Goal: Task Accomplishment & Management: Use online tool/utility

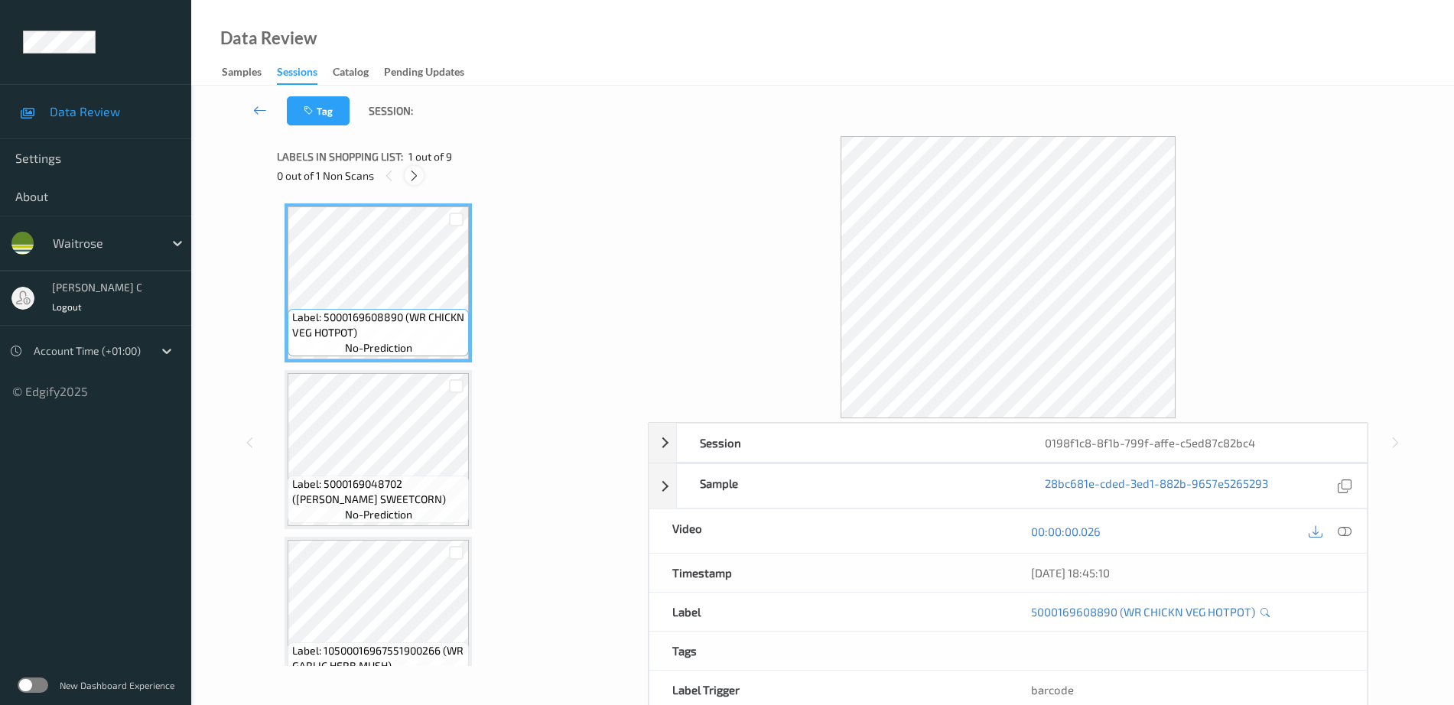
click at [420, 177] on icon at bounding box center [414, 176] width 13 height 14
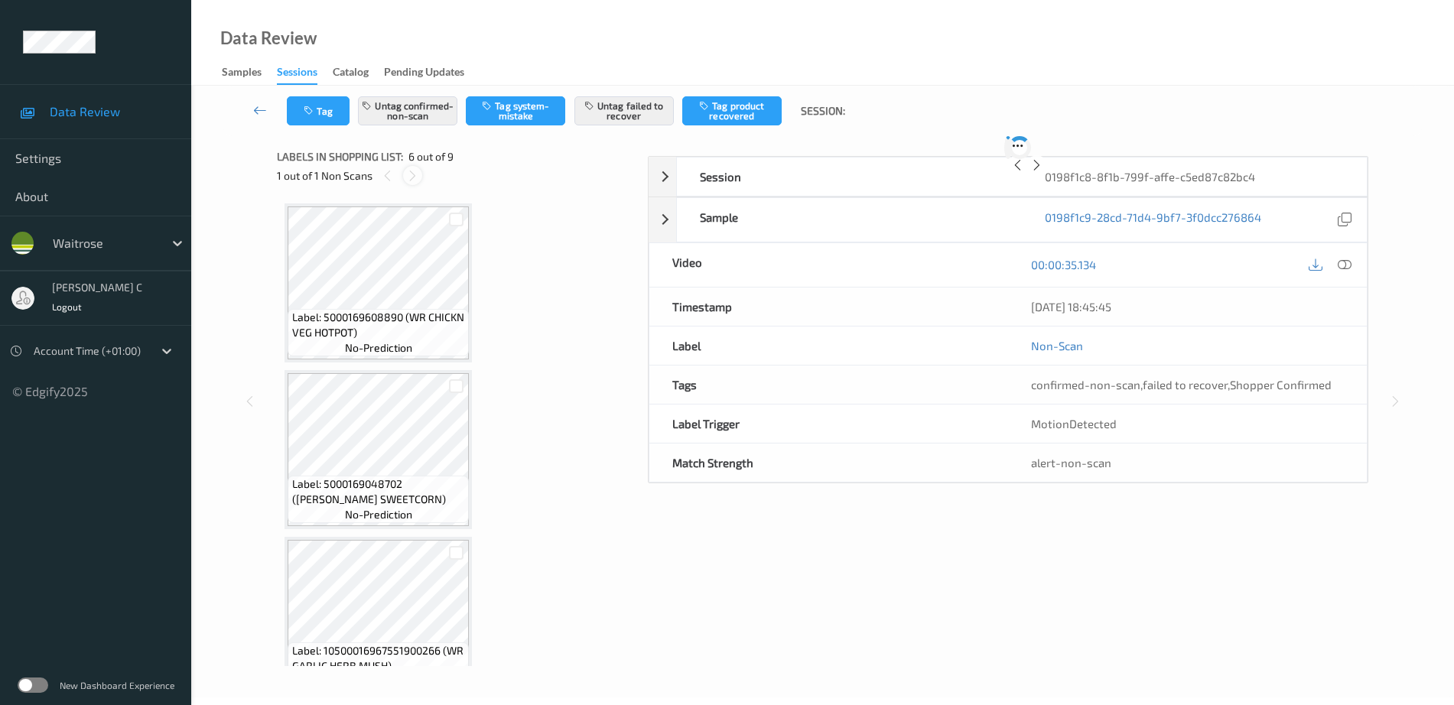
scroll to position [675, 0]
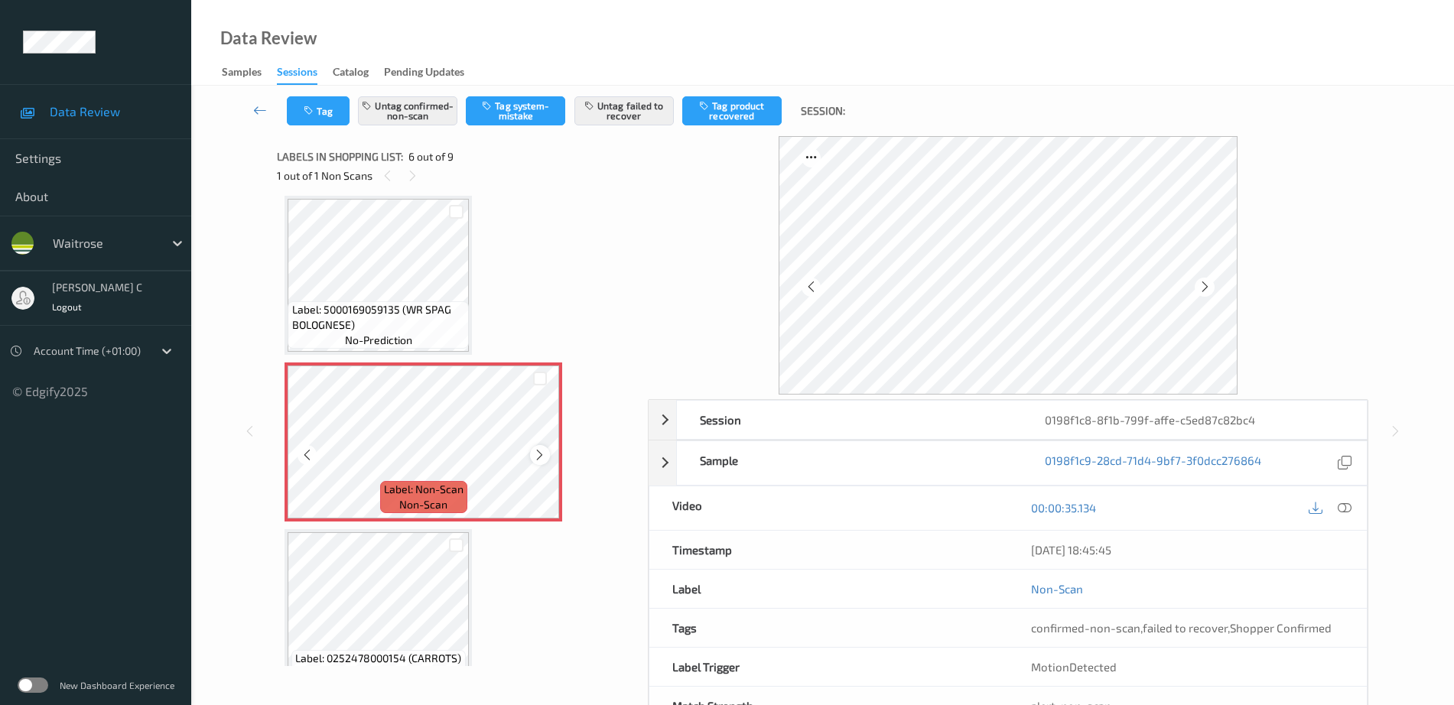
click at [538, 448] on icon at bounding box center [539, 455] width 13 height 14
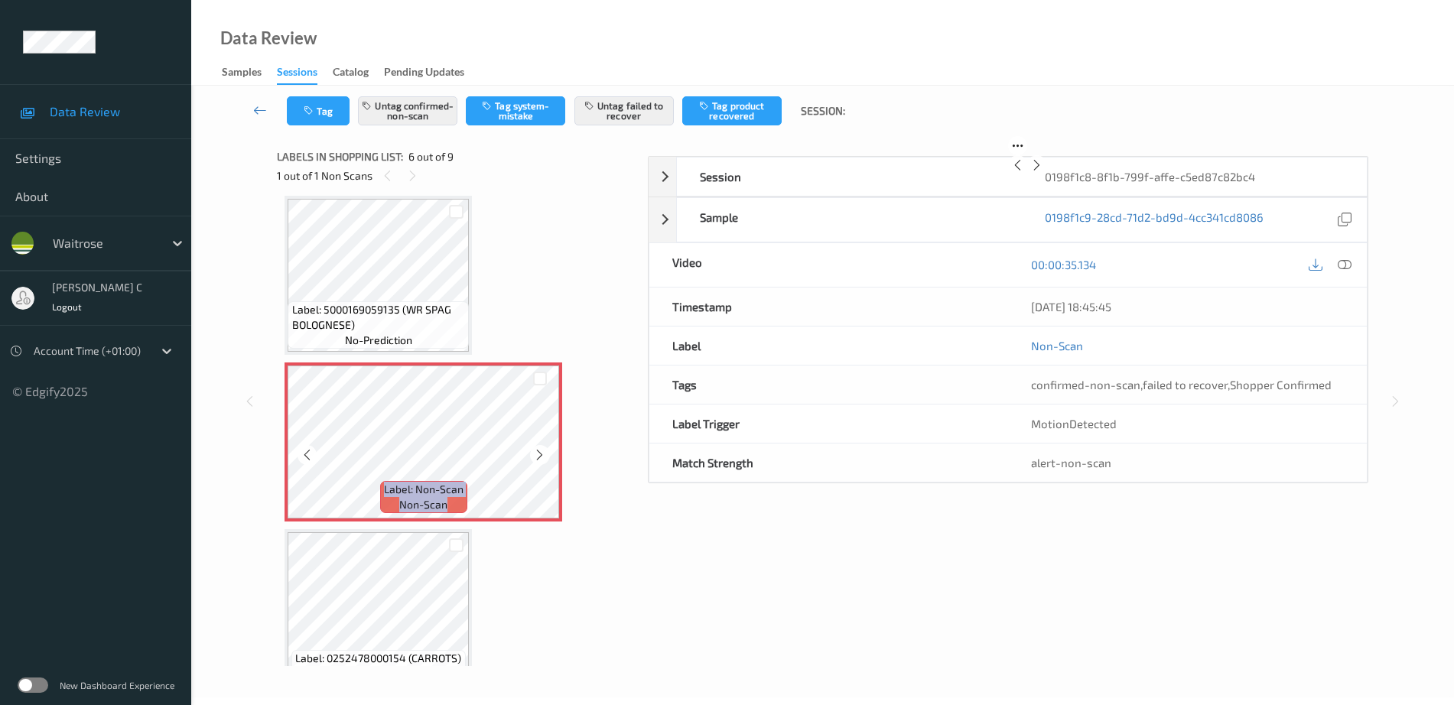
click at [538, 448] on icon at bounding box center [539, 455] width 13 height 14
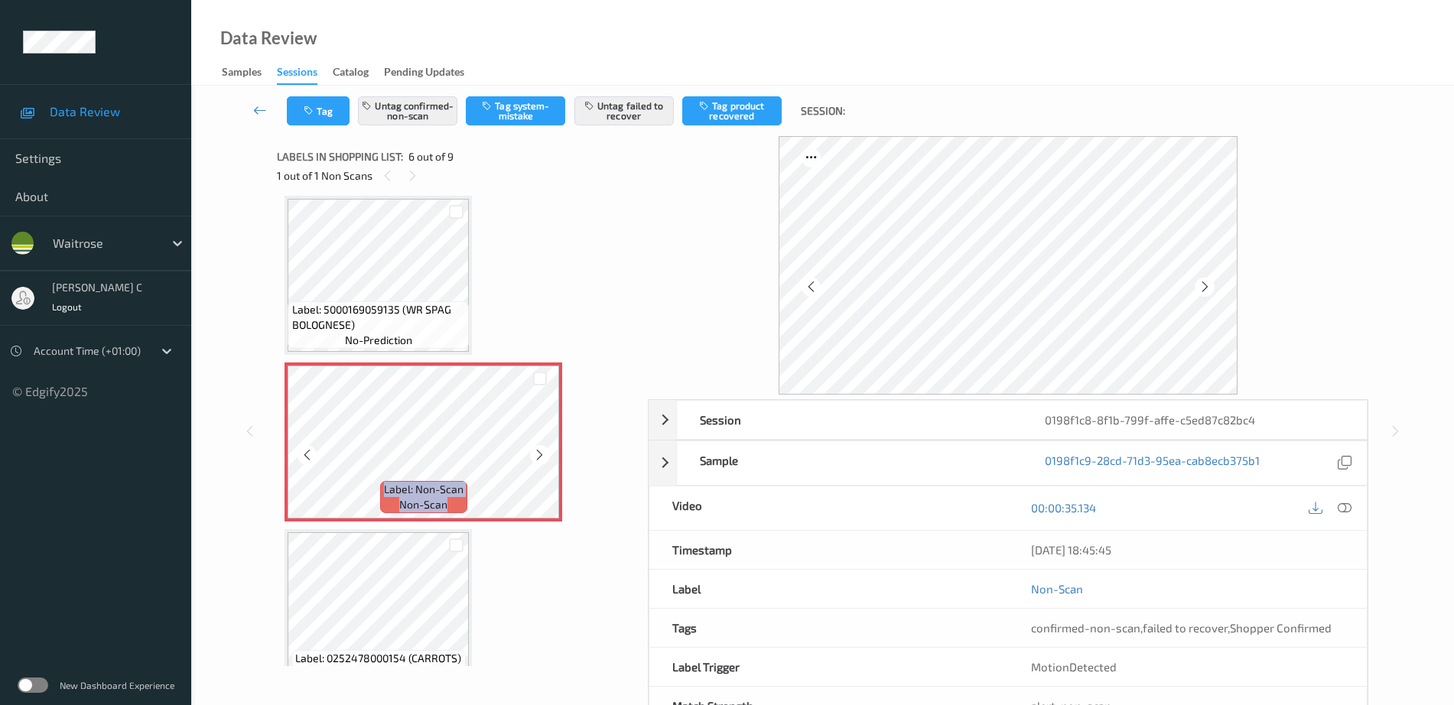
click at [538, 448] on icon at bounding box center [539, 455] width 13 height 14
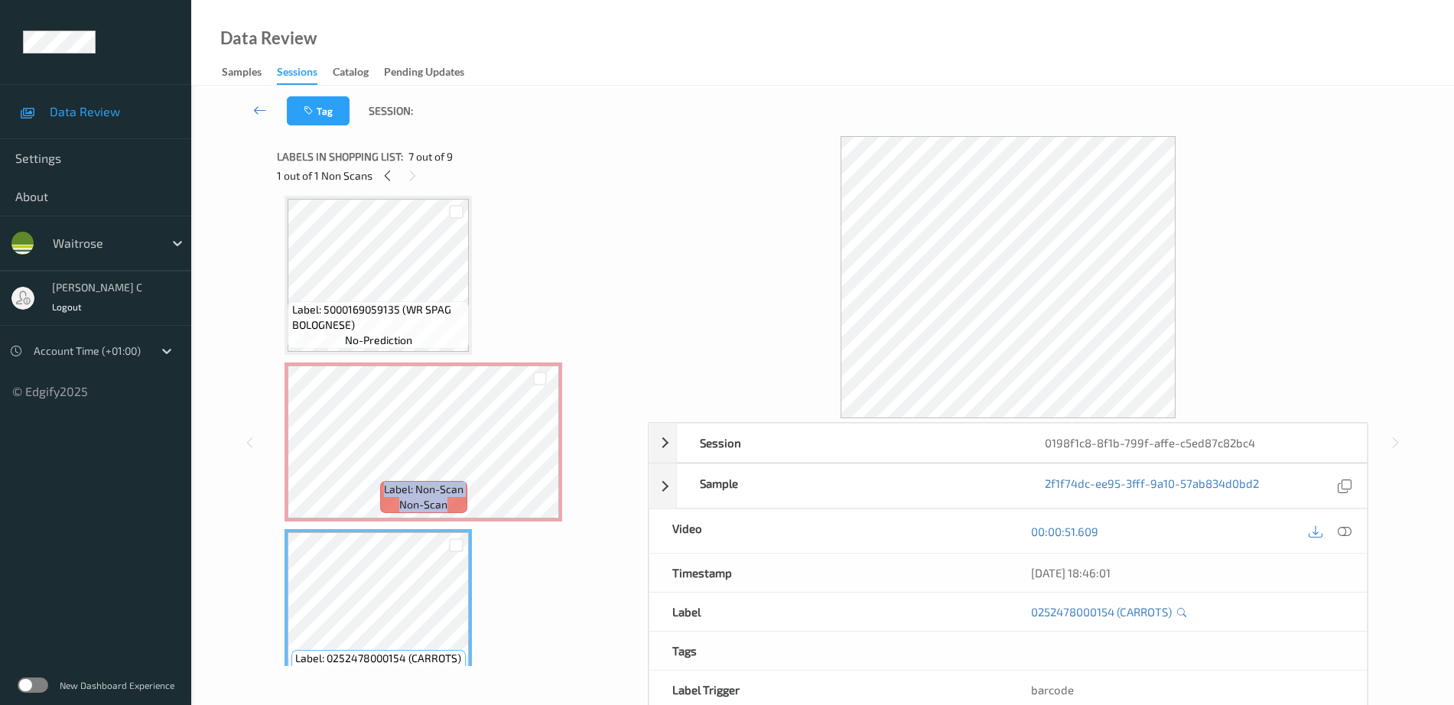
scroll to position [579, 0]
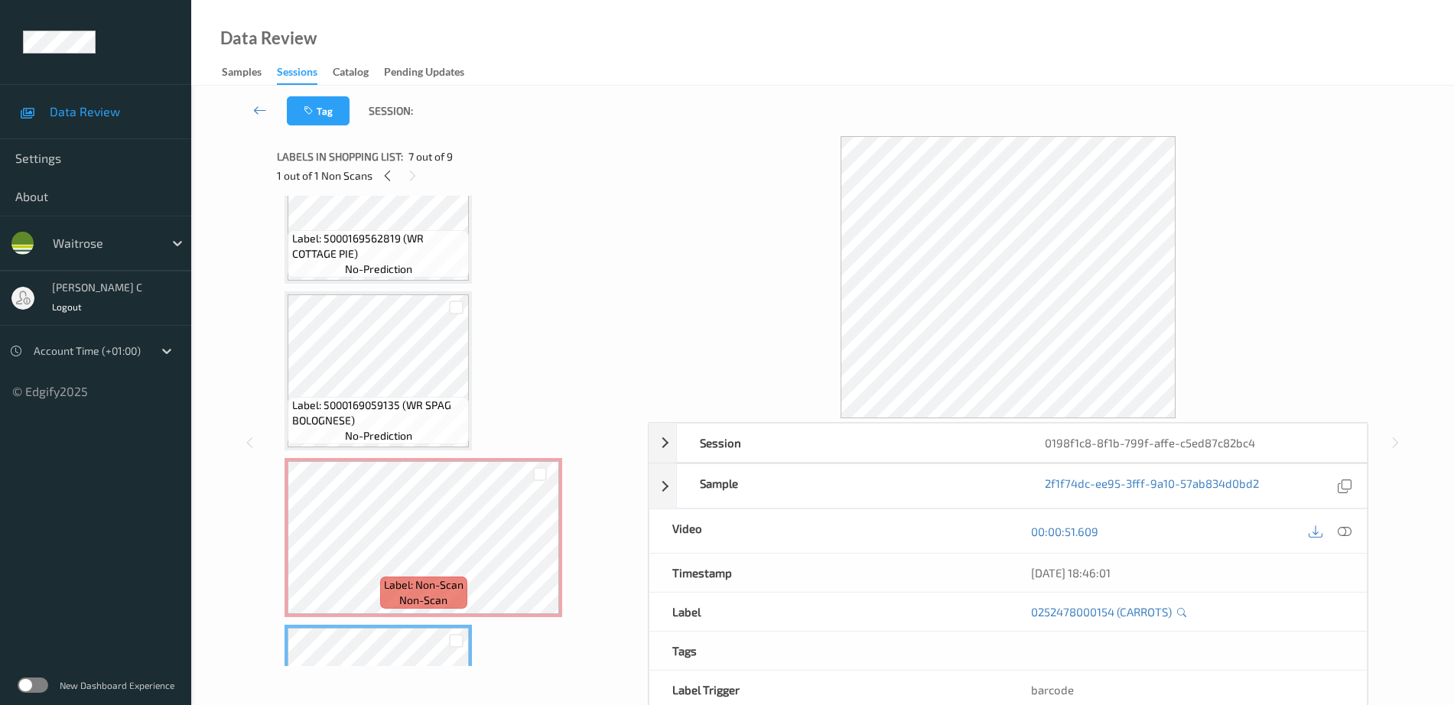
click at [359, 243] on span "Label: 5000169562819 (WR COTTAGE PIE)" at bounding box center [379, 246] width 174 height 31
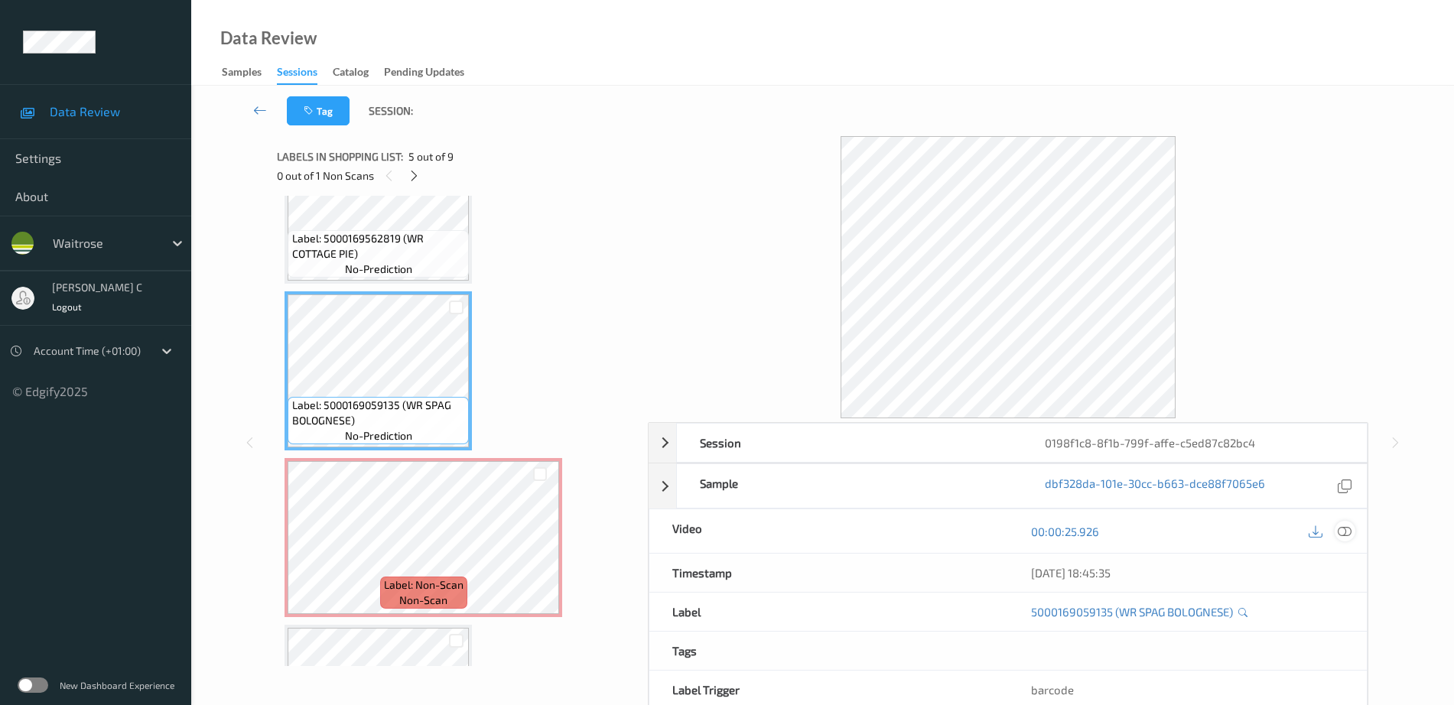
click at [1342, 530] on icon at bounding box center [1345, 532] width 14 height 14
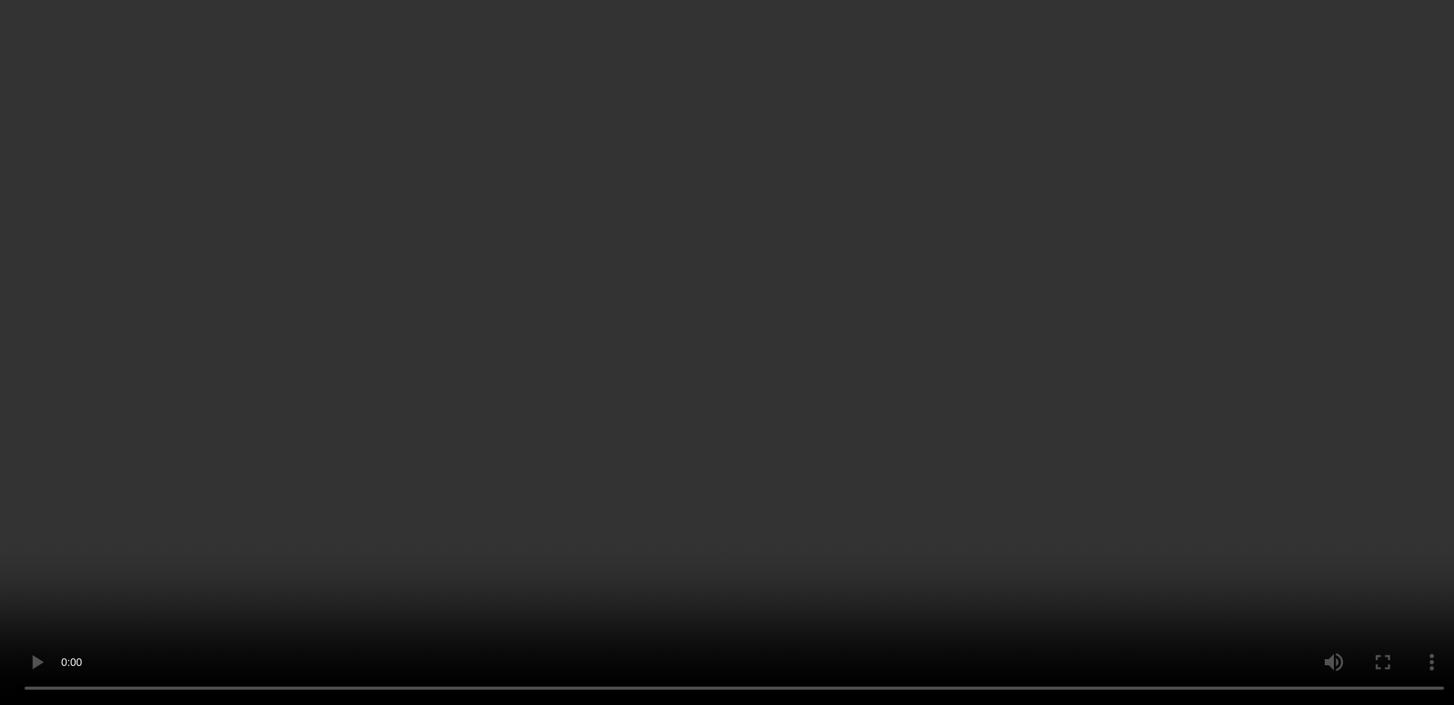
scroll to position [675, 0]
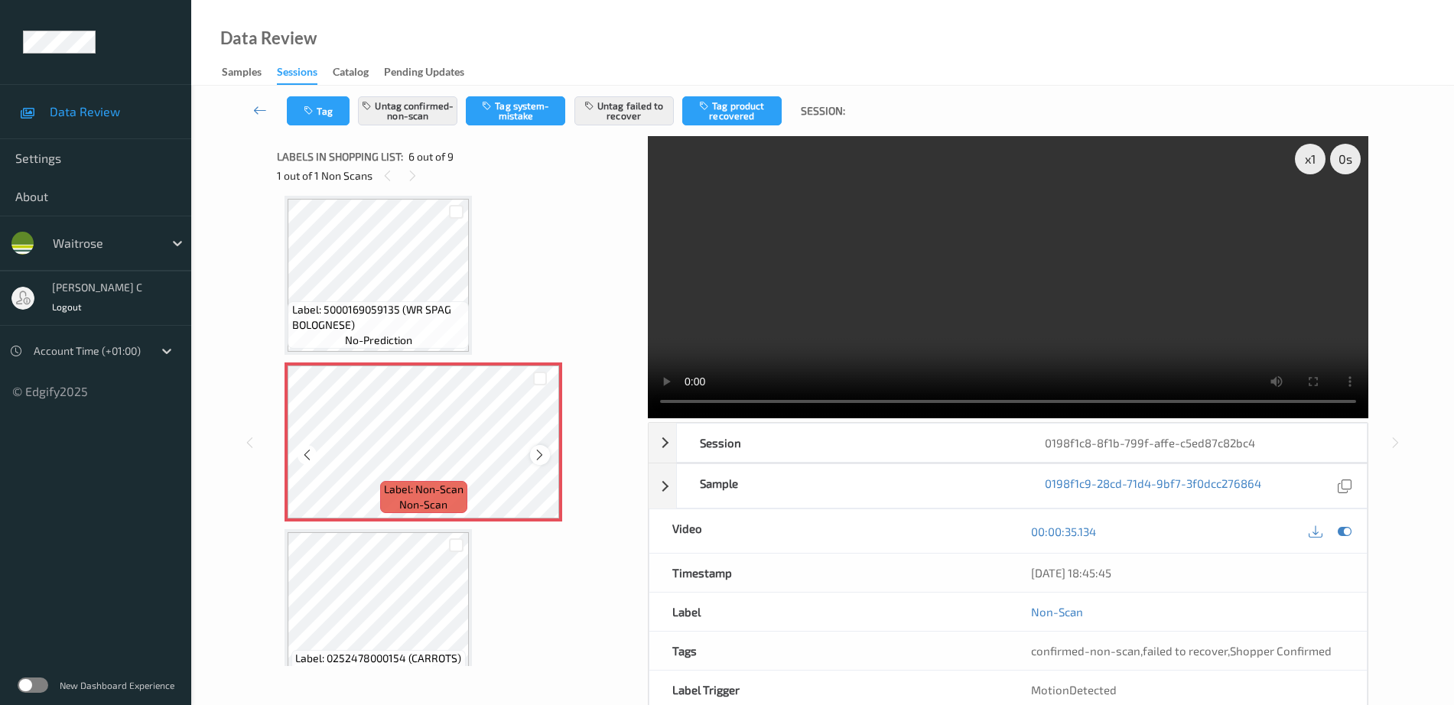
click at [545, 453] on icon at bounding box center [539, 455] width 13 height 14
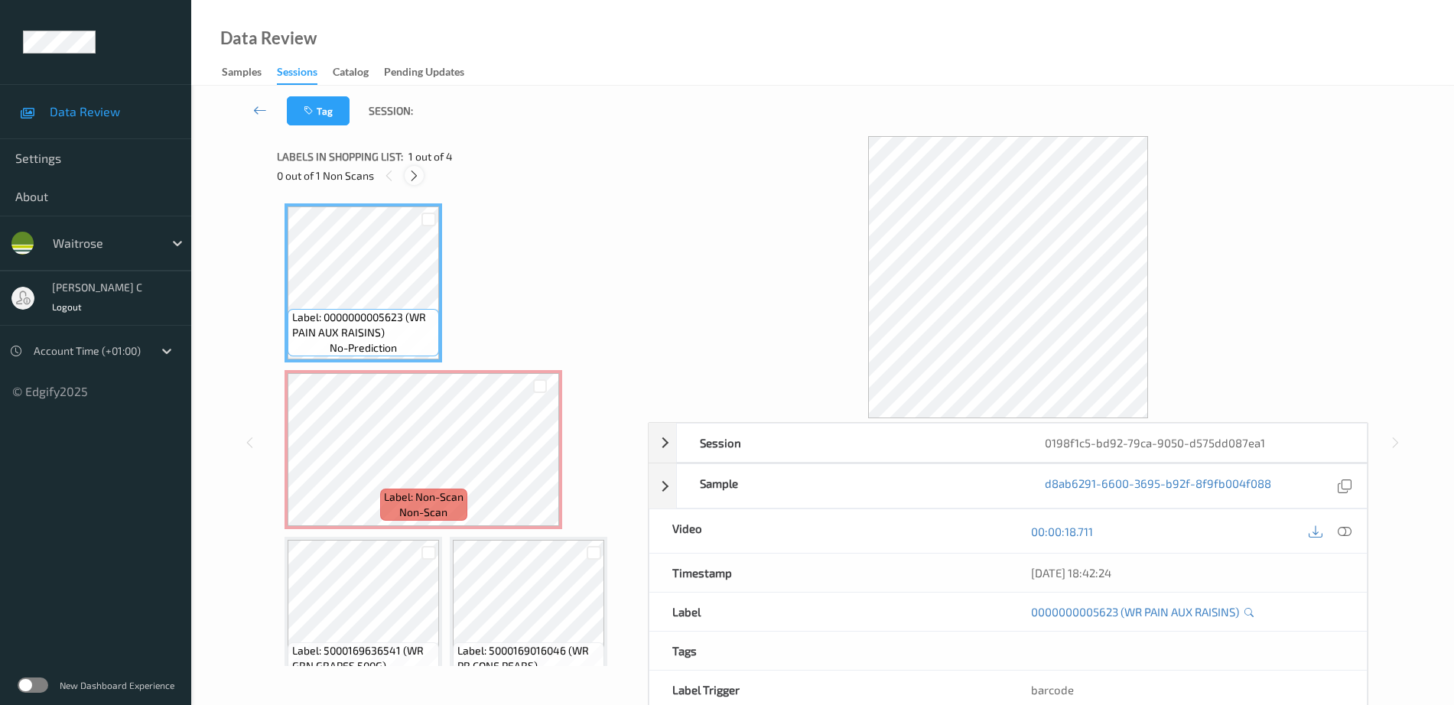
click at [417, 176] on icon at bounding box center [414, 176] width 13 height 14
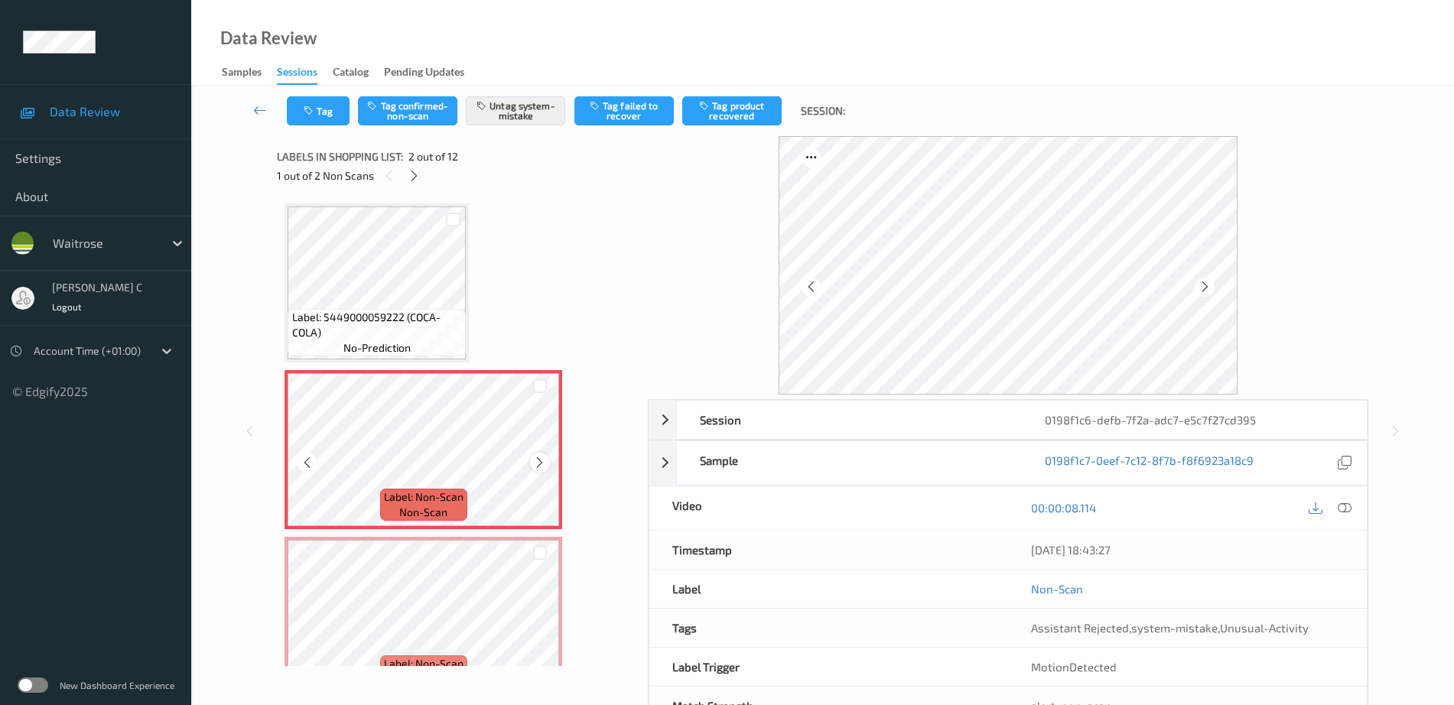
click at [538, 464] on icon at bounding box center [539, 463] width 13 height 14
click at [533, 463] on icon at bounding box center [539, 463] width 13 height 14
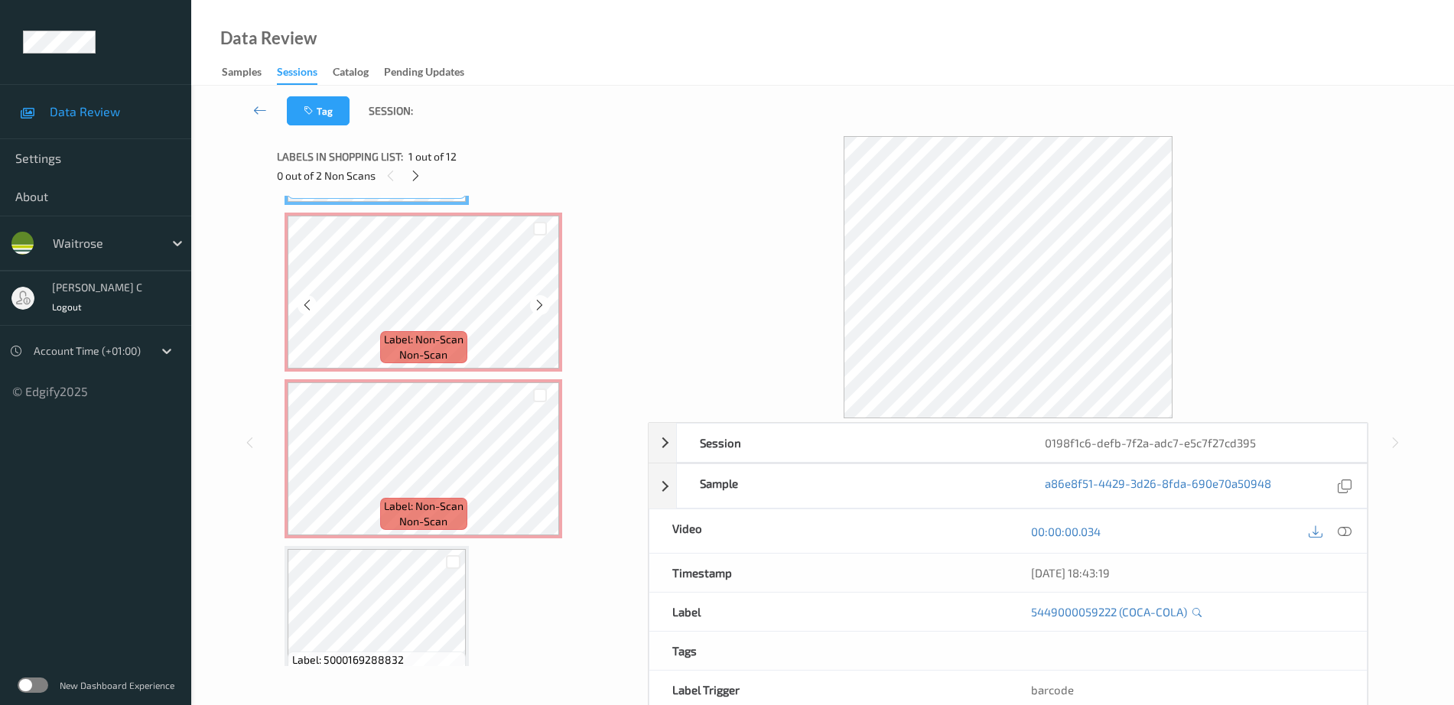
scroll to position [191, 0]
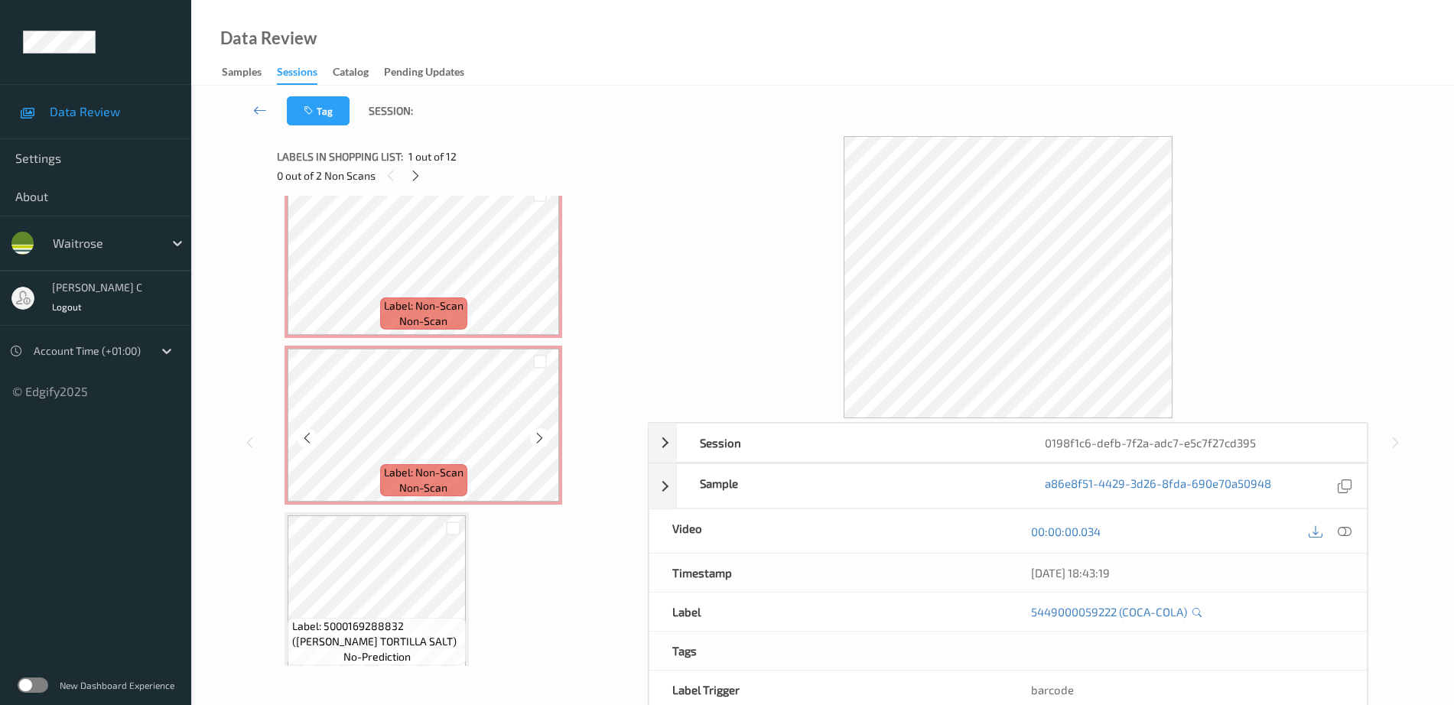
click at [411, 473] on span "Label: Non-Scan" at bounding box center [424, 472] width 80 height 15
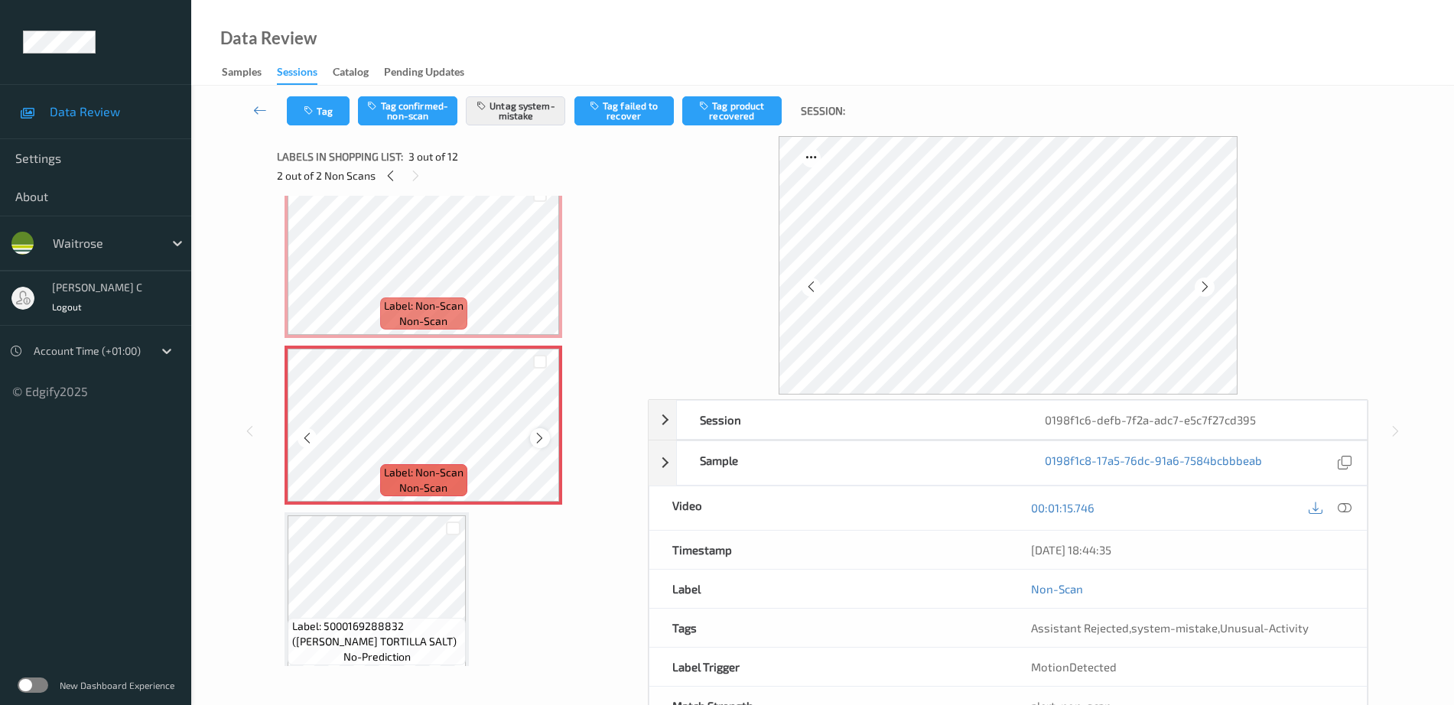
click at [542, 440] on icon at bounding box center [539, 438] width 13 height 14
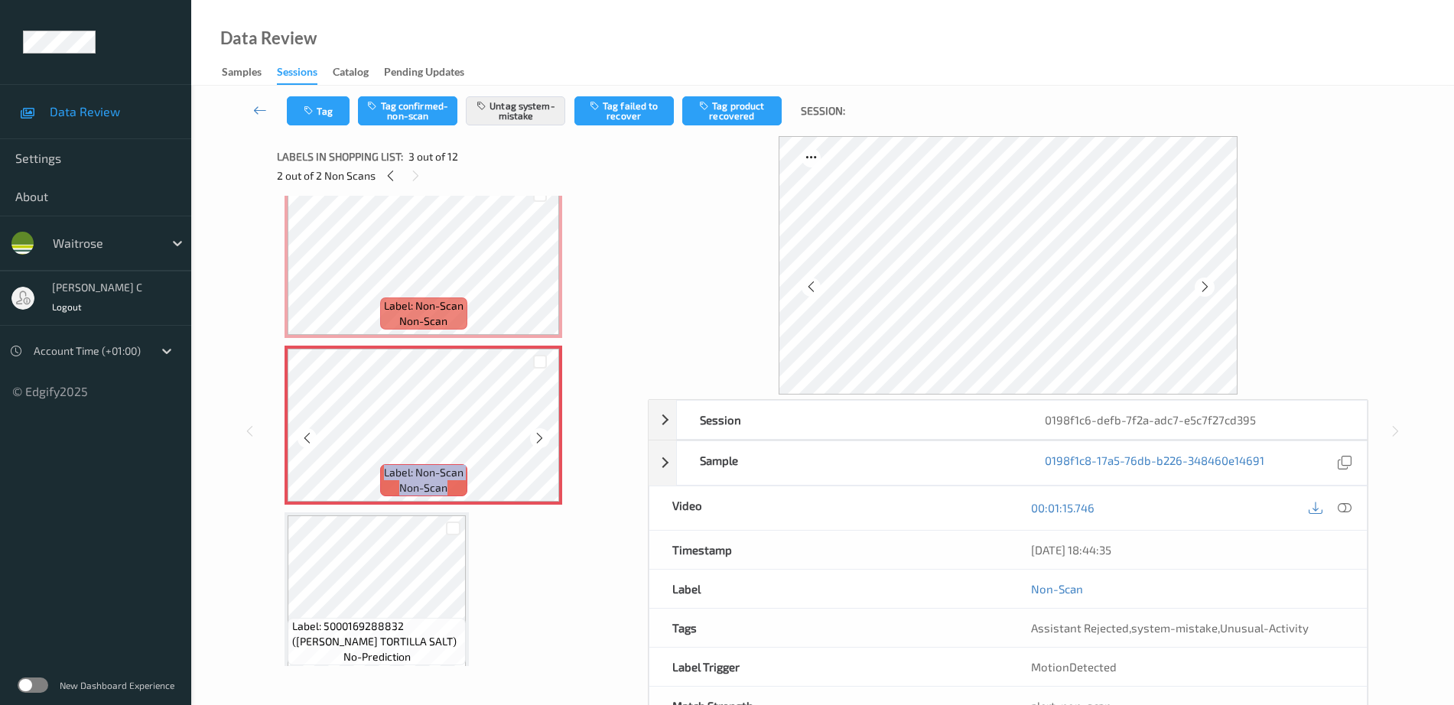
click at [542, 440] on icon at bounding box center [539, 438] width 13 height 14
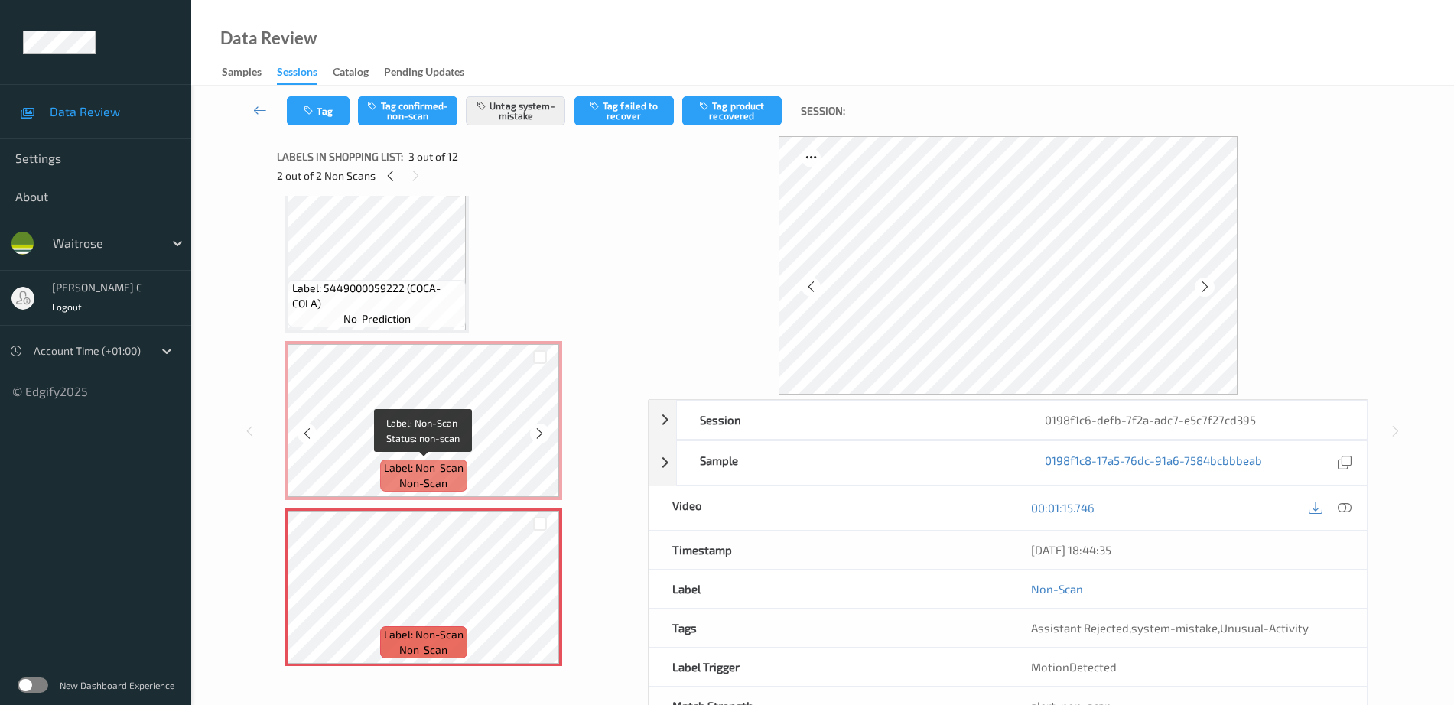
scroll to position [0, 0]
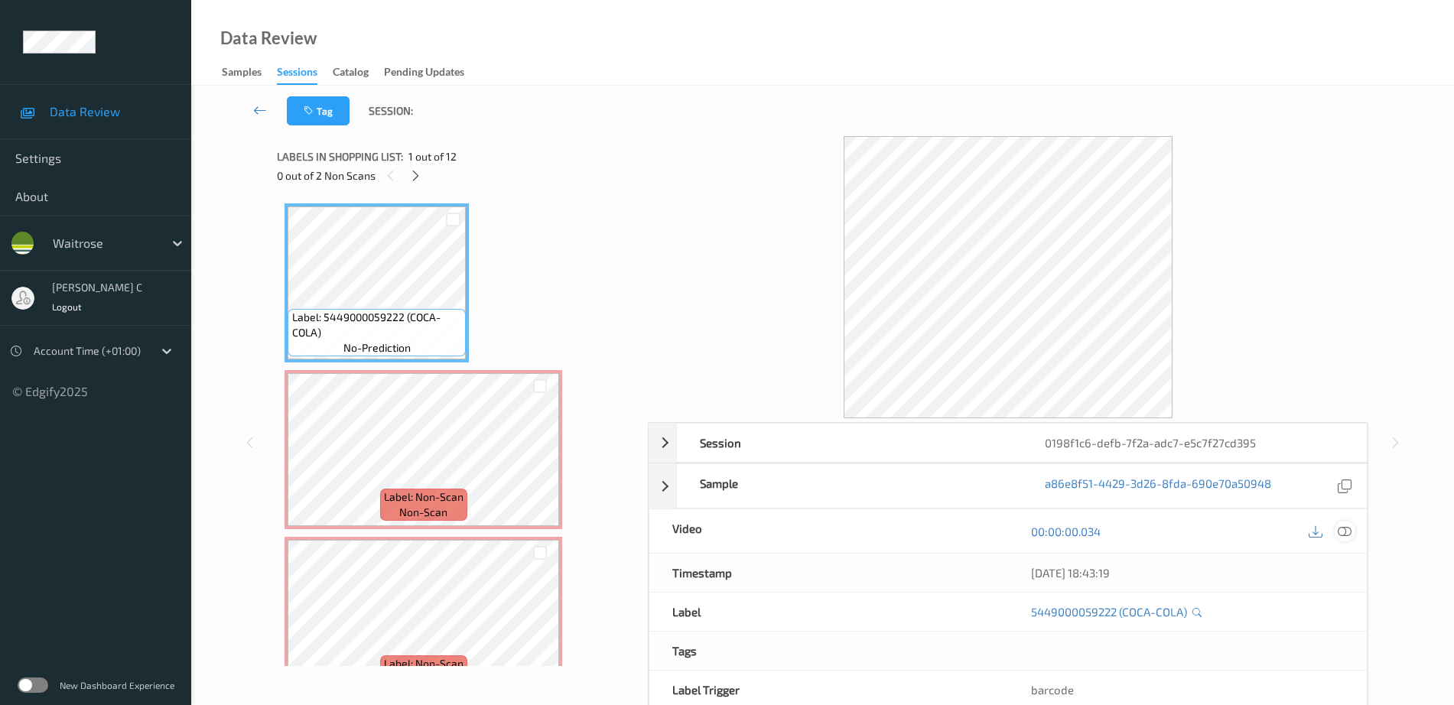
click at [1341, 531] on icon at bounding box center [1345, 532] width 14 height 14
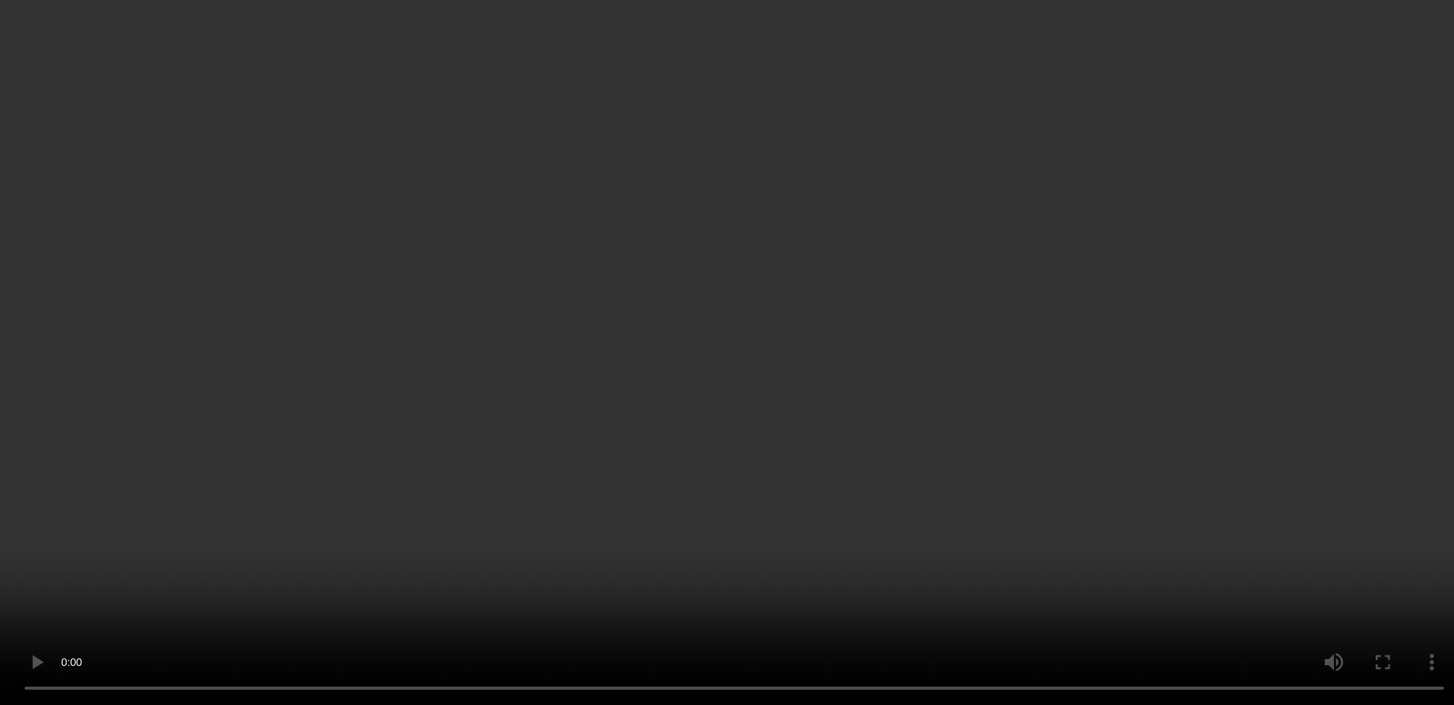
scroll to position [96, 0]
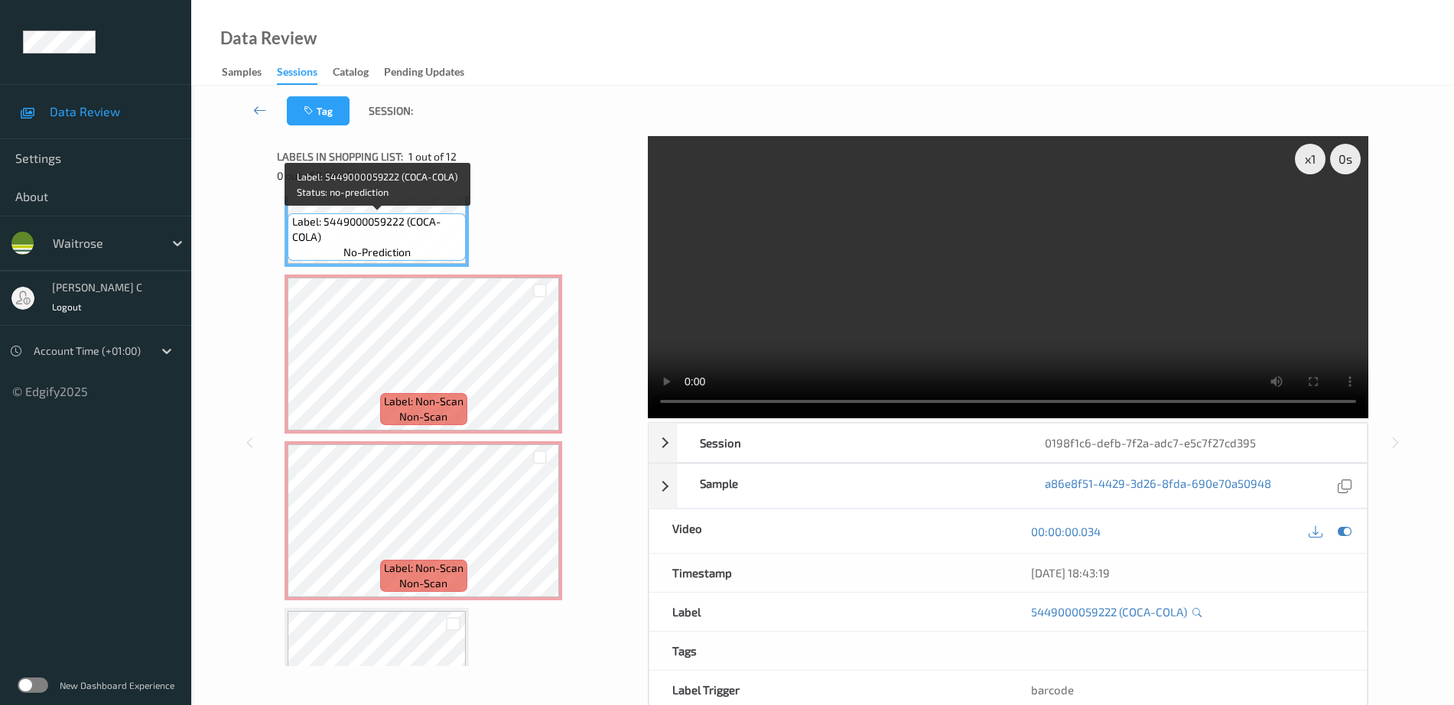
click at [368, 226] on span "Label: 5449000059222 (COCA-COLA)" at bounding box center [377, 229] width 171 height 31
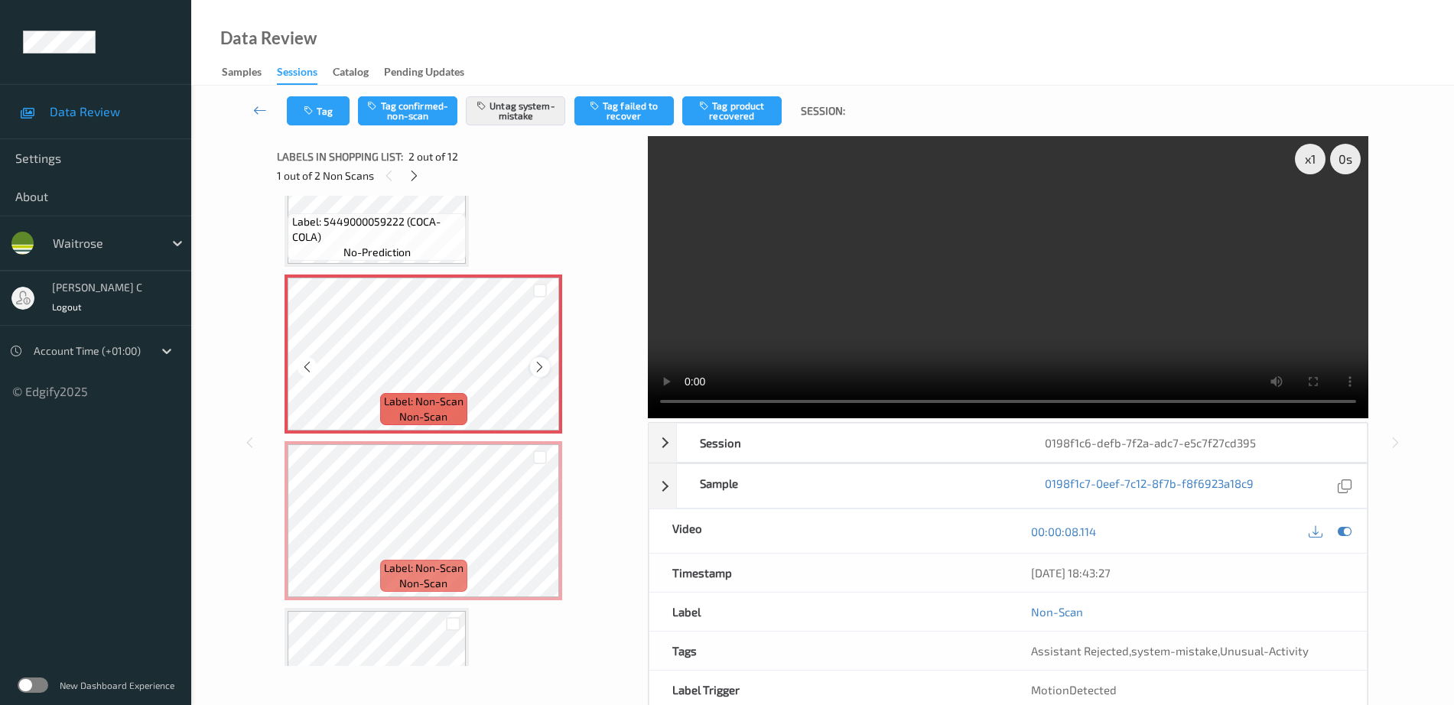
click at [540, 368] on icon at bounding box center [539, 367] width 13 height 14
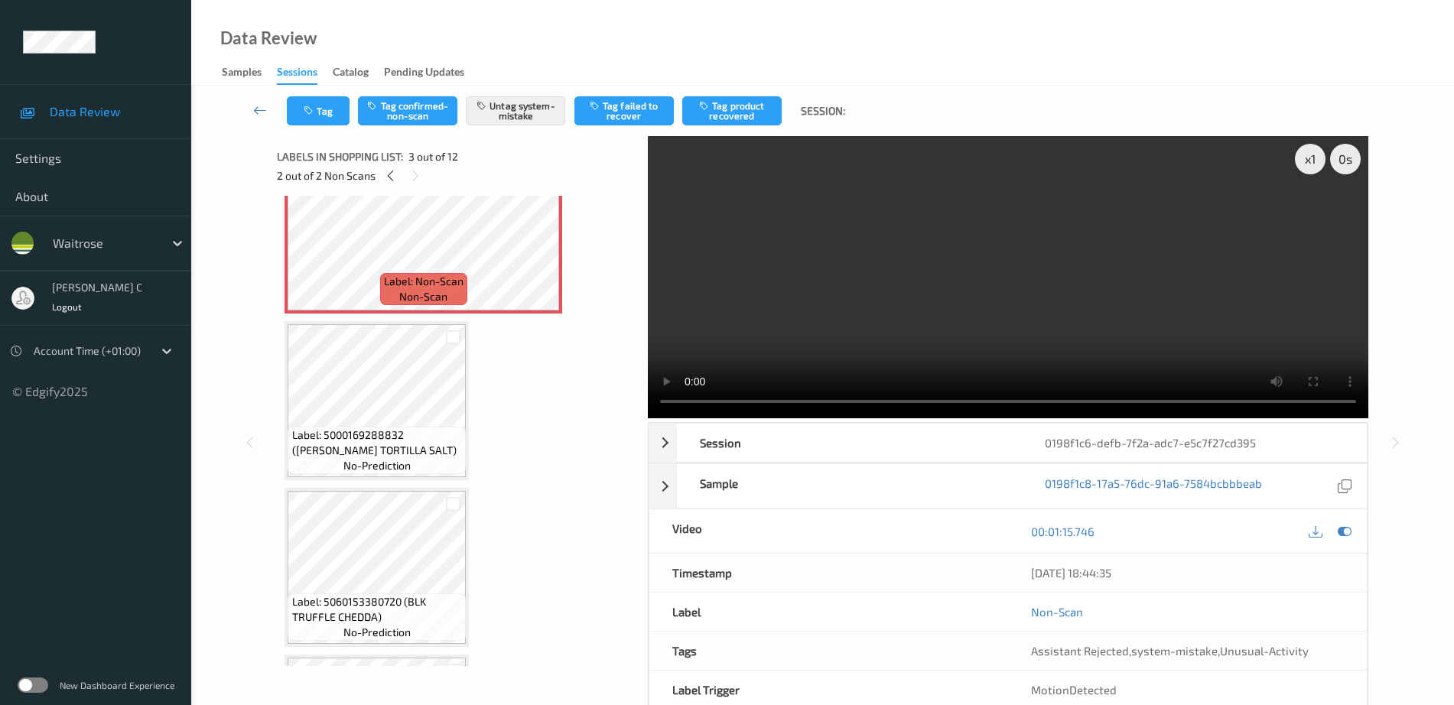
scroll to position [191, 0]
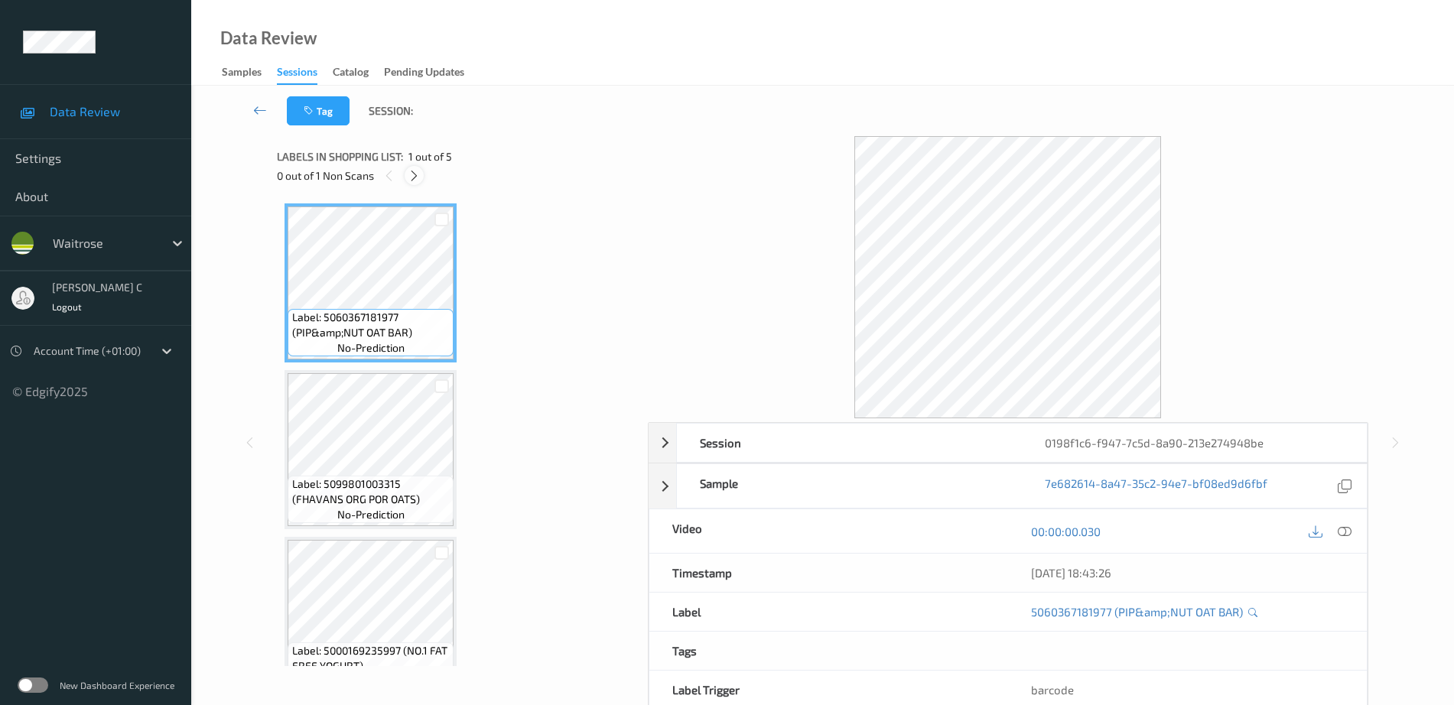
click at [414, 180] on icon at bounding box center [414, 176] width 13 height 14
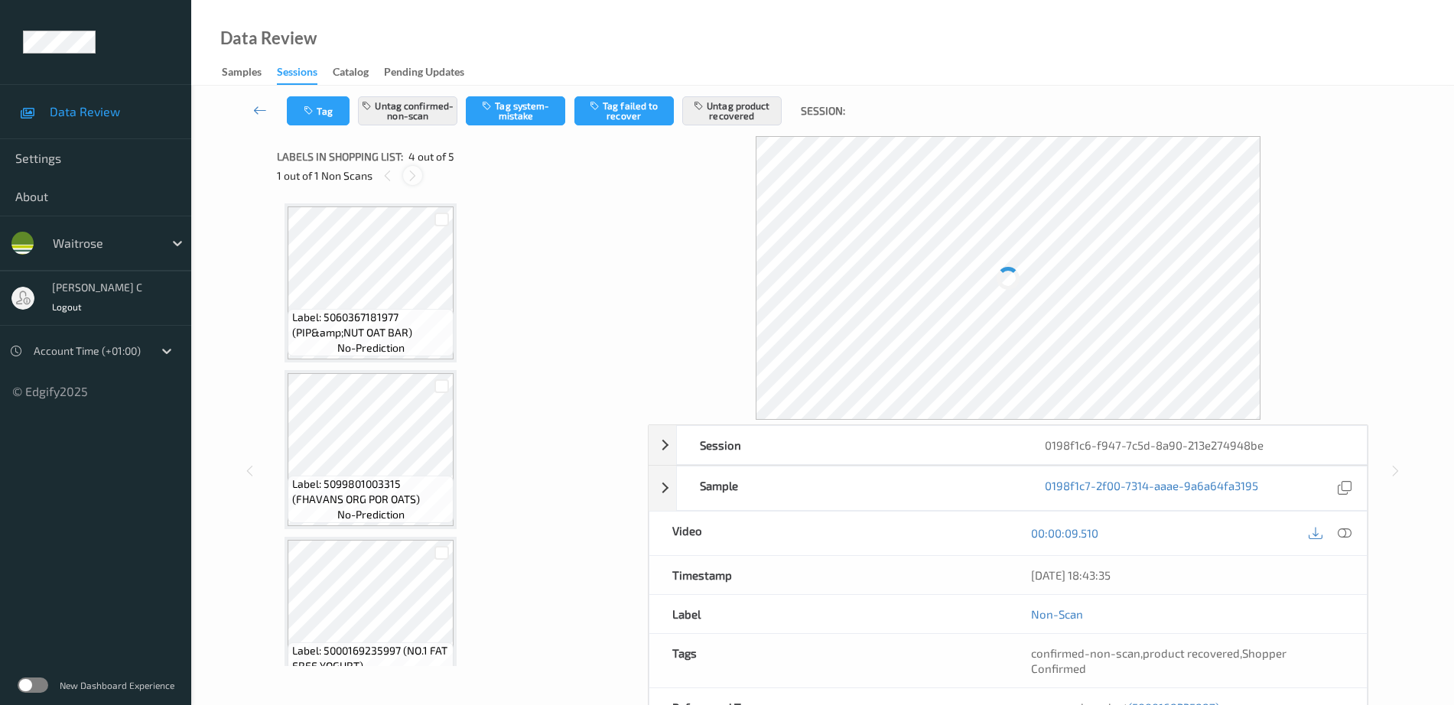
scroll to position [341, 0]
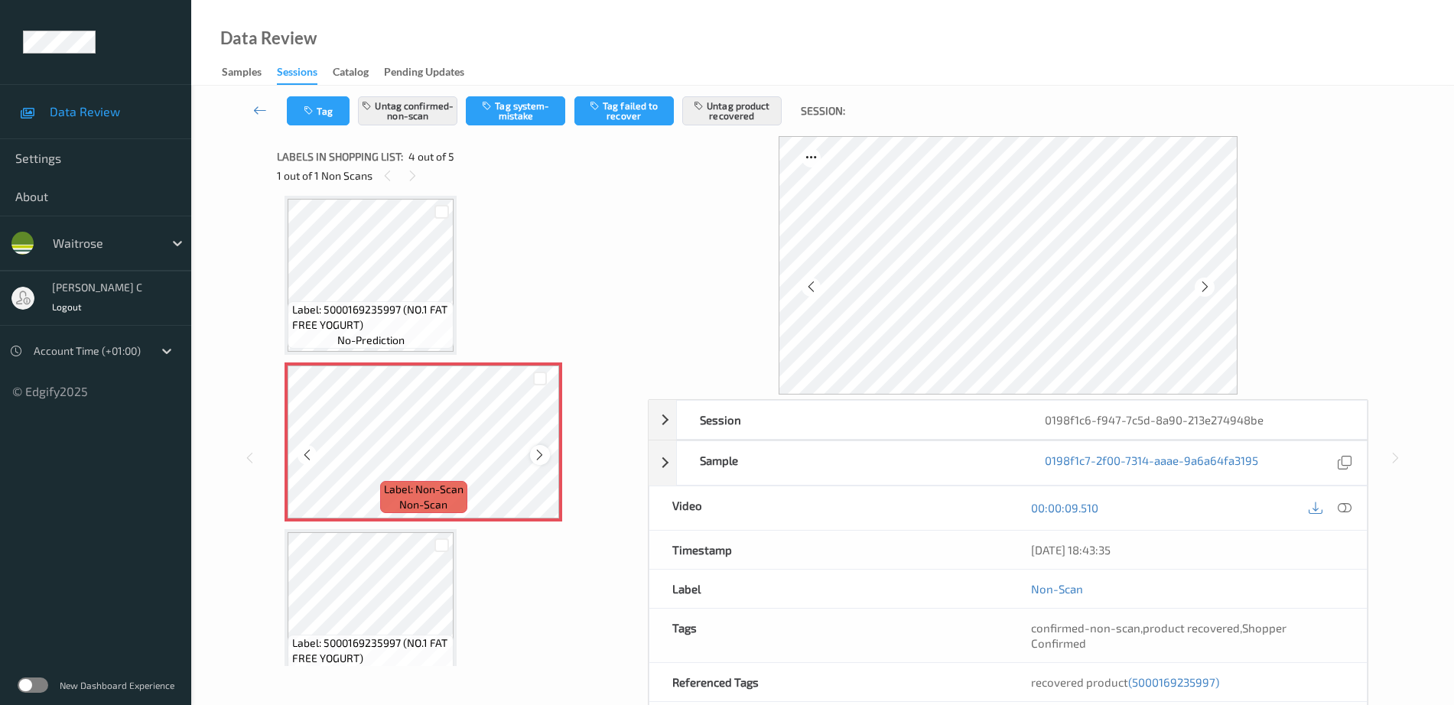
click at [541, 454] on icon at bounding box center [539, 455] width 13 height 14
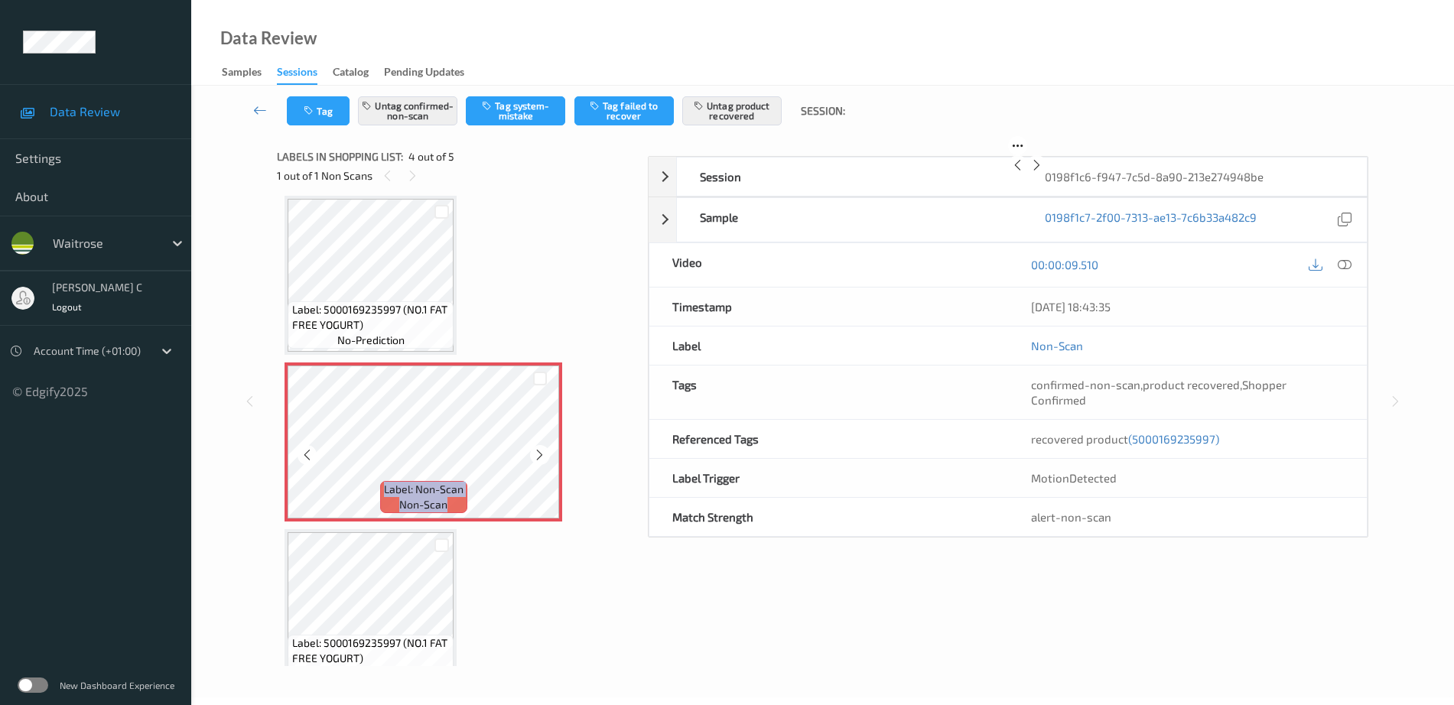
click at [540, 454] on icon at bounding box center [539, 455] width 13 height 14
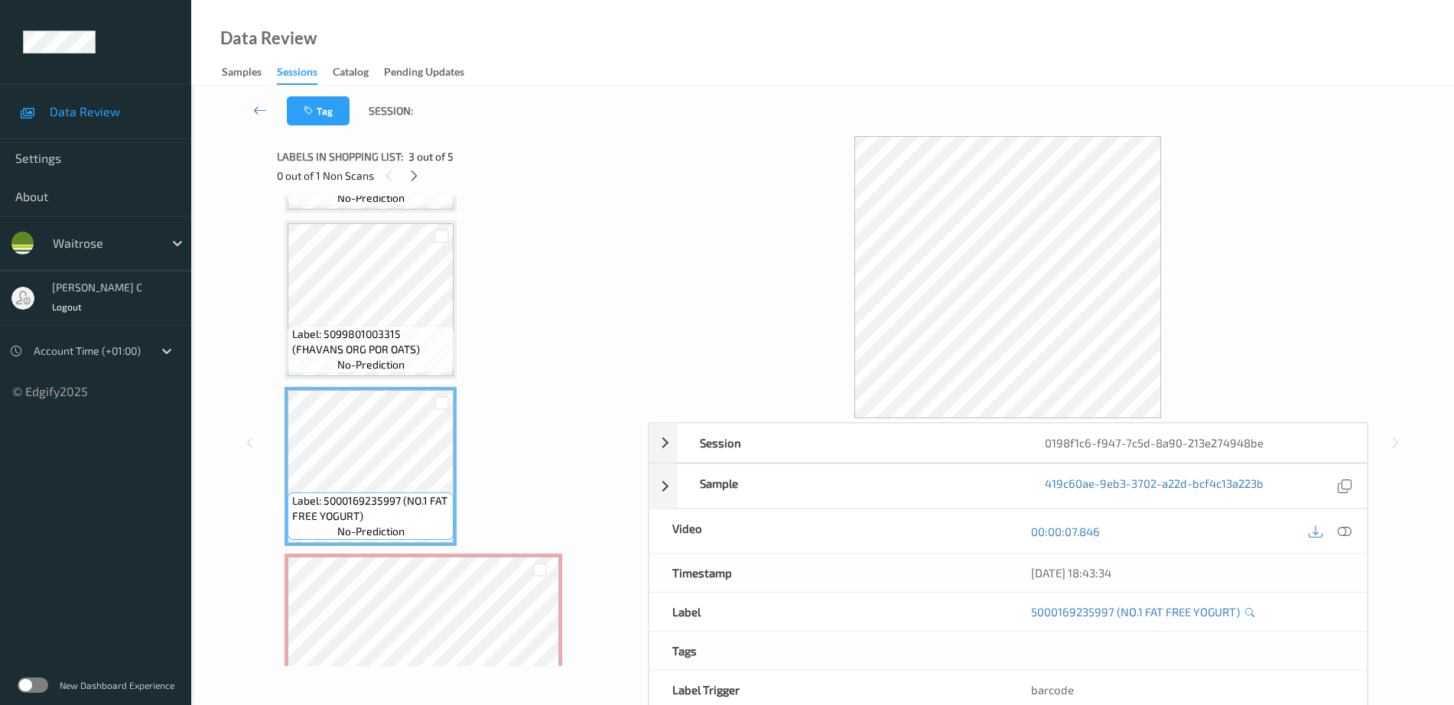
scroll to position [245, 0]
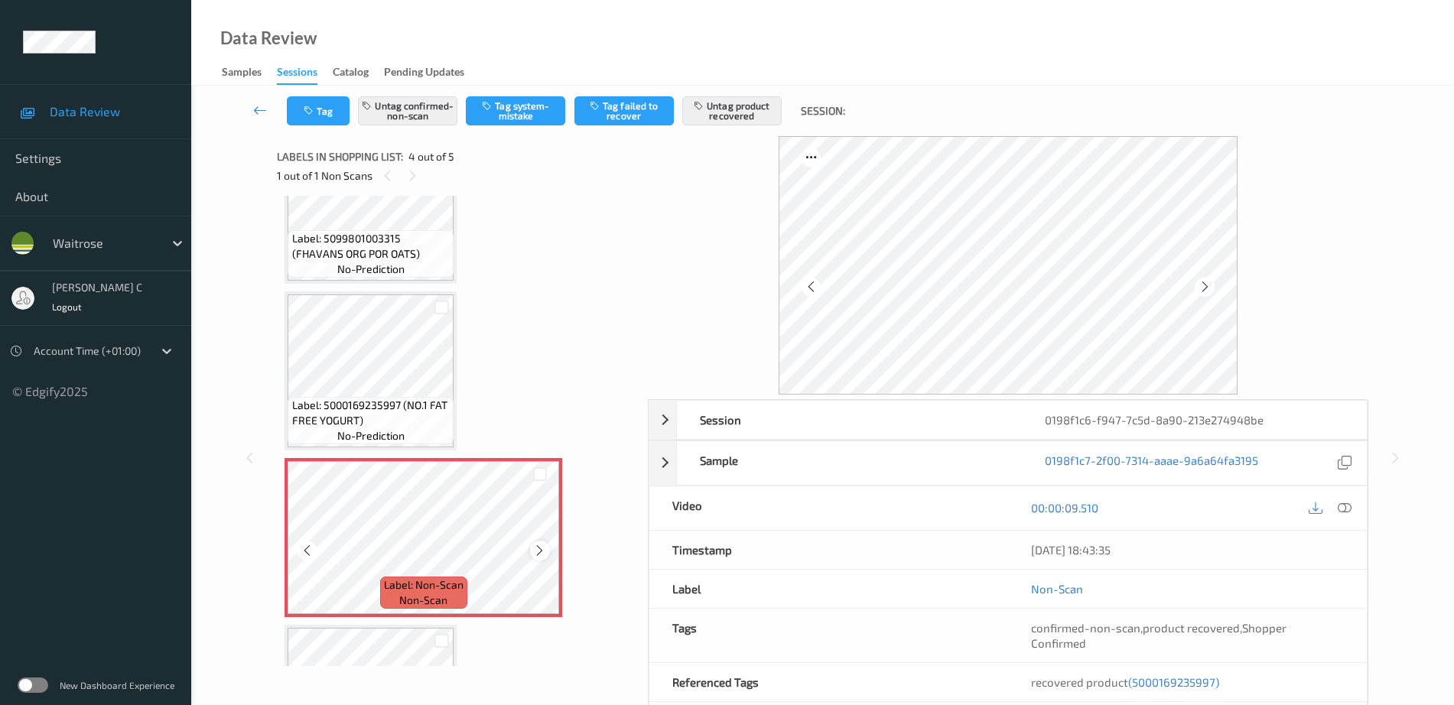
click at [545, 554] on icon at bounding box center [539, 551] width 13 height 14
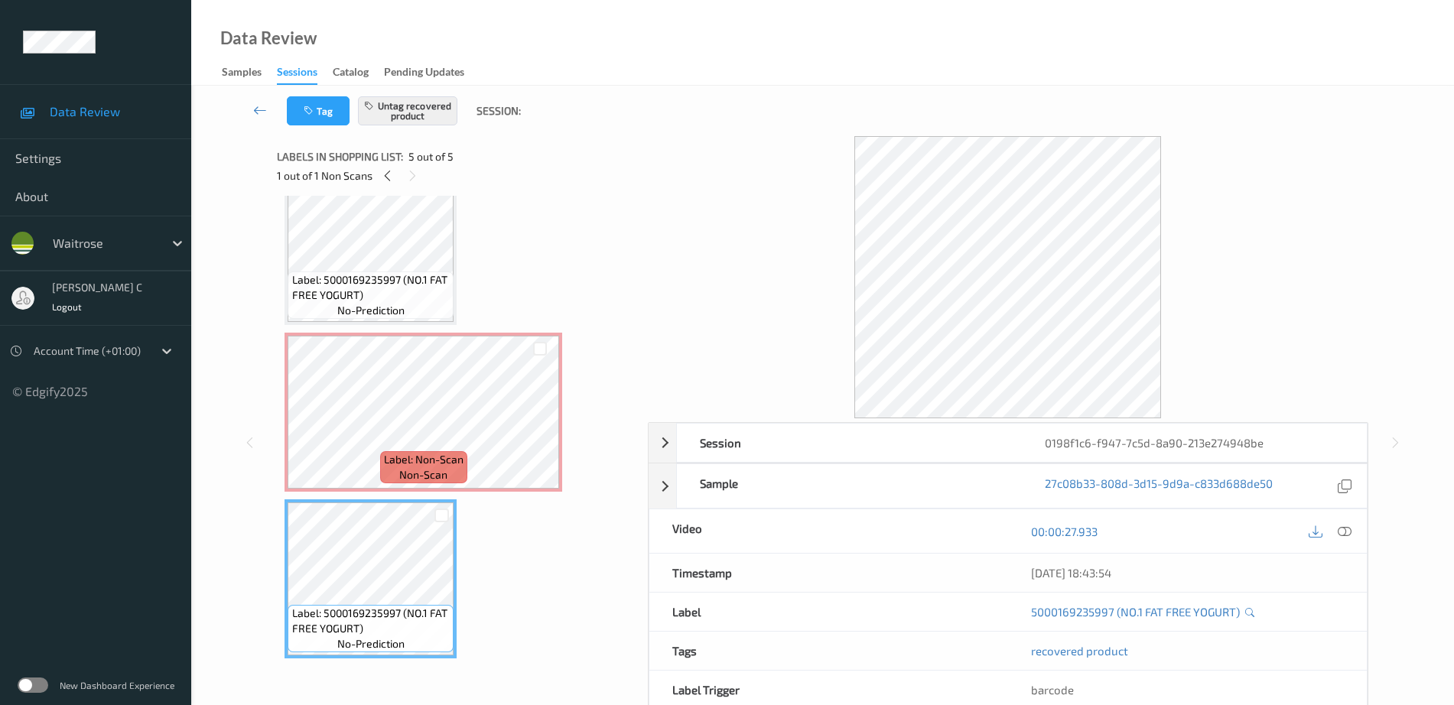
scroll to position [180, 0]
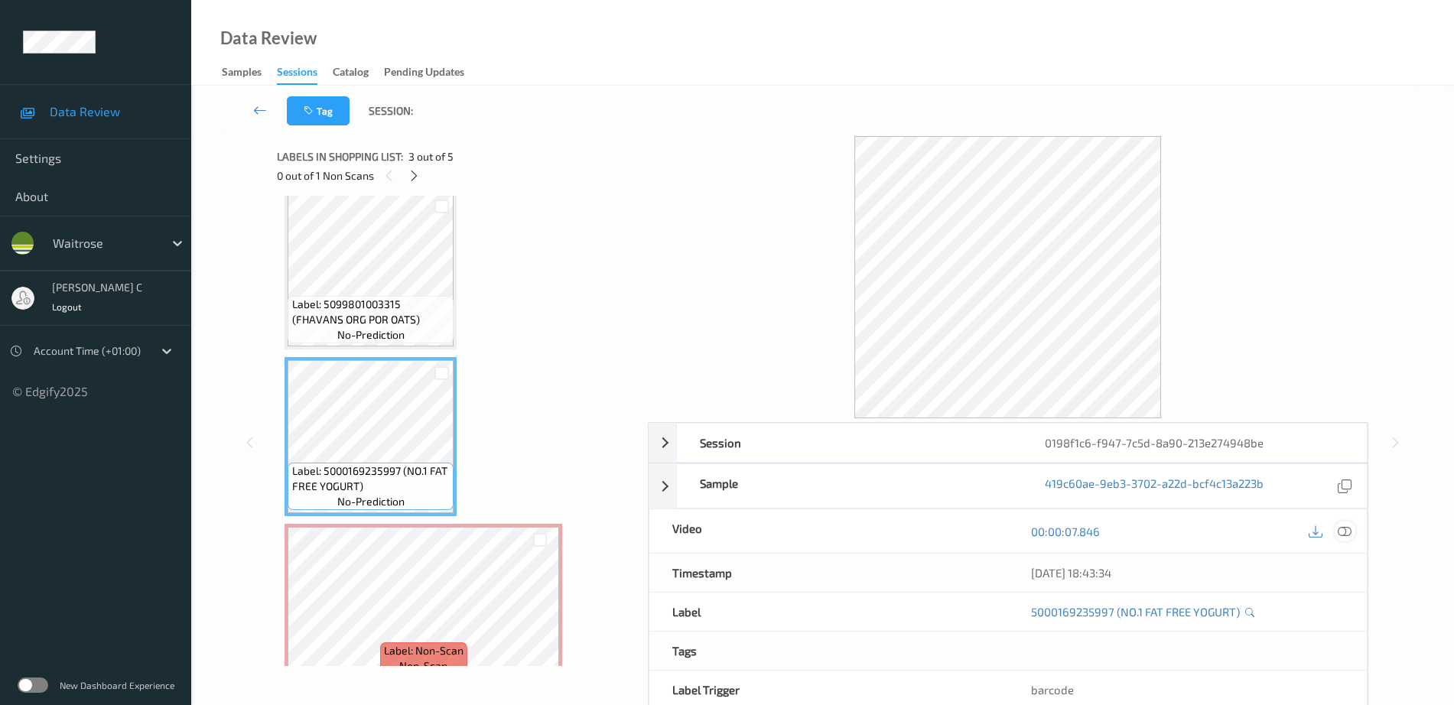
click at [1351, 527] on icon at bounding box center [1345, 532] width 14 height 14
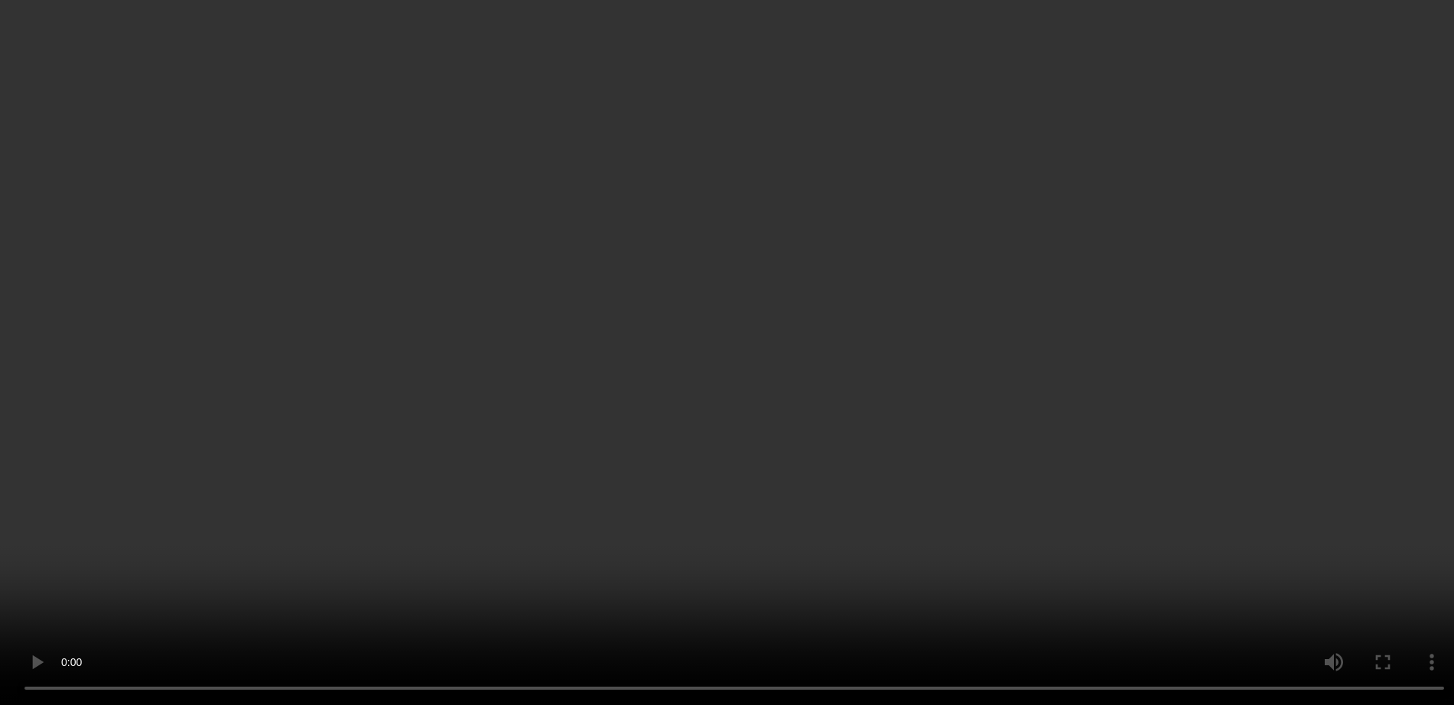
scroll to position [371, 0]
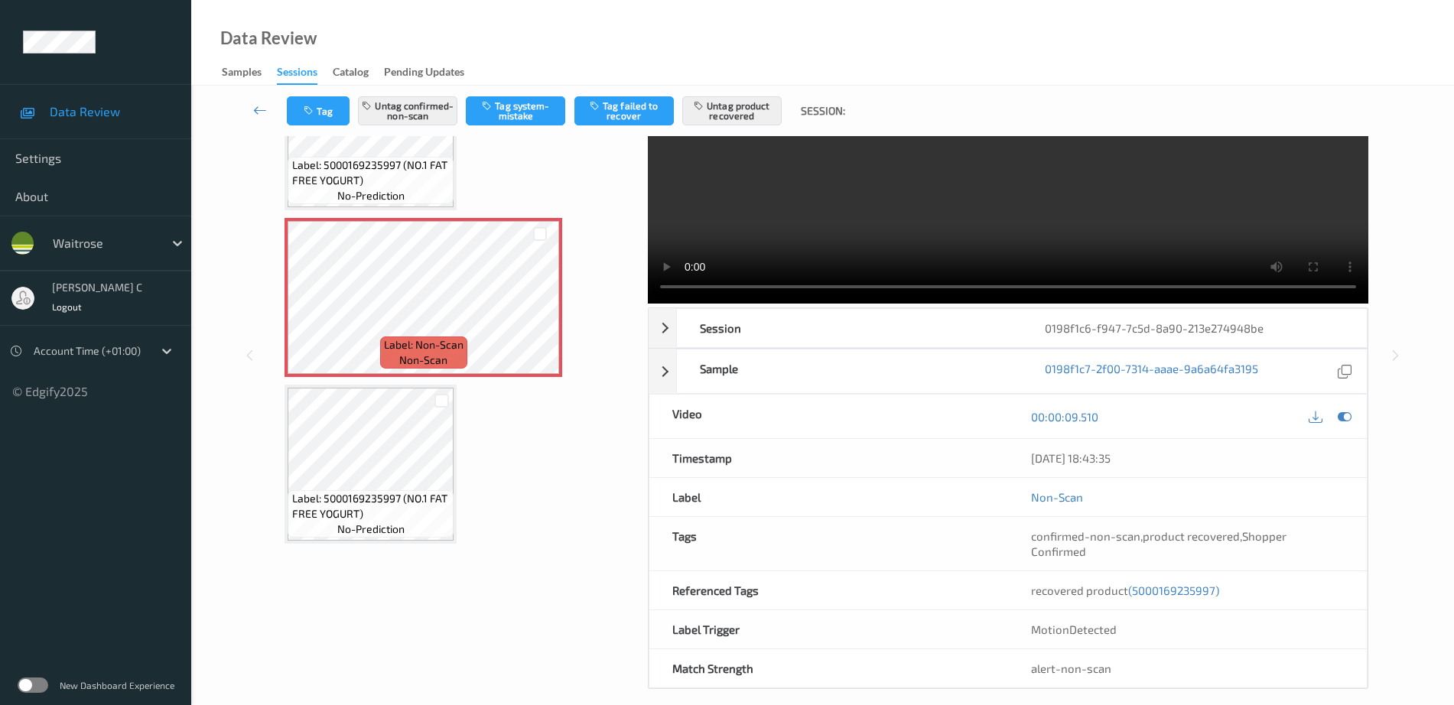
click at [361, 492] on span "Label: 5000169235997 (NO.1 FAT FREE YOGURT)" at bounding box center [371, 506] width 158 height 31
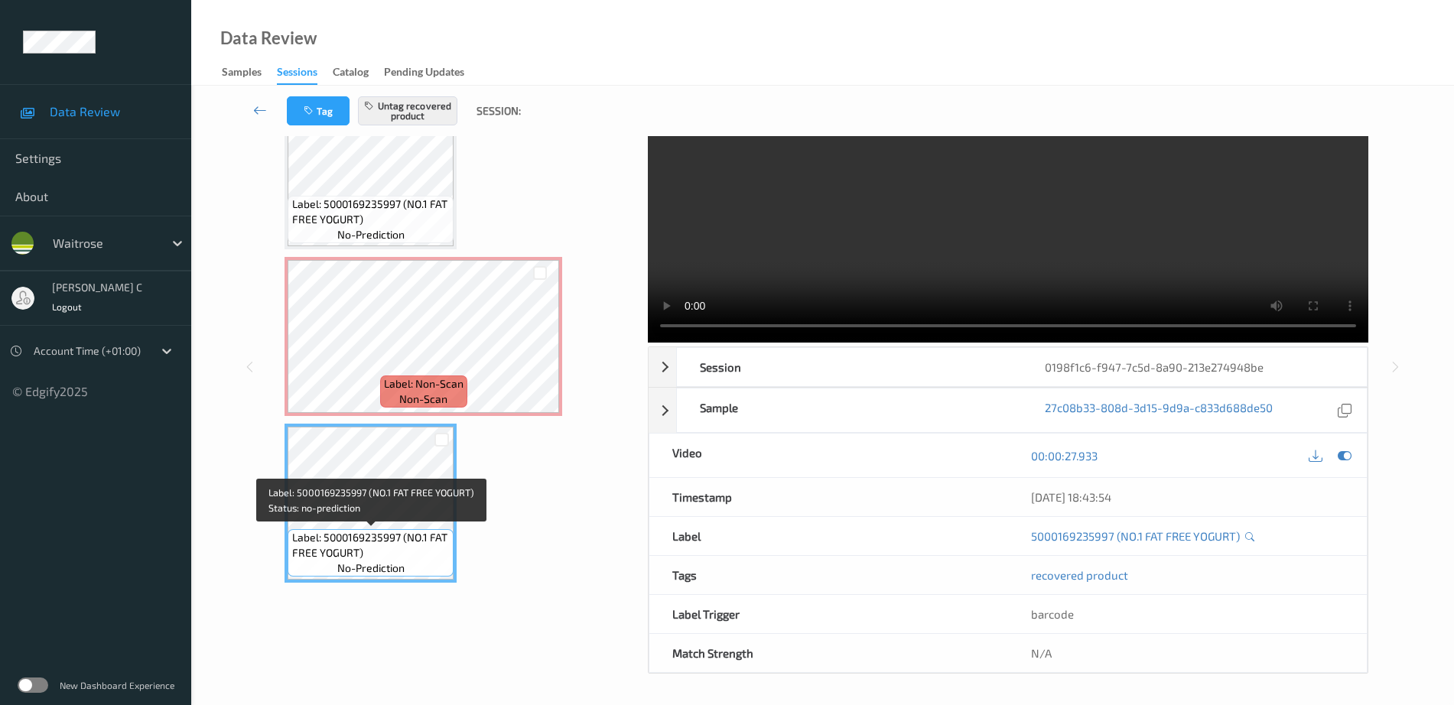
scroll to position [76, 0]
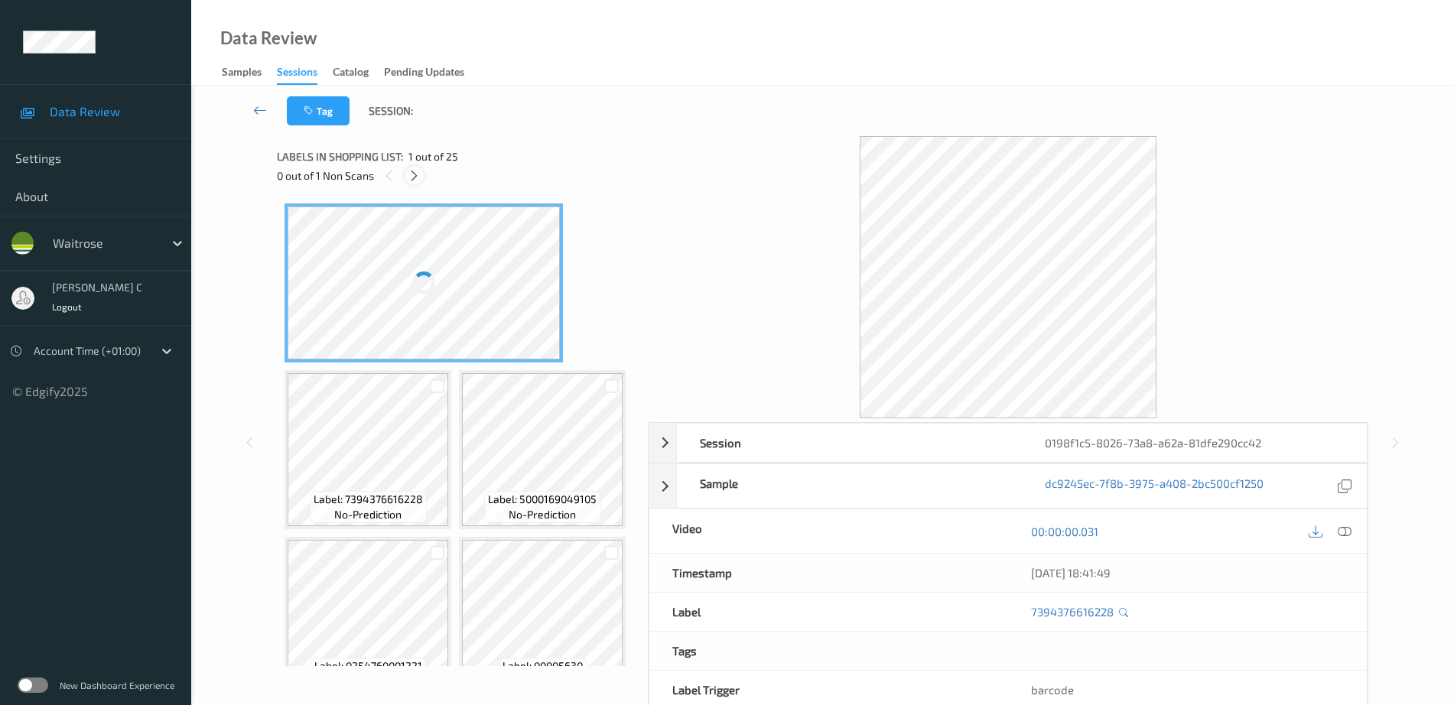
click at [414, 175] on icon at bounding box center [414, 176] width 13 height 14
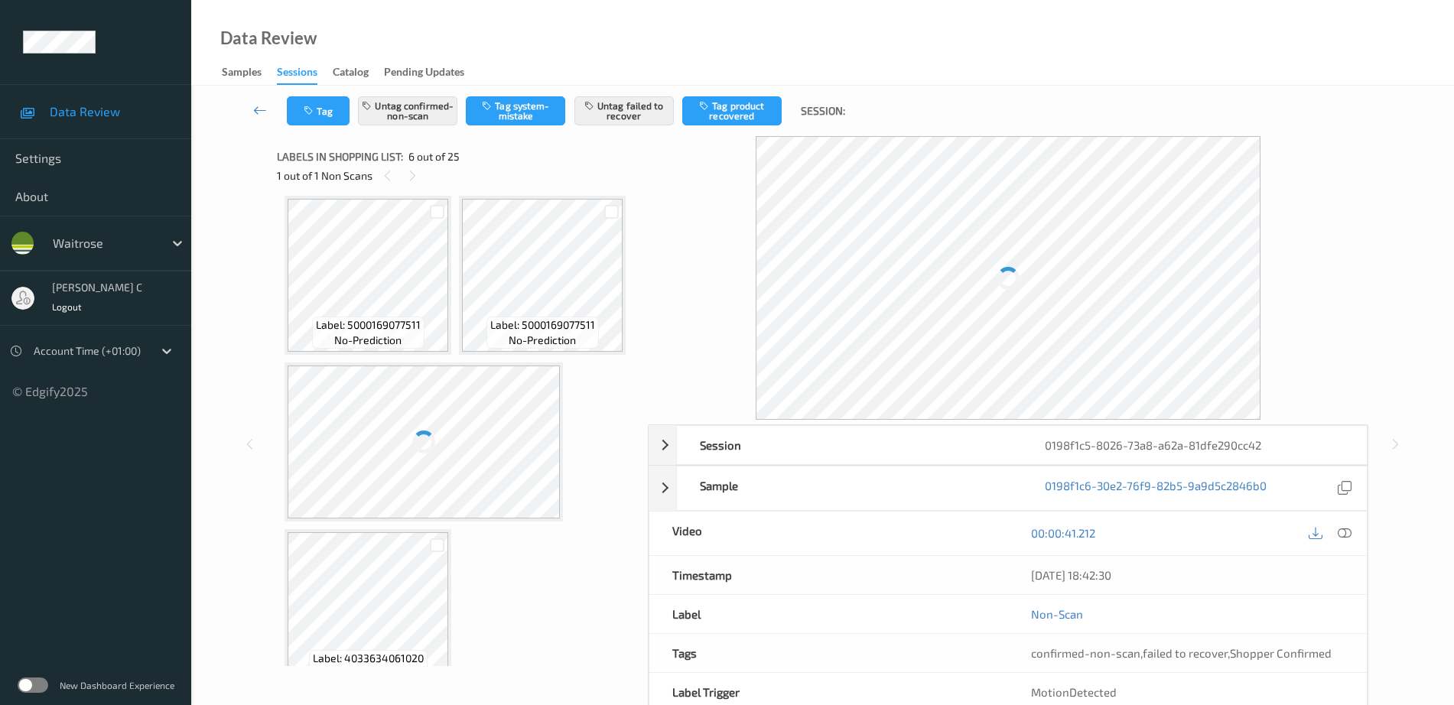
click at [541, 128] on icon at bounding box center [539, 122] width 13 height 14
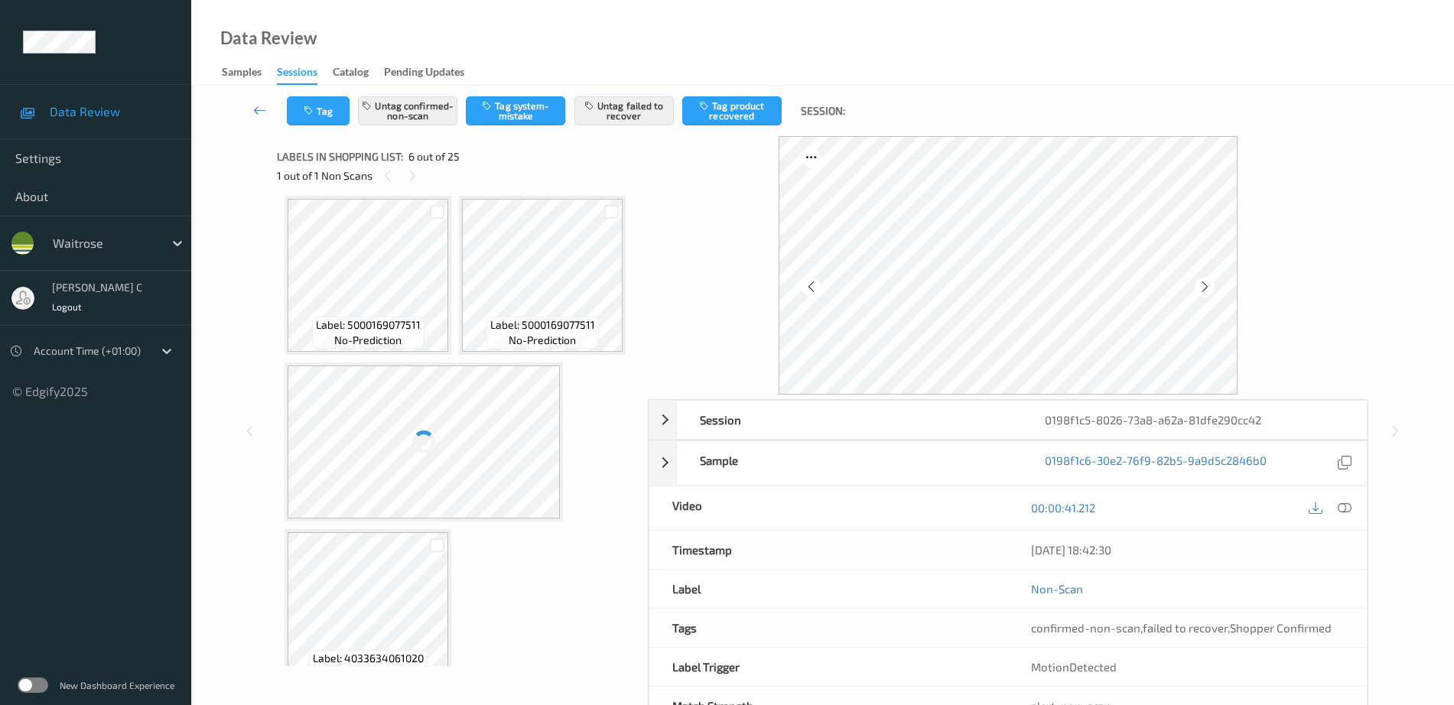
click at [541, 128] on icon at bounding box center [539, 122] width 13 height 14
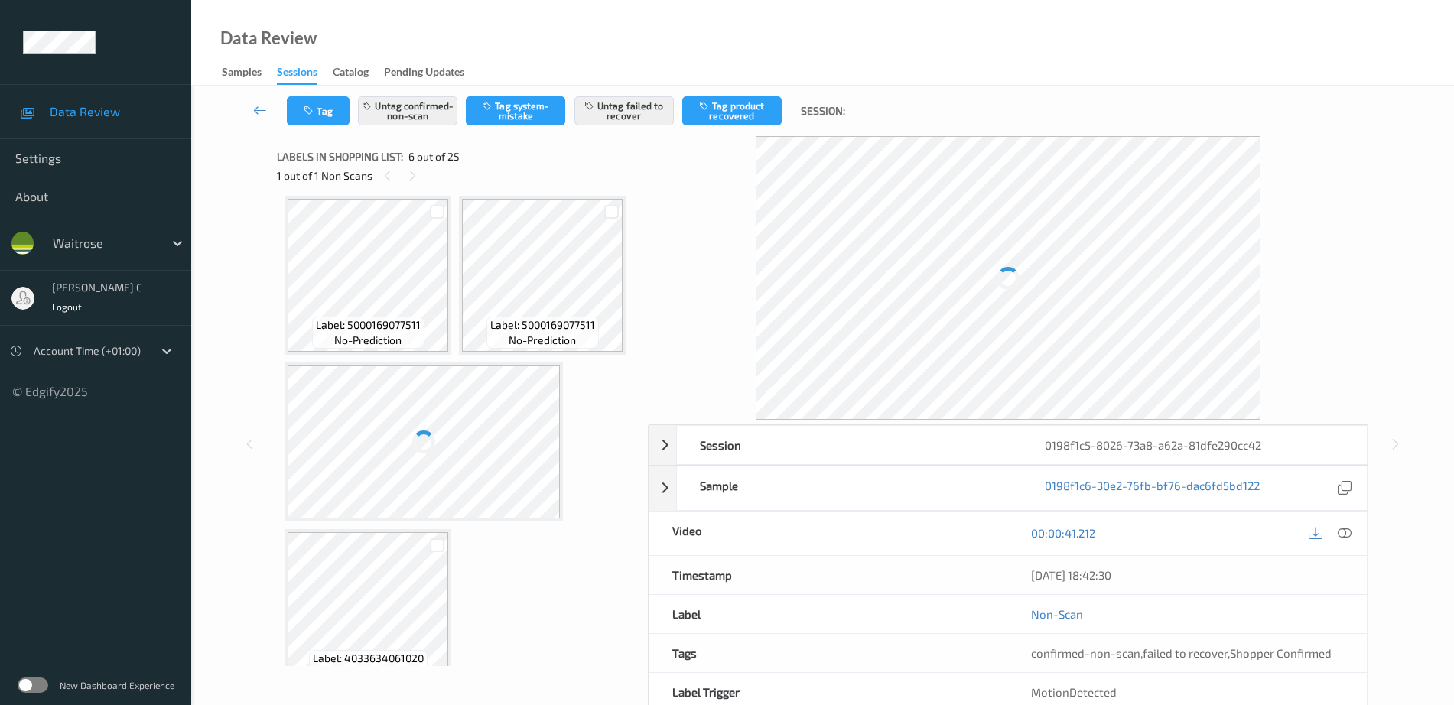
click at [541, 128] on icon at bounding box center [539, 122] width 13 height 14
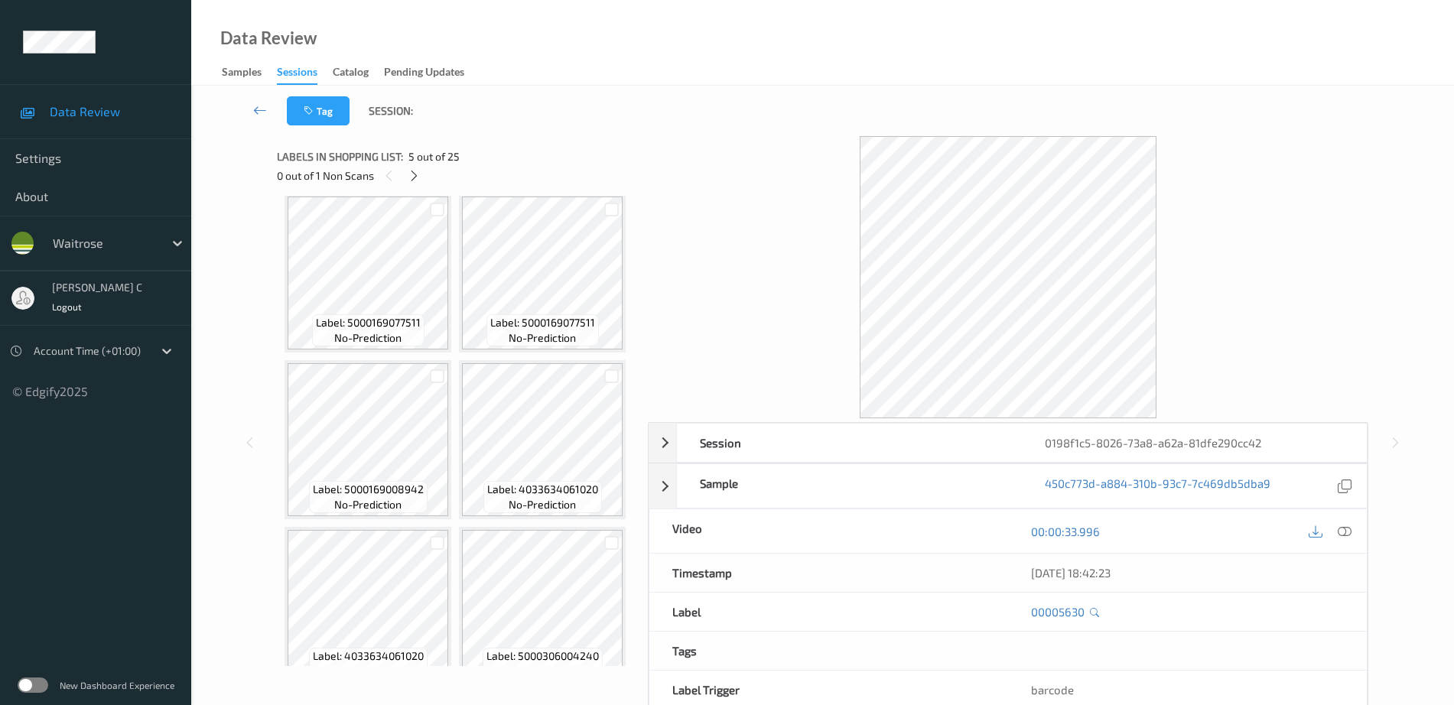
scroll to position [770, 0]
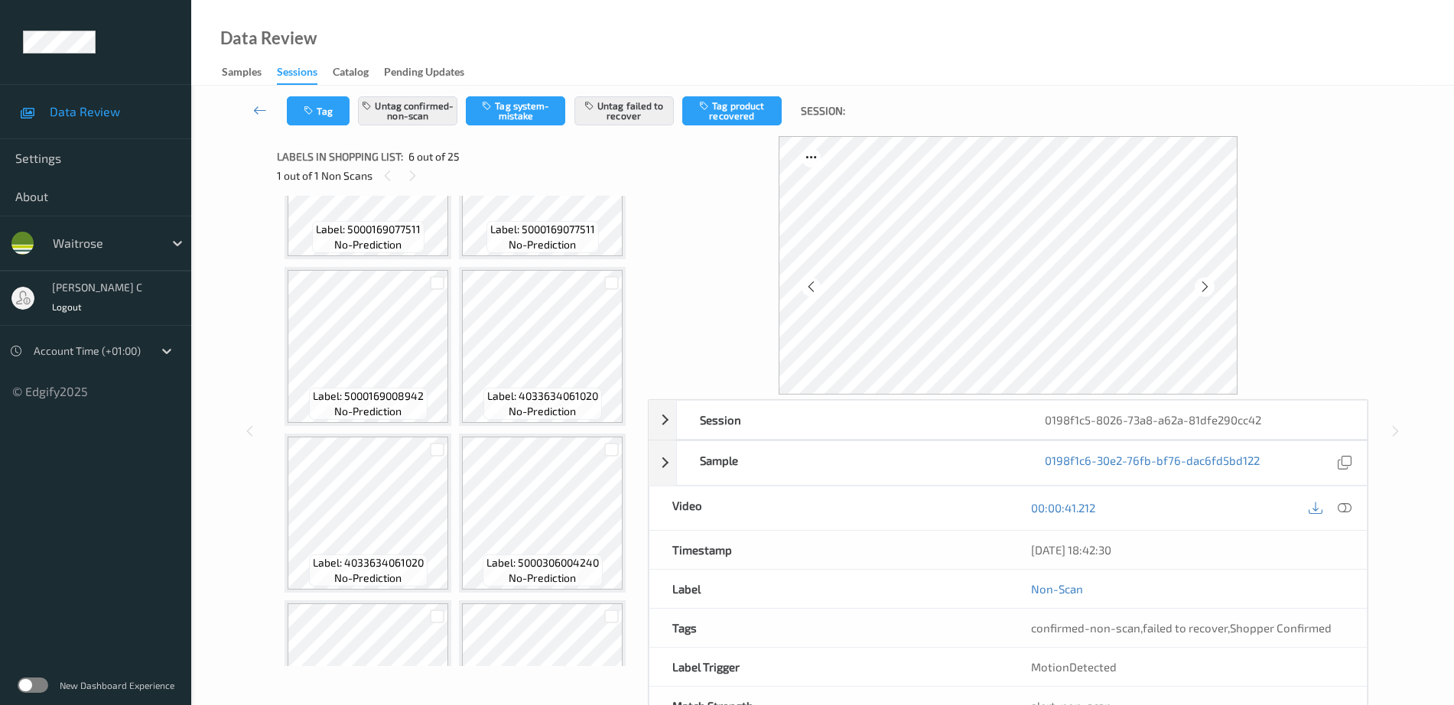
click at [545, 33] on icon at bounding box center [539, 26] width 13 height 14
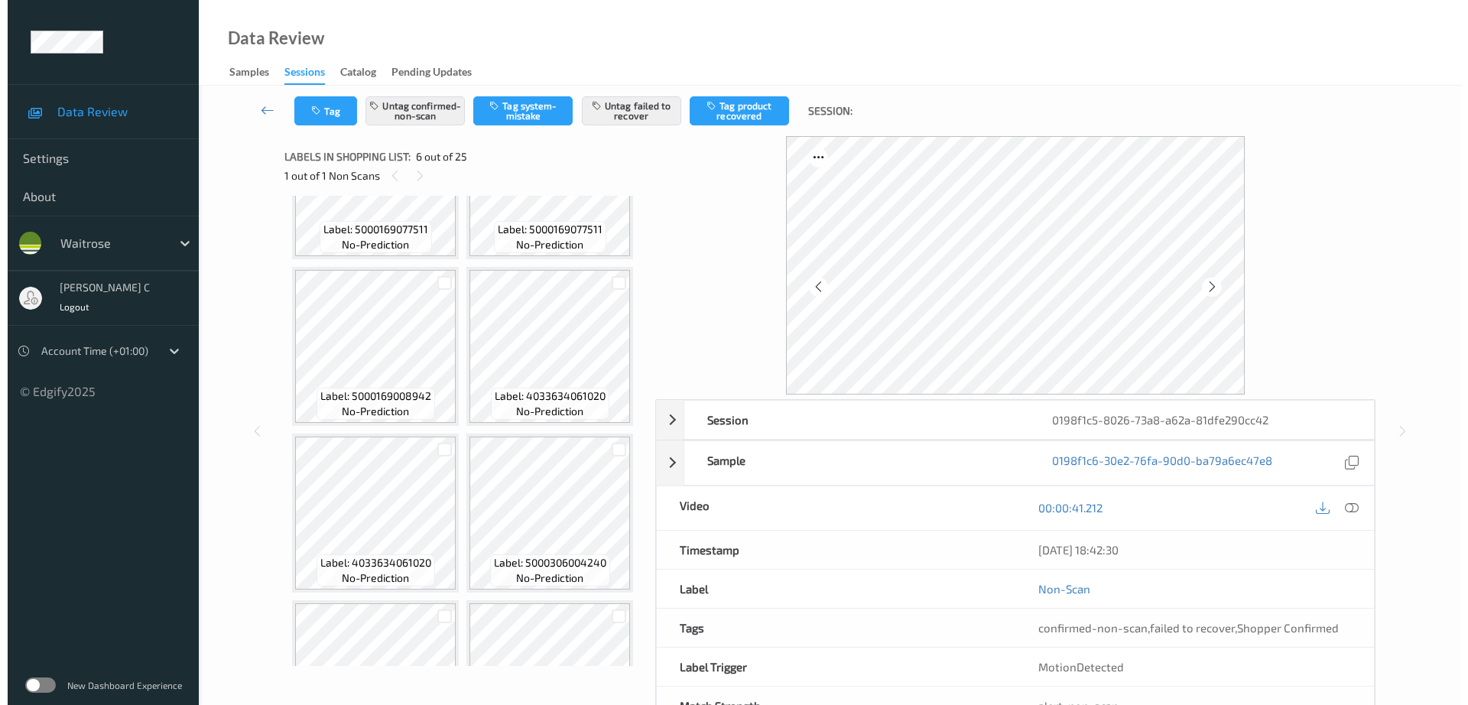
scroll to position [579, 0]
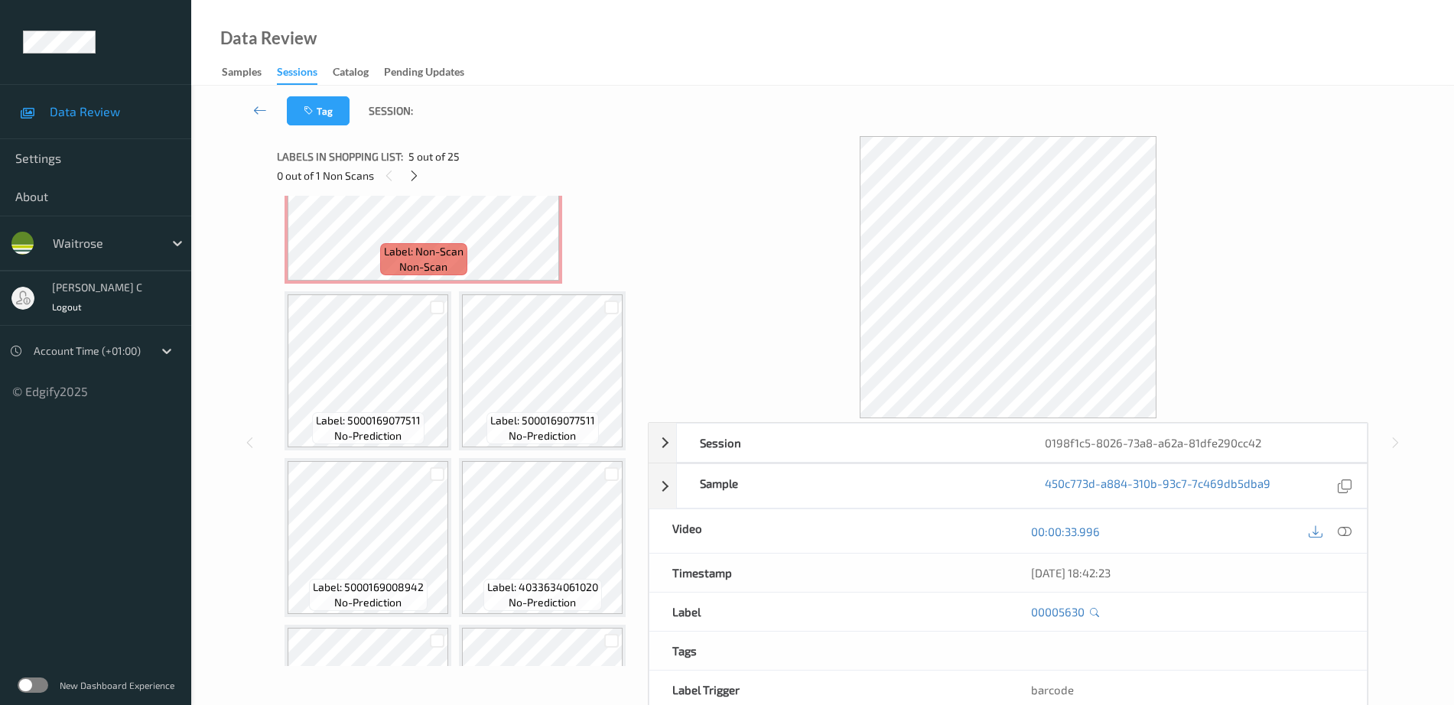
click at [1347, 528] on icon at bounding box center [1345, 532] width 14 height 14
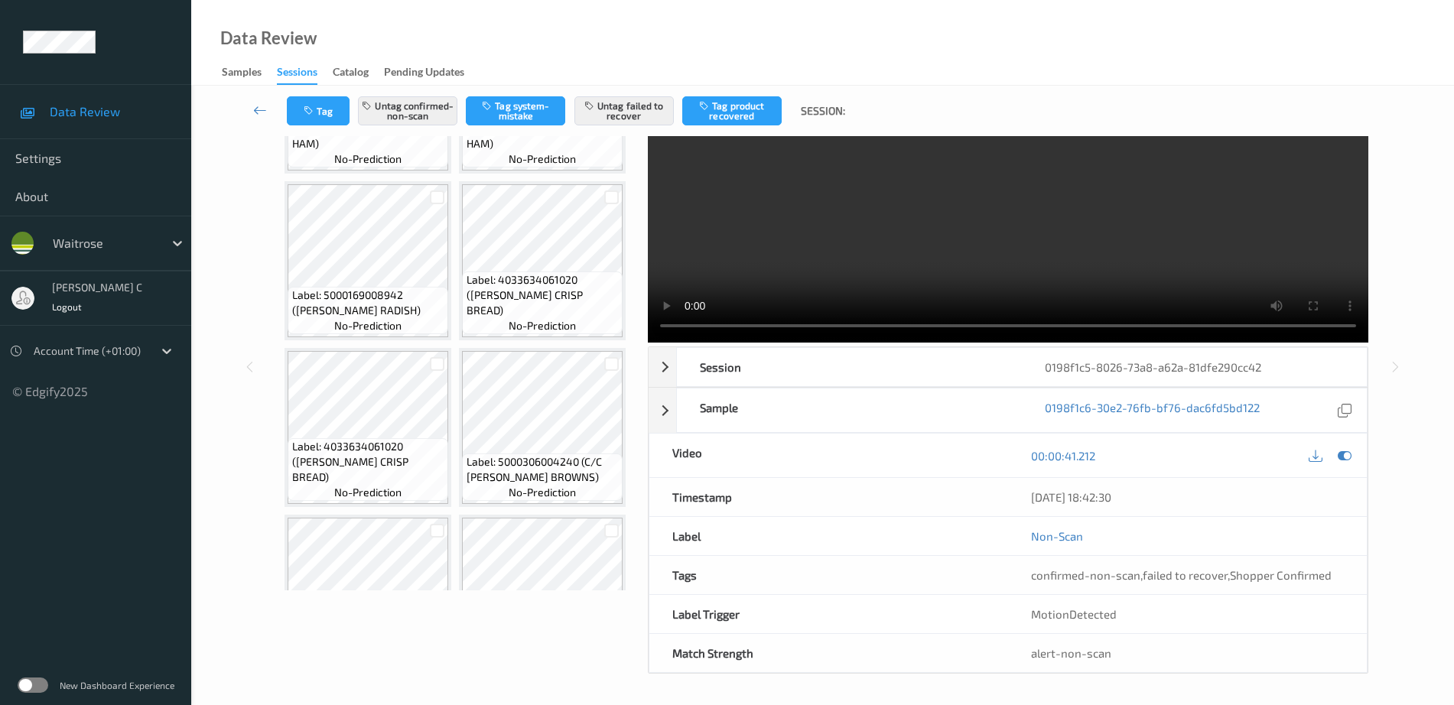
scroll to position [850, 0]
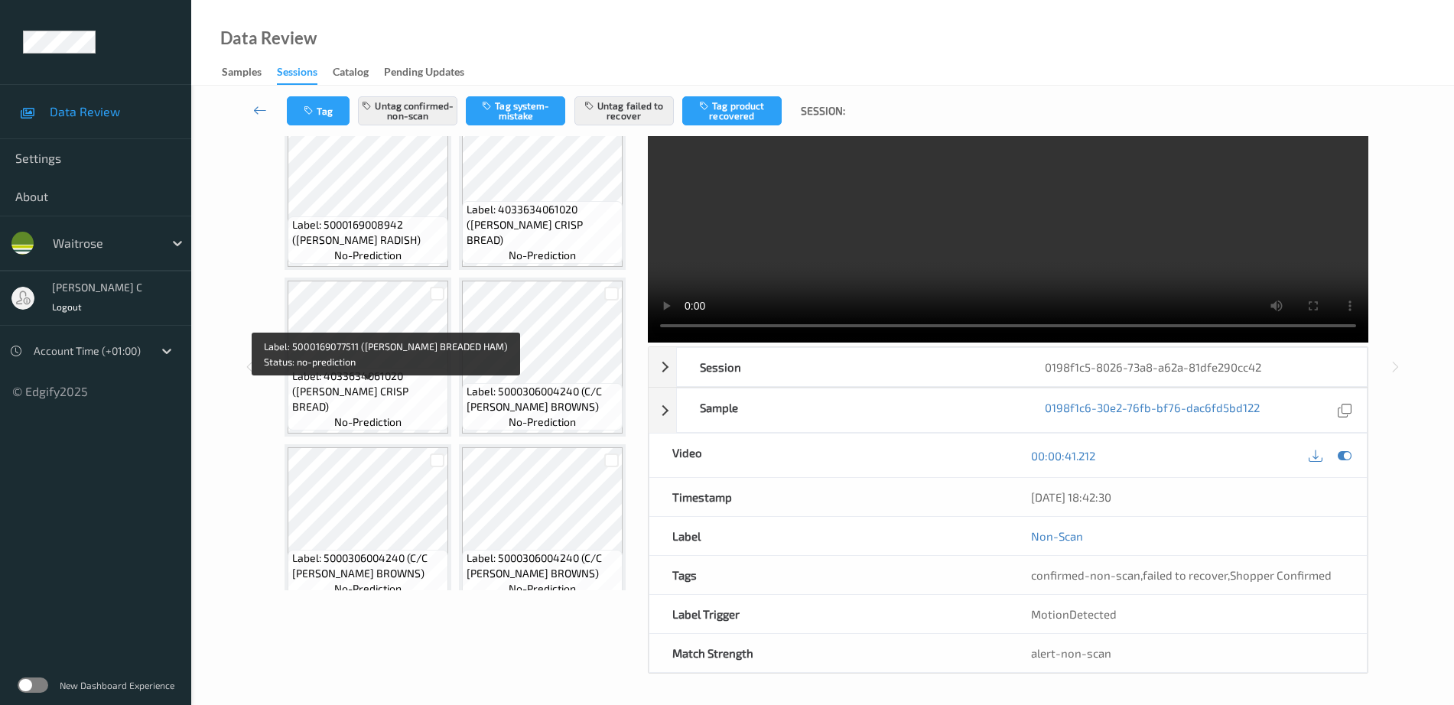
click at [358, 81] on span "Label: 5000169077511 (WR WILT BREADED HAM)" at bounding box center [368, 58] width 153 height 46
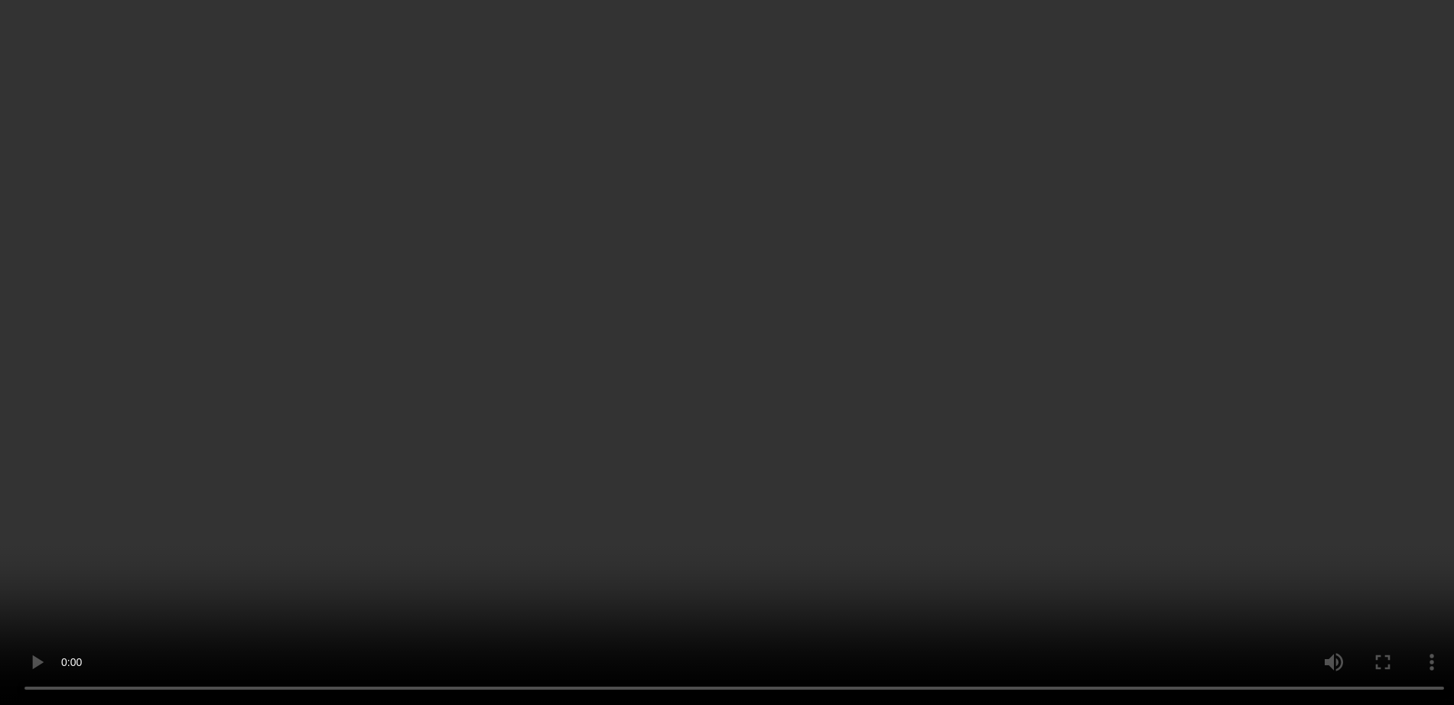
scroll to position [659, 0]
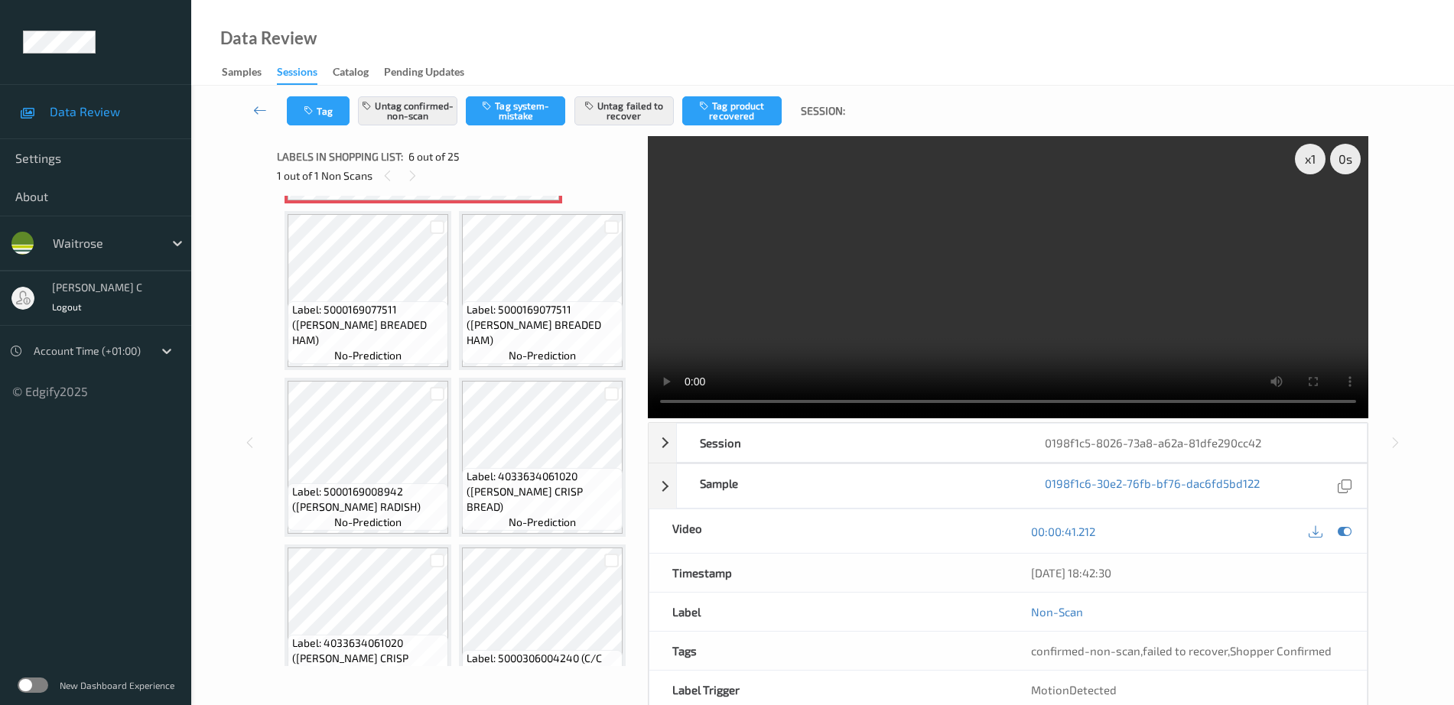
click at [541, 144] on icon at bounding box center [539, 137] width 13 height 14
click at [533, 146] on div at bounding box center [539, 136] width 19 height 19
click at [533, 144] on icon at bounding box center [539, 137] width 13 height 14
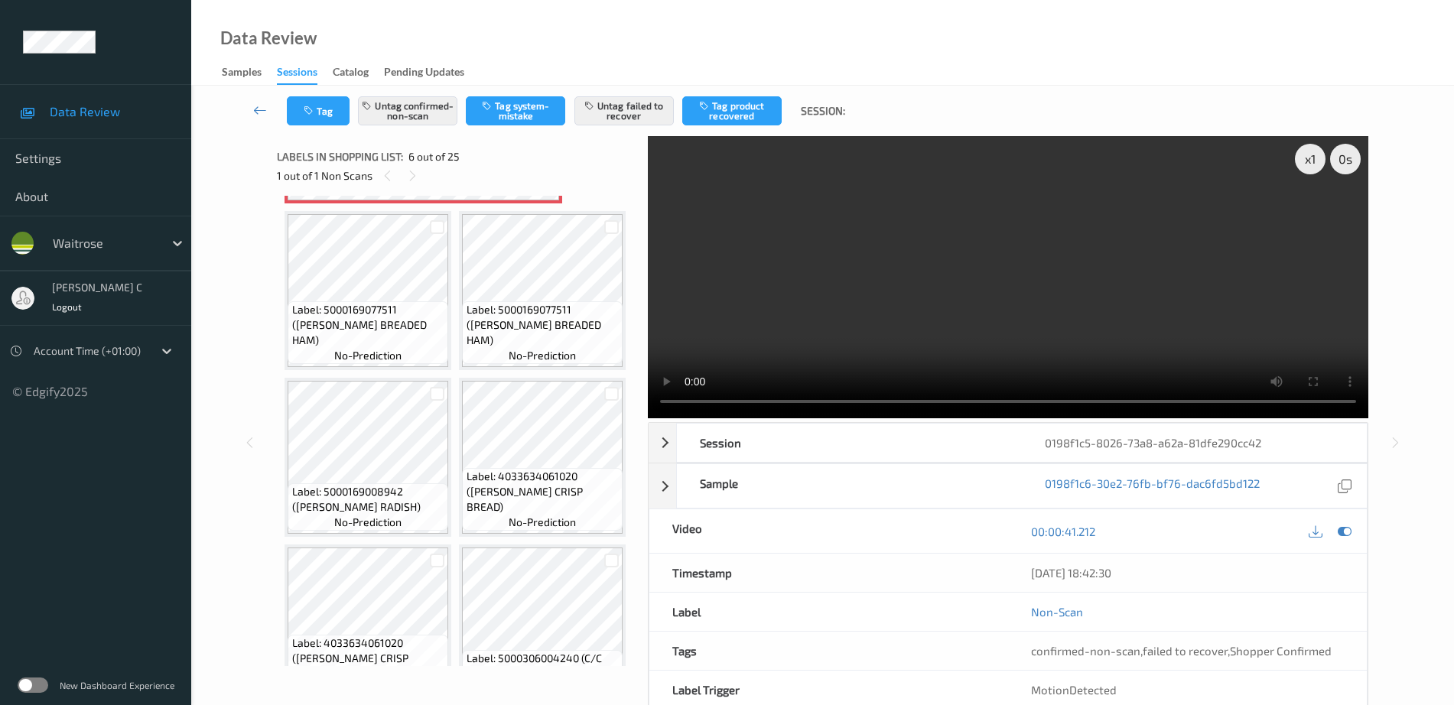
click at [533, 144] on icon at bounding box center [539, 137] width 13 height 14
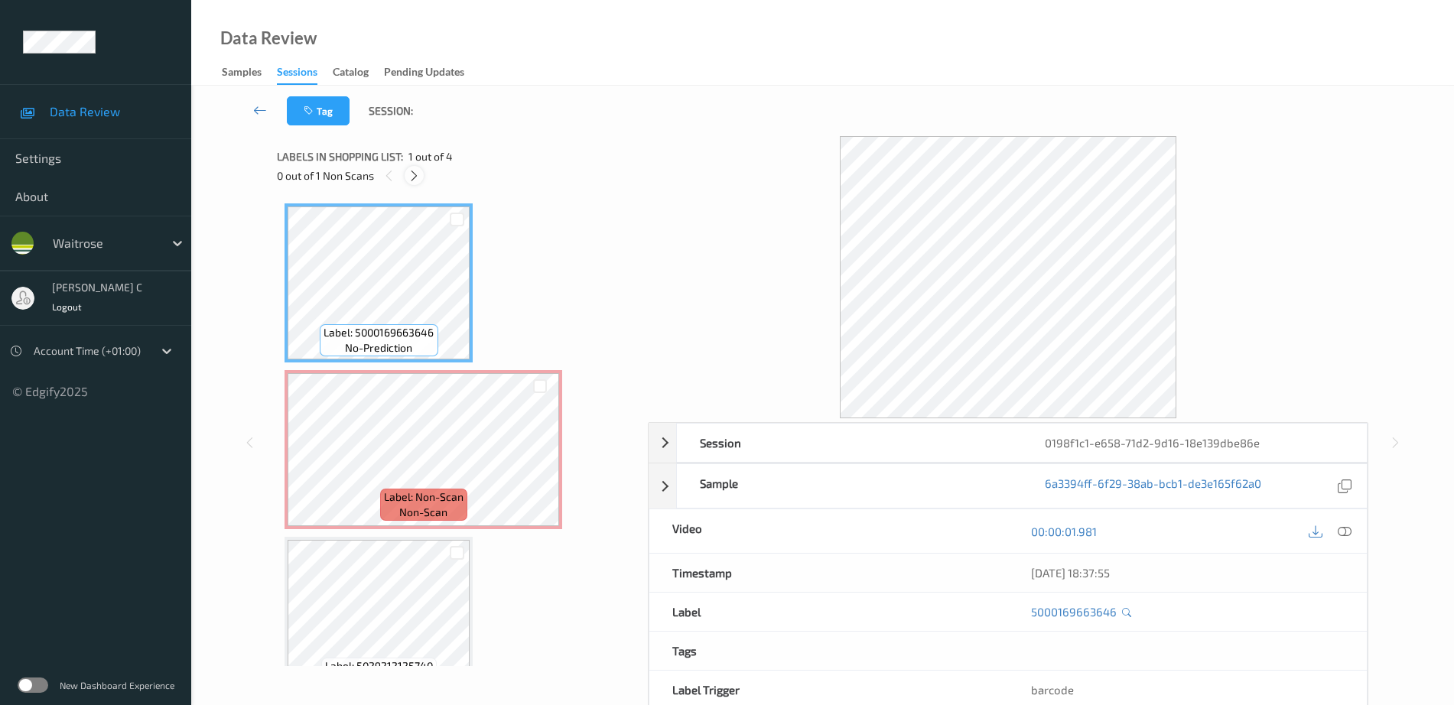
click at [419, 174] on icon at bounding box center [414, 176] width 13 height 14
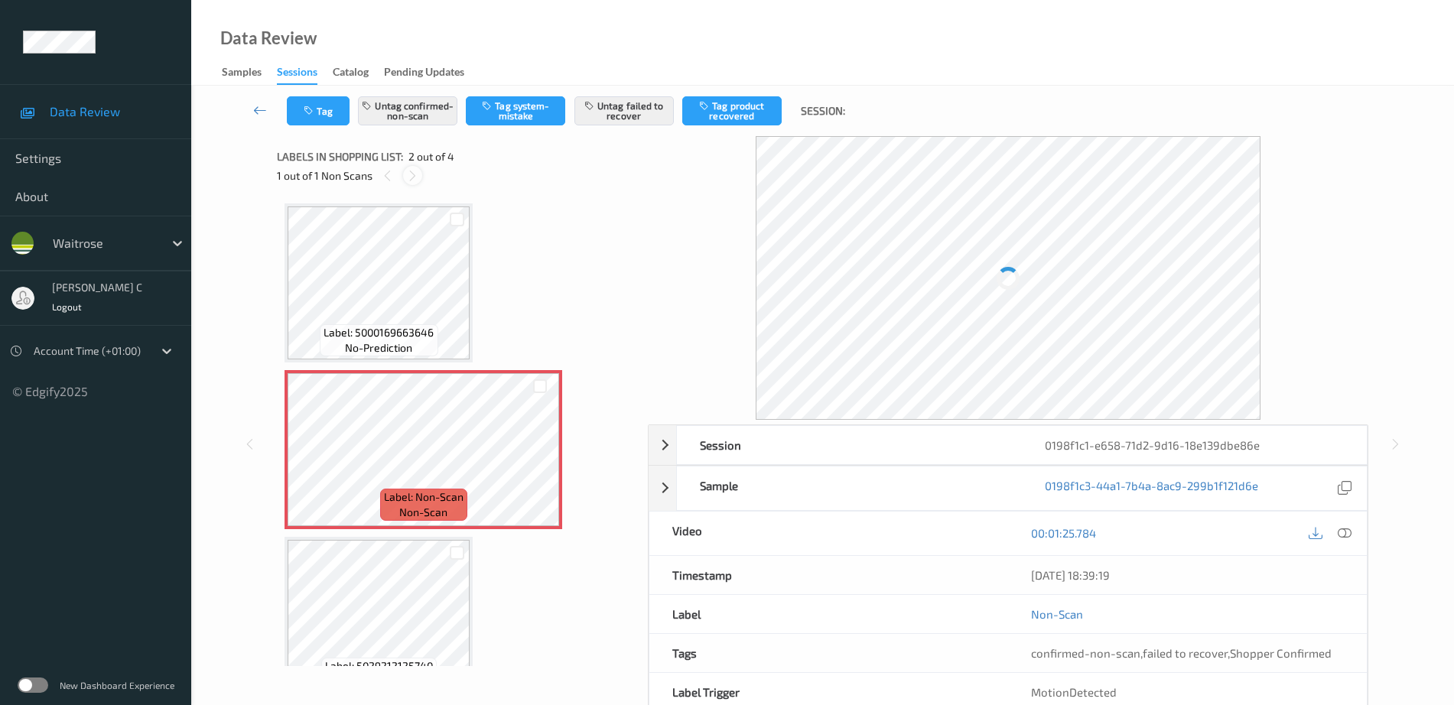
scroll to position [8, 0]
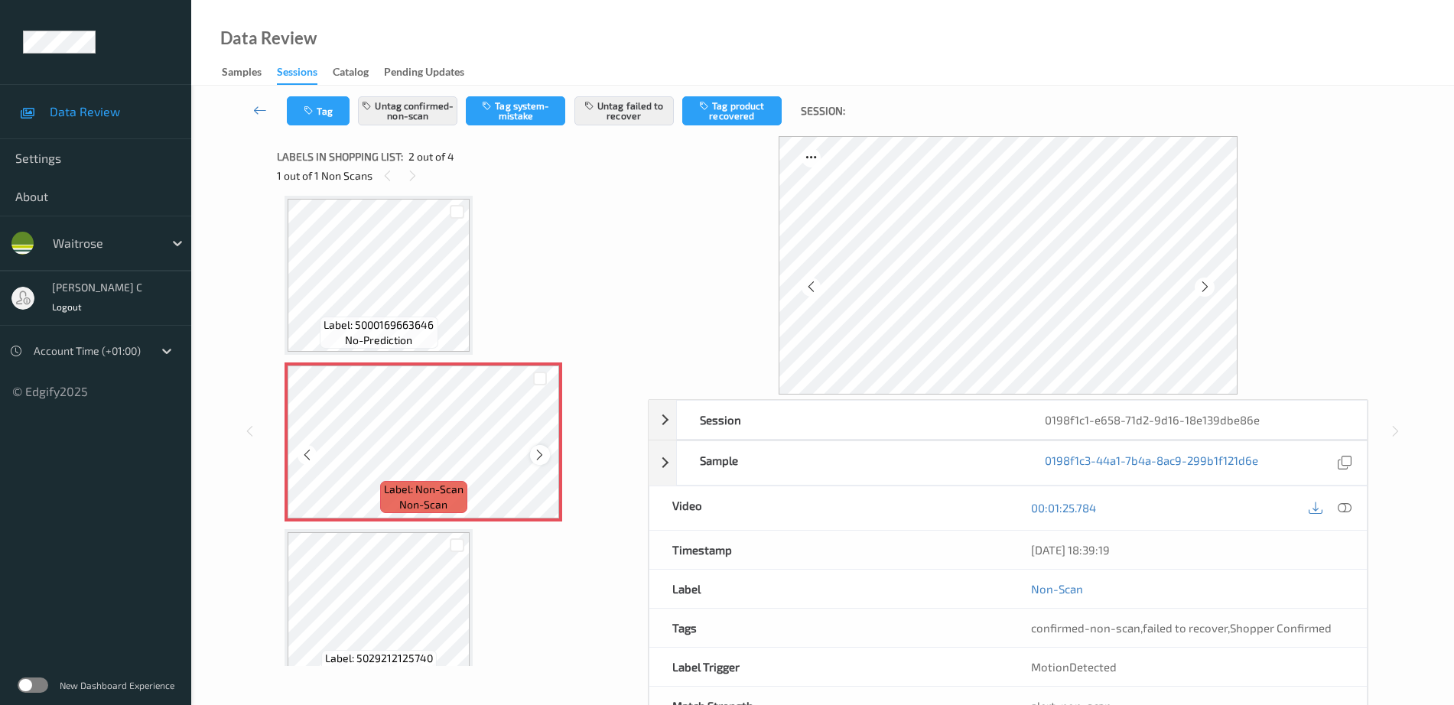
click at [545, 450] on icon at bounding box center [539, 455] width 13 height 14
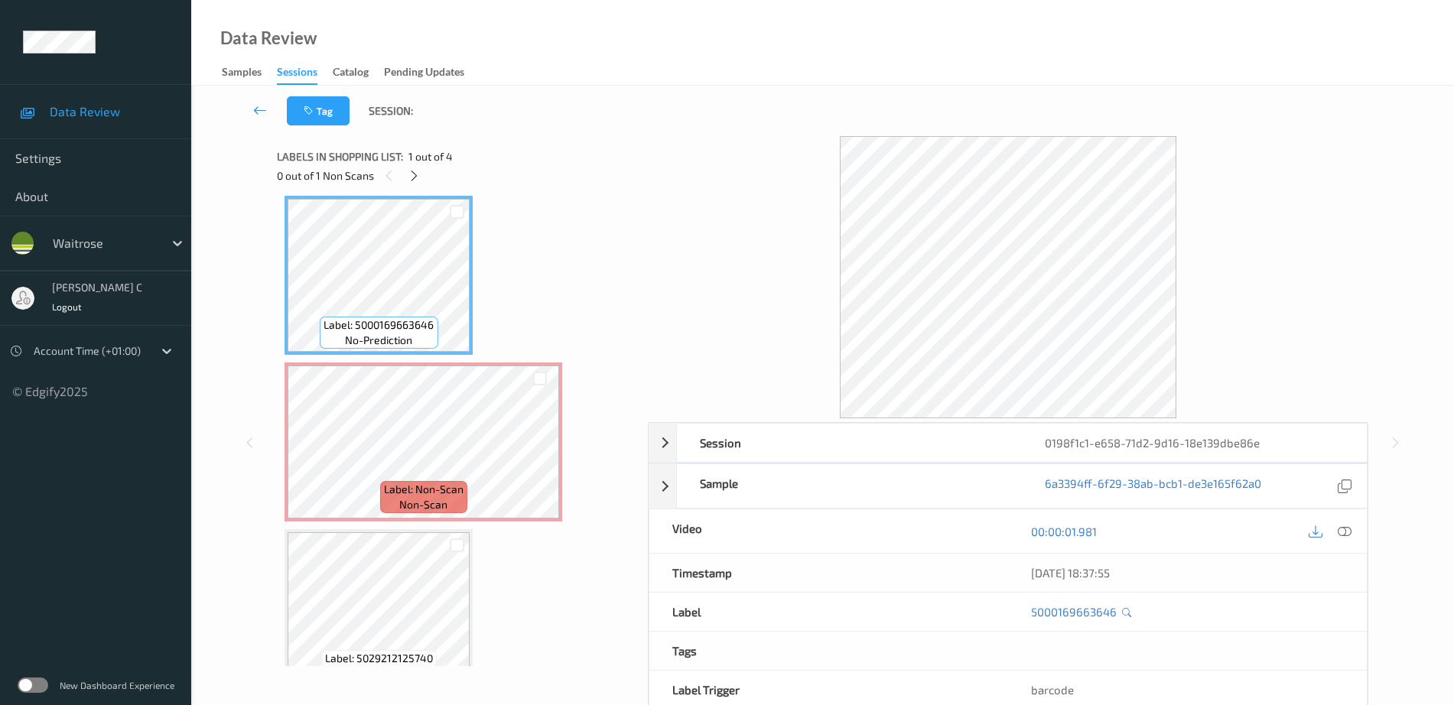
scroll to position [0, 0]
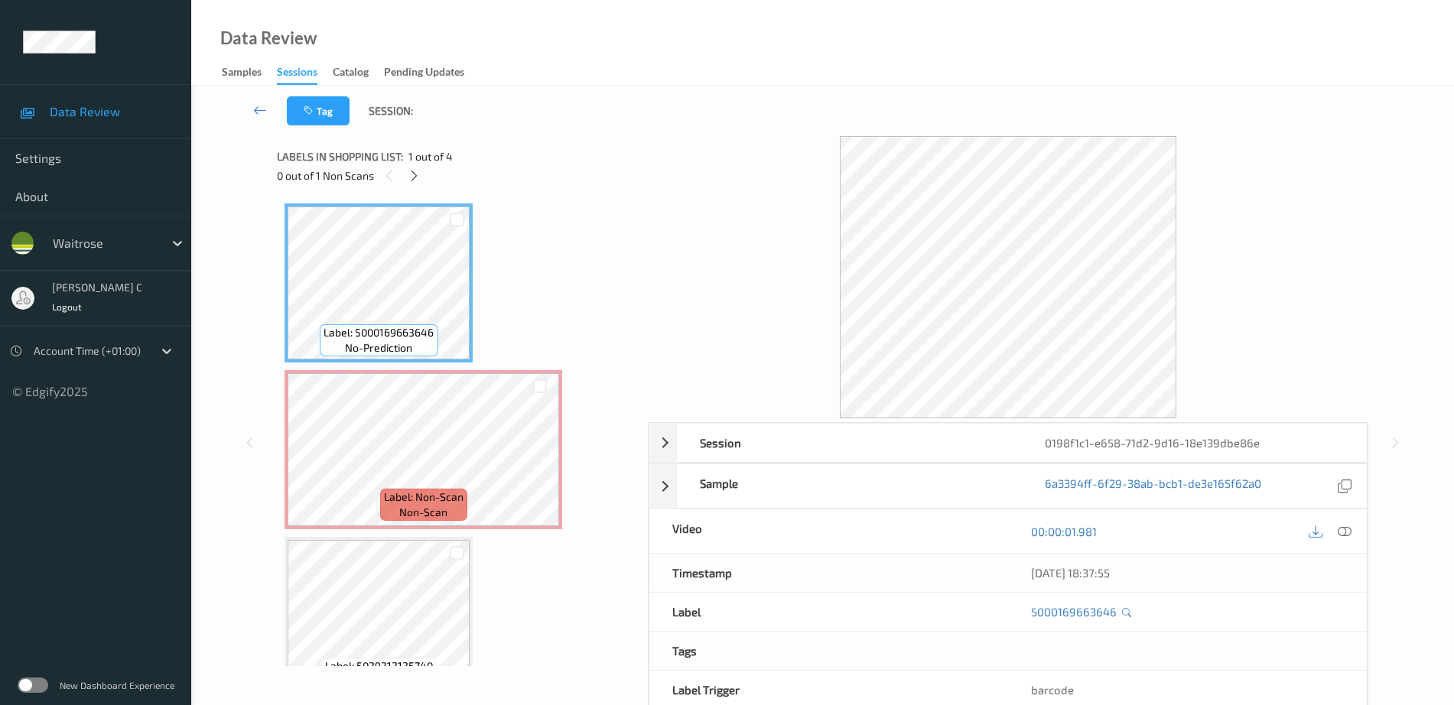
click at [376, 361] on div "Label: 5000169663646 no-prediction" at bounding box center [378, 282] width 188 height 159
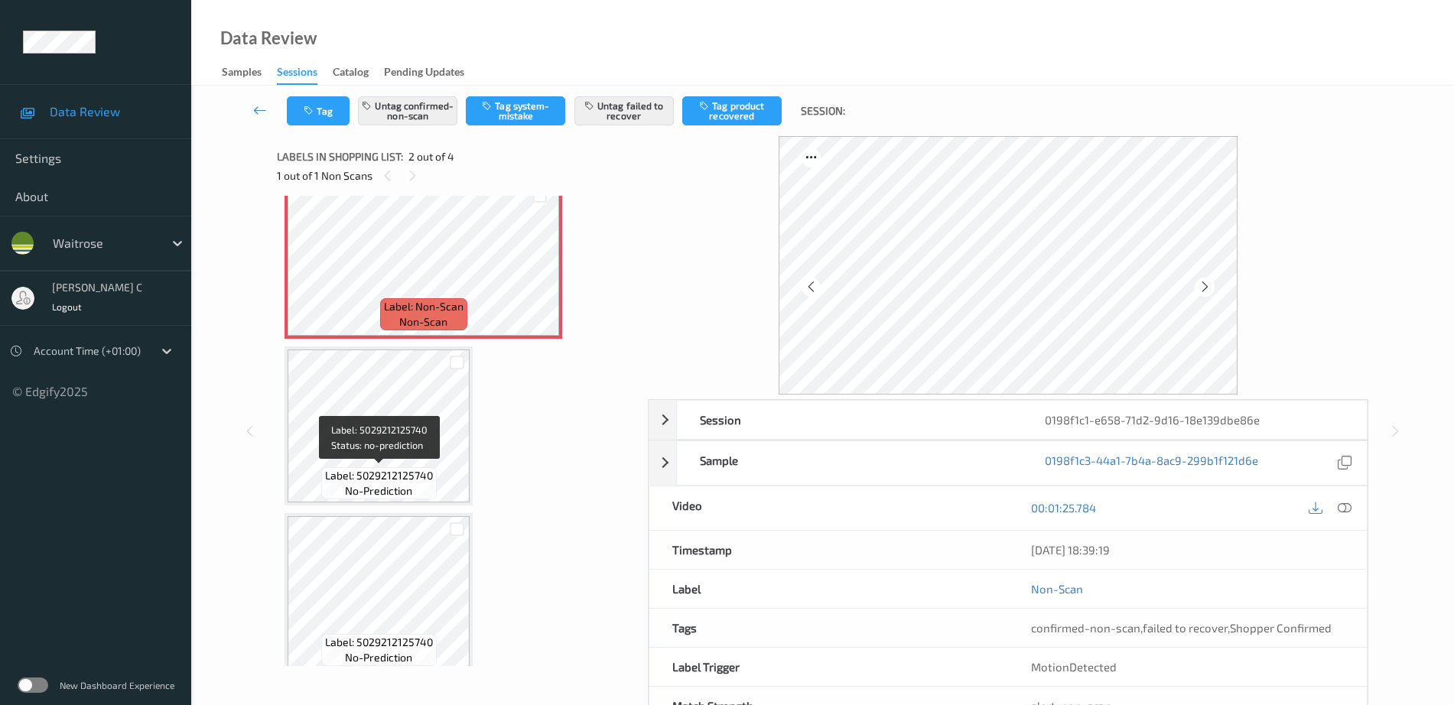
scroll to position [191, 0]
click at [382, 467] on div "Label: 5029212125740 no-prediction" at bounding box center [378, 483] width 115 height 32
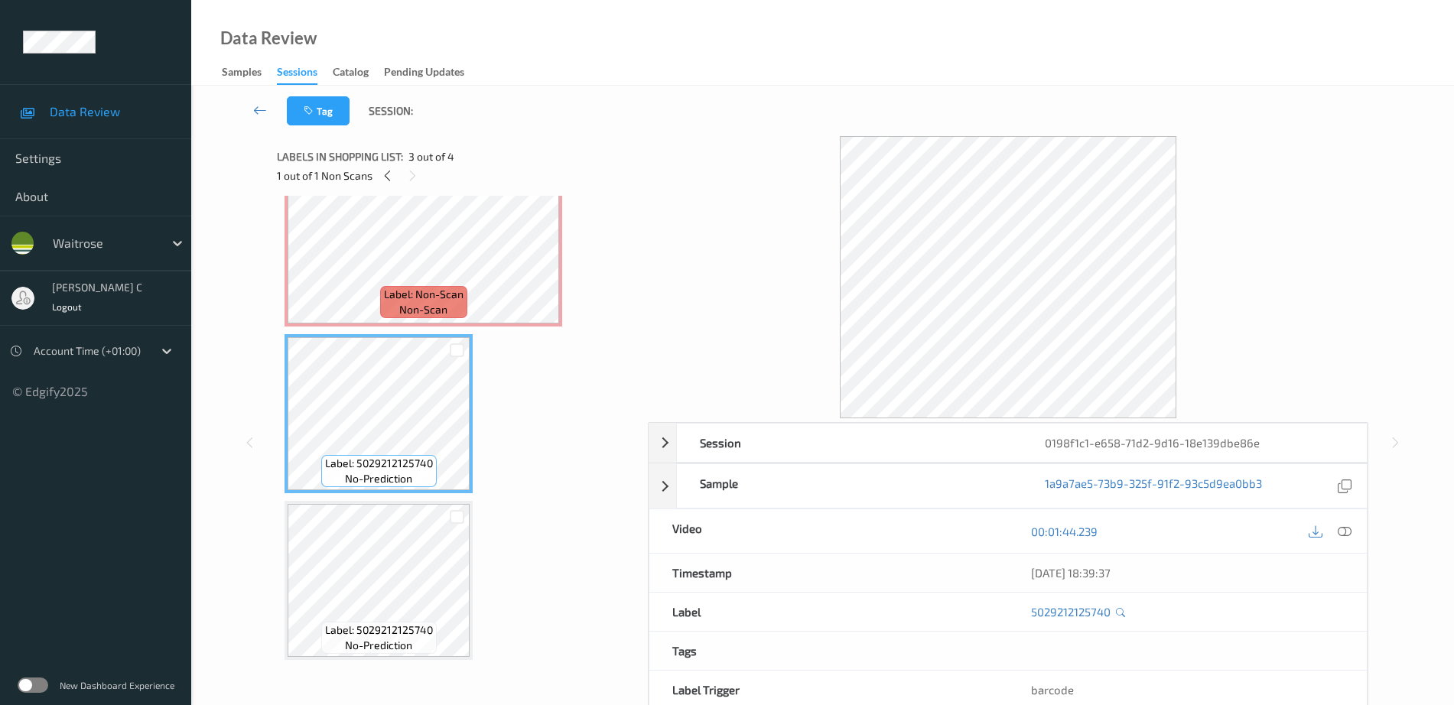
scroll to position [204, 0]
click at [395, 471] on span "no-prediction" at bounding box center [378, 477] width 67 height 15
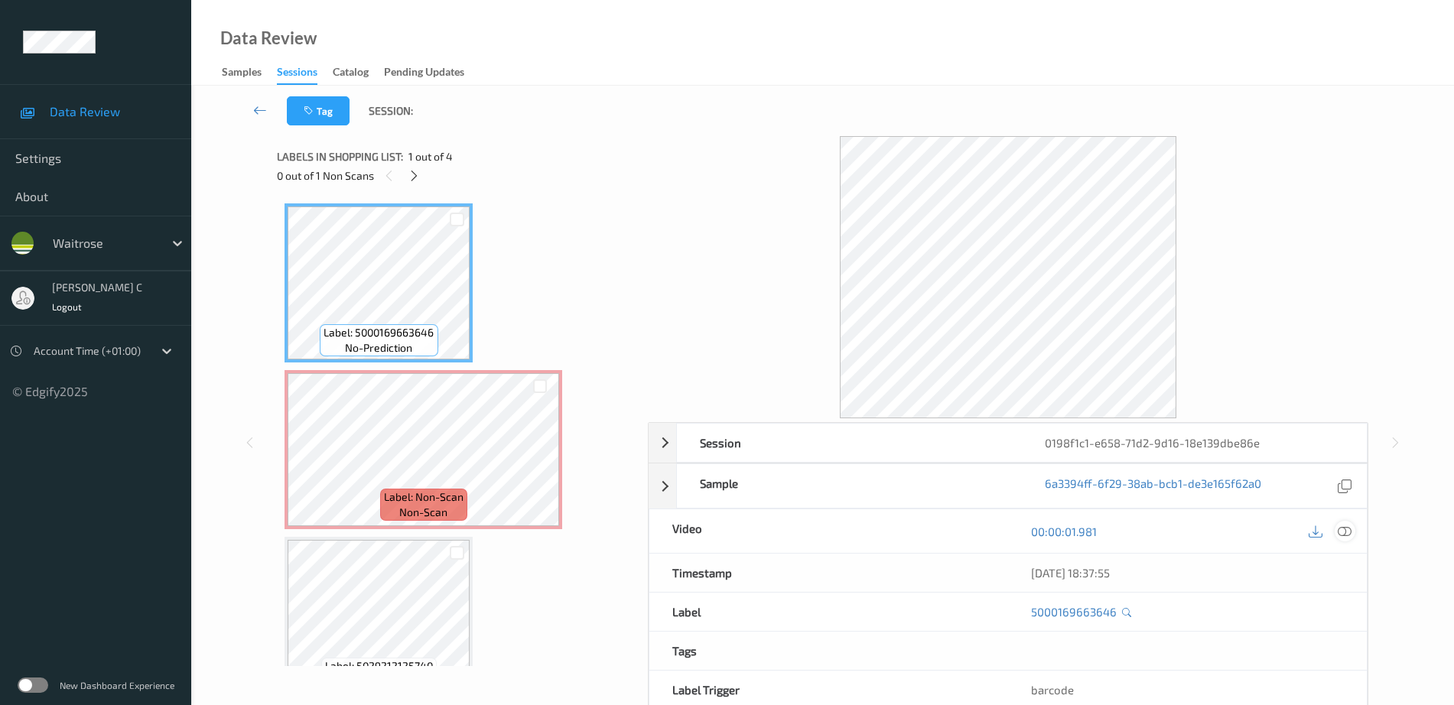
click at [1344, 525] on icon at bounding box center [1345, 532] width 14 height 14
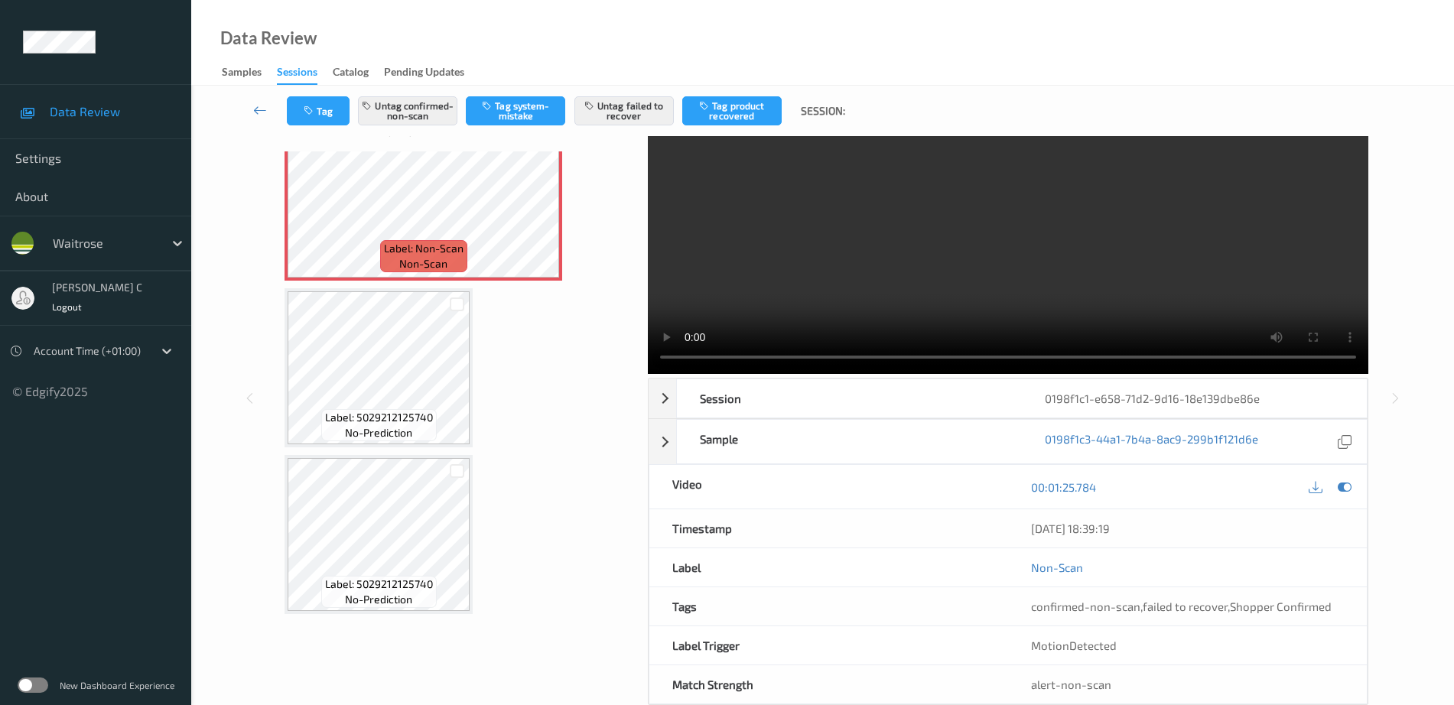
scroll to position [76, 0]
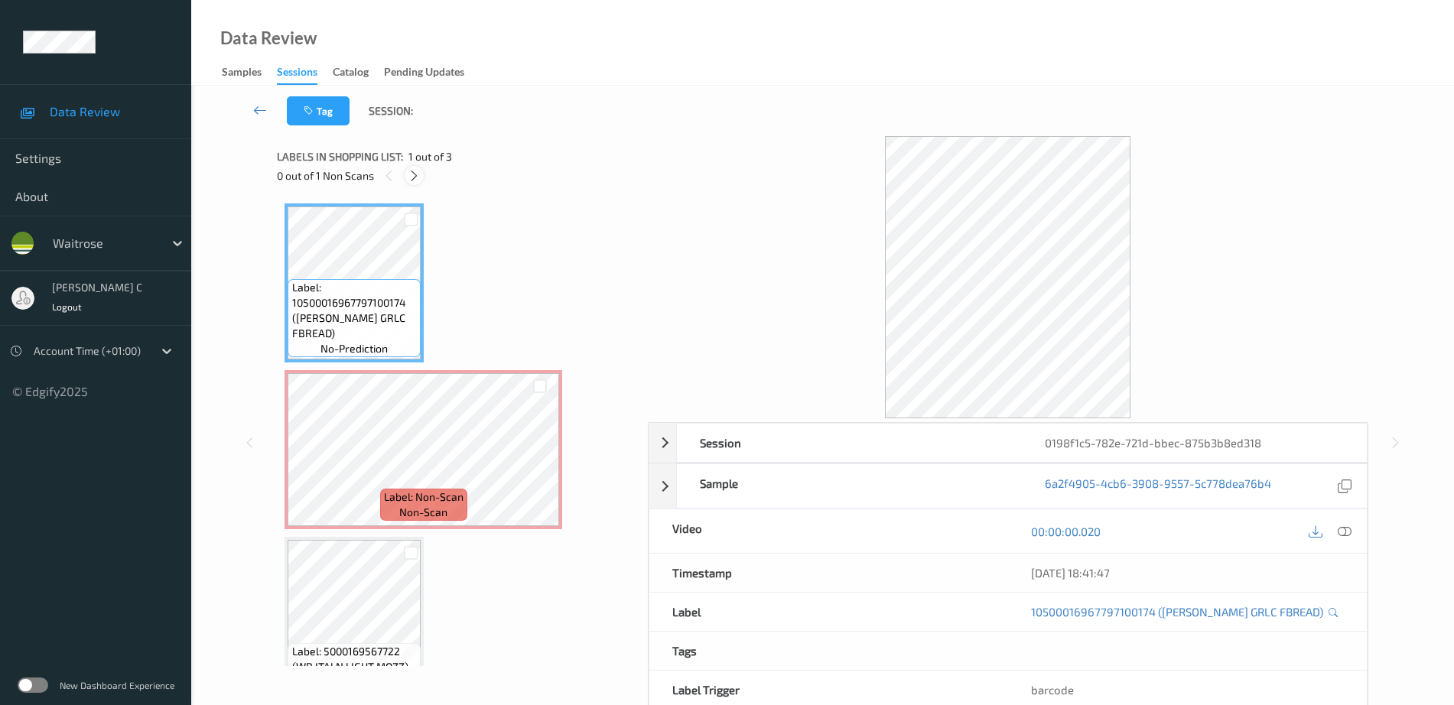
drag, startPoint x: 421, startPoint y: 173, endPoint x: 417, endPoint y: 180, distance: 8.3
click at [421, 174] on div at bounding box center [414, 175] width 19 height 19
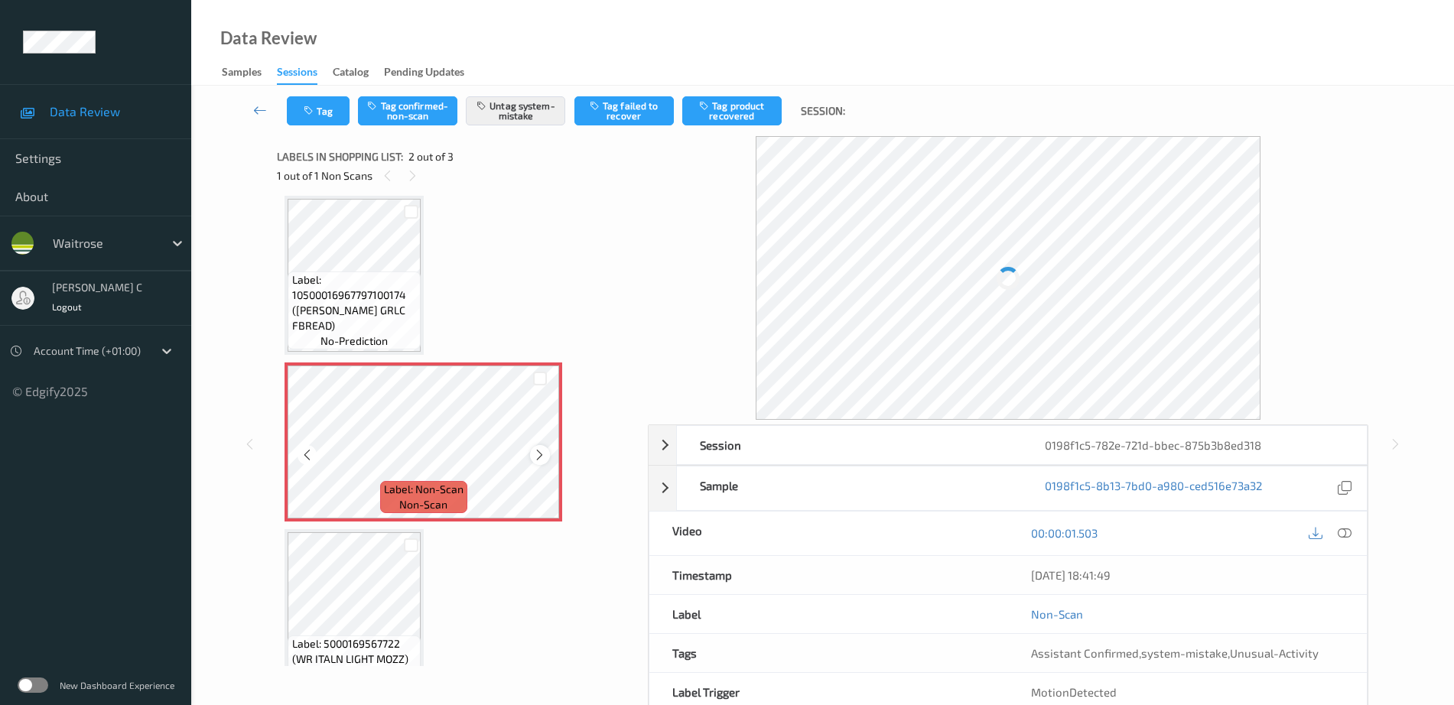
click at [543, 453] on icon at bounding box center [539, 455] width 13 height 14
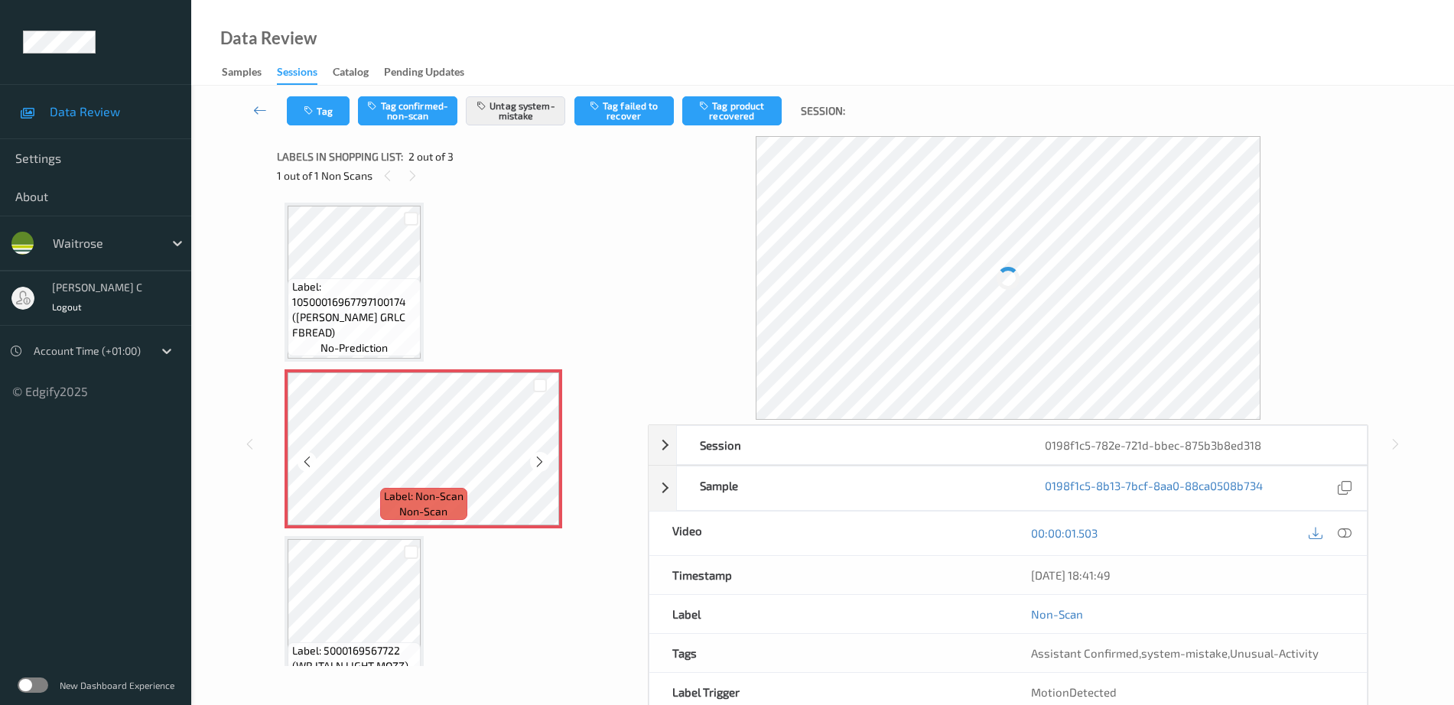
scroll to position [0, 0]
click at [353, 340] on span "Label: 10500016967797100174 (WR URBAN GRLC FBREAD)" at bounding box center [354, 310] width 125 height 61
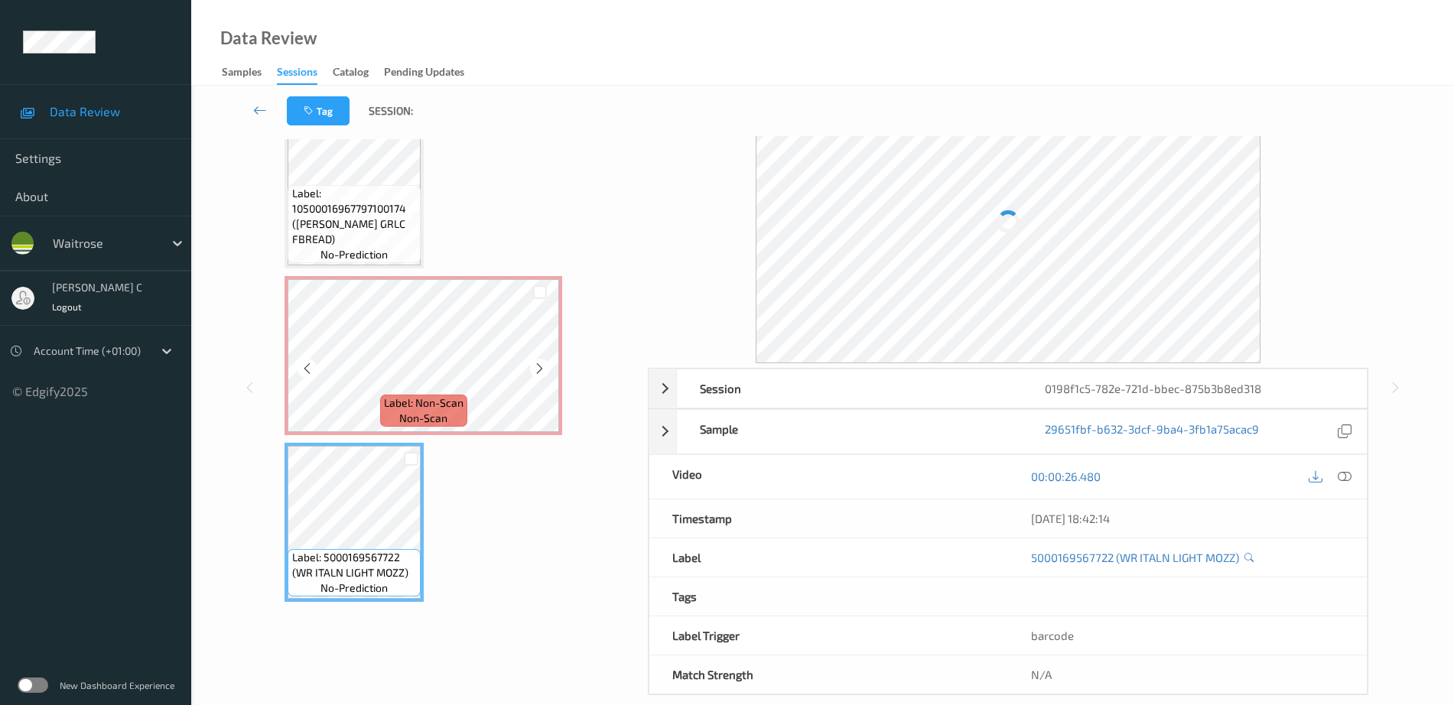
scroll to position [78, 0]
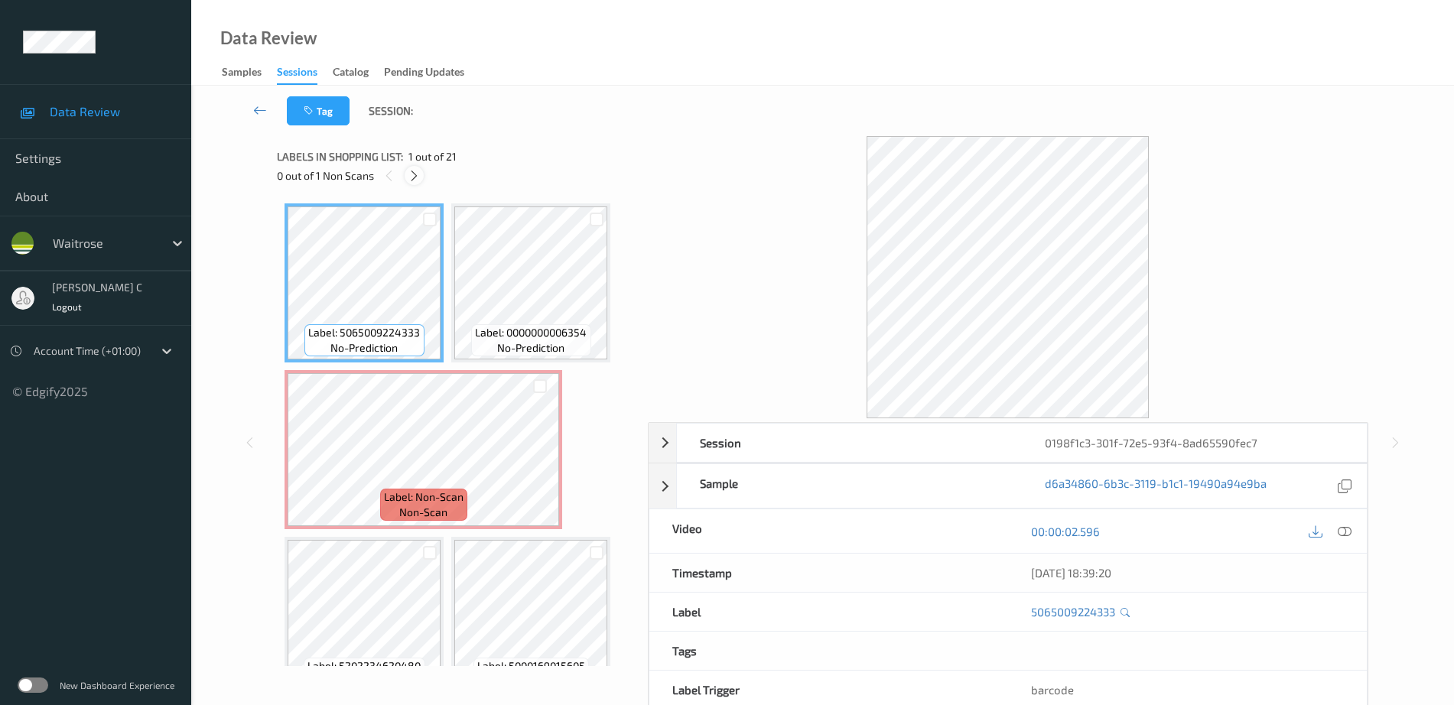
click at [411, 177] on icon at bounding box center [414, 176] width 13 height 14
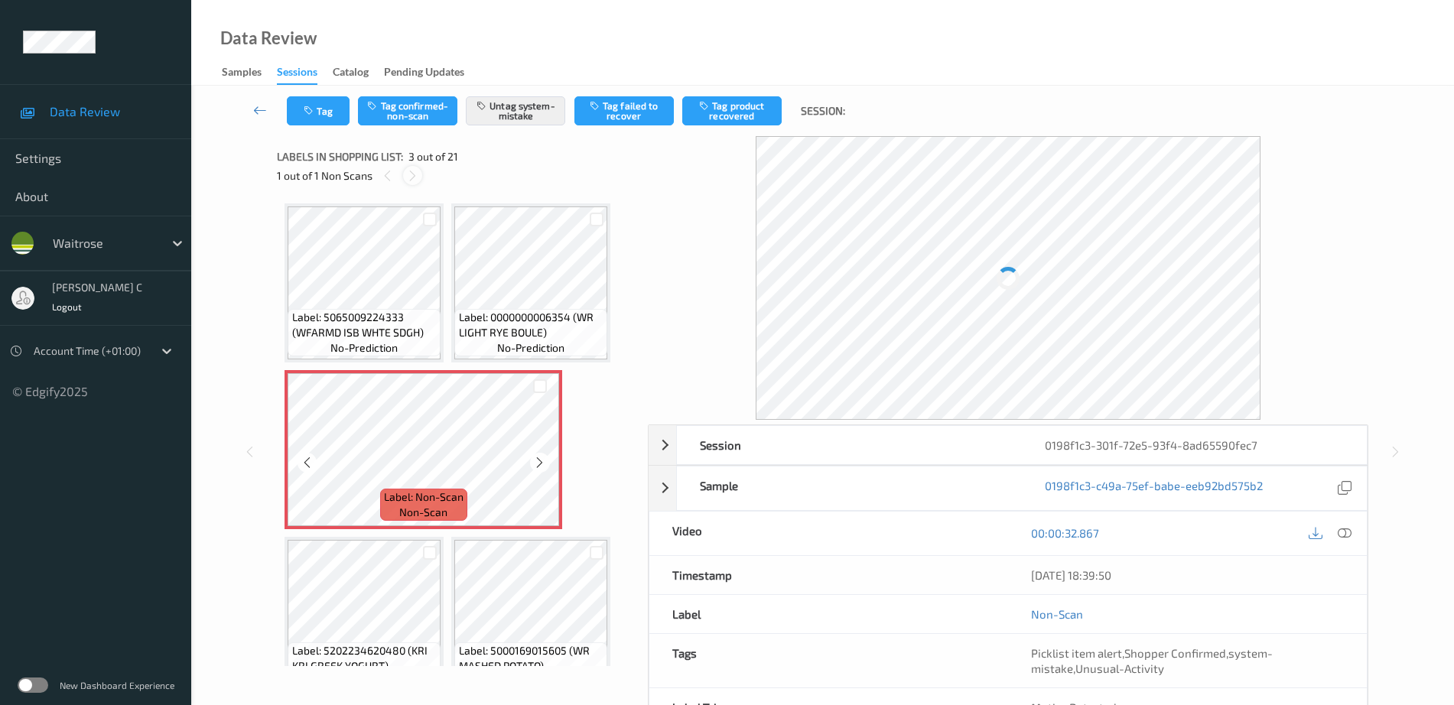
scroll to position [8, 0]
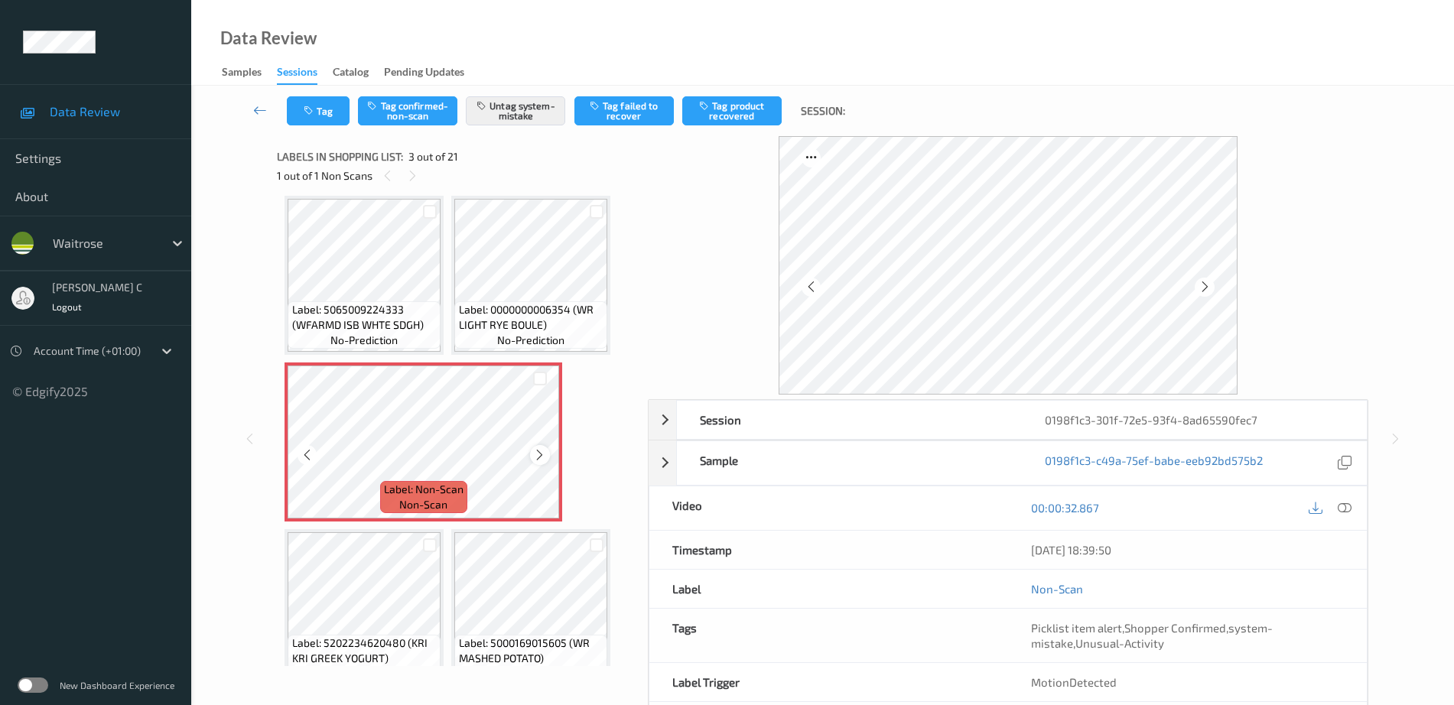
click at [539, 452] on icon at bounding box center [539, 455] width 13 height 14
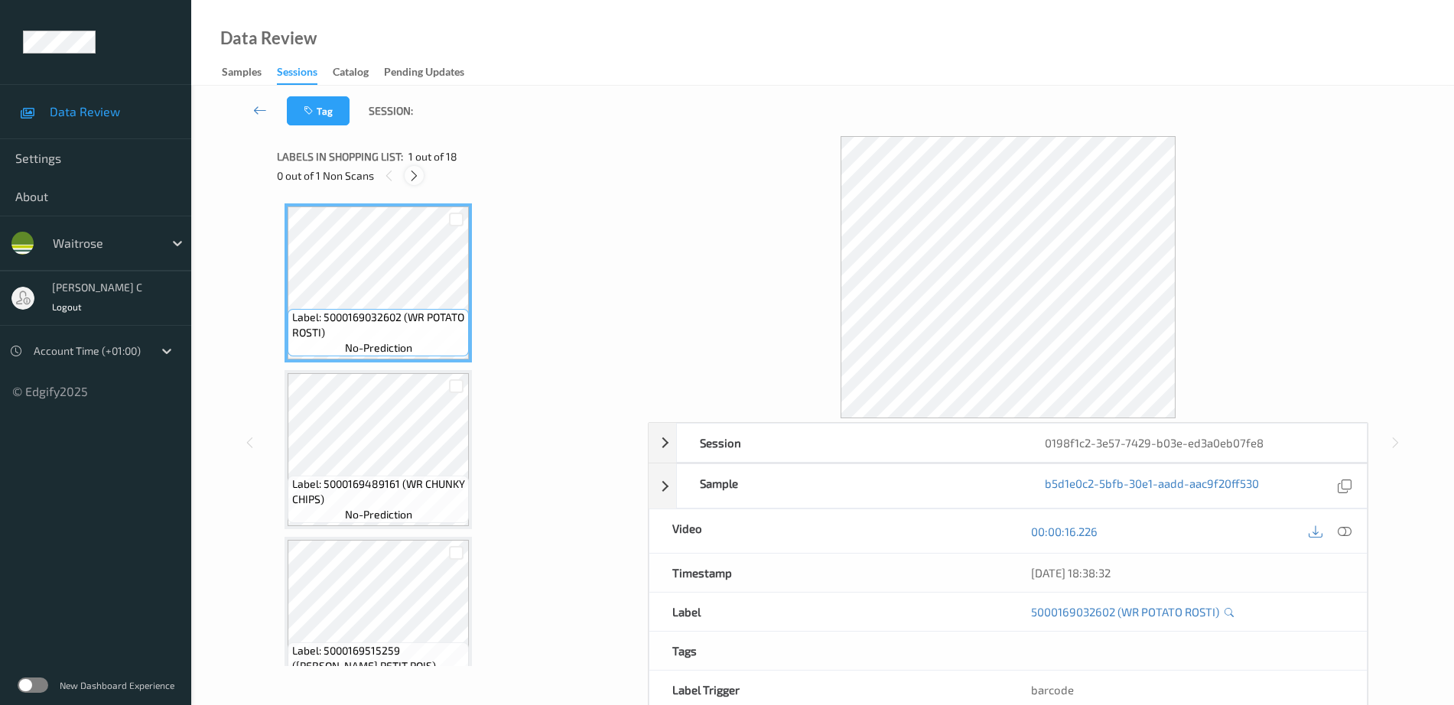
click at [414, 177] on icon at bounding box center [414, 176] width 13 height 14
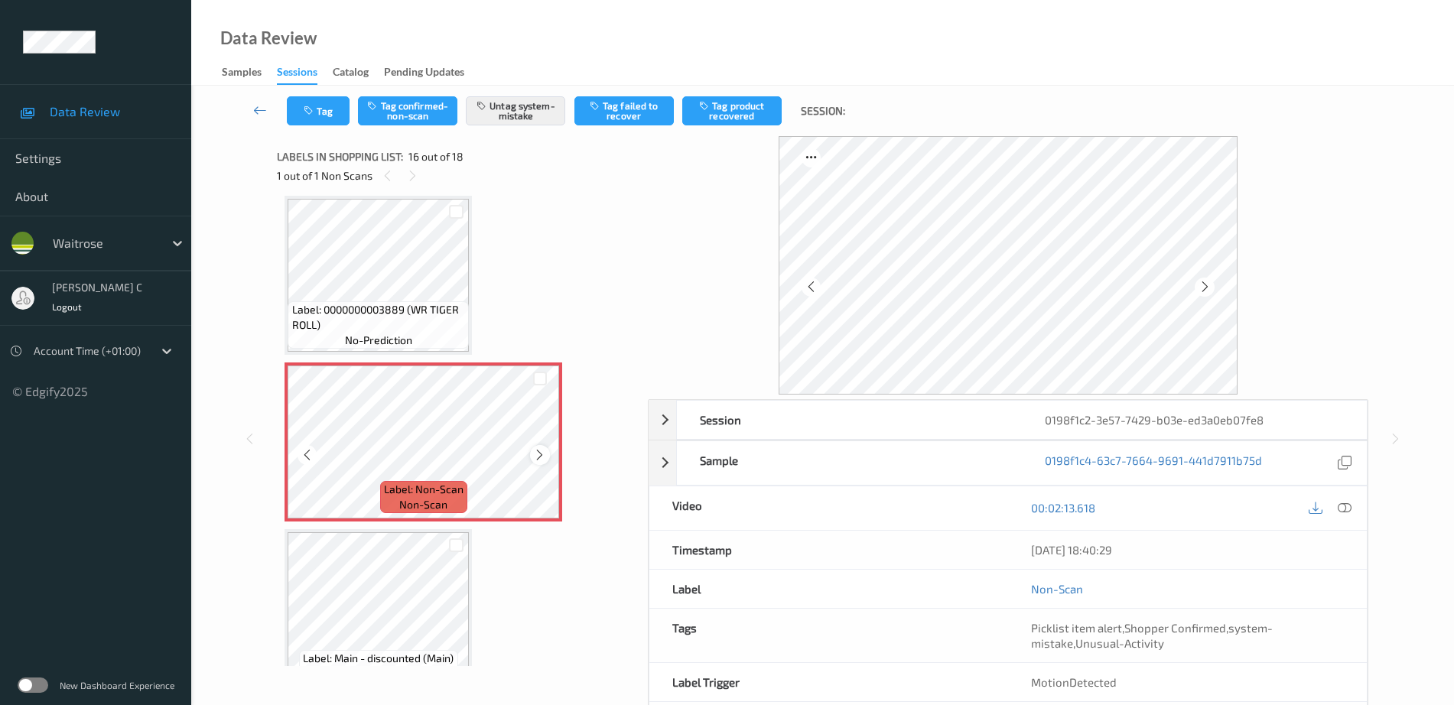
click at [541, 456] on icon at bounding box center [539, 455] width 13 height 14
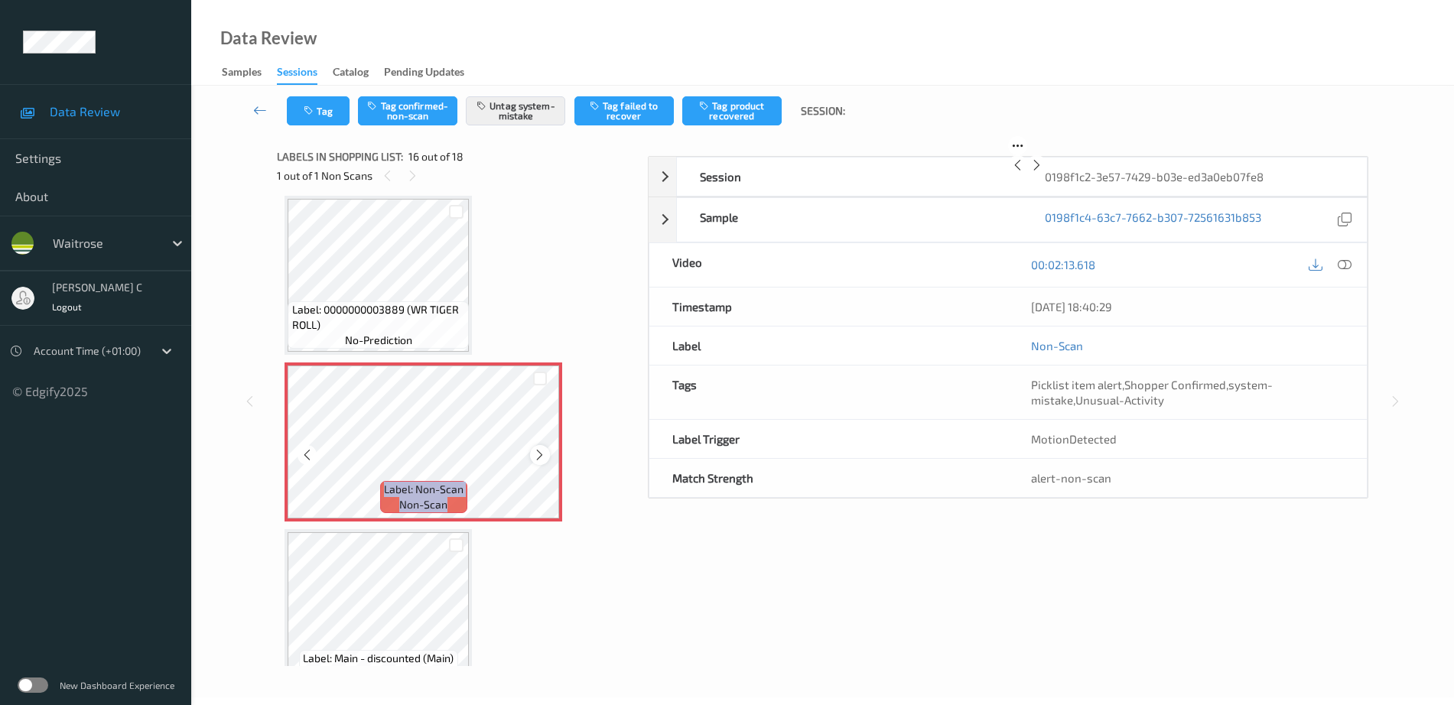
click at [539, 455] on icon at bounding box center [539, 455] width 13 height 14
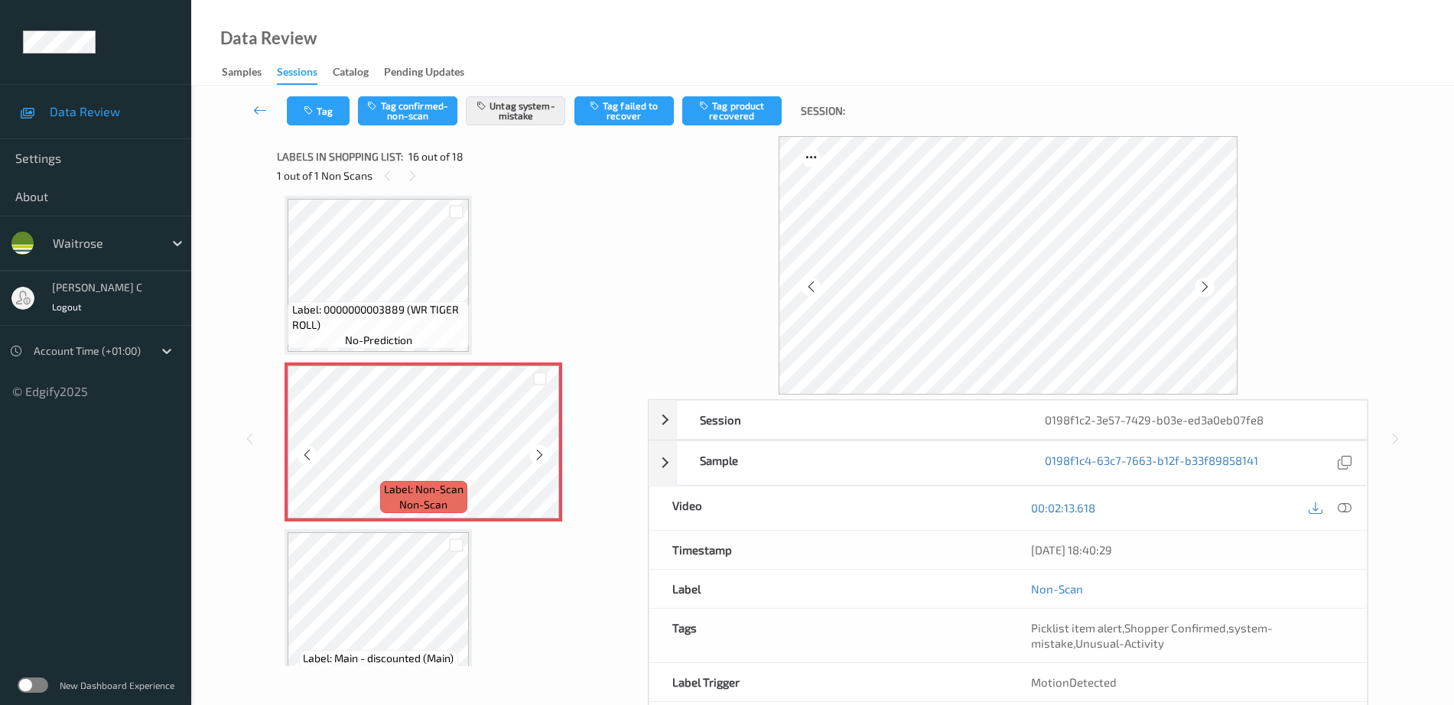
click at [539, 455] on icon at bounding box center [539, 455] width 13 height 14
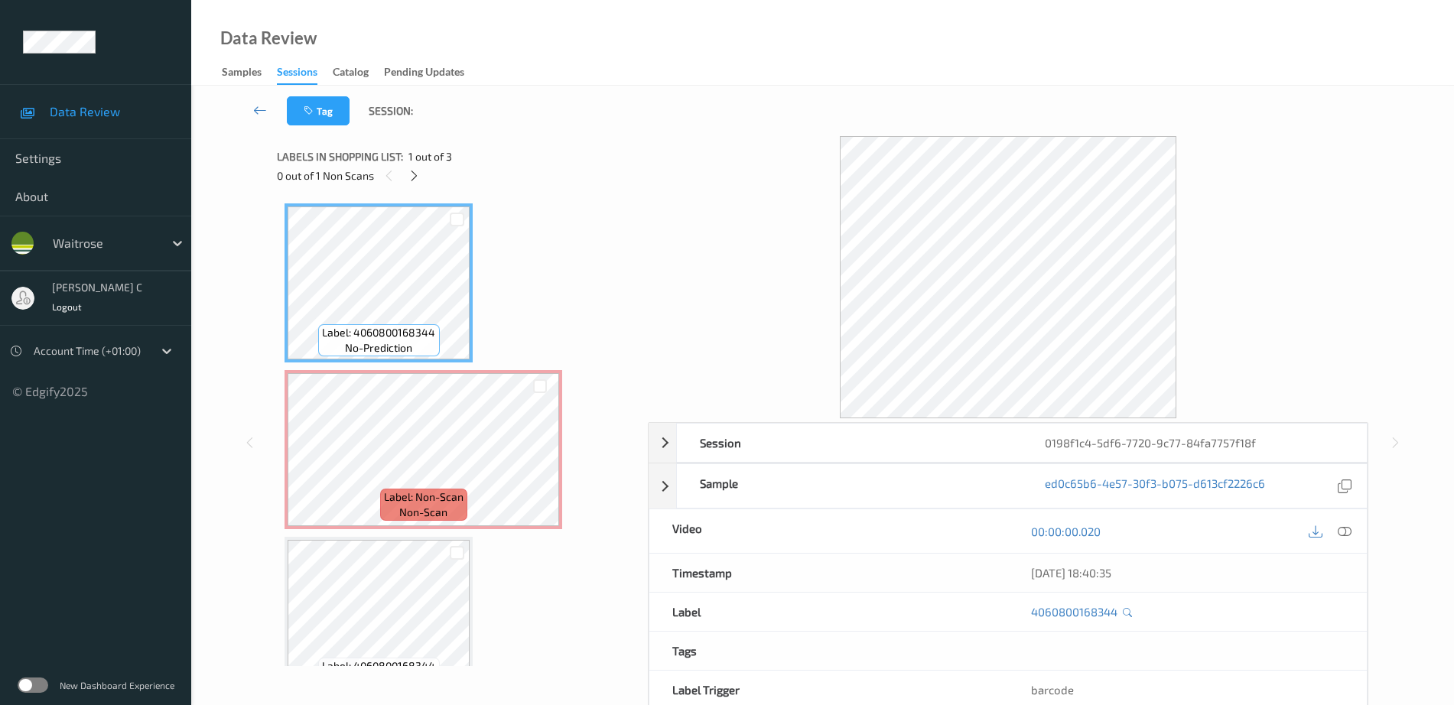
click at [418, 164] on span "1 out of 3" at bounding box center [430, 156] width 44 height 15
click at [418, 167] on div at bounding box center [414, 175] width 19 height 19
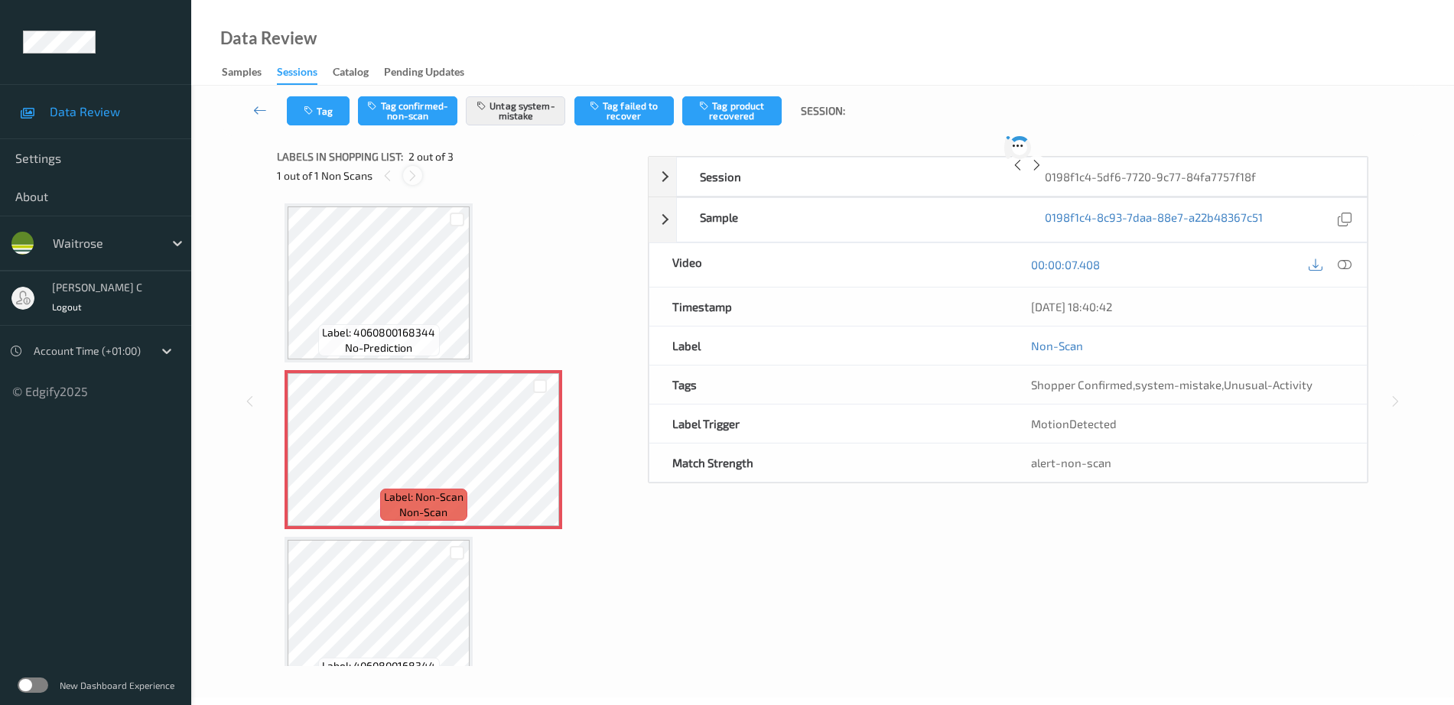
scroll to position [8, 0]
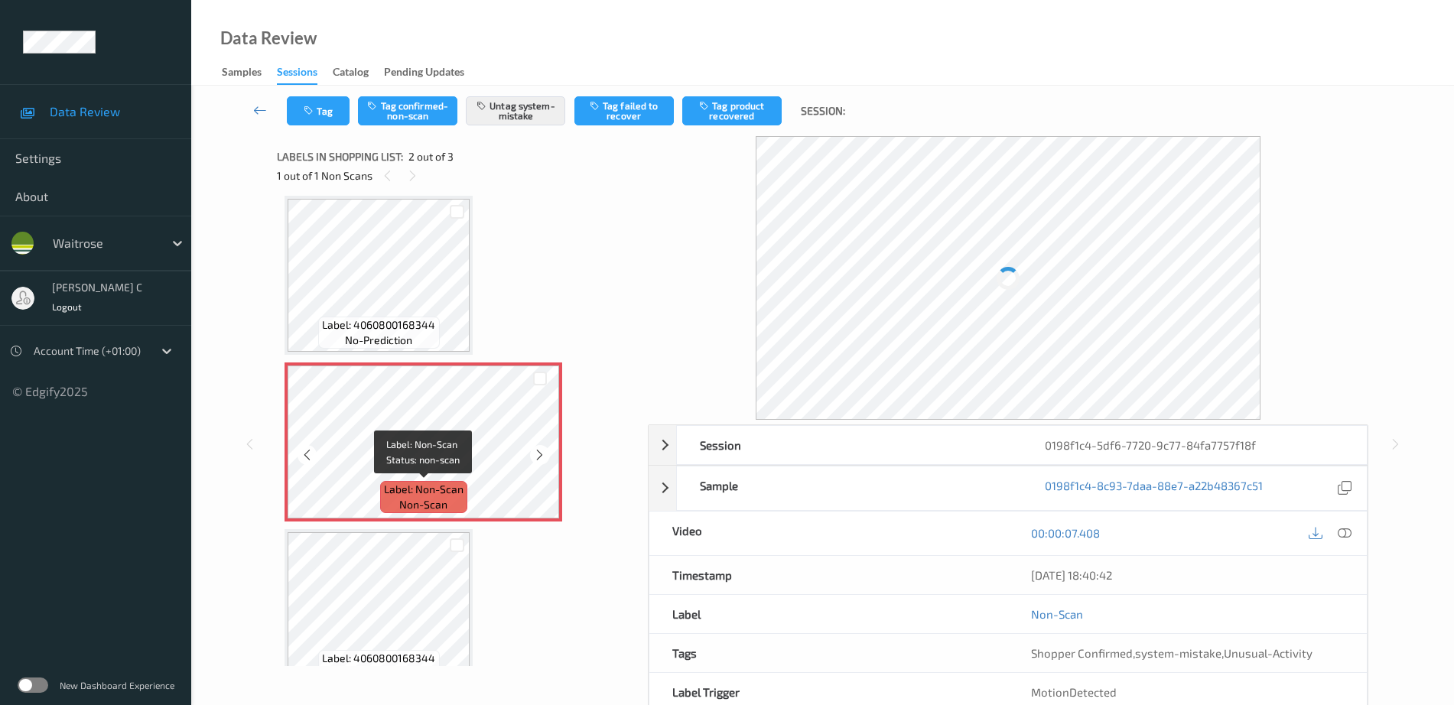
click at [461, 489] on span "Label: Non-Scan" at bounding box center [424, 489] width 80 height 15
click at [539, 452] on icon at bounding box center [539, 455] width 13 height 14
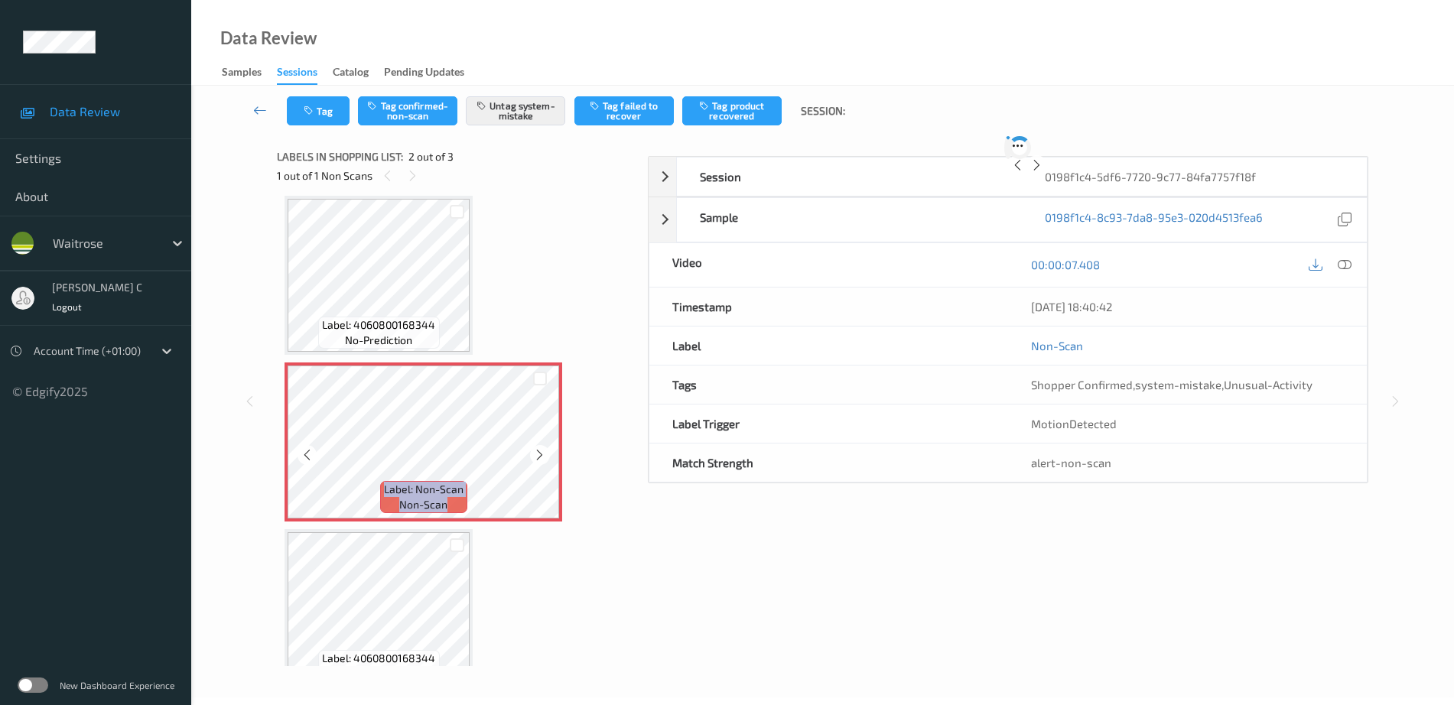
click at [539, 452] on icon at bounding box center [539, 455] width 13 height 14
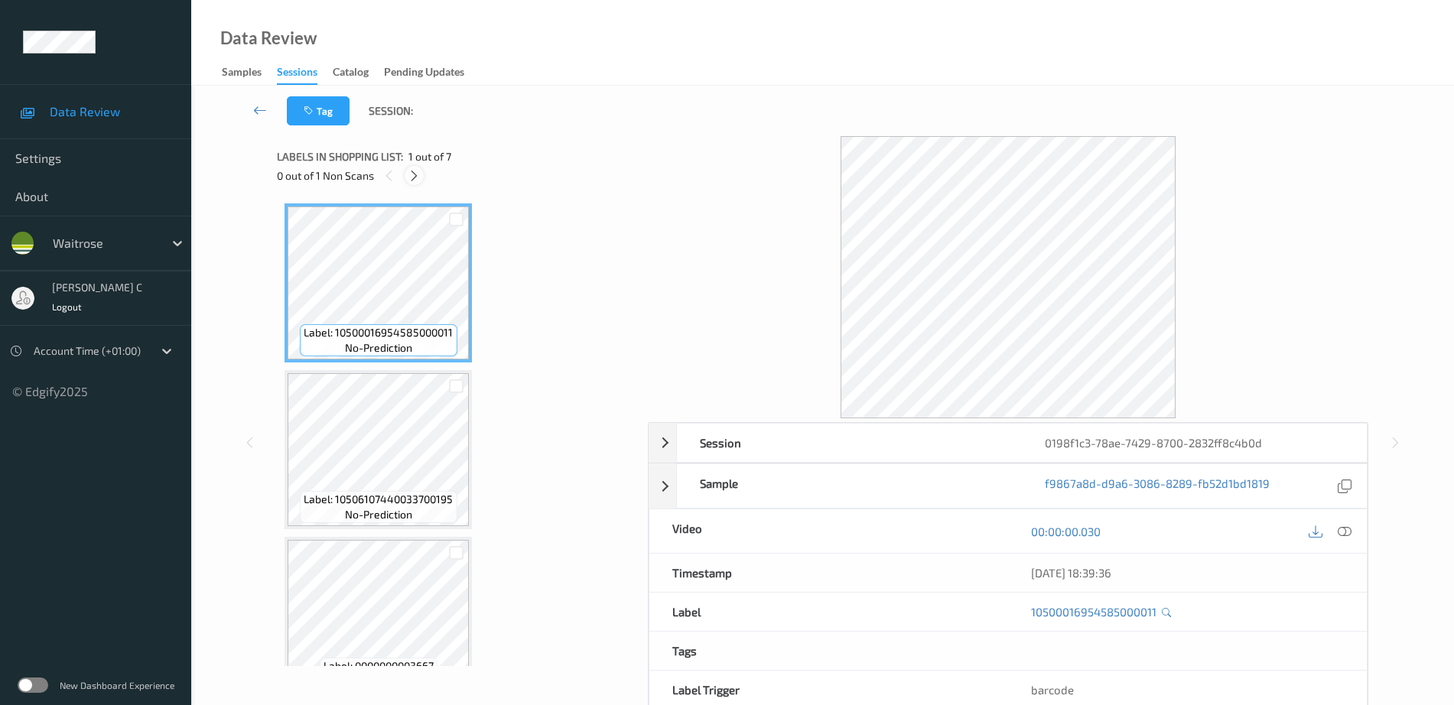
click at [415, 176] on icon at bounding box center [414, 176] width 13 height 14
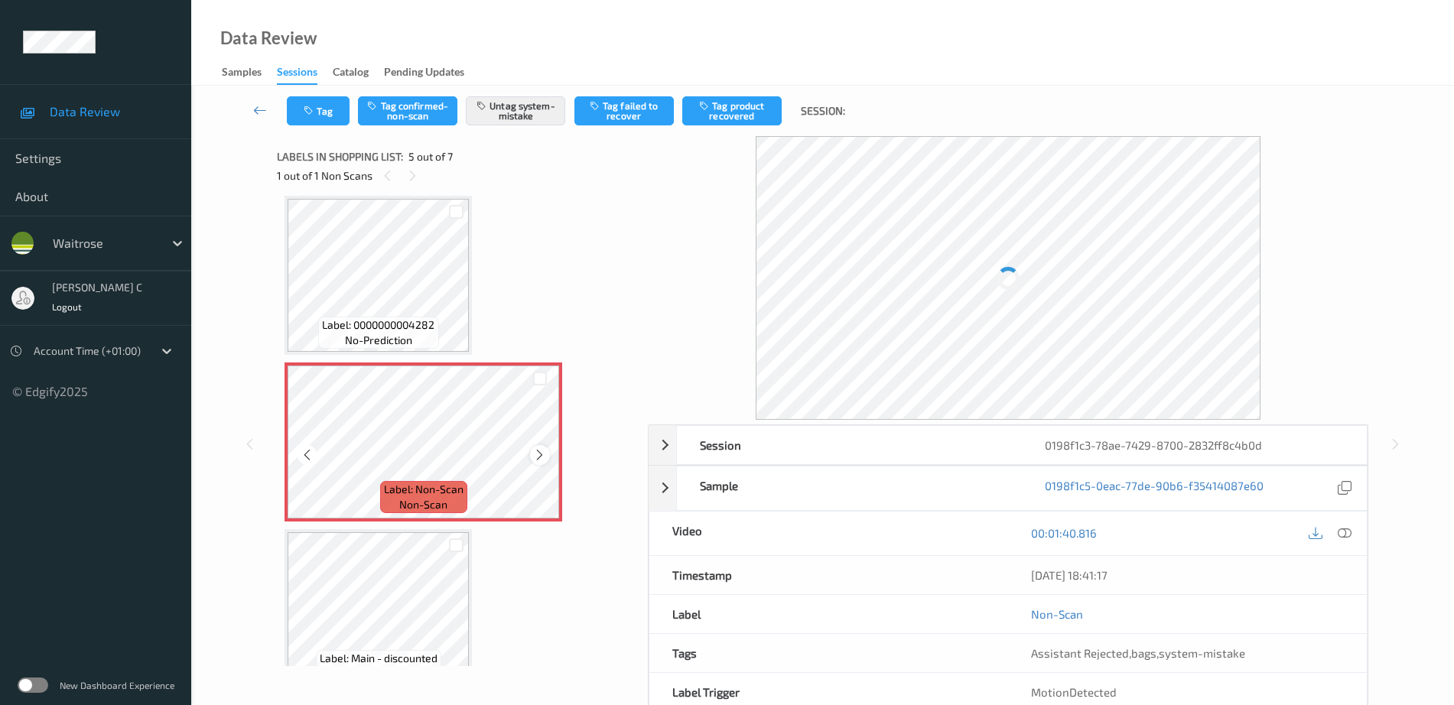
click at [541, 450] on icon at bounding box center [539, 455] width 13 height 14
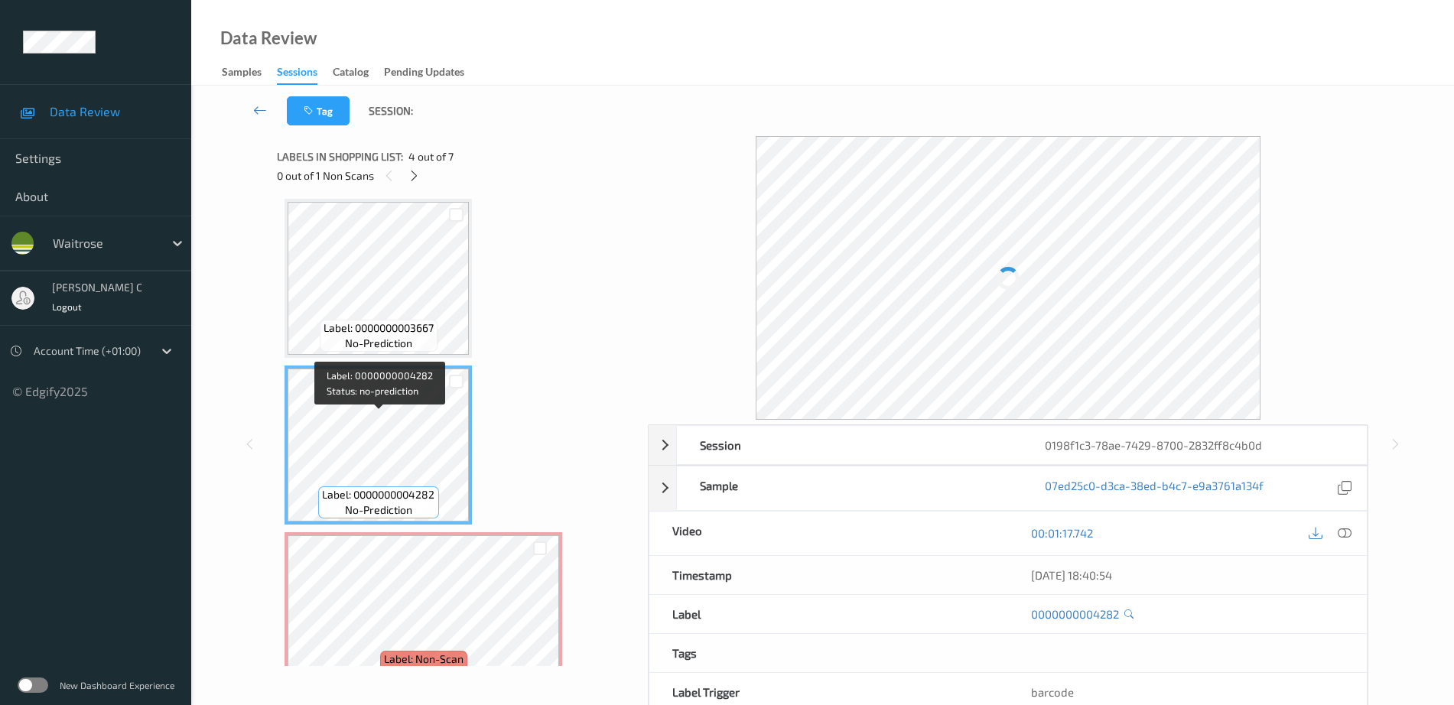
scroll to position [317, 0]
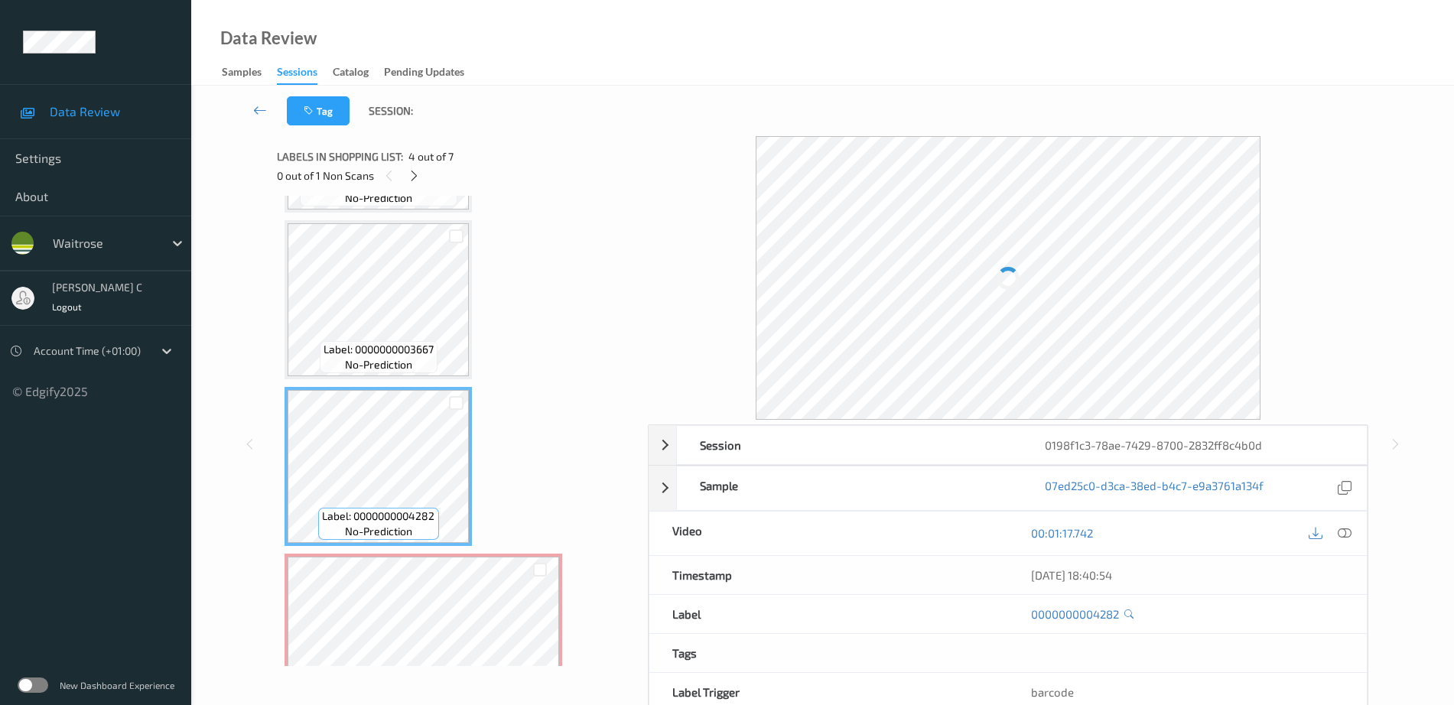
click at [370, 356] on span "Label: 0000000003667" at bounding box center [379, 349] width 110 height 15
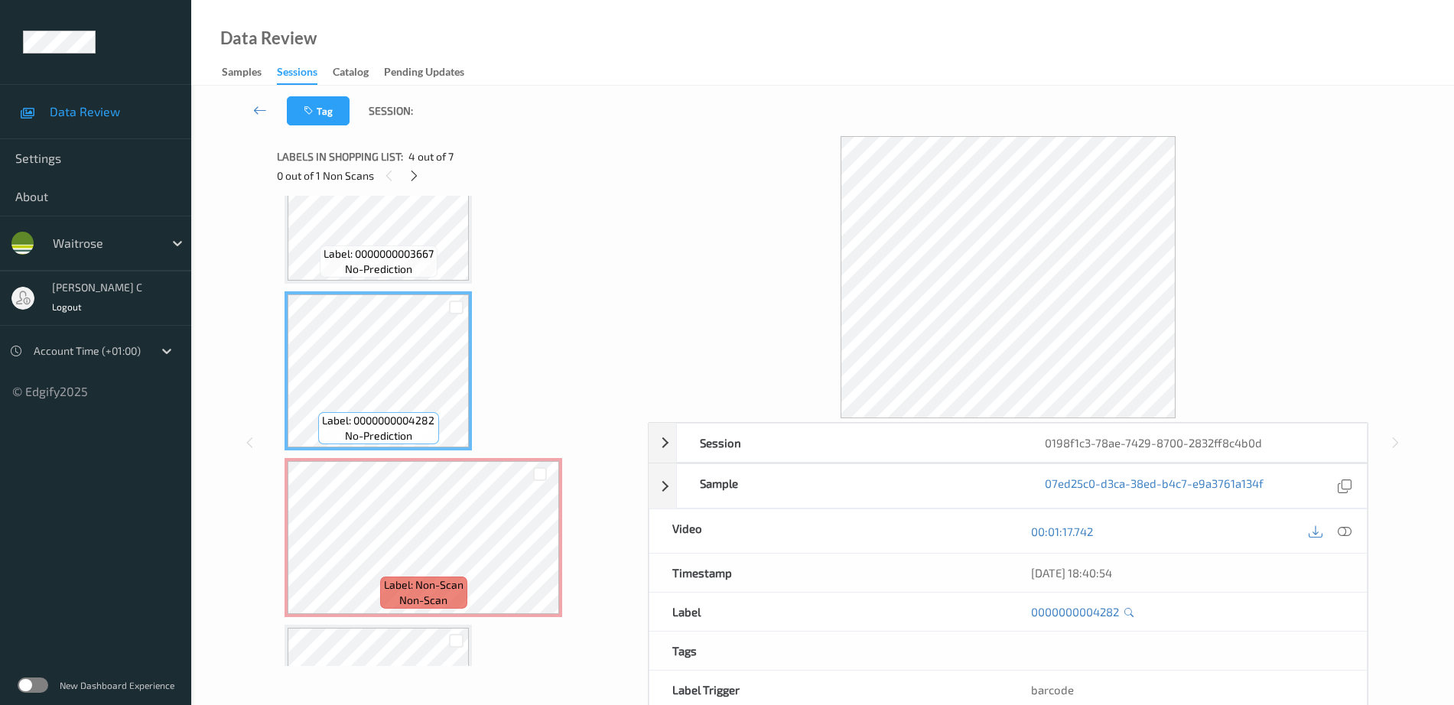
scroll to position [508, 0]
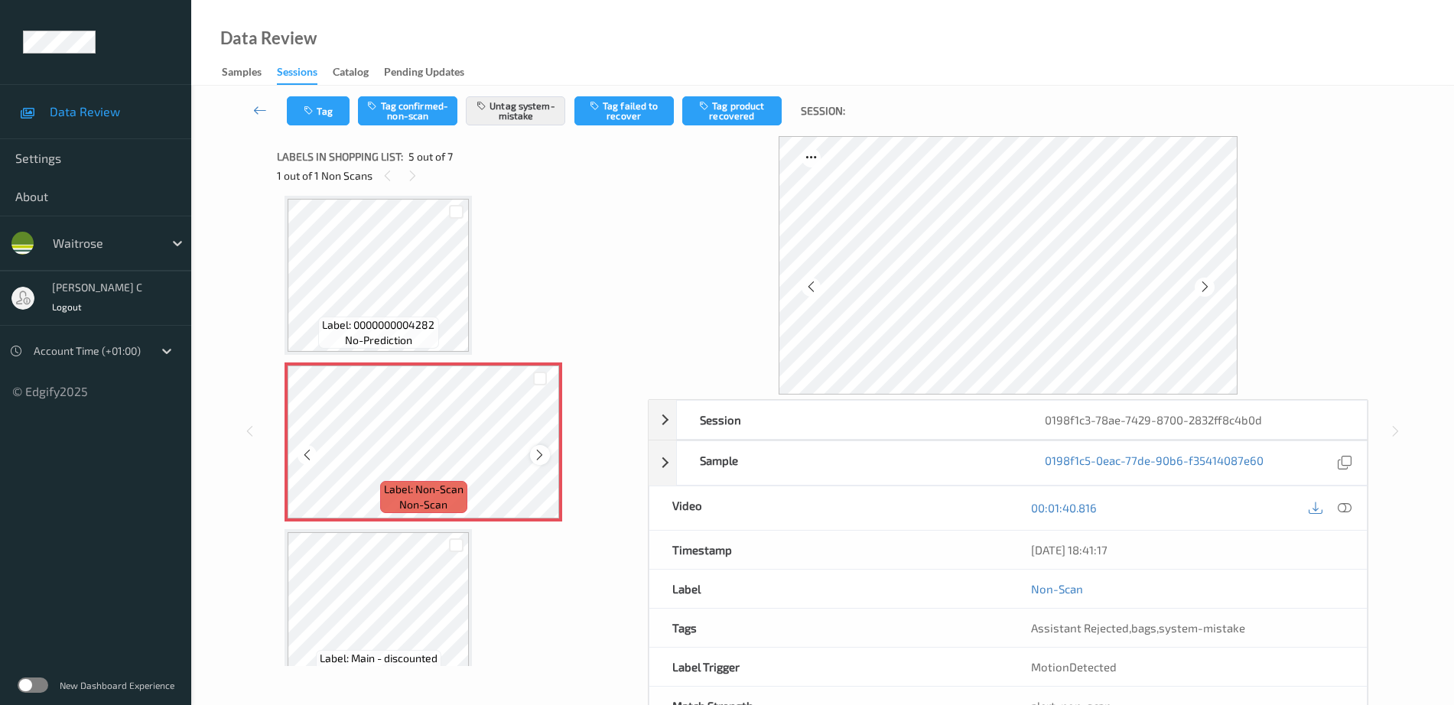
click at [545, 454] on icon at bounding box center [539, 455] width 13 height 14
click at [545, 453] on icon at bounding box center [539, 455] width 13 height 14
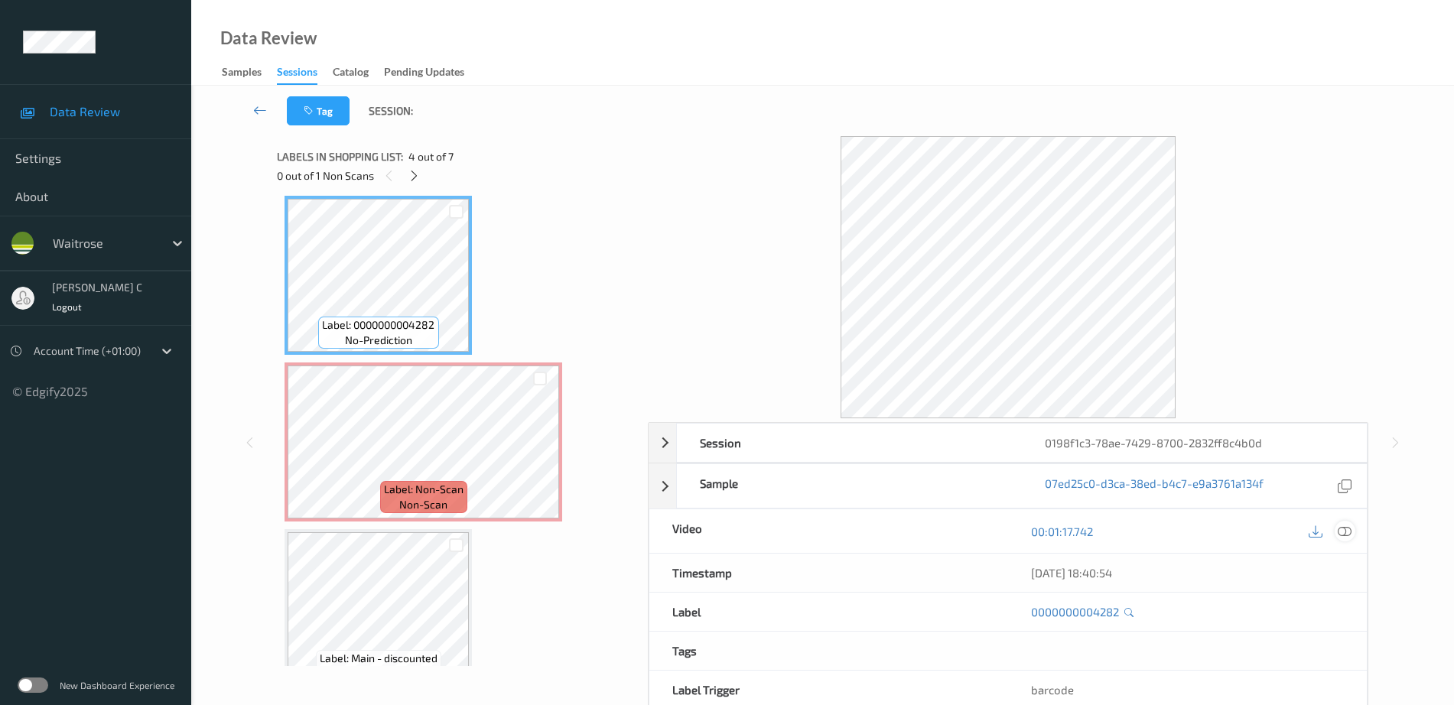
click at [1348, 535] on icon at bounding box center [1345, 532] width 14 height 14
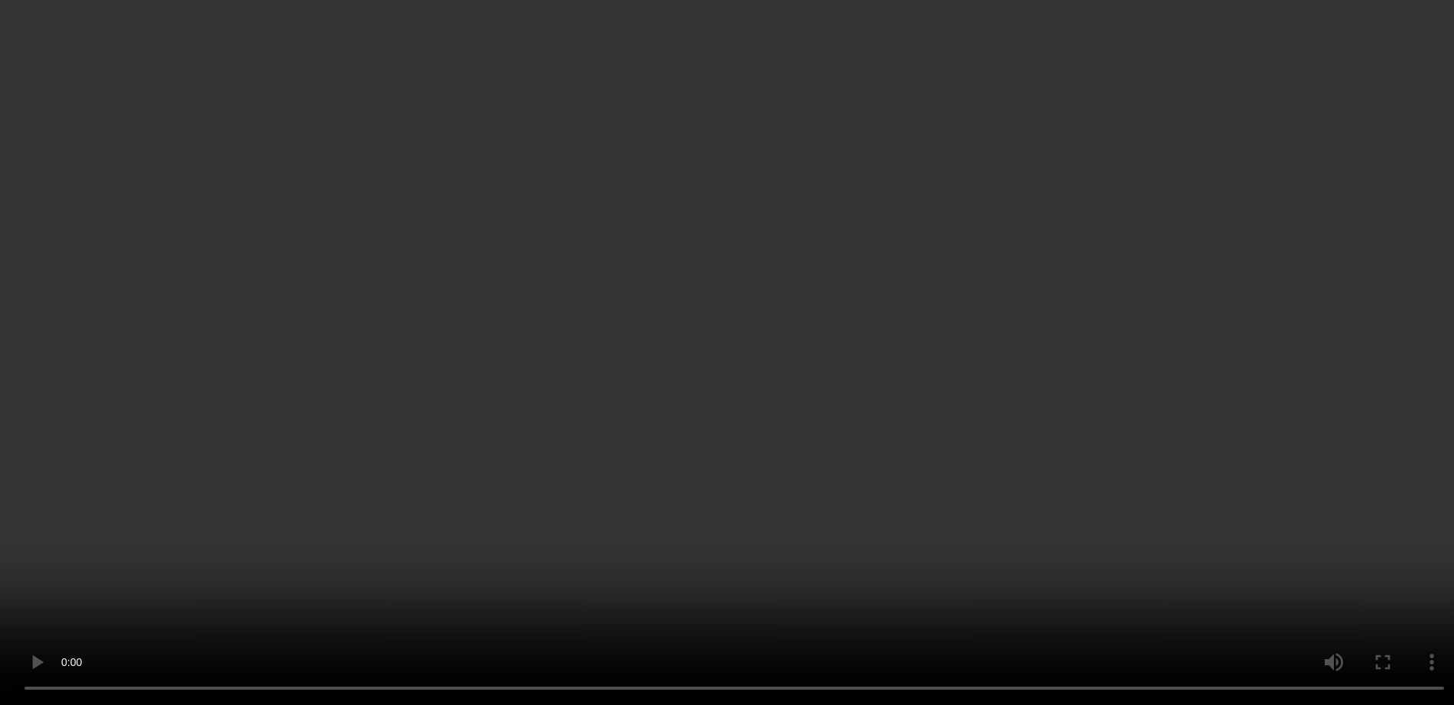
scroll to position [699, 0]
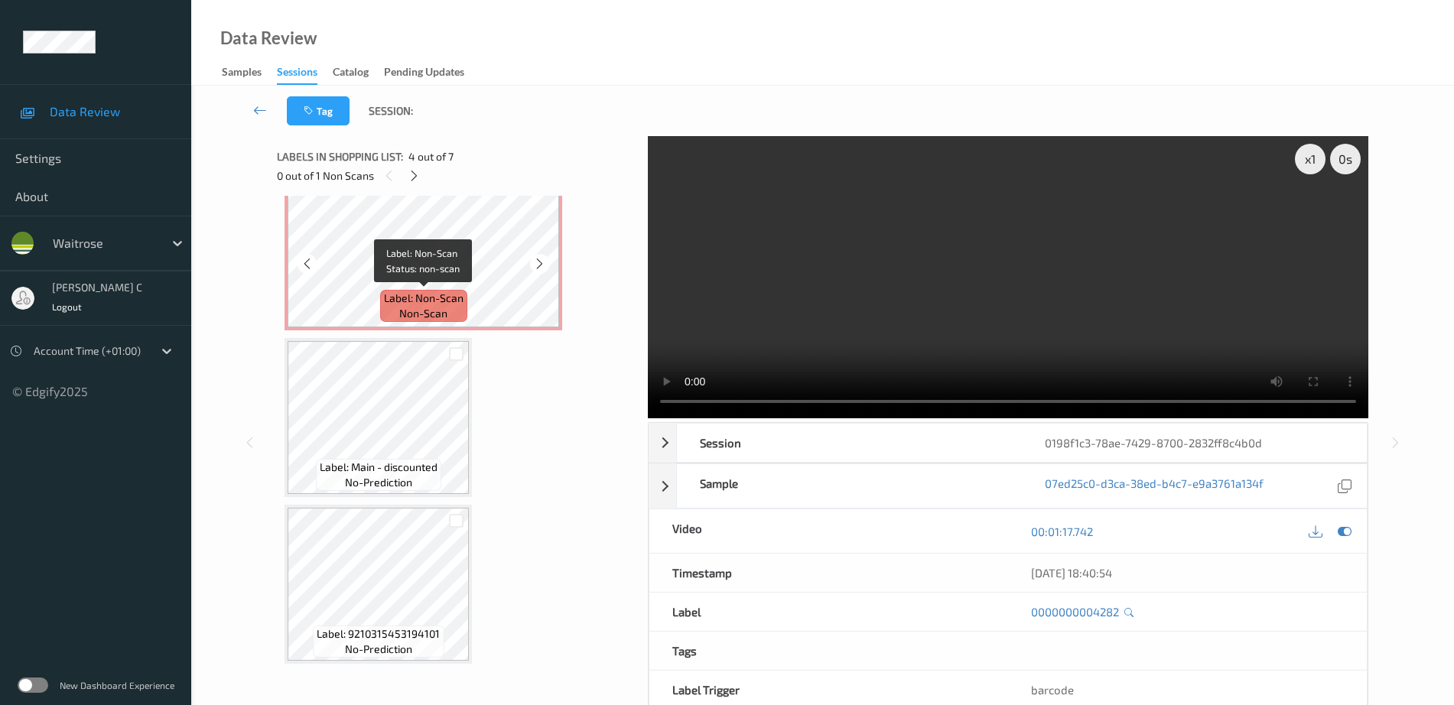
click at [445, 291] on span "Label: Non-Scan" at bounding box center [424, 298] width 80 height 15
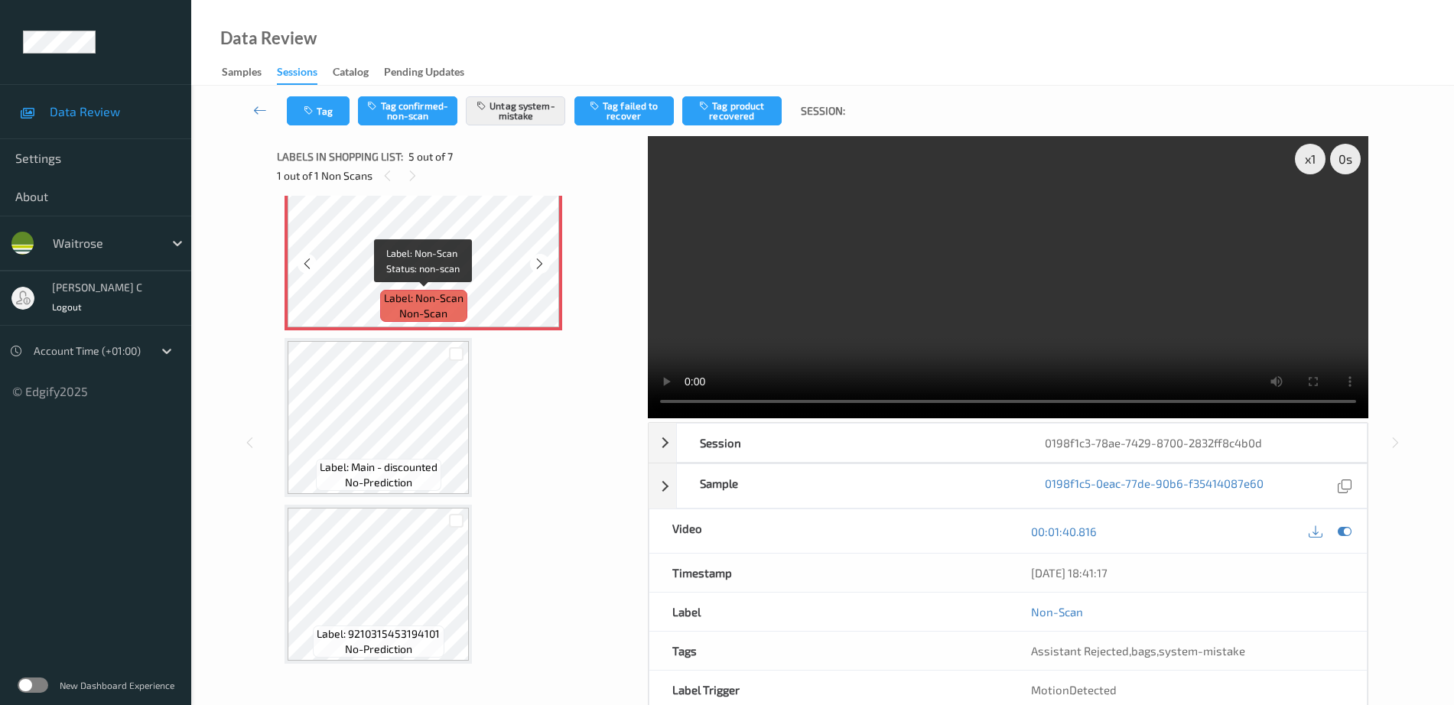
scroll to position [603, 0]
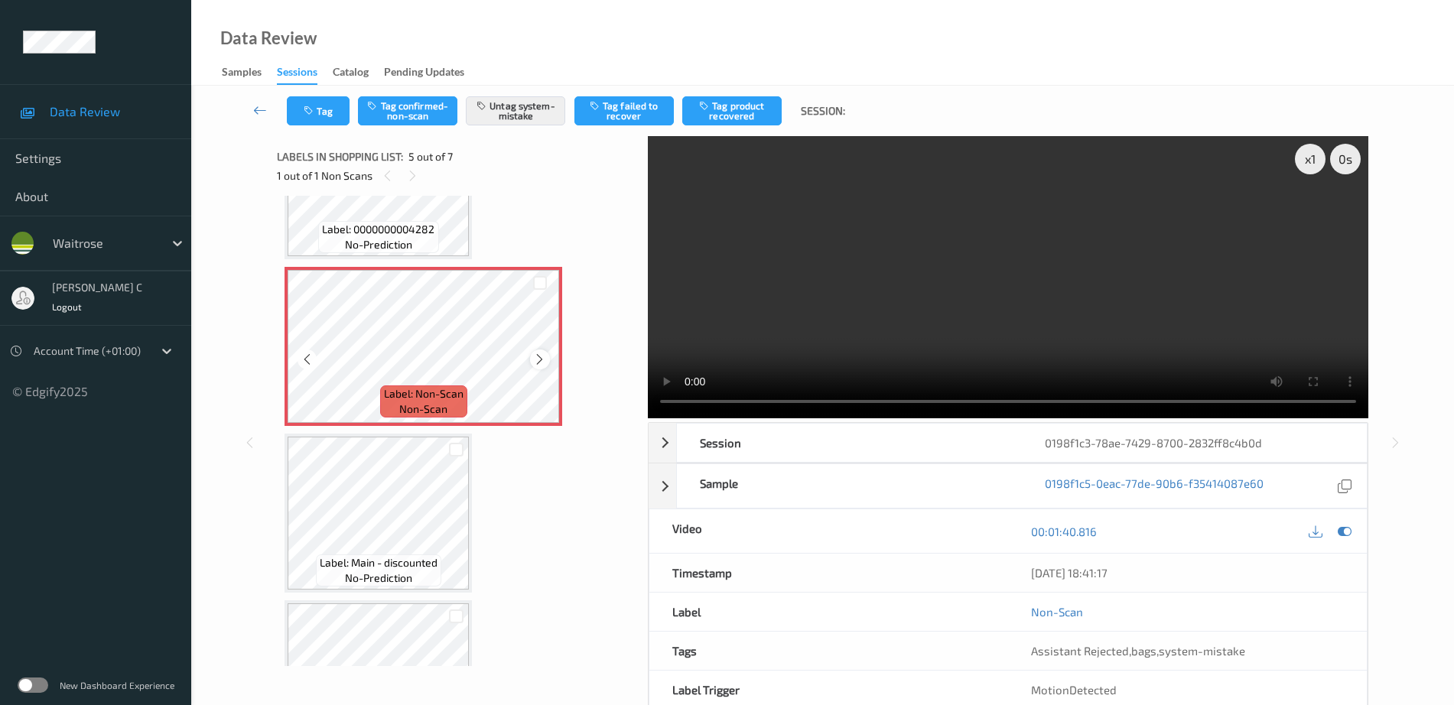
click at [540, 357] on icon at bounding box center [539, 360] width 13 height 14
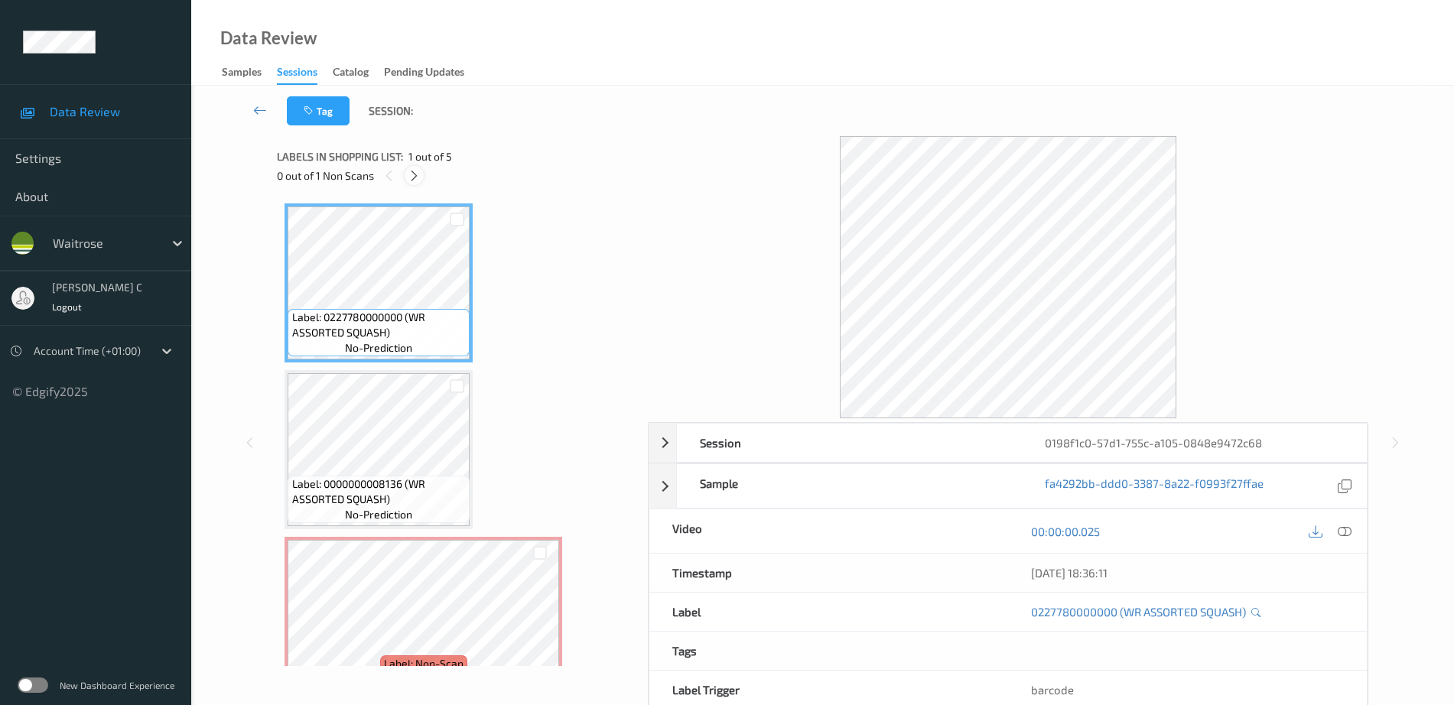
click at [416, 175] on icon at bounding box center [414, 176] width 13 height 14
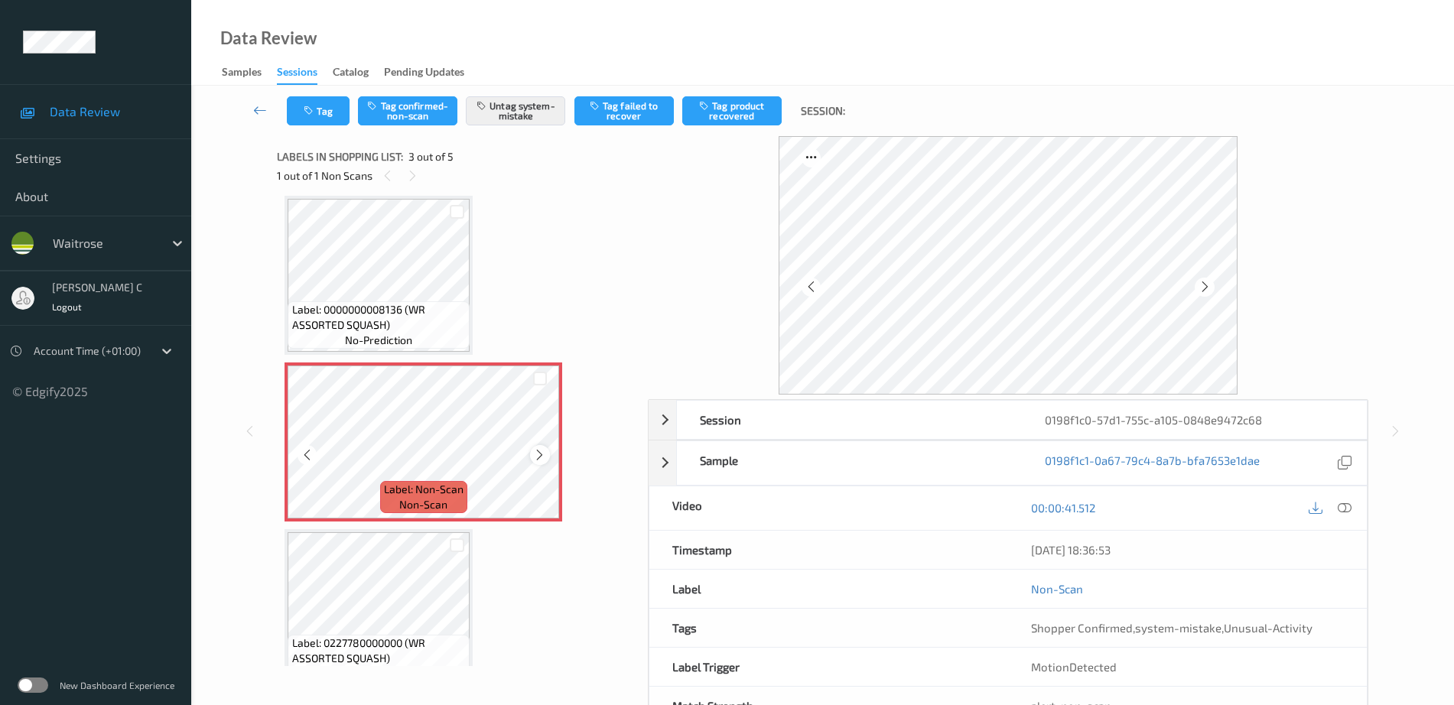
click at [536, 456] on icon at bounding box center [539, 455] width 13 height 14
click at [536, 455] on icon at bounding box center [539, 455] width 13 height 14
click at [537, 455] on icon at bounding box center [539, 455] width 13 height 14
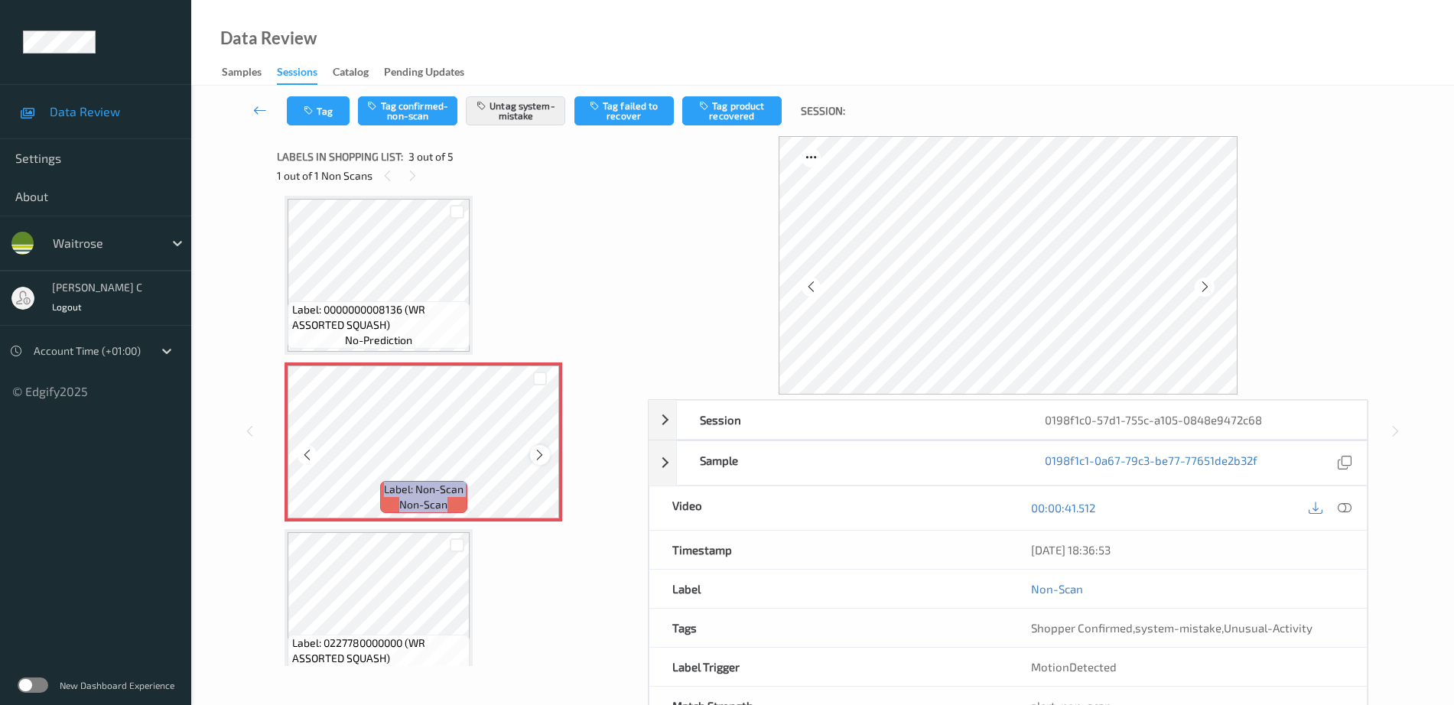
click at [538, 455] on icon at bounding box center [539, 455] width 13 height 14
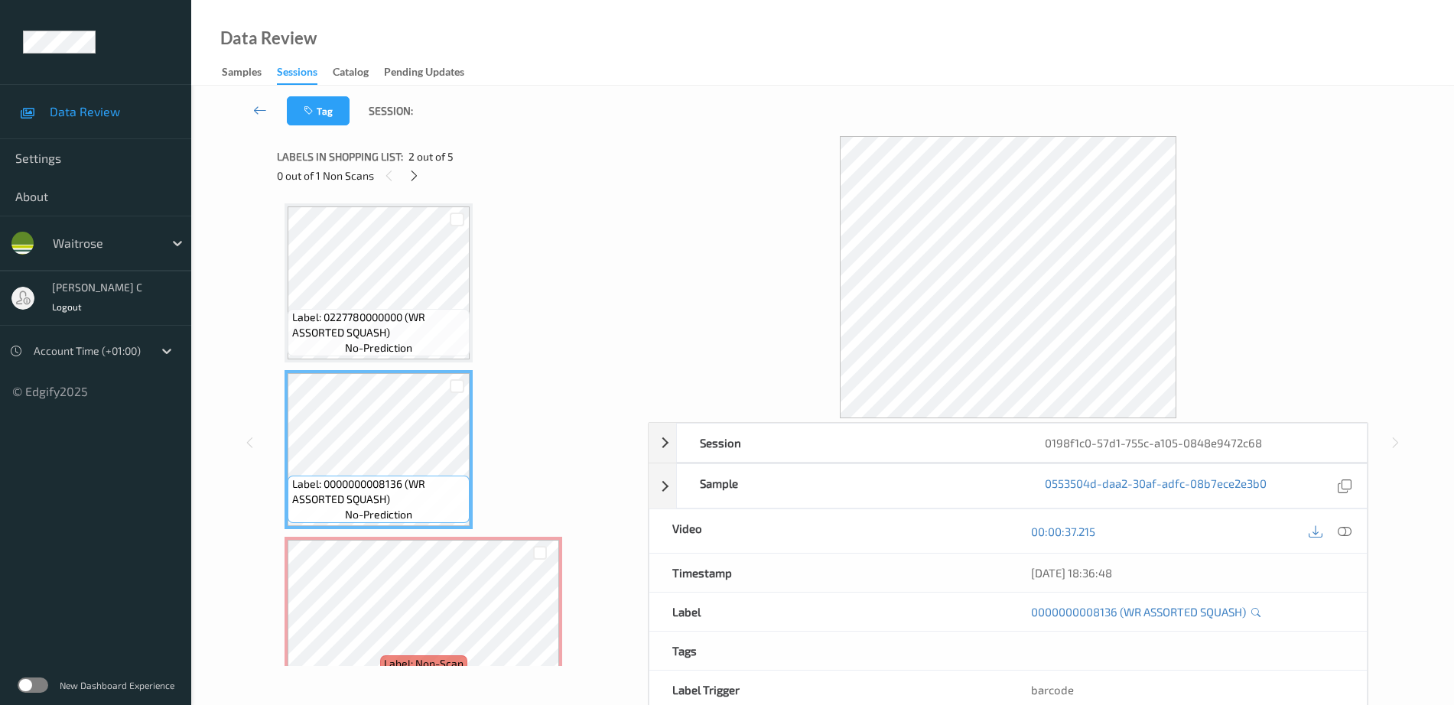
click at [372, 337] on span "Label: 0227780000000 (WR ASSORTED SQUASH)" at bounding box center [379, 325] width 174 height 31
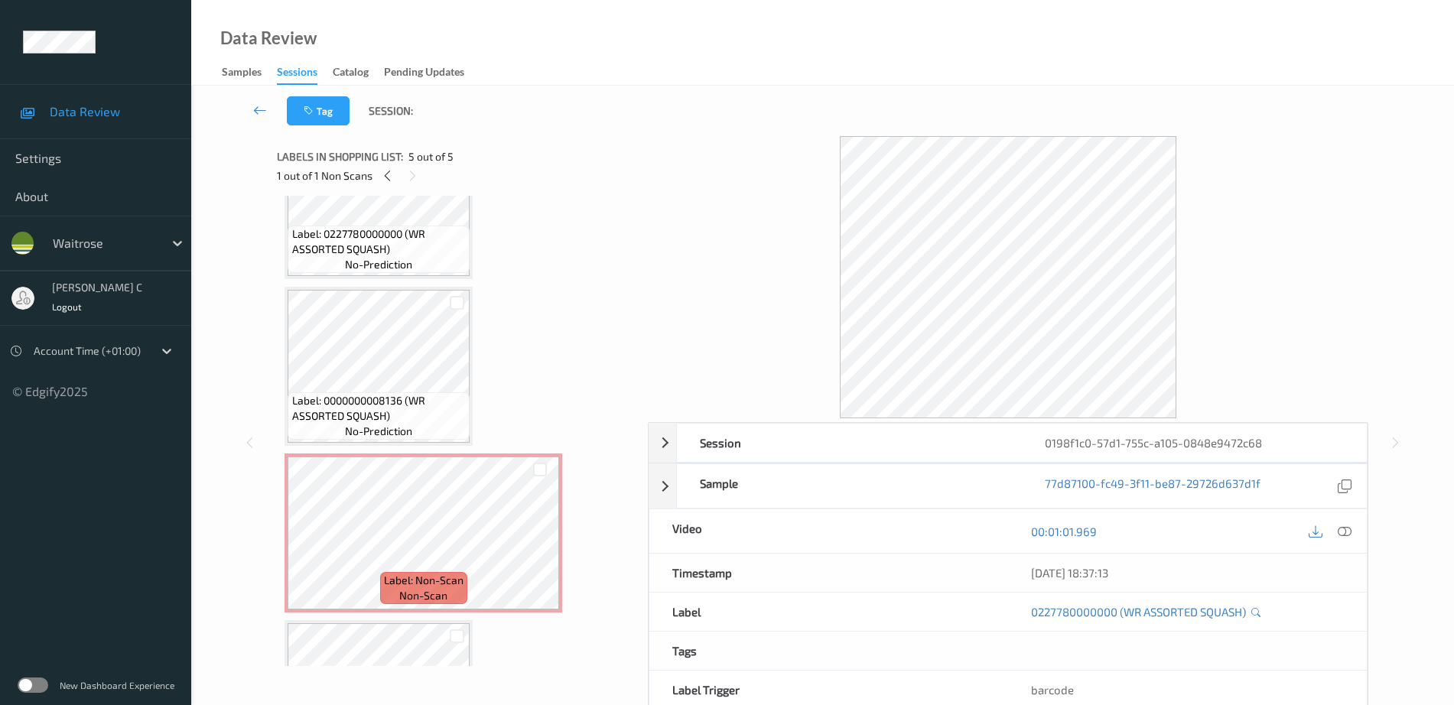
scroll to position [96, 0]
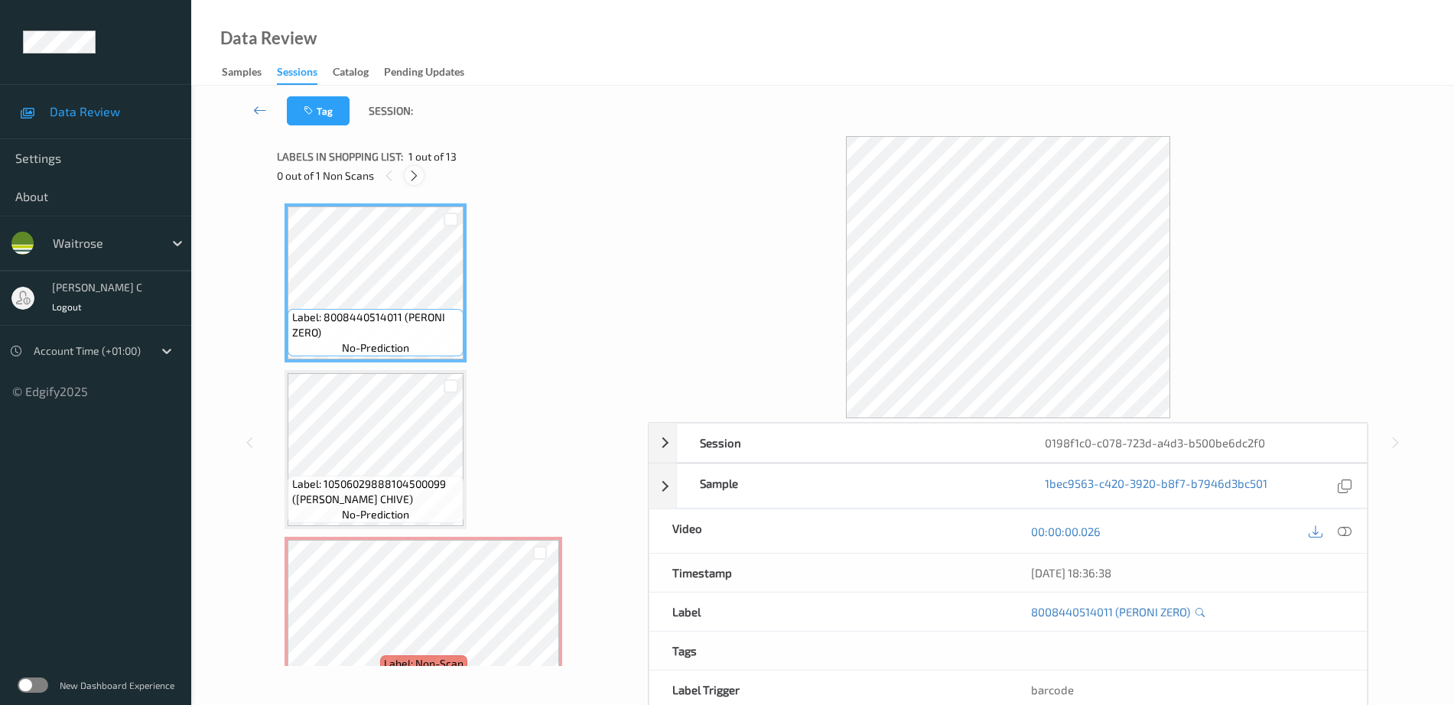
click at [415, 173] on icon at bounding box center [414, 176] width 13 height 14
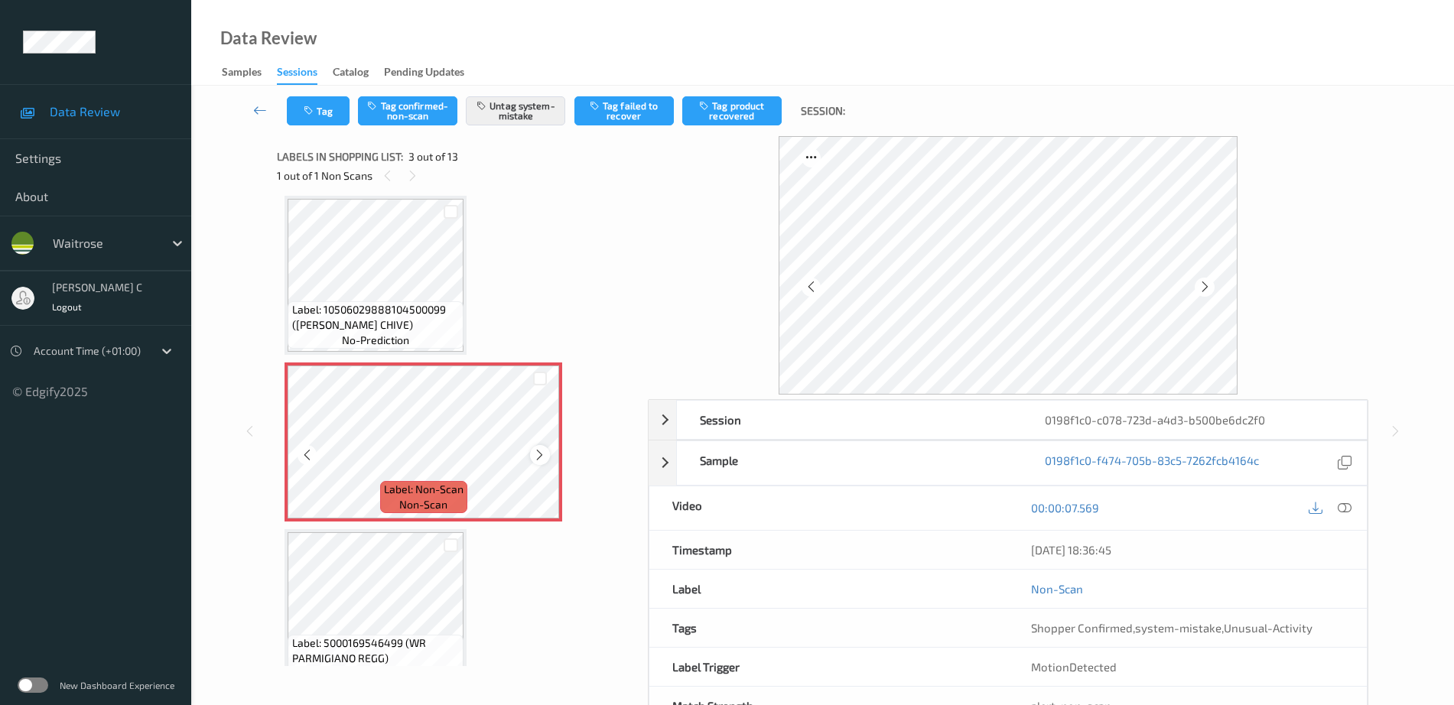
click at [542, 454] on icon at bounding box center [539, 455] width 13 height 14
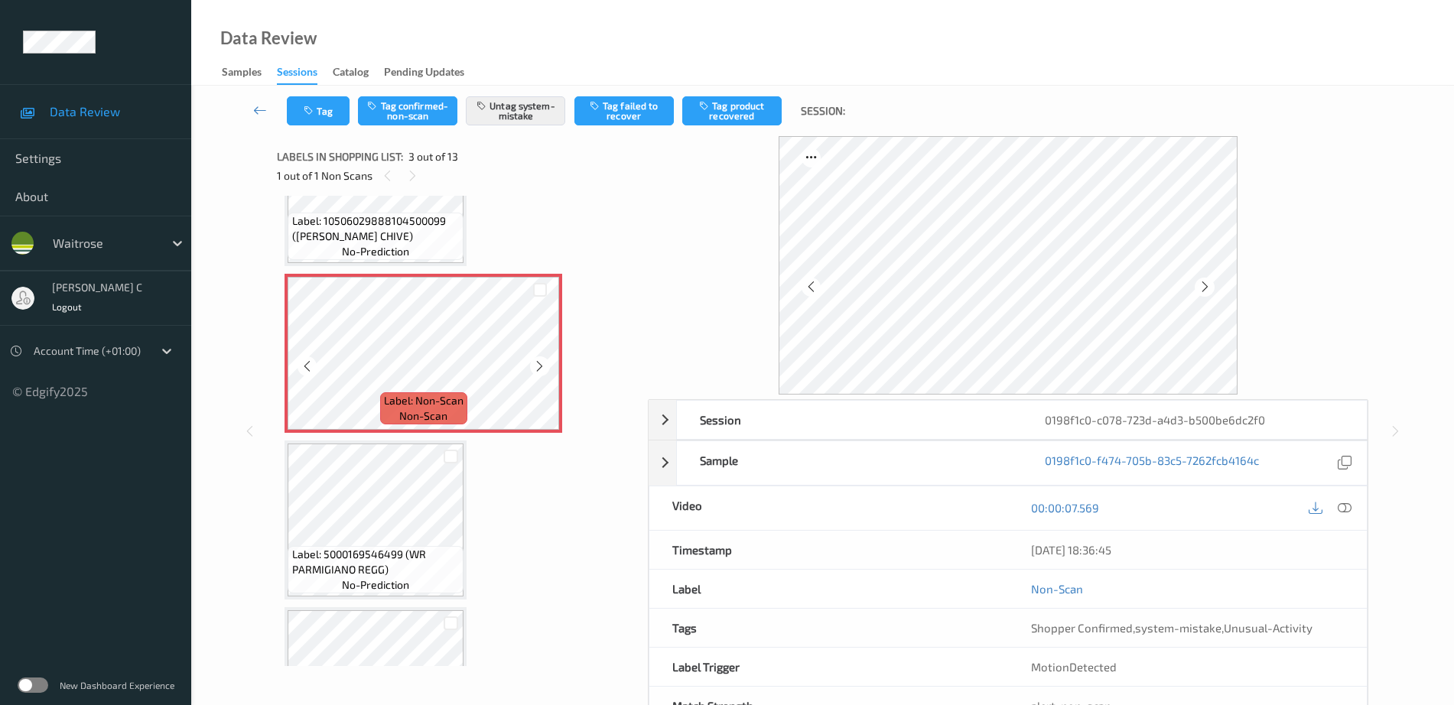
scroll to position [287, 0]
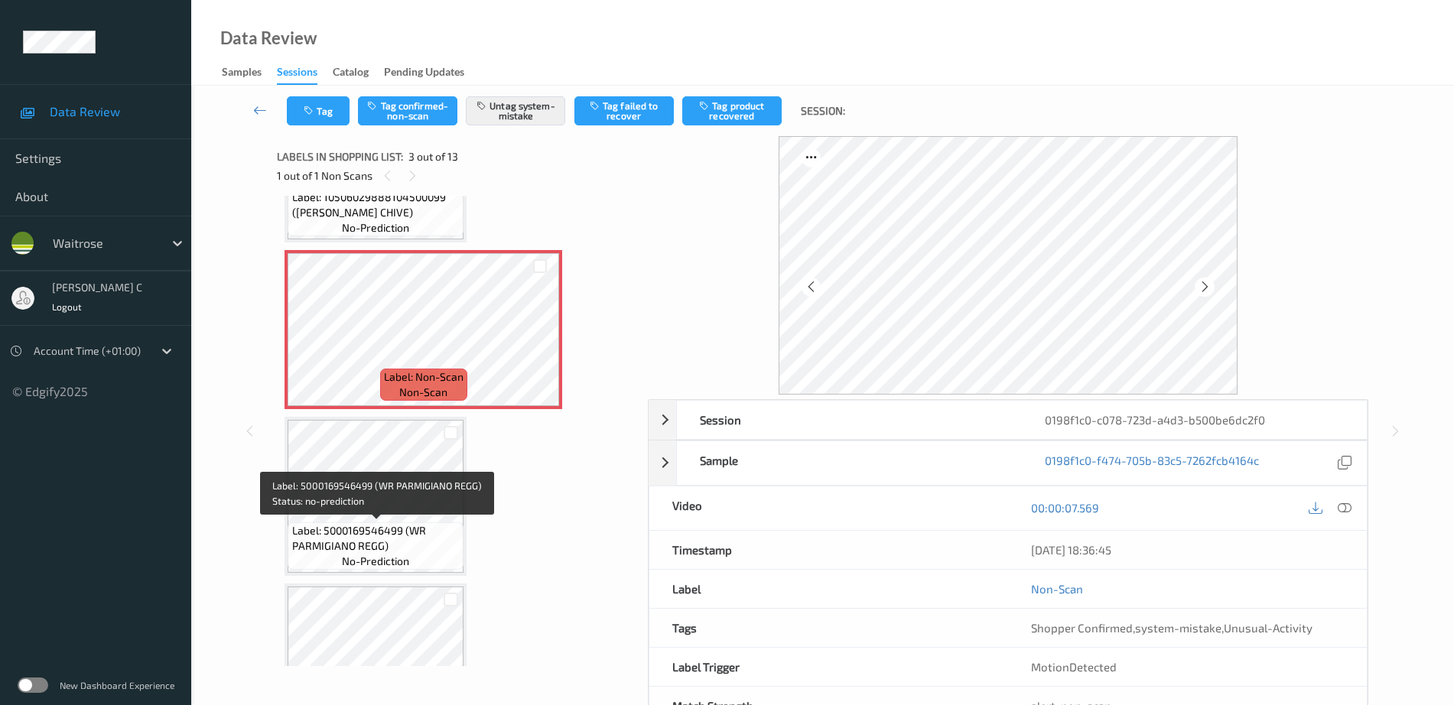
click at [403, 530] on span "Label: 5000169546499 (WR PARMIGIANO REGG)" at bounding box center [376, 538] width 168 height 31
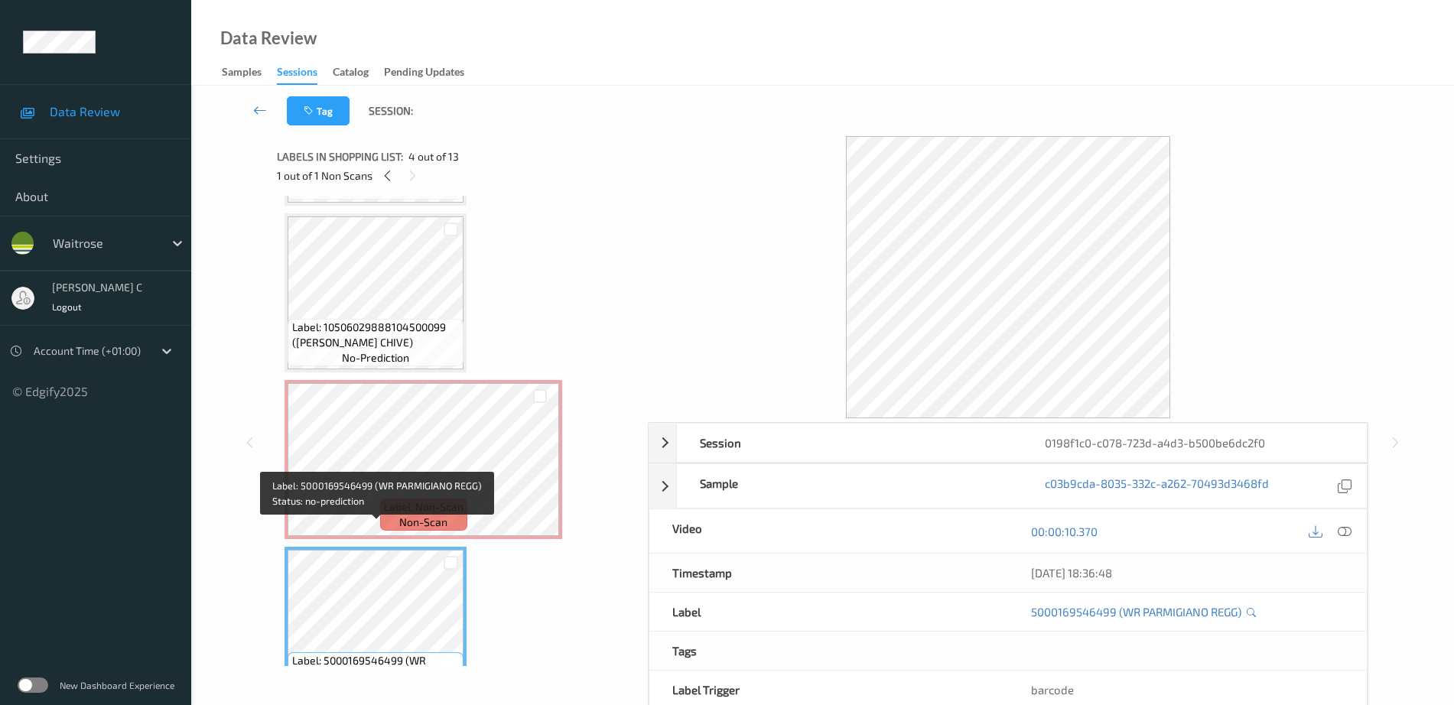
scroll to position [0, 0]
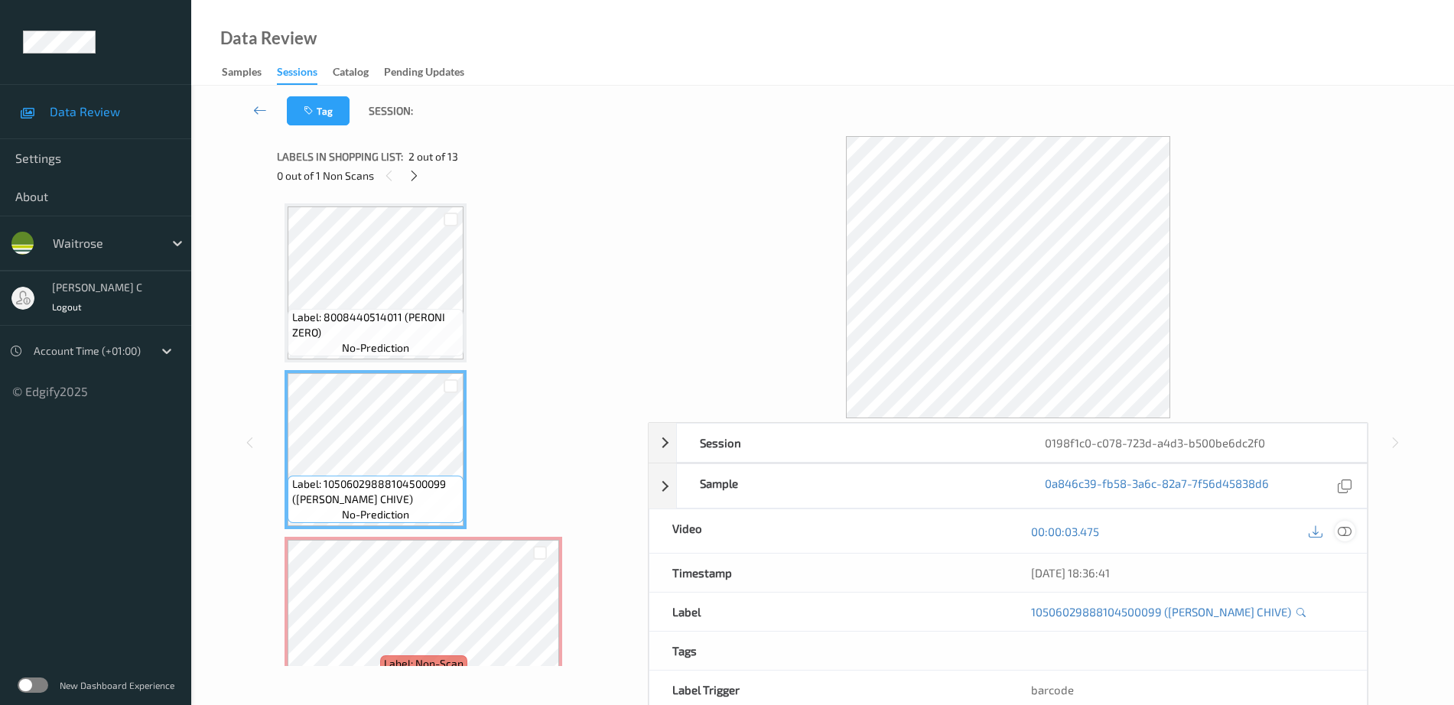
click at [1344, 528] on icon at bounding box center [1345, 532] width 14 height 14
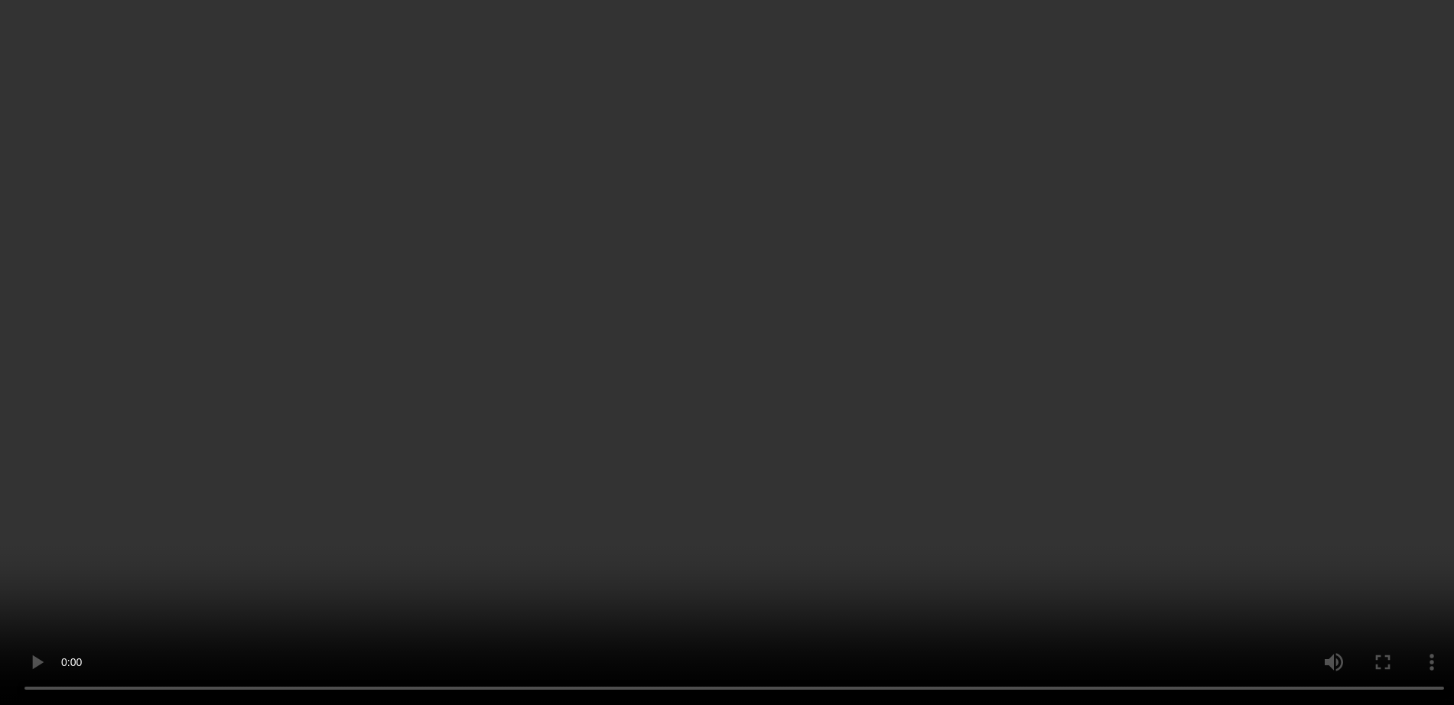
scroll to position [287, 0]
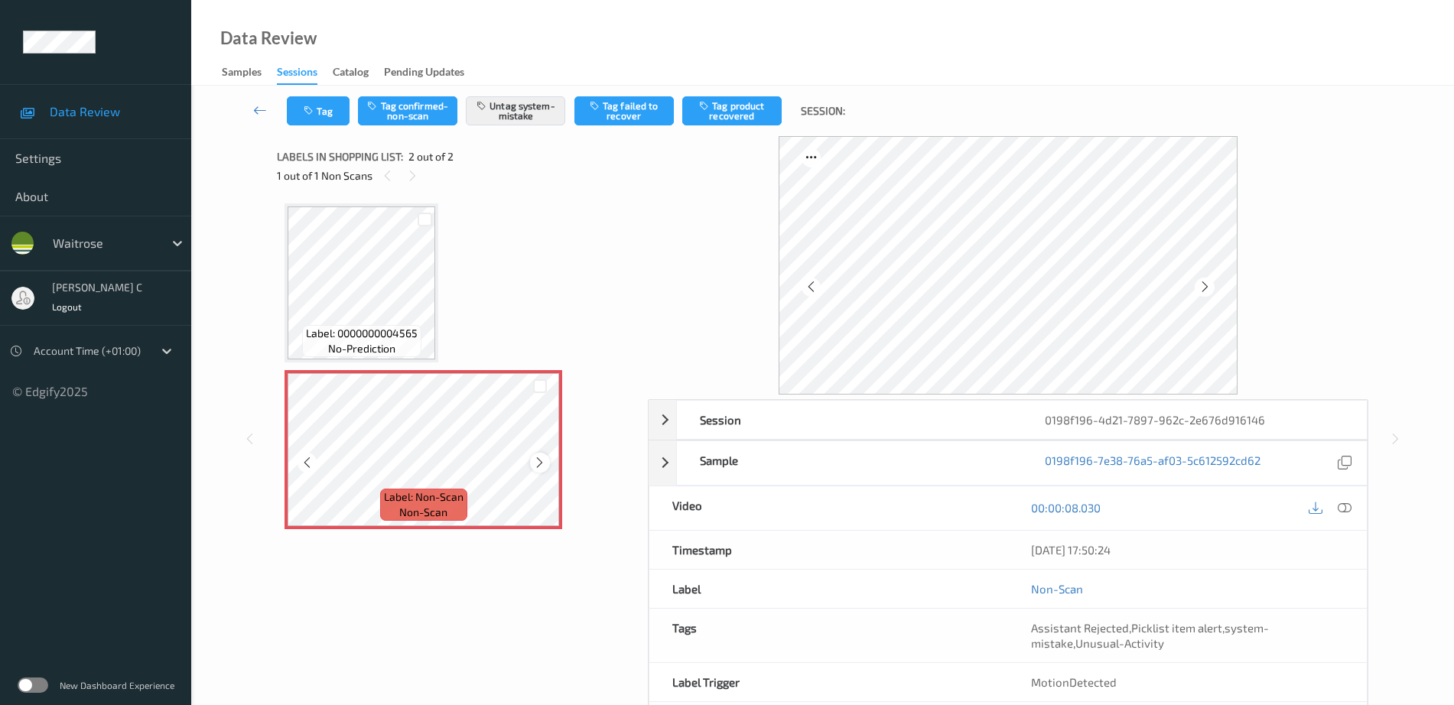
click at [542, 464] on icon at bounding box center [539, 463] width 13 height 14
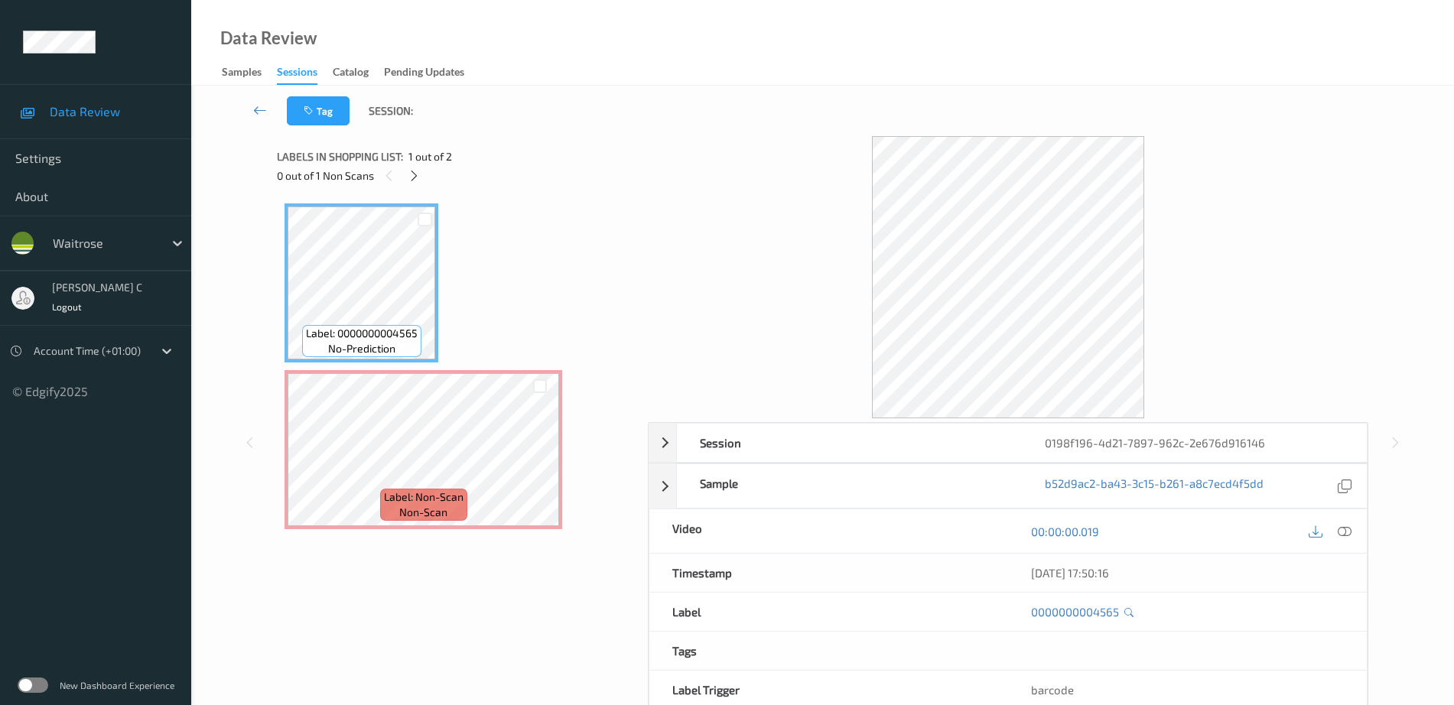
click at [1345, 528] on icon at bounding box center [1345, 532] width 14 height 14
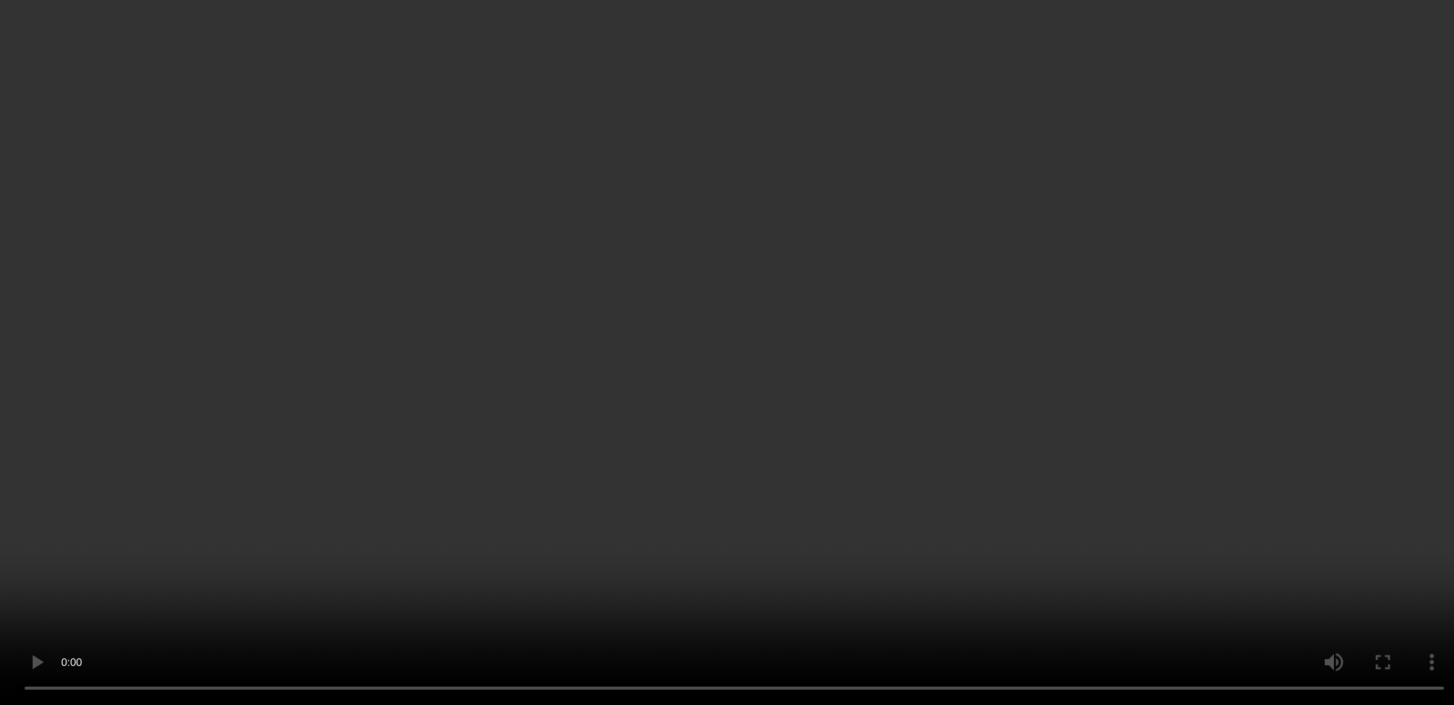
scroll to position [76, 0]
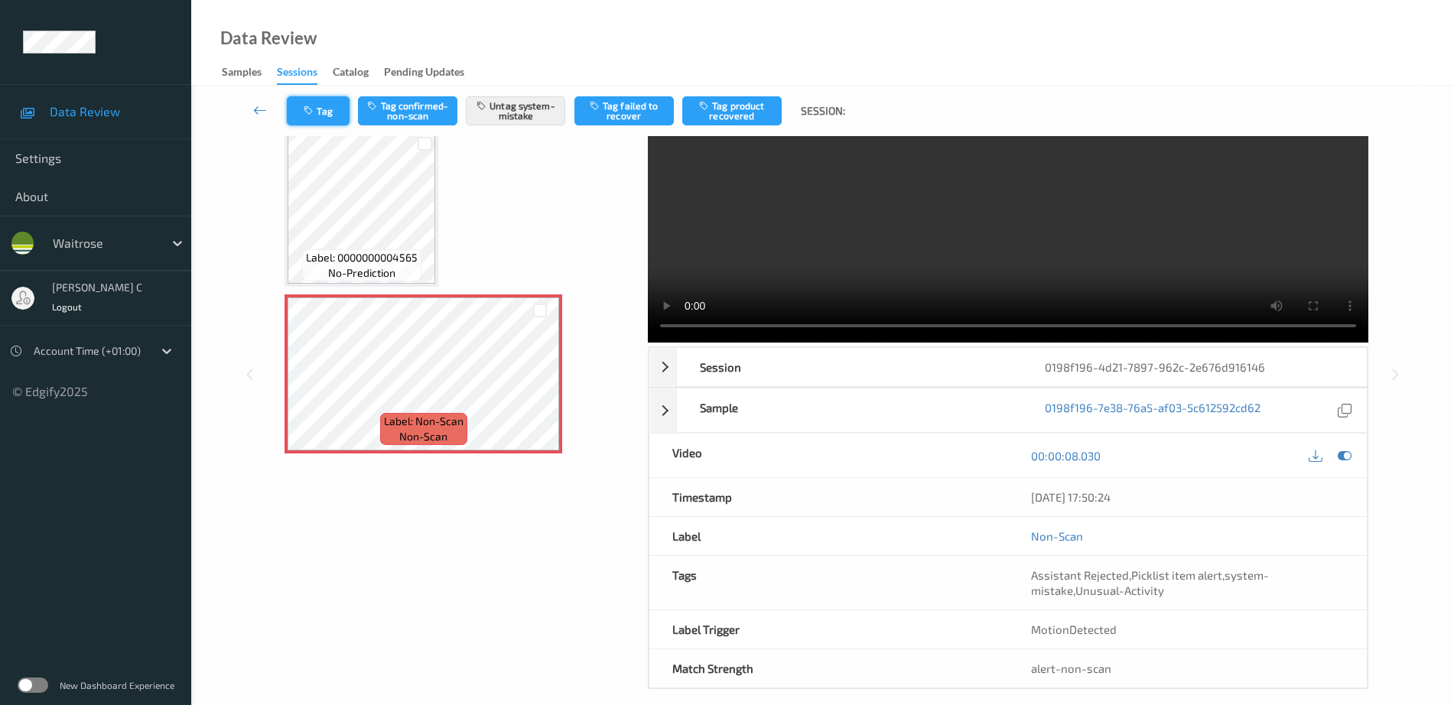
click at [327, 109] on button "Tag" at bounding box center [318, 110] width 63 height 29
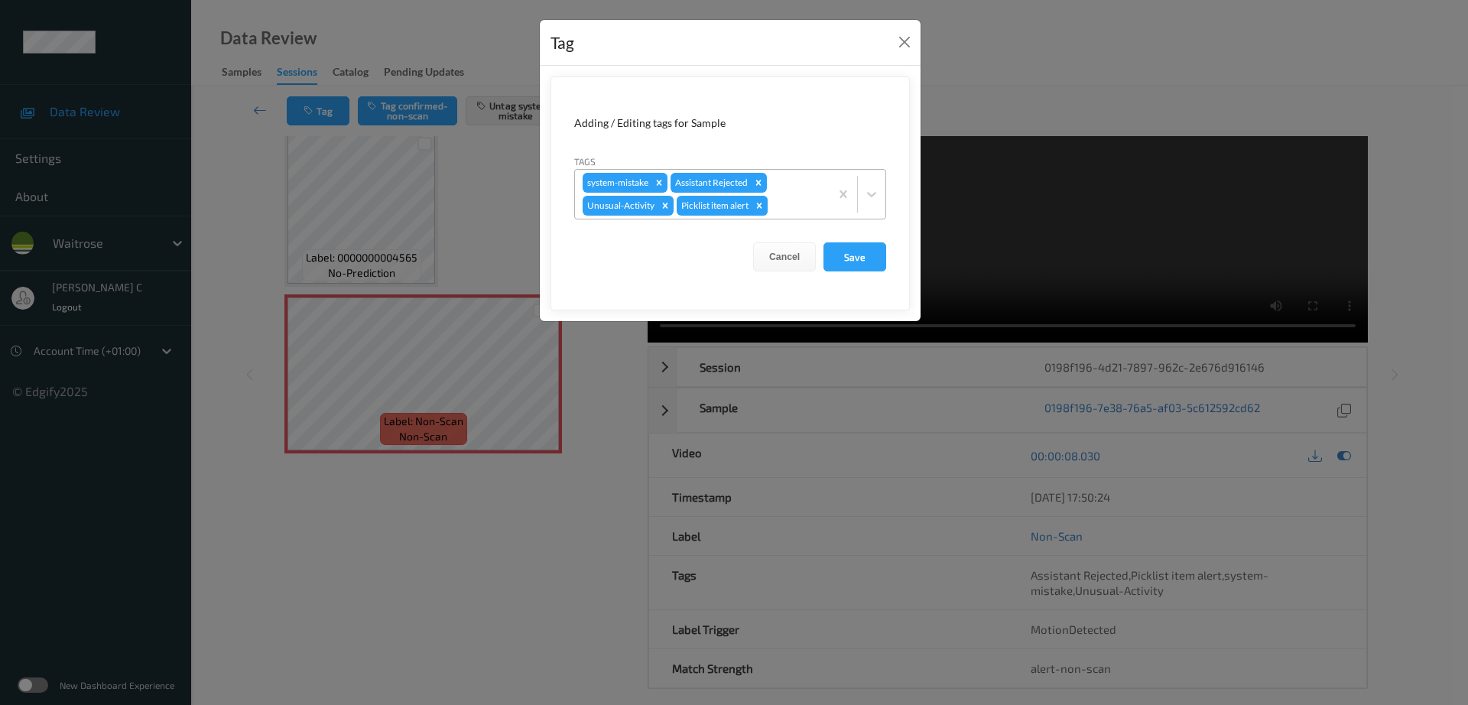
click at [763, 206] on icon "Remove Picklist item alert" at bounding box center [759, 205] width 11 height 11
click at [875, 260] on button "Save" at bounding box center [855, 256] width 63 height 29
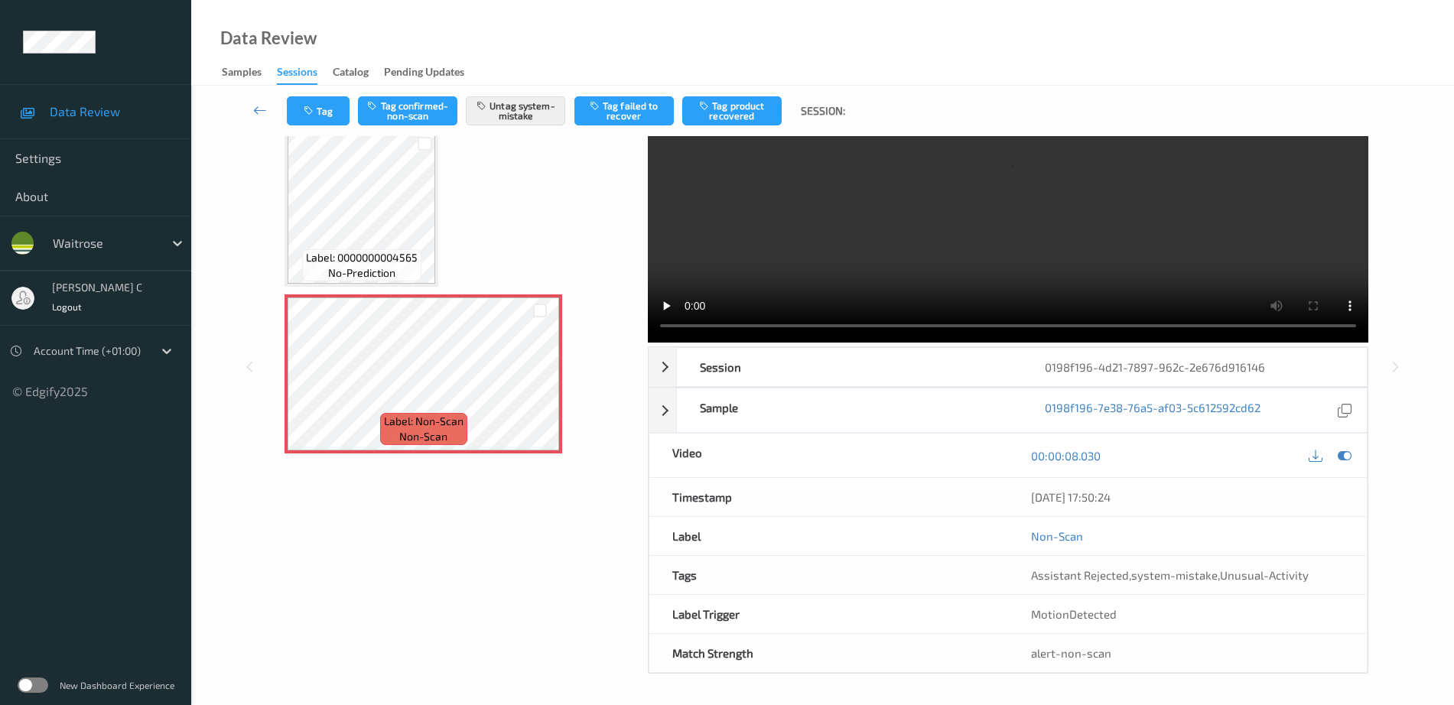
scroll to position [0, 0]
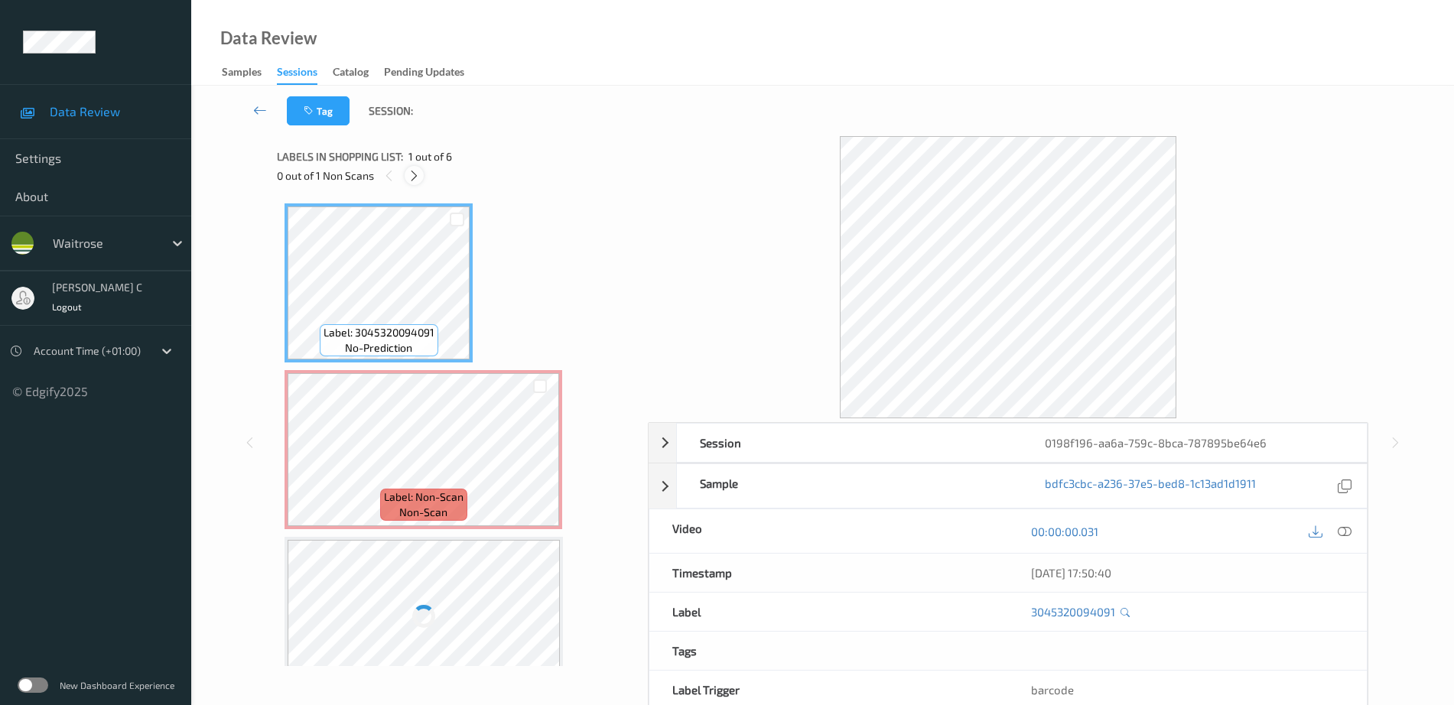
click at [412, 173] on icon at bounding box center [414, 176] width 13 height 14
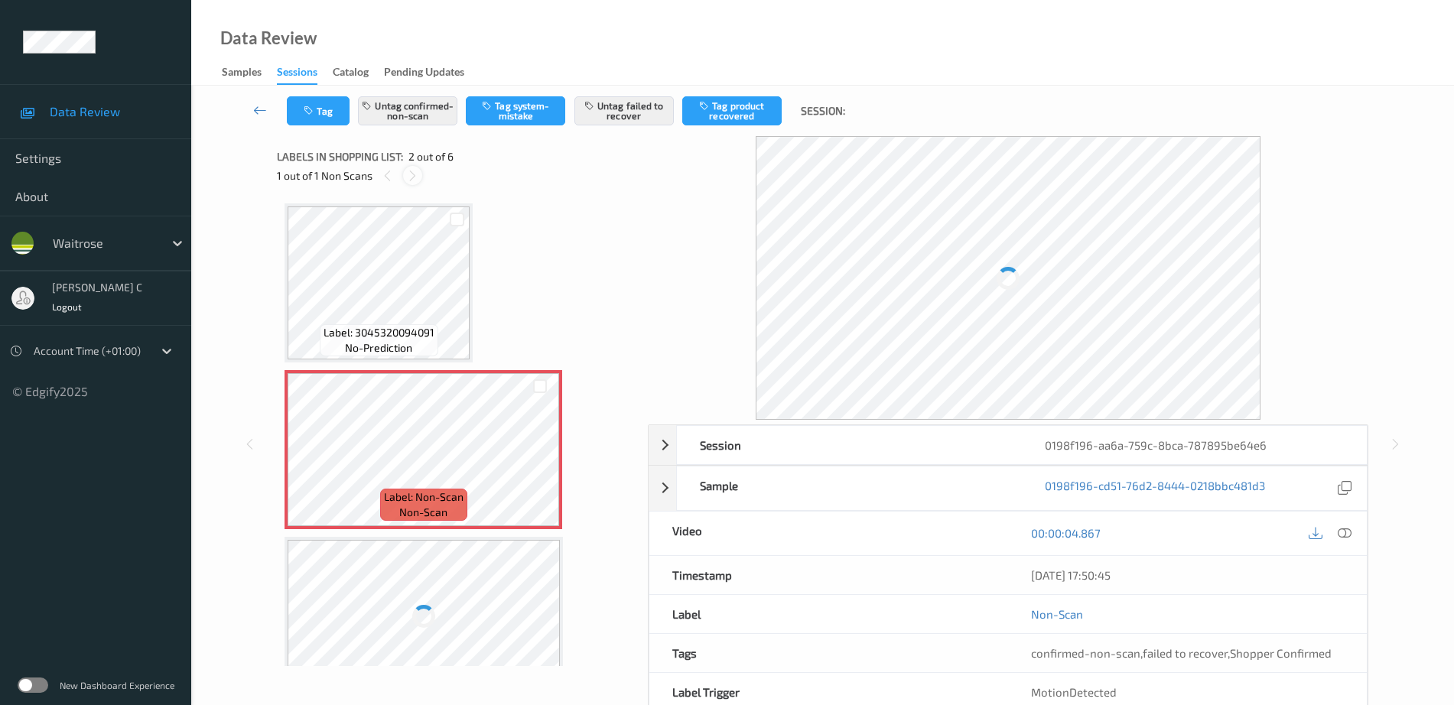
scroll to position [8, 0]
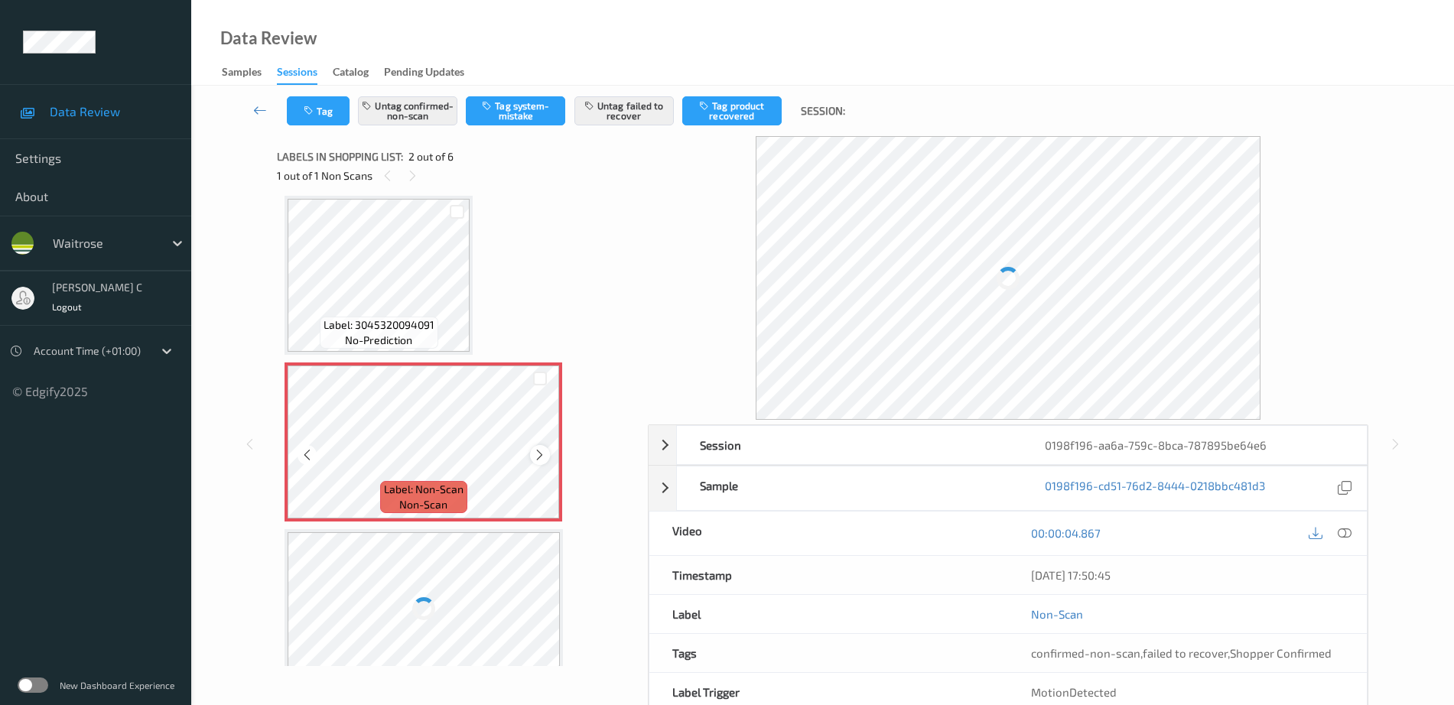
click at [536, 454] on icon at bounding box center [539, 455] width 13 height 14
click at [535, 451] on icon at bounding box center [539, 455] width 13 height 14
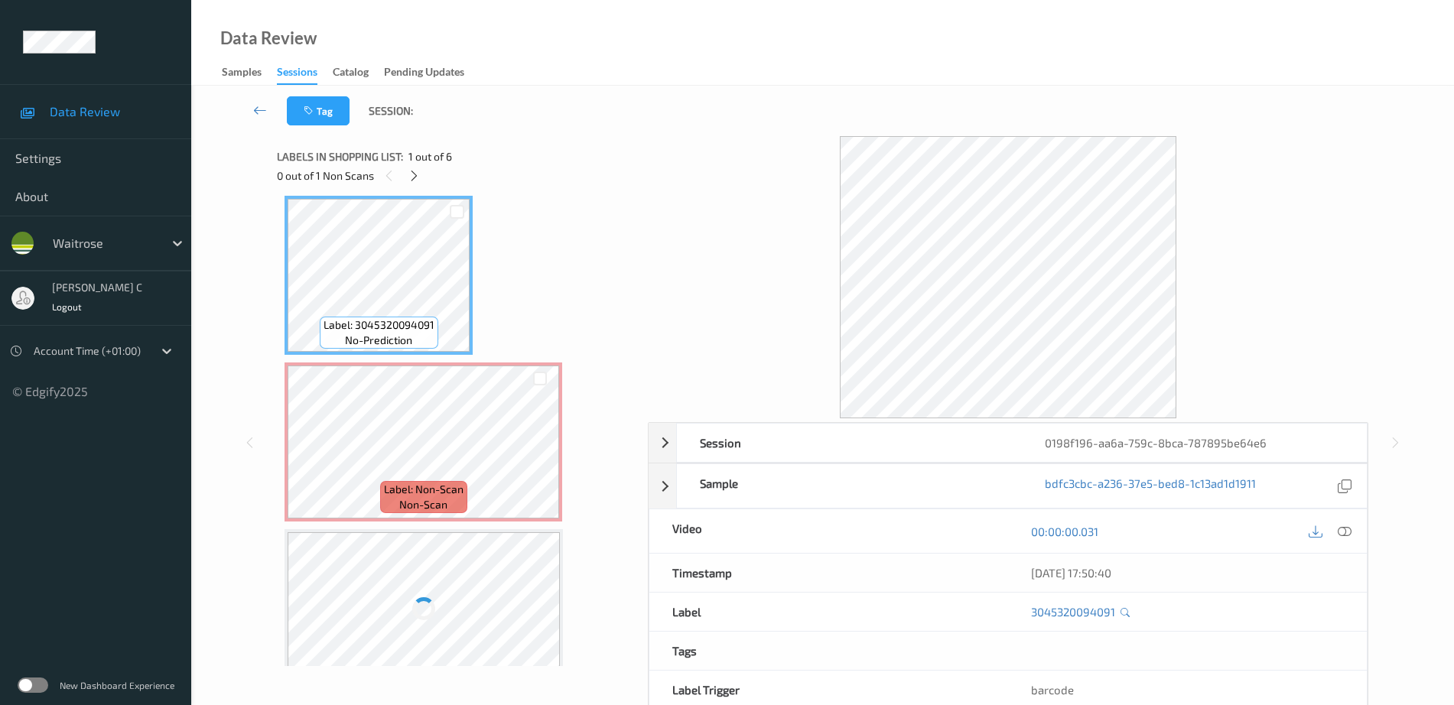
scroll to position [0, 0]
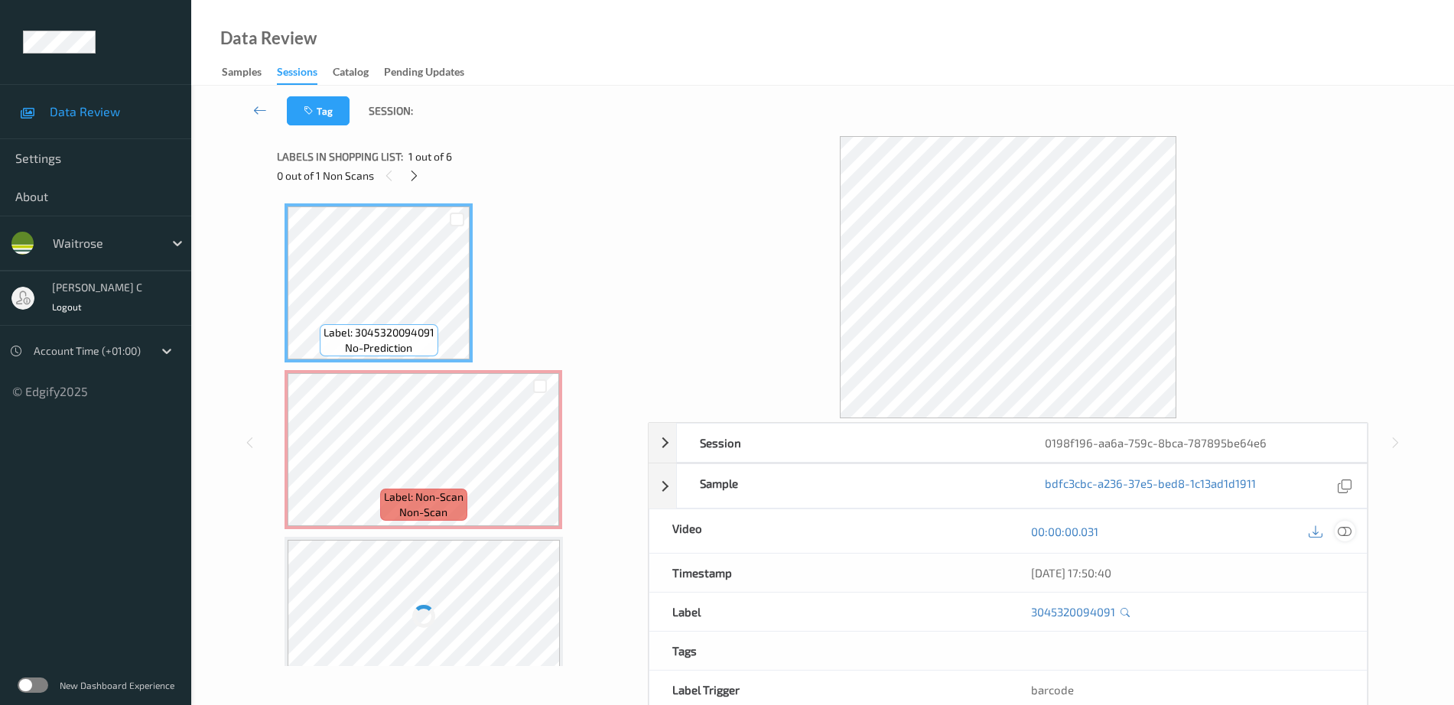
click at [1353, 534] on div at bounding box center [1345, 531] width 21 height 21
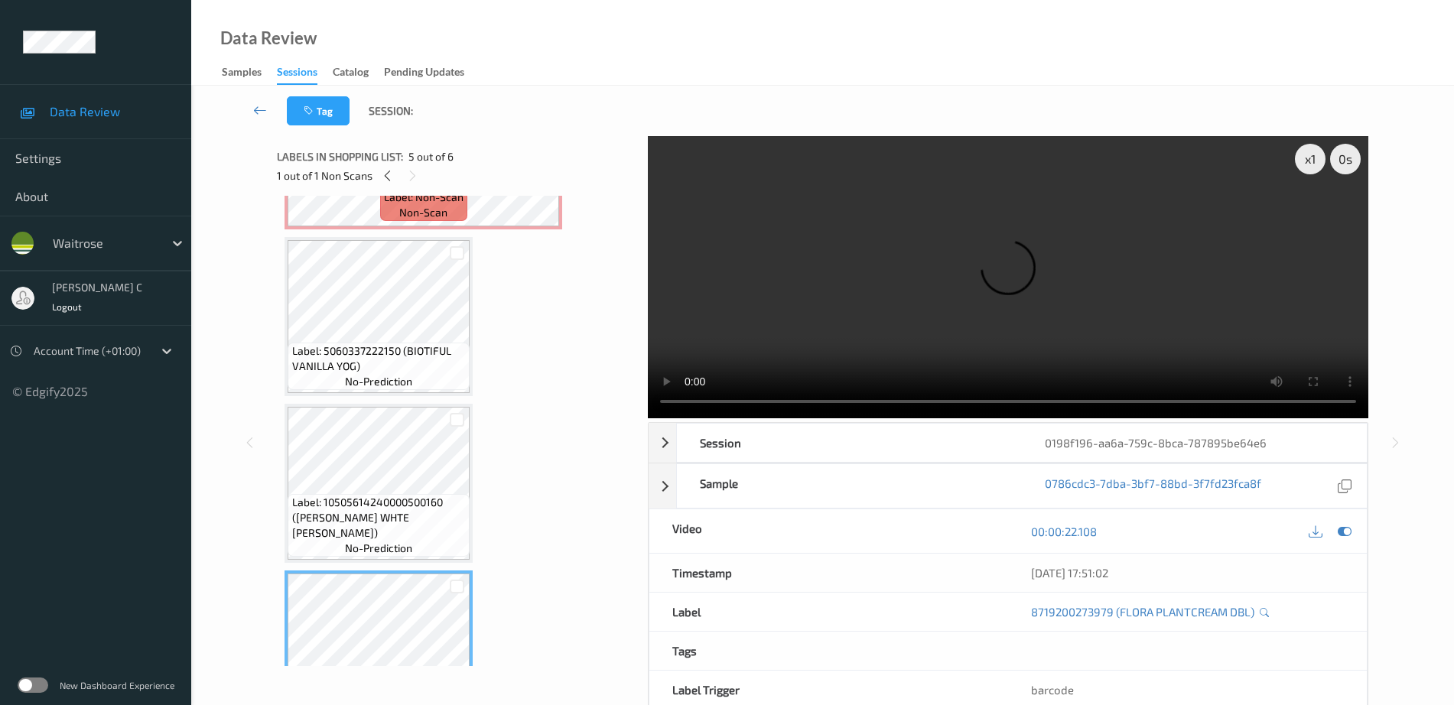
scroll to position [96, 0]
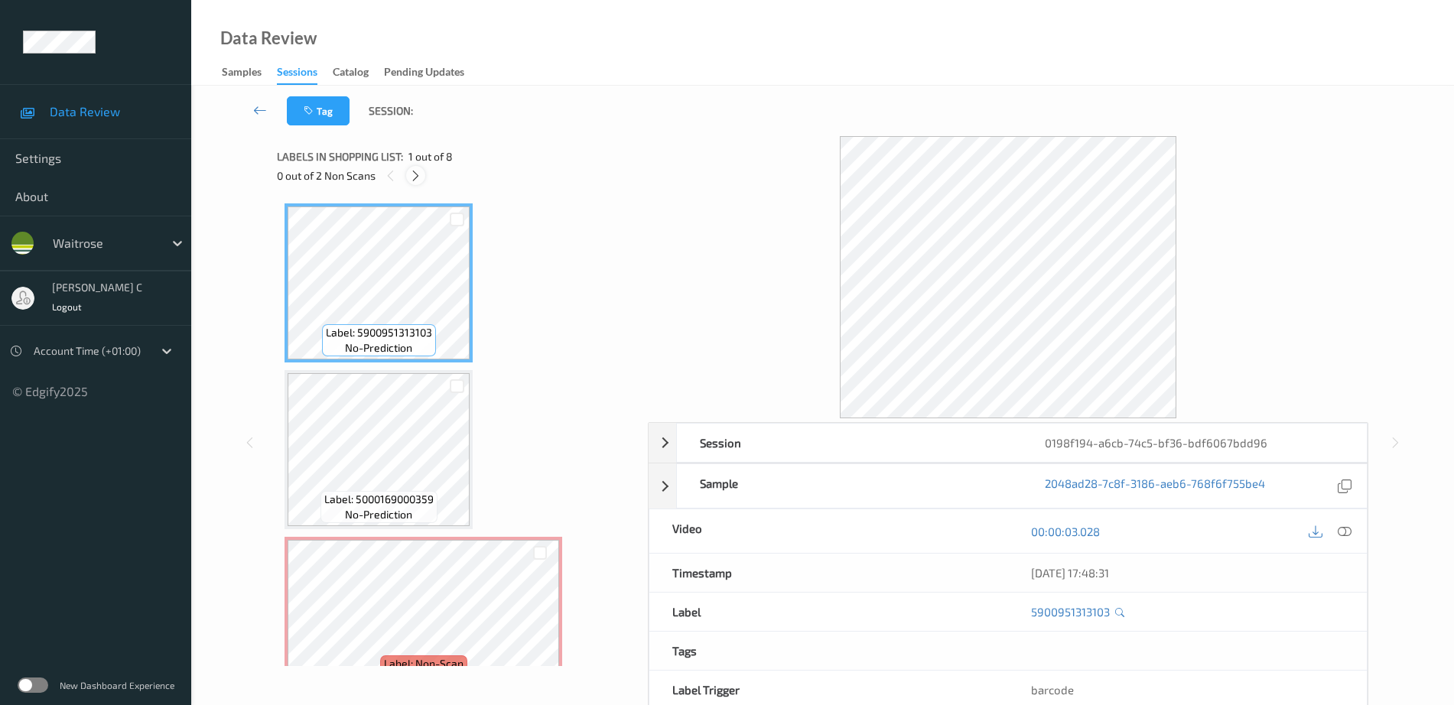
click at [412, 176] on icon at bounding box center [415, 176] width 13 height 14
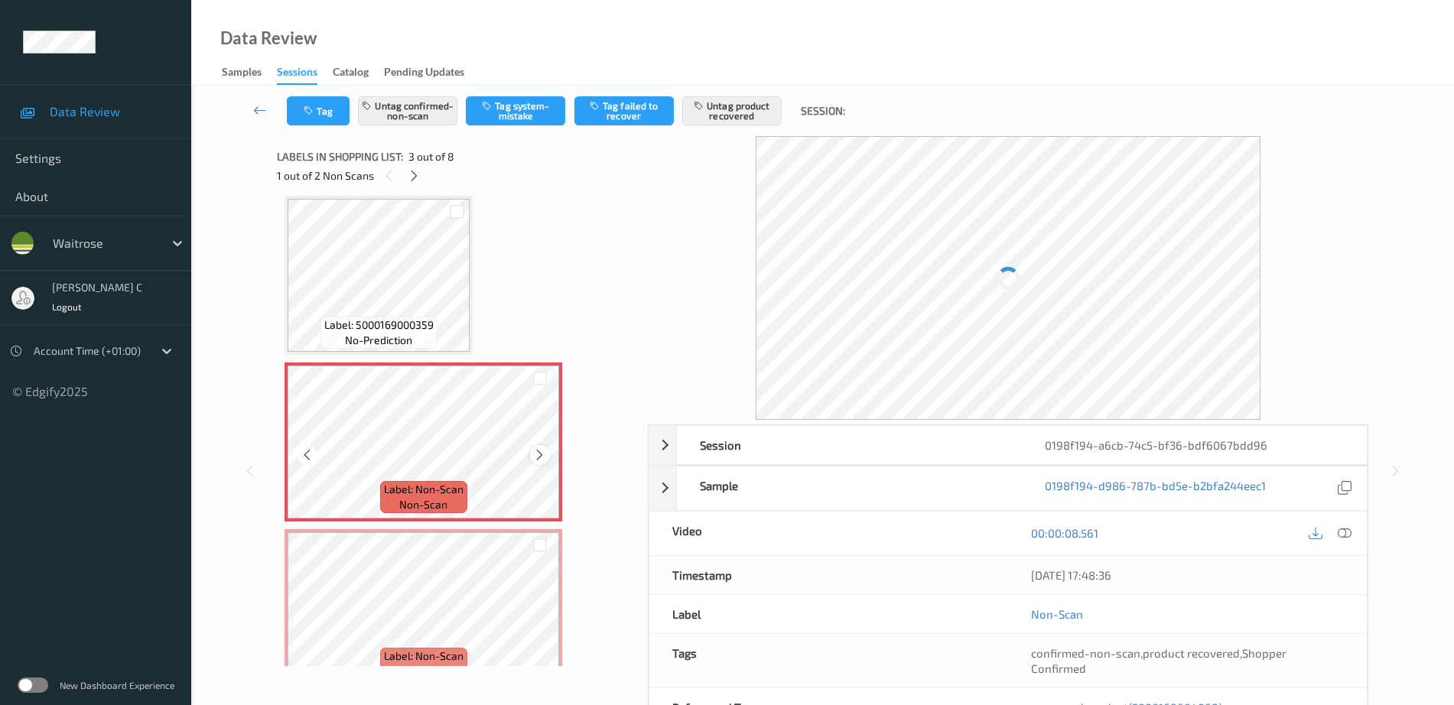
click at [541, 454] on icon at bounding box center [539, 455] width 13 height 14
click at [541, 453] on icon at bounding box center [539, 455] width 13 height 14
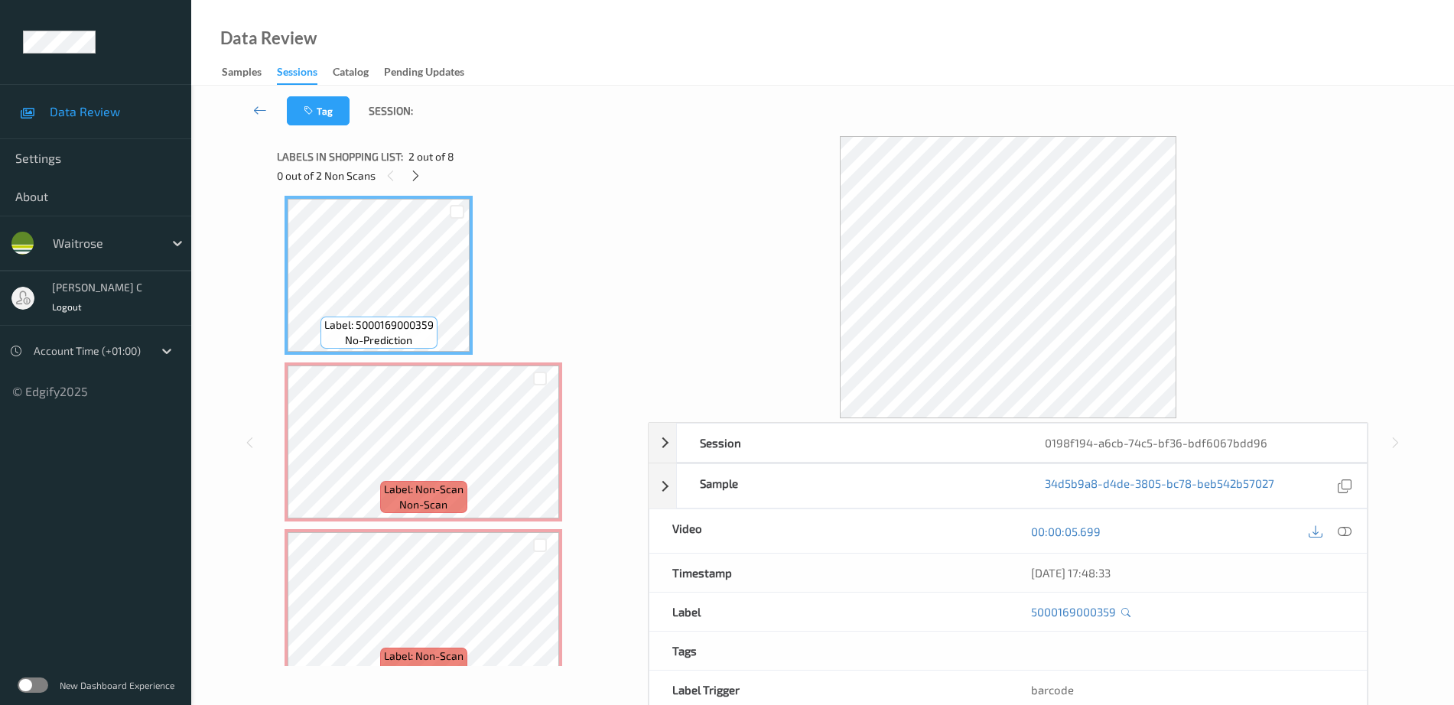
click at [1349, 530] on icon at bounding box center [1345, 532] width 14 height 14
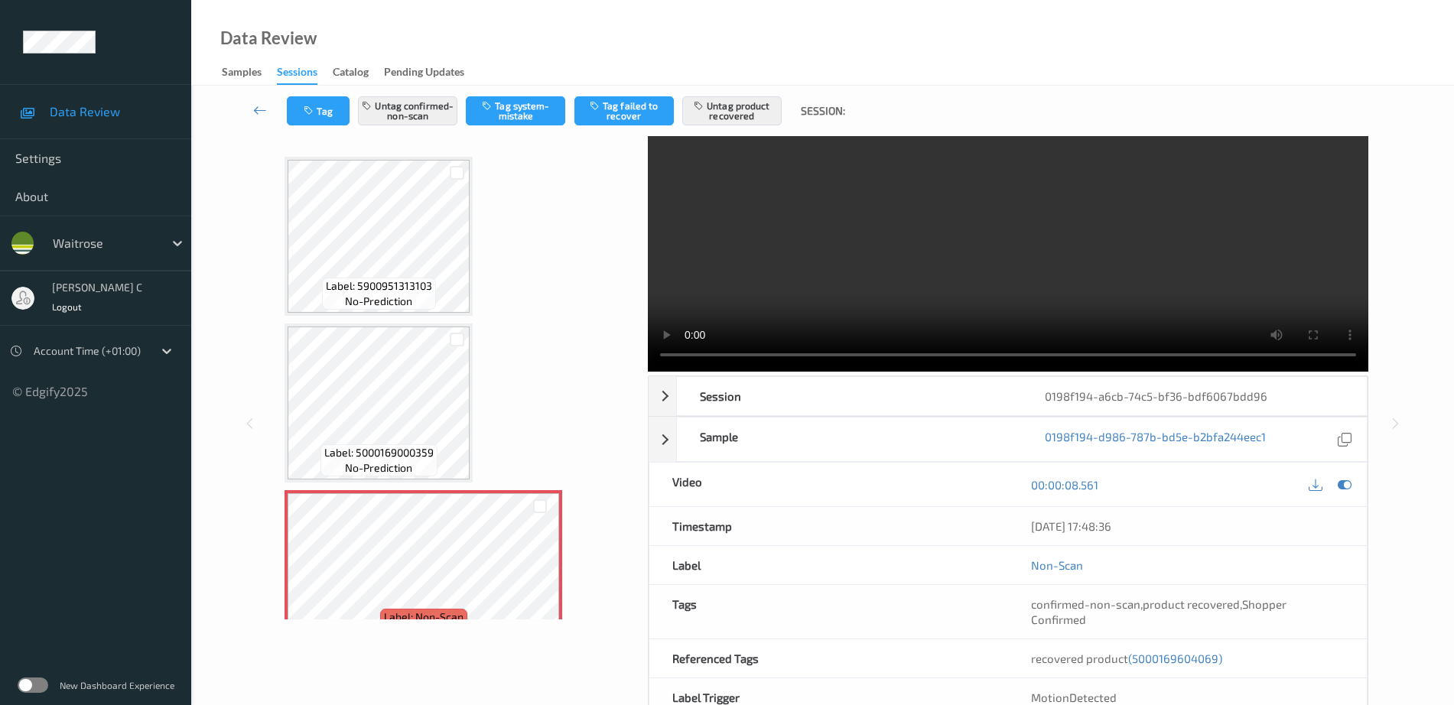
scroll to position [19, 0]
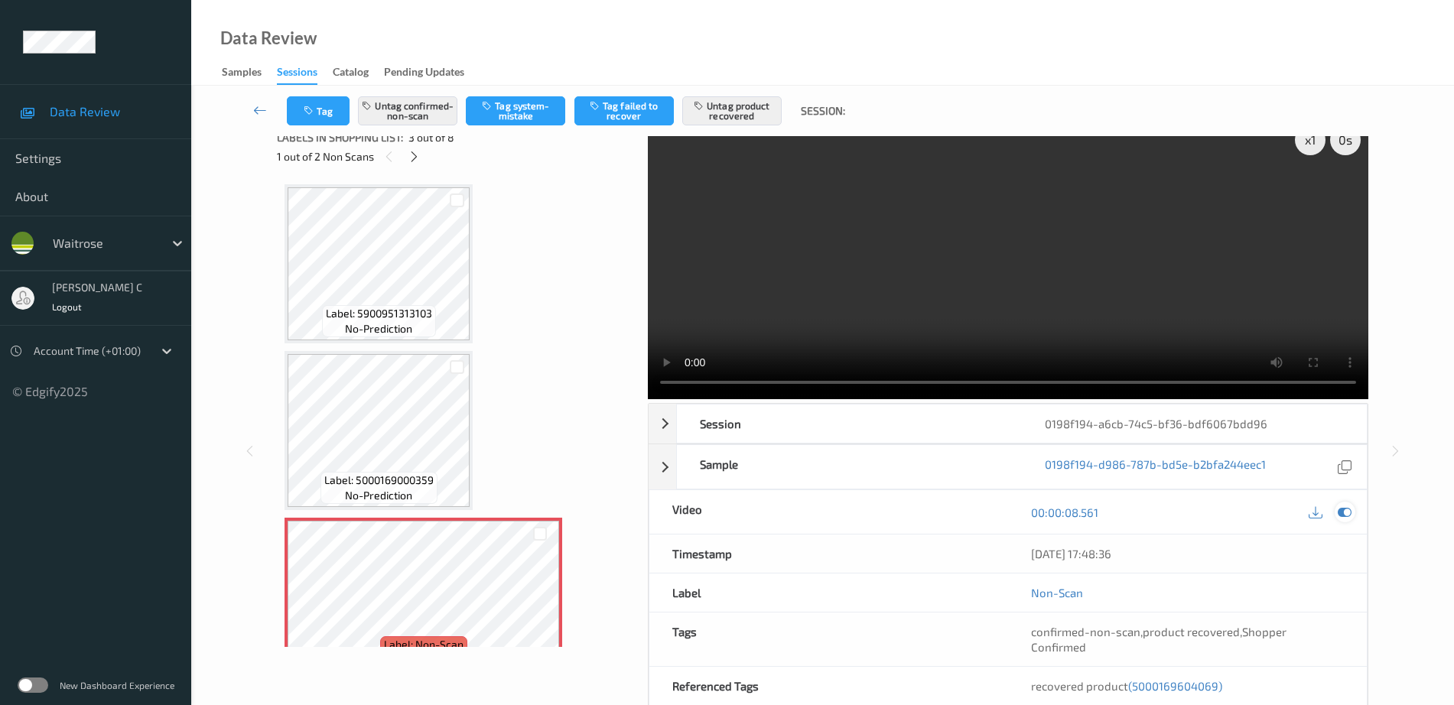
click at [1351, 513] on icon at bounding box center [1345, 513] width 14 height 14
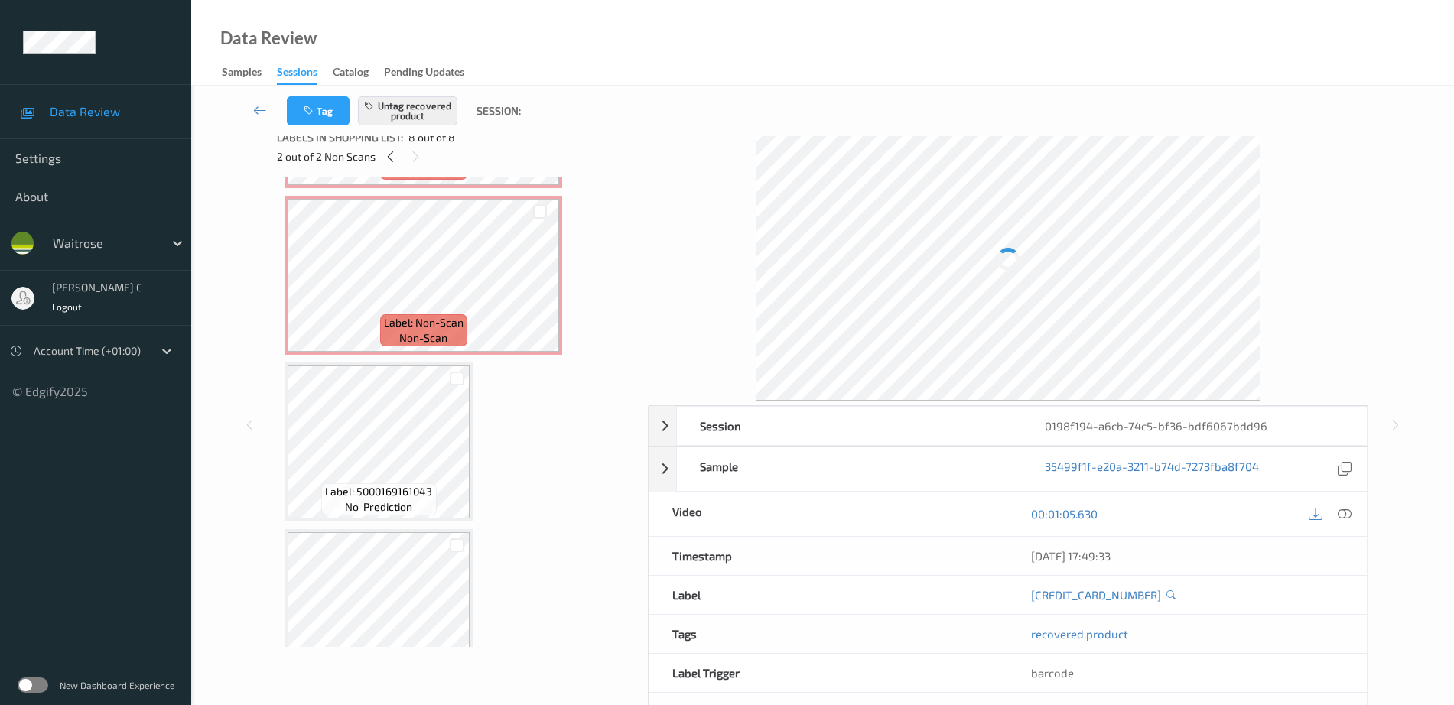
scroll to position [298, 0]
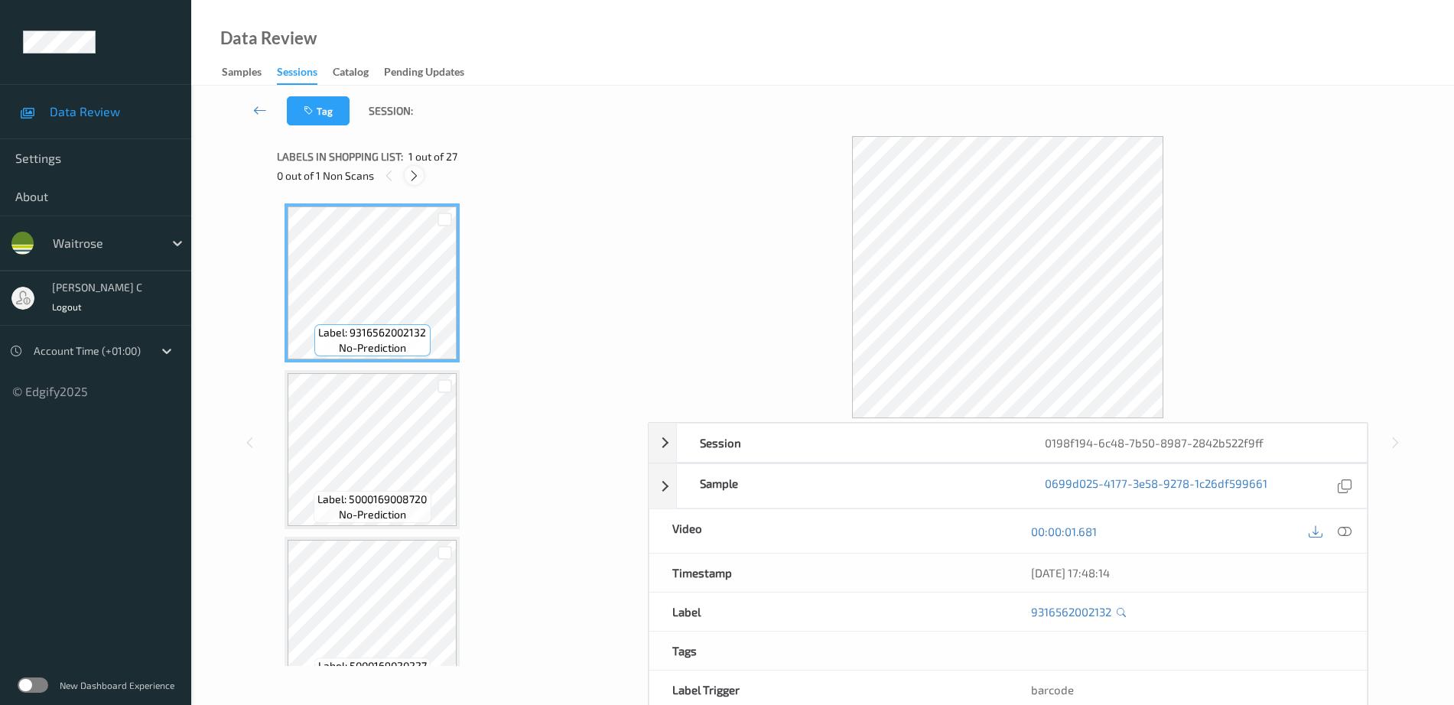
click at [414, 174] on icon at bounding box center [414, 176] width 13 height 14
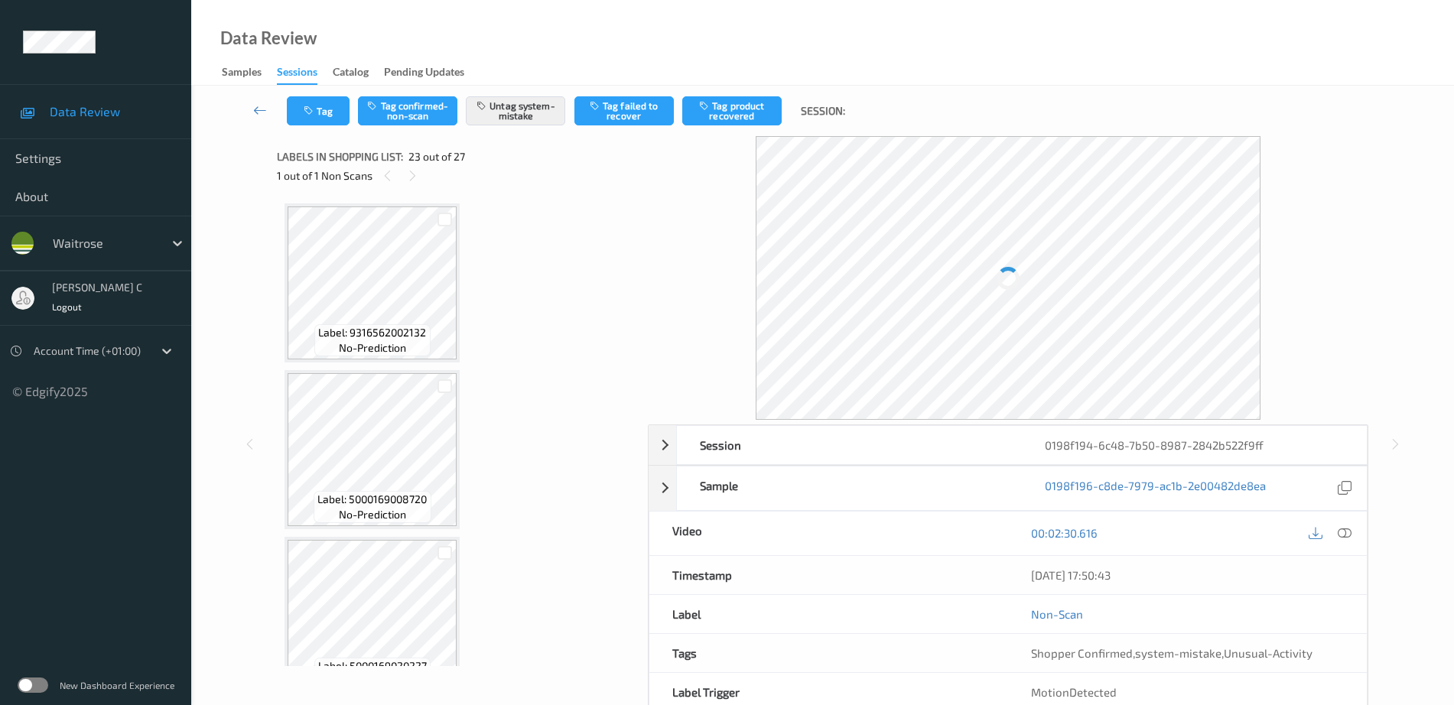
scroll to position [3509, 0]
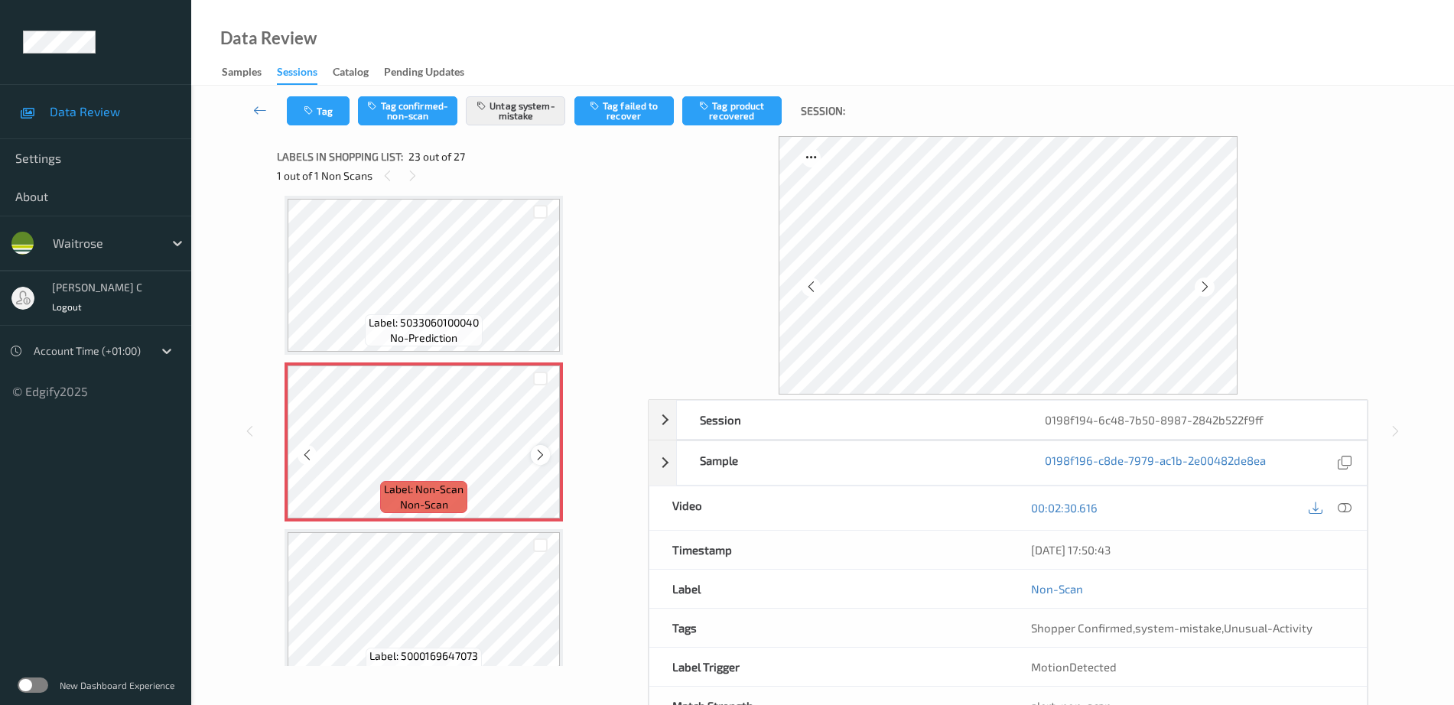
click at [541, 454] on icon at bounding box center [540, 455] width 13 height 14
click at [542, 454] on icon at bounding box center [540, 455] width 13 height 14
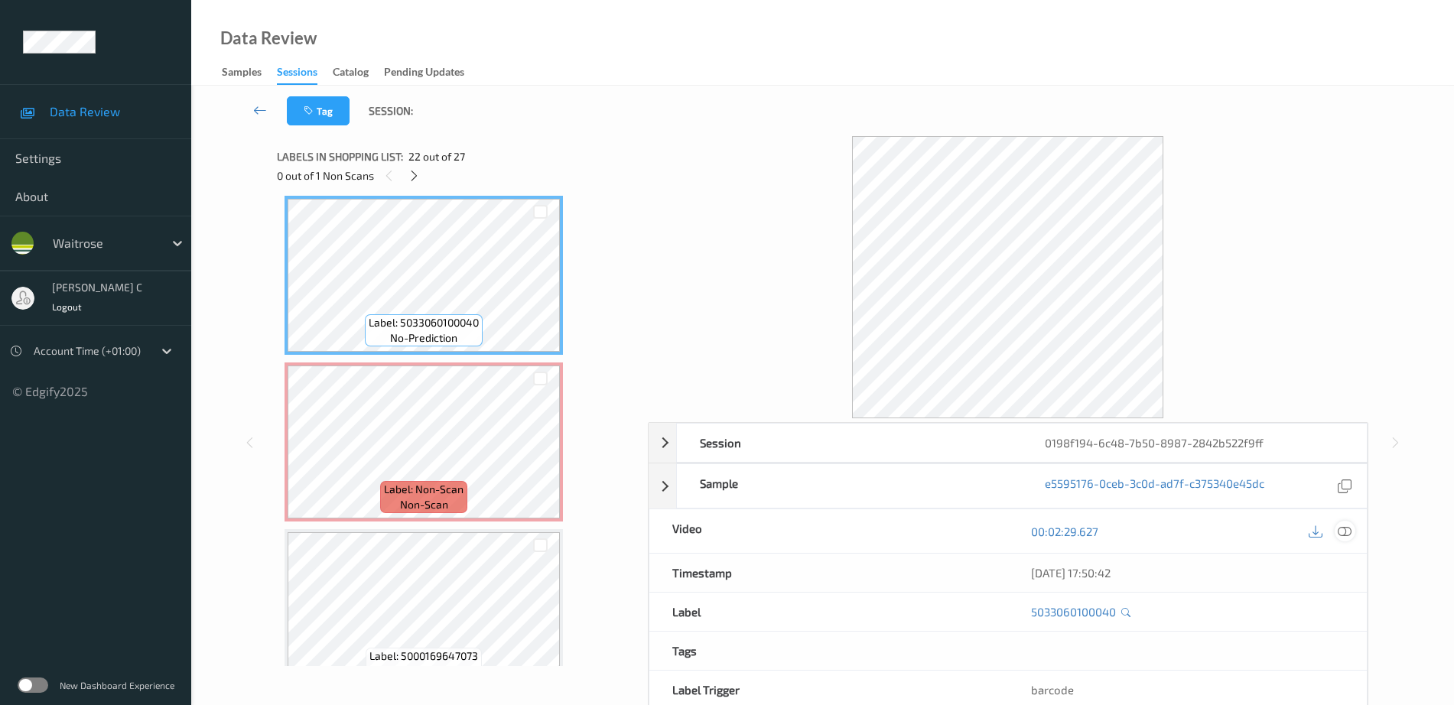
click at [1348, 533] on icon at bounding box center [1345, 532] width 14 height 14
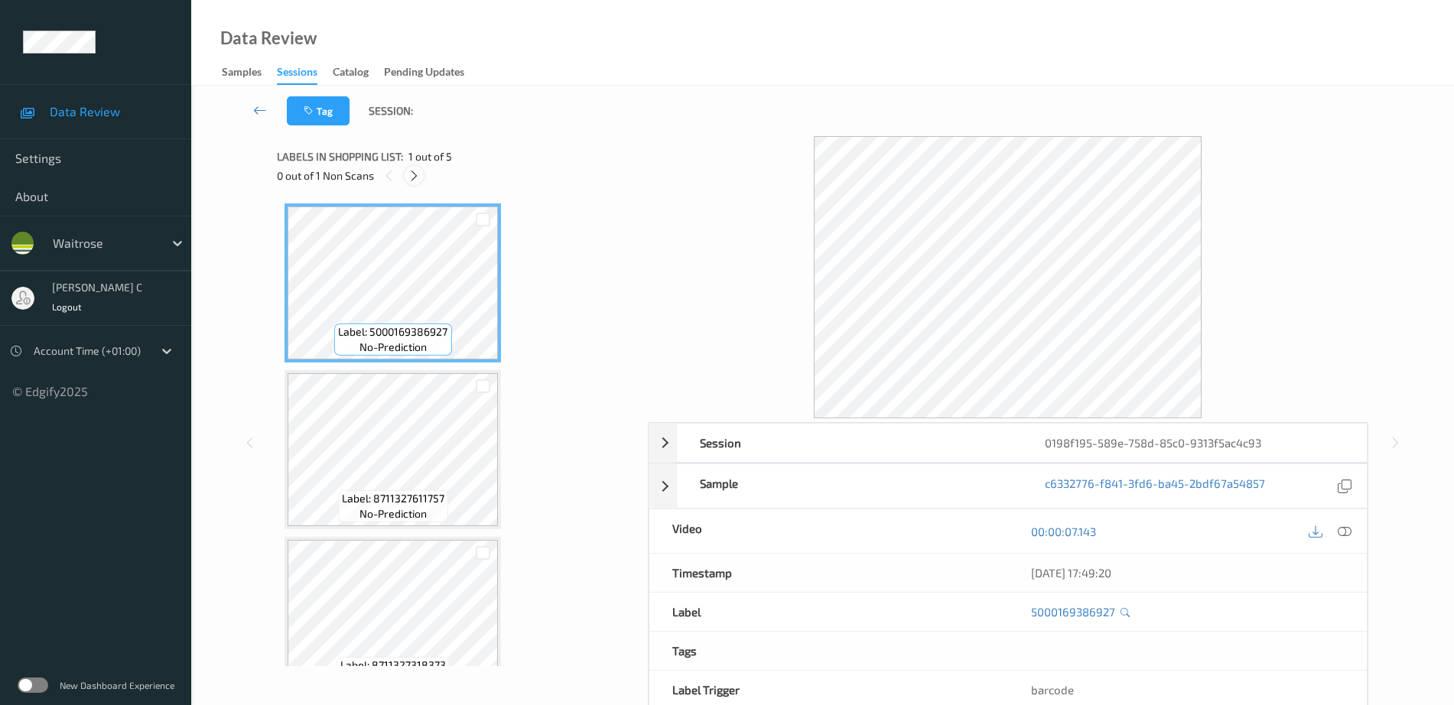
click at [420, 180] on icon at bounding box center [414, 176] width 13 height 14
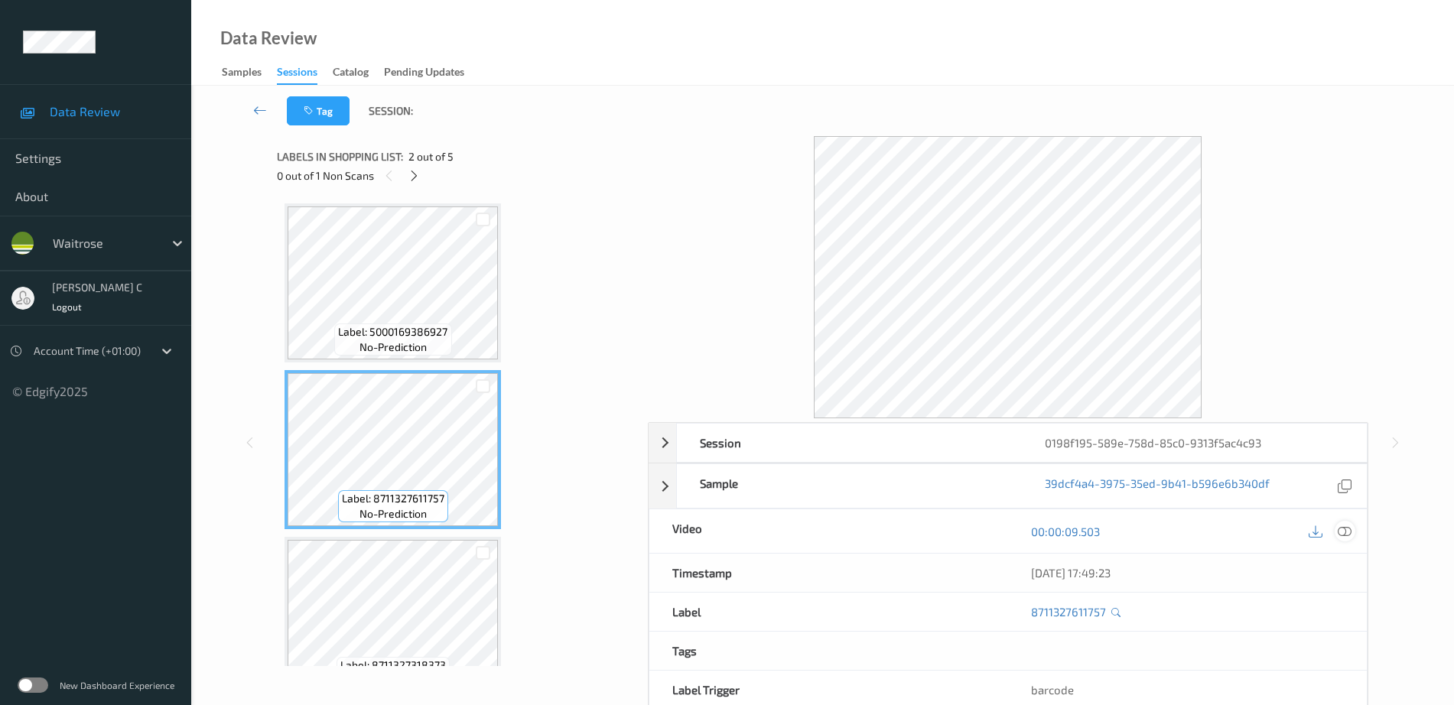
click at [1348, 530] on icon at bounding box center [1345, 532] width 14 height 14
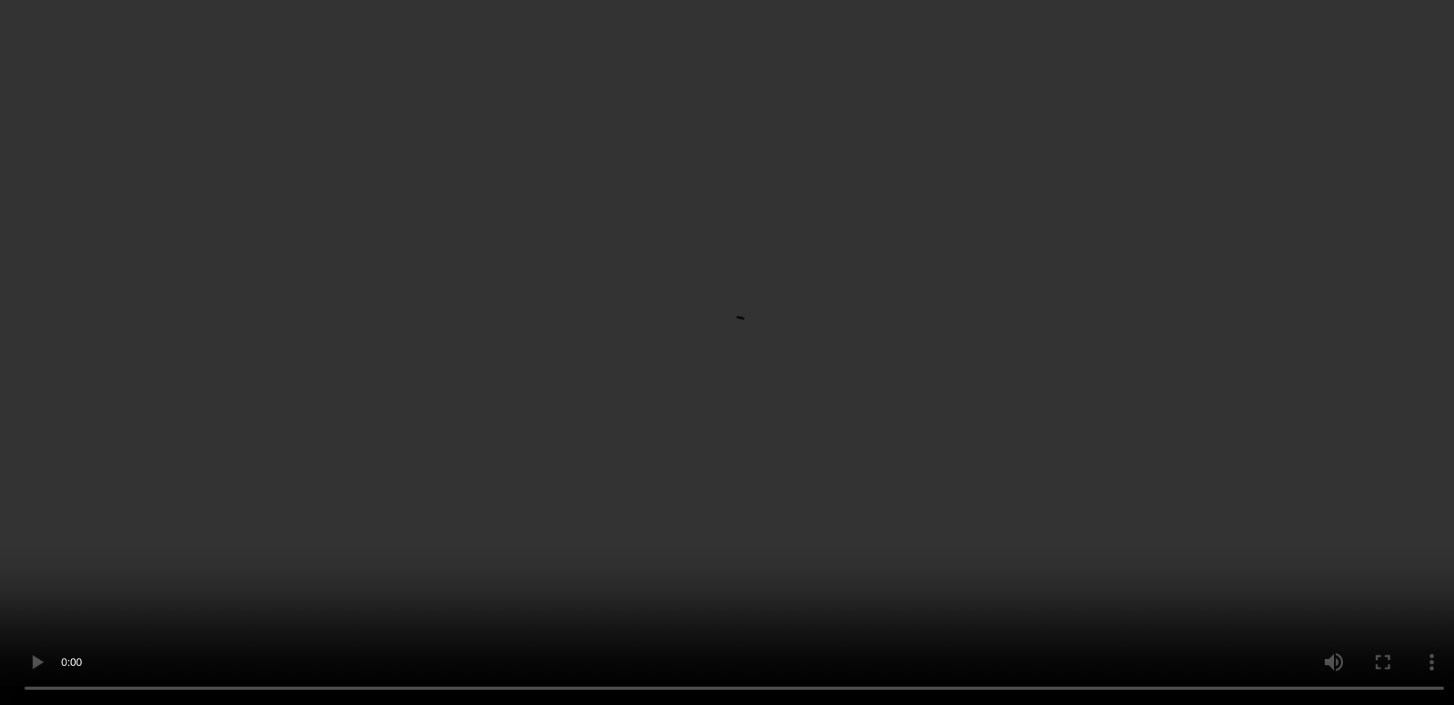
scroll to position [371, 0]
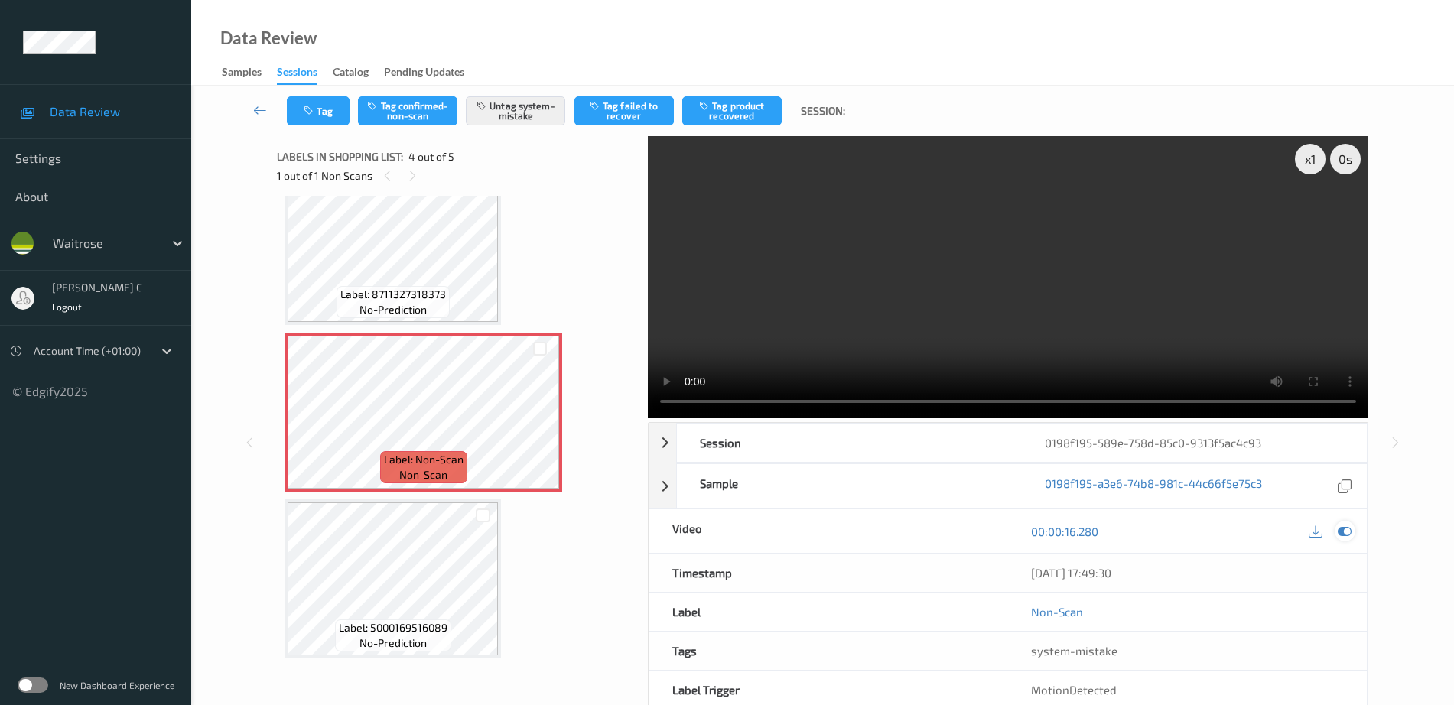
click at [1348, 528] on icon at bounding box center [1345, 532] width 14 height 14
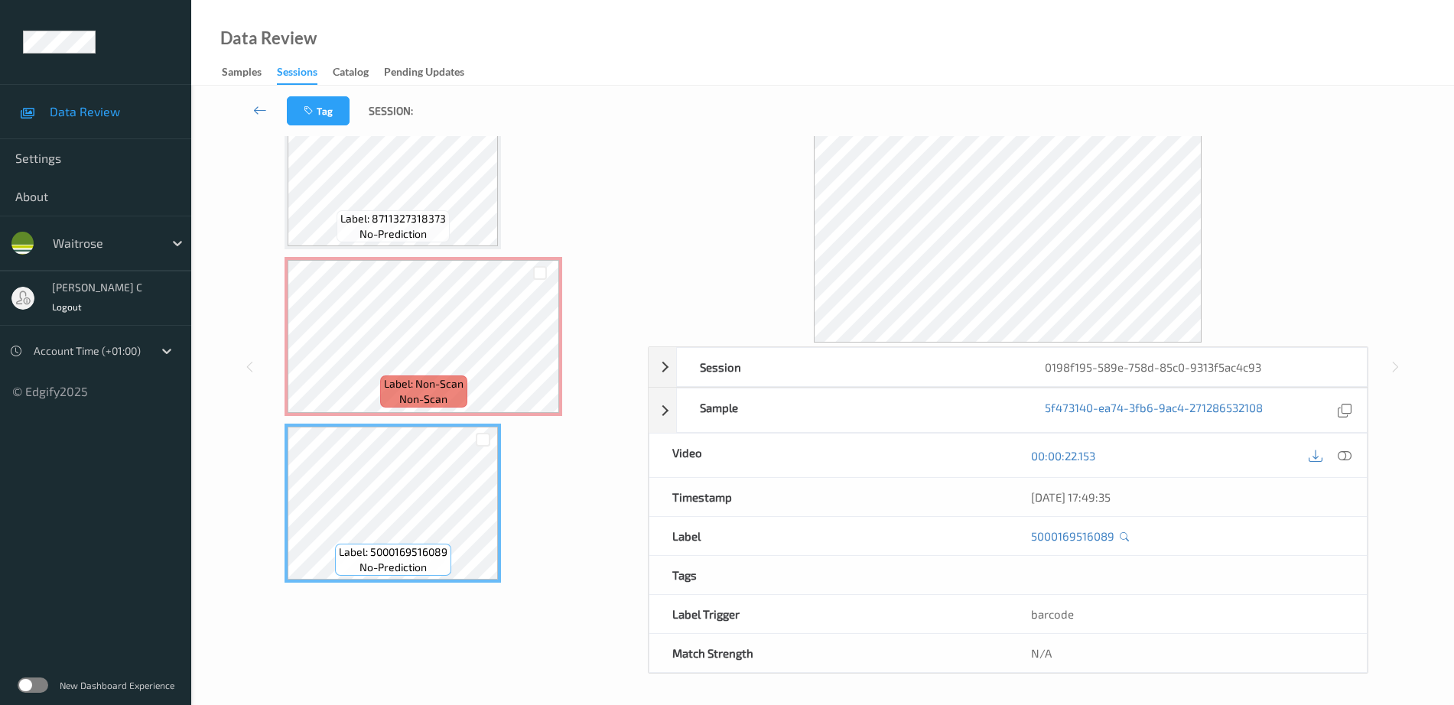
scroll to position [0, 0]
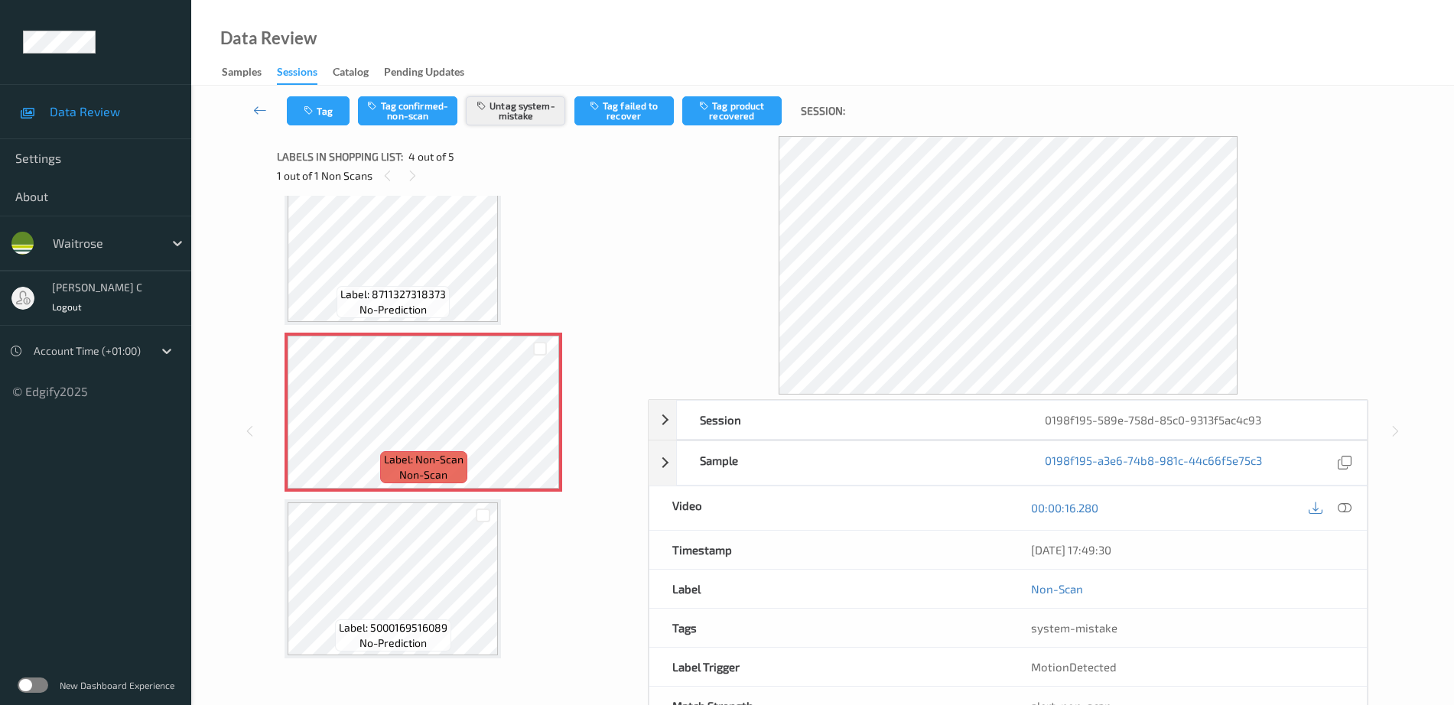
click at [542, 106] on button "Untag system-mistake" at bounding box center [515, 110] width 99 height 29
click at [395, 103] on button "Tag confirmed-non-scan" at bounding box center [407, 110] width 99 height 29
click at [646, 111] on button "Tag failed to recover" at bounding box center [623, 110] width 99 height 29
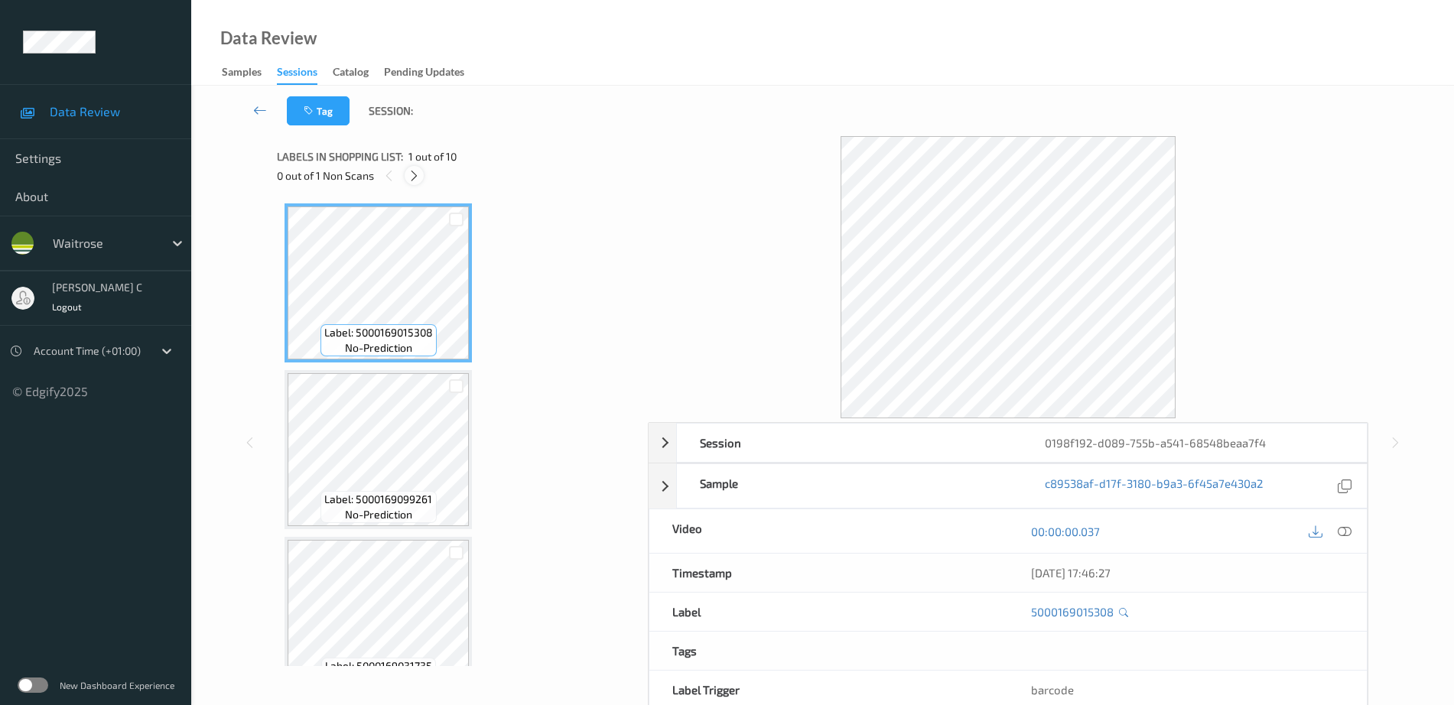
click at [413, 174] on icon at bounding box center [414, 176] width 13 height 14
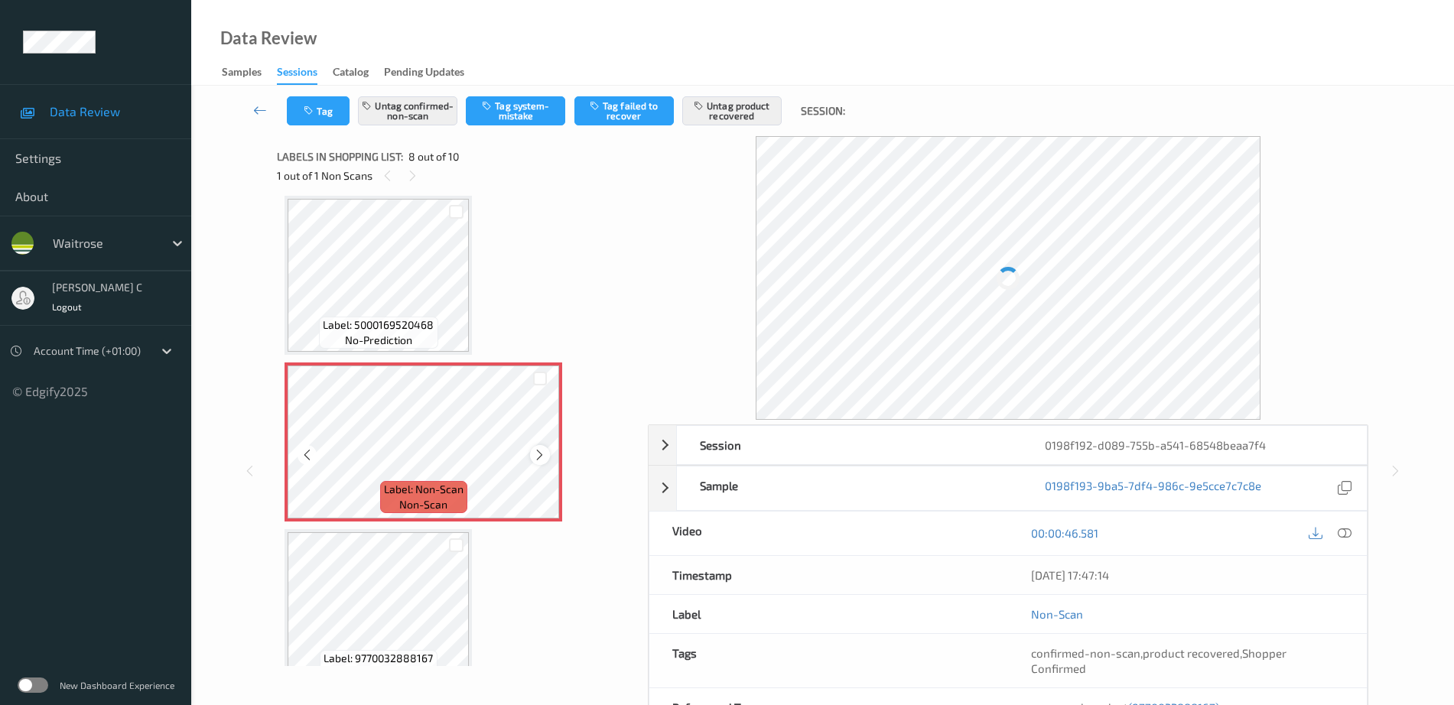
click at [541, 456] on icon at bounding box center [539, 455] width 13 height 14
click at [536, 459] on icon at bounding box center [539, 455] width 13 height 14
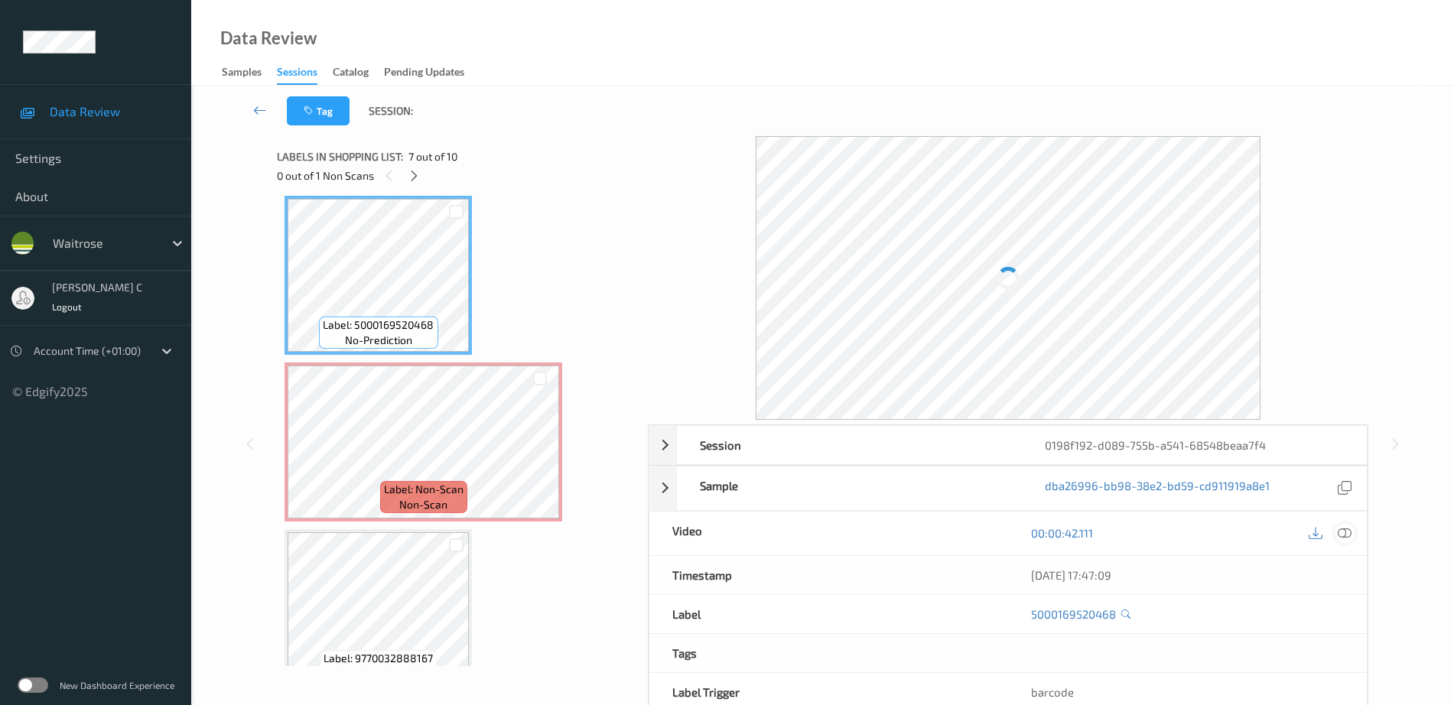
click at [1350, 535] on icon at bounding box center [1345, 533] width 14 height 14
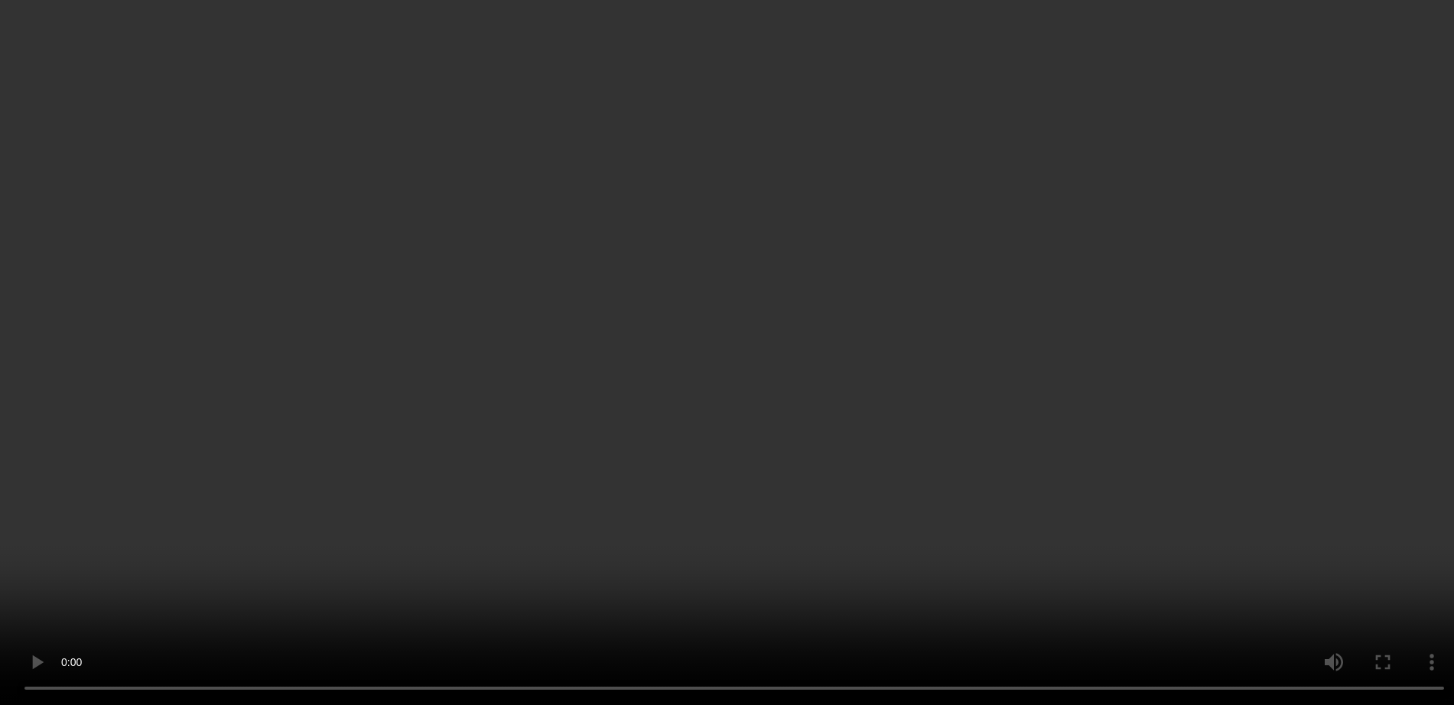
scroll to position [1104, 0]
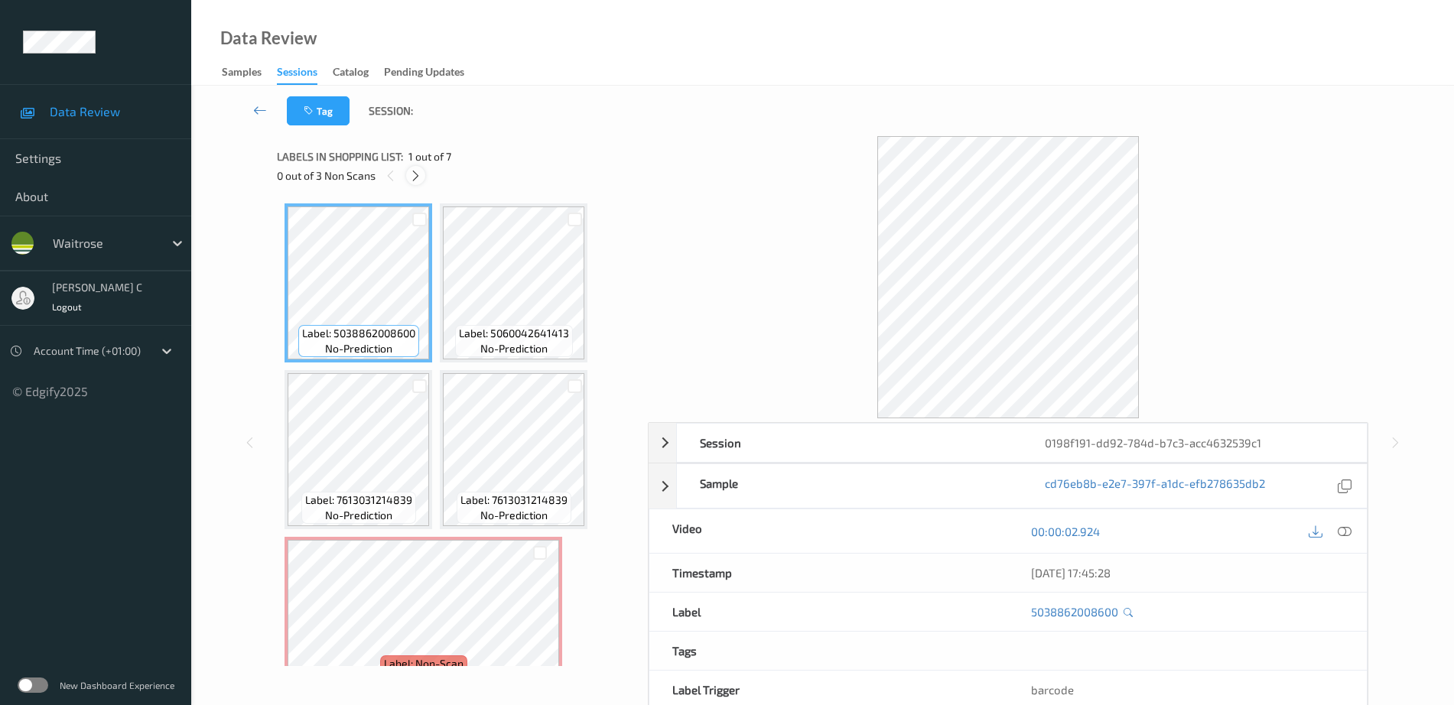
click at [422, 179] on icon at bounding box center [415, 176] width 13 height 14
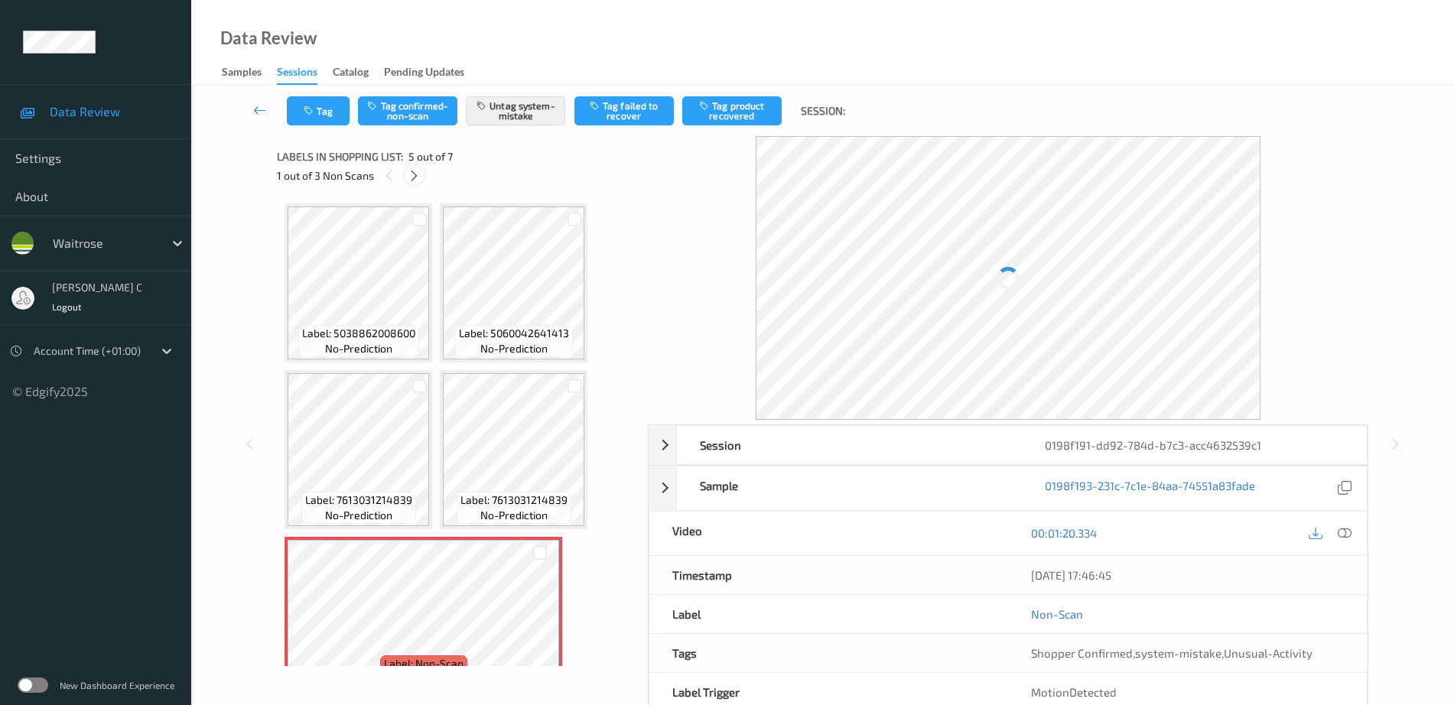
scroll to position [174, 0]
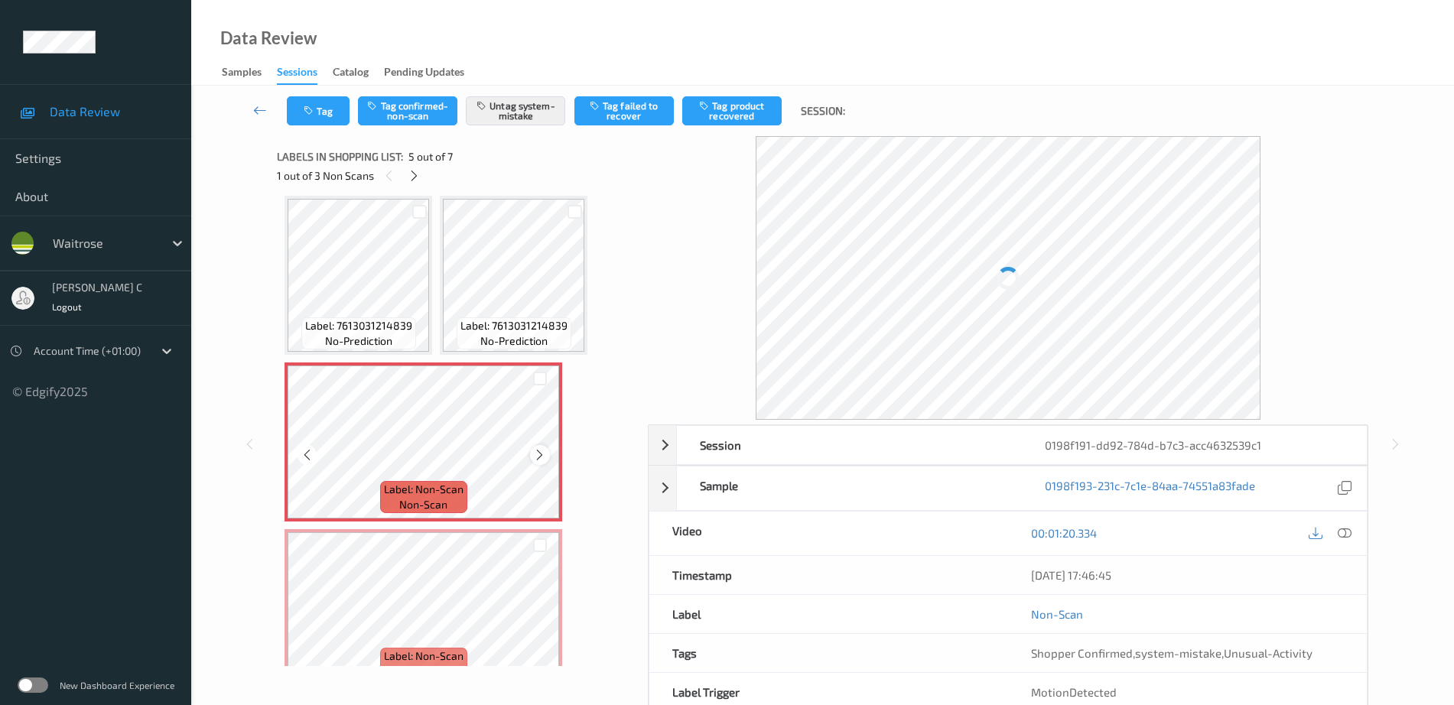
click at [532, 454] on div at bounding box center [539, 454] width 19 height 19
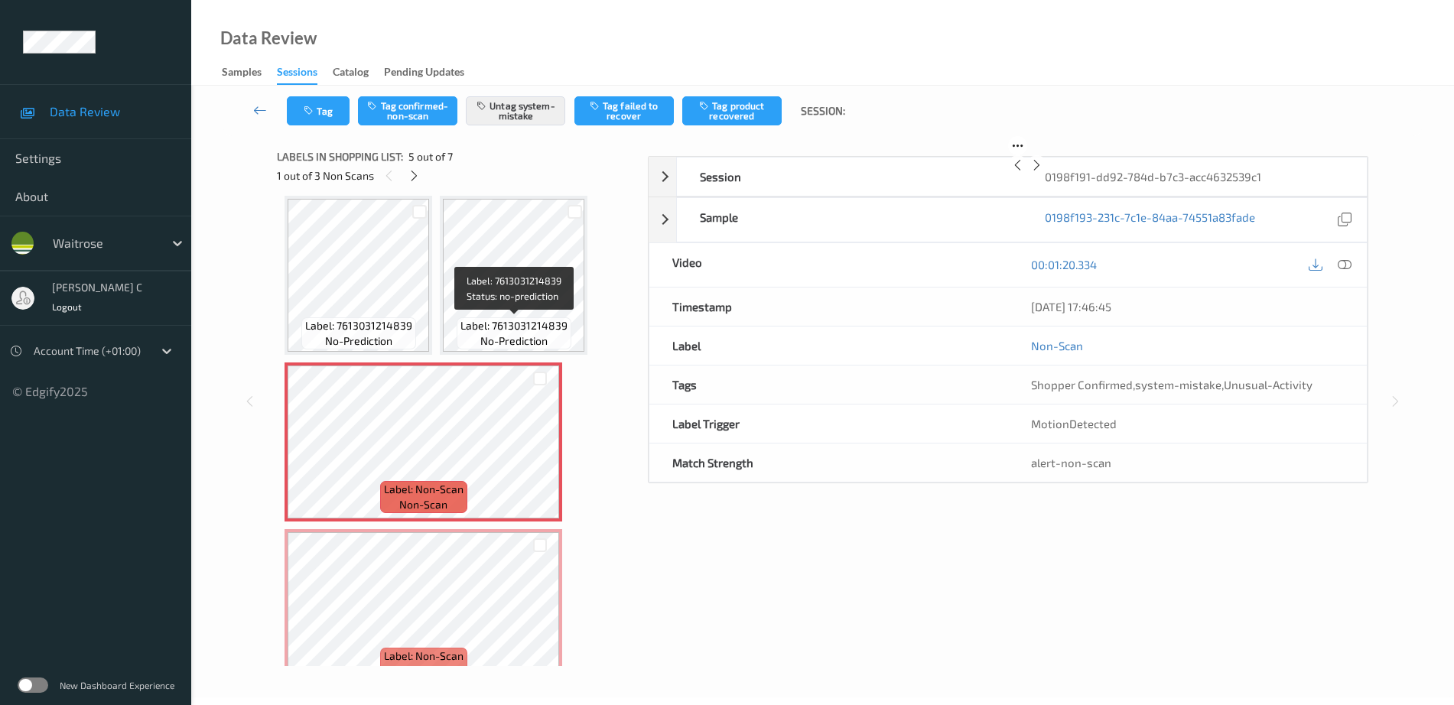
click at [521, 317] on div "Label: 7613031214839 no-prediction" at bounding box center [514, 333] width 115 height 32
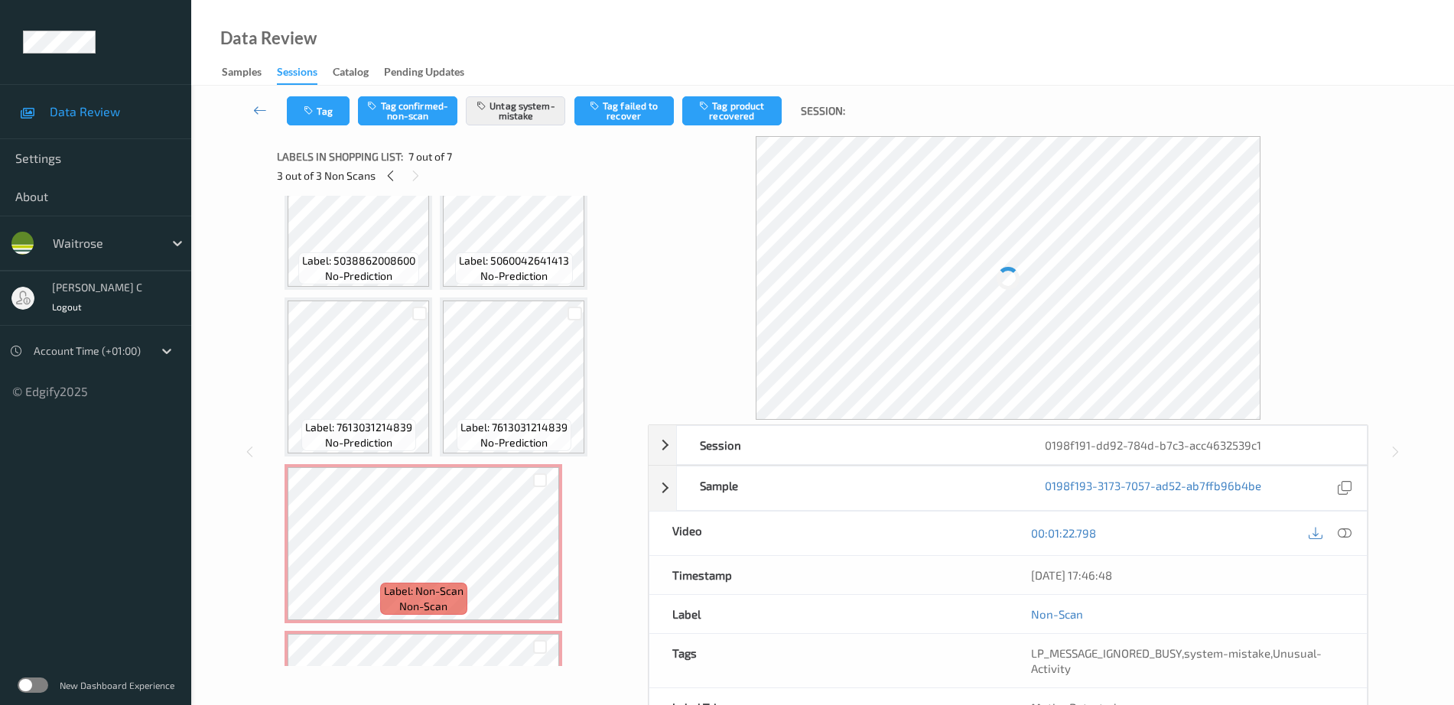
scroll to position [0, 0]
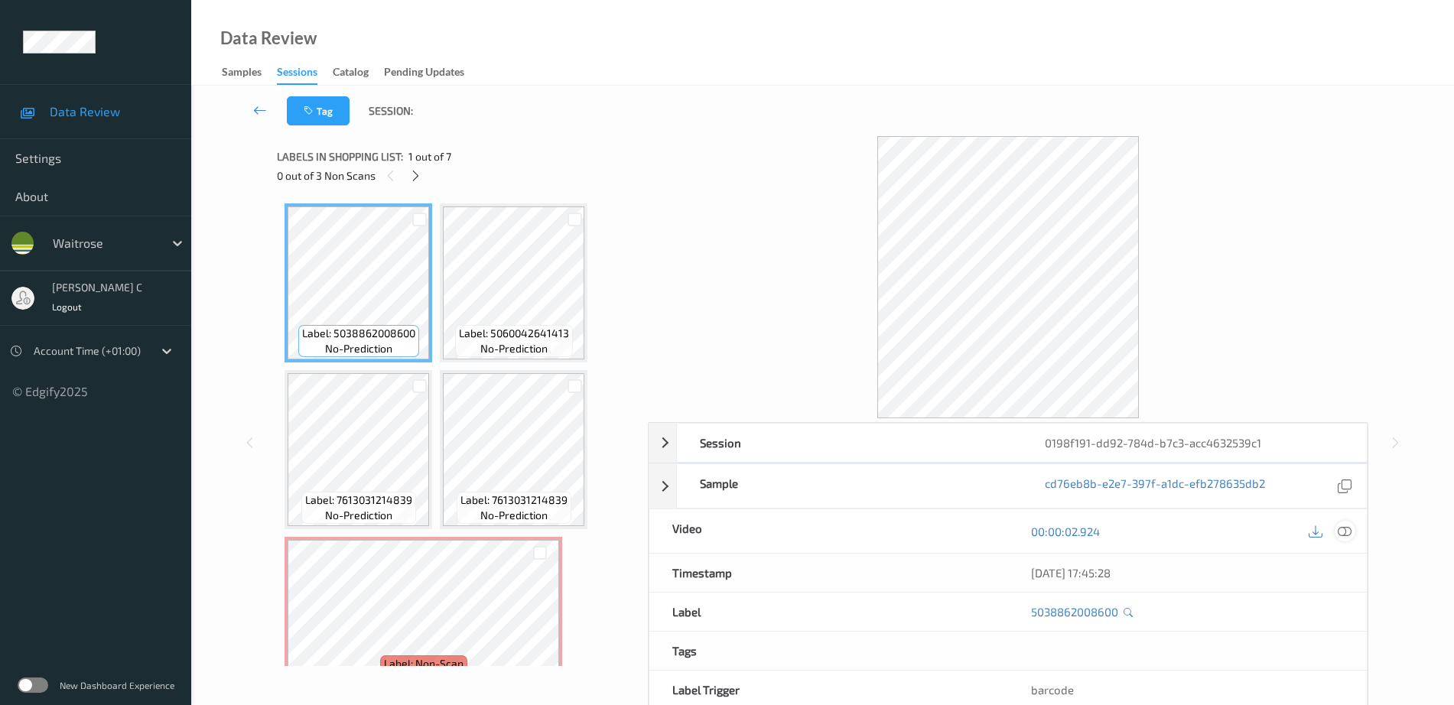
click at [1341, 529] on icon at bounding box center [1345, 532] width 14 height 14
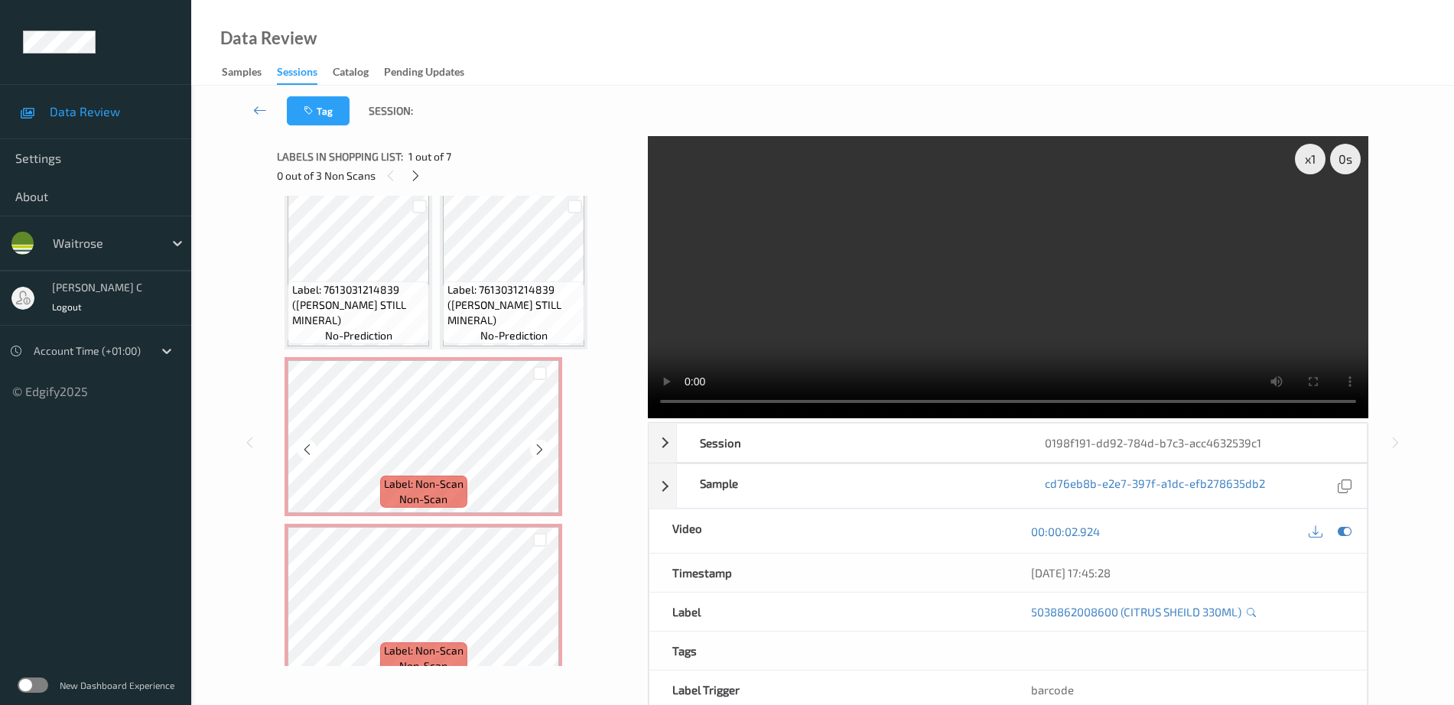
click at [357, 331] on span "no-prediction" at bounding box center [358, 335] width 67 height 15
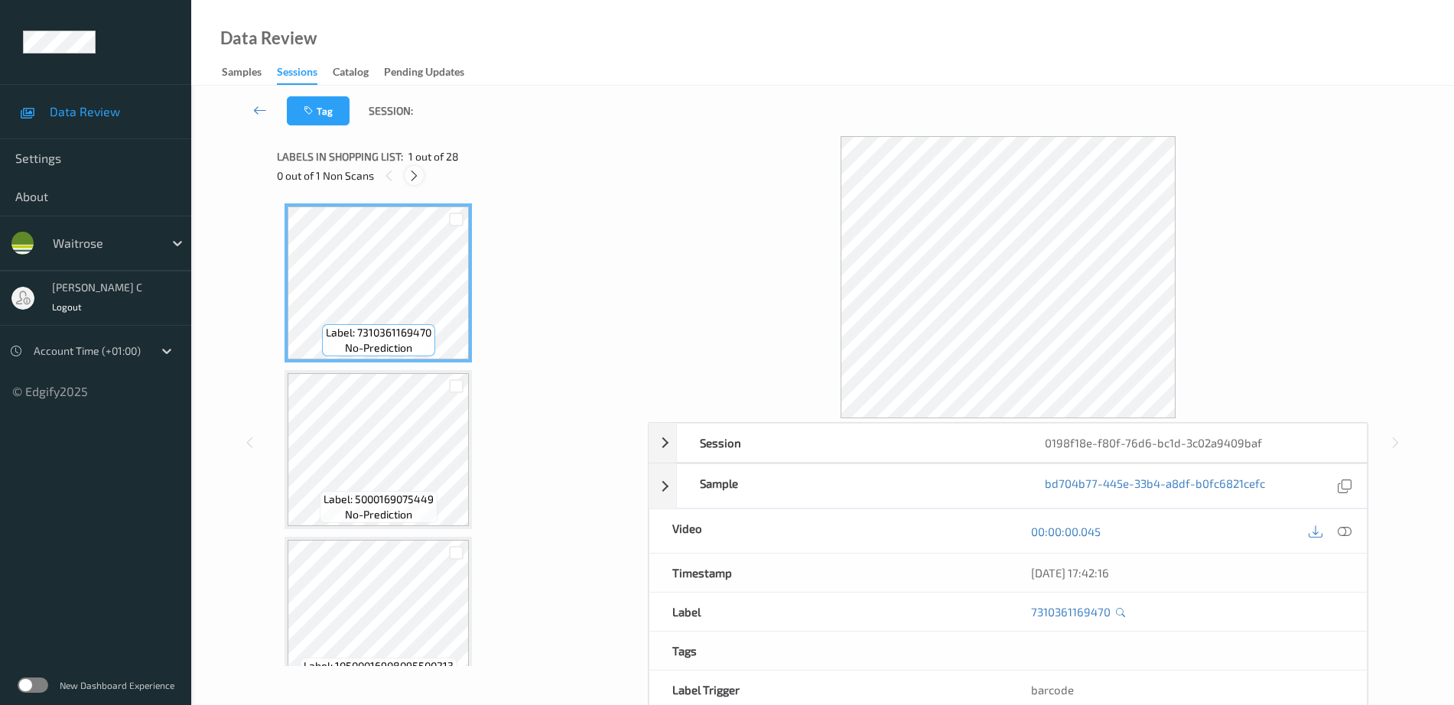
click at [412, 179] on icon at bounding box center [414, 176] width 13 height 14
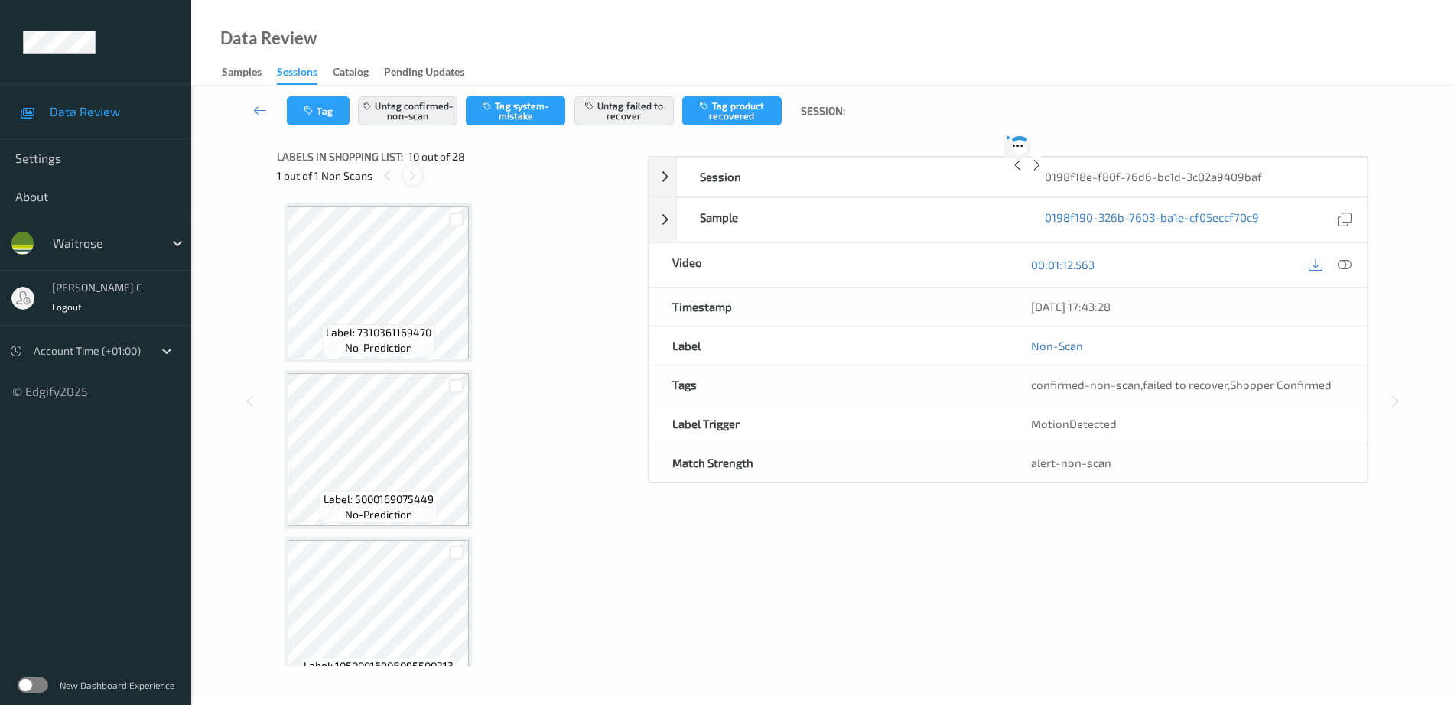
scroll to position [1341, 0]
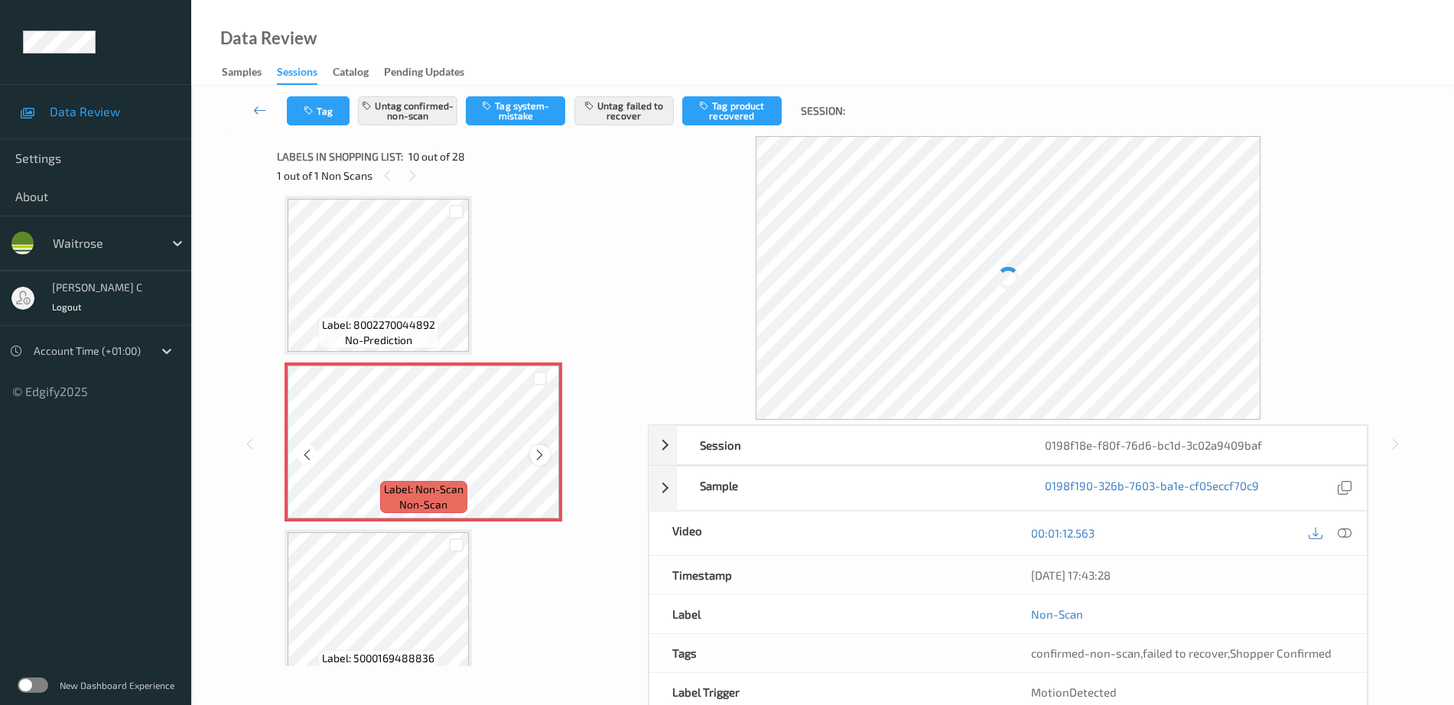
click at [535, 455] on icon at bounding box center [539, 455] width 13 height 14
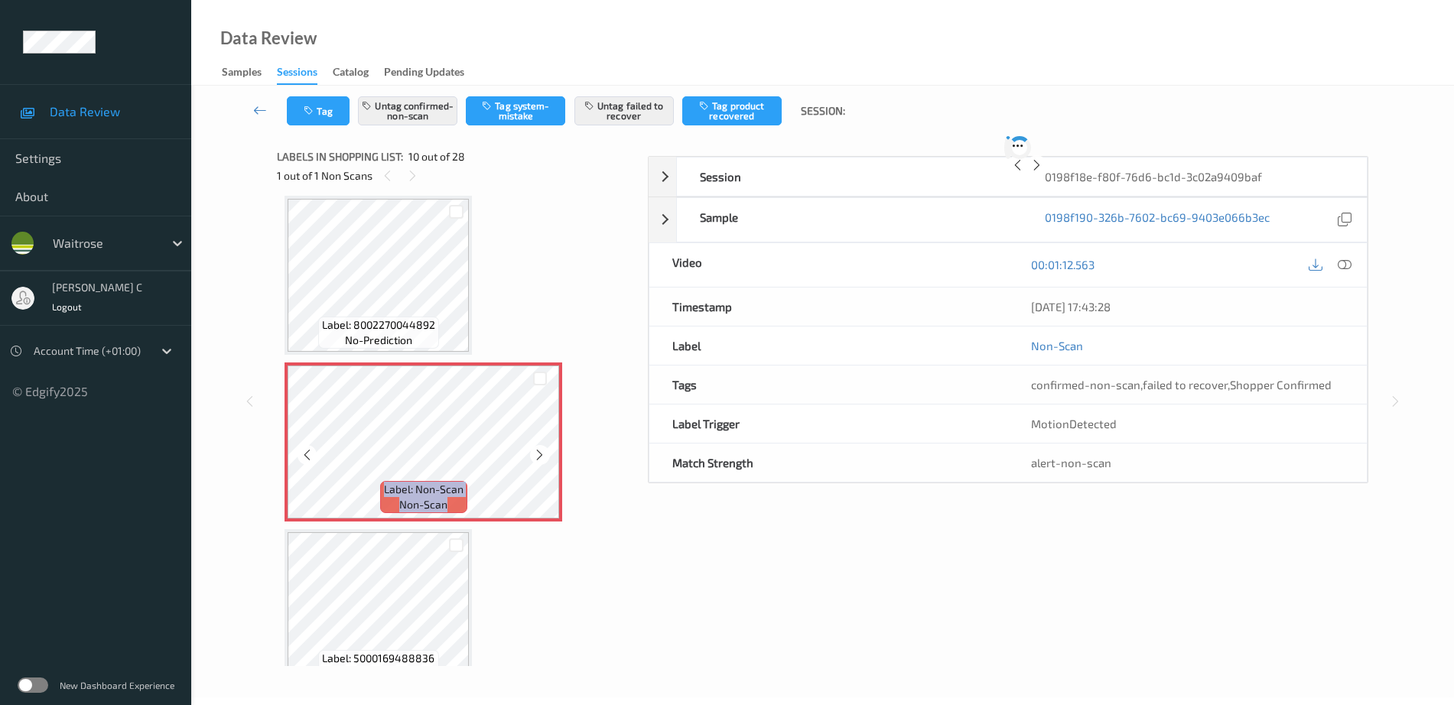
click at [535, 455] on icon at bounding box center [539, 455] width 13 height 14
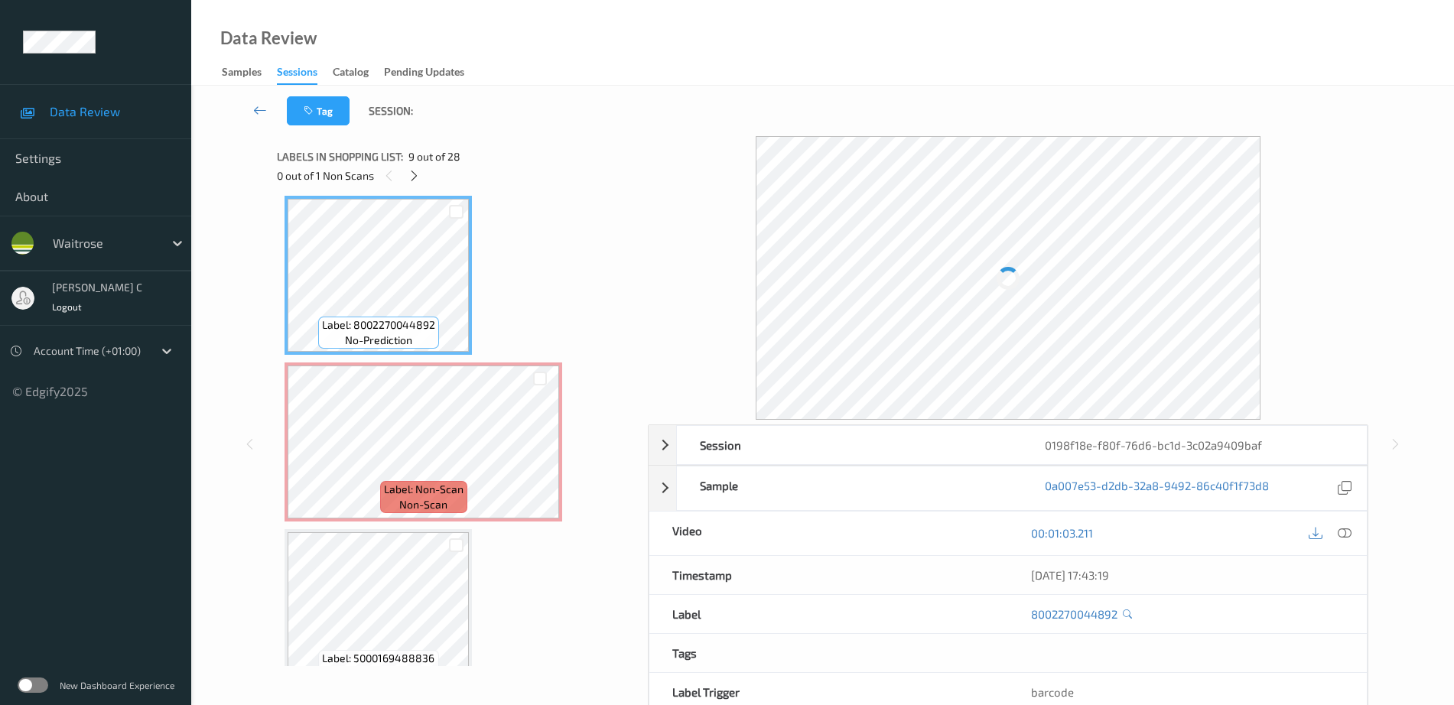
click at [1344, 532] on icon at bounding box center [1345, 533] width 14 height 14
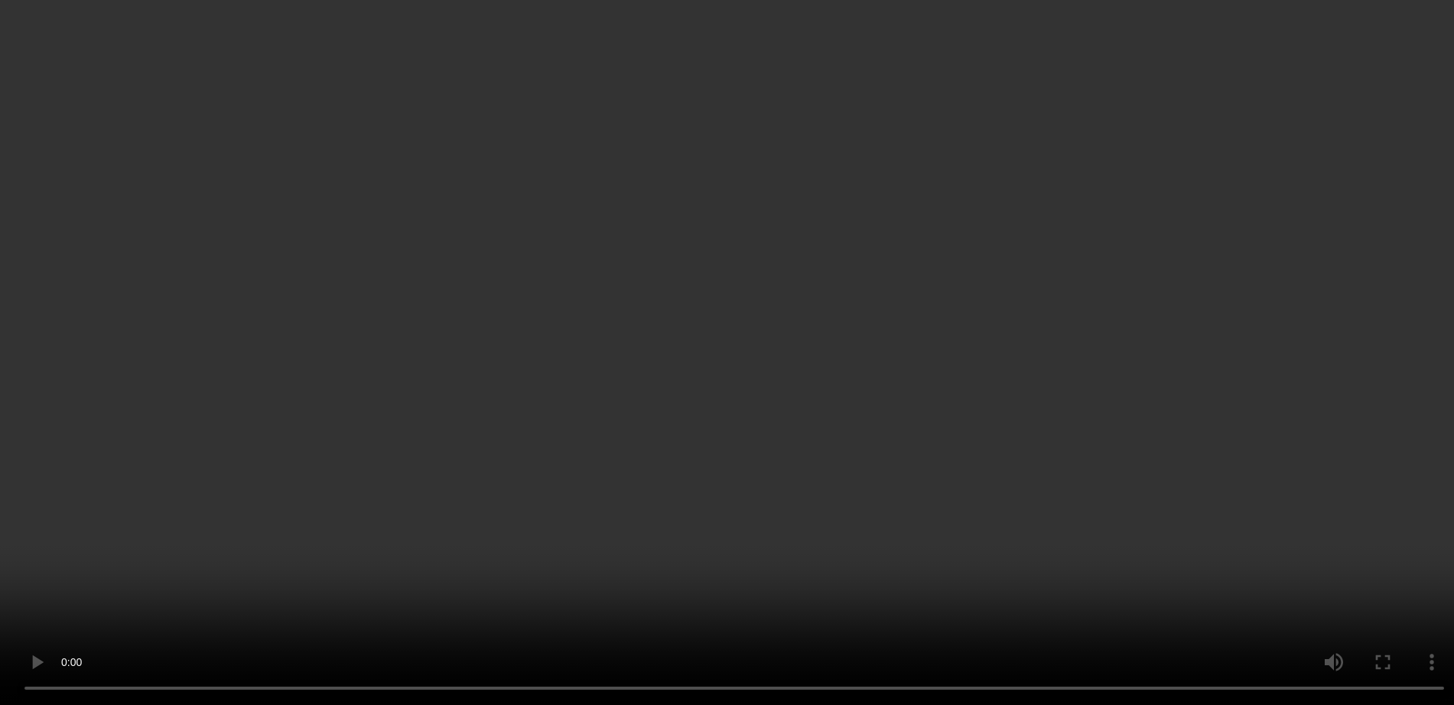
scroll to position [1437, 0]
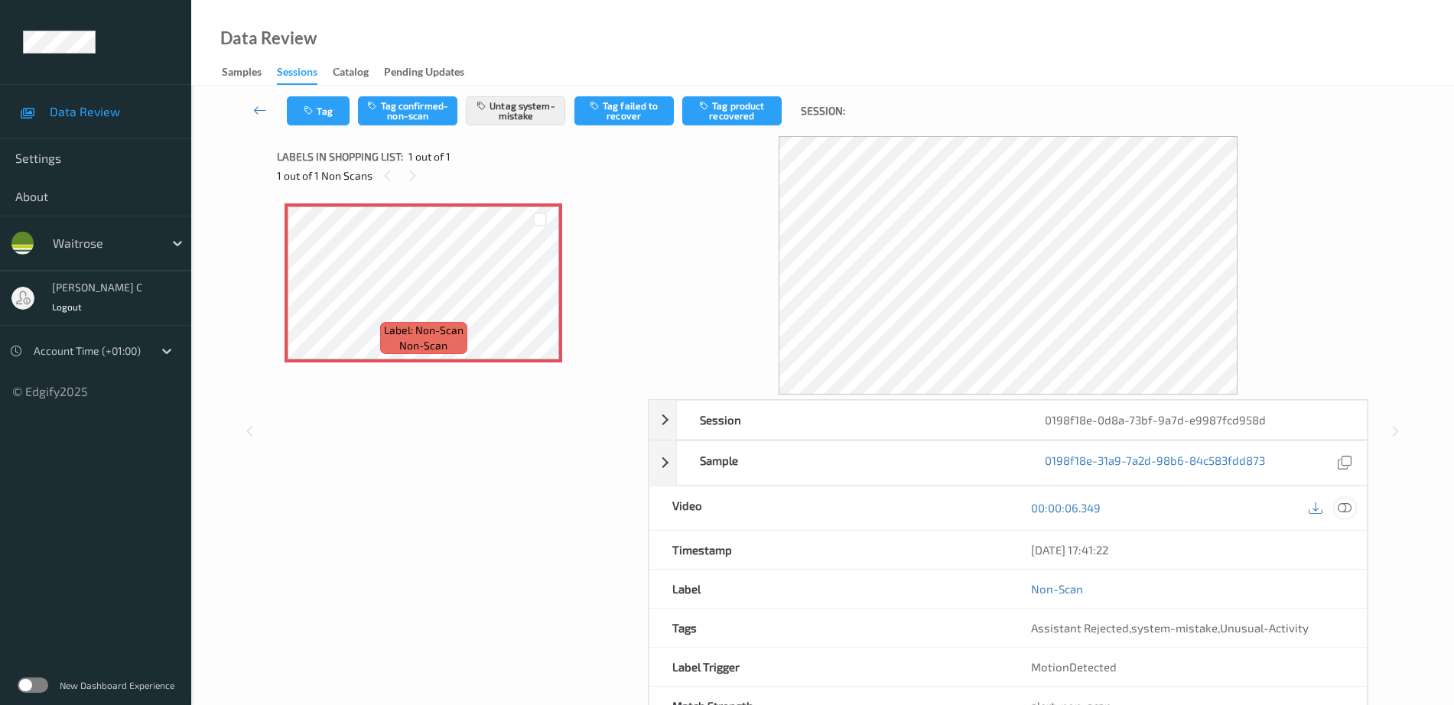
click at [1342, 508] on icon at bounding box center [1345, 508] width 14 height 14
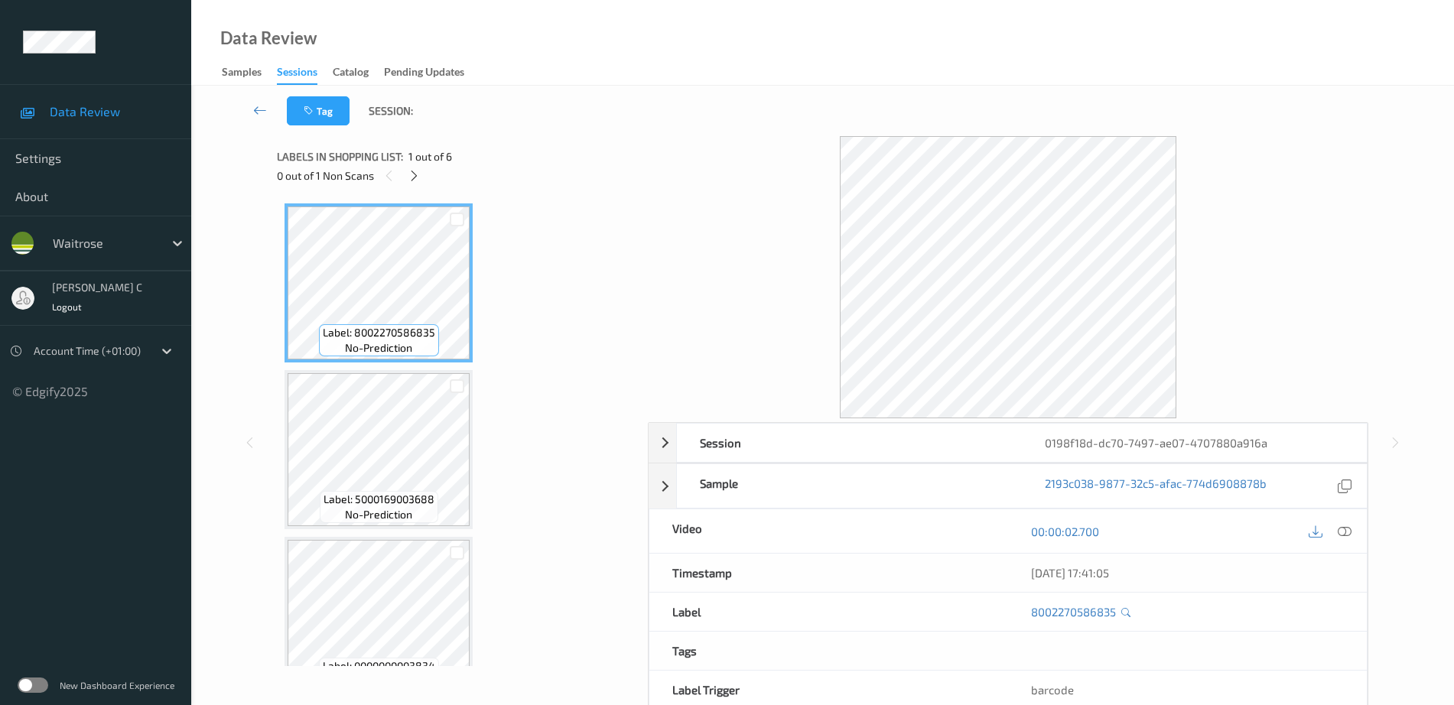
click at [424, 169] on div "0 out of 1 Non Scans" at bounding box center [457, 175] width 360 height 19
click at [413, 170] on icon at bounding box center [414, 176] width 13 height 14
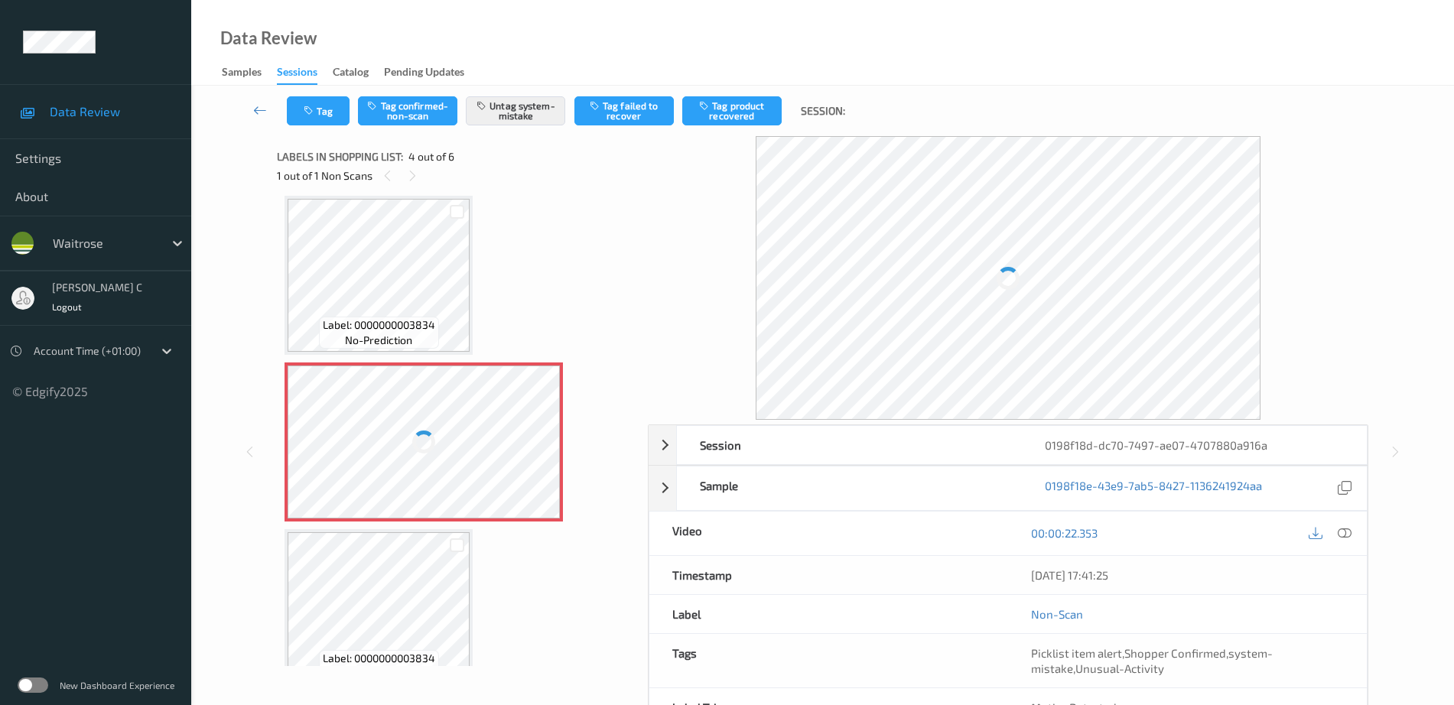
click at [435, 430] on div at bounding box center [424, 442] width 272 height 153
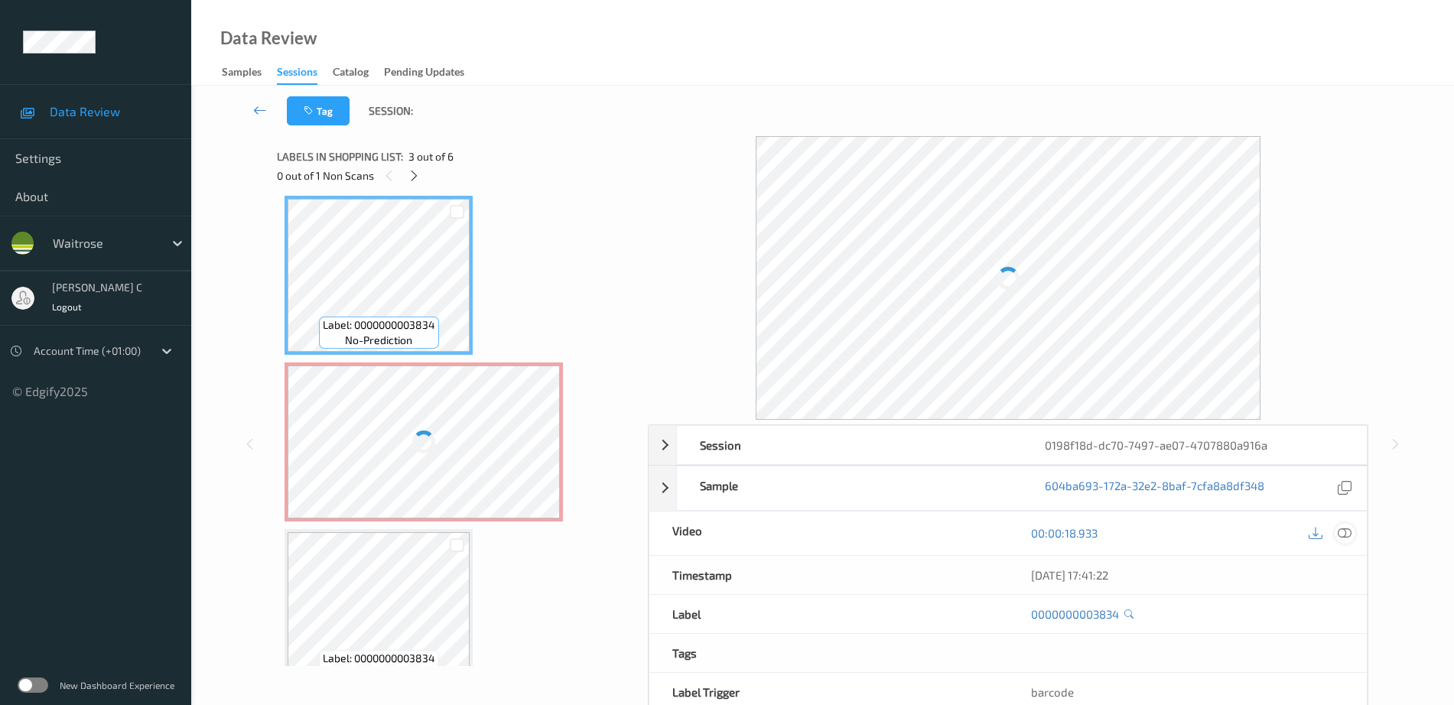
click at [1344, 536] on icon at bounding box center [1345, 533] width 14 height 14
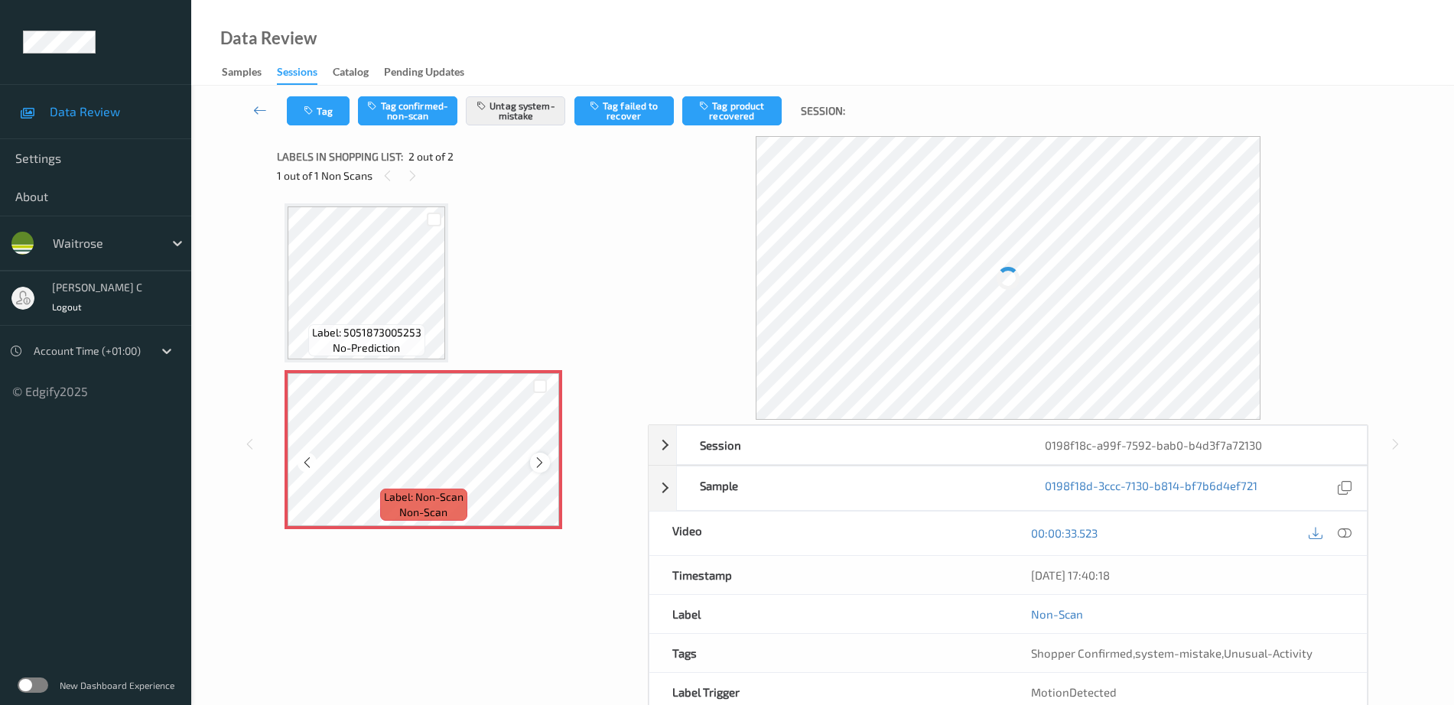
click at [538, 461] on icon at bounding box center [539, 463] width 13 height 14
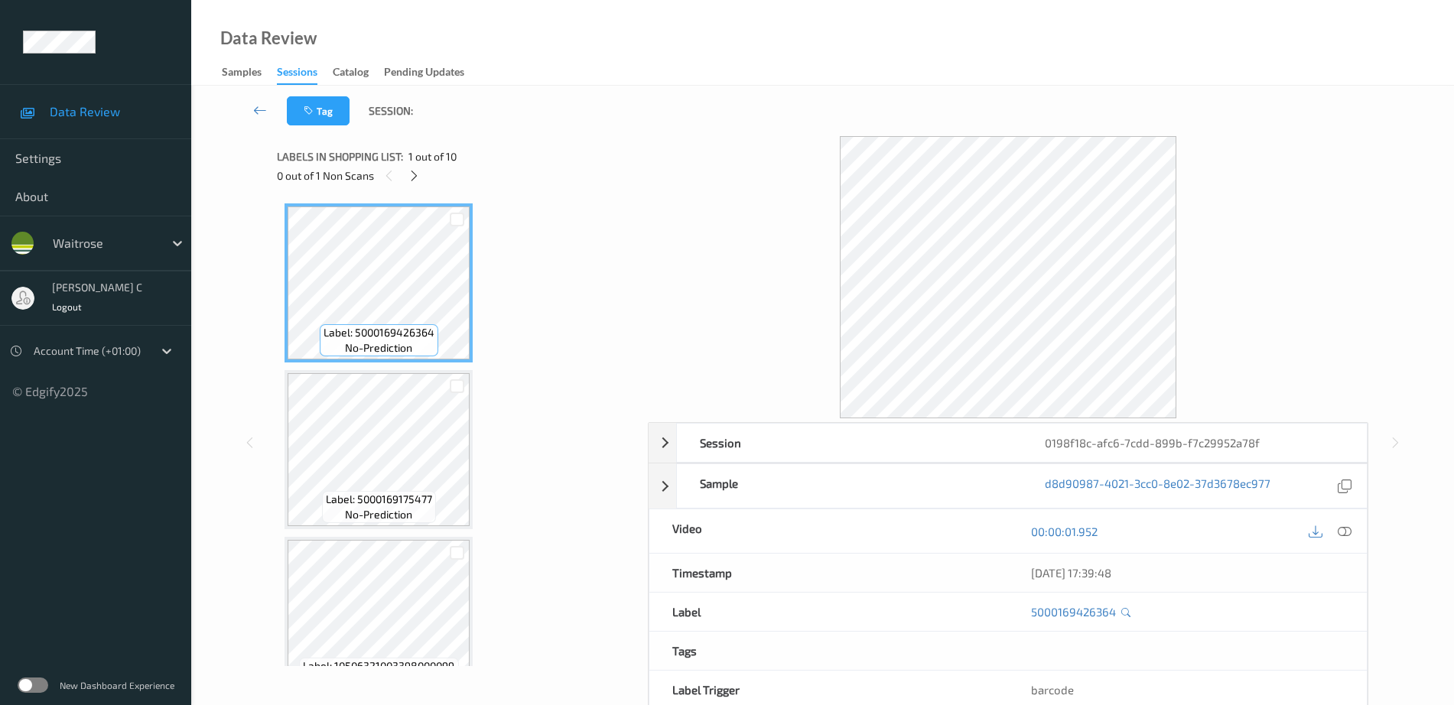
click at [415, 175] on icon at bounding box center [414, 176] width 13 height 14
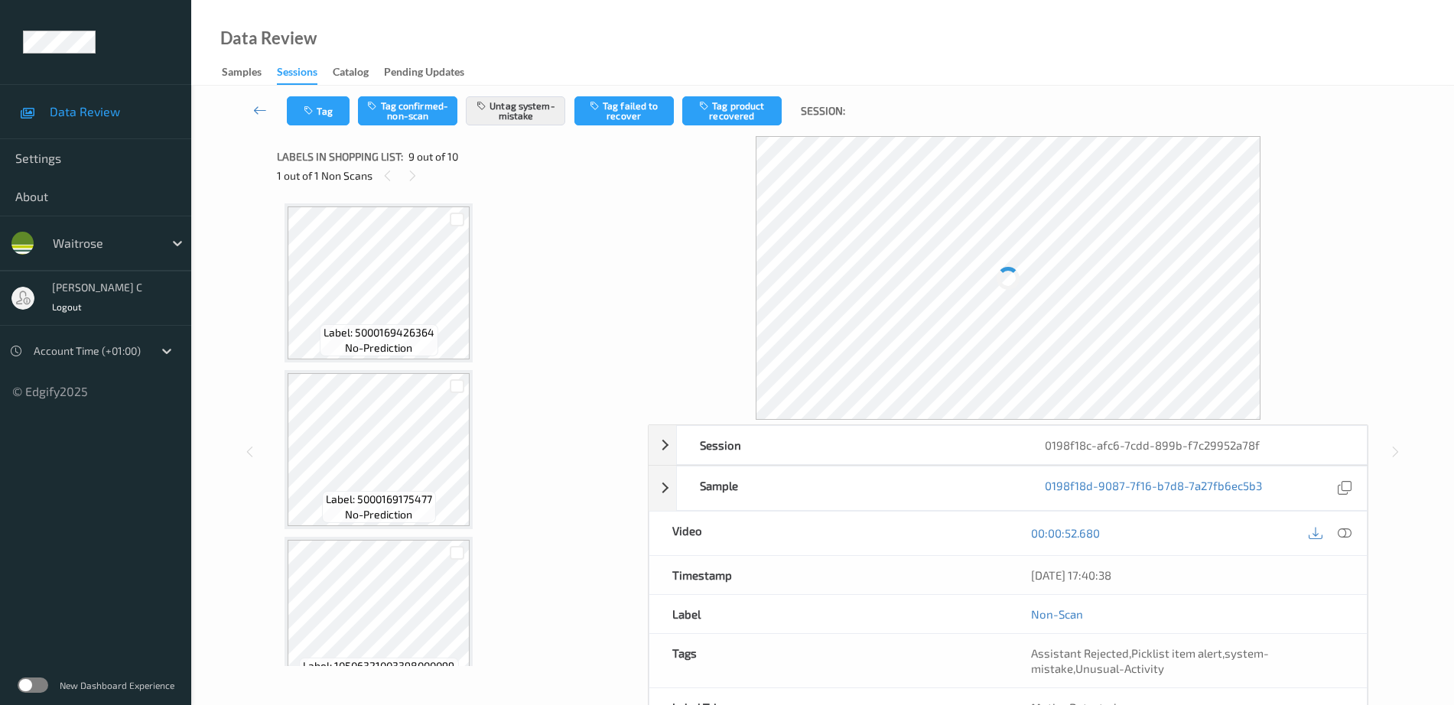
scroll to position [1175, 0]
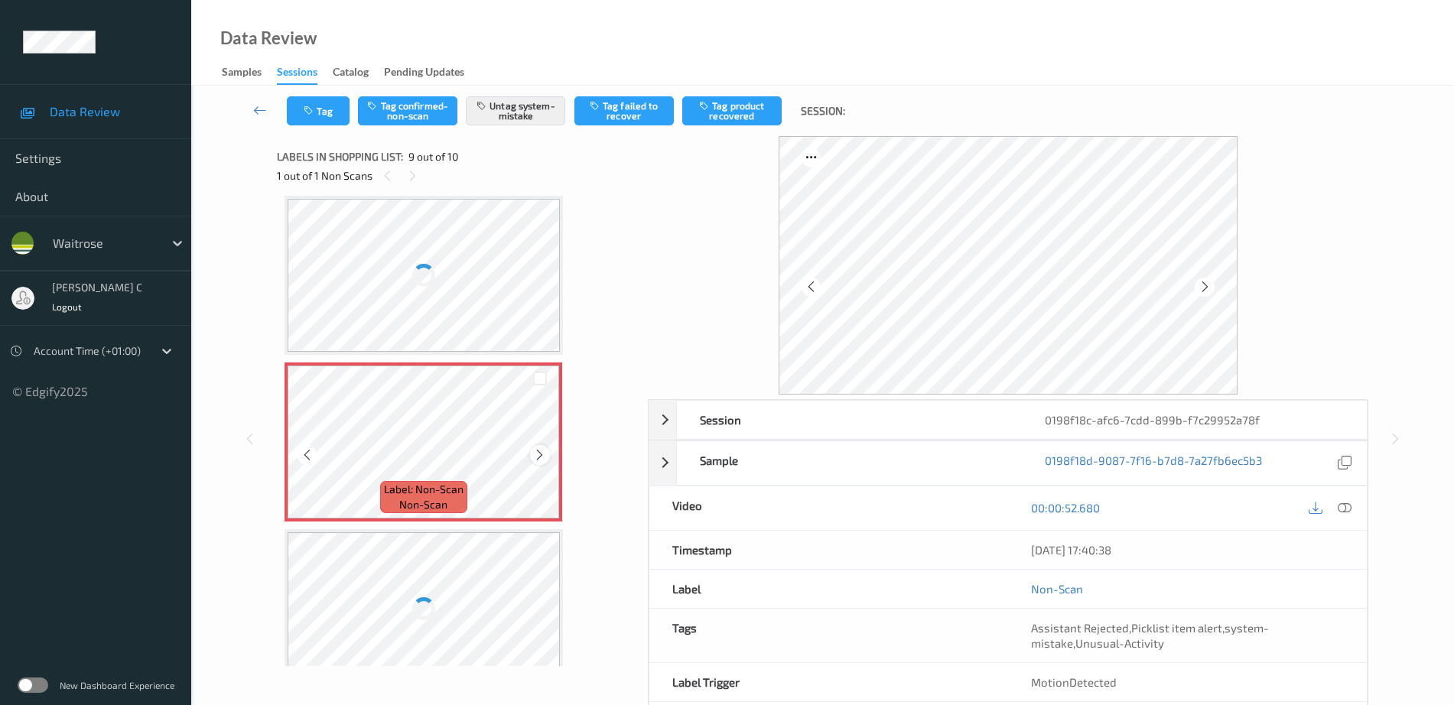
click at [533, 459] on div at bounding box center [539, 454] width 19 height 19
click at [533, 459] on div at bounding box center [424, 442] width 272 height 153
click at [460, 297] on div at bounding box center [424, 275] width 272 height 153
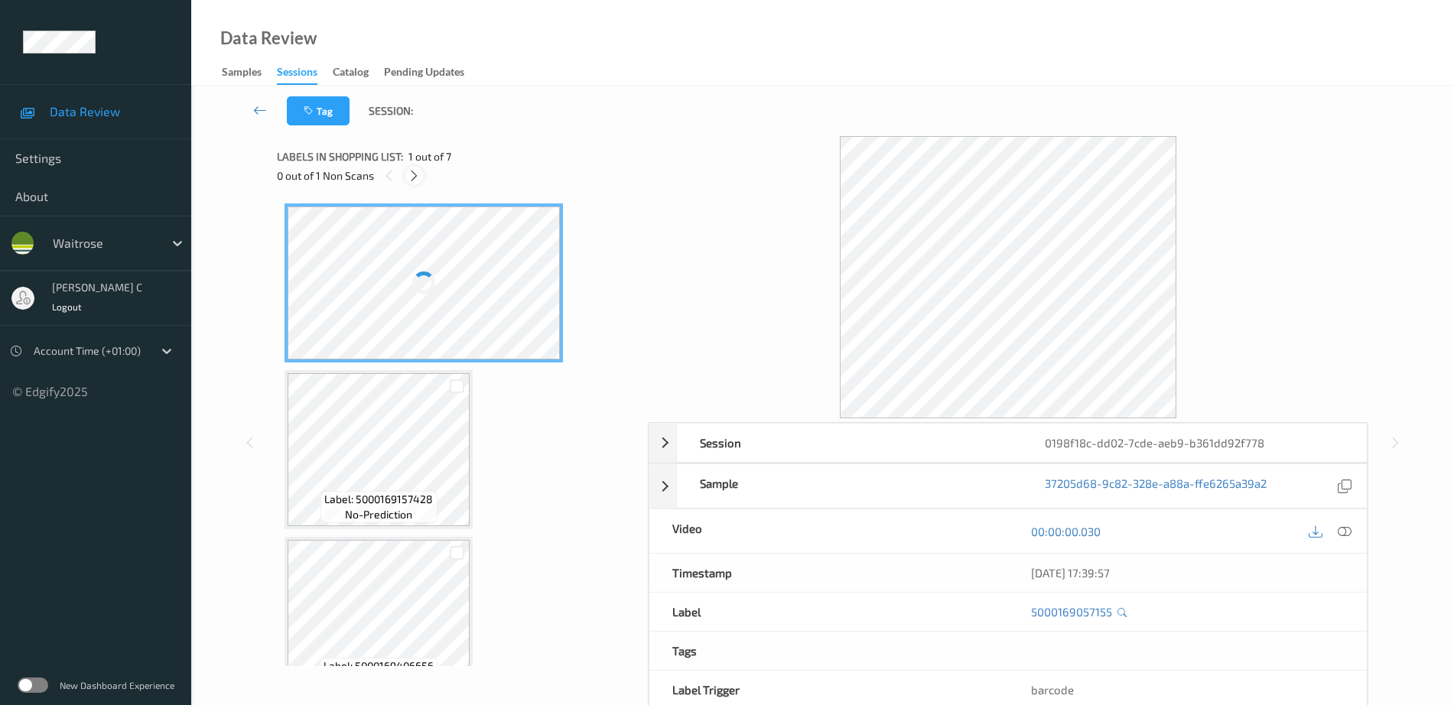
click at [417, 174] on icon at bounding box center [414, 176] width 13 height 14
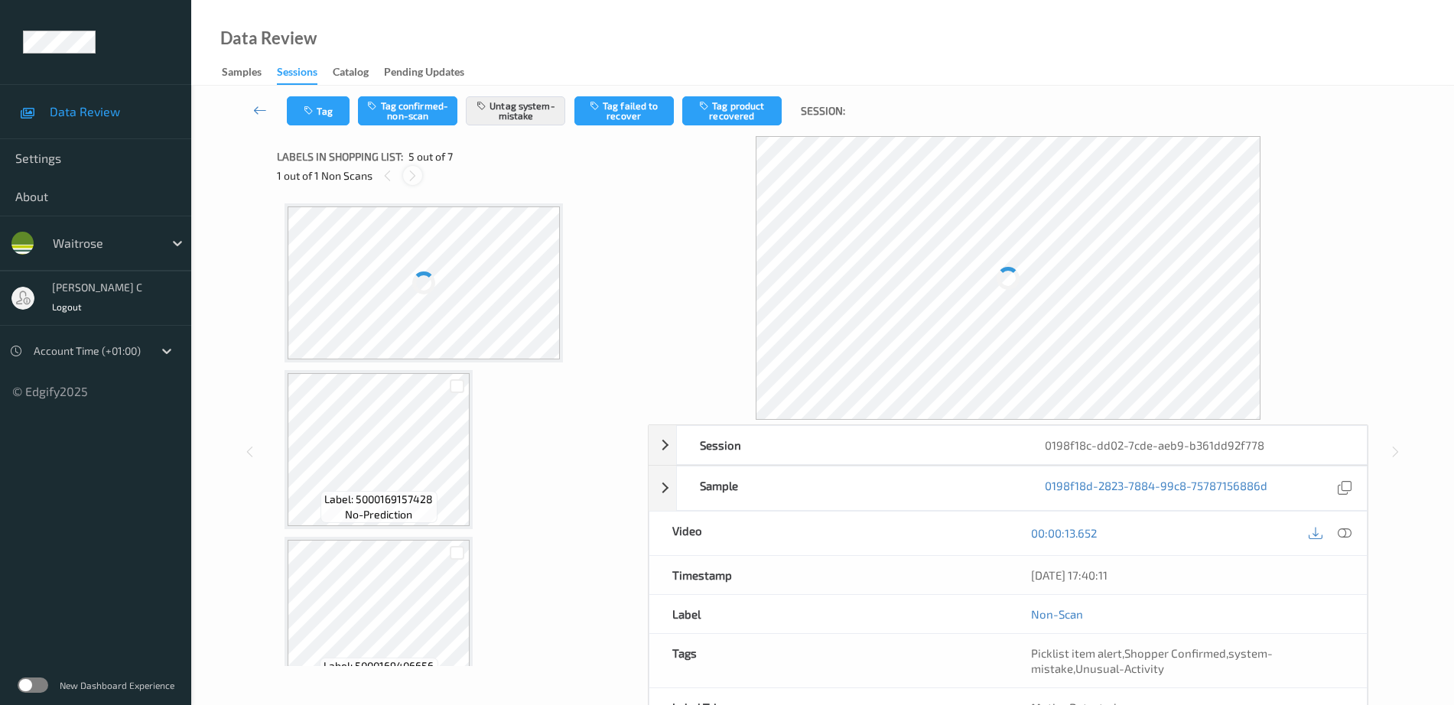
scroll to position [508, 0]
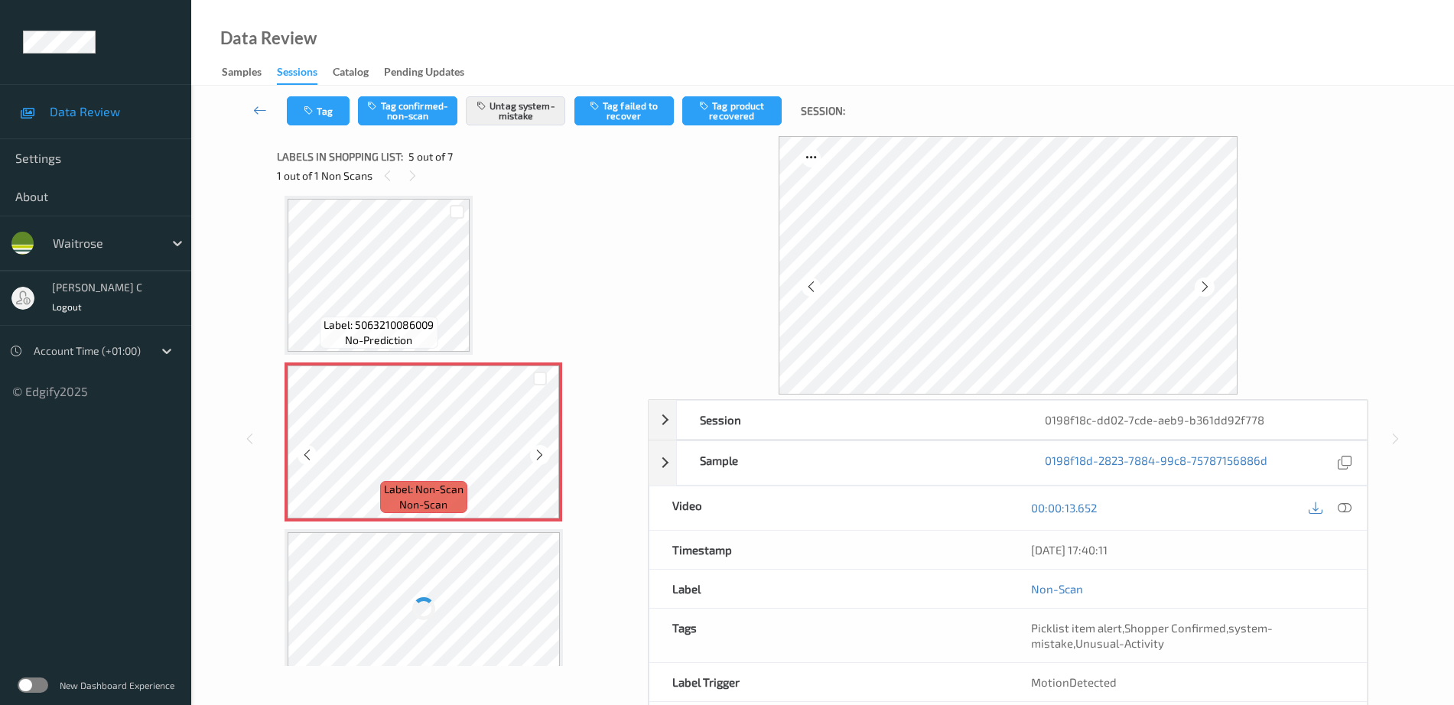
click at [536, 461] on icon at bounding box center [539, 455] width 13 height 14
click at [366, 317] on span "Label: 5063210086009" at bounding box center [379, 324] width 110 height 15
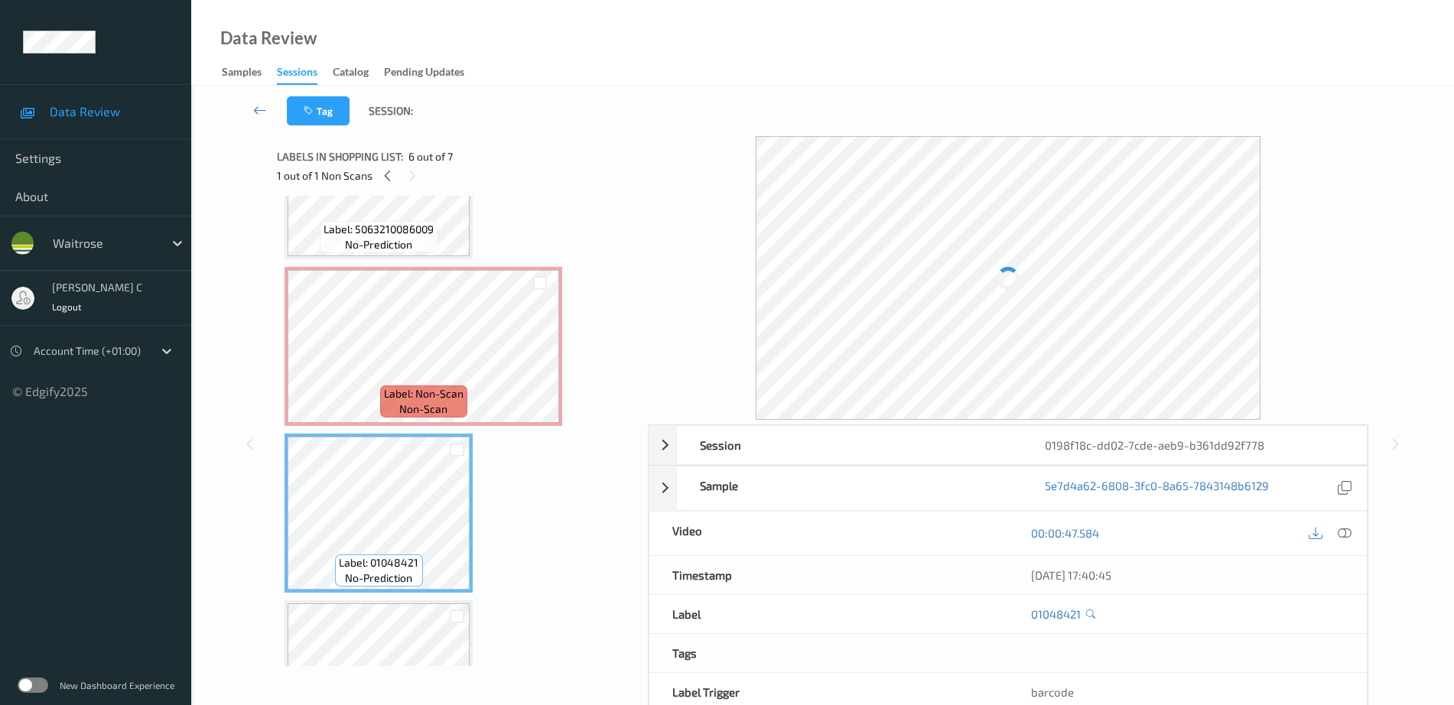
click at [346, 237] on span "Label: 5063210086009" at bounding box center [379, 229] width 110 height 15
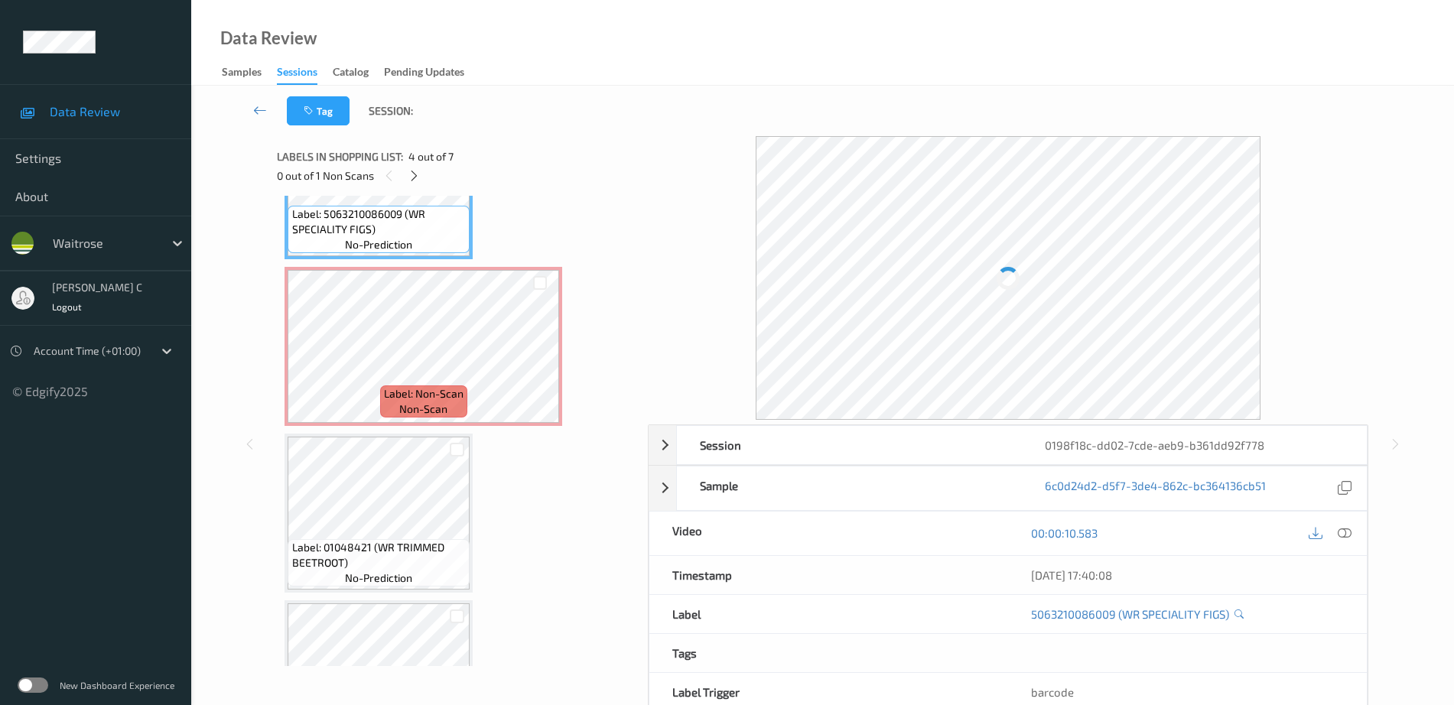
scroll to position [397, 0]
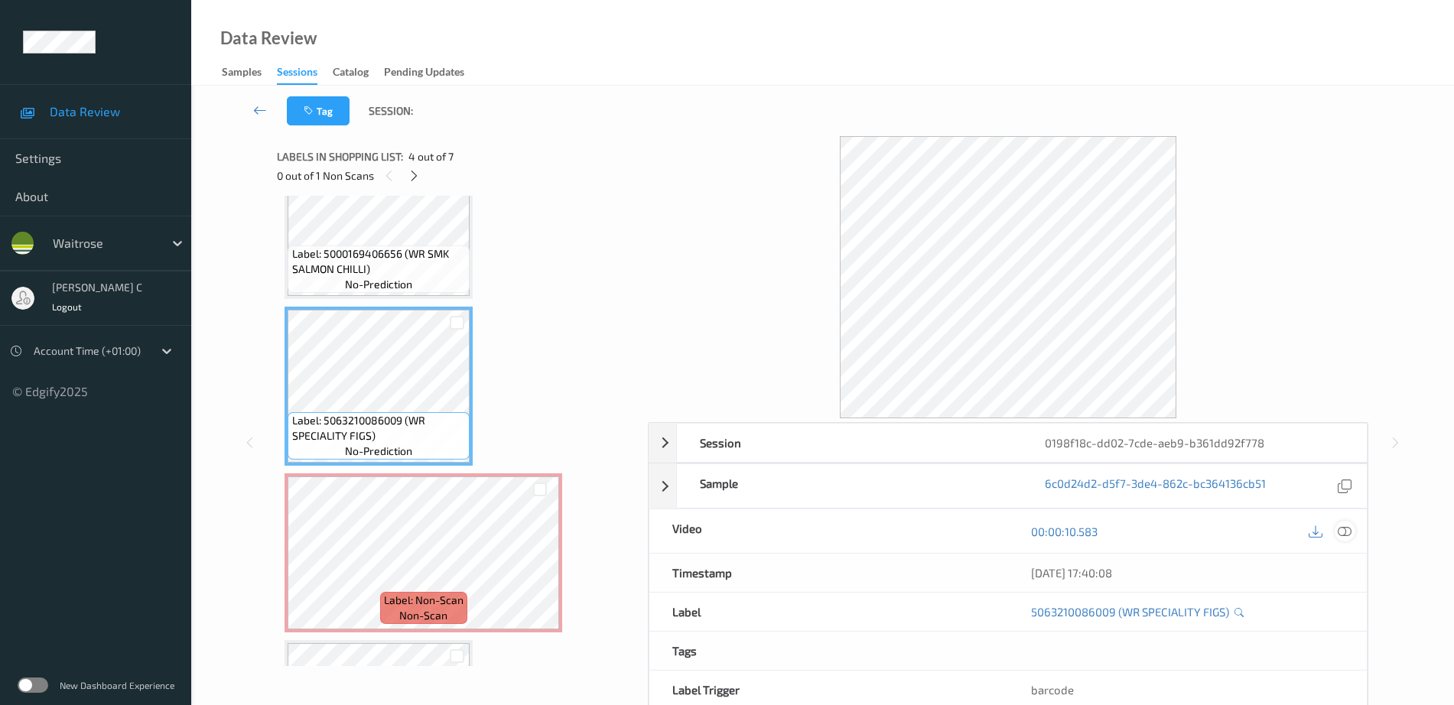
click at [1351, 533] on icon at bounding box center [1345, 532] width 14 height 14
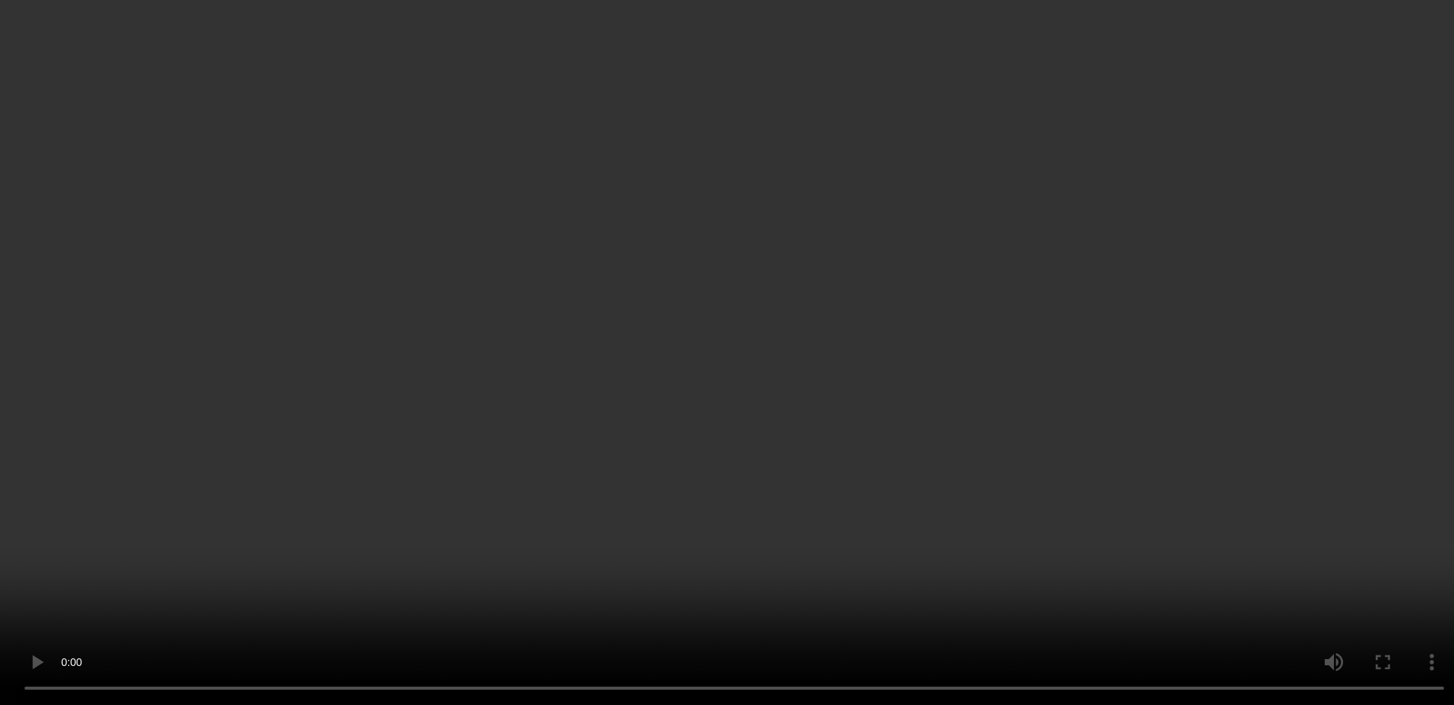
scroll to position [588, 0]
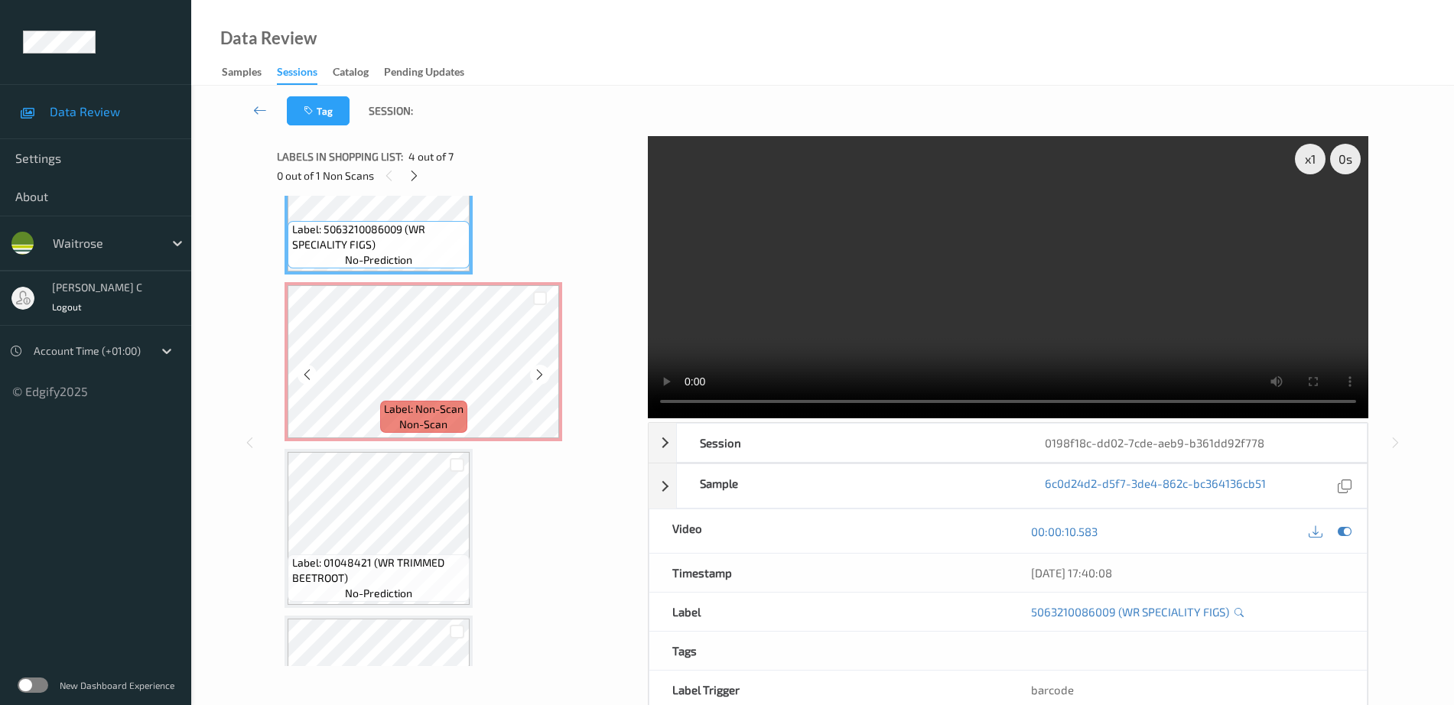
click at [454, 419] on div "Label: Non-Scan non-scan" at bounding box center [423, 417] width 87 height 32
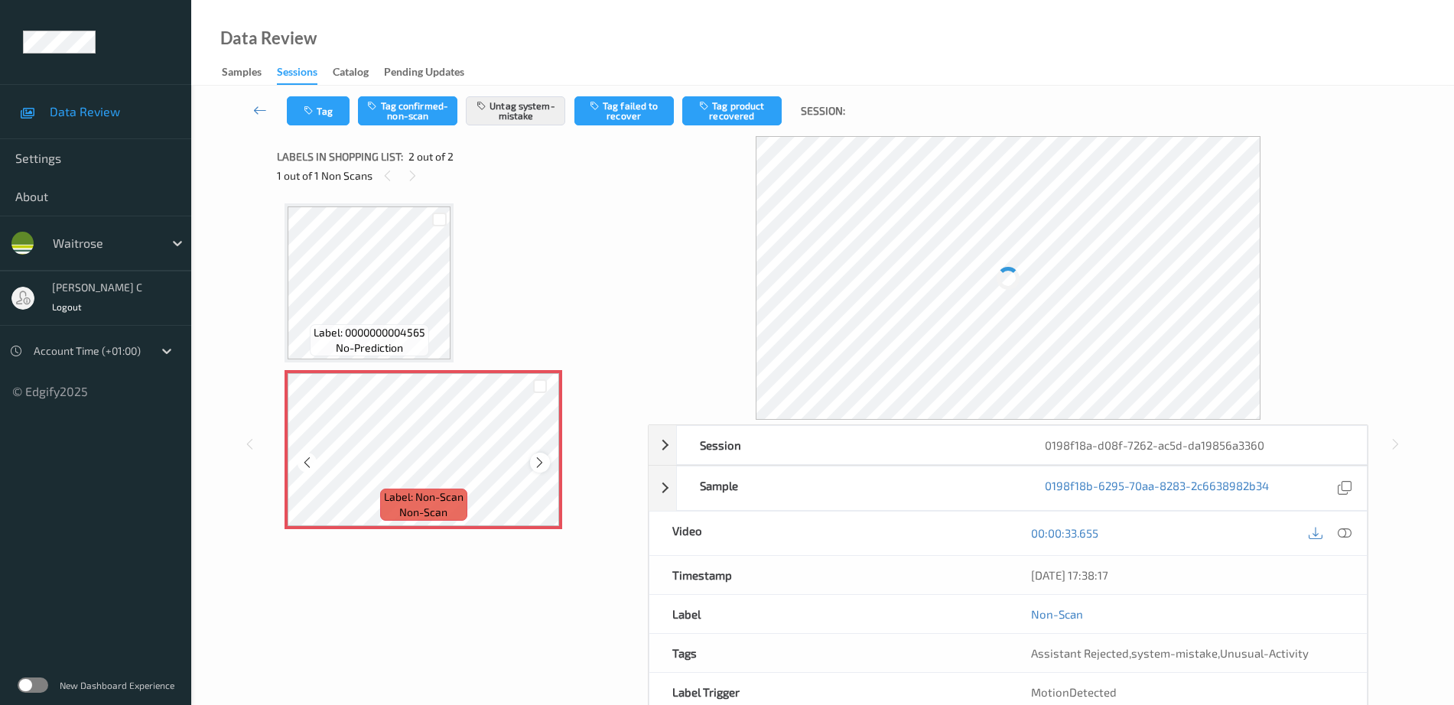
click at [538, 462] on icon at bounding box center [539, 463] width 13 height 14
click at [540, 462] on icon at bounding box center [539, 463] width 13 height 14
click at [541, 462] on icon at bounding box center [539, 463] width 13 height 14
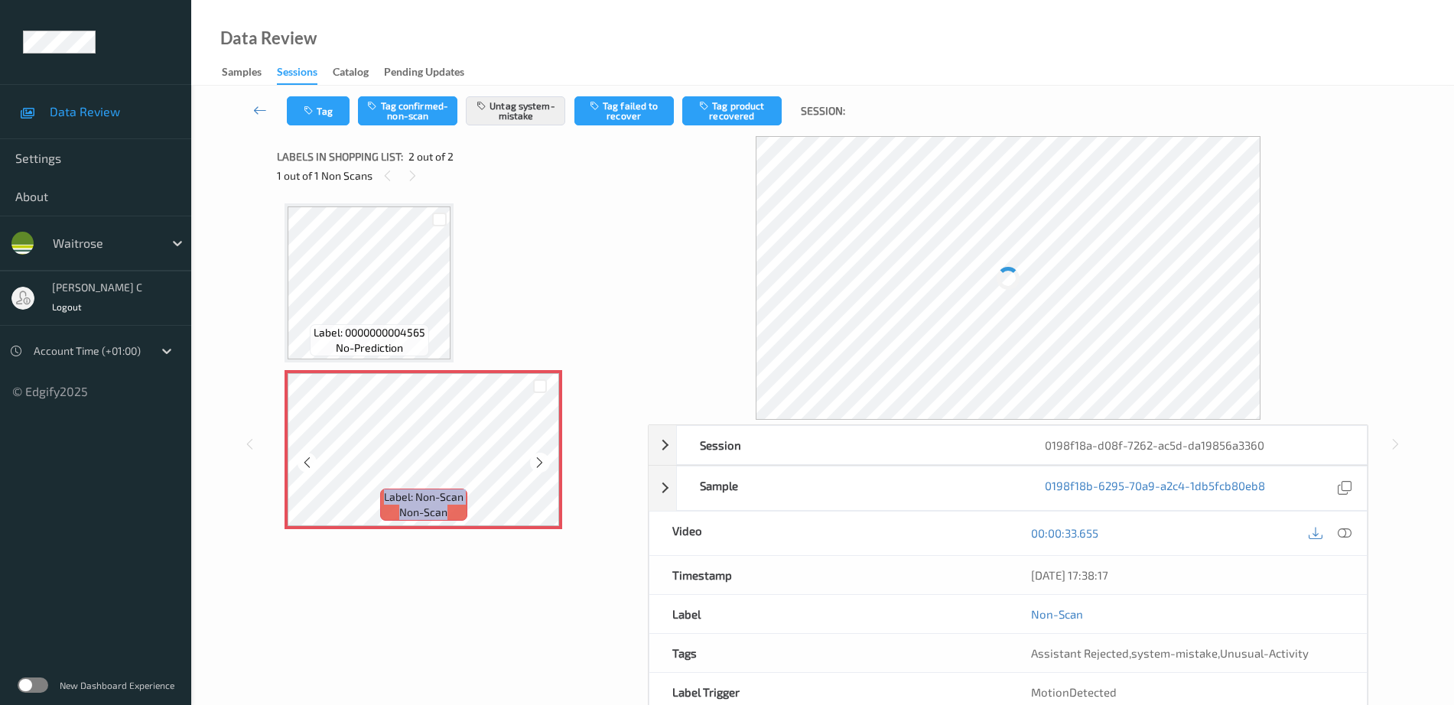
click at [541, 462] on icon at bounding box center [539, 463] width 13 height 14
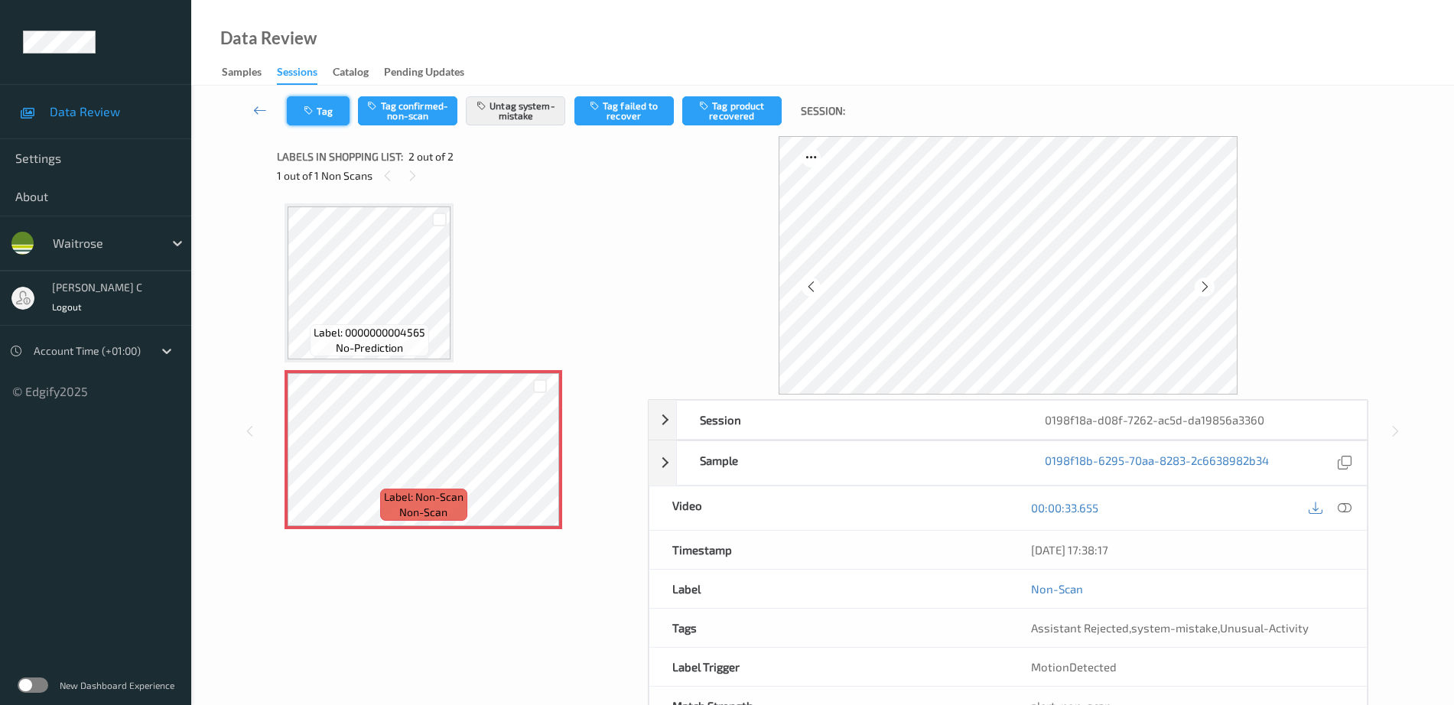
click at [322, 99] on button "Tag" at bounding box center [318, 110] width 63 height 29
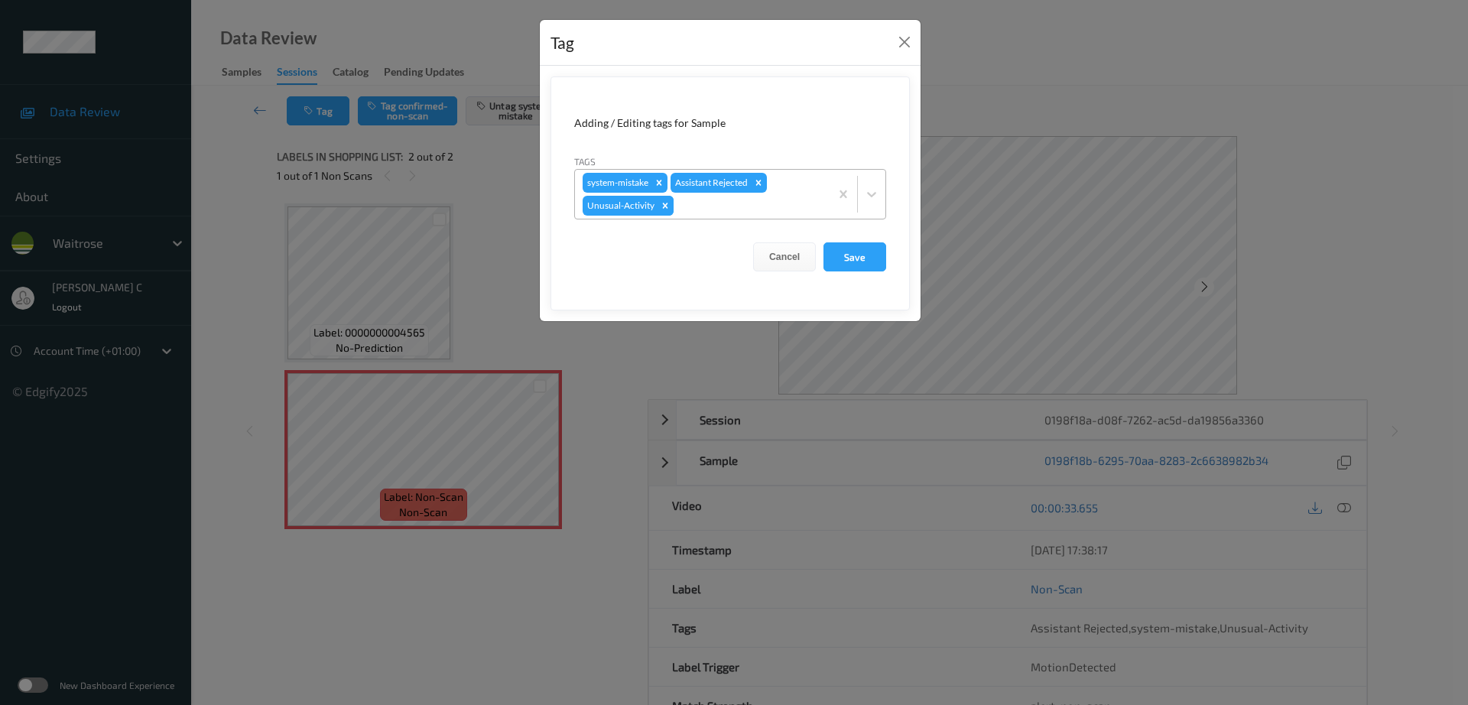
click at [667, 207] on icon "Remove Unusual-Activity" at bounding box center [665, 205] width 5 height 5
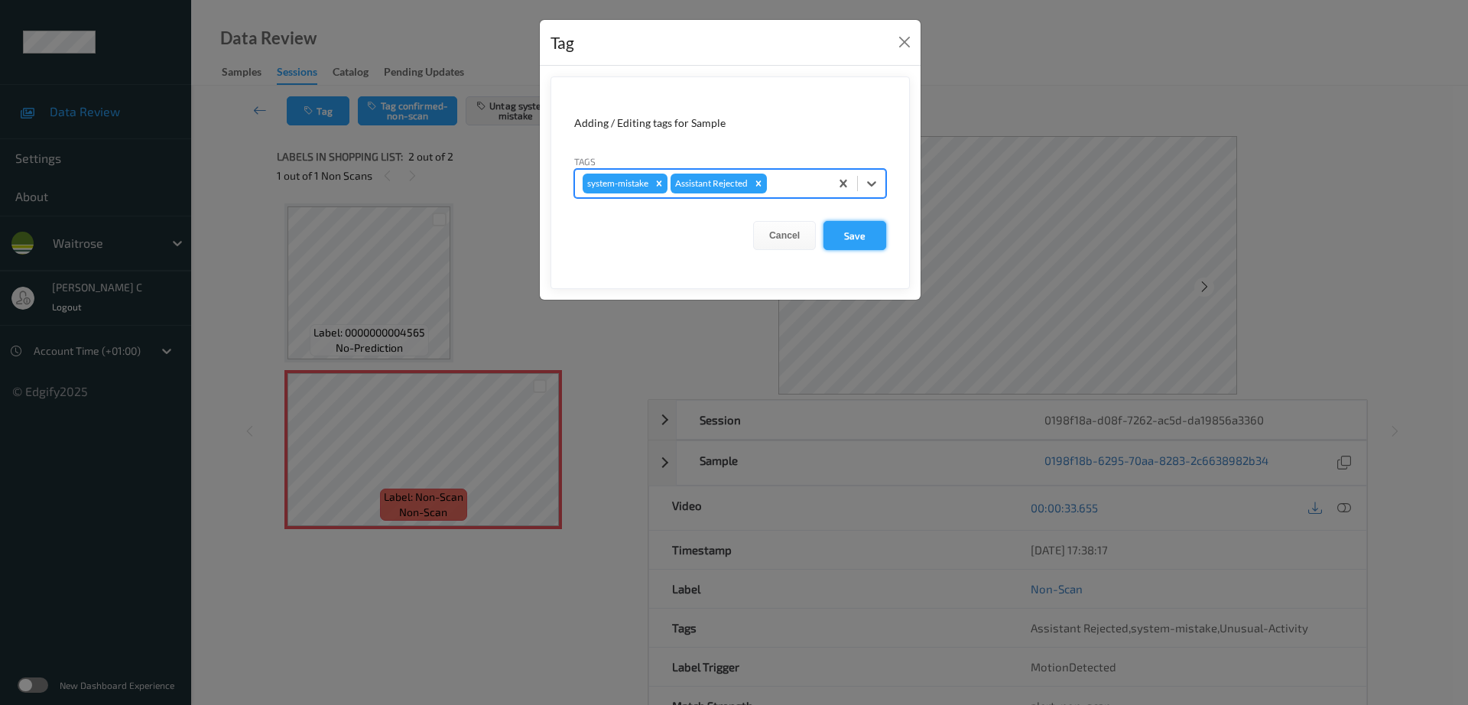
click at [844, 234] on button "Save" at bounding box center [855, 235] width 63 height 29
click at [843, 239] on button "Save" at bounding box center [855, 235] width 63 height 29
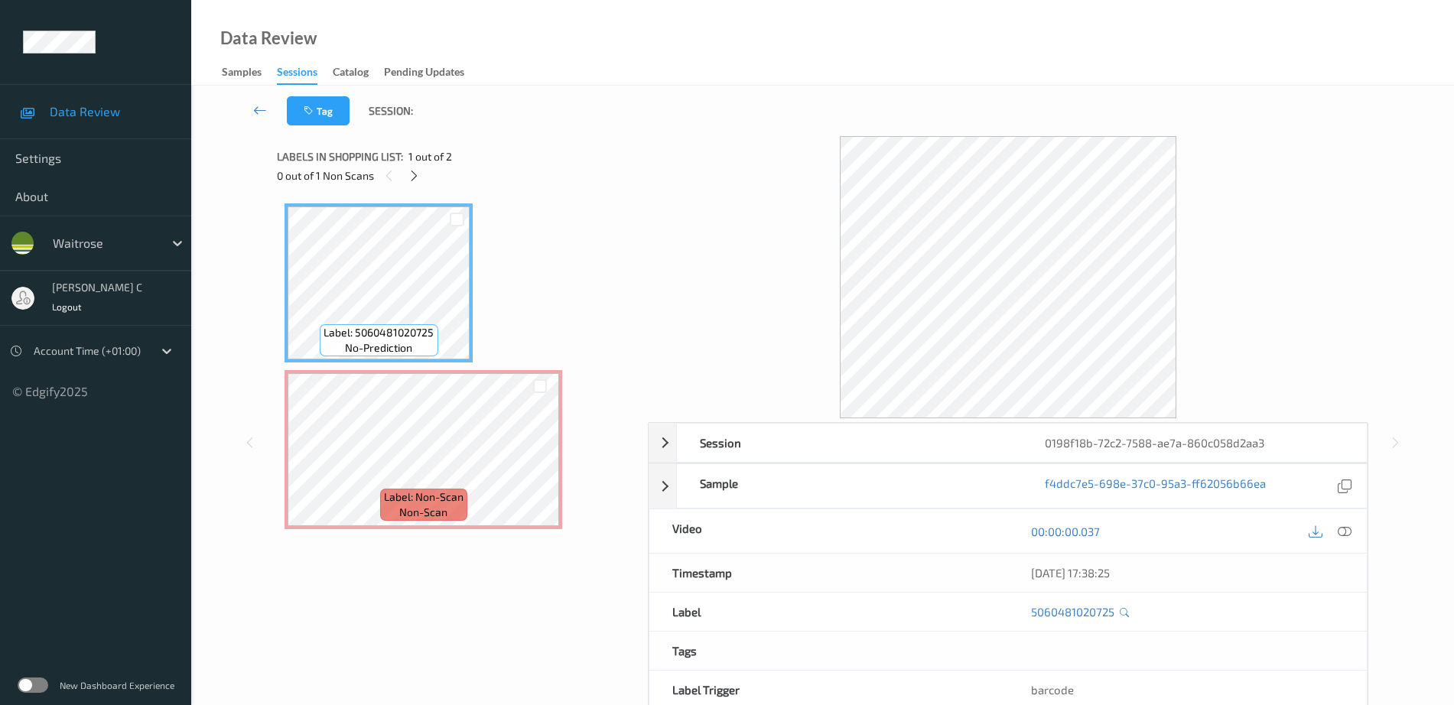
click at [275, 194] on div "Session 0198f18b-72c2-7588-ae7a-860c058d2aa3 Session ID 0198f18b-72c2-7588-ae7a…" at bounding box center [823, 442] width 1200 height 613
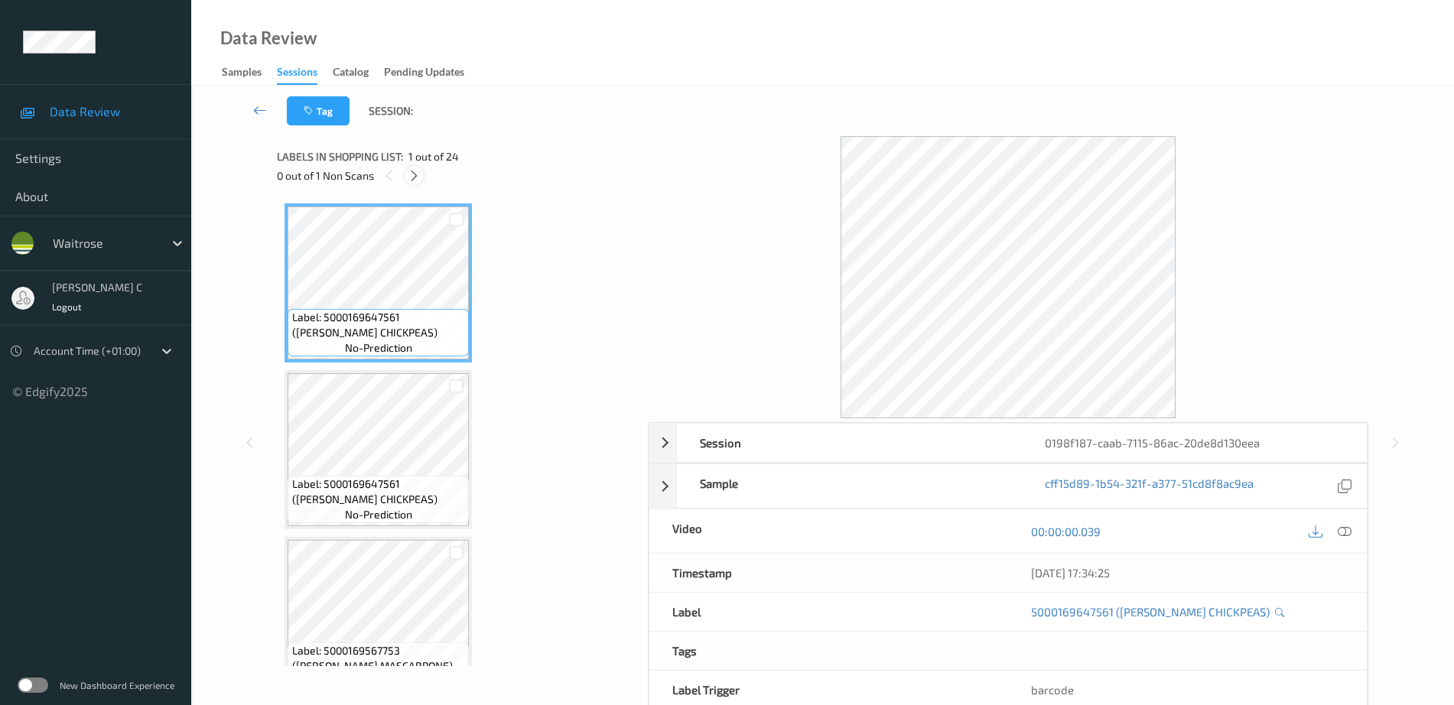
click at [418, 175] on icon at bounding box center [414, 176] width 13 height 14
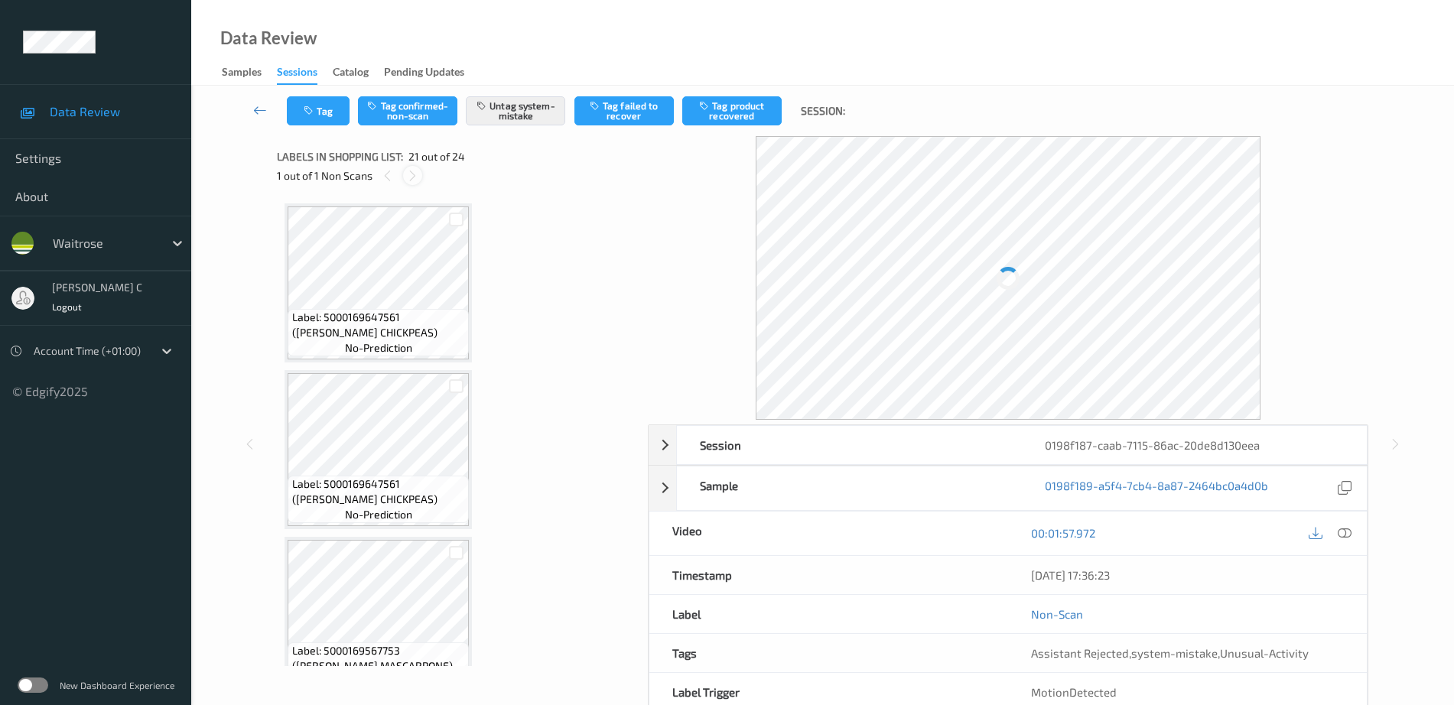
scroll to position [3175, 0]
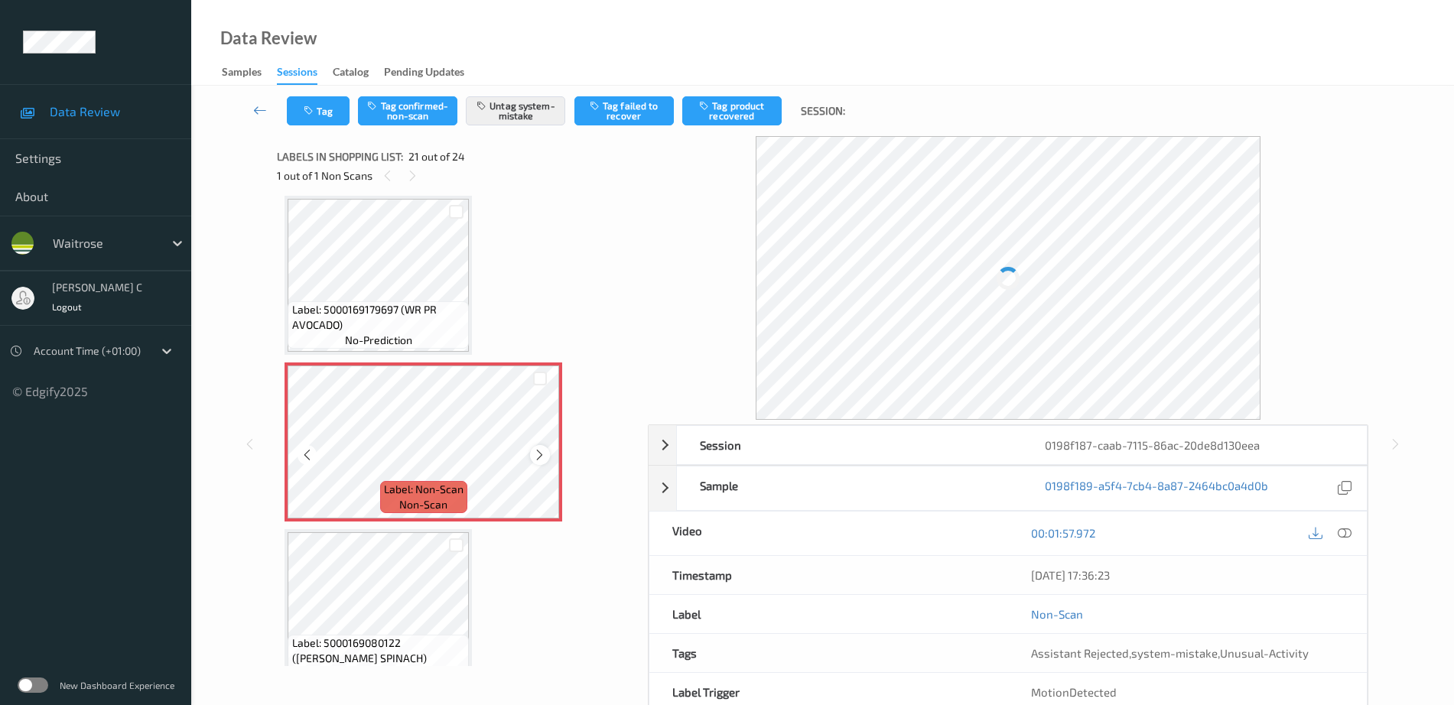
click at [544, 454] on icon at bounding box center [539, 455] width 13 height 14
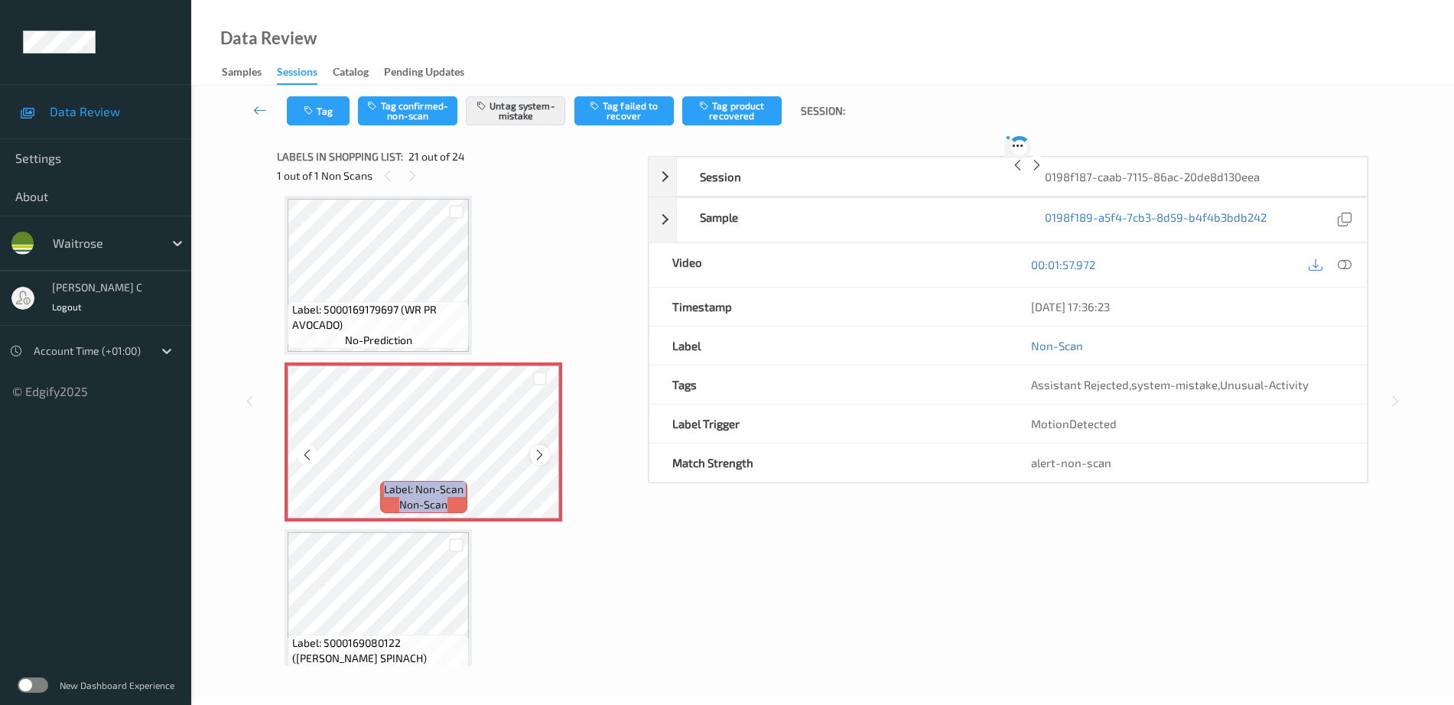
click at [543, 452] on icon at bounding box center [539, 455] width 13 height 14
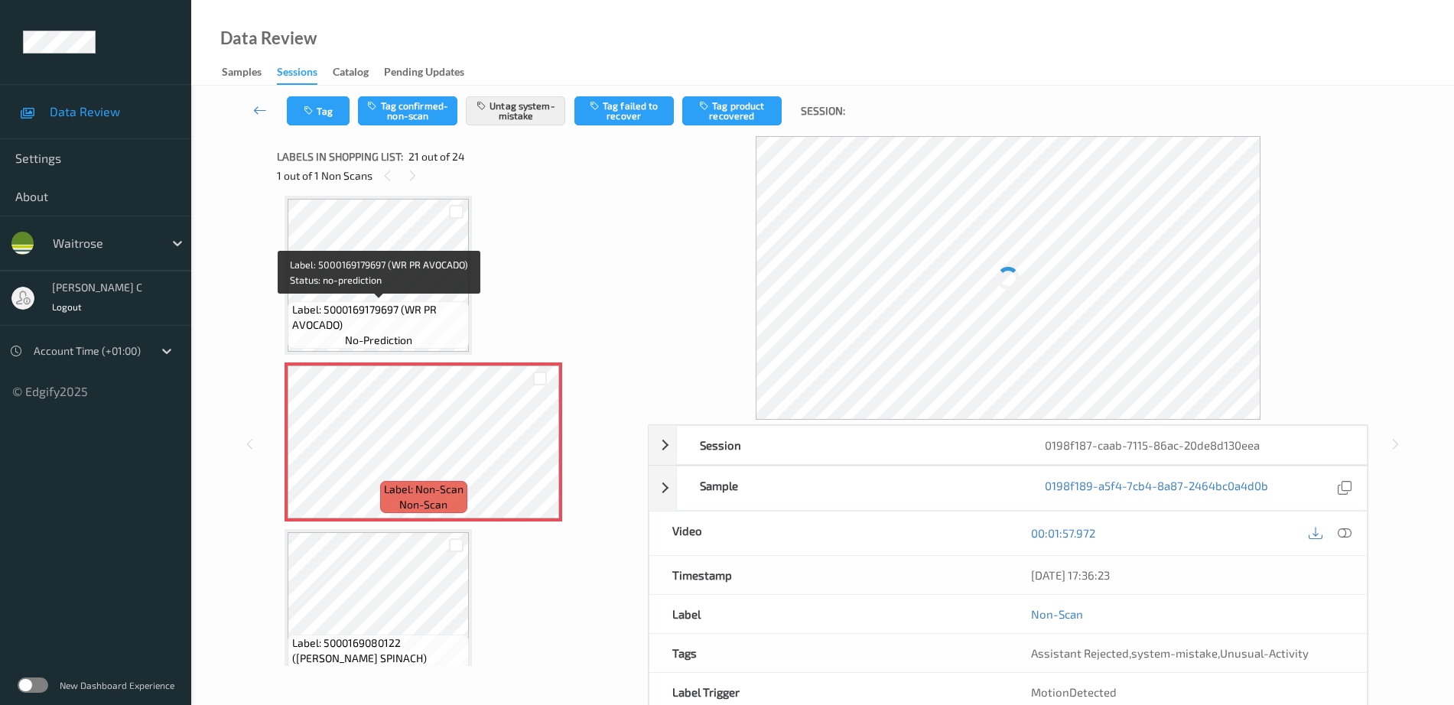
click at [391, 316] on span "Label: 5000169179697 (WR PR AVOCADO)" at bounding box center [379, 317] width 174 height 31
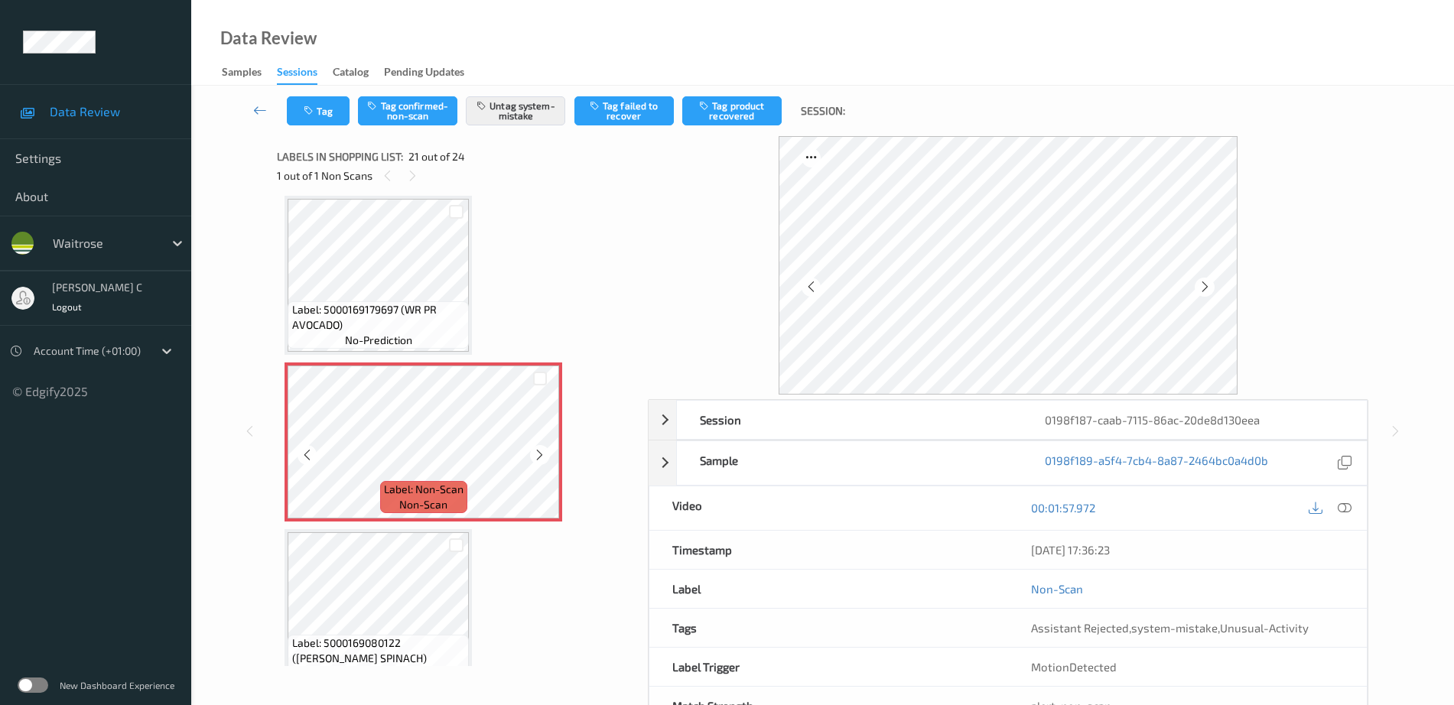
scroll to position [3080, 0]
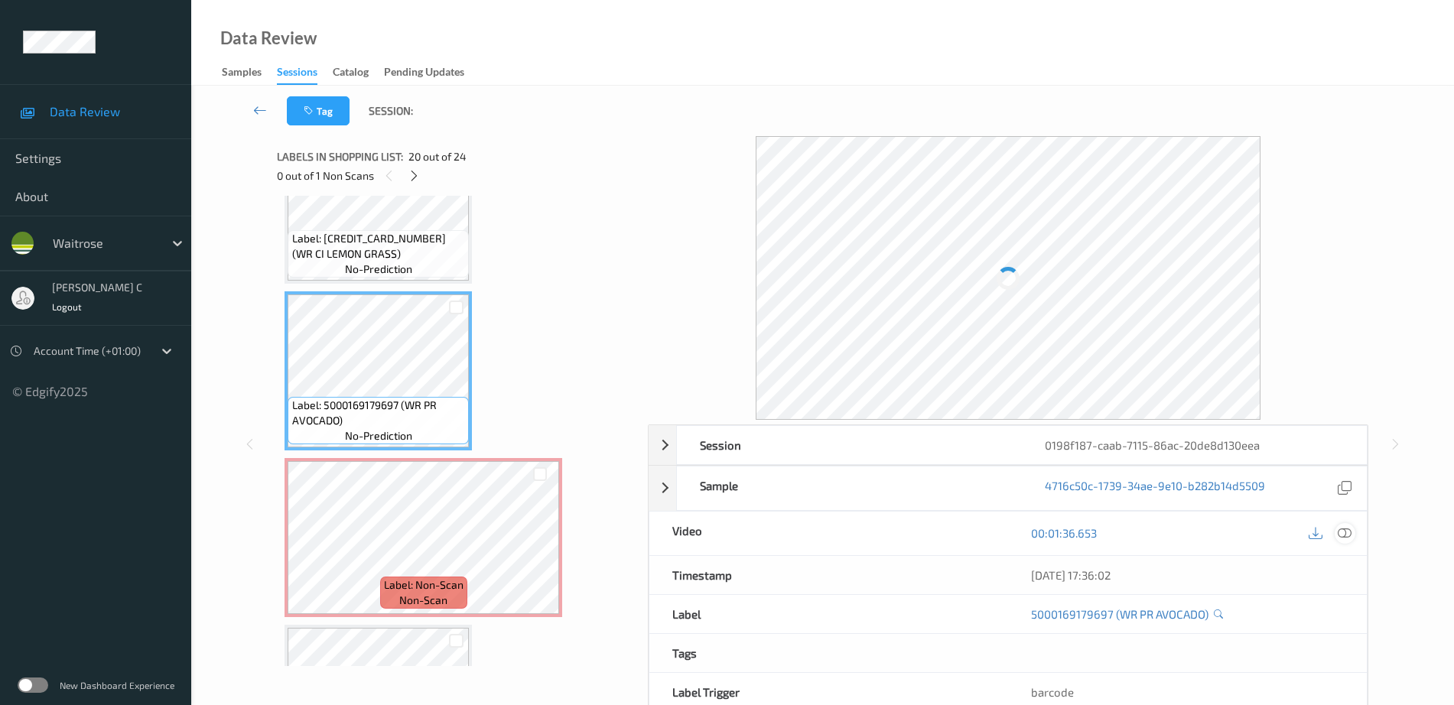
click at [1348, 532] on icon at bounding box center [1345, 533] width 14 height 14
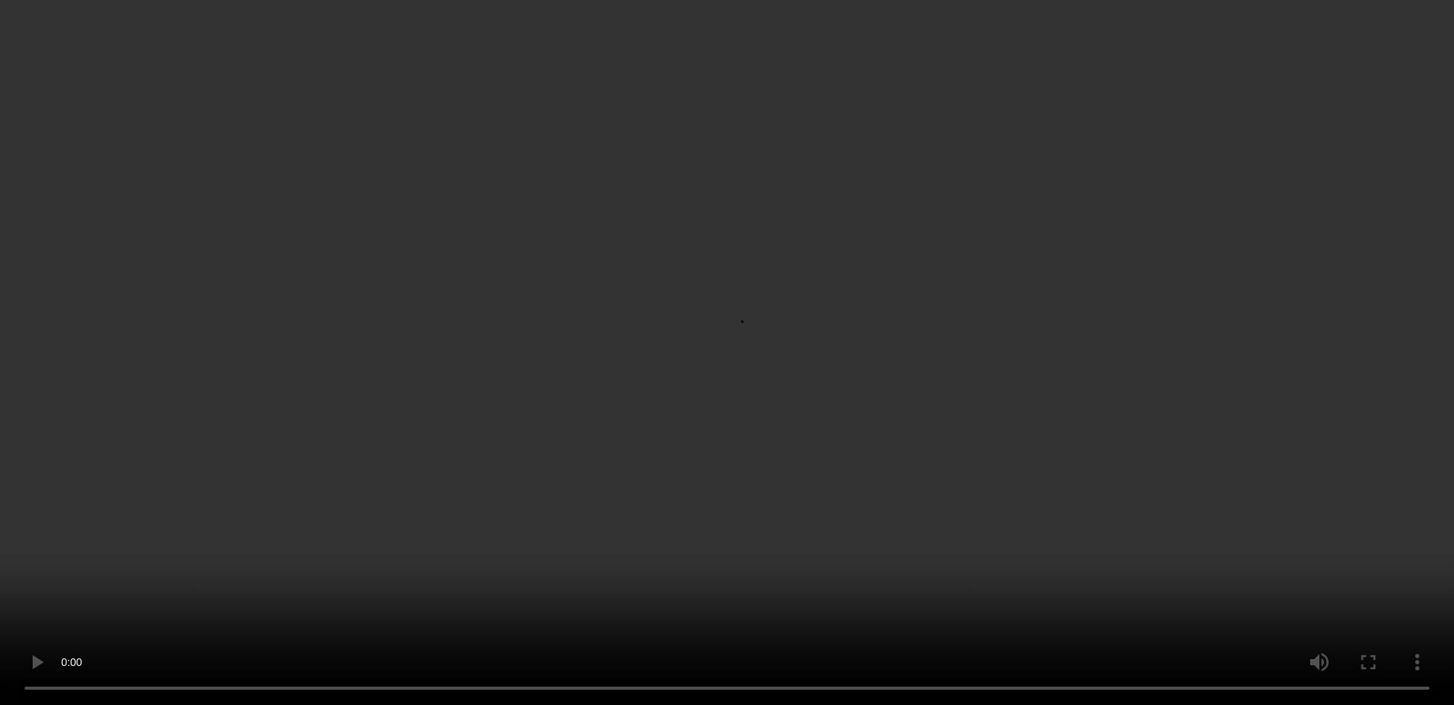
scroll to position [3175, 0]
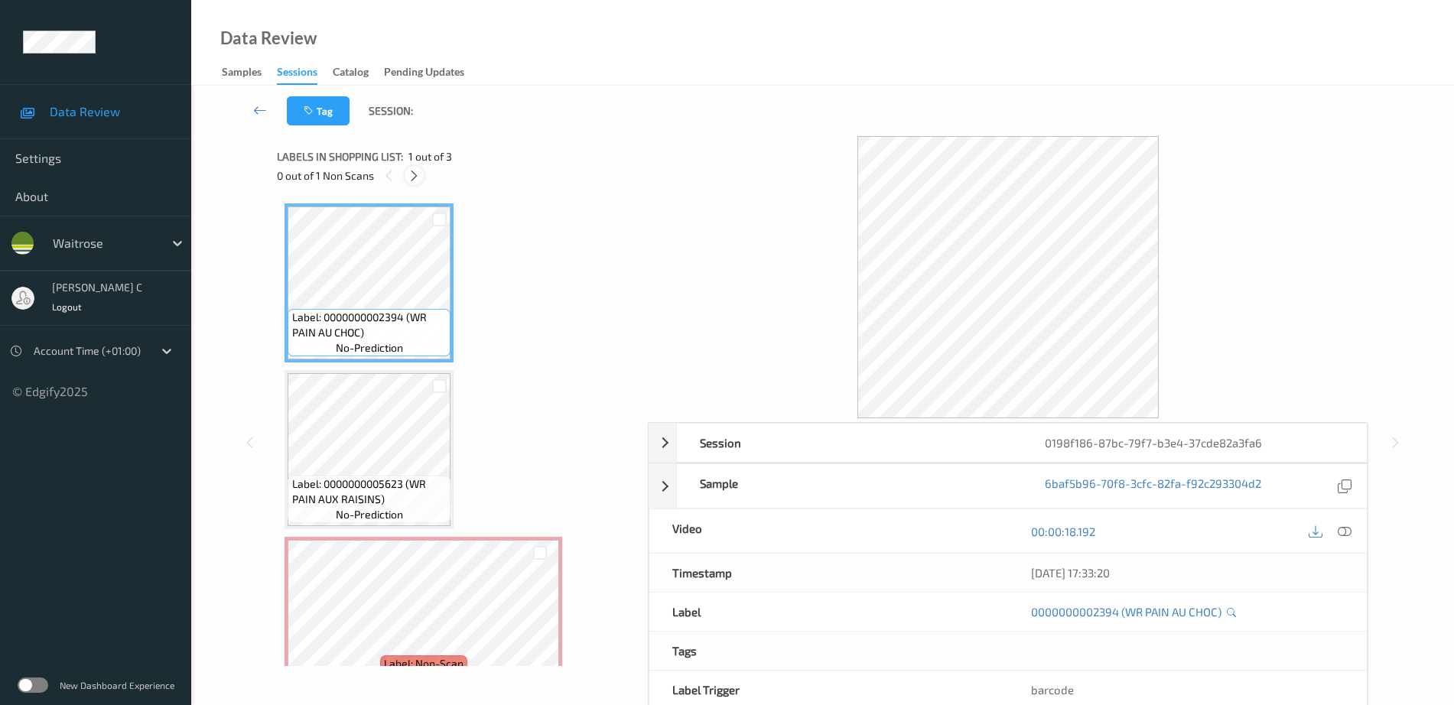
click at [416, 171] on icon at bounding box center [414, 176] width 13 height 14
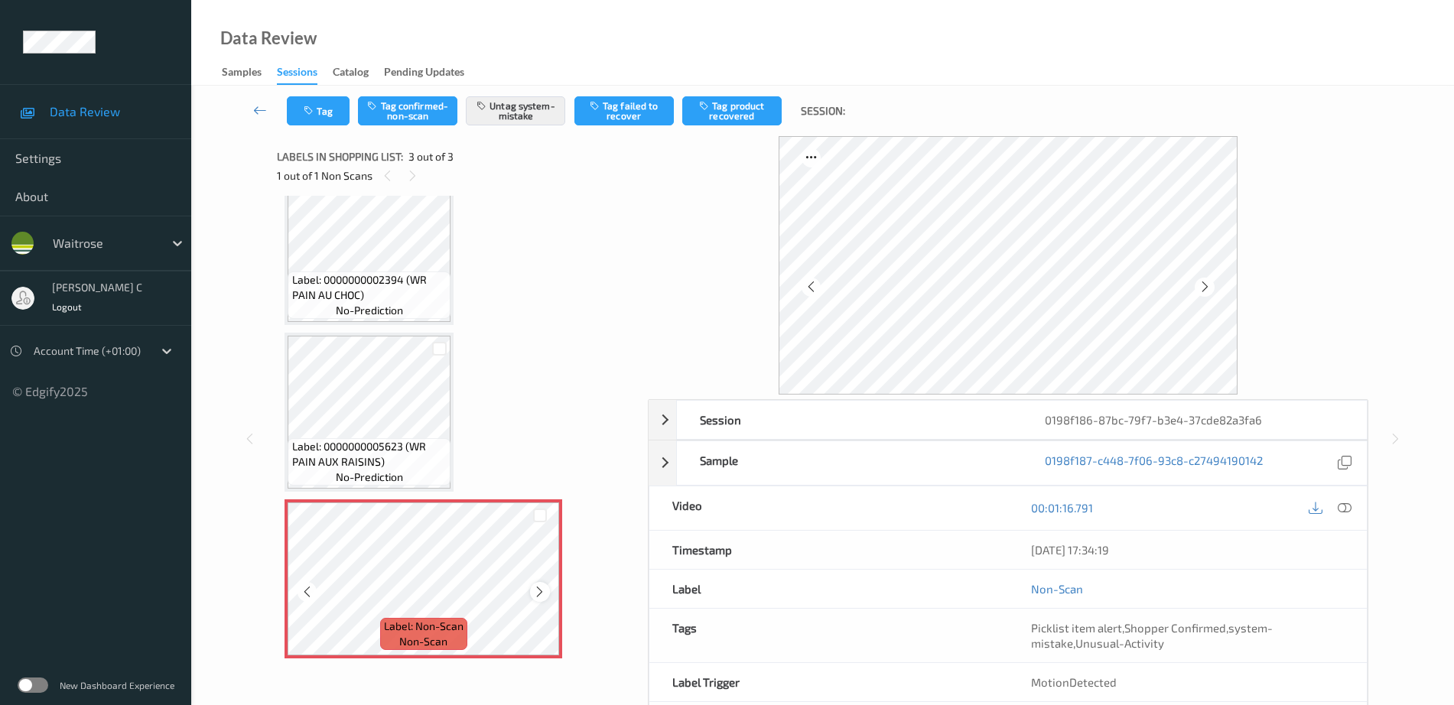
click at [542, 590] on icon at bounding box center [539, 592] width 13 height 14
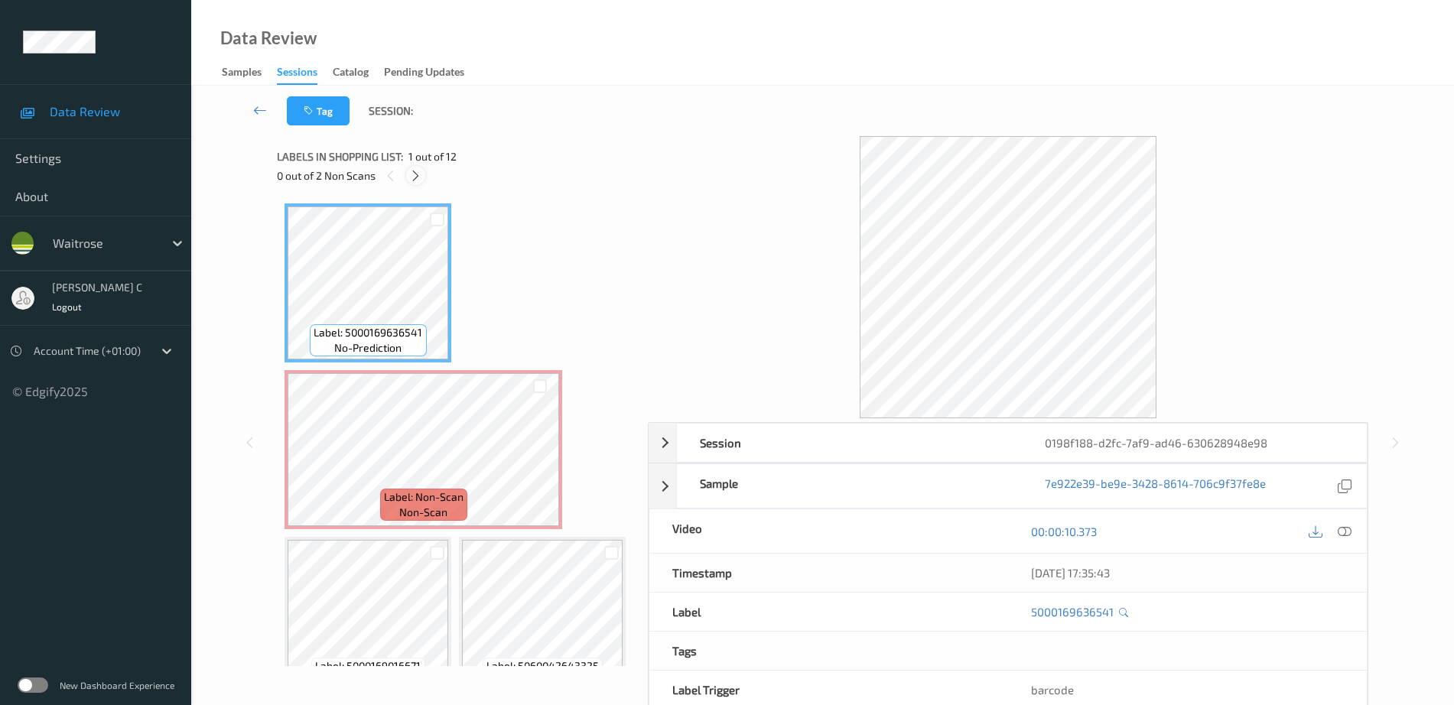
click at [422, 172] on icon at bounding box center [415, 176] width 13 height 14
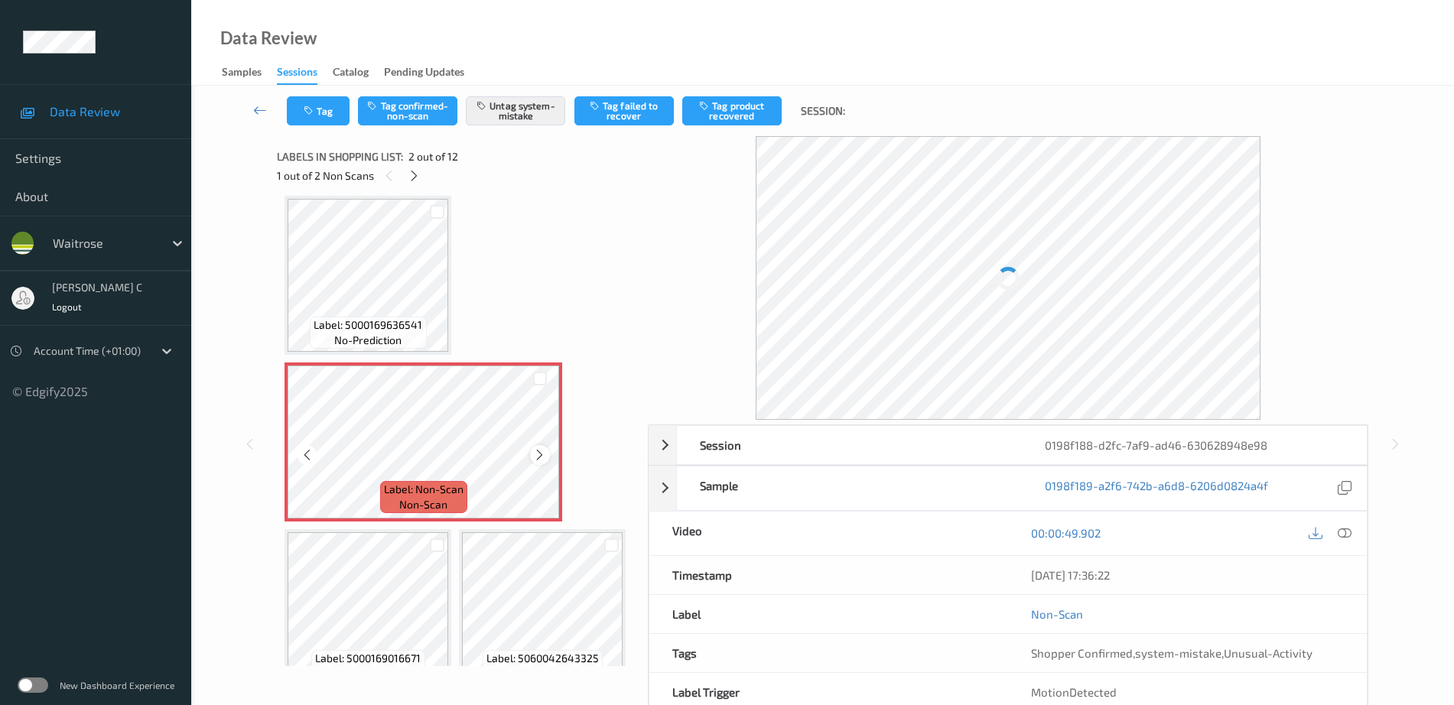
click at [545, 454] on icon at bounding box center [539, 455] width 13 height 14
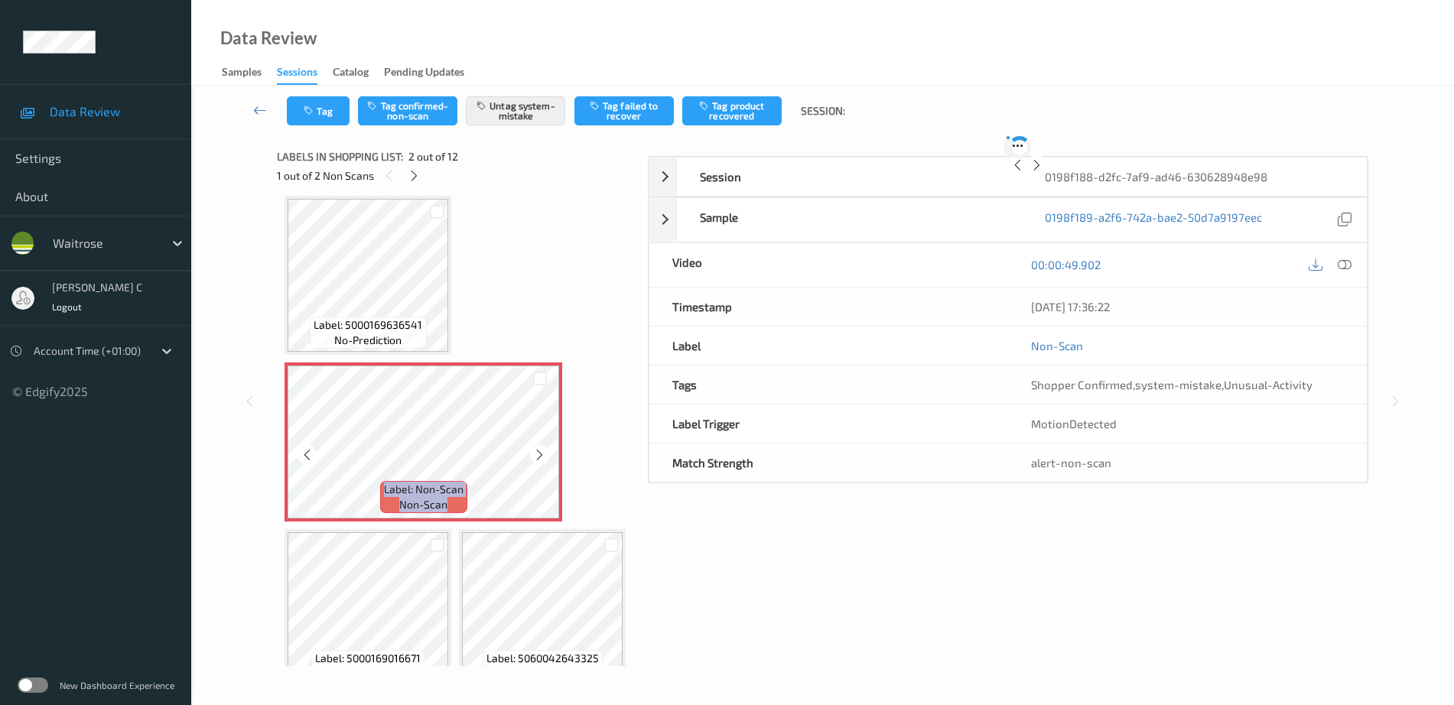
click at [545, 454] on icon at bounding box center [539, 455] width 13 height 14
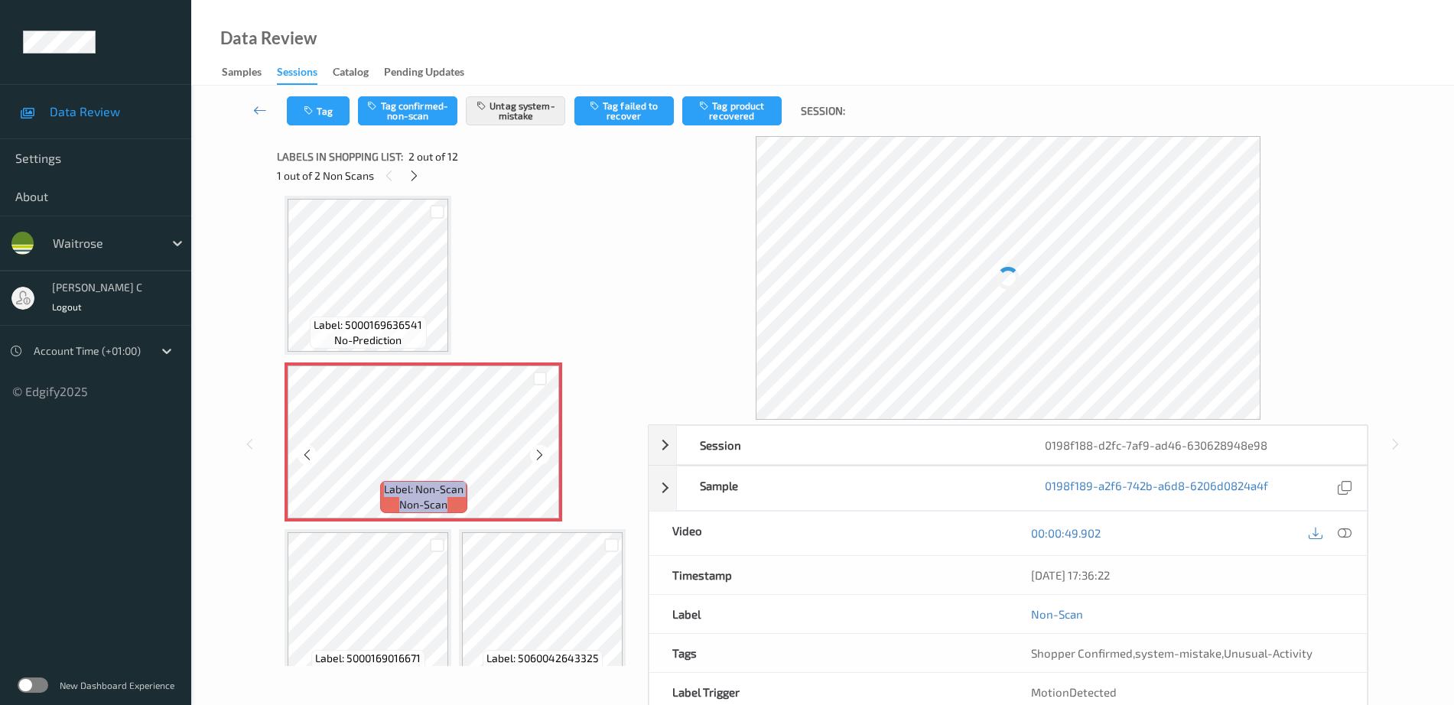
click at [545, 454] on icon at bounding box center [539, 455] width 13 height 14
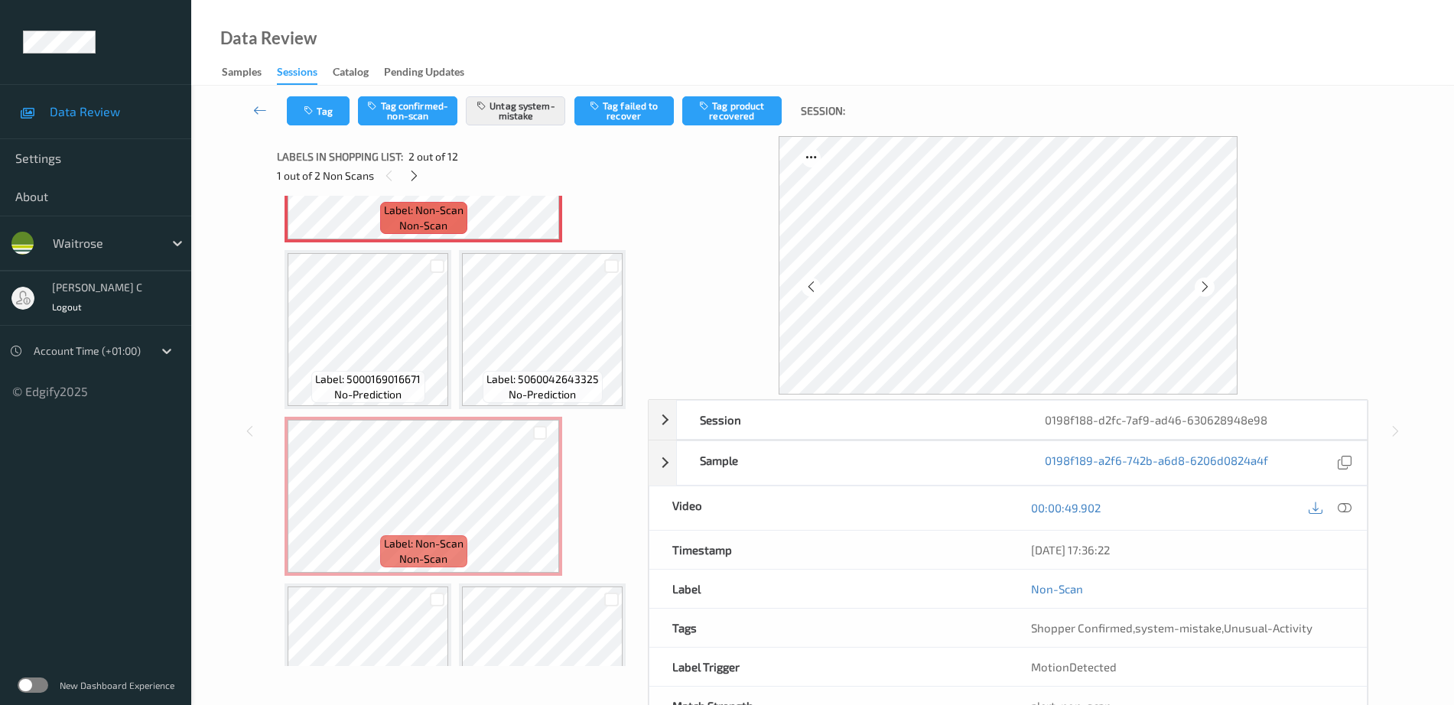
scroll to position [478, 0]
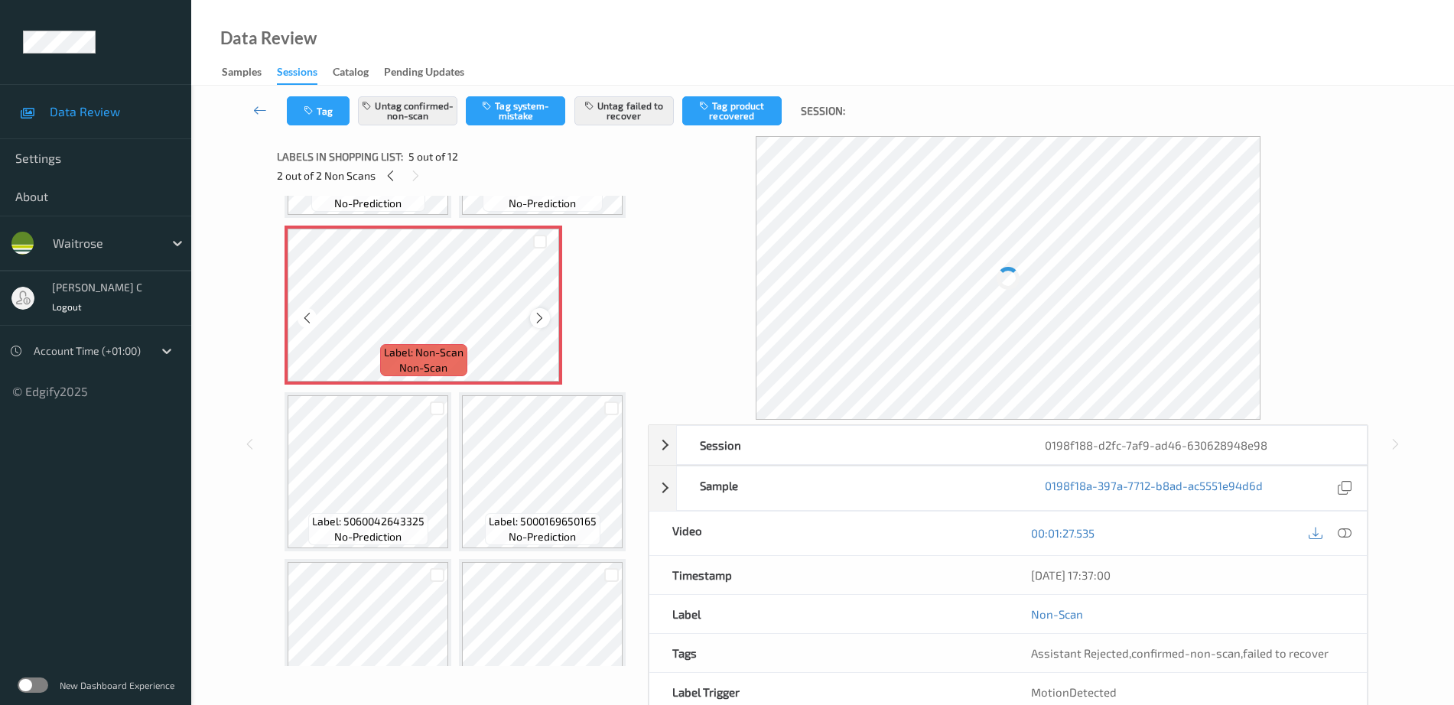
click at [540, 325] on icon at bounding box center [539, 318] width 13 height 14
click at [541, 325] on icon at bounding box center [539, 318] width 13 height 14
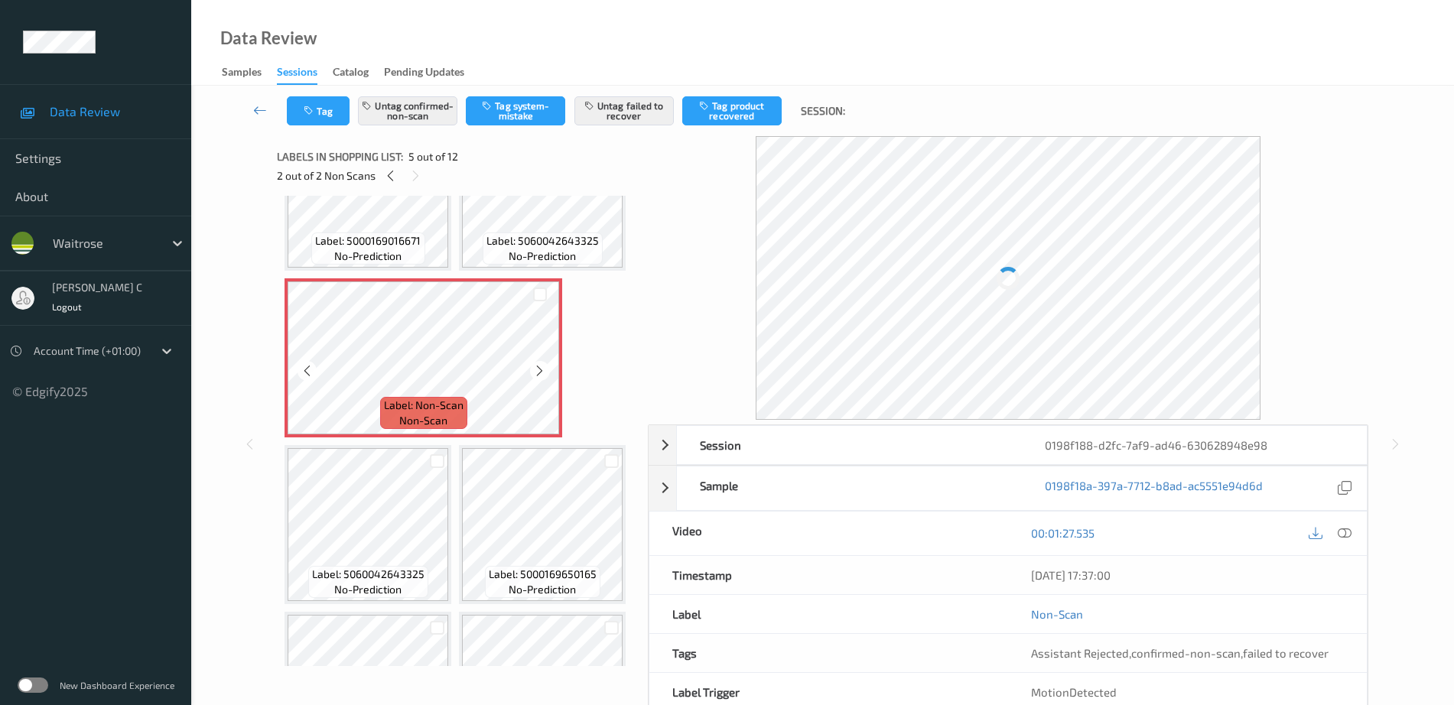
scroll to position [382, 0]
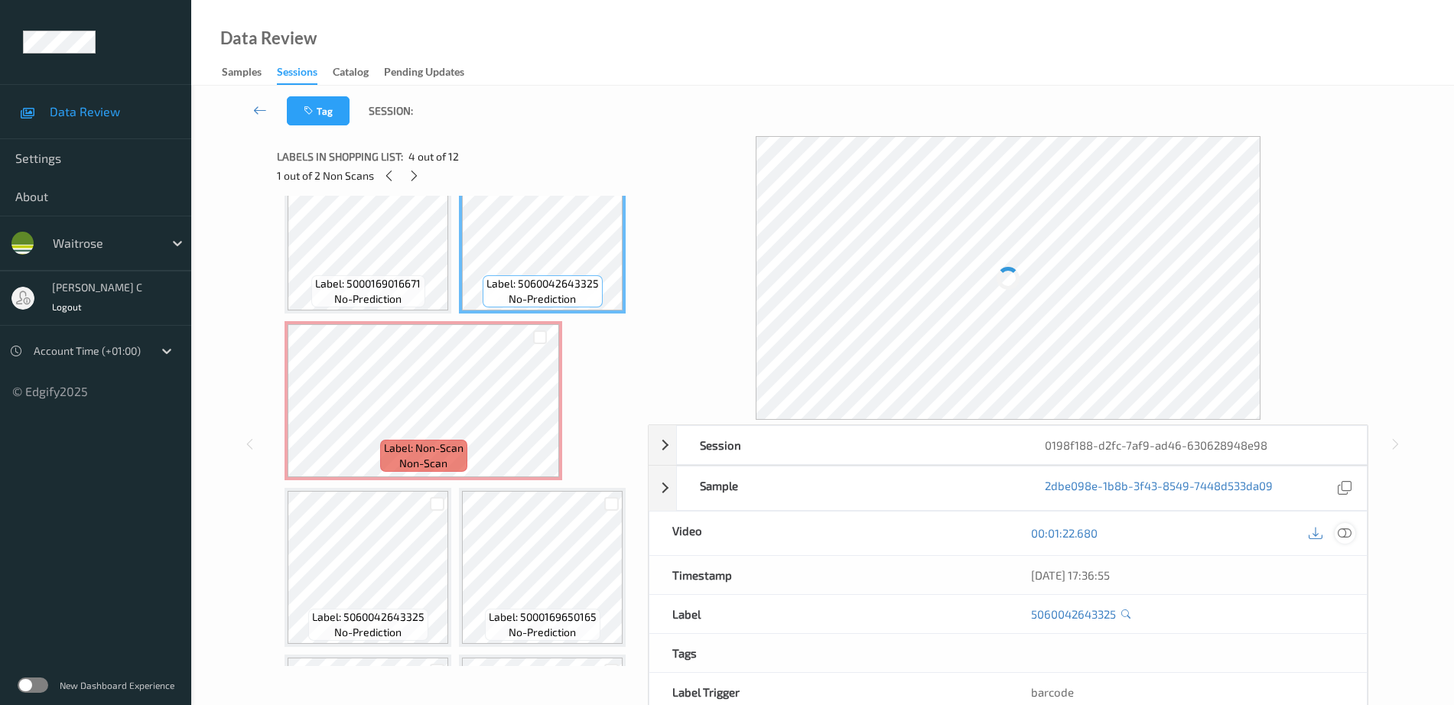
click at [1351, 527] on icon at bounding box center [1345, 533] width 14 height 14
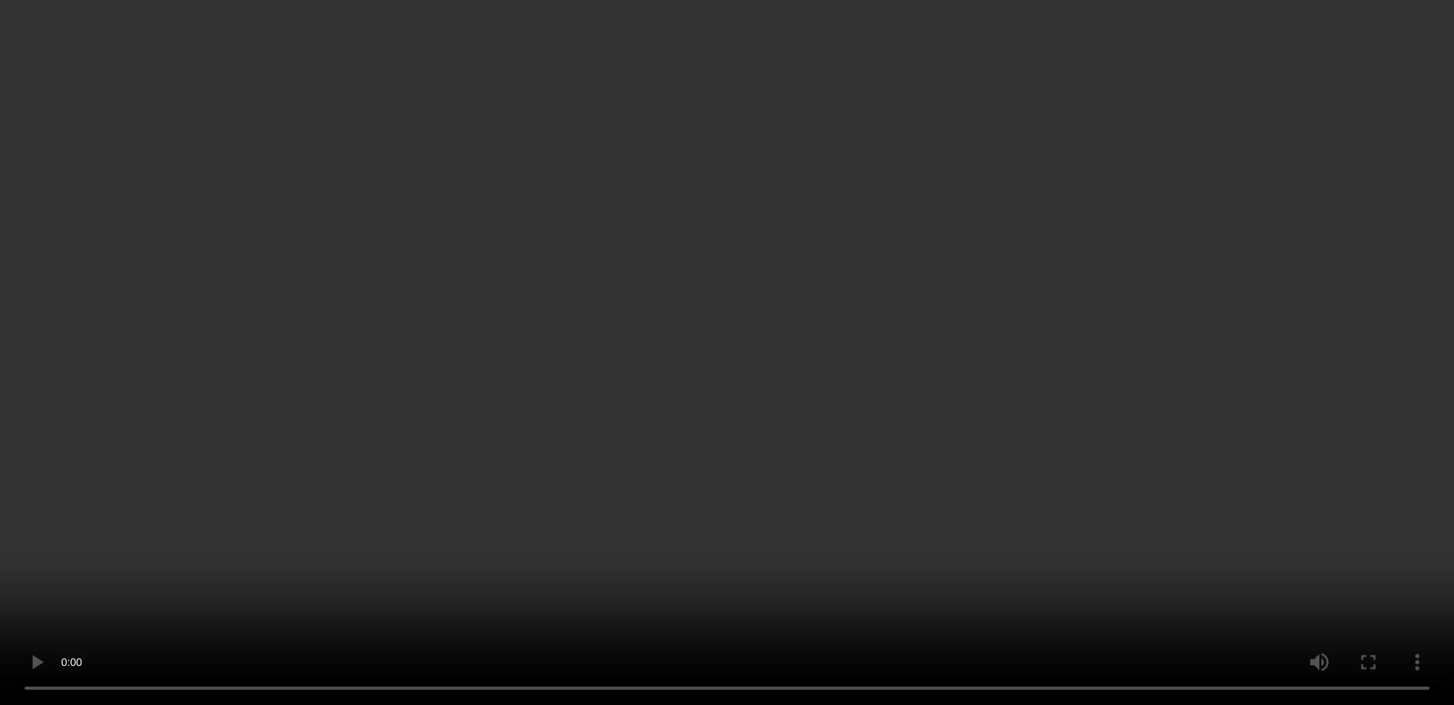
scroll to position [271, 0]
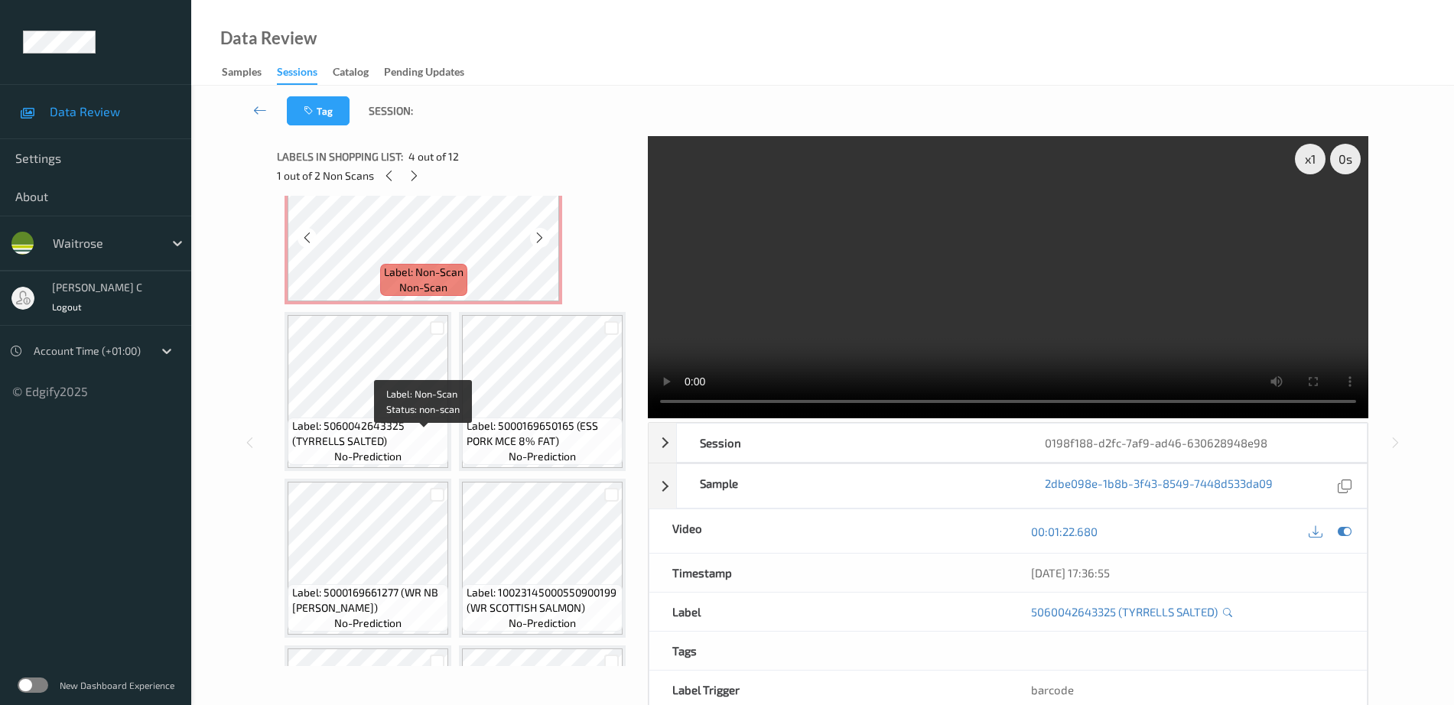
click at [405, 280] on span "Label: Non-Scan" at bounding box center [424, 272] width 80 height 15
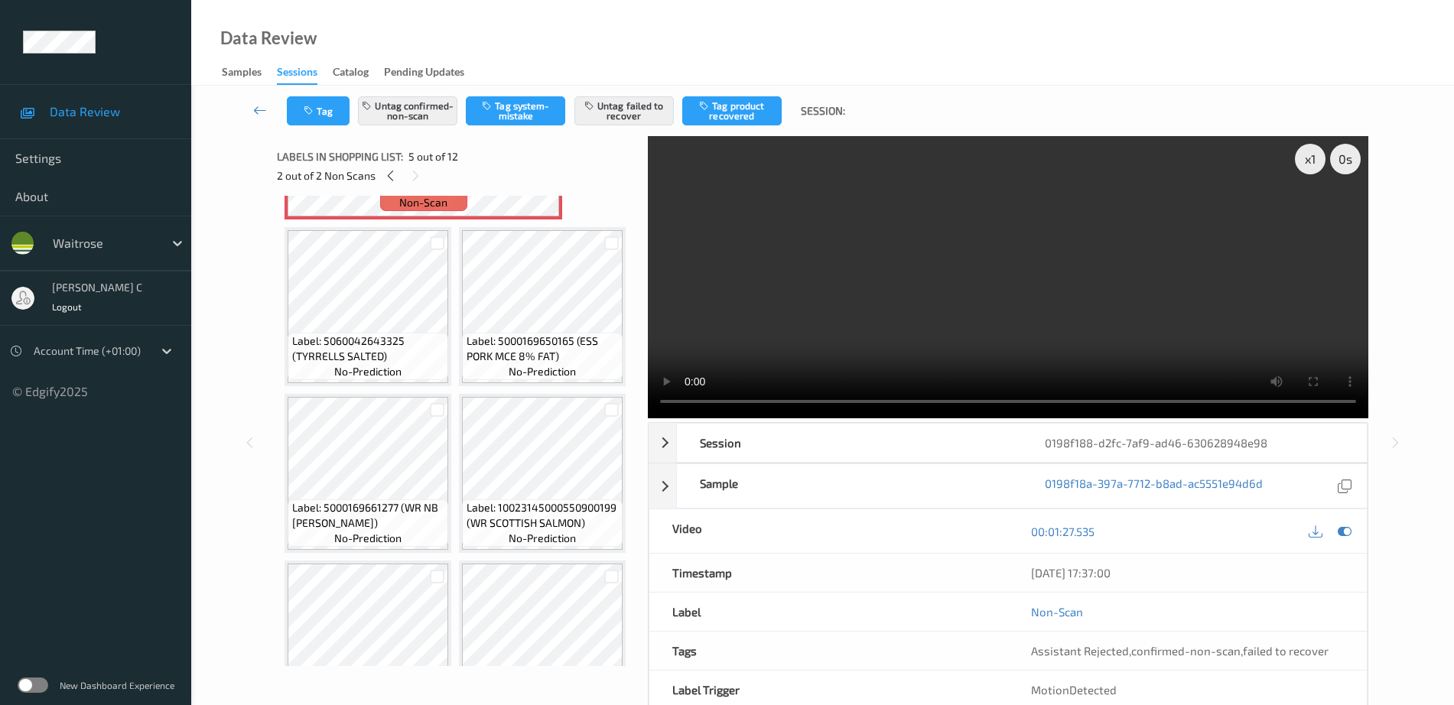
scroll to position [654, 0]
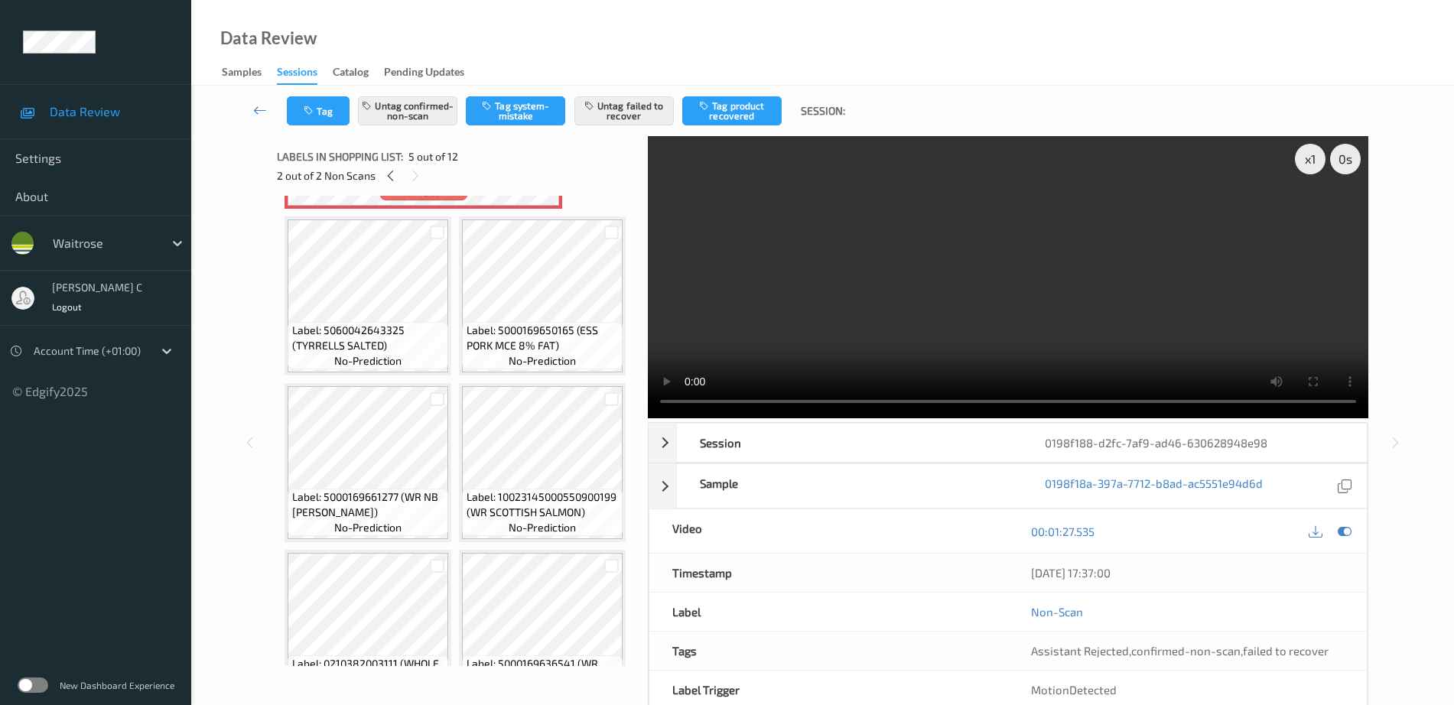
click at [362, 353] on span "Label: 5060042643325 (TYRRELLS SALTED)" at bounding box center [368, 338] width 153 height 31
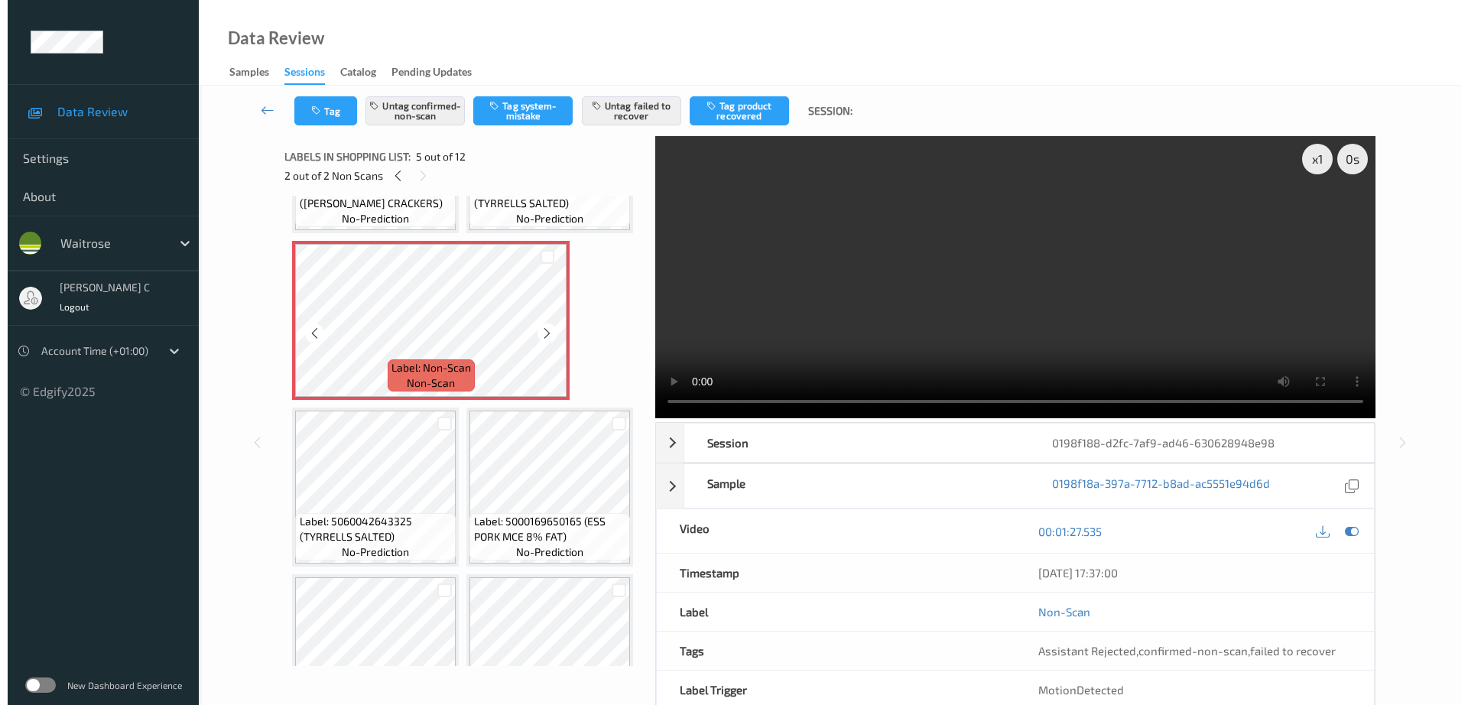
scroll to position [558, 0]
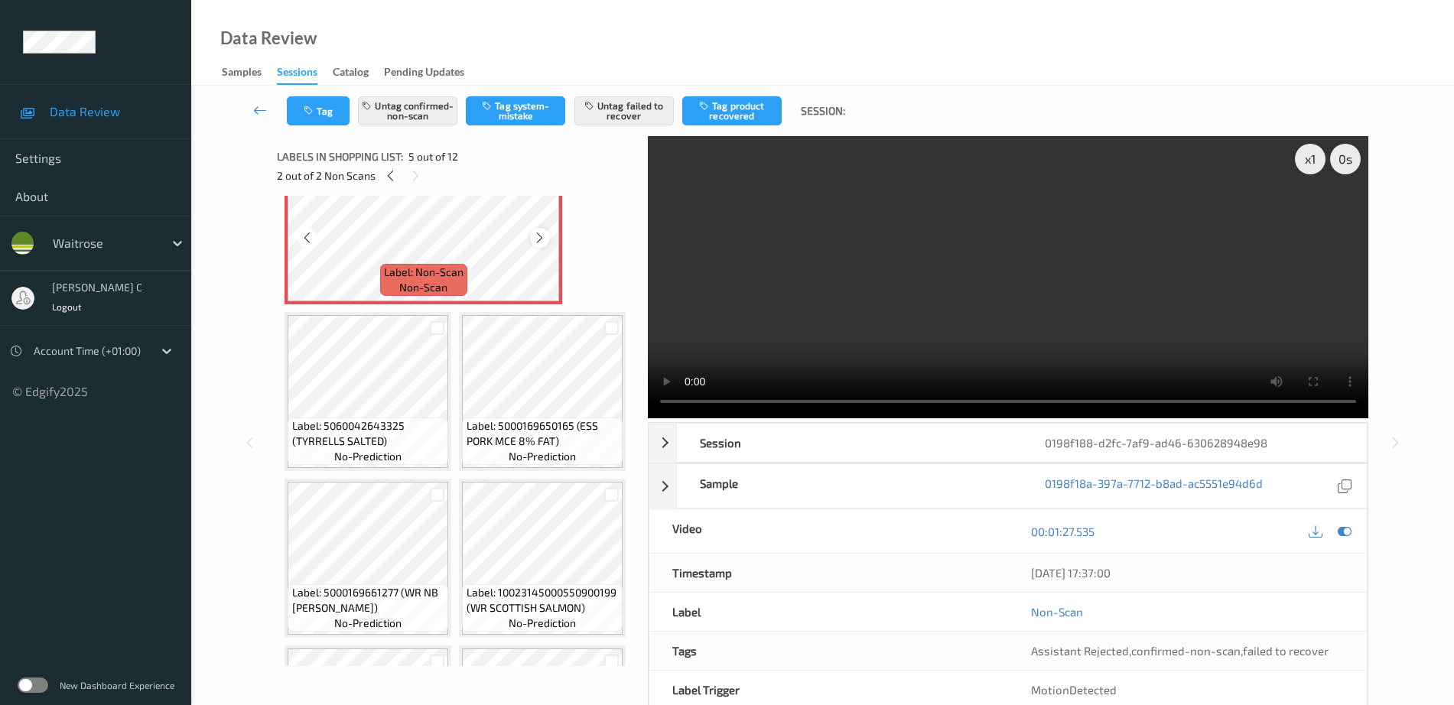
click at [545, 245] on icon at bounding box center [539, 238] width 13 height 14
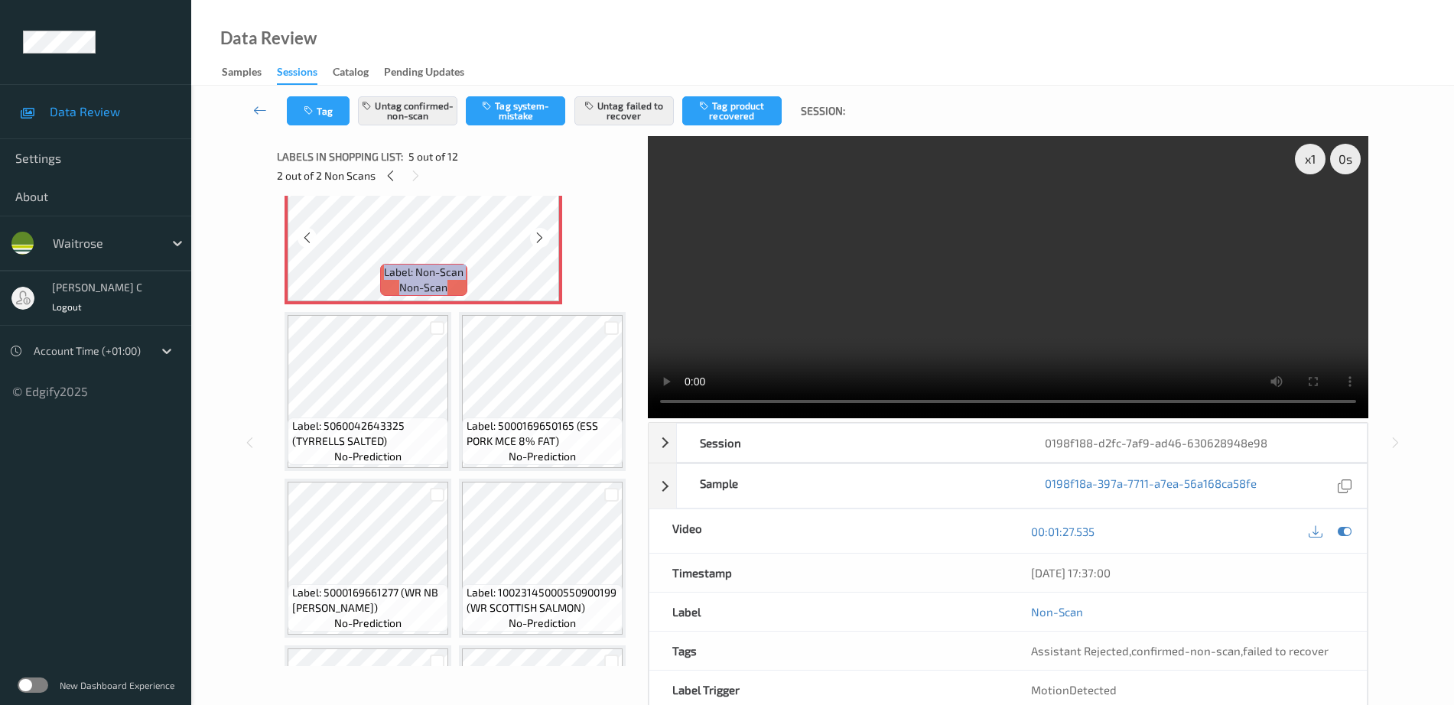
click at [545, 245] on icon at bounding box center [539, 238] width 13 height 14
click at [619, 122] on button "Untag failed to recover" at bounding box center [623, 110] width 99 height 29
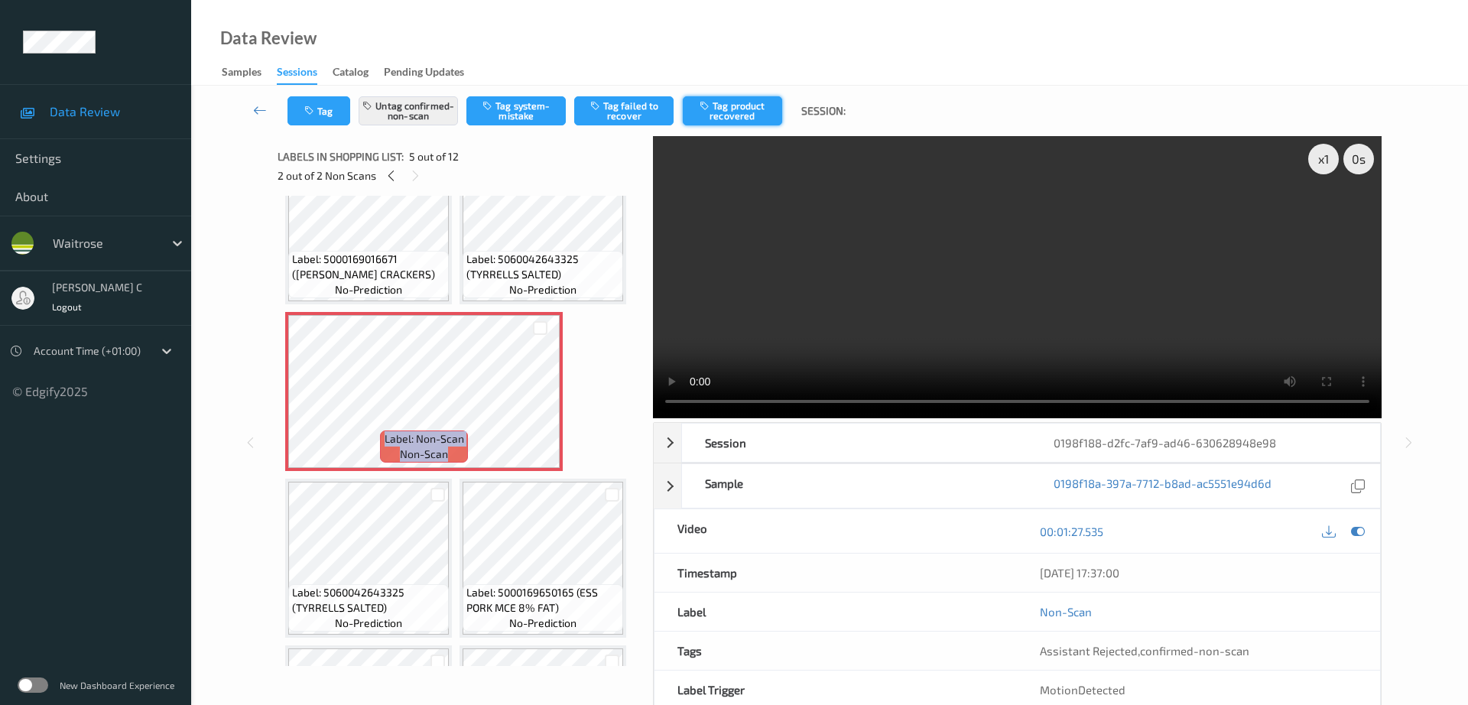
click at [737, 119] on button "Tag product recovered" at bounding box center [732, 110] width 99 height 29
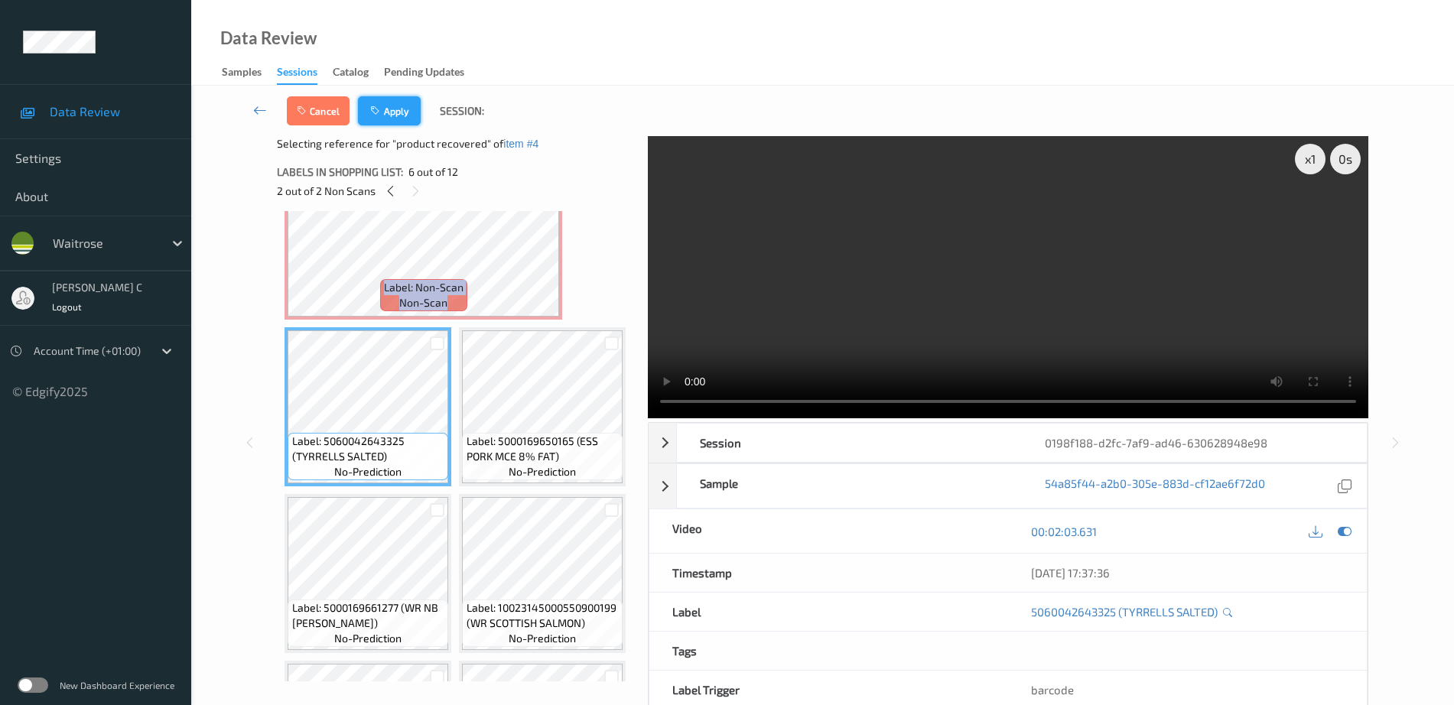
click at [379, 106] on icon "button" at bounding box center [376, 111] width 13 height 11
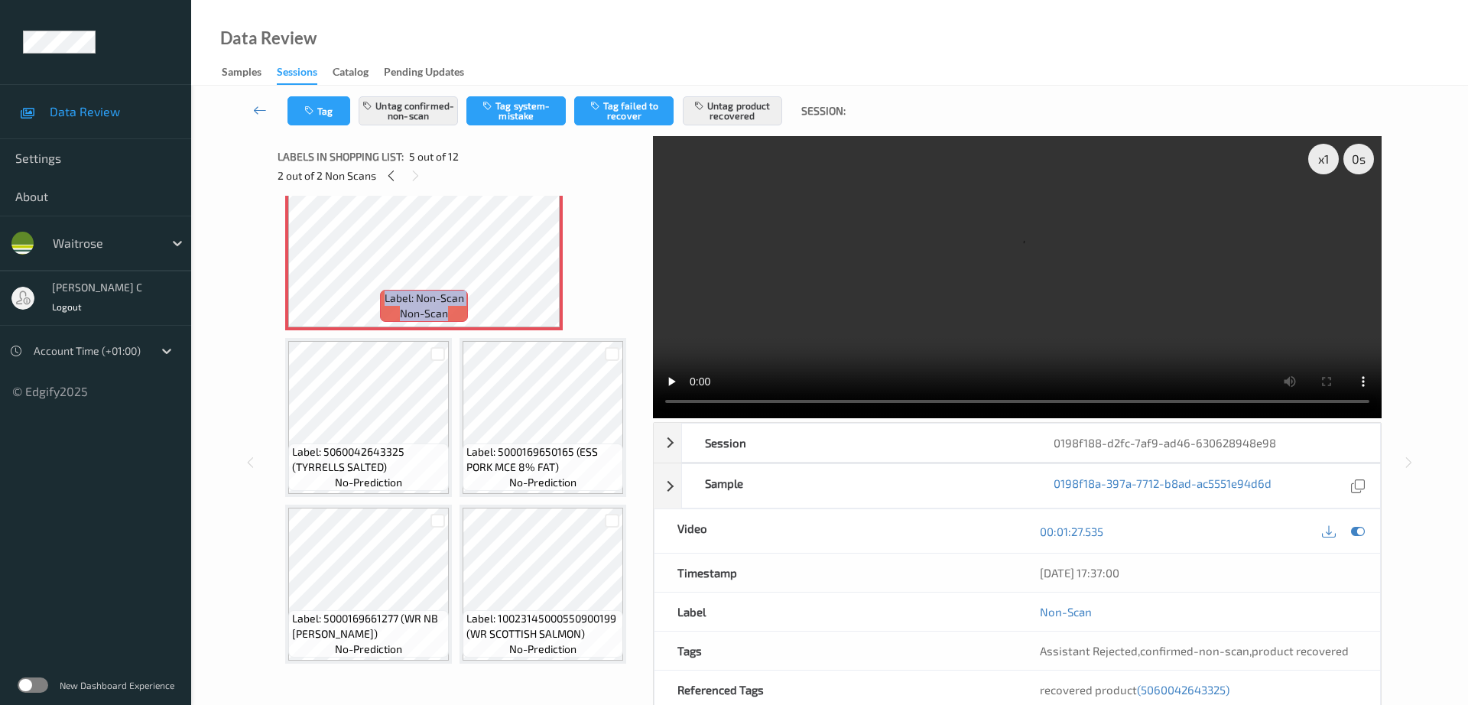
scroll to position [437, 0]
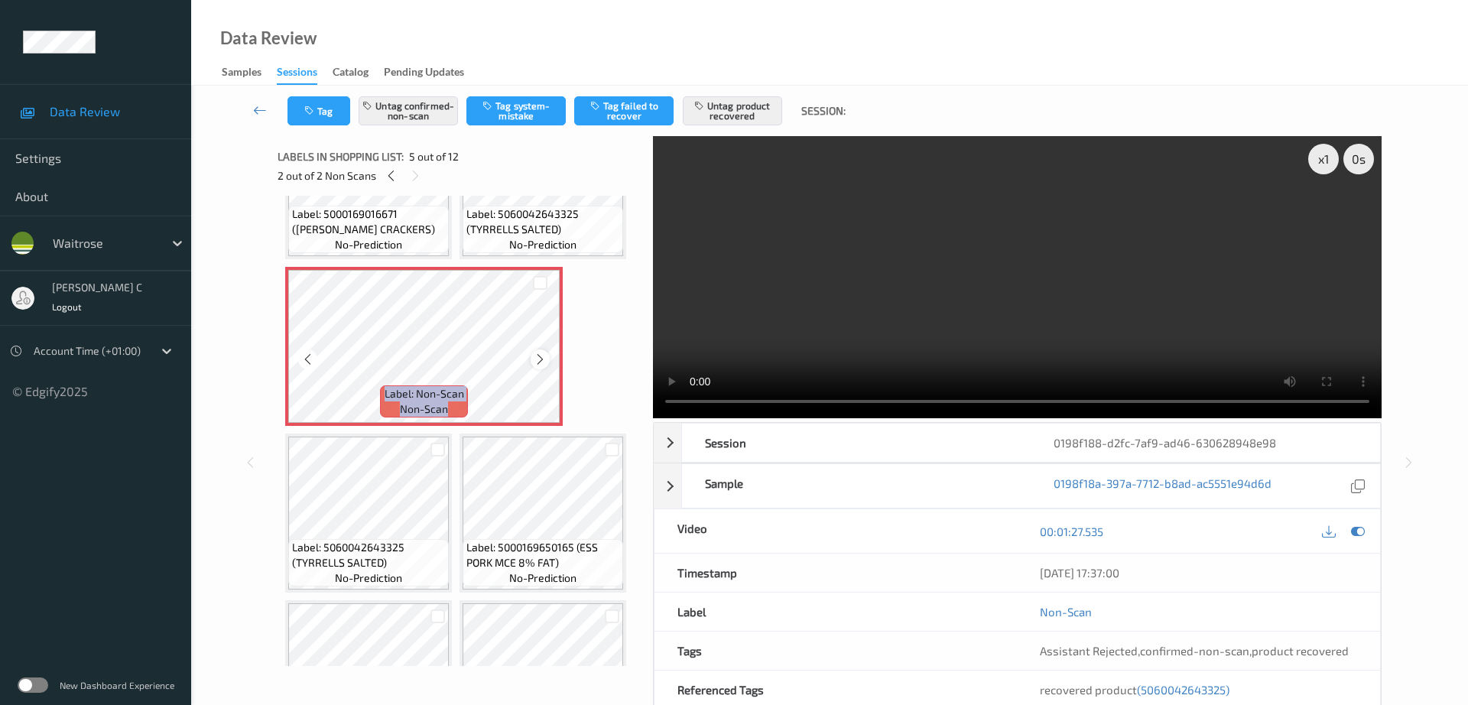
click at [544, 360] on icon at bounding box center [540, 360] width 13 height 14
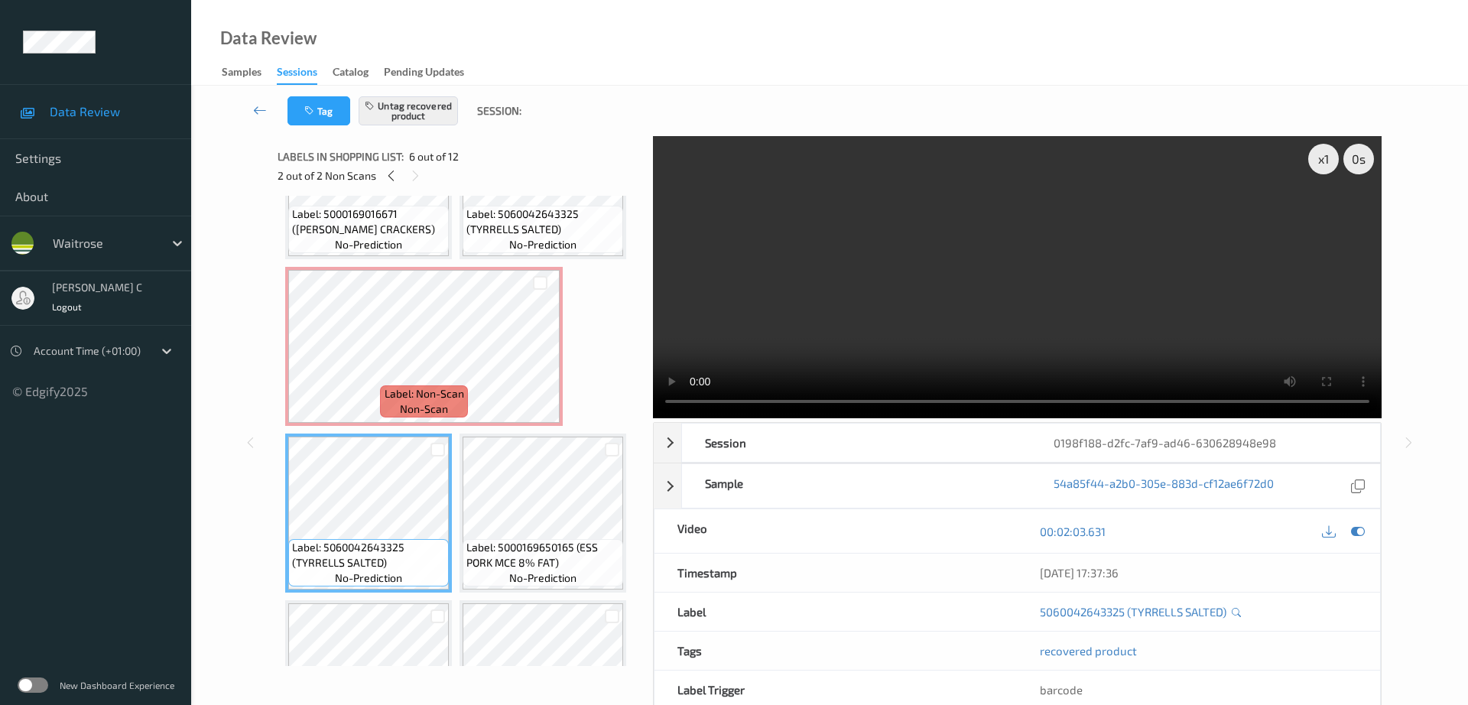
scroll to position [341, 0]
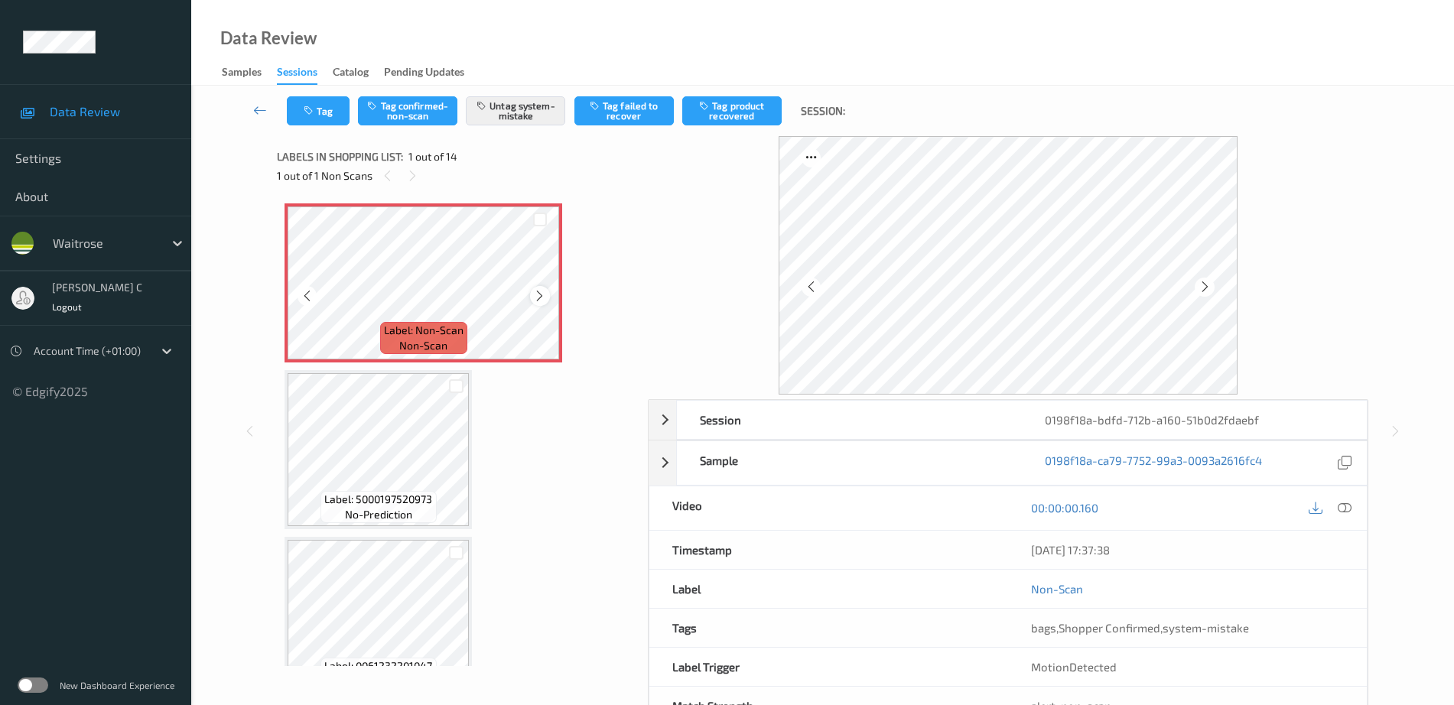
click at [533, 294] on icon at bounding box center [539, 296] width 13 height 14
click at [533, 294] on div at bounding box center [539, 295] width 19 height 19
click at [533, 294] on icon at bounding box center [539, 296] width 13 height 14
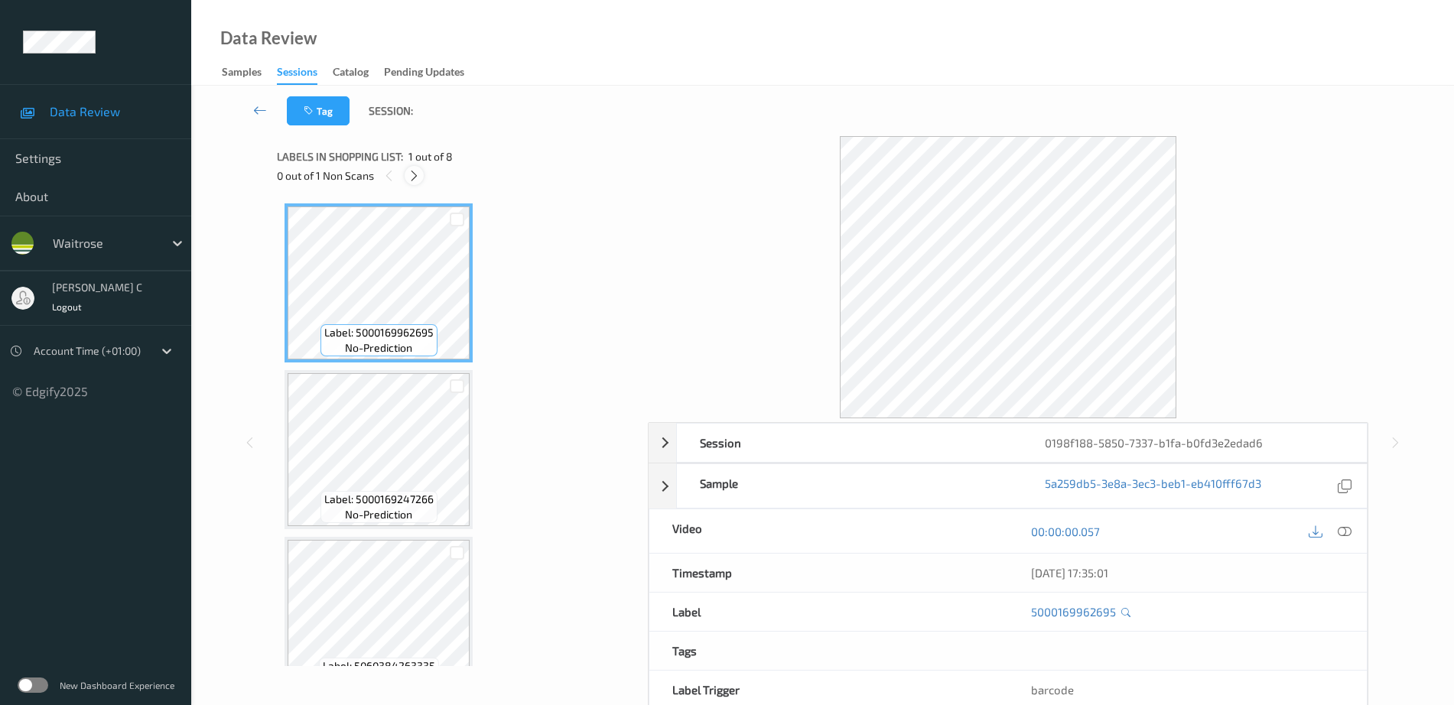
click at [415, 173] on icon at bounding box center [414, 176] width 13 height 14
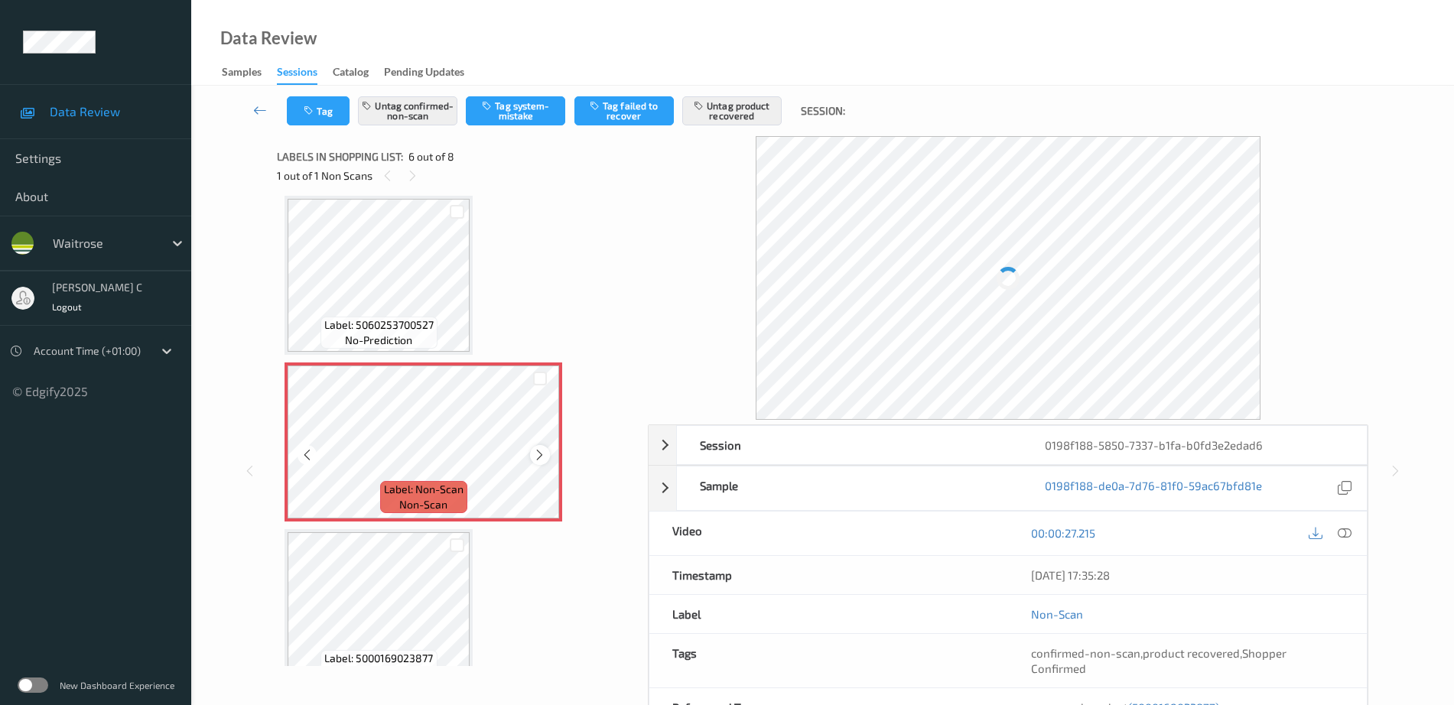
click at [544, 450] on icon at bounding box center [539, 455] width 13 height 14
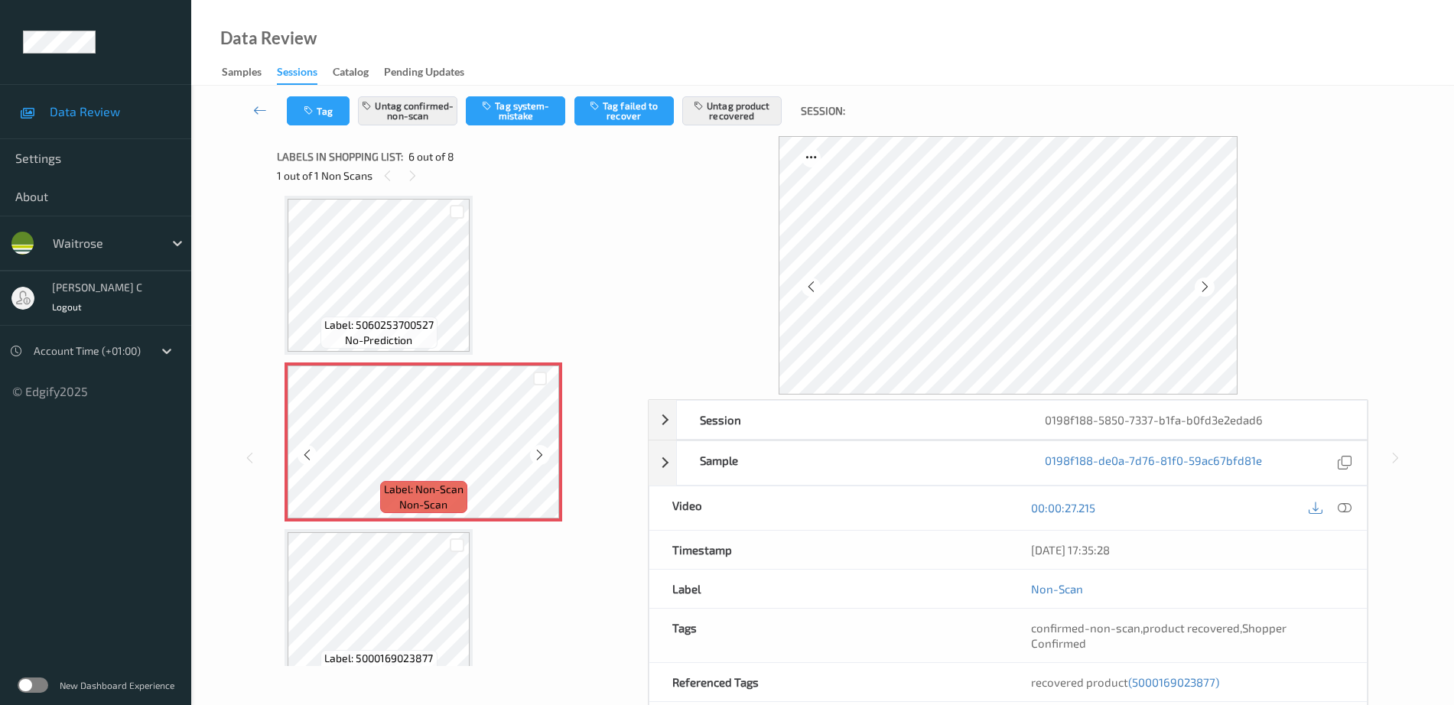
scroll to position [579, 0]
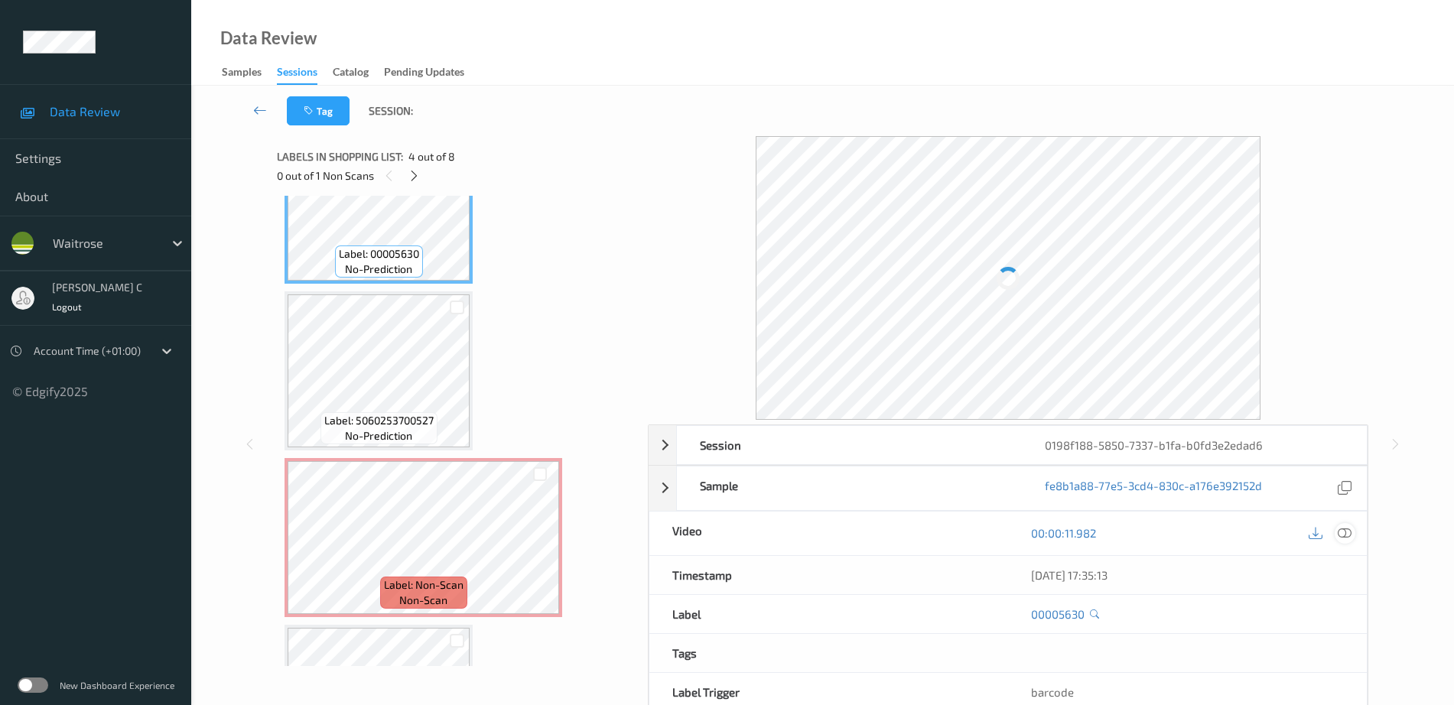
click at [1348, 532] on icon at bounding box center [1345, 533] width 14 height 14
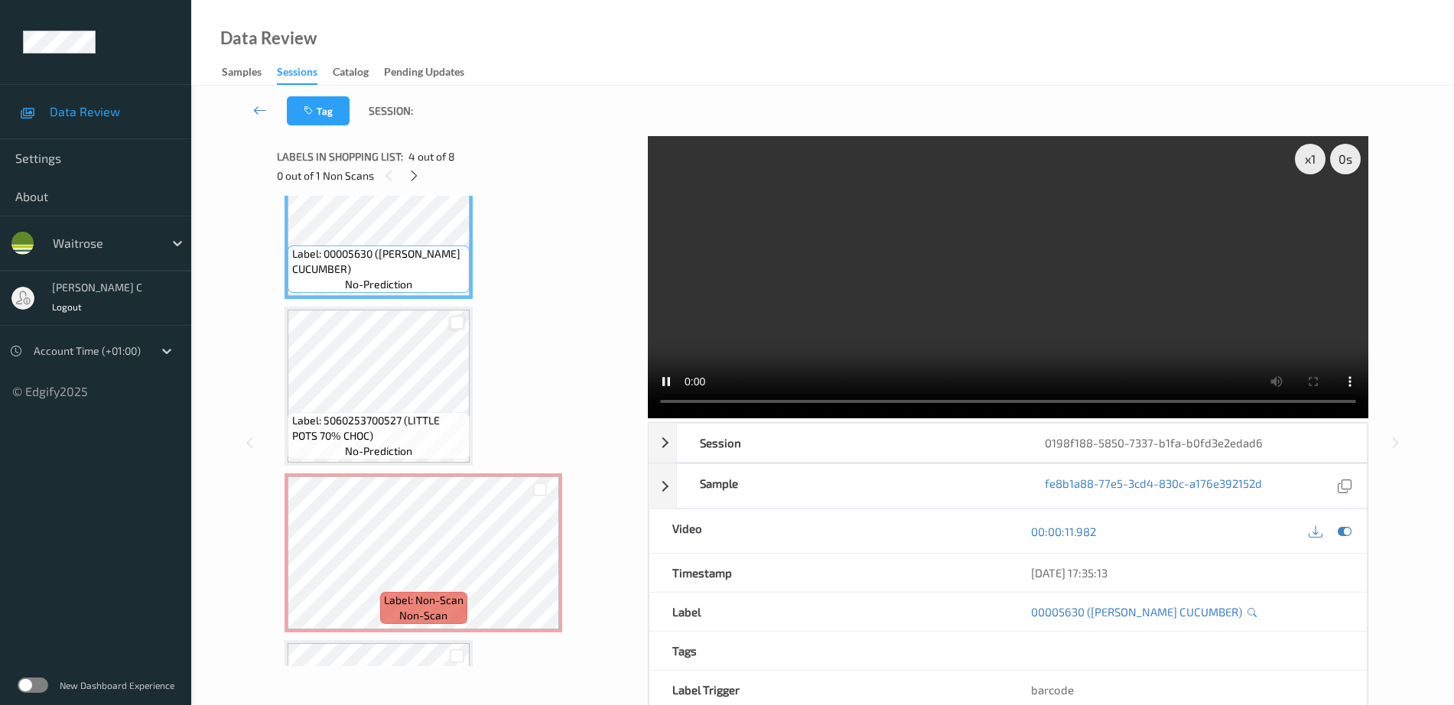
scroll to position [659, 0]
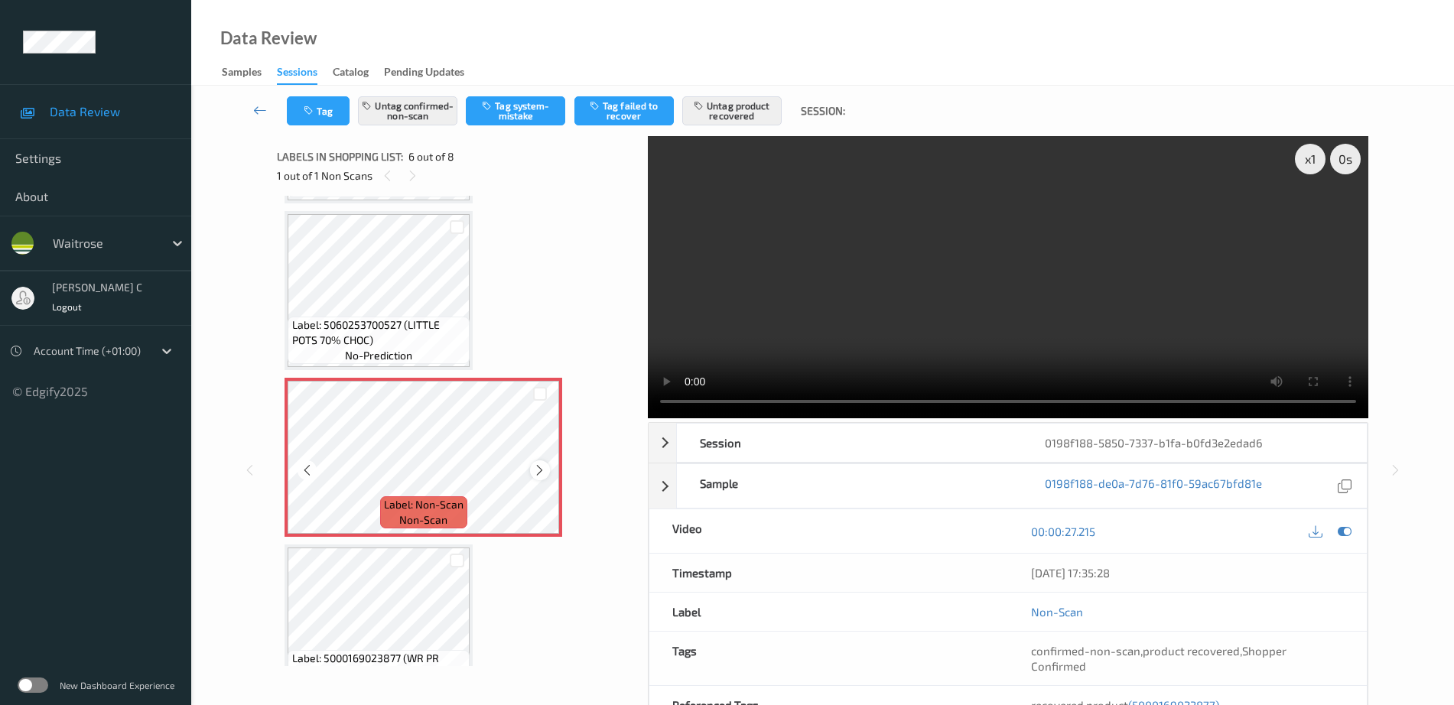
click at [541, 476] on icon at bounding box center [539, 470] width 13 height 14
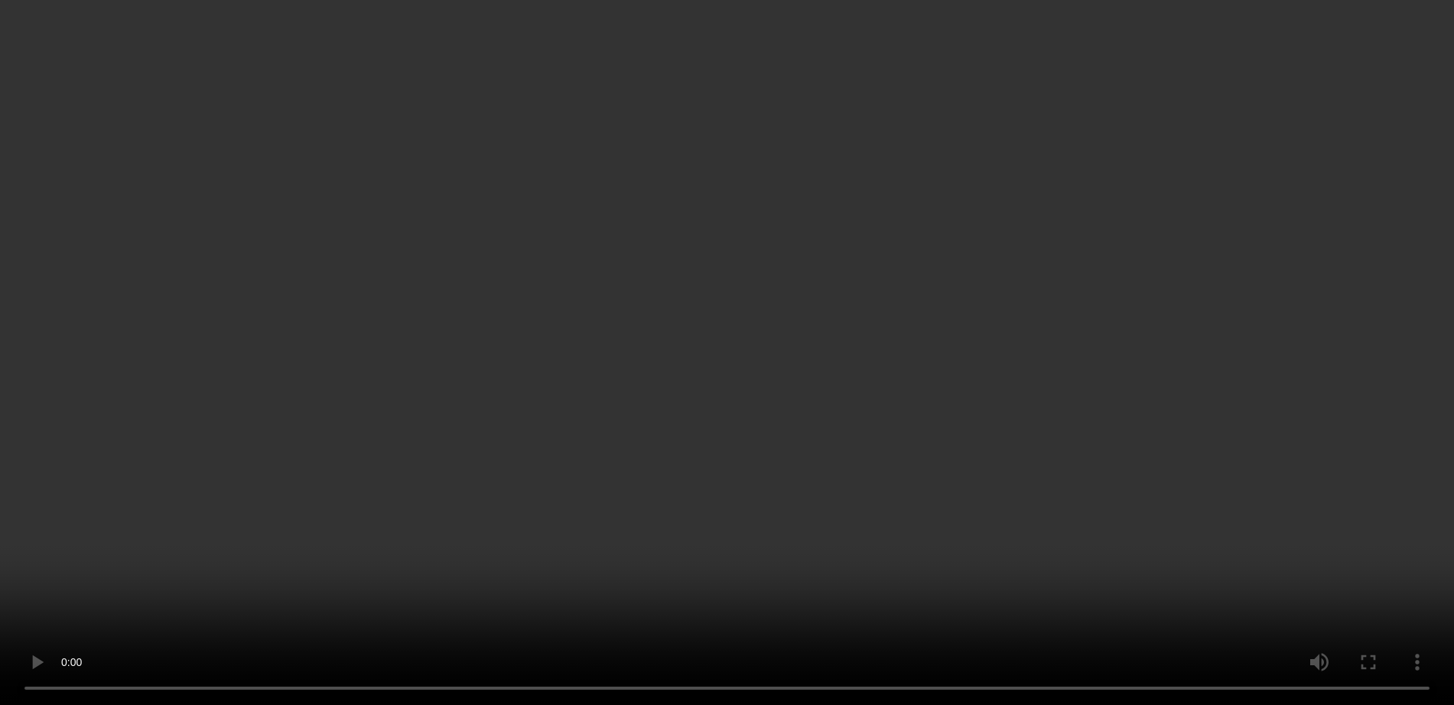
scroll to position [755, 0]
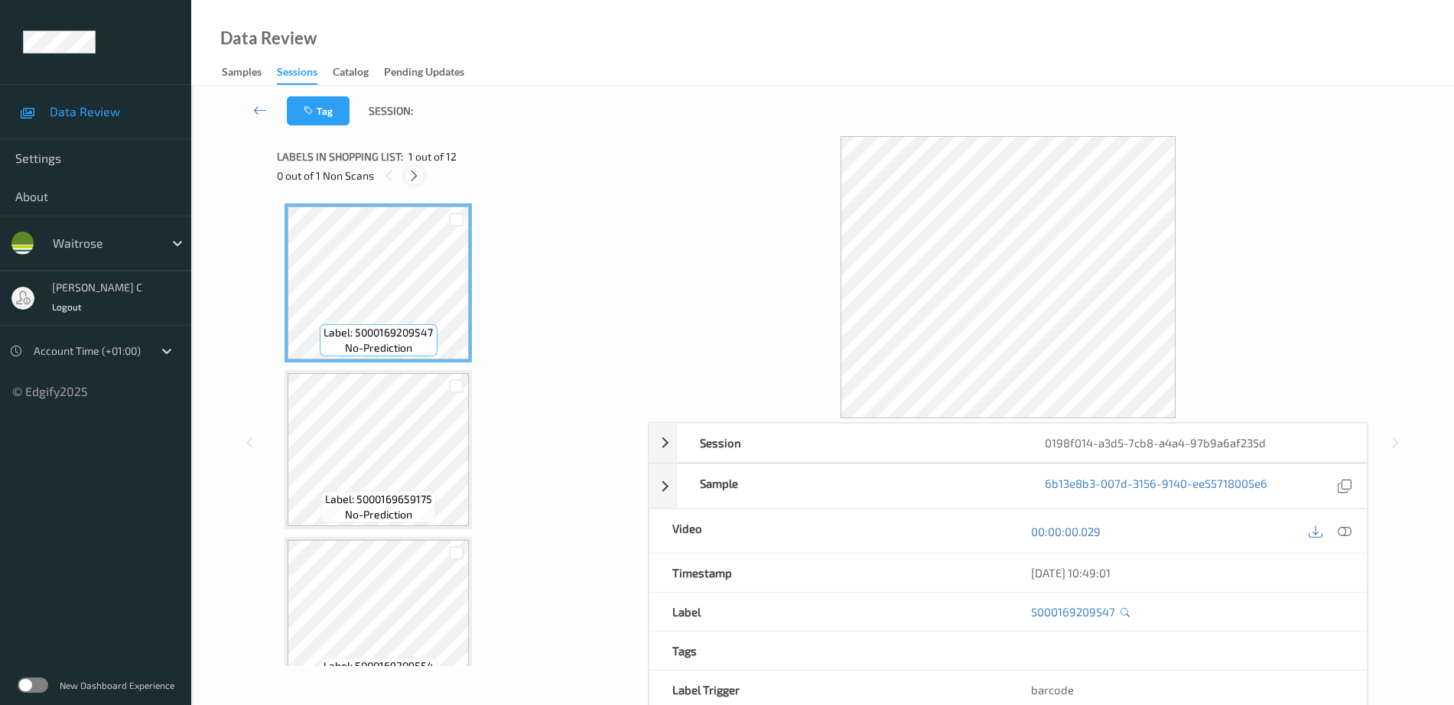
click at [422, 170] on div at bounding box center [414, 175] width 19 height 19
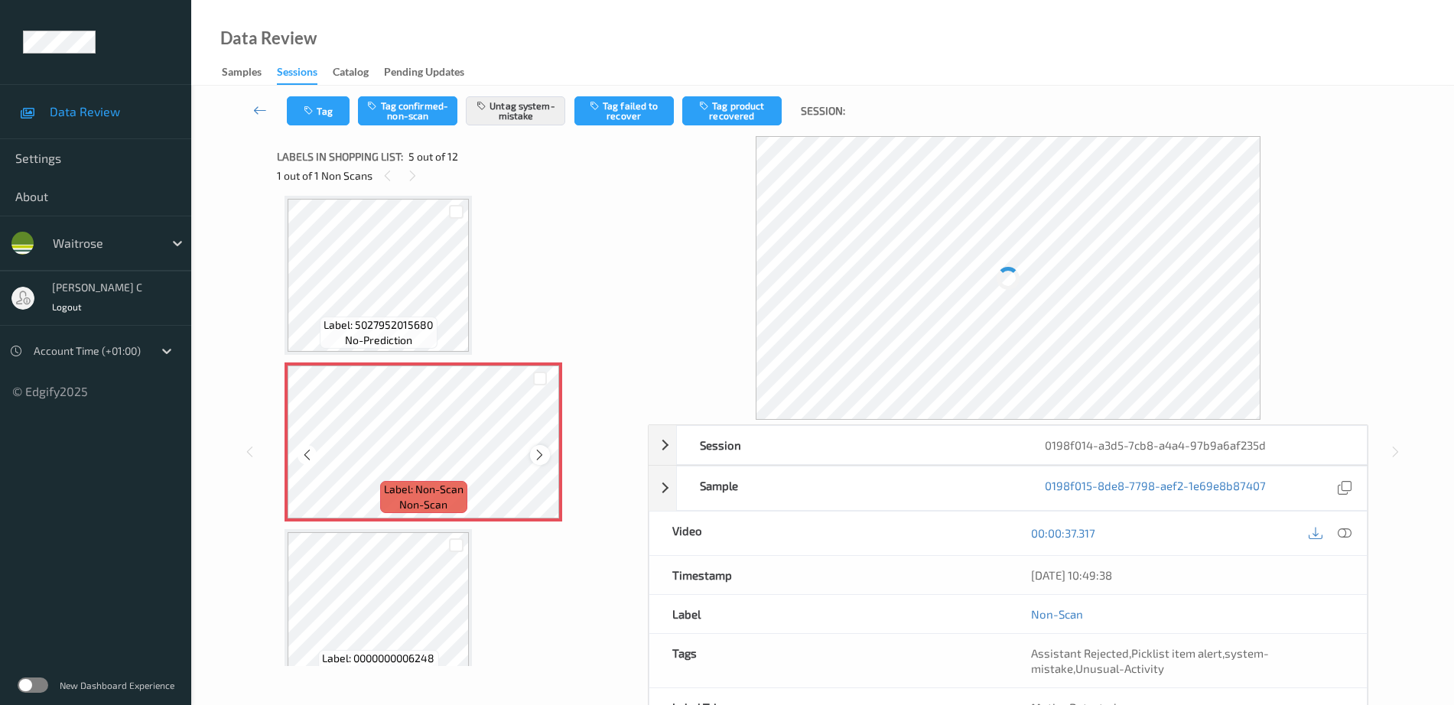
click at [545, 453] on icon at bounding box center [539, 455] width 13 height 14
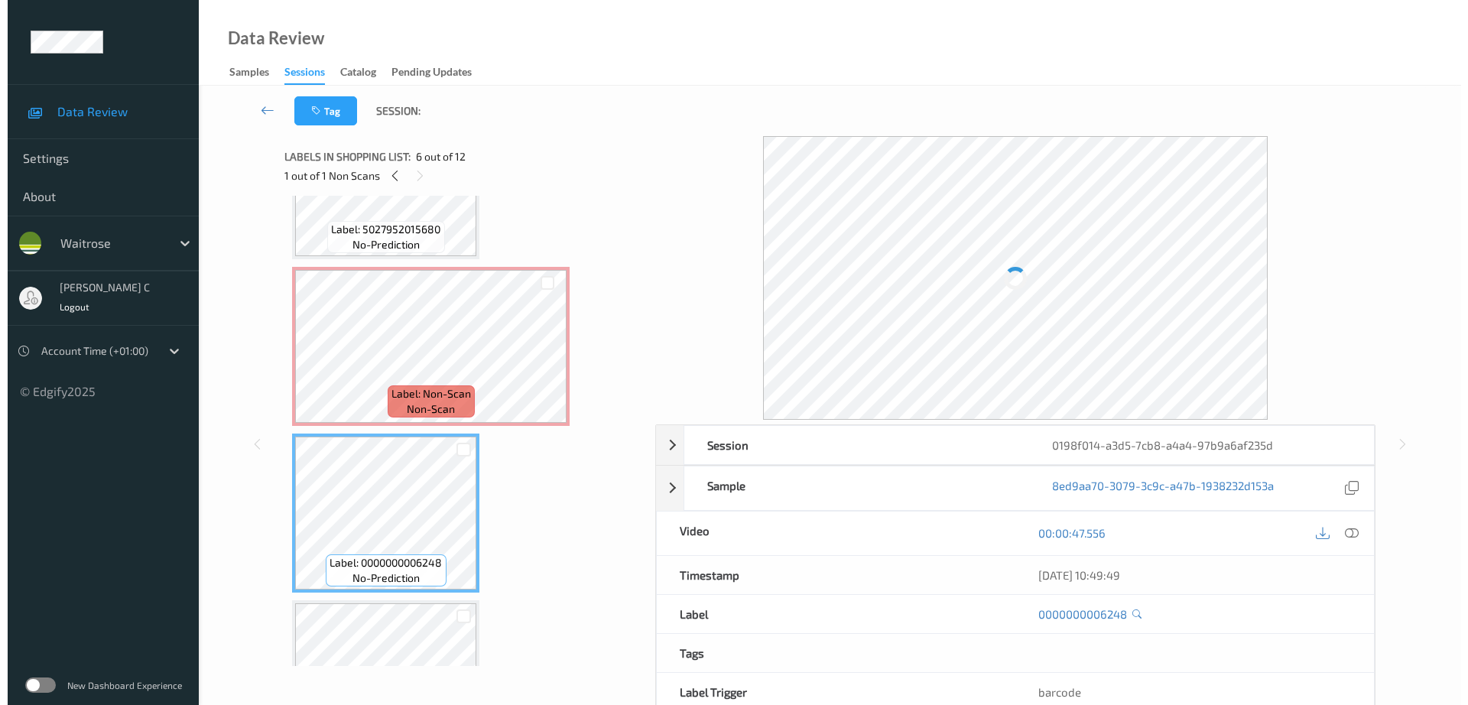
scroll to position [412, 0]
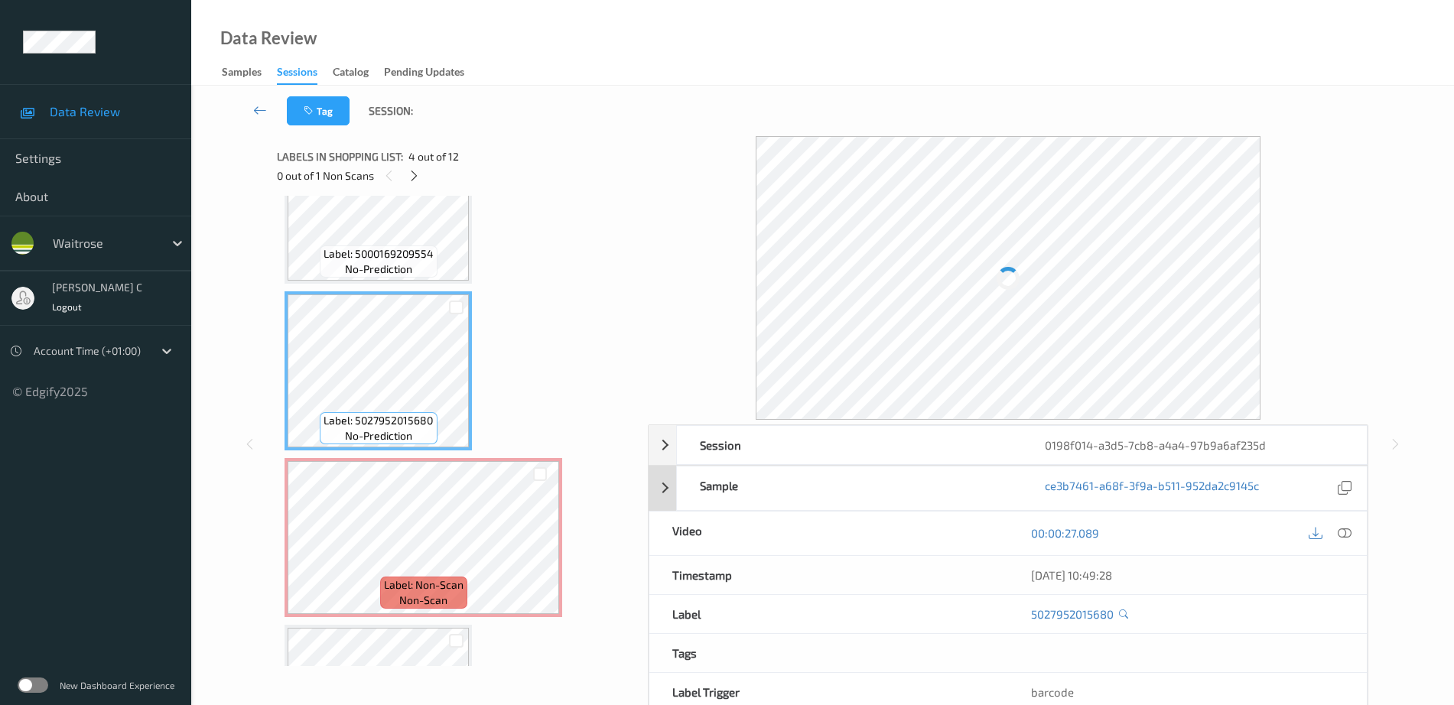
click at [1347, 535] on icon at bounding box center [1345, 533] width 14 height 14
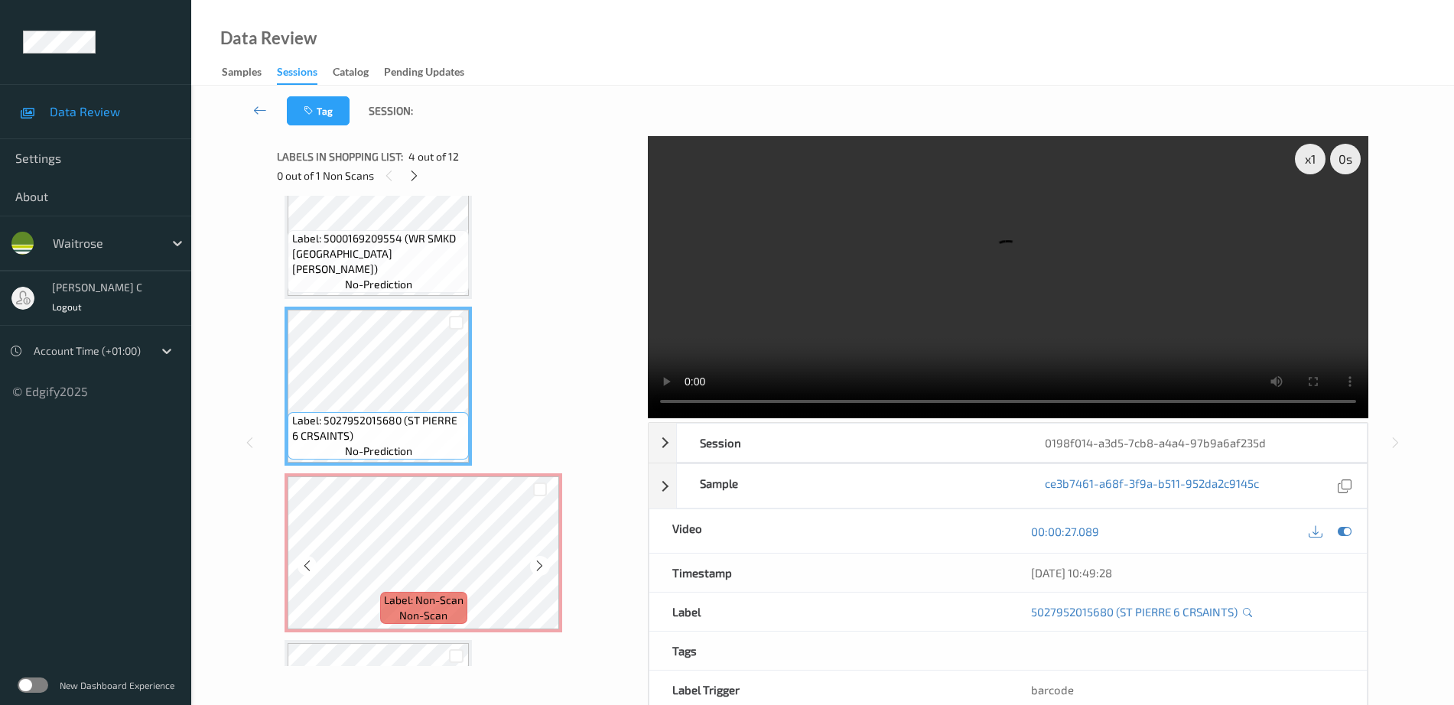
scroll to position [493, 0]
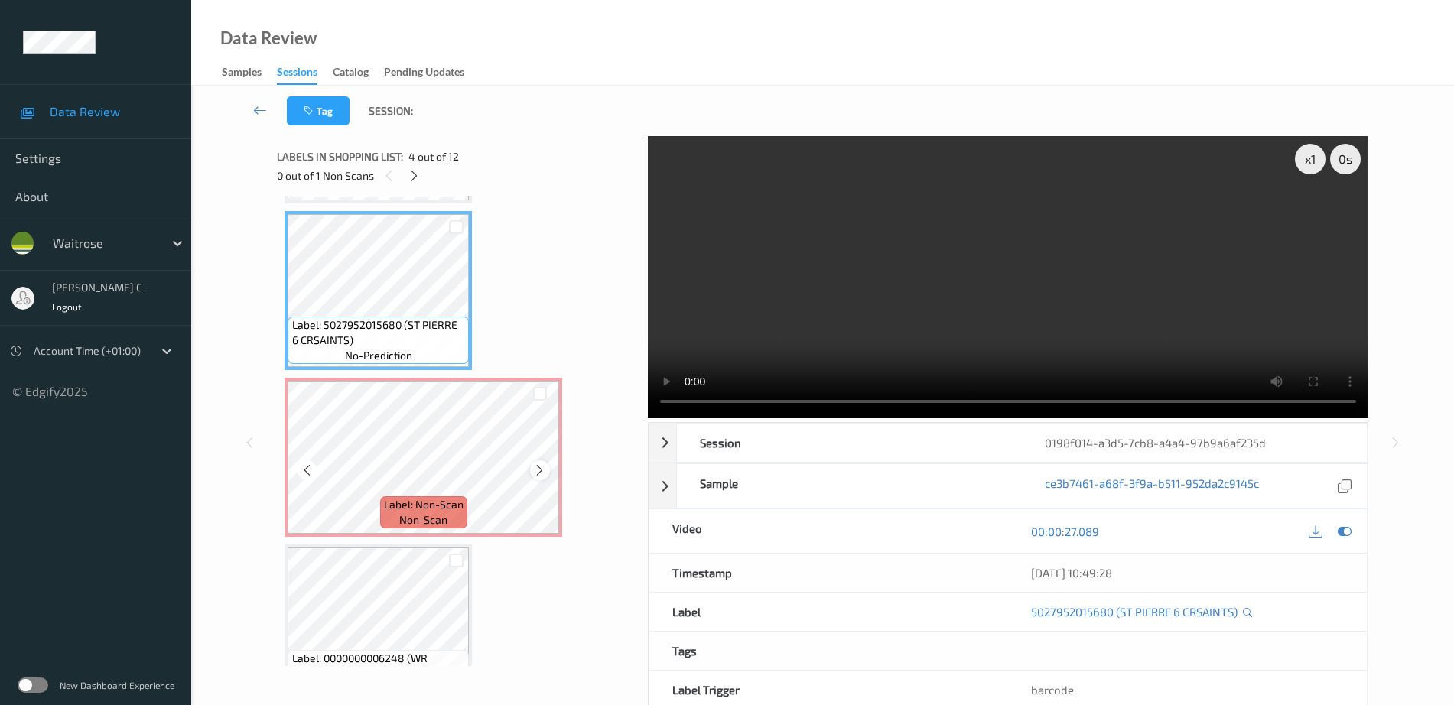
click at [540, 470] on icon at bounding box center [539, 470] width 13 height 14
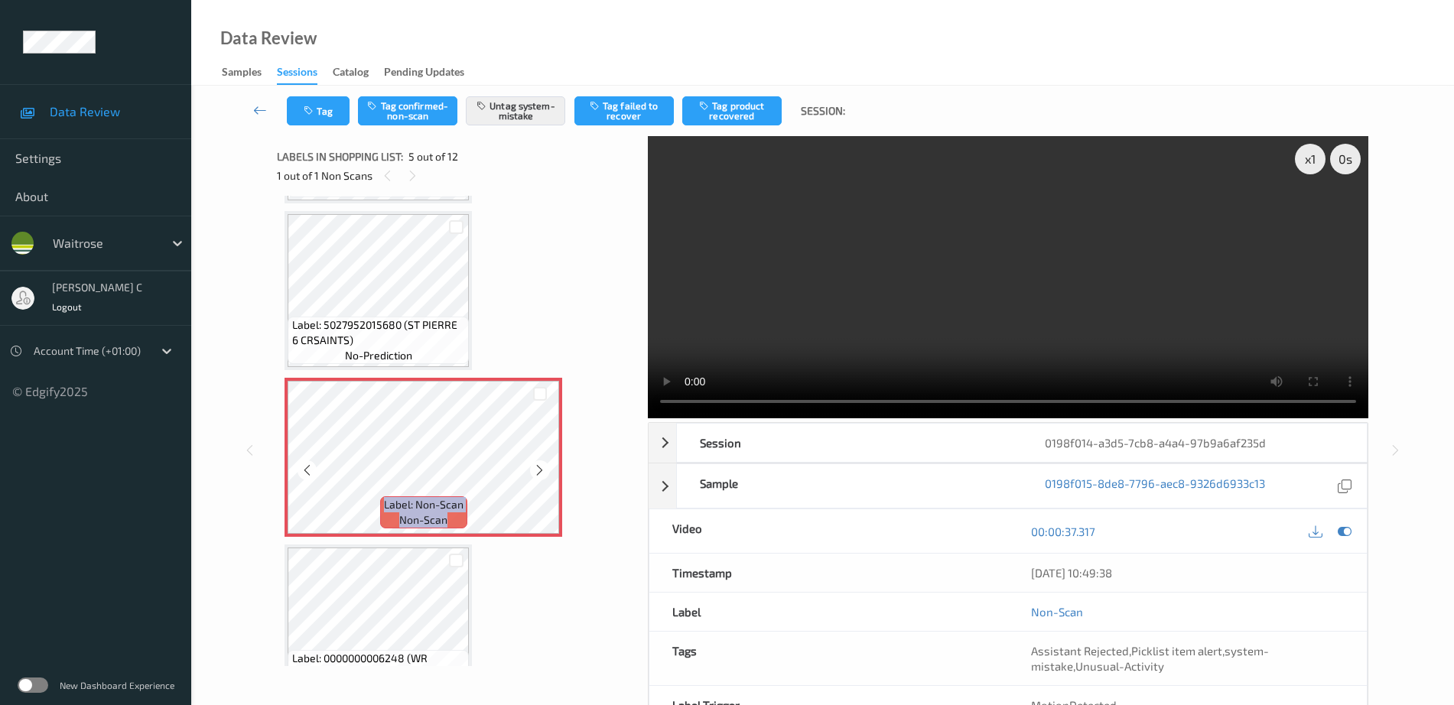
click at [540, 470] on icon at bounding box center [539, 470] width 13 height 14
click at [540, 469] on icon at bounding box center [539, 470] width 13 height 14
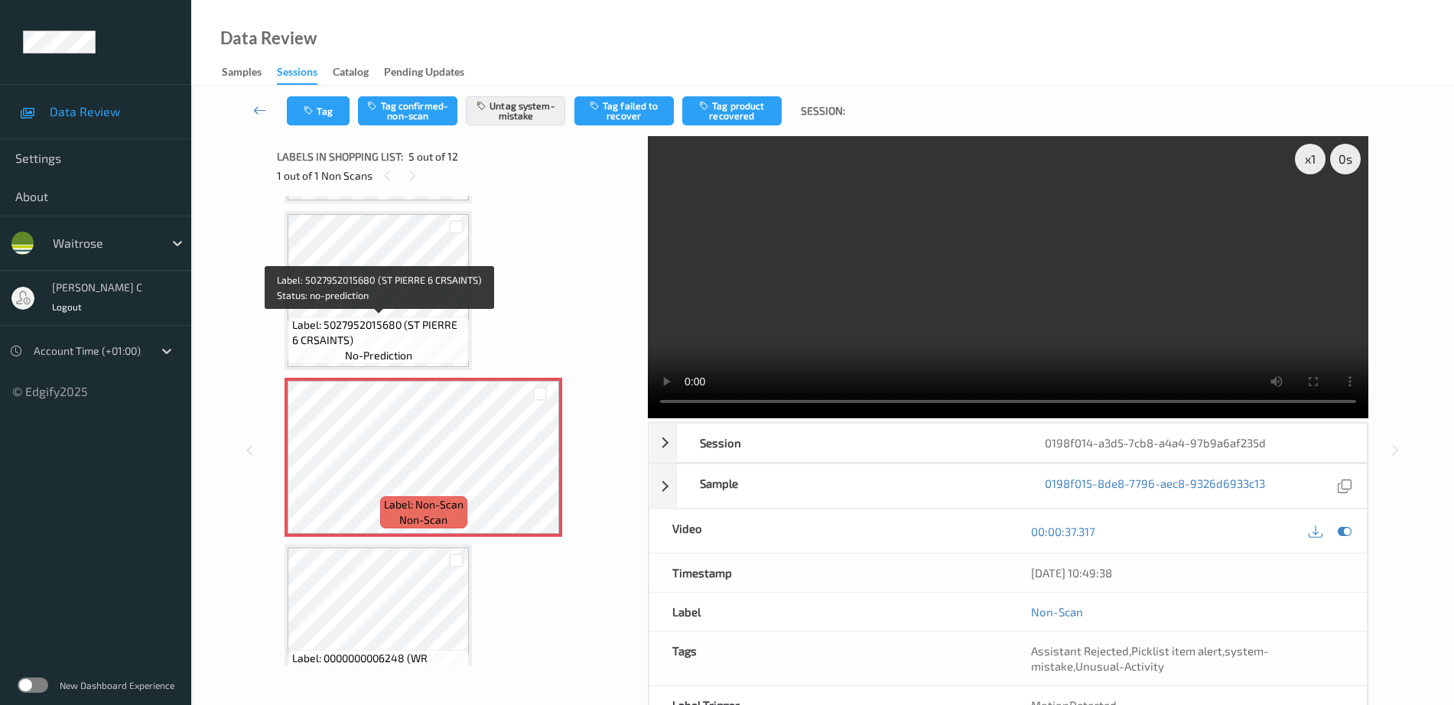
click at [387, 321] on span "Label: 5027952015680 (ST PIERRE 6 CRSAINTS)" at bounding box center [379, 332] width 174 height 31
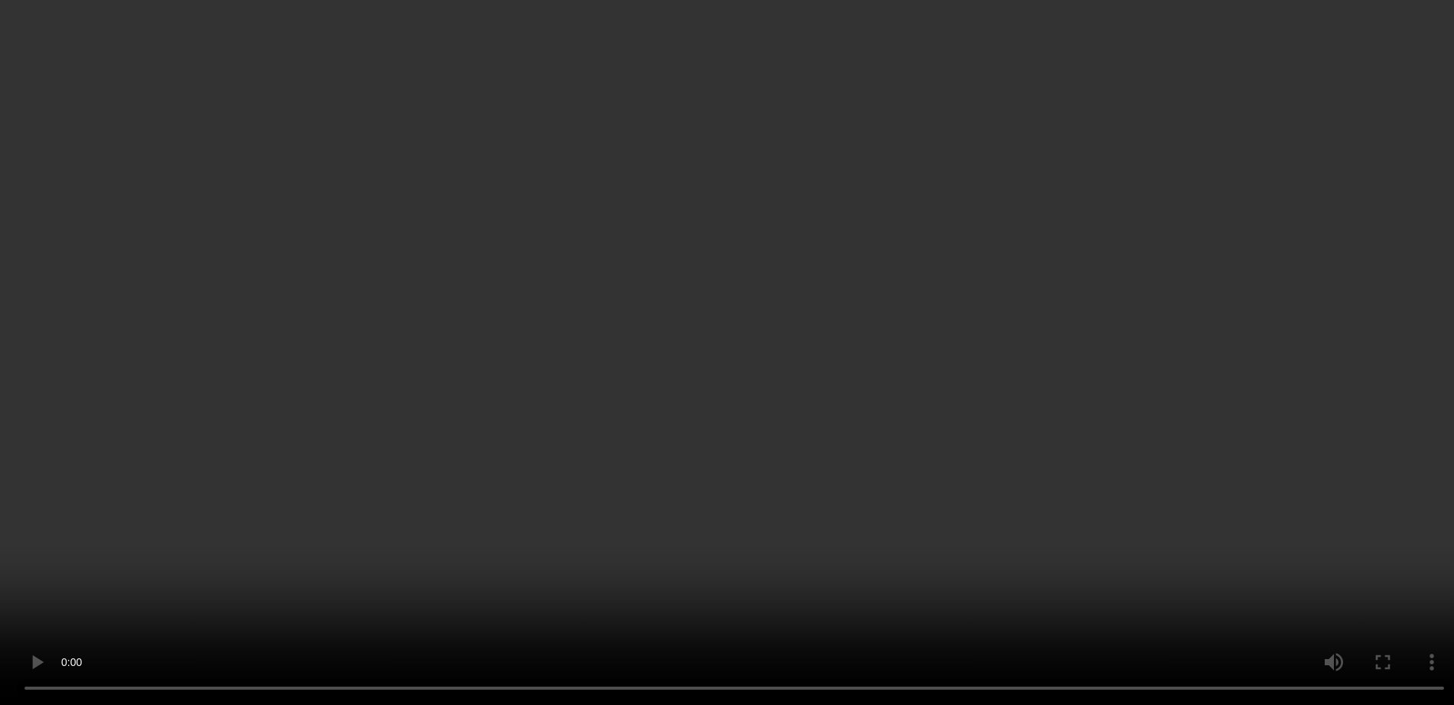
scroll to position [684, 0]
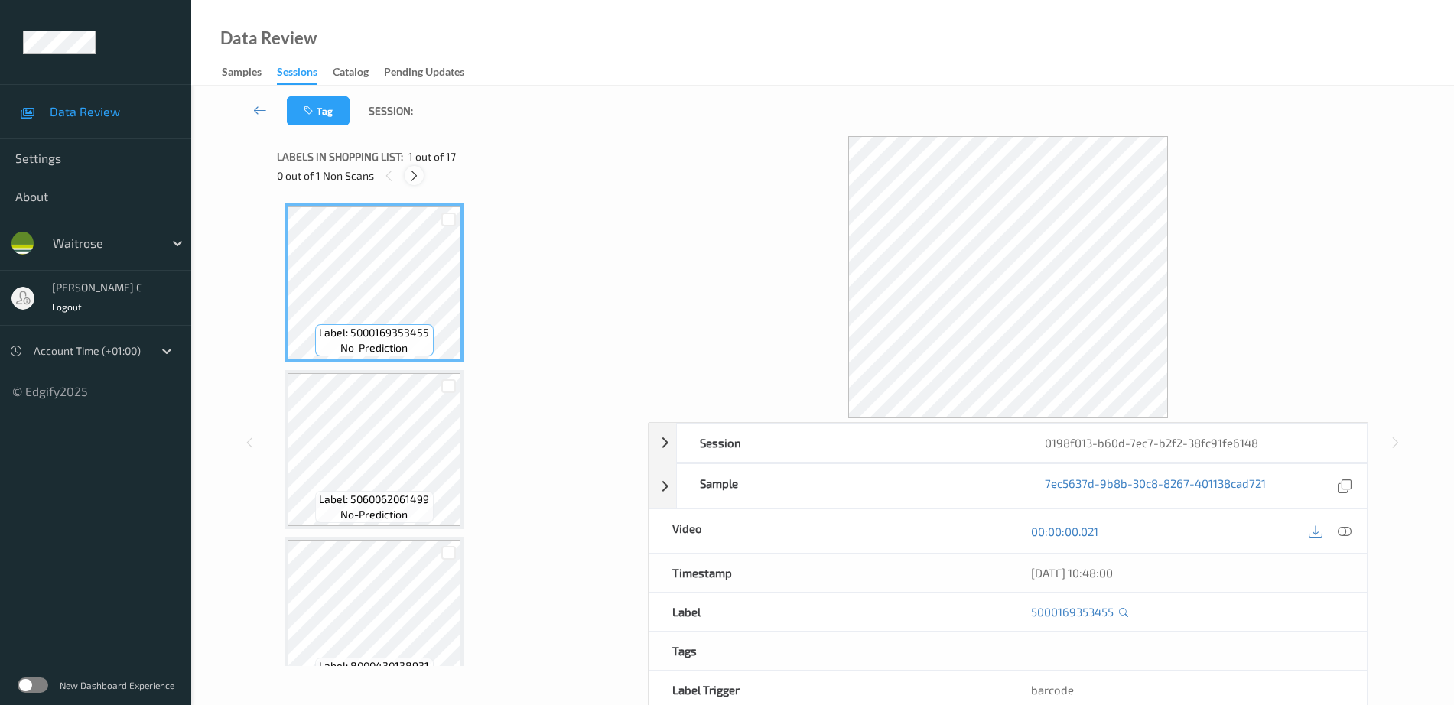
click at [415, 176] on icon at bounding box center [414, 176] width 13 height 14
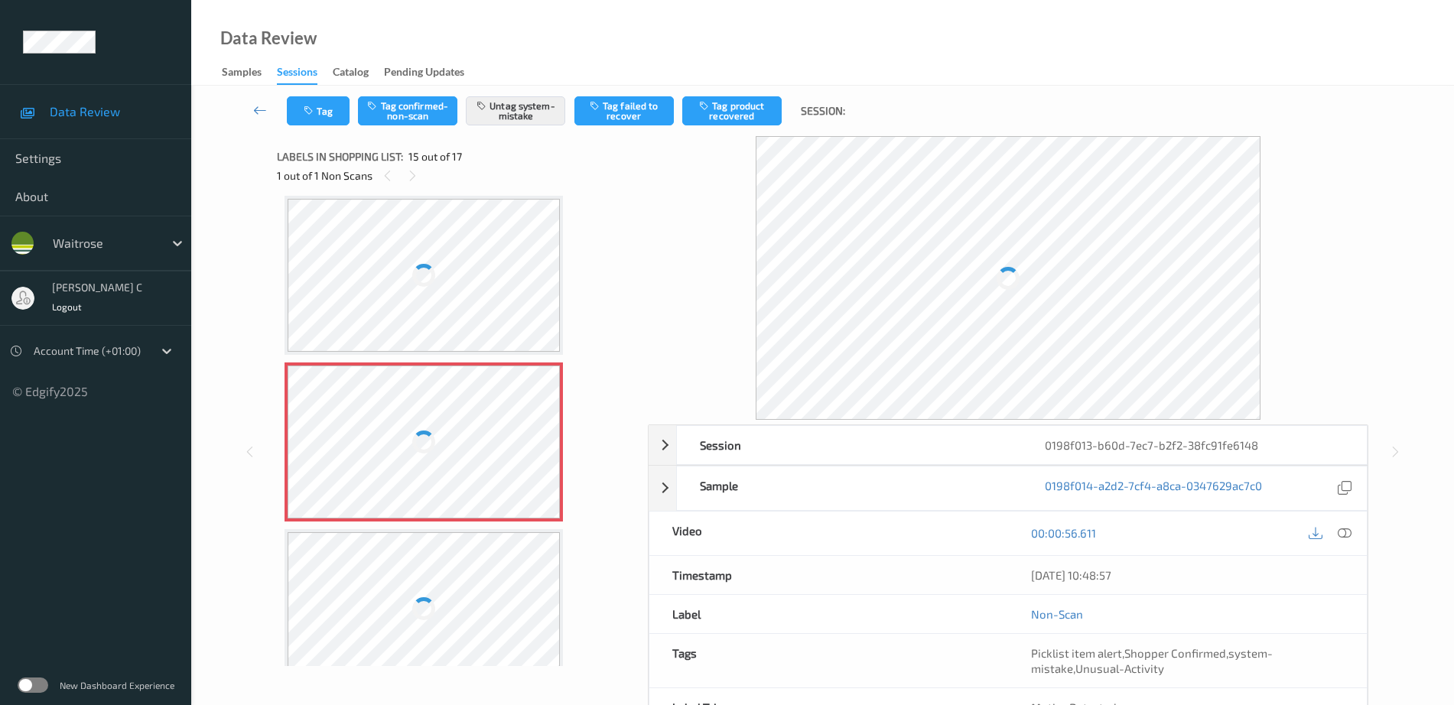
click at [424, 441] on div at bounding box center [424, 443] width 28 height 28
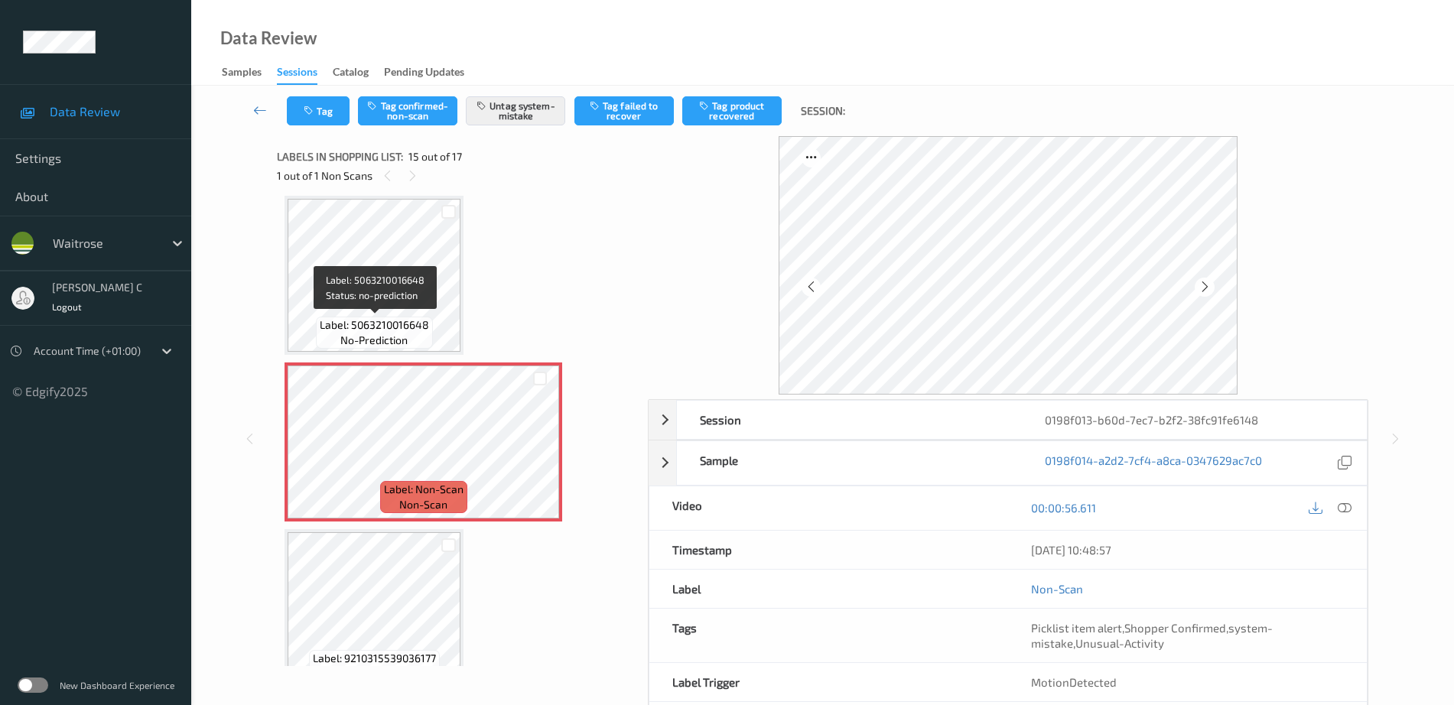
click at [379, 339] on span "no-prediction" at bounding box center [373, 340] width 67 height 15
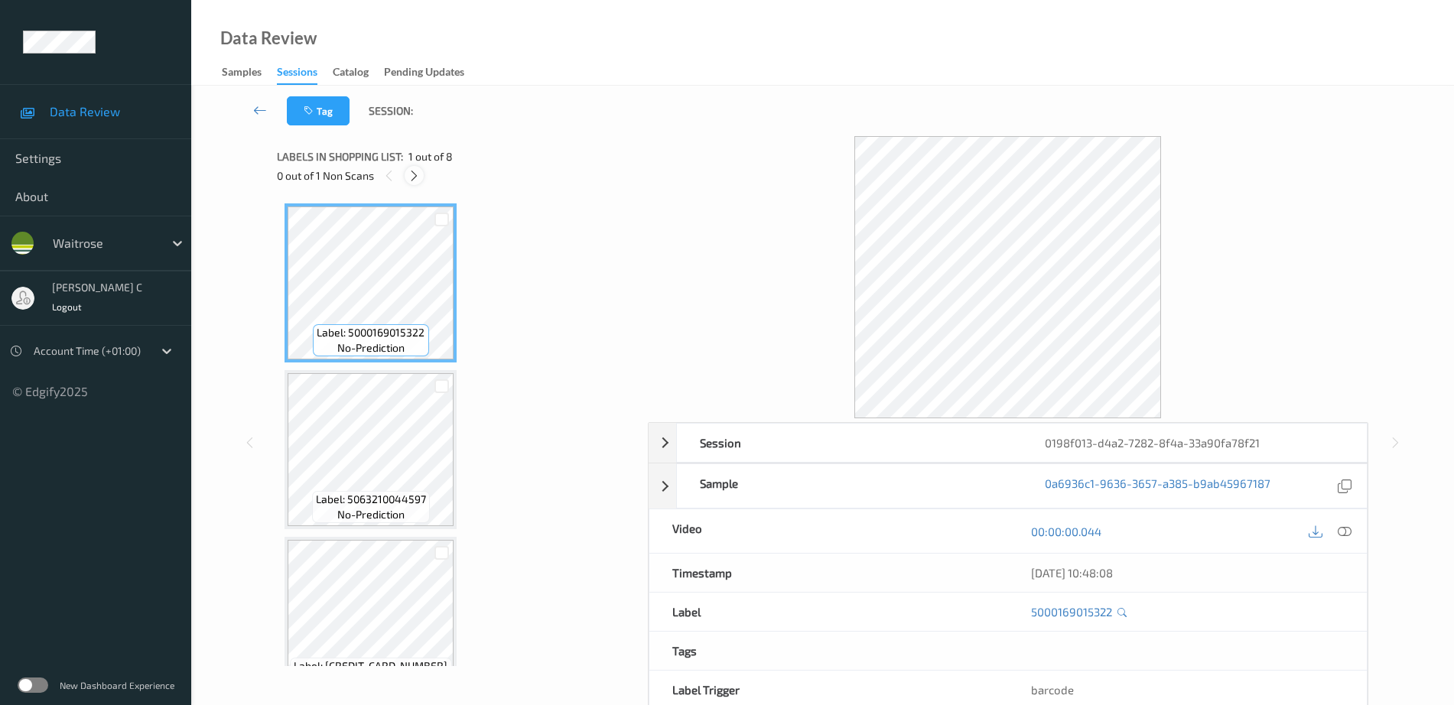
click at [415, 175] on icon at bounding box center [414, 176] width 13 height 14
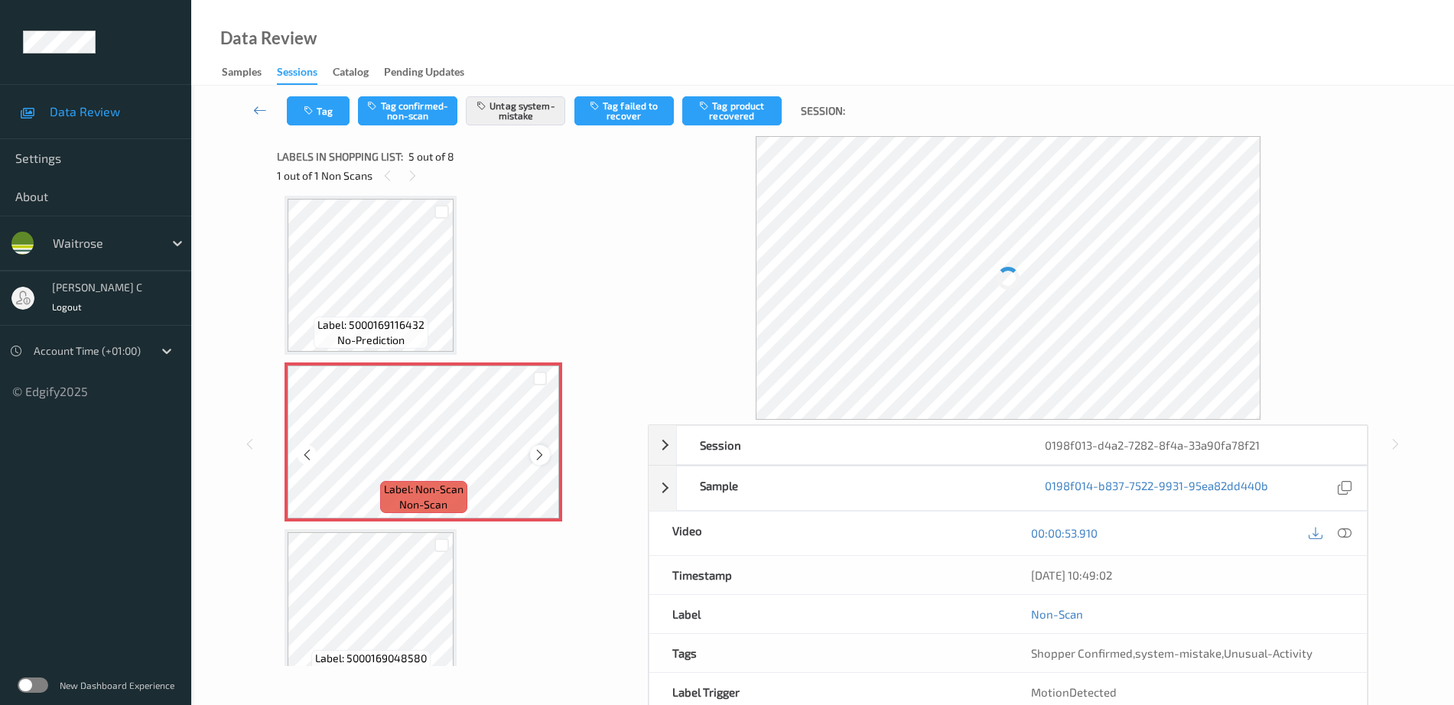
click at [538, 457] on icon at bounding box center [539, 455] width 13 height 14
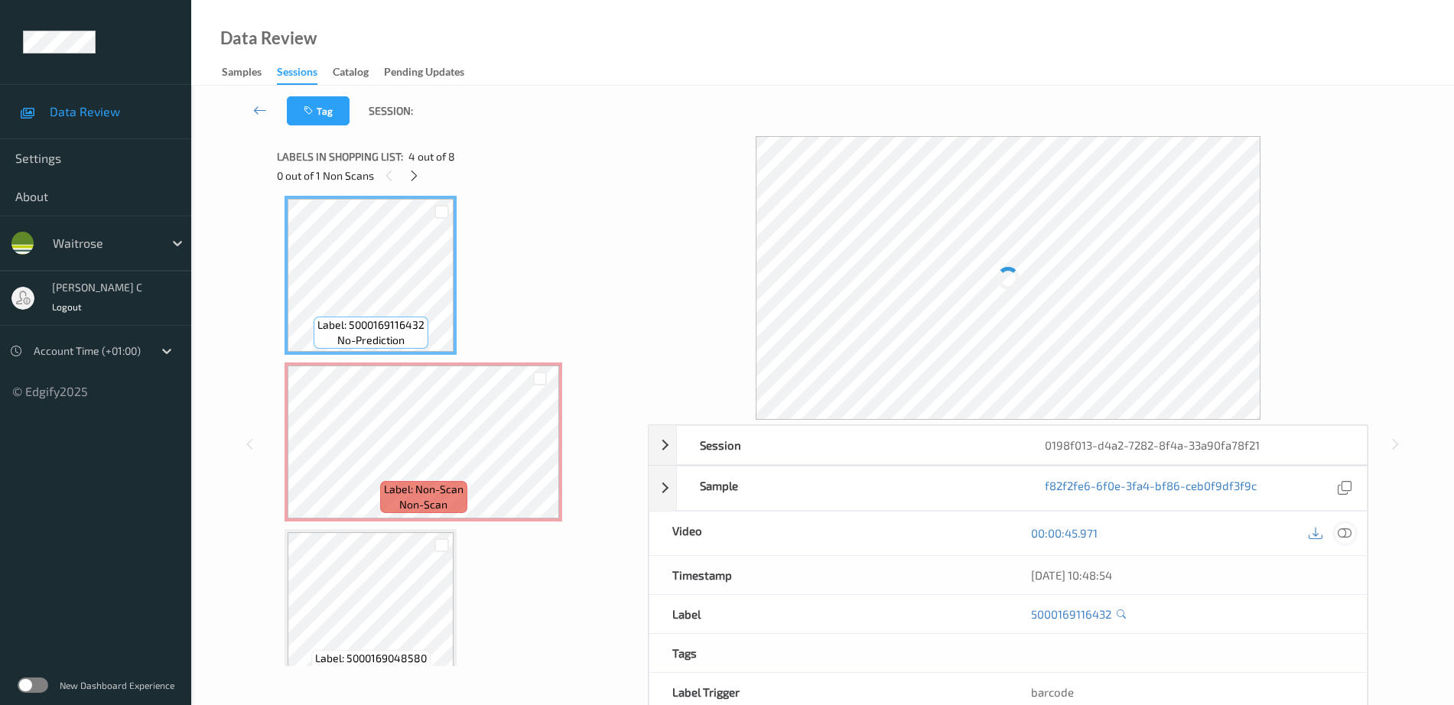
click at [1347, 533] on icon at bounding box center [1345, 533] width 14 height 14
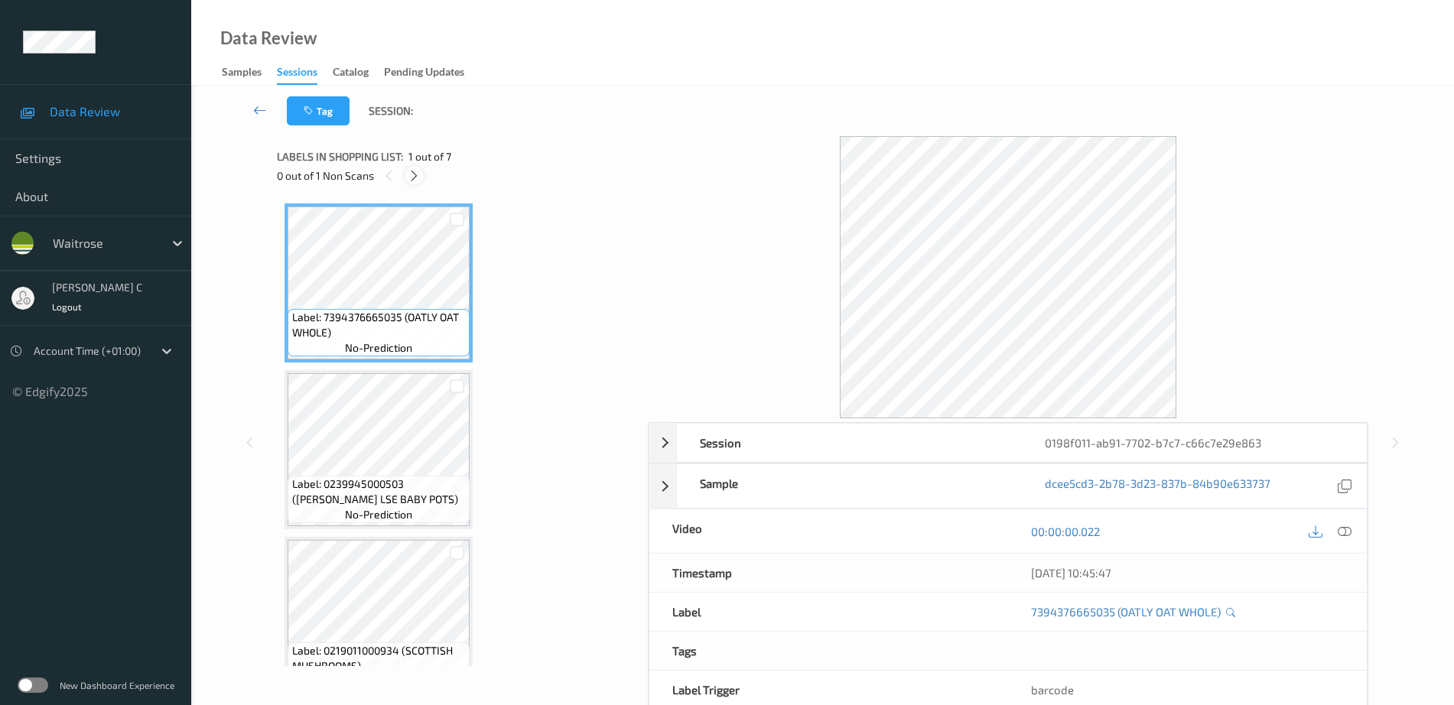
click at [418, 176] on icon at bounding box center [414, 176] width 13 height 14
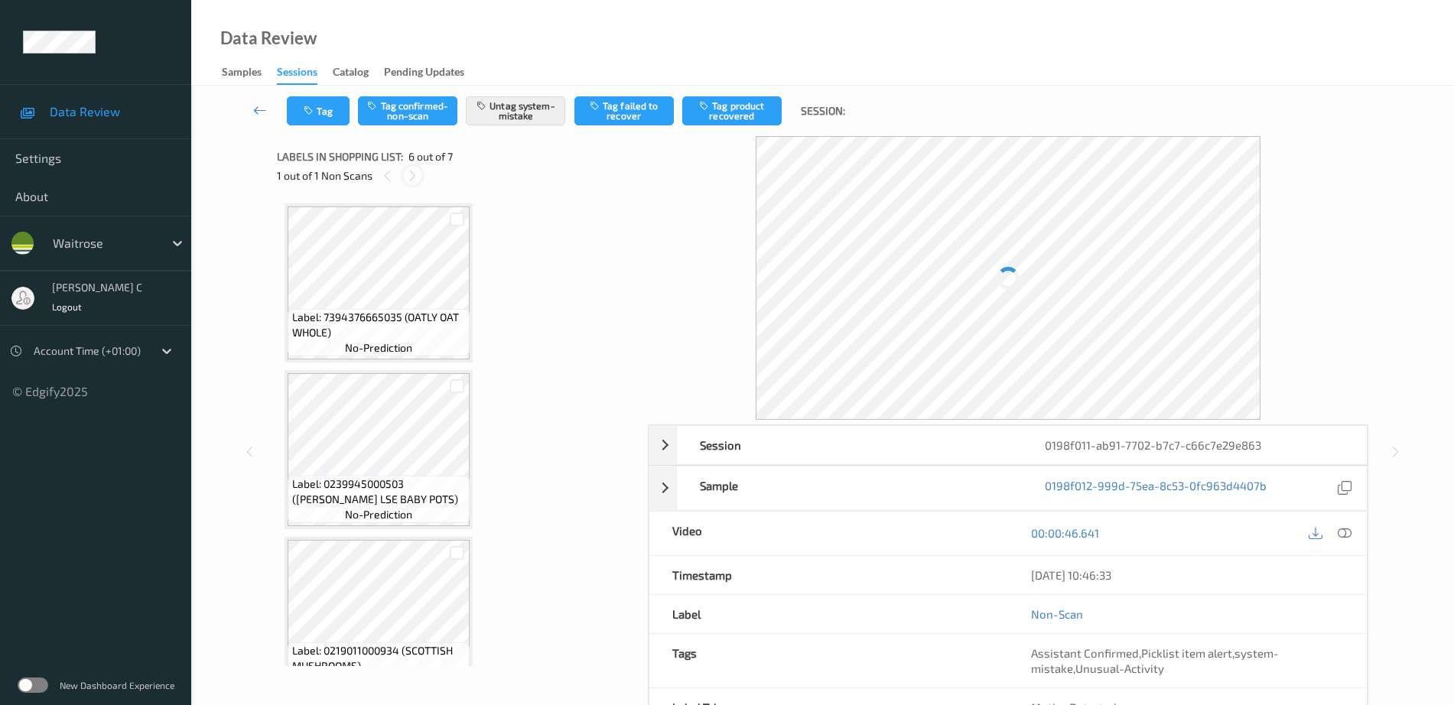
scroll to position [675, 0]
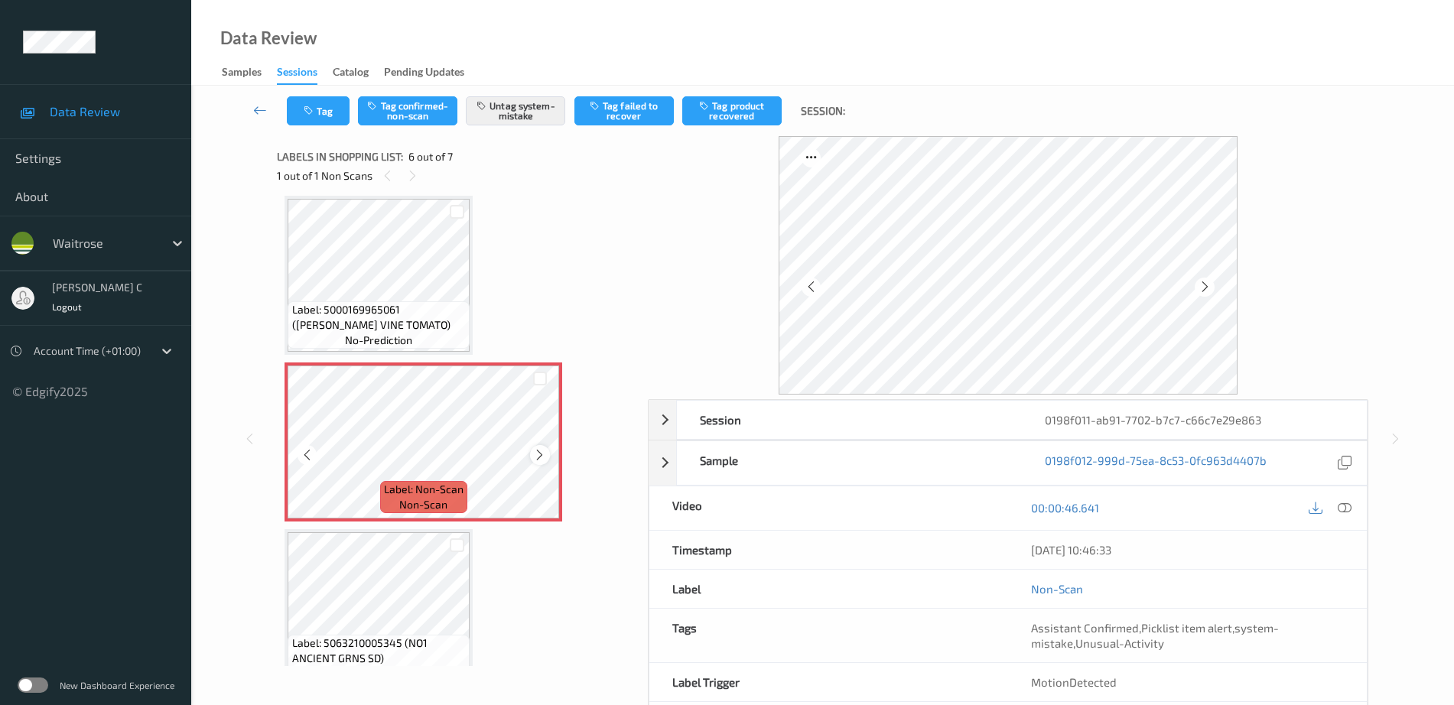
click at [535, 456] on icon at bounding box center [539, 455] width 13 height 14
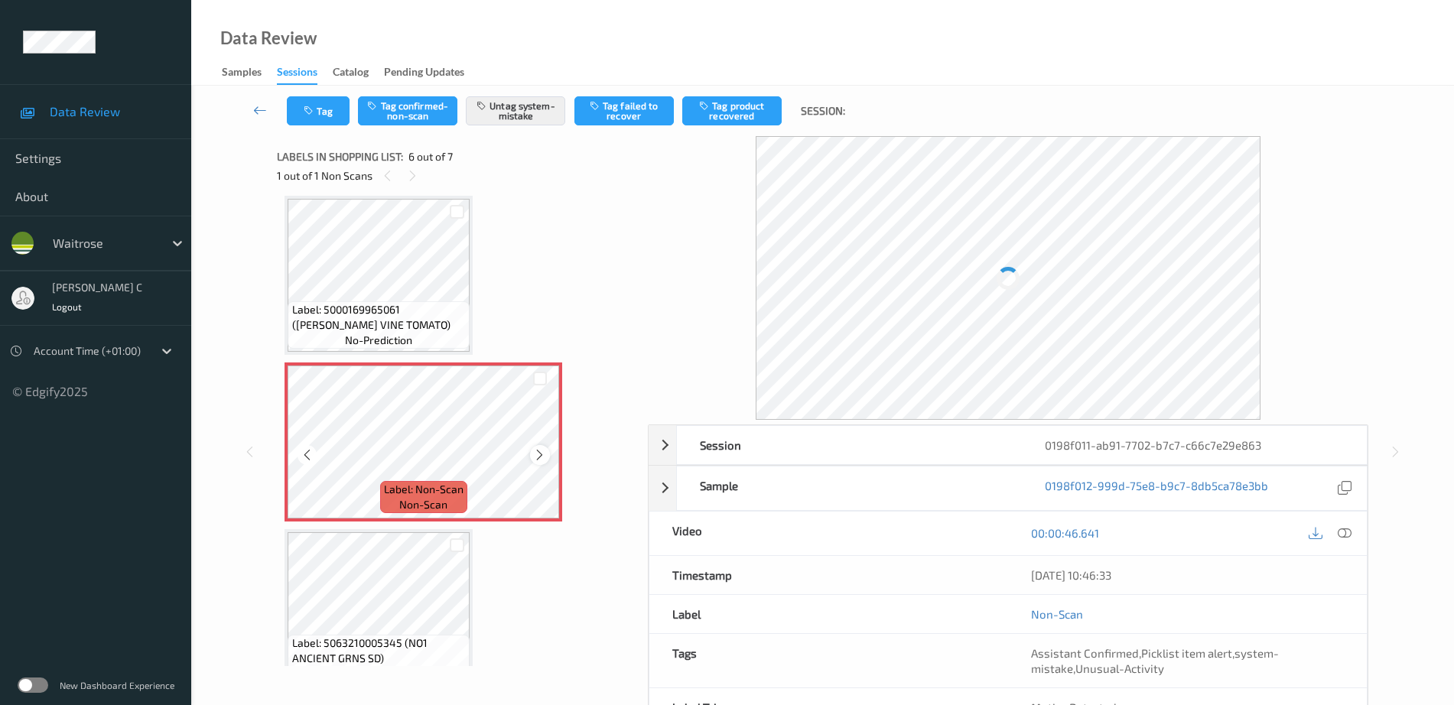
click at [536, 456] on icon at bounding box center [539, 455] width 13 height 14
click at [541, 463] on div at bounding box center [539, 454] width 19 height 19
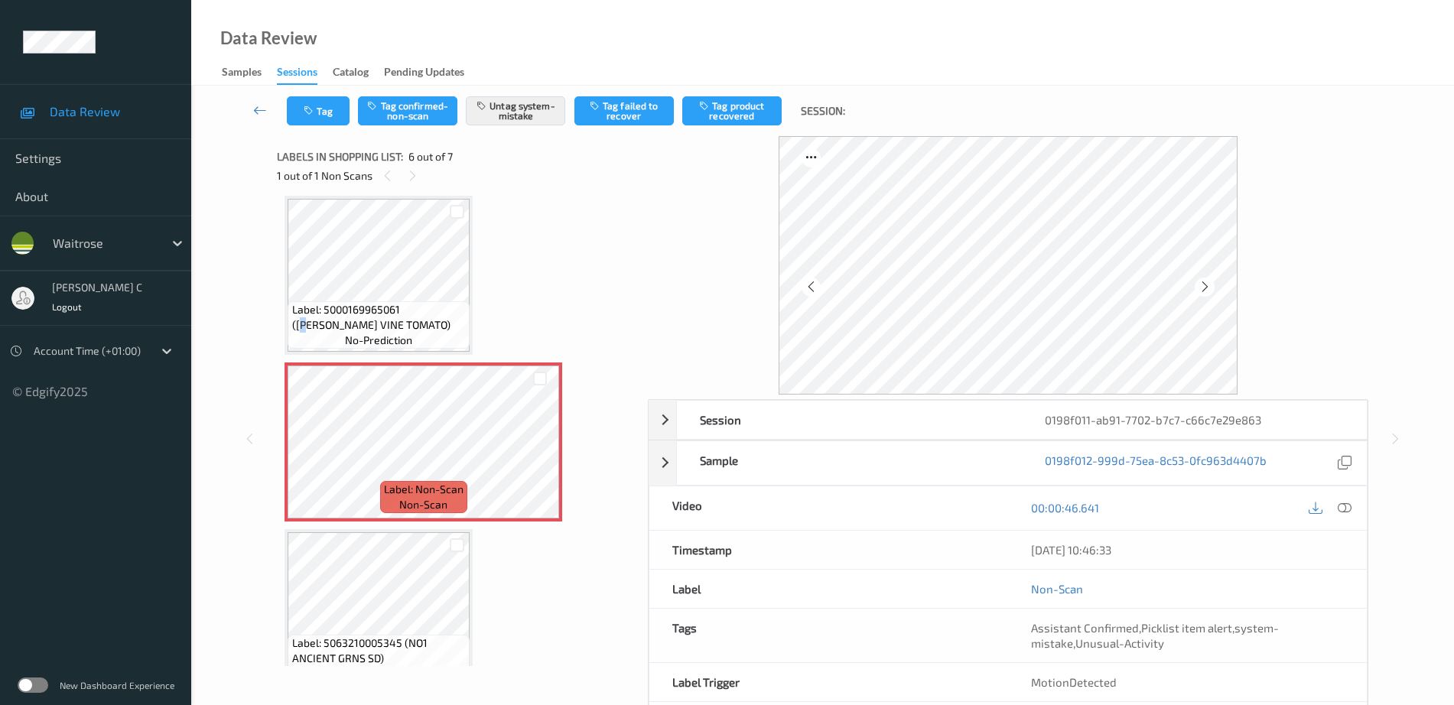
click at [421, 309] on span "Label: 5000169965061 (WR DORG VINE TOMATO)" at bounding box center [379, 317] width 174 height 31
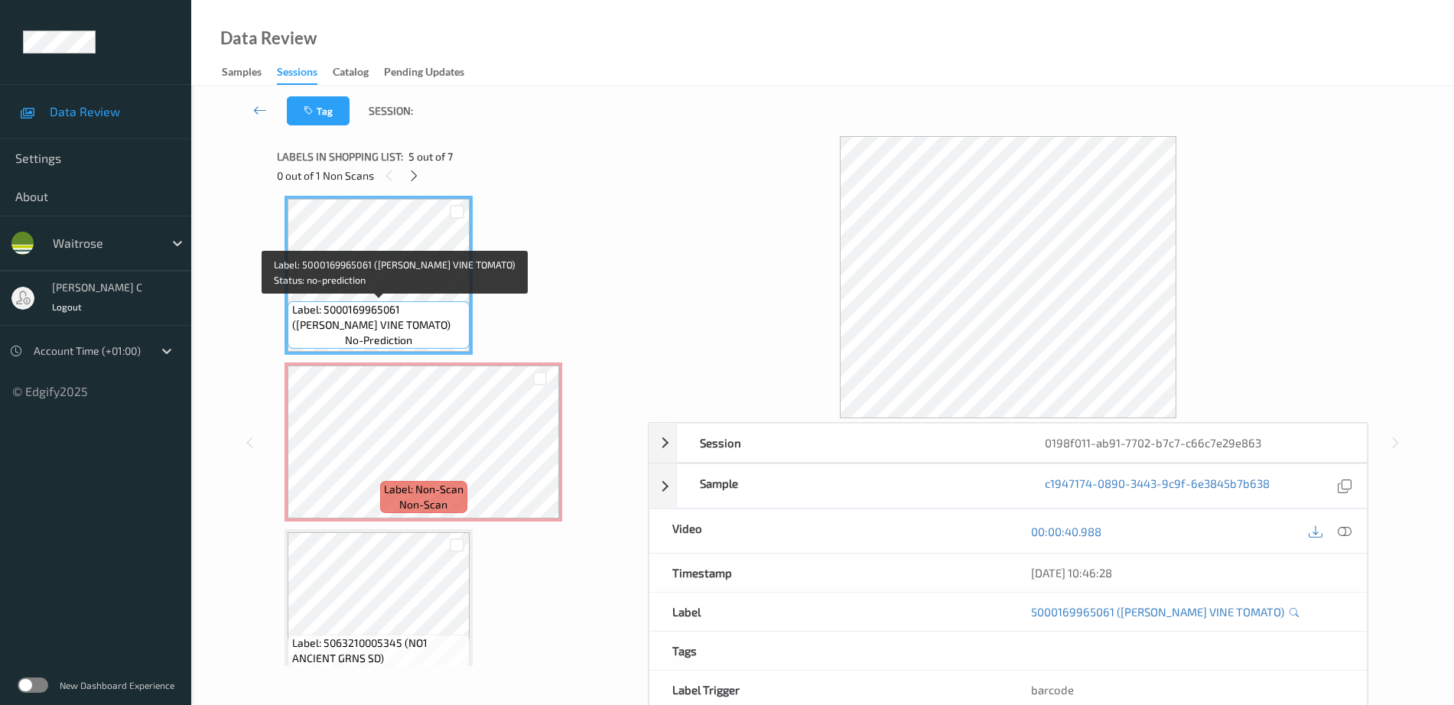
click at [406, 327] on span "Label: 5000169965061 (WR DORG VINE TOMATO)" at bounding box center [379, 317] width 174 height 31
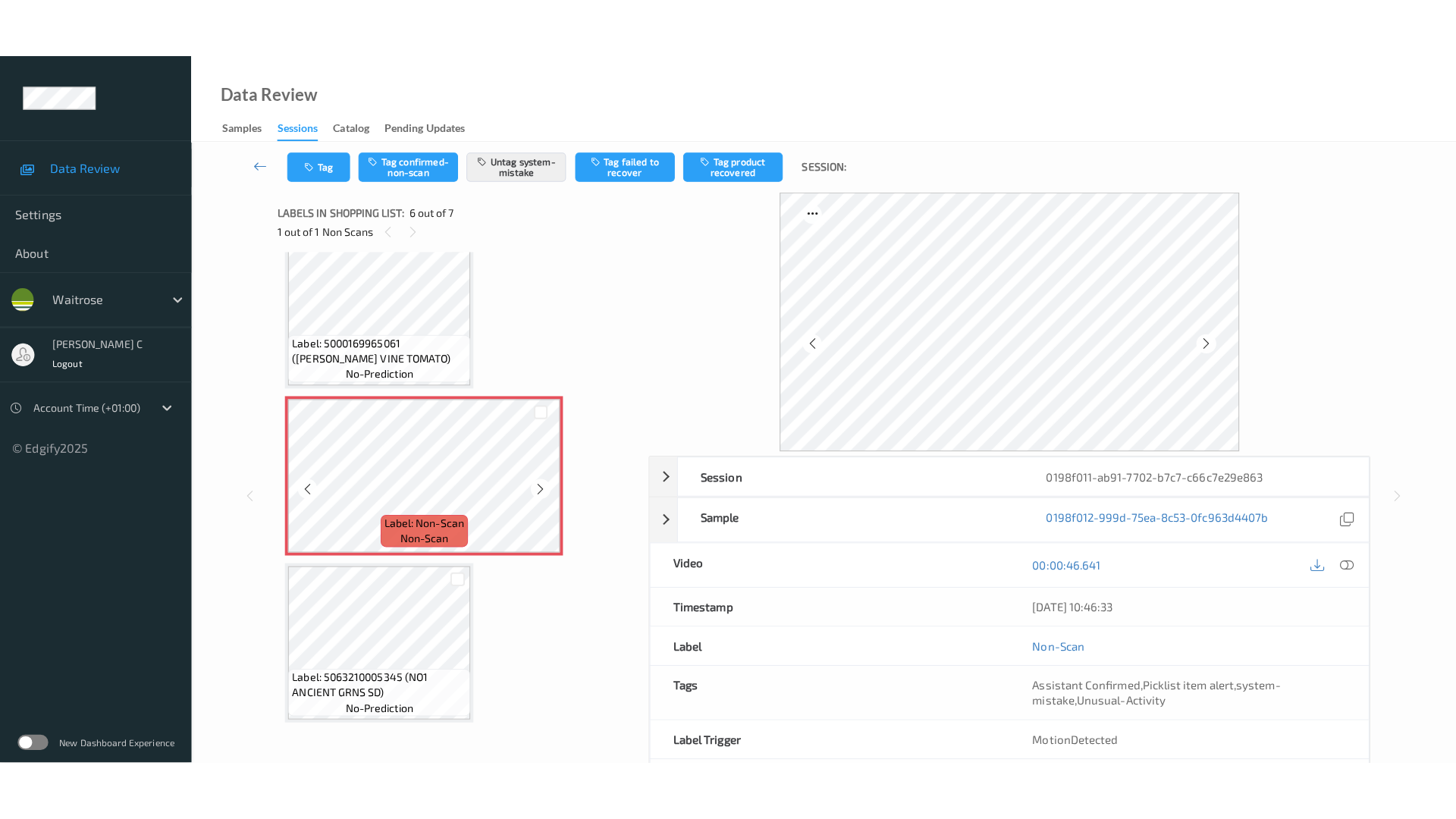
scroll to position [698, 0]
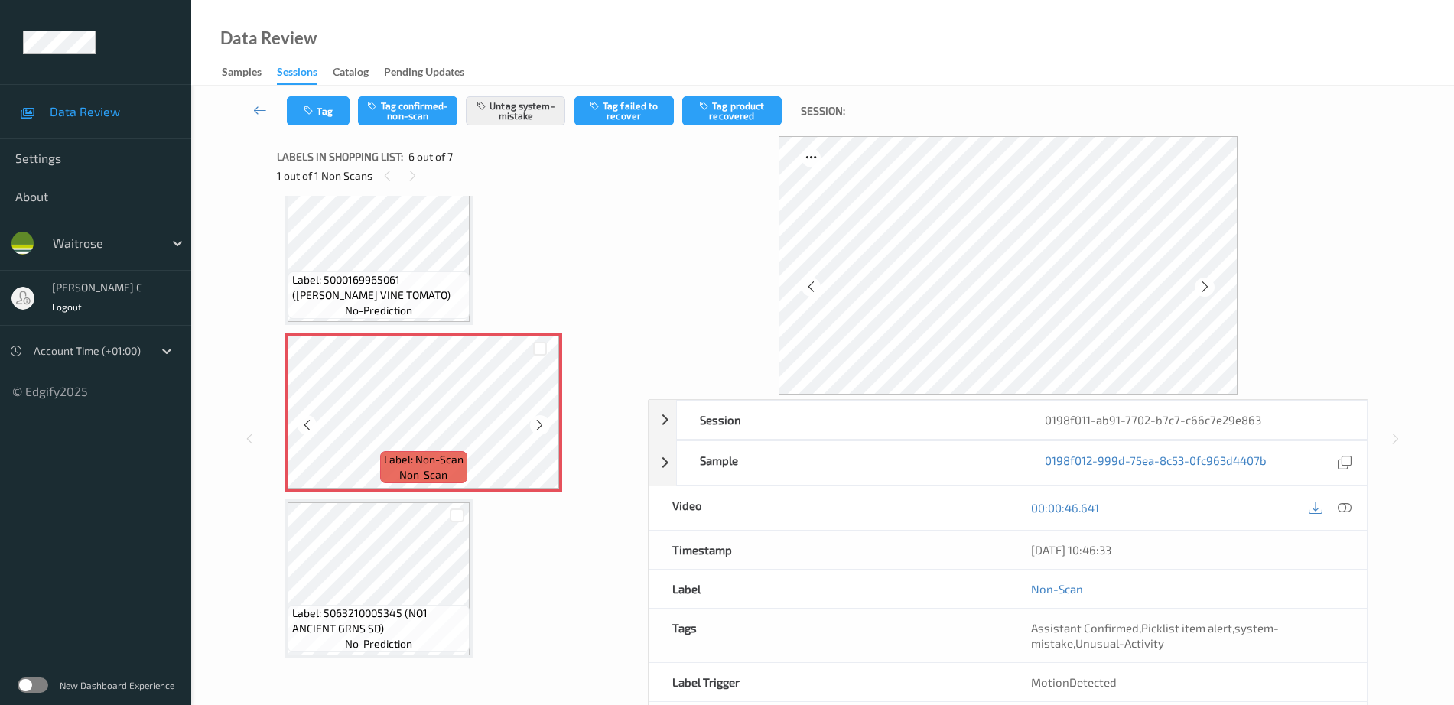
click at [392, 462] on span "Label: Non-Scan" at bounding box center [424, 459] width 80 height 15
click at [402, 491] on div "Label: Non-Scan non-scan" at bounding box center [423, 412] width 278 height 159
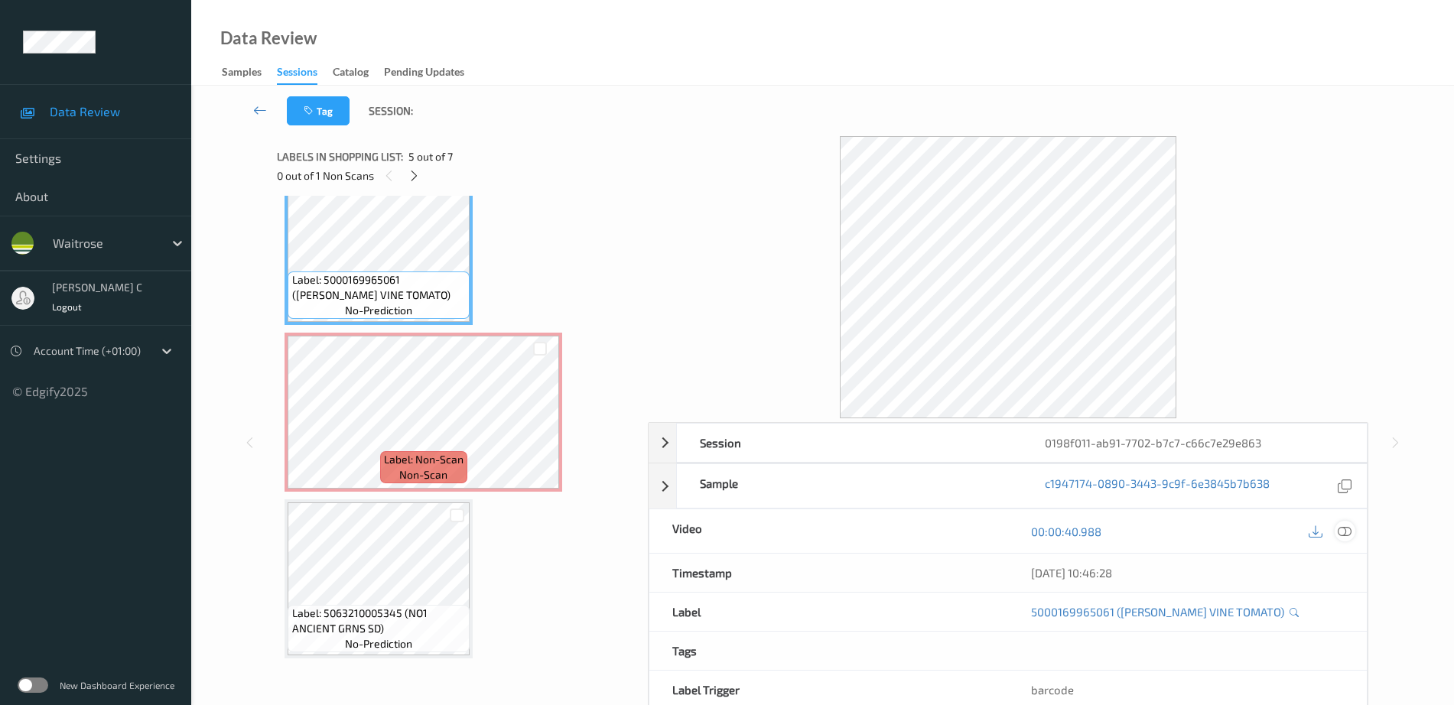
click at [1344, 535] on icon at bounding box center [1345, 532] width 14 height 14
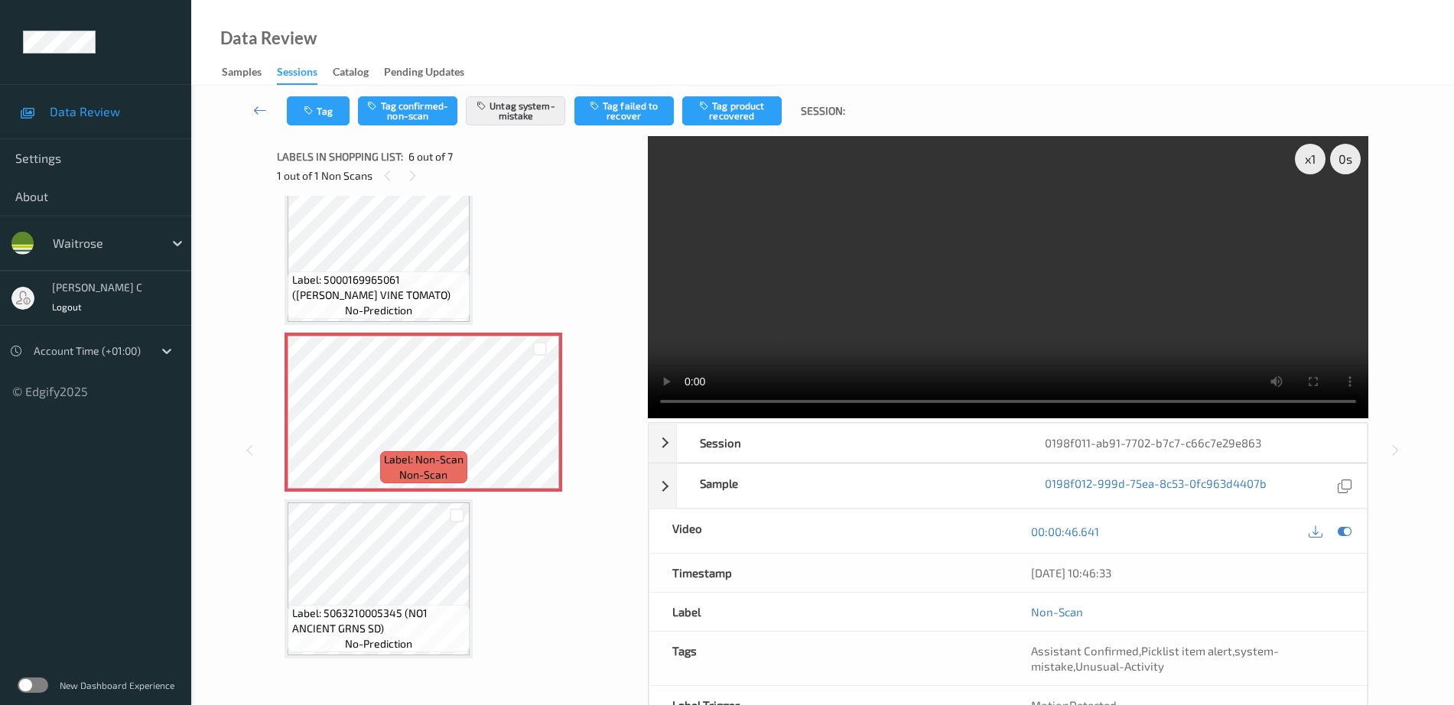
click at [333, 293] on span "Label: 5000169965061 (WR DORG VINE TOMATO)" at bounding box center [379, 287] width 174 height 31
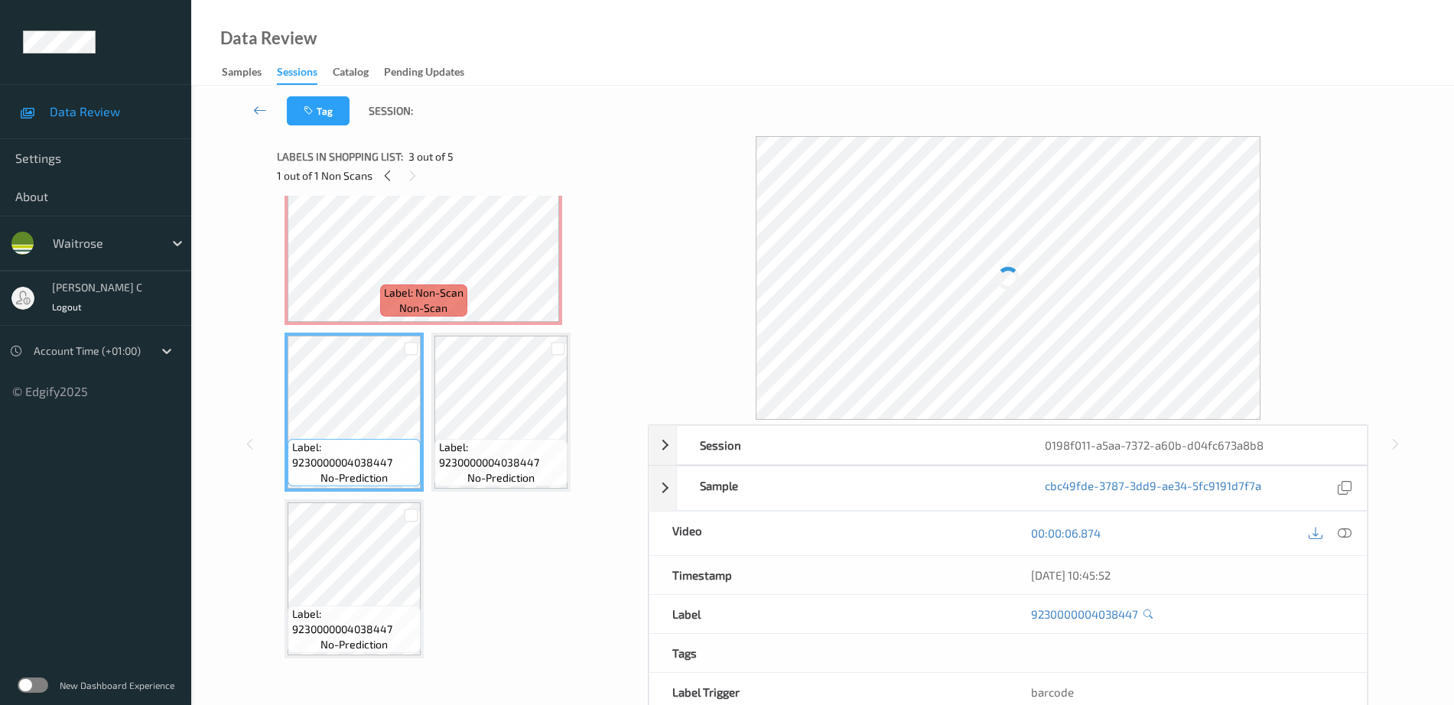
scroll to position [13, 0]
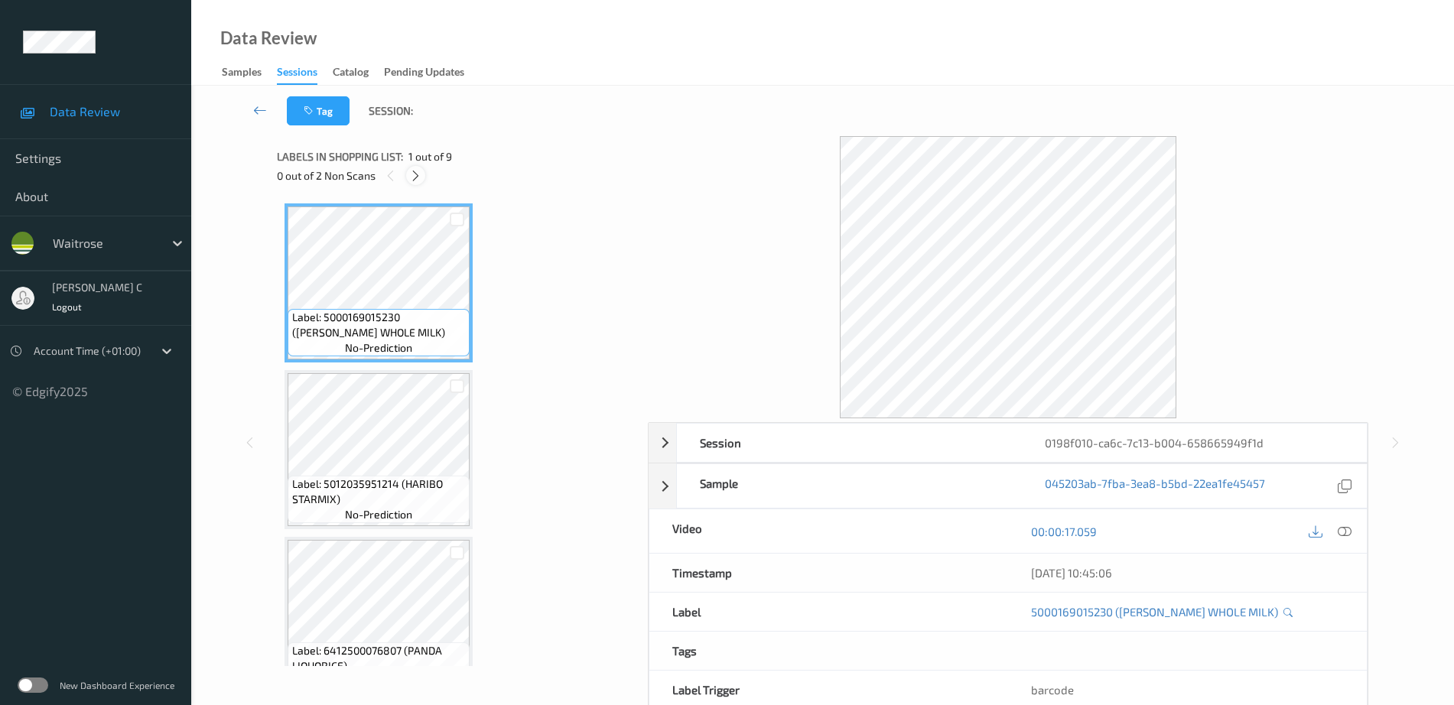
click at [414, 184] on div at bounding box center [415, 175] width 19 height 19
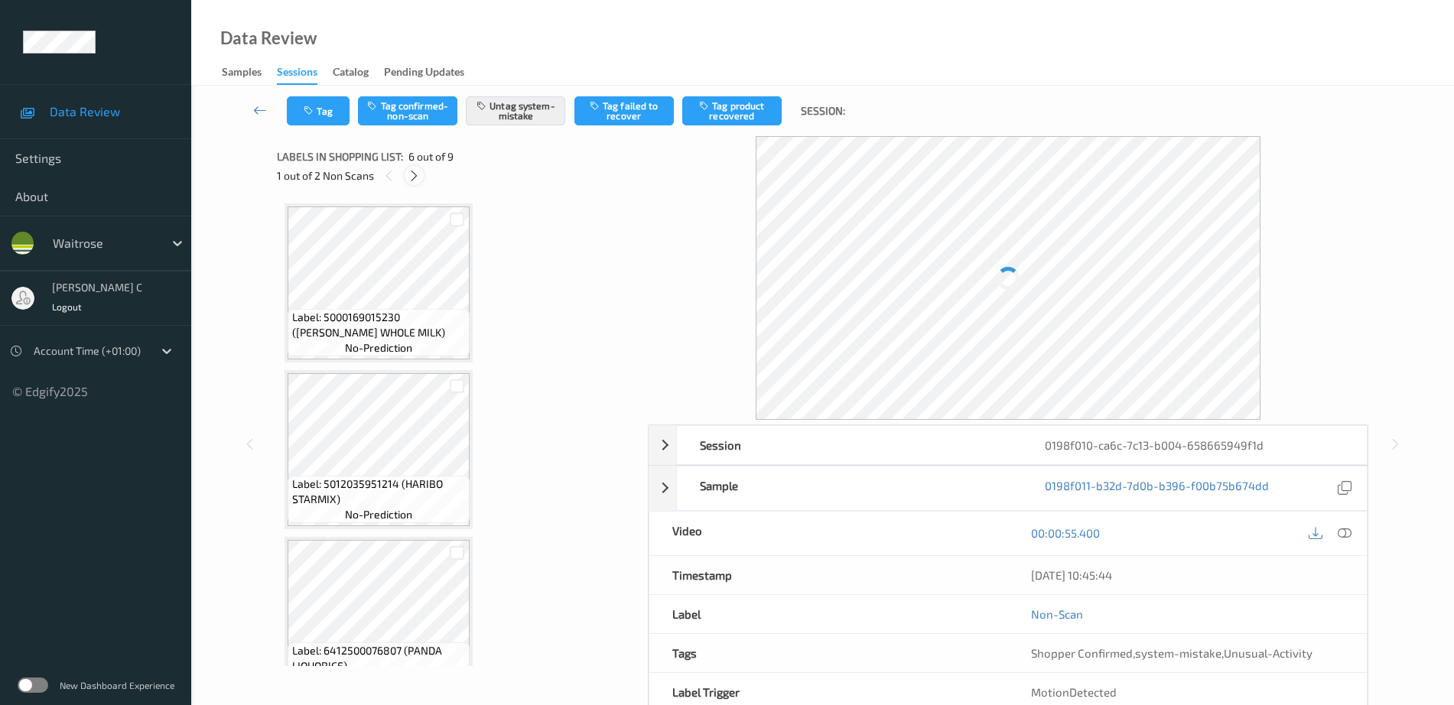
scroll to position [675, 0]
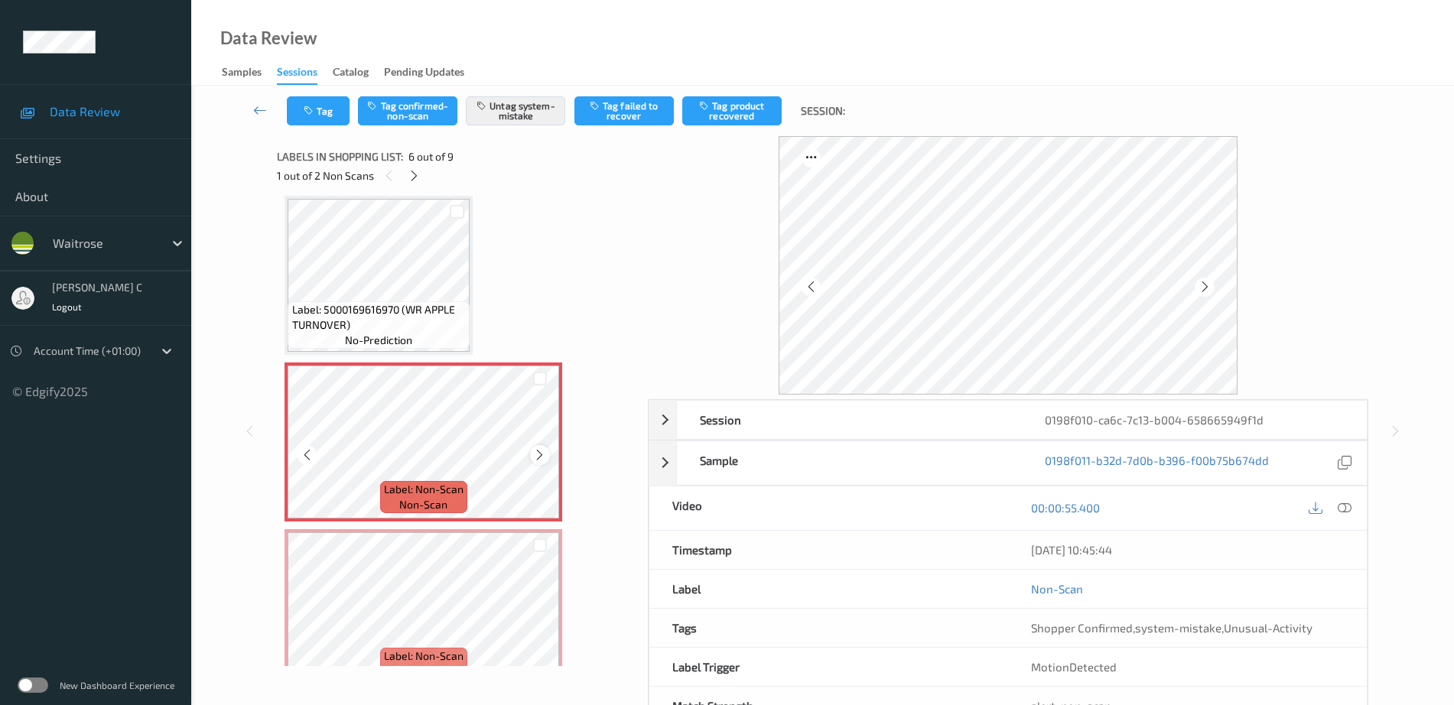
click at [538, 452] on icon at bounding box center [539, 455] width 13 height 14
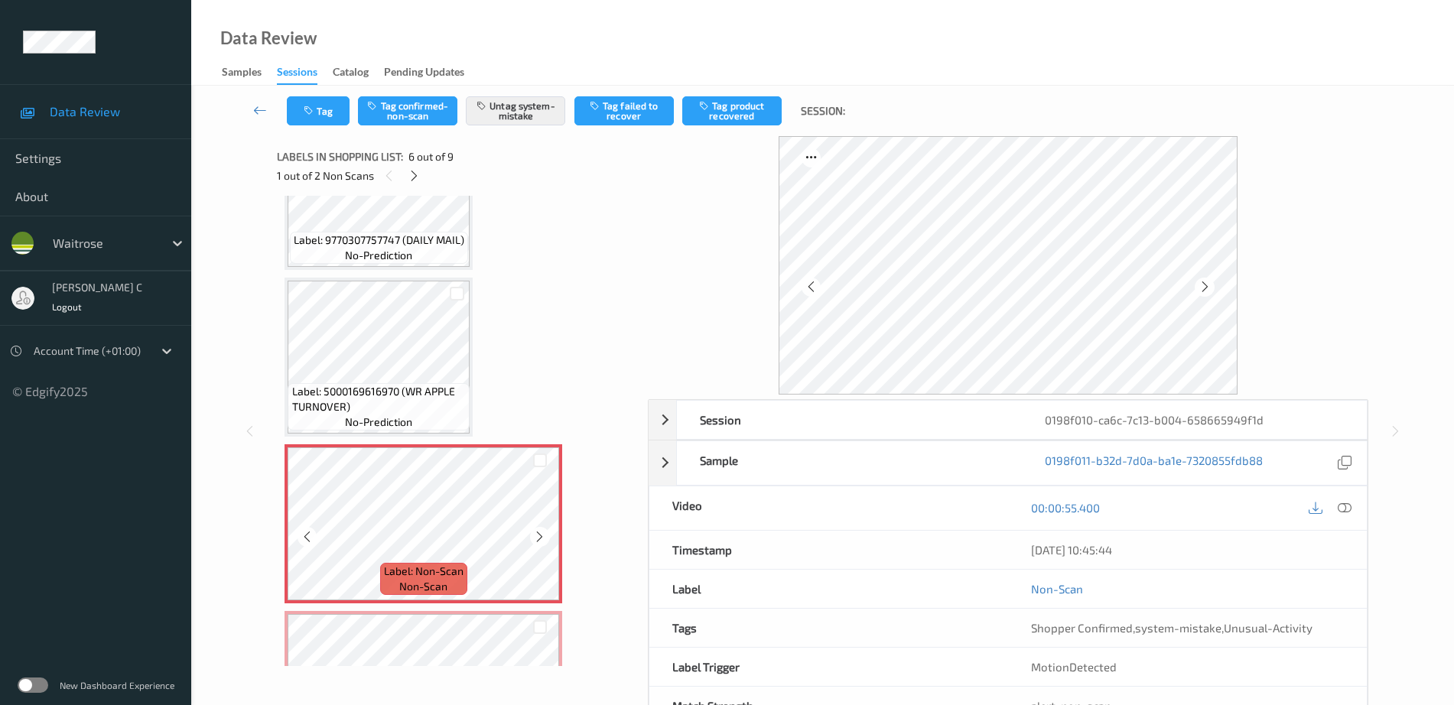
scroll to position [579, 0]
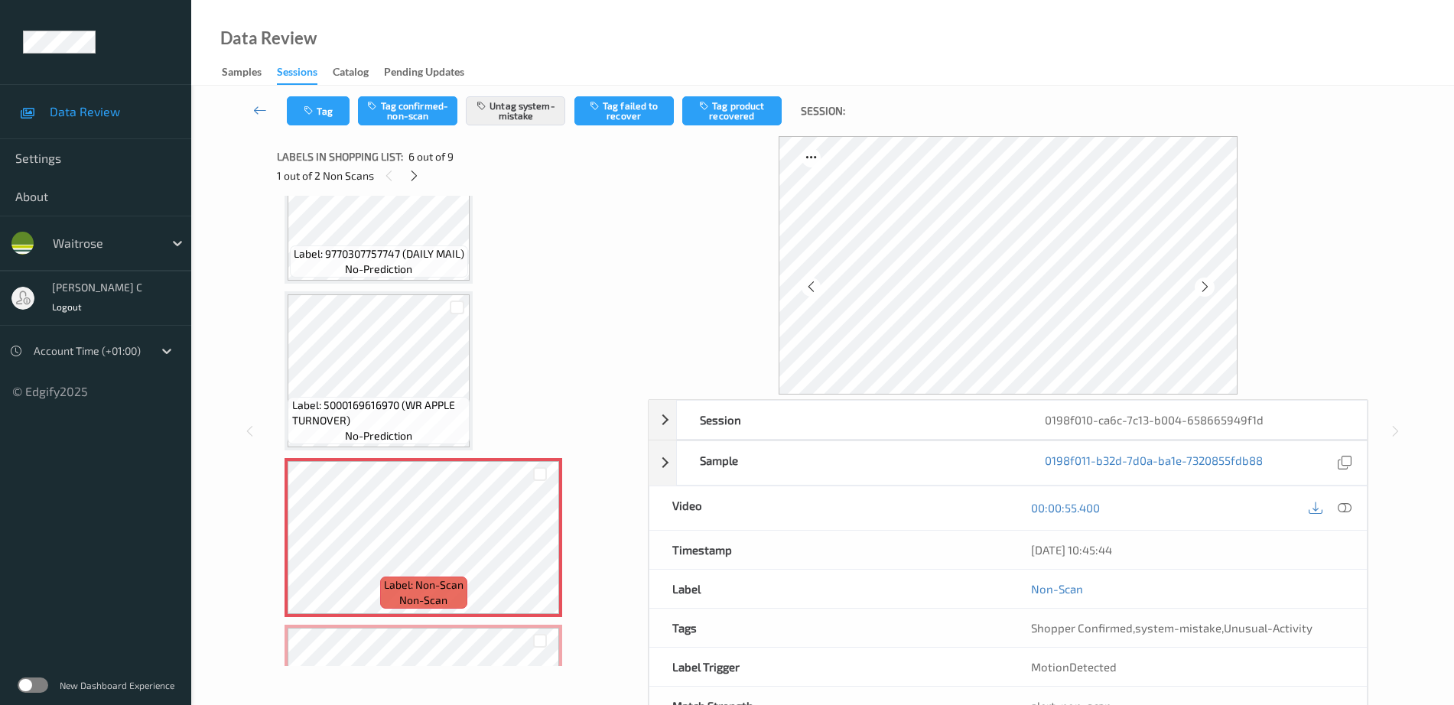
click at [475, 387] on div "Label: 5000169015230 (WR ESS WHOLE MILK) no-prediction Label: 5012035951214 (HA…" at bounding box center [456, 370] width 345 height 1493
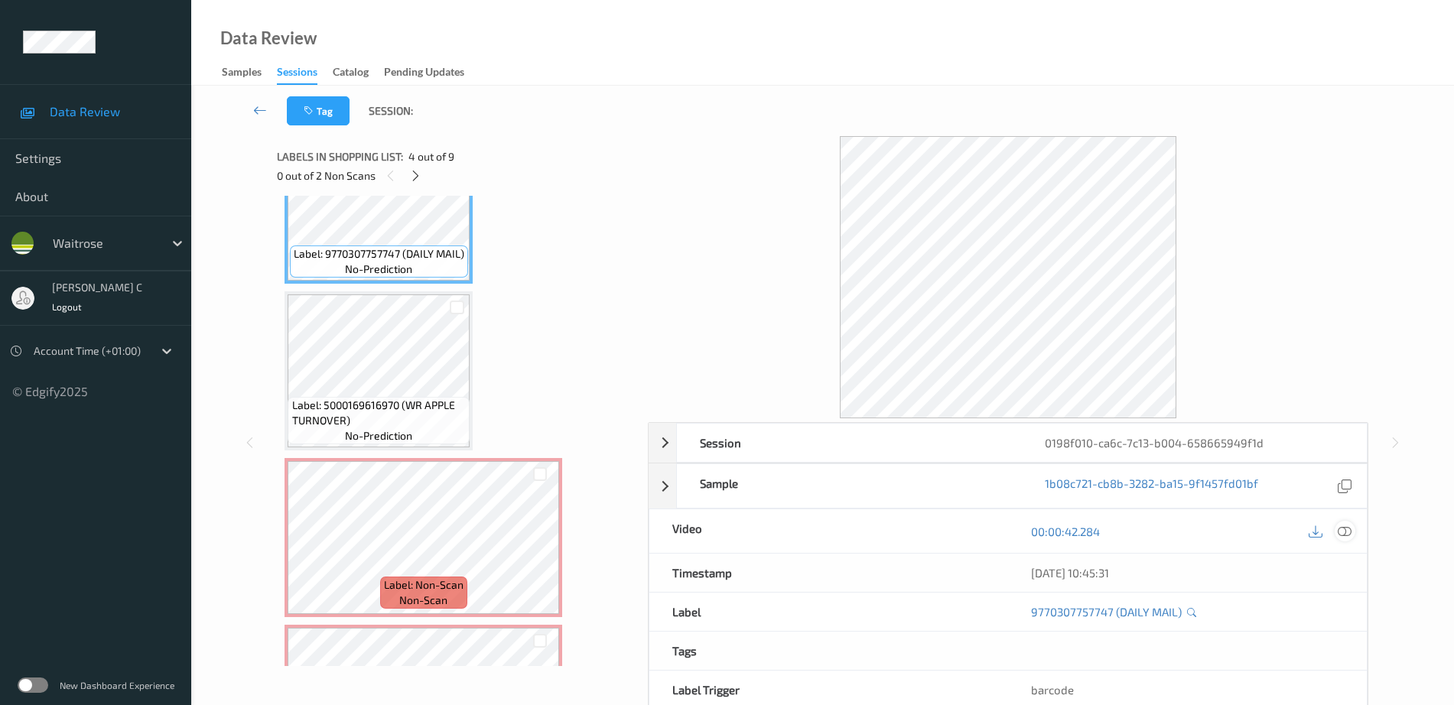
click at [1353, 532] on div at bounding box center [1345, 531] width 21 height 21
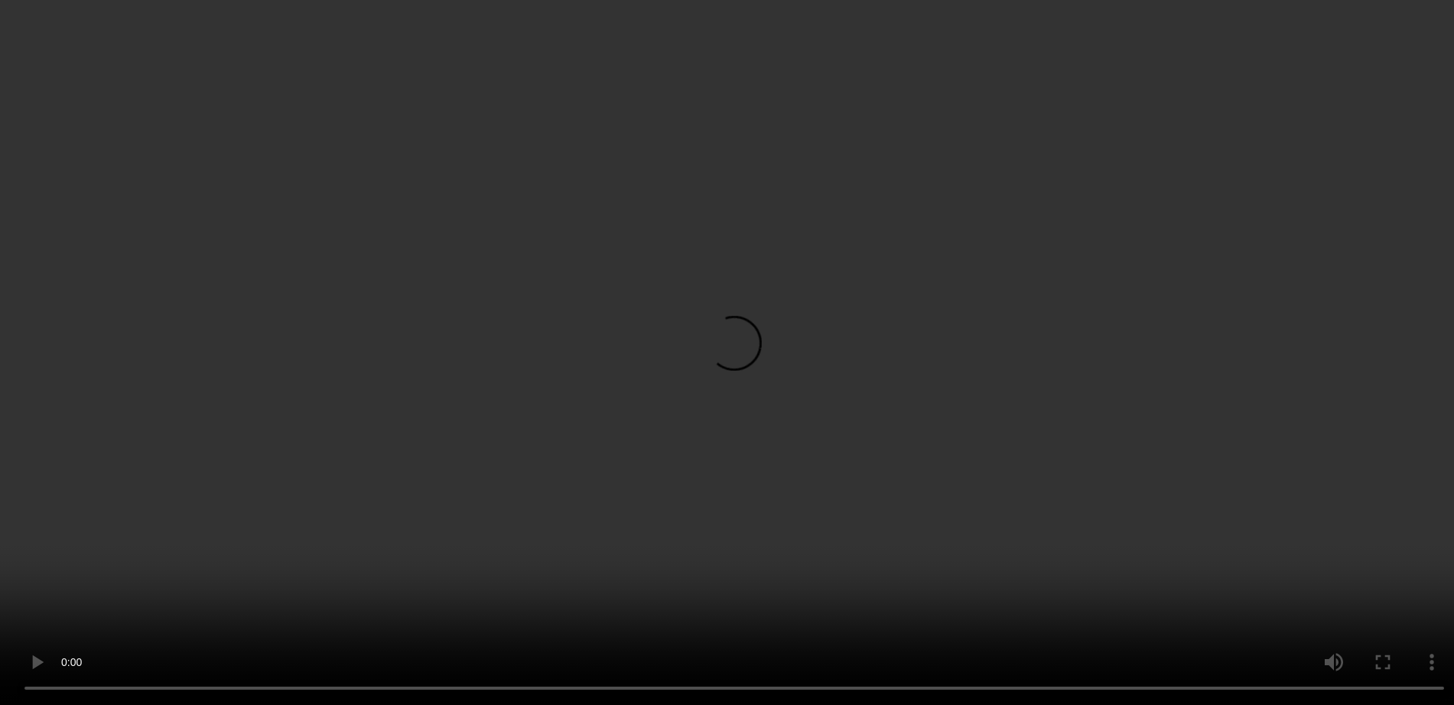
scroll to position [770, 0]
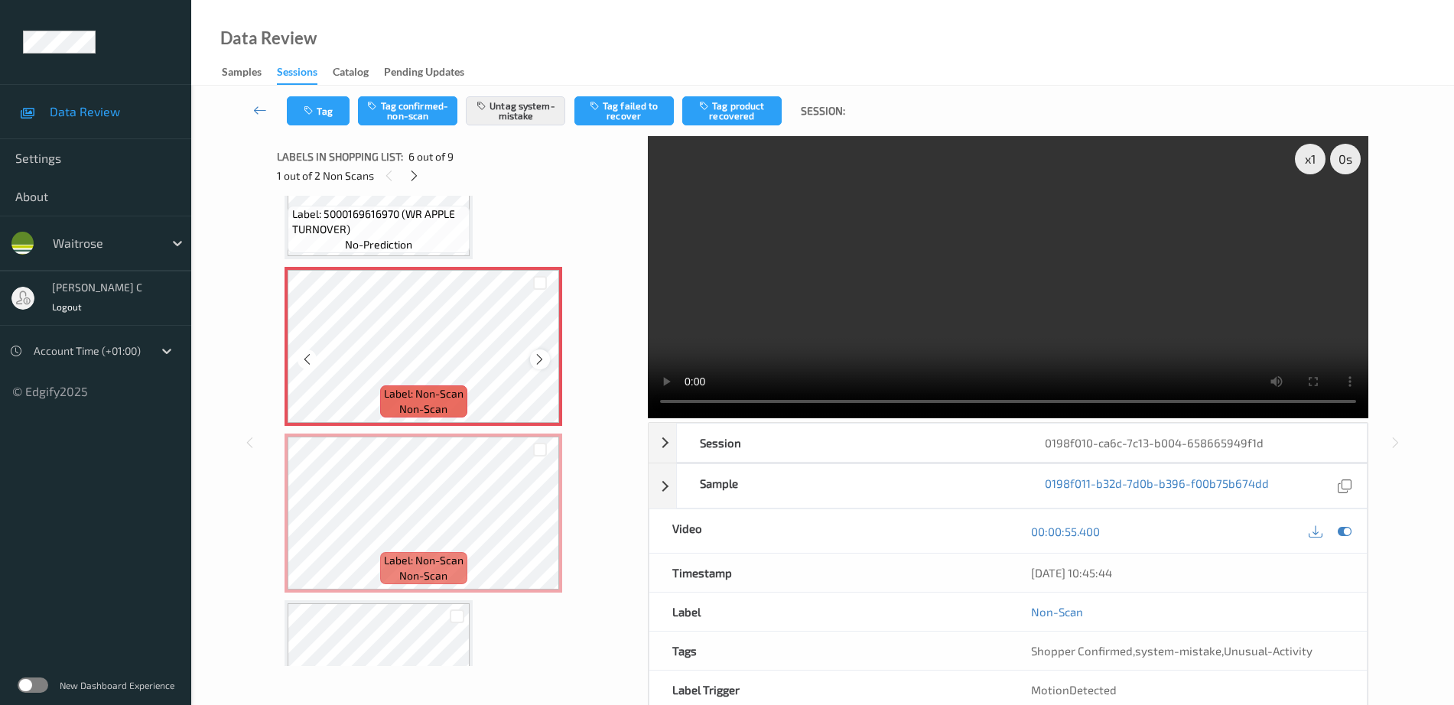
click at [542, 359] on icon at bounding box center [539, 360] width 13 height 14
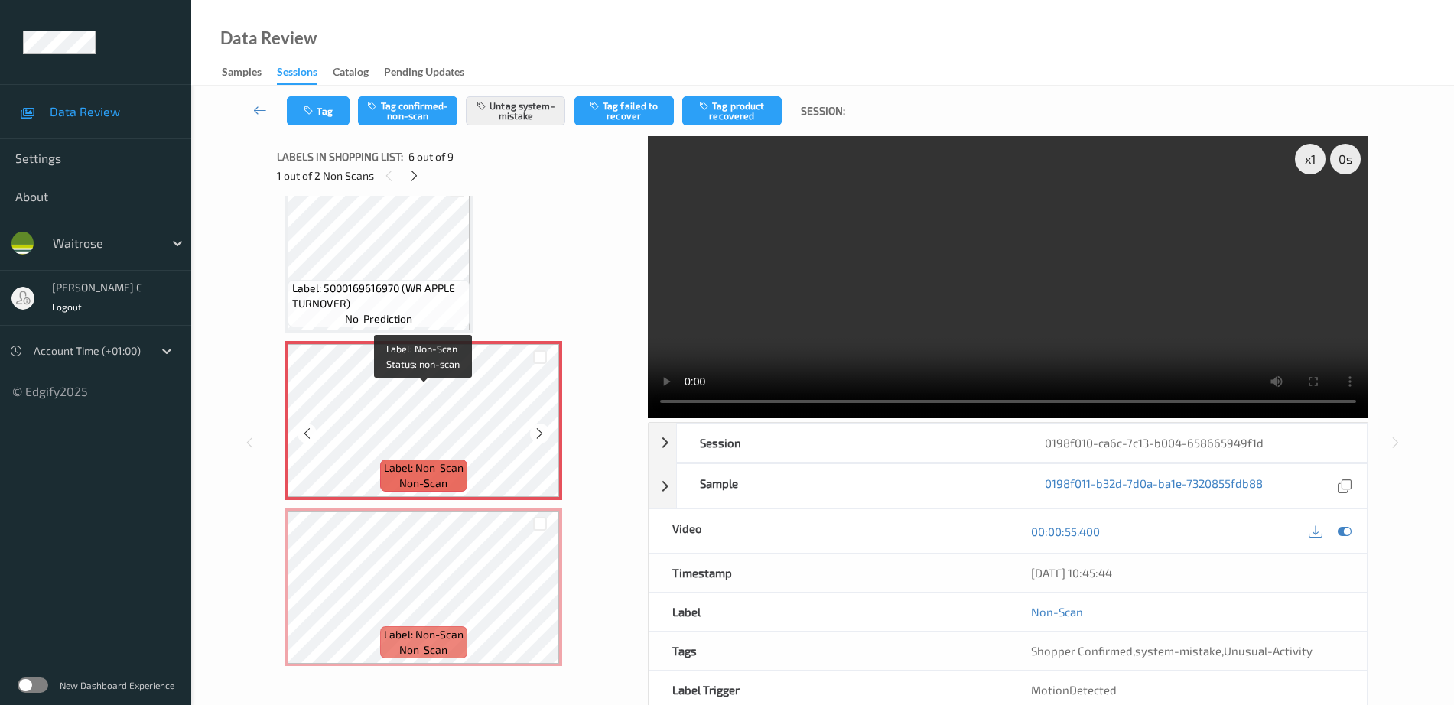
scroll to position [675, 0]
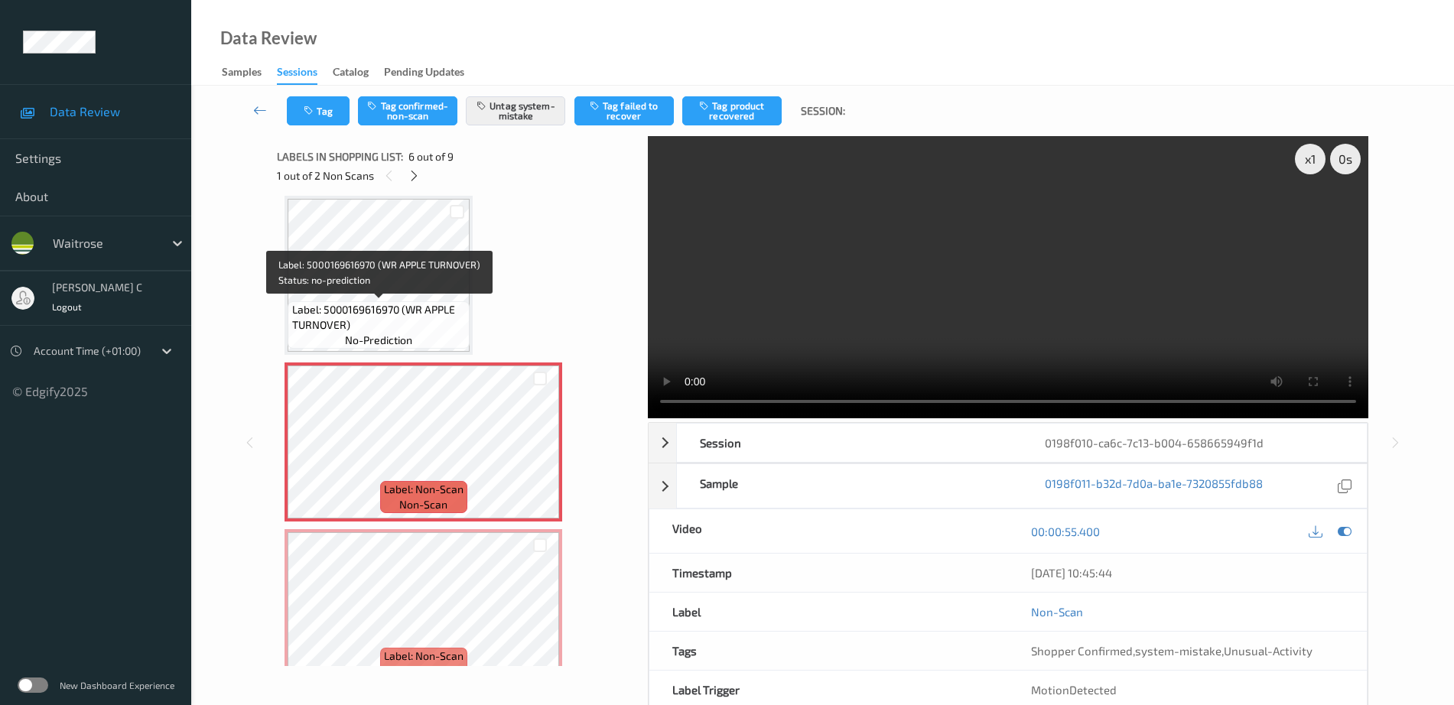
click at [384, 330] on span "Label: 5000169616970 (WR APPLE TURNOVER)" at bounding box center [379, 317] width 174 height 31
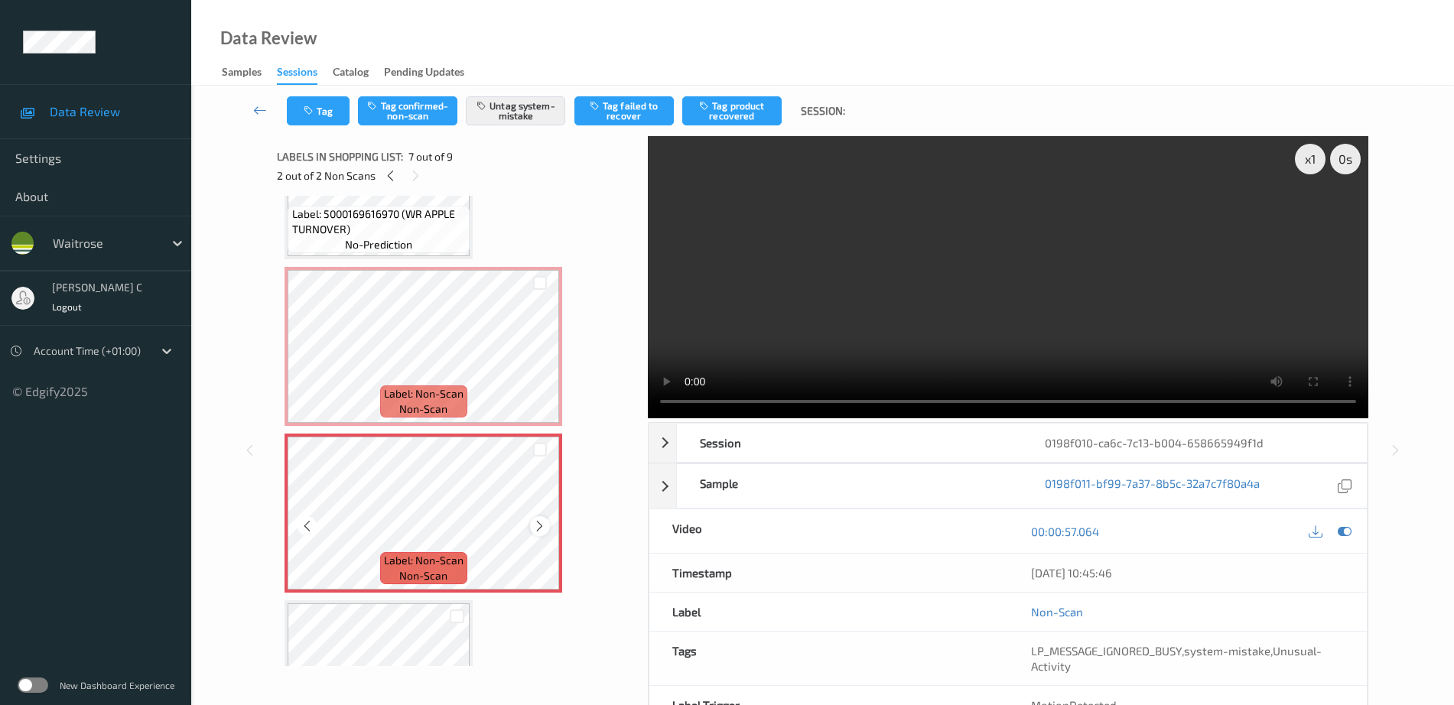
click at [545, 525] on icon at bounding box center [539, 526] width 13 height 14
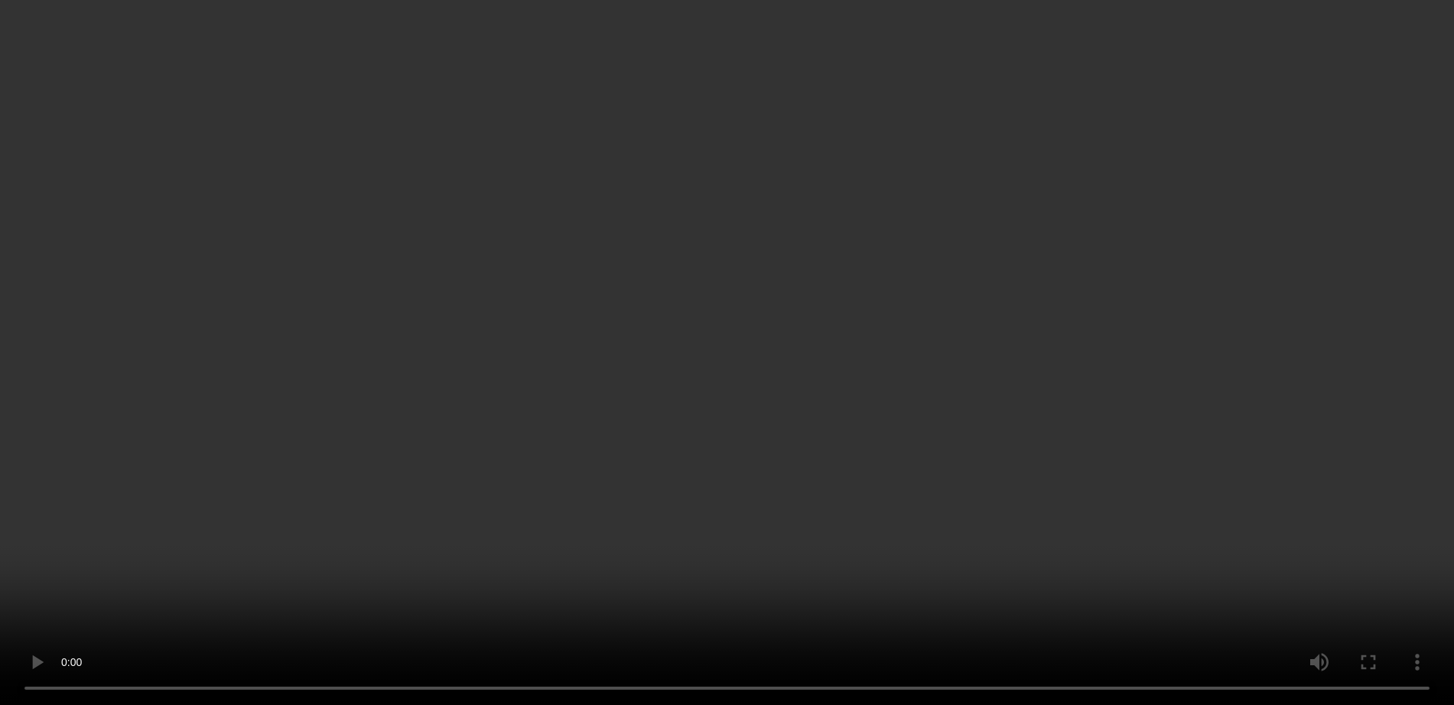
scroll to position [675, 0]
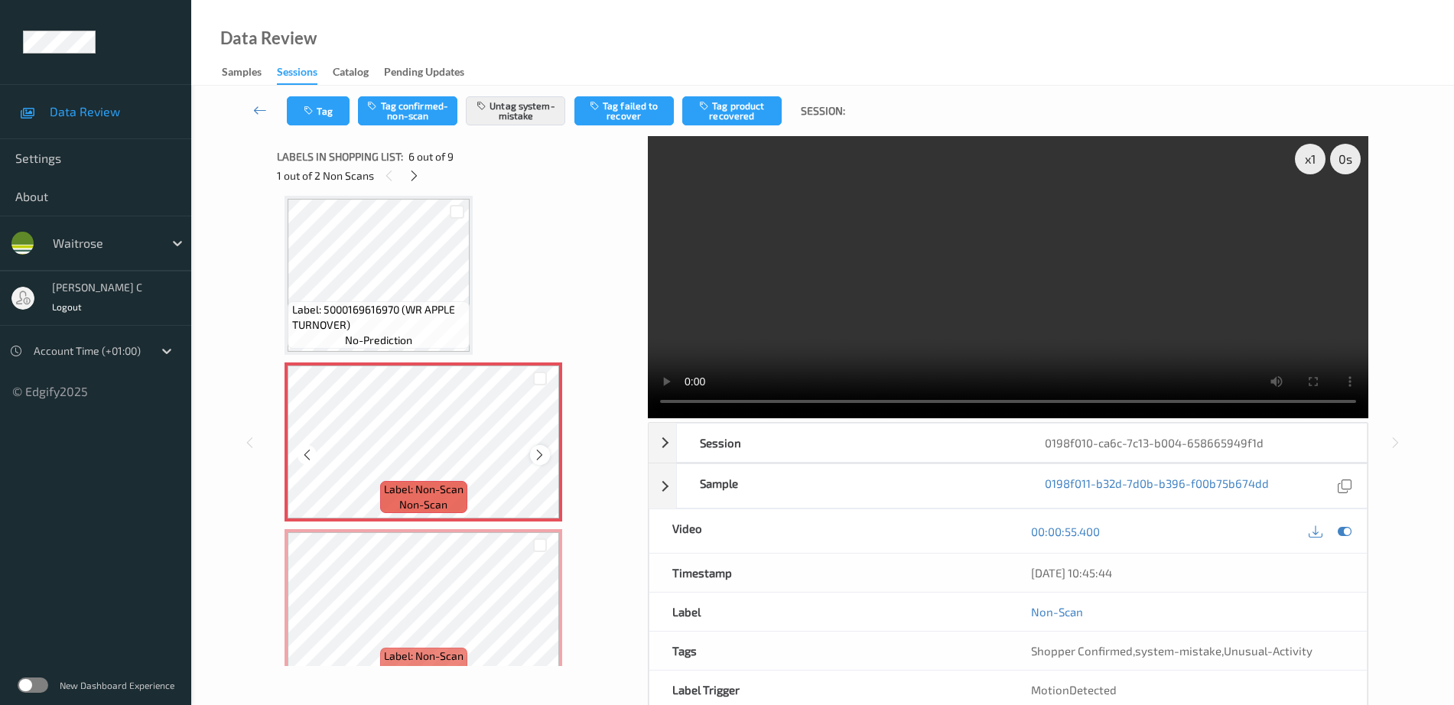
click at [546, 462] on div at bounding box center [539, 454] width 19 height 19
click at [548, 460] on div at bounding box center [539, 454] width 19 height 19
click at [542, 459] on icon at bounding box center [539, 455] width 13 height 14
click at [541, 461] on icon at bounding box center [539, 455] width 13 height 14
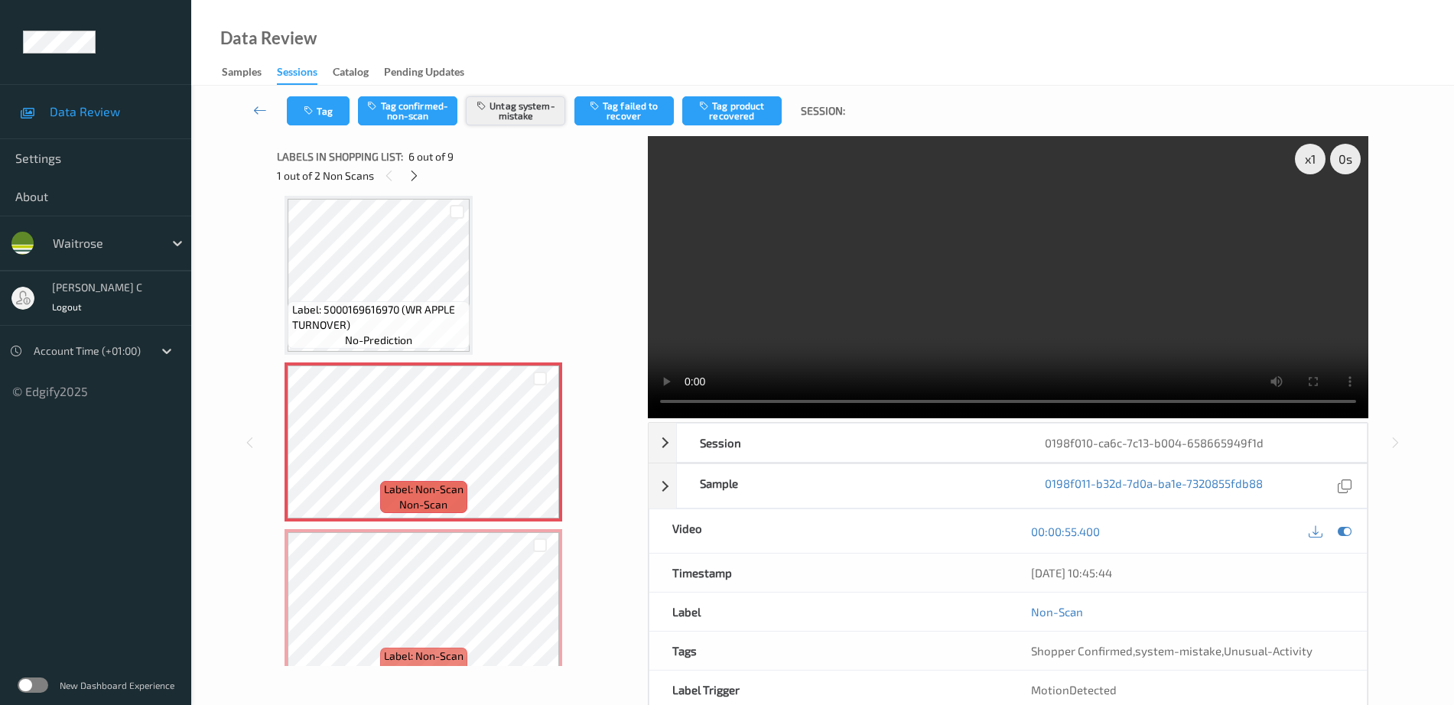
click at [538, 106] on button "Untag system-mistake" at bounding box center [515, 110] width 99 height 29
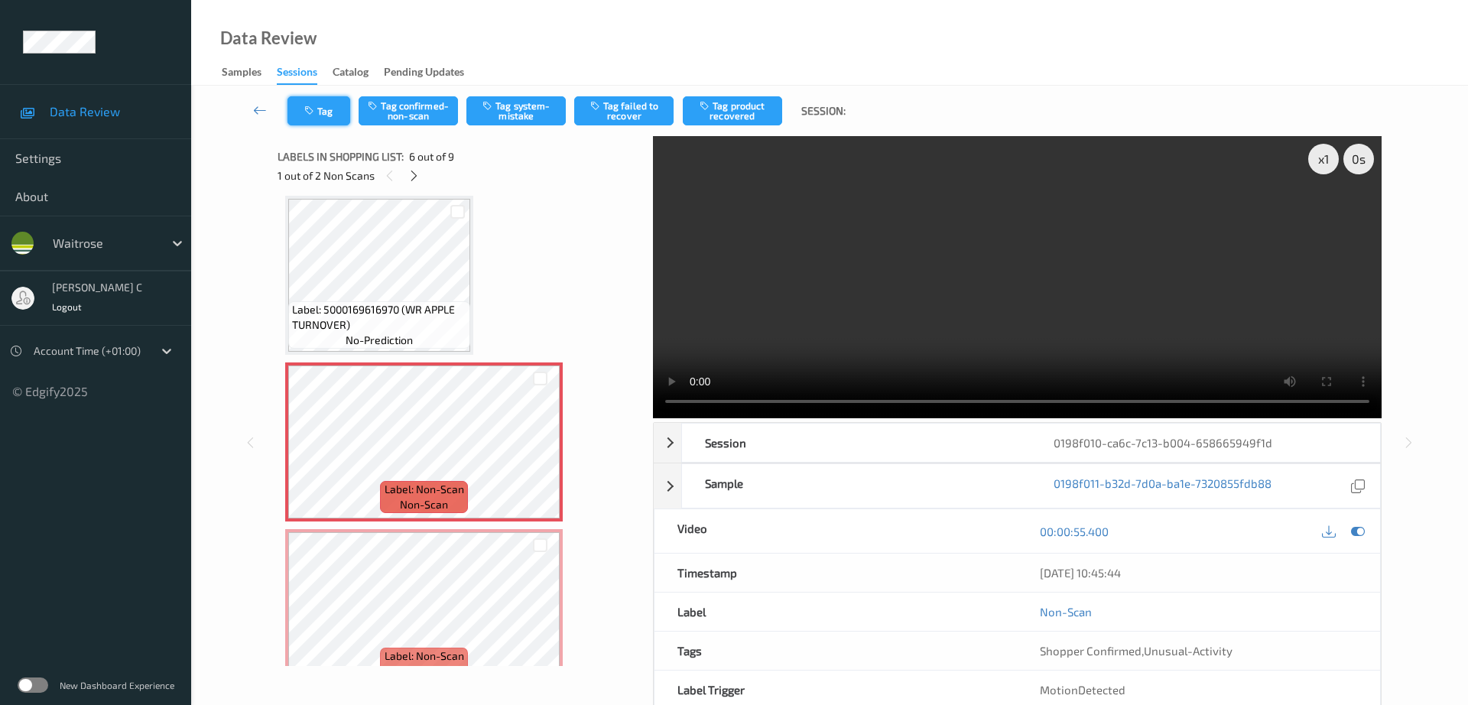
click at [343, 109] on button "Tag" at bounding box center [319, 110] width 63 height 29
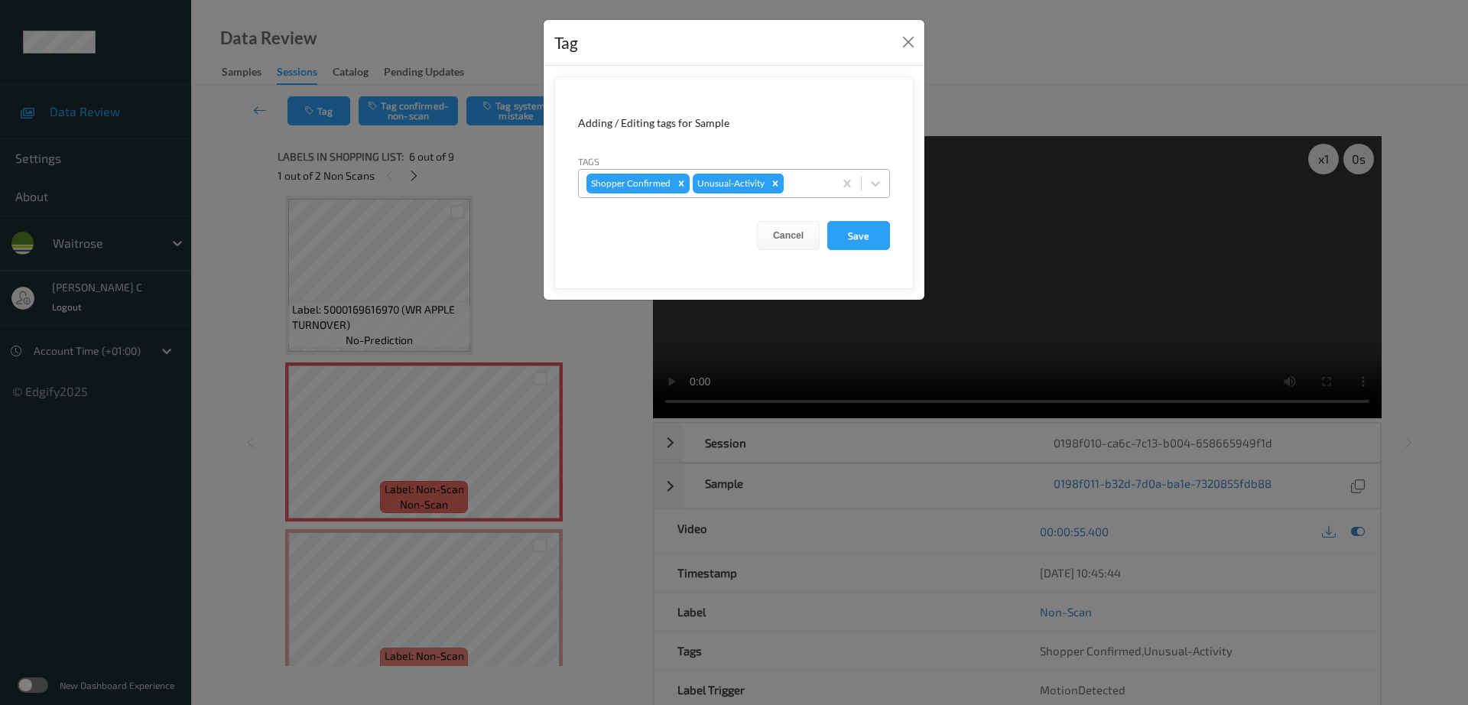
click at [776, 179] on icon "Remove Unusual-Activity" at bounding box center [775, 183] width 11 height 11
click at [861, 235] on button "Save" at bounding box center [858, 235] width 63 height 29
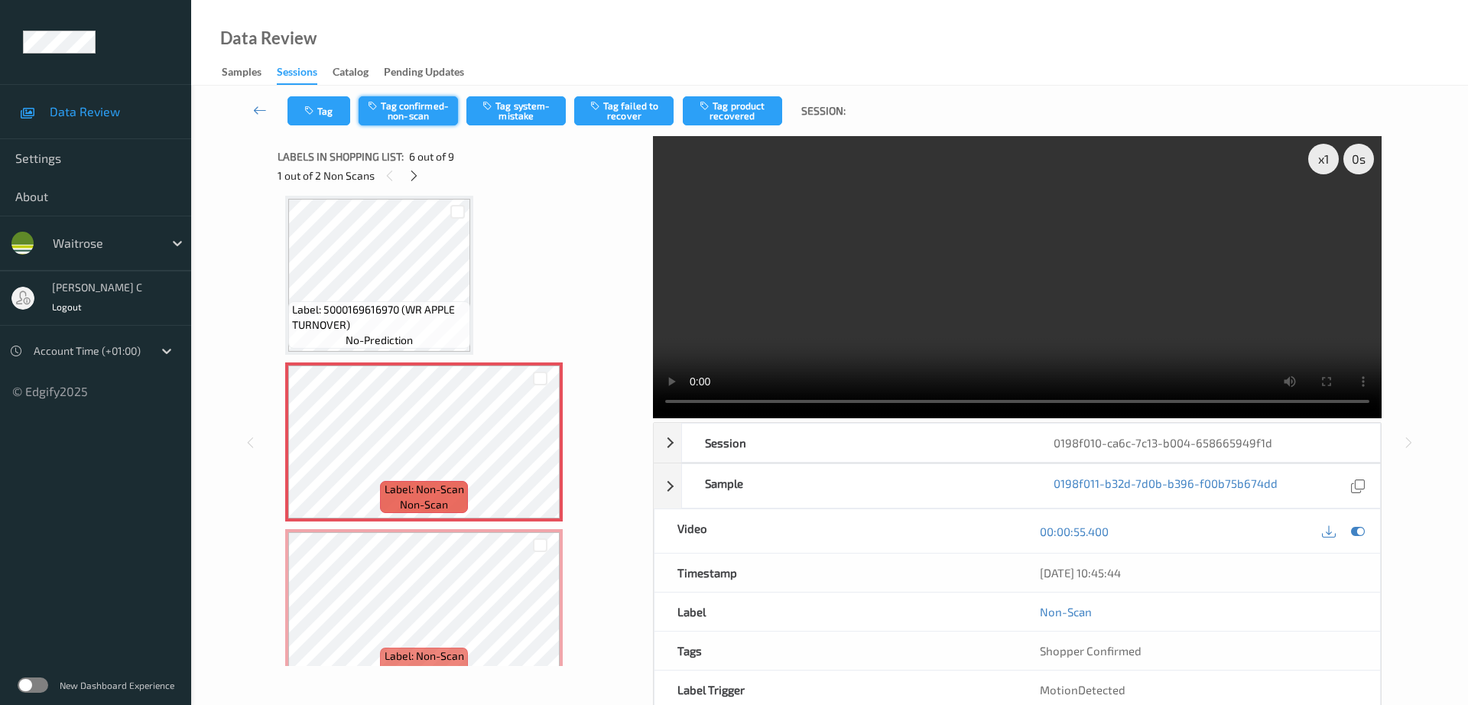
click at [426, 112] on button "Tag confirmed-non-scan" at bounding box center [408, 110] width 99 height 29
click at [751, 114] on button "Tag product recovered" at bounding box center [732, 110] width 99 height 29
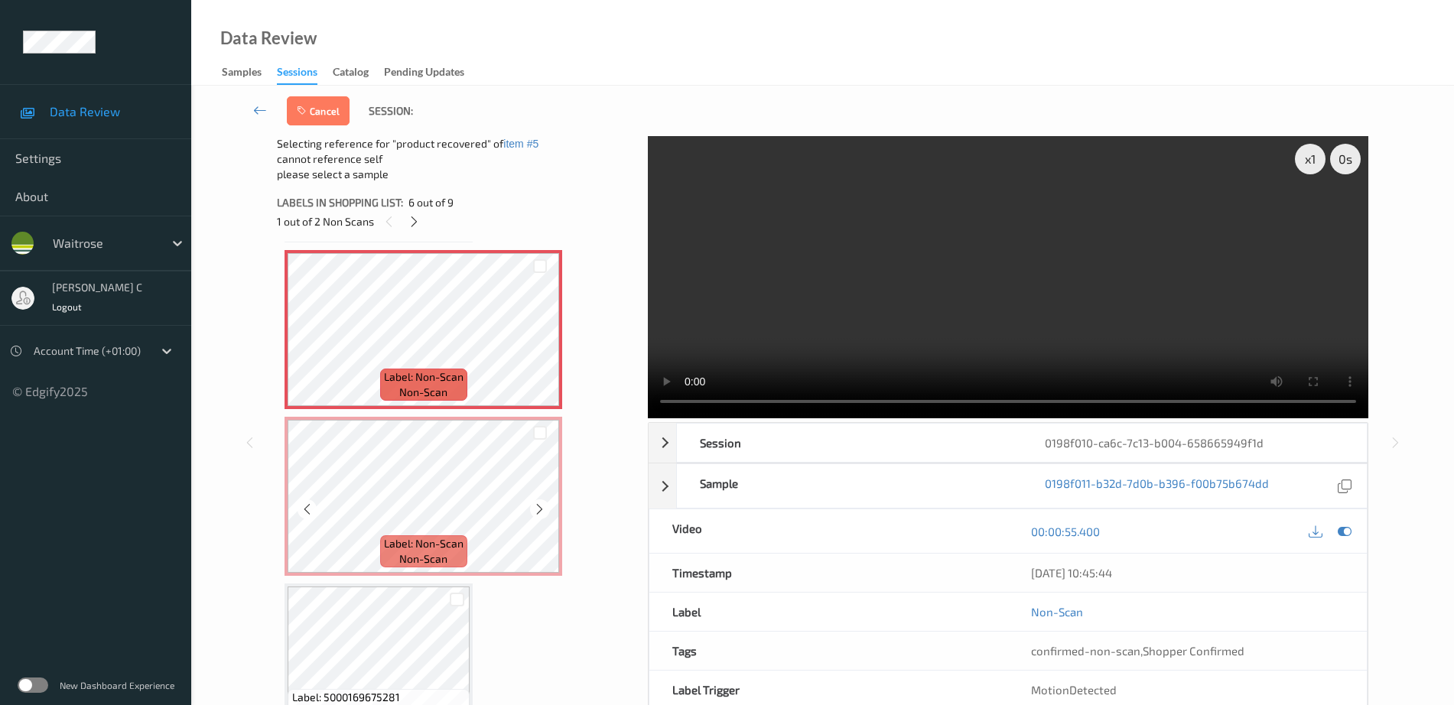
scroll to position [961, 0]
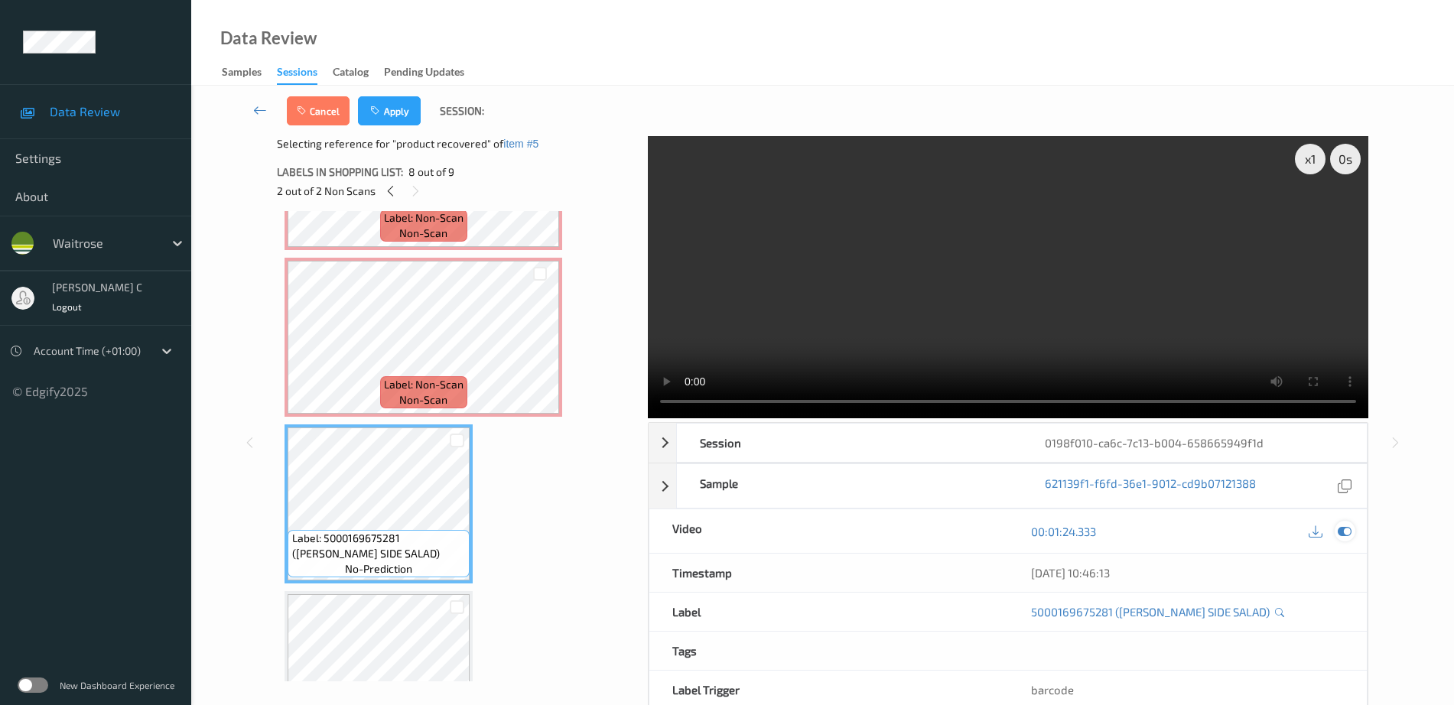
click at [1350, 525] on icon at bounding box center [1345, 532] width 14 height 14
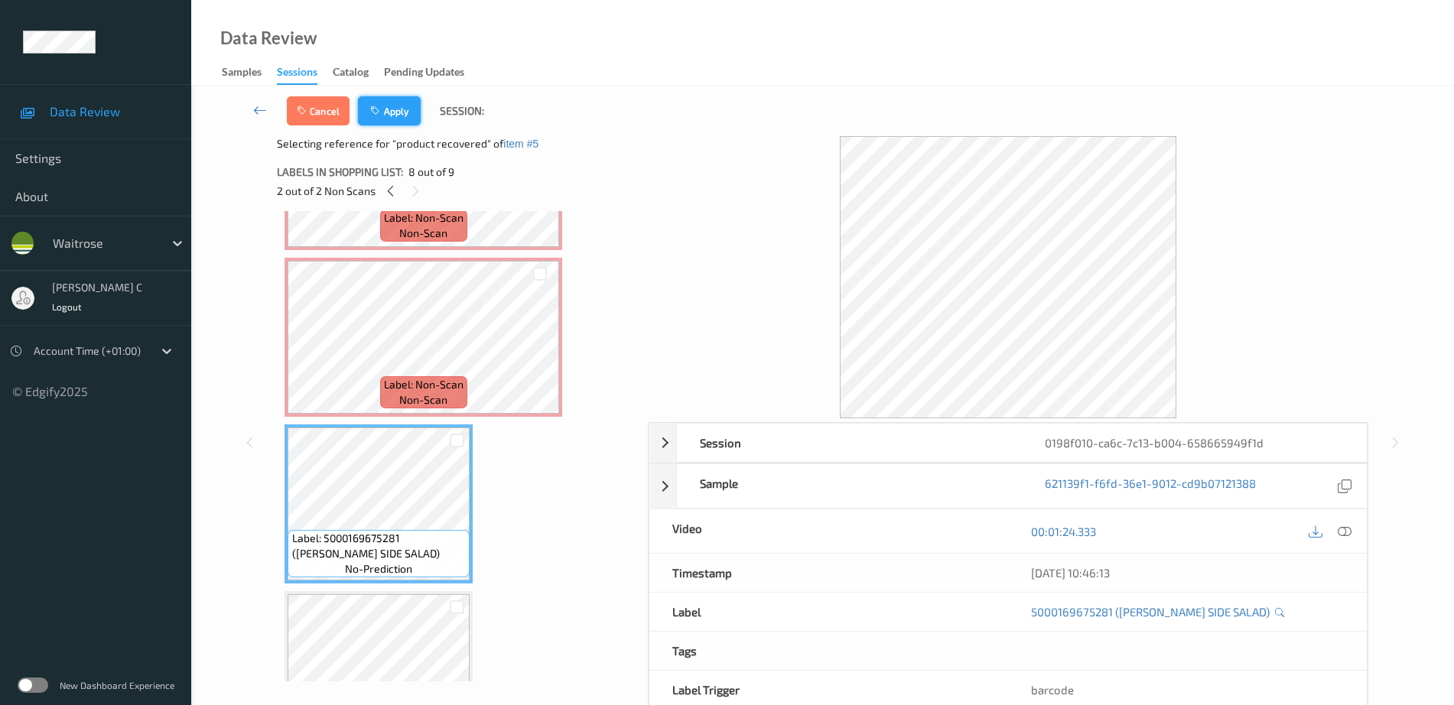
click at [398, 107] on button "Apply" at bounding box center [389, 110] width 63 height 29
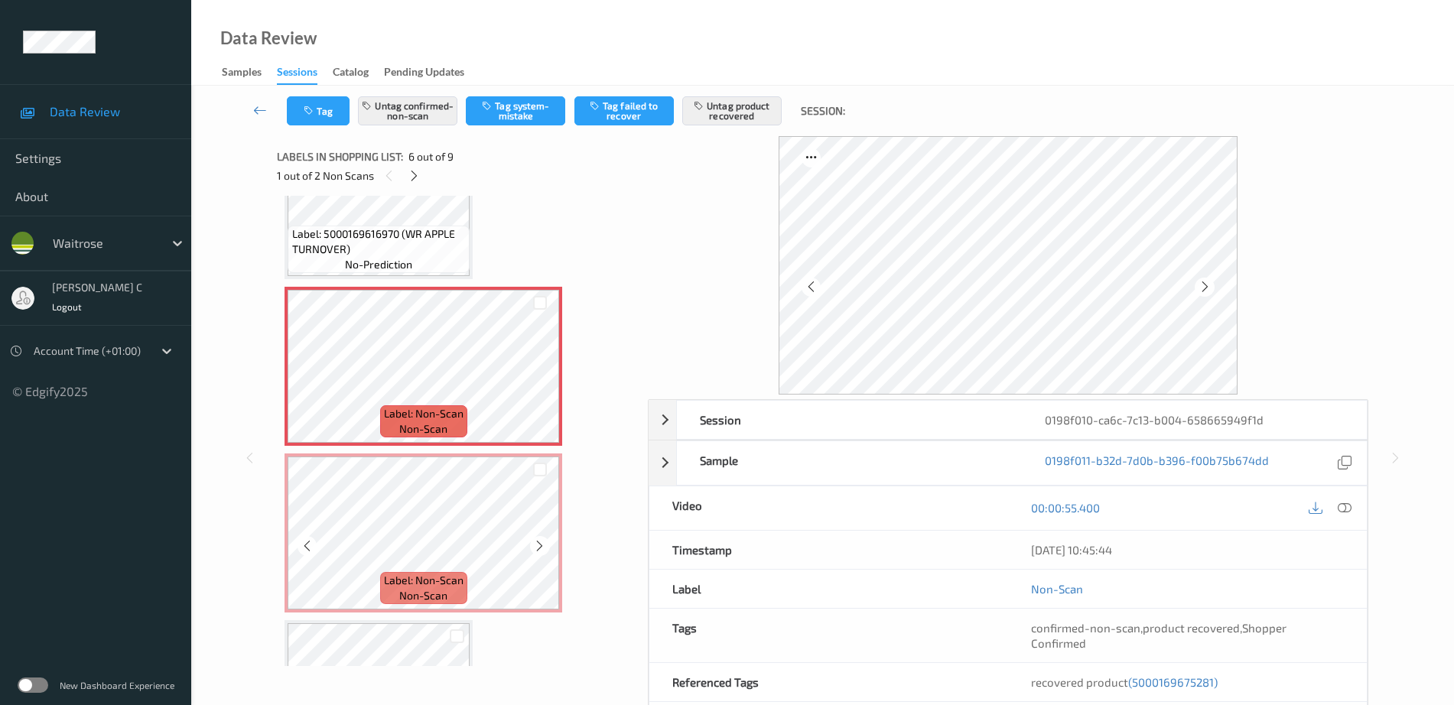
scroll to position [770, 0]
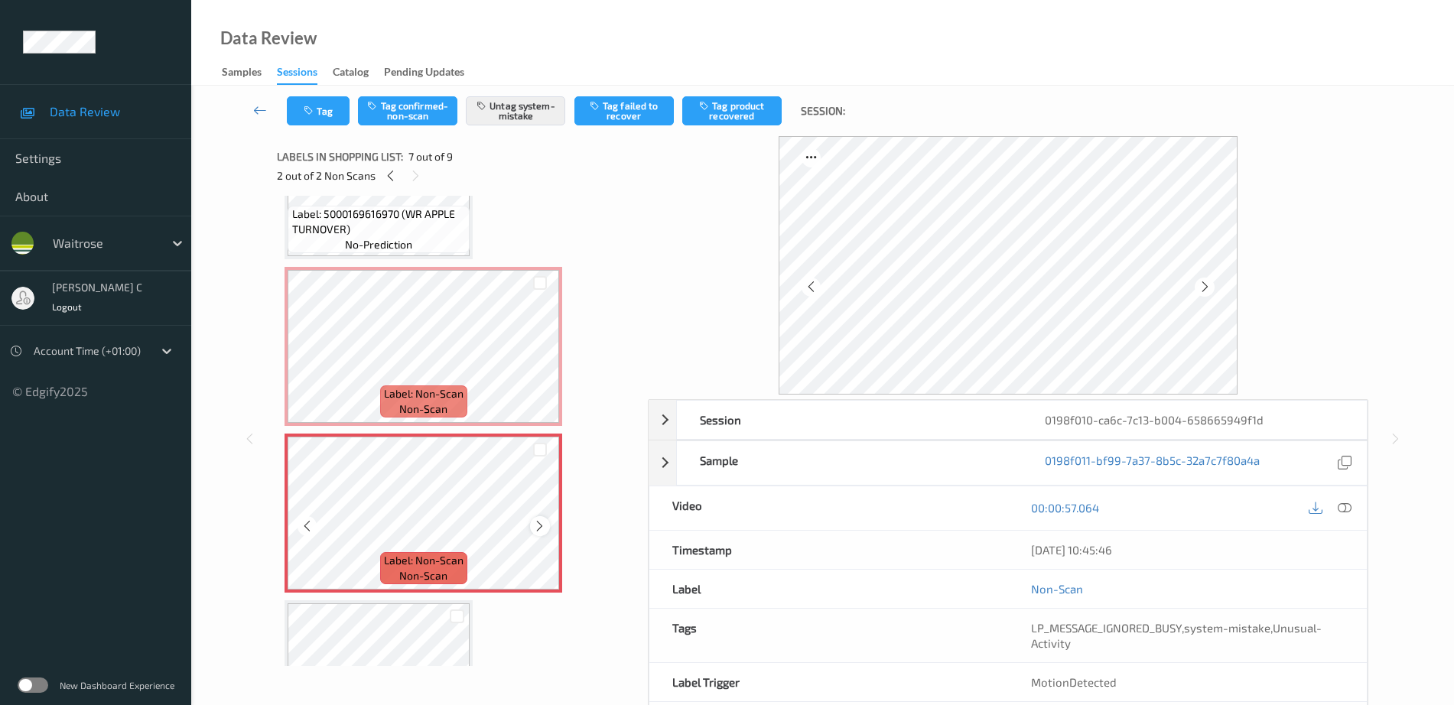
click at [535, 526] on icon at bounding box center [539, 526] width 13 height 14
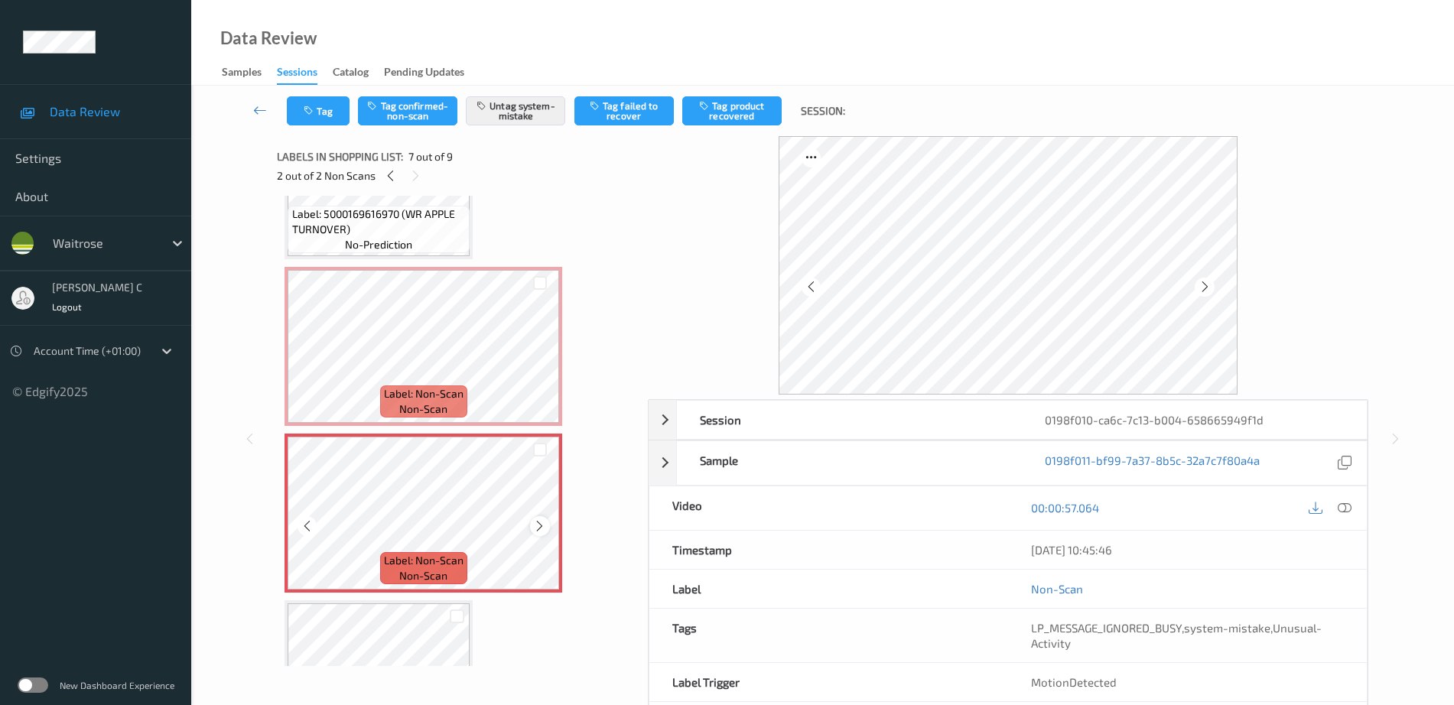
click at [542, 527] on icon at bounding box center [539, 526] width 13 height 14
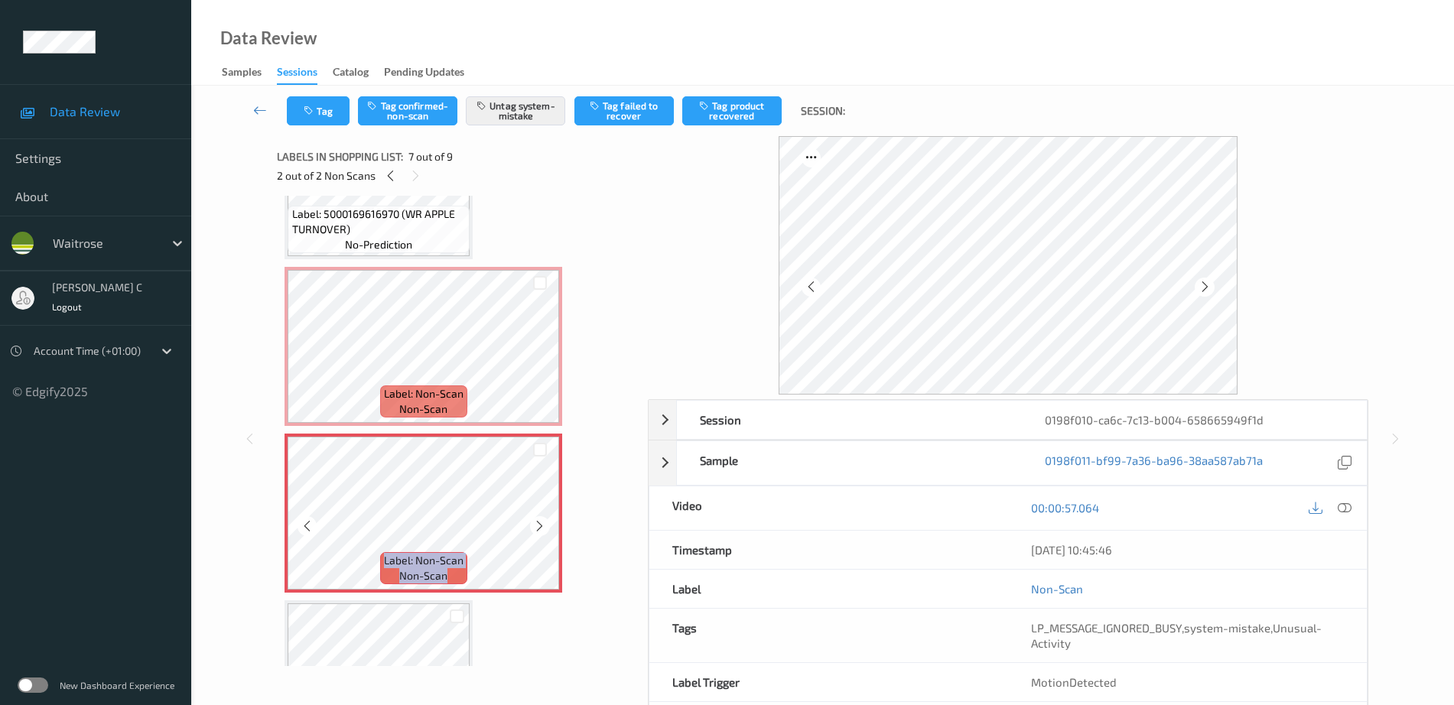
click at [542, 527] on icon at bounding box center [539, 526] width 13 height 14
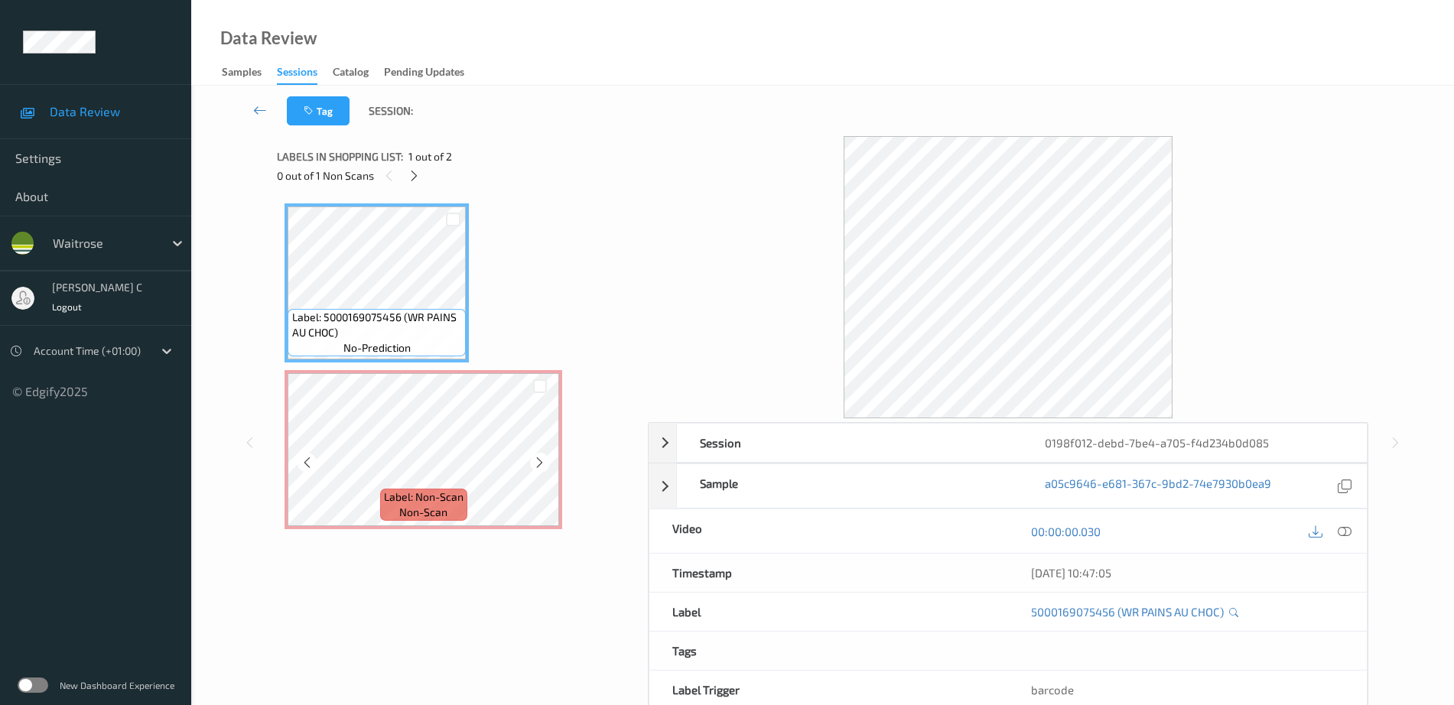
click at [421, 508] on span "non-scan" at bounding box center [423, 512] width 48 height 15
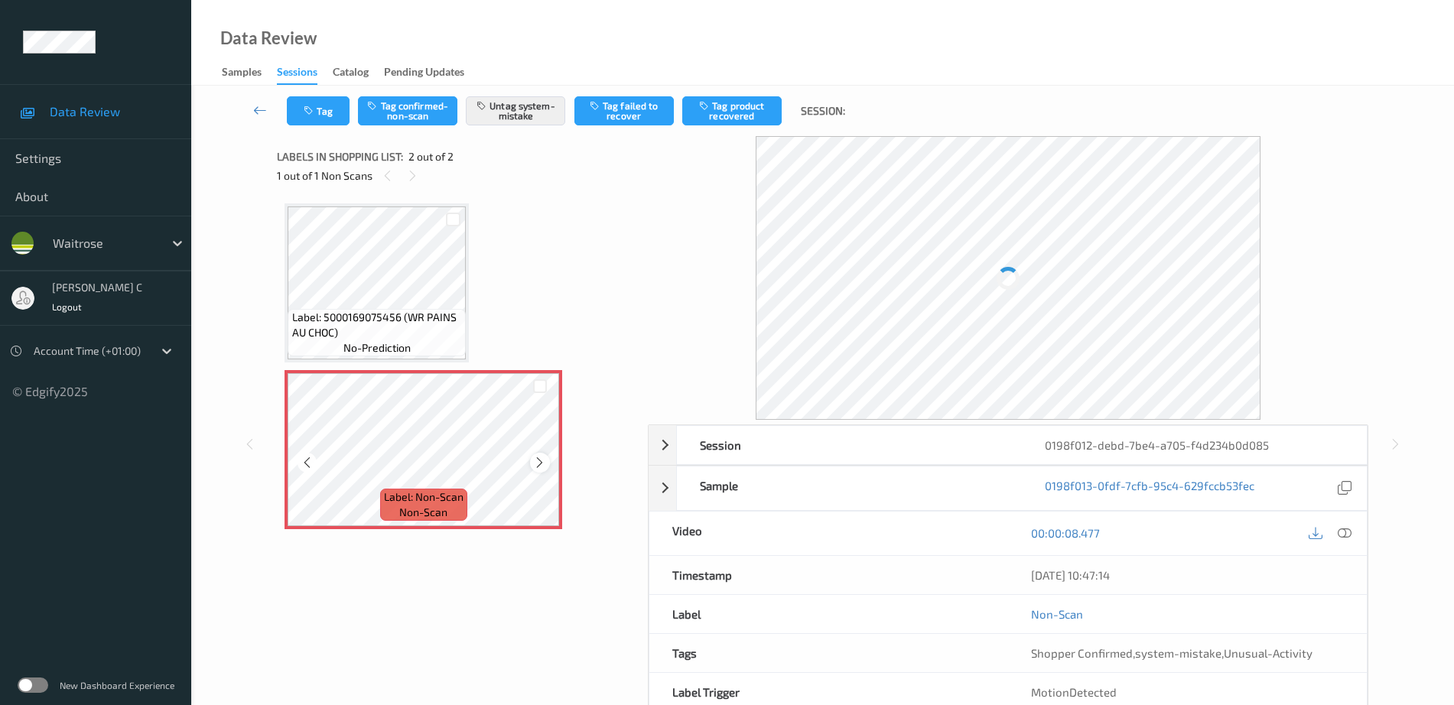
click at [543, 464] on icon at bounding box center [539, 463] width 13 height 14
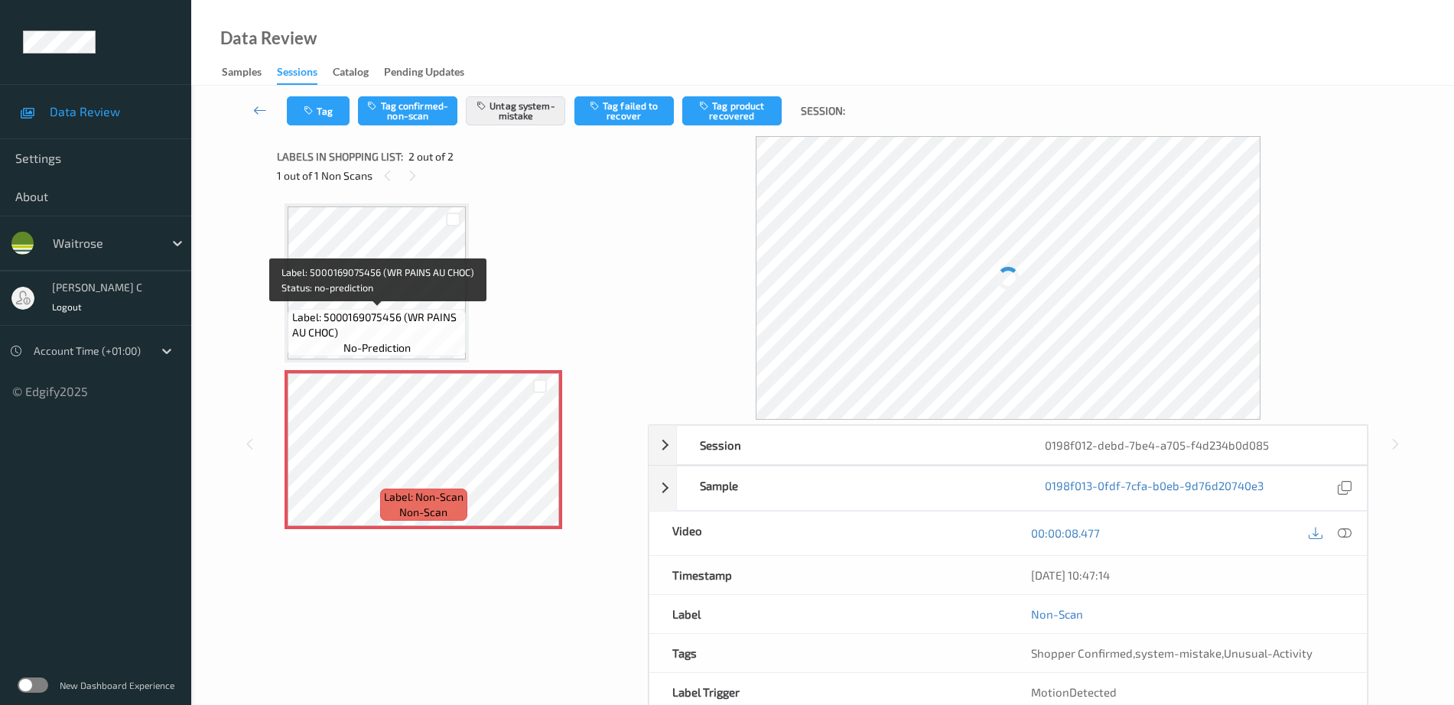
click at [449, 335] on span "Label: 5000169075456 (WR PAINS AU CHOC)" at bounding box center [377, 325] width 171 height 31
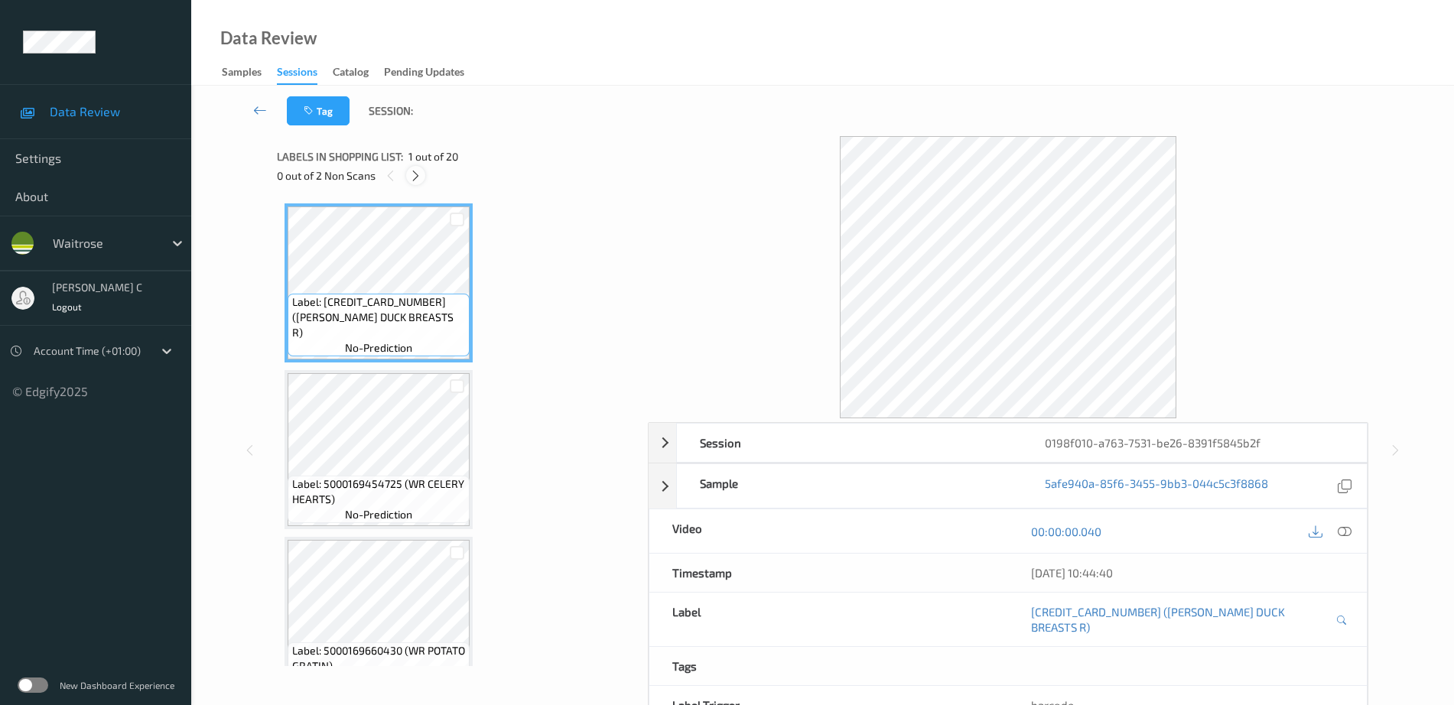
click at [412, 174] on icon at bounding box center [415, 176] width 13 height 14
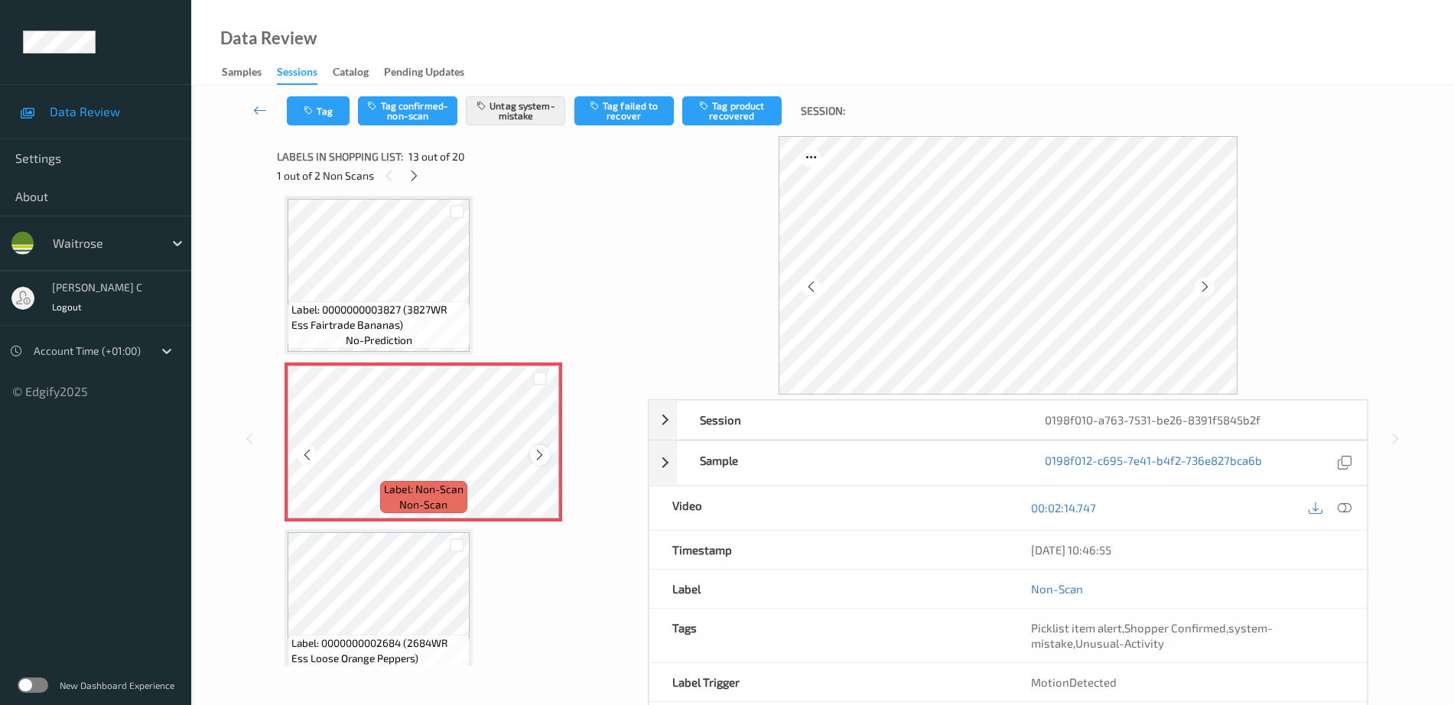
click at [537, 457] on icon at bounding box center [539, 455] width 13 height 14
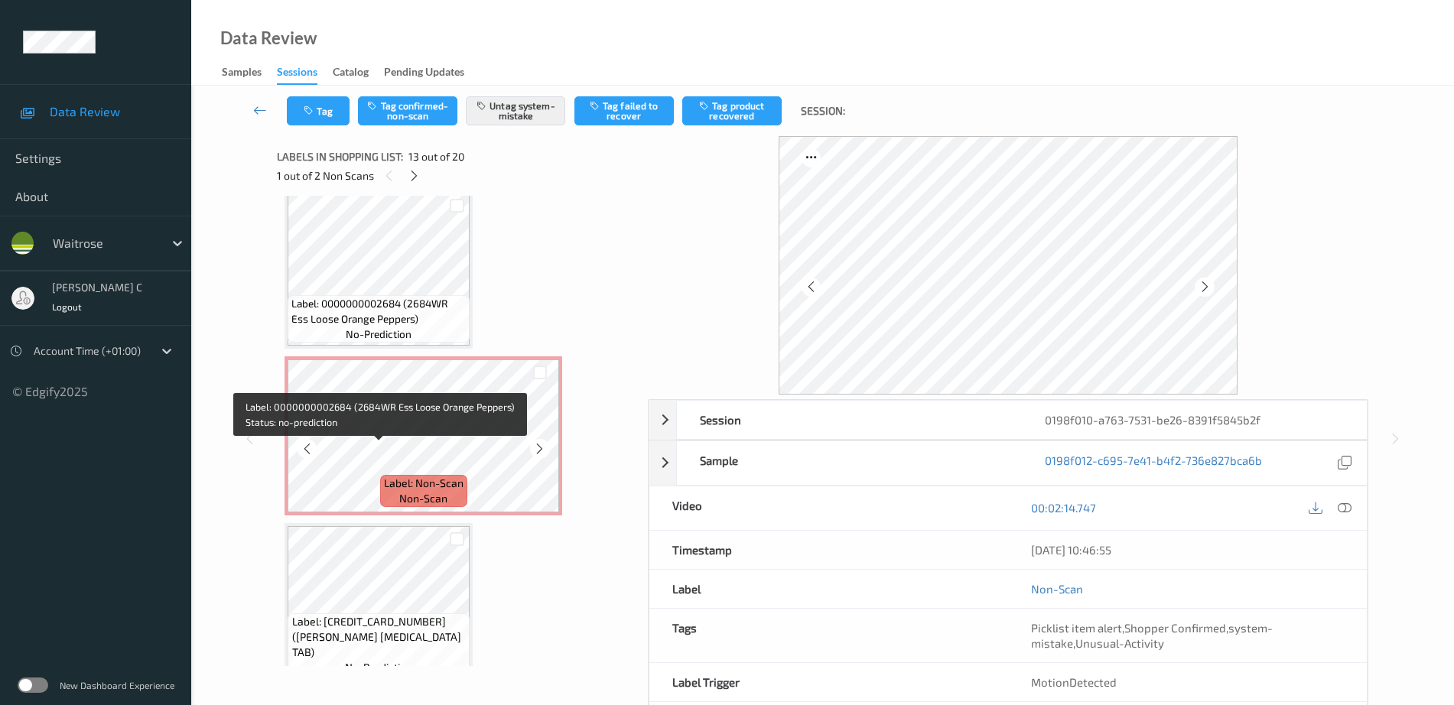
scroll to position [2224, 0]
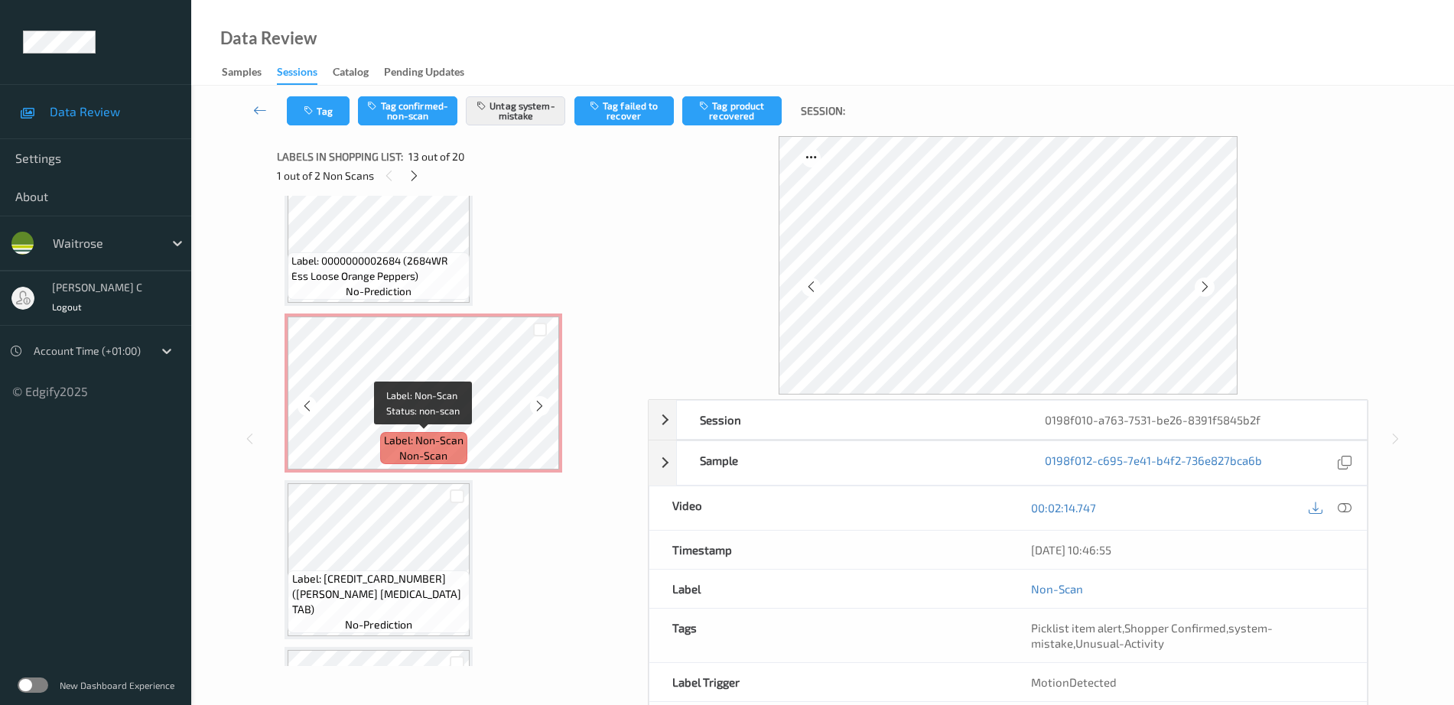
click at [428, 456] on span "non-scan" at bounding box center [423, 455] width 48 height 15
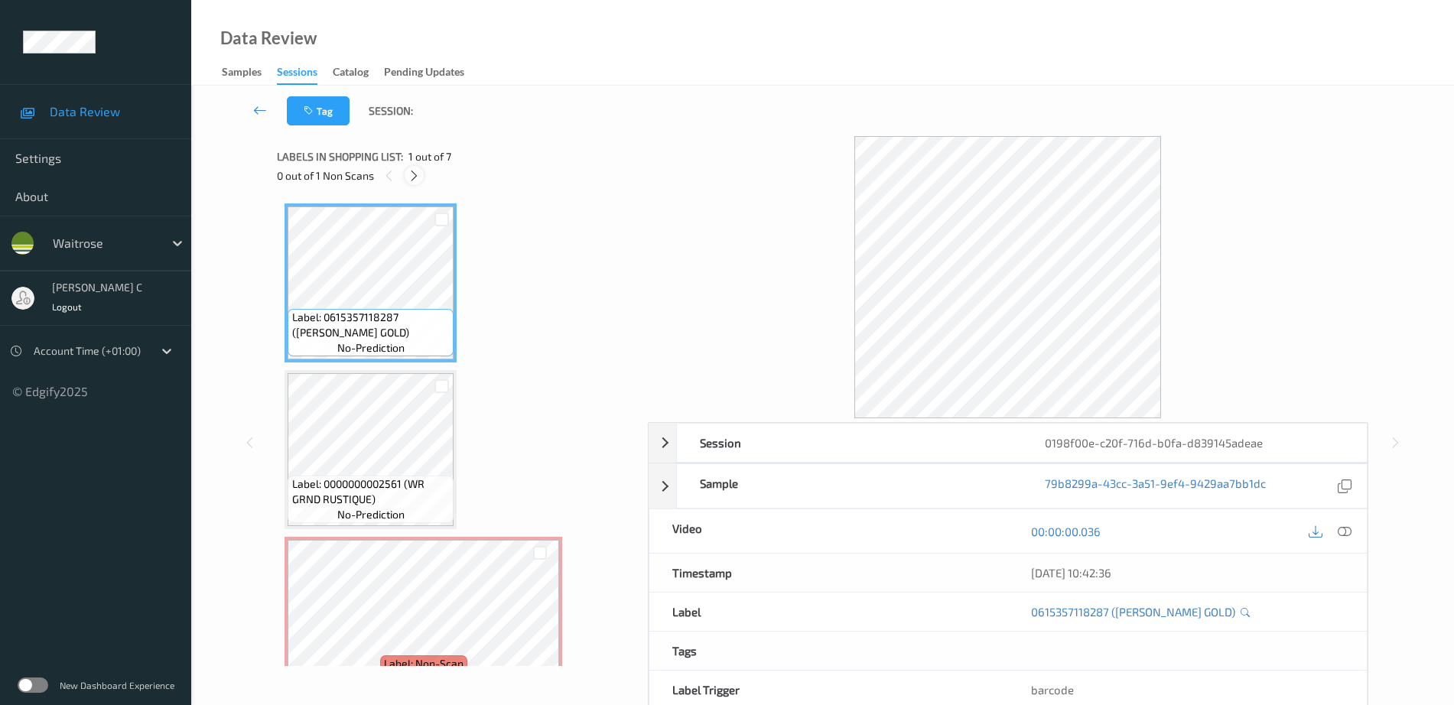
click at [414, 169] on icon at bounding box center [414, 176] width 13 height 14
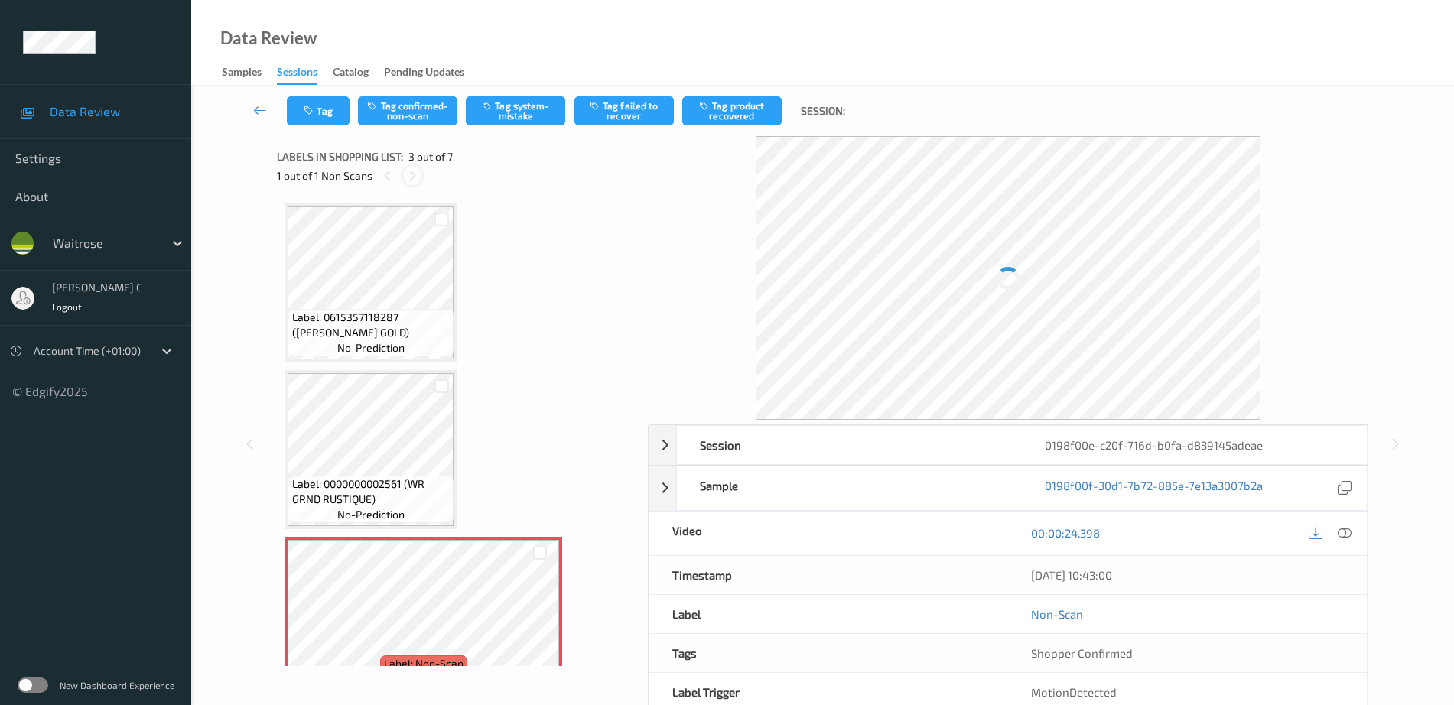
scroll to position [174, 0]
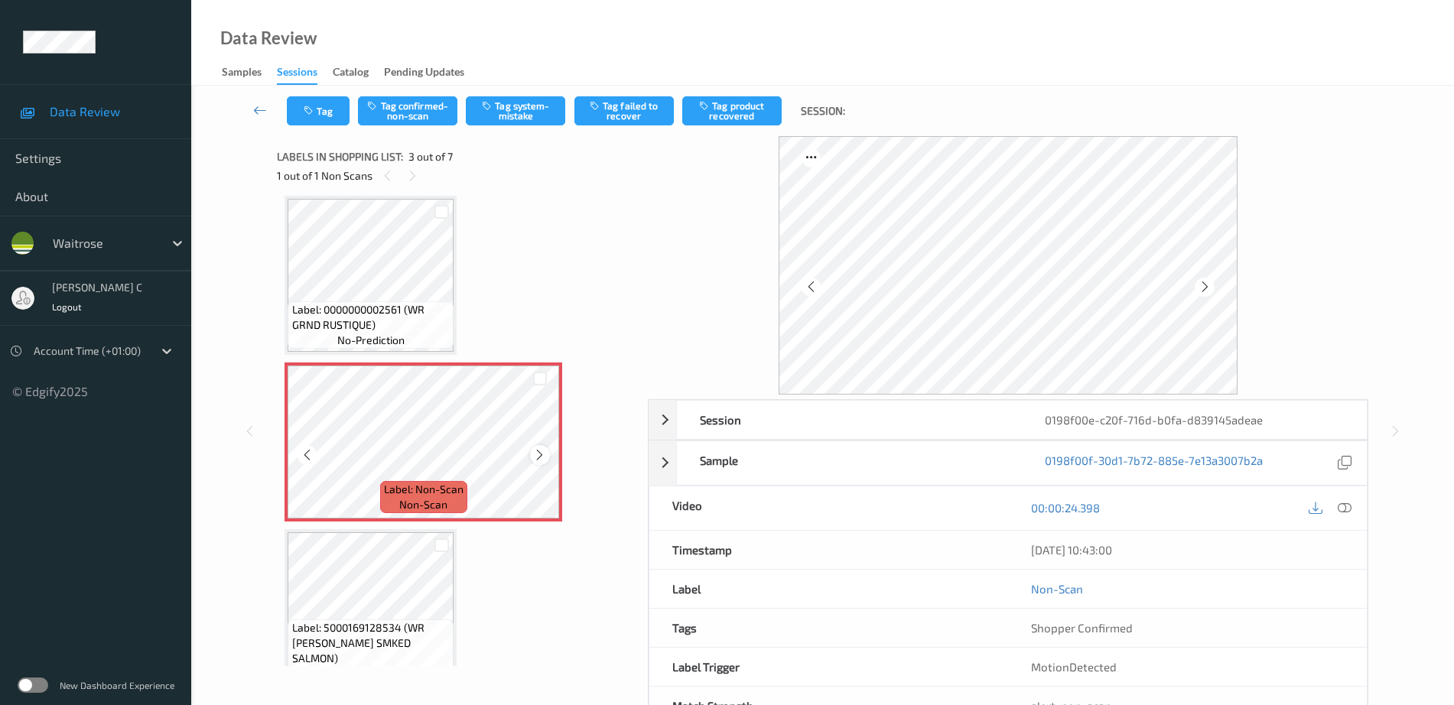
click at [542, 450] on icon at bounding box center [539, 455] width 13 height 14
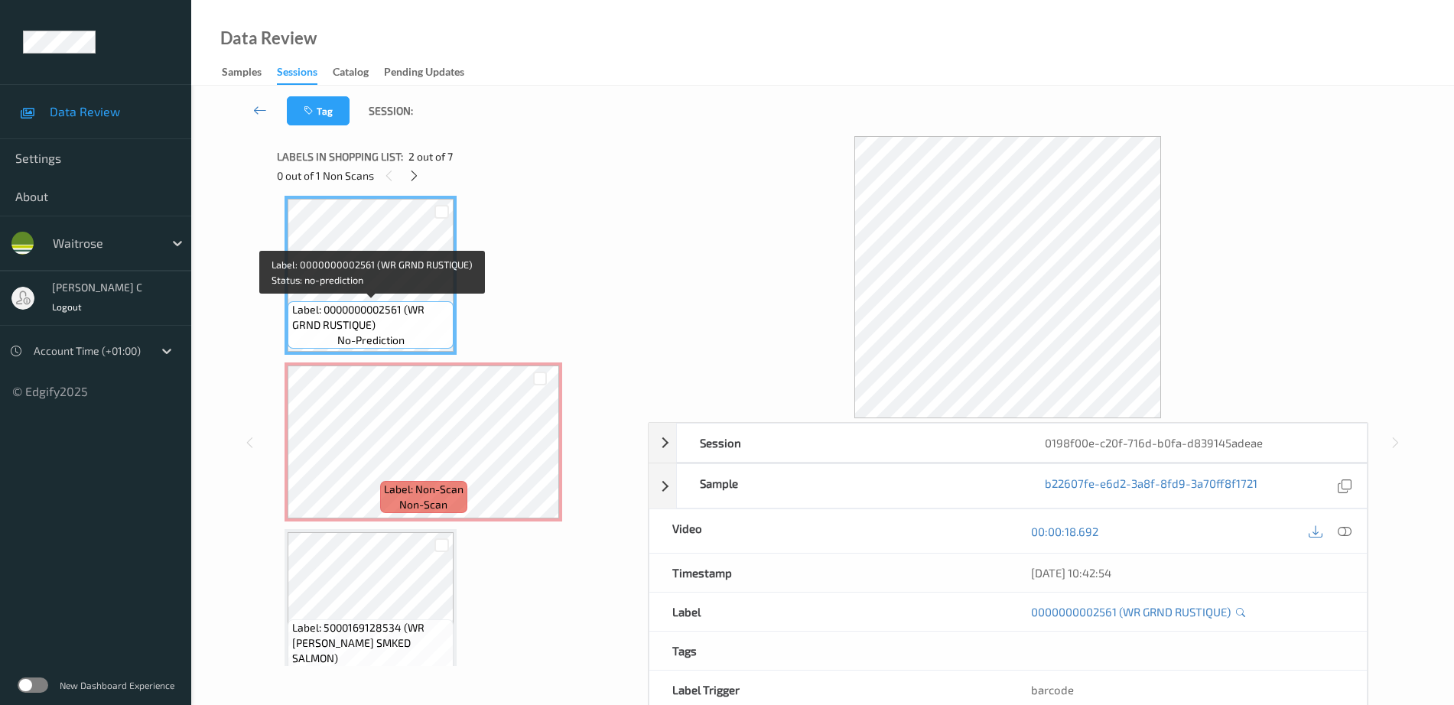
scroll to position [0, 0]
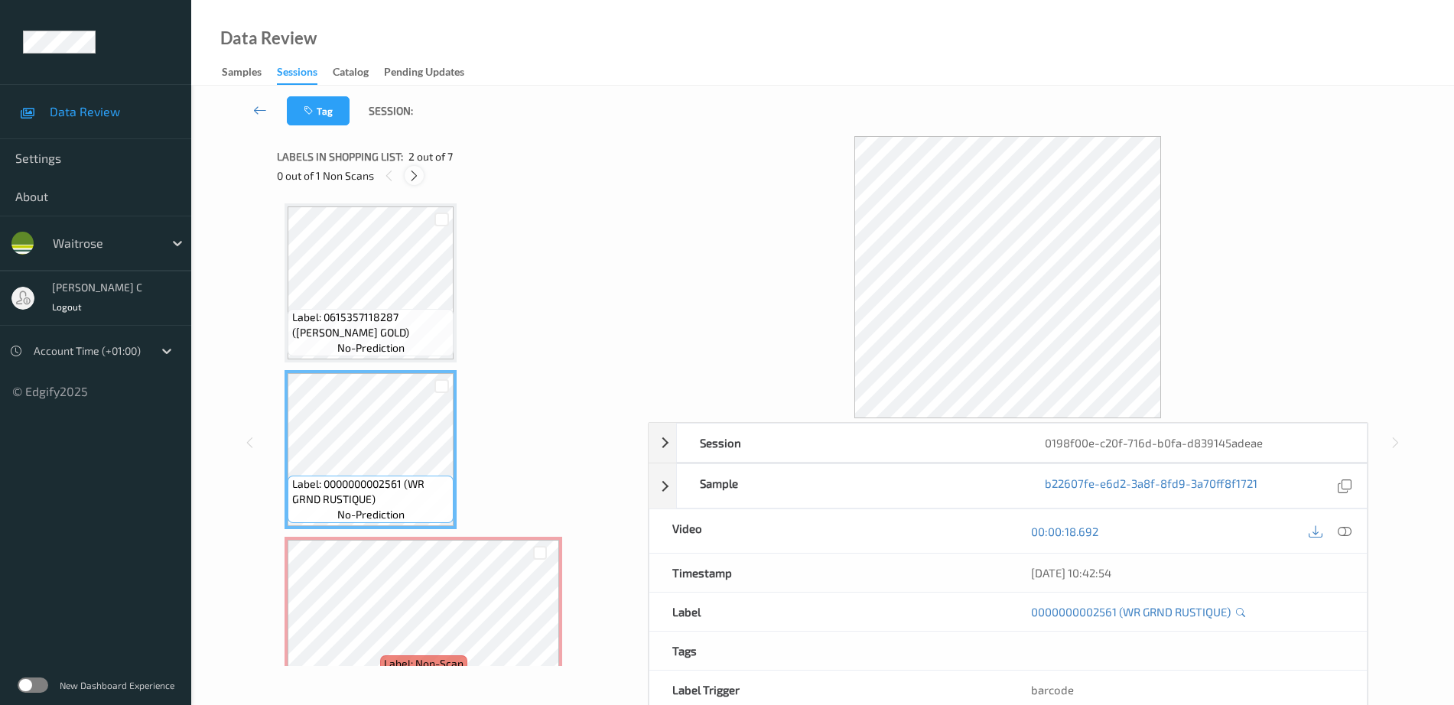
click at [419, 177] on icon at bounding box center [414, 176] width 13 height 14
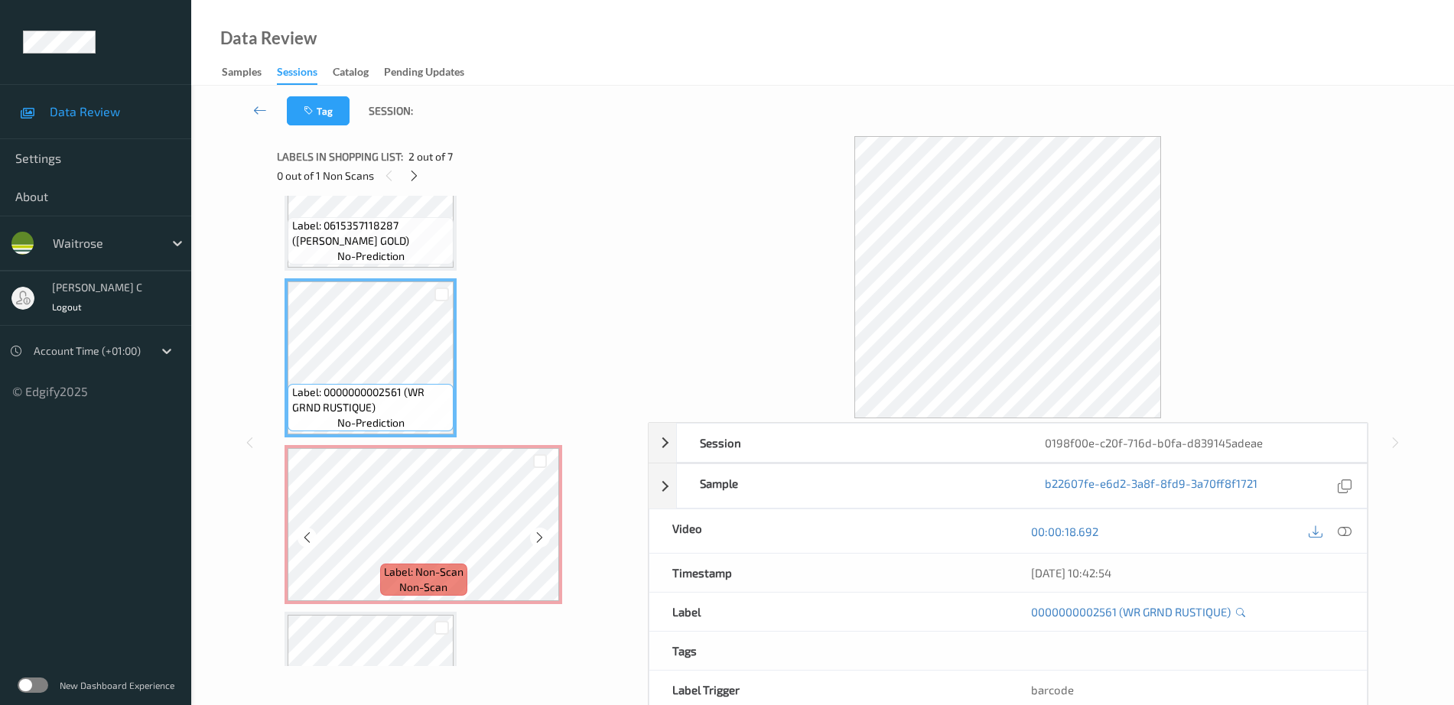
scroll to position [191, 0]
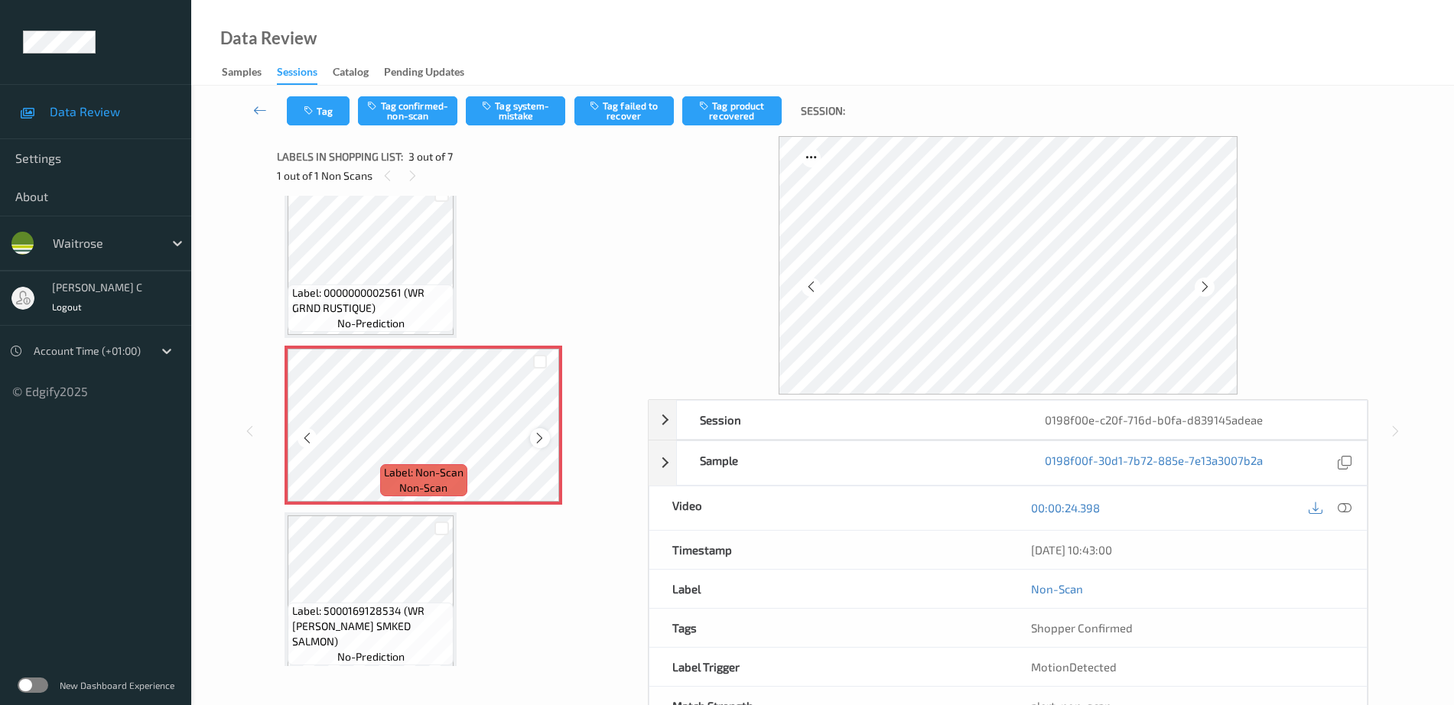
click at [530, 441] on div at bounding box center [539, 437] width 19 height 19
click at [531, 442] on div at bounding box center [539, 437] width 19 height 19
click at [522, 106] on button "Tag system-mistake" at bounding box center [515, 110] width 99 height 29
click at [326, 119] on button "Tag" at bounding box center [318, 110] width 63 height 29
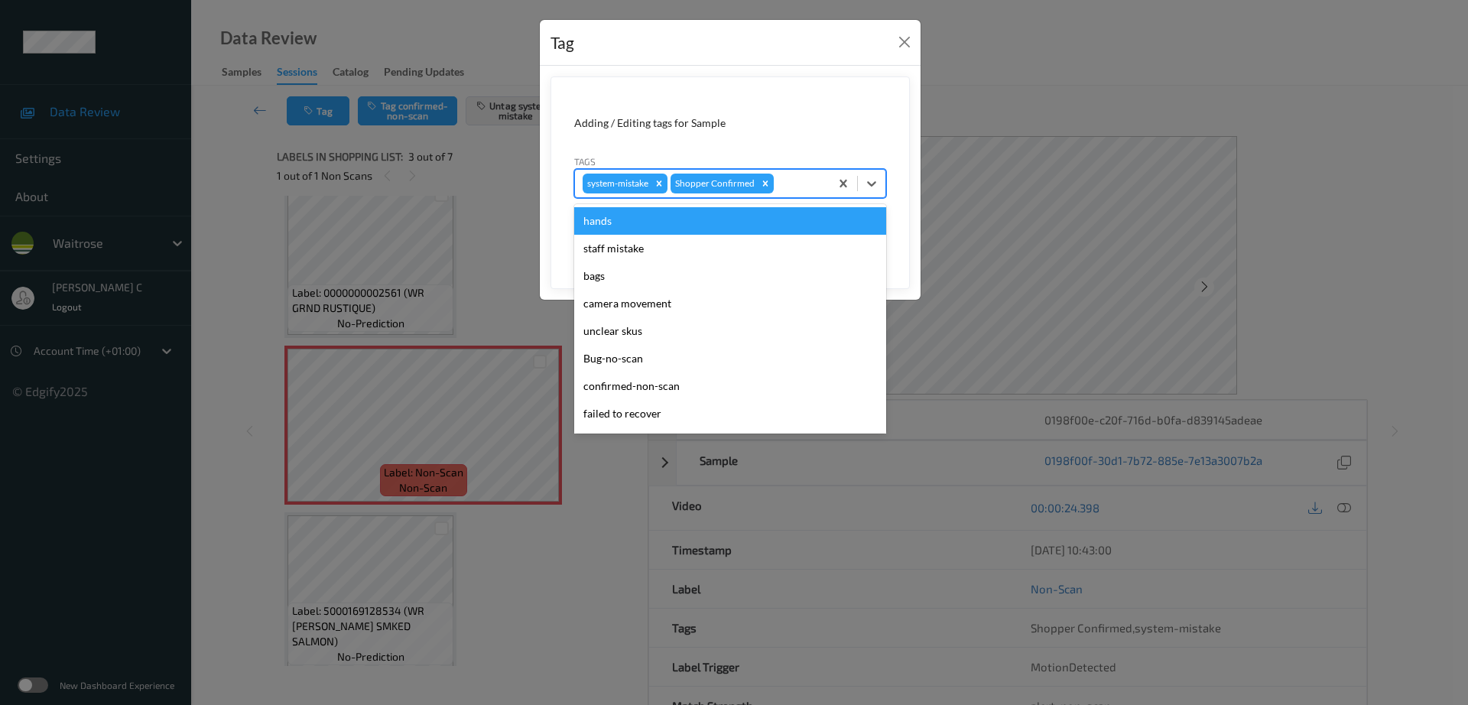
click at [808, 173] on div "system-mistake Shopper Confirmed" at bounding box center [702, 184] width 255 height 26
type input "un"
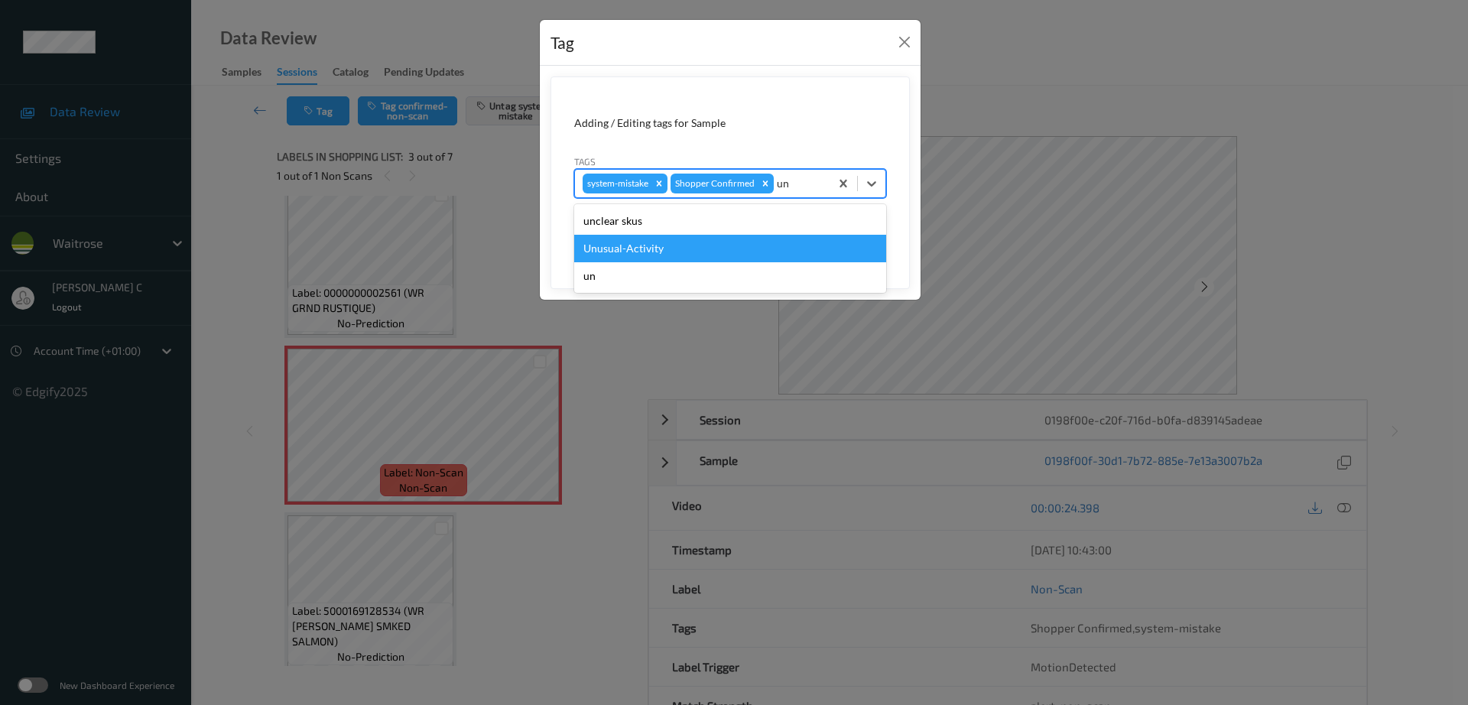
click at [693, 252] on div "Unusual-Activity" at bounding box center [730, 249] width 312 height 28
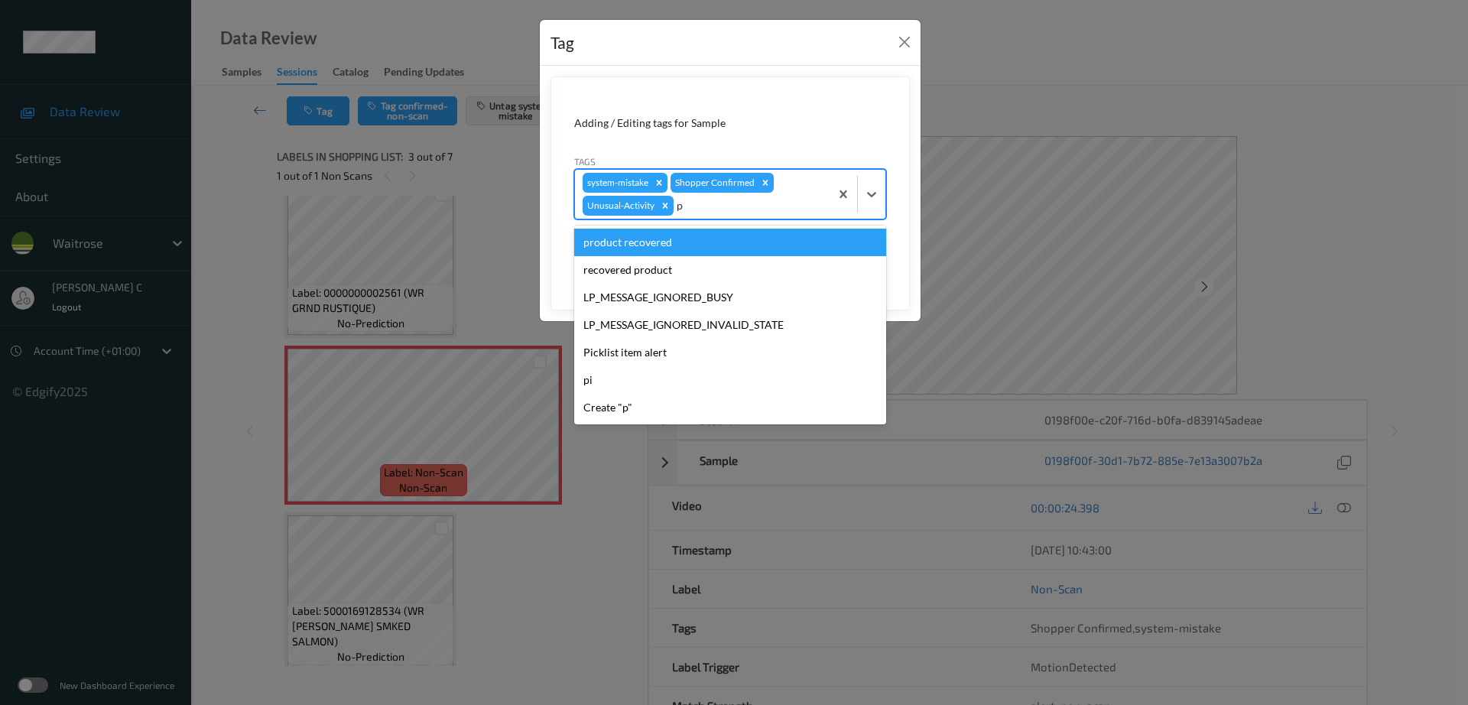
type input "pi"
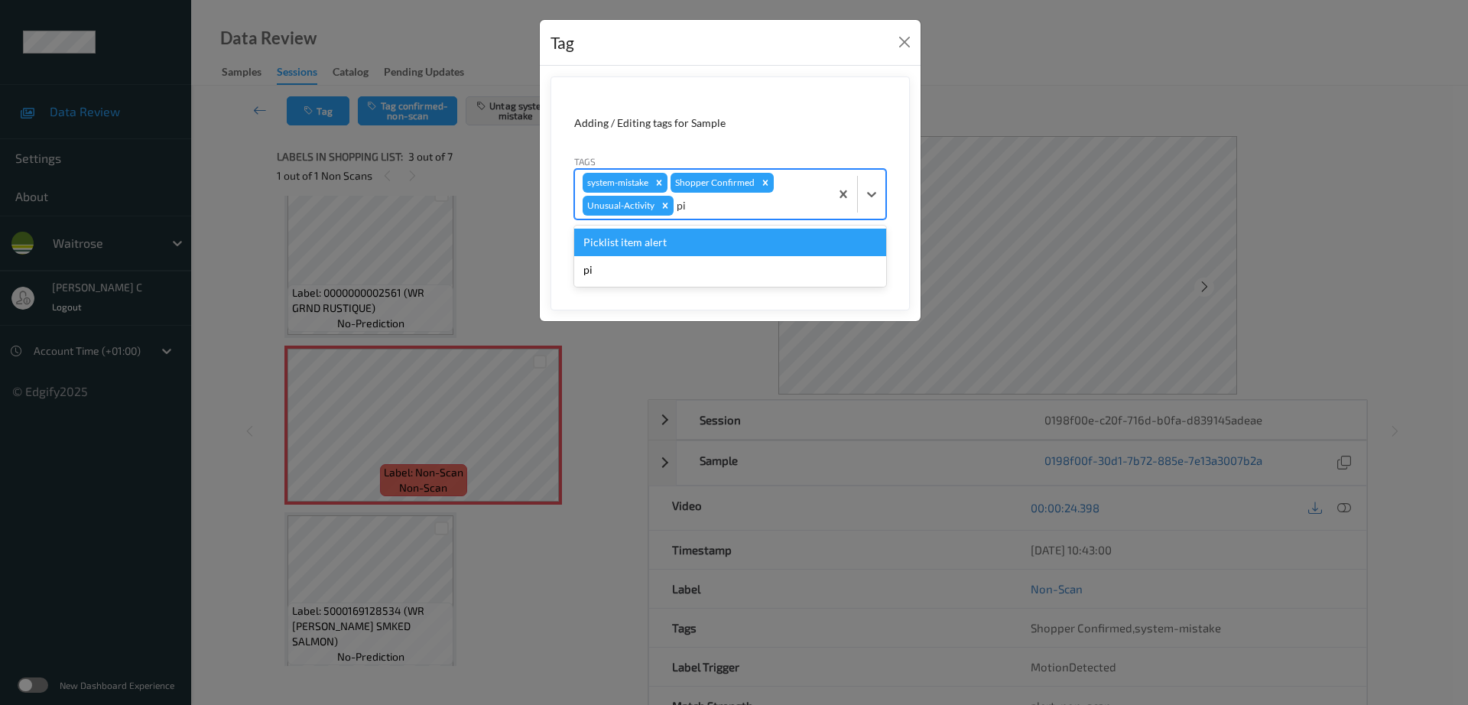
click at [673, 244] on div "Picklist item alert" at bounding box center [730, 243] width 312 height 28
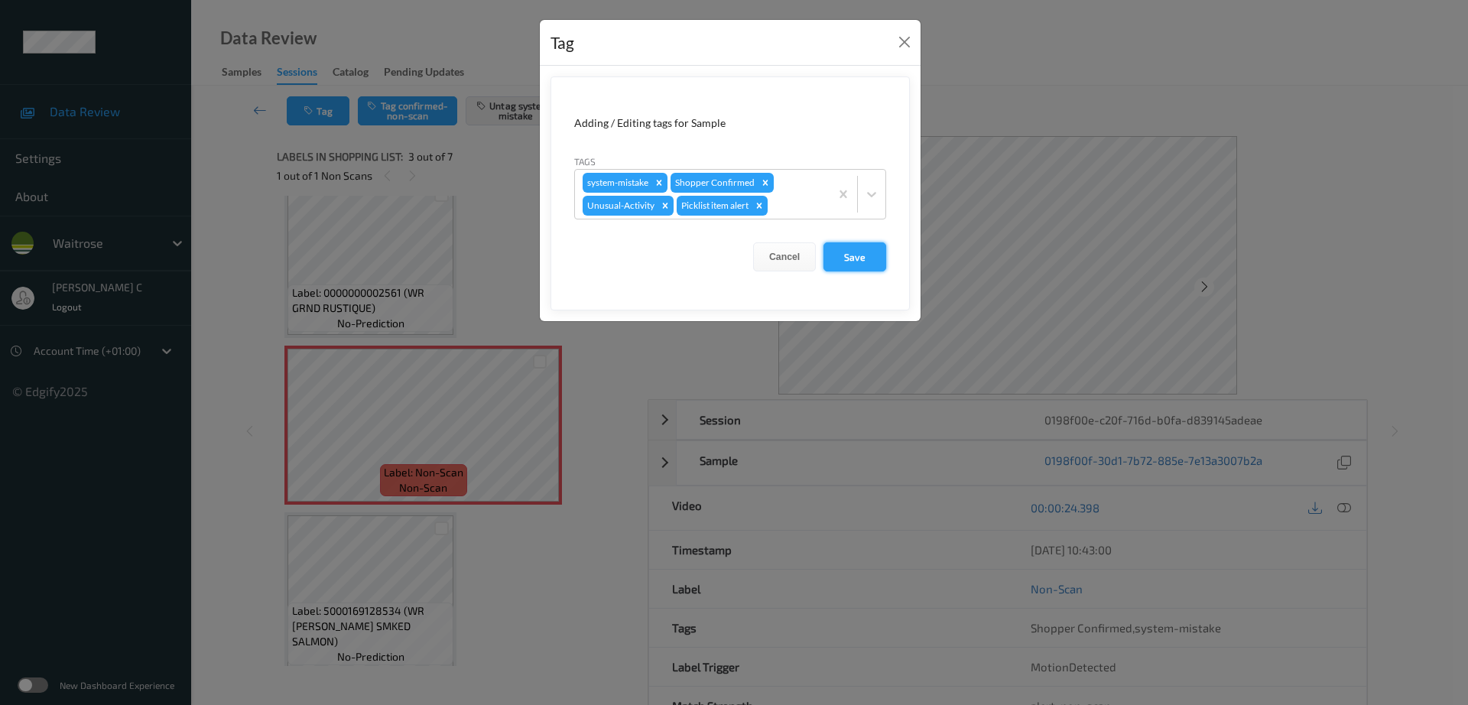
click at [873, 264] on button "Save" at bounding box center [855, 256] width 63 height 29
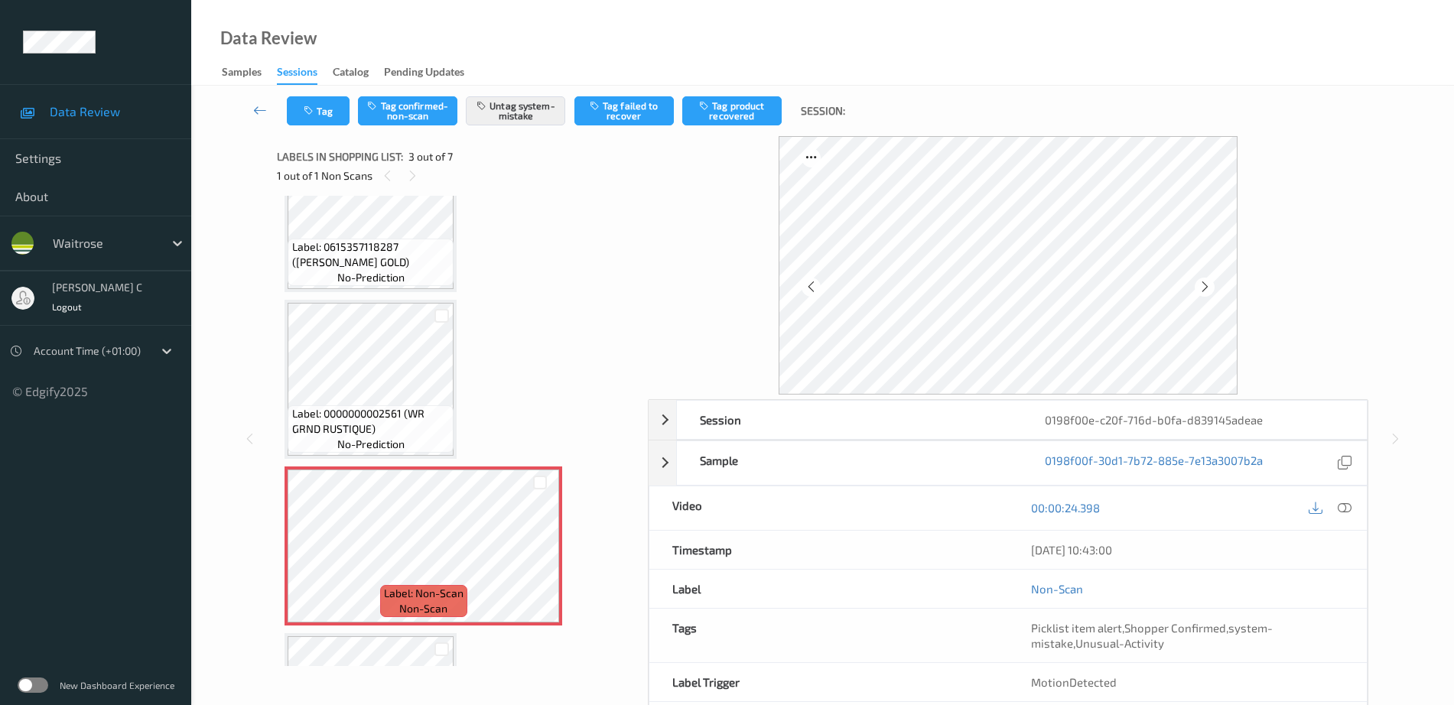
scroll to position [96, 0]
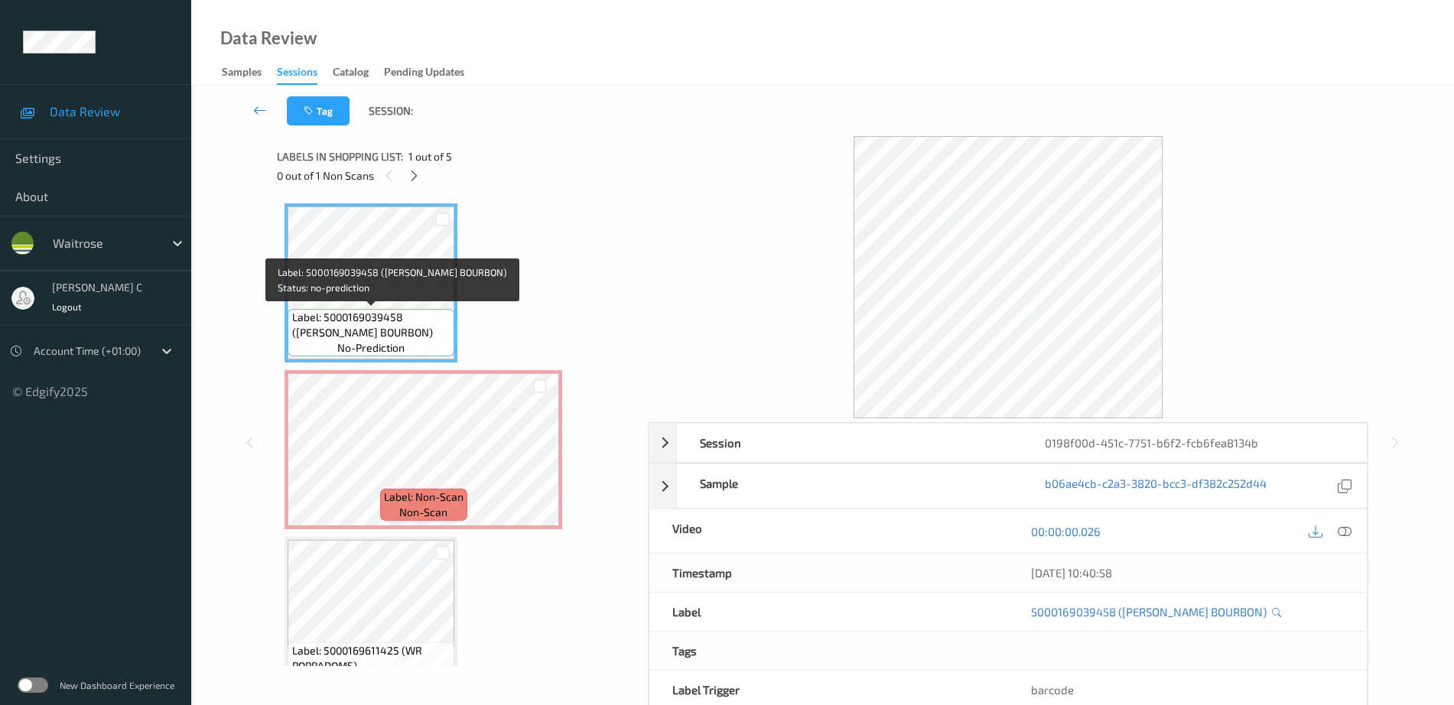
click at [361, 311] on span "Label: 5000169039458 ([PERSON_NAME] BOURBON)" at bounding box center [371, 325] width 159 height 31
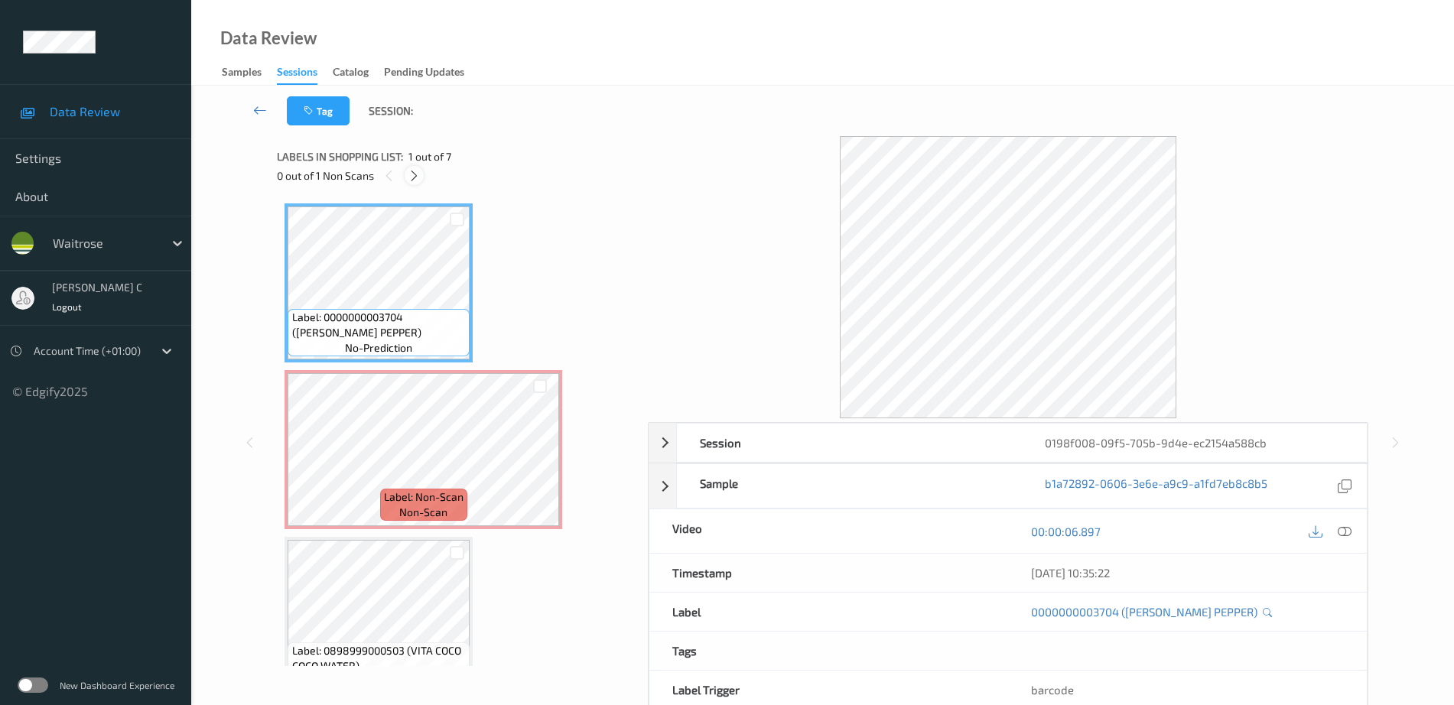
click at [408, 175] on icon at bounding box center [414, 176] width 13 height 14
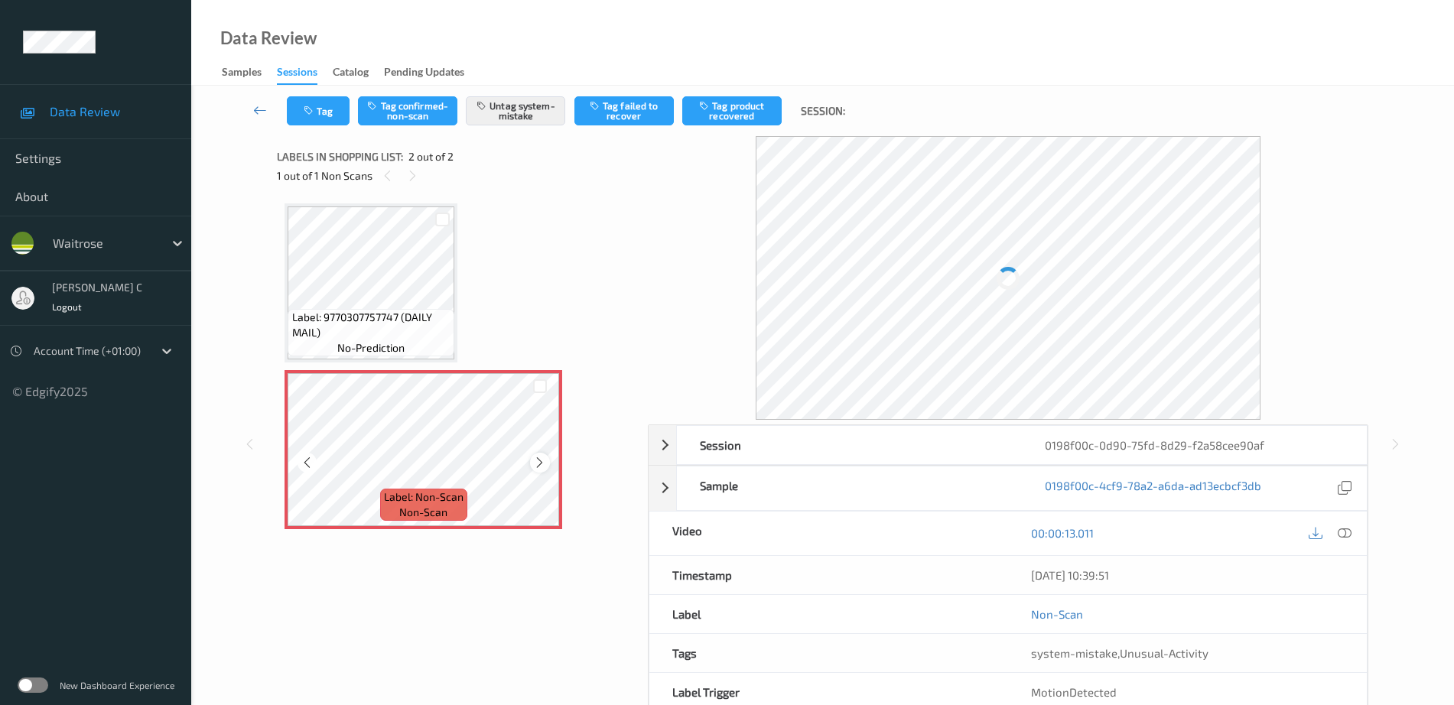
click at [541, 466] on icon at bounding box center [539, 463] width 13 height 14
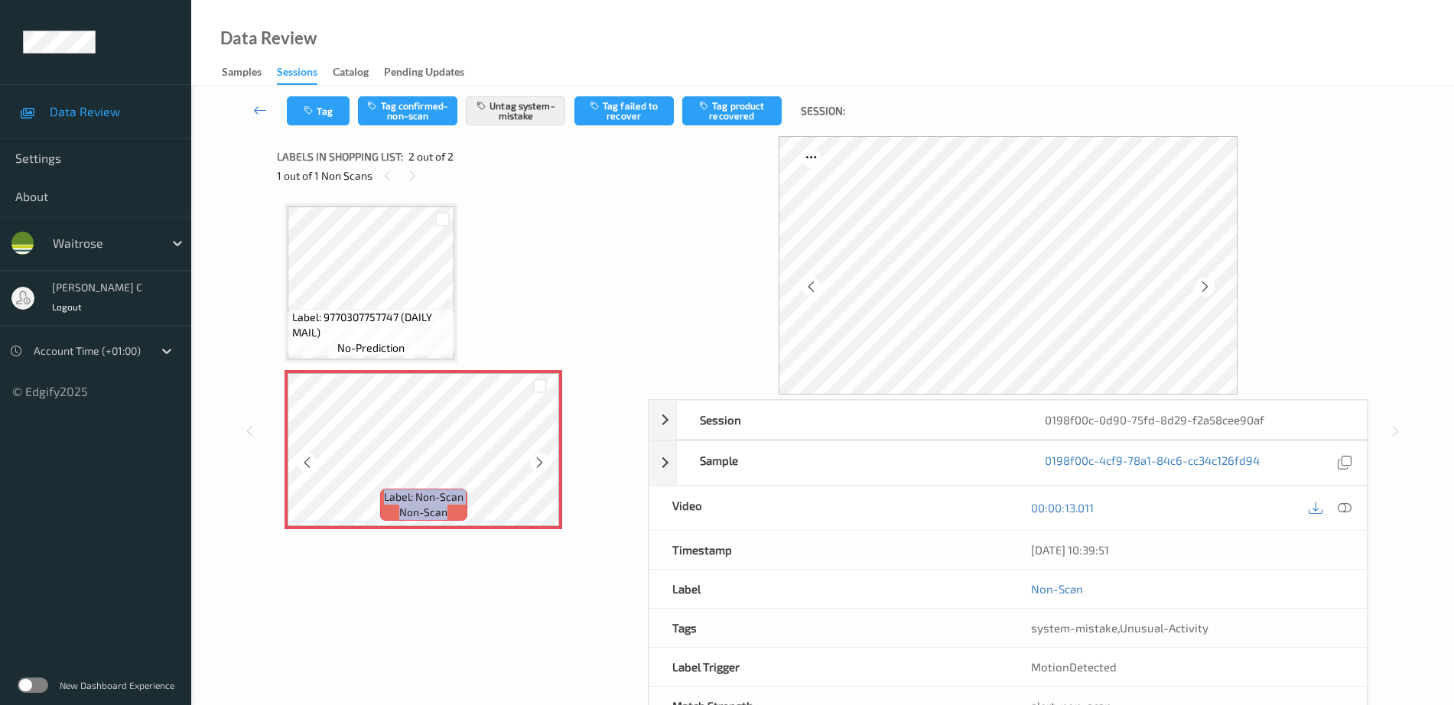
click at [541, 466] on icon at bounding box center [539, 463] width 13 height 14
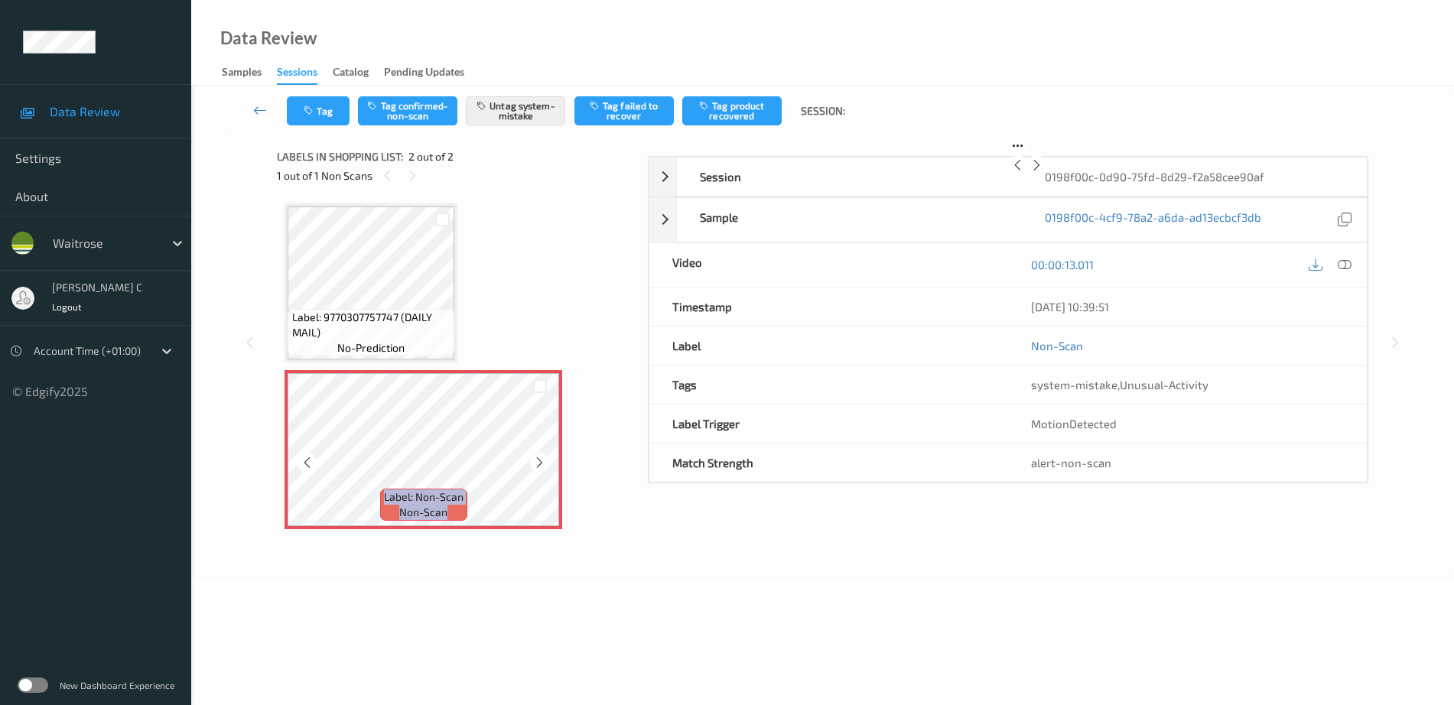
click at [541, 466] on icon at bounding box center [539, 463] width 13 height 14
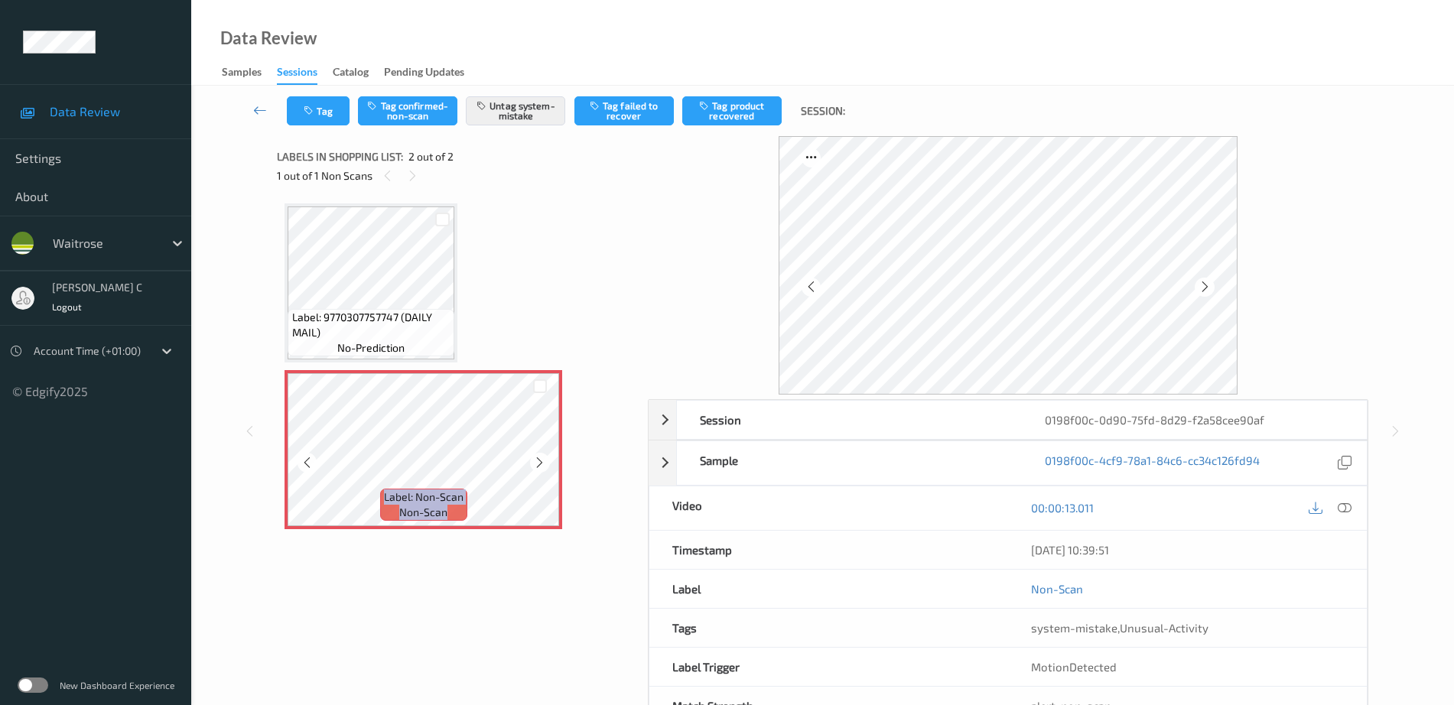
click at [541, 466] on icon at bounding box center [539, 463] width 13 height 14
click at [307, 310] on span "Label: 9770307757747 (DAILY MAIL)" at bounding box center [371, 325] width 159 height 31
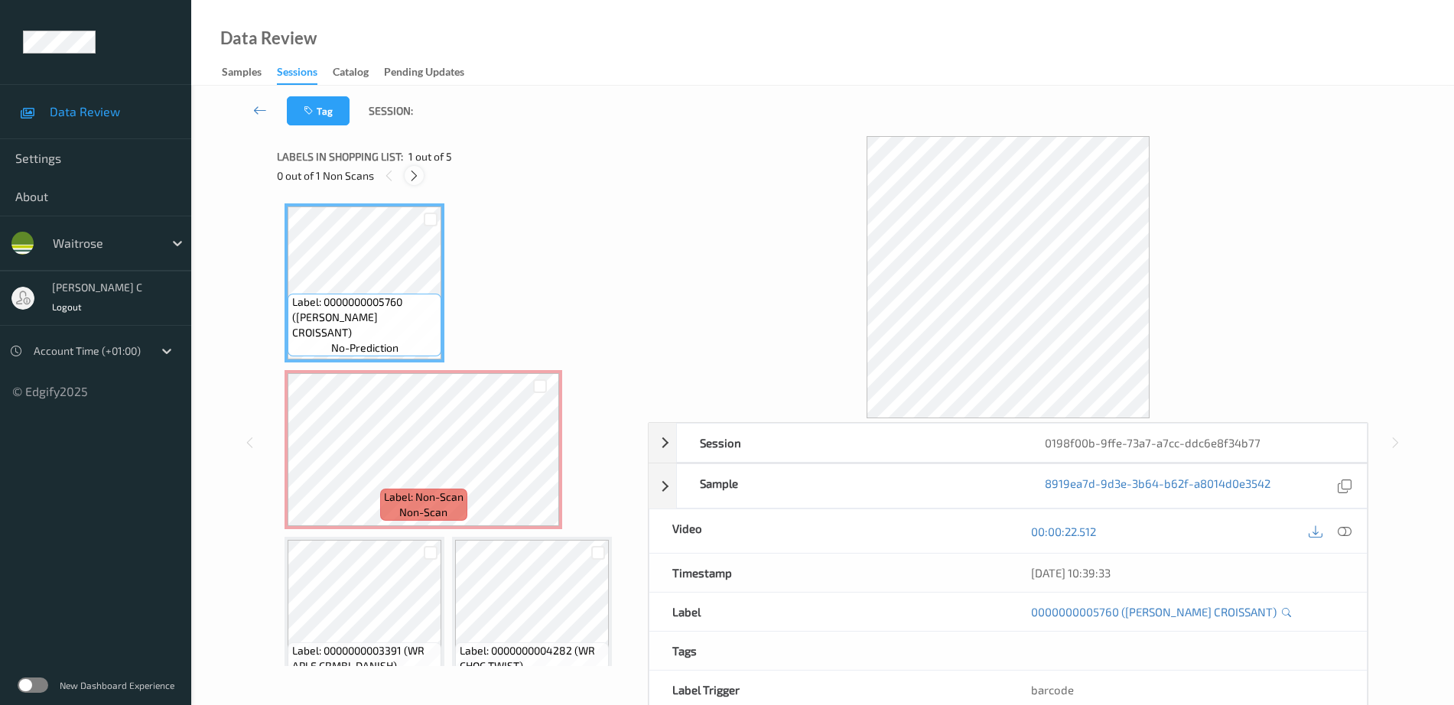
click at [416, 175] on icon at bounding box center [414, 176] width 13 height 14
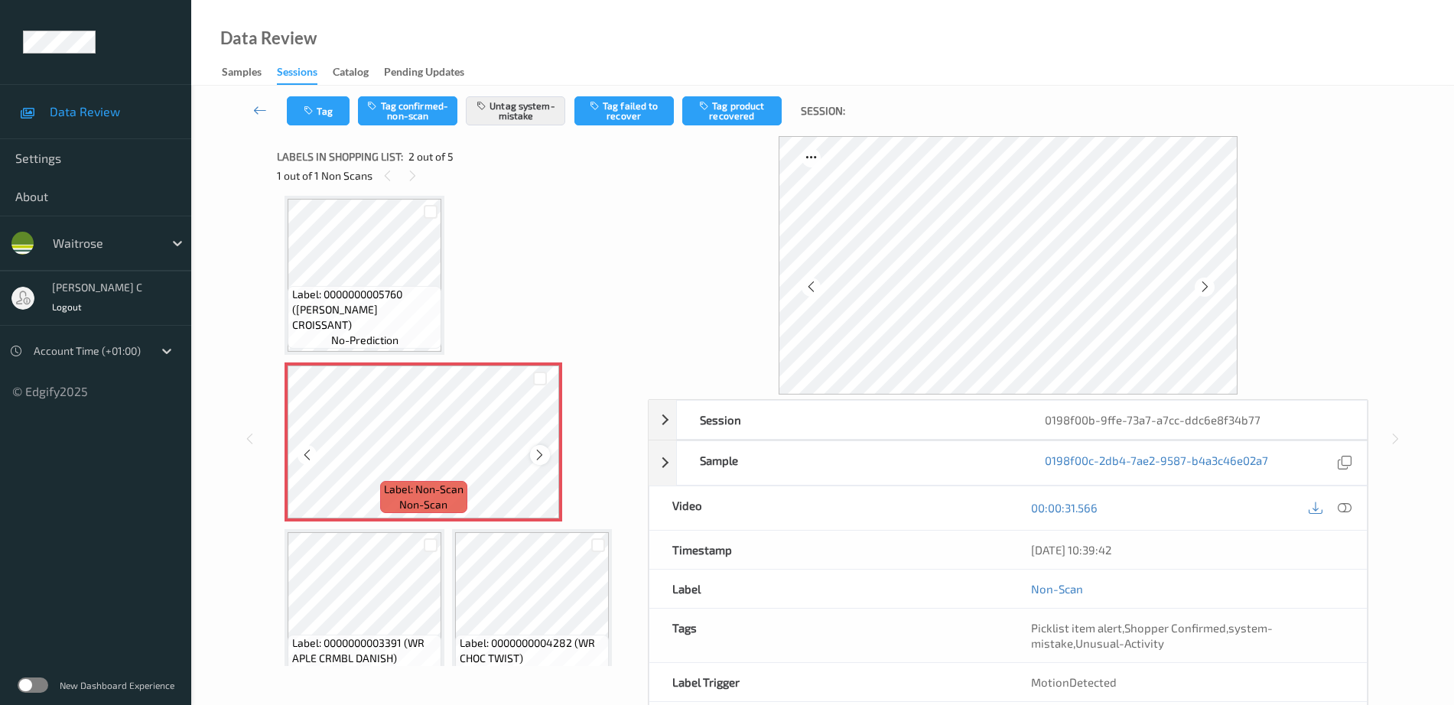
click at [538, 455] on icon at bounding box center [539, 455] width 13 height 14
click at [534, 451] on icon at bounding box center [539, 455] width 13 height 14
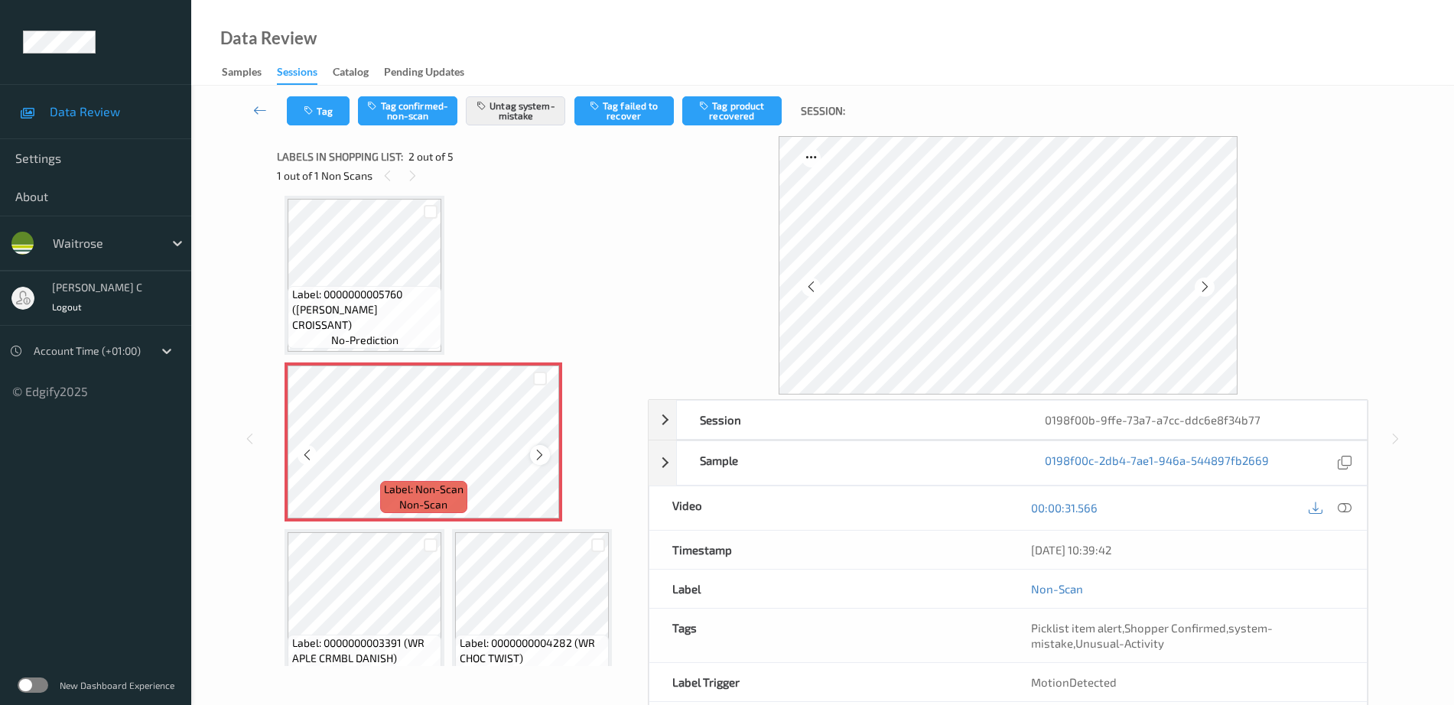
click at [532, 449] on div at bounding box center [539, 454] width 19 height 19
click at [341, 312] on span "Label: 0000000005760 ([PERSON_NAME] CROISSANT)" at bounding box center [365, 310] width 146 height 46
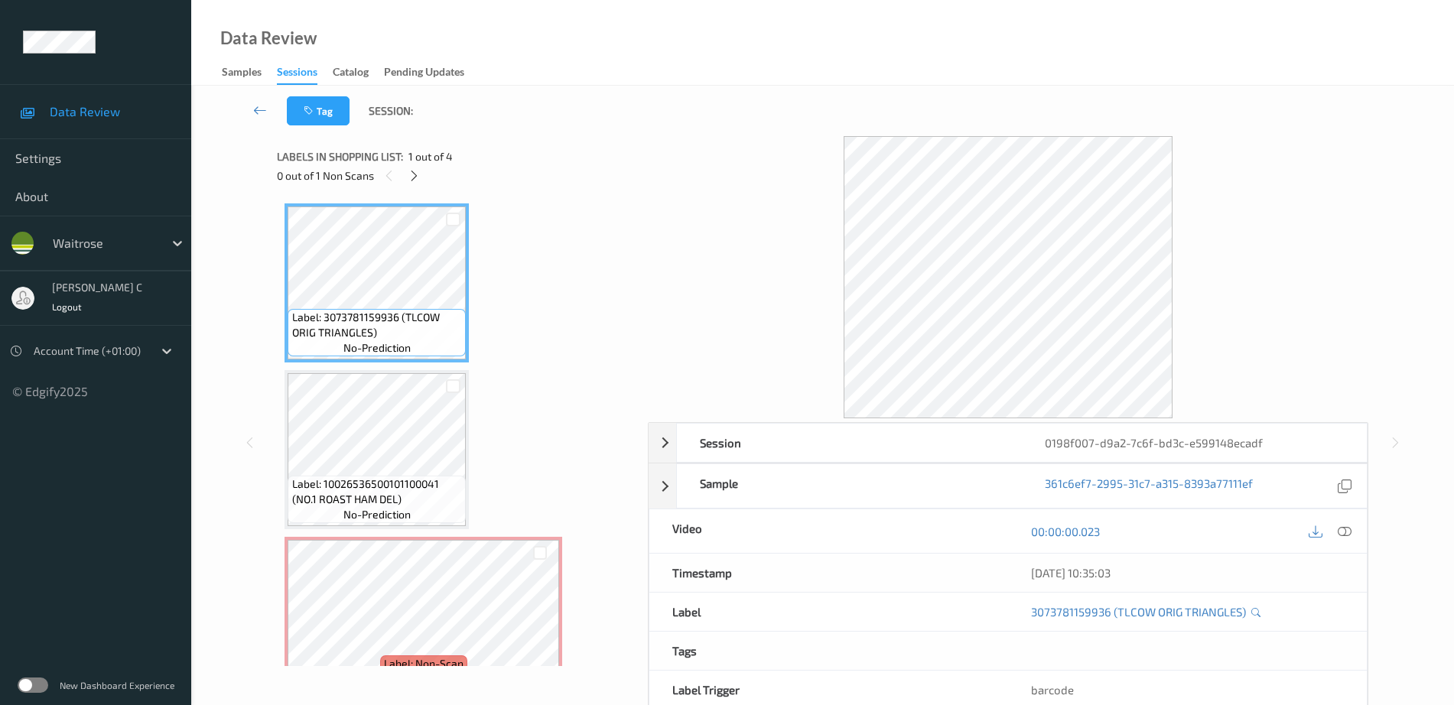
click at [403, 177] on div "0 out of 1 Non Scans" at bounding box center [457, 175] width 360 height 19
click at [418, 184] on div "0 out of 1 Non Scans" at bounding box center [457, 175] width 360 height 19
click at [412, 175] on icon at bounding box center [414, 176] width 13 height 14
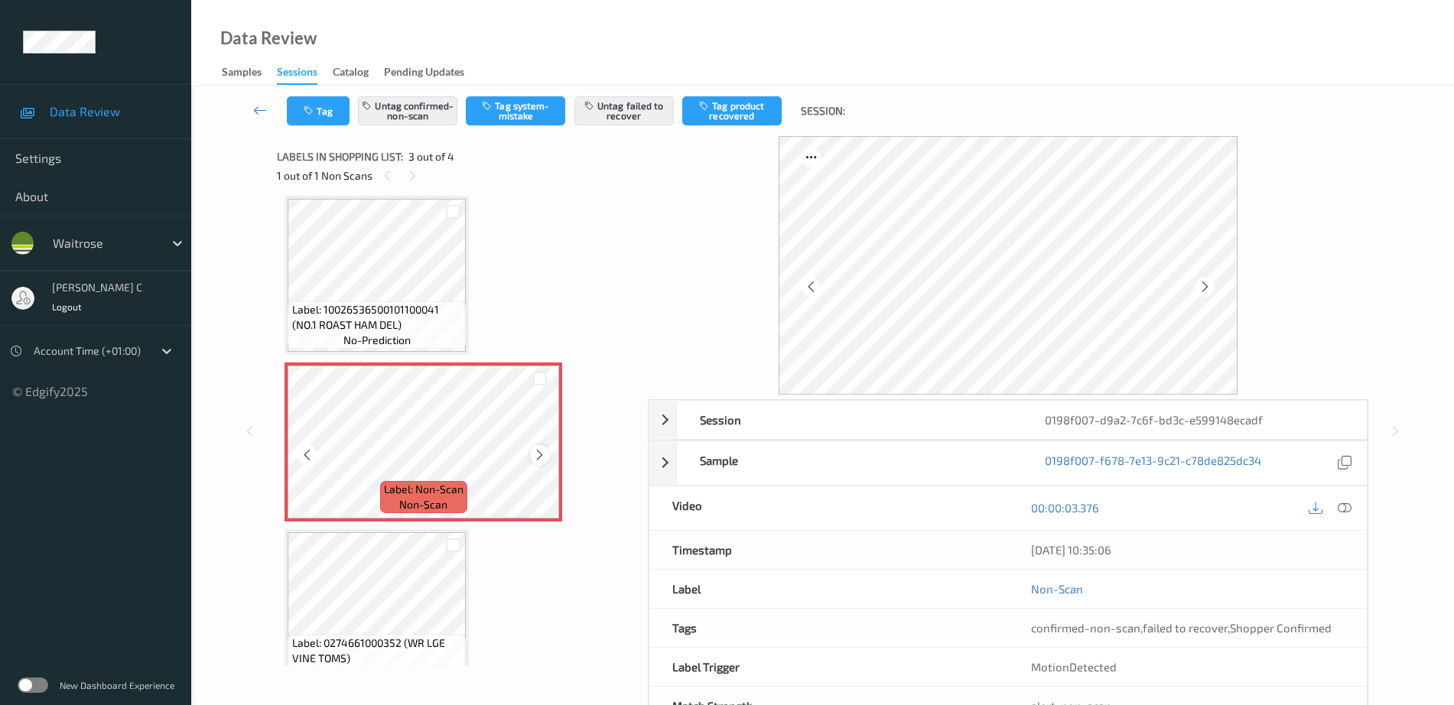
click at [541, 454] on icon at bounding box center [539, 455] width 13 height 14
click at [541, 455] on icon at bounding box center [539, 455] width 13 height 14
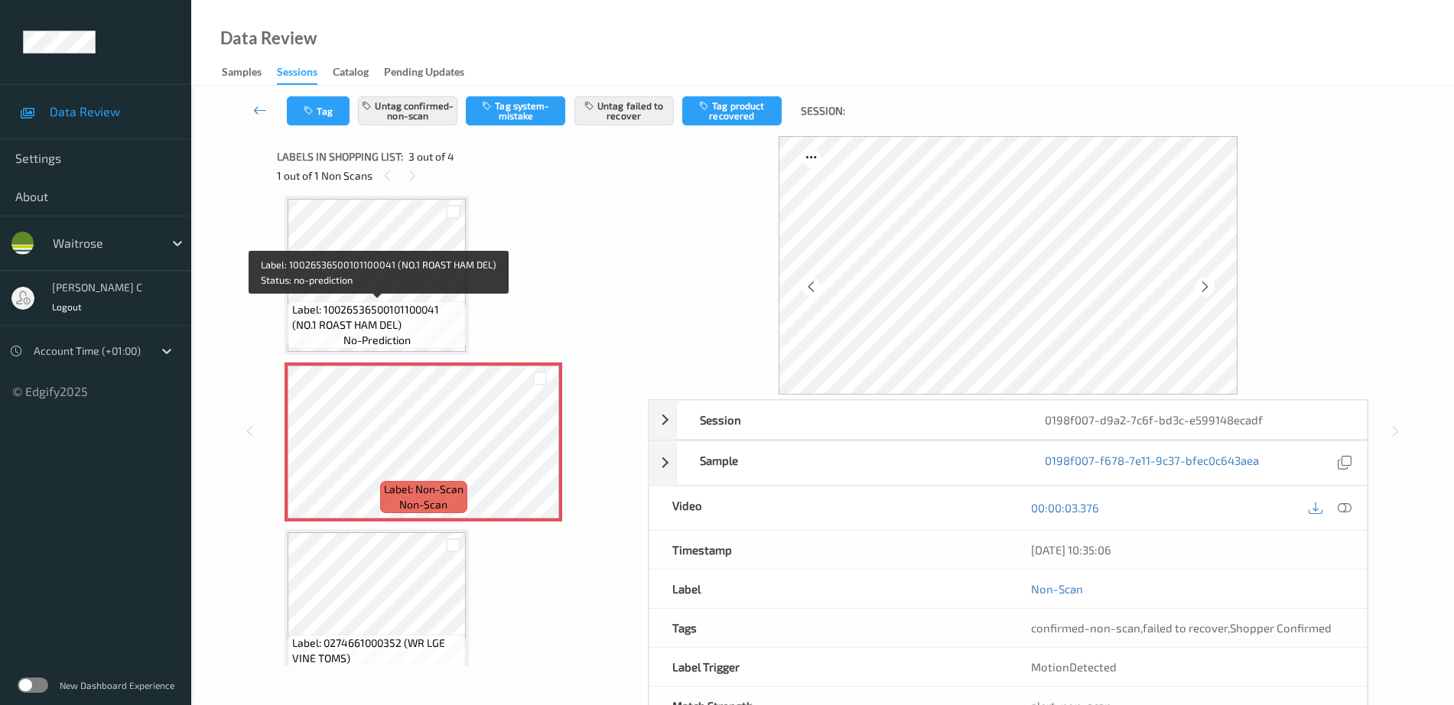
click at [395, 317] on span "Label: 10026536500101100041 (NO.1 ROAST HAM DEL)" at bounding box center [377, 317] width 171 height 31
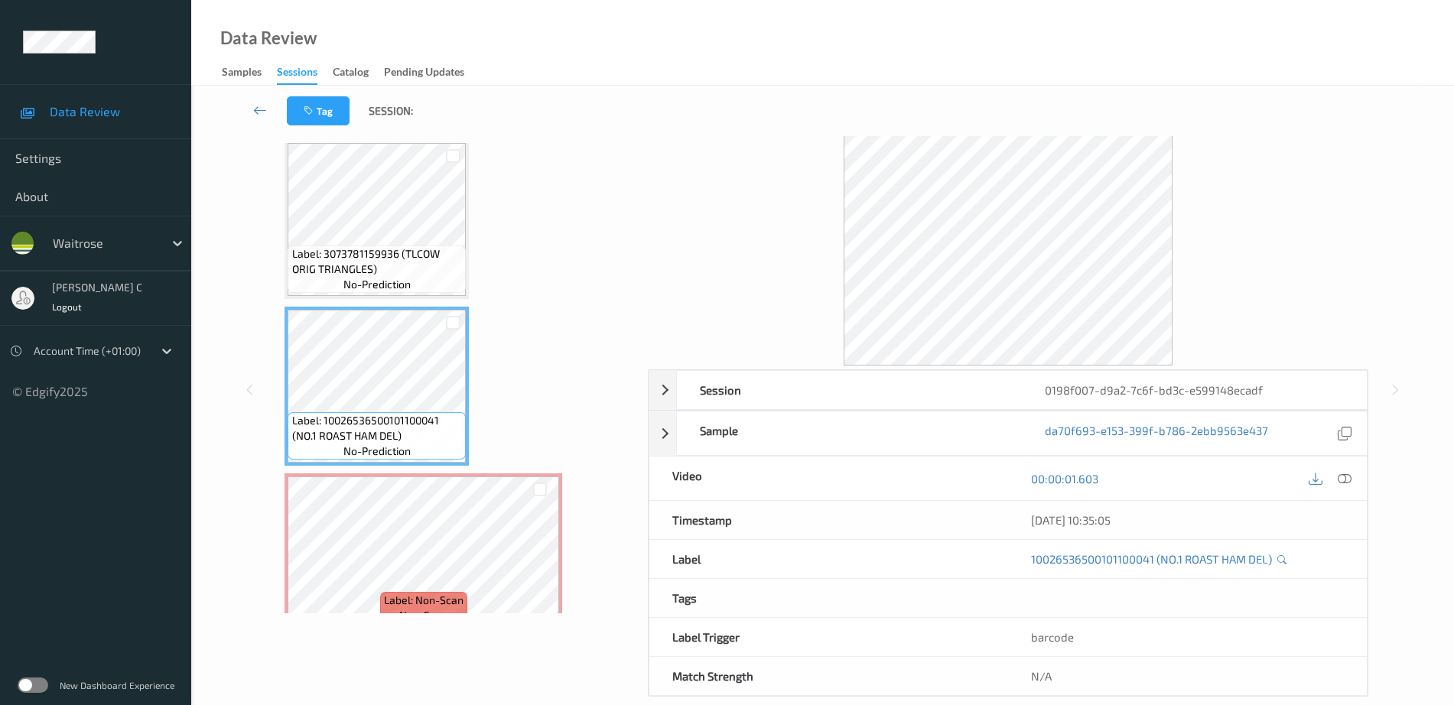
scroll to position [0, 0]
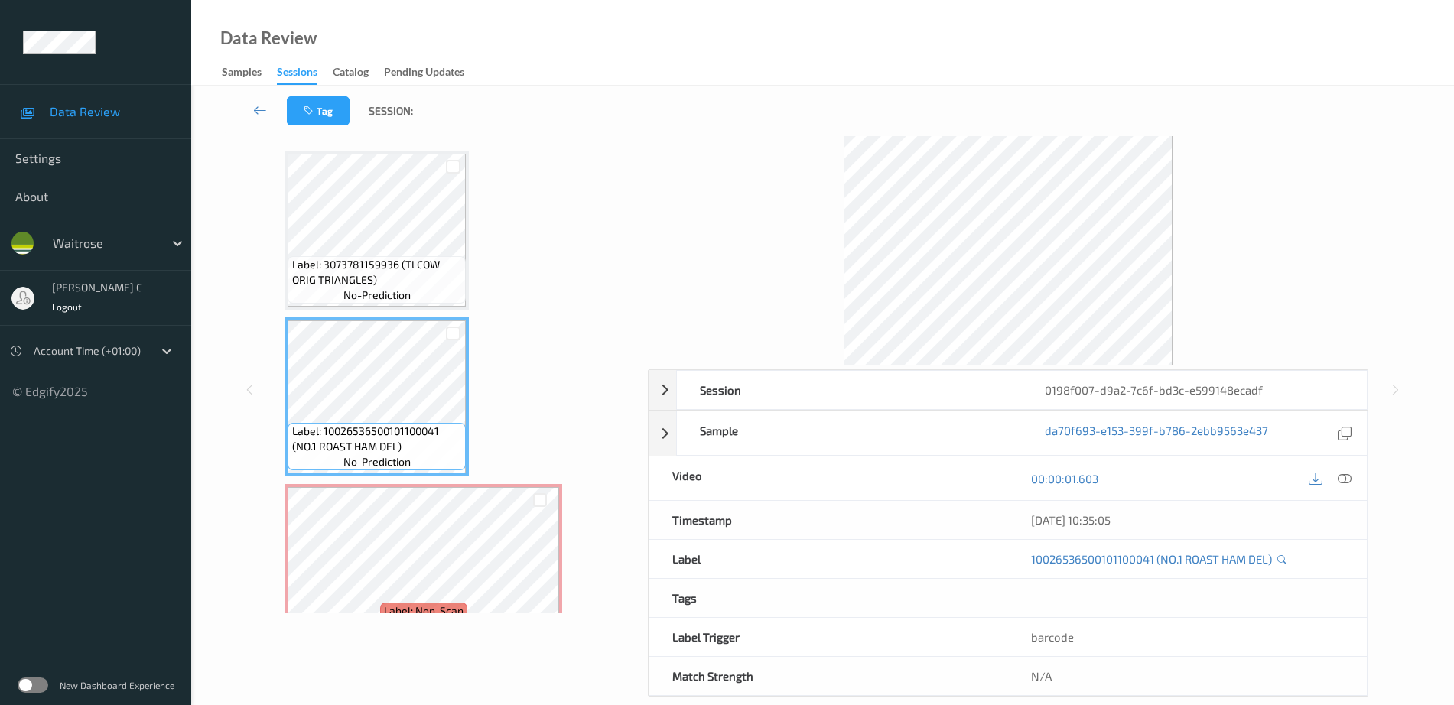
click at [394, 278] on span "Label: 3073781159936 (TLCOW ORIG TRIANGLES)" at bounding box center [377, 272] width 171 height 31
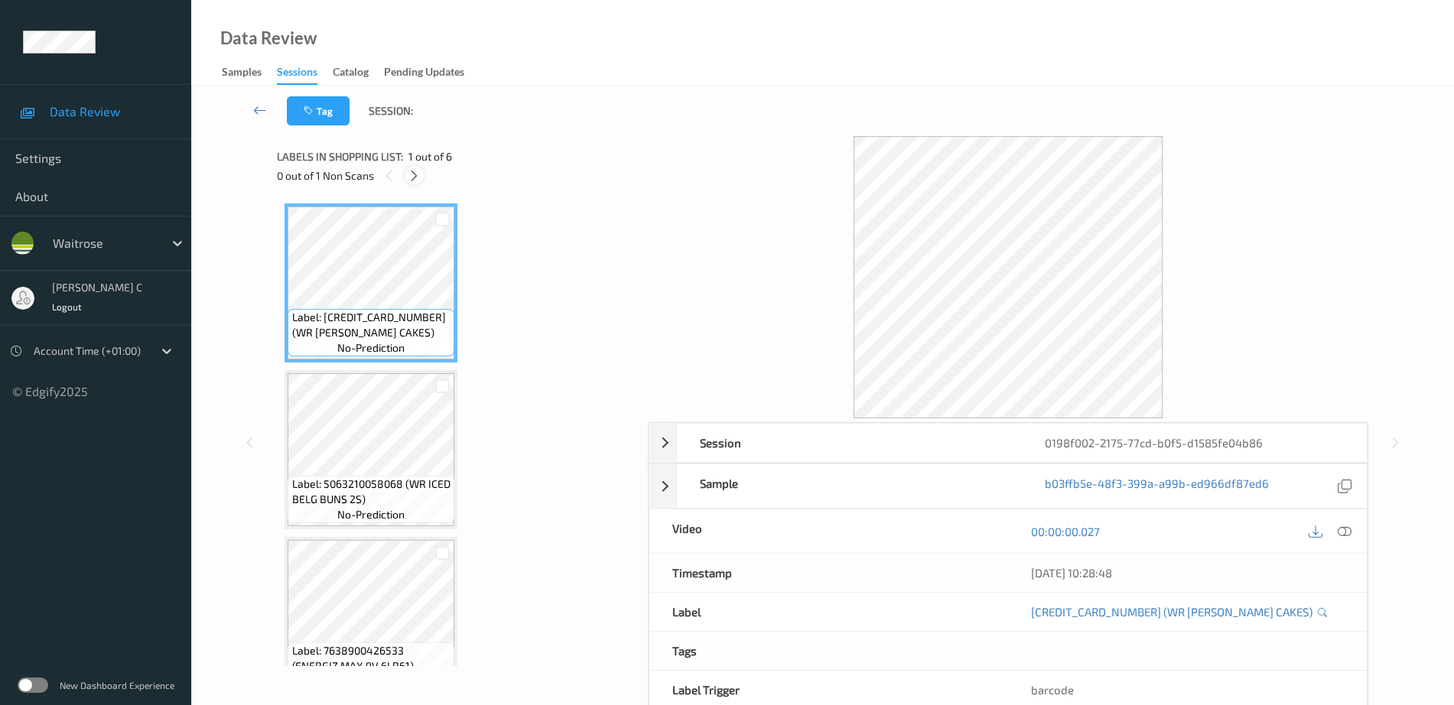
click at [414, 177] on icon at bounding box center [414, 176] width 13 height 14
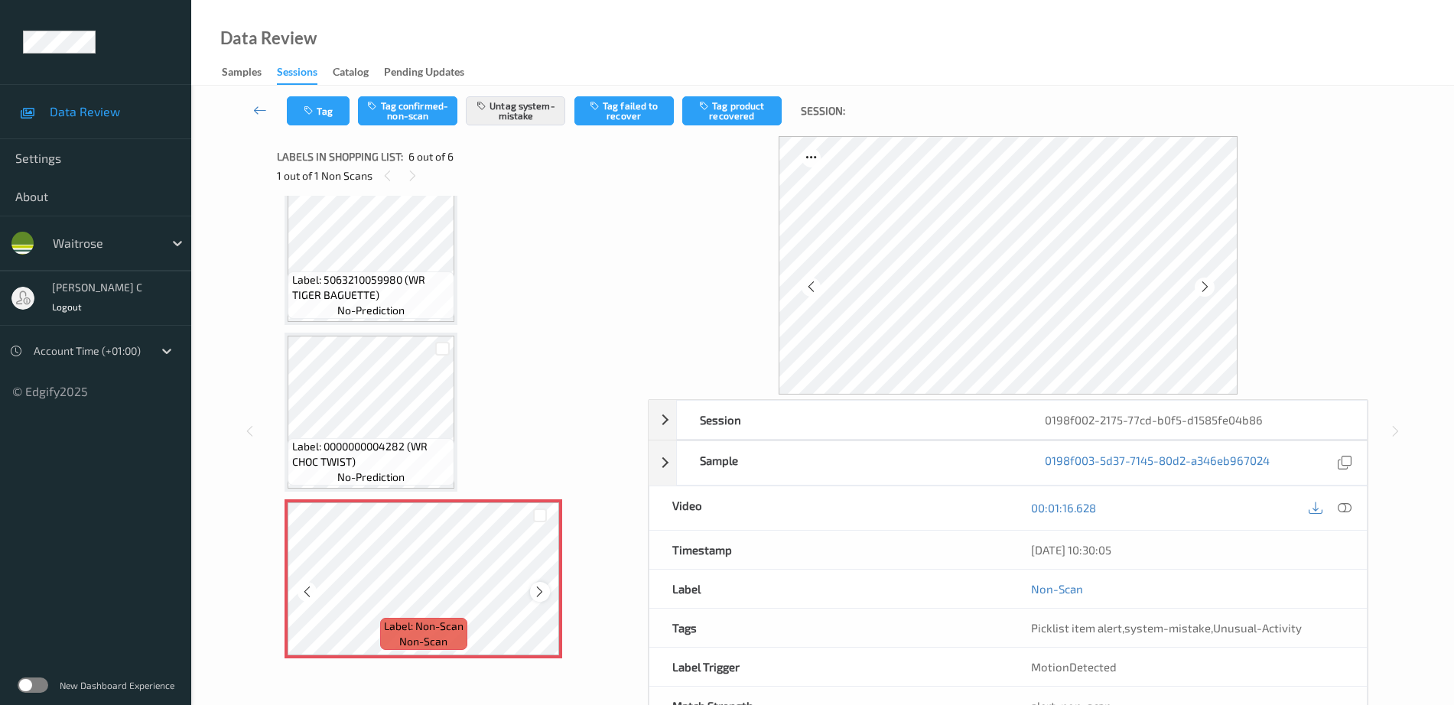
click at [540, 592] on icon at bounding box center [539, 592] width 13 height 14
click at [539, 592] on icon at bounding box center [539, 592] width 13 height 14
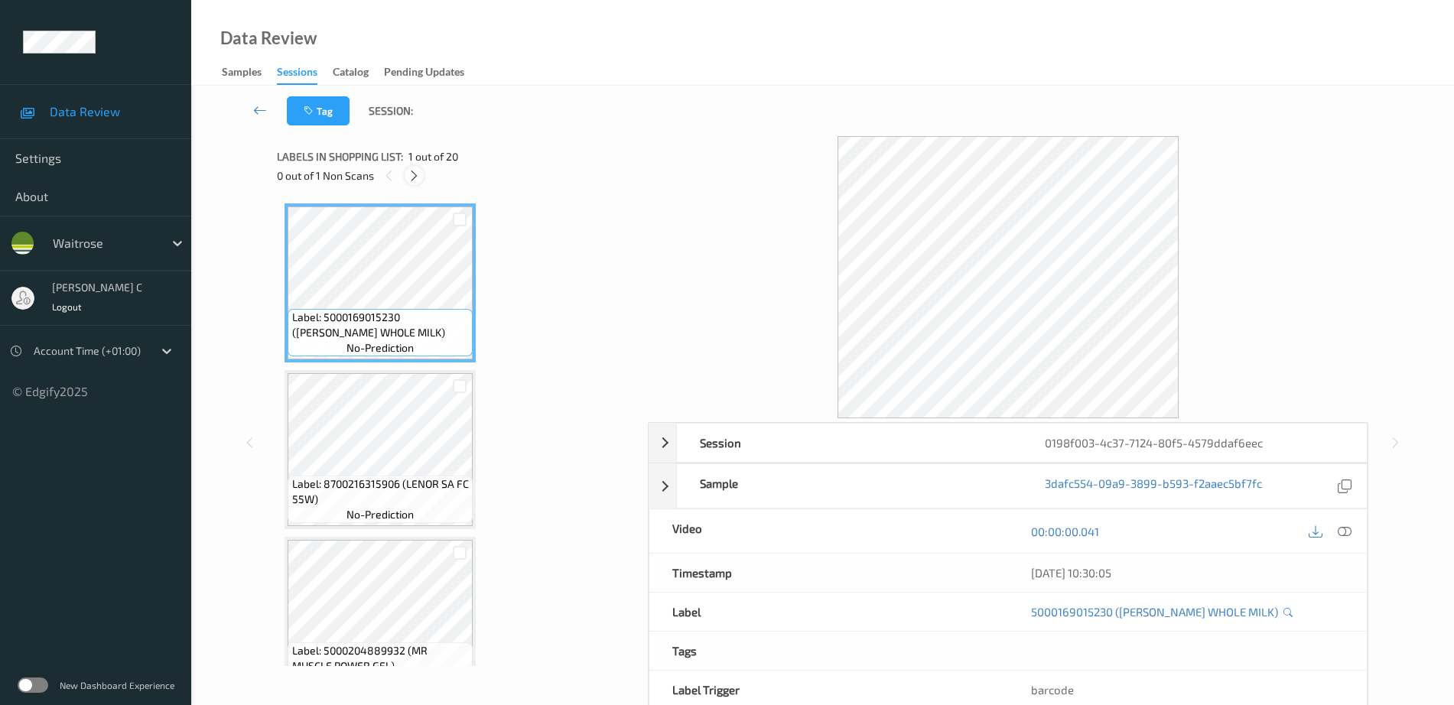
click at [415, 174] on icon at bounding box center [414, 176] width 13 height 14
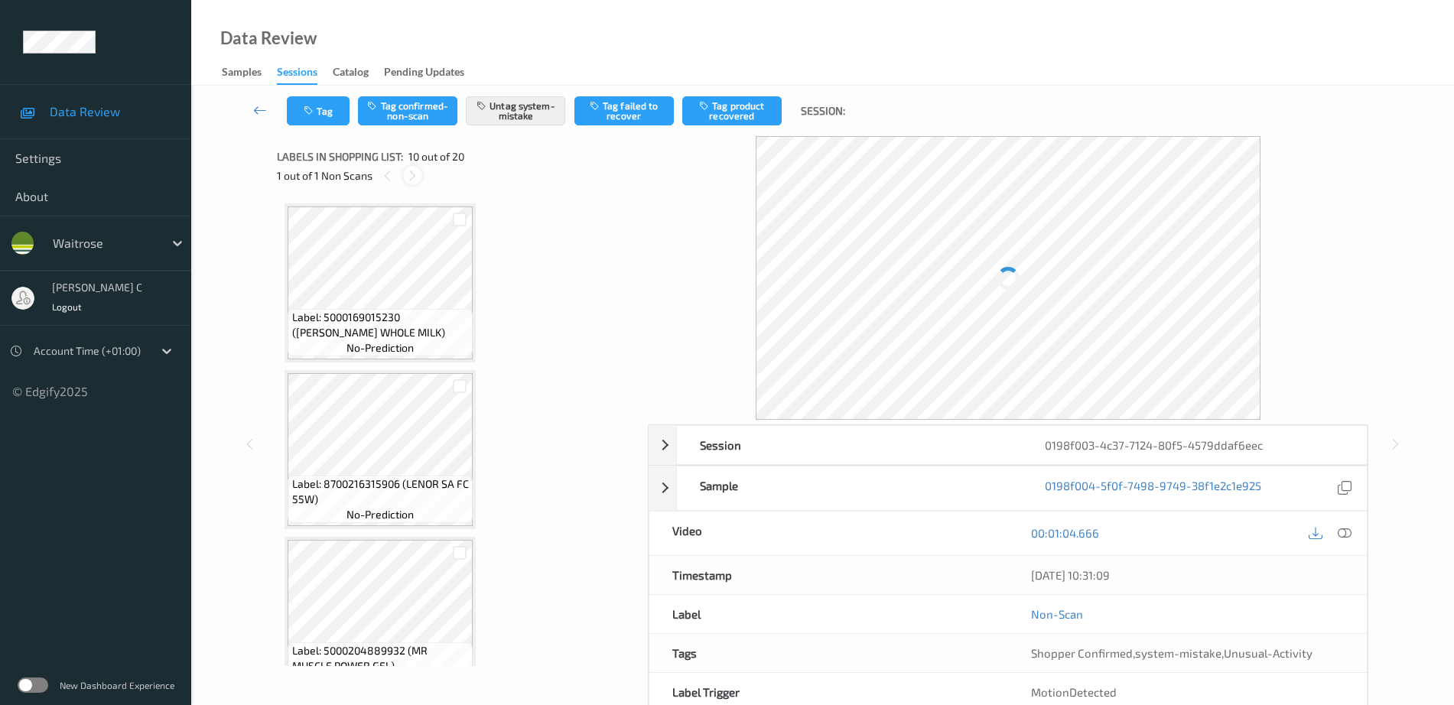
scroll to position [1341, 0]
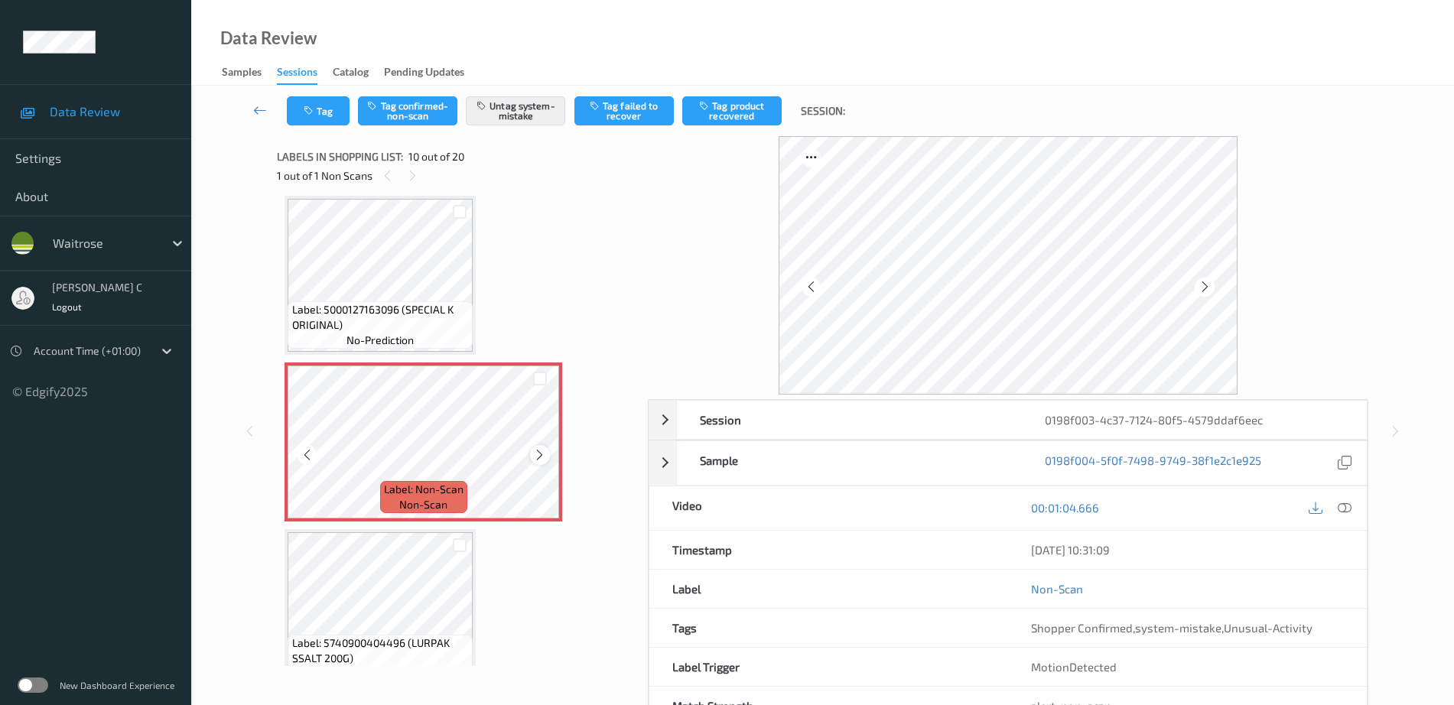
click at [541, 456] on icon at bounding box center [539, 455] width 13 height 14
click at [429, 317] on span "Label: 5000127163096 (SPECIAL K ORIGINAL)" at bounding box center [380, 317] width 177 height 31
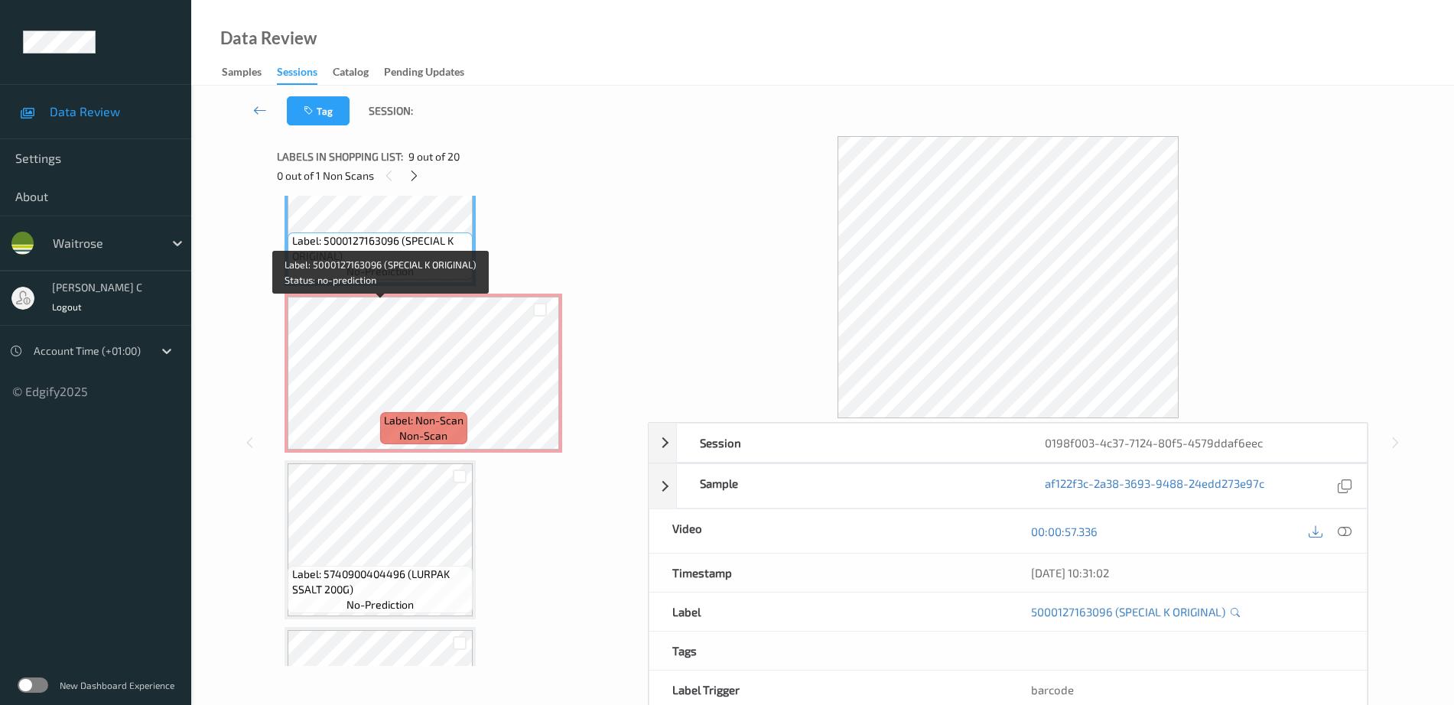
scroll to position [1437, 0]
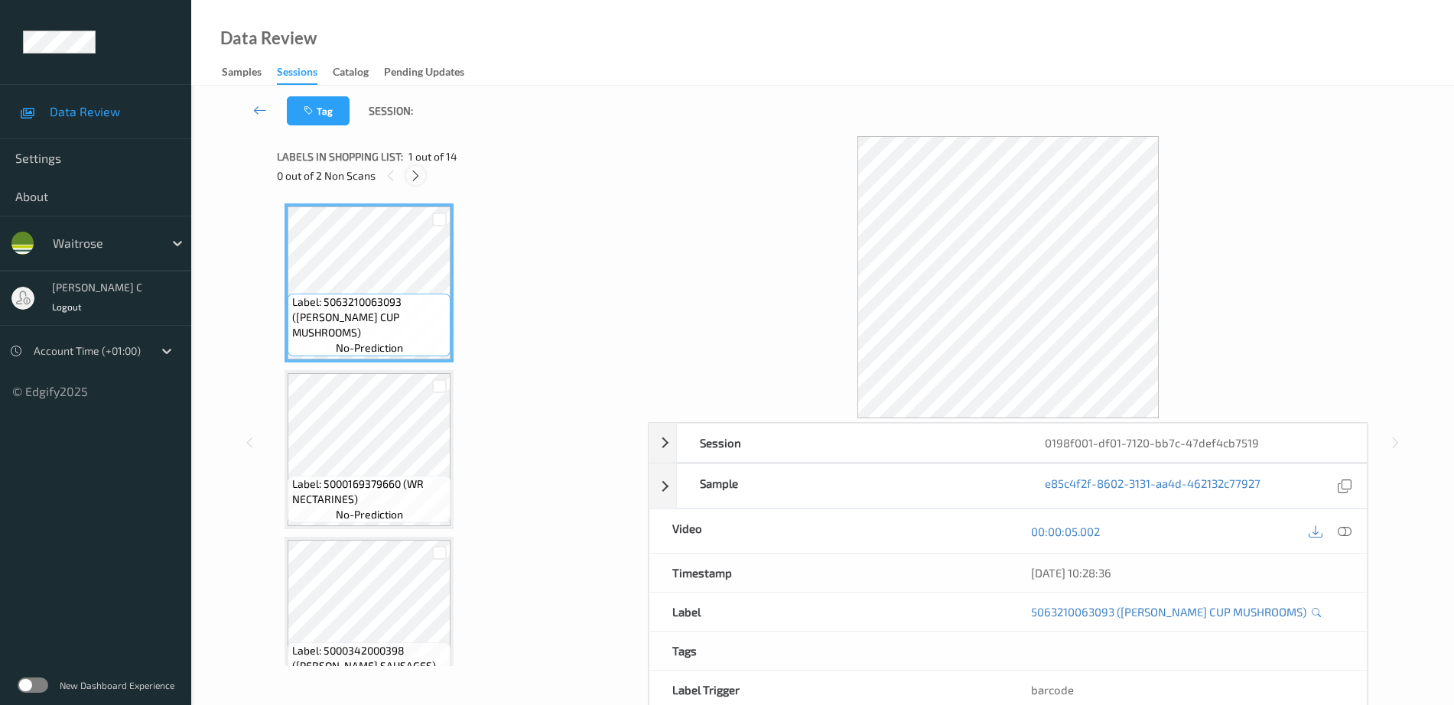
click at [415, 166] on div at bounding box center [415, 175] width 19 height 19
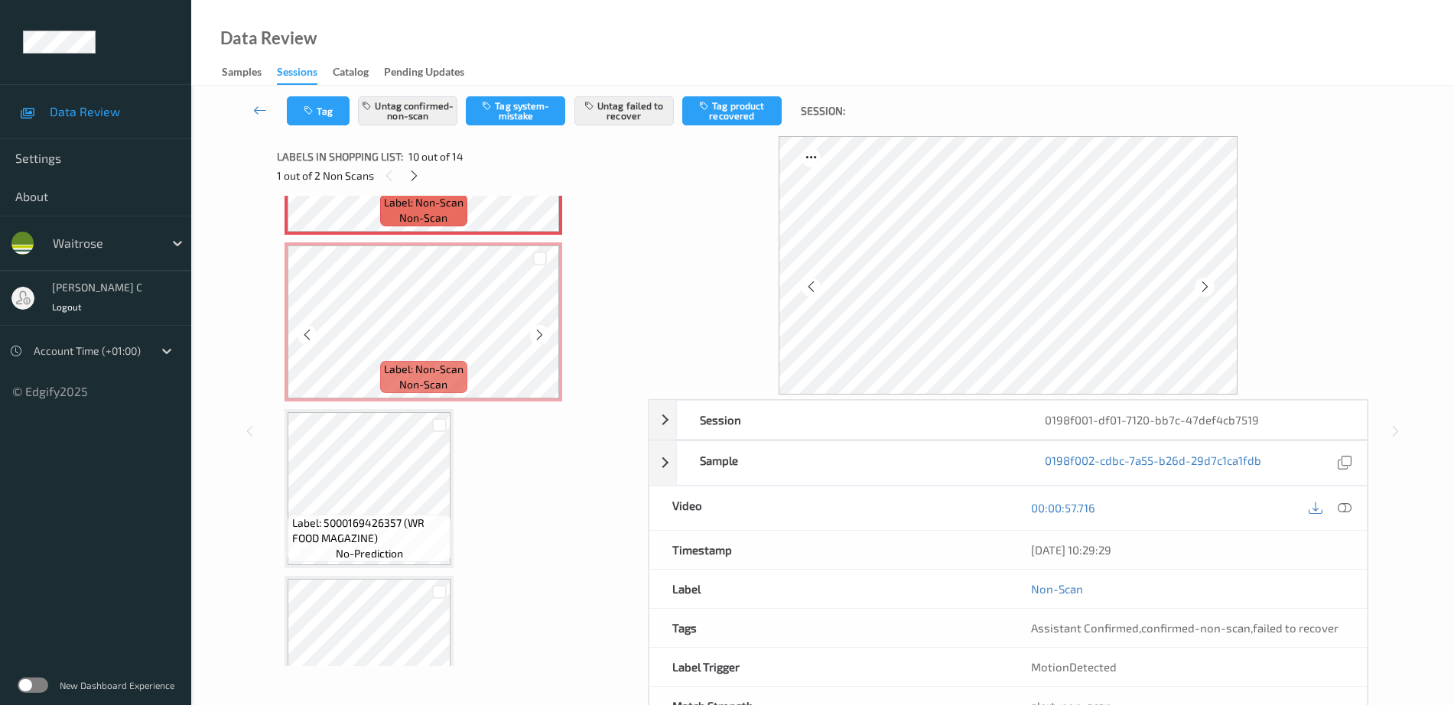
scroll to position [1437, 0]
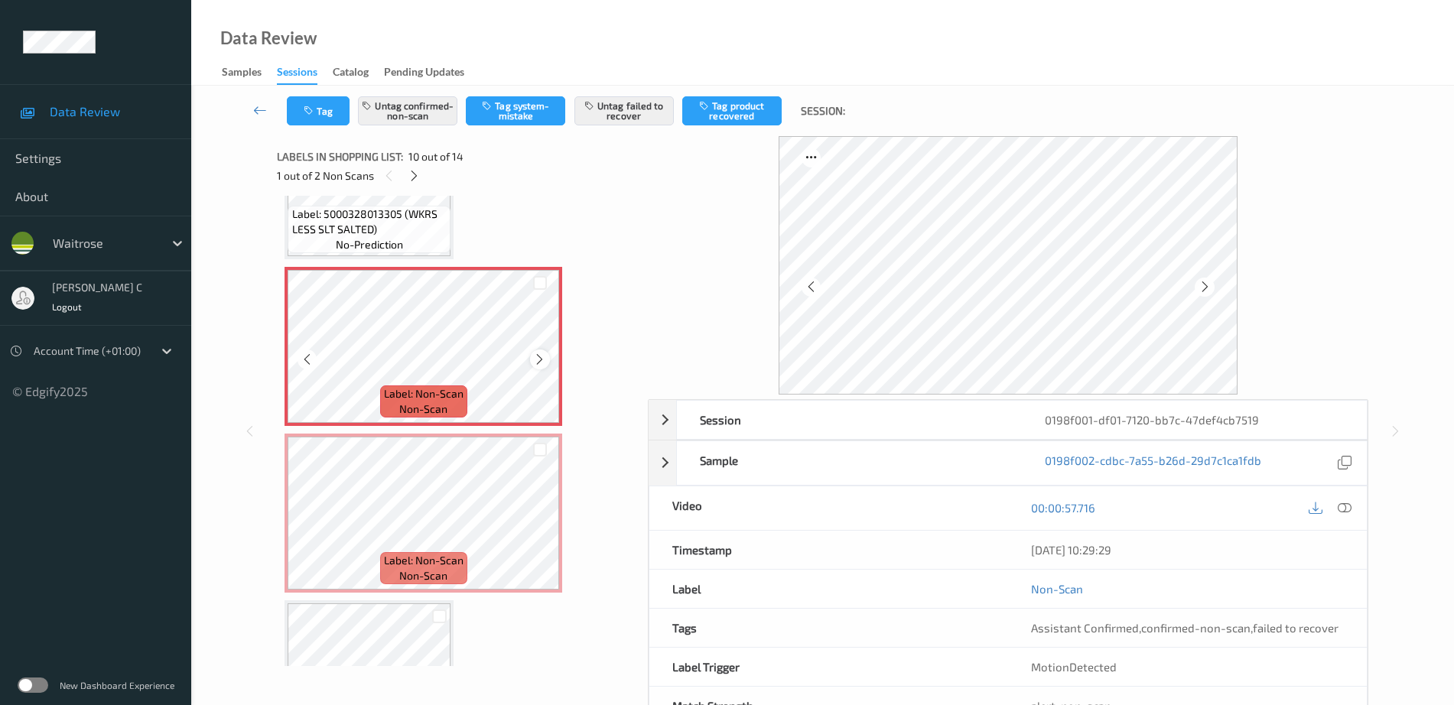
click at [543, 363] on icon at bounding box center [539, 360] width 13 height 14
click at [542, 362] on icon at bounding box center [539, 360] width 13 height 14
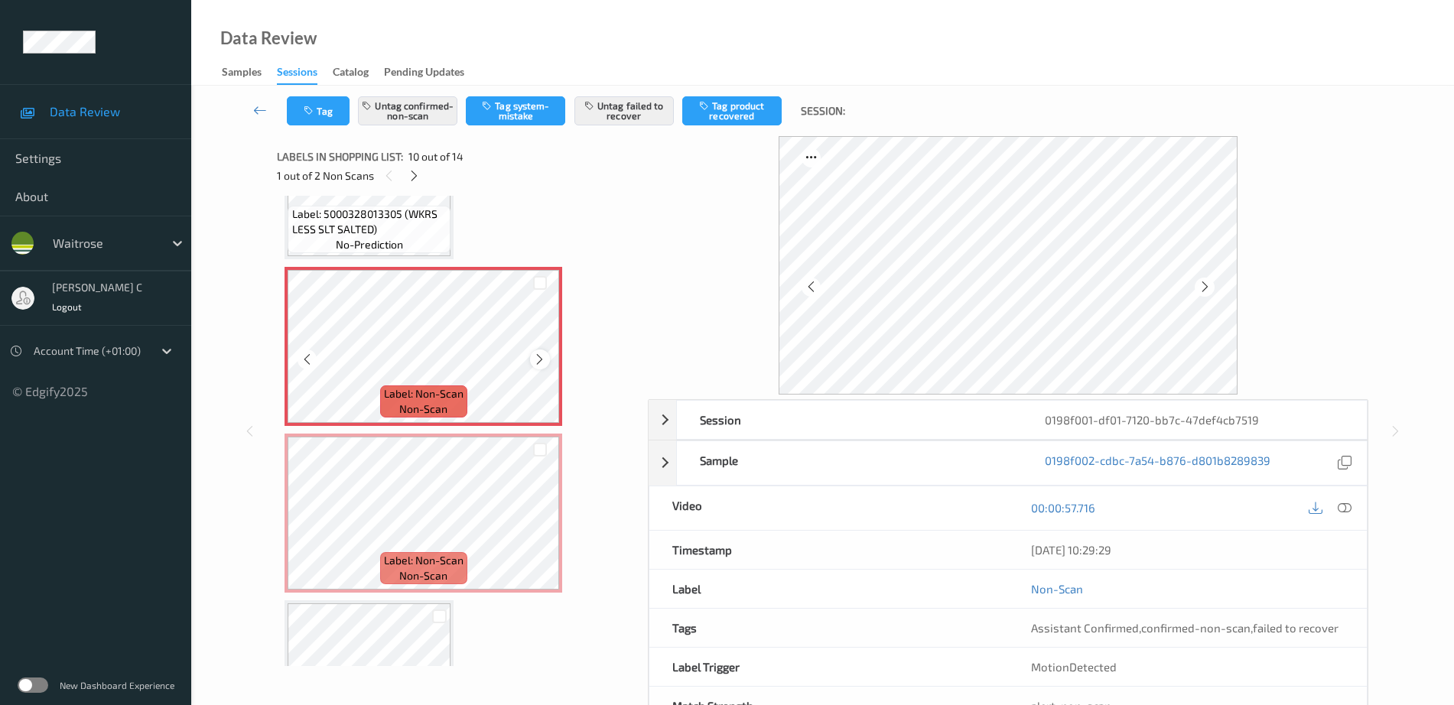
scroll to position [1246, 0]
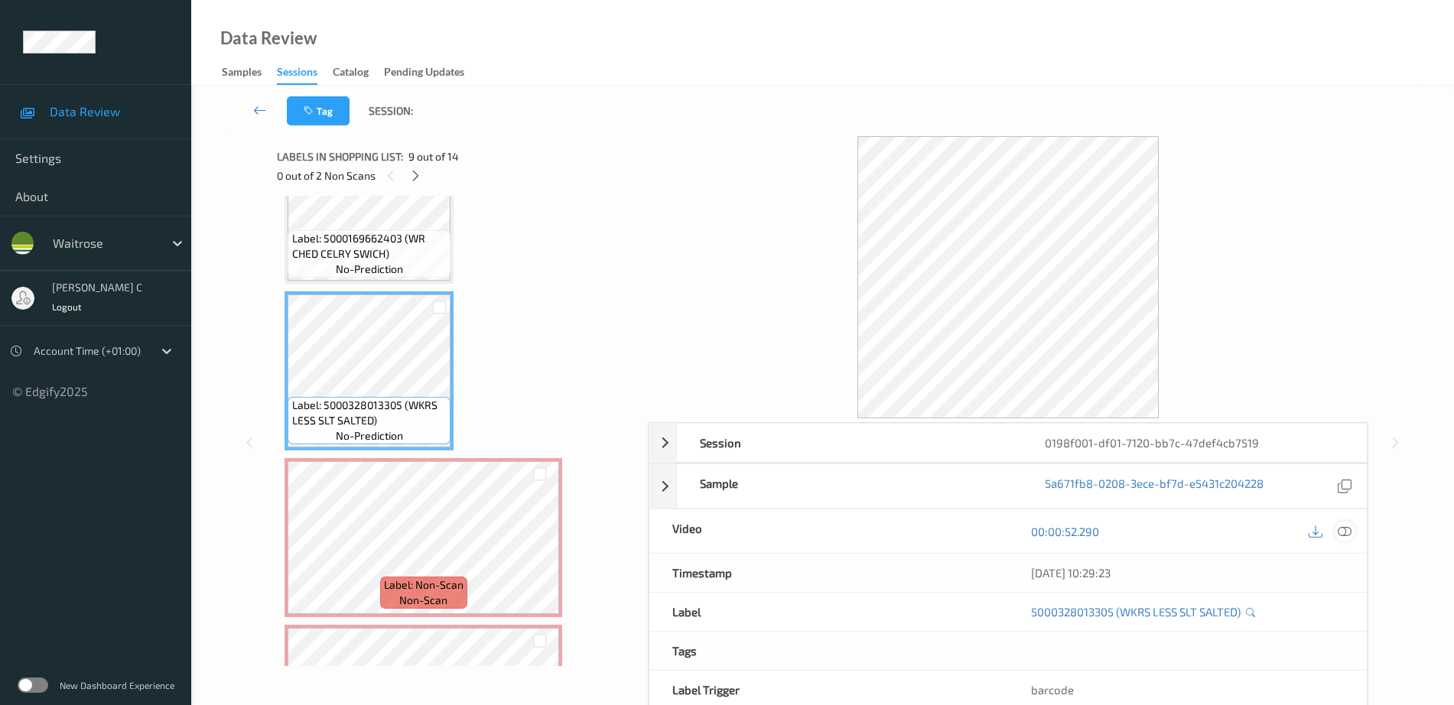
click at [1344, 535] on icon at bounding box center [1345, 532] width 14 height 14
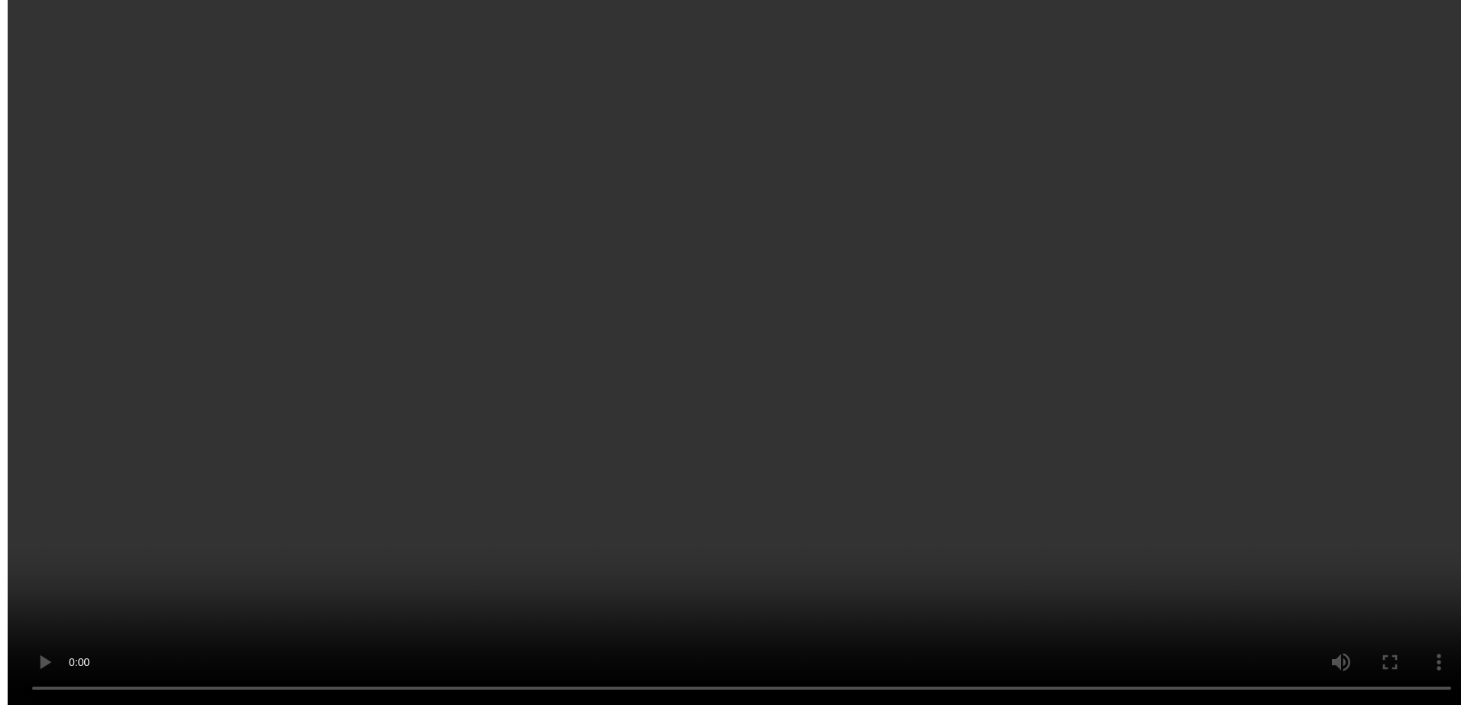
scroll to position [1437, 0]
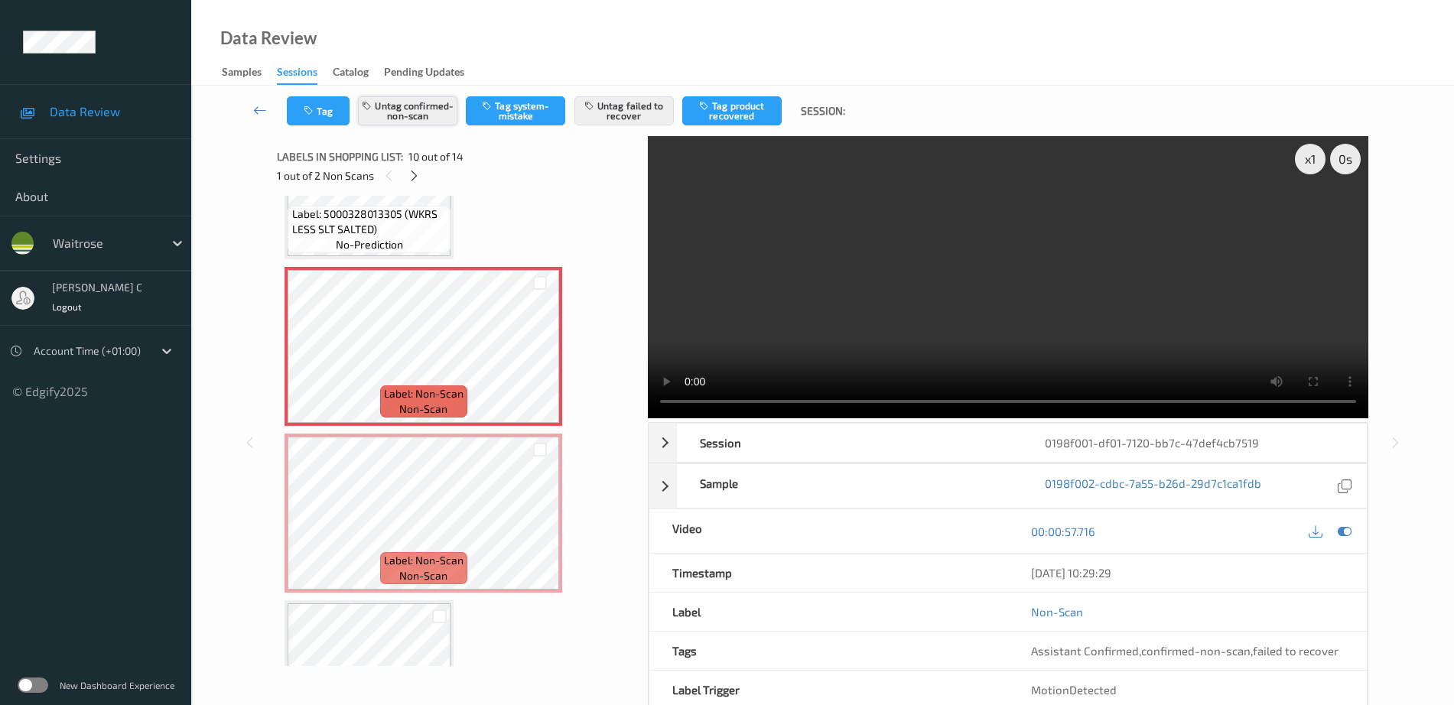
click at [421, 120] on button "Untag confirmed-non-scan" at bounding box center [407, 110] width 99 height 29
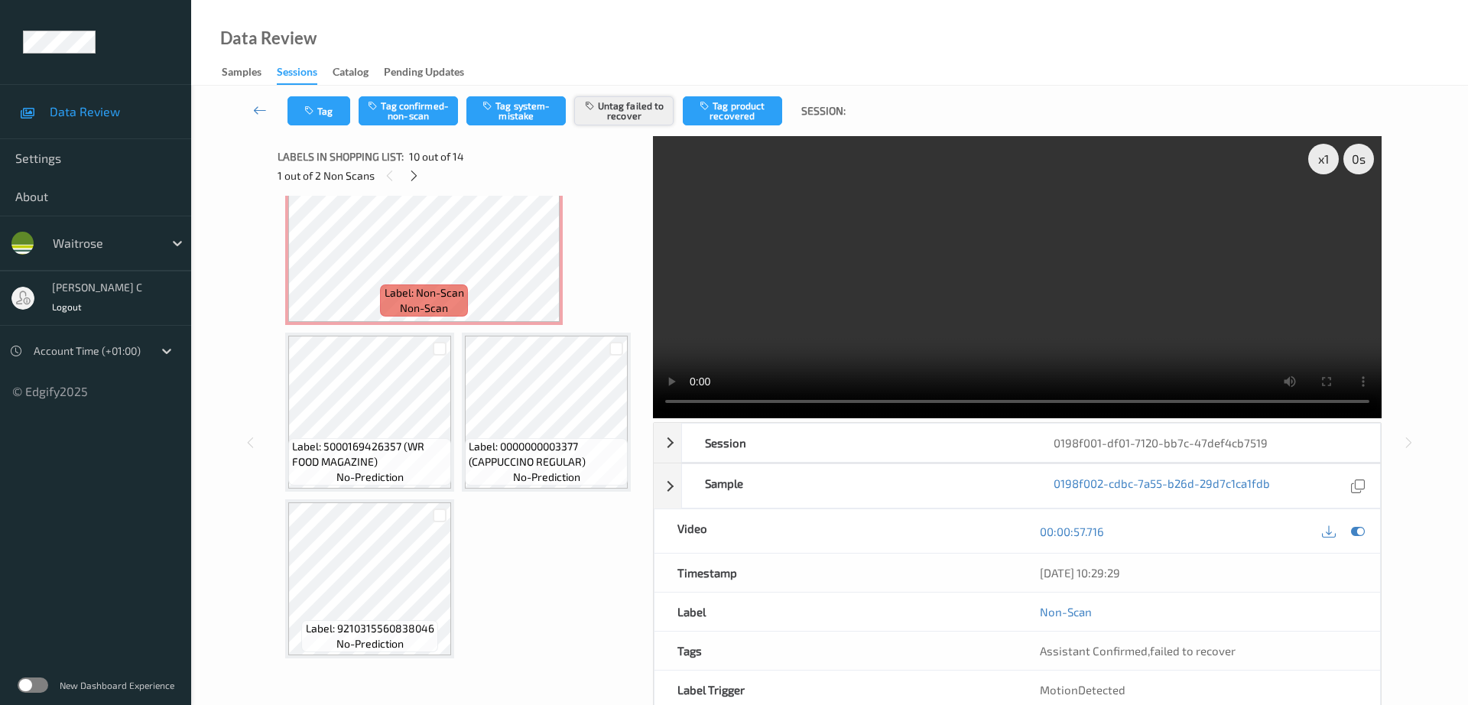
click at [627, 99] on button "Untag failed to recover" at bounding box center [623, 110] width 99 height 29
click at [522, 119] on button "Tag system-mistake" at bounding box center [516, 110] width 99 height 29
click at [326, 115] on button "Tag" at bounding box center [319, 110] width 63 height 29
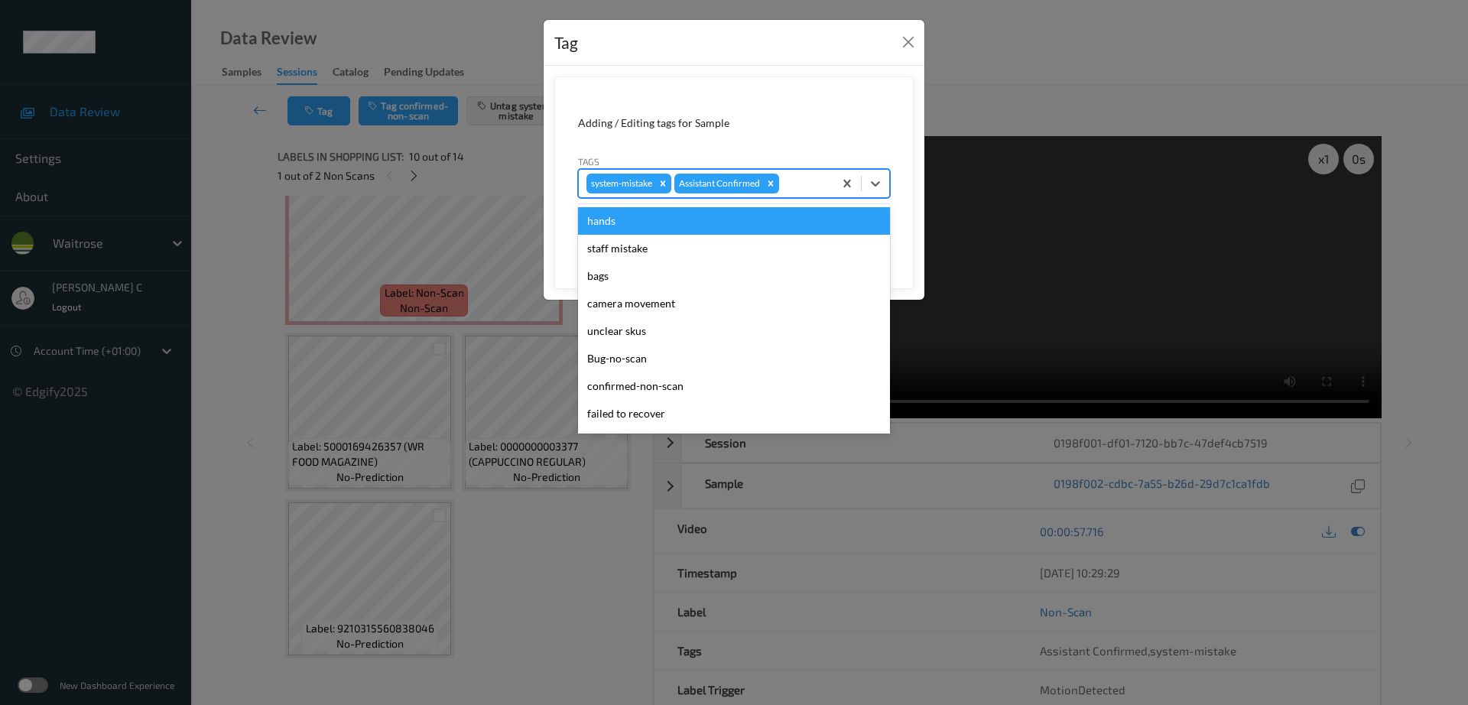
click at [802, 173] on div "system-mistake Assistant Confirmed" at bounding box center [706, 184] width 255 height 26
type input "un"
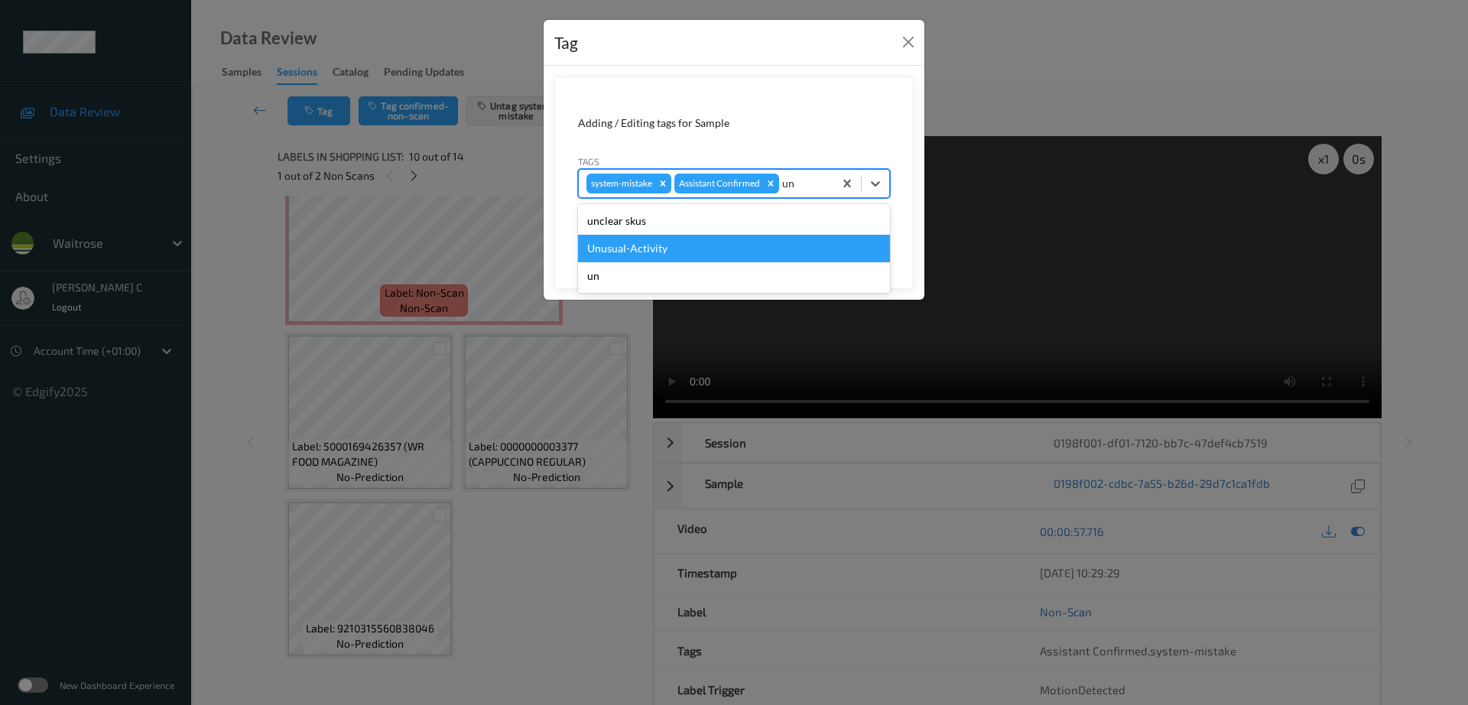
click at [730, 245] on div "Unusual-Activity" at bounding box center [734, 249] width 312 height 28
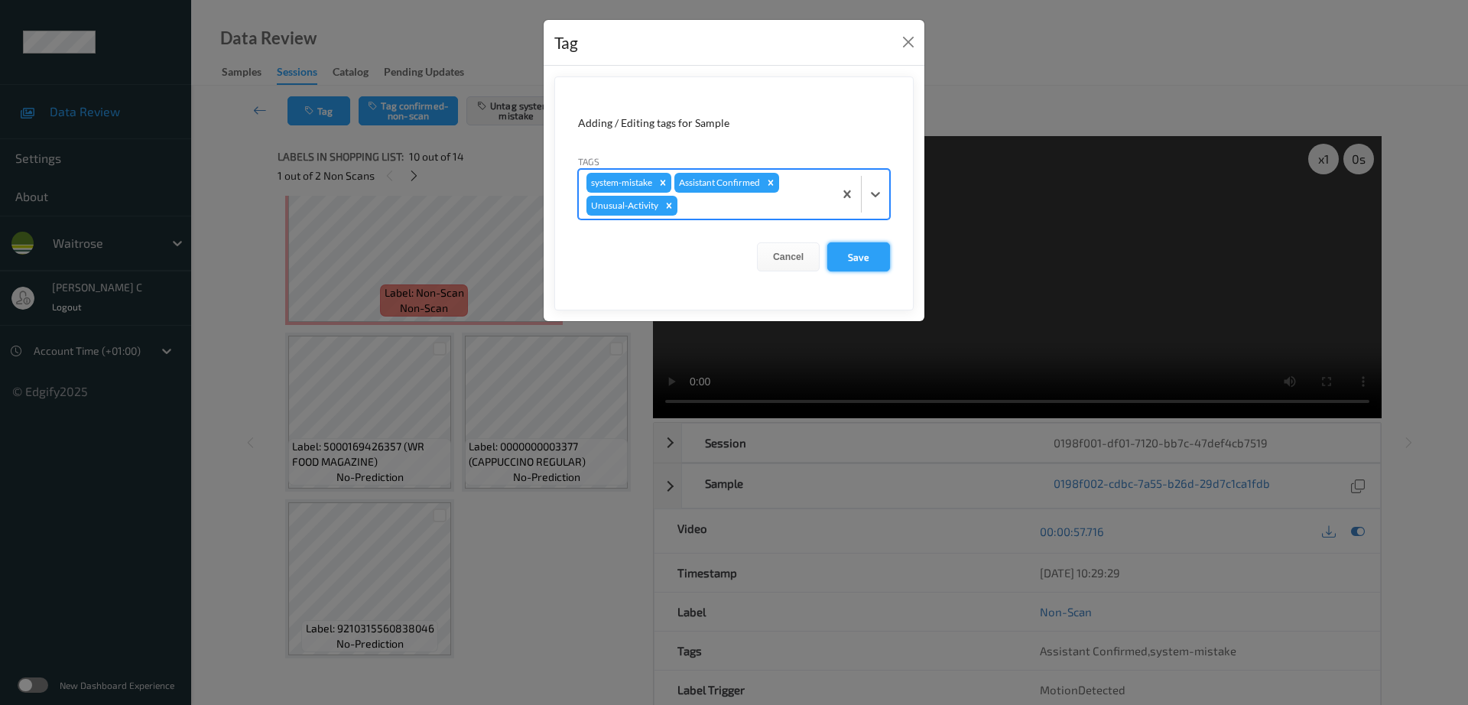
click at [868, 255] on button "Save" at bounding box center [858, 256] width 63 height 29
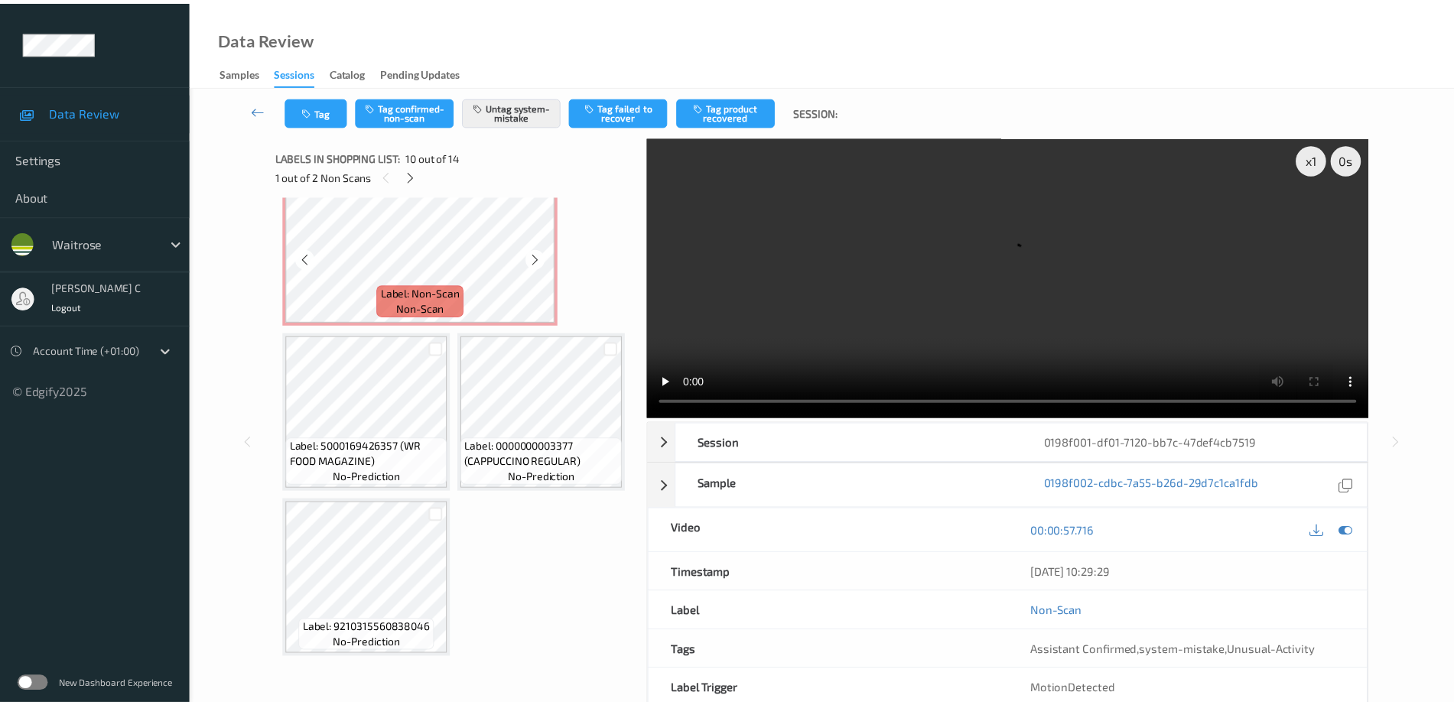
scroll to position [1533, 0]
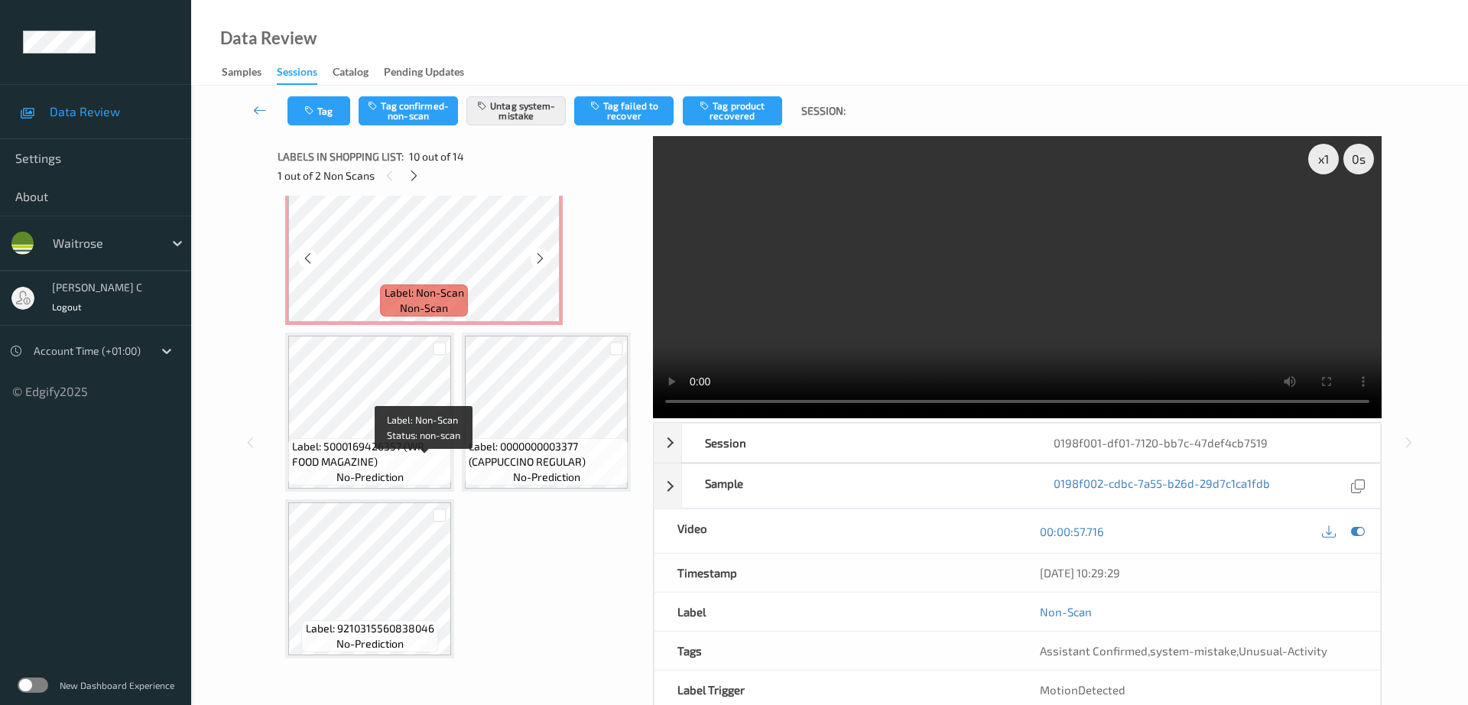
click at [422, 301] on span "Label: Non-Scan" at bounding box center [425, 292] width 80 height 15
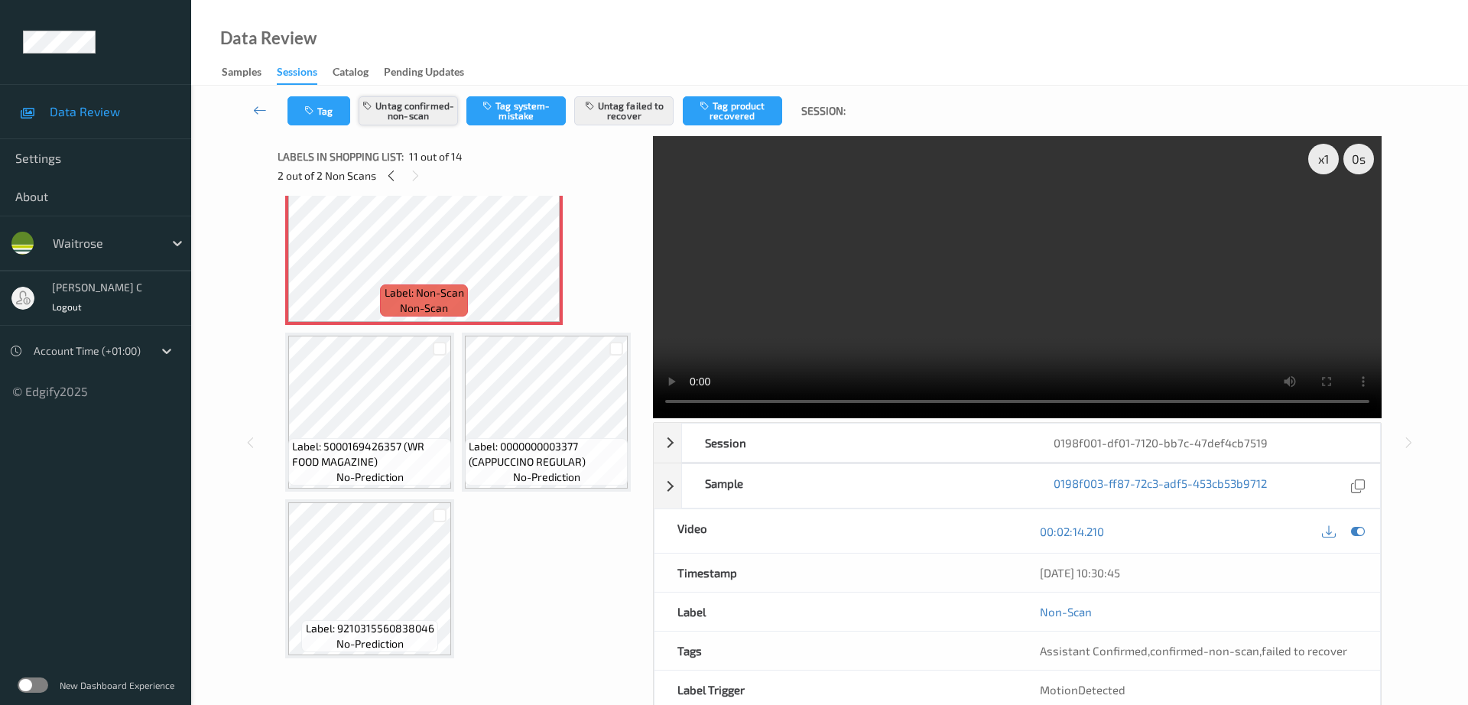
click at [402, 120] on button "Untag confirmed-non-scan" at bounding box center [408, 110] width 99 height 29
click at [403, 120] on button "Untag confirmed-non-scan" at bounding box center [408, 110] width 99 height 29
click at [405, 110] on button "Untag confirmed-non-scan" at bounding box center [408, 110] width 99 height 29
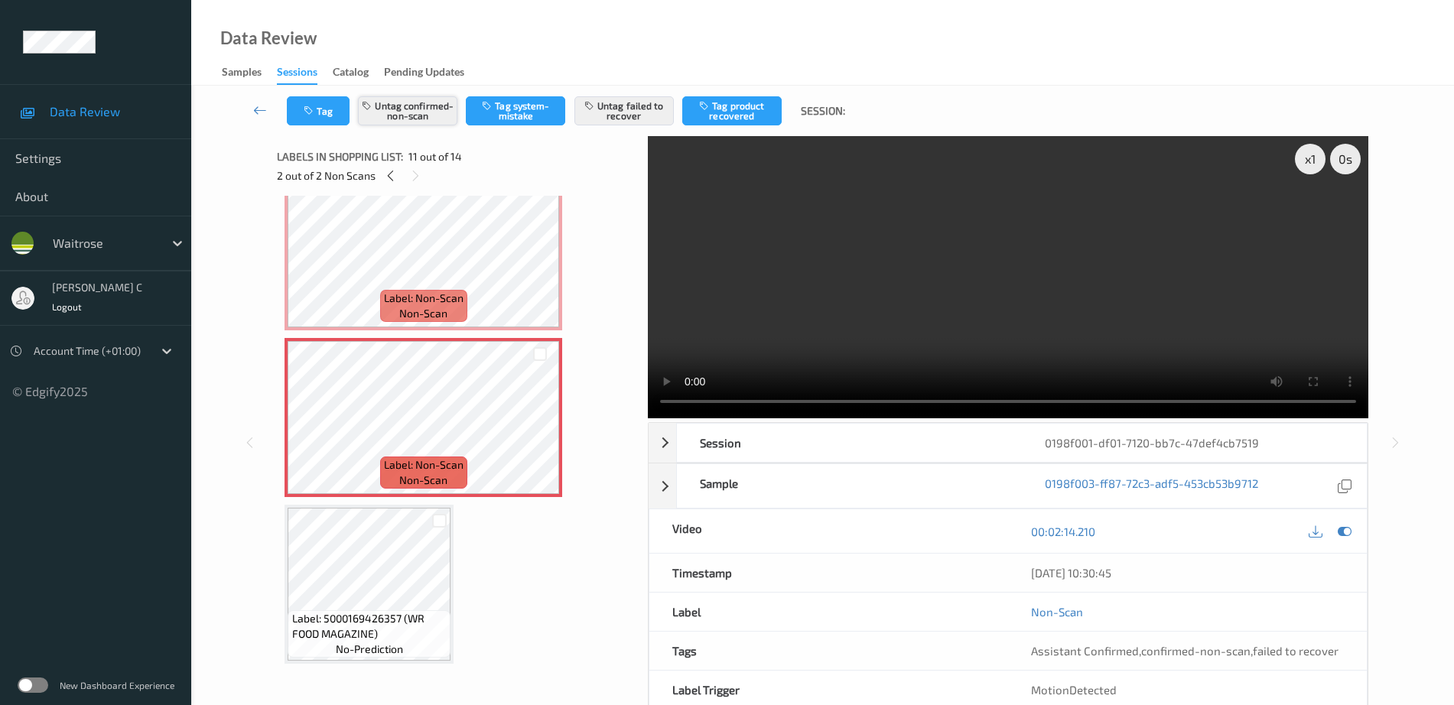
click at [412, 107] on button "Untag confirmed-non-scan" at bounding box center [407, 110] width 99 height 29
click at [624, 114] on button "Untag failed to recover" at bounding box center [623, 110] width 99 height 29
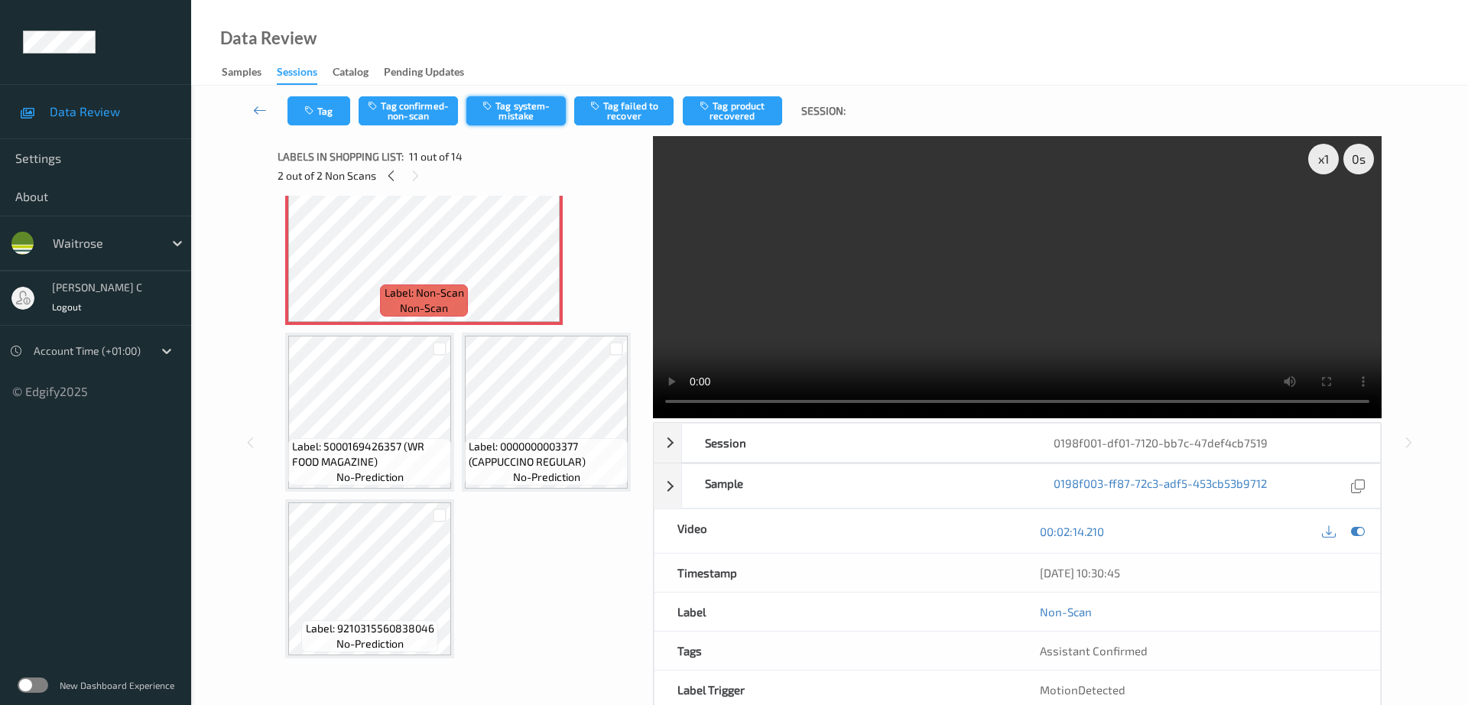
click at [522, 111] on button "Tag system-mistake" at bounding box center [516, 110] width 99 height 29
click at [335, 123] on button "Tag" at bounding box center [319, 110] width 63 height 29
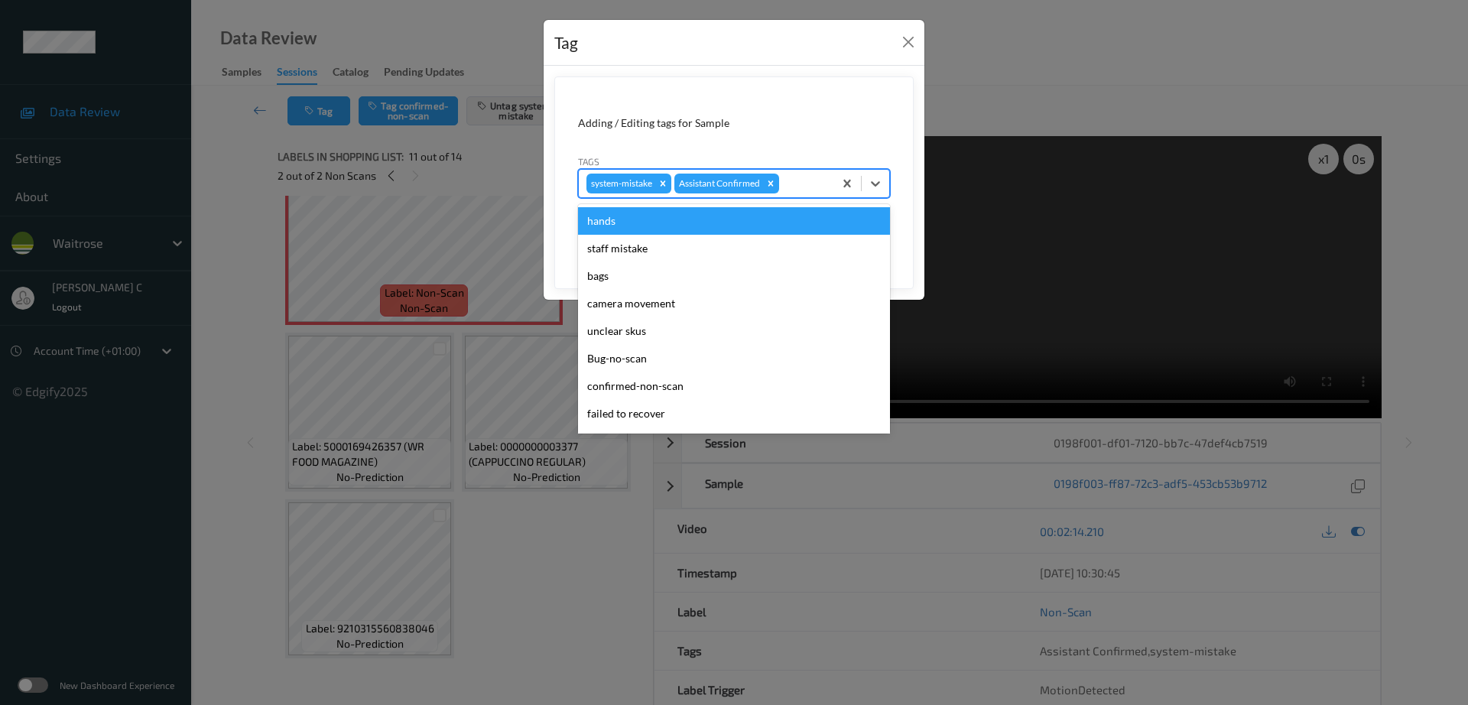
click at [796, 185] on div at bounding box center [804, 183] width 44 height 18
type input "un"
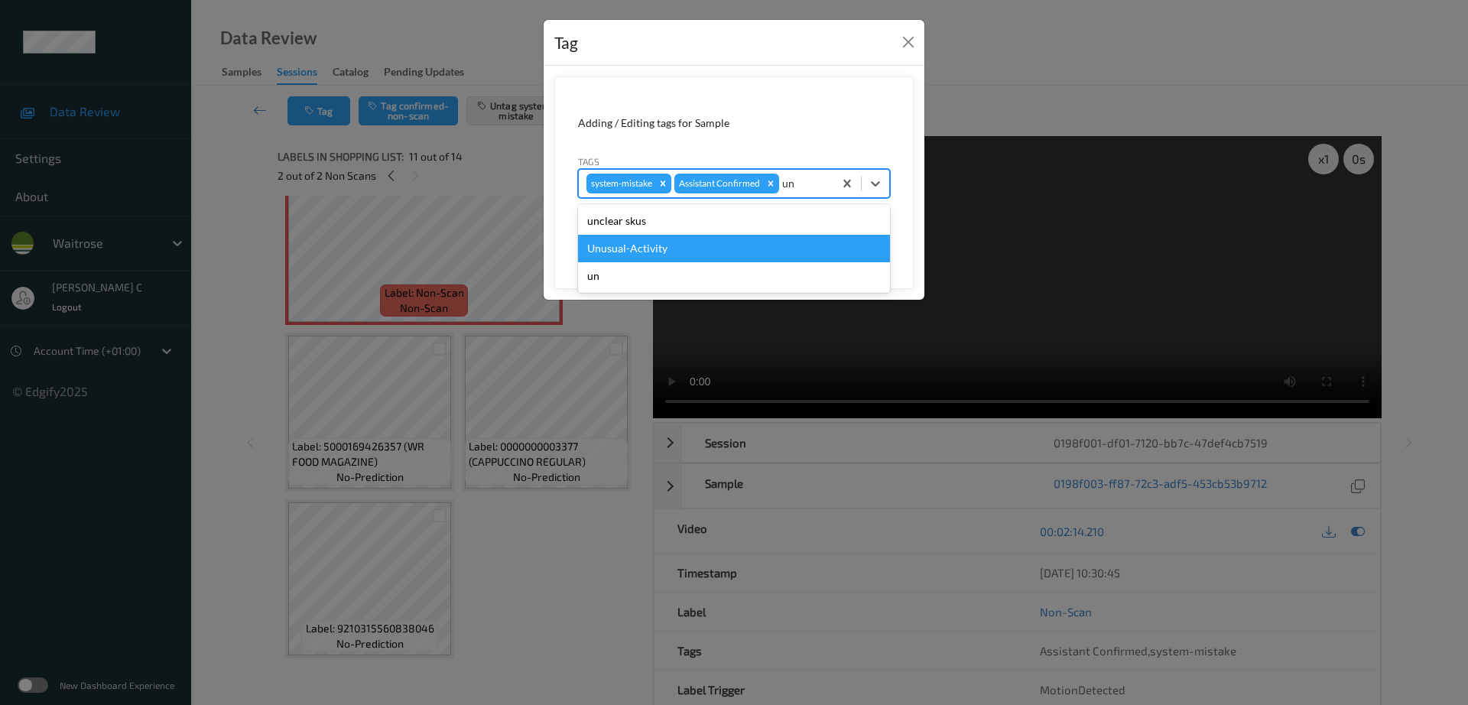
click at [730, 248] on div "Unusual-Activity" at bounding box center [734, 249] width 312 height 28
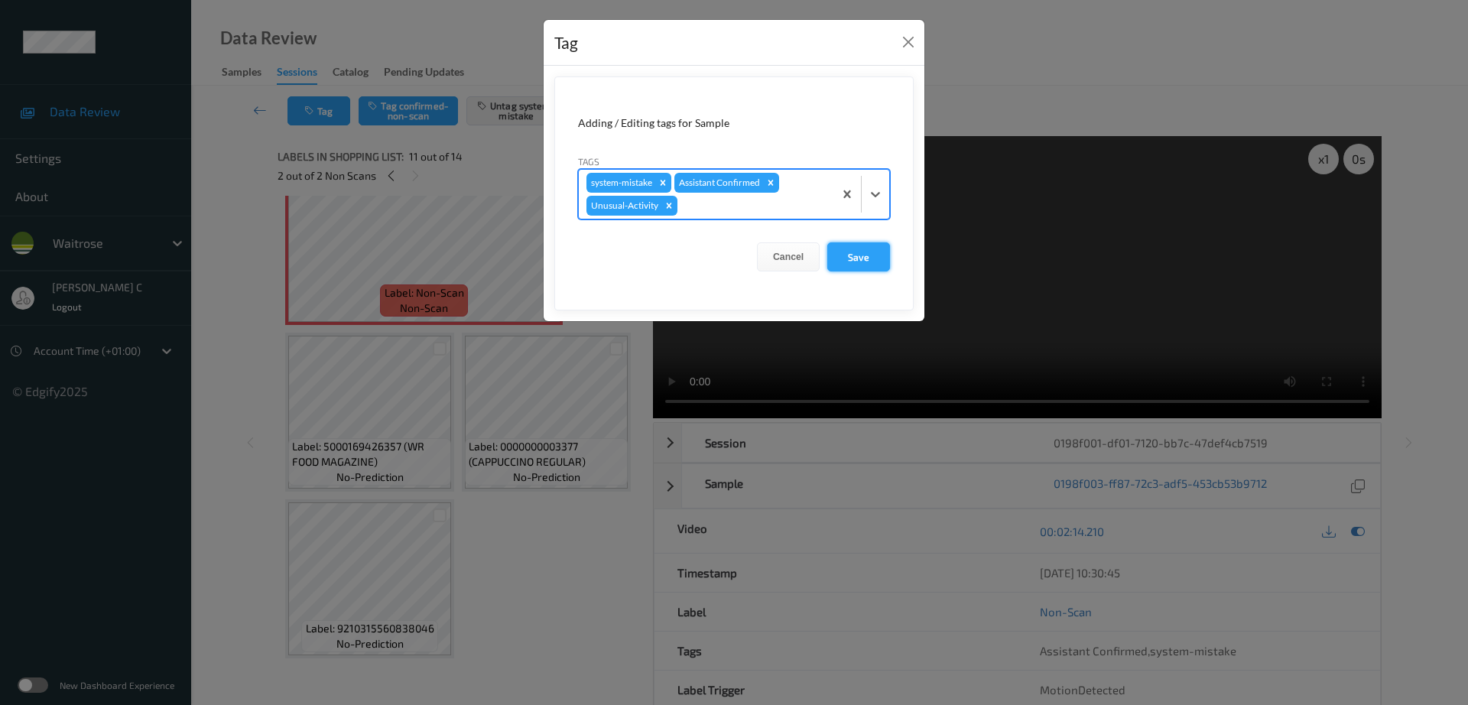
click at [879, 251] on button "Save" at bounding box center [858, 256] width 63 height 29
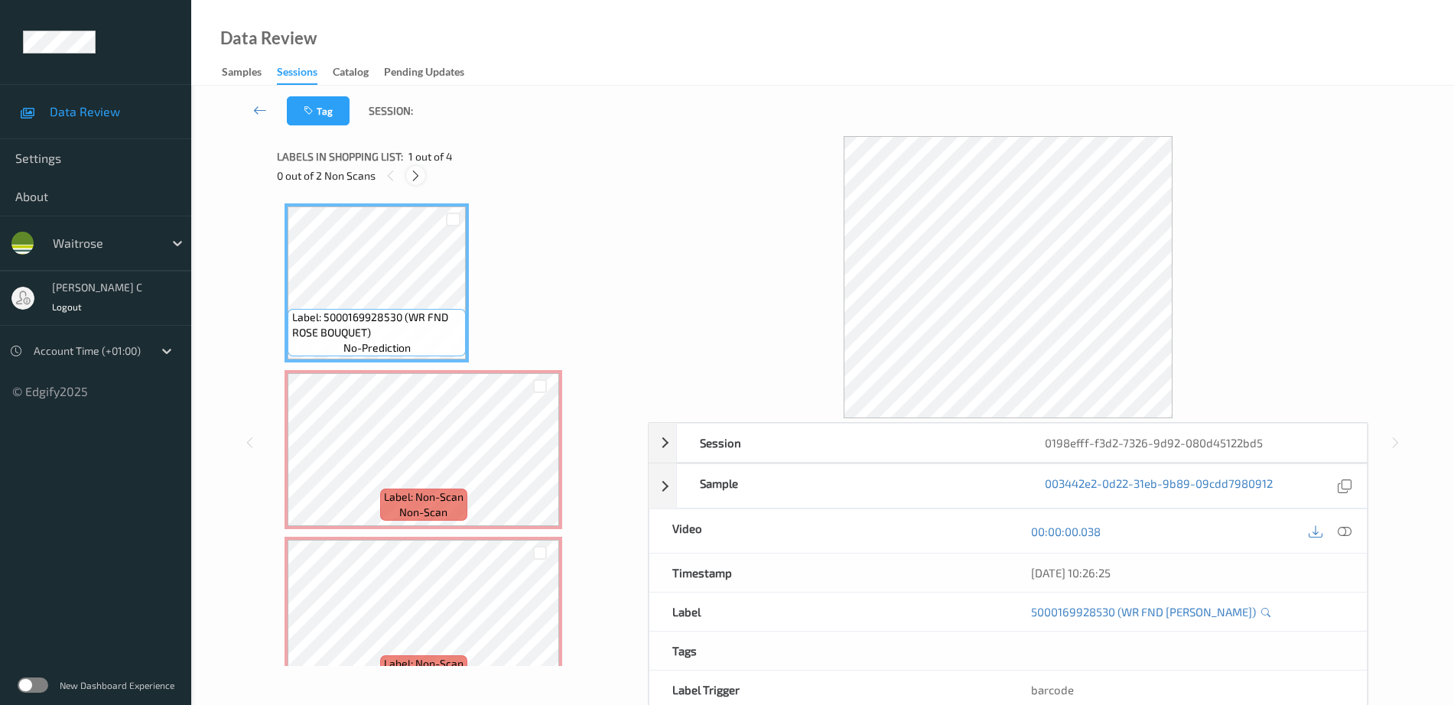
click at [421, 180] on icon at bounding box center [415, 176] width 13 height 14
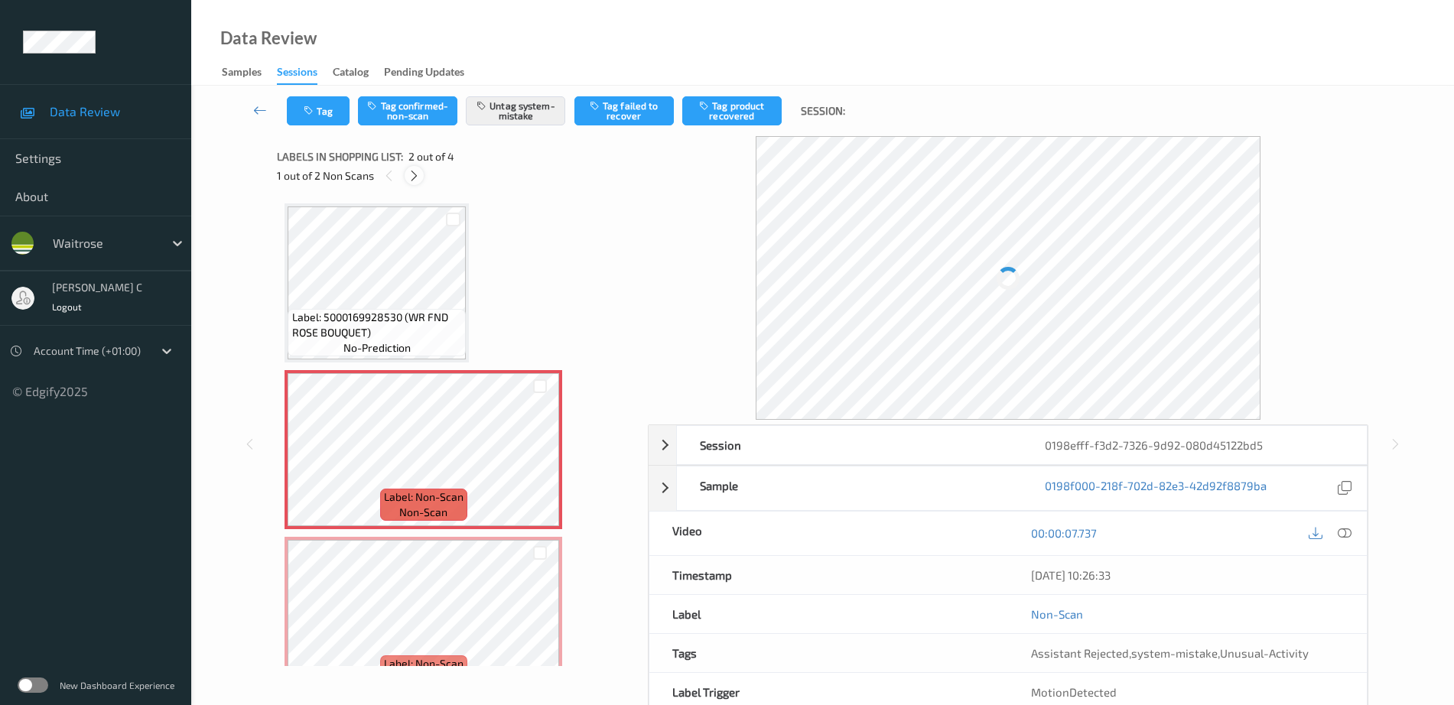
scroll to position [8, 0]
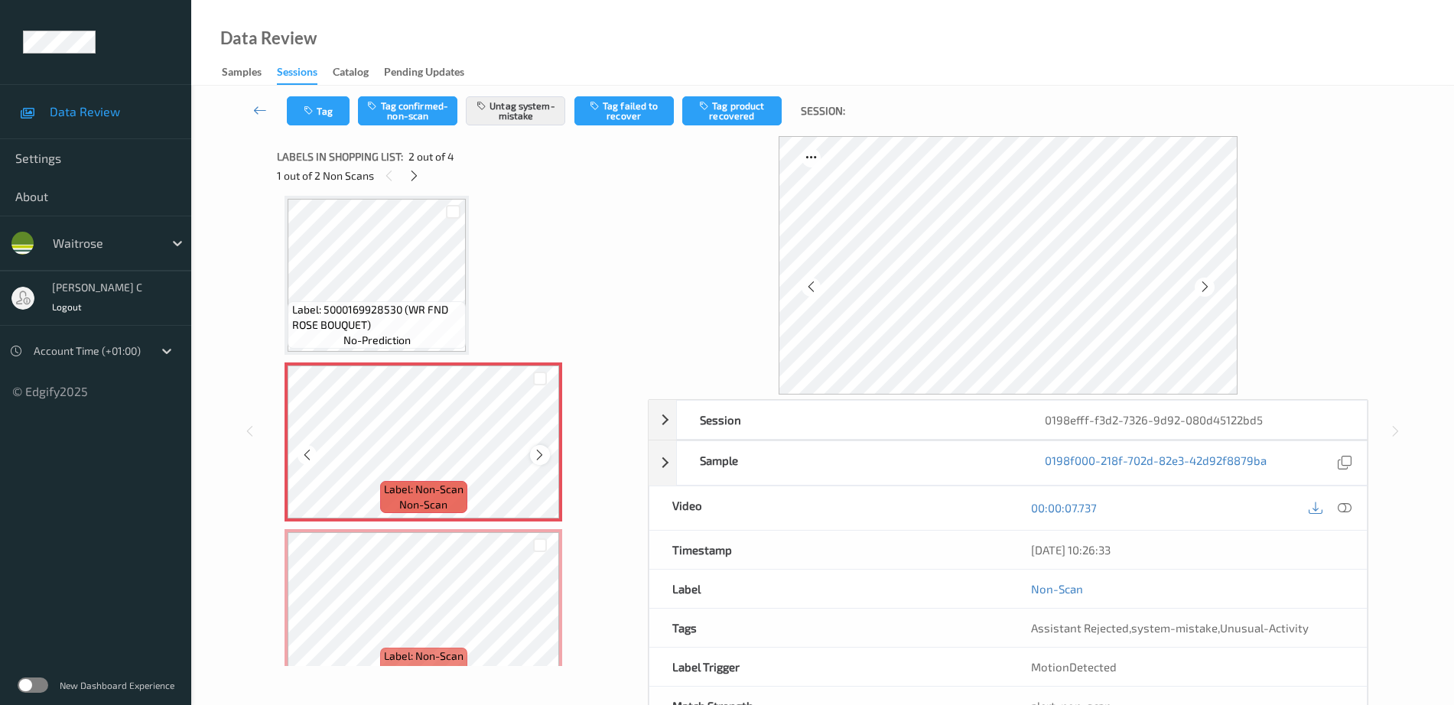
click at [537, 455] on icon at bounding box center [539, 455] width 13 height 14
click at [538, 455] on icon at bounding box center [539, 455] width 13 height 14
click at [537, 455] on icon at bounding box center [539, 455] width 13 height 14
click at [535, 455] on icon at bounding box center [539, 455] width 13 height 14
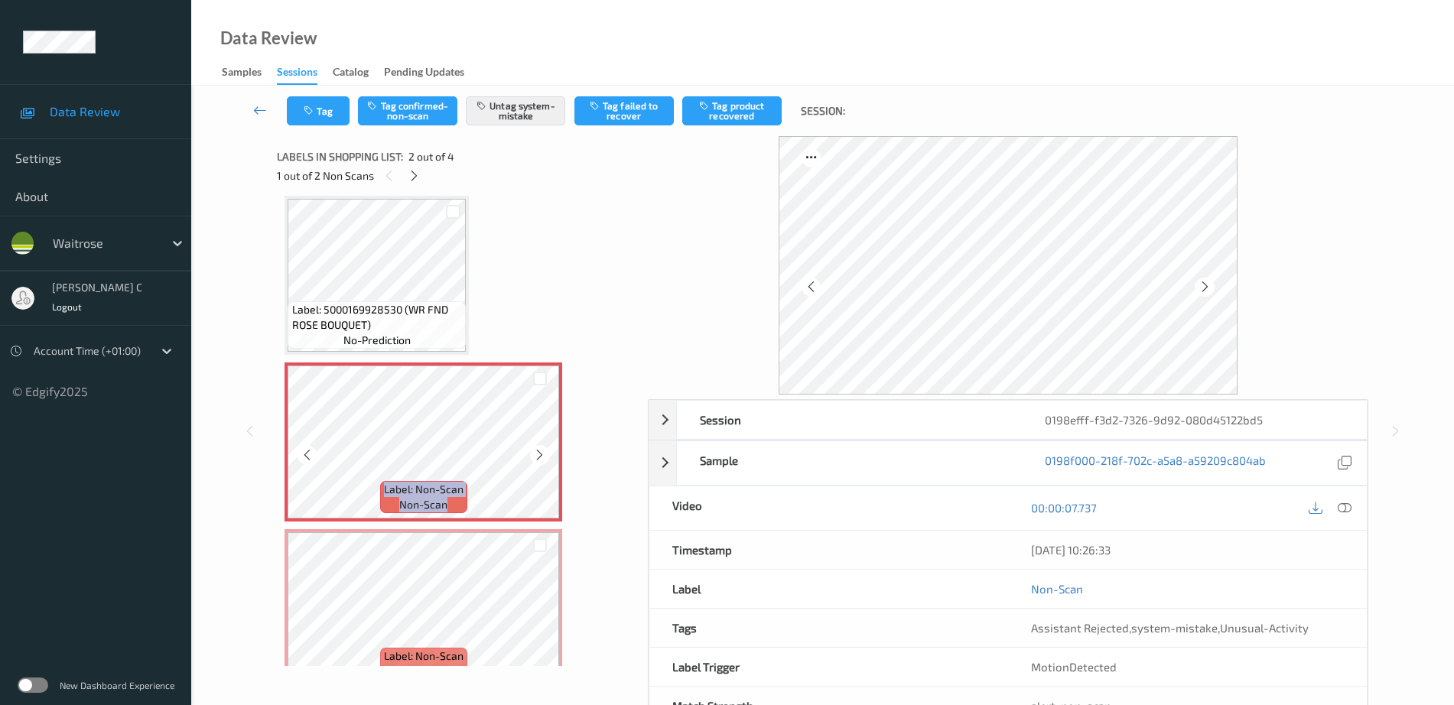
click at [535, 455] on icon at bounding box center [539, 455] width 13 height 14
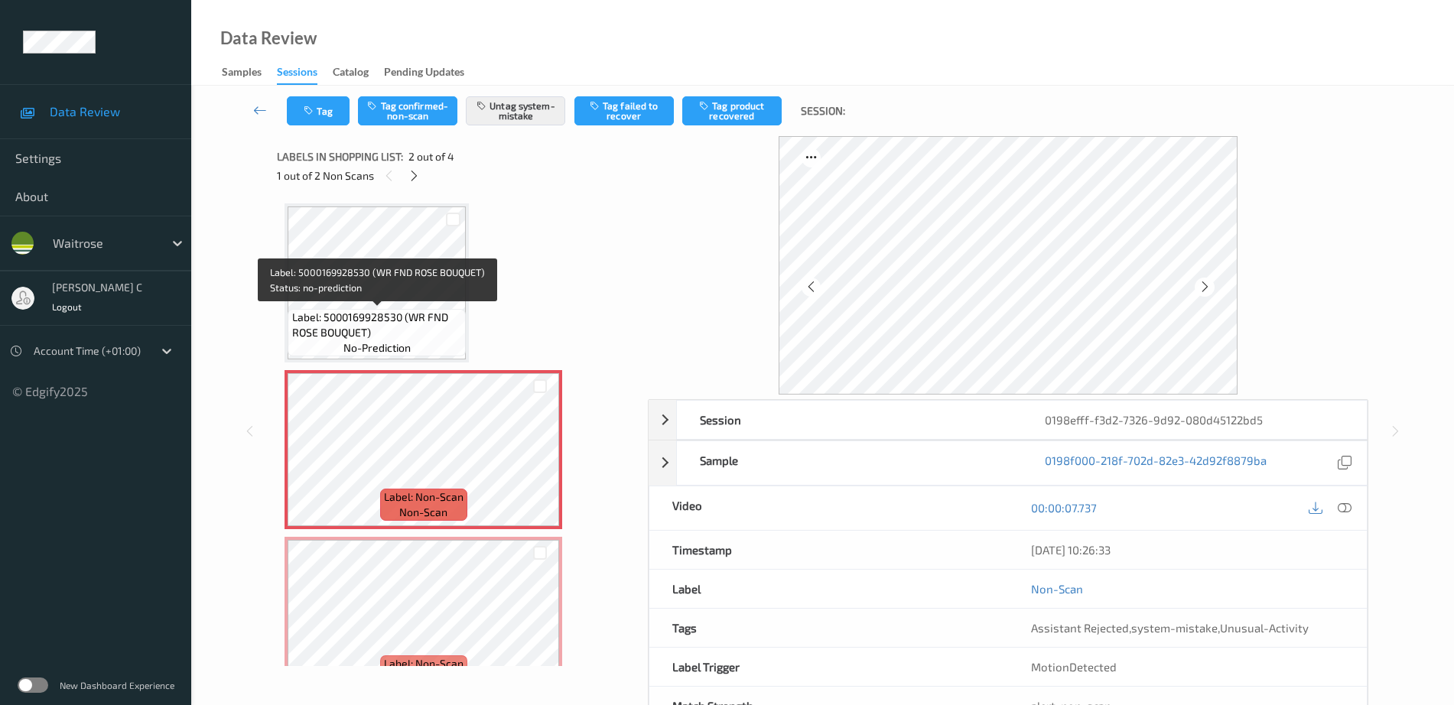
click at [391, 330] on span "Label: 5000169928530 (WR FND ROSE BOUQUET)" at bounding box center [377, 325] width 171 height 31
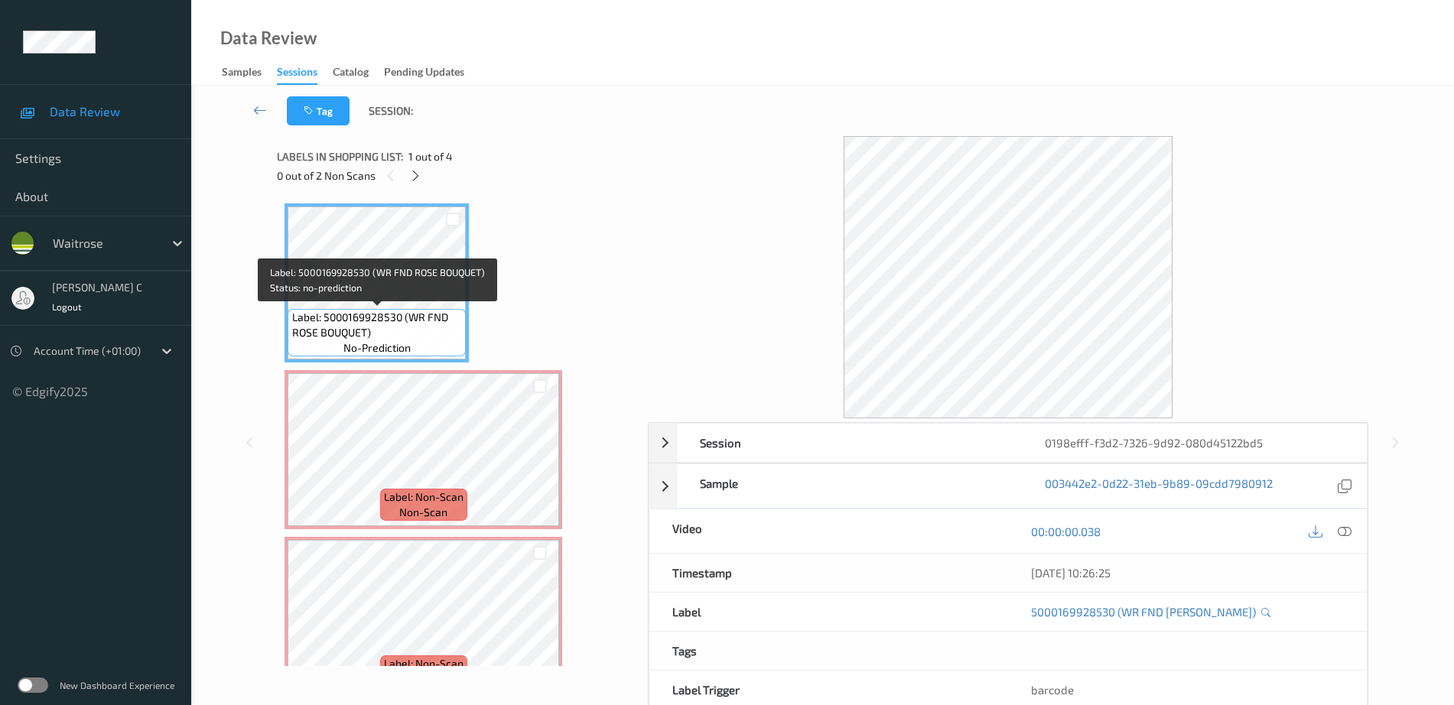
click at [396, 324] on span "Label: 5000169928530 (WR FND ROSE BOUQUET)" at bounding box center [377, 325] width 171 height 31
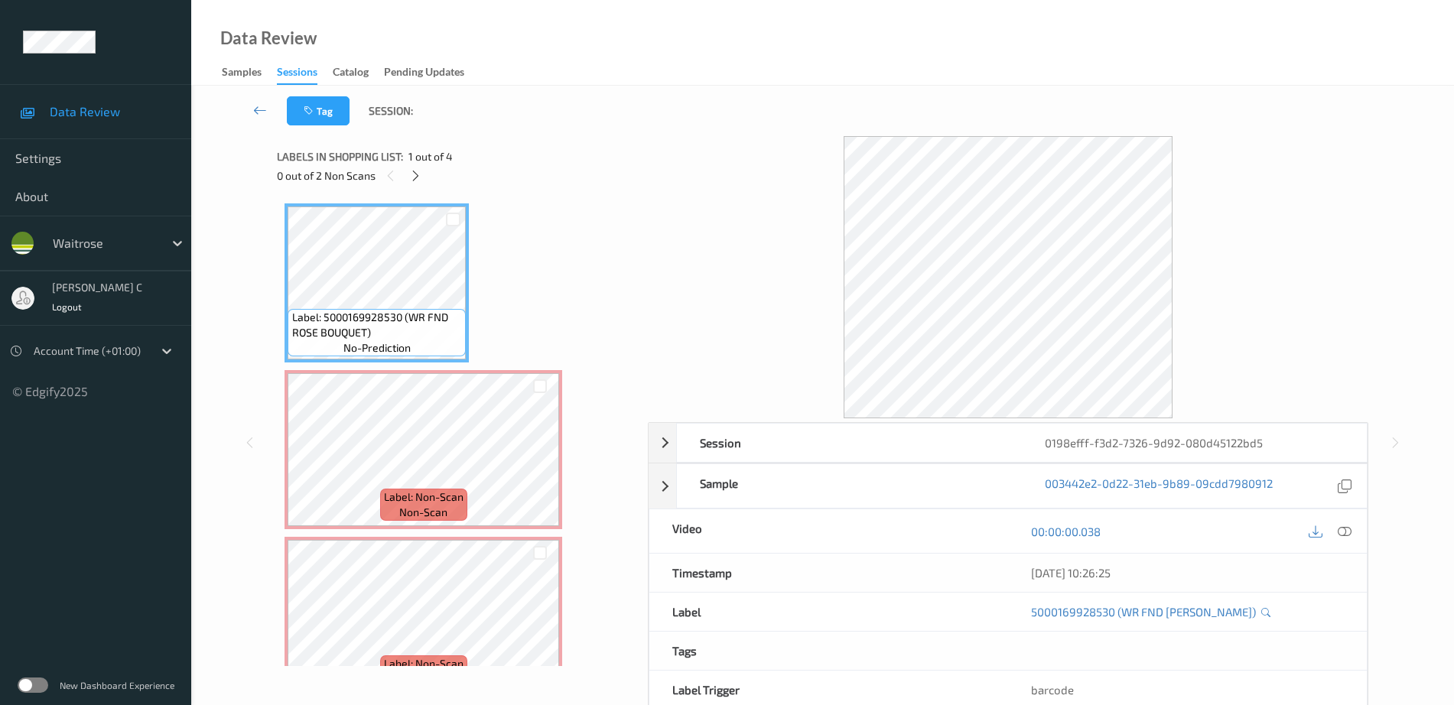
click at [1342, 532] on icon at bounding box center [1345, 532] width 14 height 14
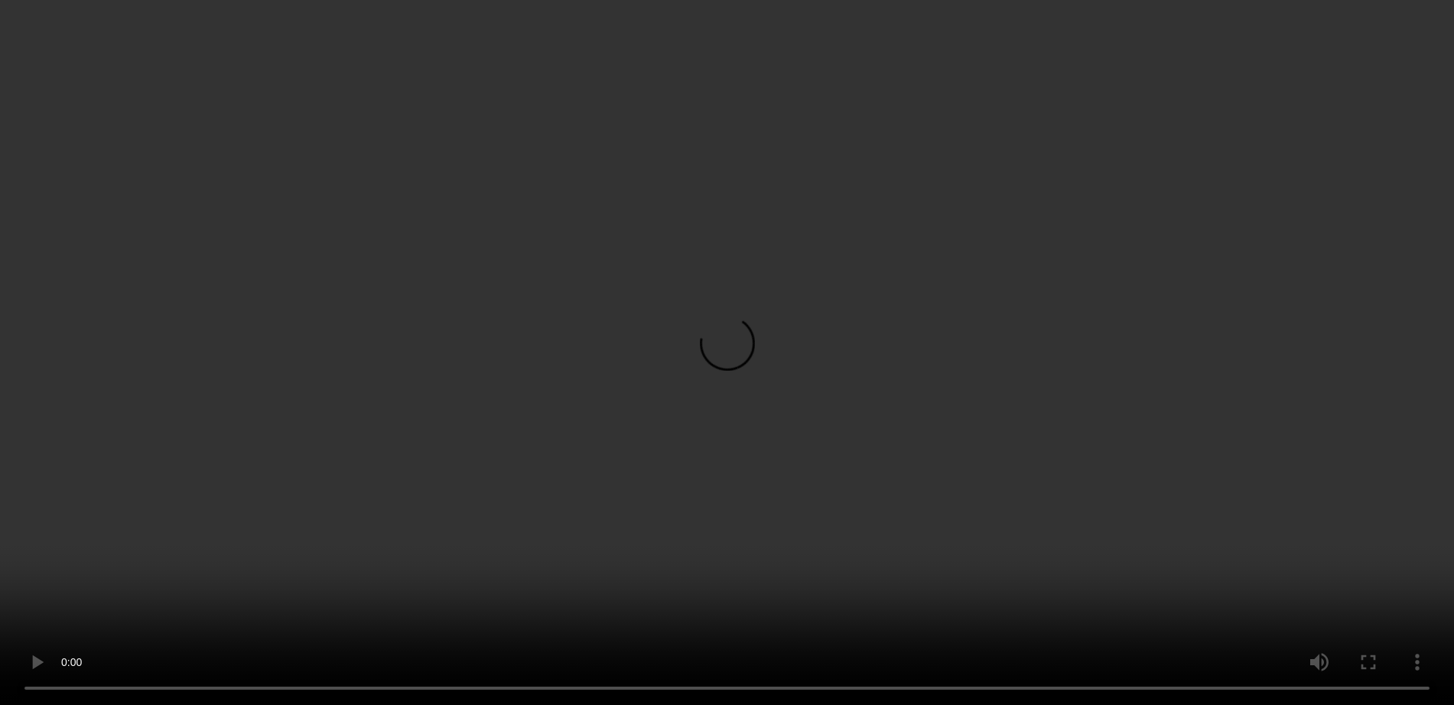
scroll to position [204, 0]
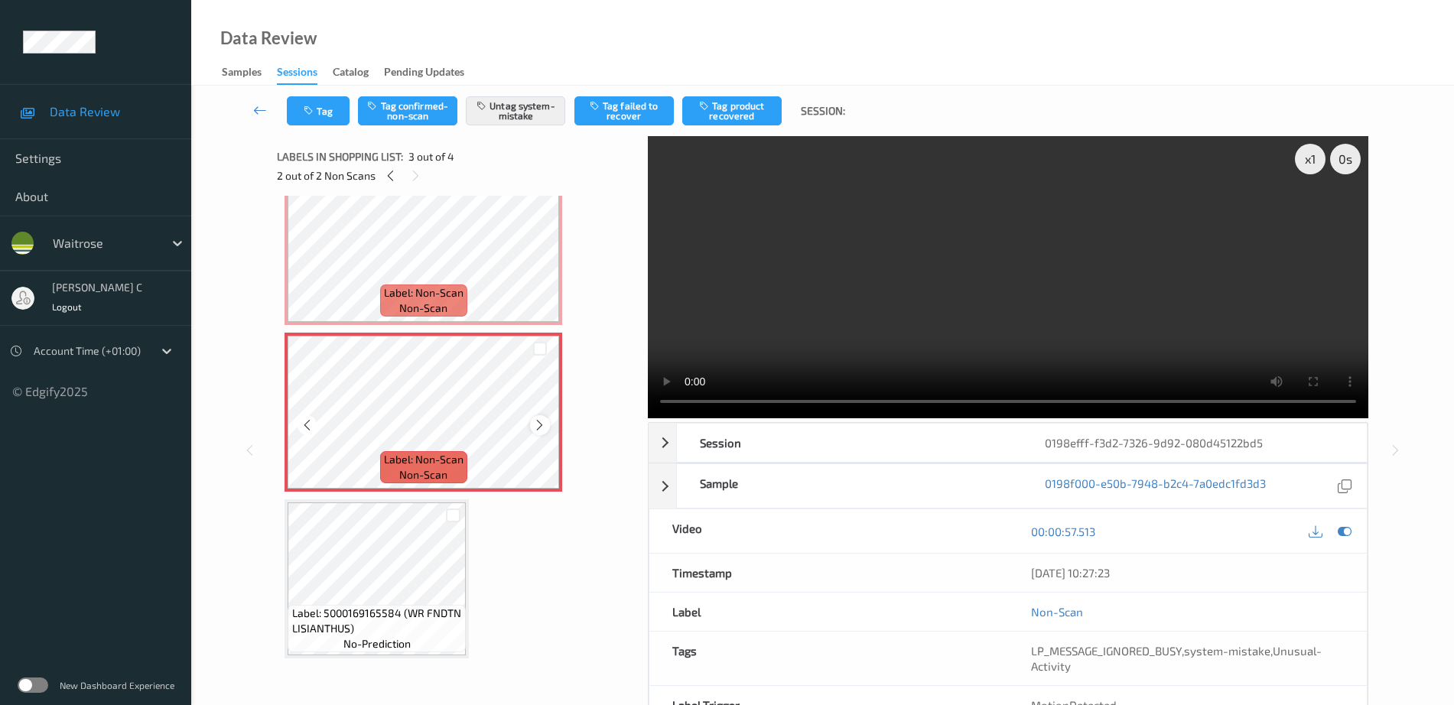
click at [538, 416] on div at bounding box center [539, 424] width 19 height 19
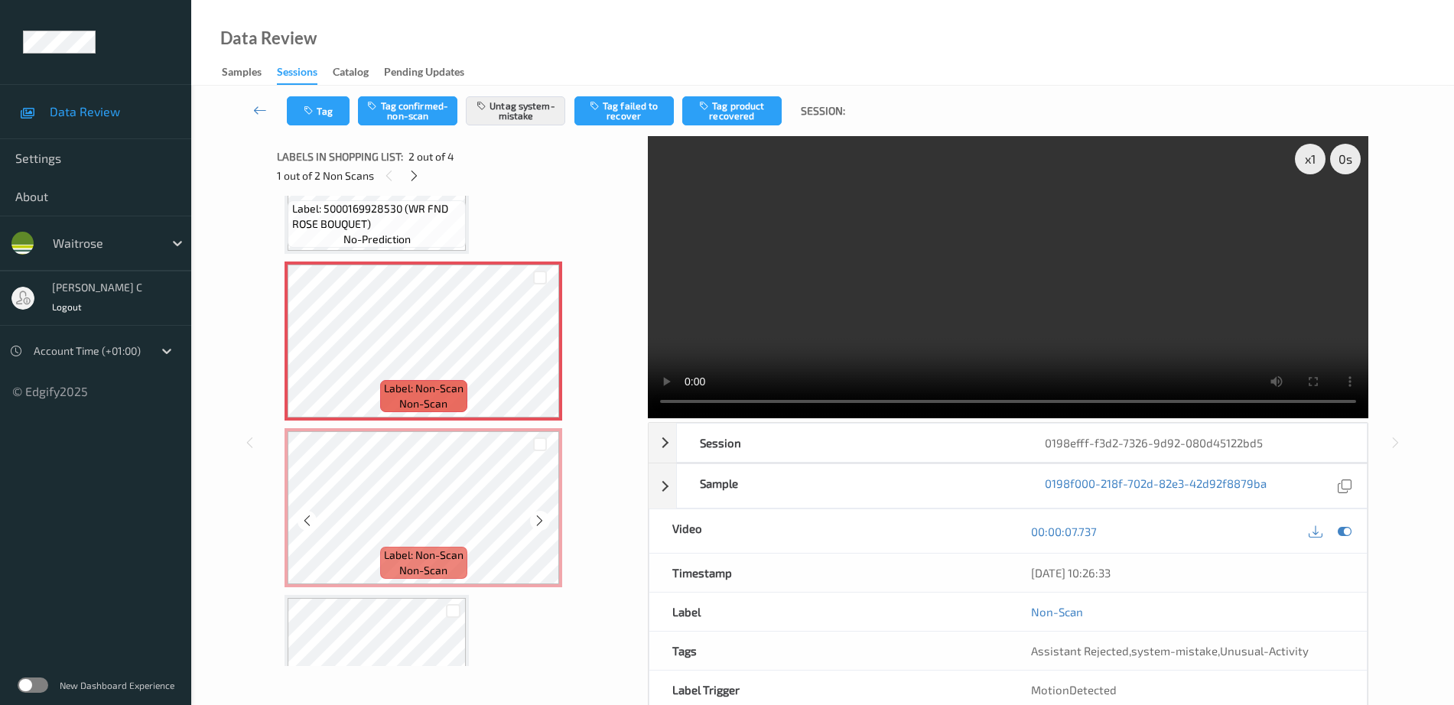
click at [434, 429] on div "Label: Non-Scan non-scan" at bounding box center [423, 507] width 278 height 159
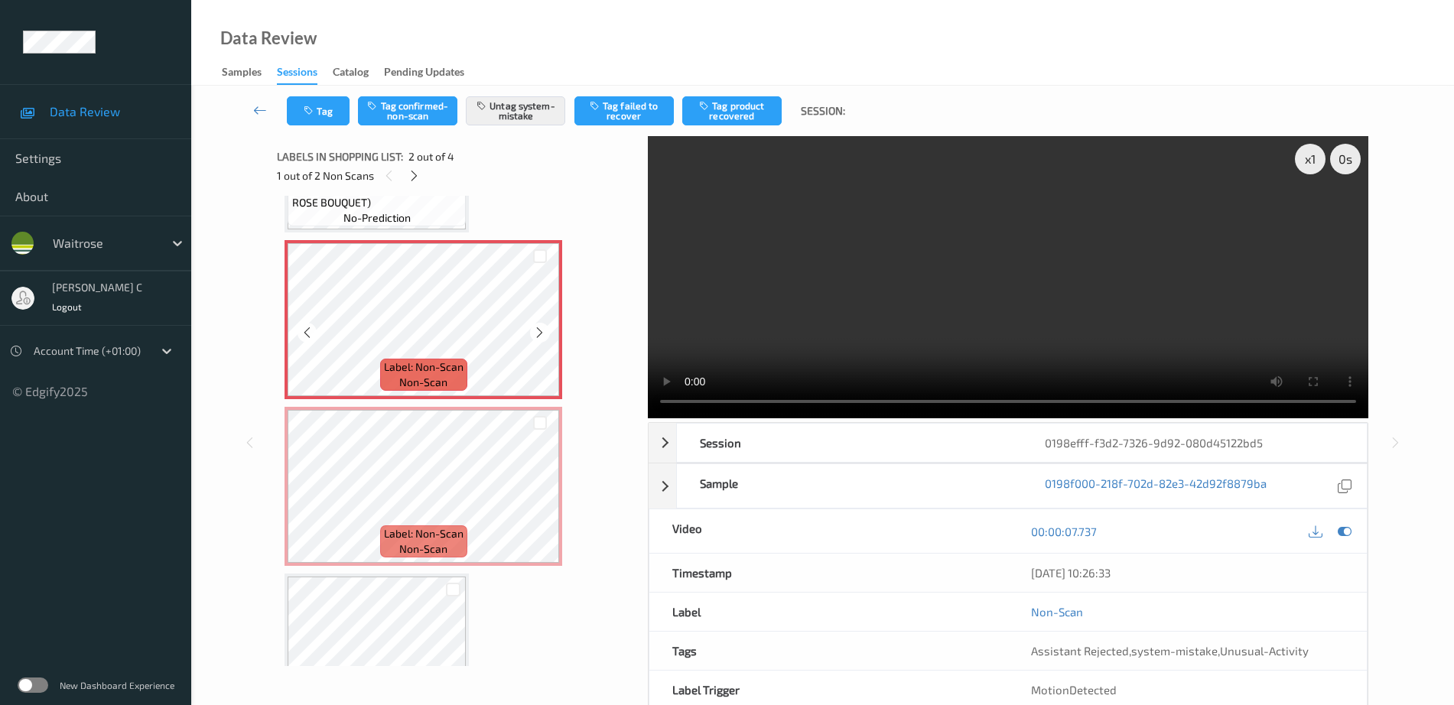
scroll to position [109, 0]
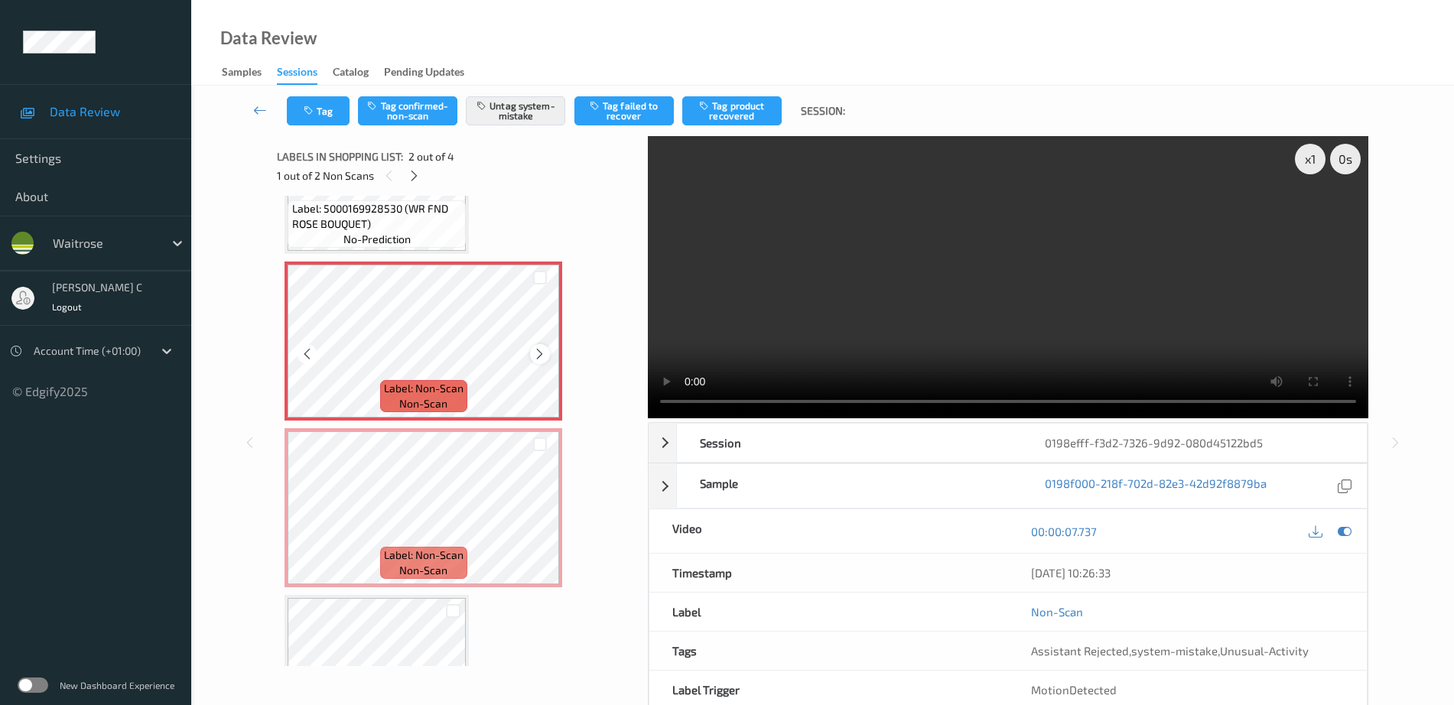
click at [547, 349] on div at bounding box center [539, 353] width 19 height 19
click at [547, 350] on div at bounding box center [539, 353] width 19 height 19
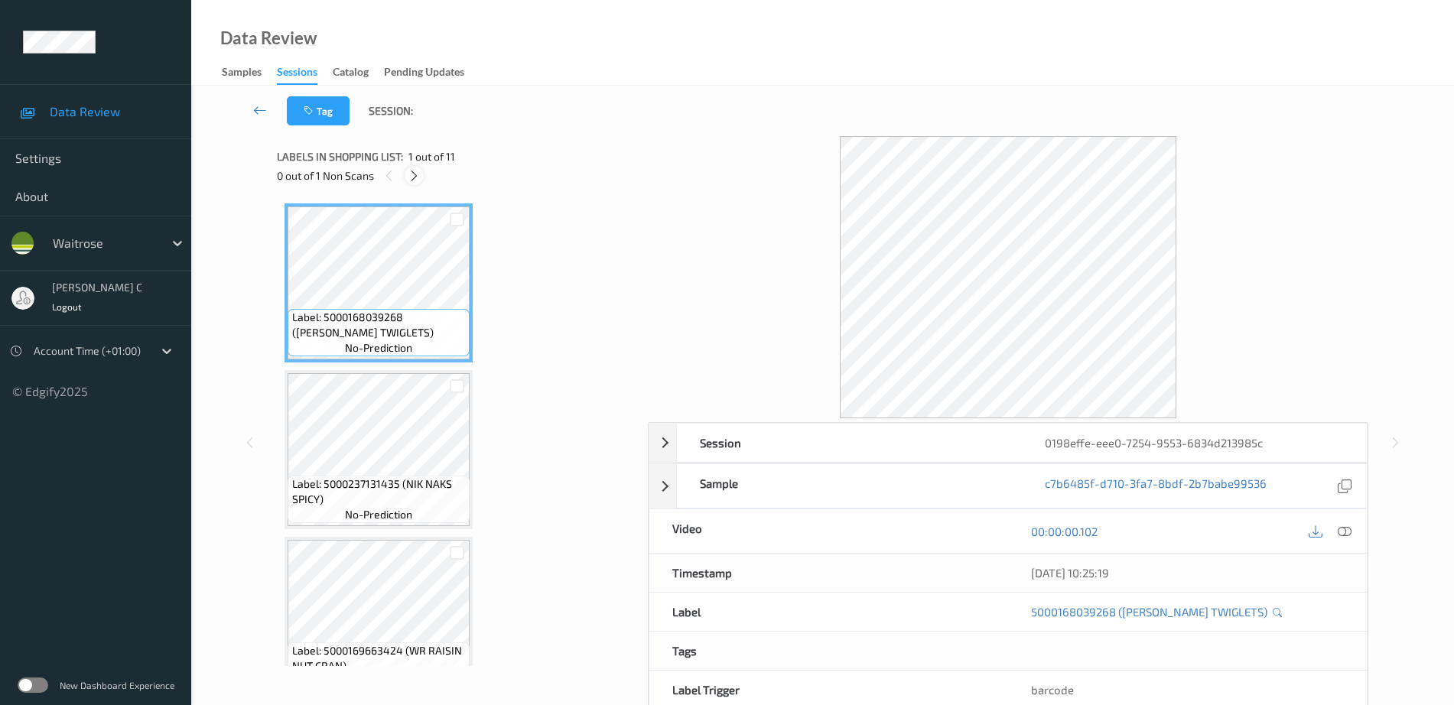
click at [415, 180] on icon at bounding box center [414, 176] width 13 height 14
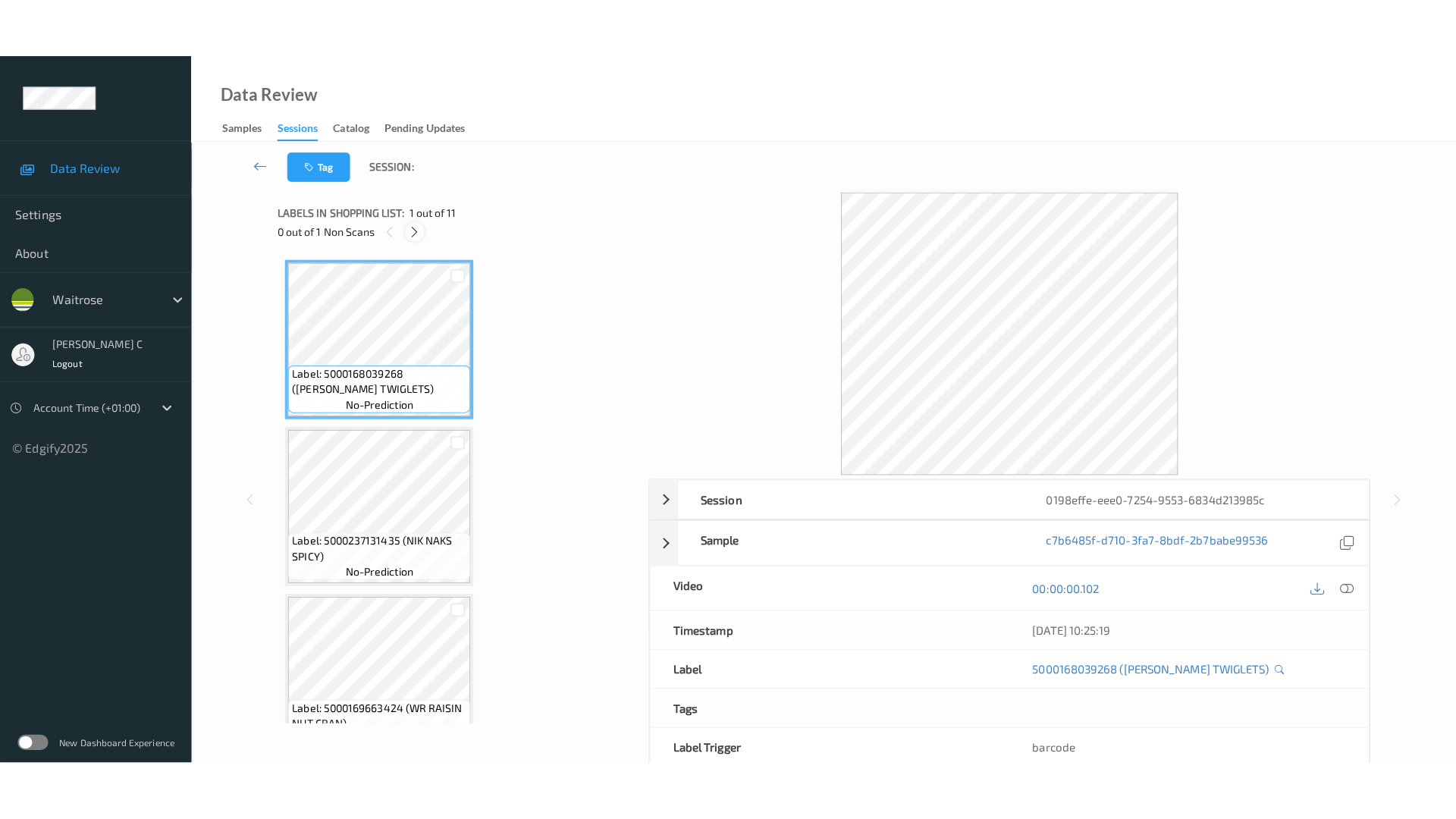
scroll to position [1330, 0]
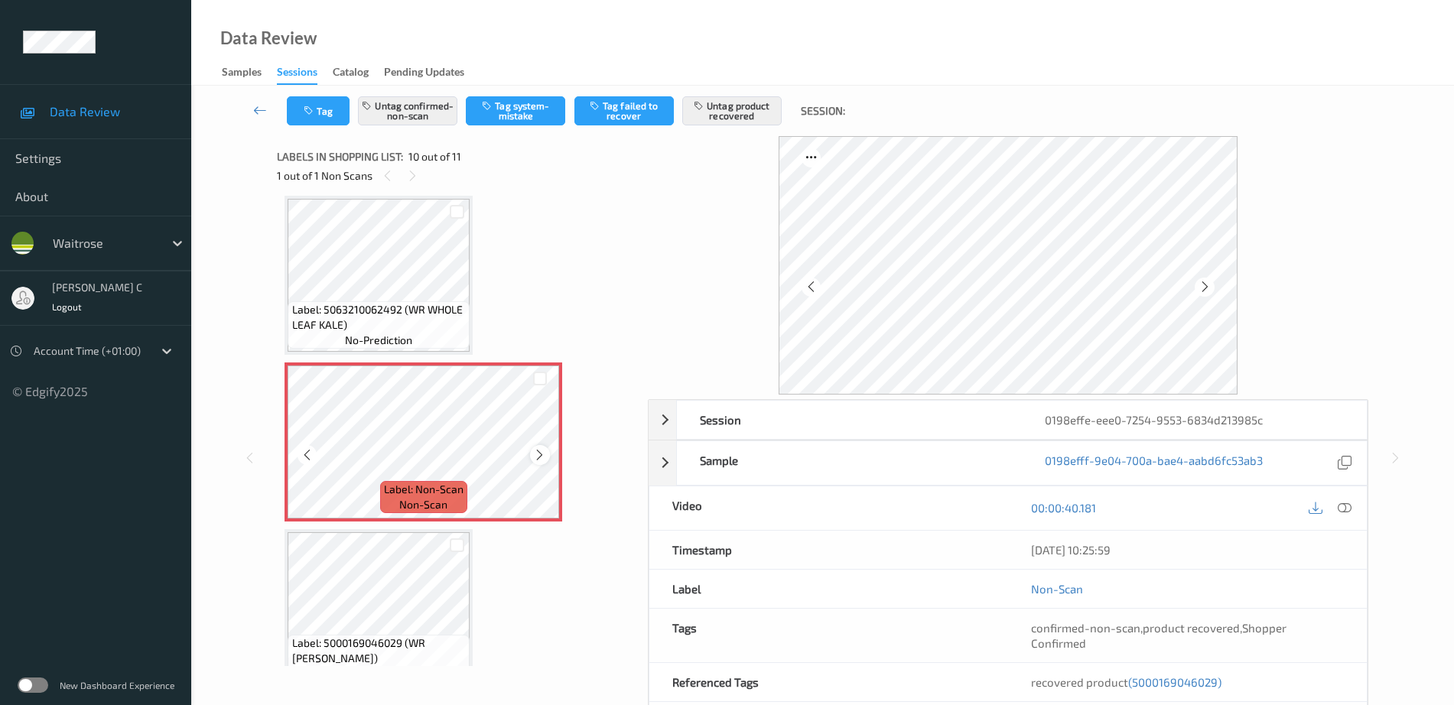
click at [535, 460] on icon at bounding box center [539, 455] width 13 height 14
click at [536, 460] on icon at bounding box center [539, 455] width 13 height 14
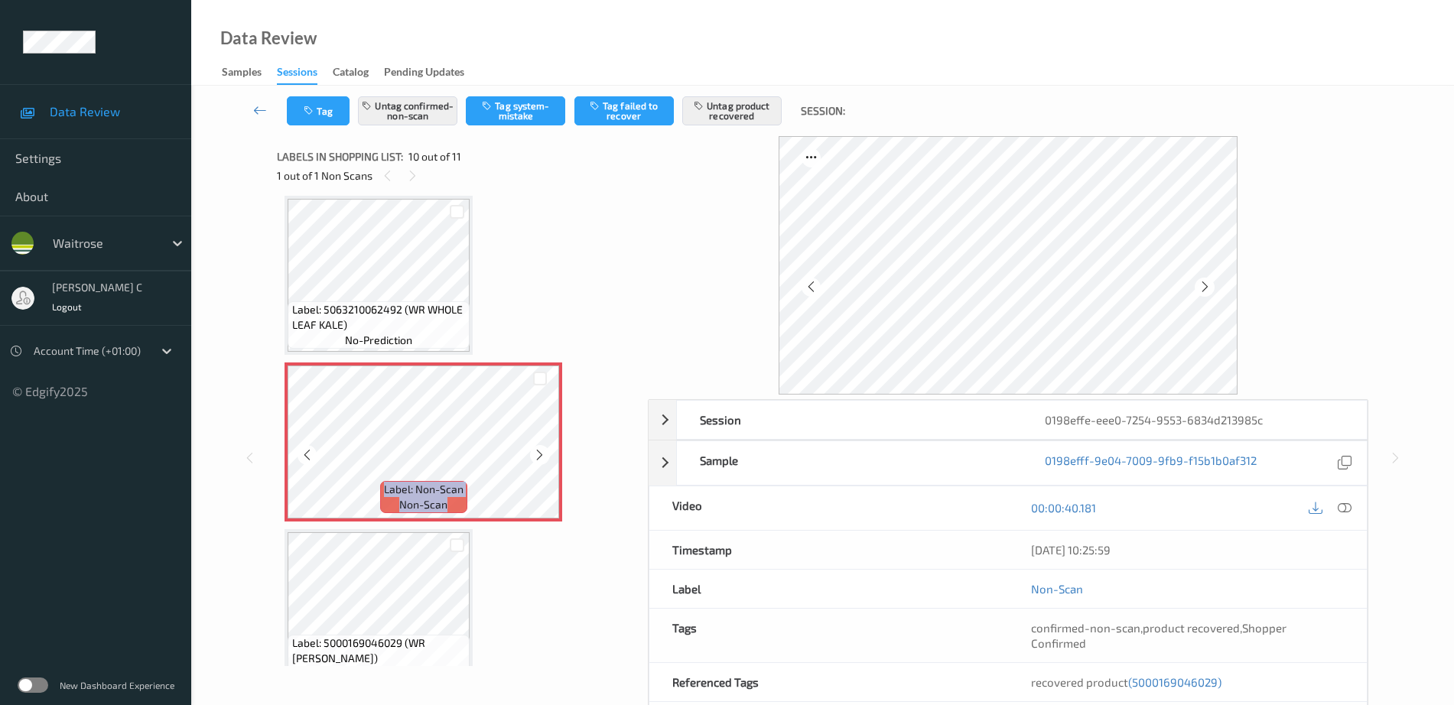
click at [536, 460] on icon at bounding box center [539, 455] width 13 height 14
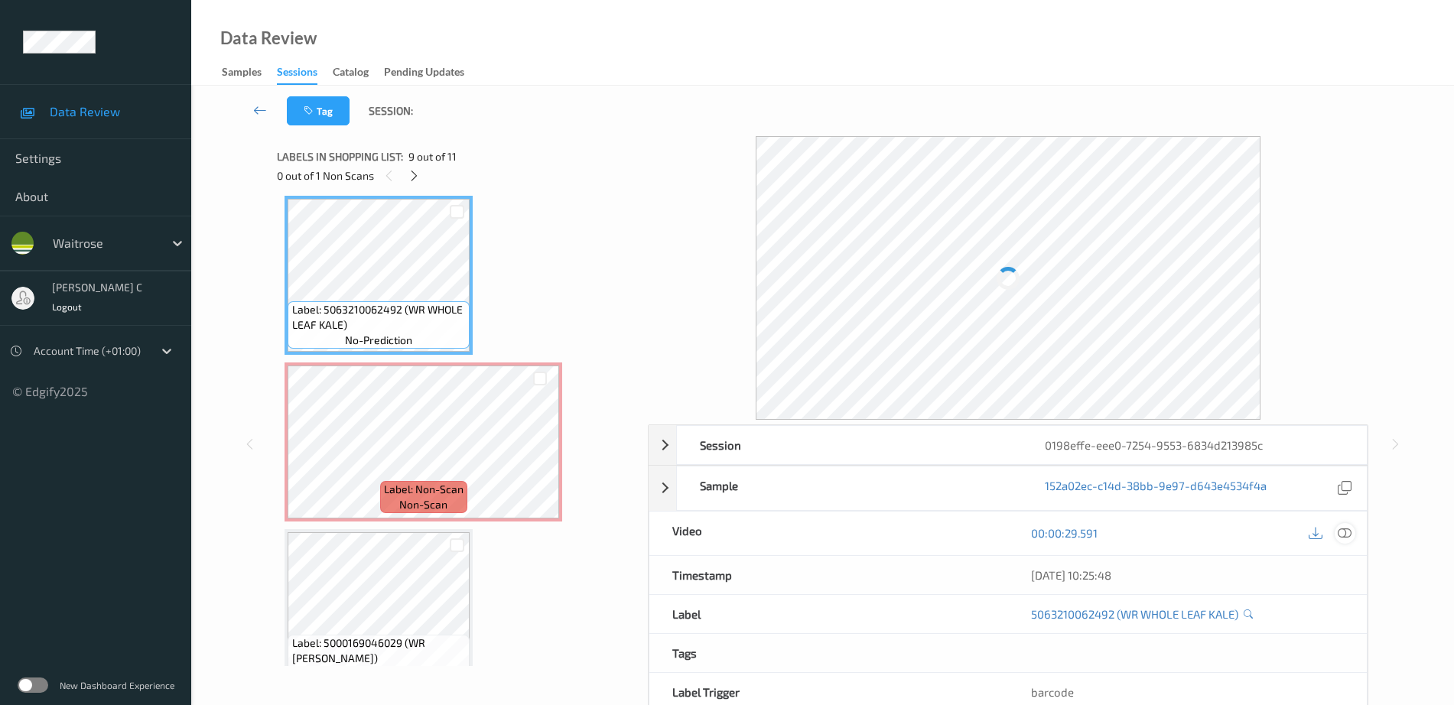
click at [1341, 529] on icon at bounding box center [1345, 533] width 14 height 14
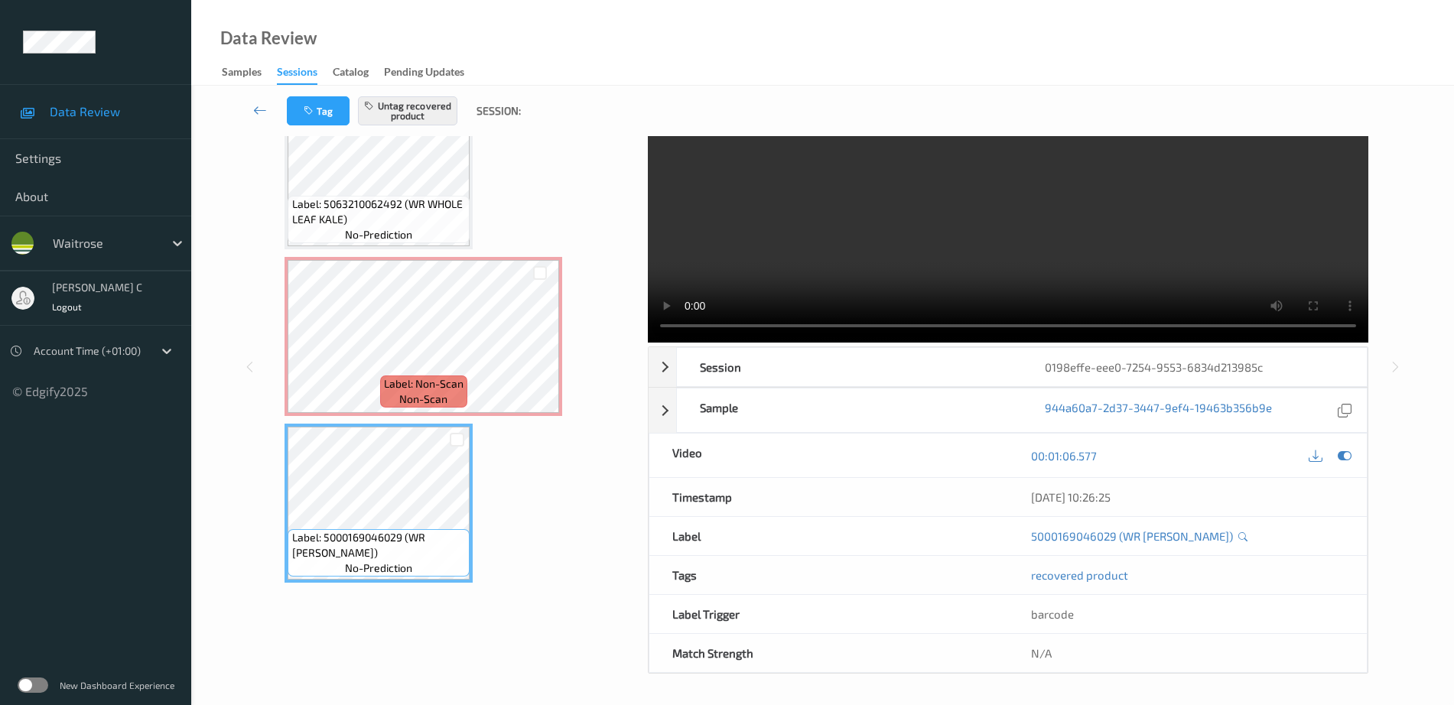
scroll to position [76, 0]
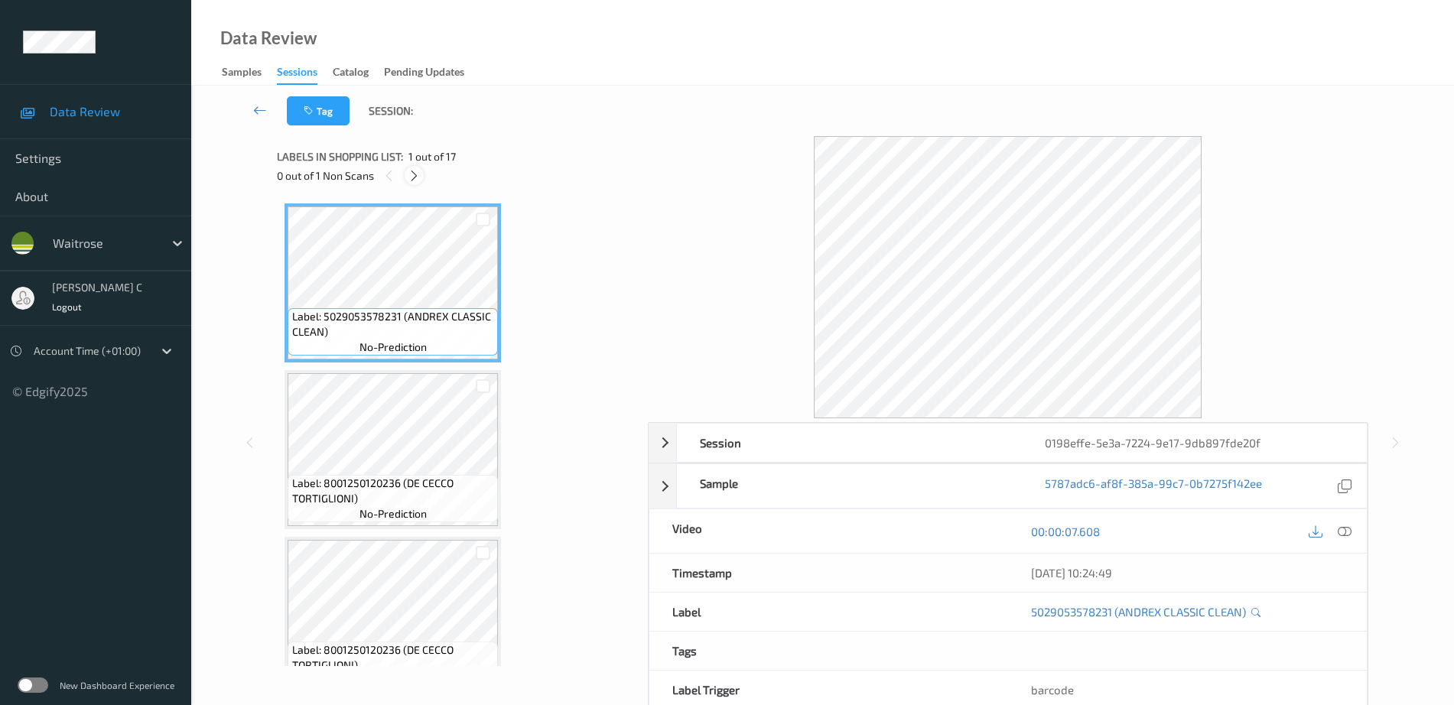
click at [417, 169] on icon at bounding box center [414, 176] width 13 height 14
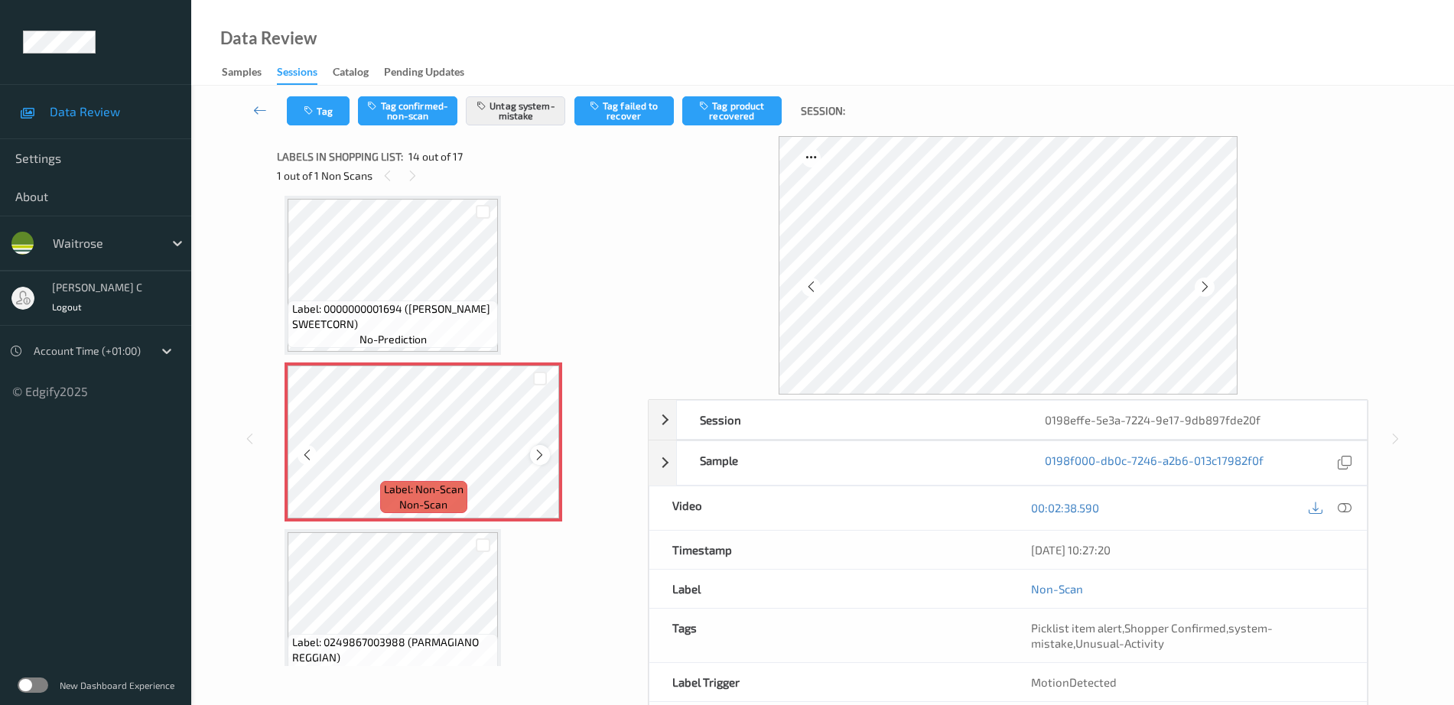
click at [544, 459] on icon at bounding box center [539, 455] width 13 height 14
click at [543, 457] on icon at bounding box center [539, 455] width 13 height 14
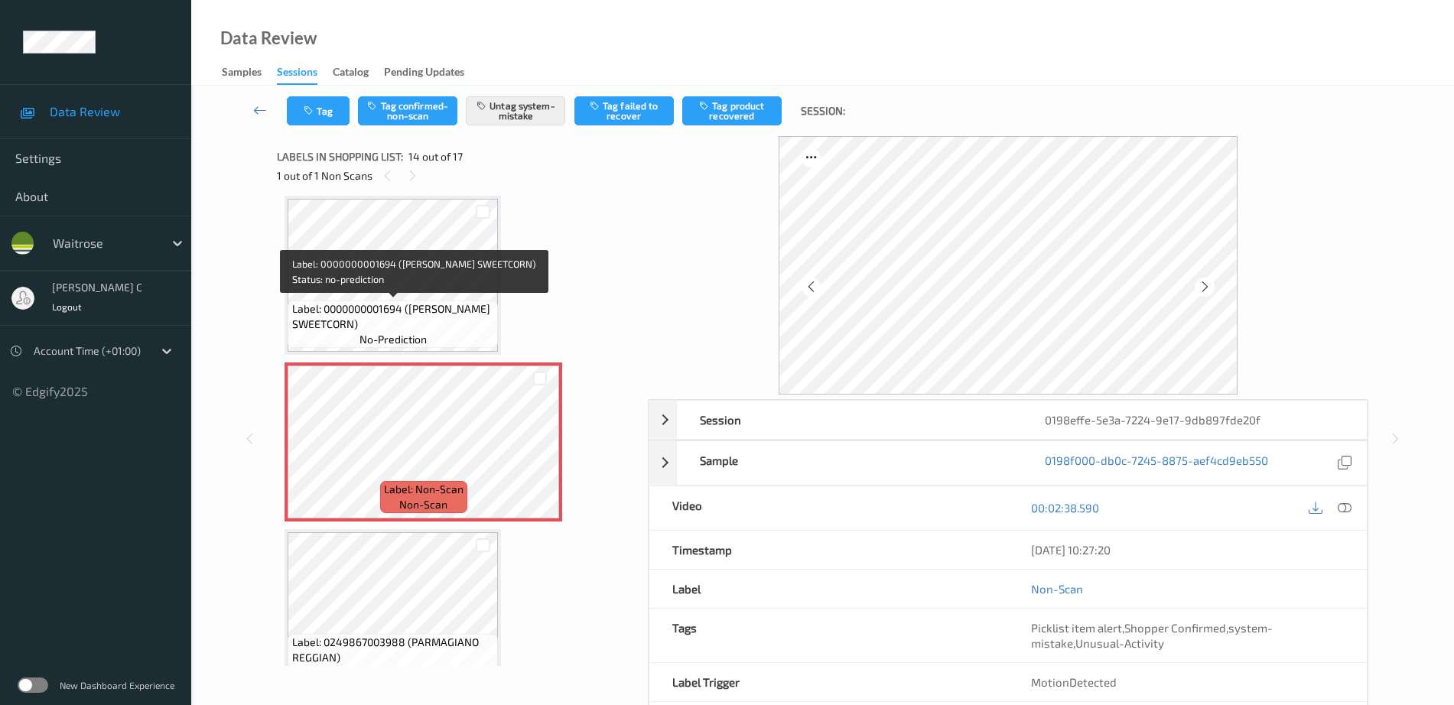
click at [408, 315] on span "Label: 0000000001694 ([PERSON_NAME] SWEETCORN)" at bounding box center [393, 316] width 203 height 31
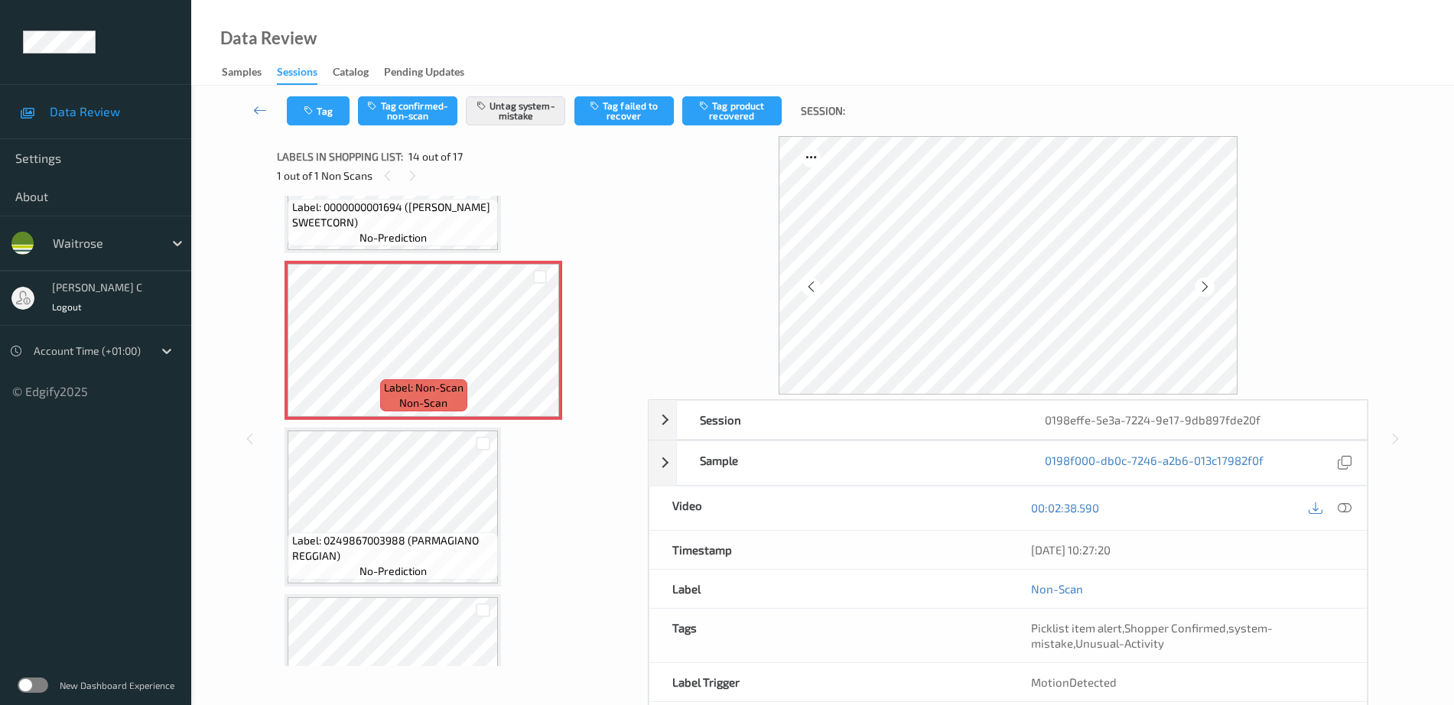
scroll to position [2104, 0]
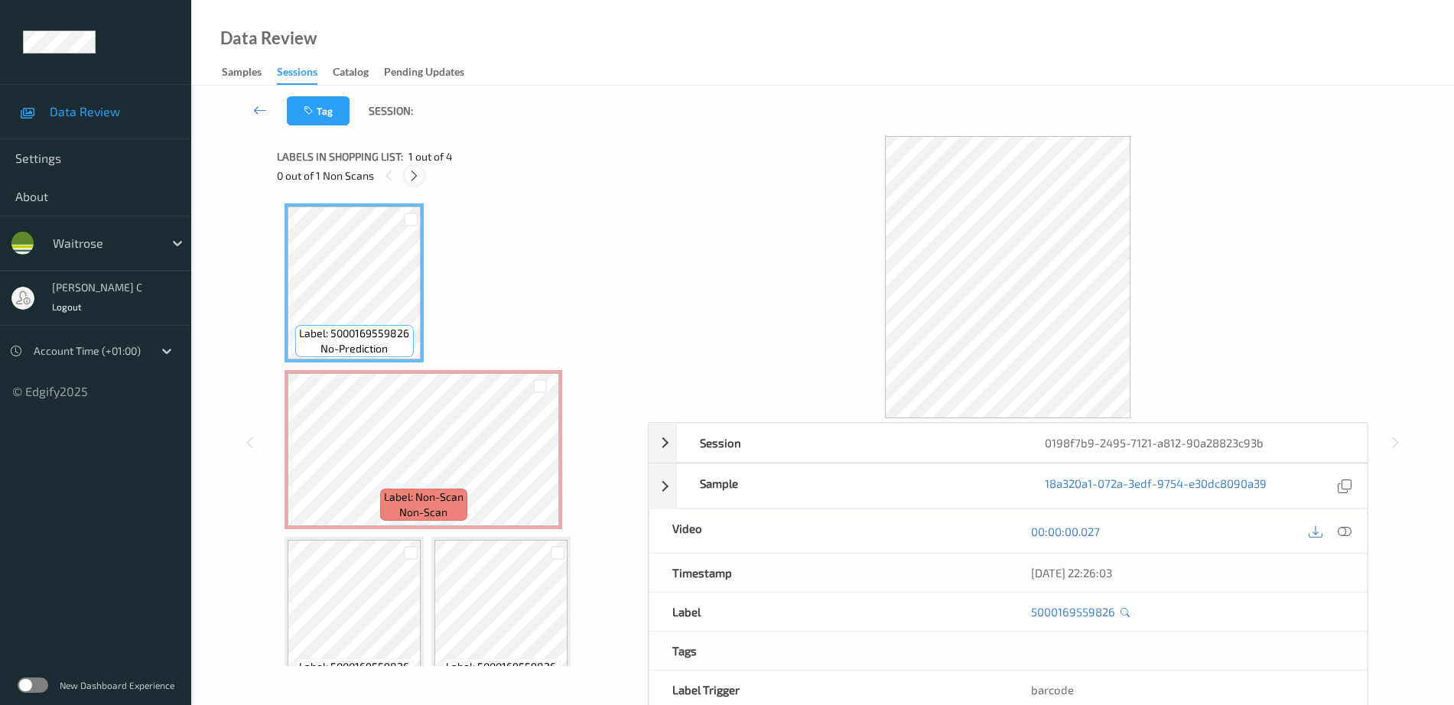
click at [411, 176] on icon at bounding box center [414, 176] width 13 height 14
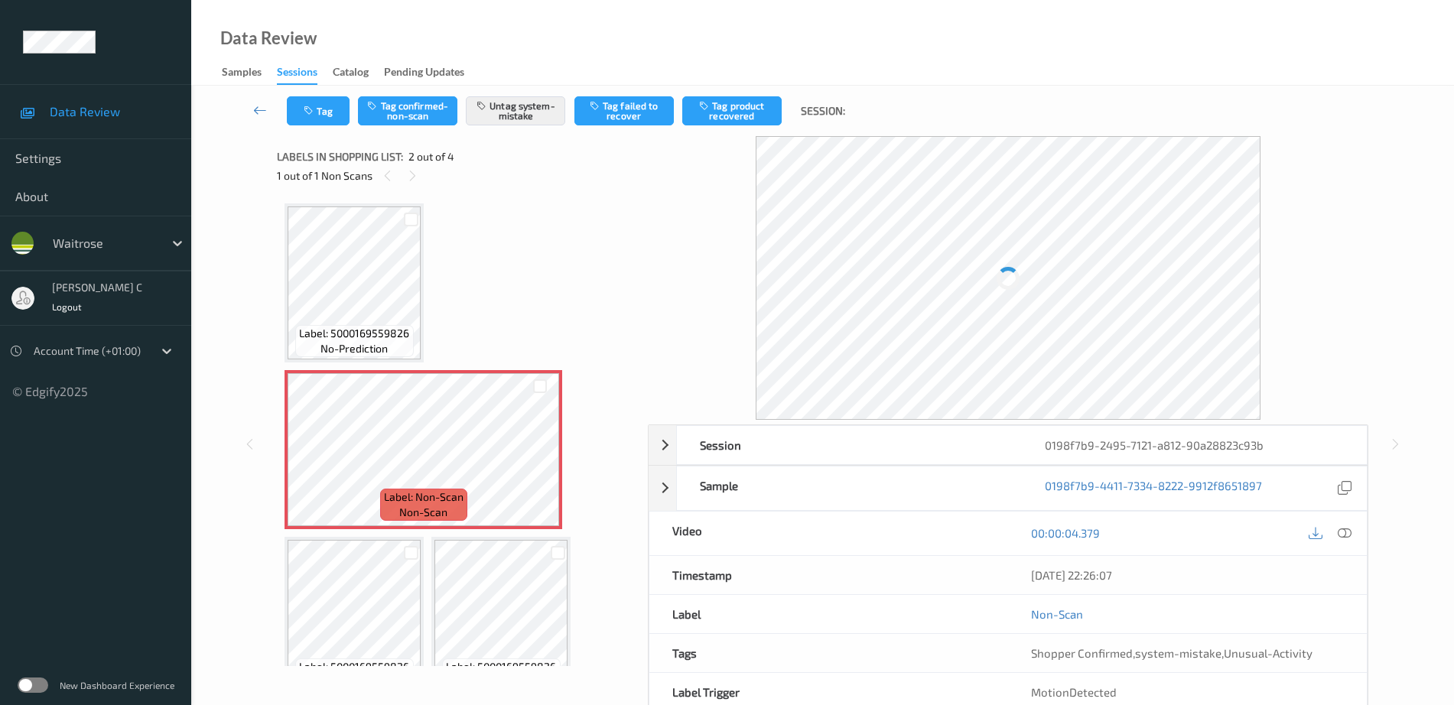
scroll to position [8, 0]
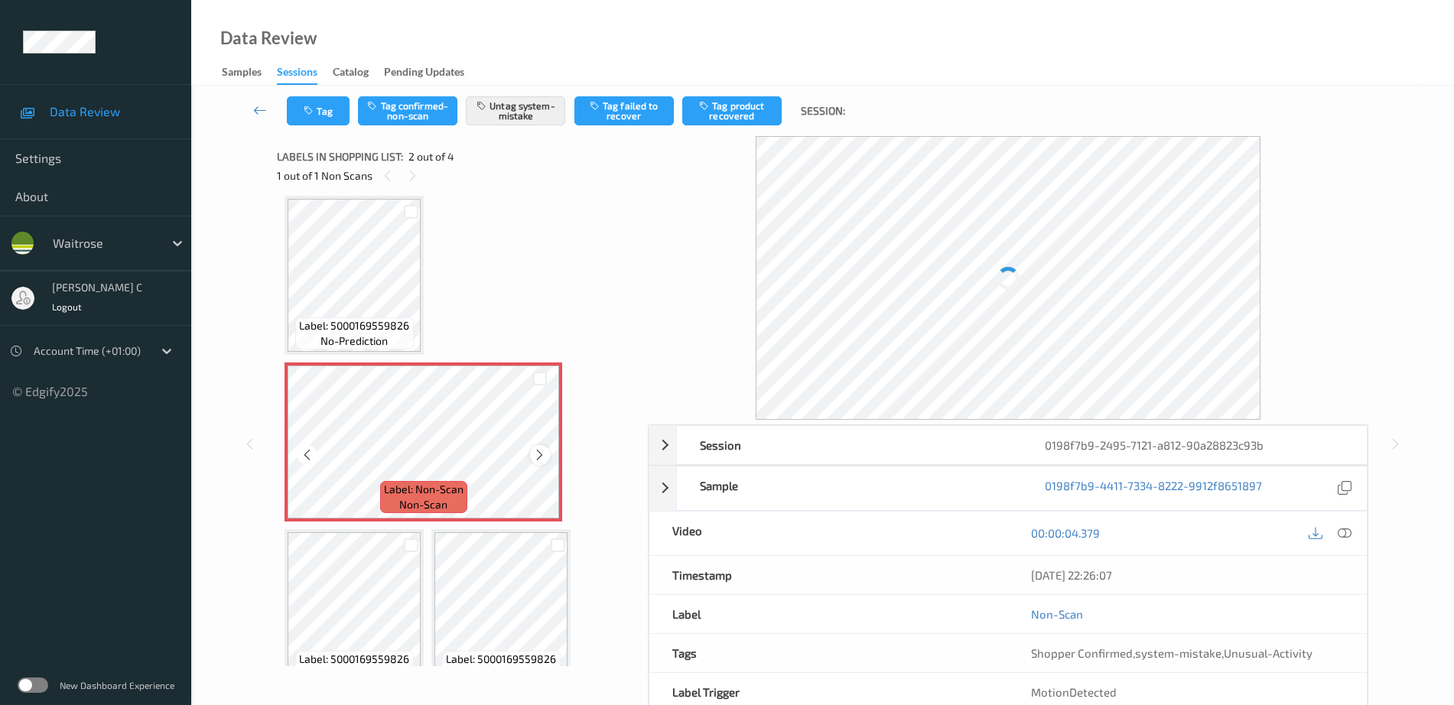
click at [539, 448] on icon at bounding box center [539, 455] width 13 height 14
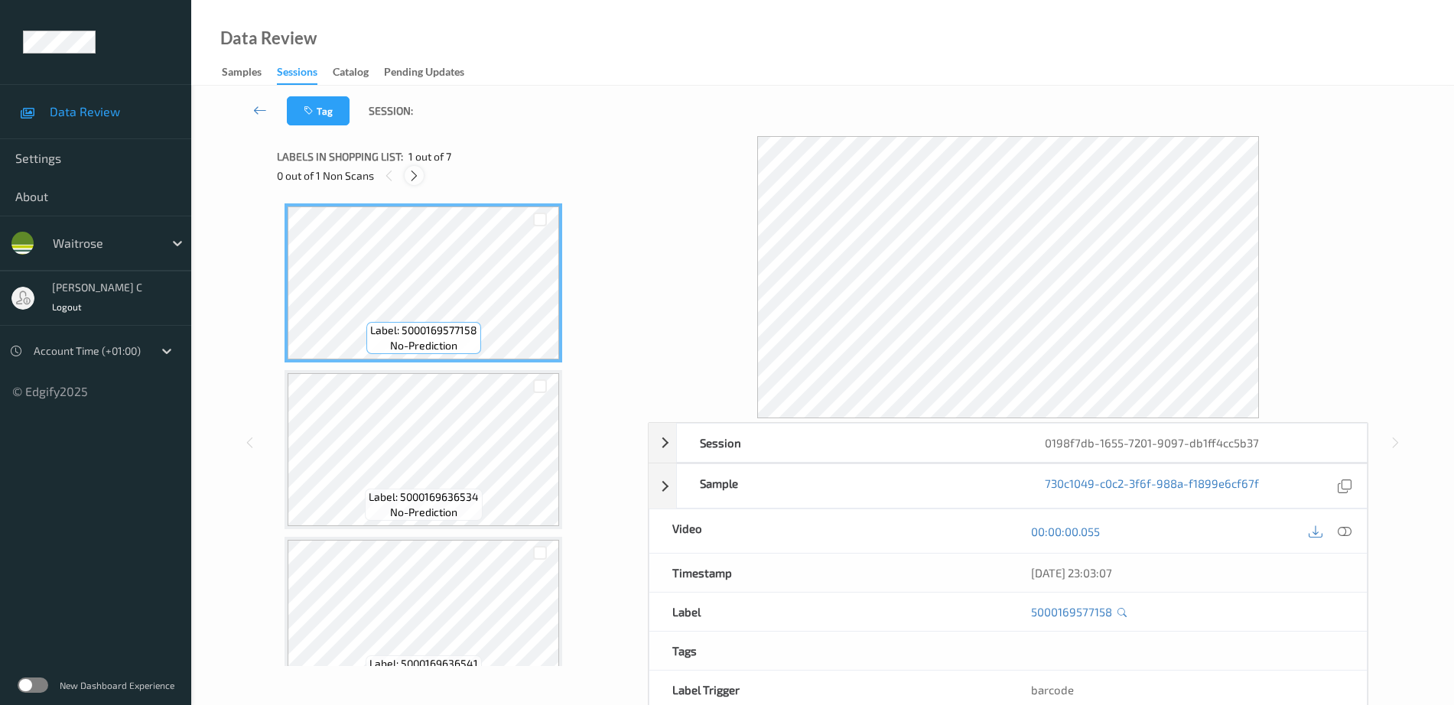
click at [413, 174] on icon at bounding box center [414, 176] width 13 height 14
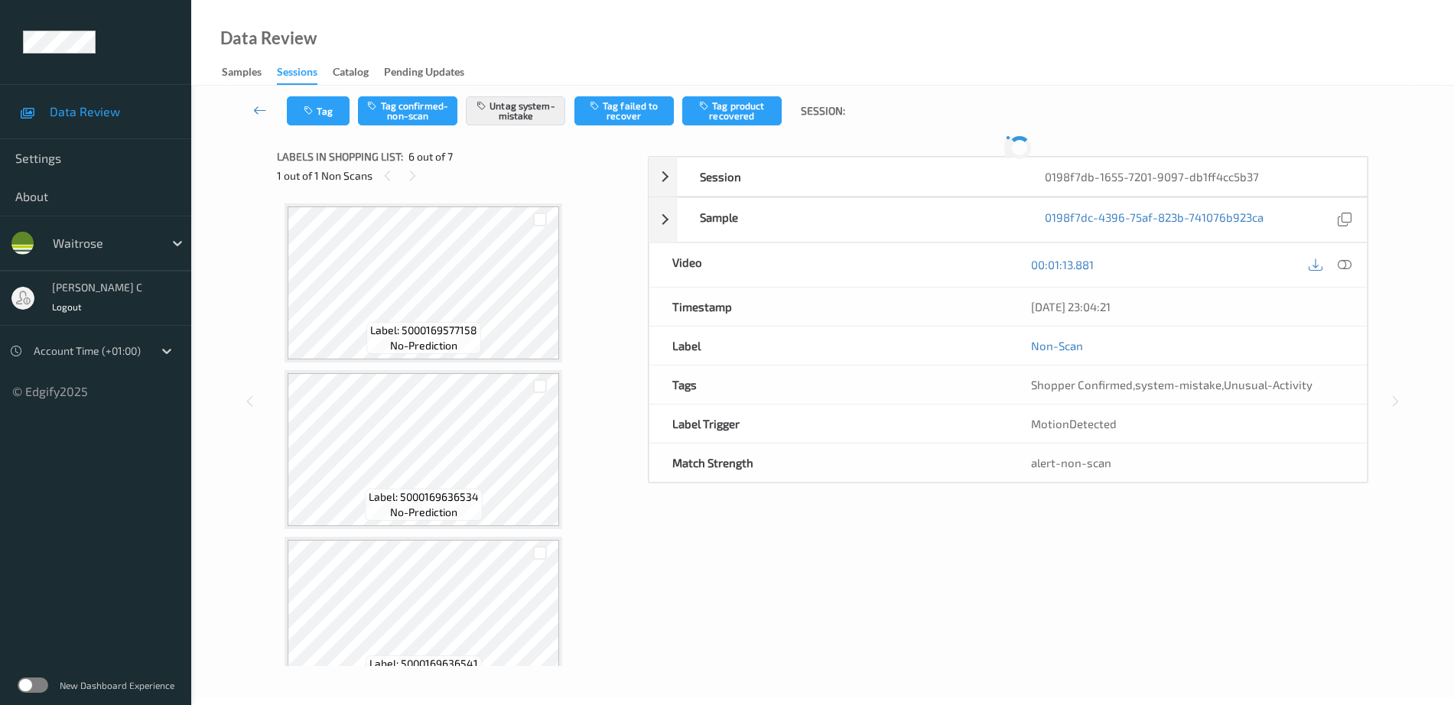
scroll to position [675, 0]
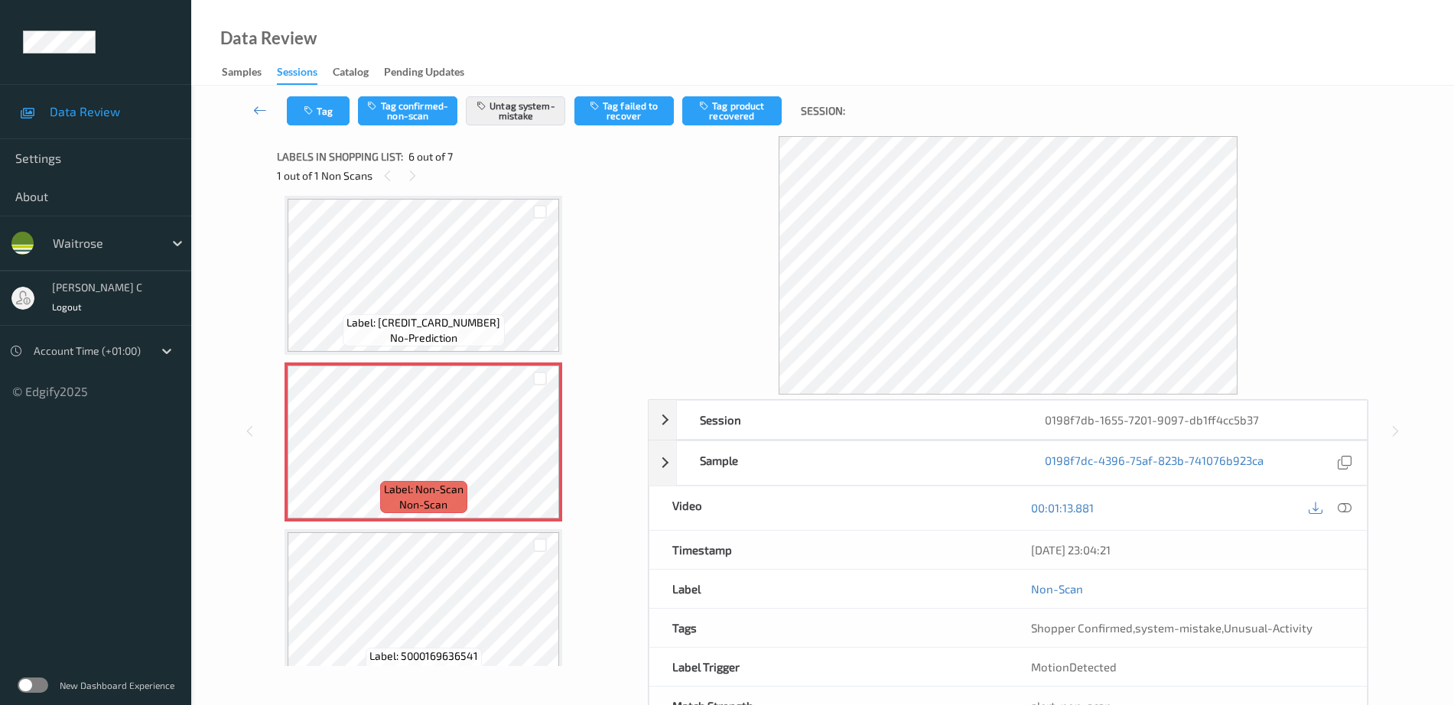
click at [463, 314] on div "Label: [CREDIT_CARD_NUMBER] no-prediction" at bounding box center [423, 330] width 161 height 32
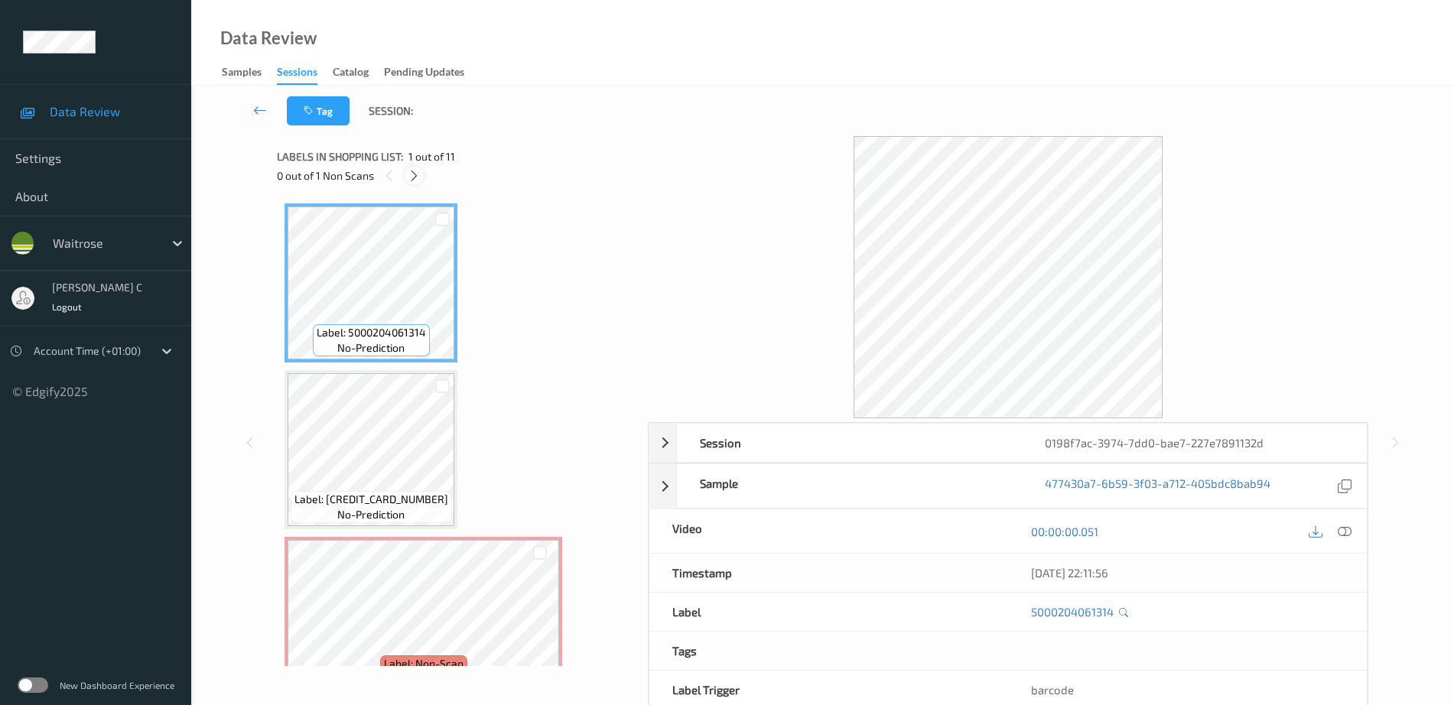
click at [421, 175] on div at bounding box center [414, 175] width 19 height 19
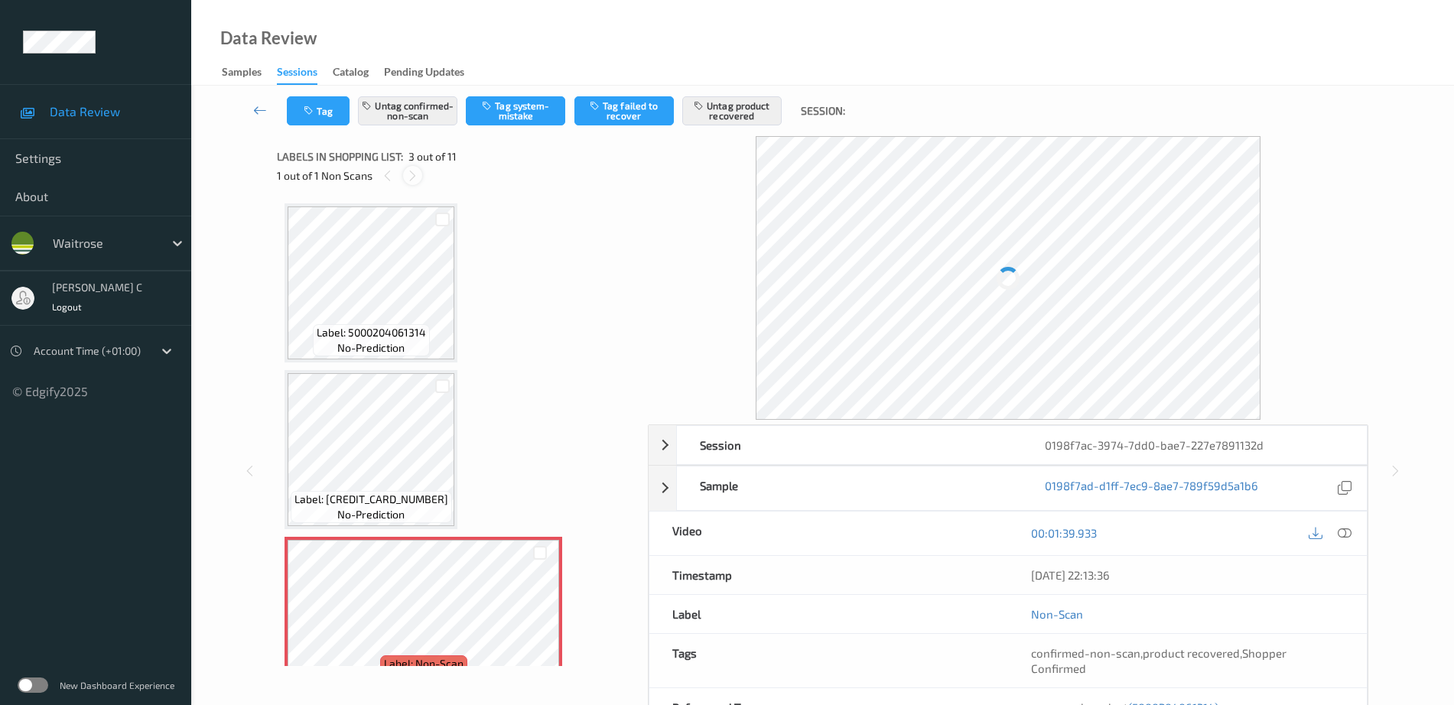
scroll to position [174, 0]
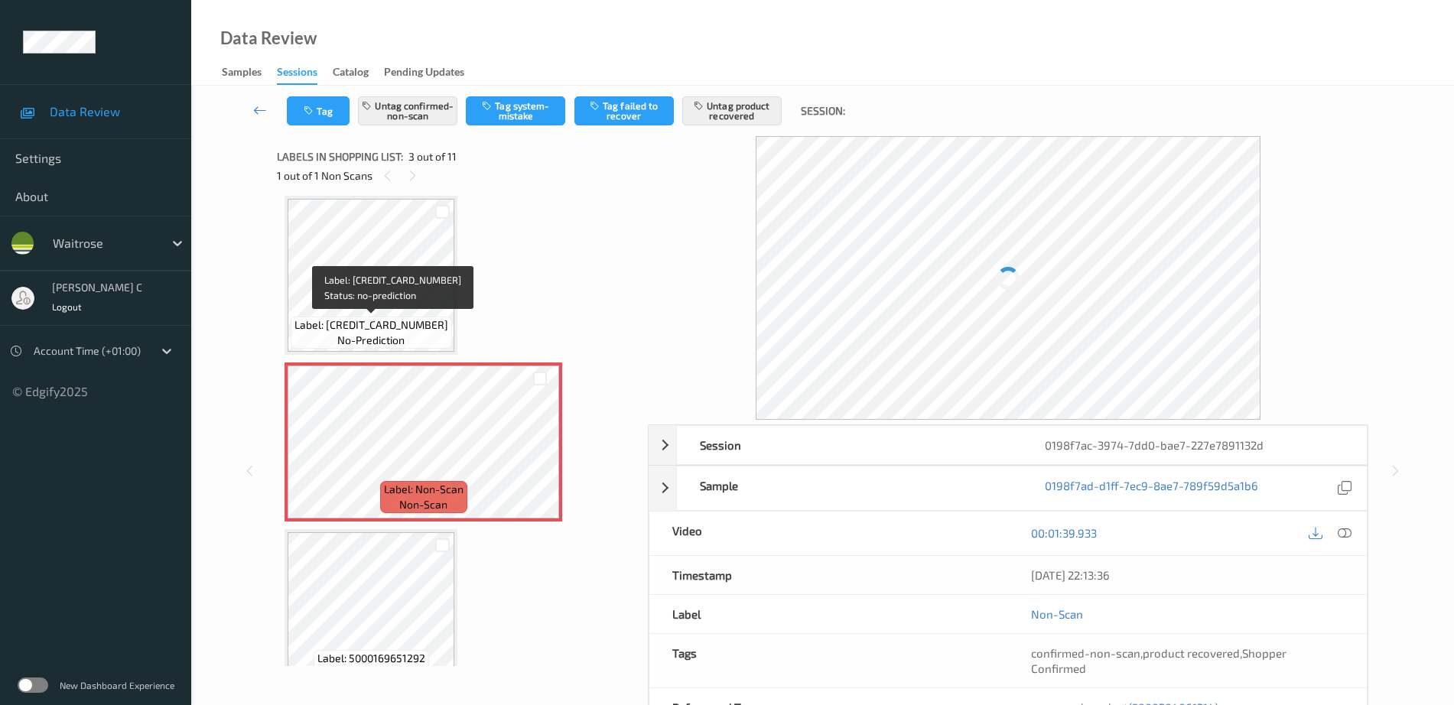
click at [376, 317] on span "Label: [CREDIT_CARD_NUMBER]" at bounding box center [371, 324] width 154 height 15
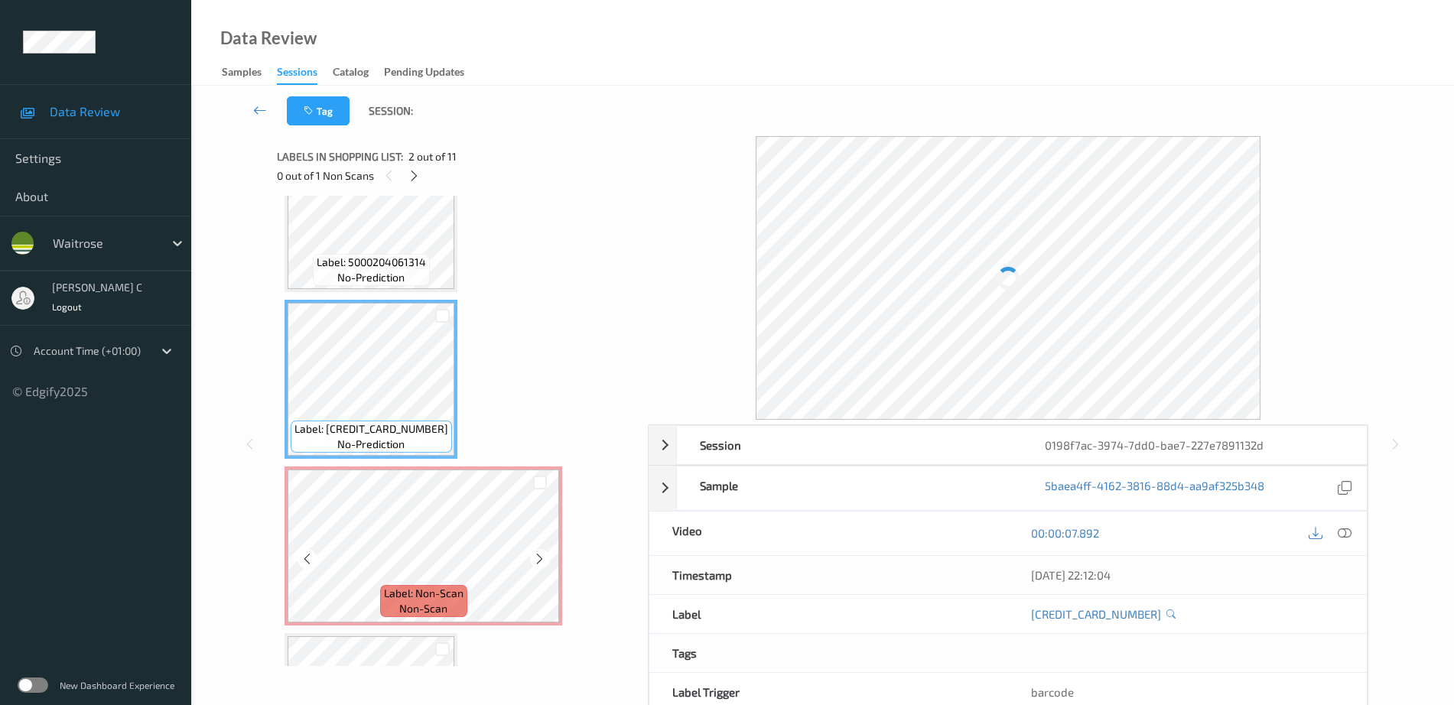
scroll to position [96, 0]
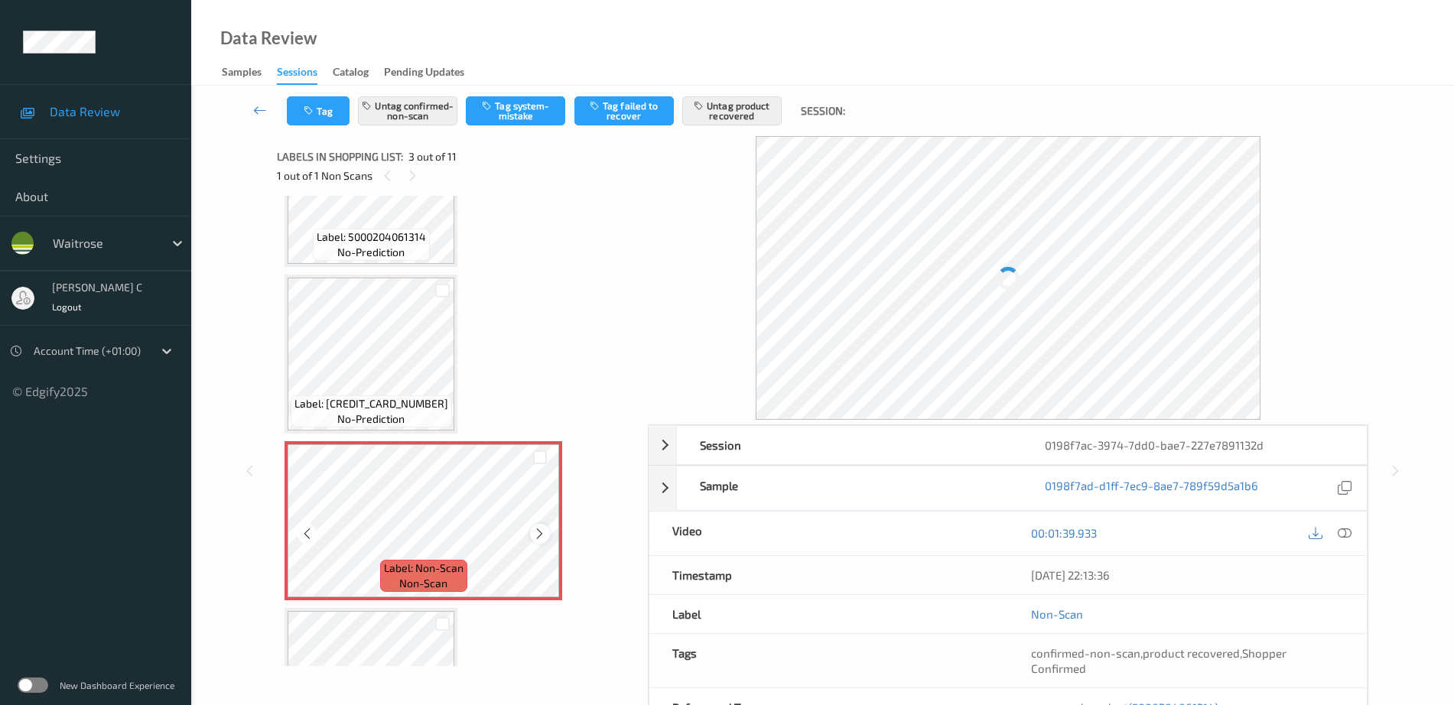
click at [547, 528] on div at bounding box center [539, 533] width 19 height 19
click at [546, 528] on icon at bounding box center [539, 534] width 13 height 14
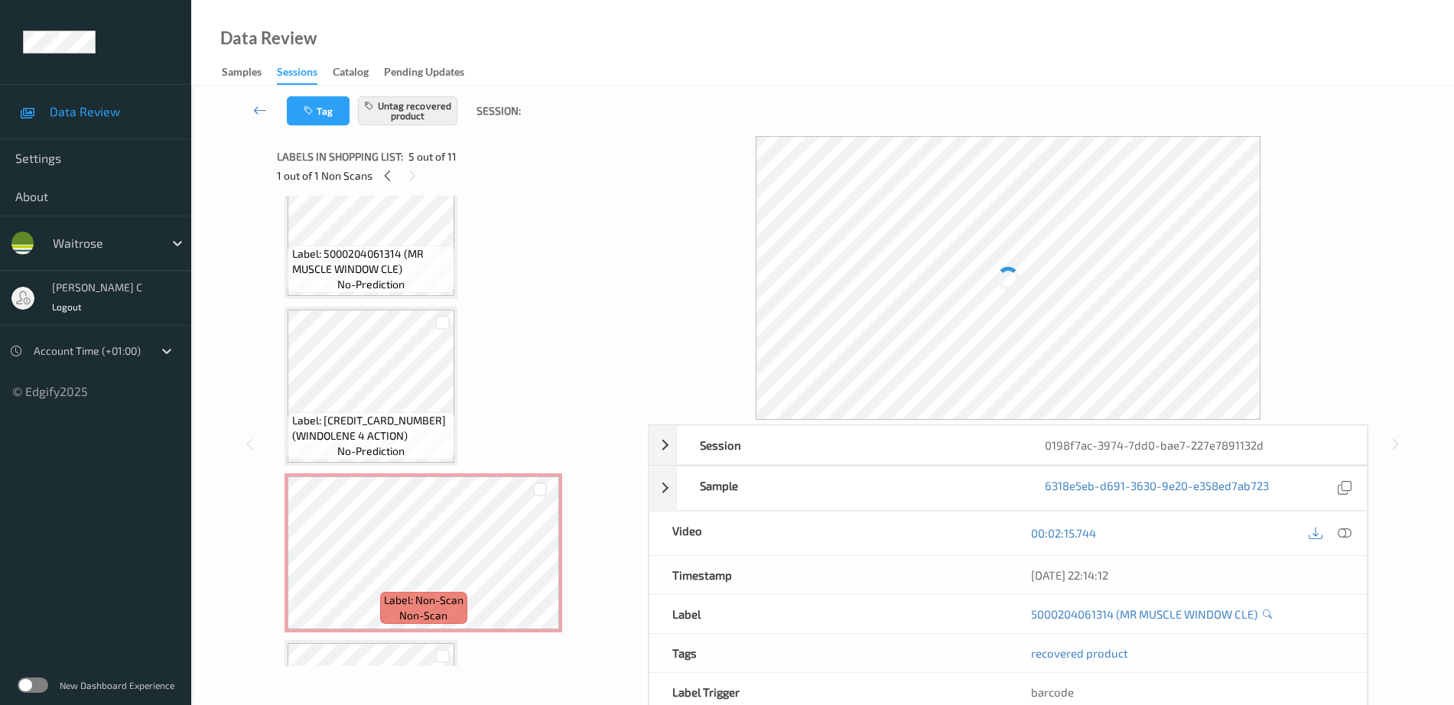
scroll to position [0, 0]
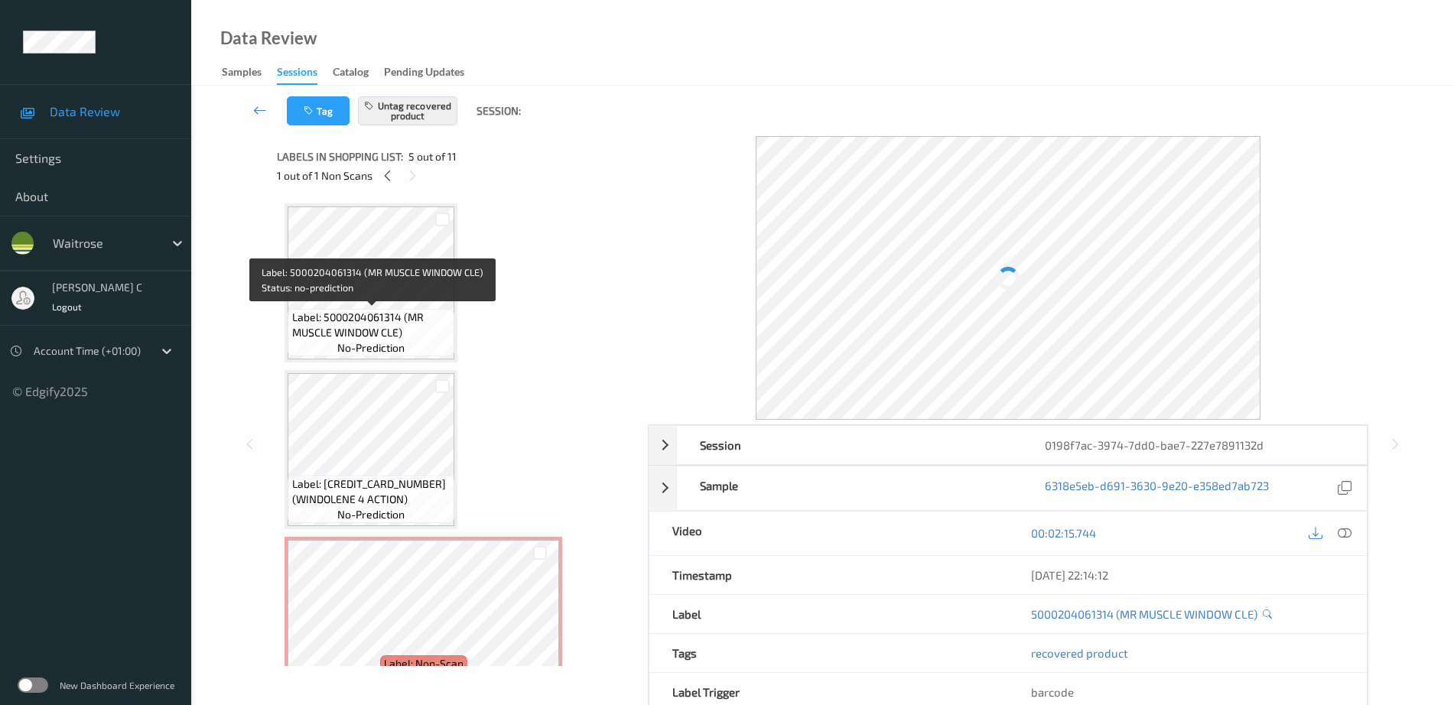
click at [365, 318] on span "Label: 5000204061314 (MR MUSCLE WINDOW CLE)" at bounding box center [371, 325] width 159 height 31
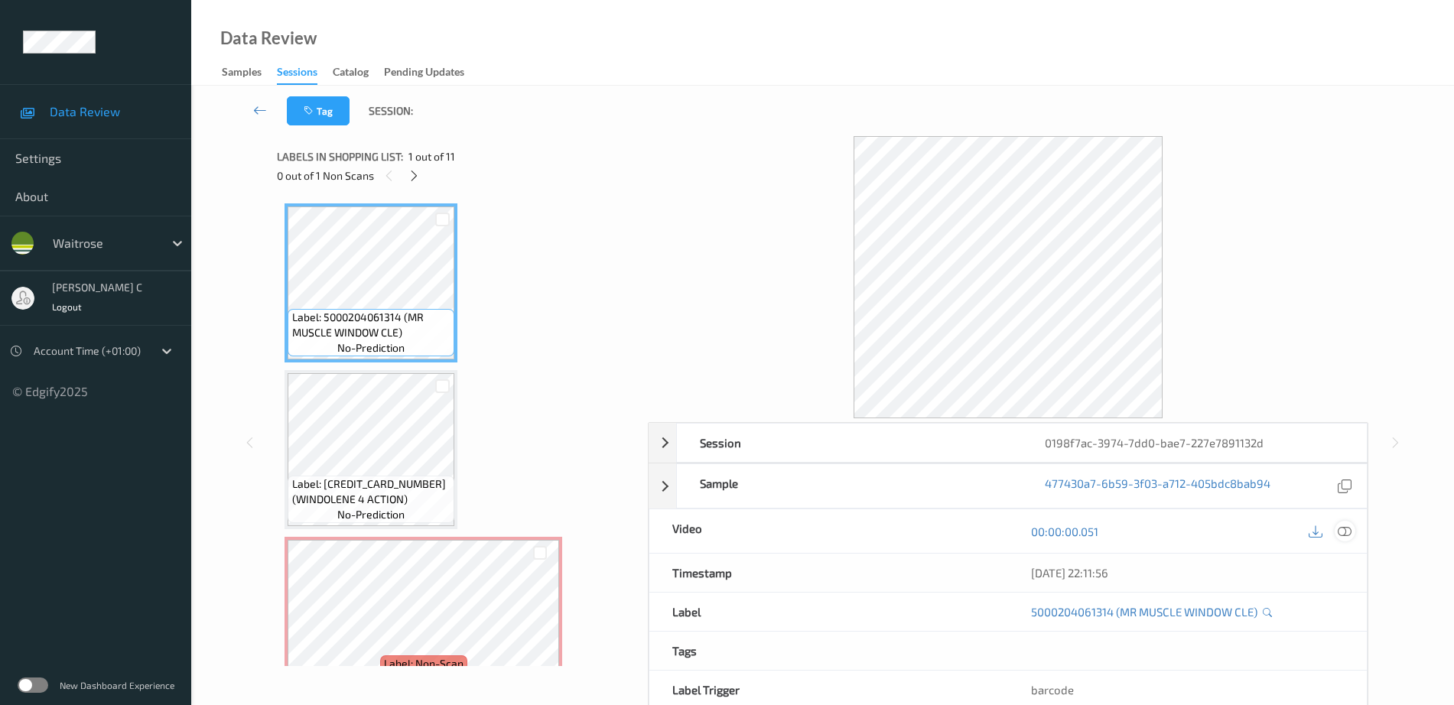
click at [1345, 526] on icon at bounding box center [1345, 532] width 14 height 14
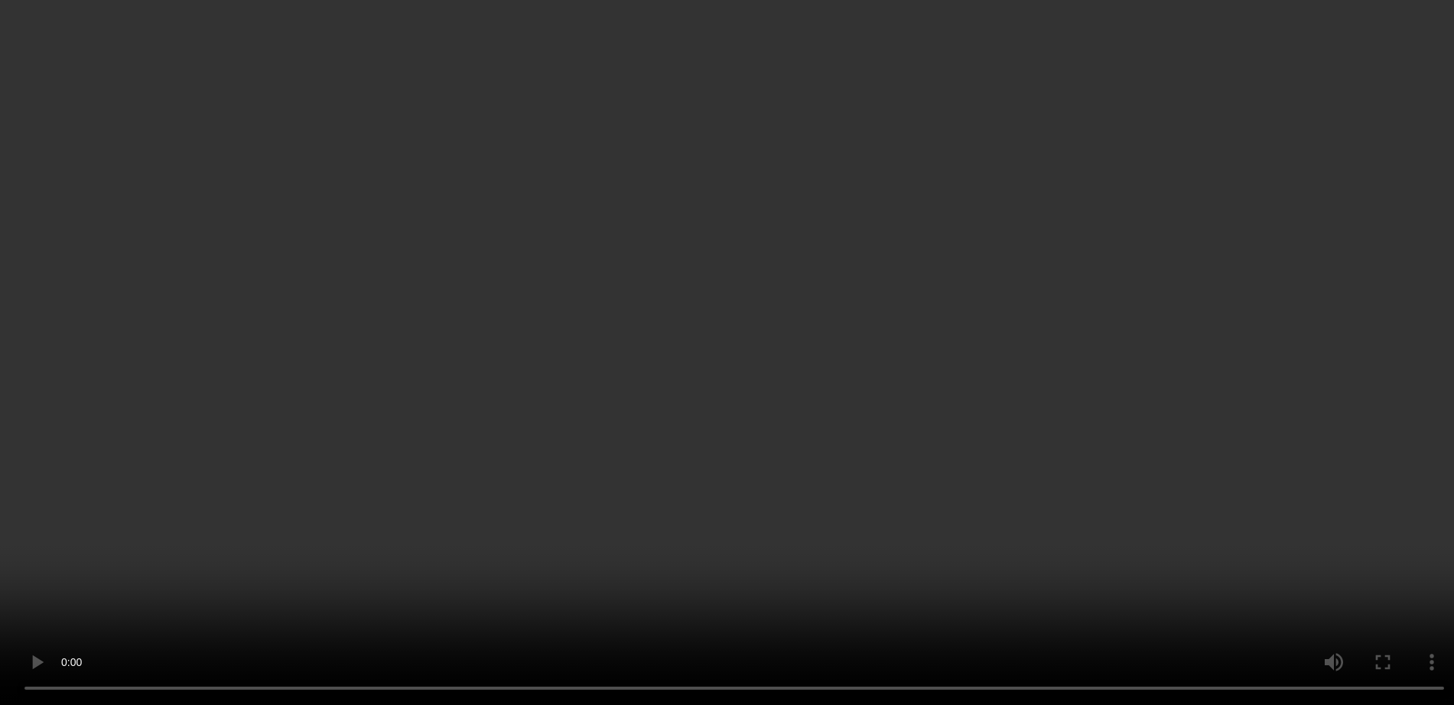
scroll to position [287, 0]
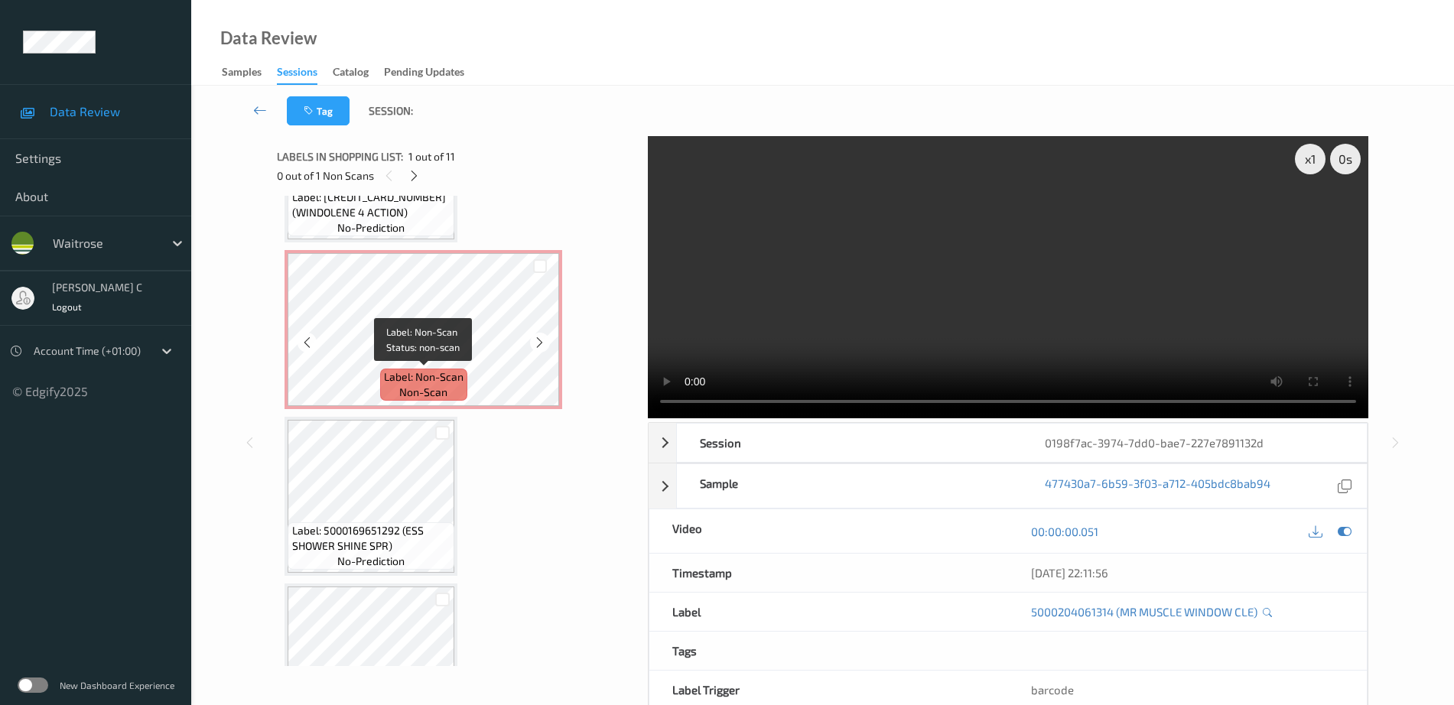
click at [404, 372] on span "Label: Non-Scan" at bounding box center [424, 376] width 80 height 15
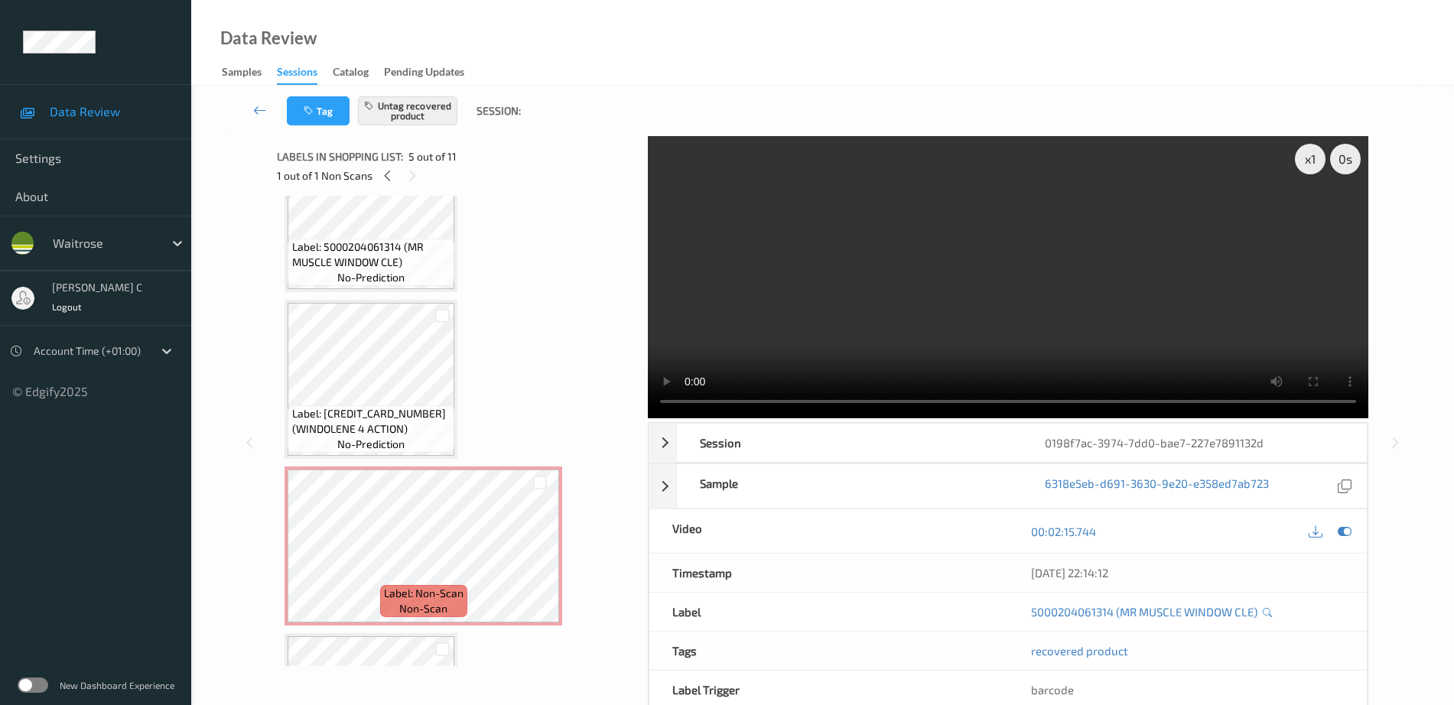
scroll to position [96, 0]
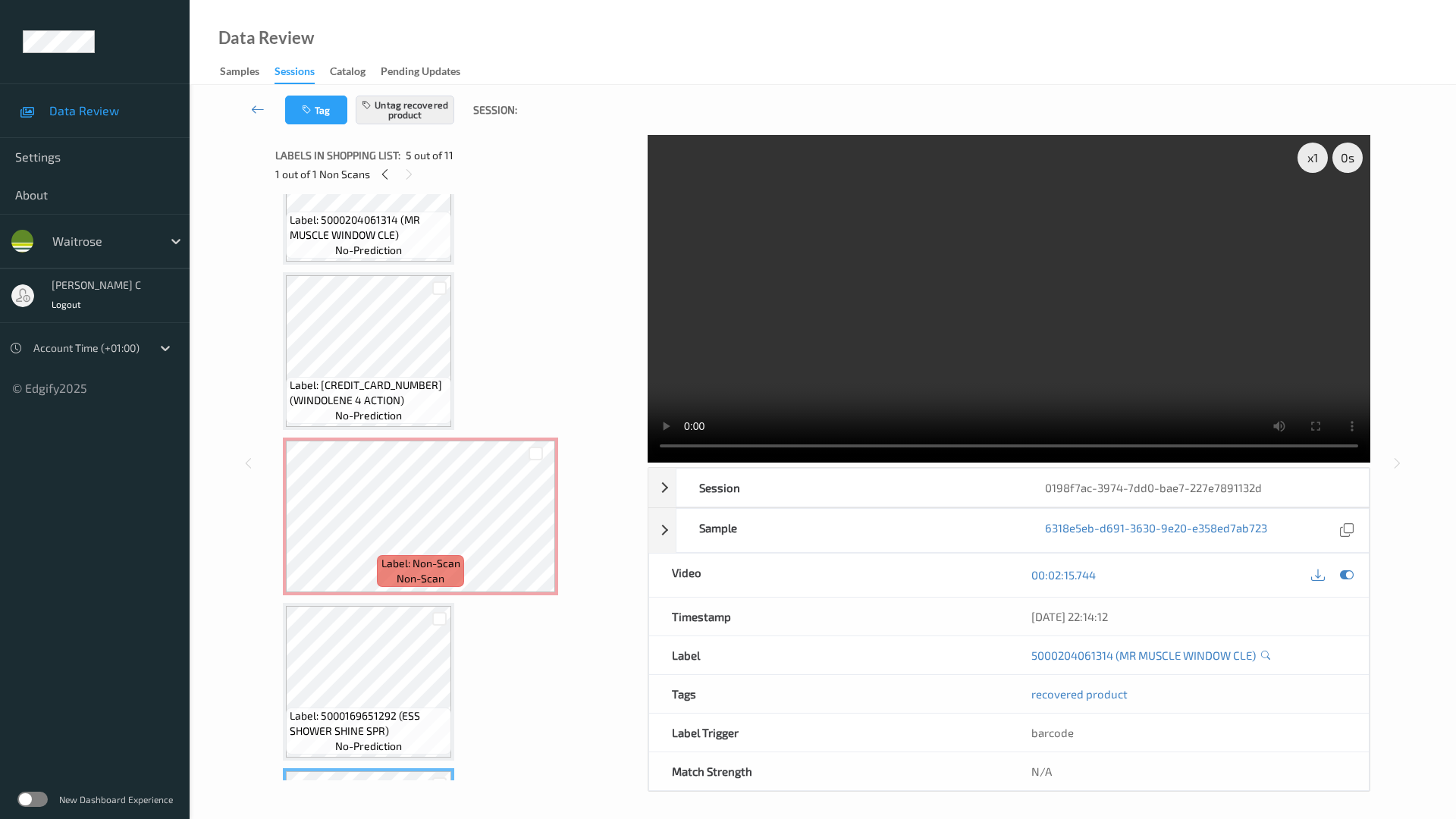
click at [1108, 463] on video at bounding box center [1009, 298] width 723 height 327
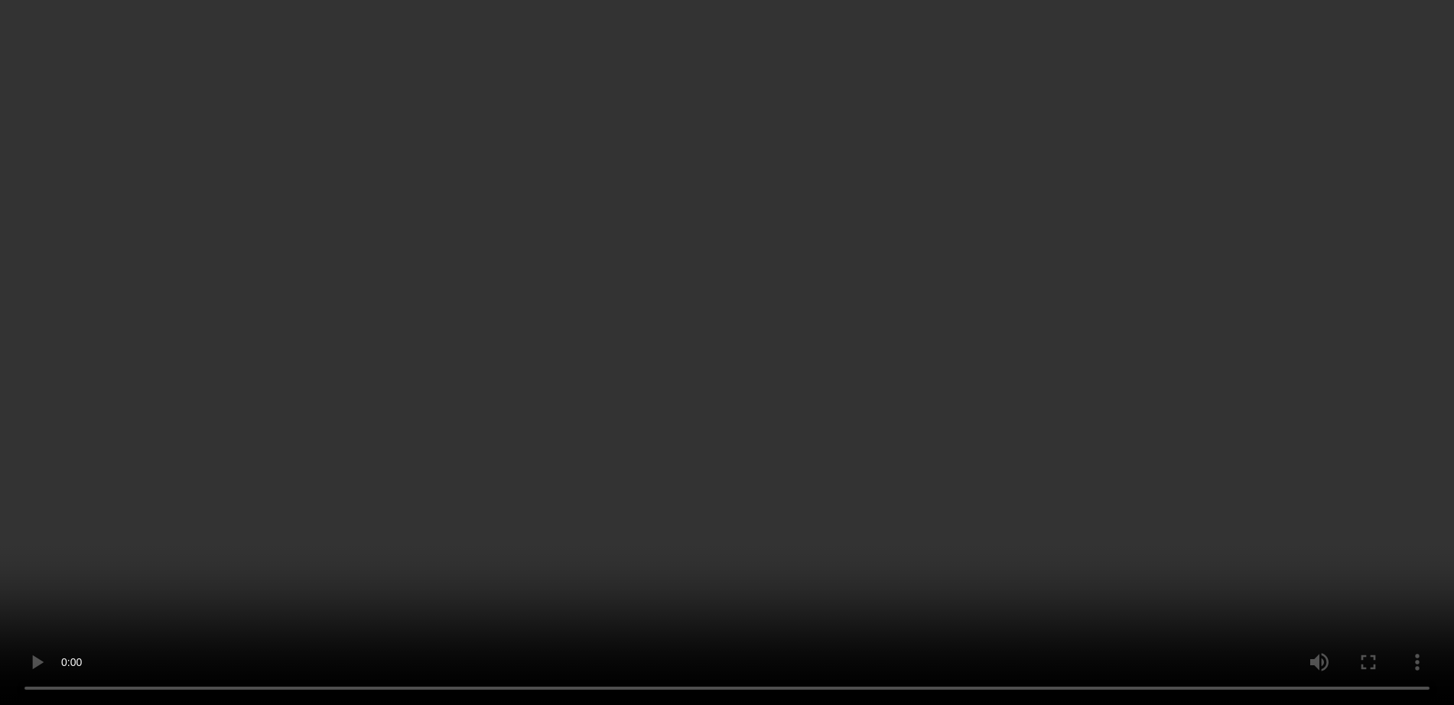
scroll to position [287, 0]
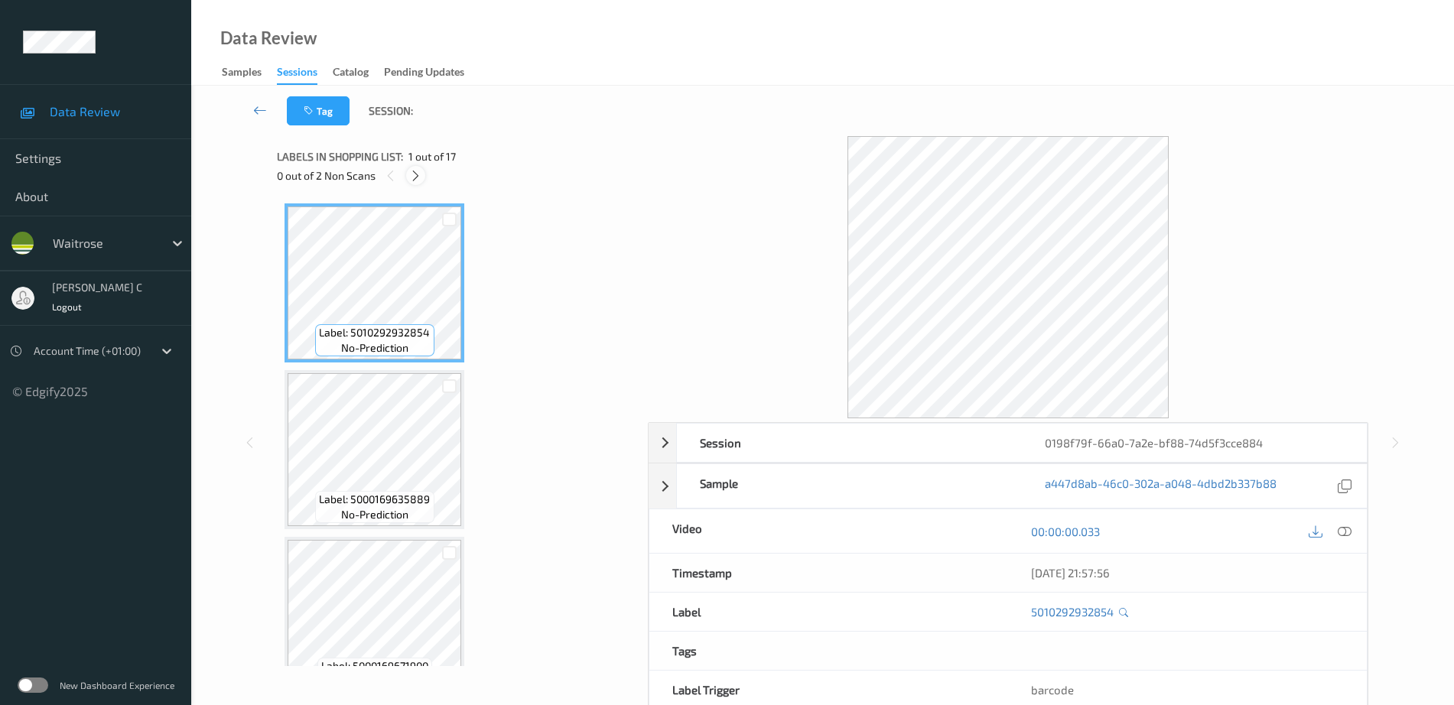
click at [411, 172] on icon at bounding box center [415, 176] width 13 height 14
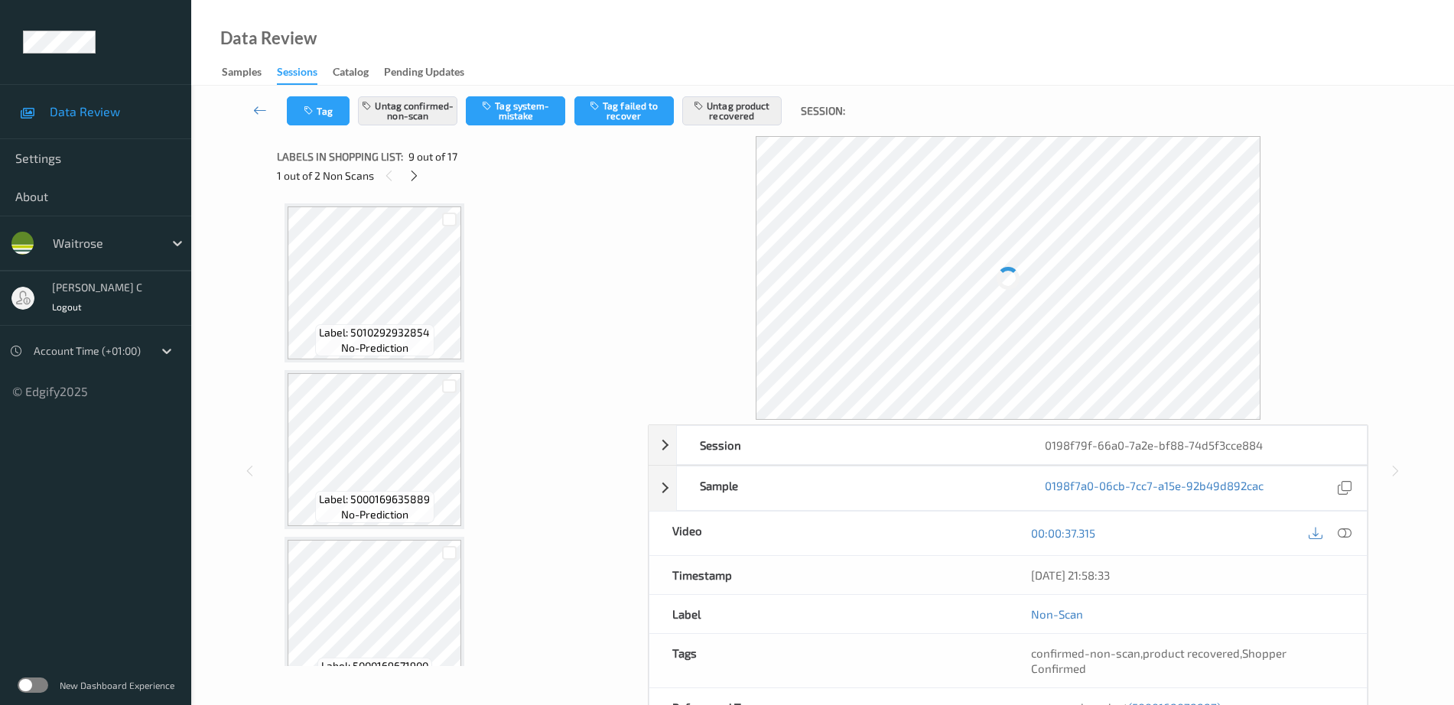
scroll to position [1175, 0]
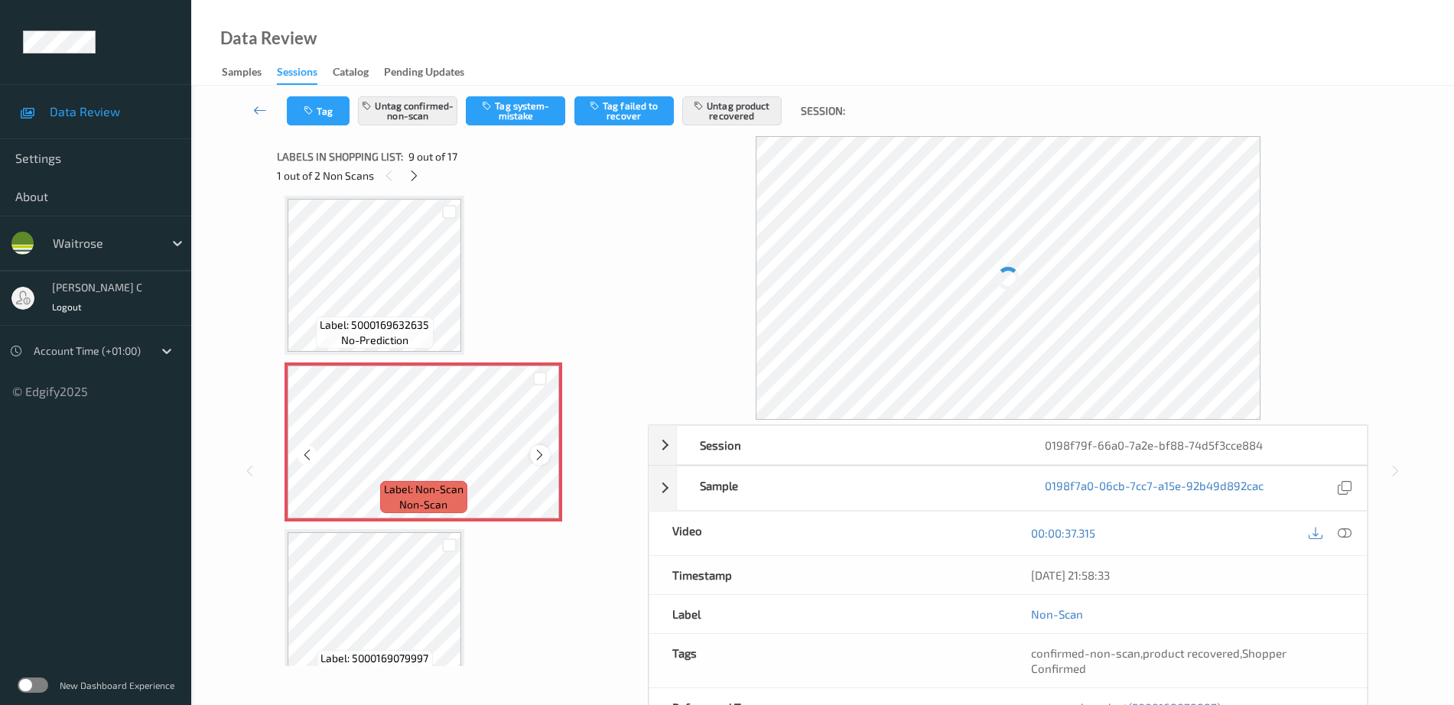
click at [537, 454] on icon at bounding box center [539, 455] width 13 height 14
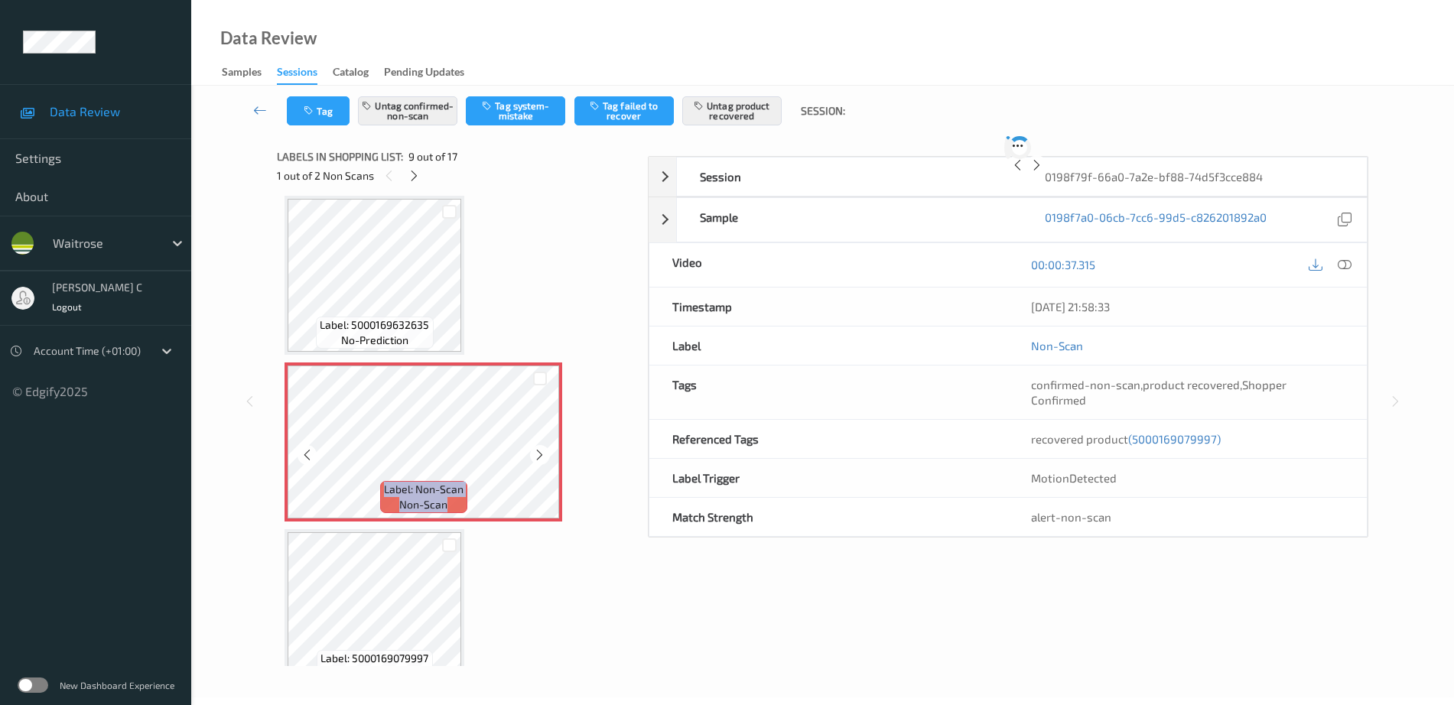
click at [537, 454] on icon at bounding box center [539, 455] width 13 height 14
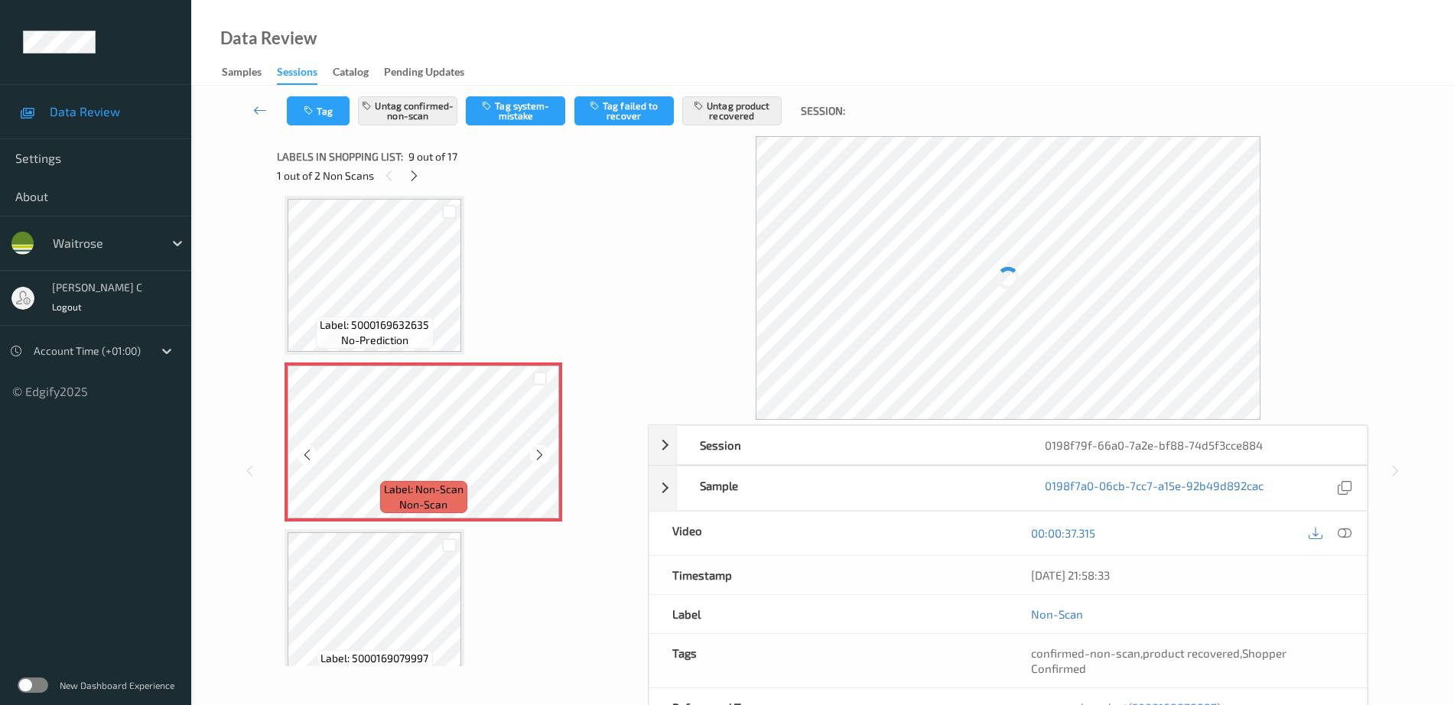
click at [537, 454] on icon at bounding box center [539, 455] width 13 height 14
click at [548, 454] on div at bounding box center [539, 454] width 19 height 19
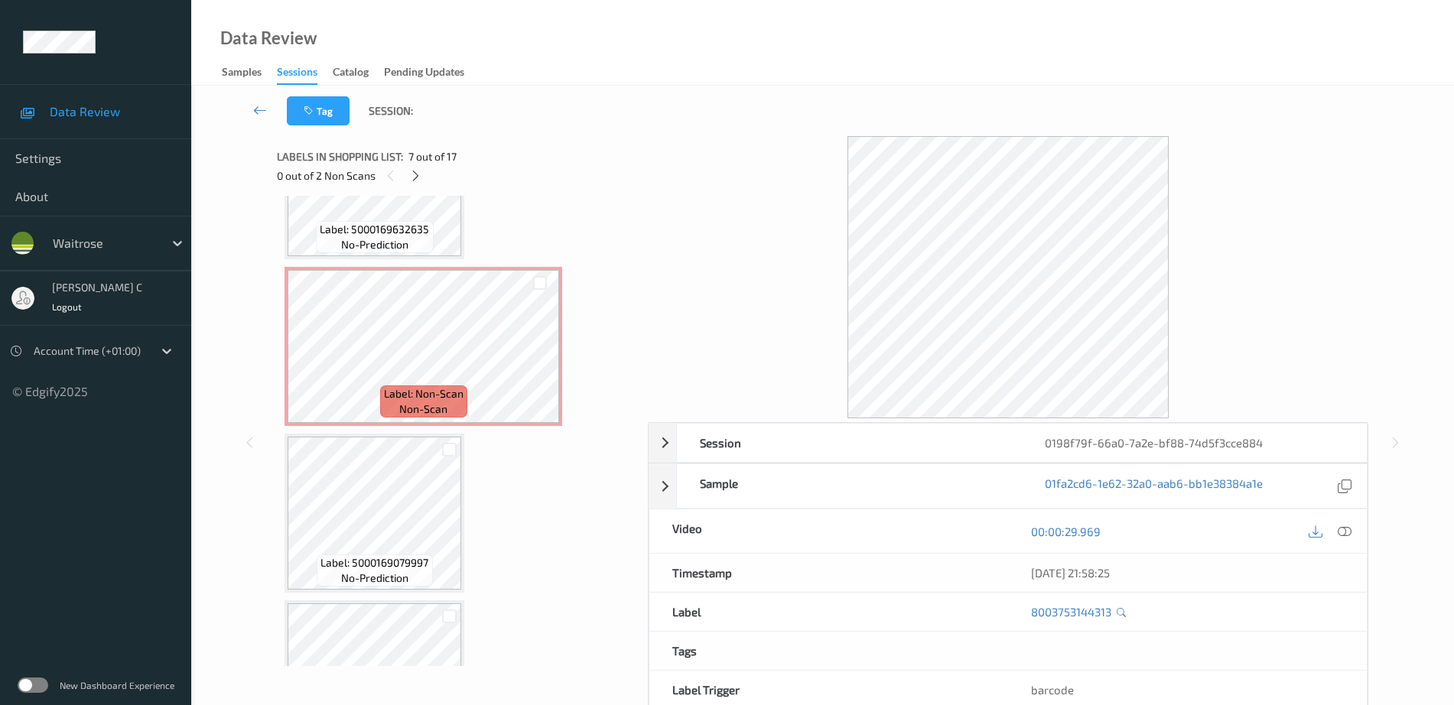
scroll to position [984, 0]
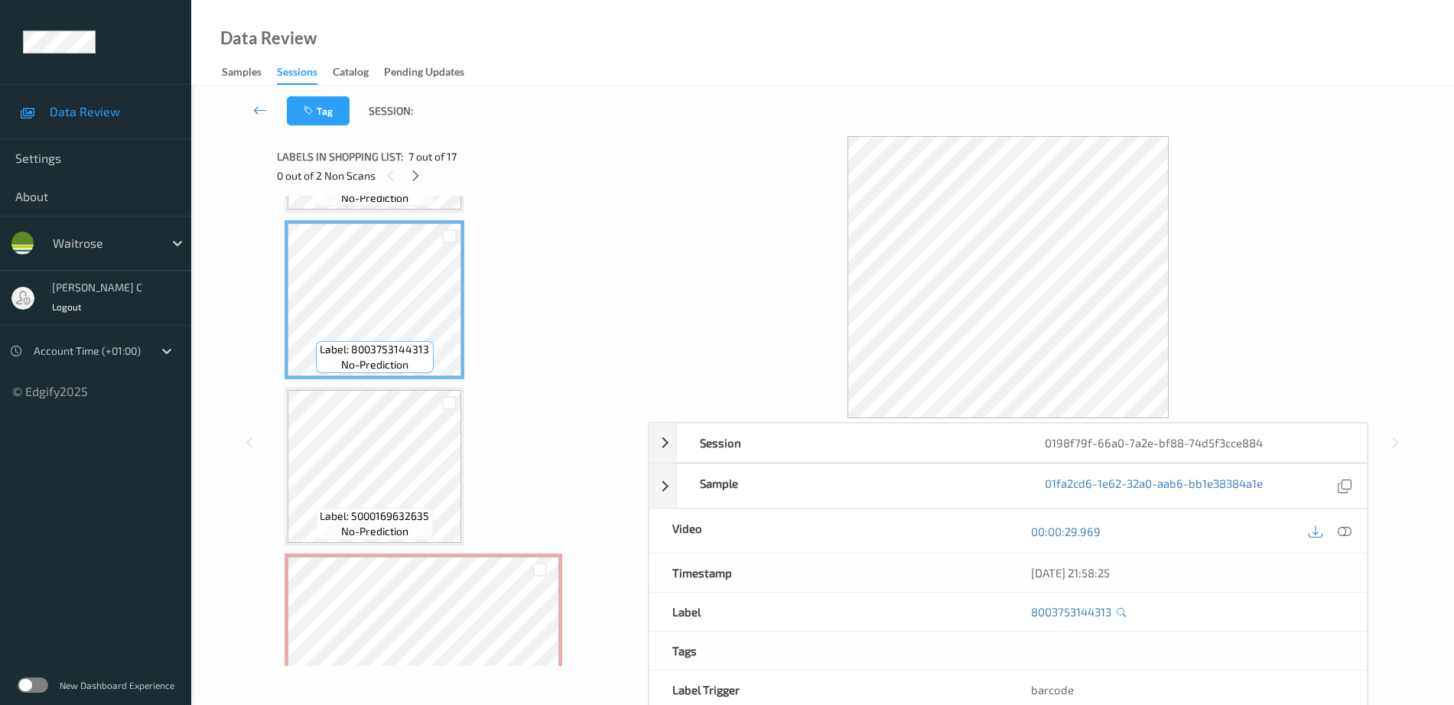
drag, startPoint x: 1338, startPoint y: 530, endPoint x: 1323, endPoint y: 535, distance: 16.0
click at [1341, 530] on icon at bounding box center [1345, 532] width 14 height 14
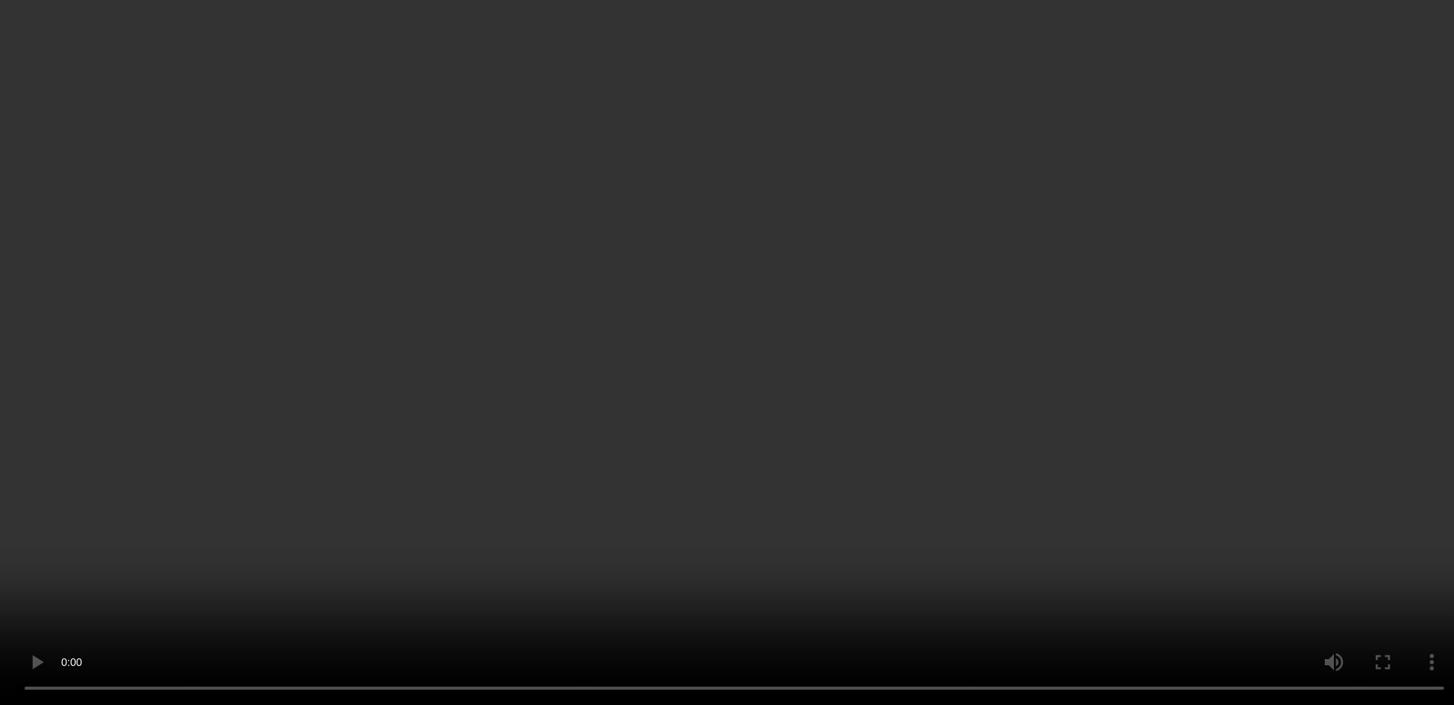
scroll to position [2035, 0]
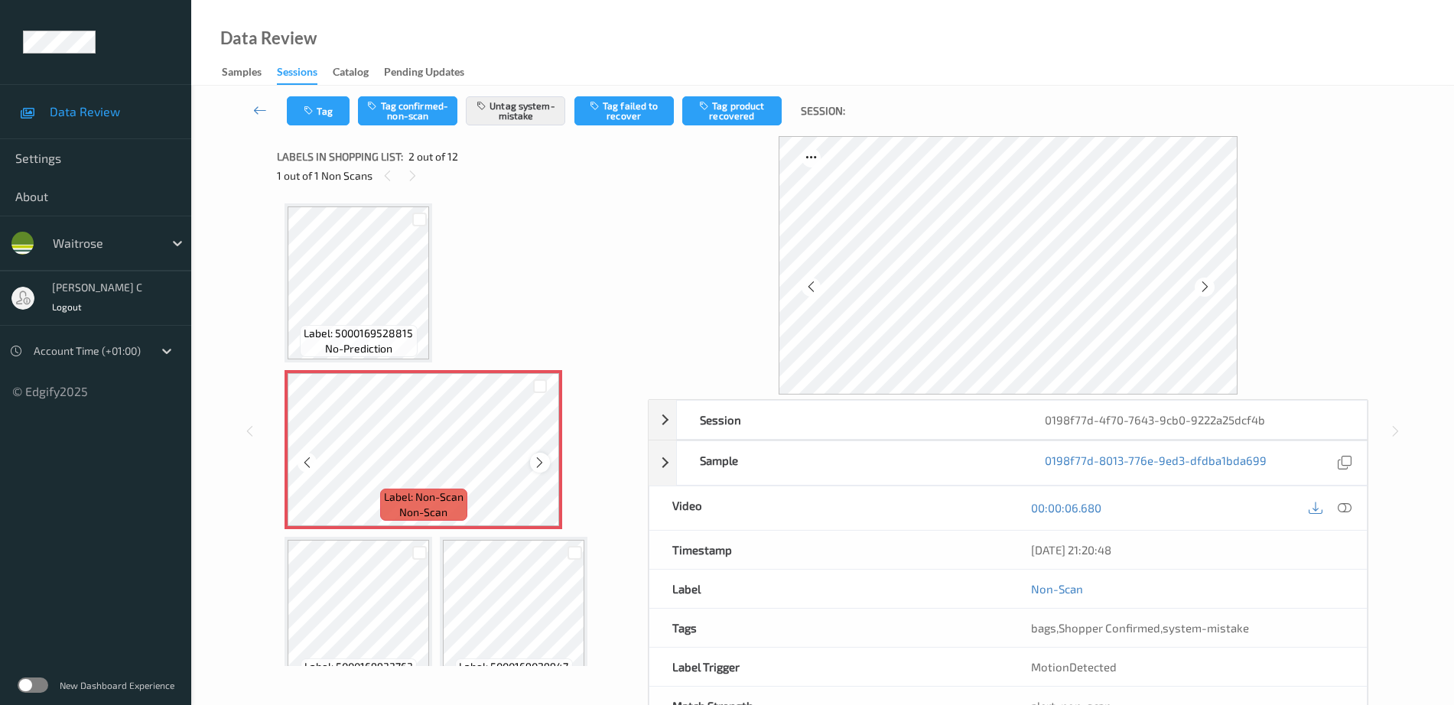
click at [539, 466] on icon at bounding box center [539, 463] width 13 height 14
click at [302, 106] on button "Tag" at bounding box center [318, 110] width 63 height 29
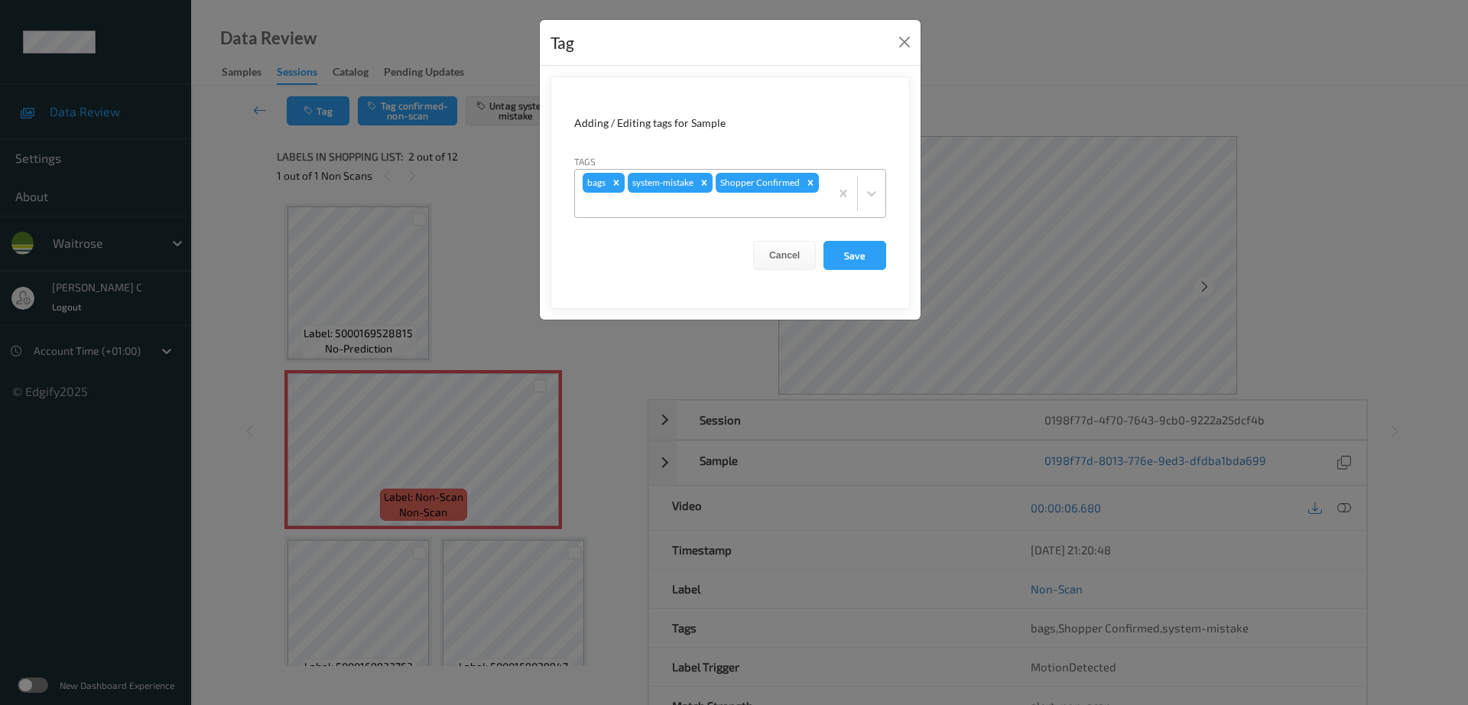
click at [788, 210] on div at bounding box center [702, 205] width 239 height 18
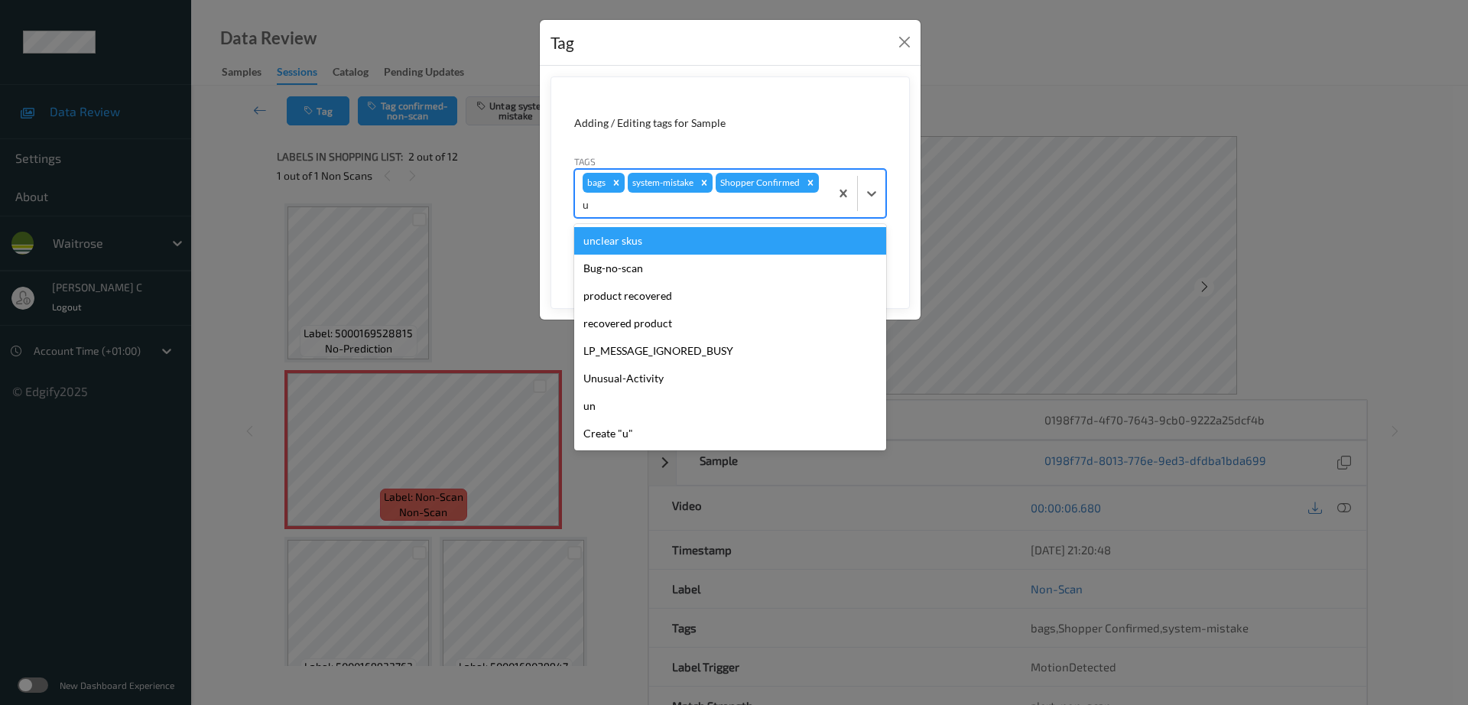
type input "un"
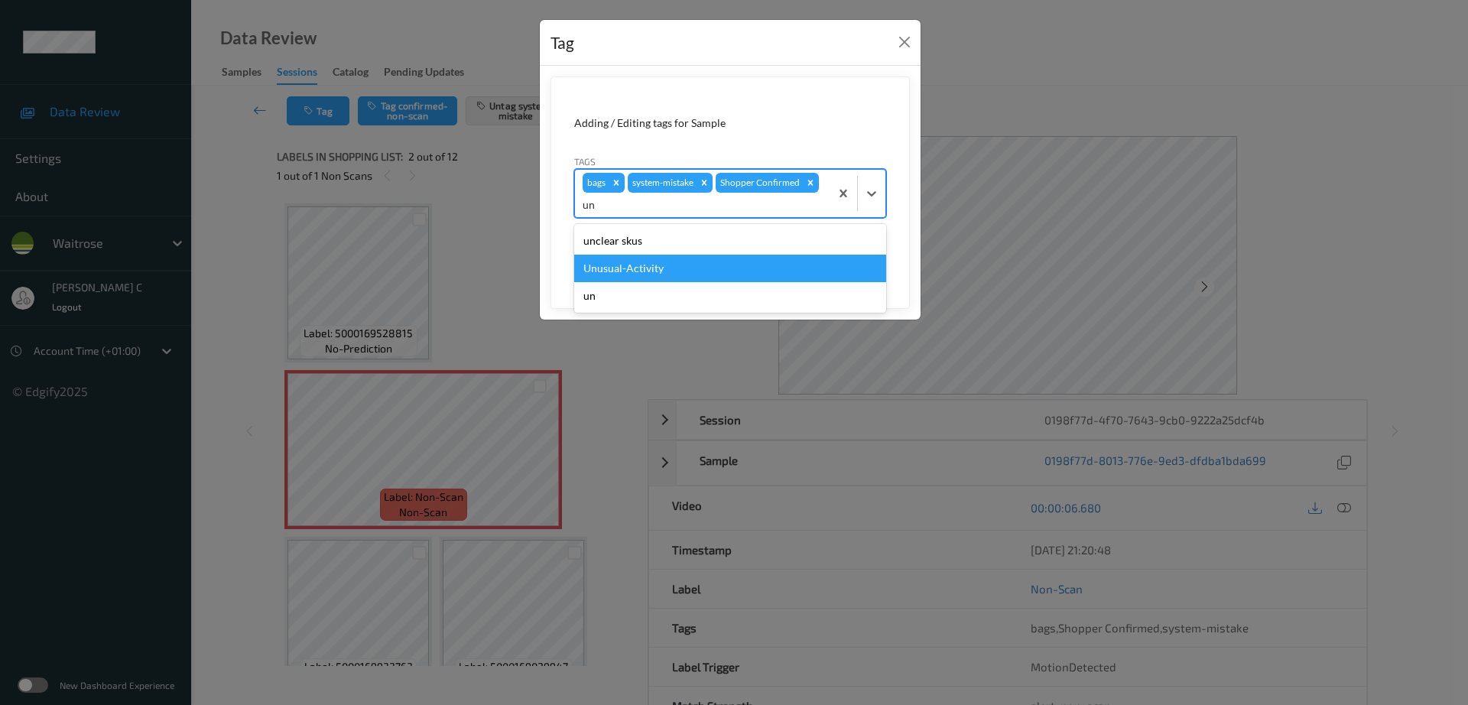
click at [668, 268] on div "Unusual-Activity" at bounding box center [730, 269] width 312 height 28
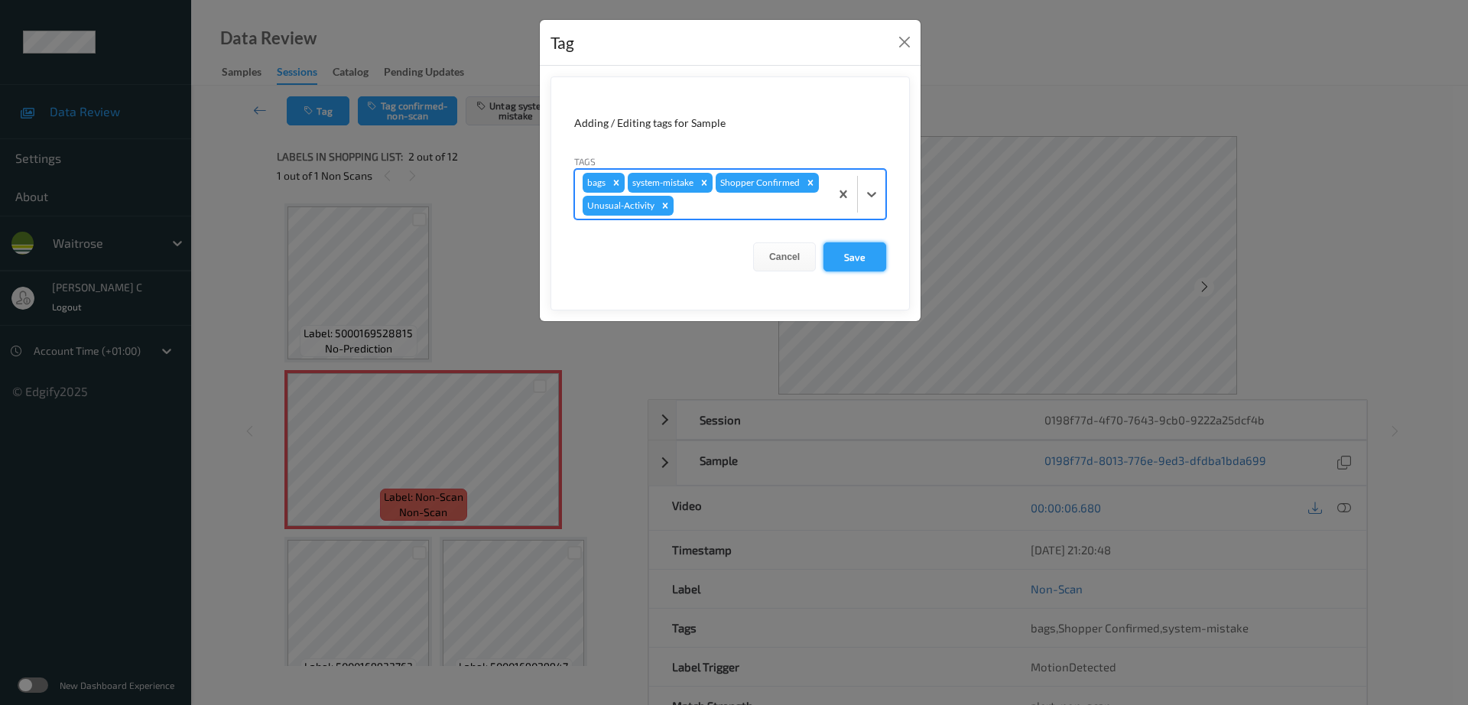
click at [857, 259] on button "Save" at bounding box center [855, 256] width 63 height 29
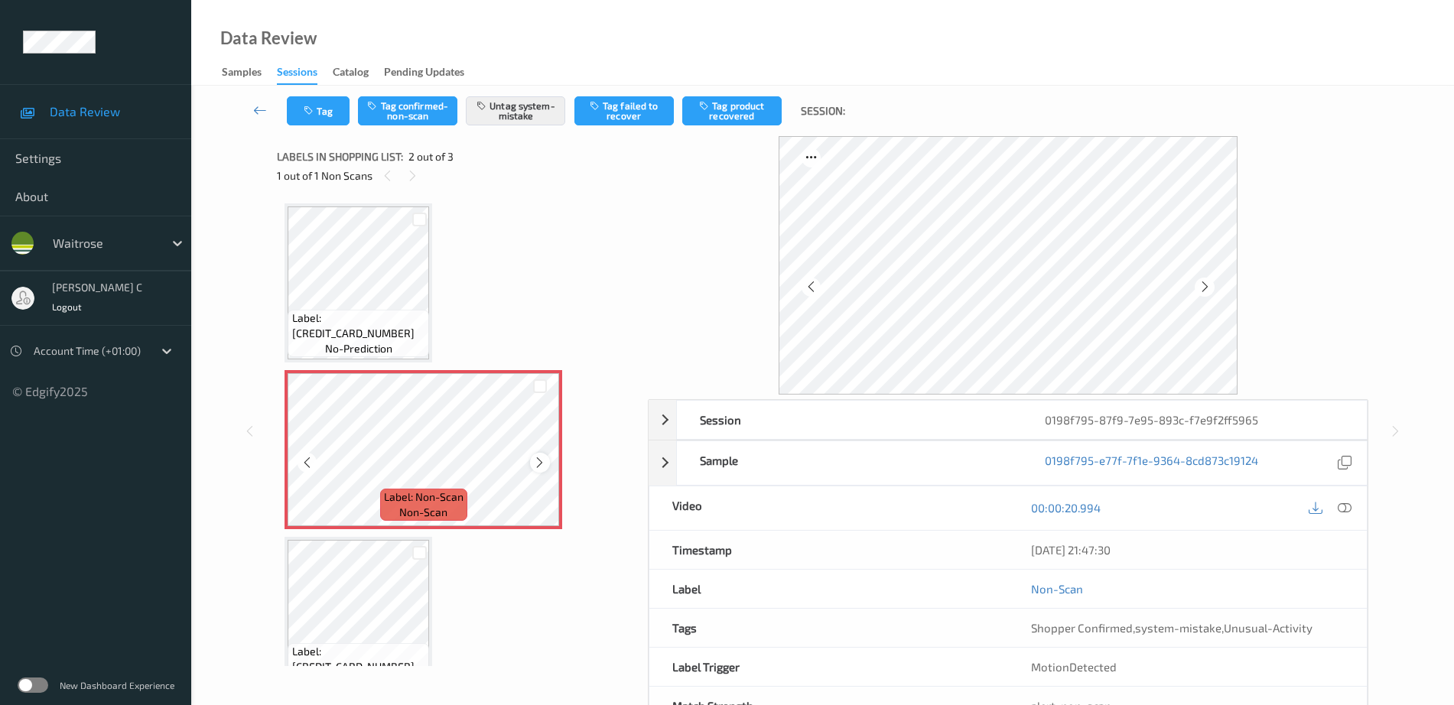
click at [541, 465] on icon at bounding box center [539, 463] width 13 height 14
click at [544, 458] on icon at bounding box center [539, 463] width 13 height 14
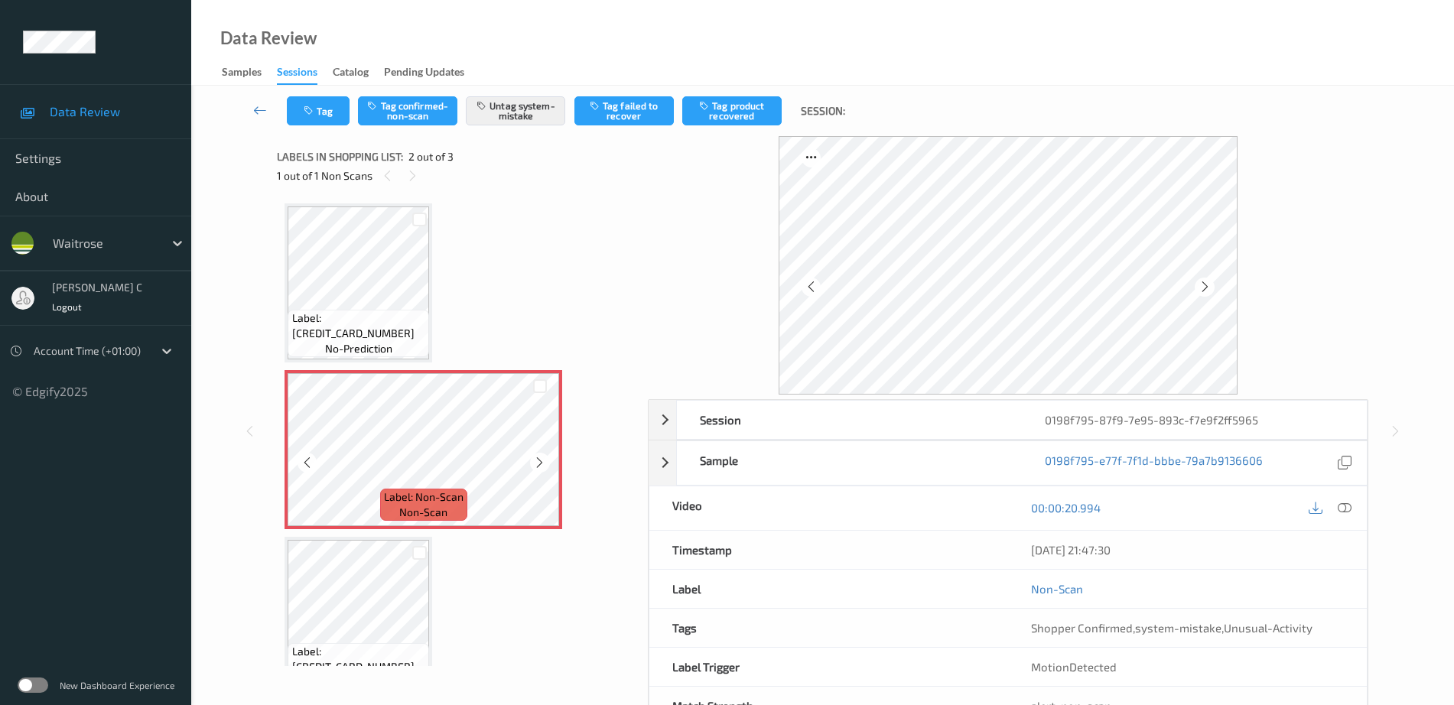
click at [544, 458] on icon at bounding box center [539, 463] width 13 height 14
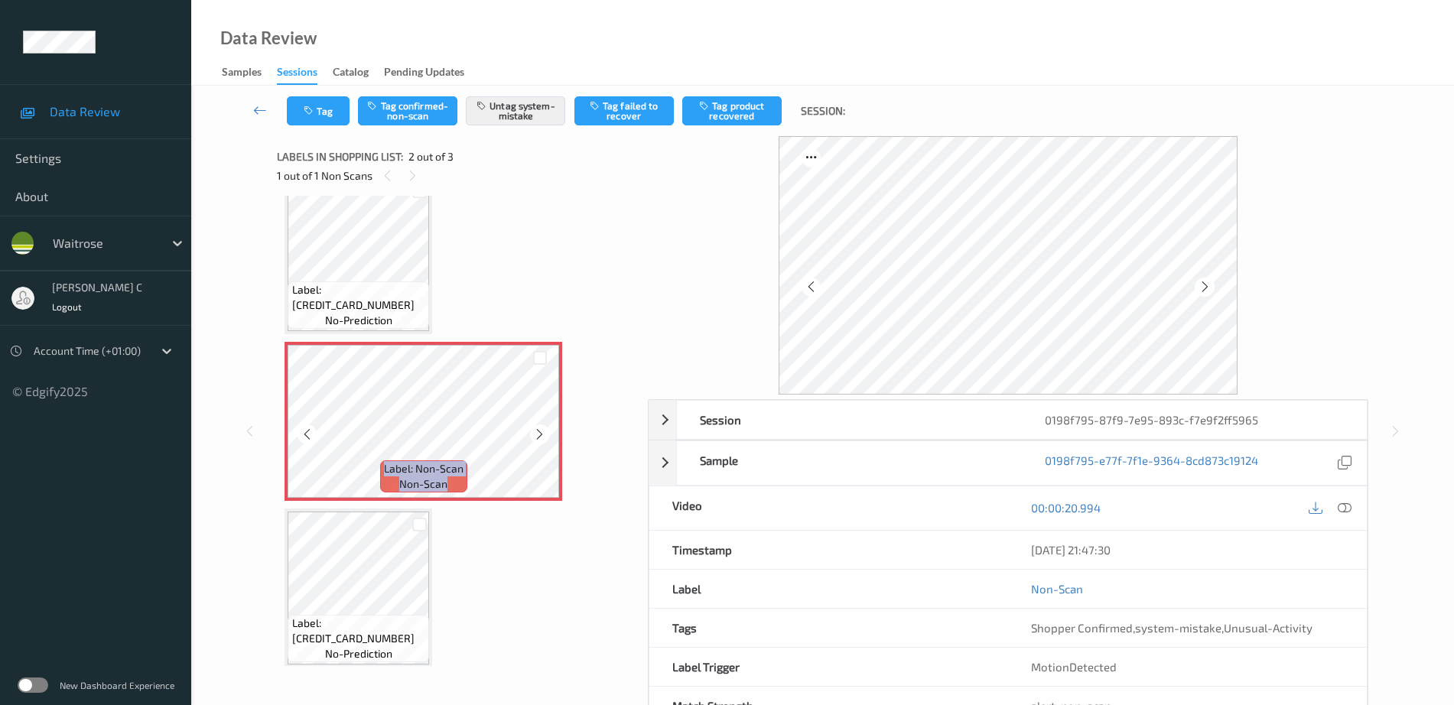
scroll to position [37, 0]
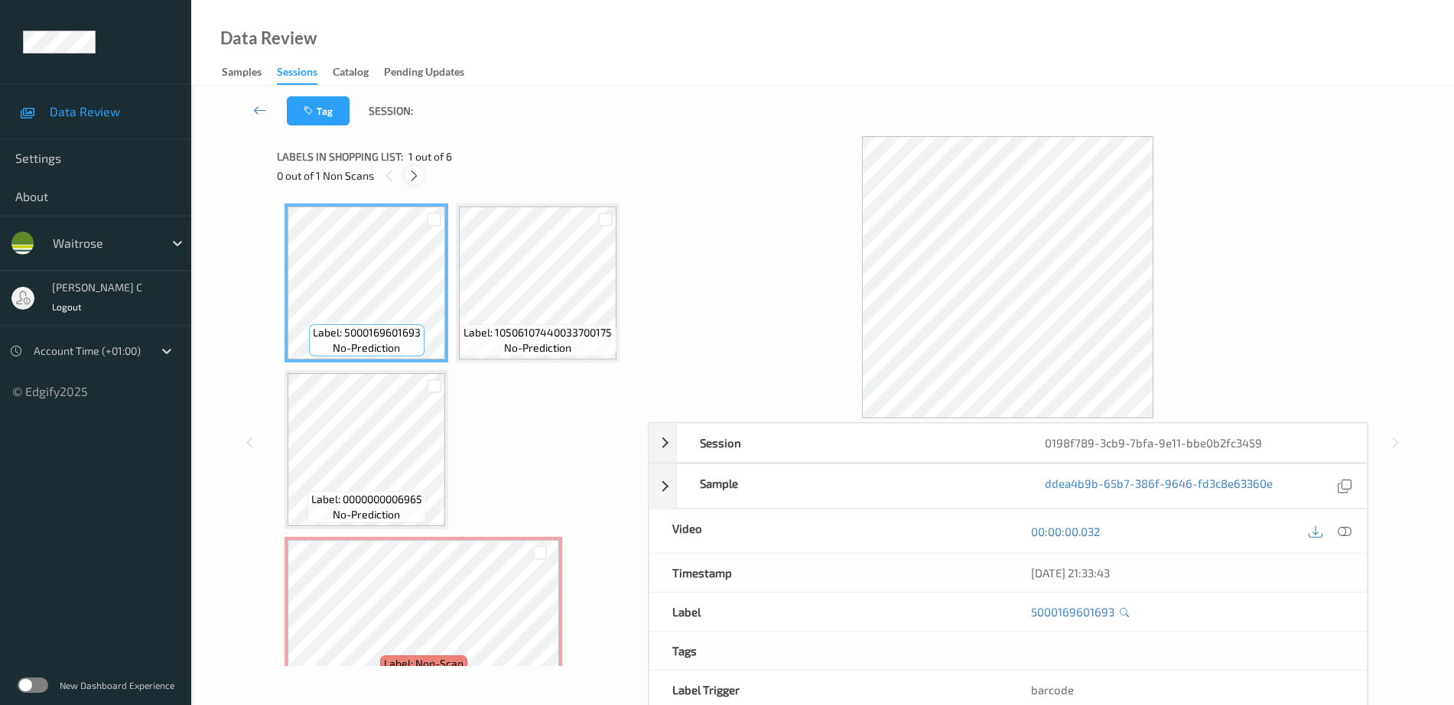
click at [411, 178] on icon at bounding box center [414, 176] width 13 height 14
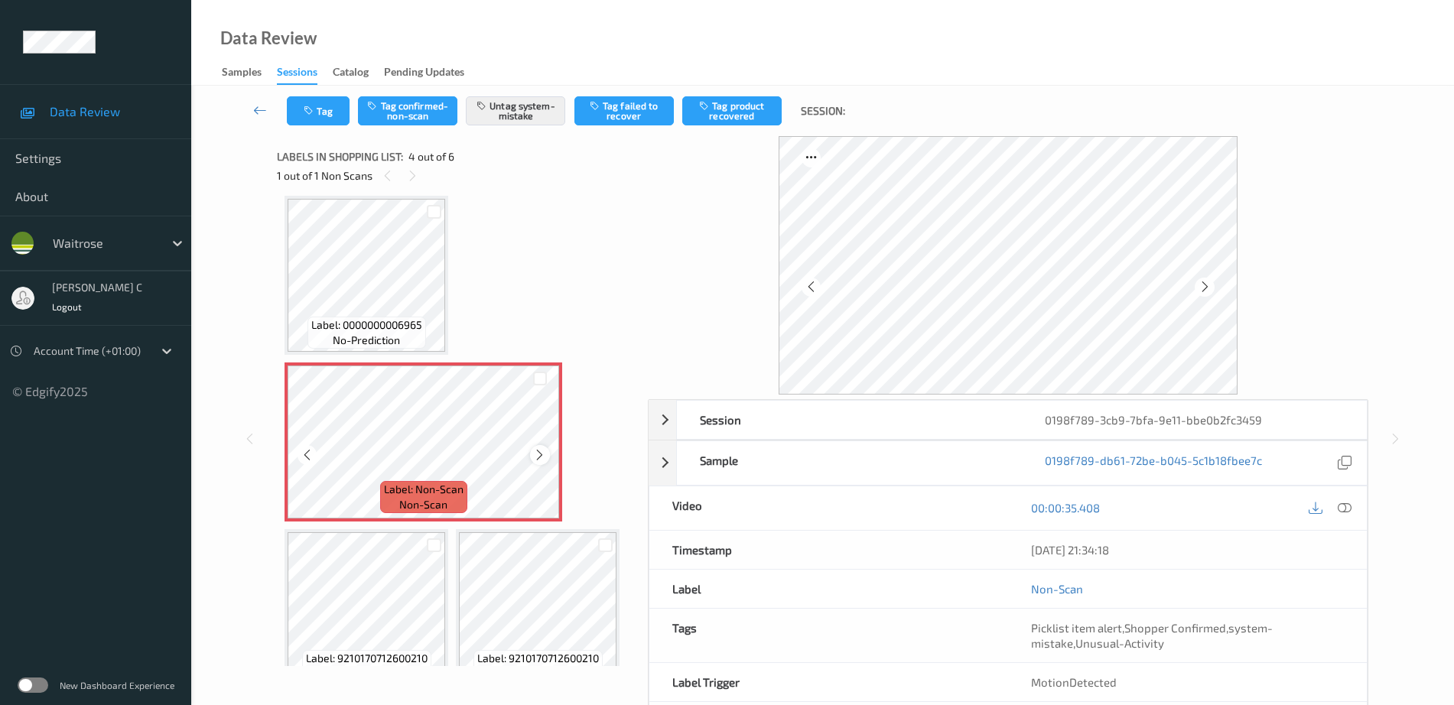
click at [541, 449] on icon at bounding box center [539, 455] width 13 height 14
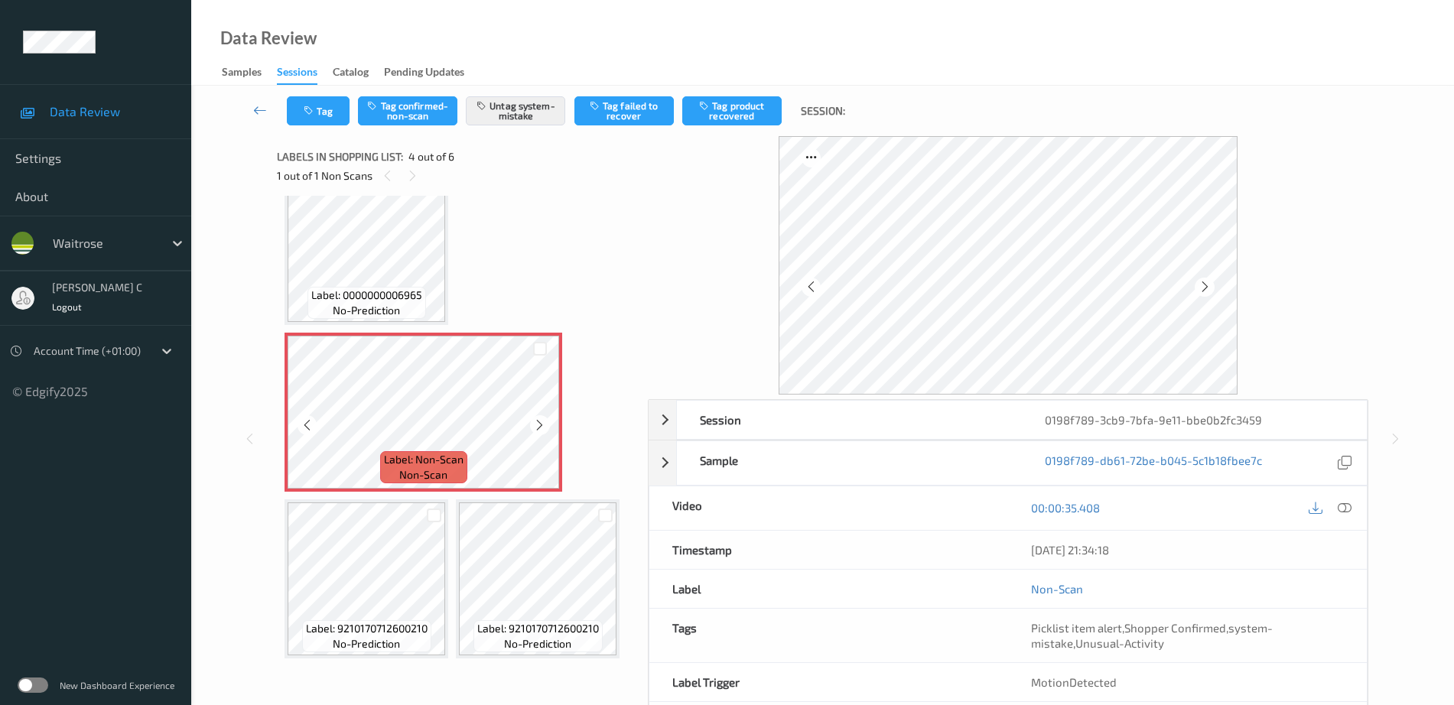
scroll to position [0, 0]
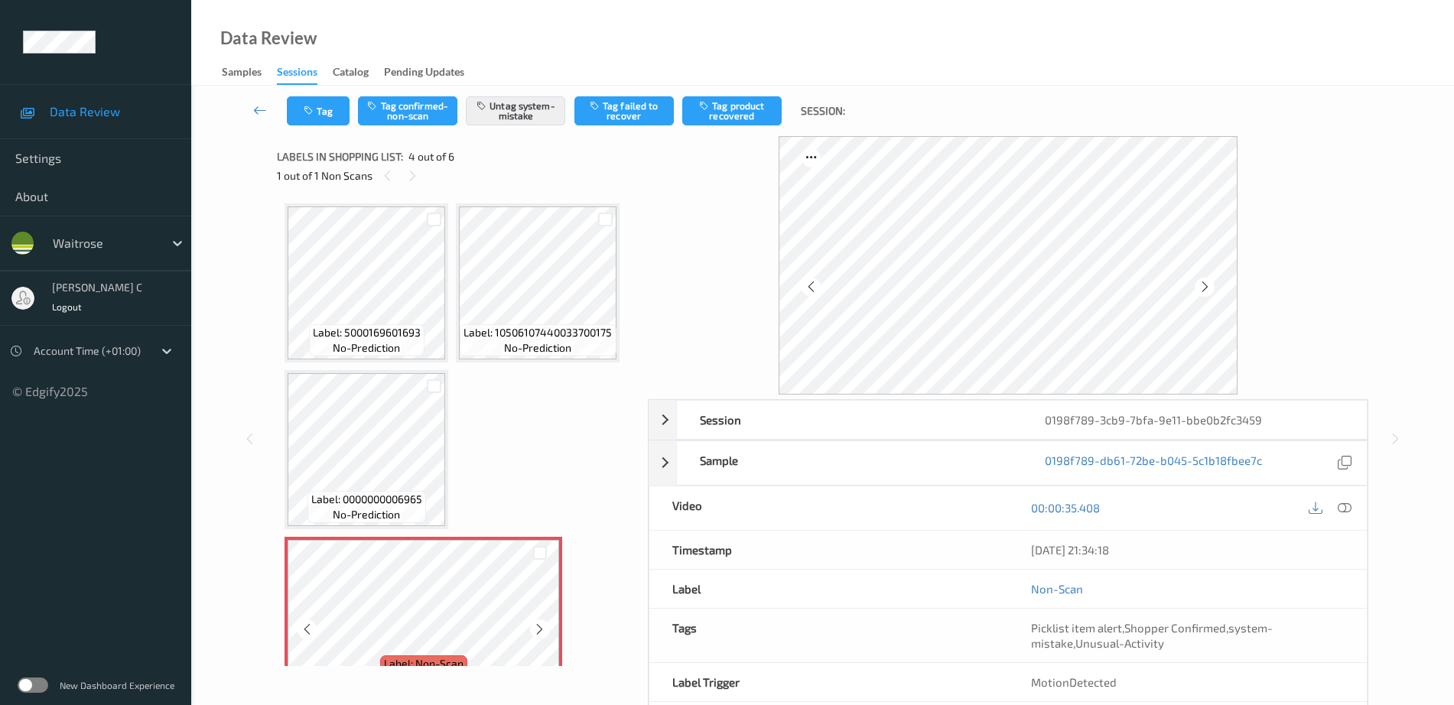
click at [349, 350] on span "no-prediction" at bounding box center [366, 347] width 67 height 15
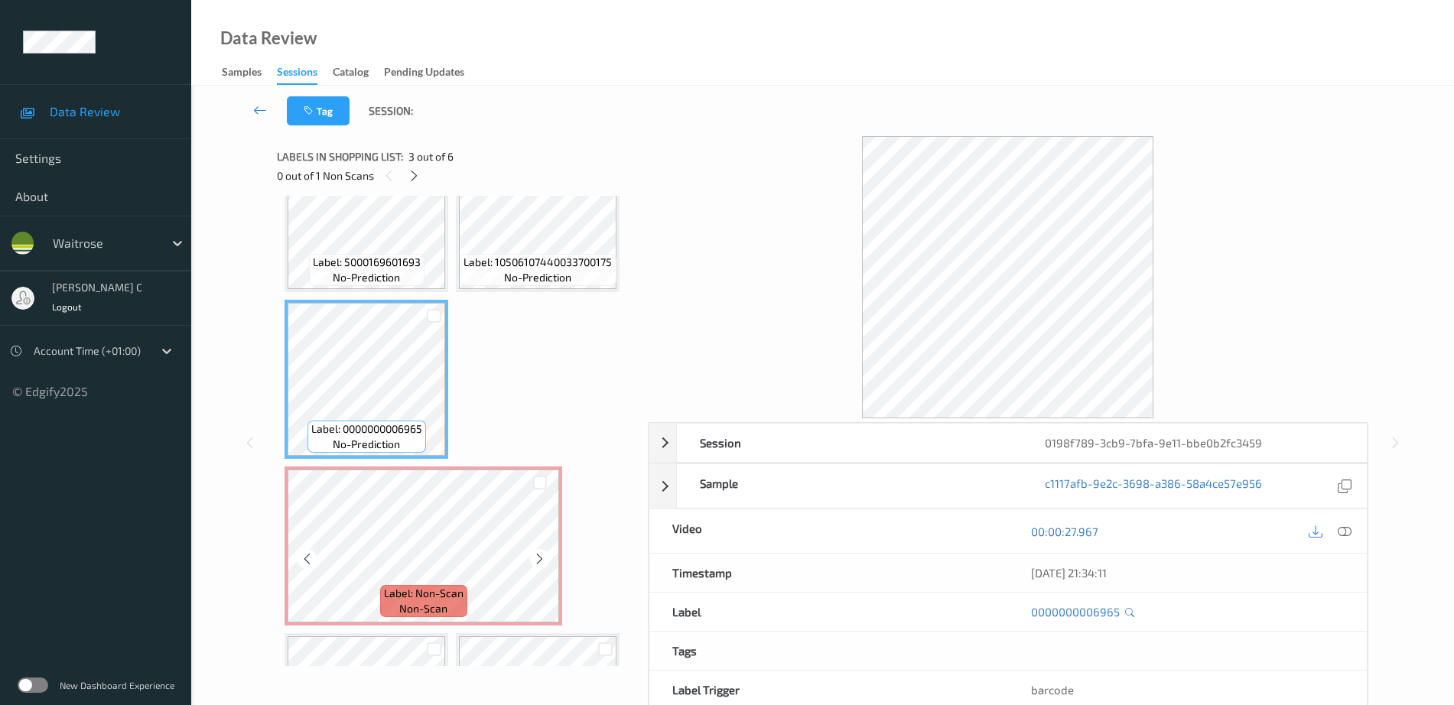
scroll to position [96, 0]
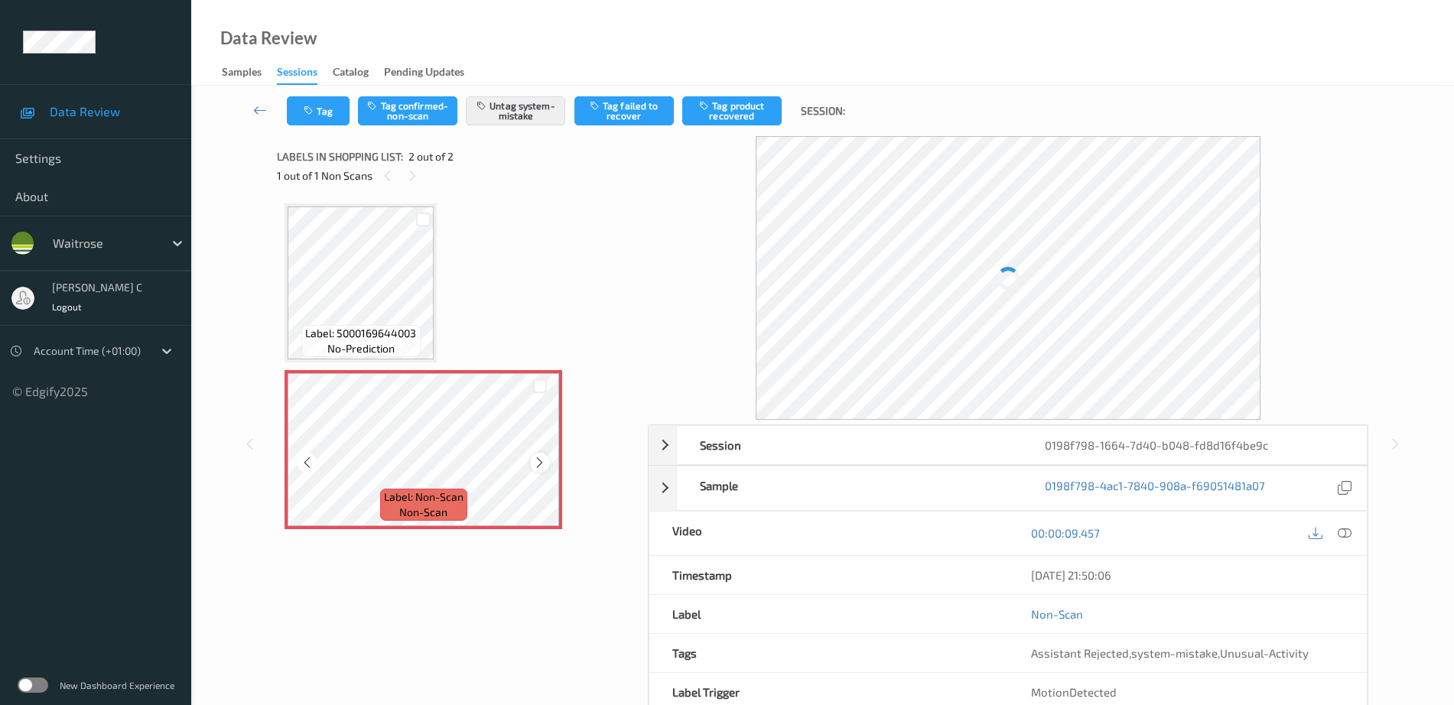
click at [541, 454] on div at bounding box center [539, 462] width 19 height 19
click at [405, 334] on span "Label: 3415581545920" at bounding box center [366, 332] width 110 height 15
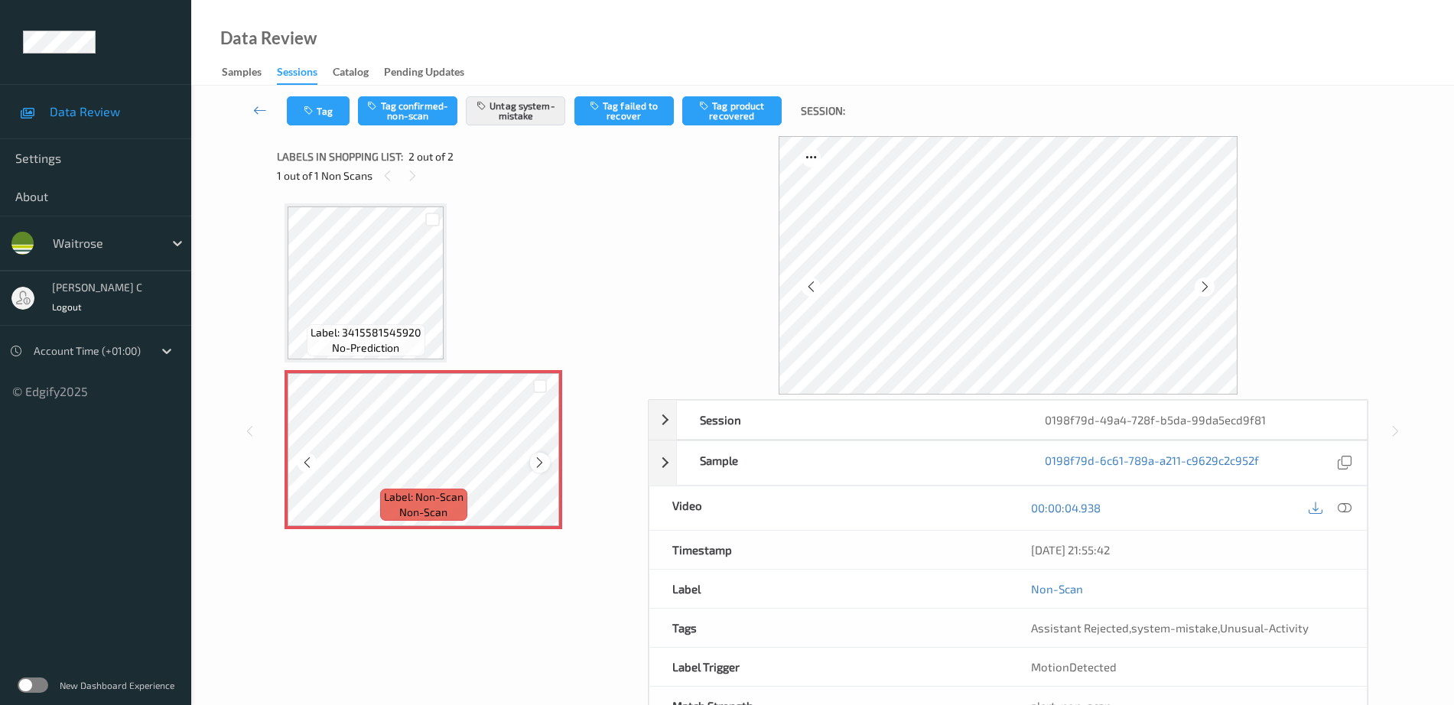
click at [540, 467] on icon at bounding box center [539, 463] width 13 height 14
click at [541, 467] on icon at bounding box center [539, 463] width 13 height 14
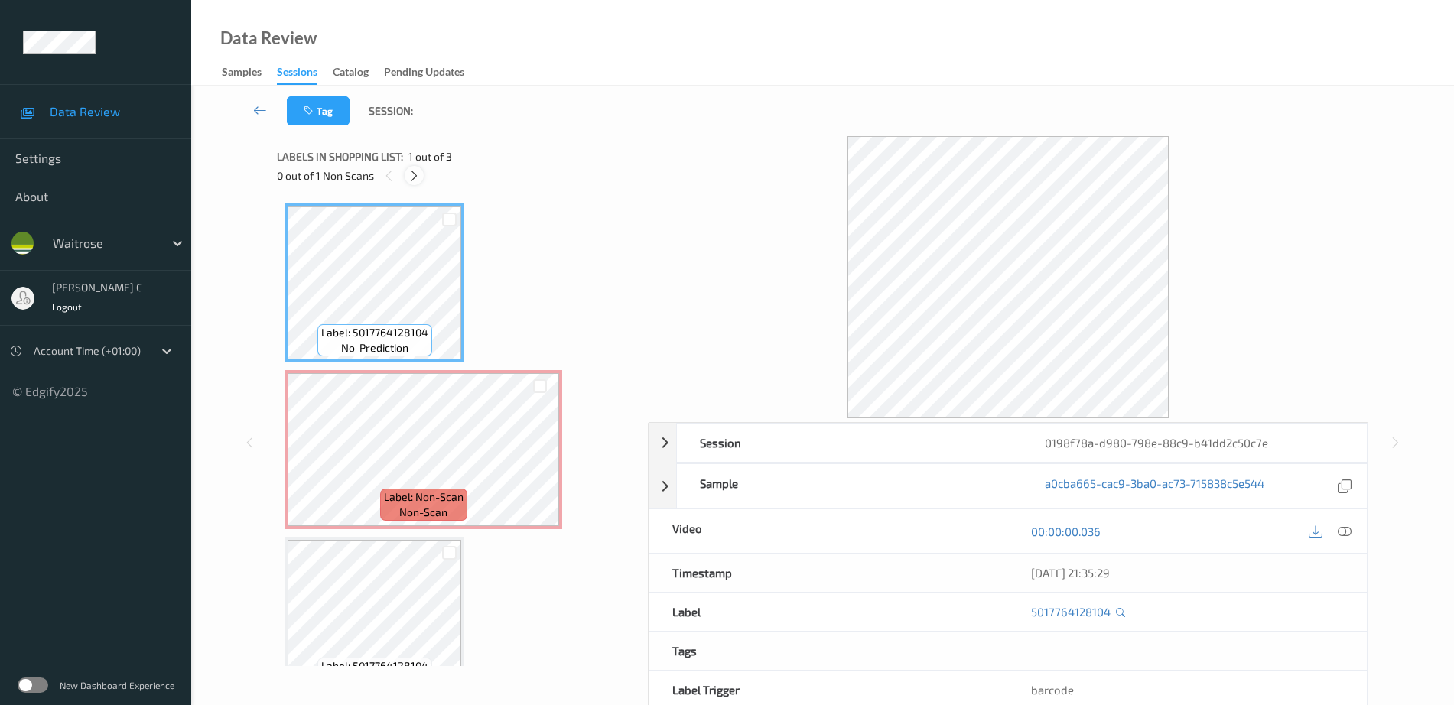
click at [412, 173] on icon at bounding box center [414, 176] width 13 height 14
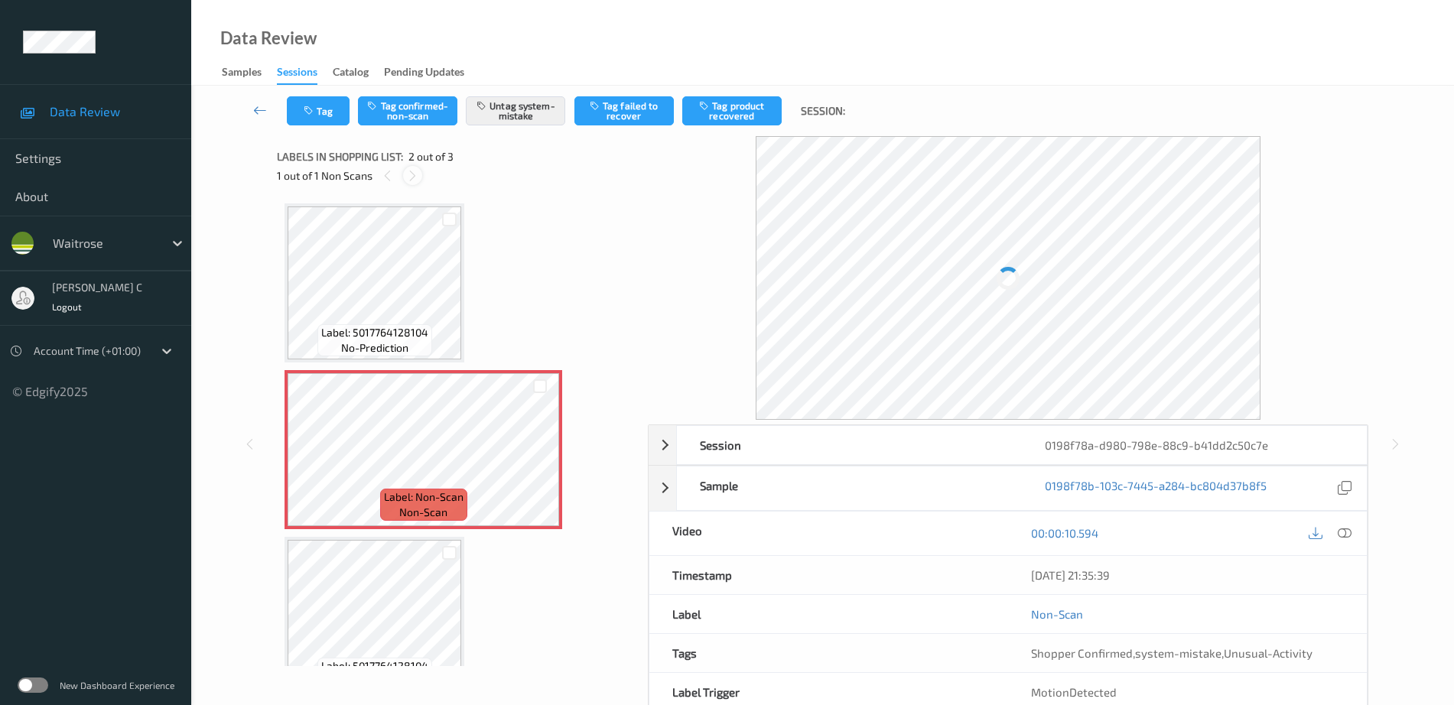
scroll to position [8, 0]
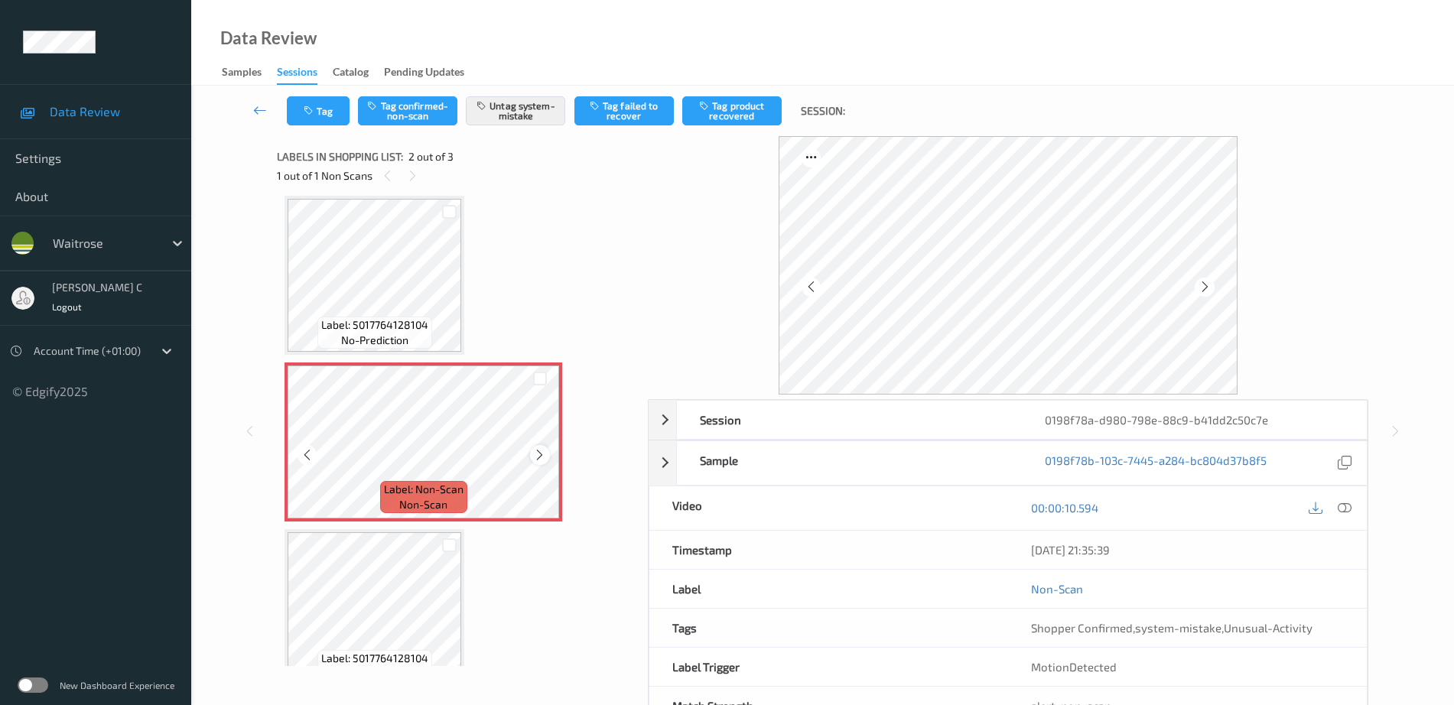
click at [540, 456] on icon at bounding box center [539, 455] width 13 height 14
click at [540, 457] on icon at bounding box center [539, 455] width 13 height 14
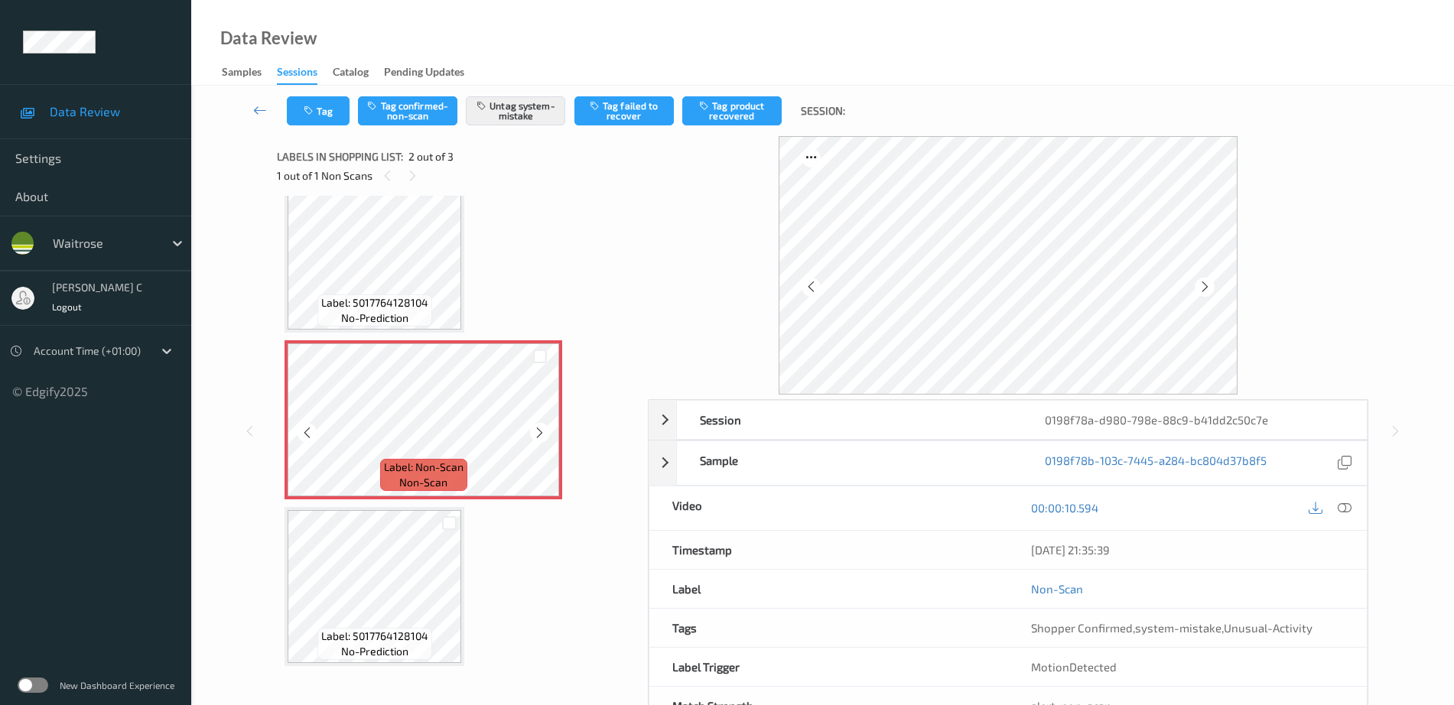
scroll to position [37, 0]
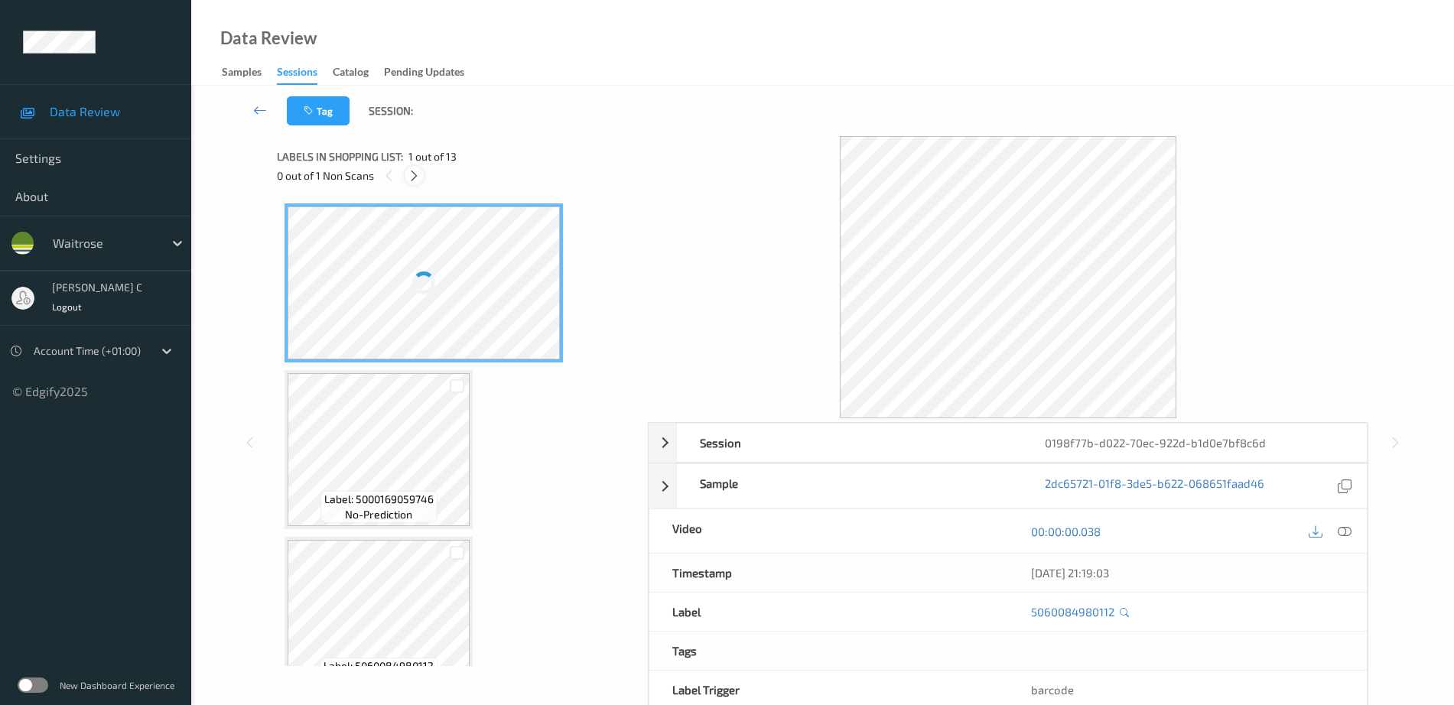
click at [414, 174] on icon at bounding box center [414, 176] width 13 height 14
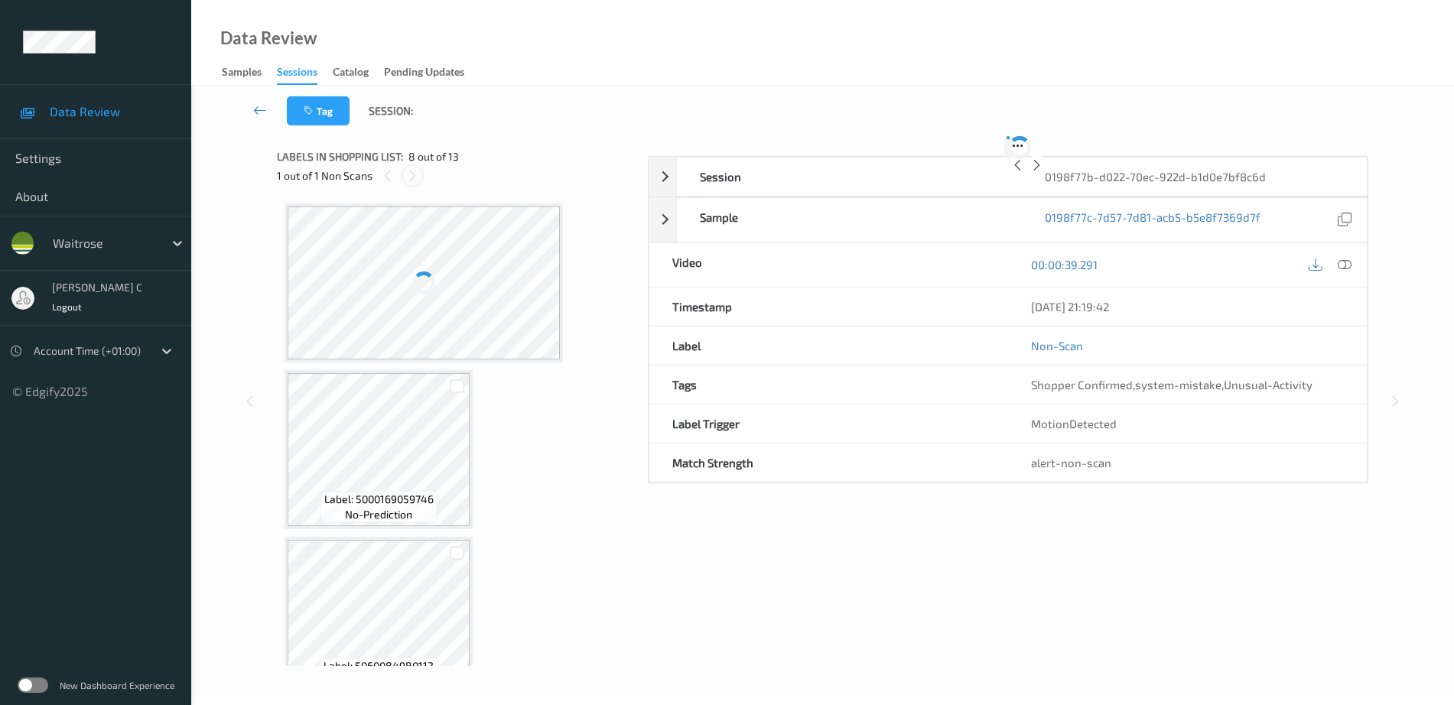
scroll to position [1008, 0]
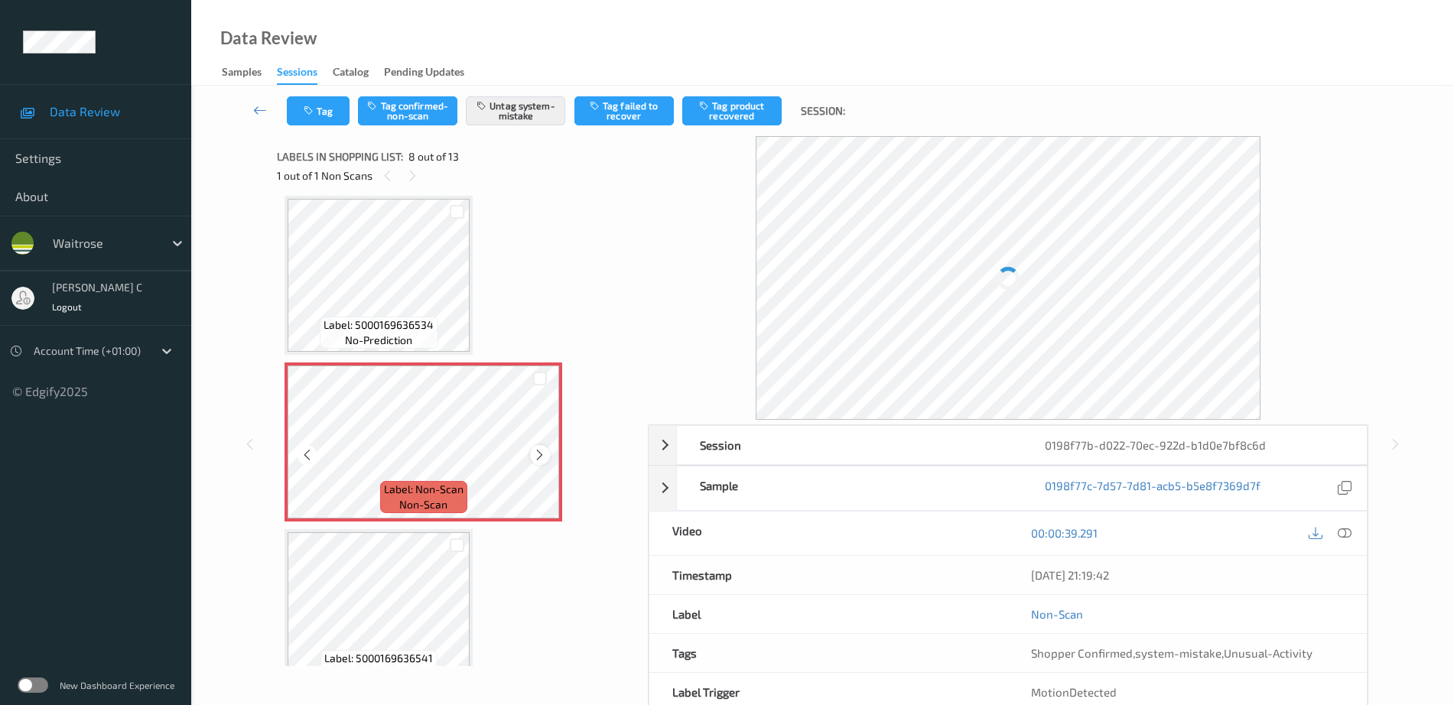
click at [547, 456] on div at bounding box center [539, 454] width 19 height 19
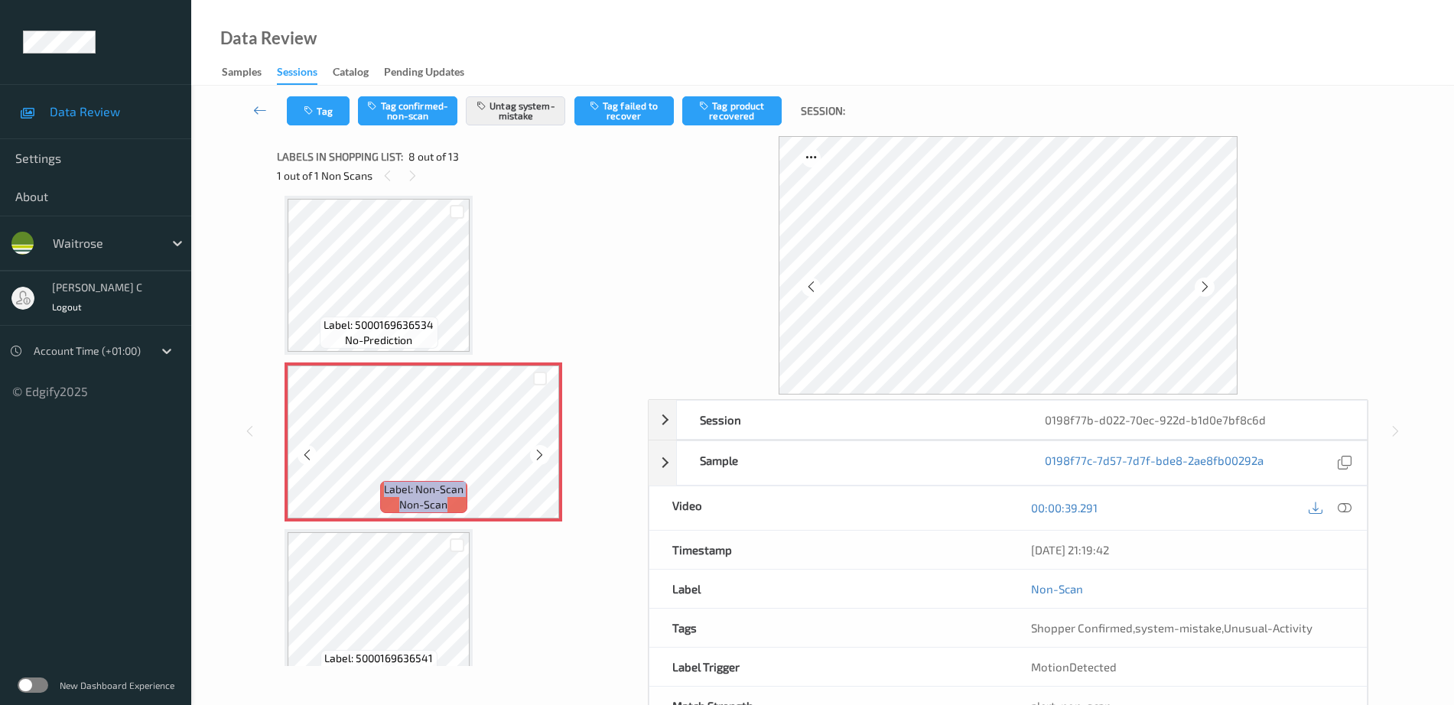
click at [547, 456] on div at bounding box center [539, 454] width 19 height 19
click at [547, 454] on div at bounding box center [539, 454] width 19 height 19
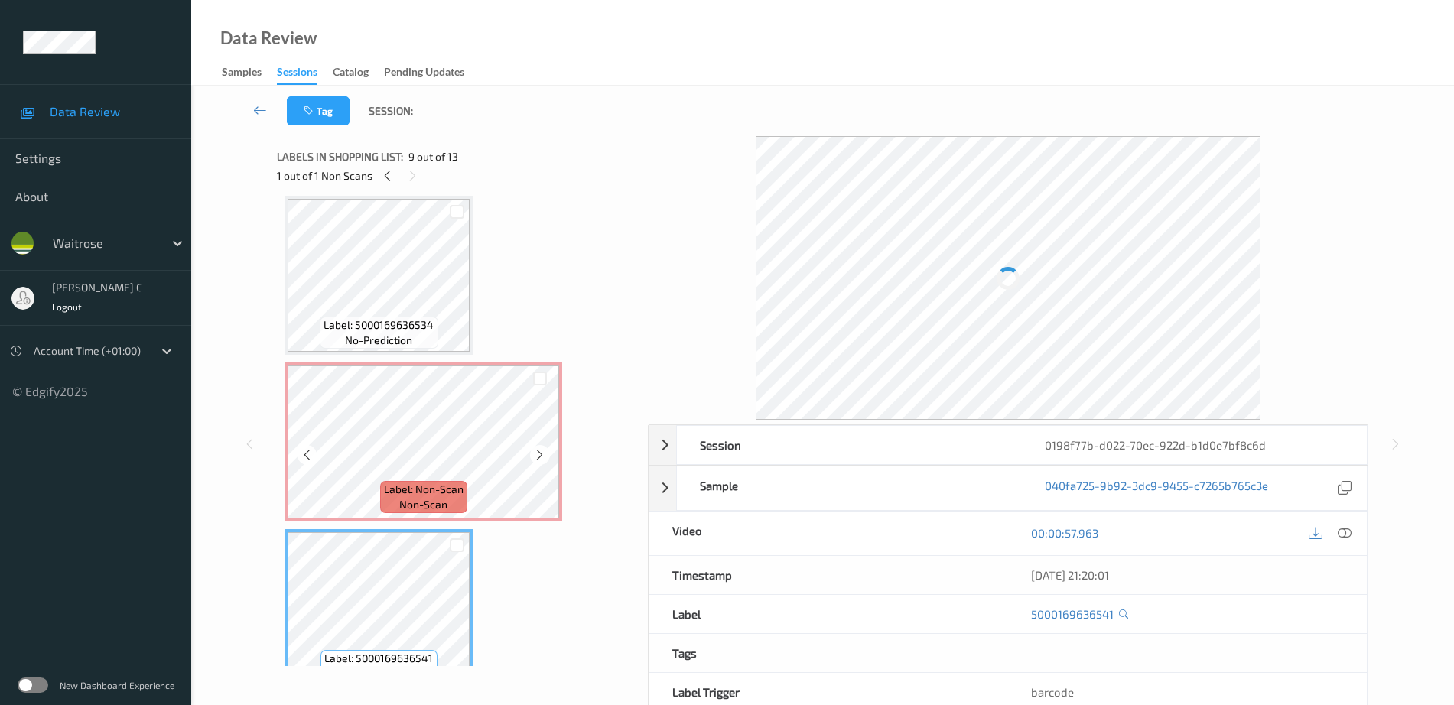
click at [378, 345] on span "no-prediction" at bounding box center [378, 340] width 67 height 15
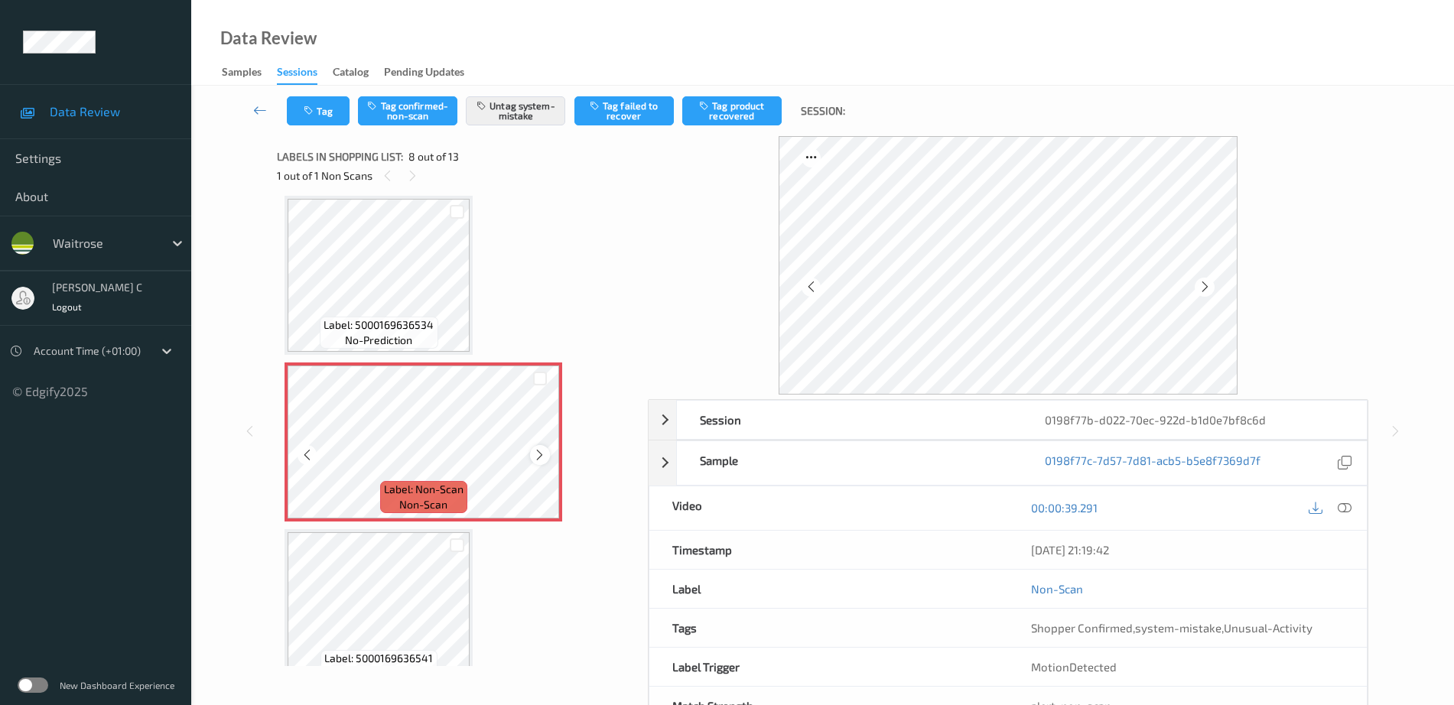
click at [538, 453] on icon at bounding box center [539, 455] width 13 height 14
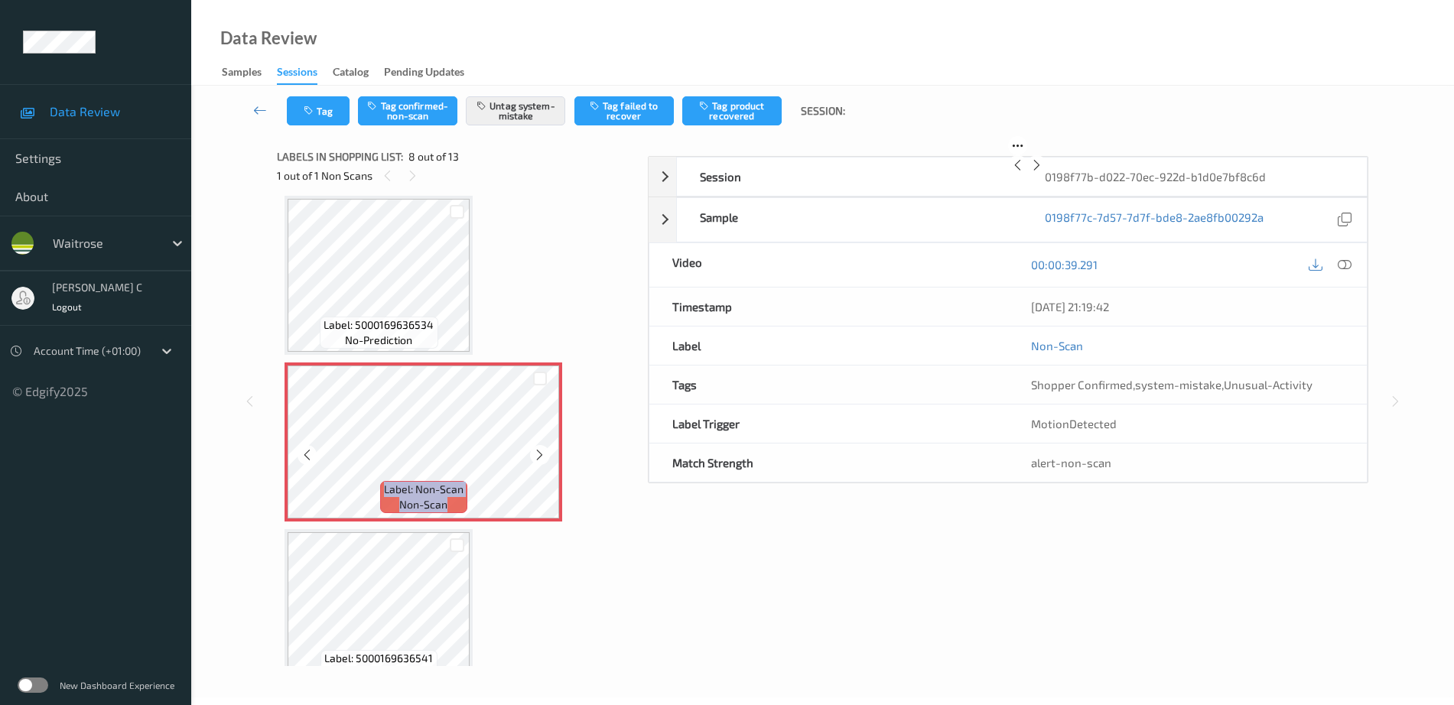
click at [538, 453] on icon at bounding box center [539, 455] width 13 height 14
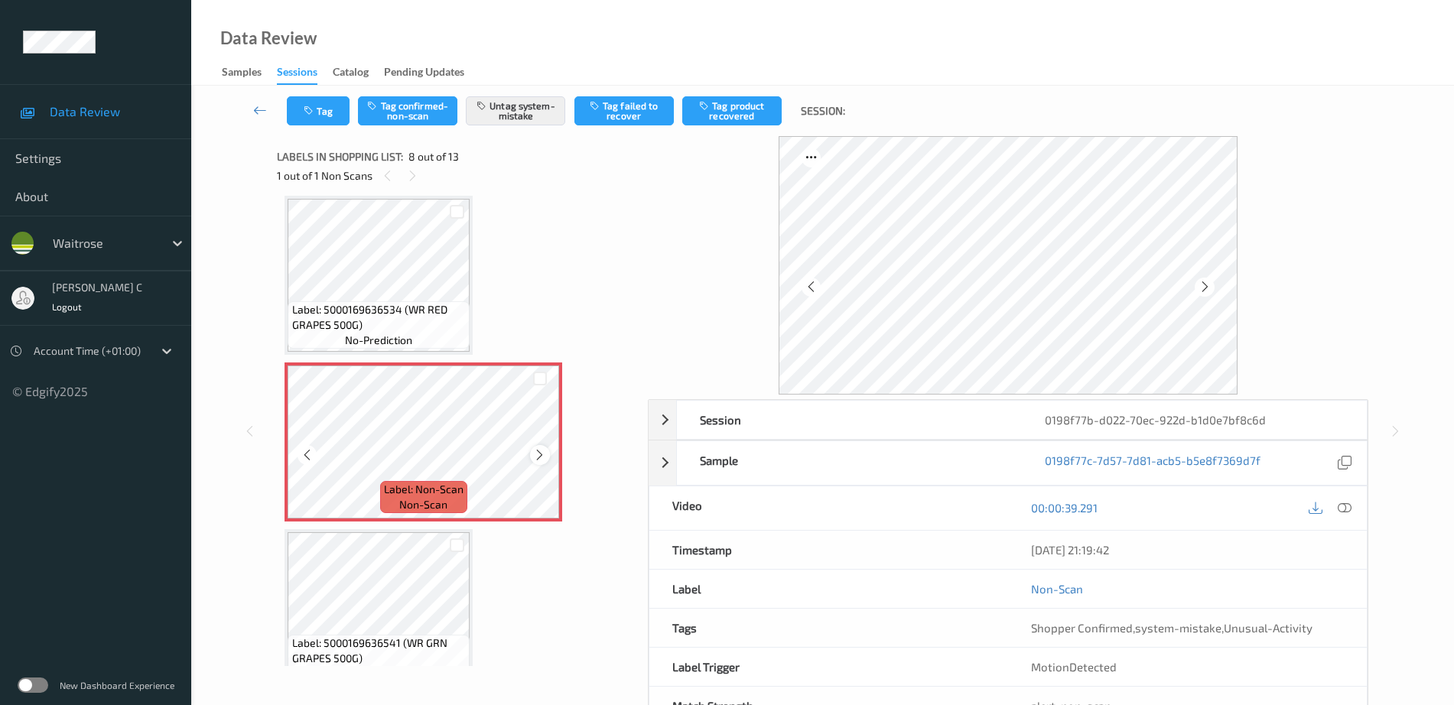
click at [538, 455] on icon at bounding box center [539, 455] width 13 height 14
click at [538, 453] on icon at bounding box center [539, 455] width 13 height 14
click at [538, 450] on icon at bounding box center [539, 455] width 13 height 14
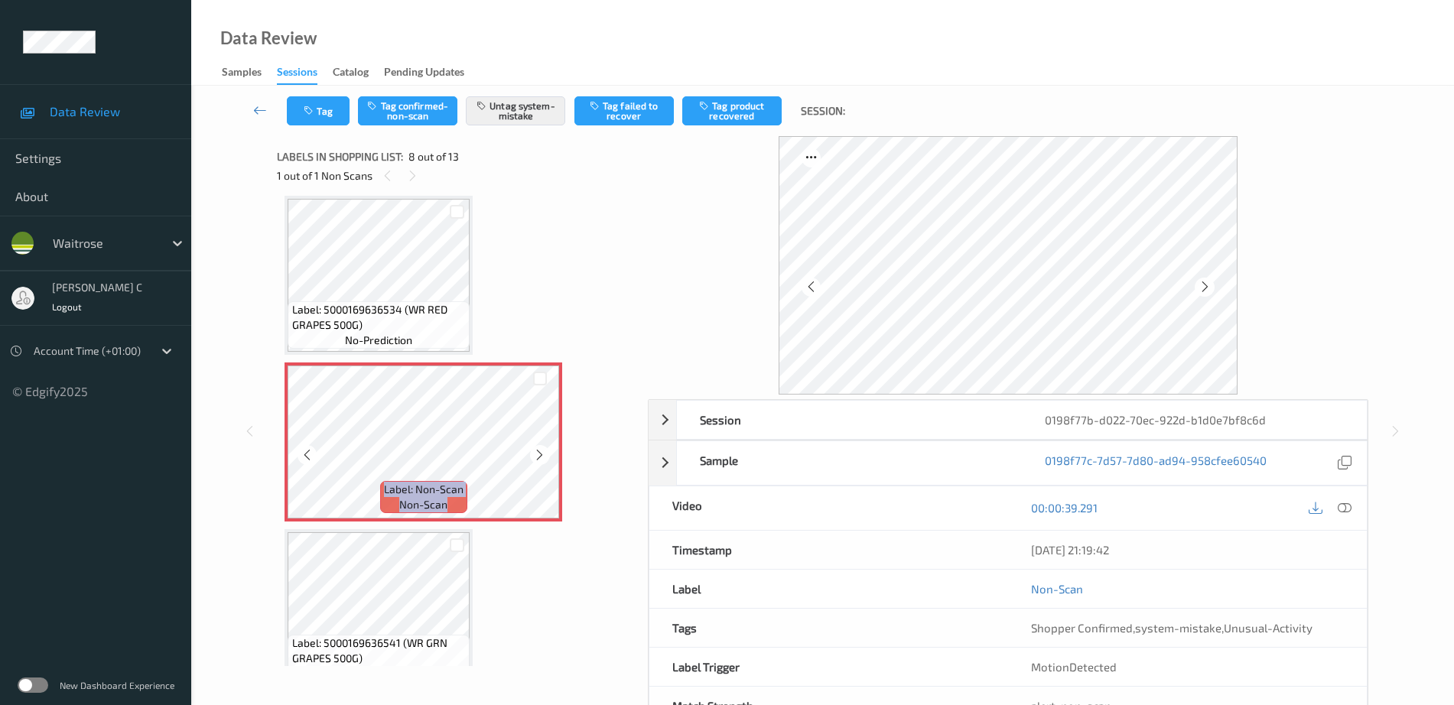
click at [538, 450] on icon at bounding box center [539, 455] width 13 height 14
click at [413, 320] on span "Label: 5000169636534 (WR RED GRAPES 500G)" at bounding box center [379, 317] width 174 height 31
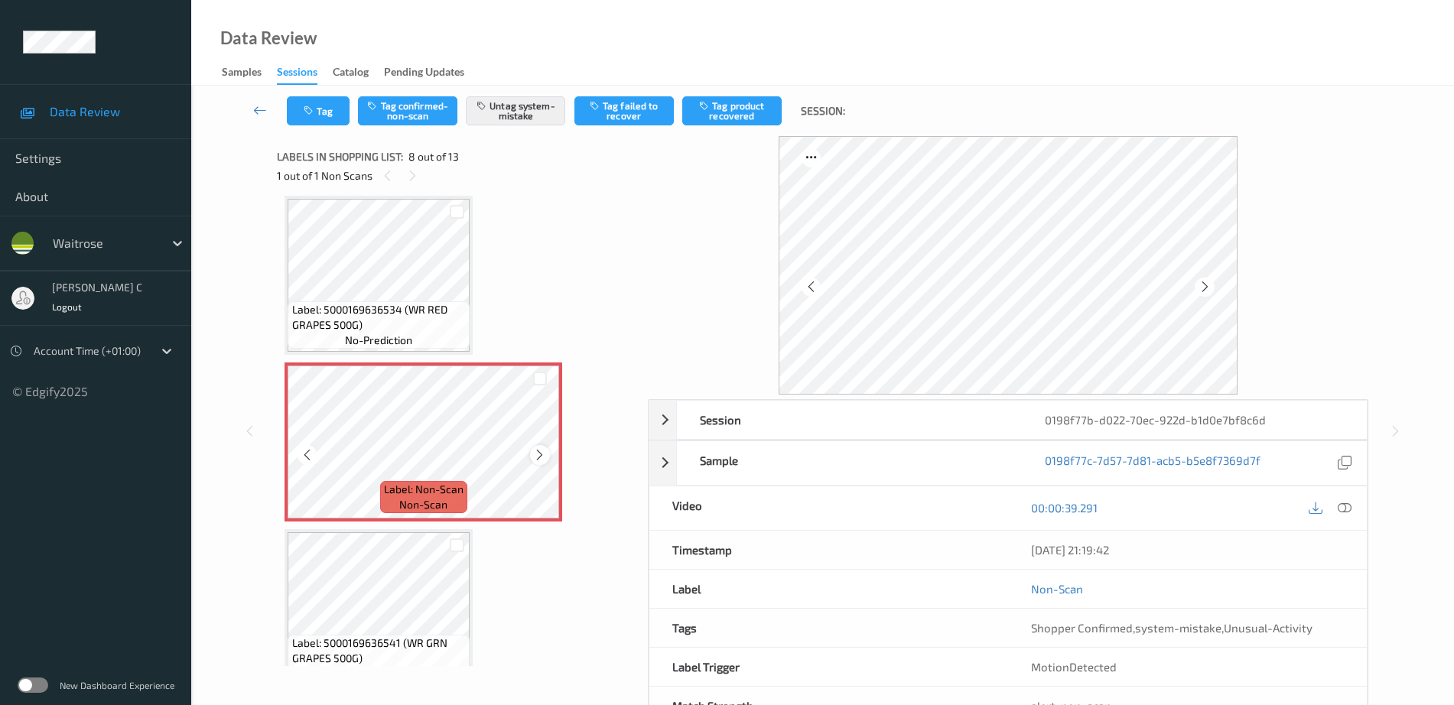
click at [535, 454] on icon at bounding box center [539, 455] width 13 height 14
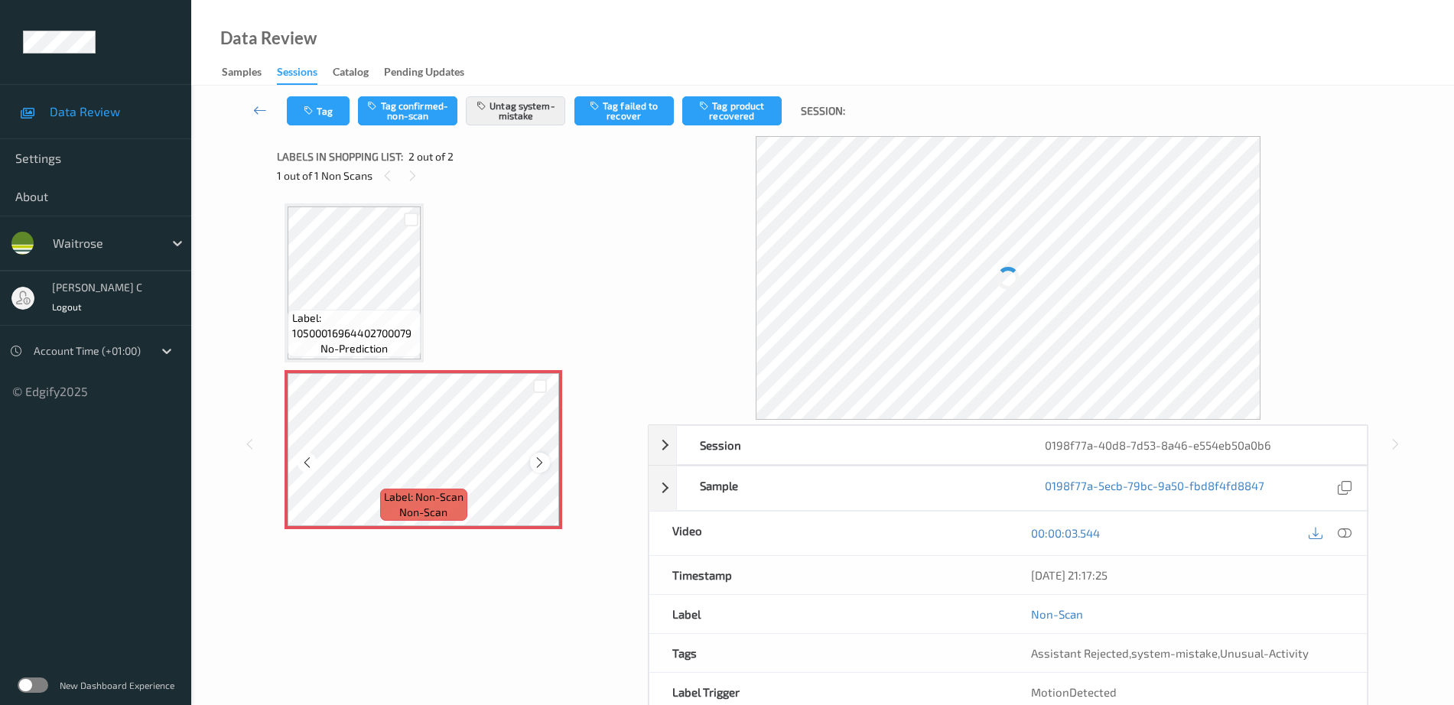
click at [532, 463] on div at bounding box center [539, 462] width 19 height 19
click at [535, 463] on icon at bounding box center [539, 463] width 13 height 14
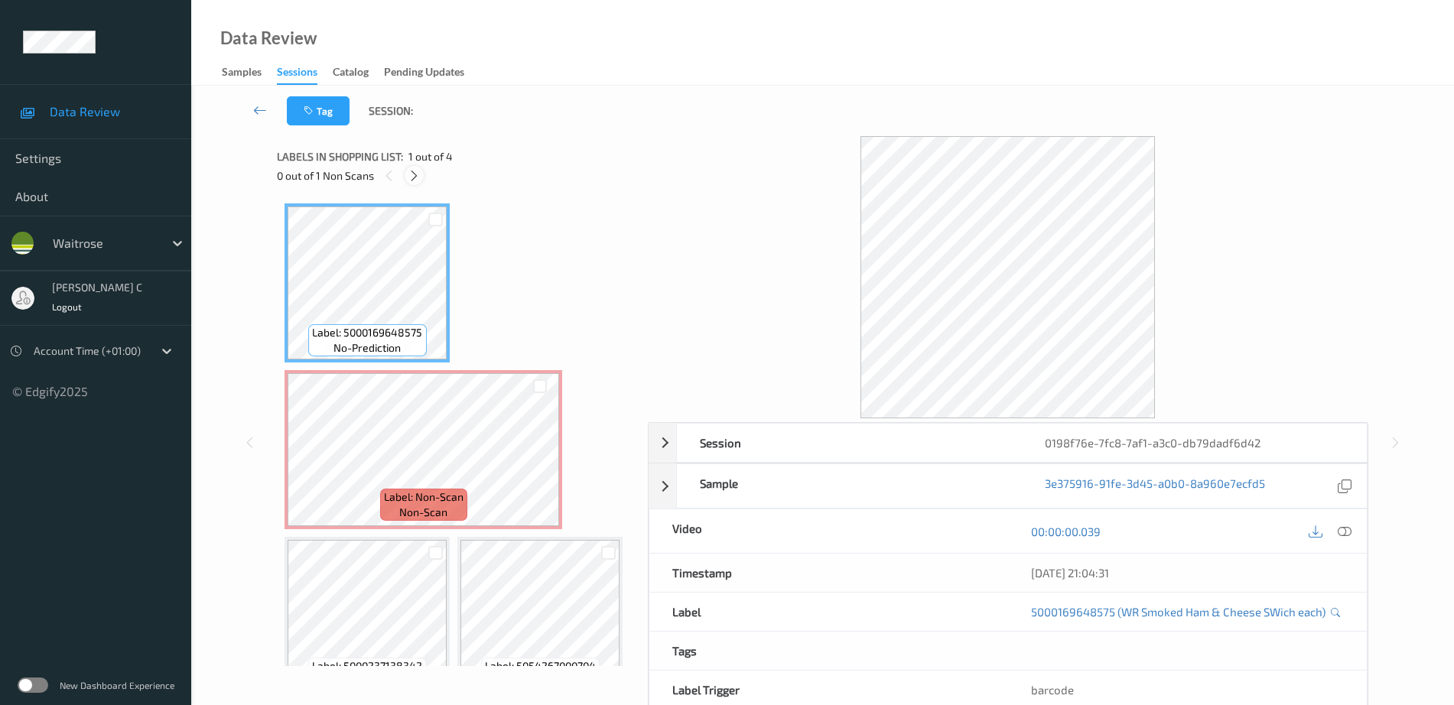
click at [418, 177] on icon at bounding box center [414, 176] width 13 height 14
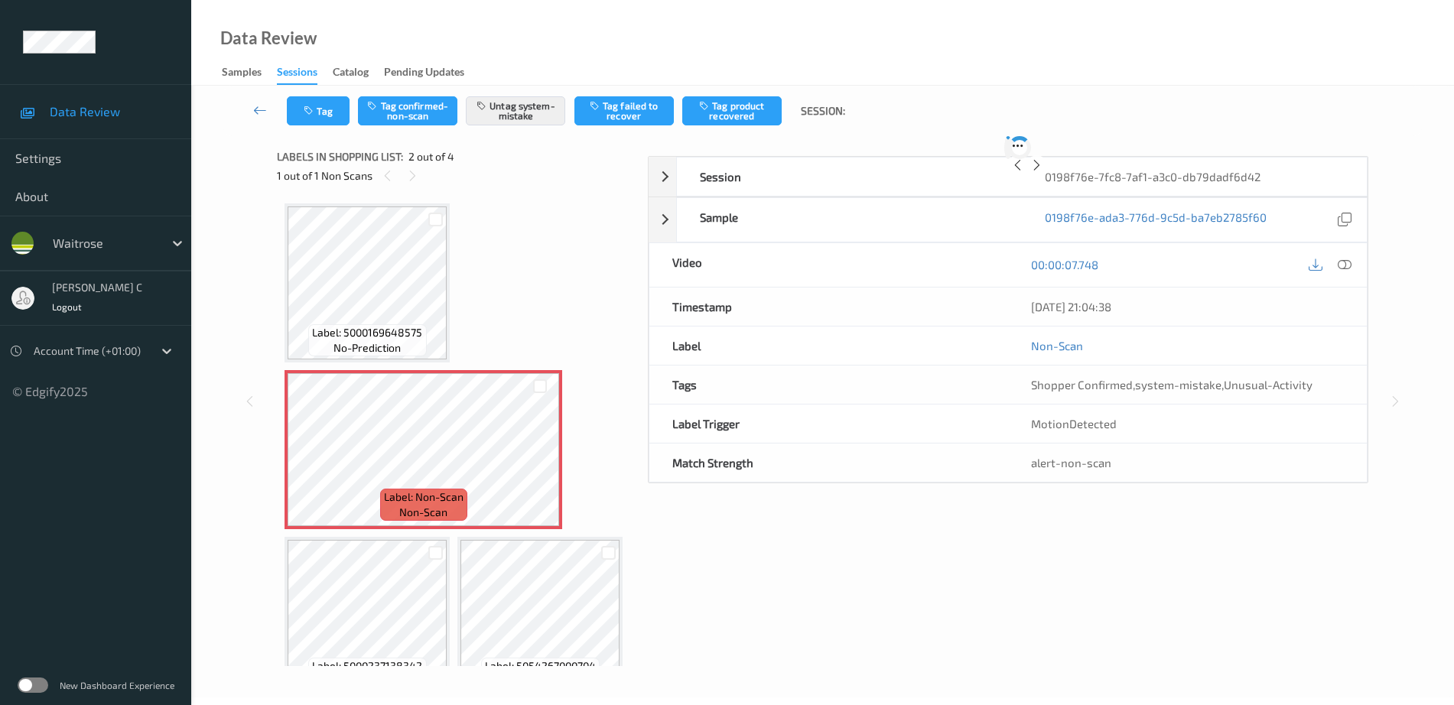
scroll to position [8, 0]
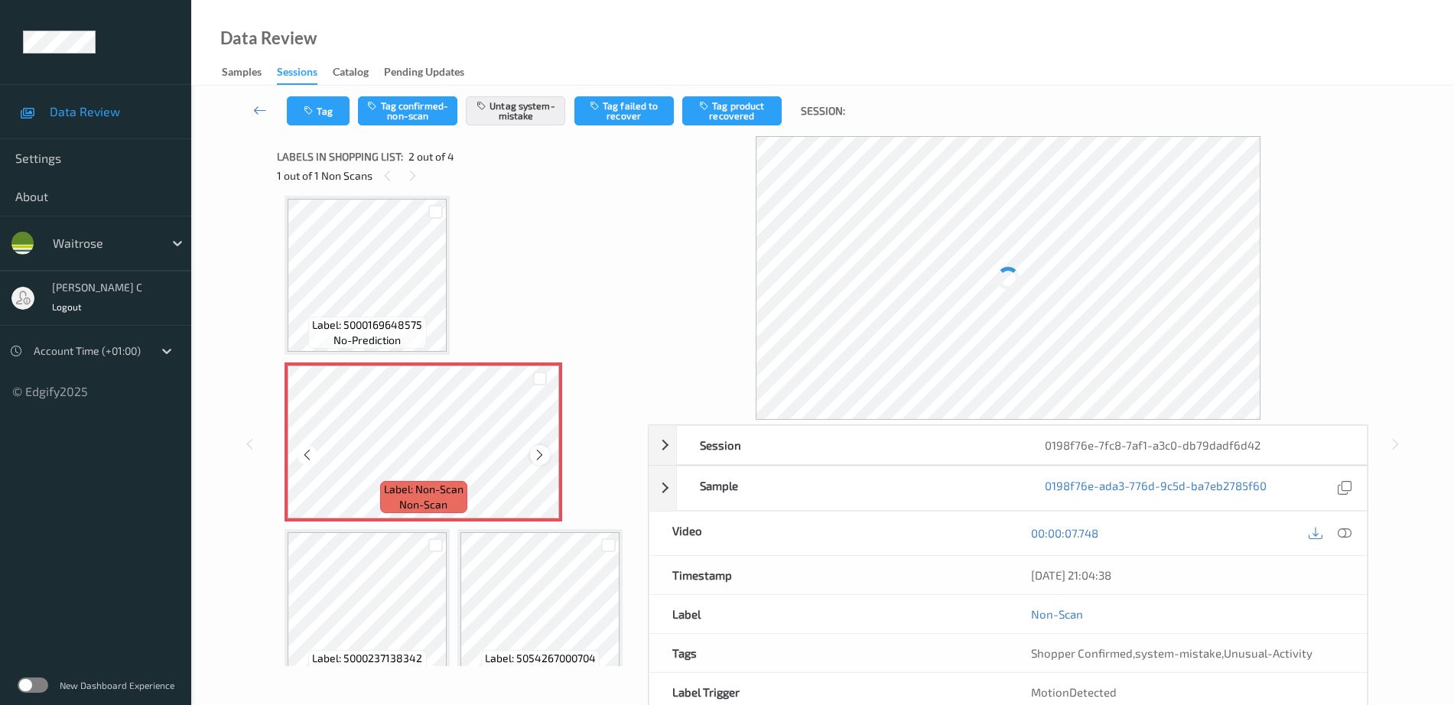
click at [538, 459] on icon at bounding box center [539, 455] width 13 height 14
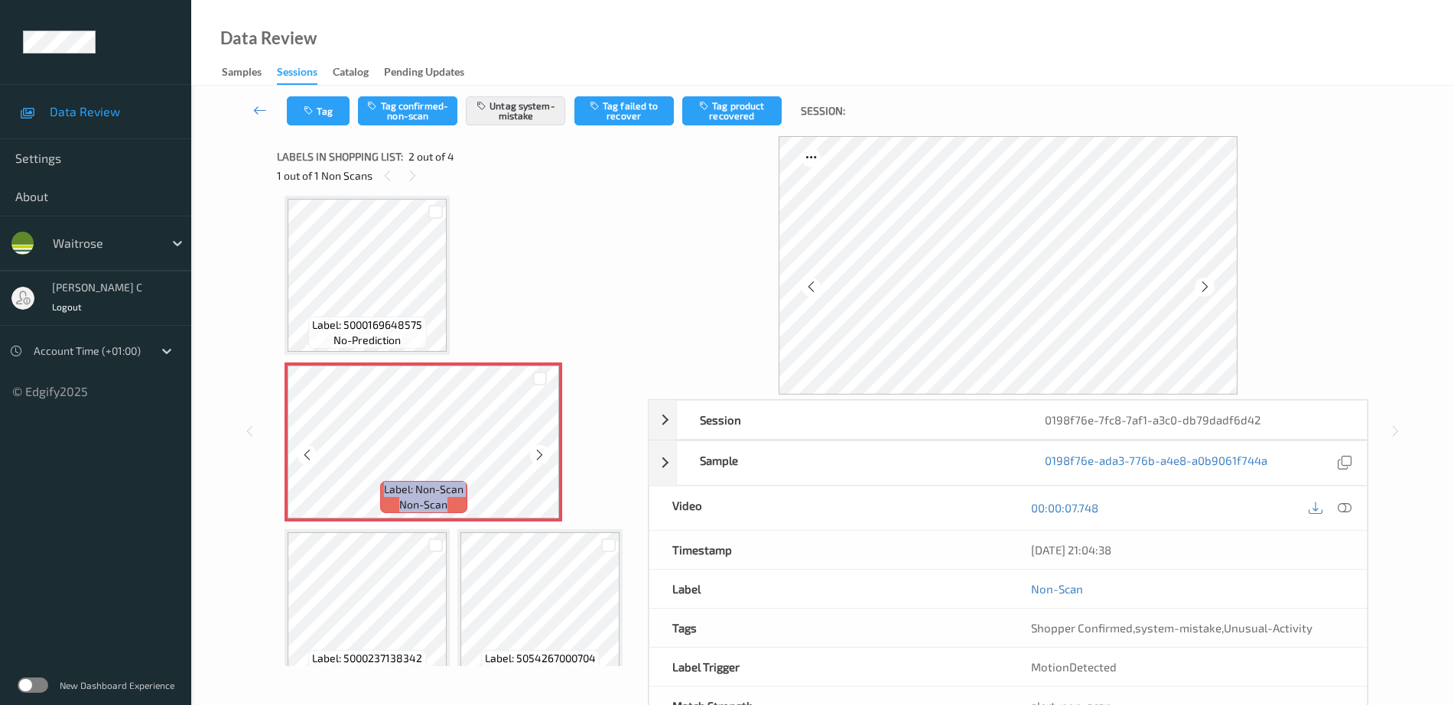
click at [538, 459] on icon at bounding box center [539, 455] width 13 height 14
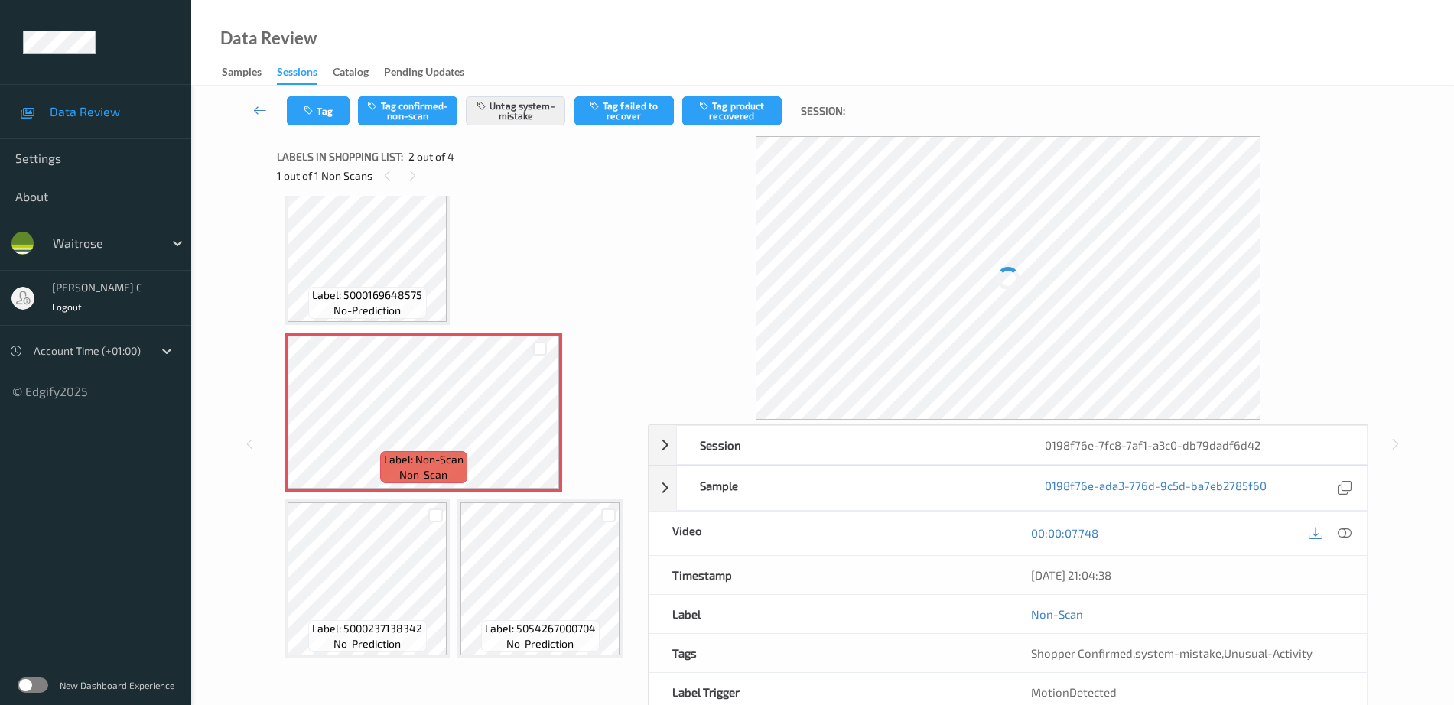
scroll to position [199, 0]
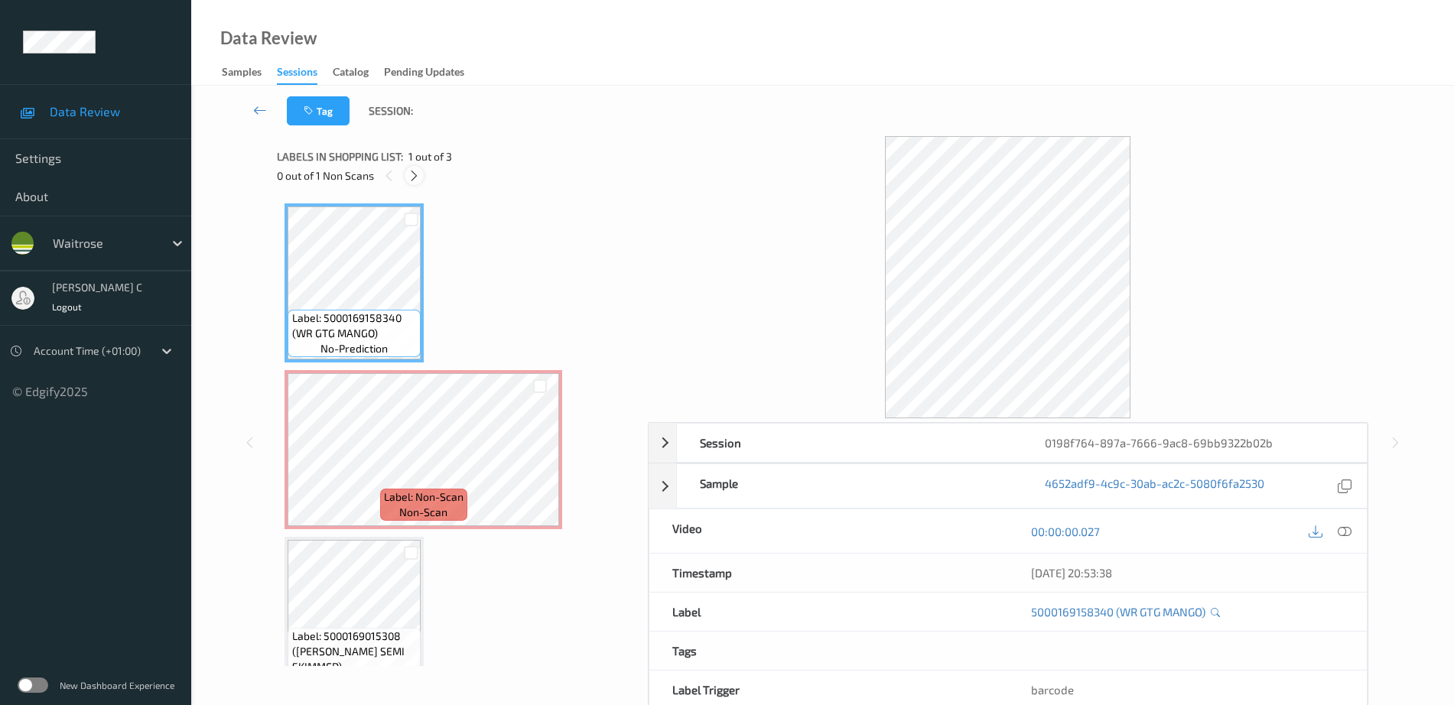
click at [416, 169] on icon at bounding box center [414, 176] width 13 height 14
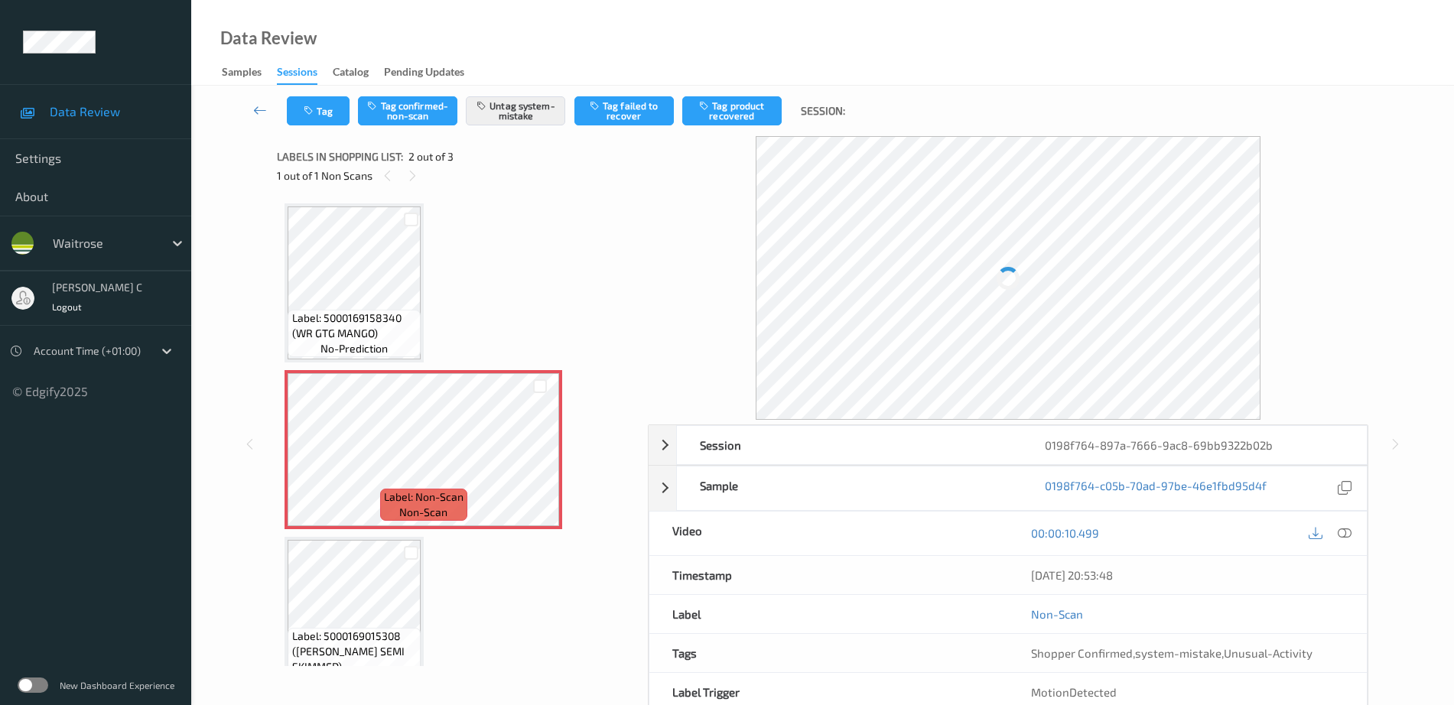
scroll to position [8, 0]
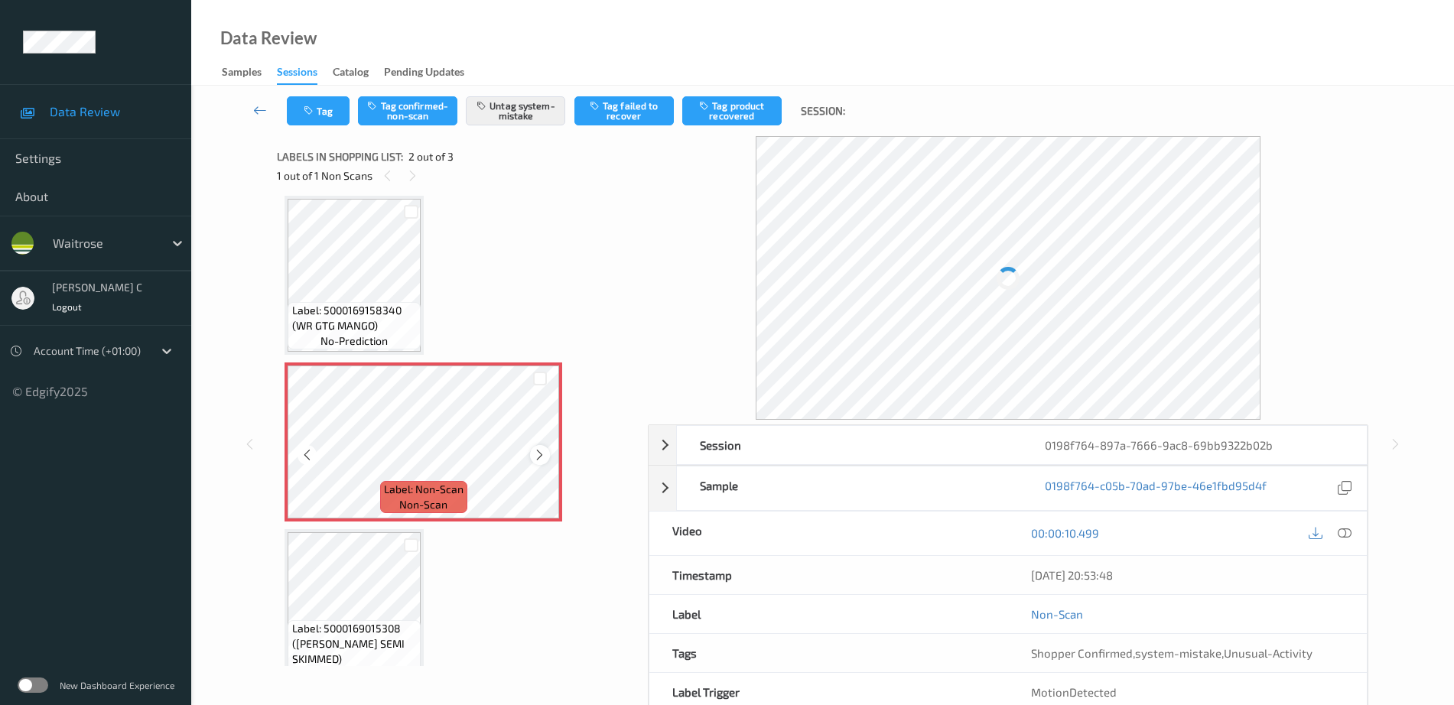
click at [545, 454] on icon at bounding box center [539, 455] width 13 height 14
click at [367, 303] on span "Label: 5000169158340 (WR GTG MANGO)" at bounding box center [354, 318] width 125 height 31
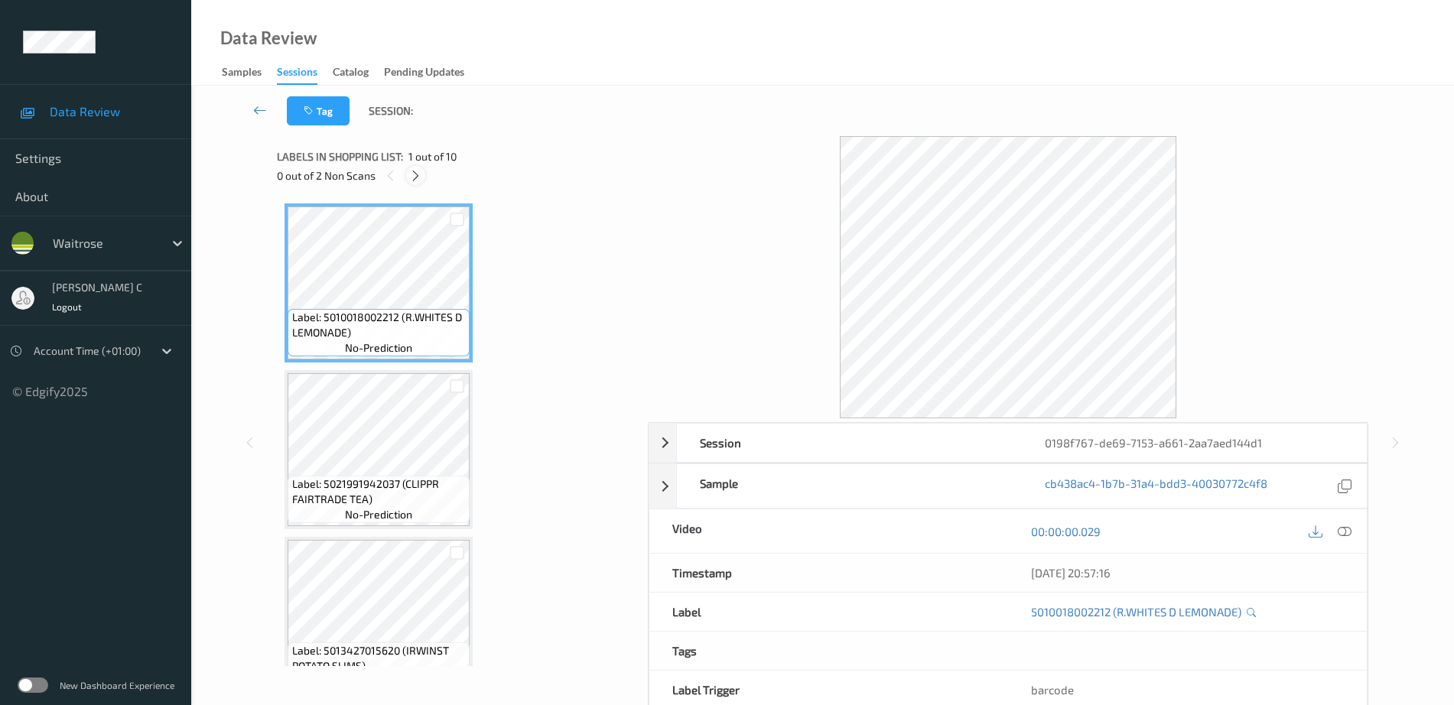
click at [416, 177] on icon at bounding box center [415, 176] width 13 height 14
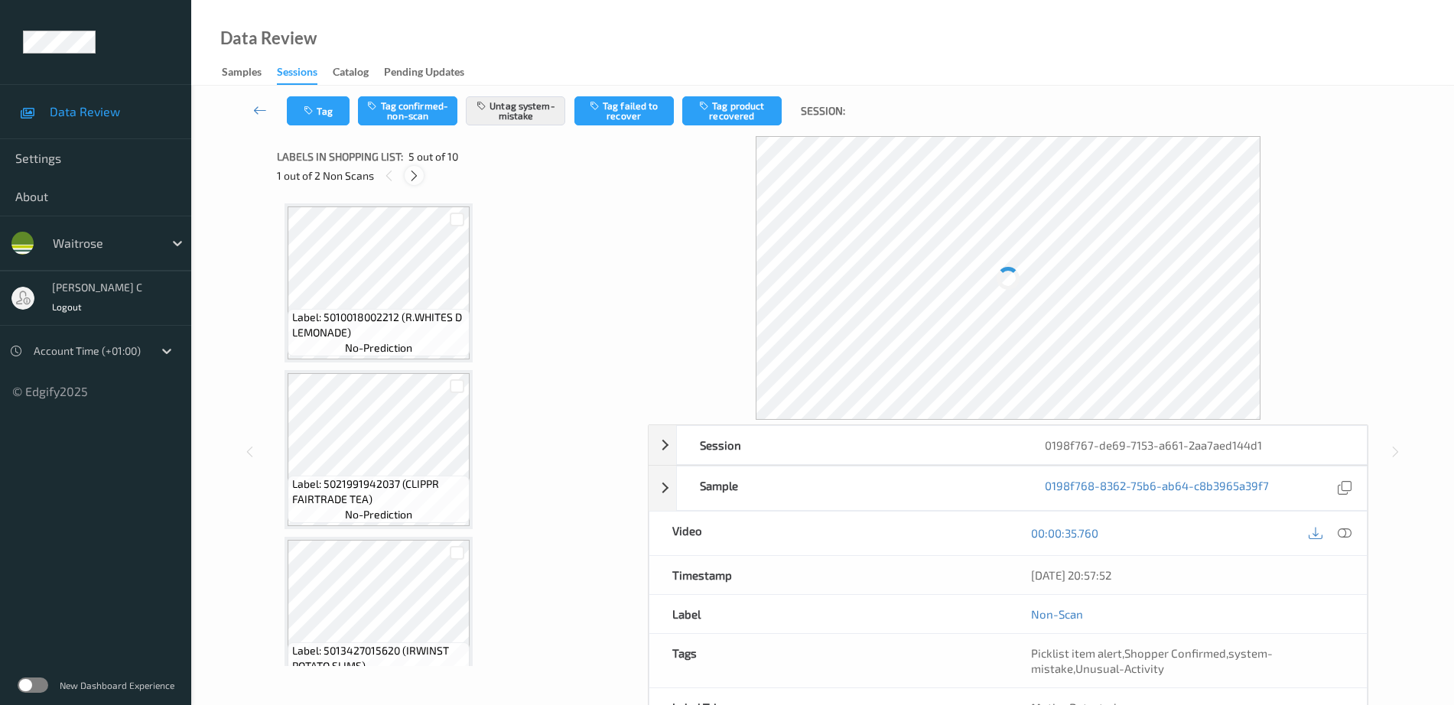
scroll to position [508, 0]
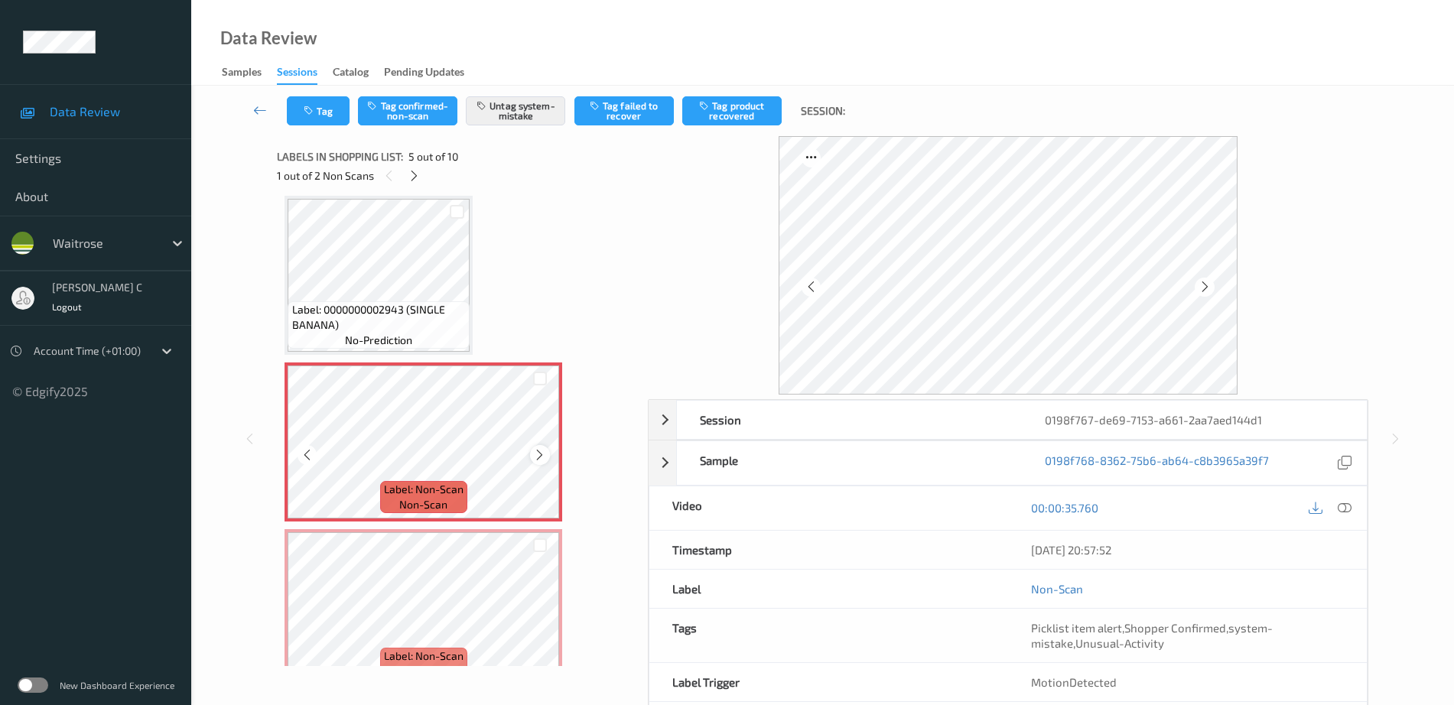
click at [537, 456] on icon at bounding box center [539, 455] width 13 height 14
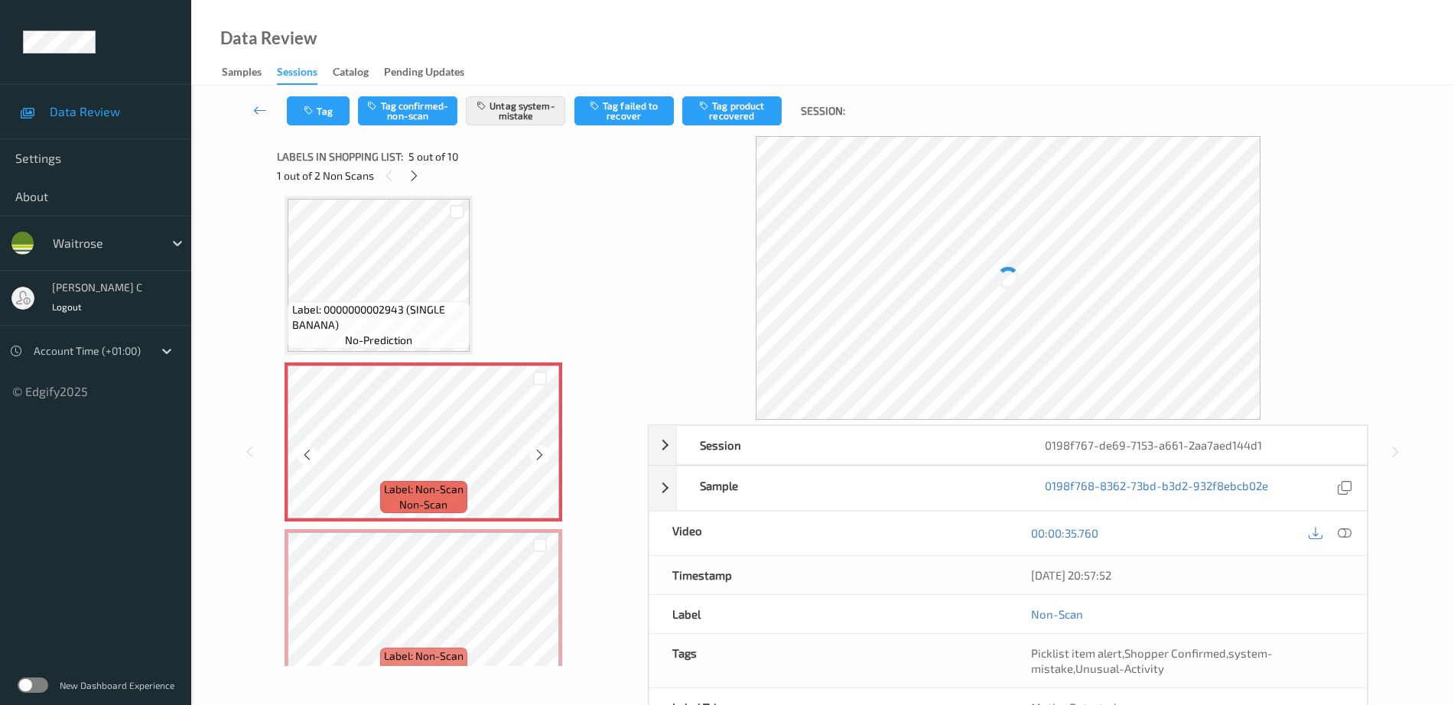
click at [398, 318] on span "Label: 0000000002943 (SINGLE BANANA)" at bounding box center [379, 317] width 174 height 31
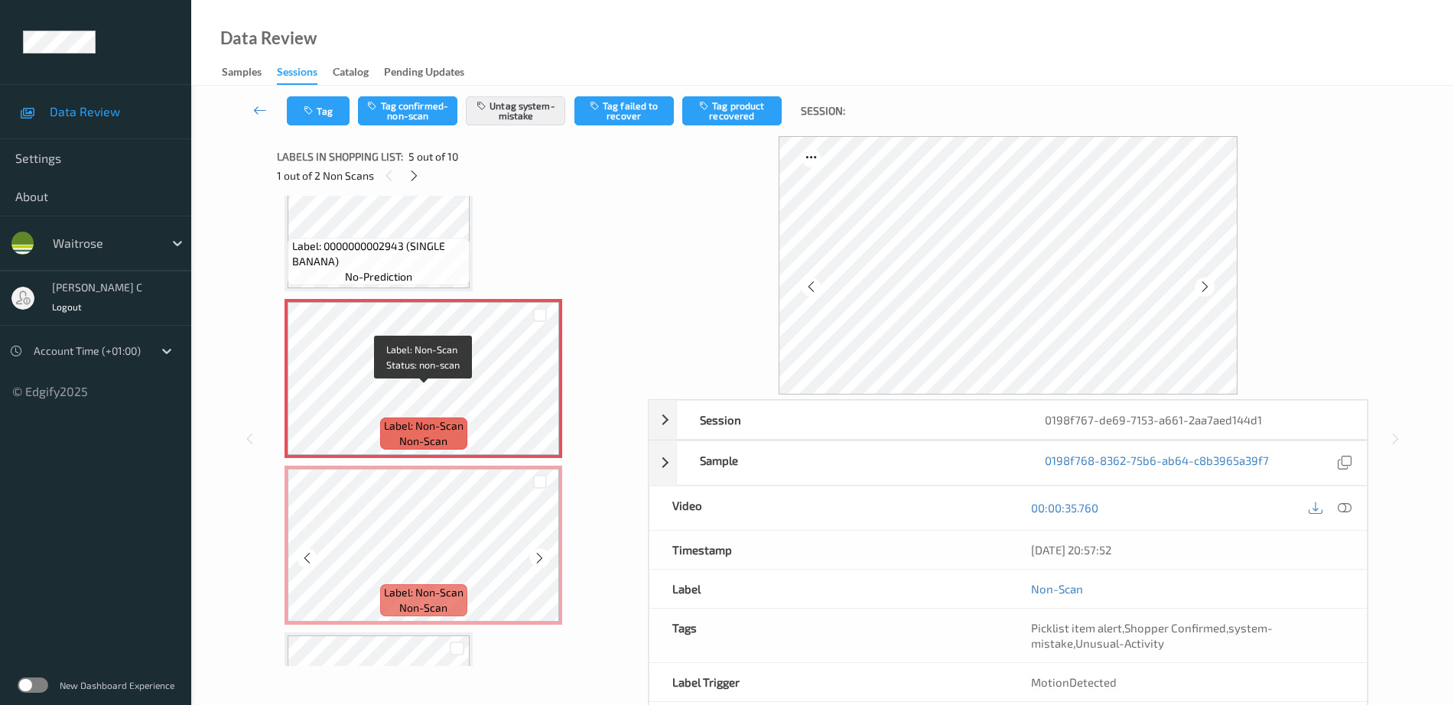
scroll to position [603, 0]
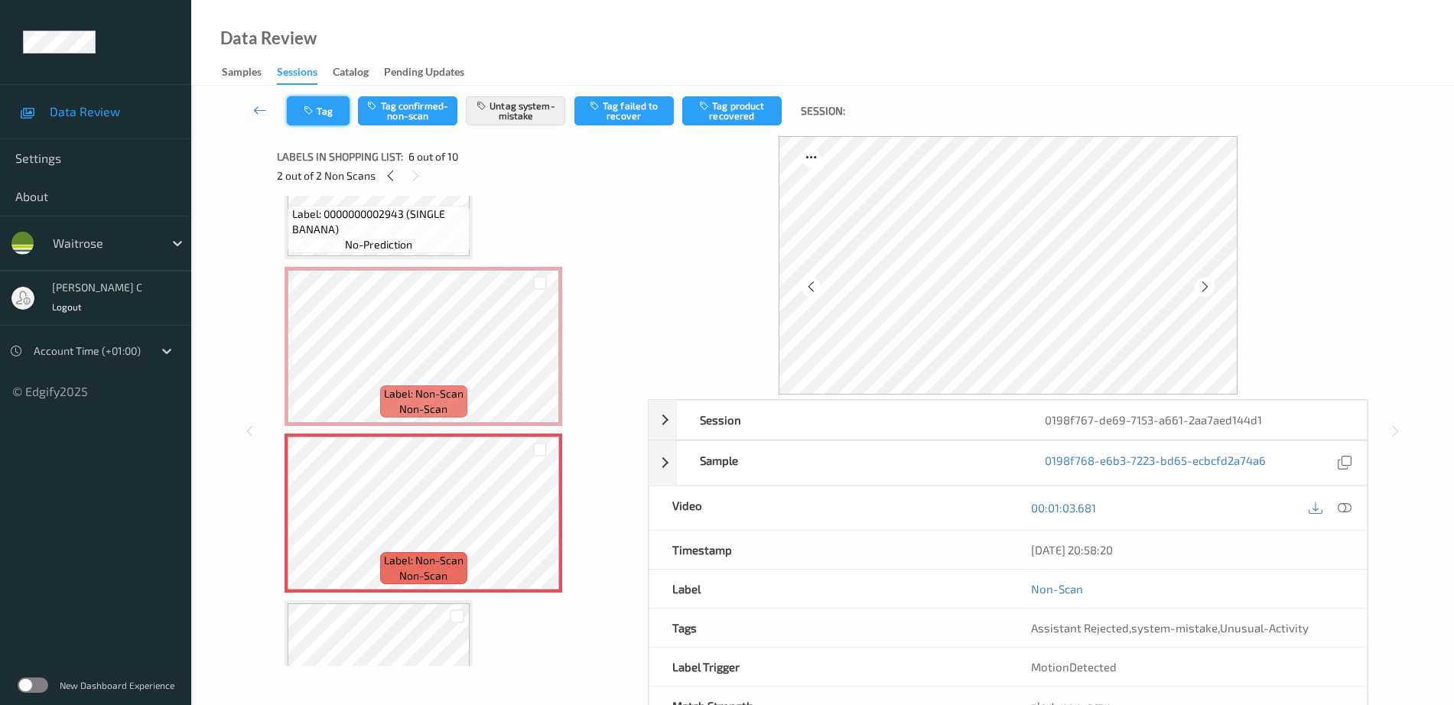
click at [307, 118] on button "Tag" at bounding box center [318, 110] width 63 height 29
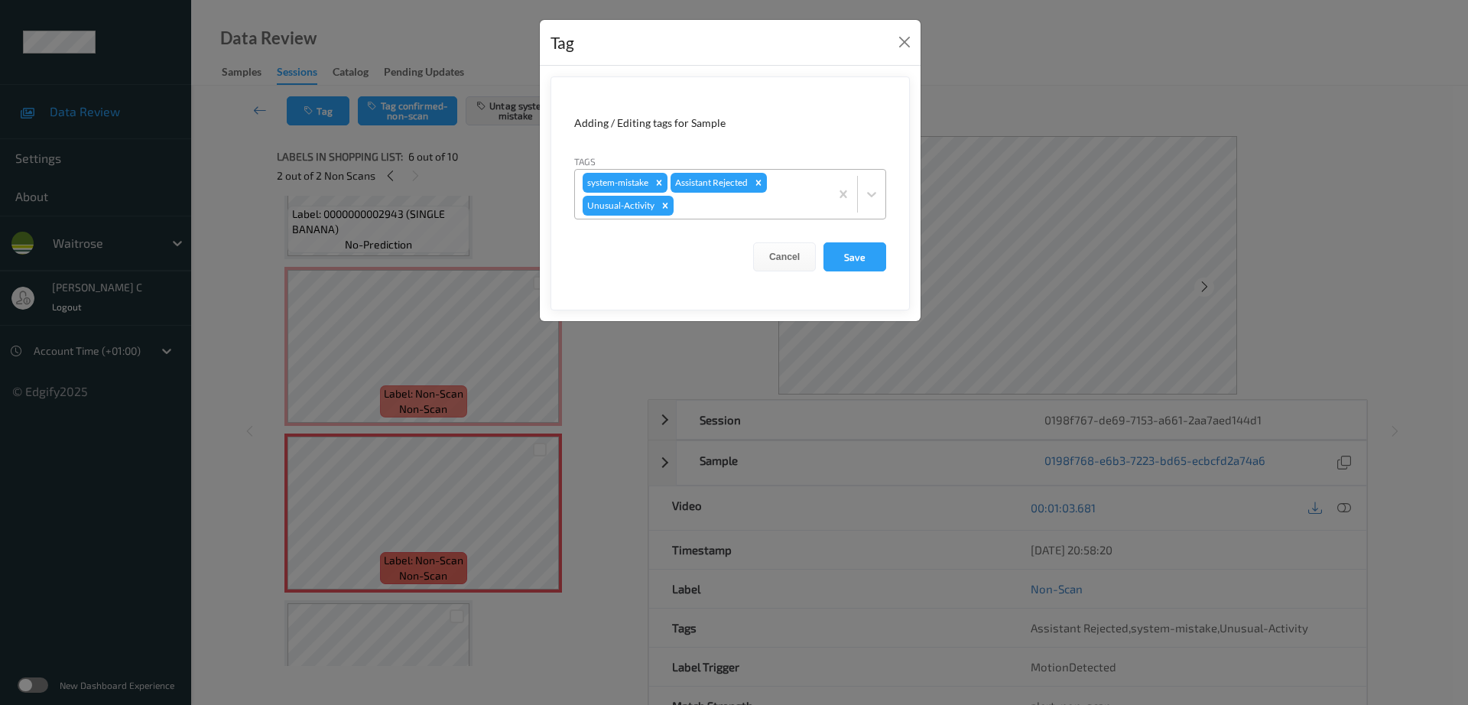
click at [717, 216] on div "system-mistake Assistant Rejected Unusual-Activity" at bounding box center [702, 194] width 255 height 49
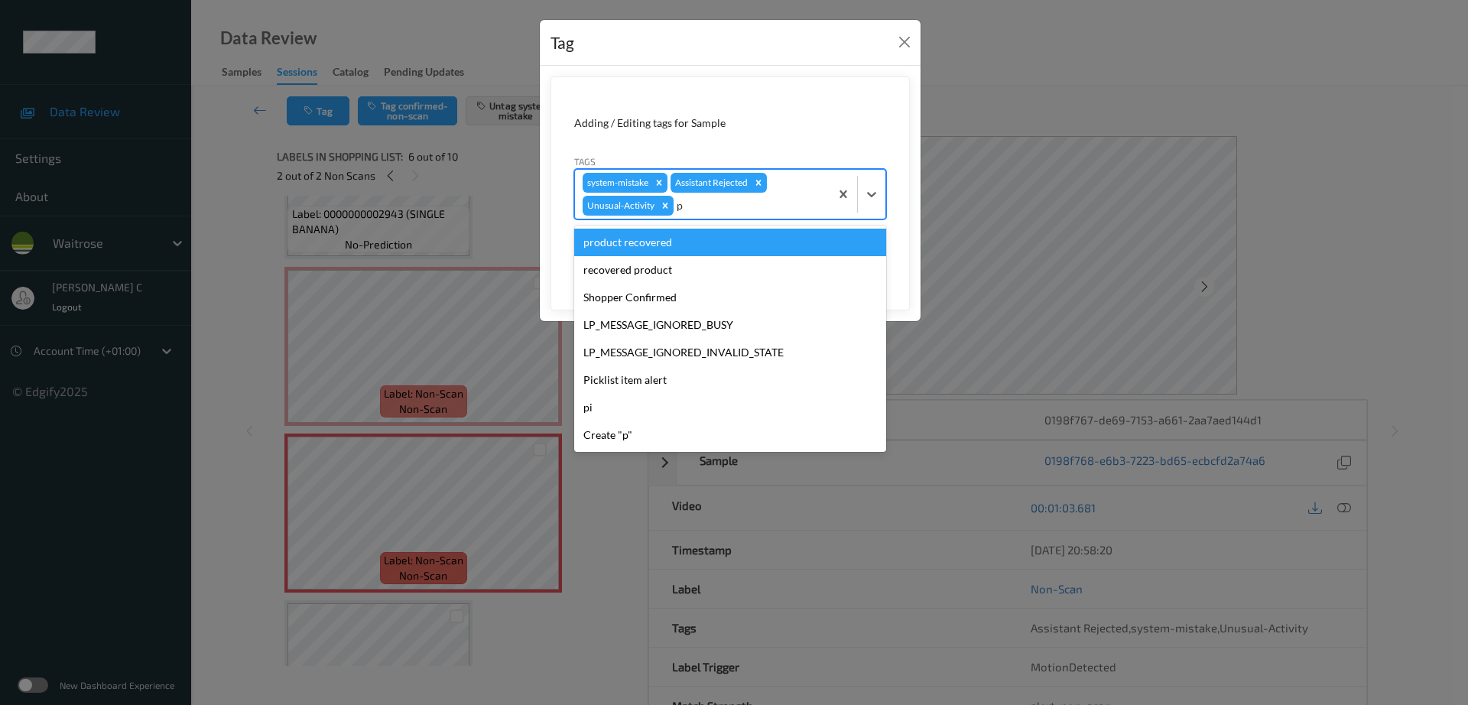
type input "pi"
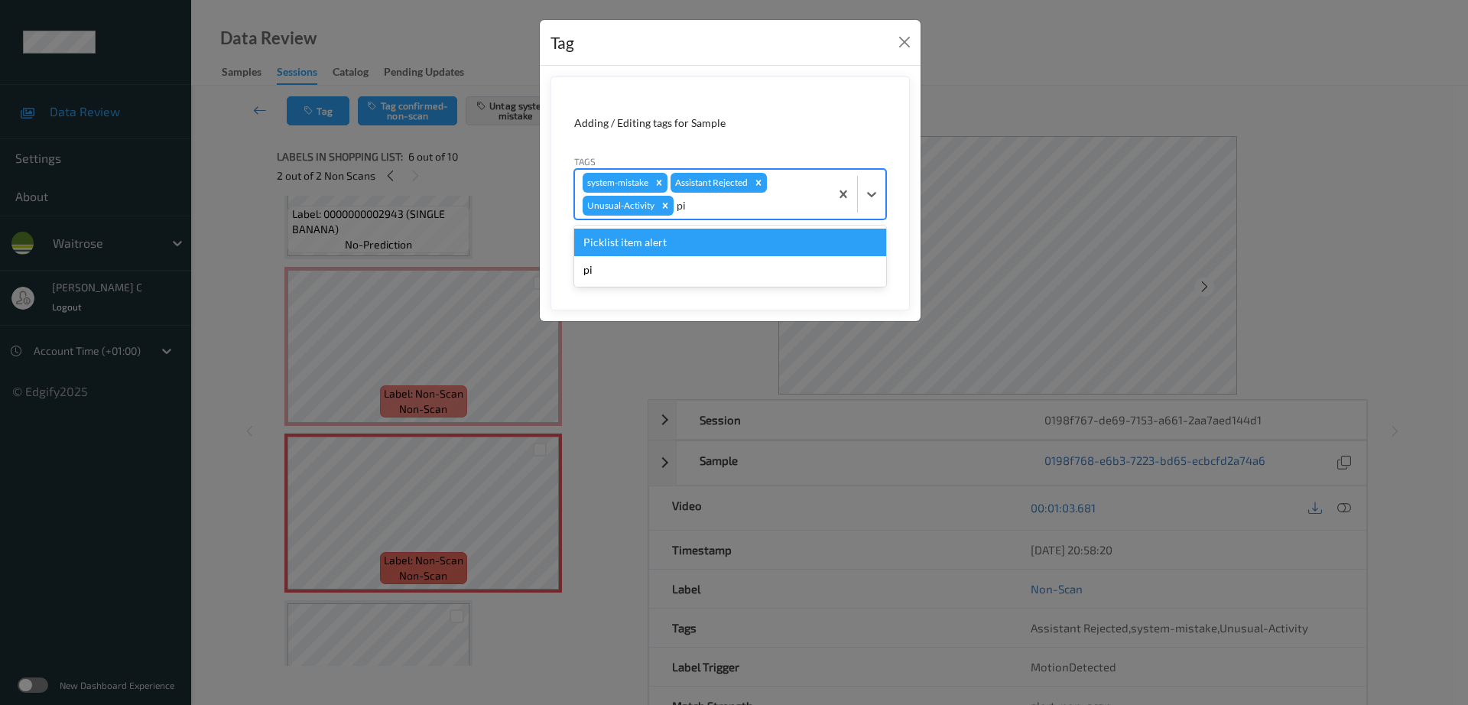
click at [667, 249] on div "Picklist item alert" at bounding box center [730, 243] width 312 height 28
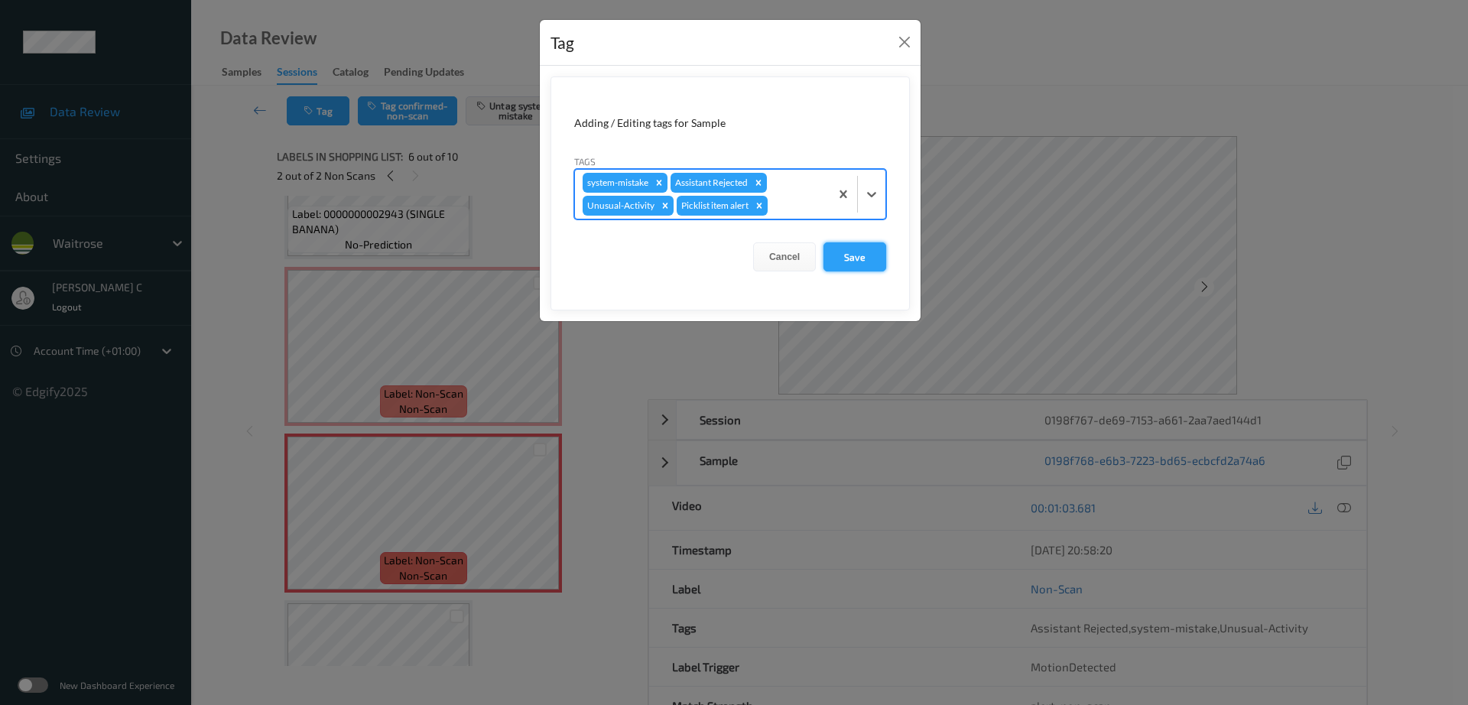
click at [840, 258] on button "Save" at bounding box center [855, 256] width 63 height 29
click at [871, 258] on form "Adding / Editing tags for Sample Tags system-mistake Assistant Rejected Unusual…" at bounding box center [730, 193] width 359 height 234
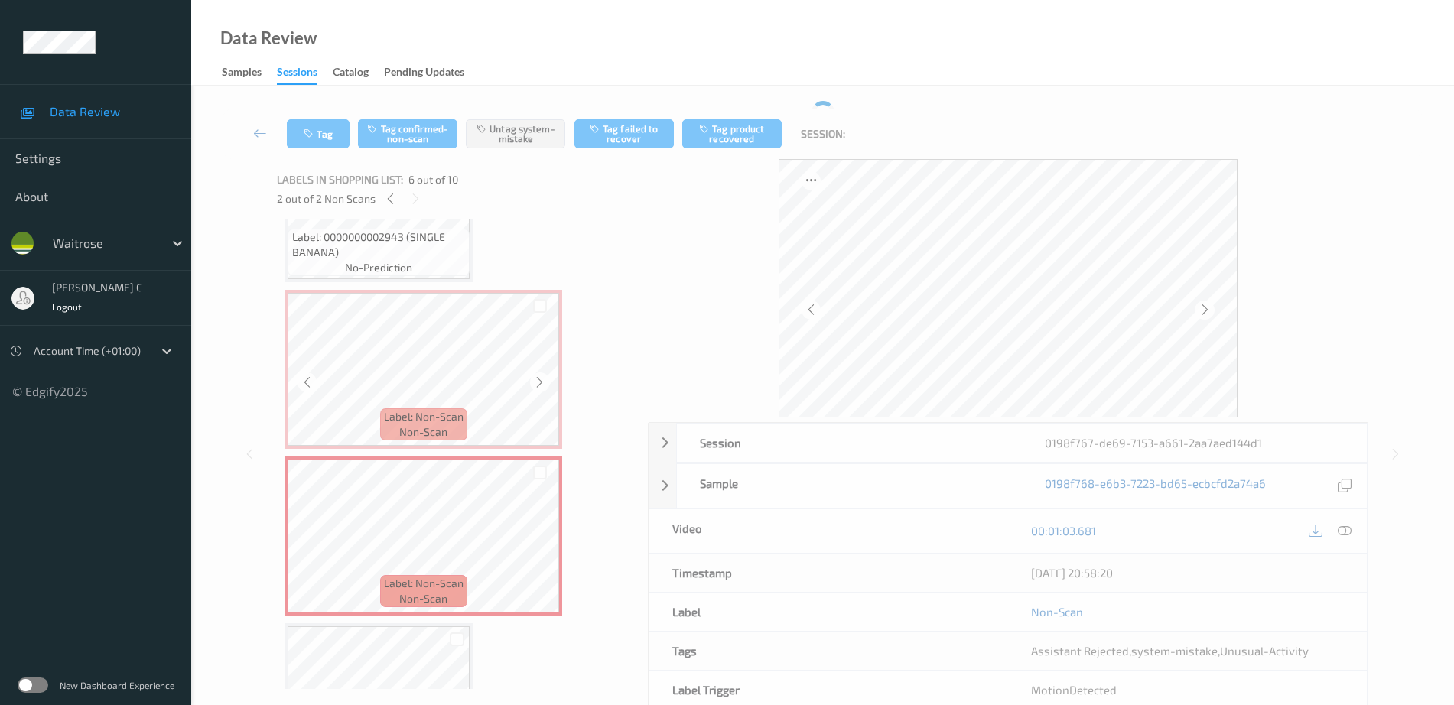
scroll to position [699, 0]
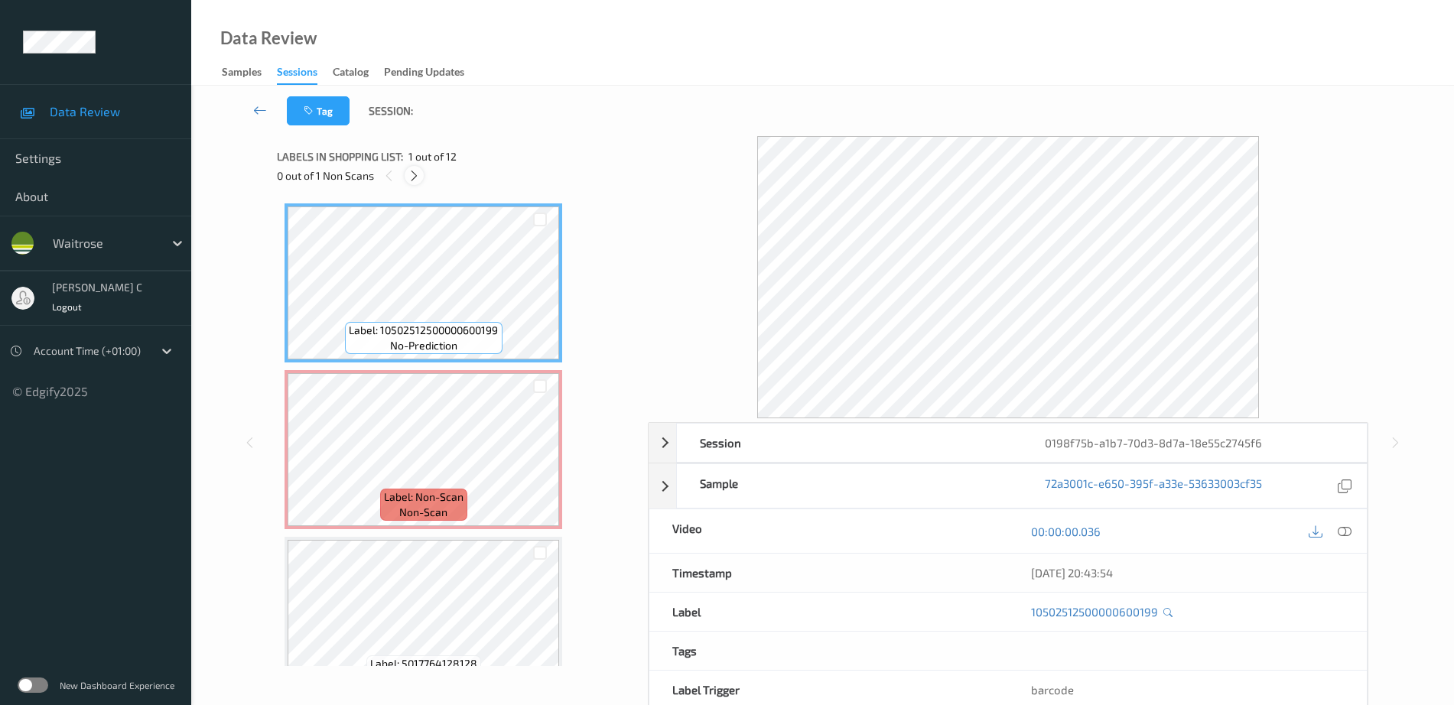
click at [418, 175] on icon at bounding box center [414, 176] width 13 height 14
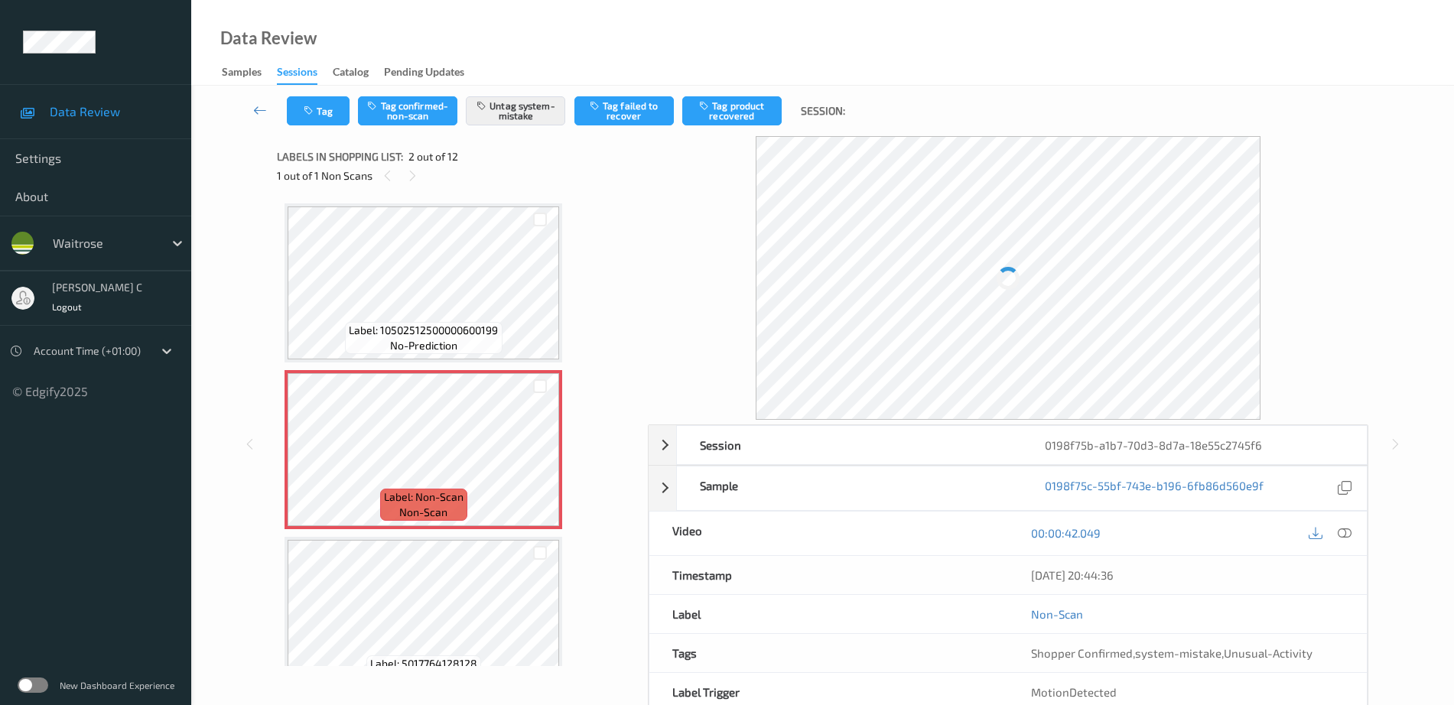
scroll to position [8, 0]
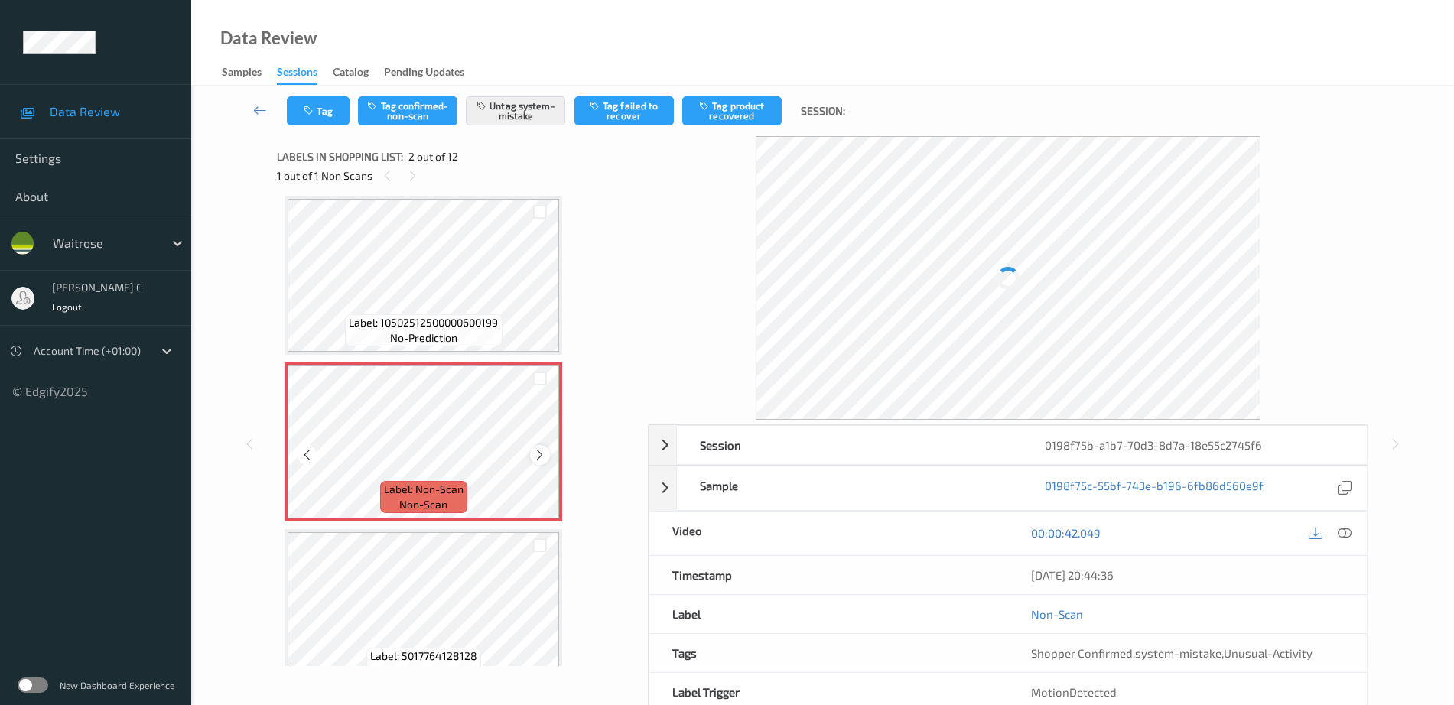
click at [541, 461] on icon at bounding box center [539, 455] width 13 height 14
click at [540, 461] on icon at bounding box center [539, 455] width 13 height 14
click at [532, 461] on div at bounding box center [539, 454] width 19 height 19
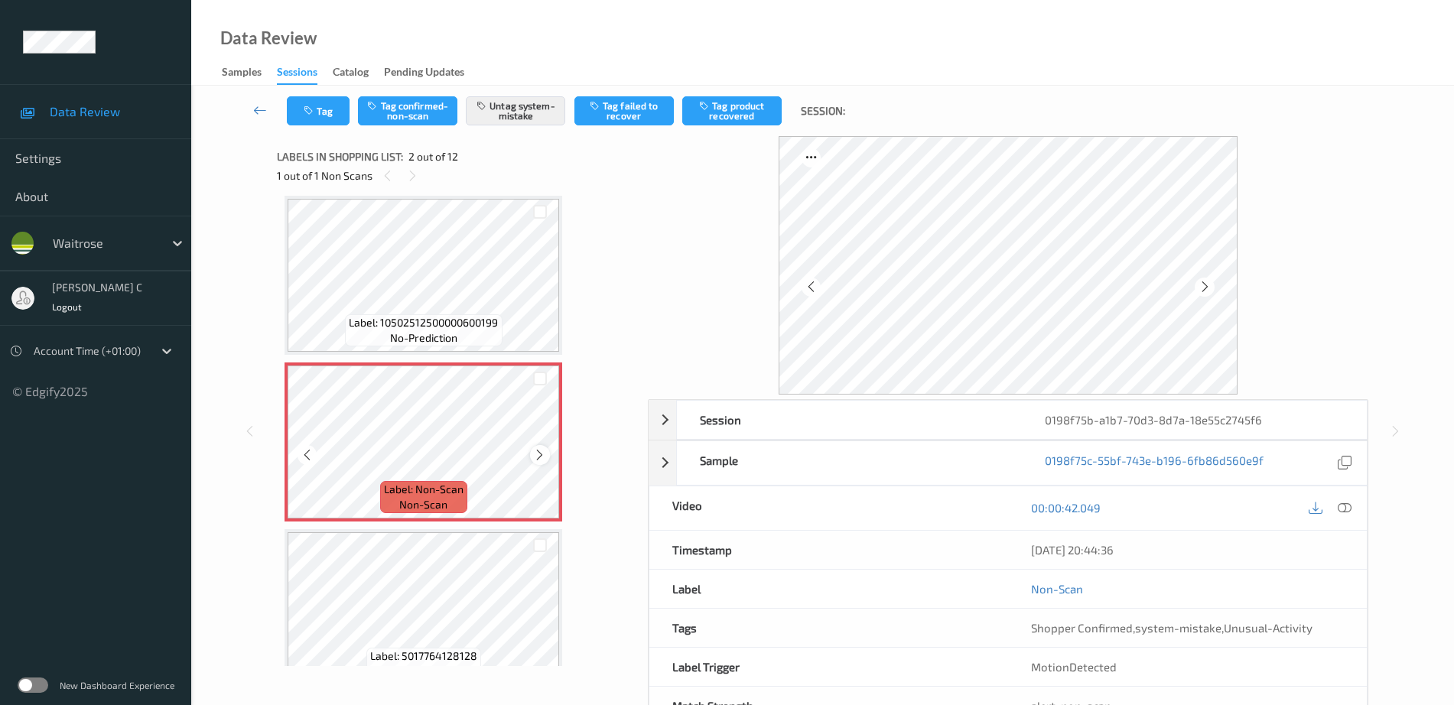
click at [535, 448] on icon at bounding box center [539, 455] width 13 height 14
click at [537, 448] on icon at bounding box center [539, 455] width 13 height 14
click at [540, 458] on icon at bounding box center [539, 455] width 13 height 14
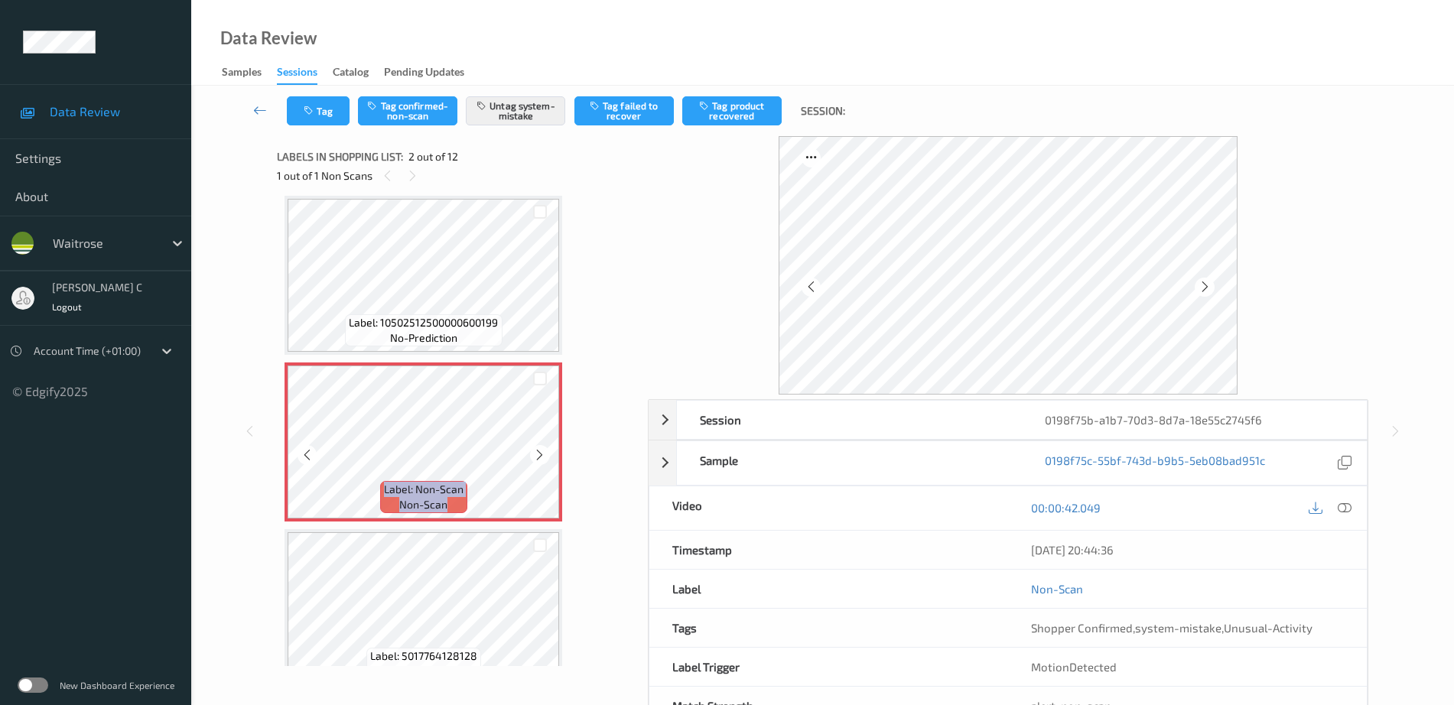
click at [540, 458] on icon at bounding box center [539, 455] width 13 height 14
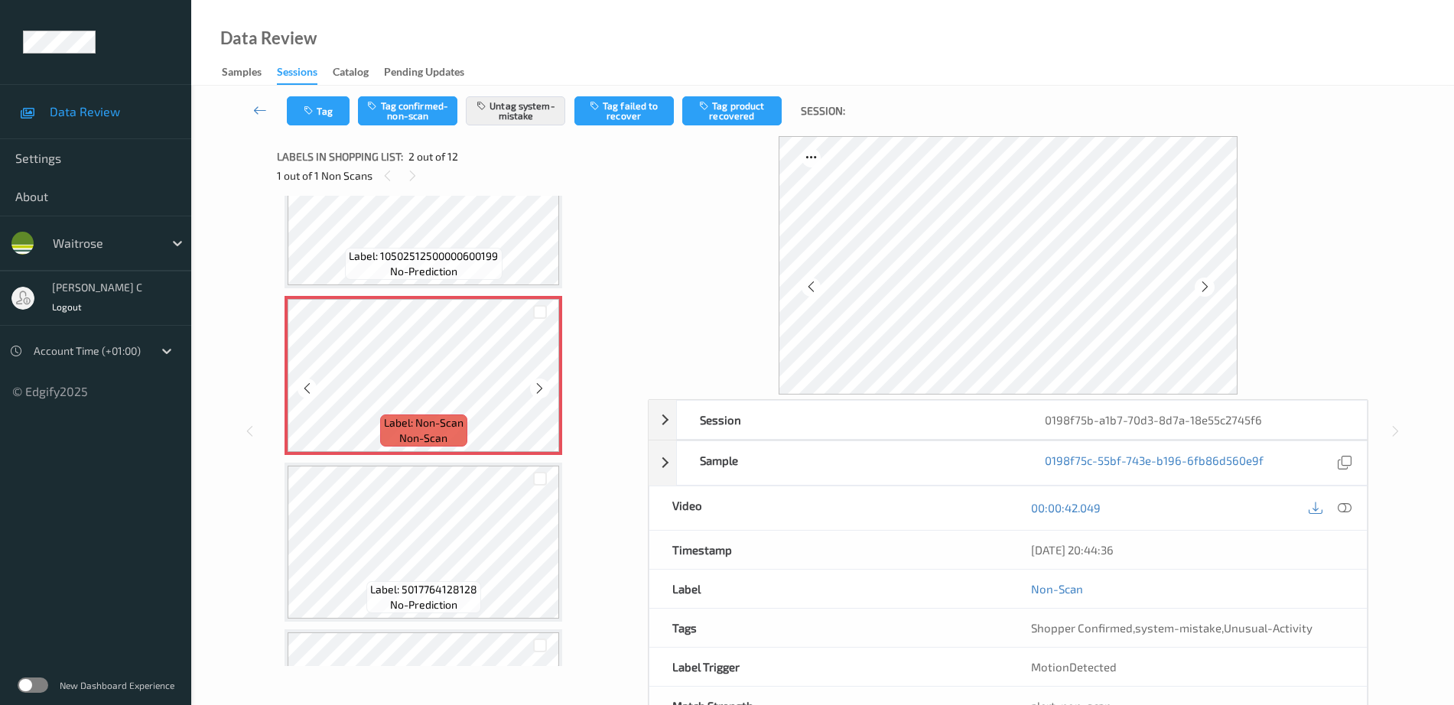
scroll to position [103, 0]
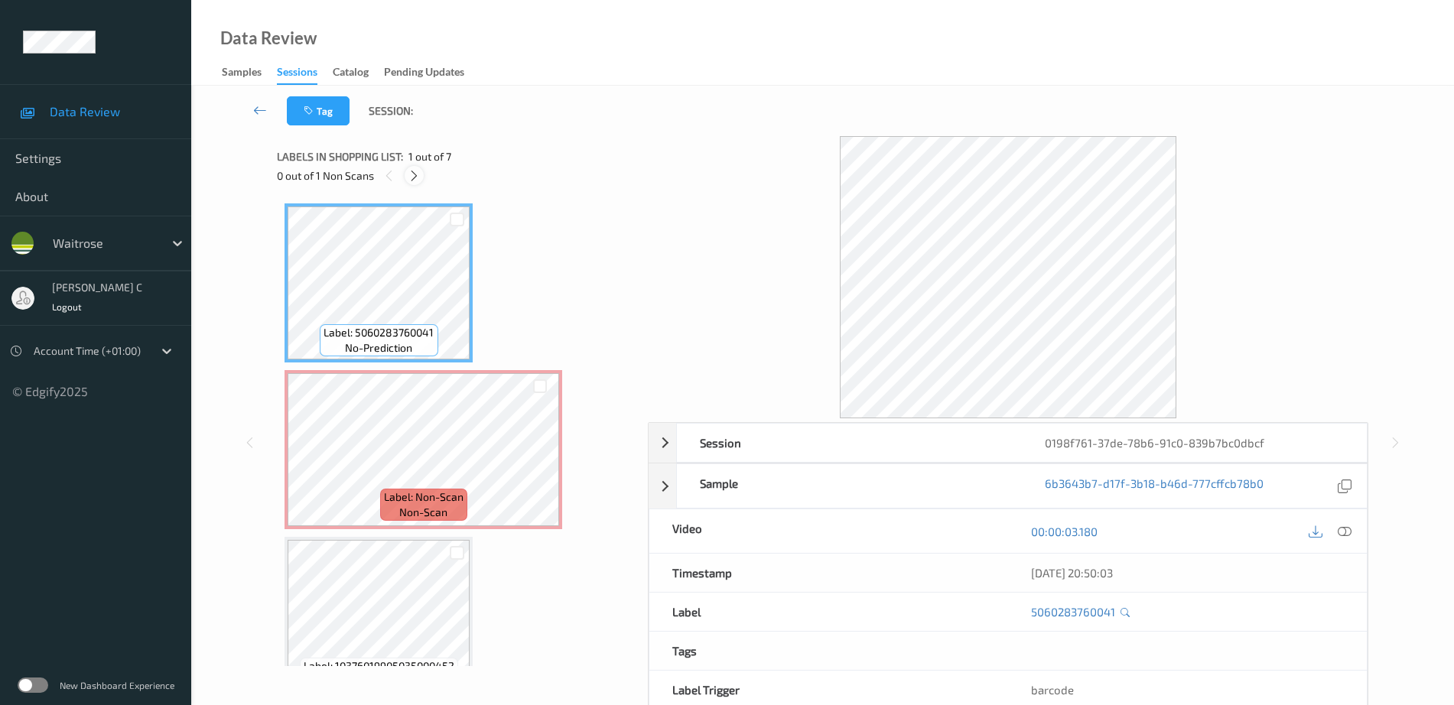
click at [411, 171] on icon at bounding box center [414, 176] width 13 height 14
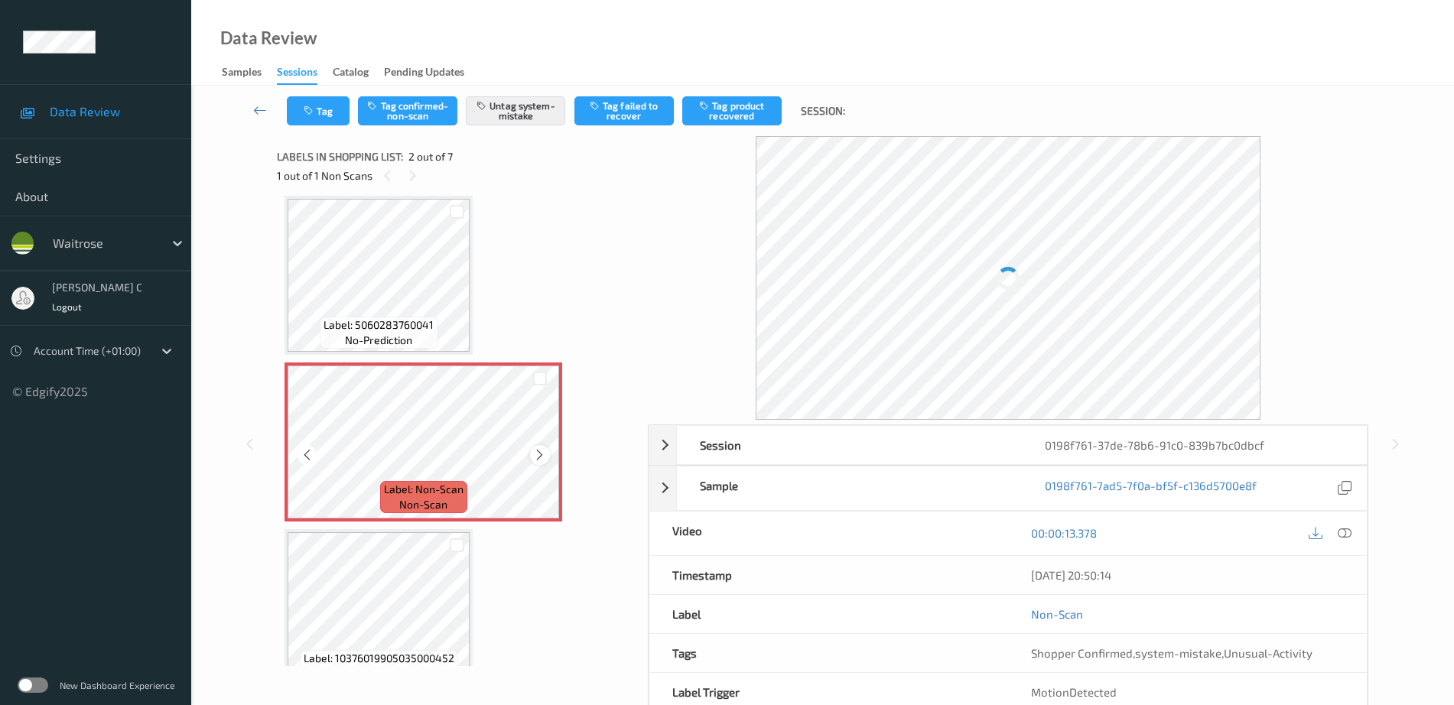
click at [544, 458] on icon at bounding box center [539, 455] width 13 height 14
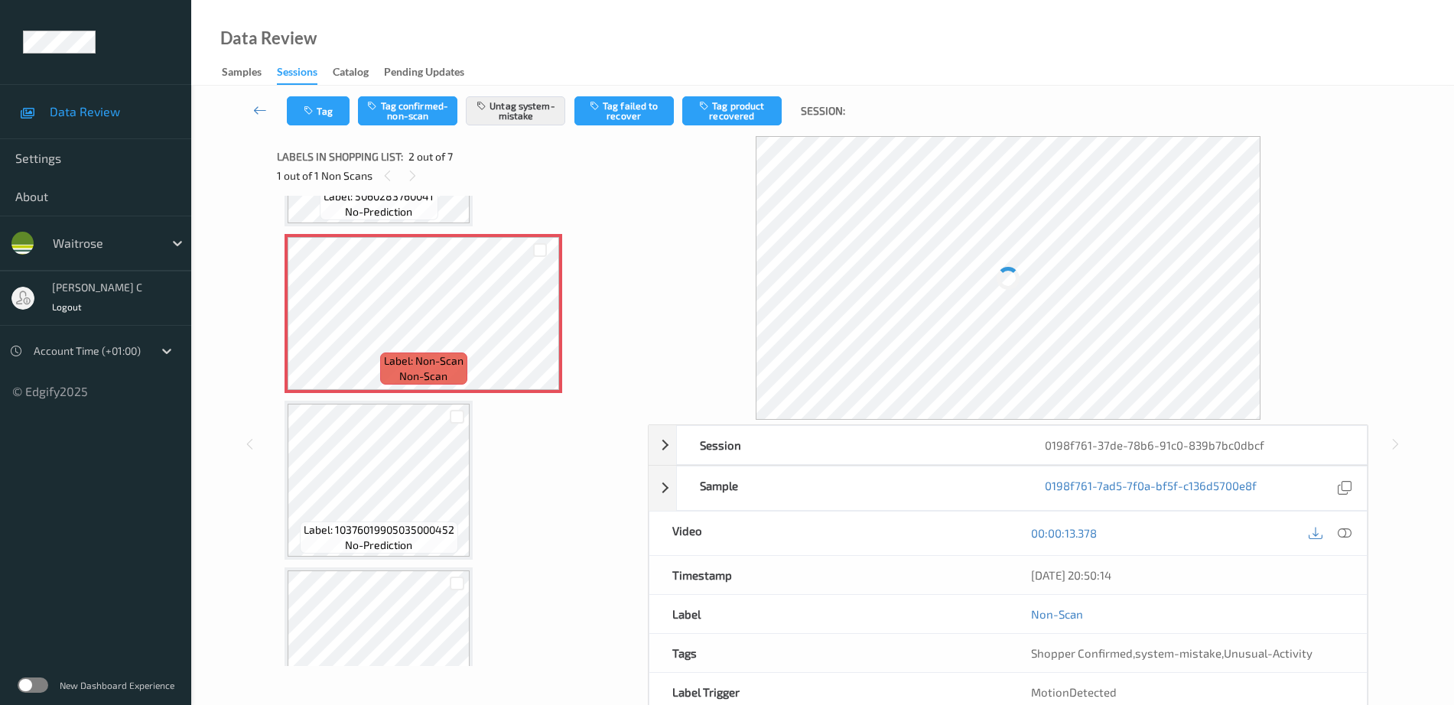
scroll to position [103, 0]
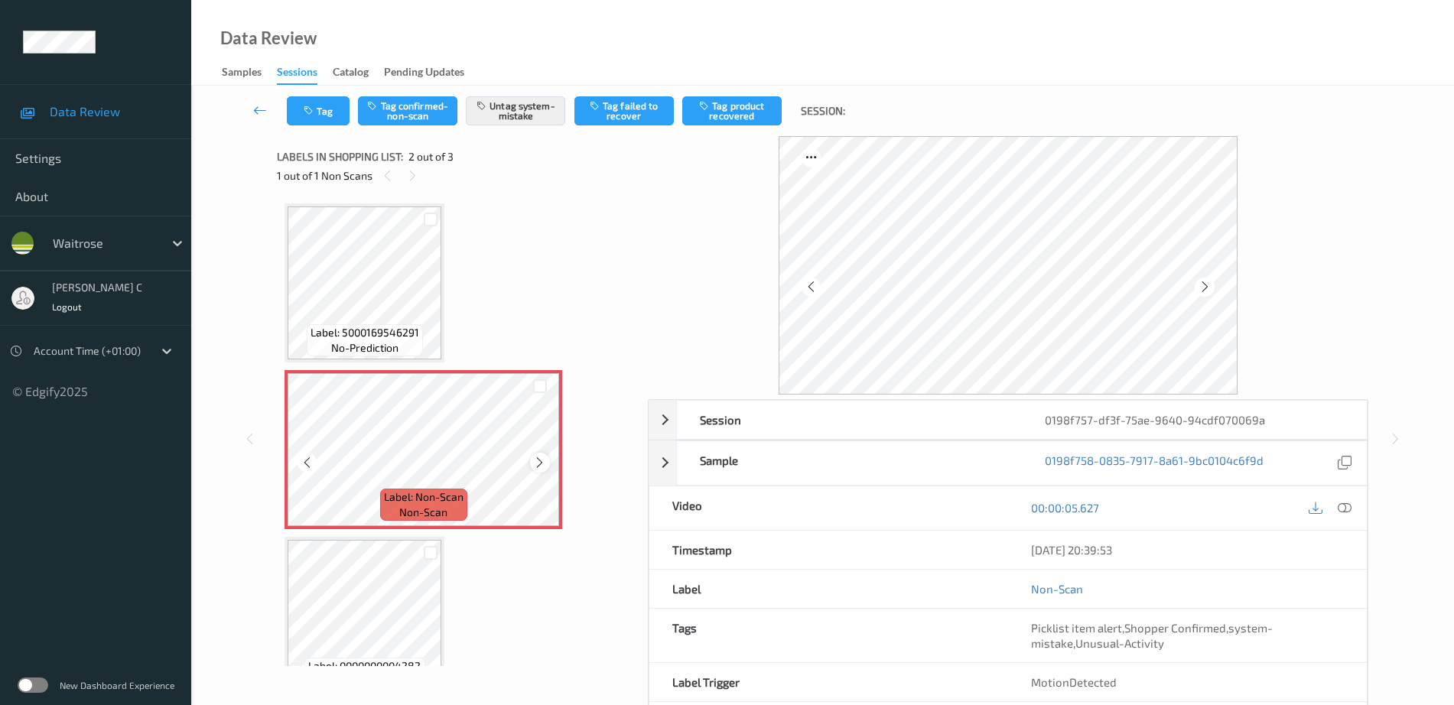
click at [538, 460] on icon at bounding box center [539, 463] width 13 height 14
click at [419, 328] on div "Label: 5000169546291 no-prediction" at bounding box center [365, 340] width 116 height 32
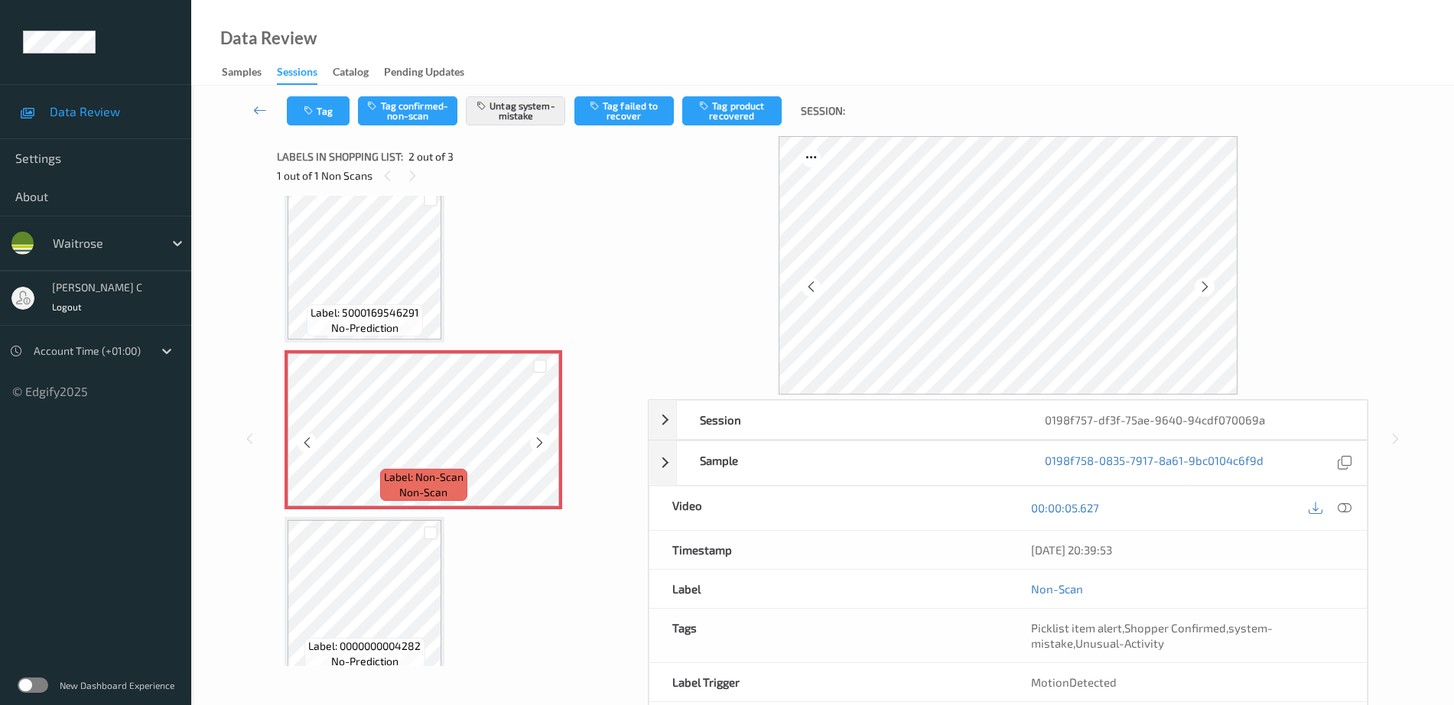
scroll to position [37, 0]
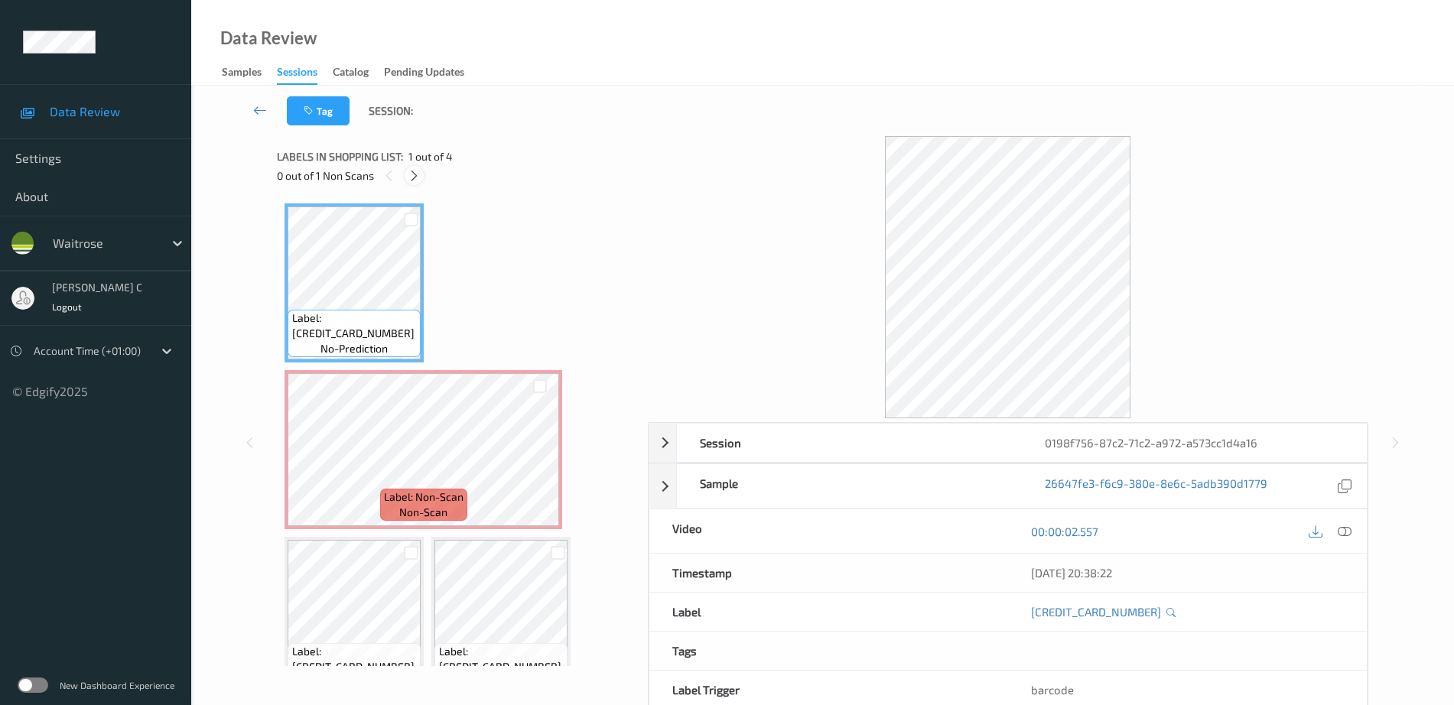
click at [411, 174] on icon at bounding box center [414, 176] width 13 height 14
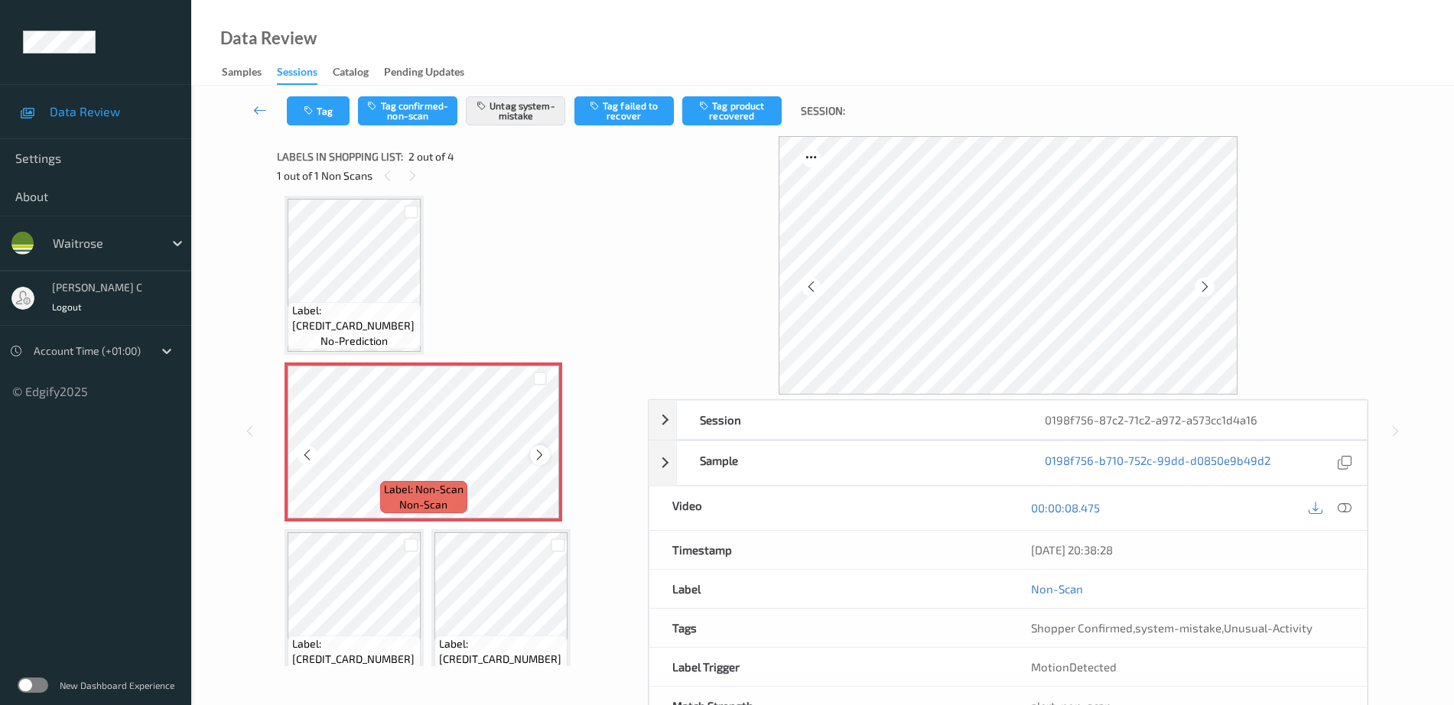
click at [546, 451] on icon at bounding box center [539, 455] width 13 height 14
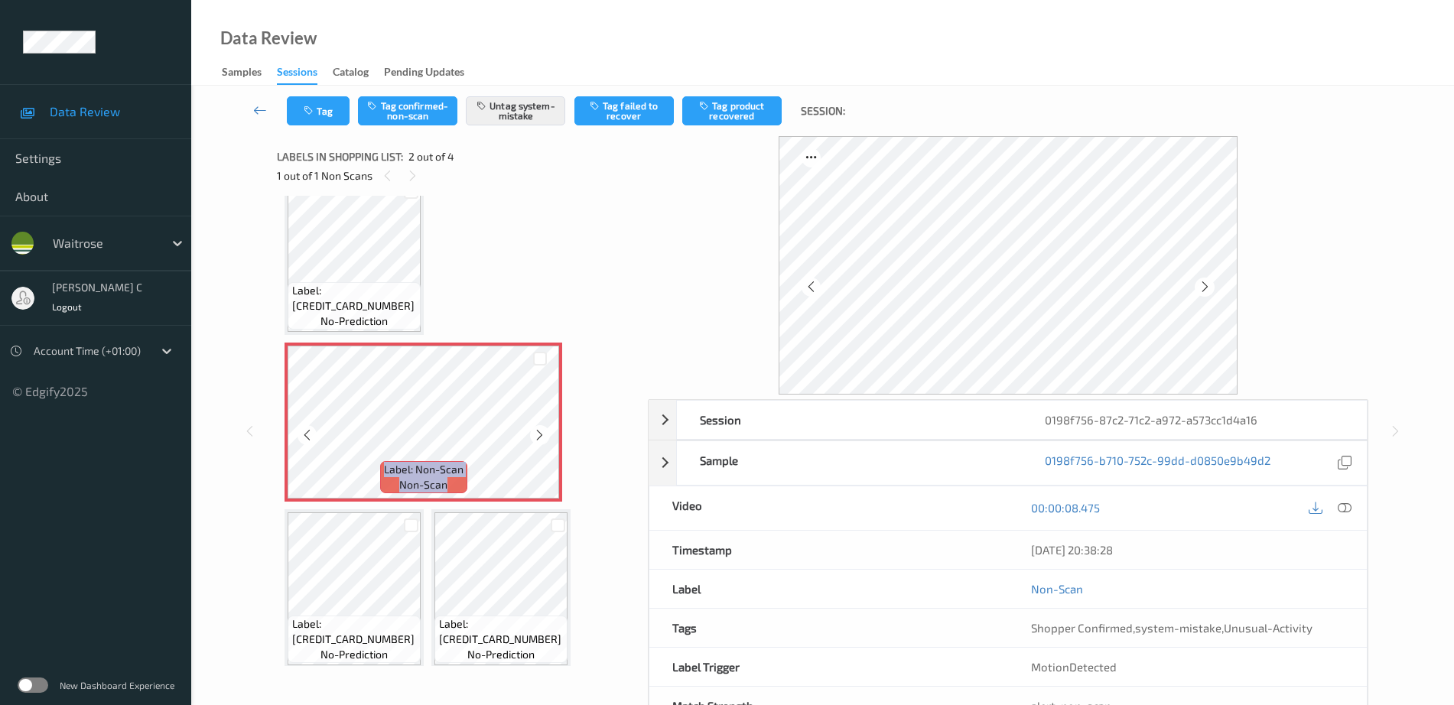
scroll to position [37, 0]
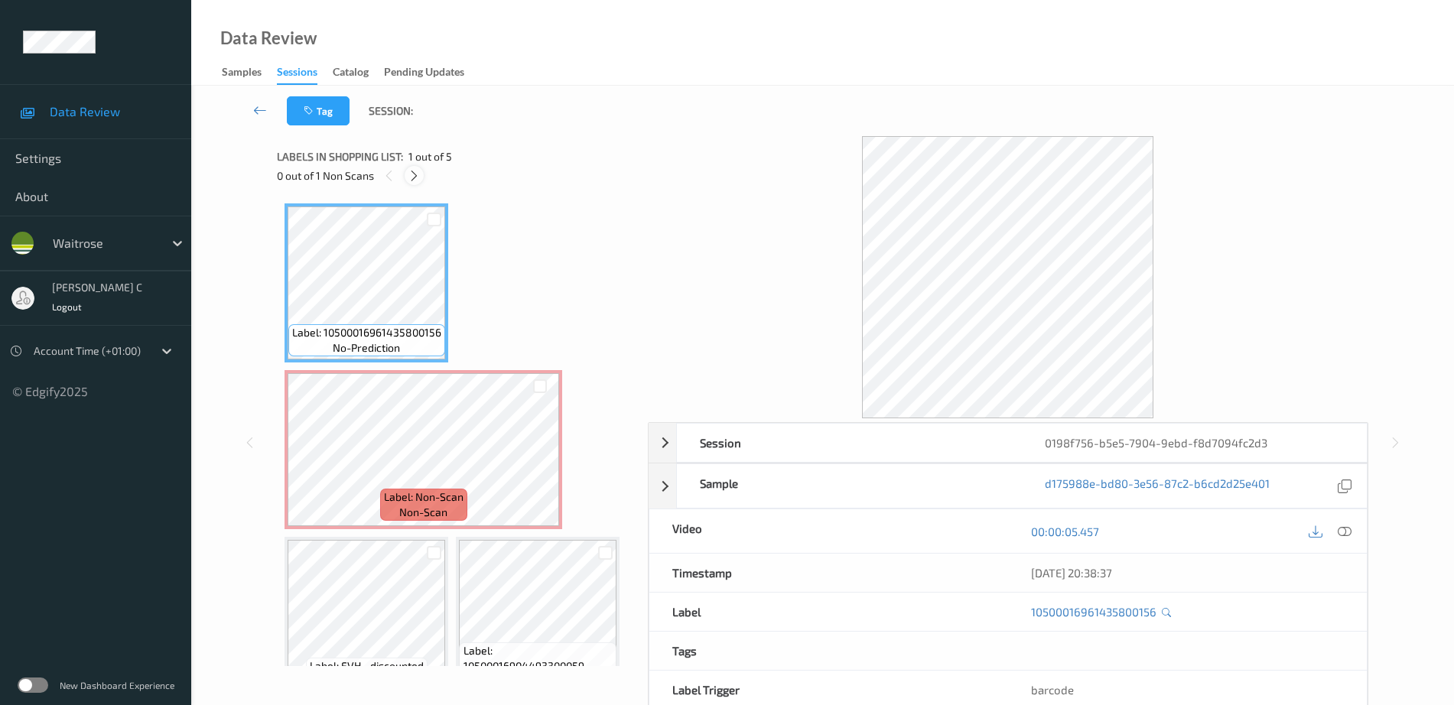
click at [418, 181] on icon at bounding box center [414, 176] width 13 height 14
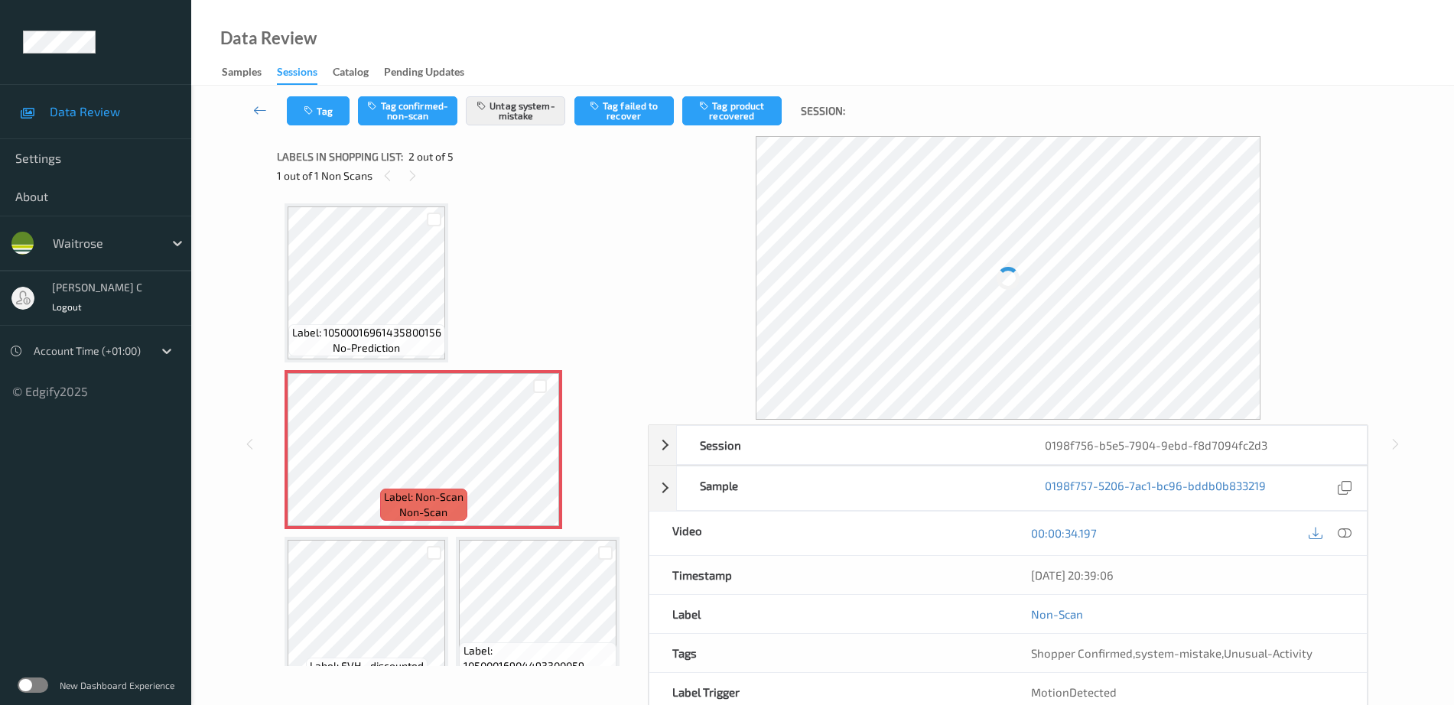
scroll to position [8, 0]
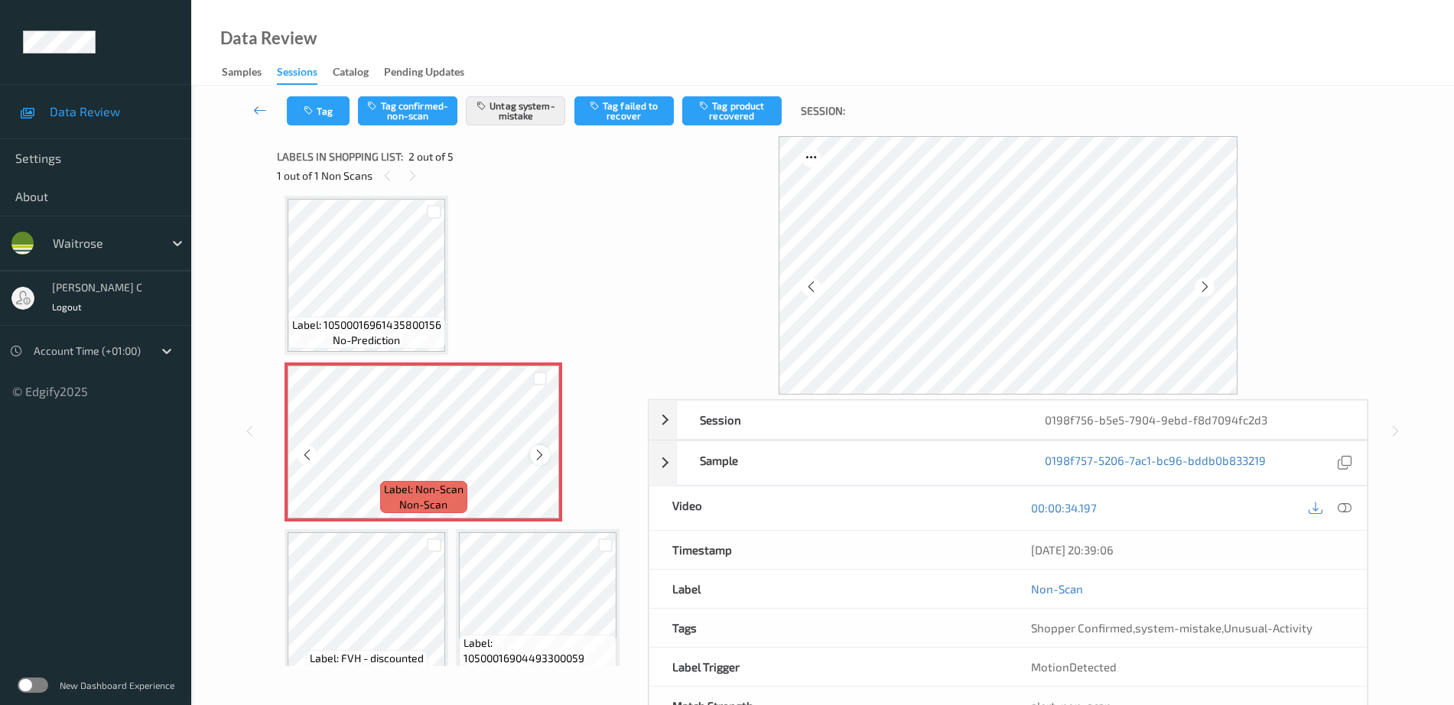
click at [540, 457] on icon at bounding box center [539, 455] width 13 height 14
click at [546, 448] on icon at bounding box center [539, 455] width 13 height 14
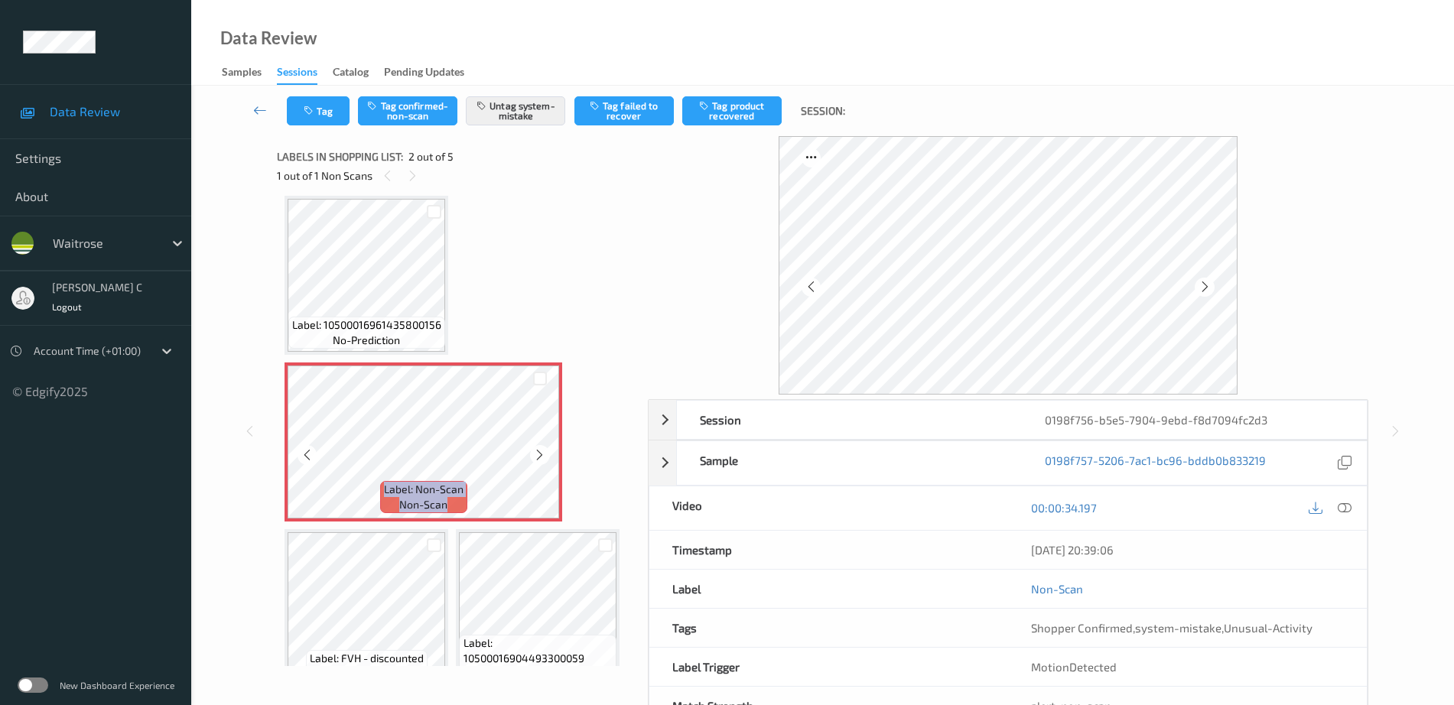
click at [546, 448] on icon at bounding box center [539, 455] width 13 height 14
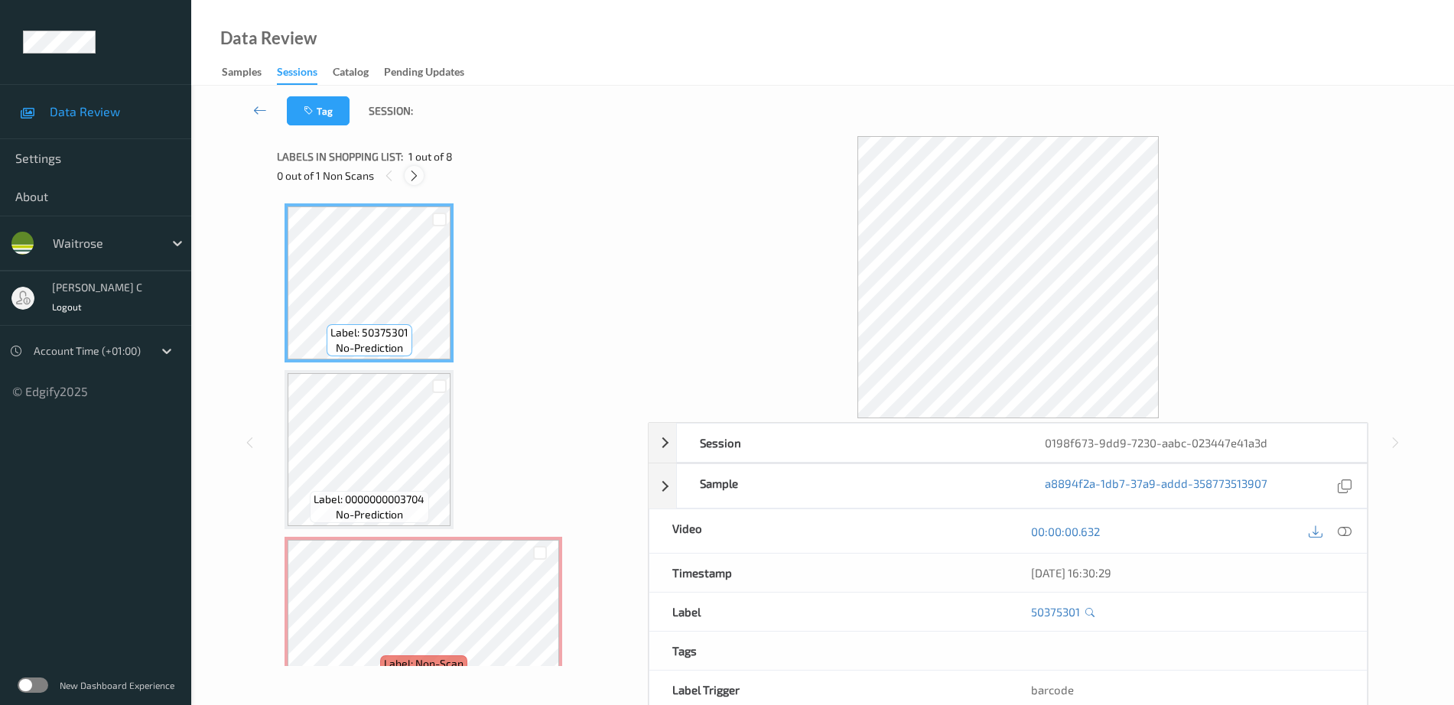
click at [414, 178] on icon at bounding box center [414, 176] width 13 height 14
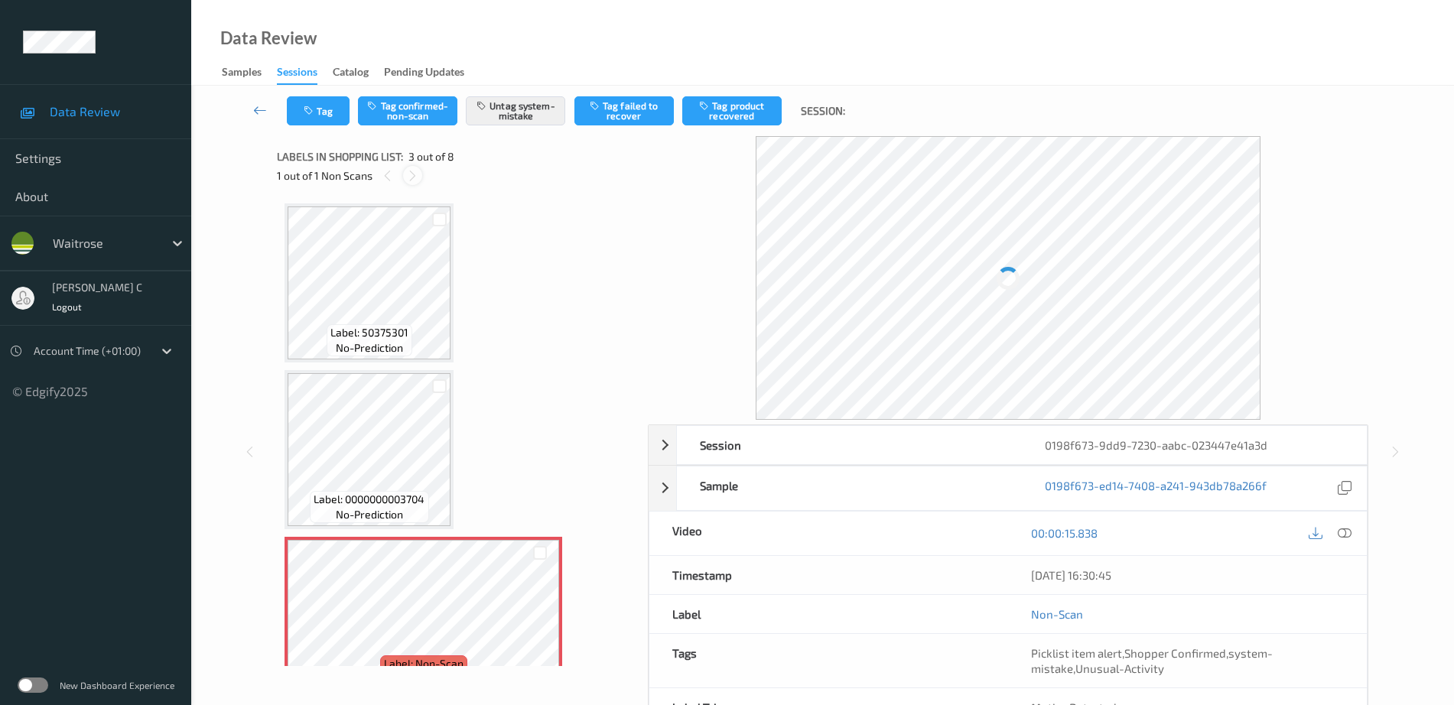
scroll to position [174, 0]
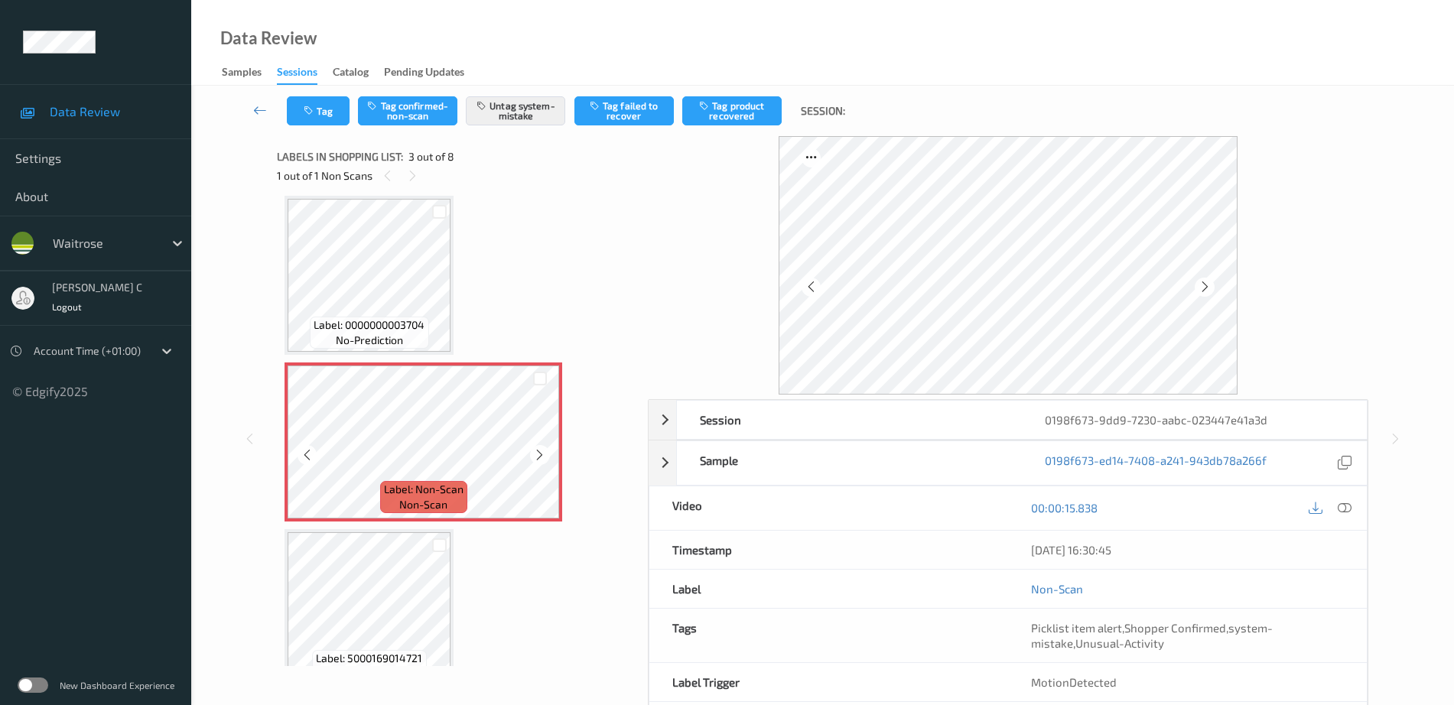
click at [541, 458] on icon at bounding box center [539, 455] width 13 height 14
click at [389, 323] on span "Label: 0000000003704" at bounding box center [369, 324] width 111 height 15
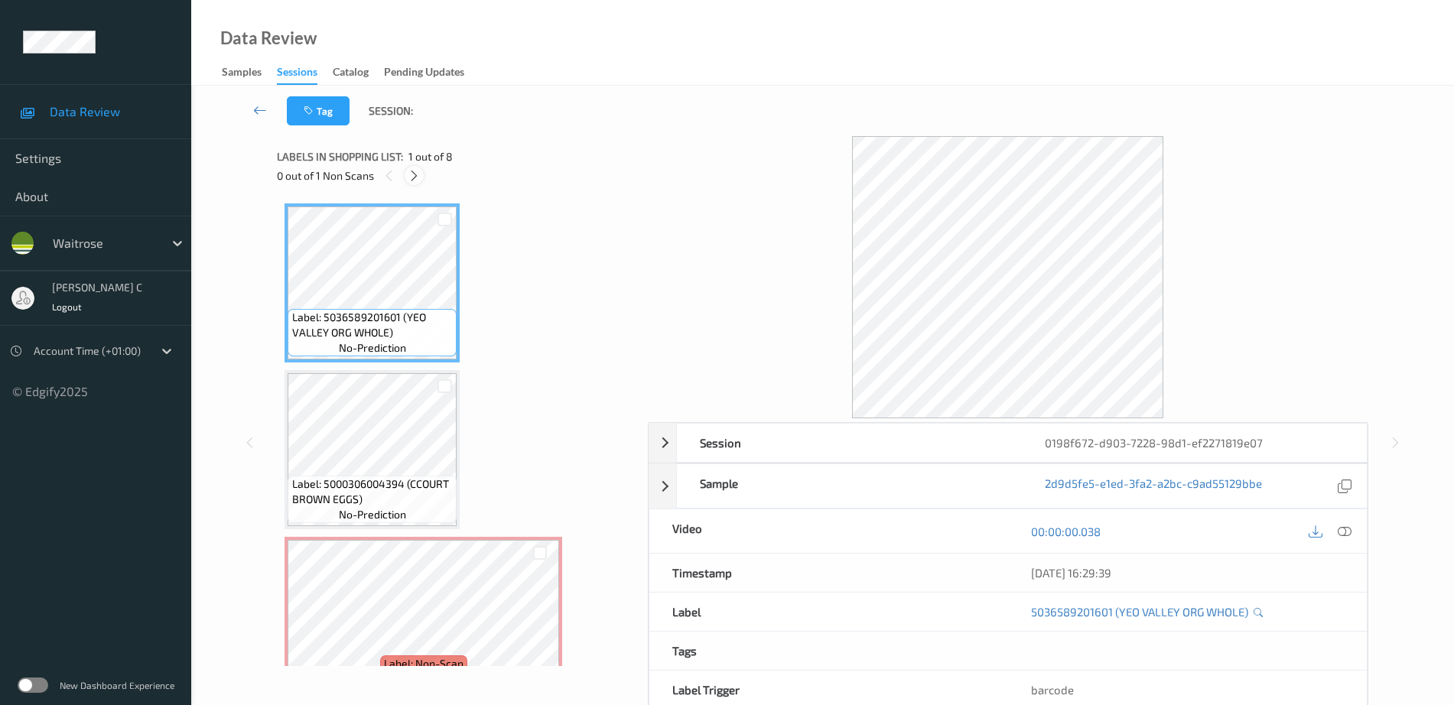
click at [413, 175] on icon at bounding box center [414, 176] width 13 height 14
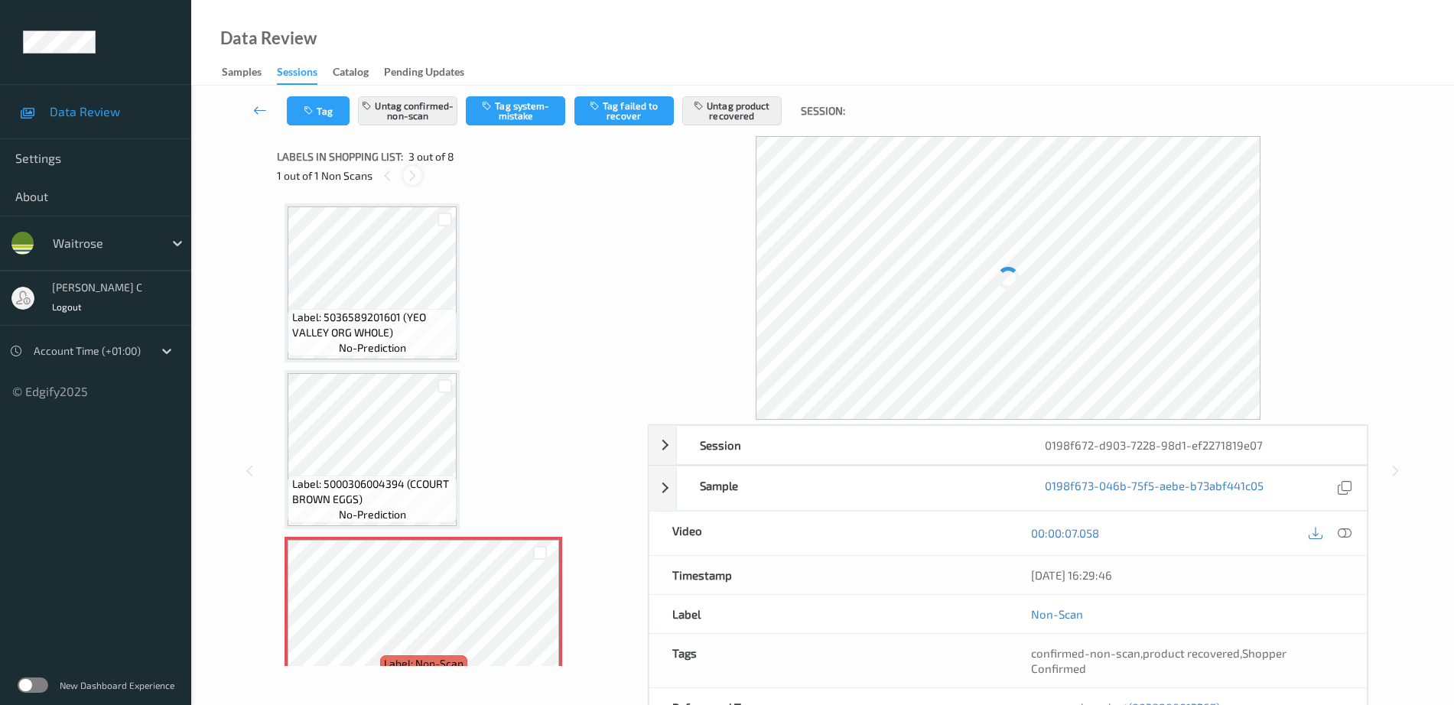
scroll to position [174, 0]
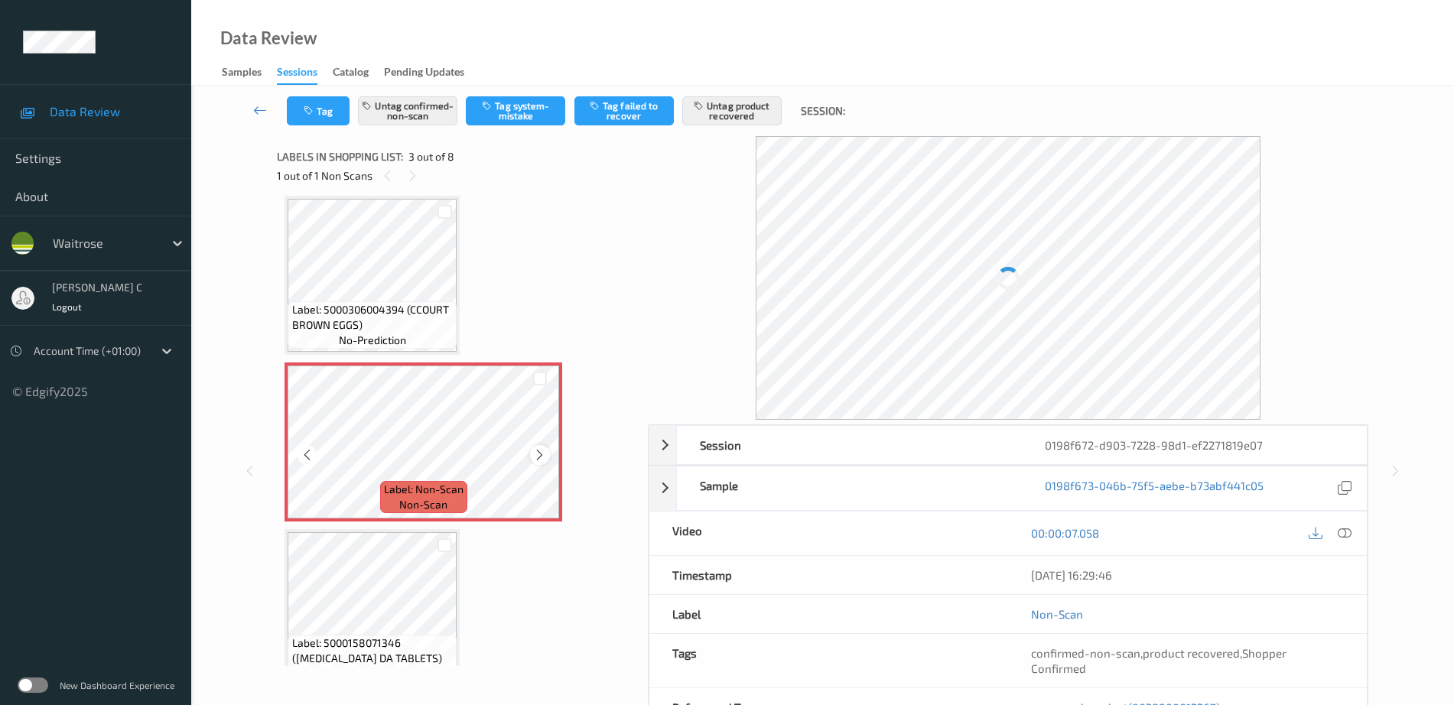
click at [541, 455] on icon at bounding box center [539, 455] width 13 height 14
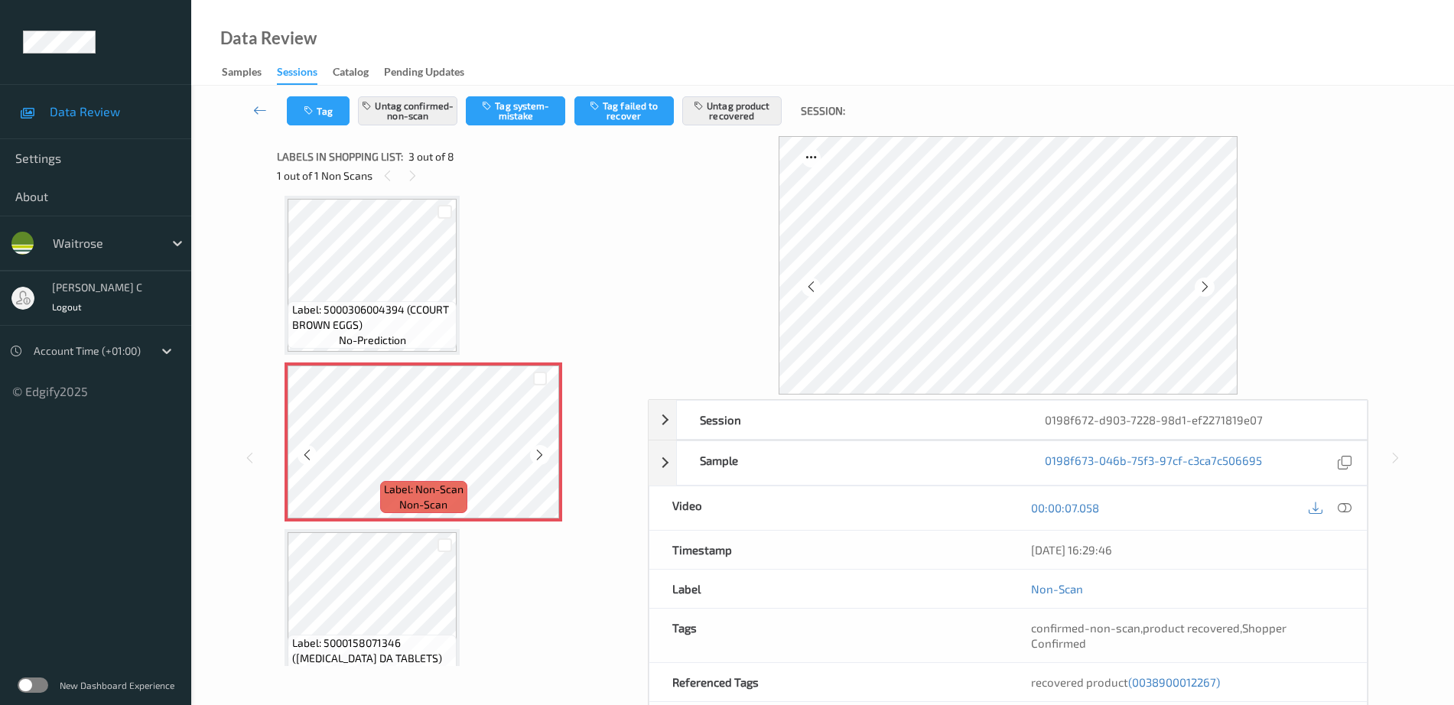
click at [541, 455] on icon at bounding box center [539, 455] width 13 height 14
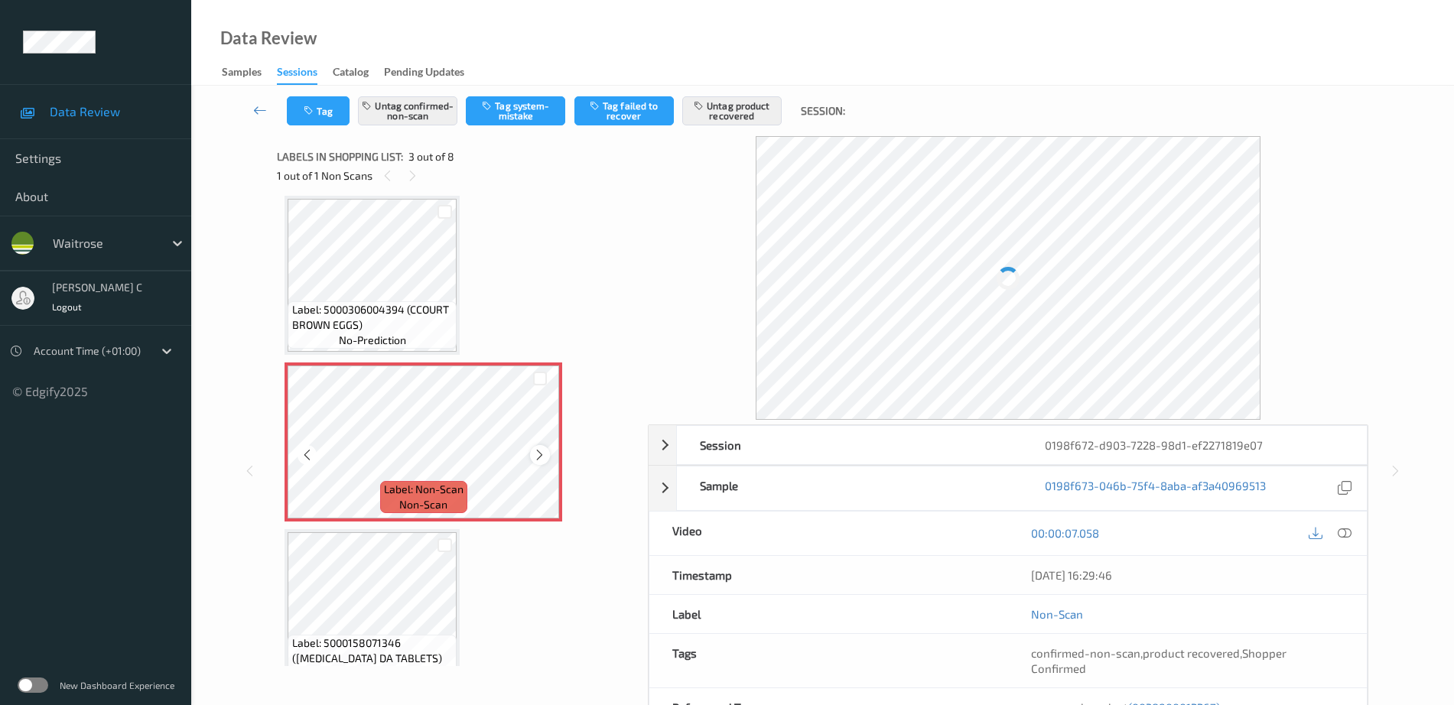
click at [543, 456] on icon at bounding box center [539, 455] width 13 height 14
click at [548, 451] on div at bounding box center [539, 454] width 19 height 19
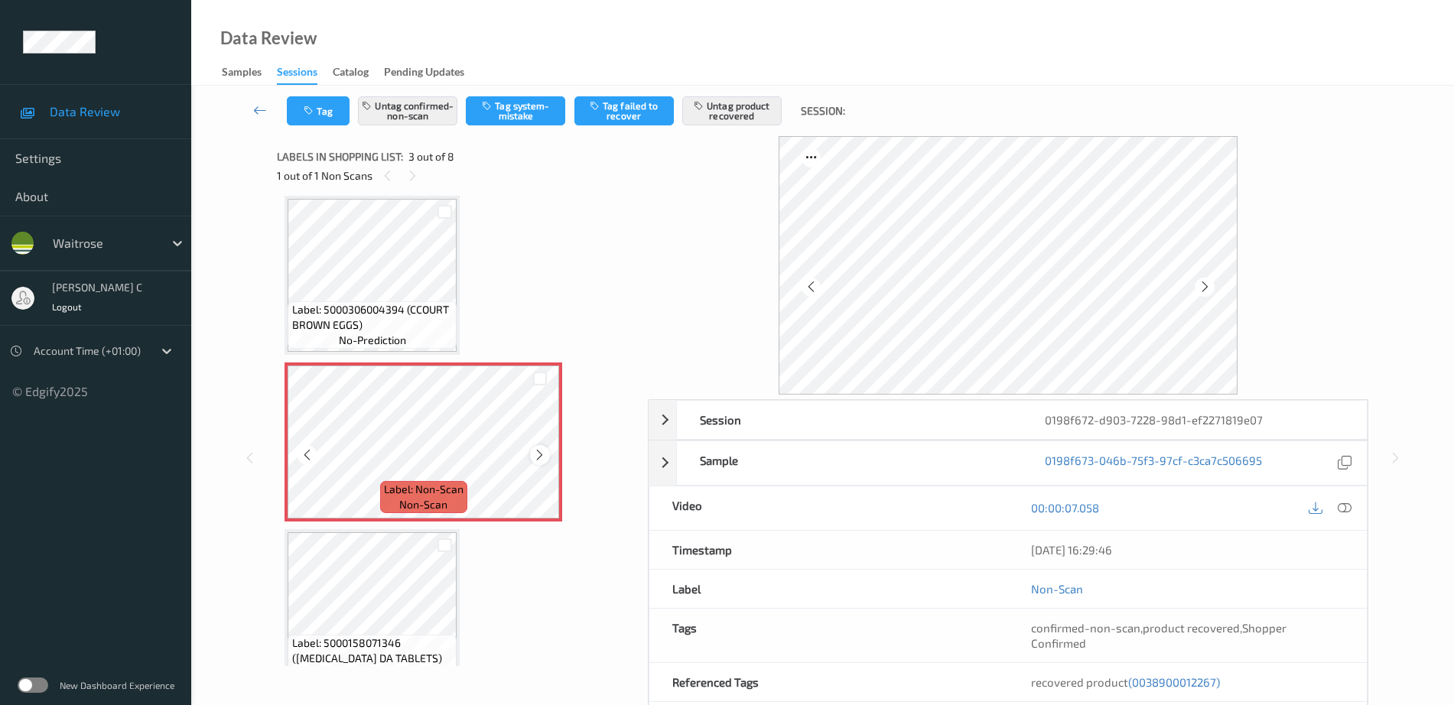
click at [549, 451] on div at bounding box center [539, 454] width 19 height 19
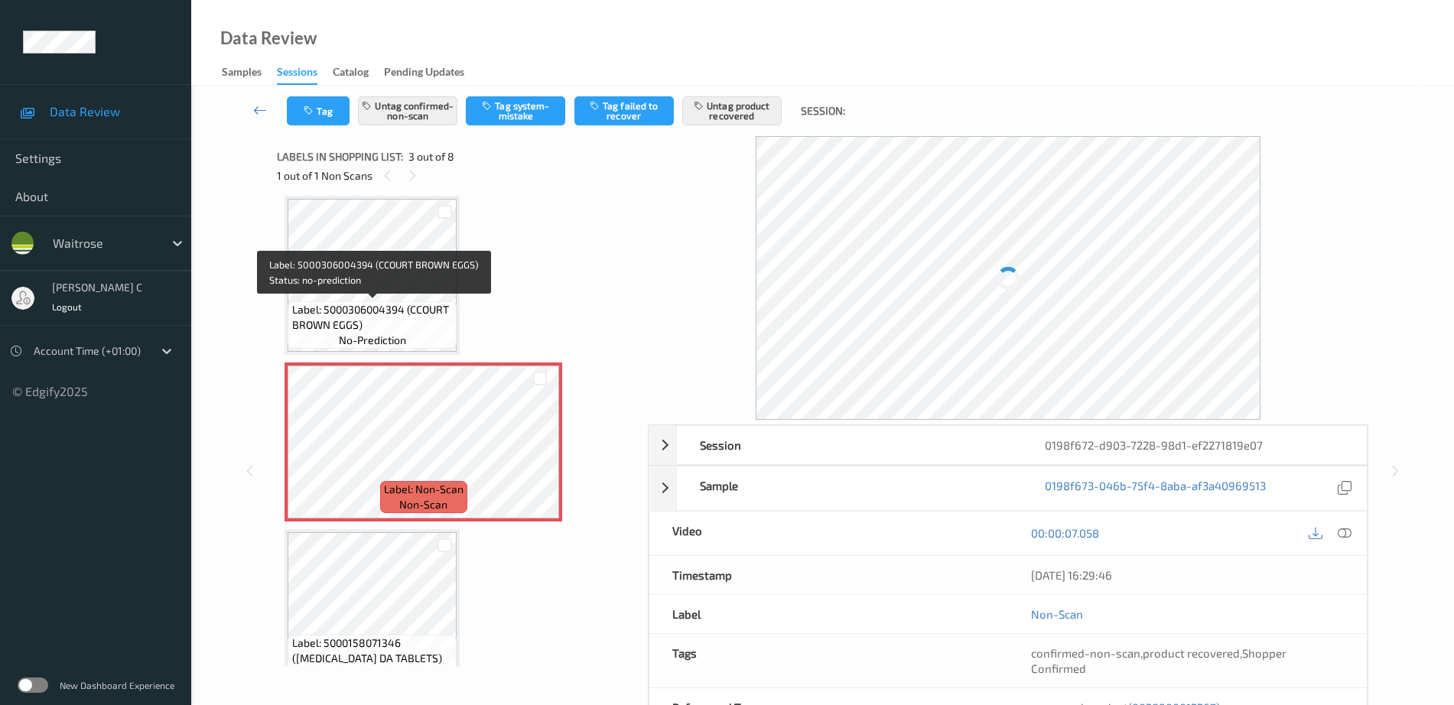
click at [431, 315] on span "Label: 5000306004394 (CCOURT BROWN EGGS)" at bounding box center [372, 317] width 161 height 31
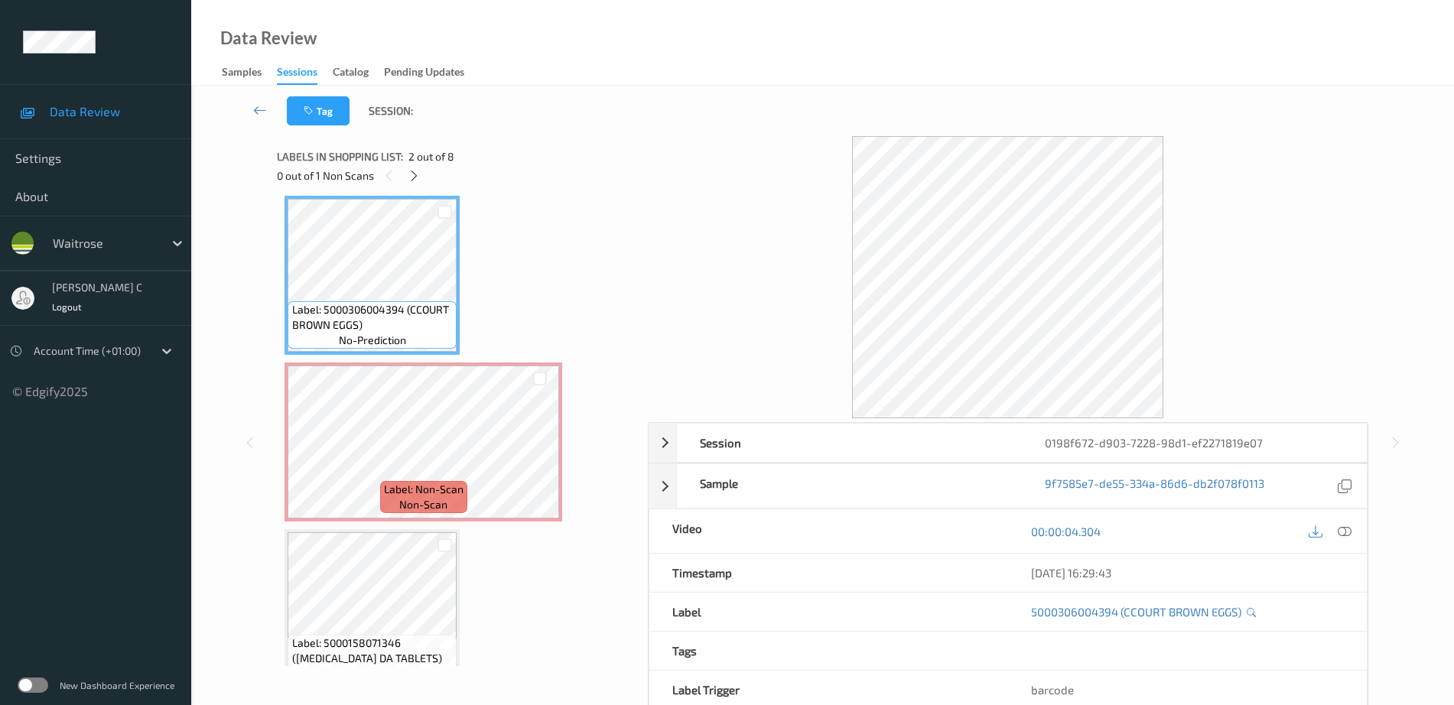
click at [1346, 542] on div "00:00:04.304" at bounding box center [1187, 531] width 359 height 44
click at [1338, 529] on div at bounding box center [1345, 531] width 21 height 21
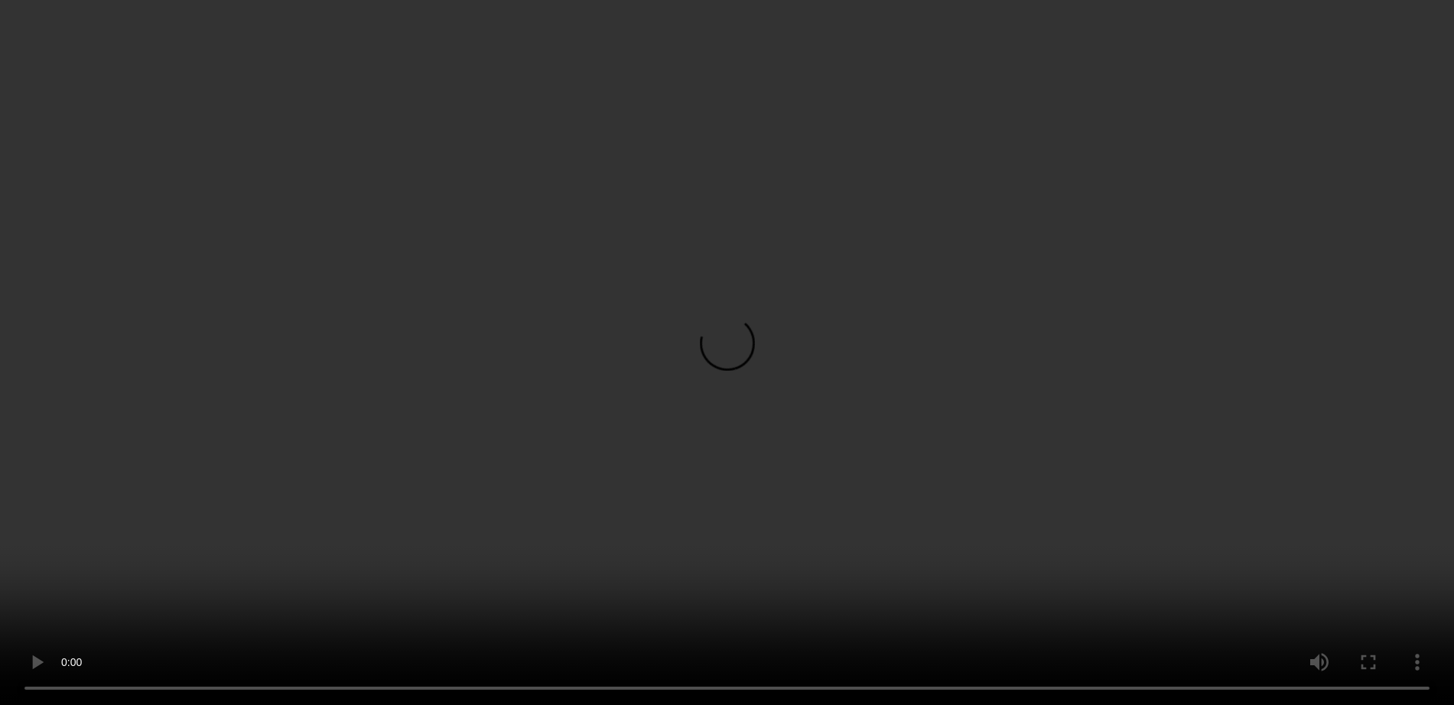
scroll to position [461, 0]
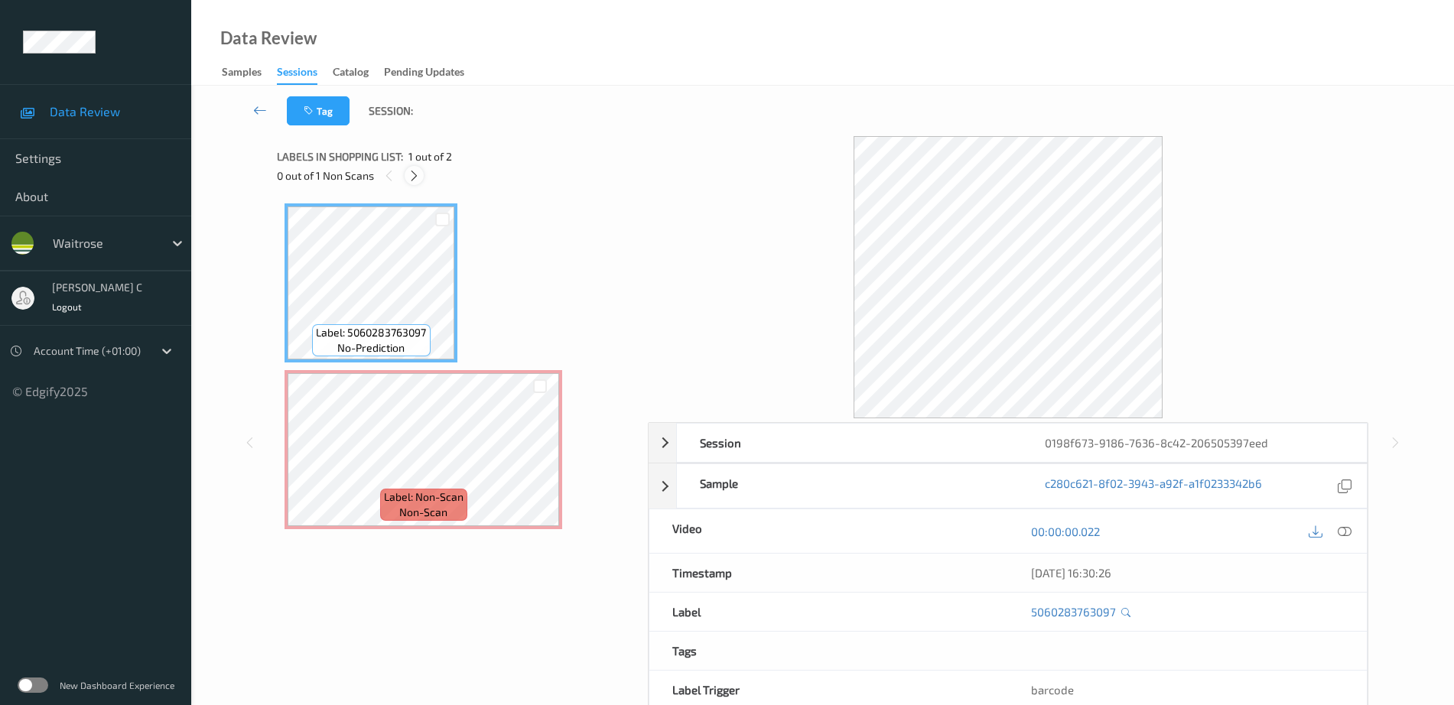
click at [413, 180] on icon at bounding box center [414, 176] width 13 height 14
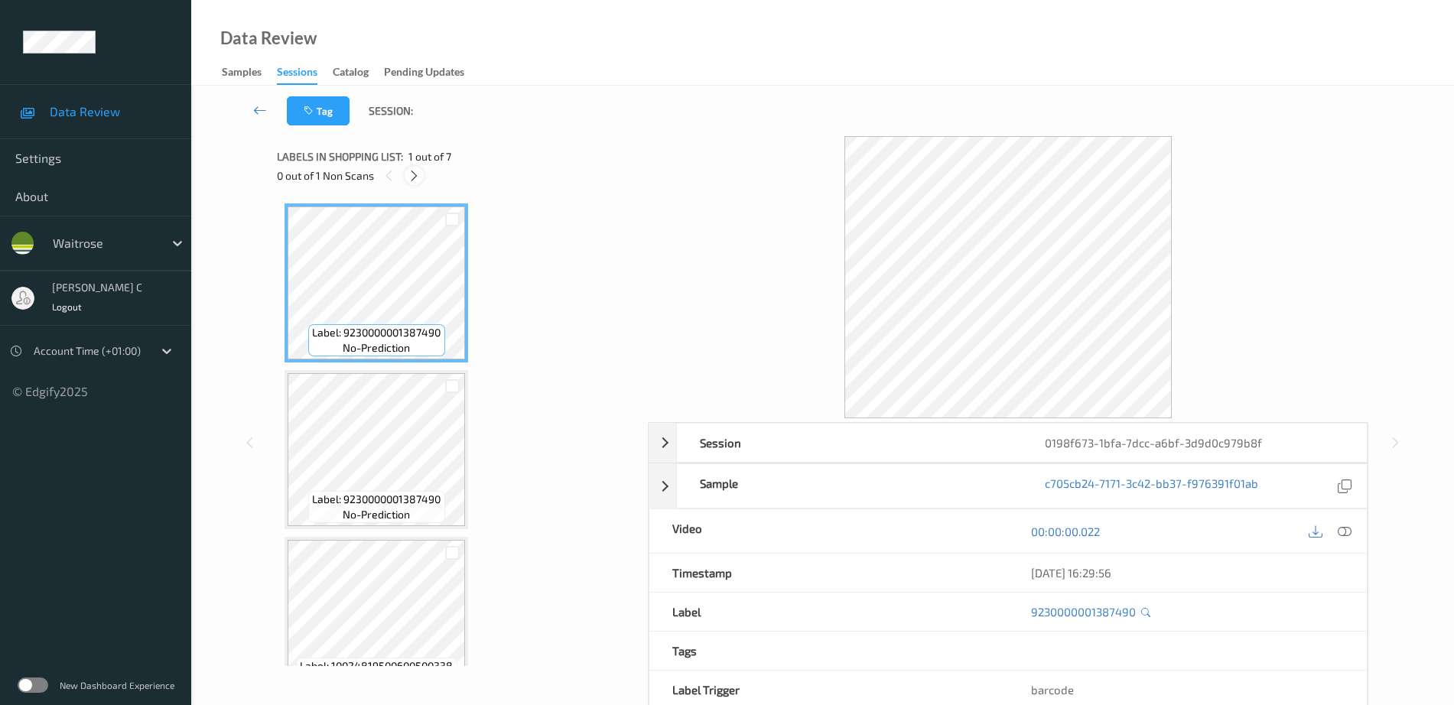
click at [419, 171] on icon at bounding box center [414, 176] width 13 height 14
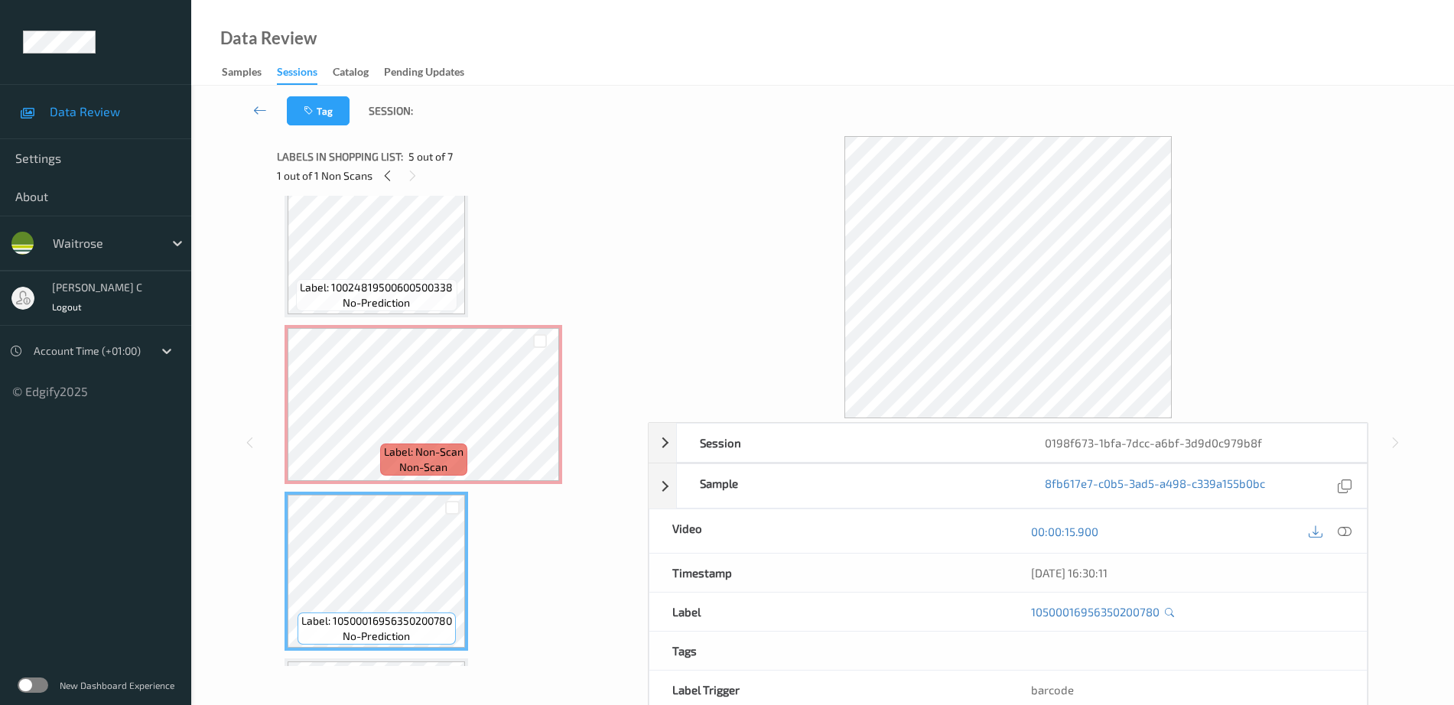
scroll to position [341, 0]
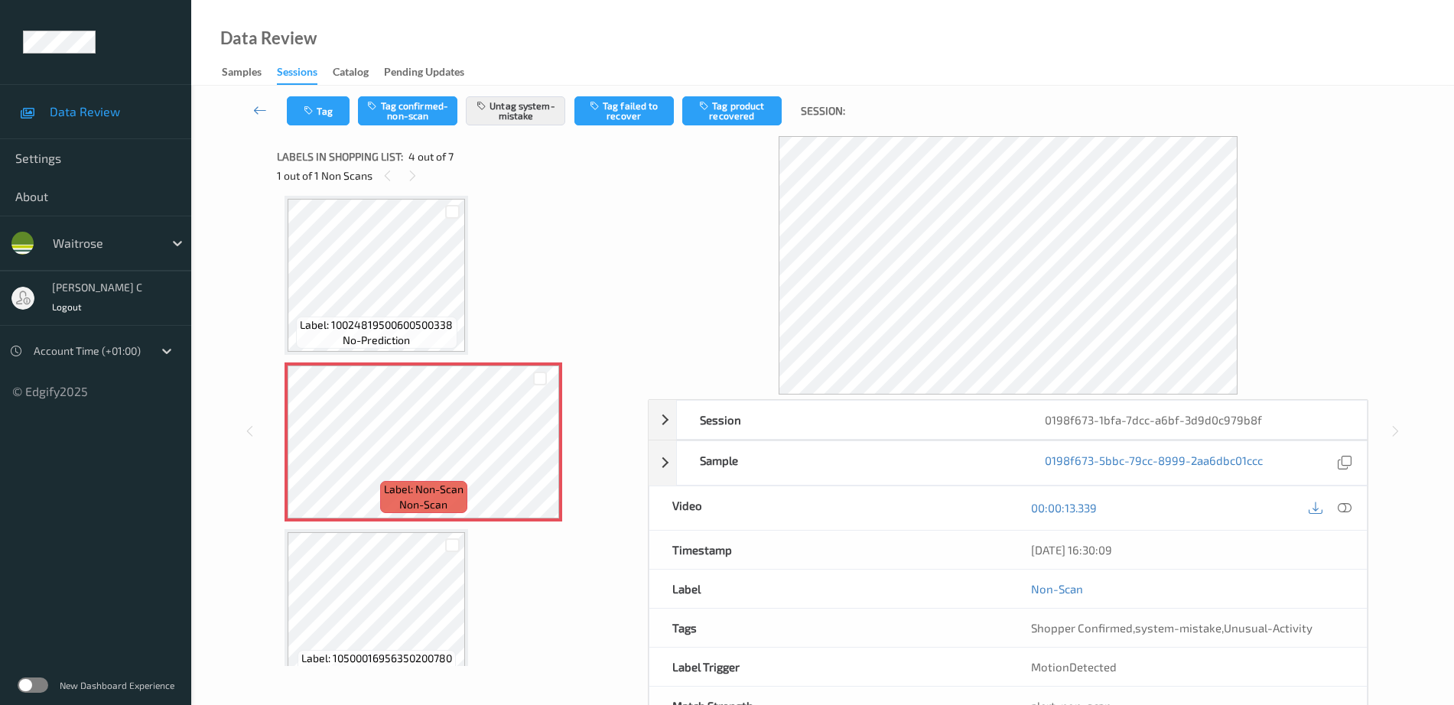
click at [343, 339] on span "no-prediction" at bounding box center [376, 340] width 67 height 15
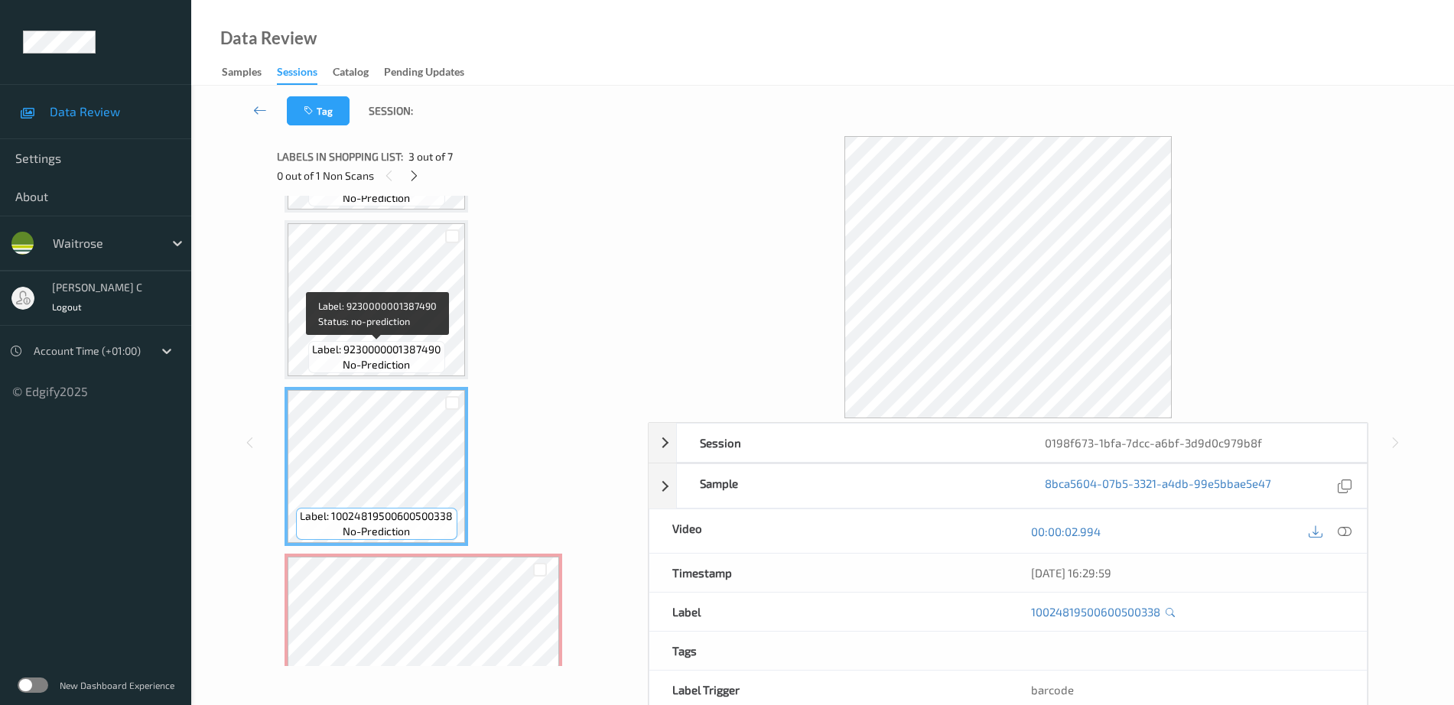
scroll to position [0, 0]
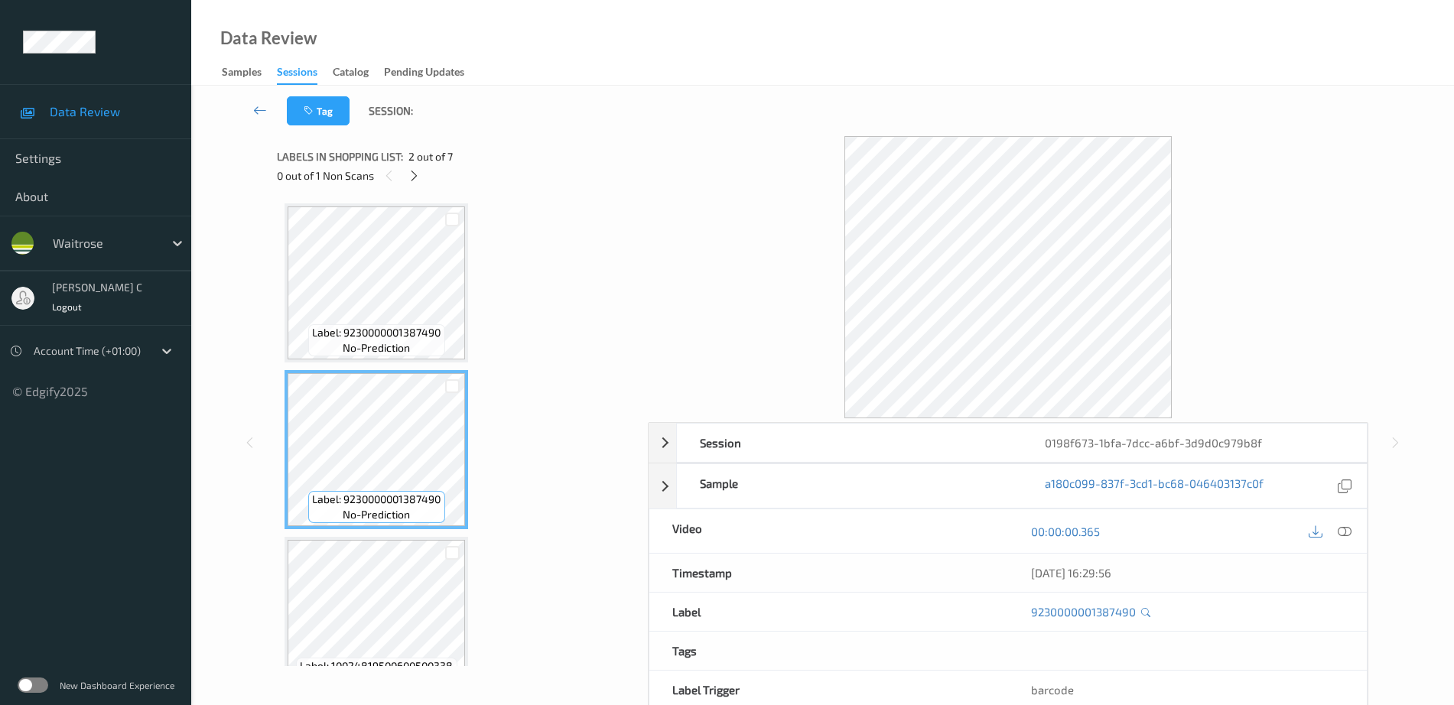
click at [379, 340] on span "no-prediction" at bounding box center [376, 347] width 67 height 15
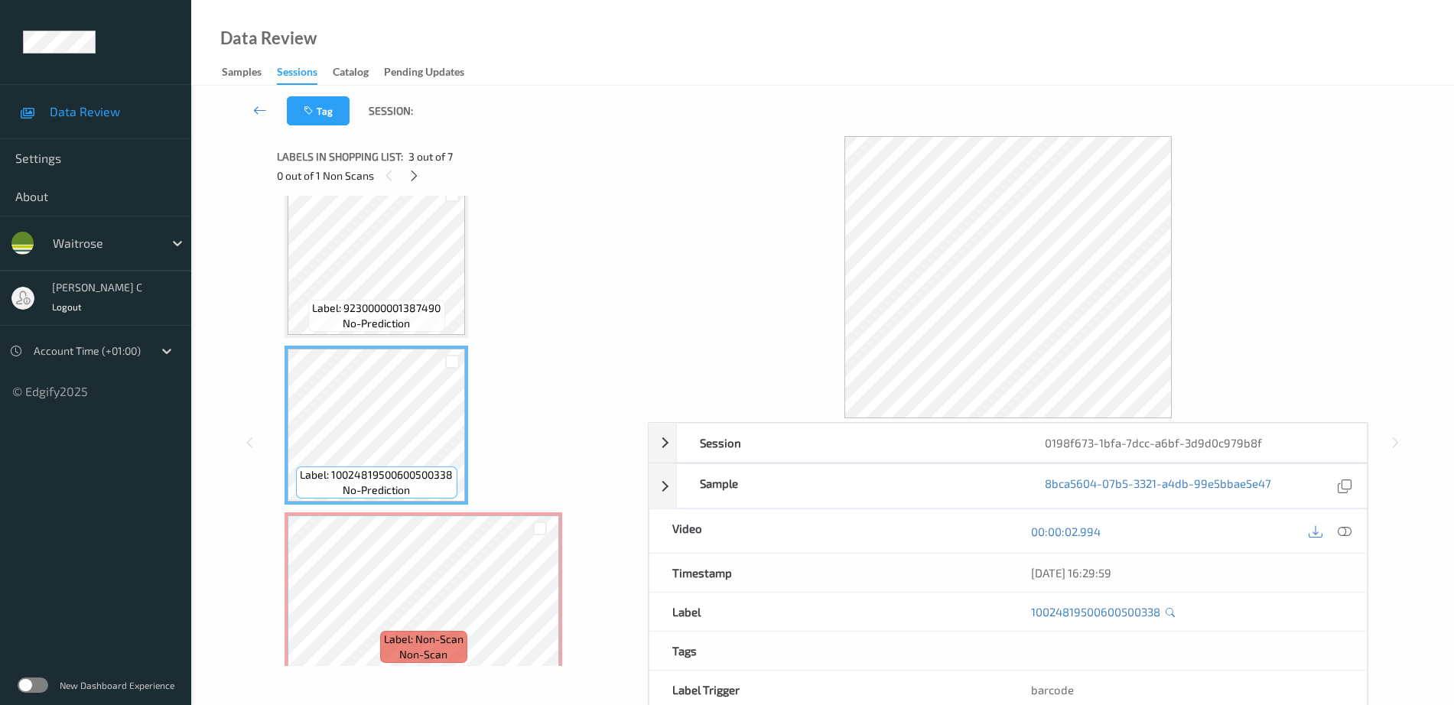
scroll to position [382, 0]
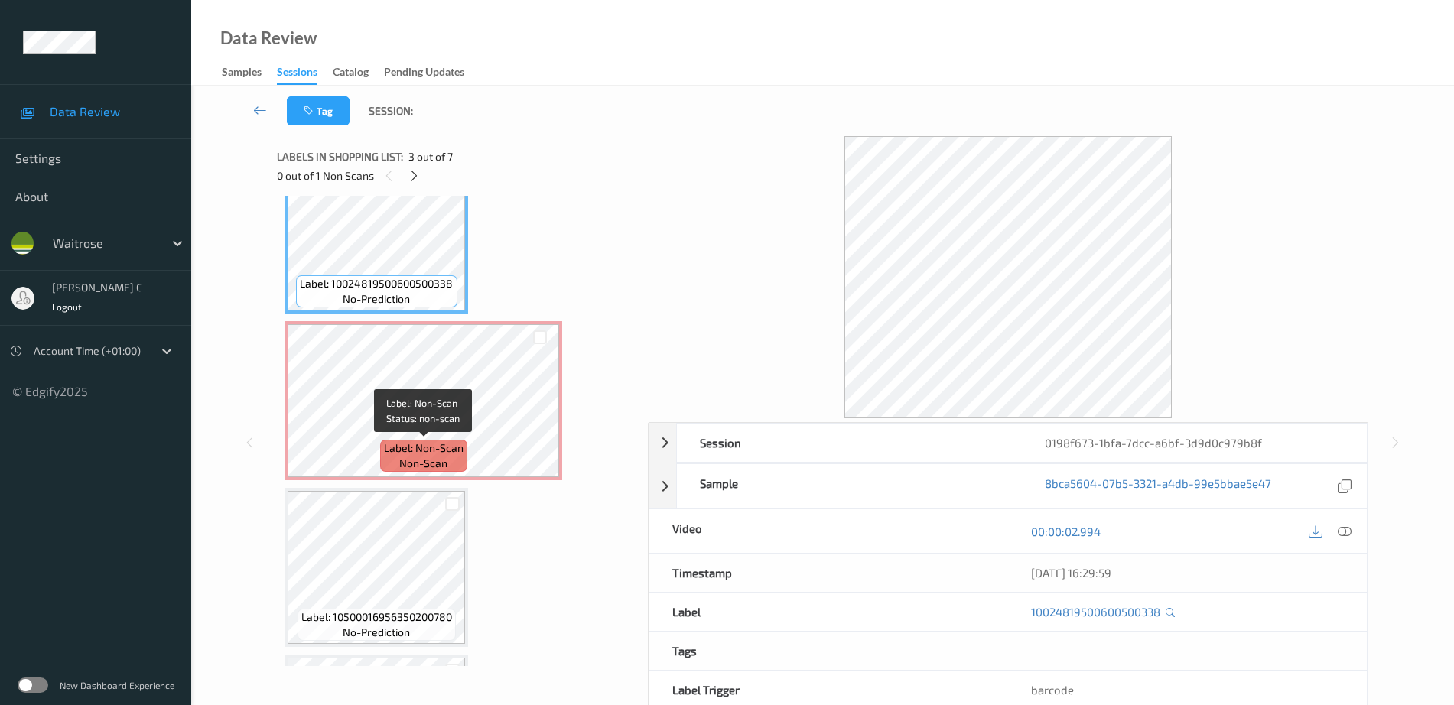
click at [393, 467] on div "Label: Non-Scan non-scan" at bounding box center [423, 456] width 87 height 32
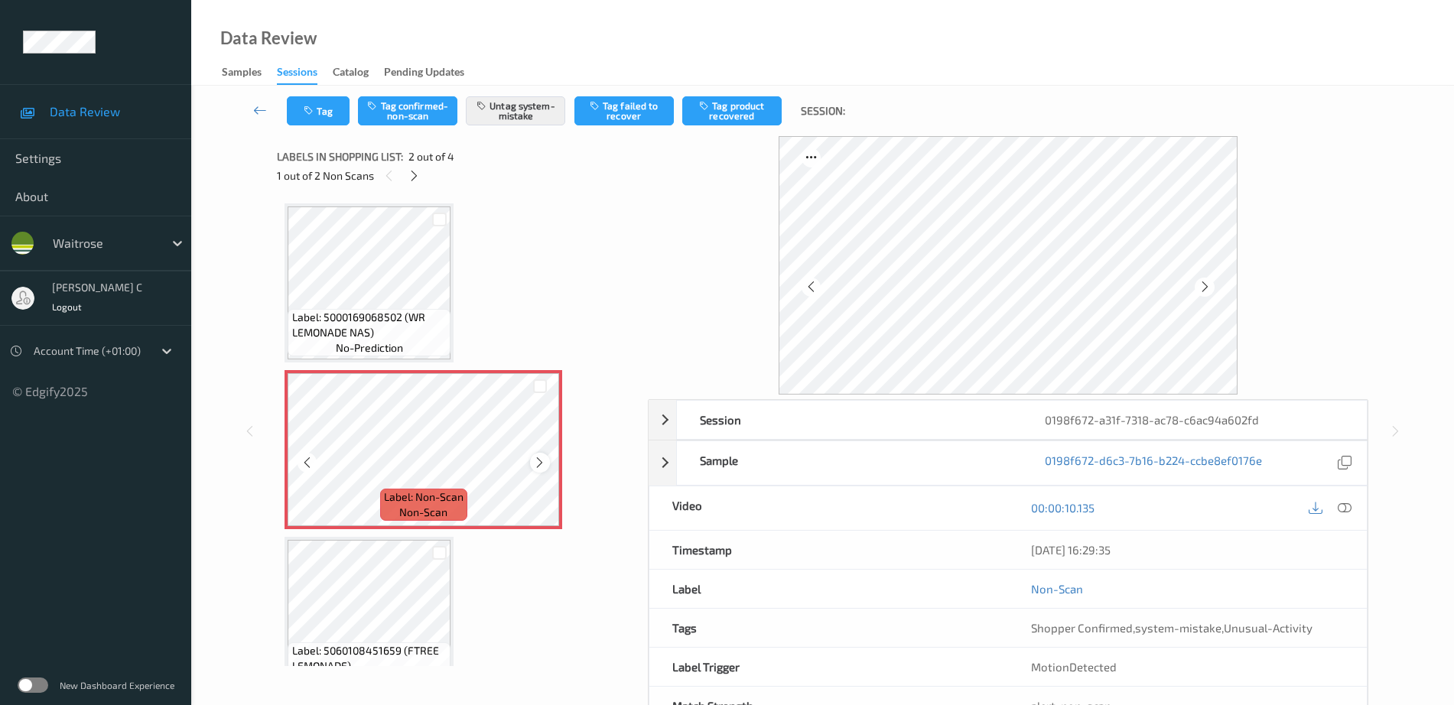
click at [543, 460] on icon at bounding box center [539, 463] width 13 height 14
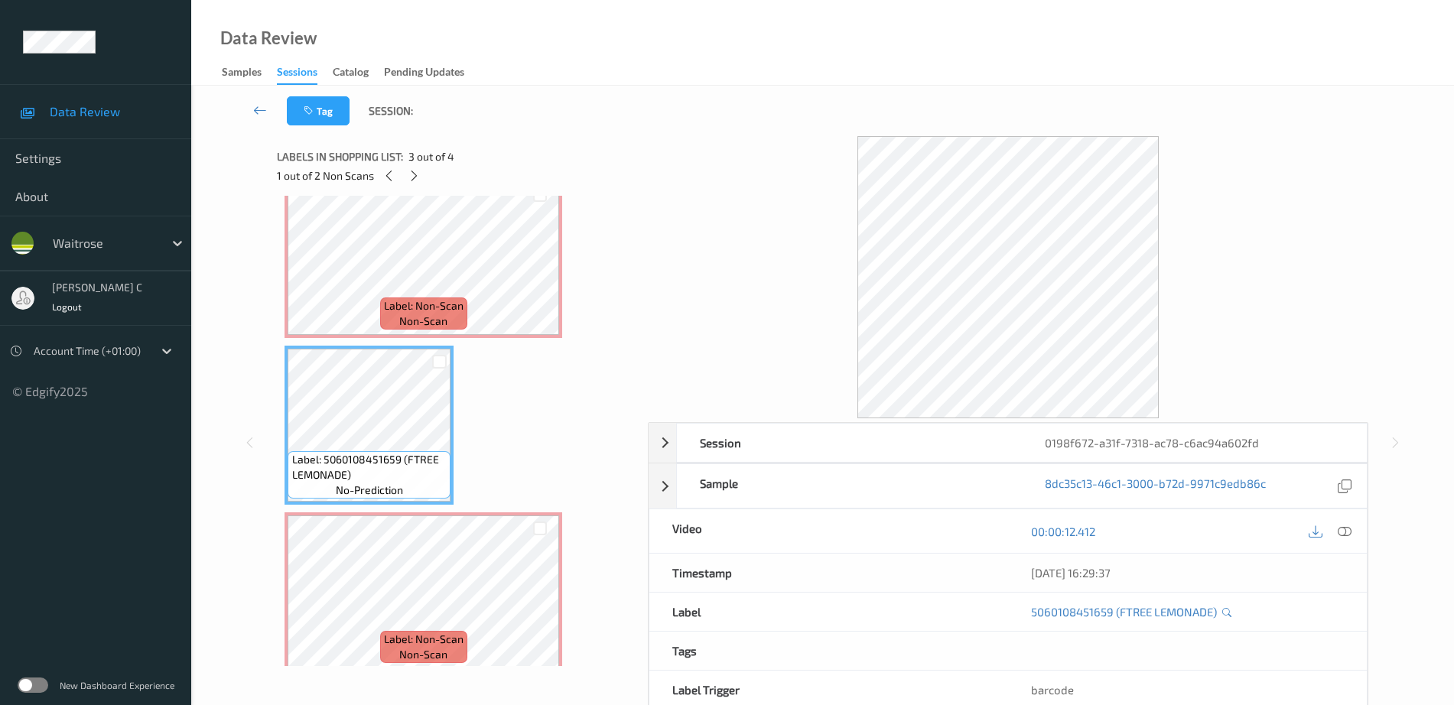
scroll to position [204, 0]
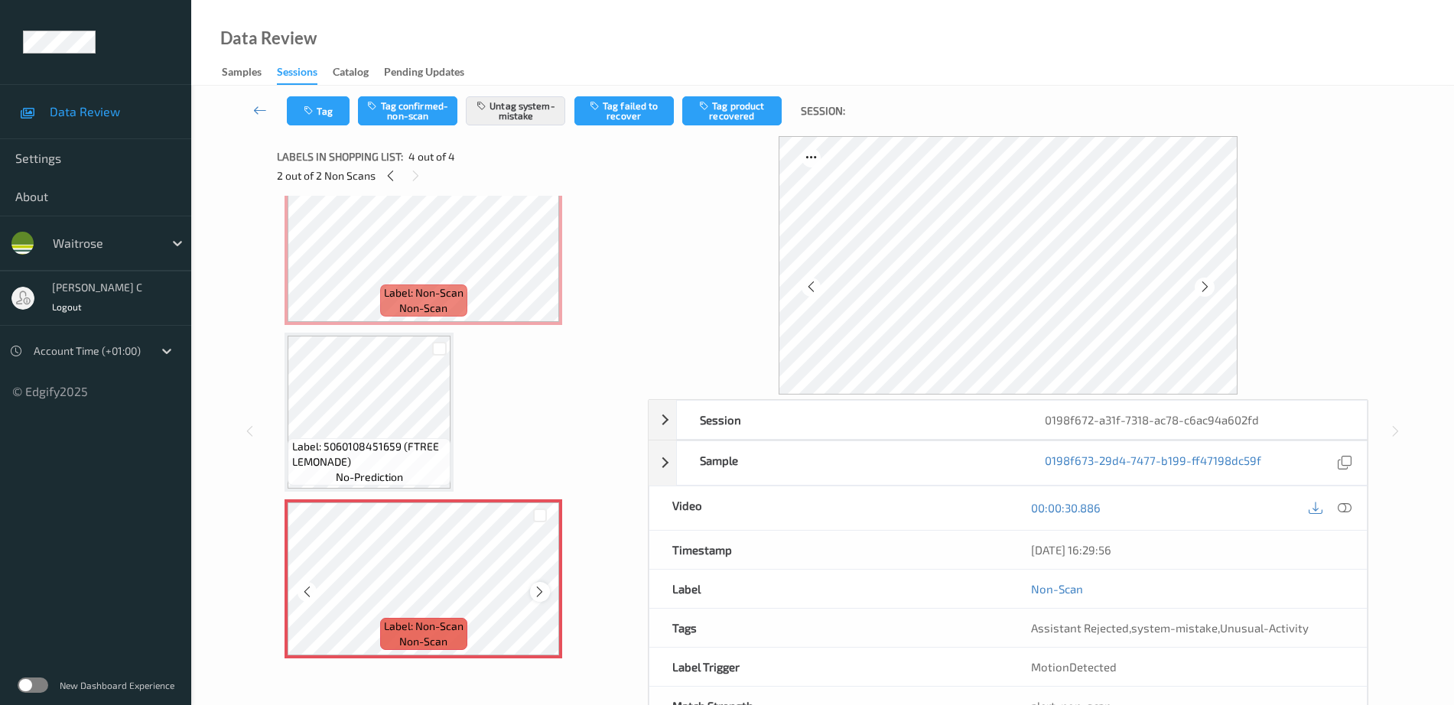
click at [543, 589] on icon at bounding box center [539, 592] width 13 height 14
click at [541, 589] on icon at bounding box center [539, 592] width 13 height 14
click at [540, 588] on icon at bounding box center [539, 592] width 13 height 14
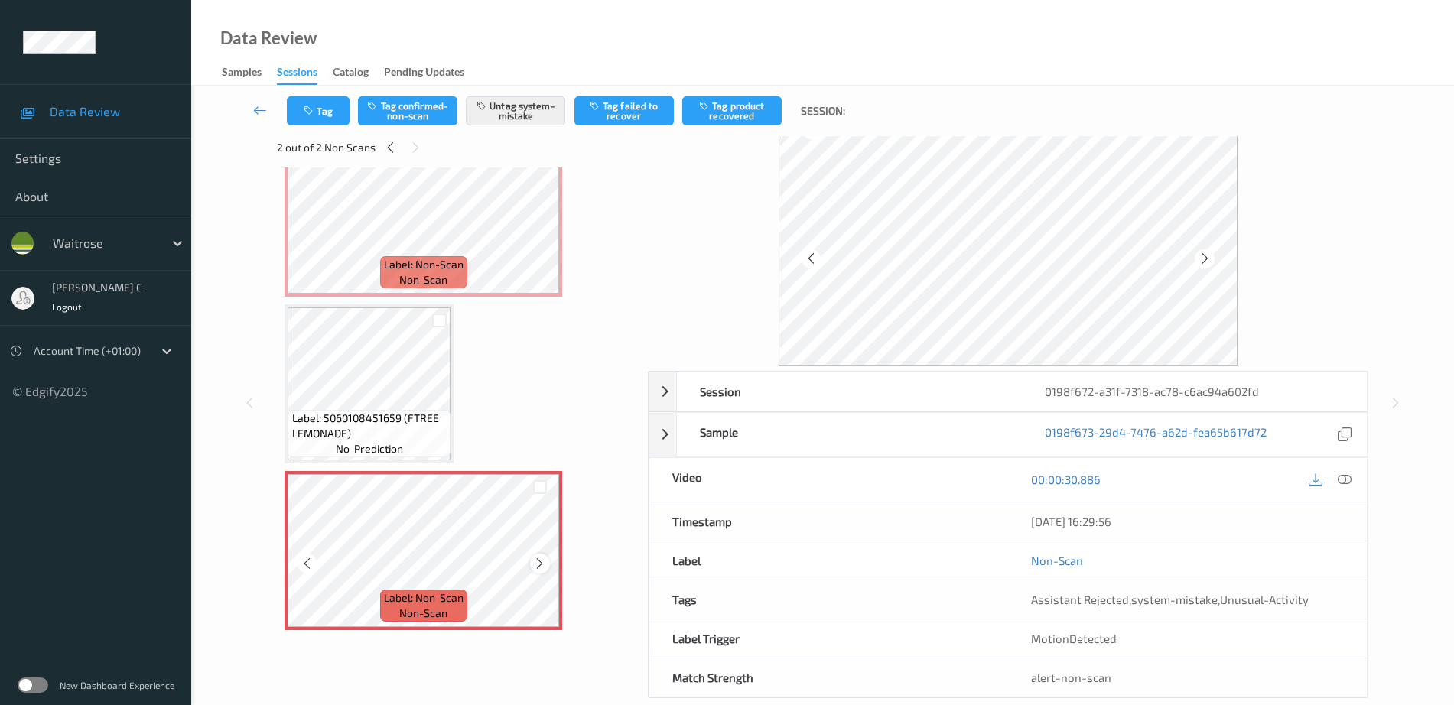
scroll to position [53, 0]
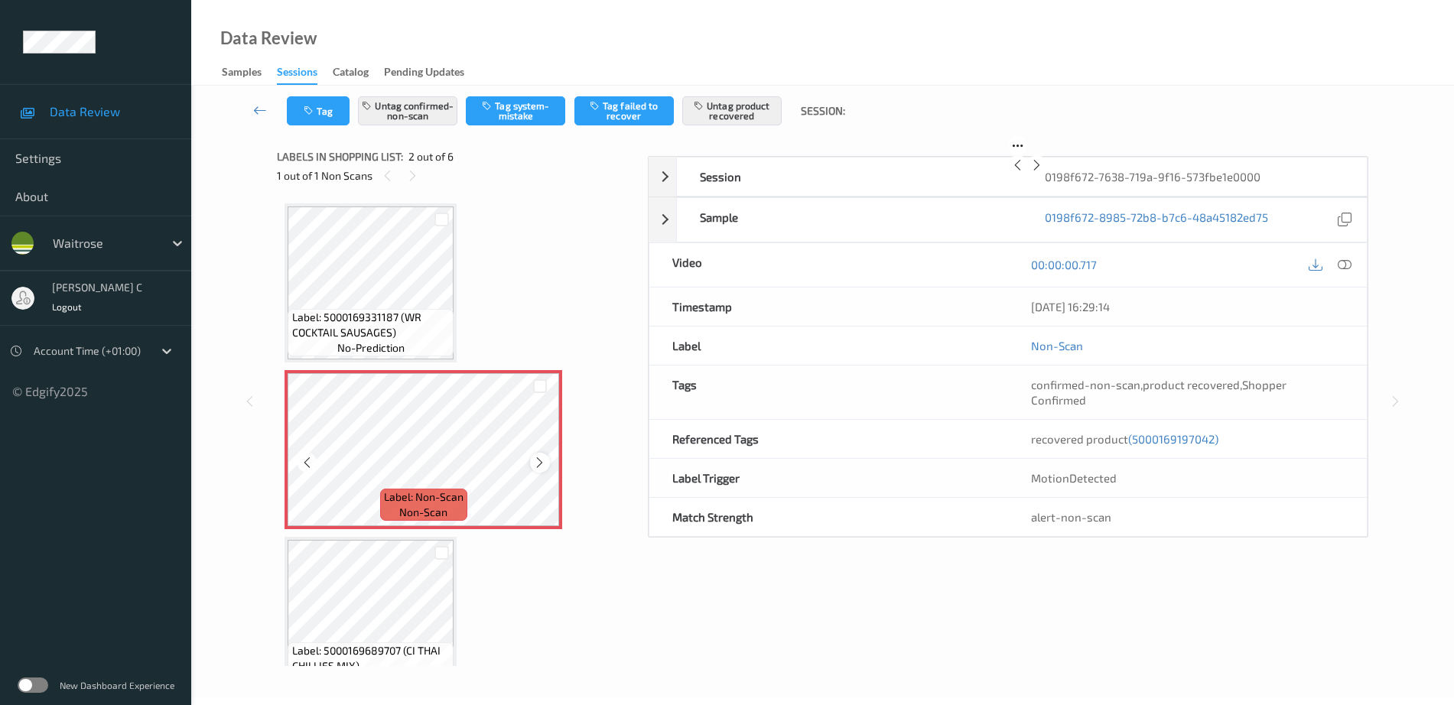
click at [540, 460] on icon at bounding box center [539, 463] width 13 height 14
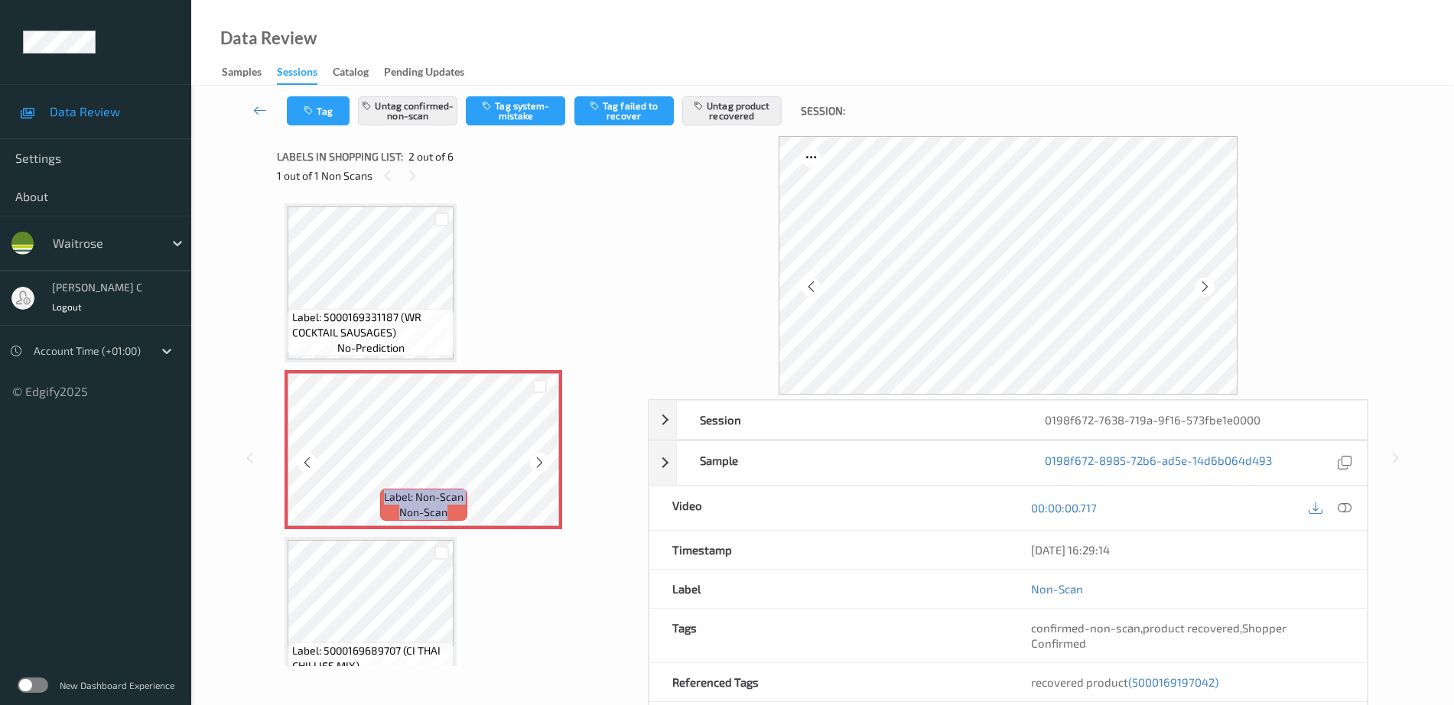
click at [540, 460] on icon at bounding box center [539, 463] width 13 height 14
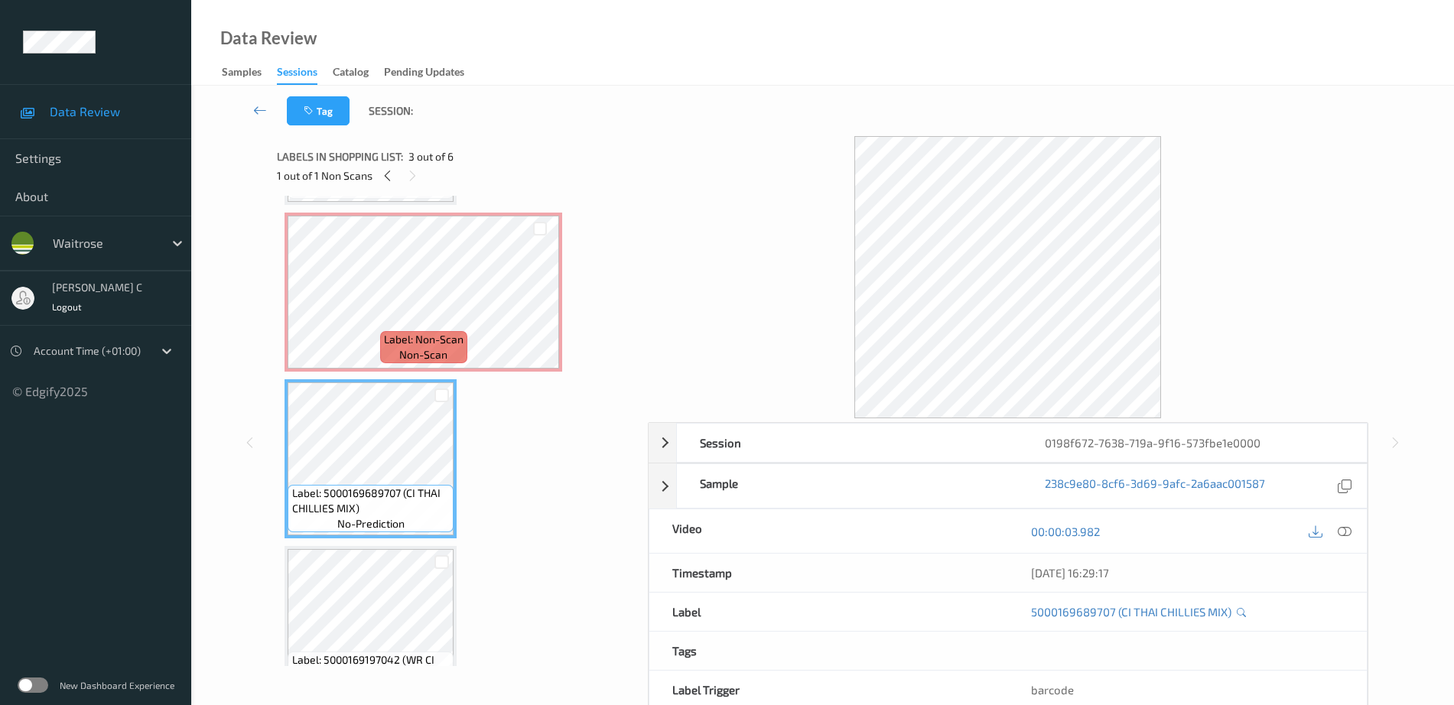
scroll to position [191, 0]
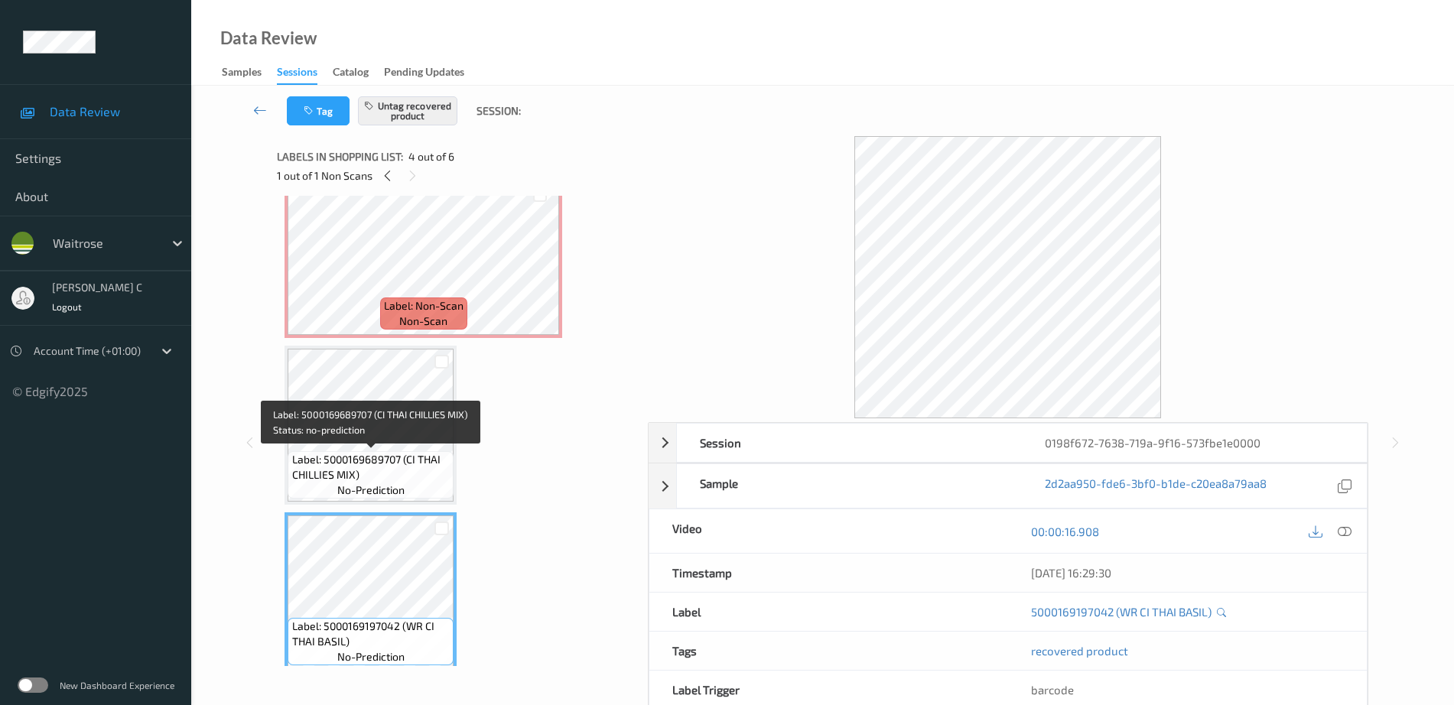
click at [363, 458] on span "Label: 5000169689707 (CI THAI CHILLIES MIX)" at bounding box center [371, 467] width 158 height 31
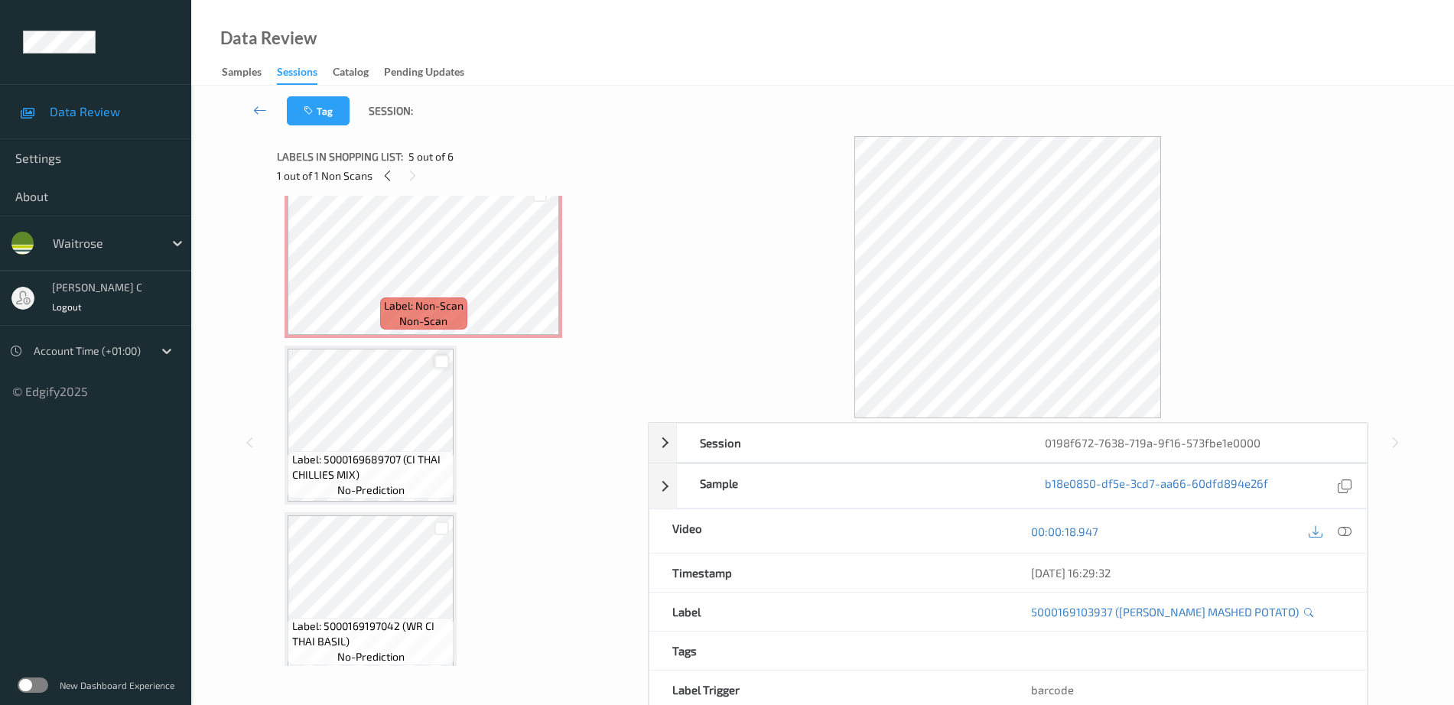
click at [439, 364] on div at bounding box center [441, 362] width 15 height 15
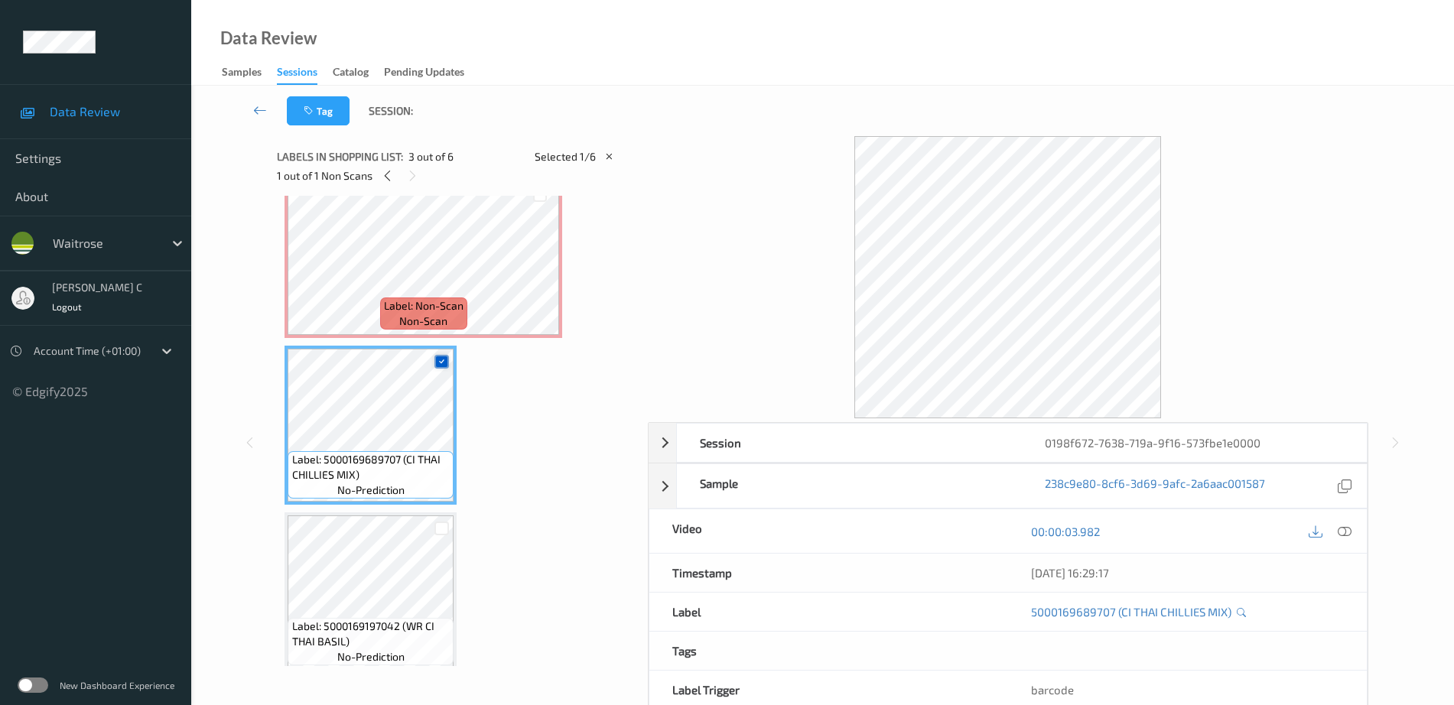
click at [439, 355] on div at bounding box center [441, 362] width 15 height 15
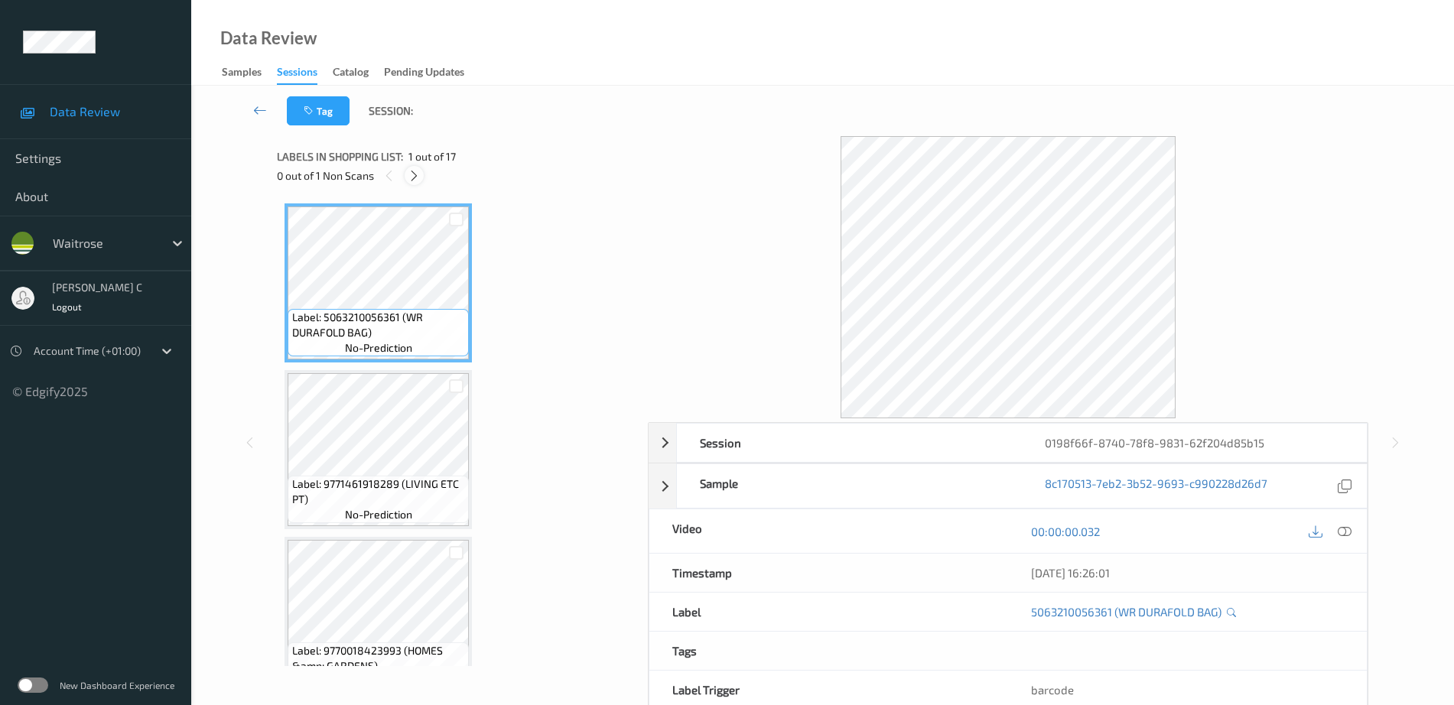
click at [416, 173] on icon at bounding box center [414, 176] width 13 height 14
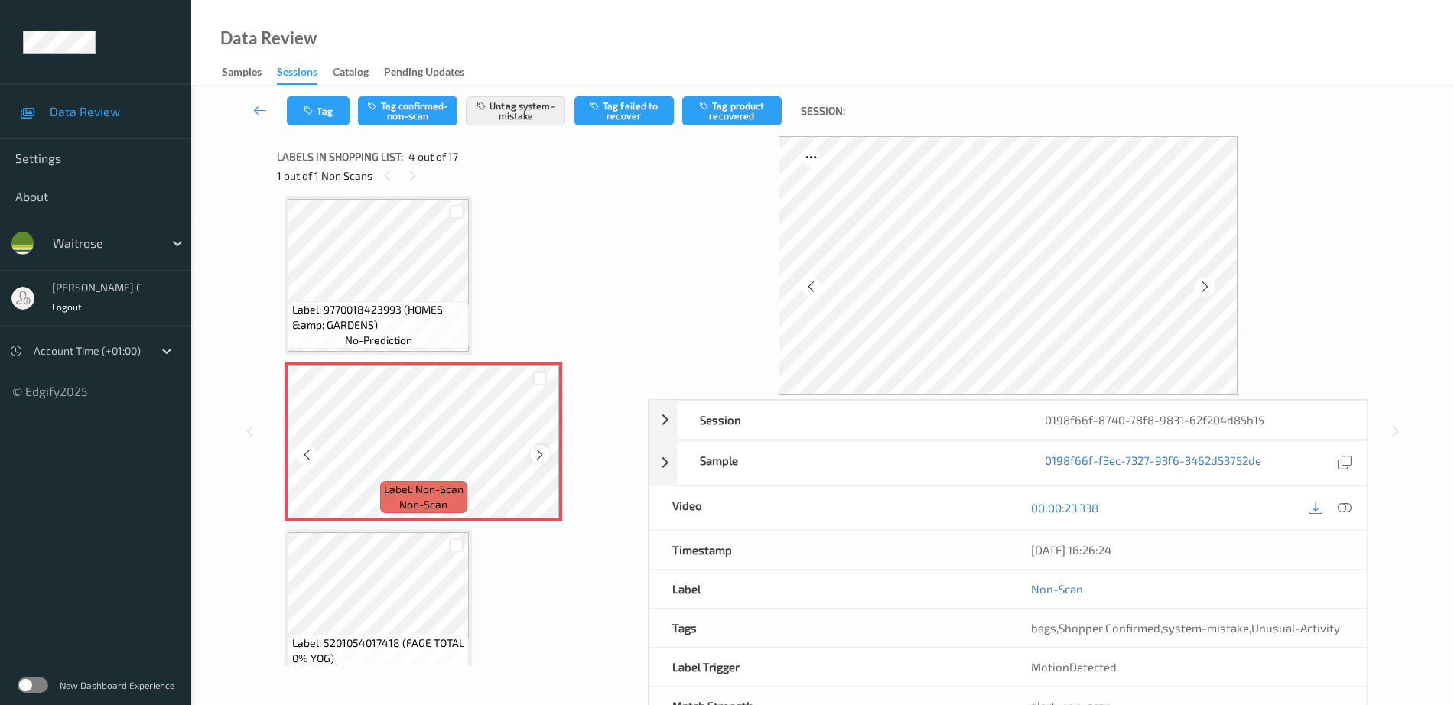
click at [544, 457] on icon at bounding box center [539, 455] width 13 height 14
click at [318, 111] on button "Tag" at bounding box center [318, 110] width 63 height 29
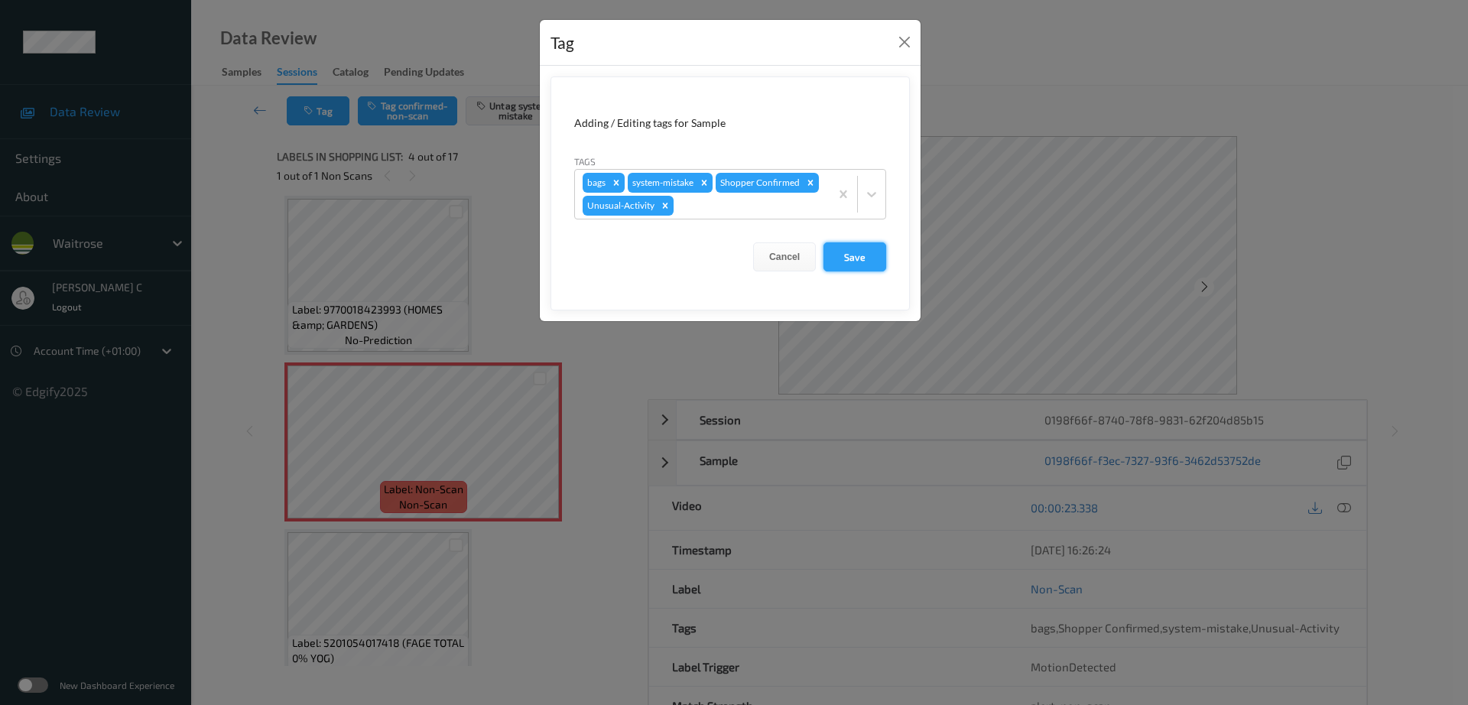
click at [841, 258] on button "Save" at bounding box center [855, 256] width 63 height 29
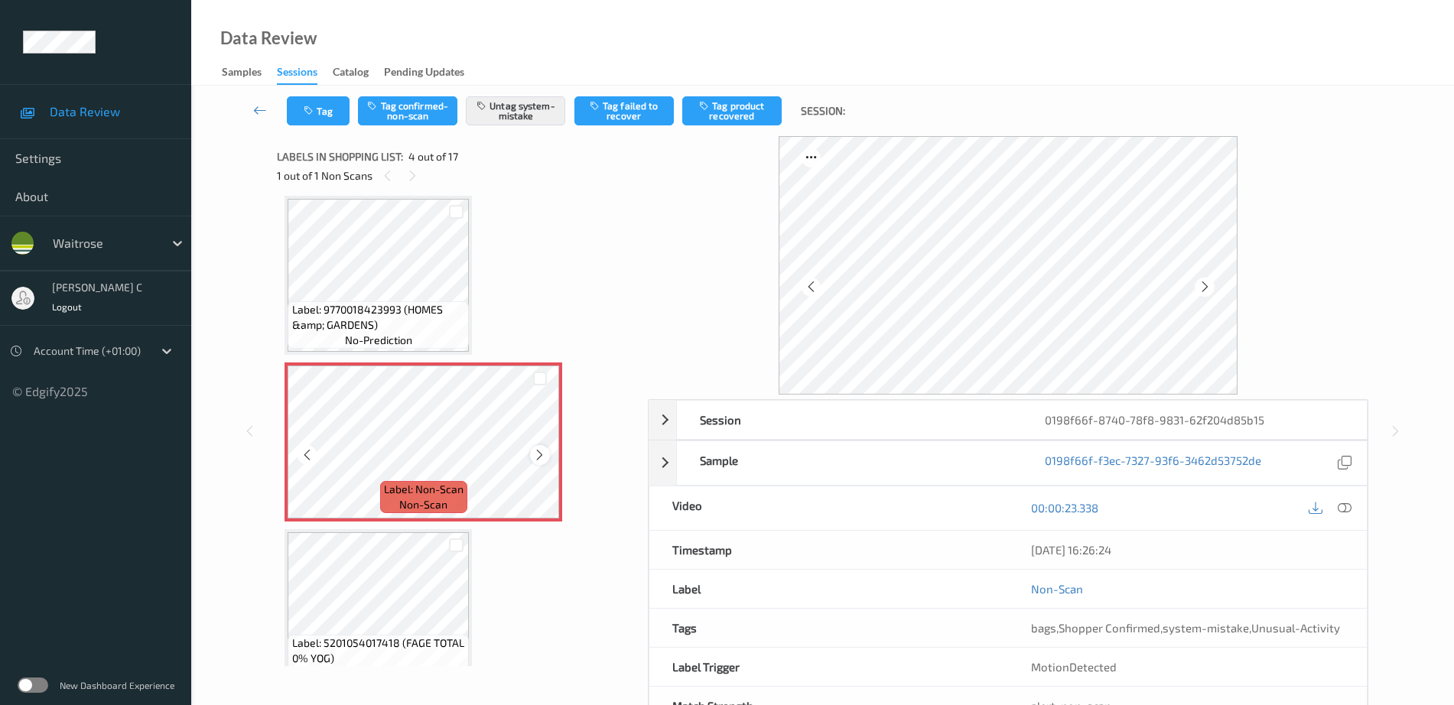
click at [536, 457] on icon at bounding box center [539, 455] width 13 height 14
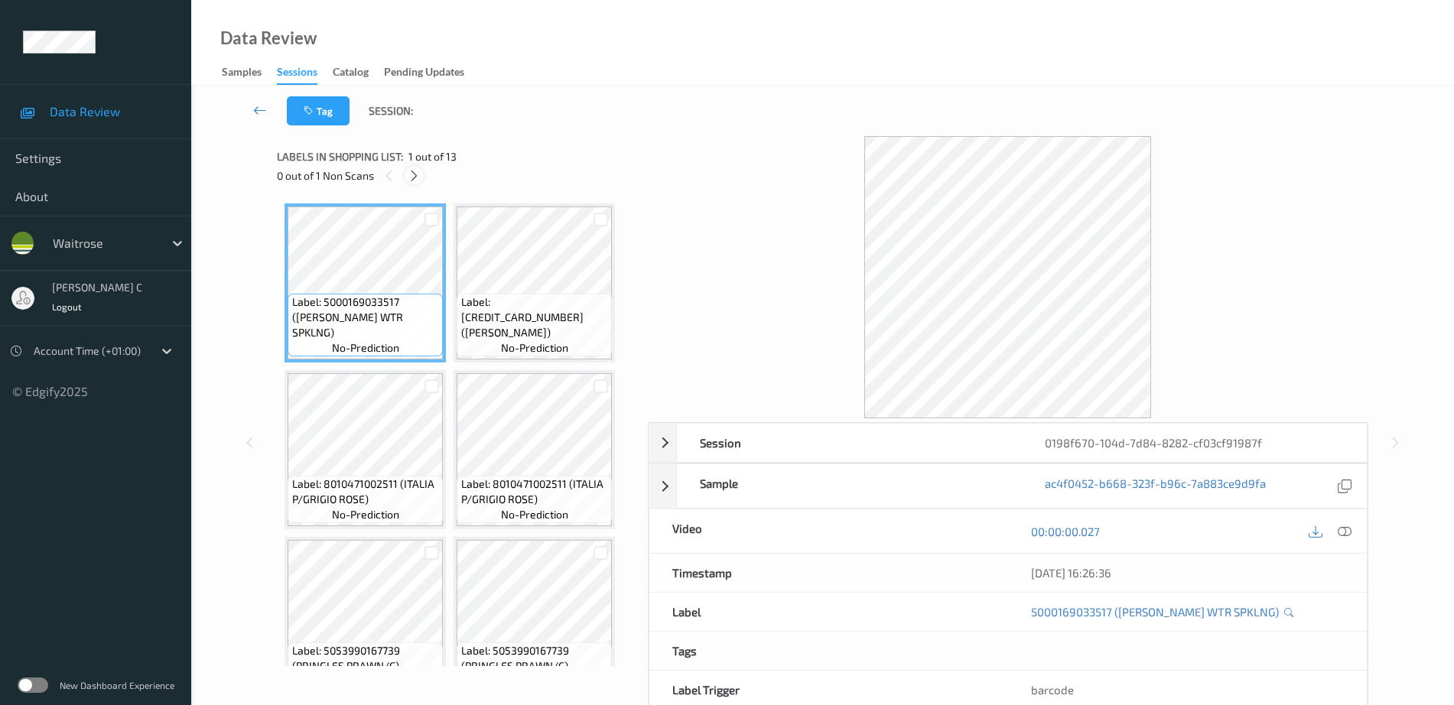
click at [415, 171] on icon at bounding box center [414, 176] width 13 height 14
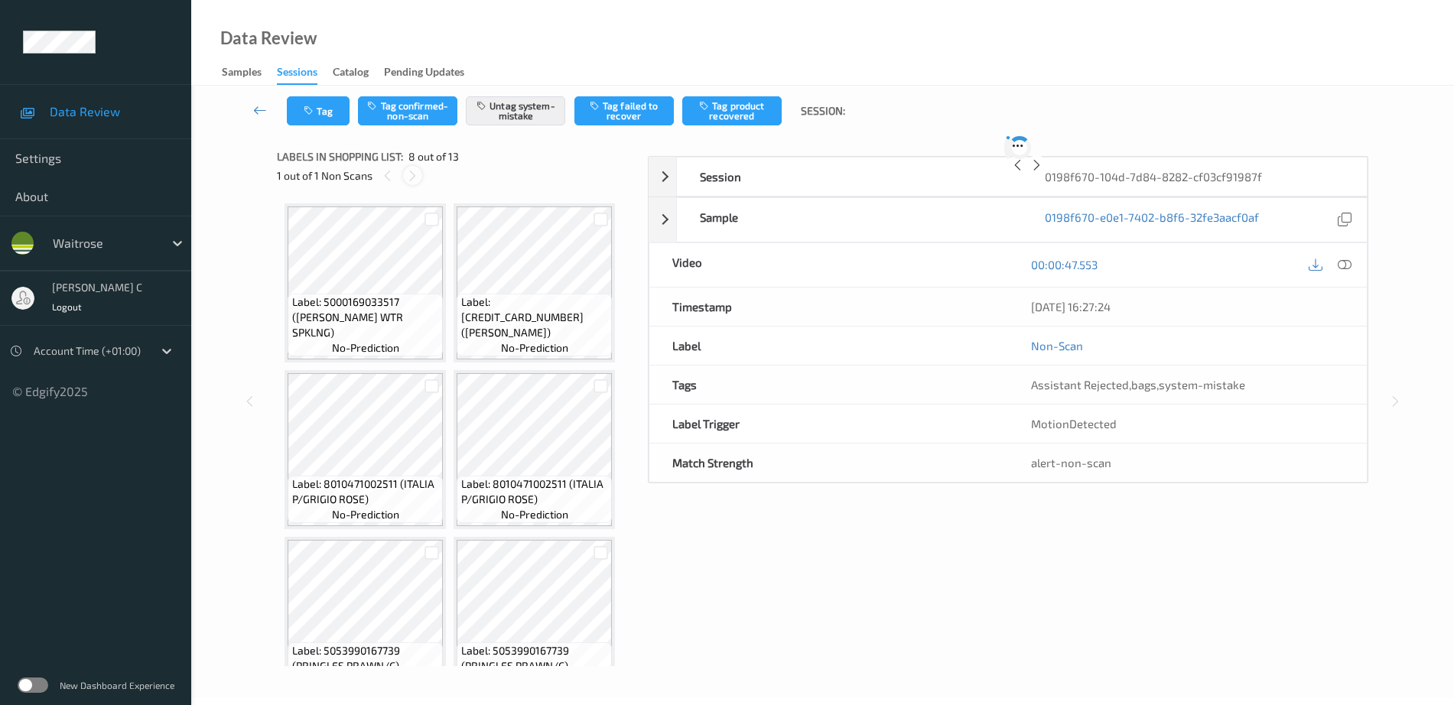
scroll to position [508, 0]
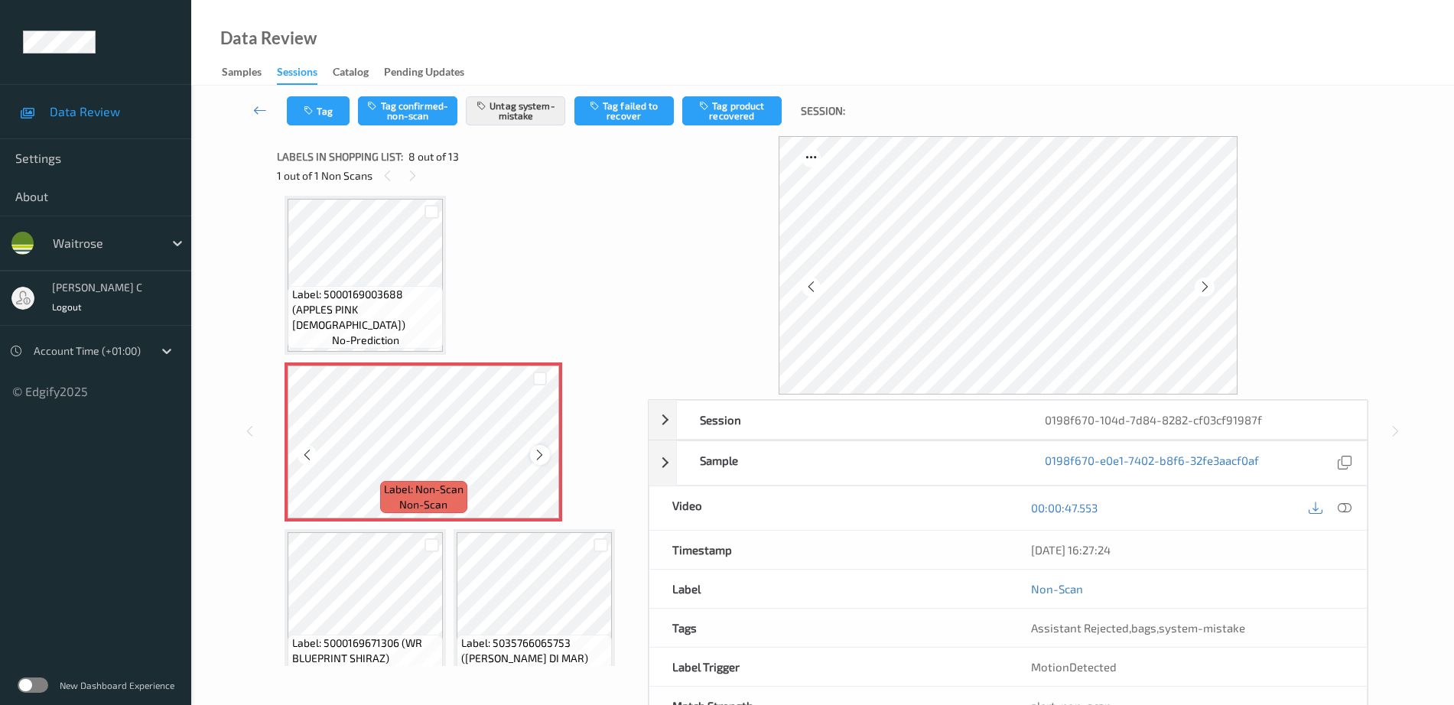
click at [539, 459] on icon at bounding box center [539, 455] width 13 height 14
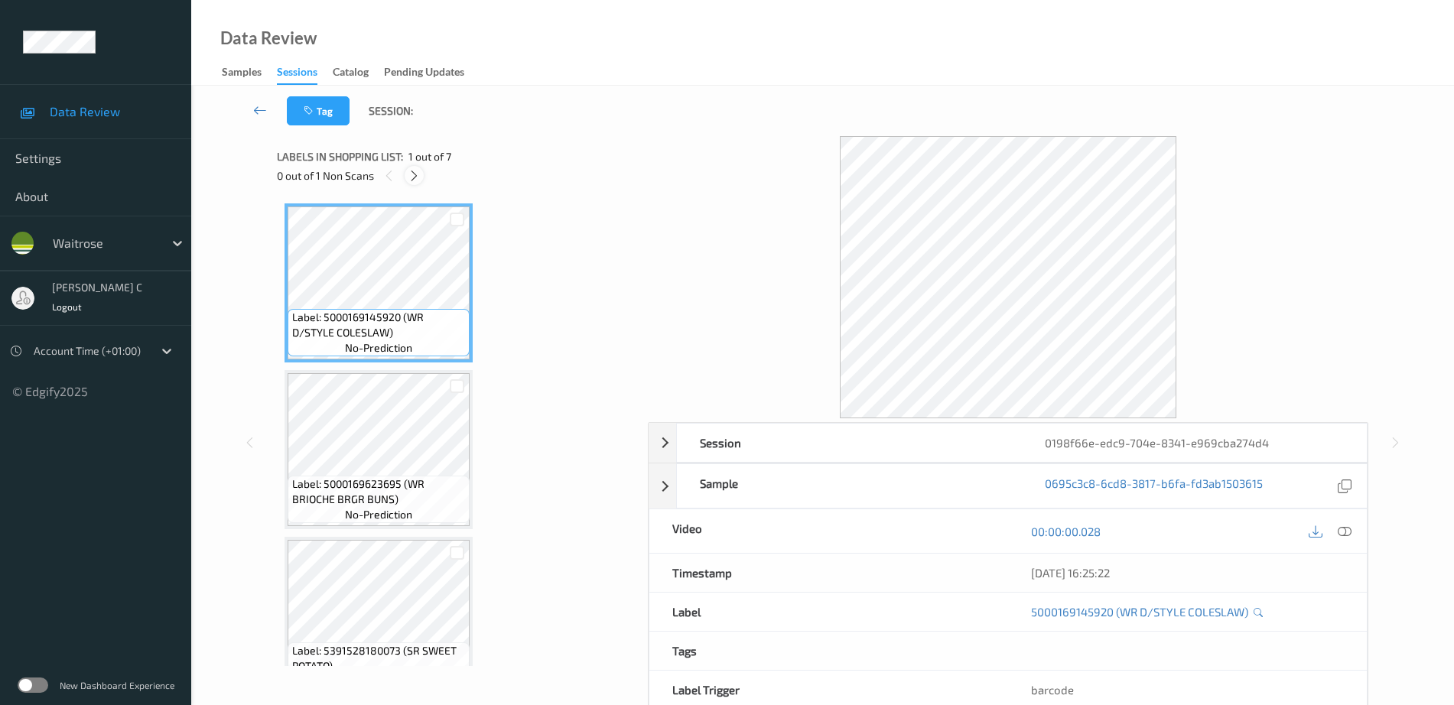
click at [414, 174] on icon at bounding box center [414, 176] width 13 height 14
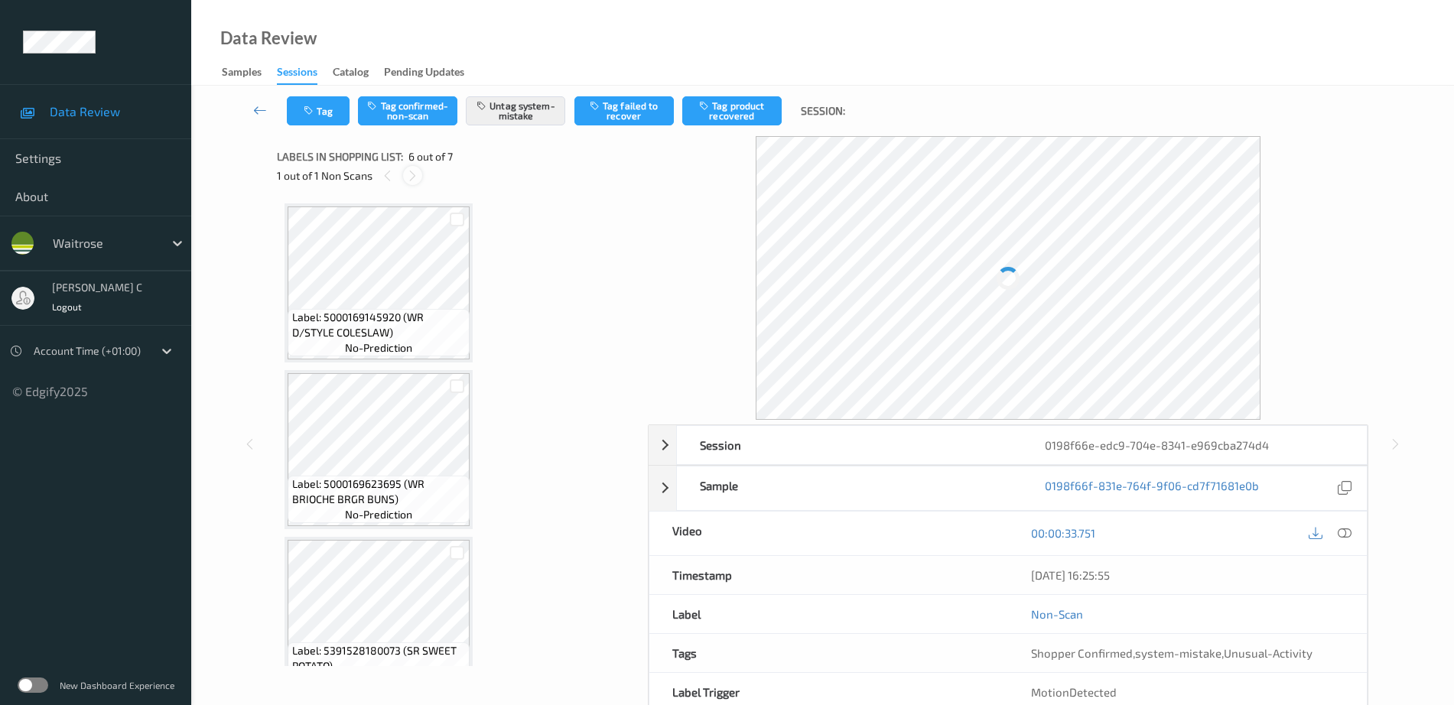
scroll to position [675, 0]
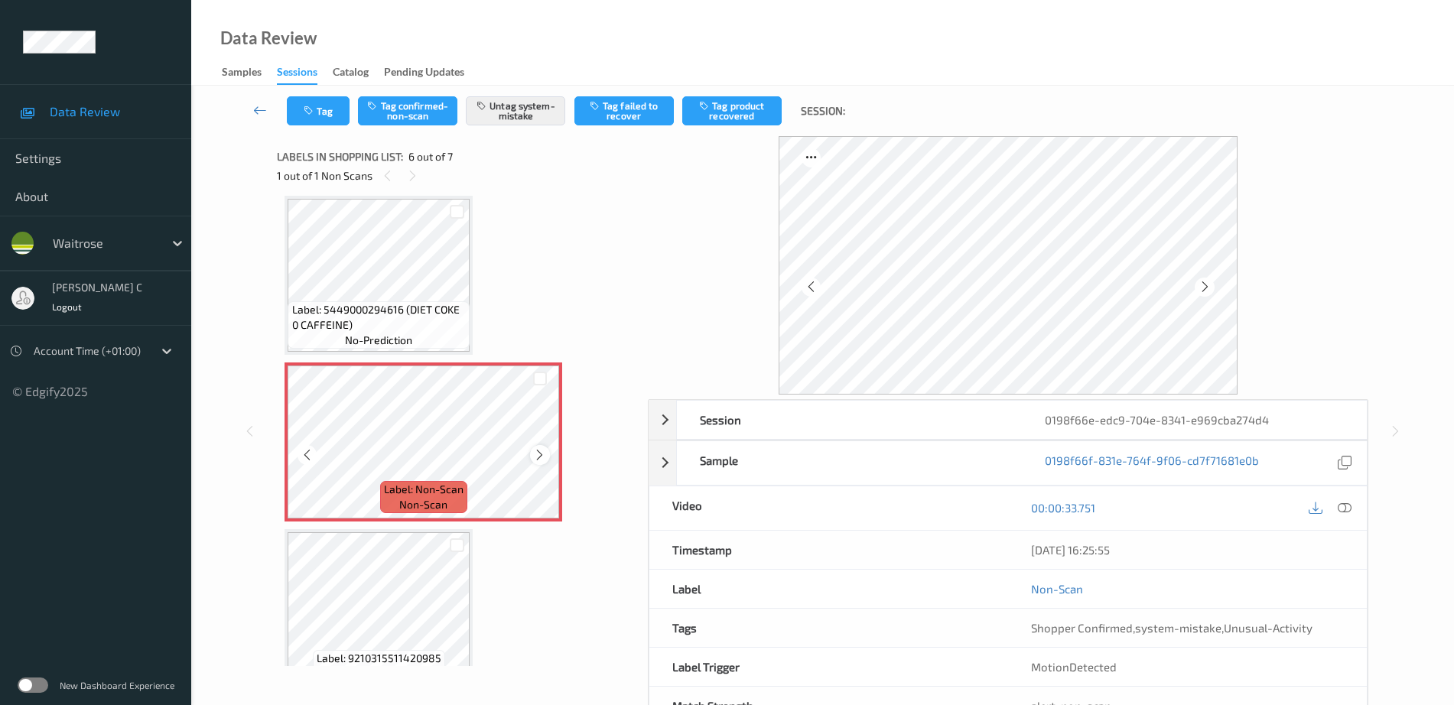
click at [538, 452] on icon at bounding box center [539, 455] width 13 height 14
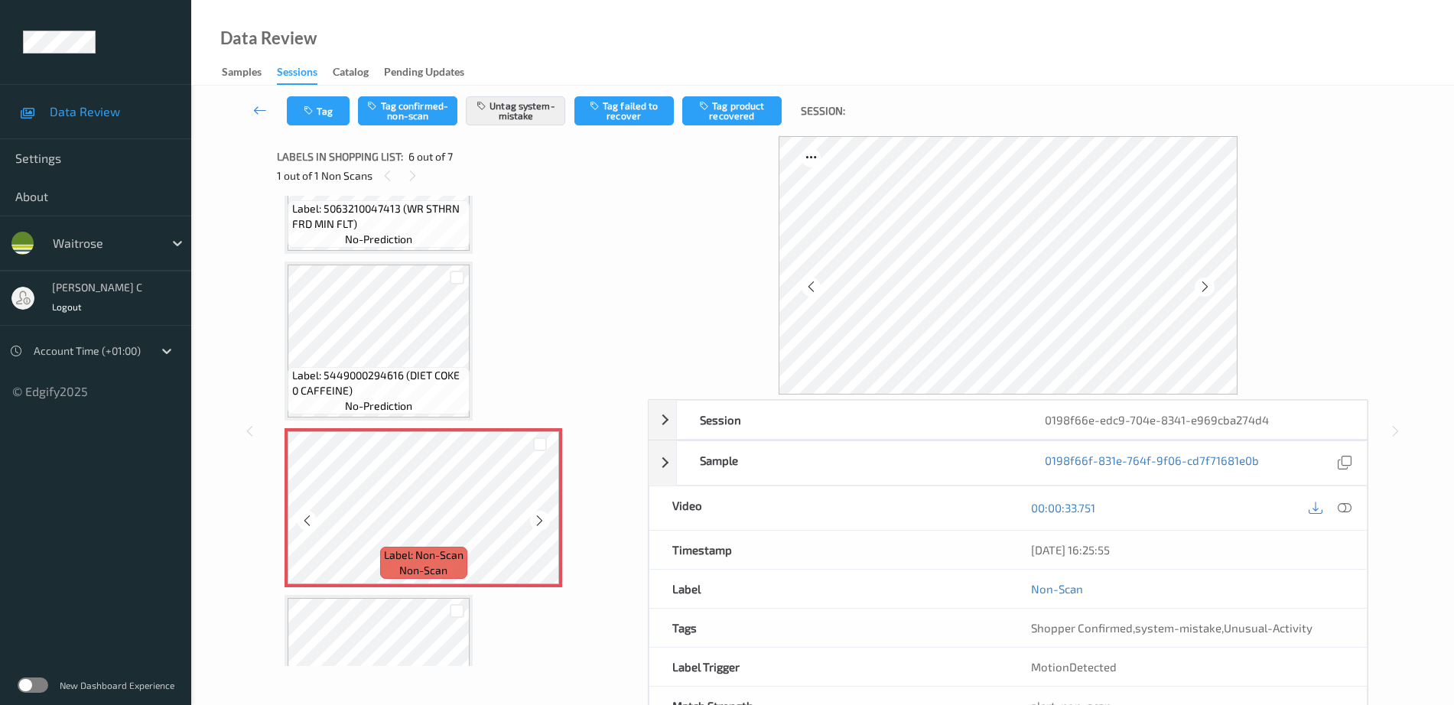
scroll to position [704, 0]
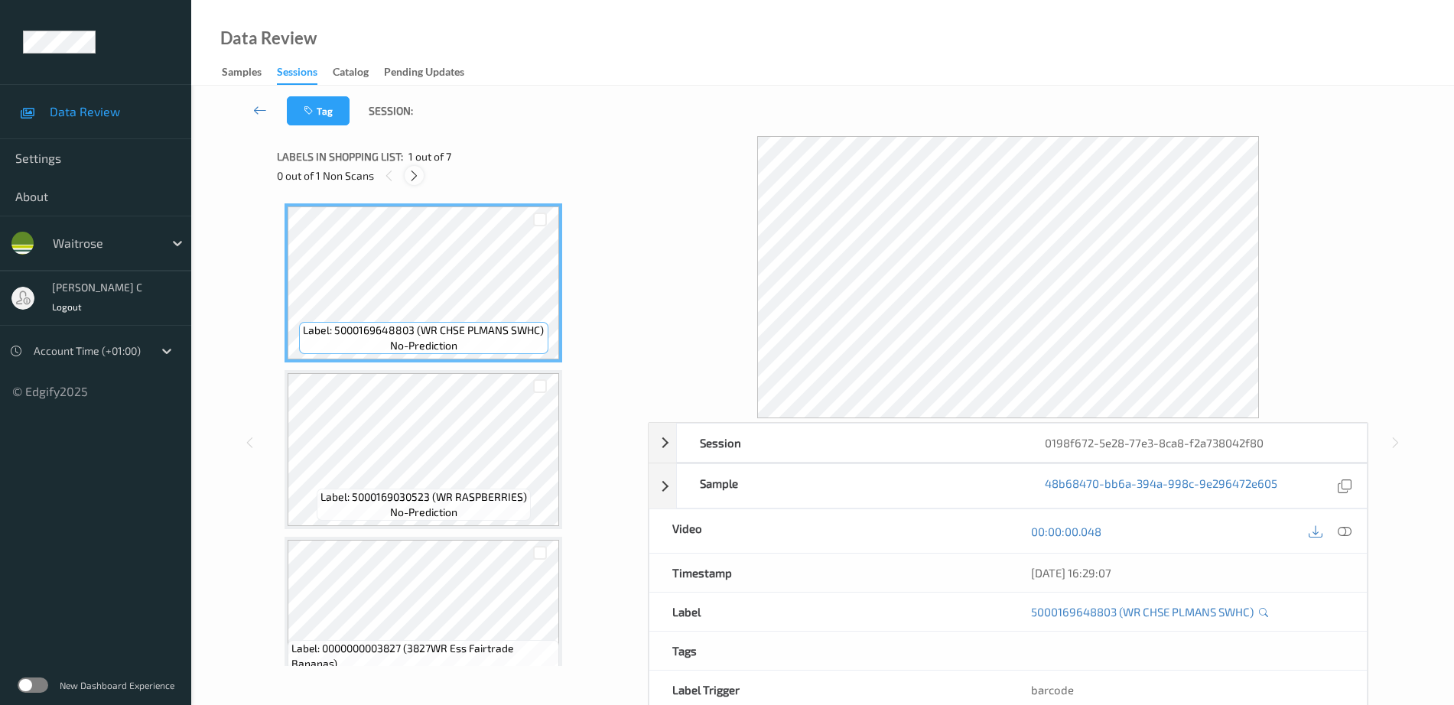
click at [412, 180] on icon at bounding box center [414, 176] width 13 height 14
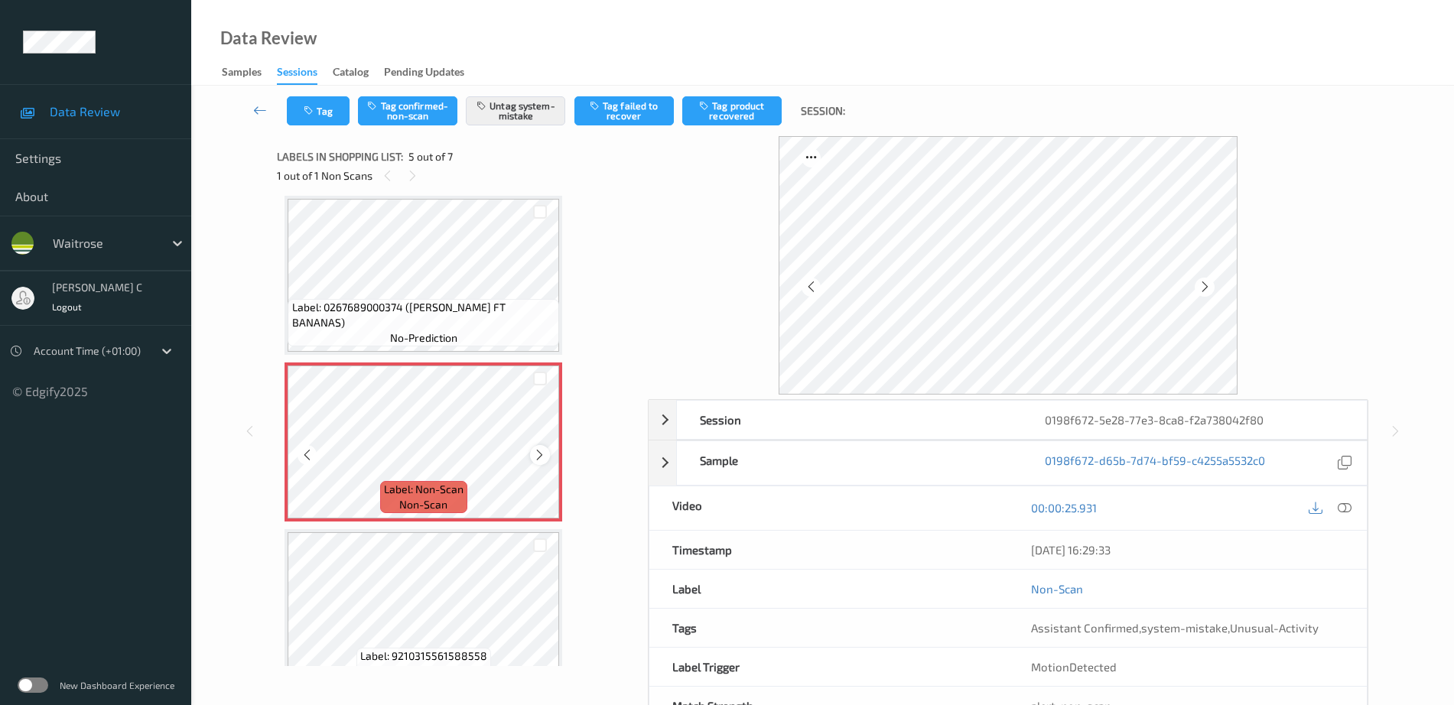
click at [542, 454] on icon at bounding box center [539, 455] width 13 height 14
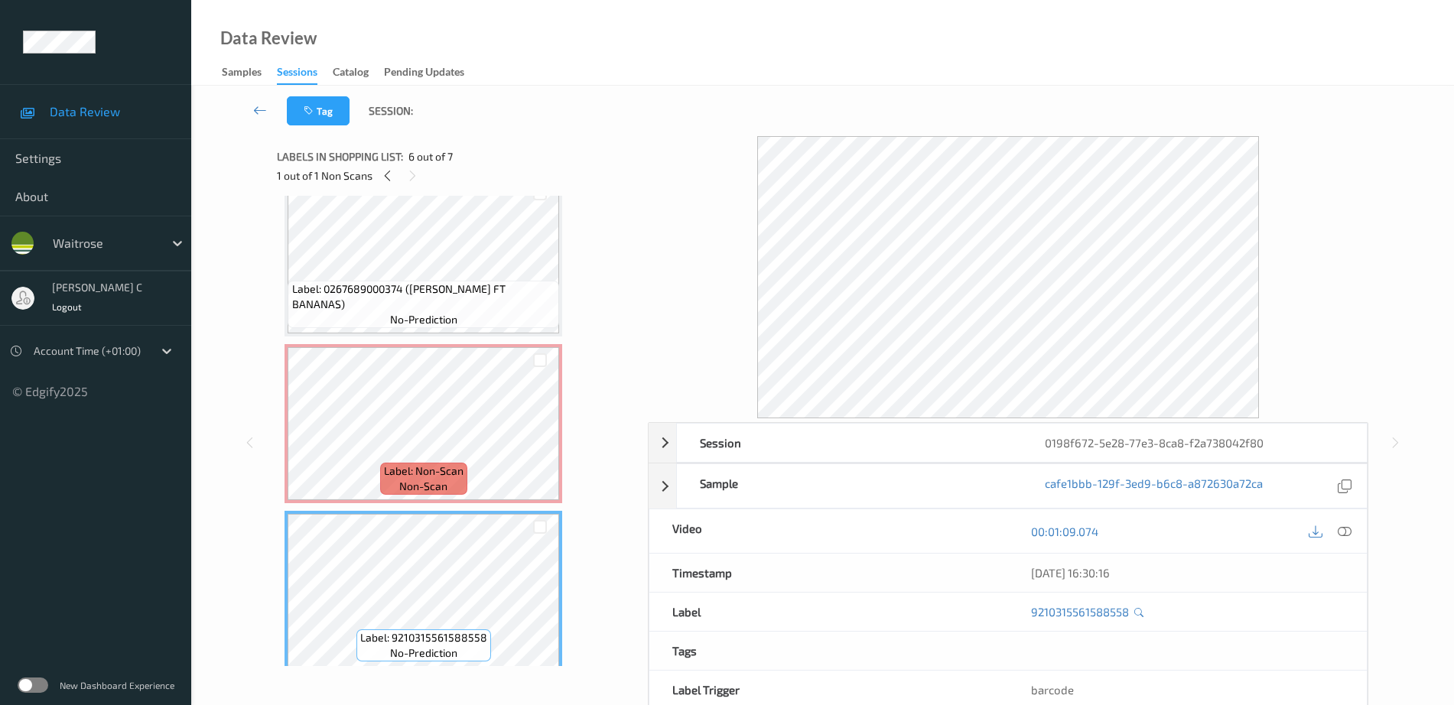
scroll to position [412, 0]
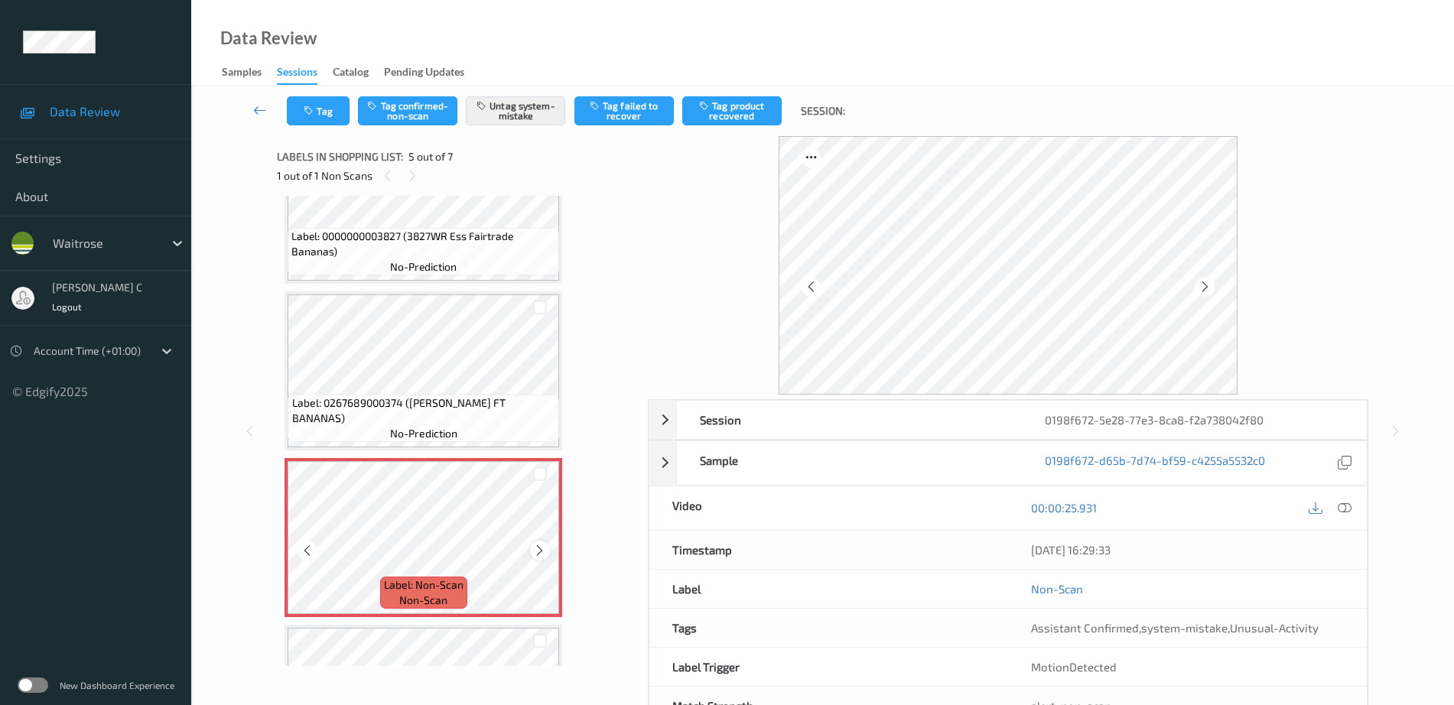
click at [538, 552] on icon at bounding box center [539, 551] width 13 height 14
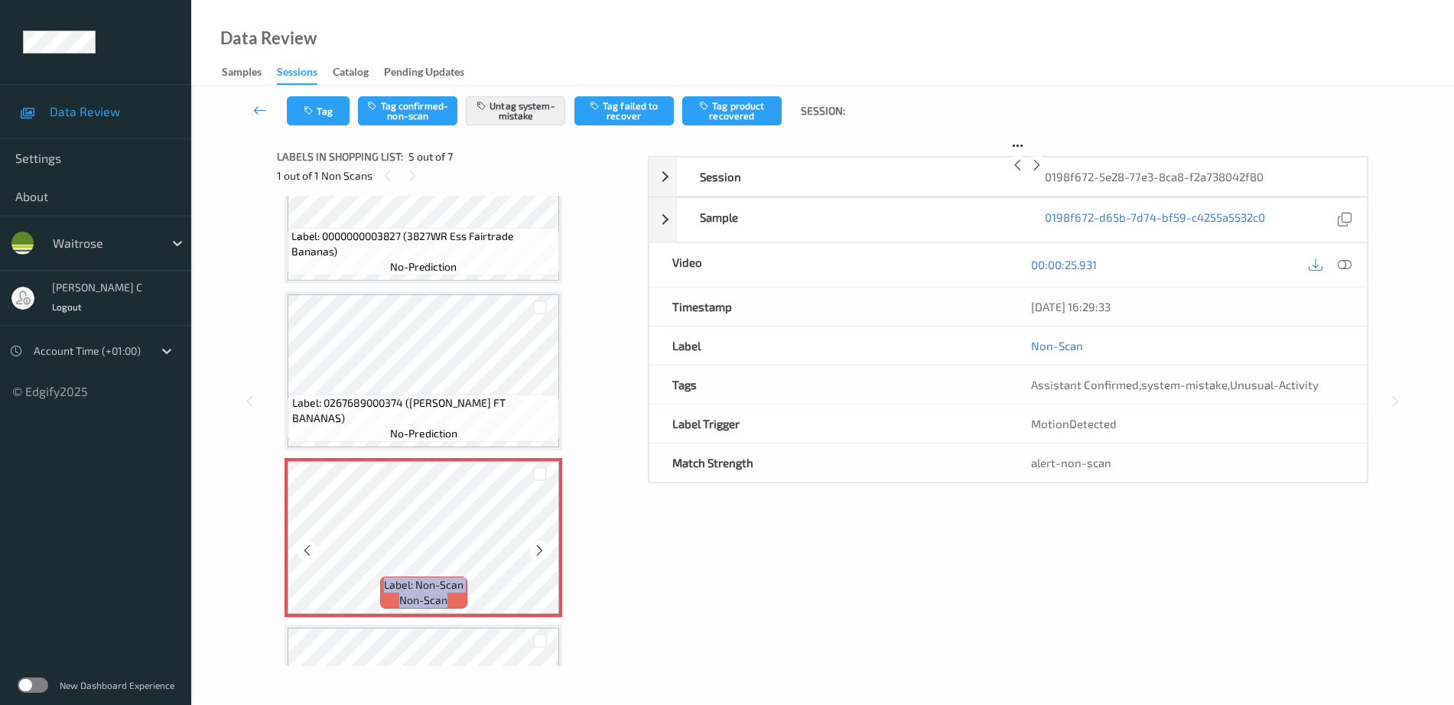
click at [538, 552] on icon at bounding box center [539, 551] width 13 height 14
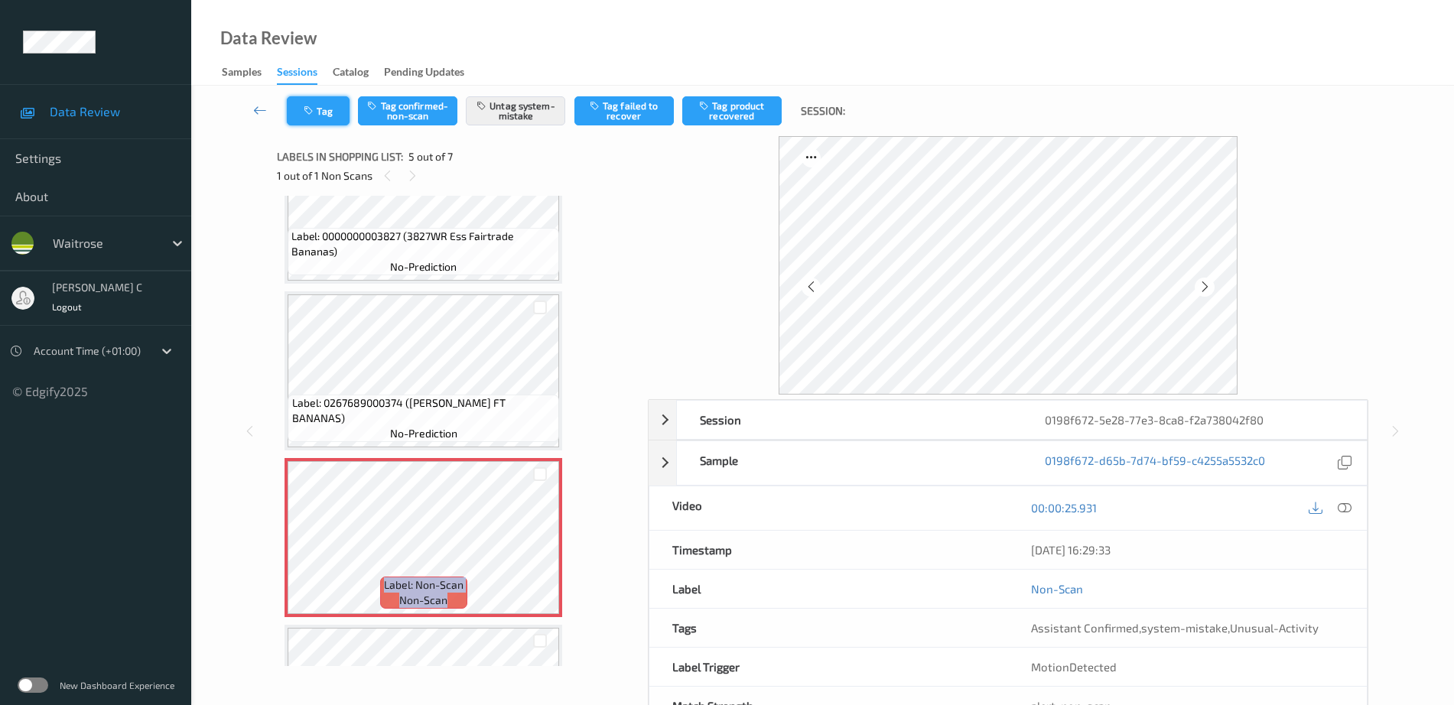
click at [314, 116] on button "Tag" at bounding box center [318, 110] width 63 height 29
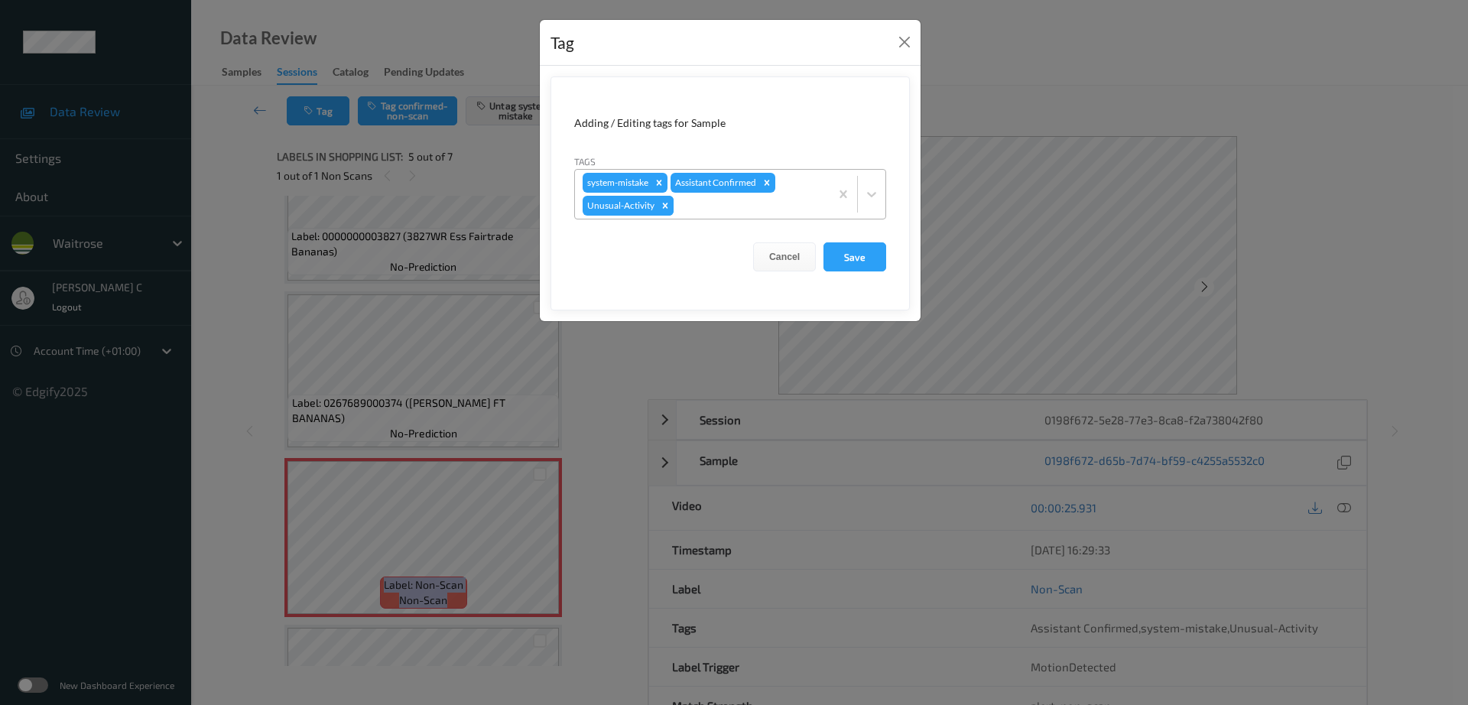
click at [668, 209] on icon "Remove Unusual-Activity" at bounding box center [665, 205] width 11 height 11
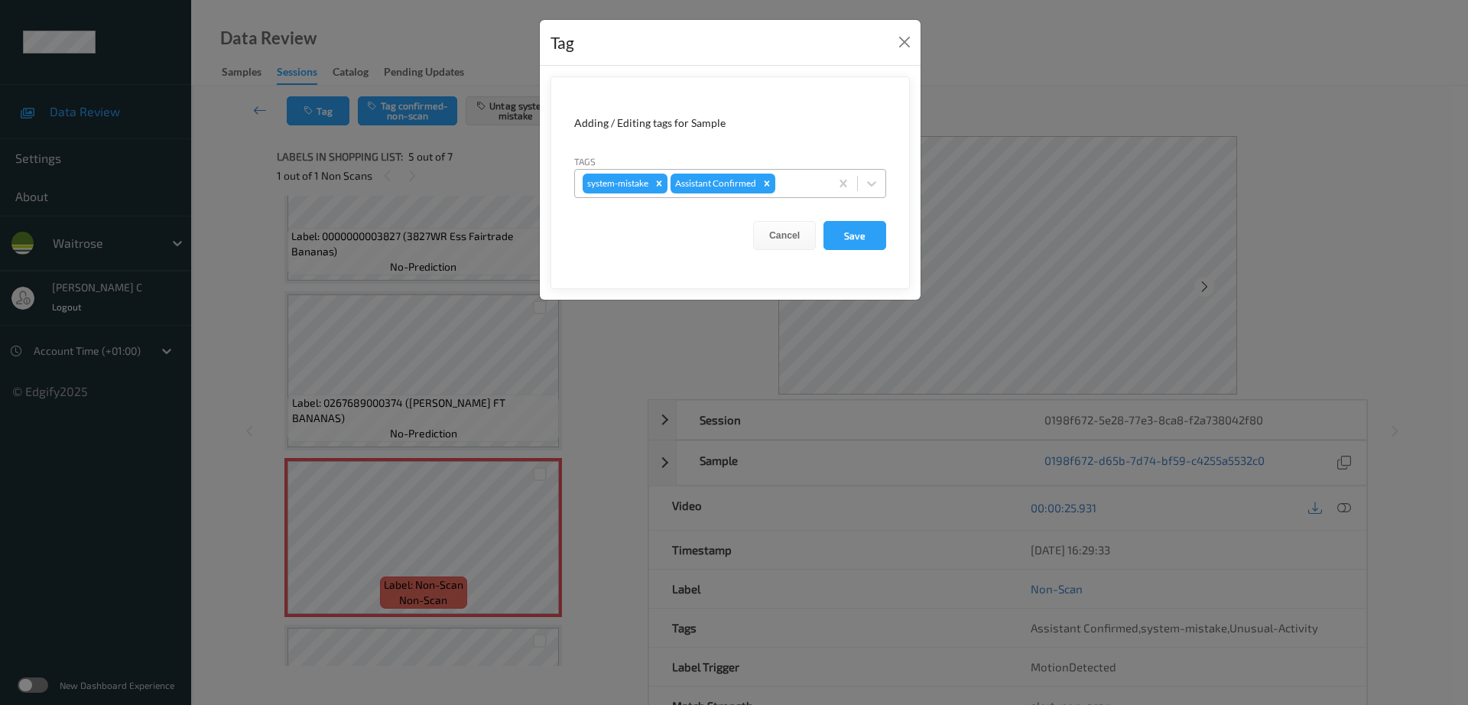
click at [847, 254] on form "Adding / Editing tags for Sample Tags system-mistake Assistant Confirmed Cancel…" at bounding box center [730, 182] width 359 height 213
click at [845, 239] on button "Save" at bounding box center [855, 235] width 63 height 29
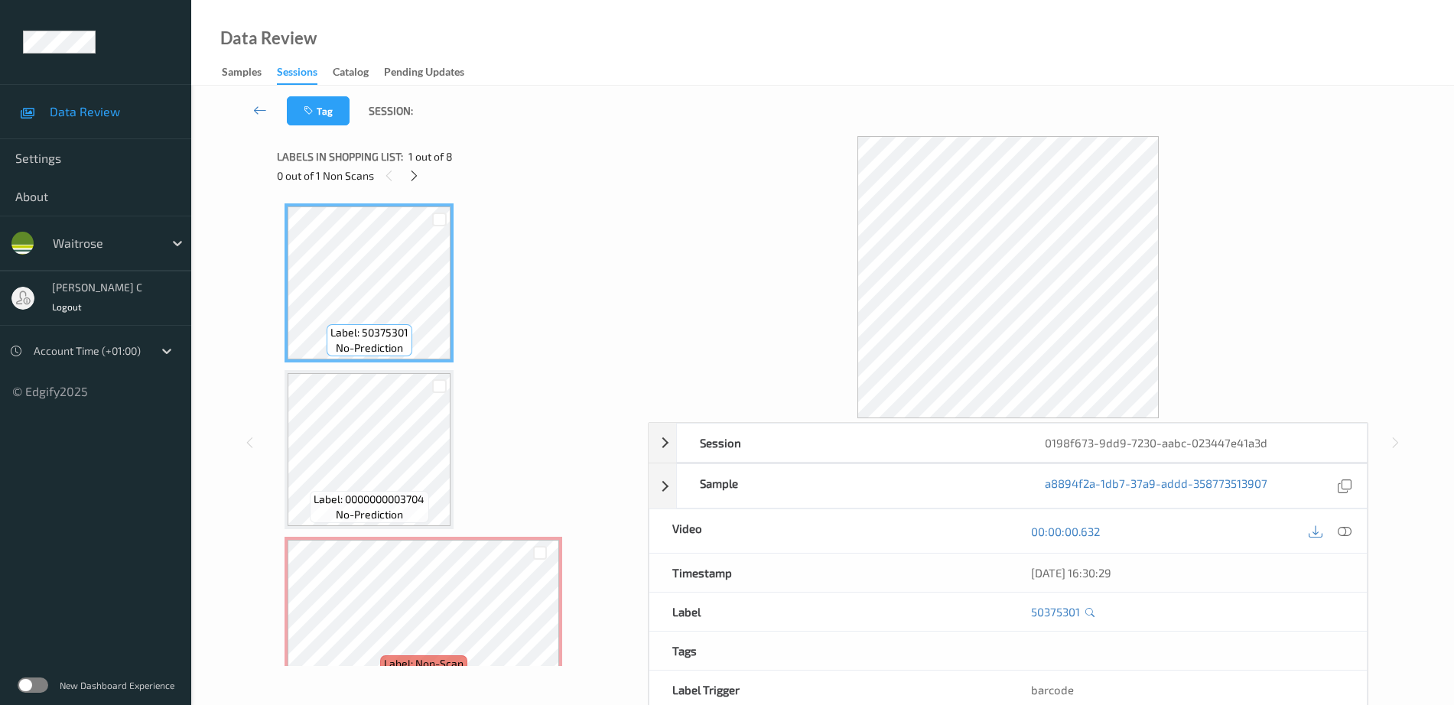
click at [418, 186] on div "Labels in shopping list: 1 out of 8 0 out of 1 Non Scans" at bounding box center [457, 166] width 360 height 60
click at [416, 172] on icon at bounding box center [414, 176] width 13 height 14
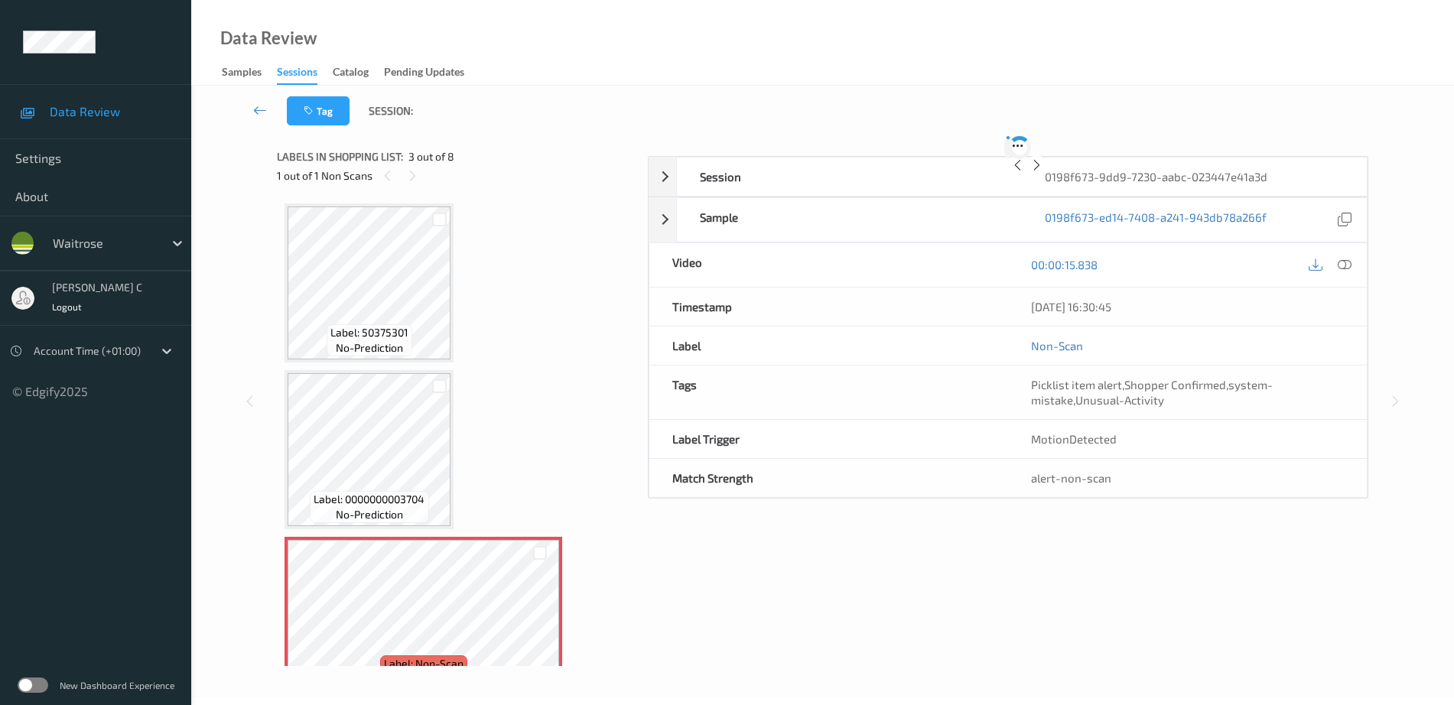
scroll to position [174, 0]
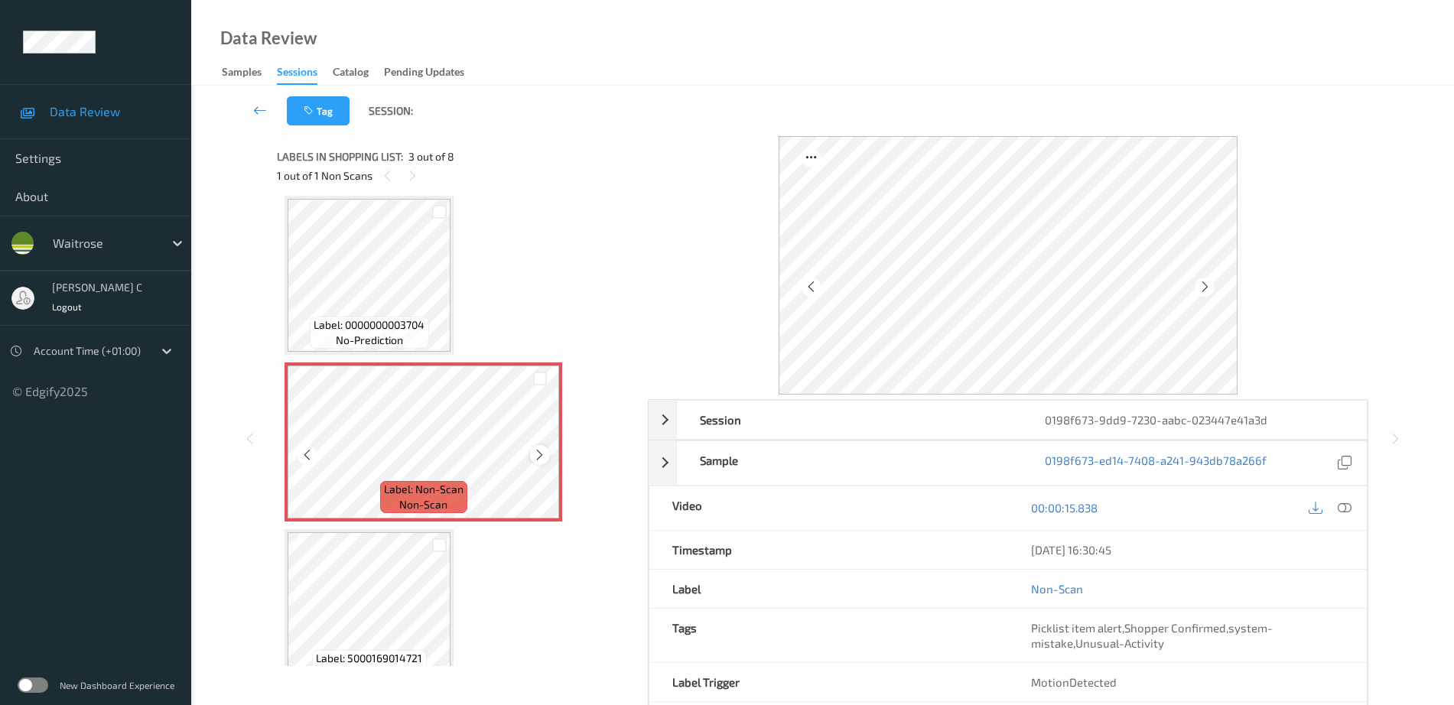
click at [540, 454] on icon at bounding box center [539, 455] width 13 height 14
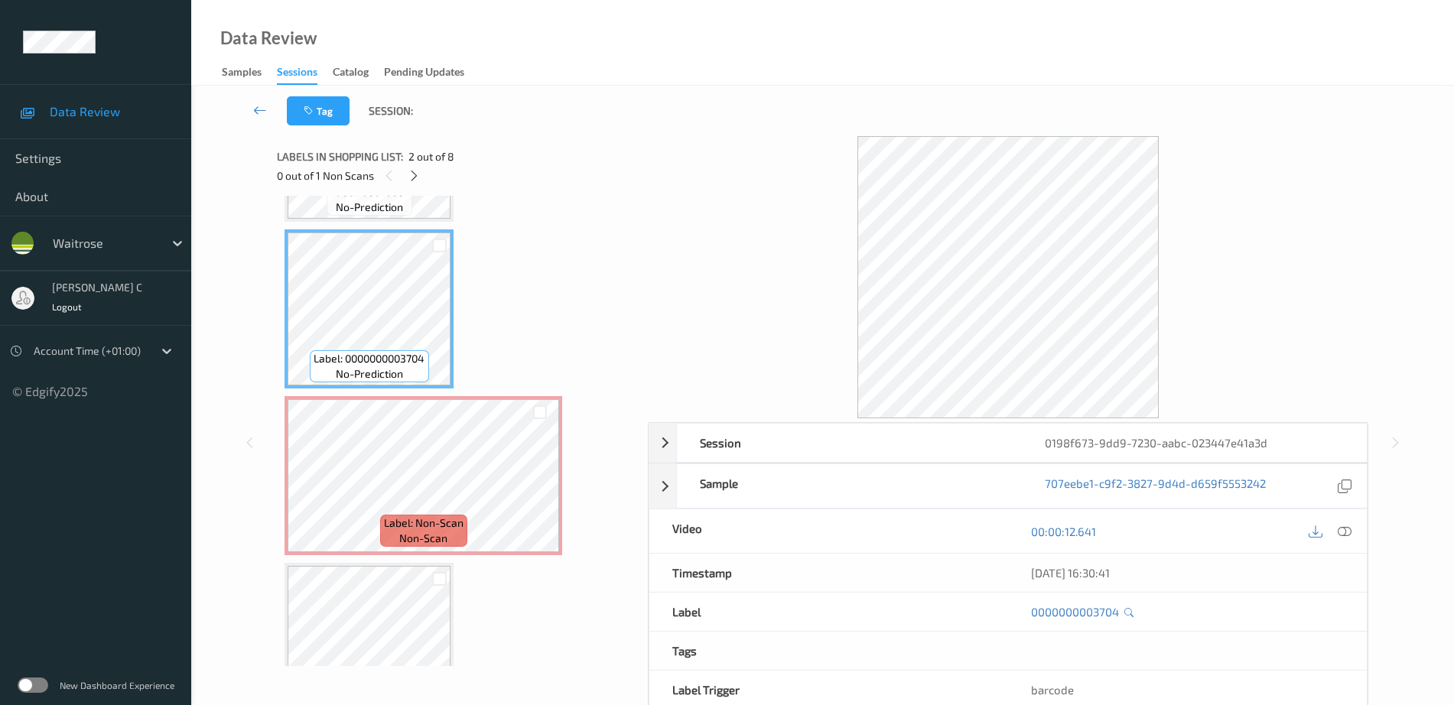
scroll to position [191, 0]
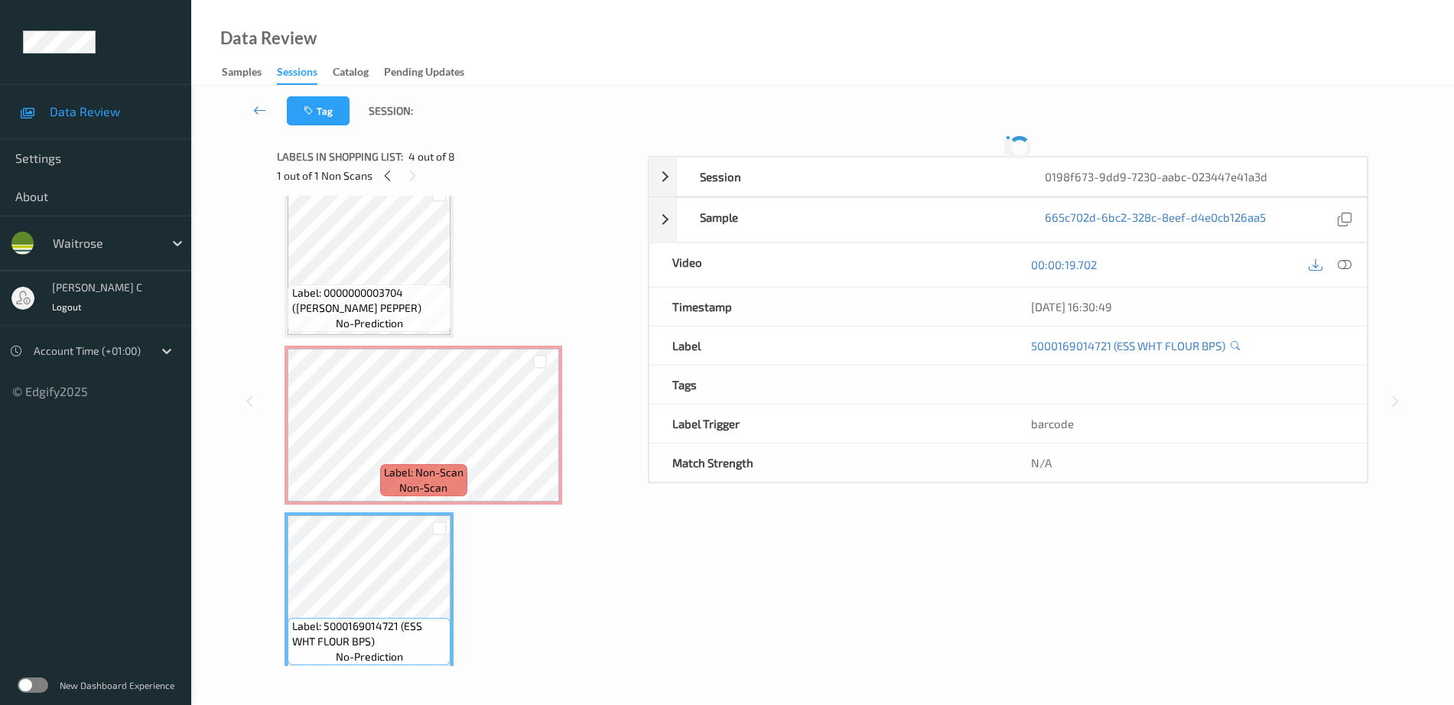
click at [382, 563] on div "Label: 50375301 (KLEENEX BALSAM) no-prediction Label: 0000000003704 (WR ESS PEP…" at bounding box center [456, 675] width 345 height 1326
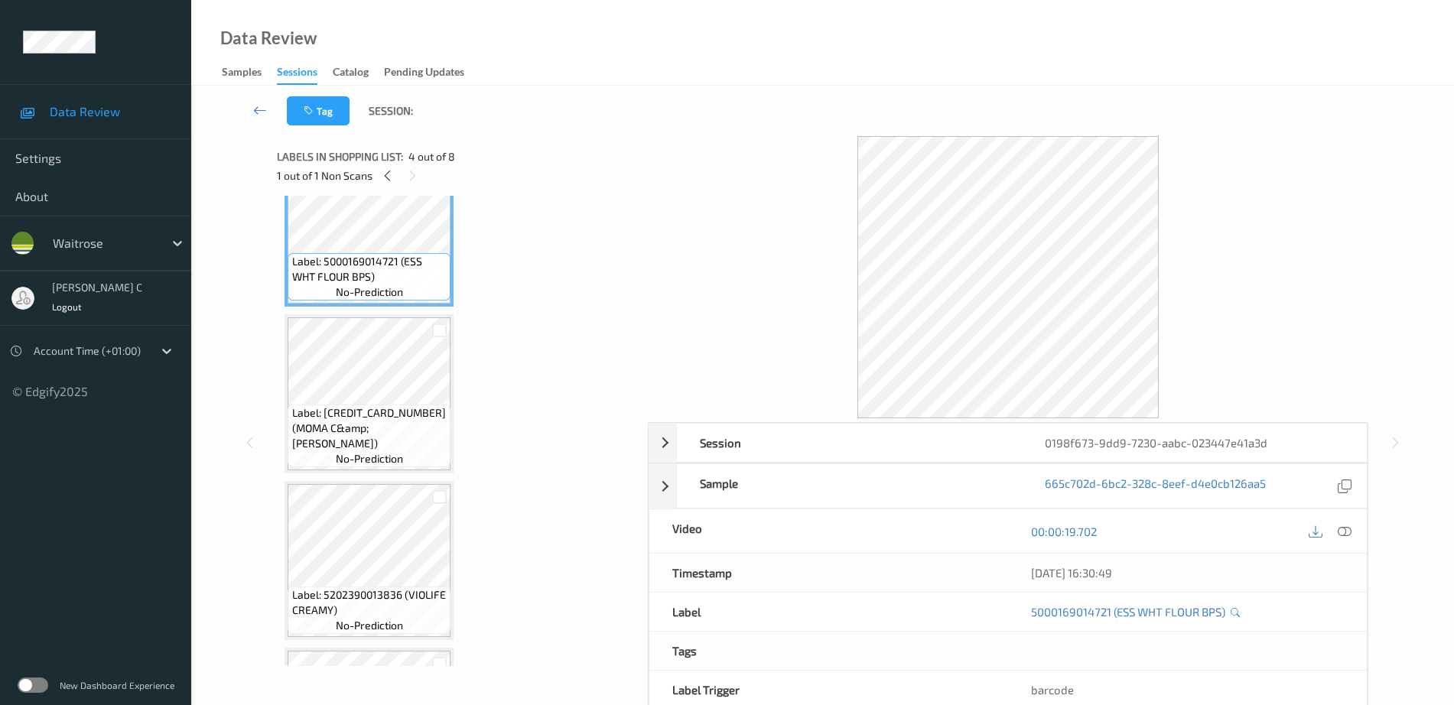
scroll to position [558, 0]
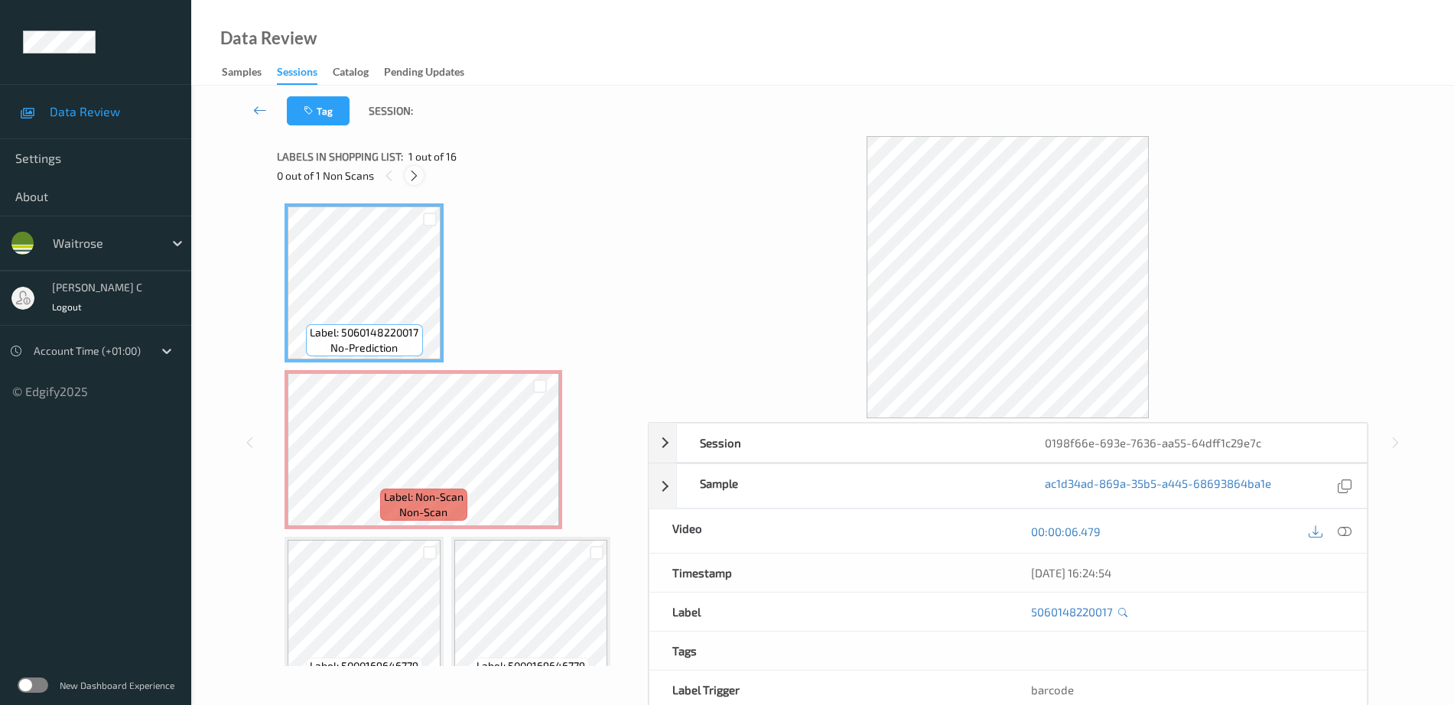
click at [415, 179] on icon at bounding box center [414, 176] width 13 height 14
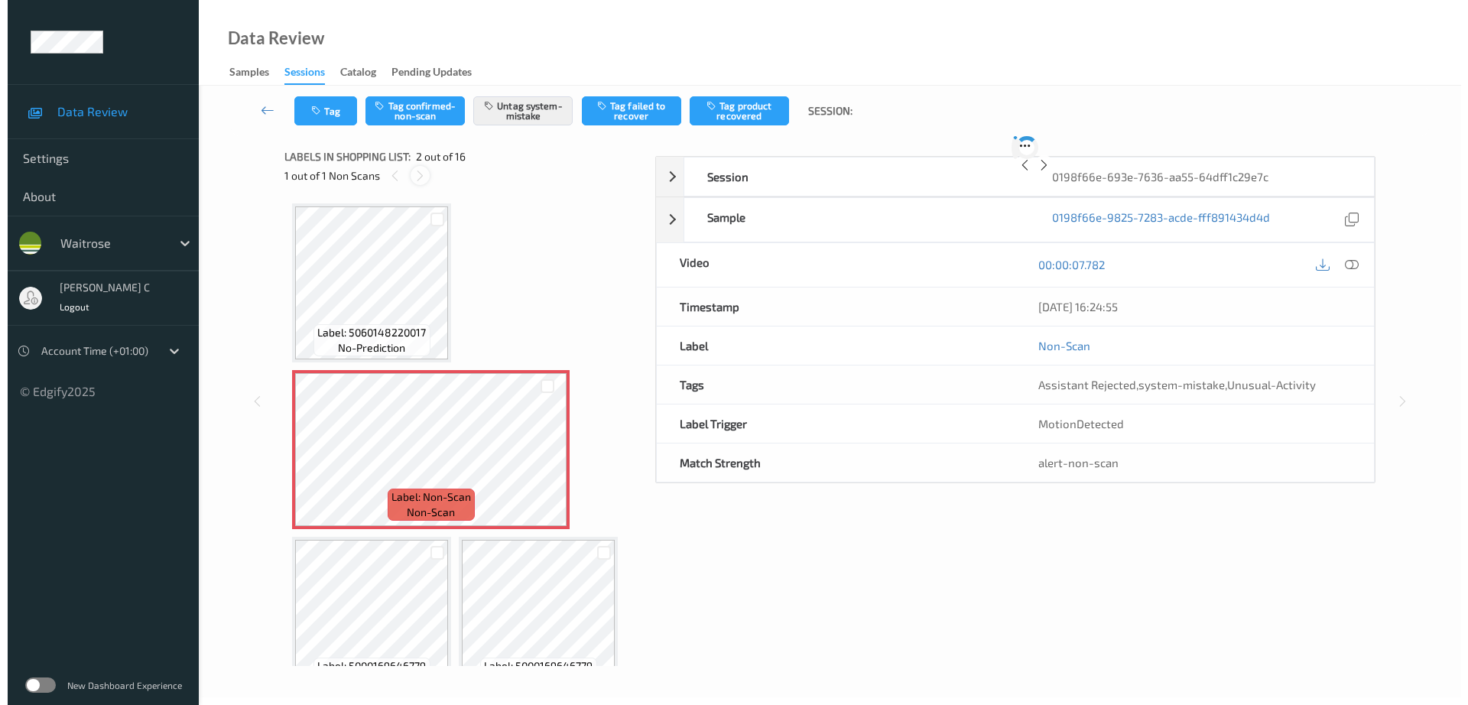
scroll to position [8, 0]
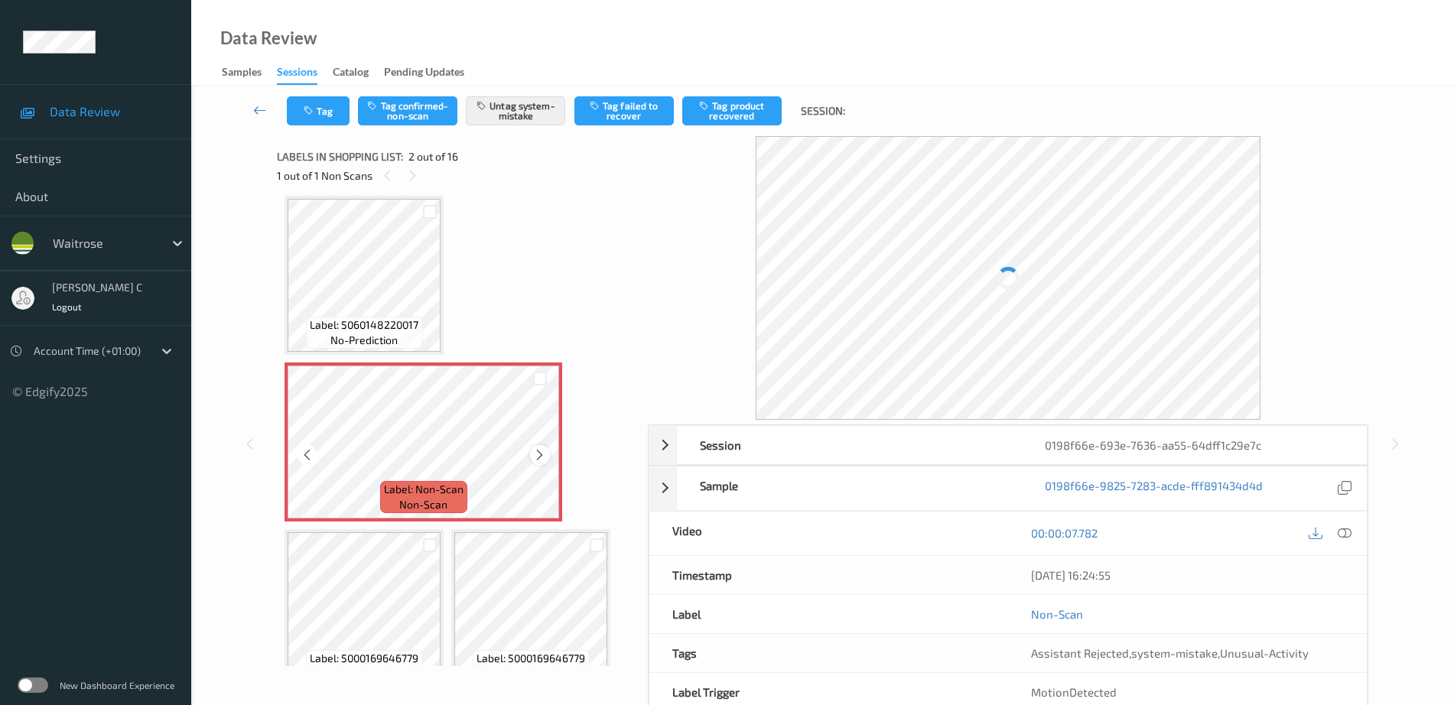
click at [537, 454] on icon at bounding box center [539, 455] width 13 height 14
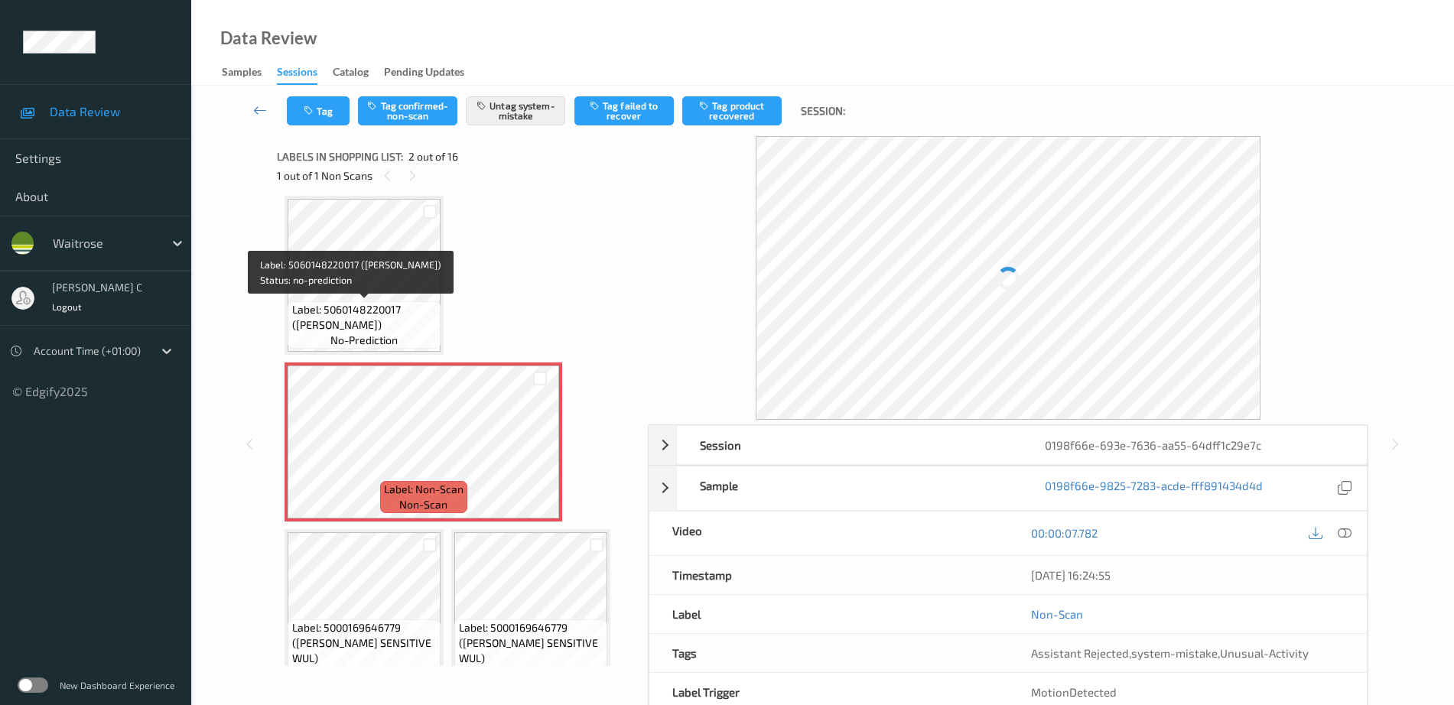
click at [382, 320] on span "Label: 5060148220017 (PIXLEY BLACKCURRANT)" at bounding box center [364, 317] width 145 height 31
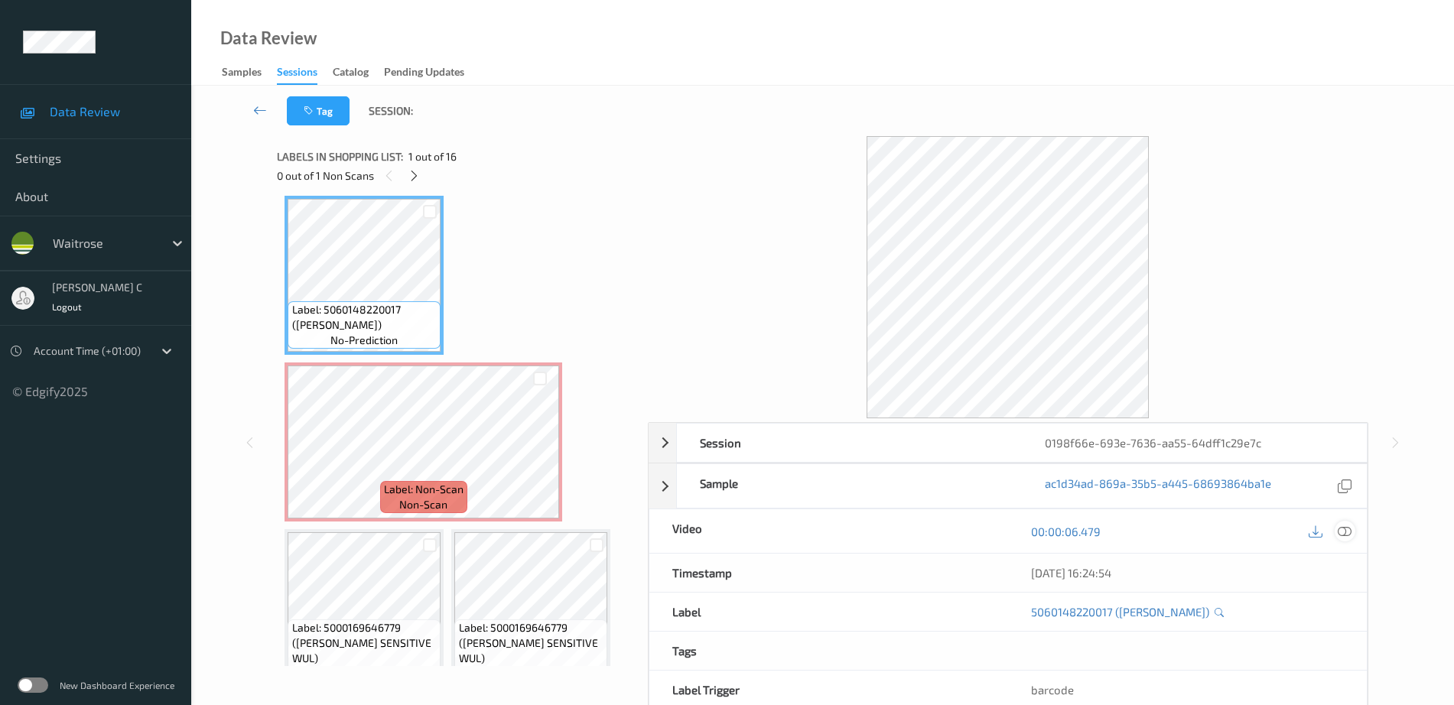
click at [1344, 530] on icon at bounding box center [1345, 532] width 14 height 14
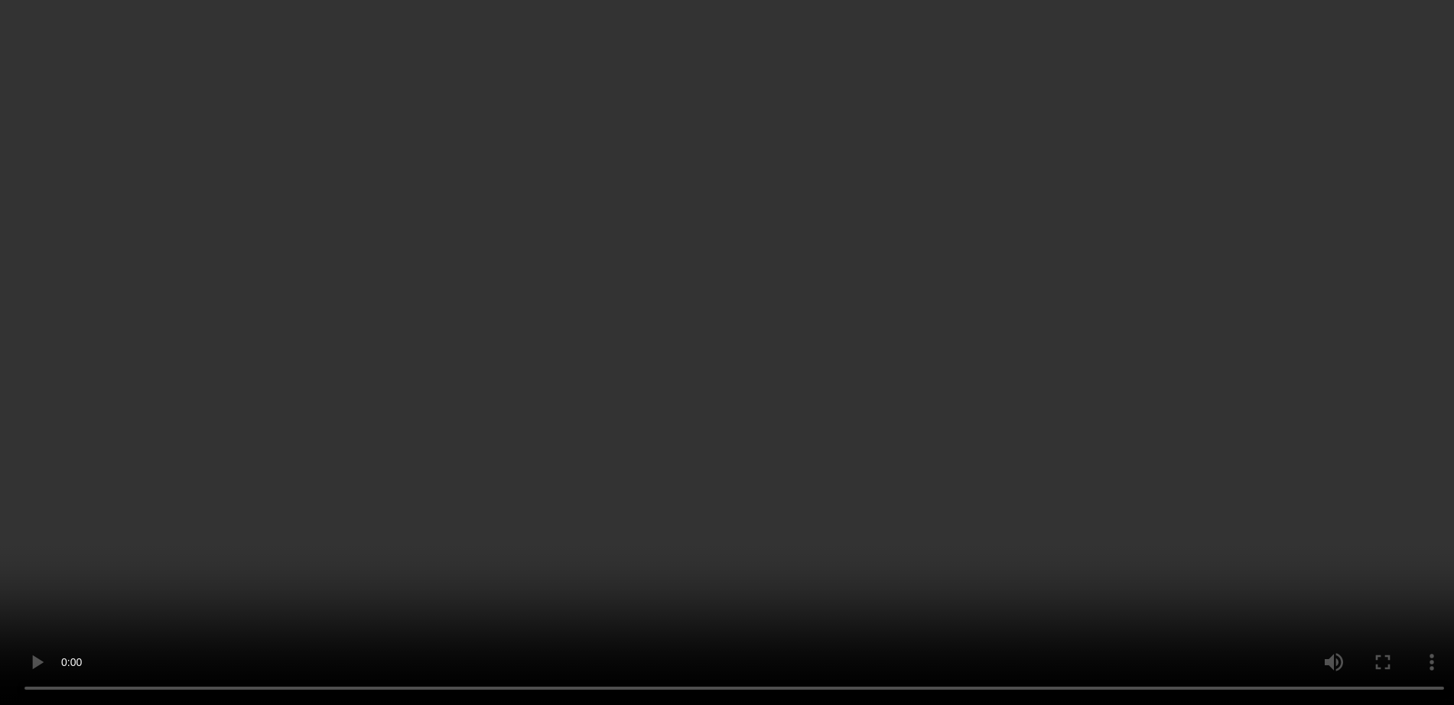
scroll to position [96, 0]
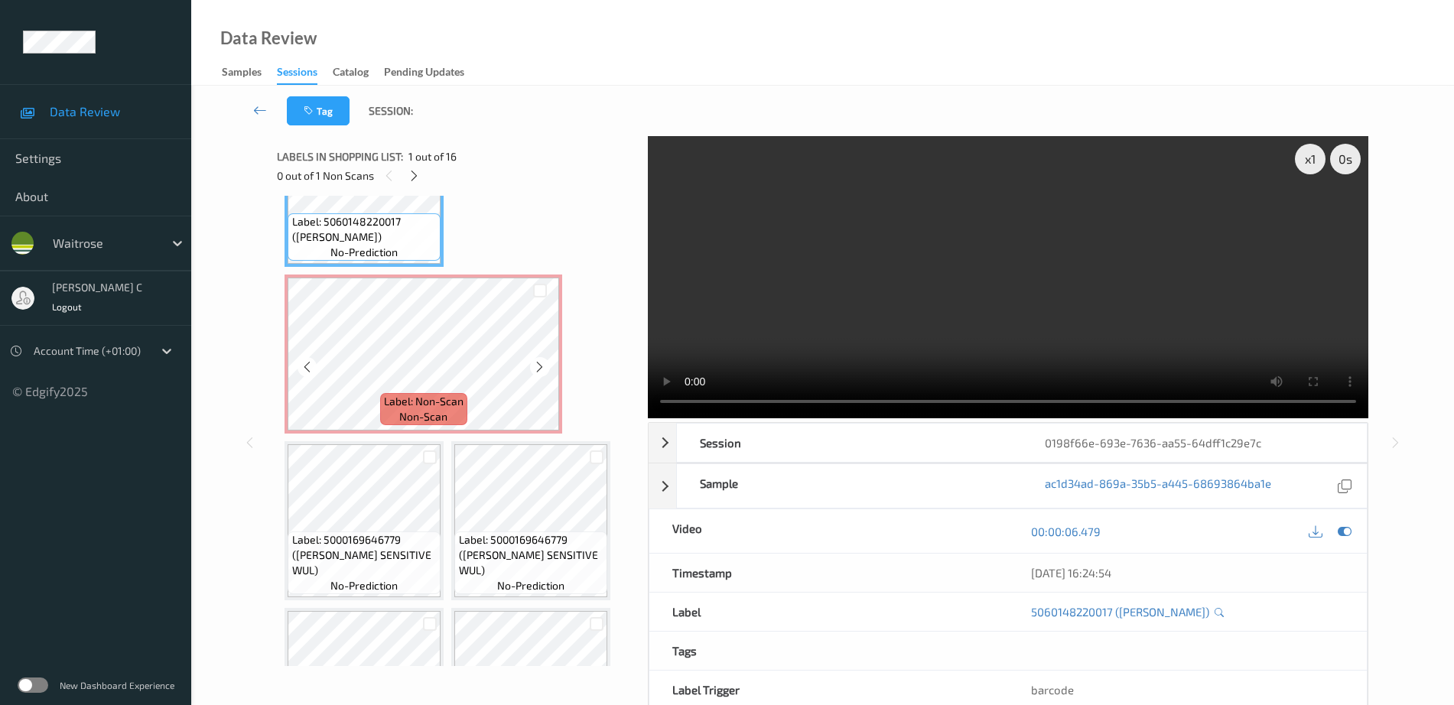
click at [405, 406] on span "Label: Non-Scan" at bounding box center [424, 401] width 80 height 15
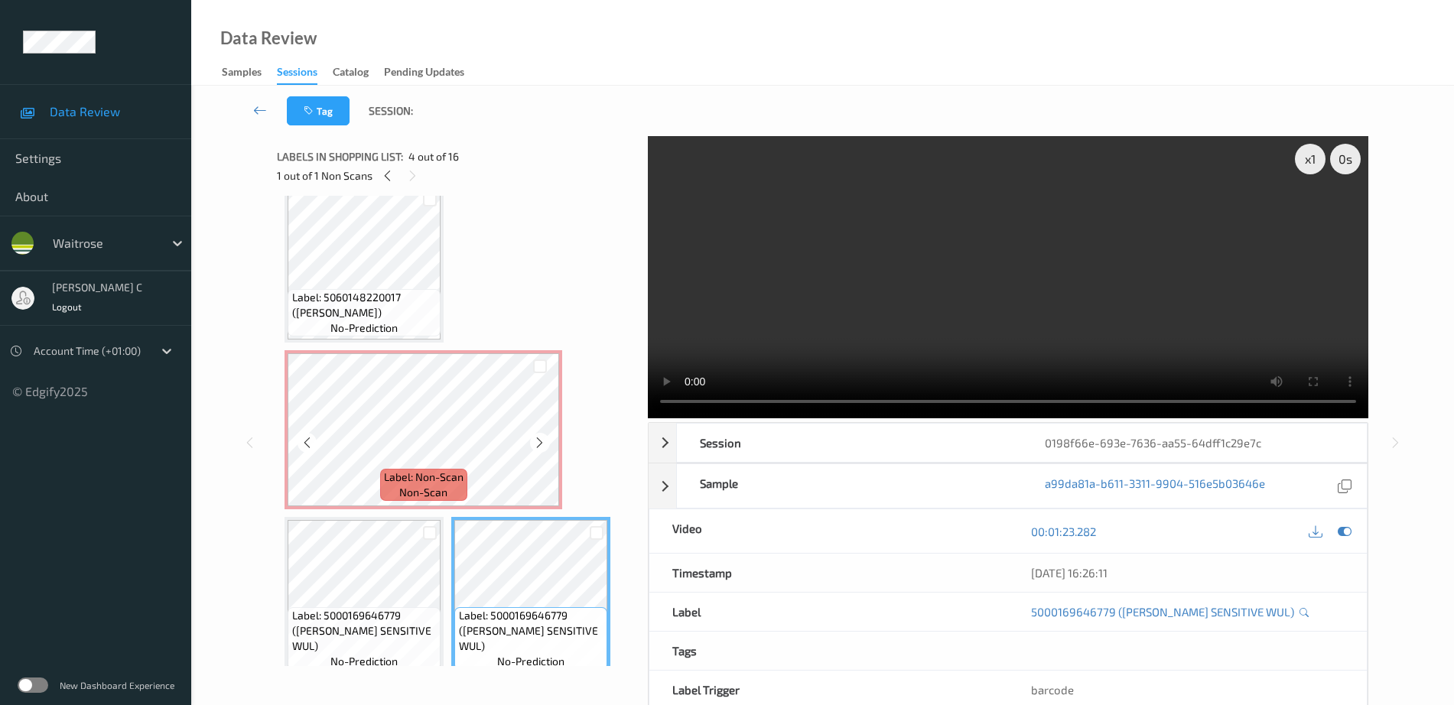
scroll to position [0, 0]
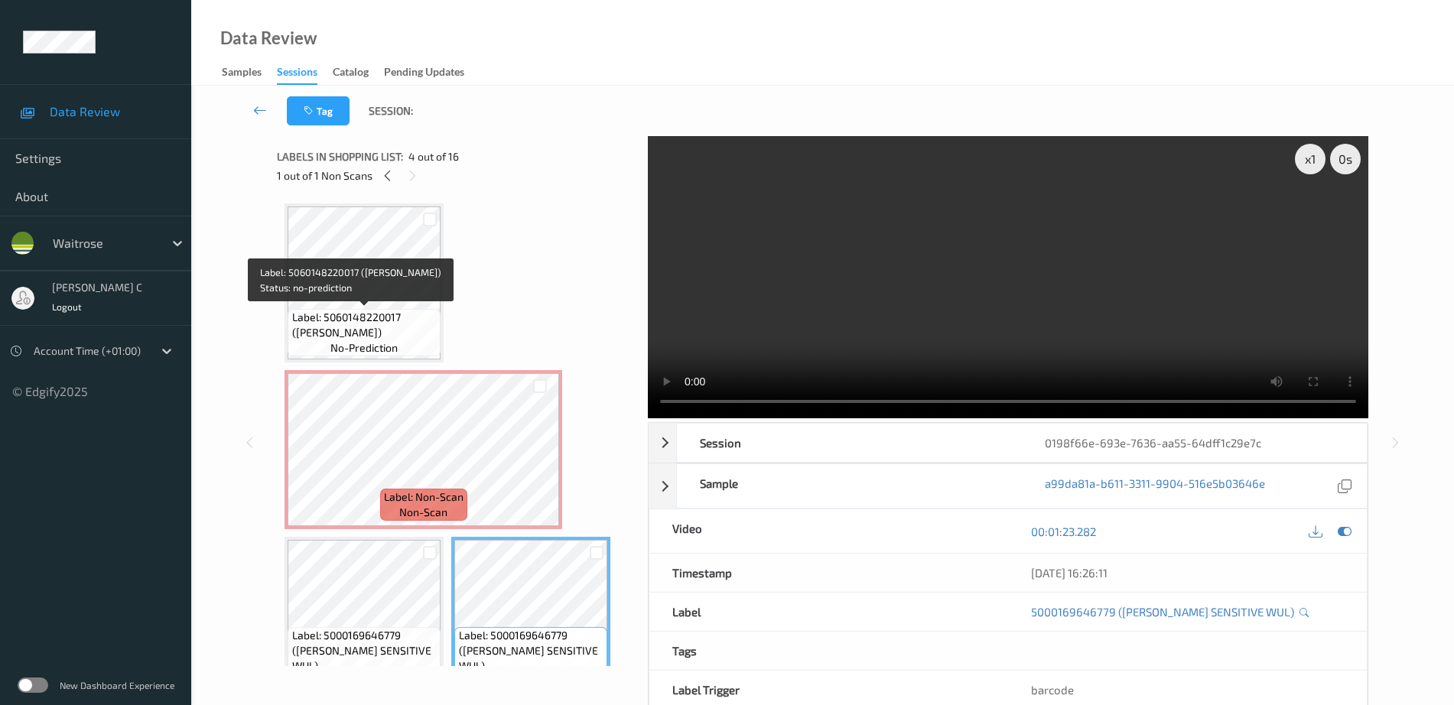
click at [407, 317] on span "Label: 5060148220017 (PIXLEY BLACKCURRANT)" at bounding box center [364, 325] width 145 height 31
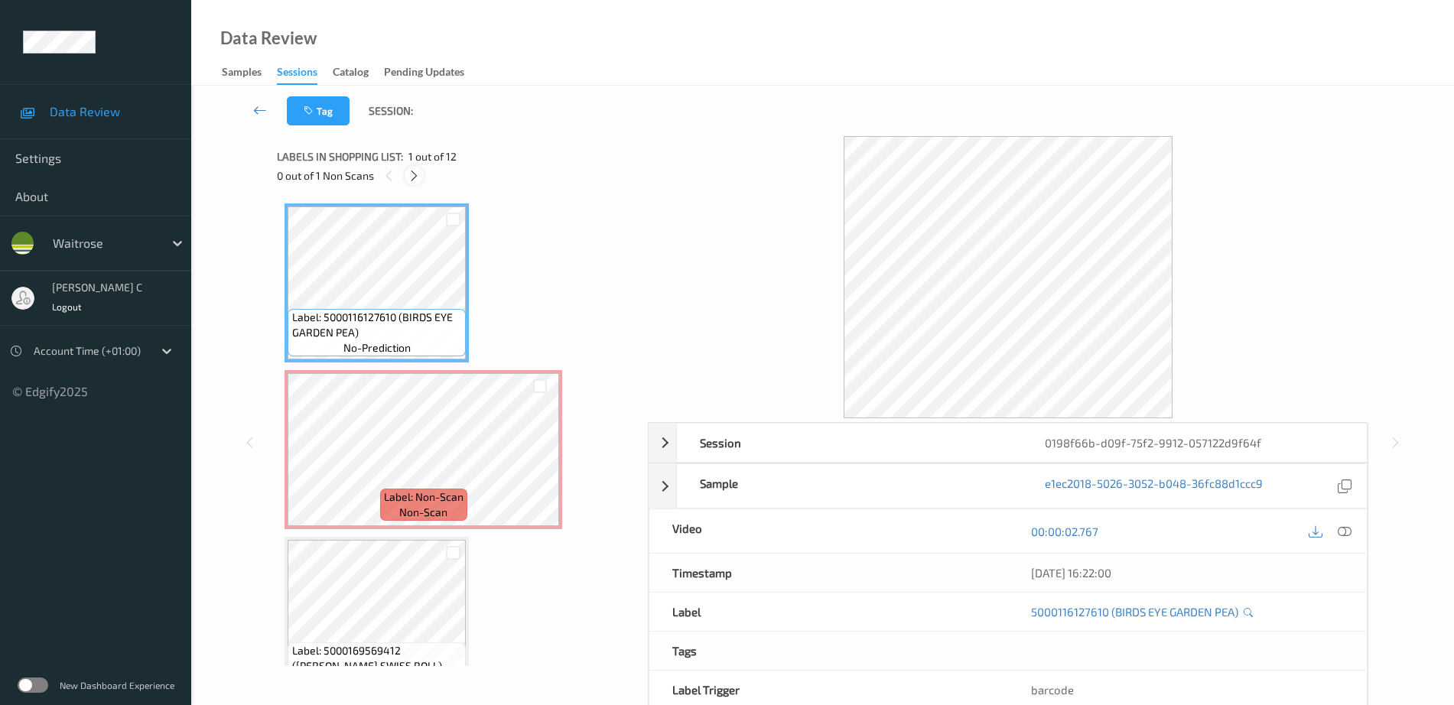
click at [411, 172] on icon at bounding box center [414, 176] width 13 height 14
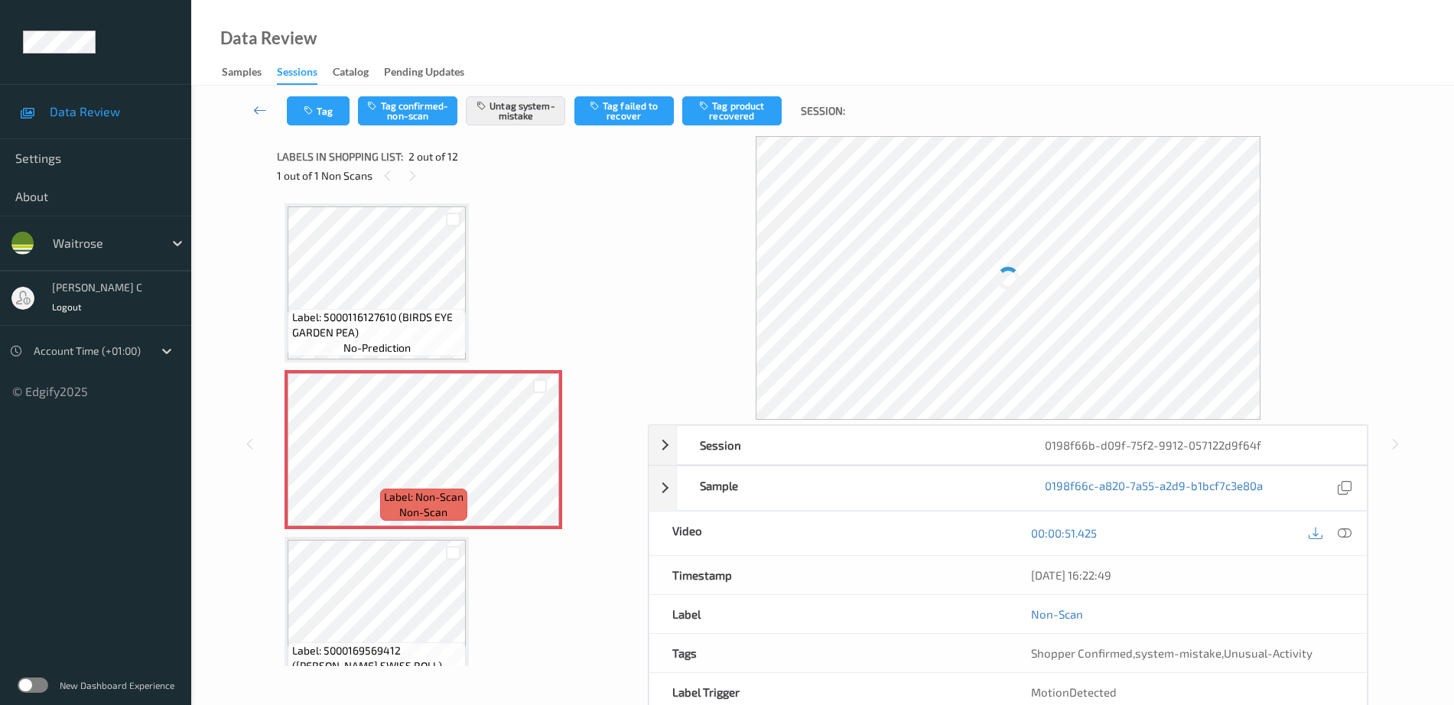
scroll to position [8, 0]
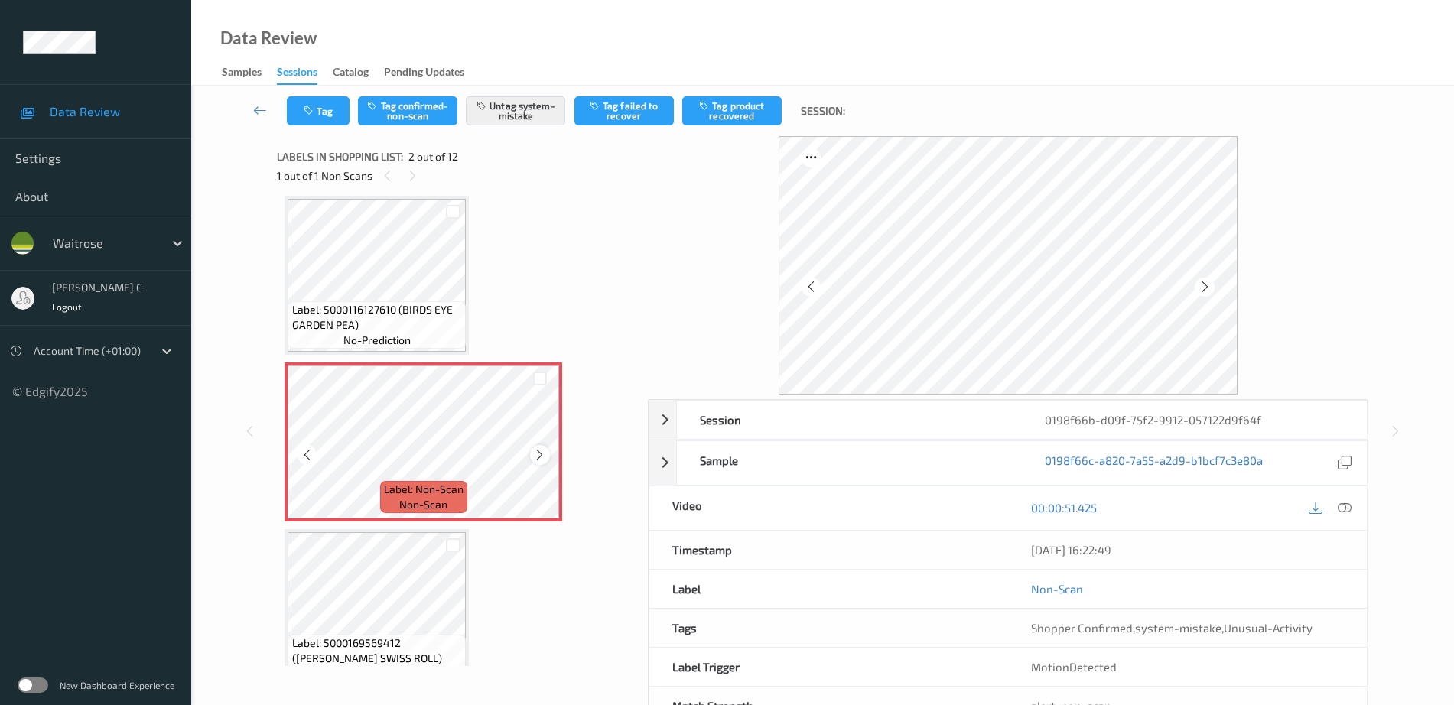
click at [541, 455] on icon at bounding box center [539, 455] width 13 height 14
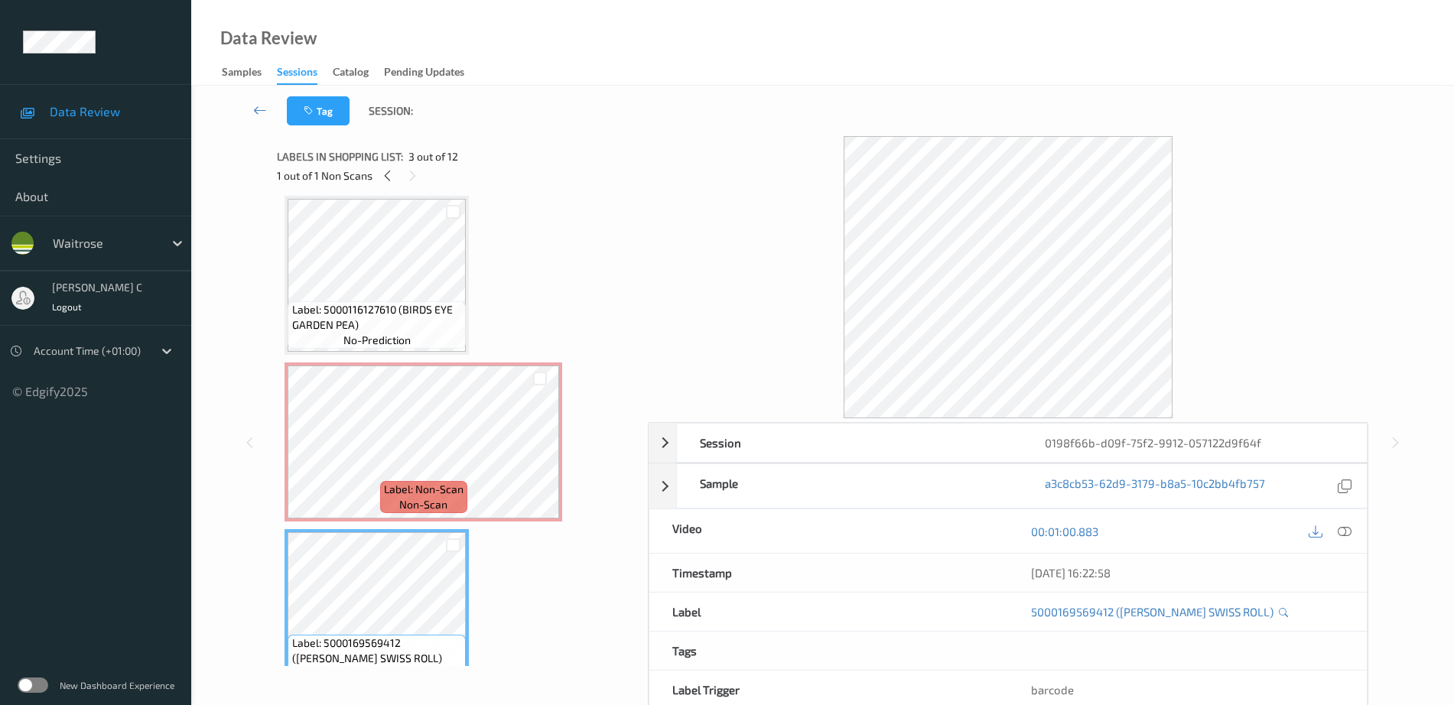
click at [400, 488] on span "Label: Non-Scan" at bounding box center [424, 489] width 80 height 15
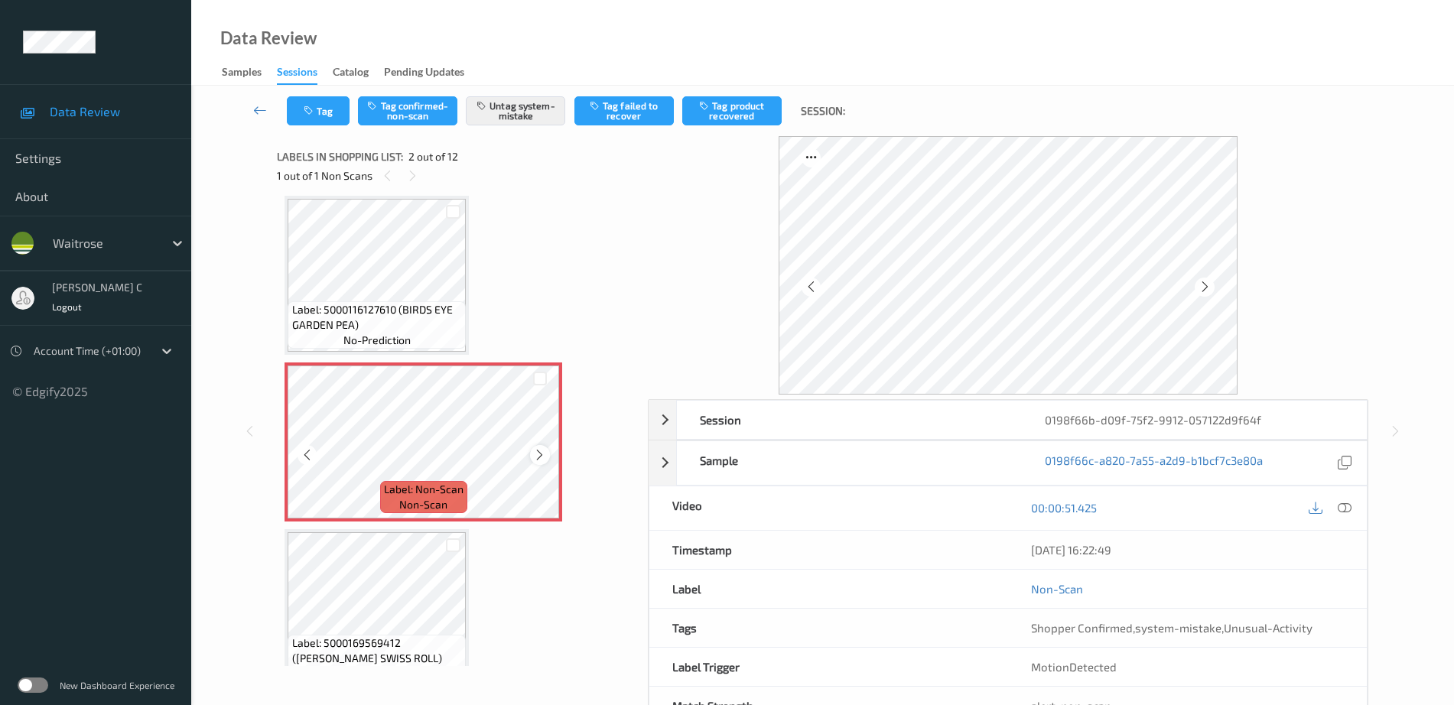
click at [536, 457] on icon at bounding box center [539, 455] width 13 height 14
click at [537, 457] on icon at bounding box center [539, 455] width 13 height 14
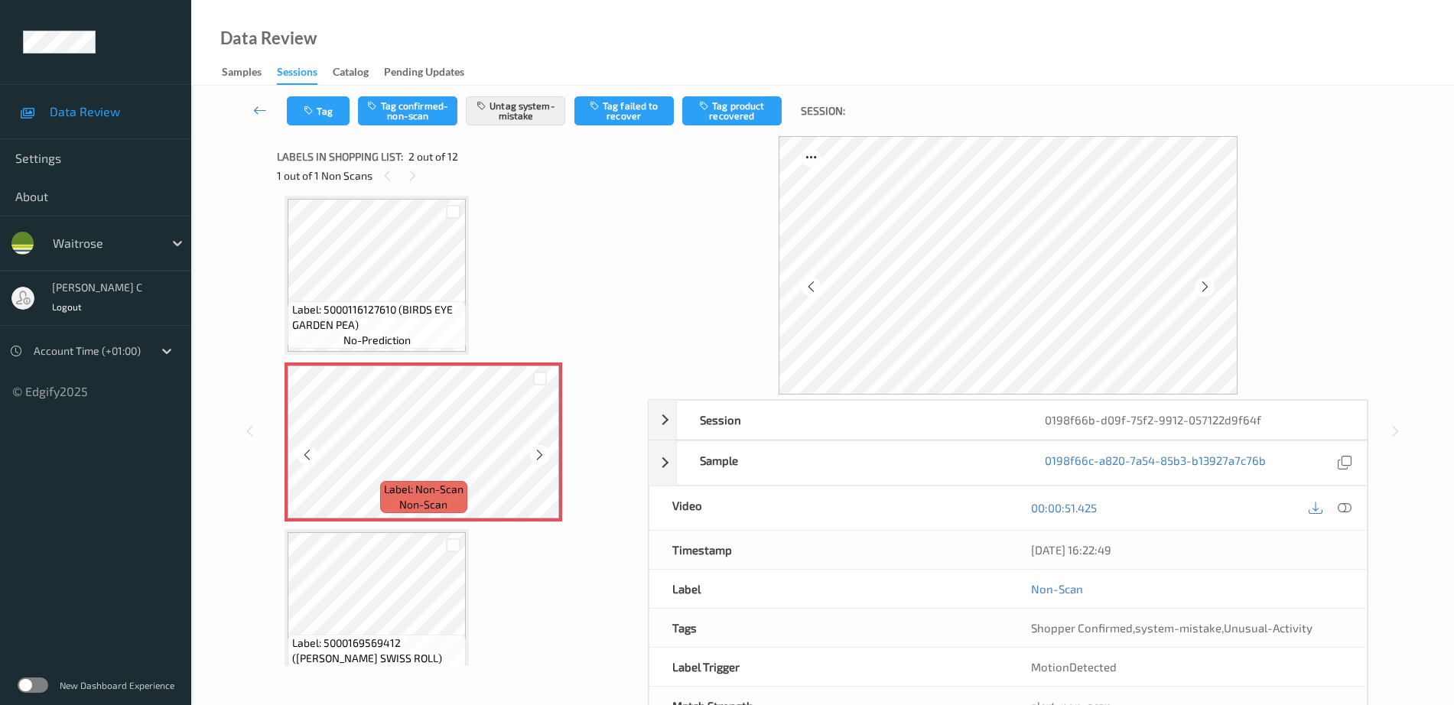
click at [537, 457] on icon at bounding box center [539, 455] width 13 height 14
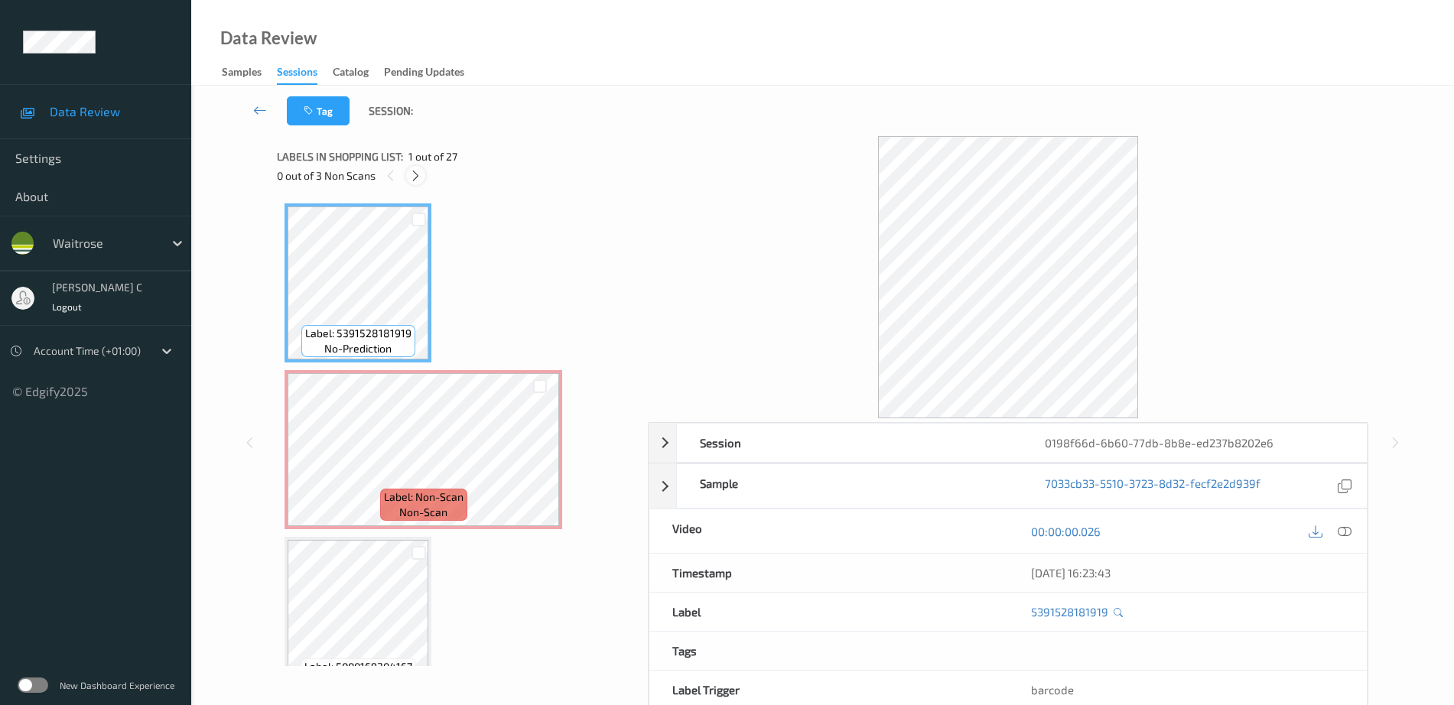
click at [418, 176] on icon at bounding box center [415, 176] width 13 height 14
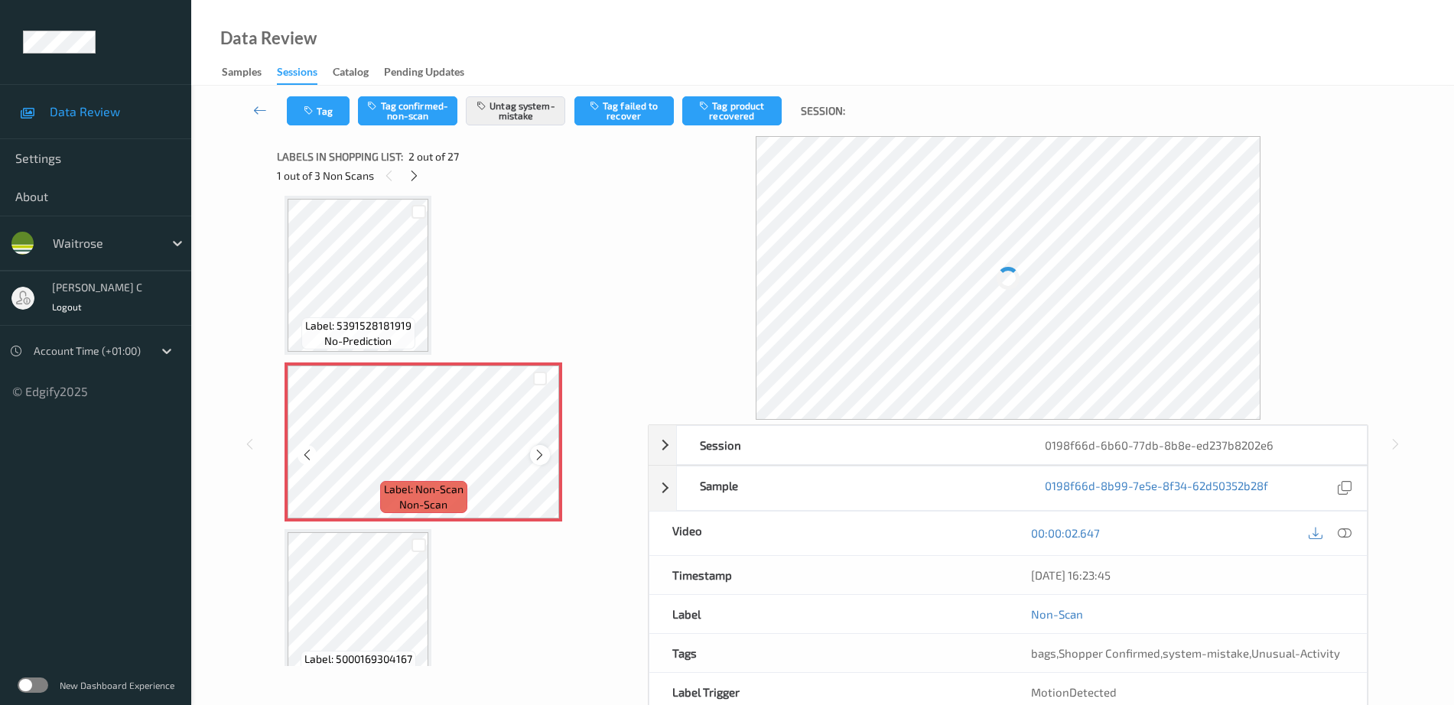
click at [545, 451] on icon at bounding box center [539, 455] width 13 height 14
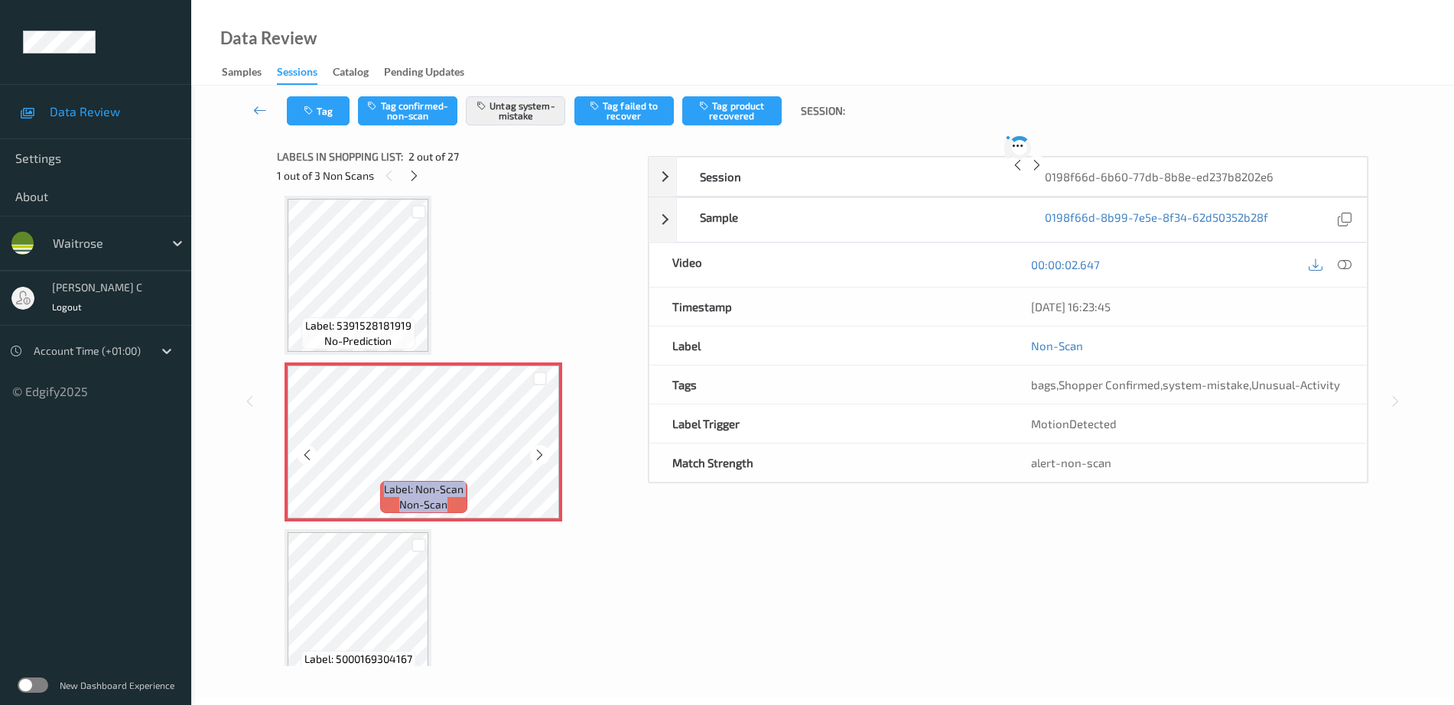
click at [545, 451] on icon at bounding box center [539, 455] width 13 height 14
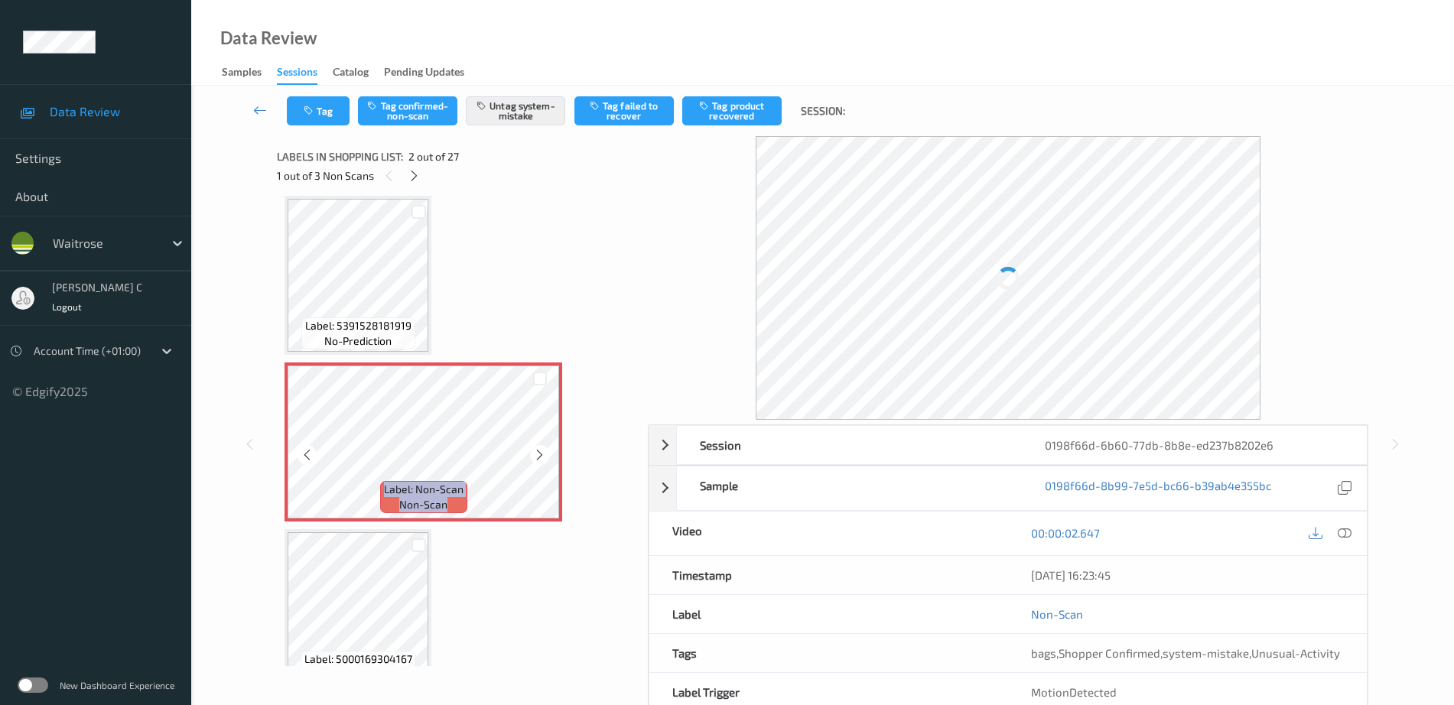
click at [545, 451] on icon at bounding box center [539, 455] width 13 height 14
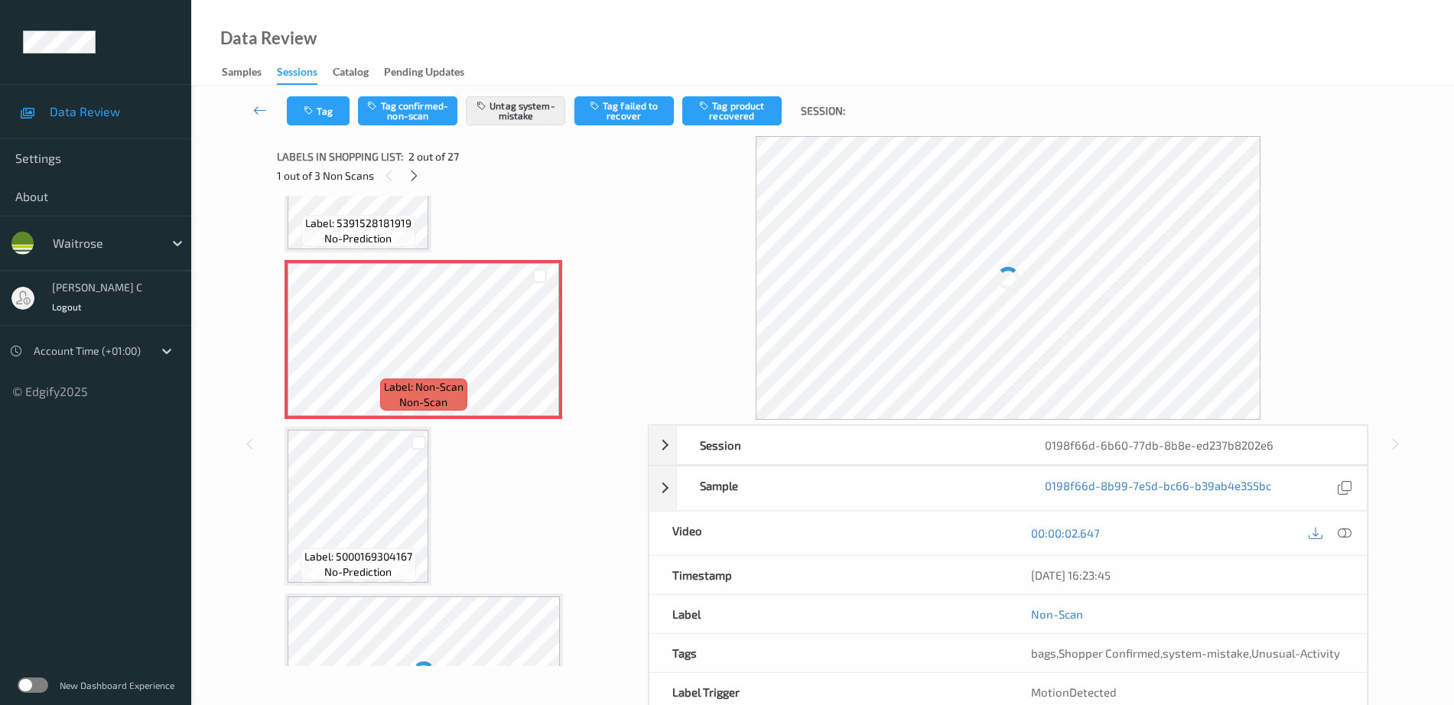
scroll to position [0, 0]
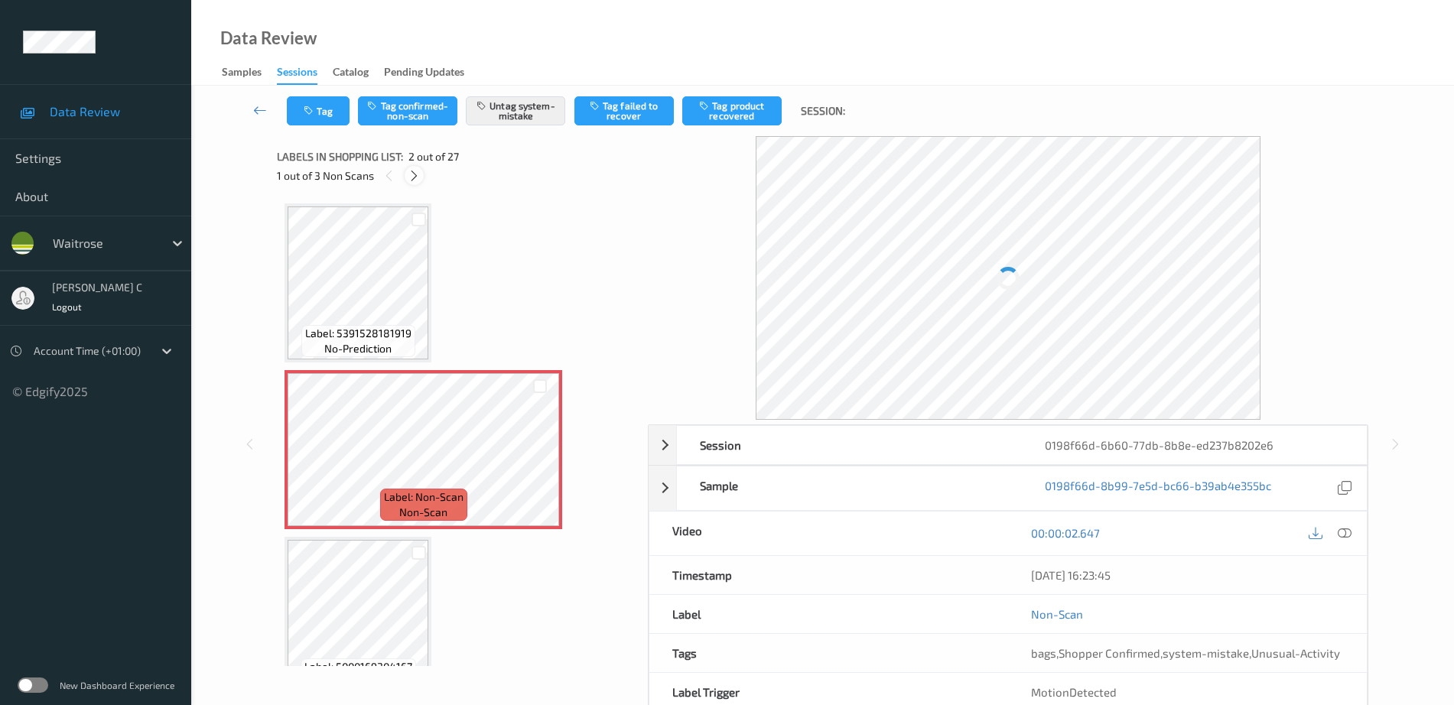
click at [414, 180] on icon at bounding box center [414, 176] width 13 height 14
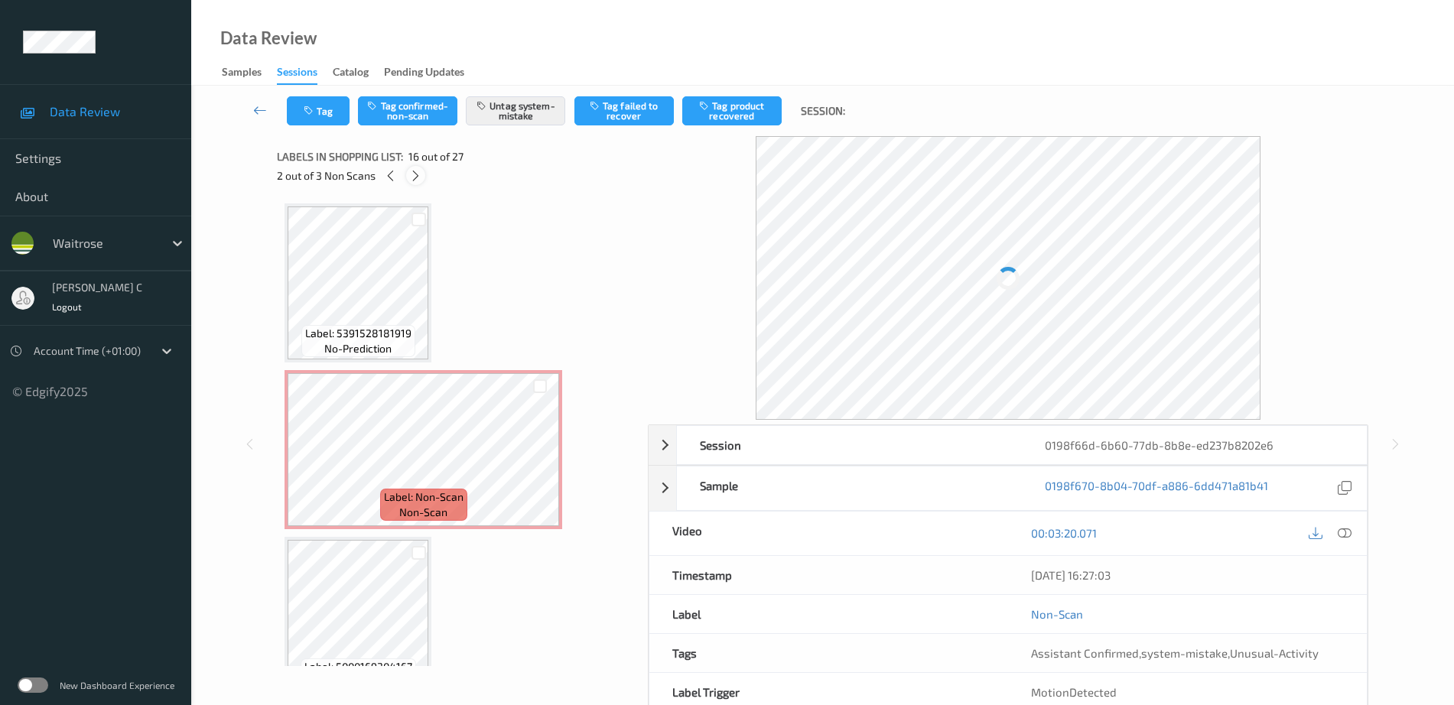
scroll to position [2342, 0]
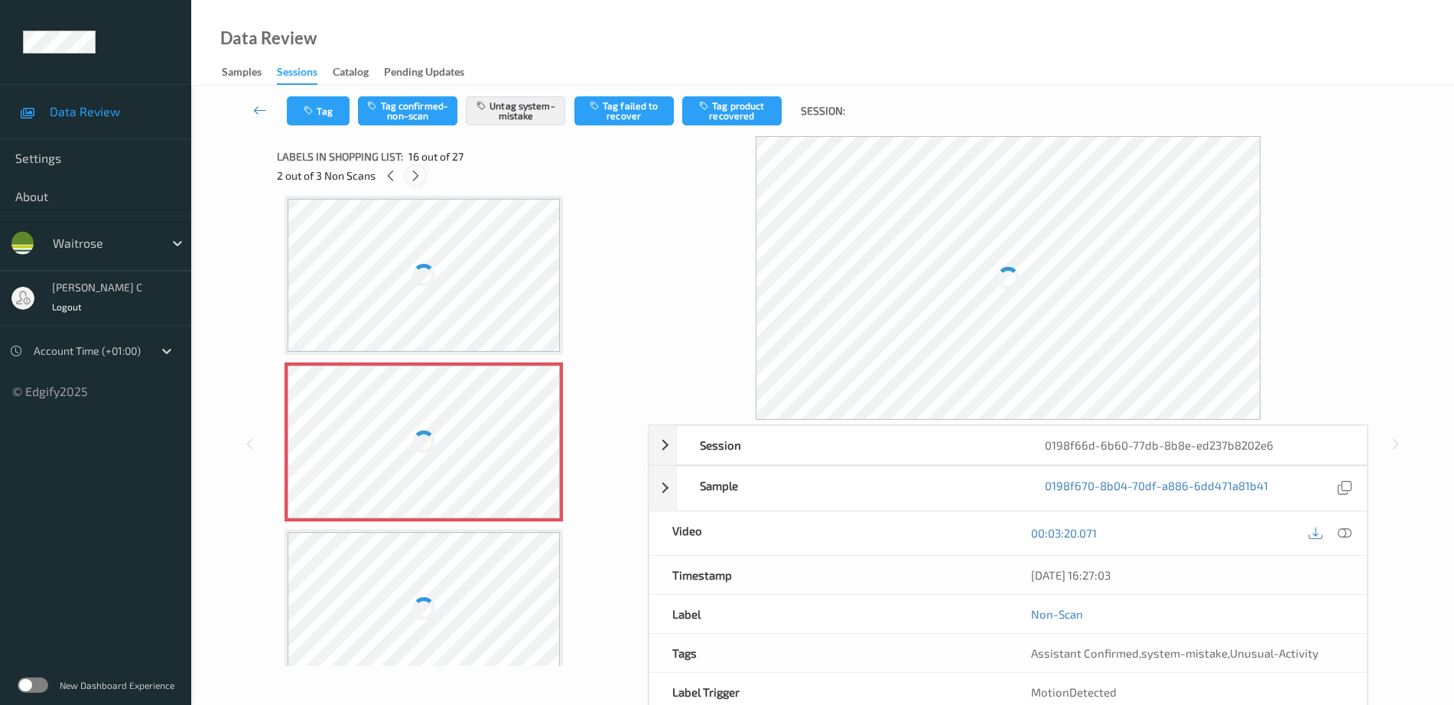
click at [414, 180] on icon at bounding box center [415, 176] width 13 height 14
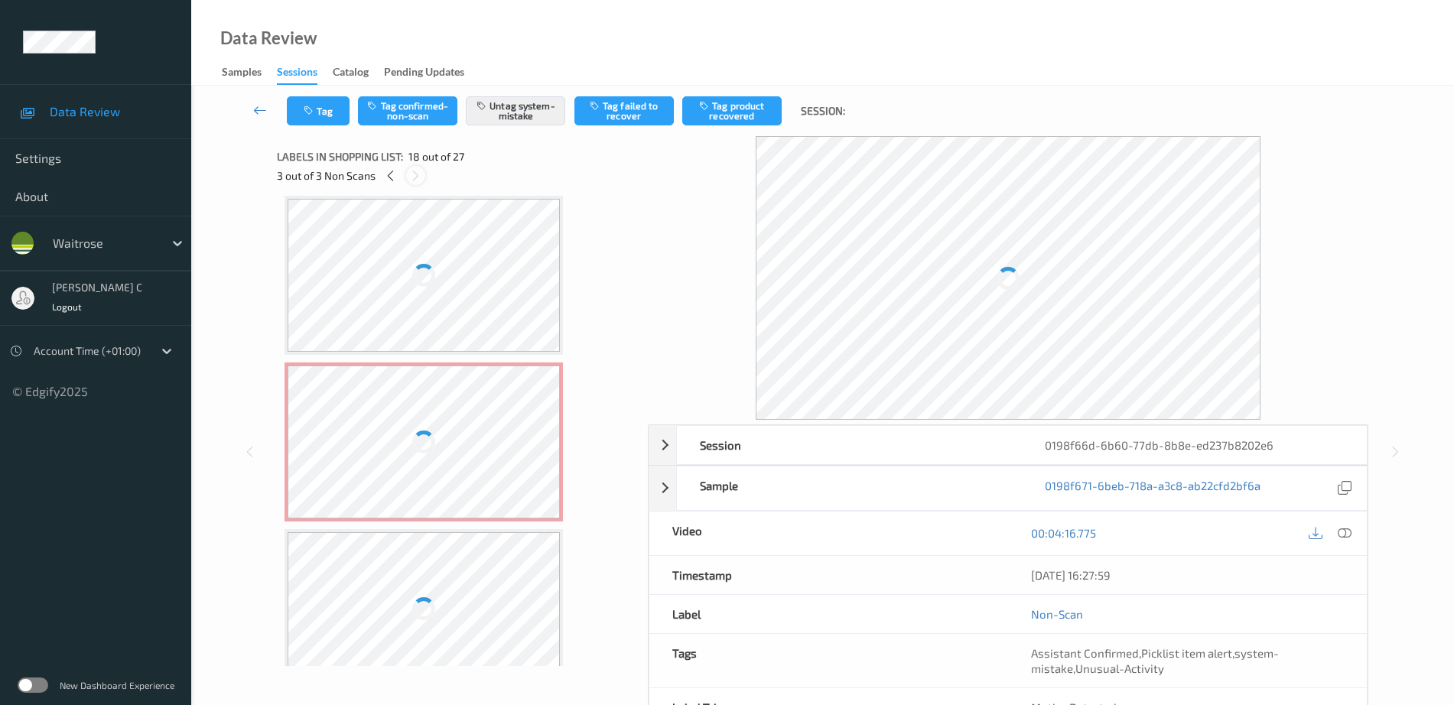
scroll to position [2675, 0]
click at [393, 173] on icon at bounding box center [390, 176] width 13 height 14
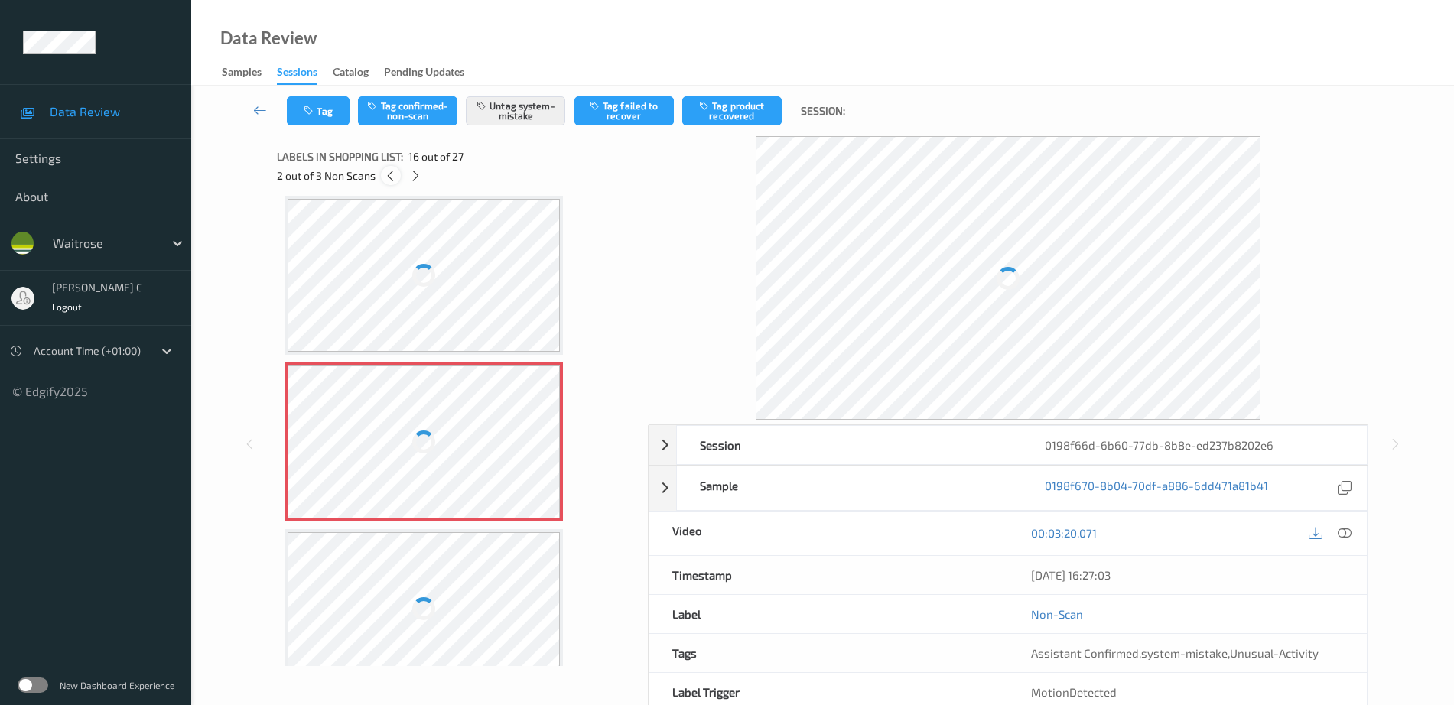
click at [393, 173] on icon at bounding box center [390, 176] width 13 height 14
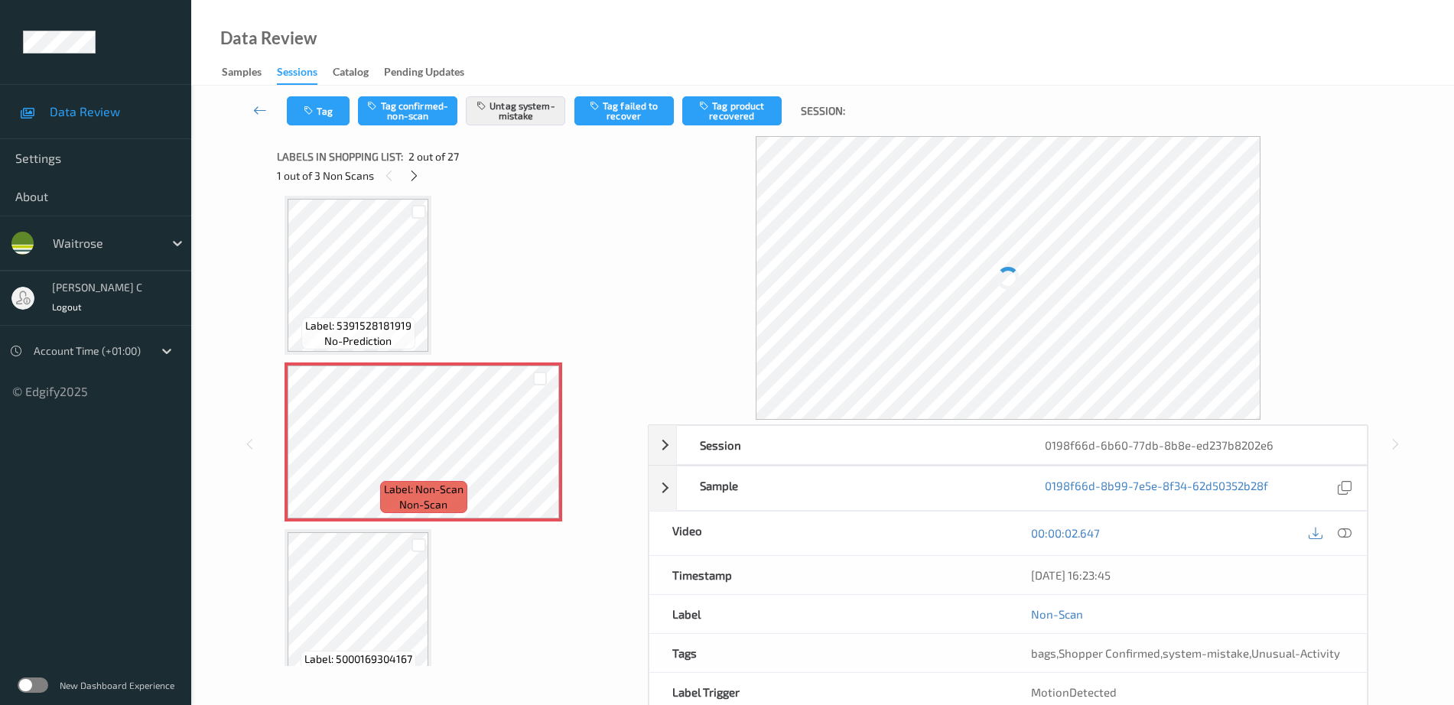
click at [385, 325] on span "Label: 5391528181919" at bounding box center [358, 325] width 106 height 15
click at [545, 456] on icon at bounding box center [539, 455] width 13 height 14
click at [539, 451] on icon at bounding box center [539, 455] width 13 height 14
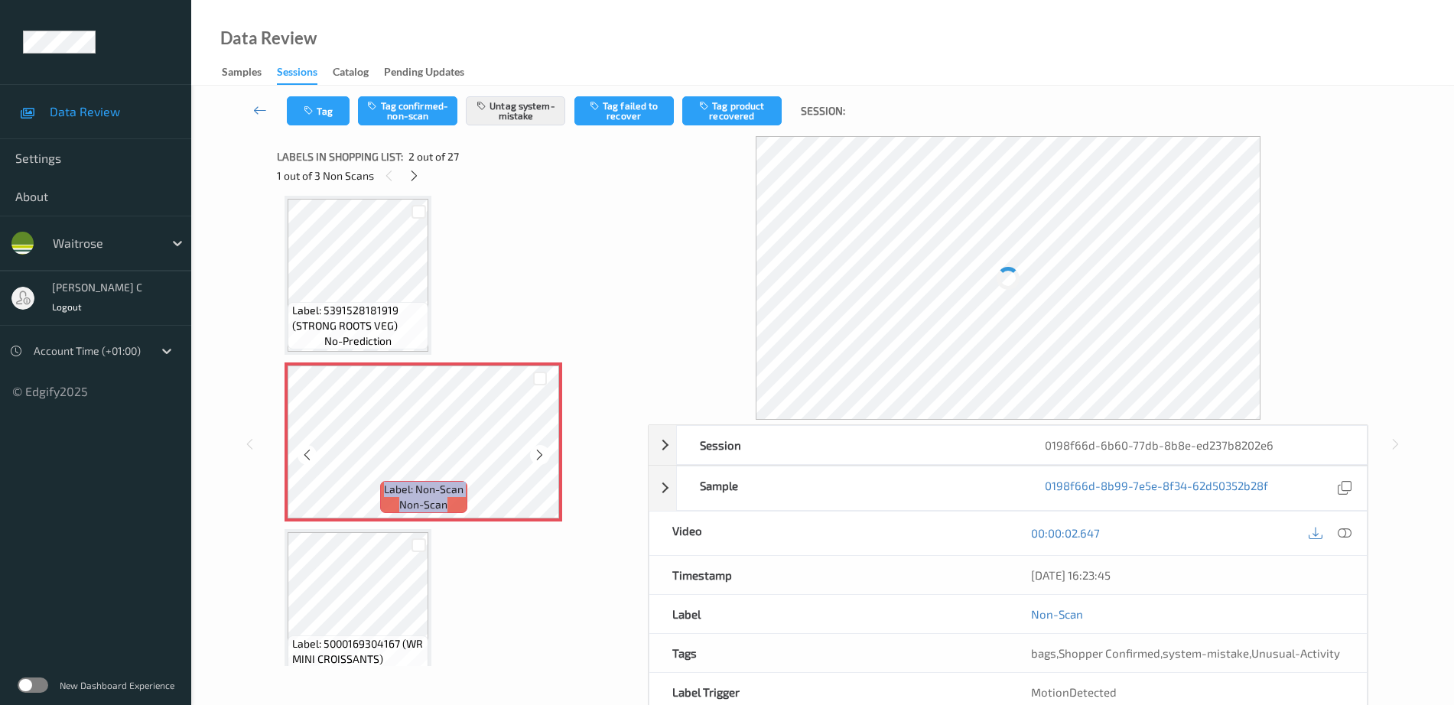
click at [539, 451] on icon at bounding box center [539, 455] width 13 height 14
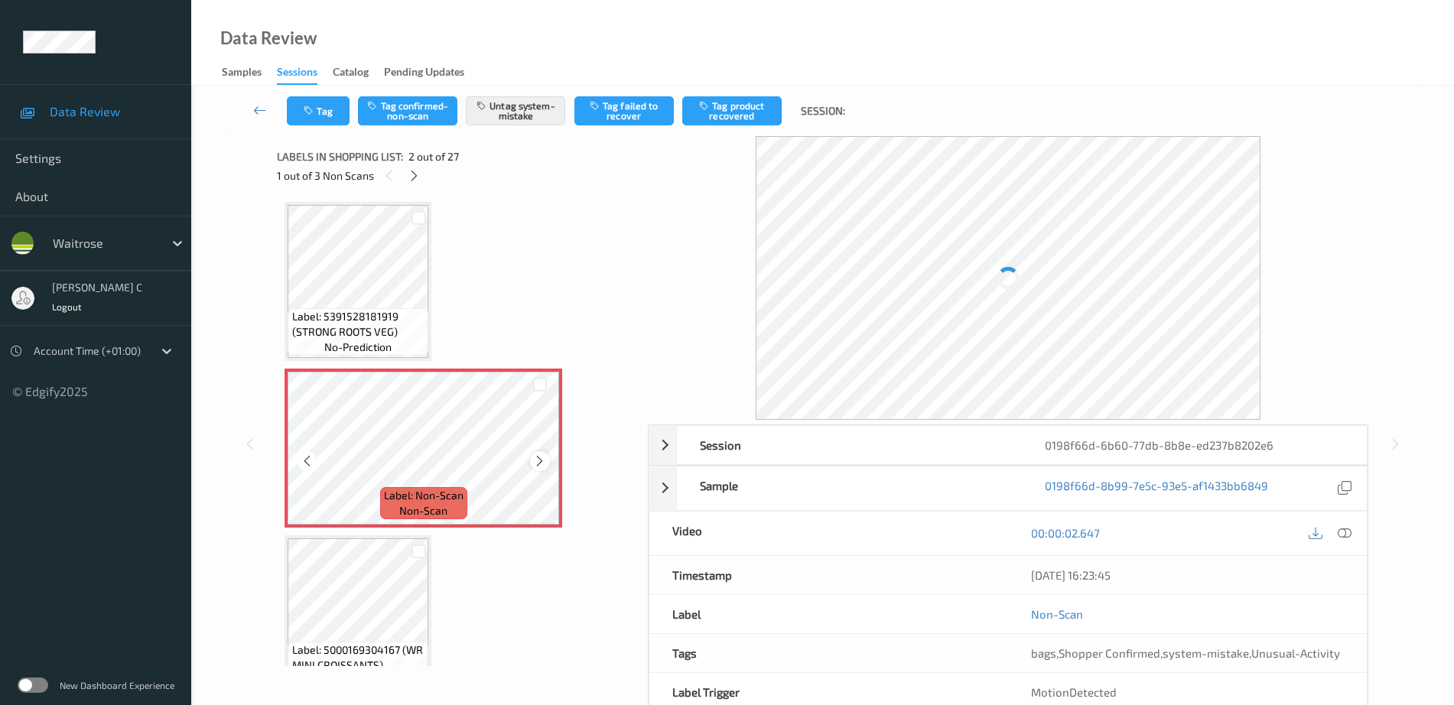
scroll to position [0, 0]
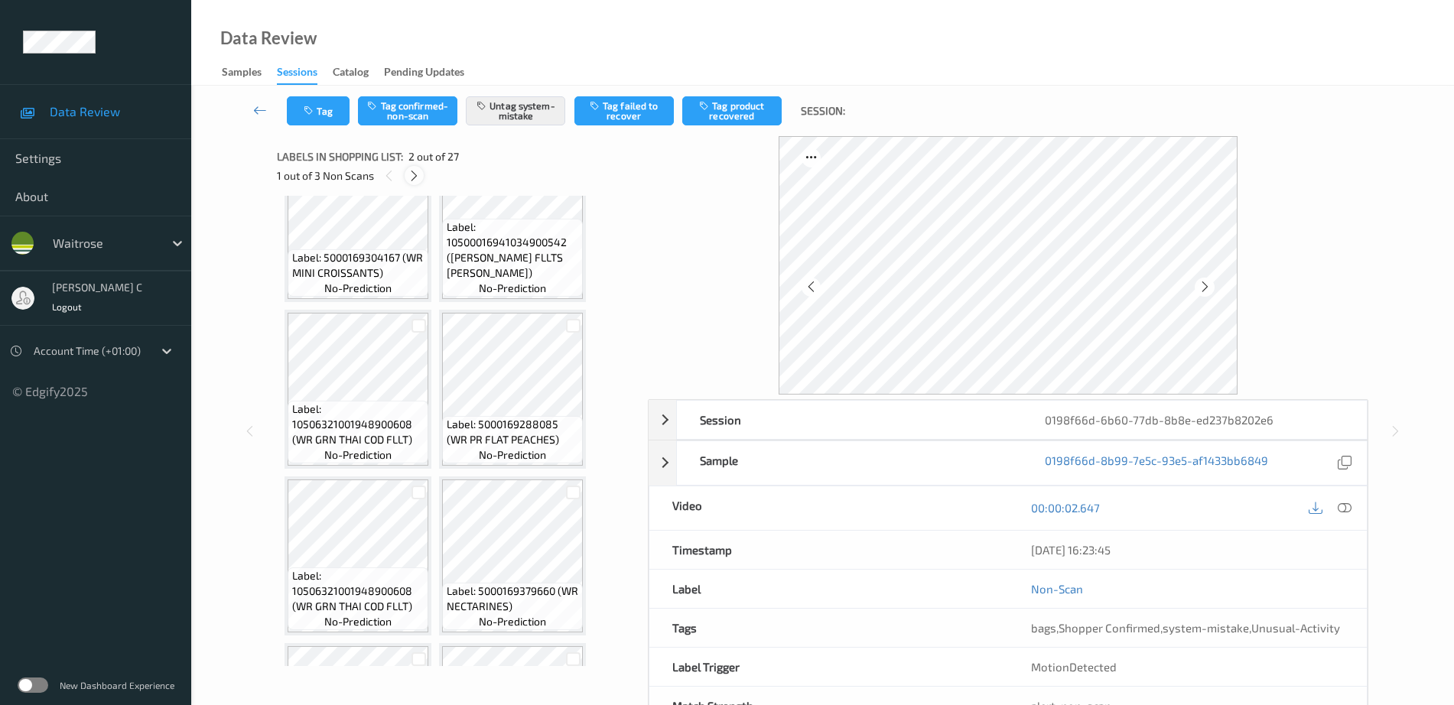
click at [410, 172] on icon at bounding box center [414, 176] width 13 height 14
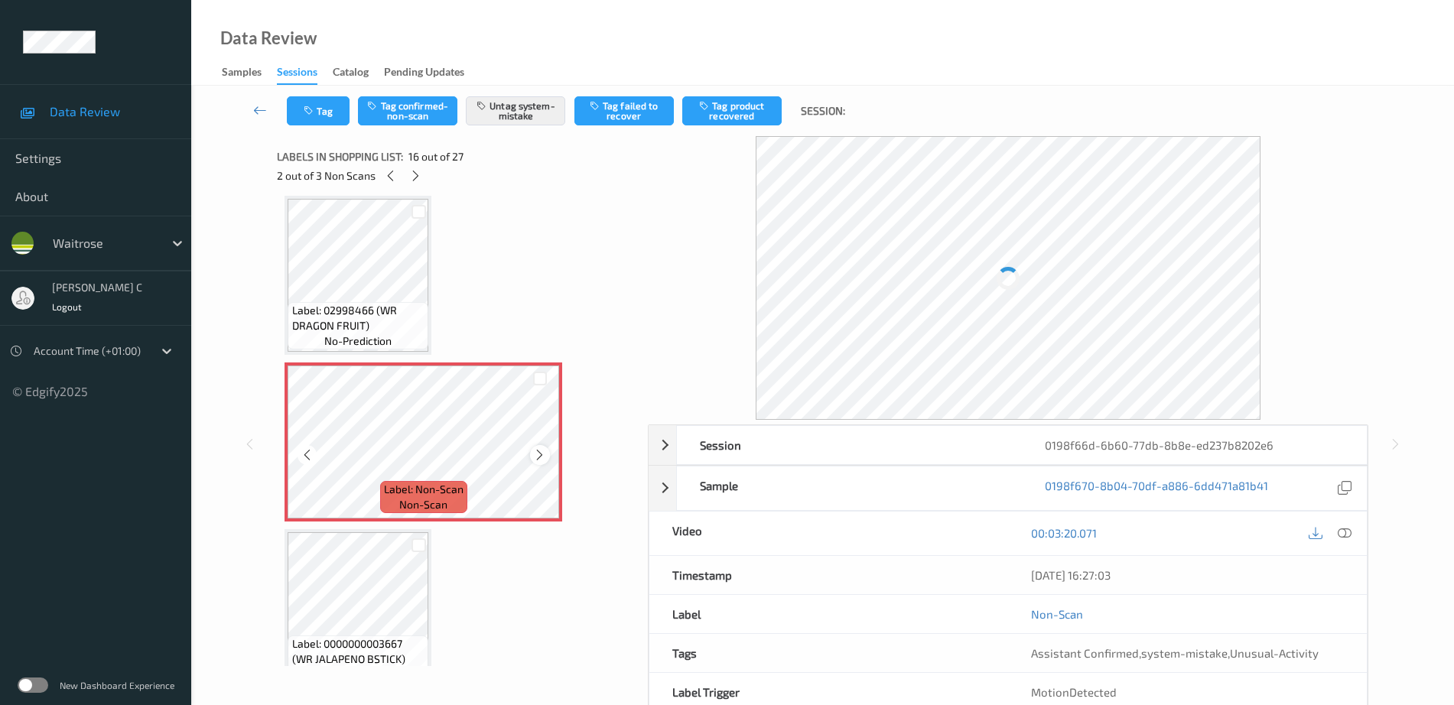
click at [538, 456] on icon at bounding box center [539, 455] width 13 height 14
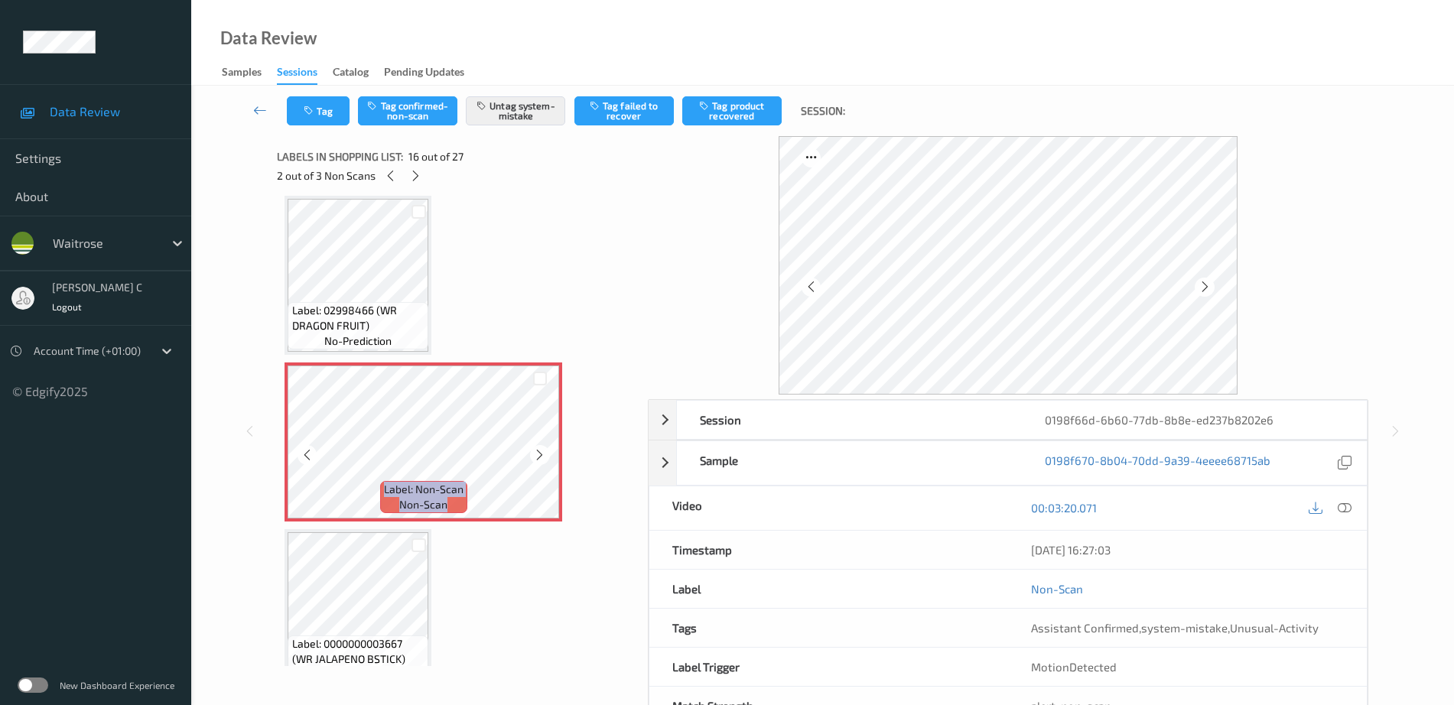
click at [538, 456] on icon at bounding box center [539, 455] width 13 height 14
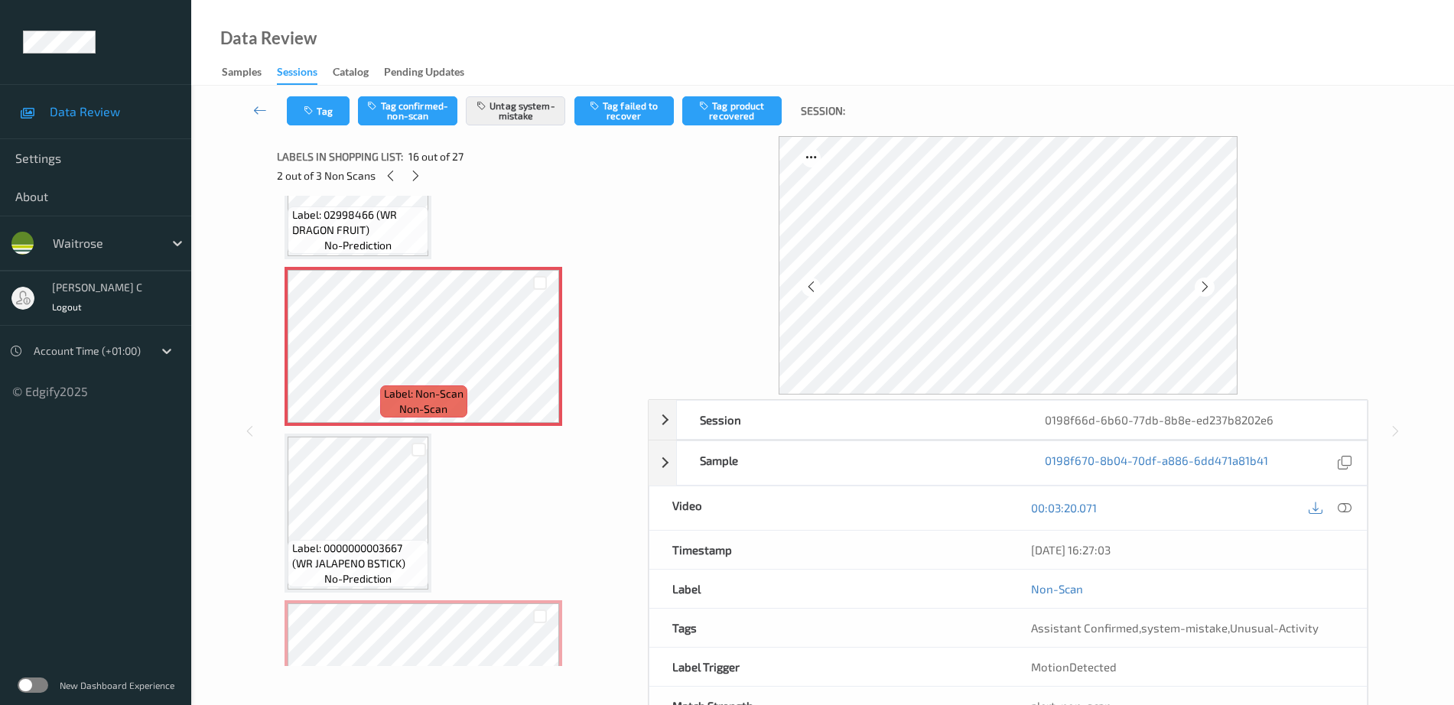
click at [340, 560] on span "Label: 0000000003667 (WR JALAPENO BSTICK)" at bounding box center [358, 556] width 133 height 31
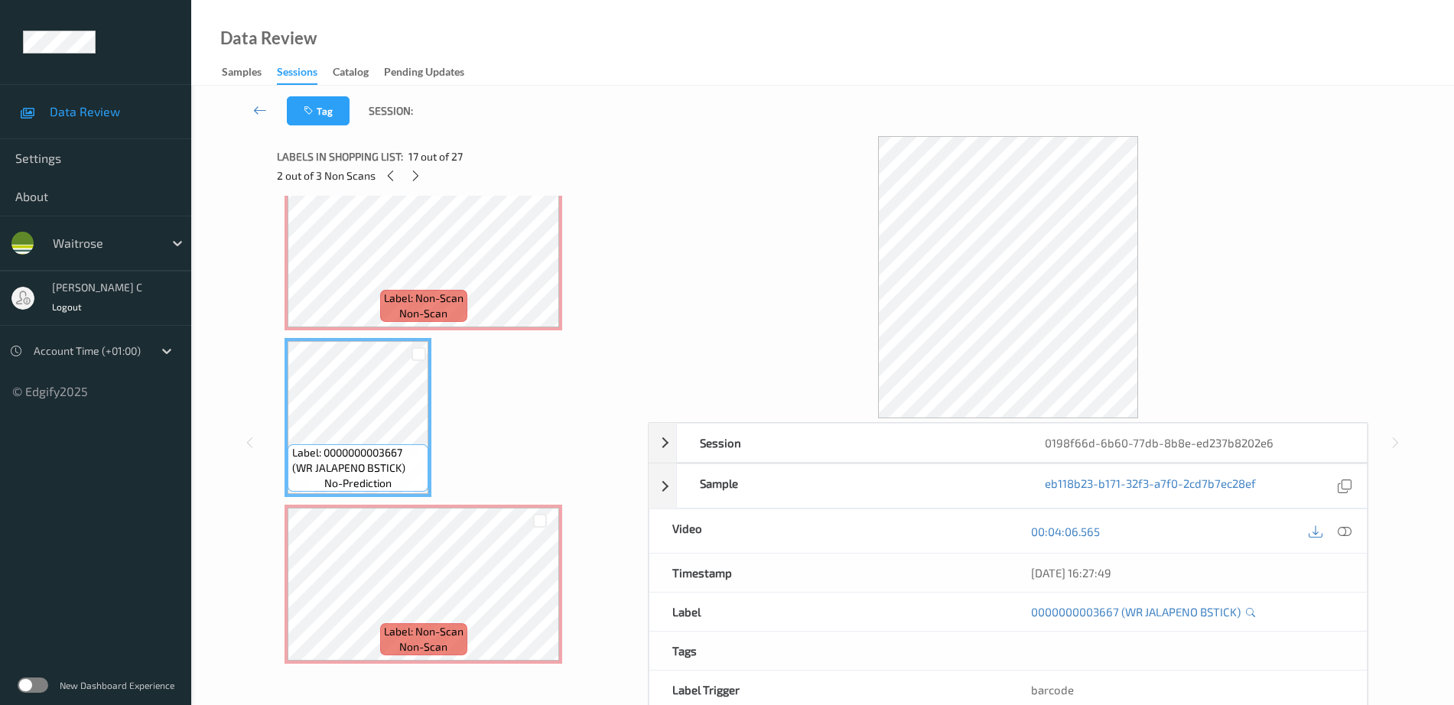
scroll to position [1628, 0]
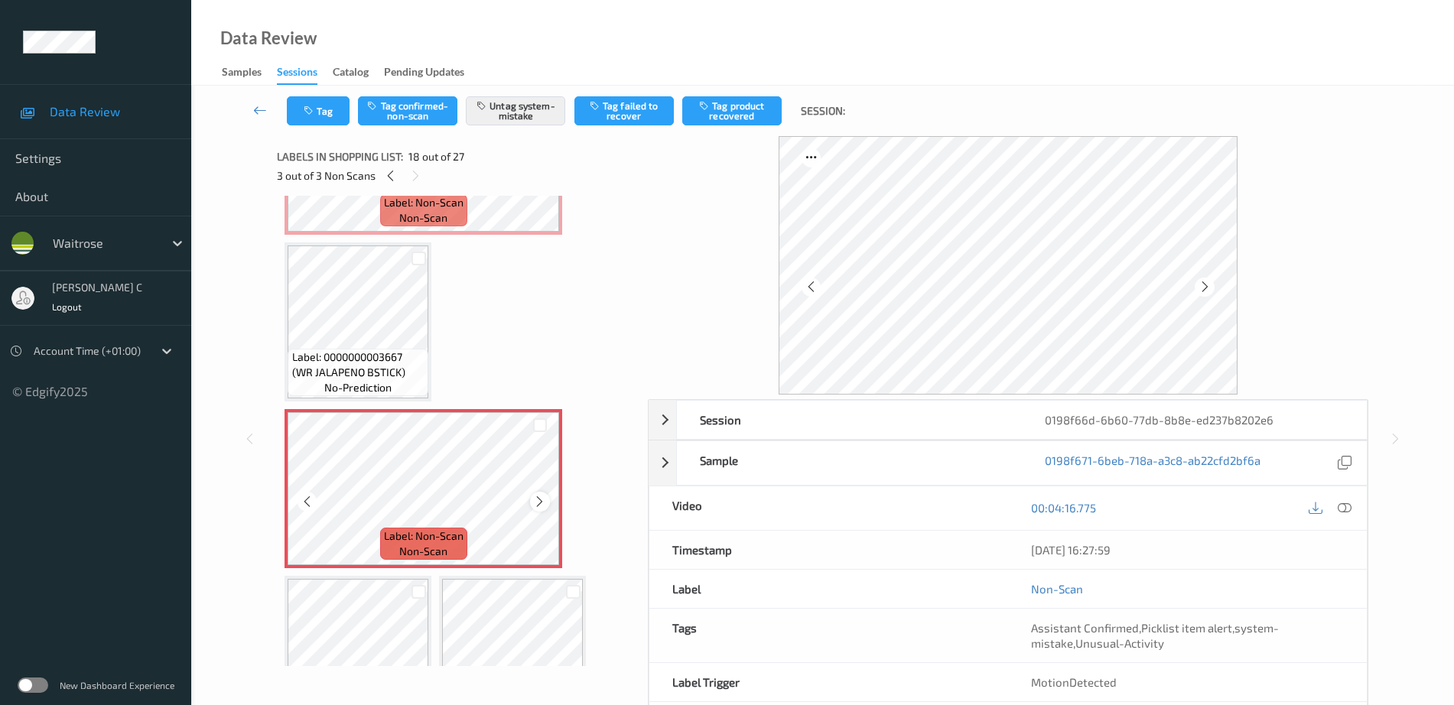
click at [545, 496] on icon at bounding box center [539, 502] width 13 height 14
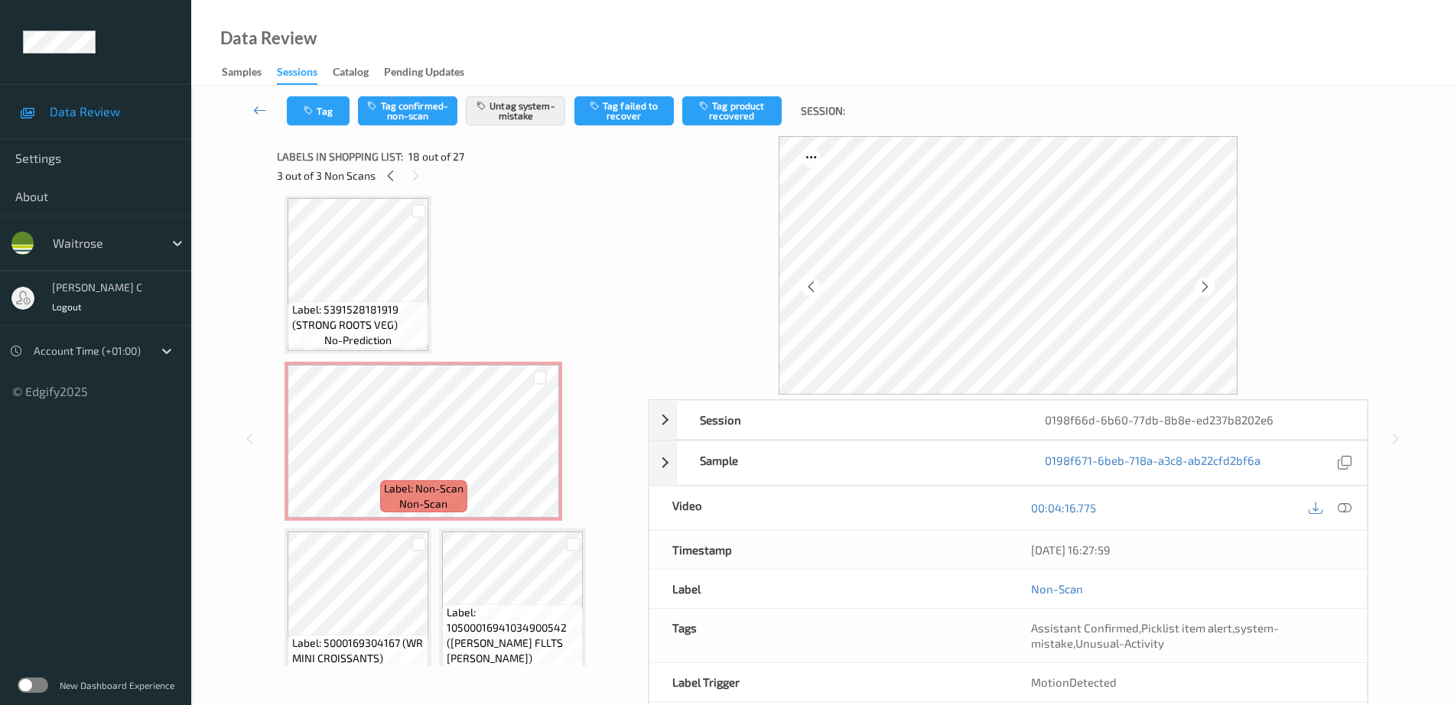
scroll to position [0, 0]
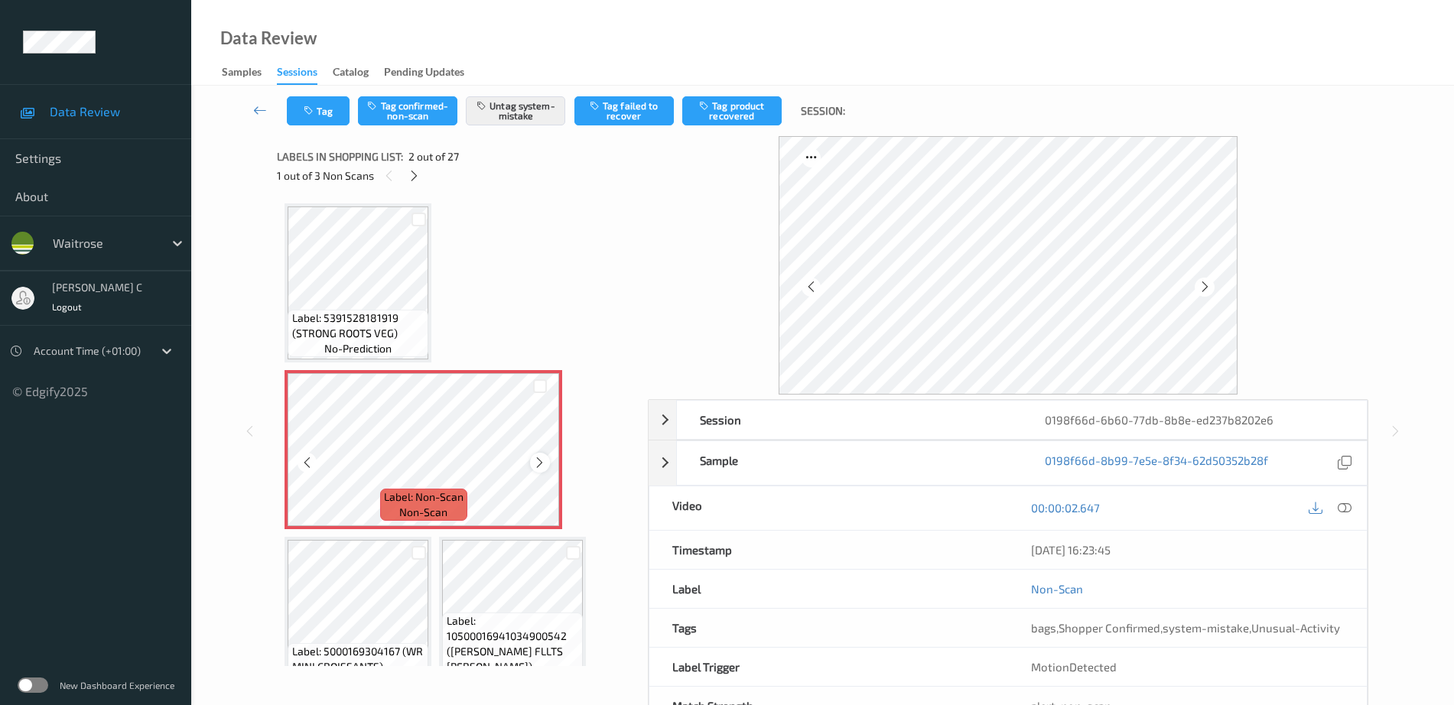
click at [544, 457] on icon at bounding box center [539, 463] width 13 height 14
click at [542, 456] on icon at bounding box center [539, 463] width 13 height 14
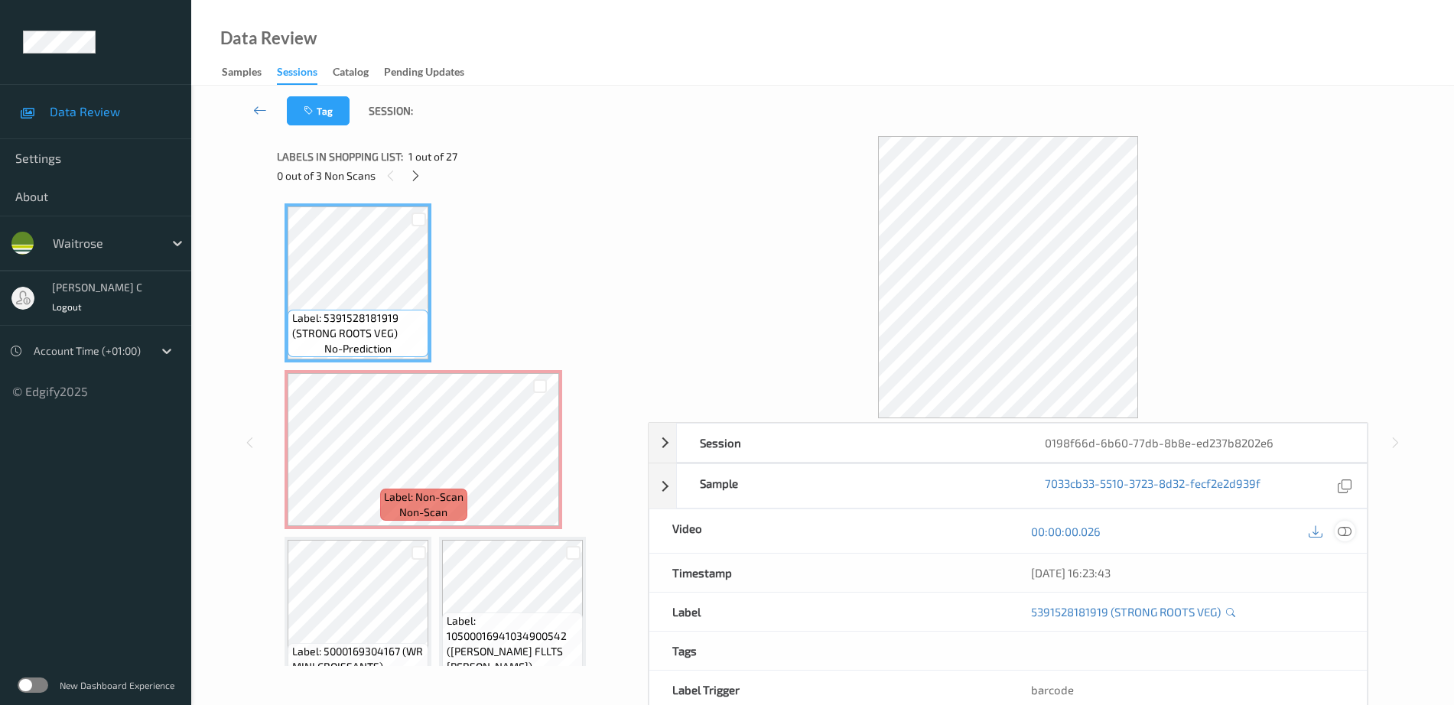
click at [1348, 536] on icon at bounding box center [1345, 532] width 14 height 14
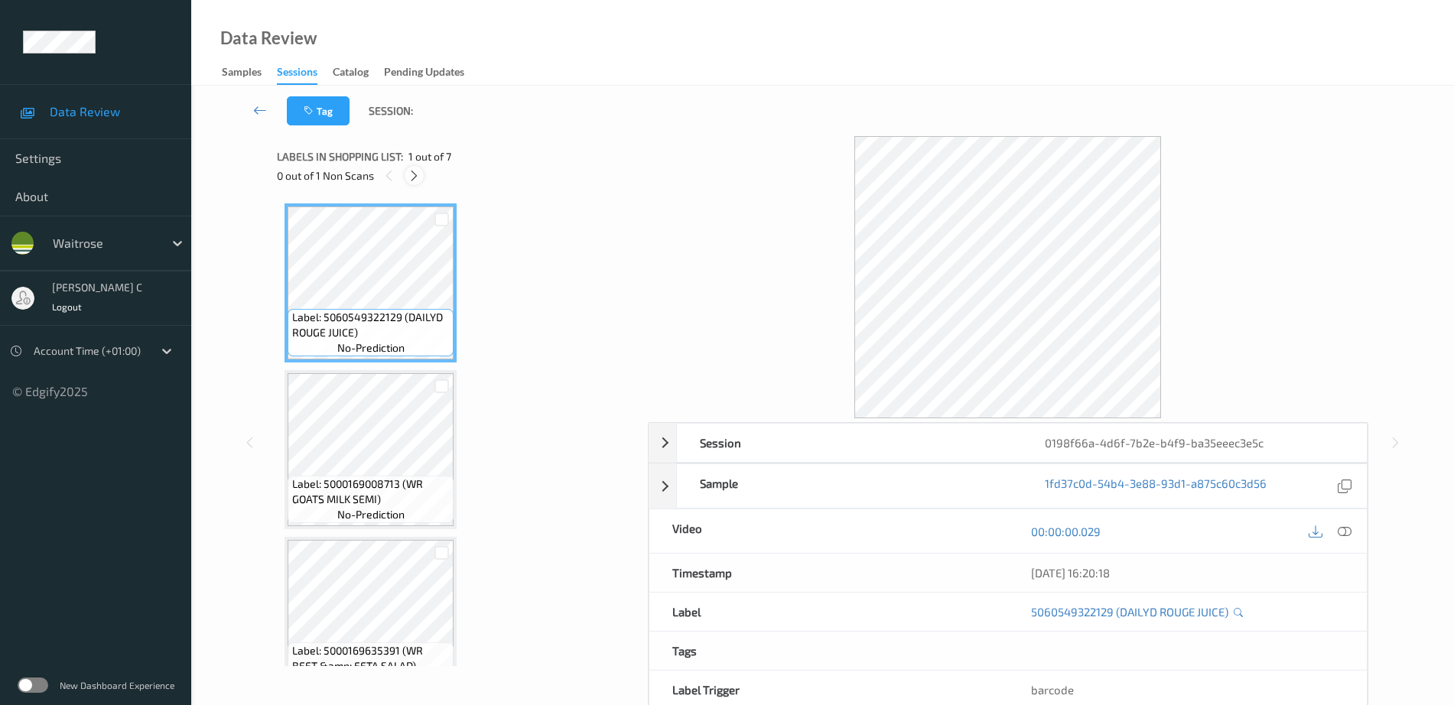
click at [416, 177] on icon at bounding box center [414, 176] width 13 height 14
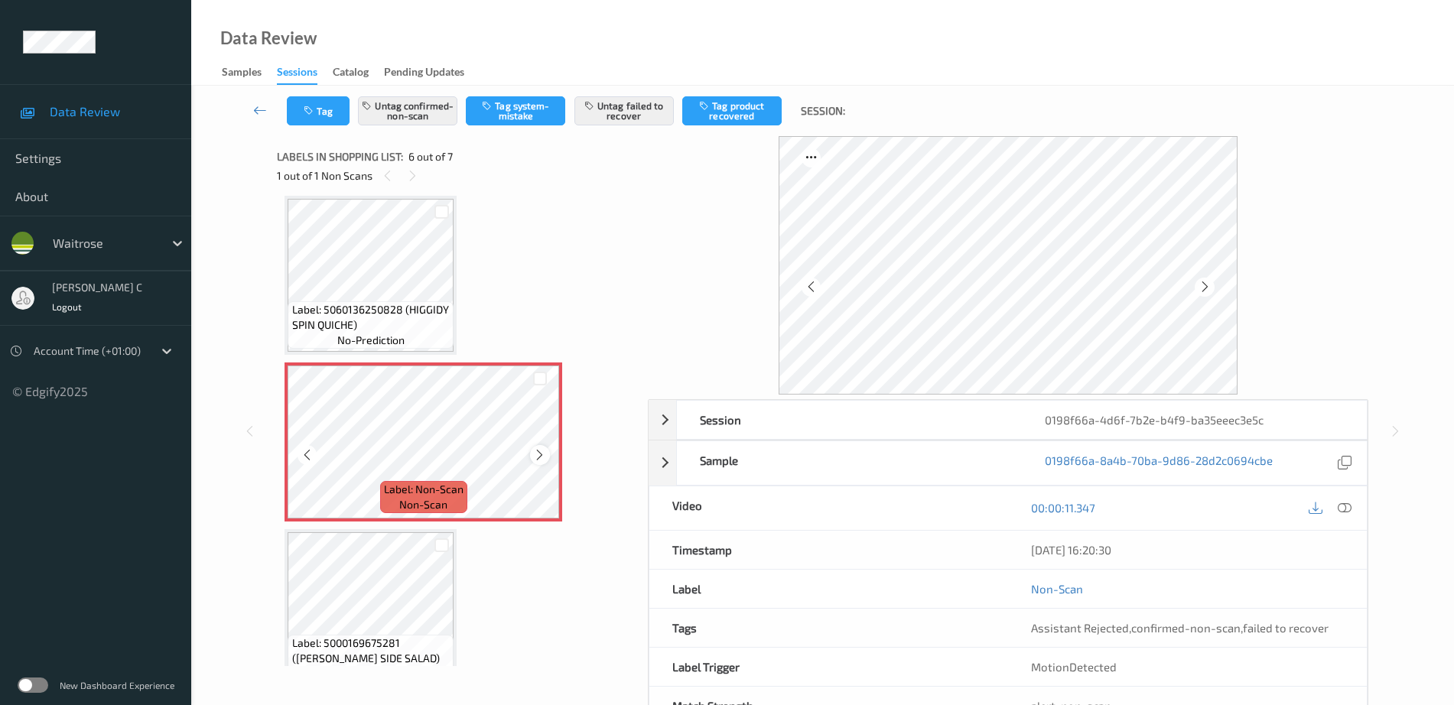
click at [539, 454] on icon at bounding box center [539, 455] width 13 height 14
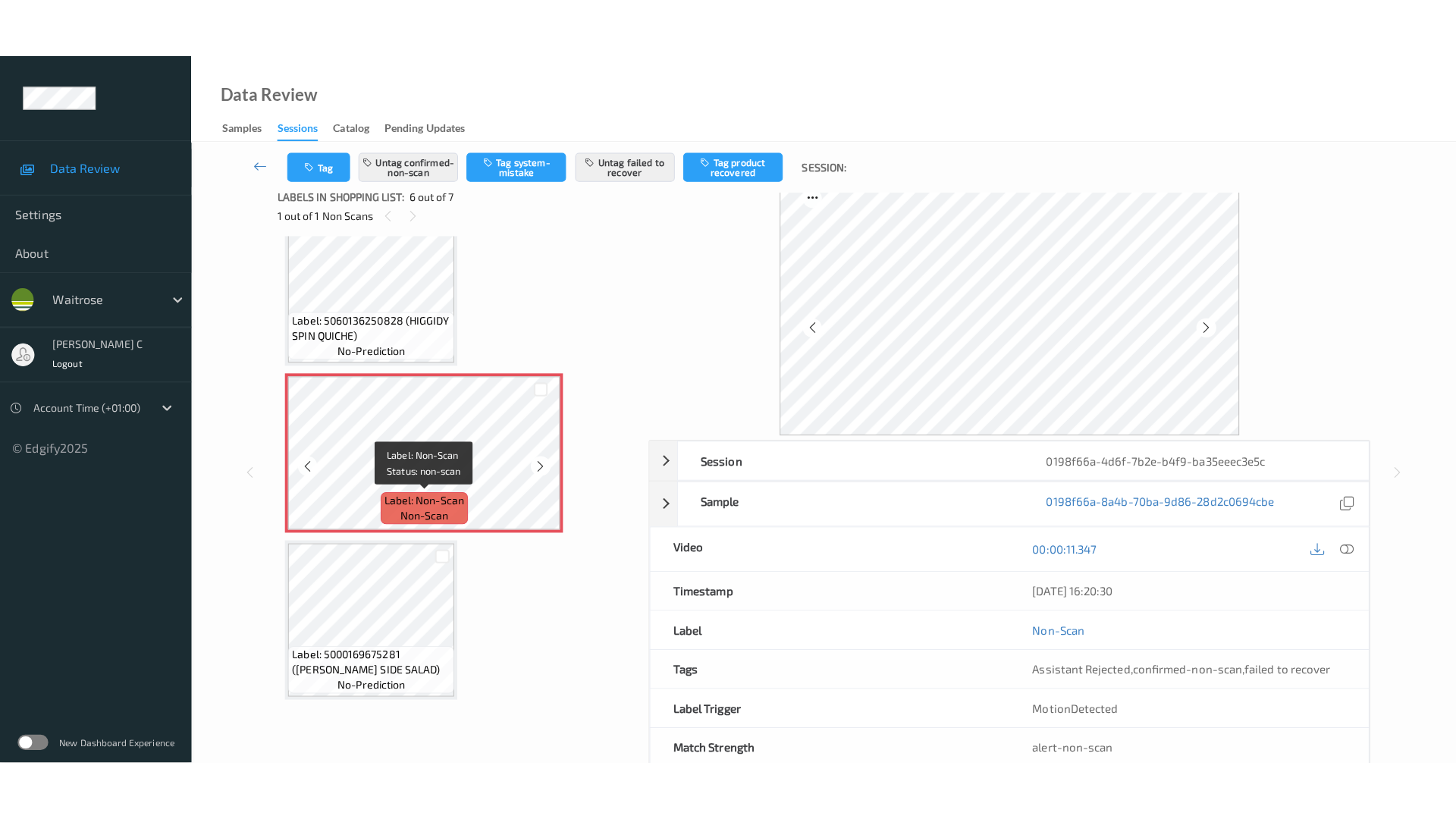
scroll to position [0, 0]
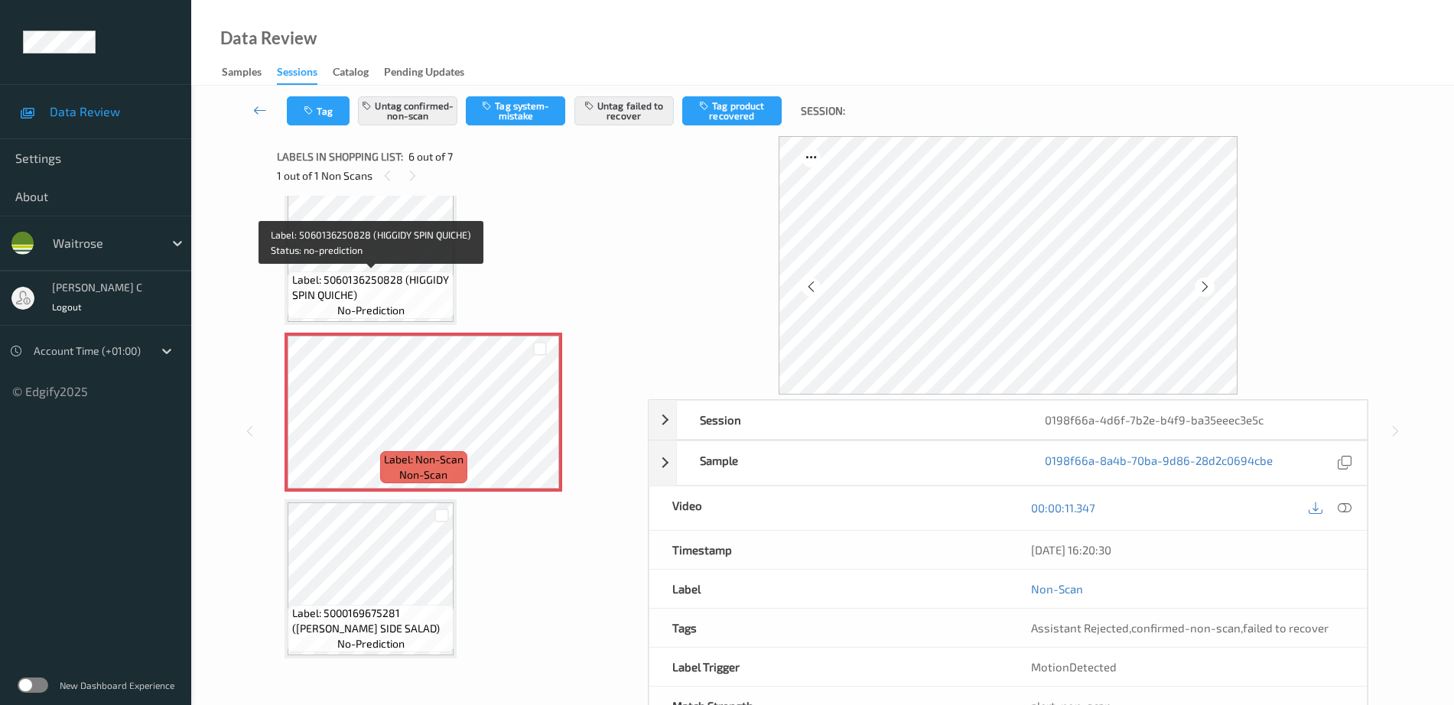
click at [362, 295] on span "Label: 5060136250828 (HIGGIDY SPIN QUICHE)" at bounding box center [371, 287] width 158 height 31
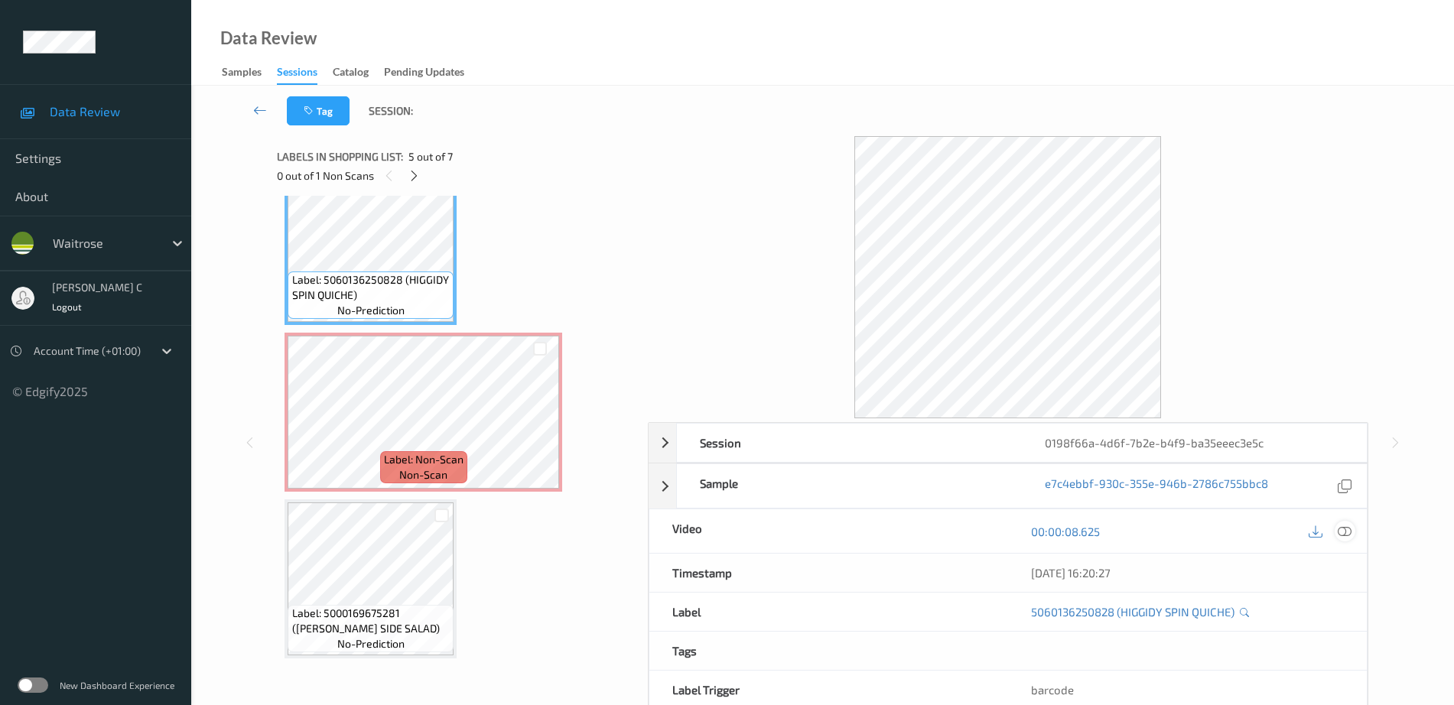
click at [1347, 528] on icon at bounding box center [1345, 532] width 14 height 14
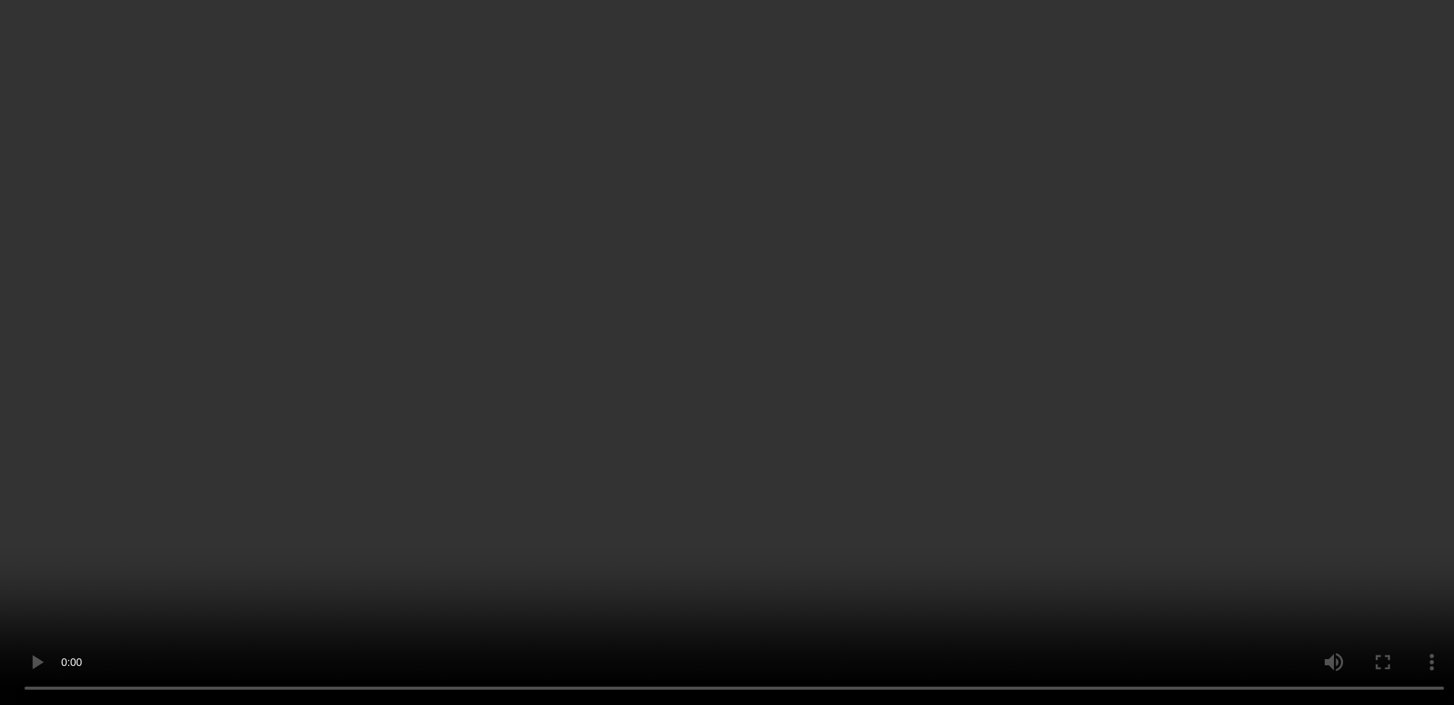
scroll to position [704, 0]
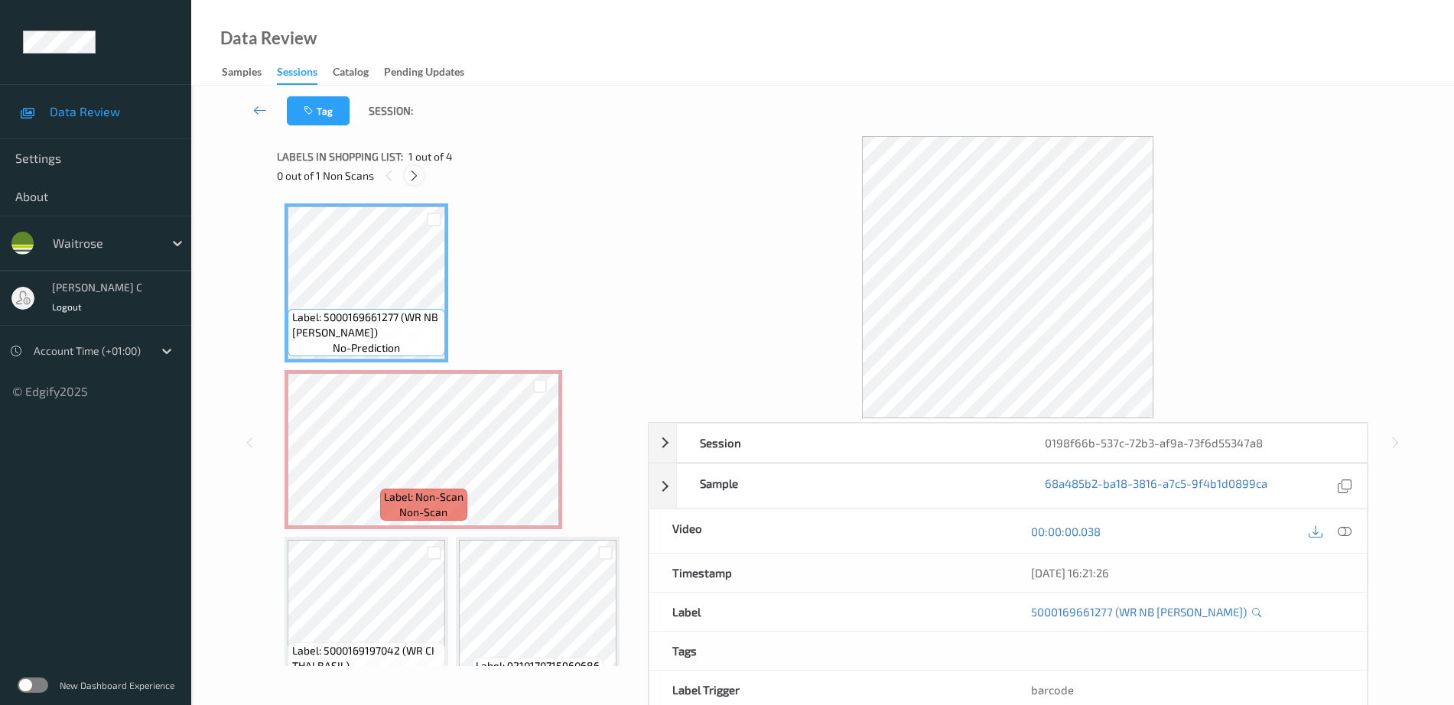
click at [414, 177] on icon at bounding box center [414, 176] width 13 height 14
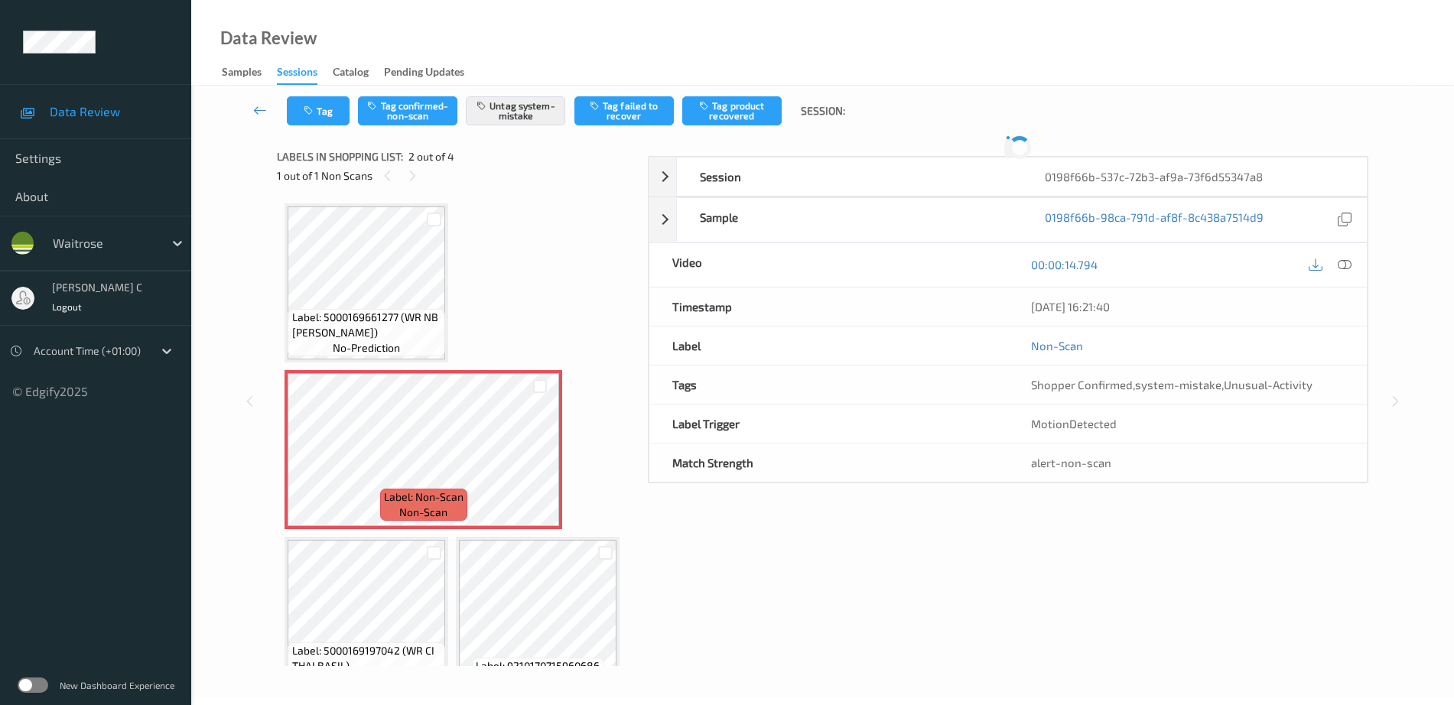
scroll to position [8, 0]
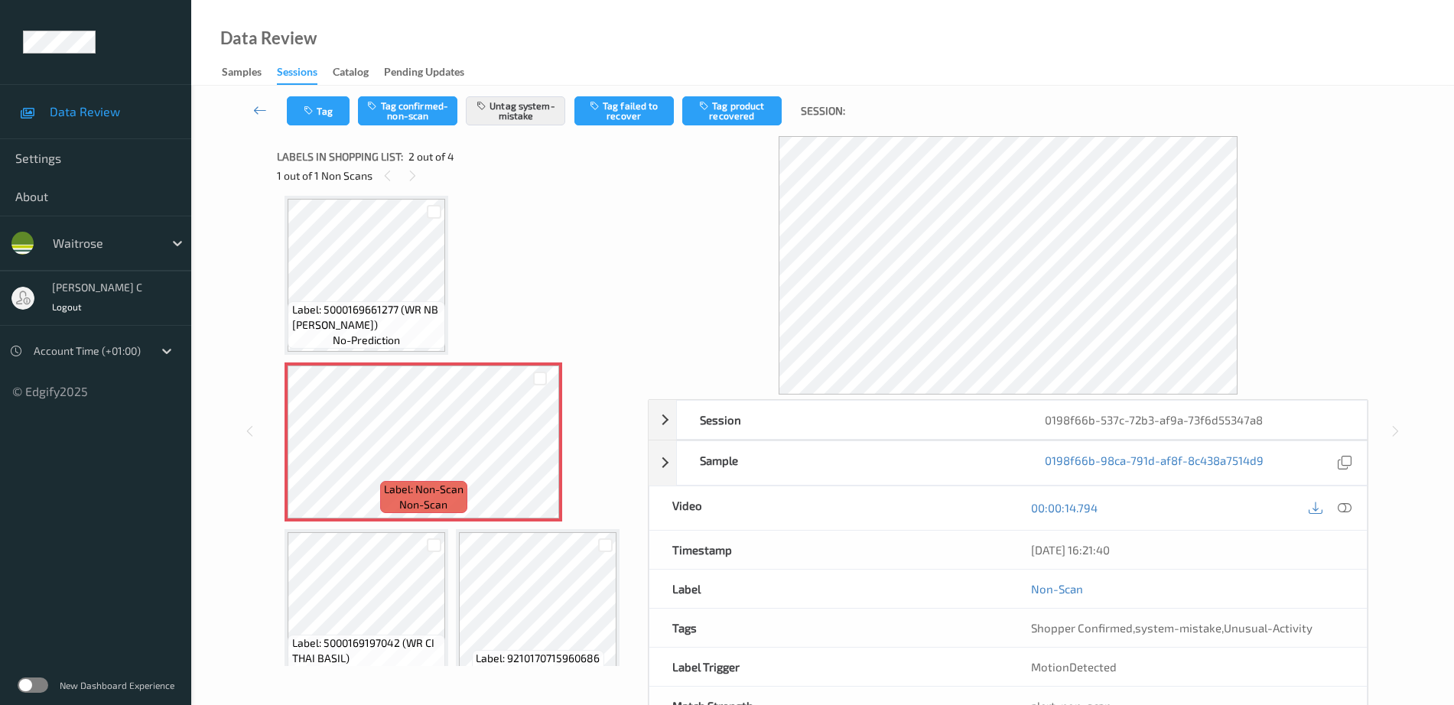
click at [387, 336] on span "no-prediction" at bounding box center [366, 340] width 67 height 15
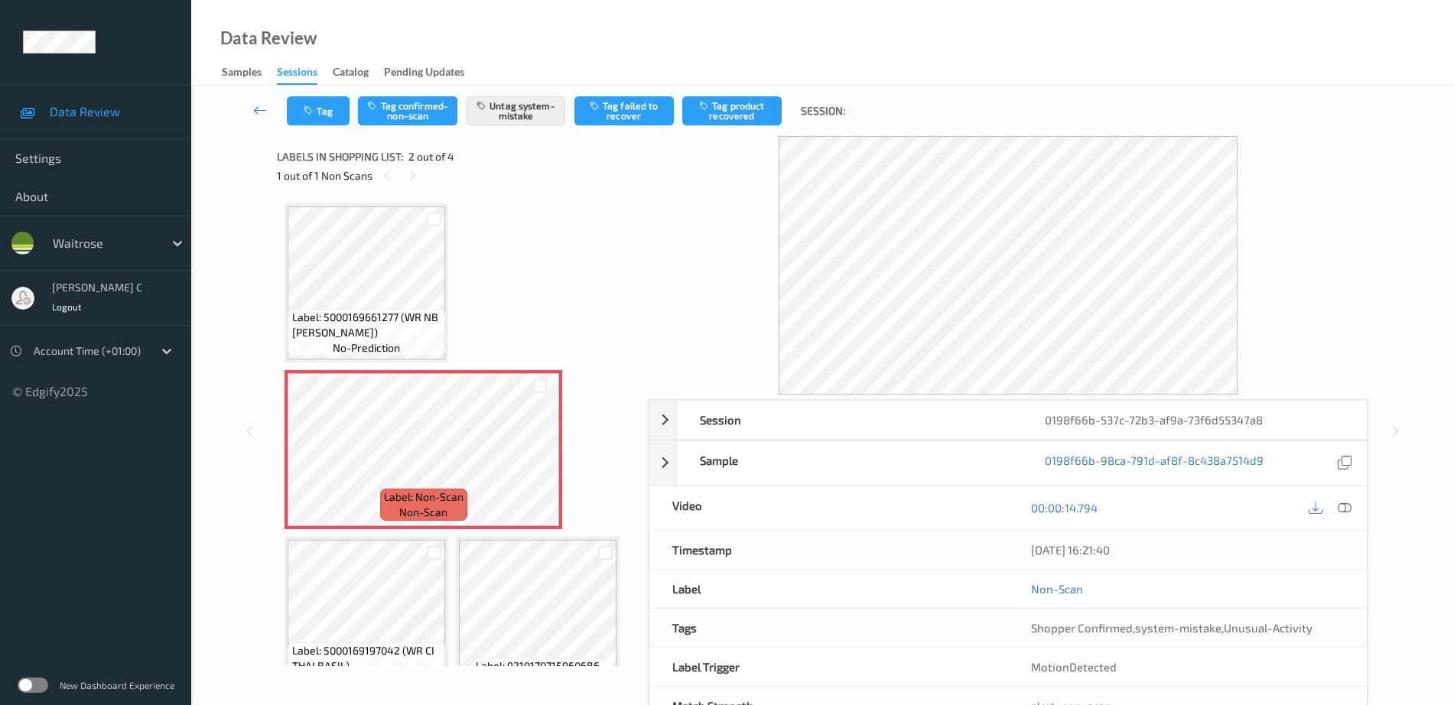
scroll to position [37, 0]
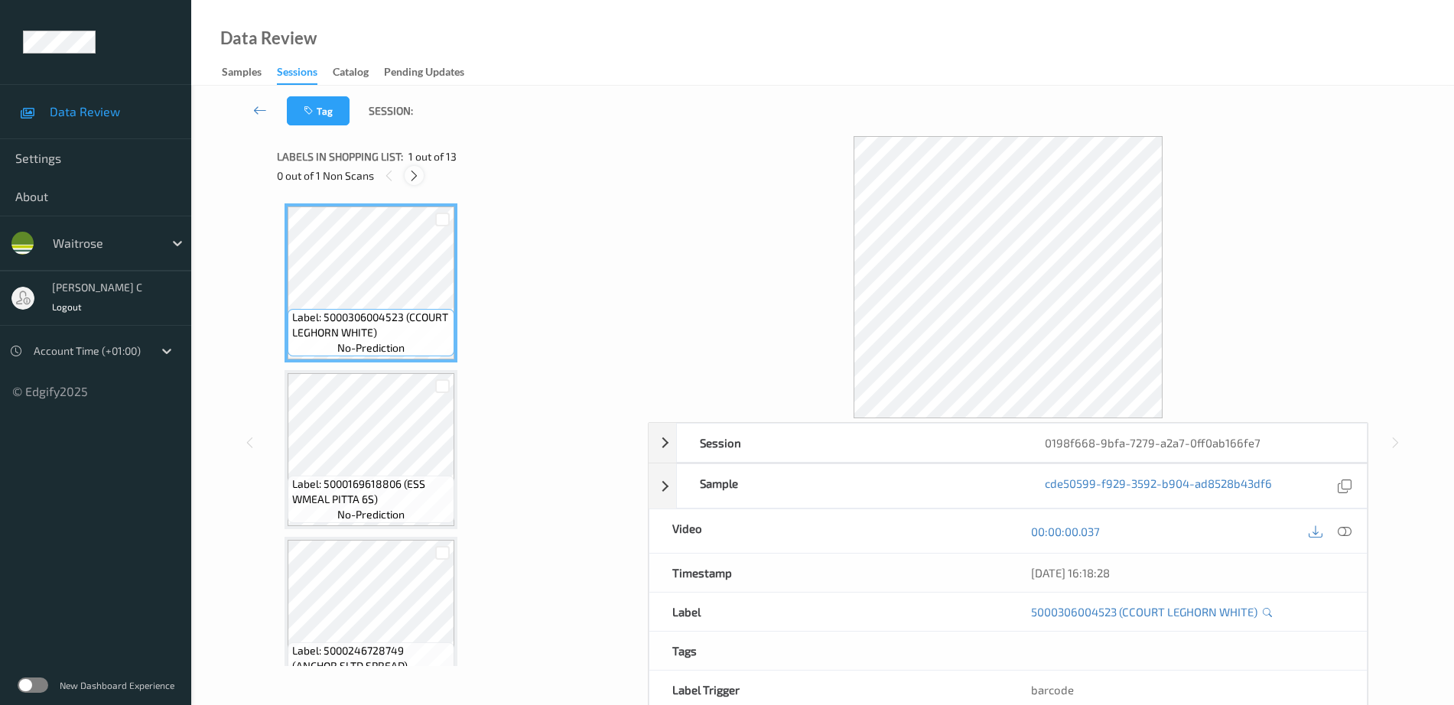
click at [417, 176] on icon at bounding box center [414, 176] width 13 height 14
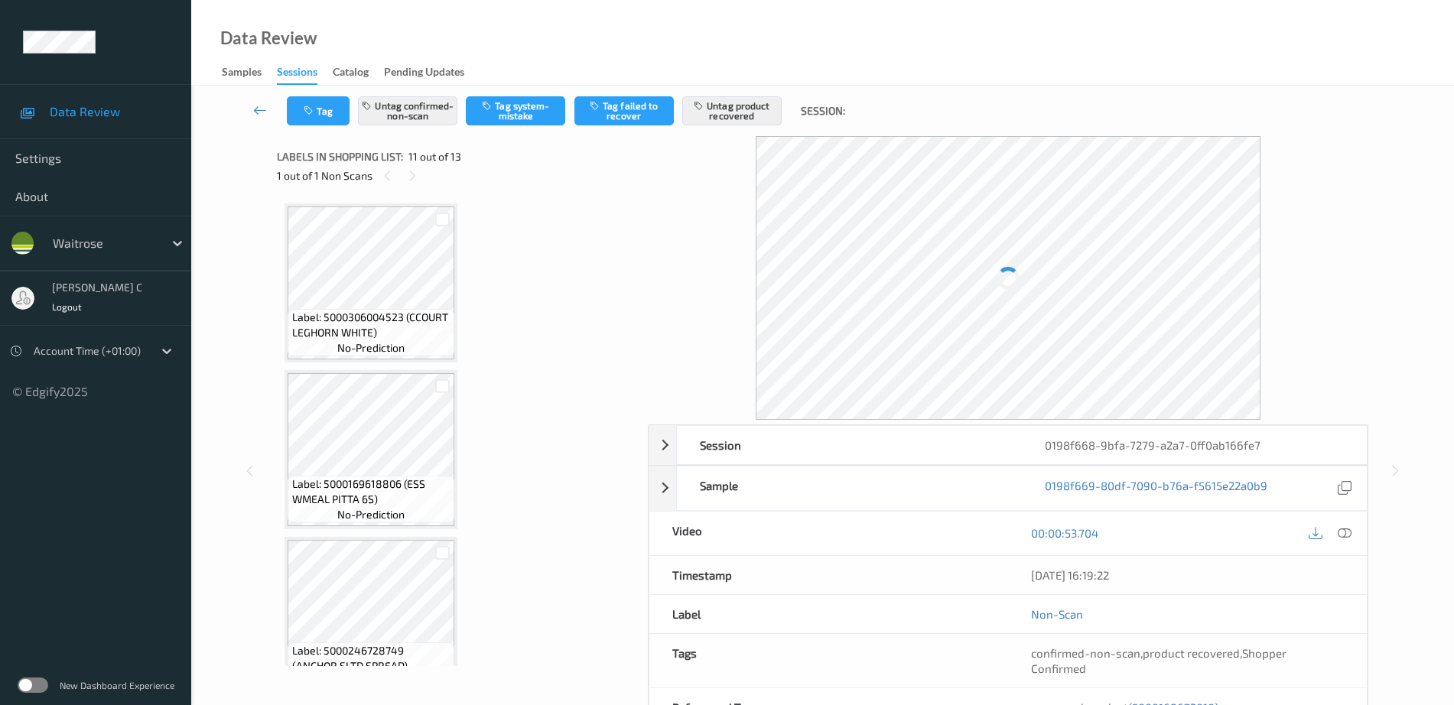
scroll to position [1508, 0]
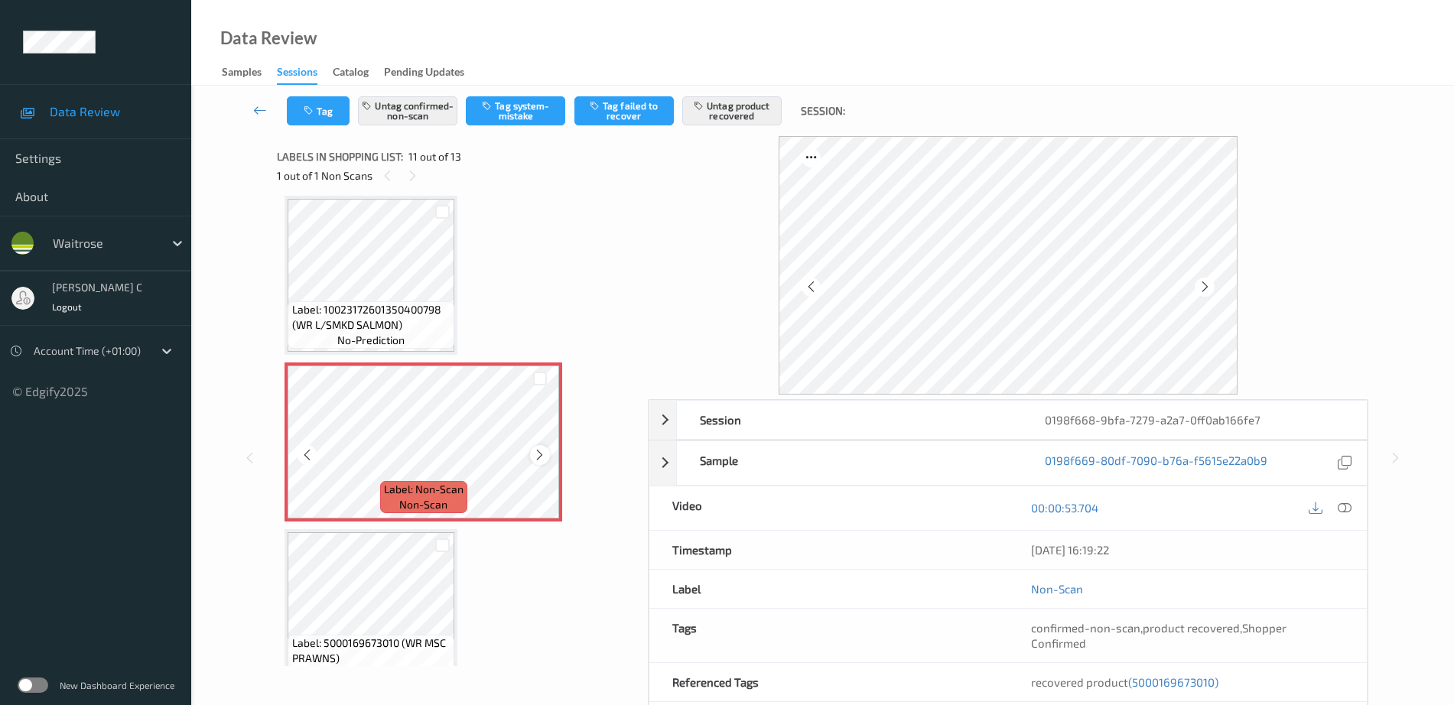
click at [538, 453] on icon at bounding box center [539, 455] width 13 height 14
click at [397, 324] on span "Label: 10023172601350400798 (WR L/SMKD SALMON)" at bounding box center [371, 317] width 159 height 31
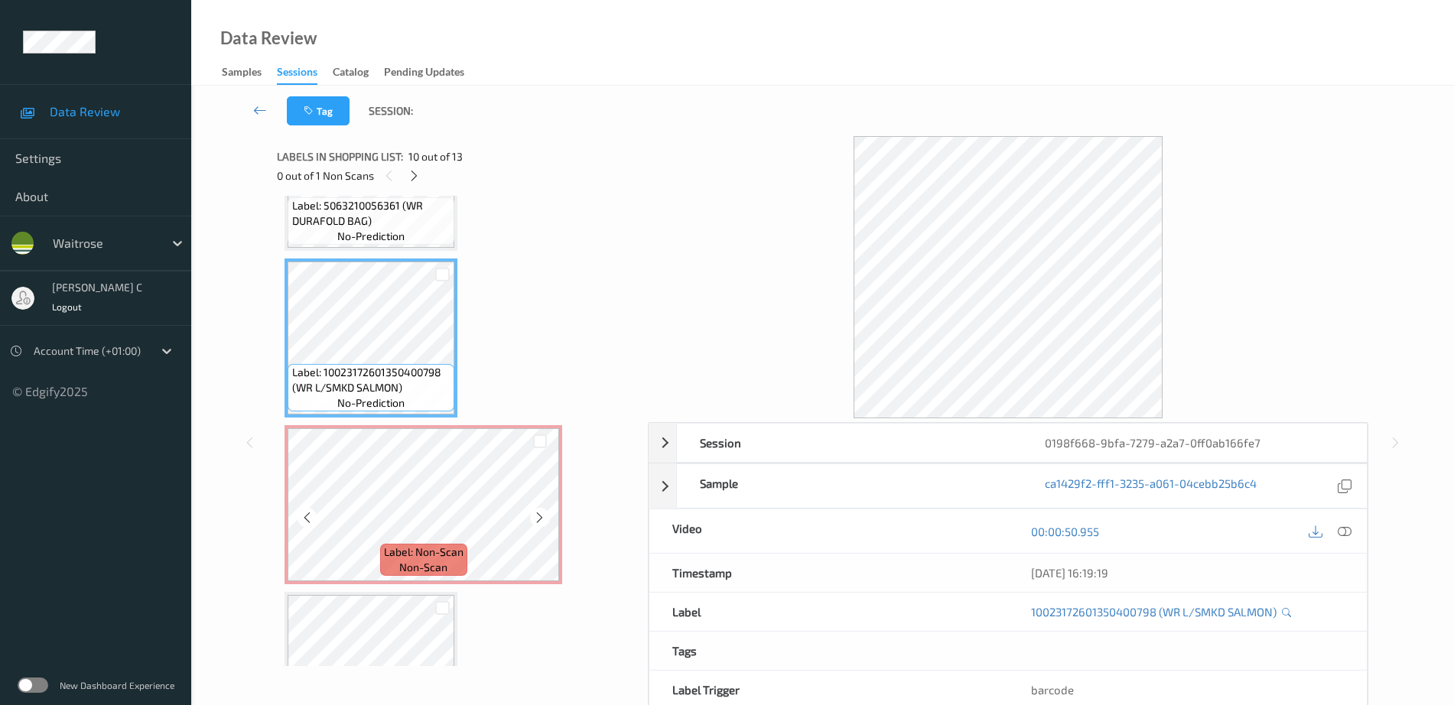
scroll to position [1413, 0]
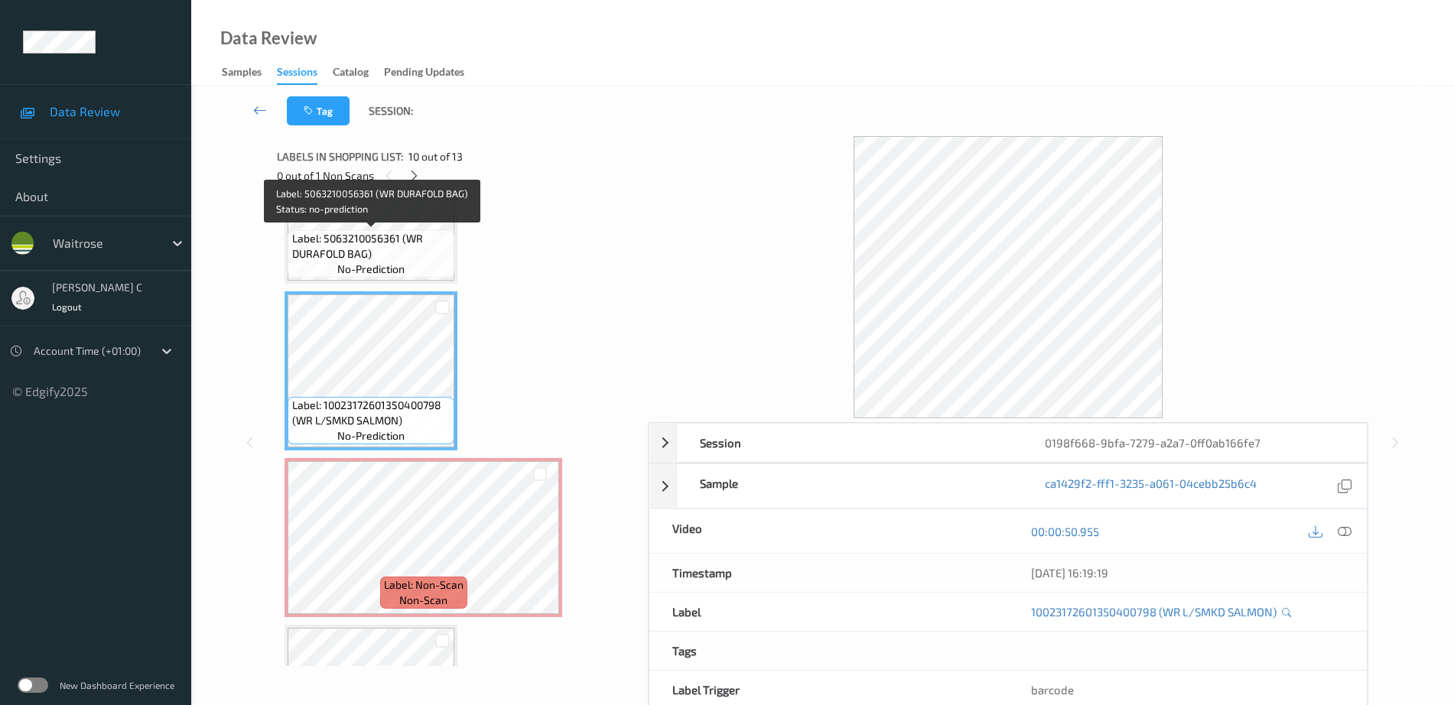
click at [385, 249] on span "Label: 5063210056361 (WR DURAFOLD BAG)" at bounding box center [371, 246] width 159 height 31
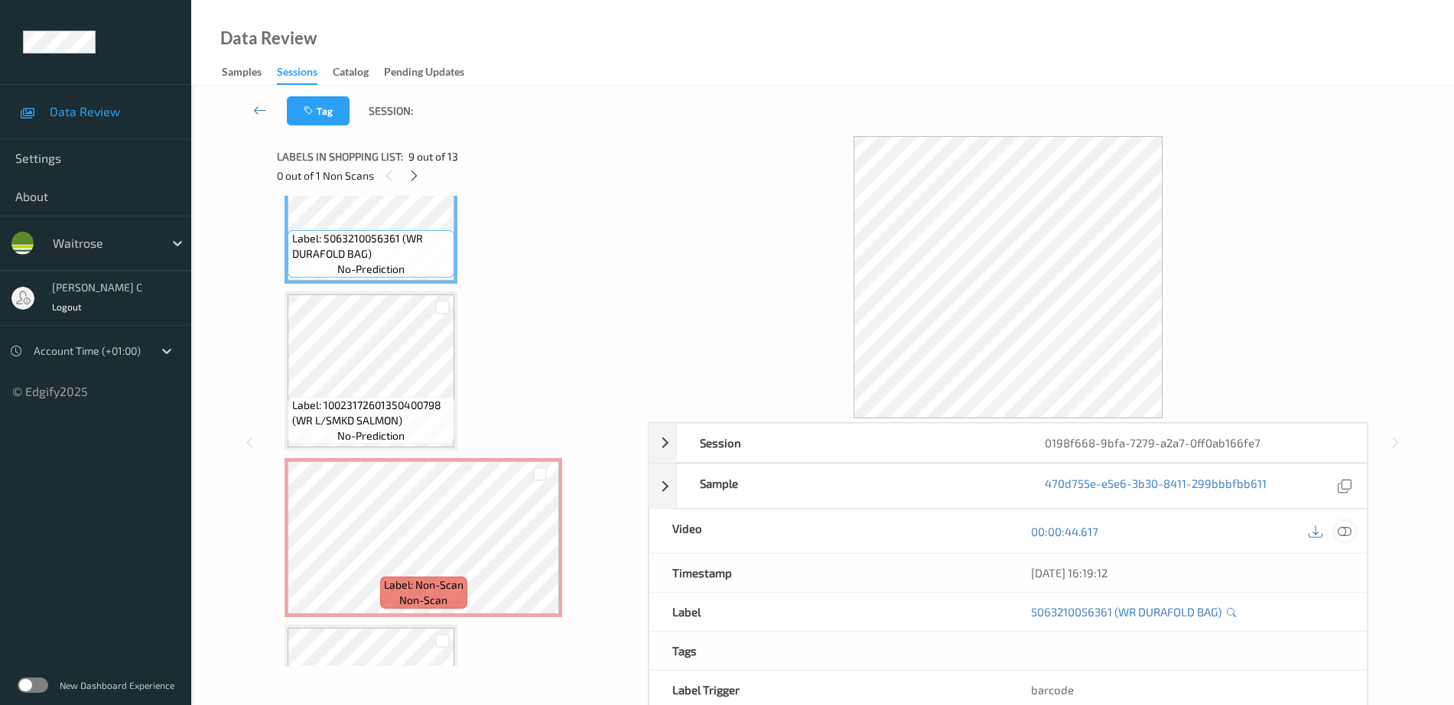
click at [1341, 531] on icon at bounding box center [1345, 532] width 14 height 14
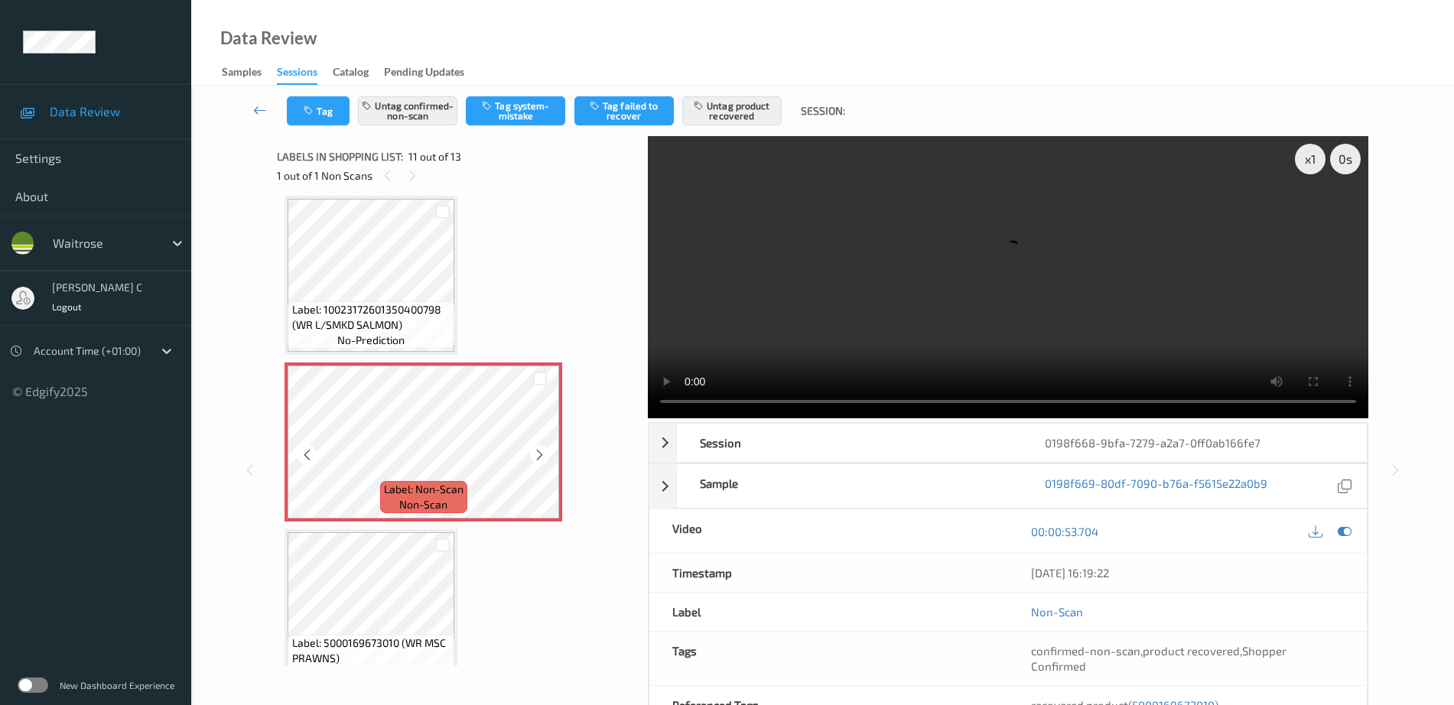
scroll to position [1604, 0]
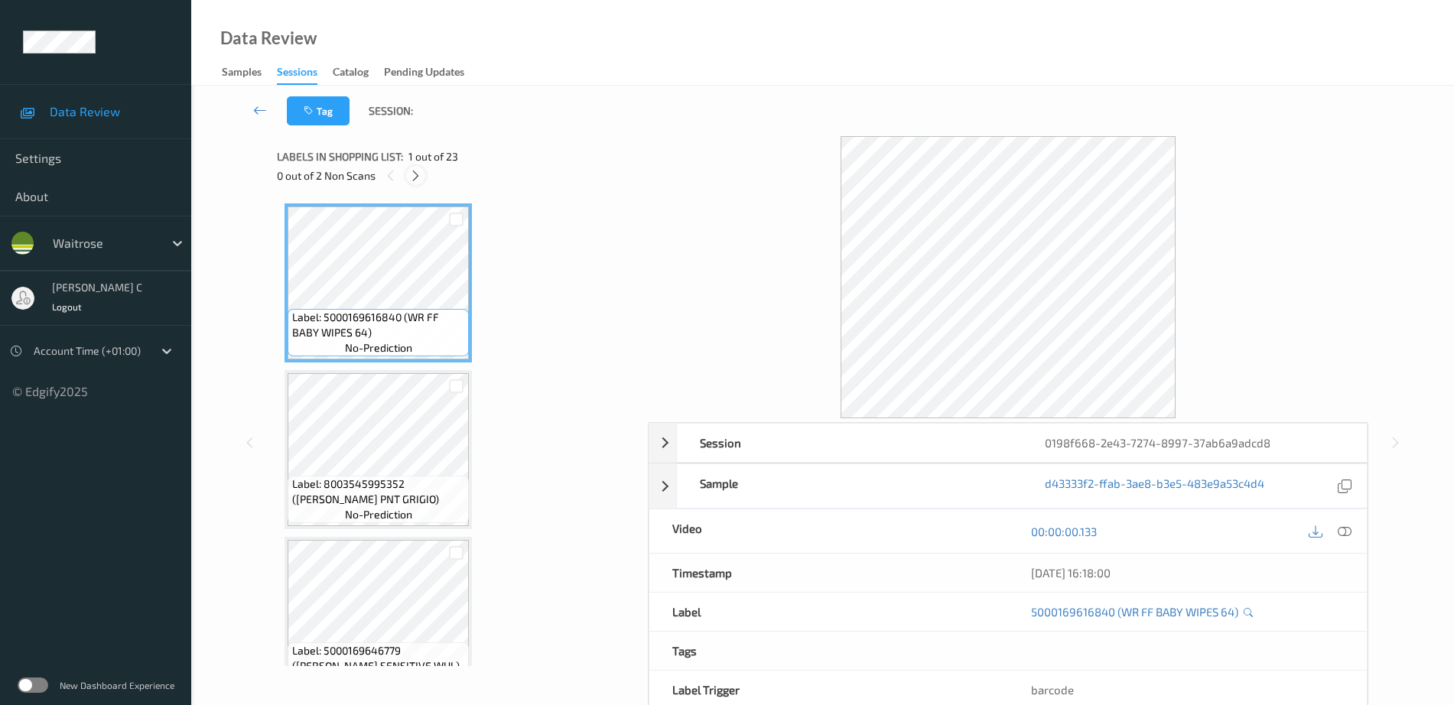
click at [414, 180] on icon at bounding box center [415, 176] width 13 height 14
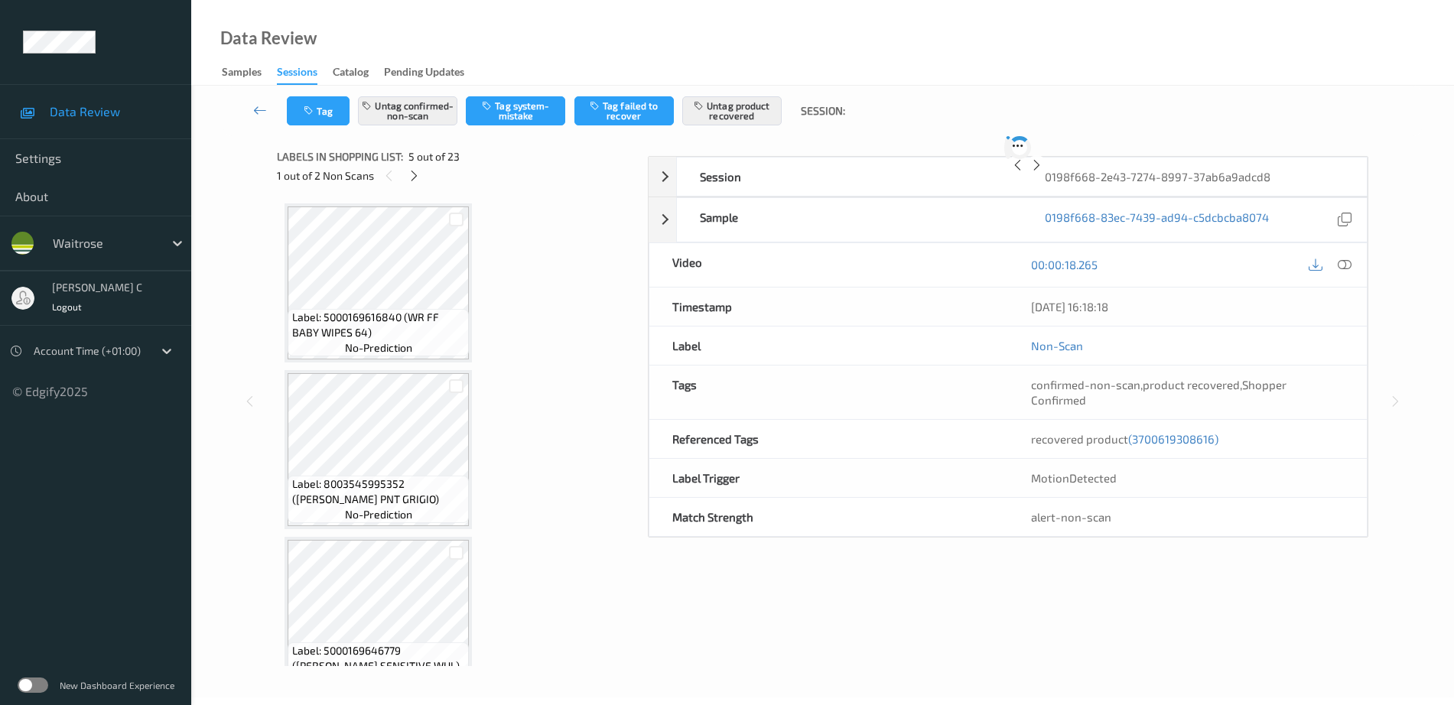
scroll to position [508, 0]
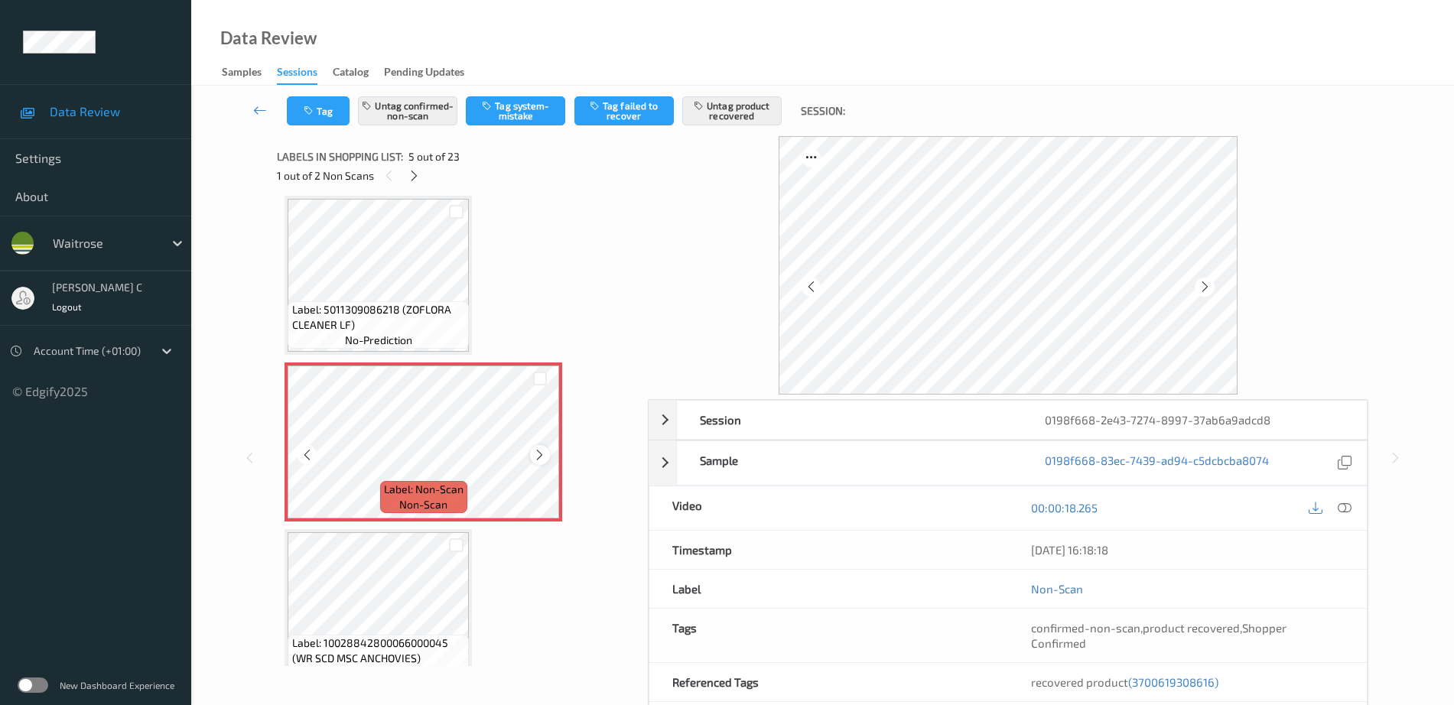
click at [541, 457] on icon at bounding box center [539, 455] width 13 height 14
click at [408, 314] on span "Label: 5011309086218 (ZOFLORA CLEANER LF)" at bounding box center [379, 317] width 174 height 31
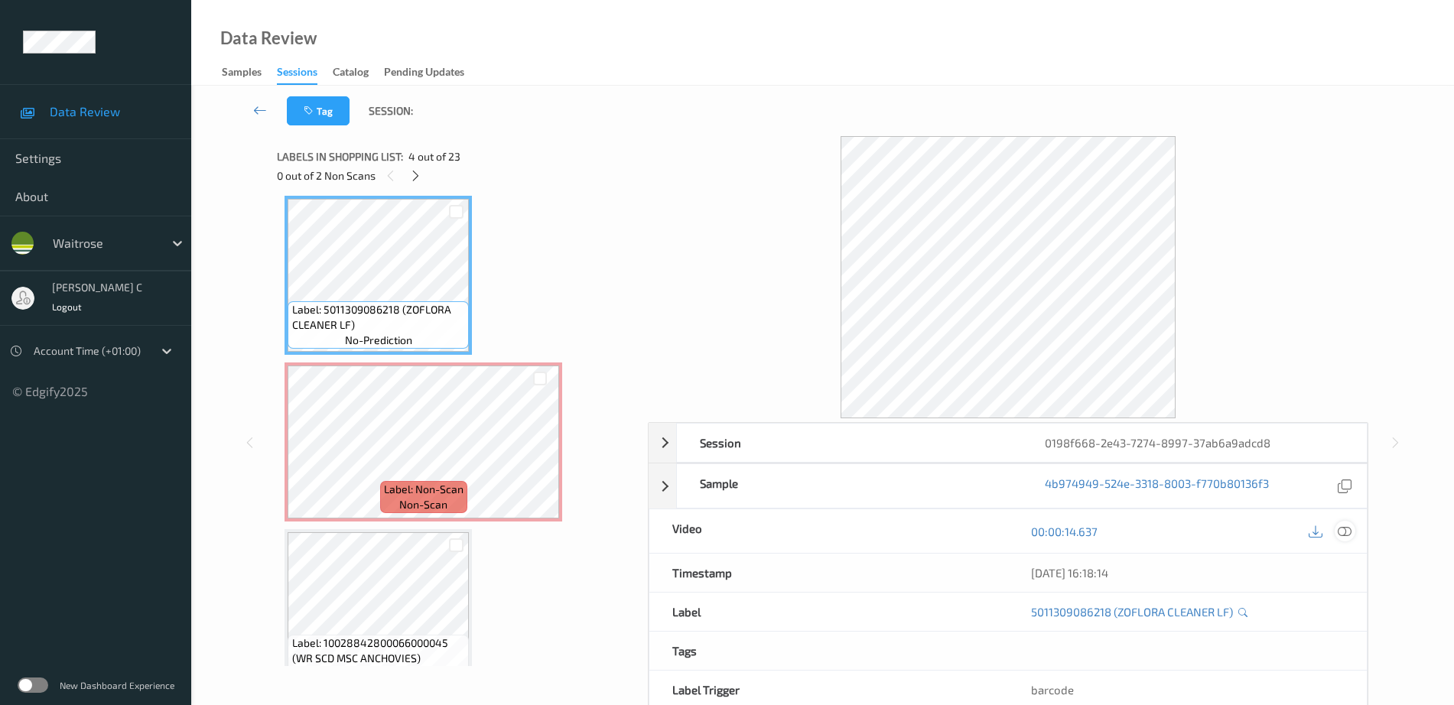
click at [1348, 531] on icon at bounding box center [1345, 532] width 14 height 14
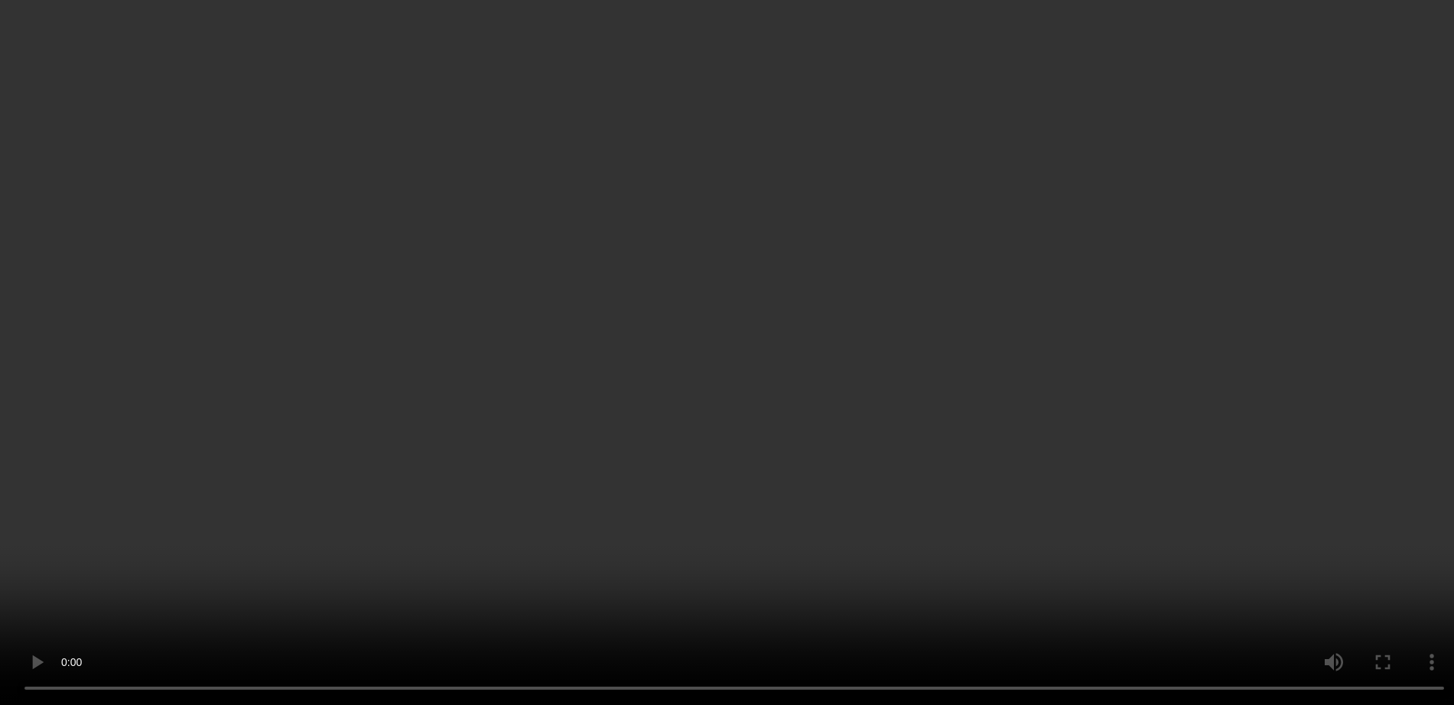
scroll to position [699, 0]
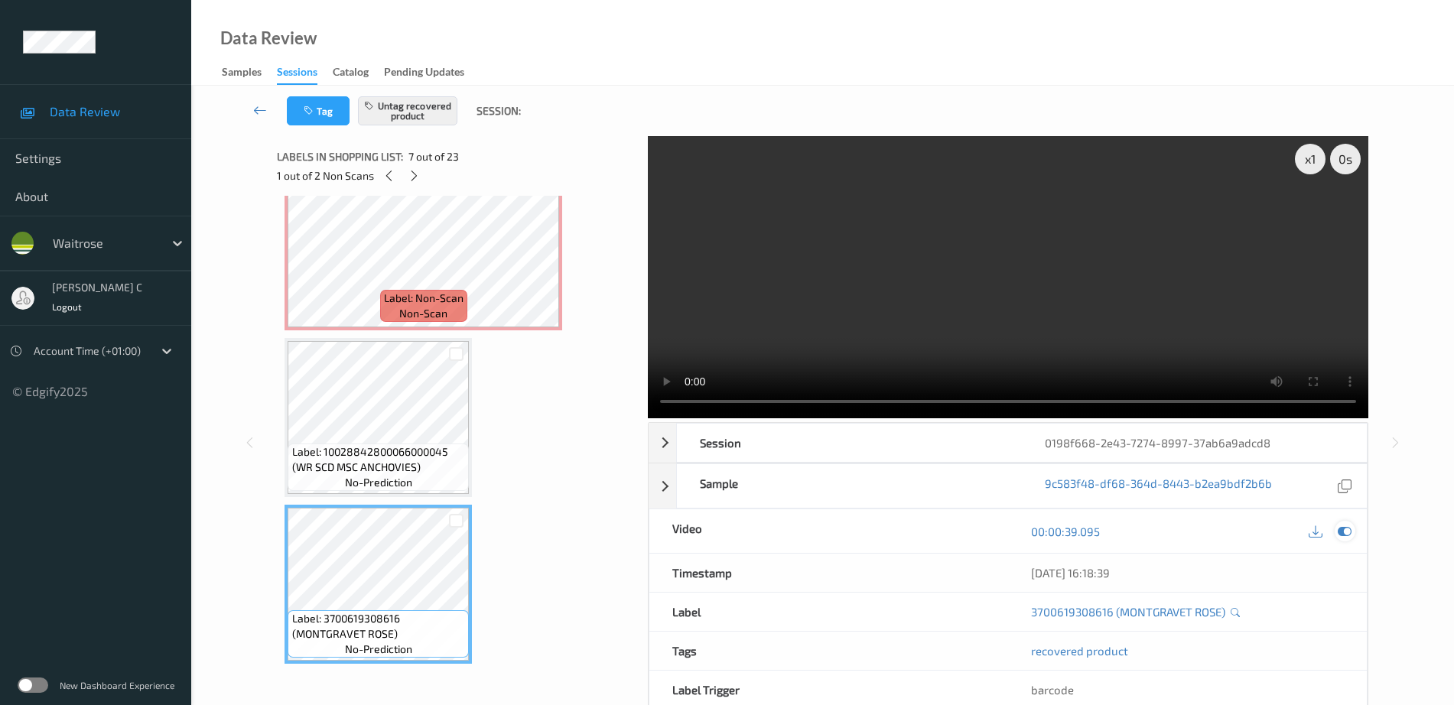
click at [1346, 533] on icon at bounding box center [1345, 532] width 14 height 14
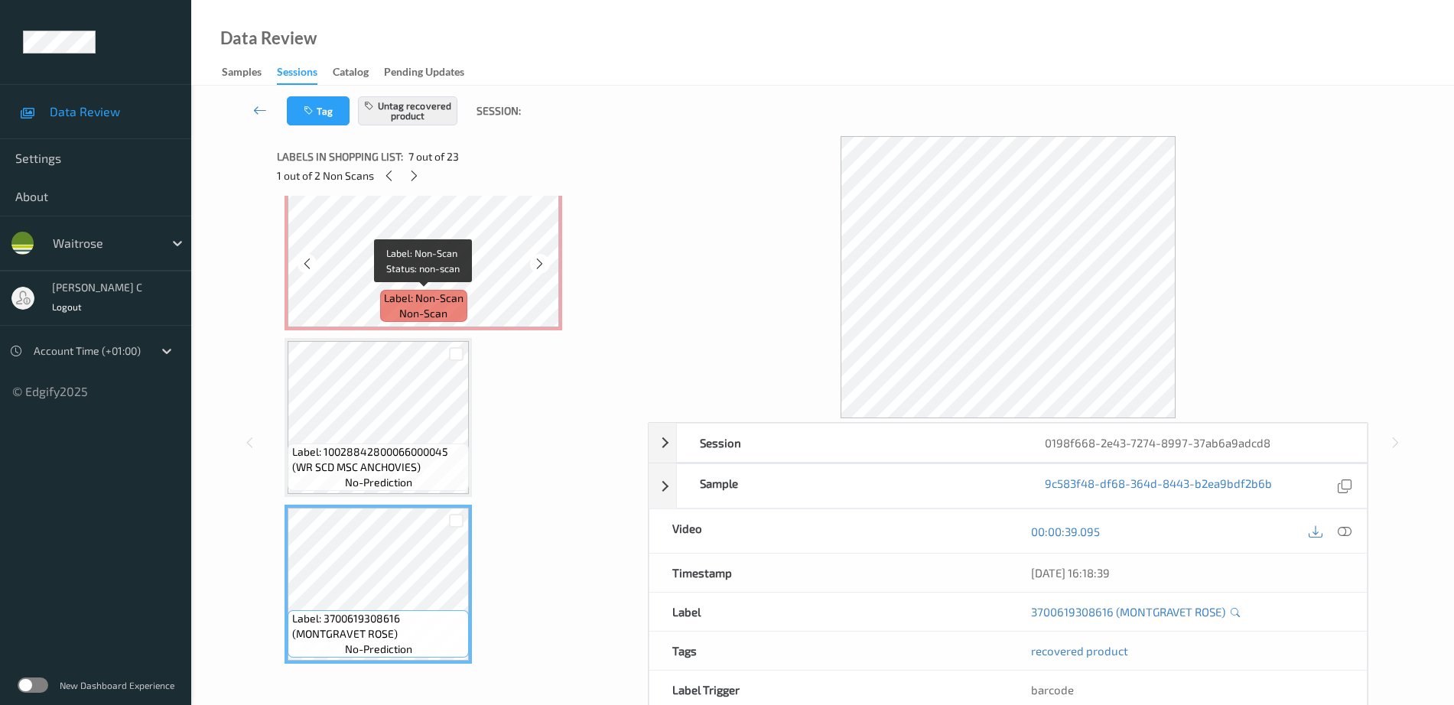
click at [444, 291] on span "Label: Non-Scan" at bounding box center [424, 298] width 80 height 15
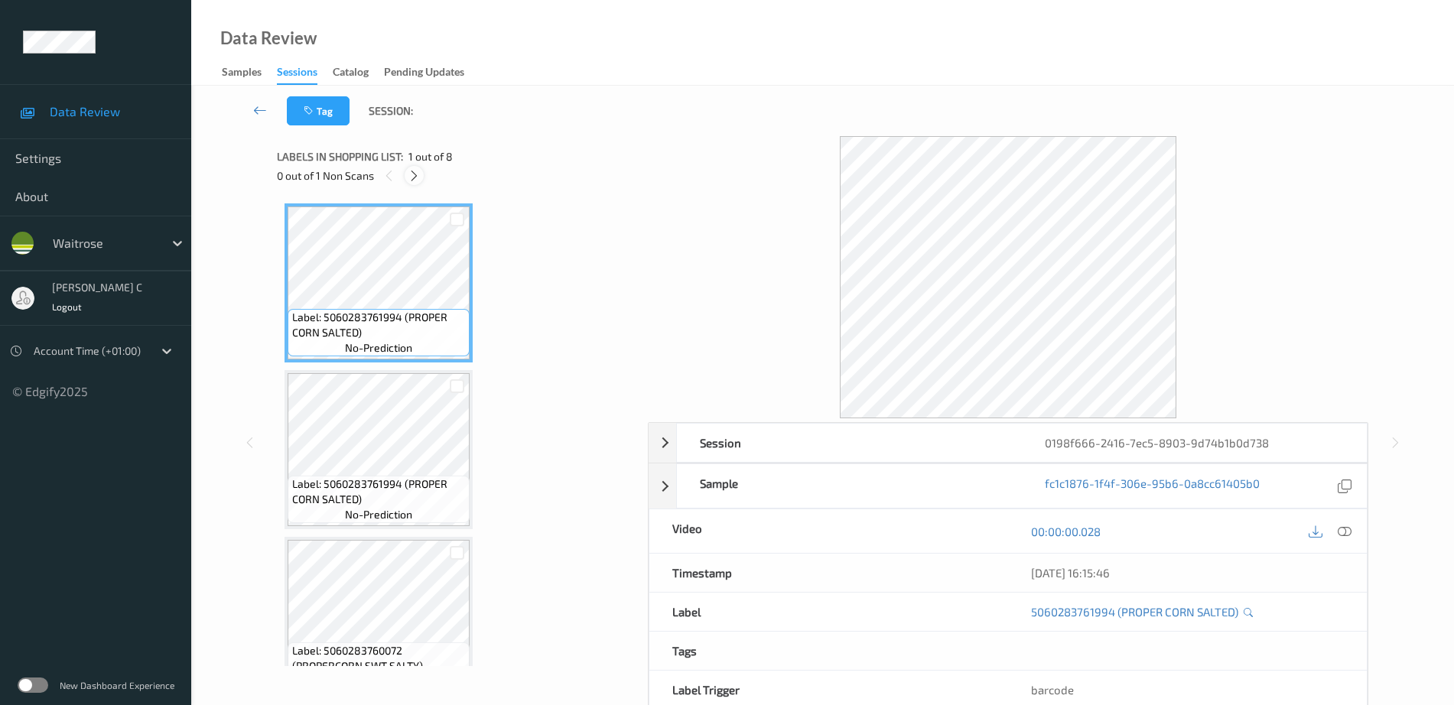
click at [416, 174] on icon at bounding box center [414, 176] width 13 height 14
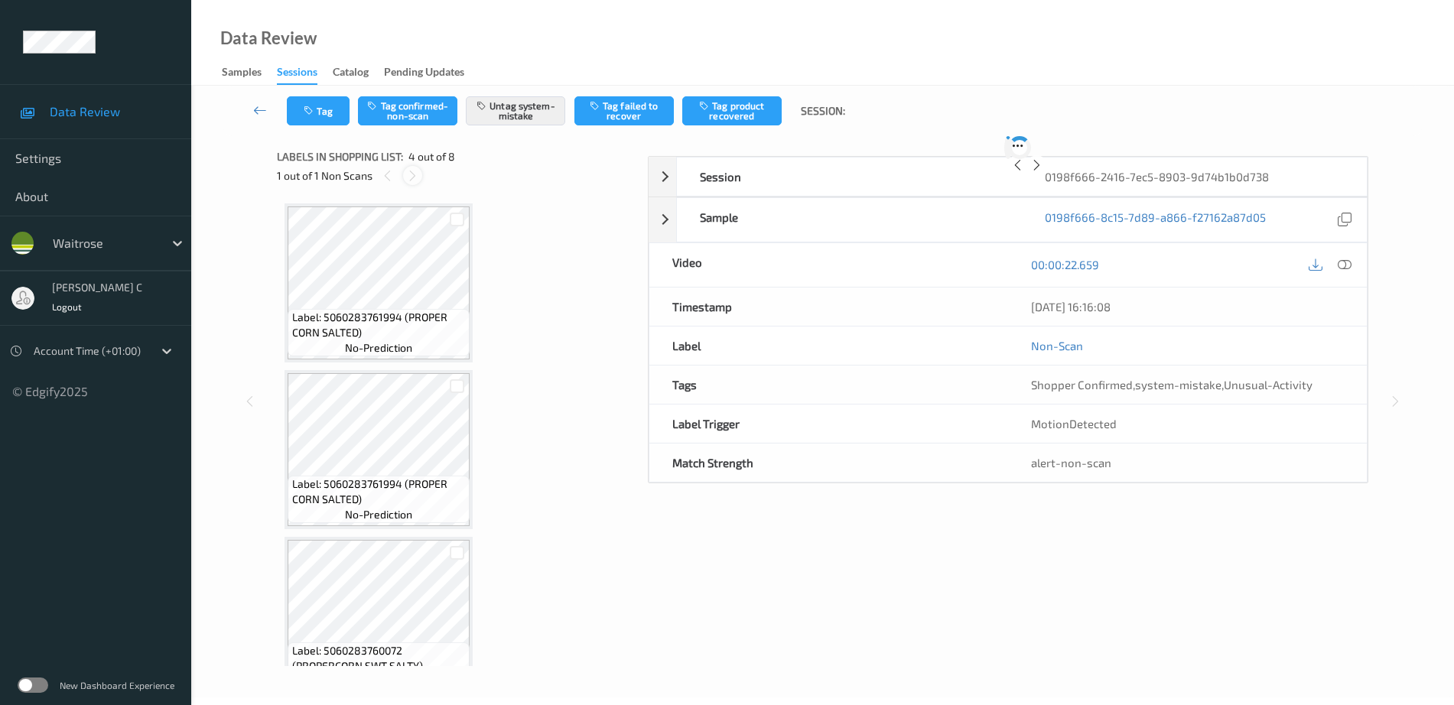
scroll to position [341, 0]
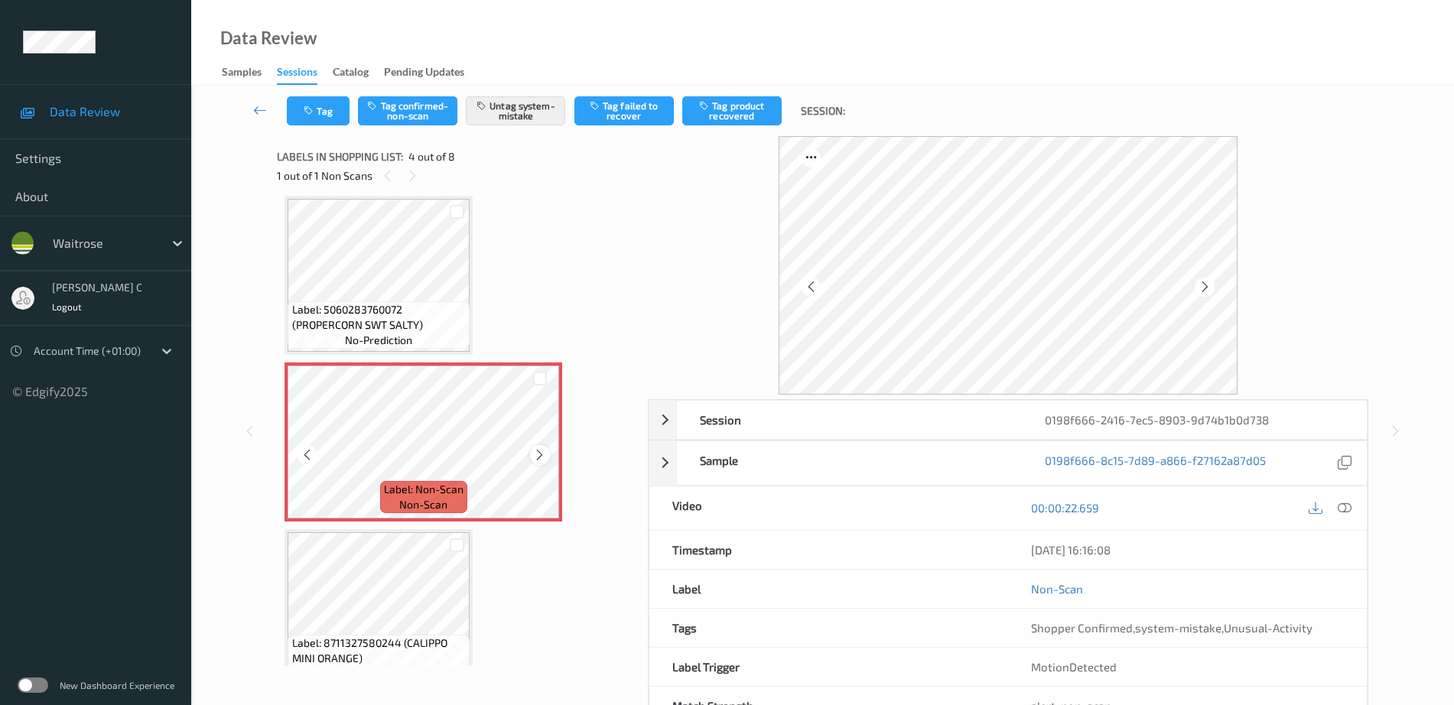
click at [538, 454] on icon at bounding box center [539, 455] width 13 height 14
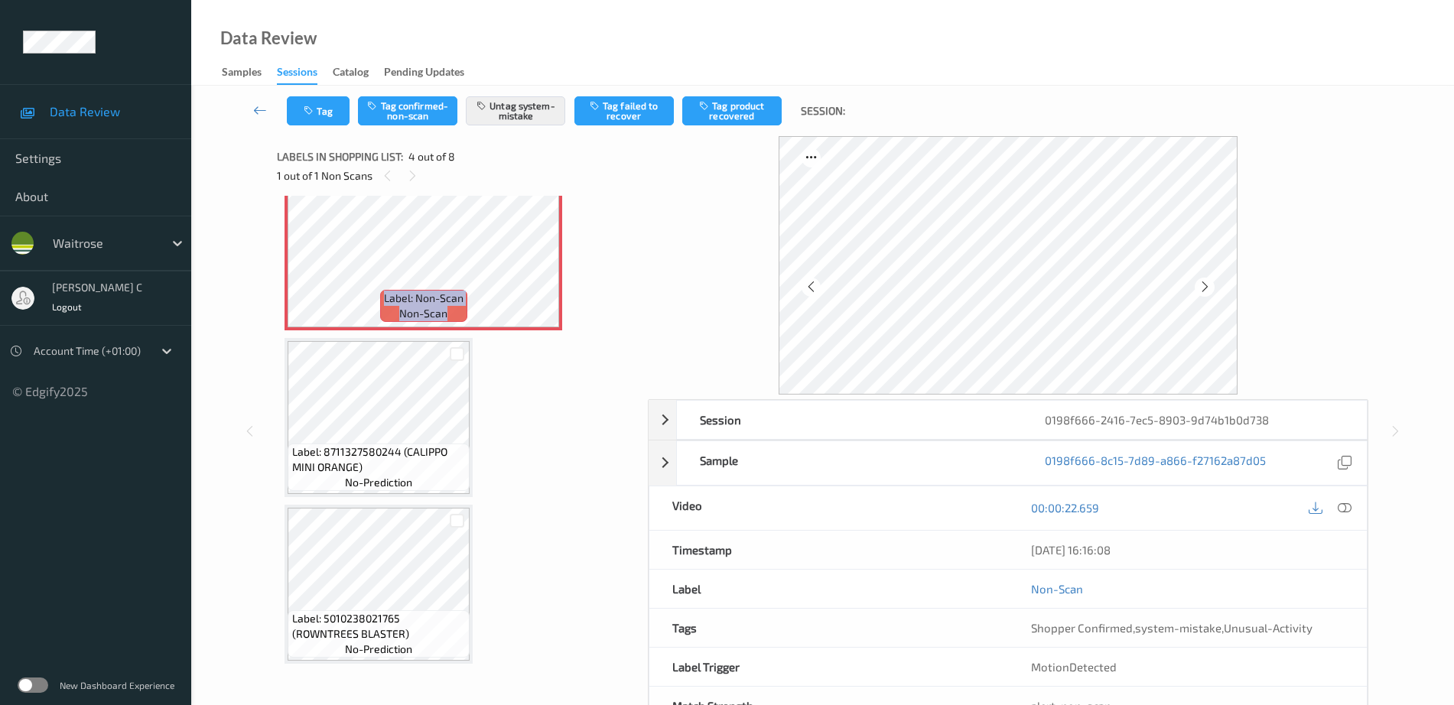
click at [373, 459] on span "Label: 8711327580244 (CALIPPO MINI ORANGE)" at bounding box center [379, 459] width 174 height 31
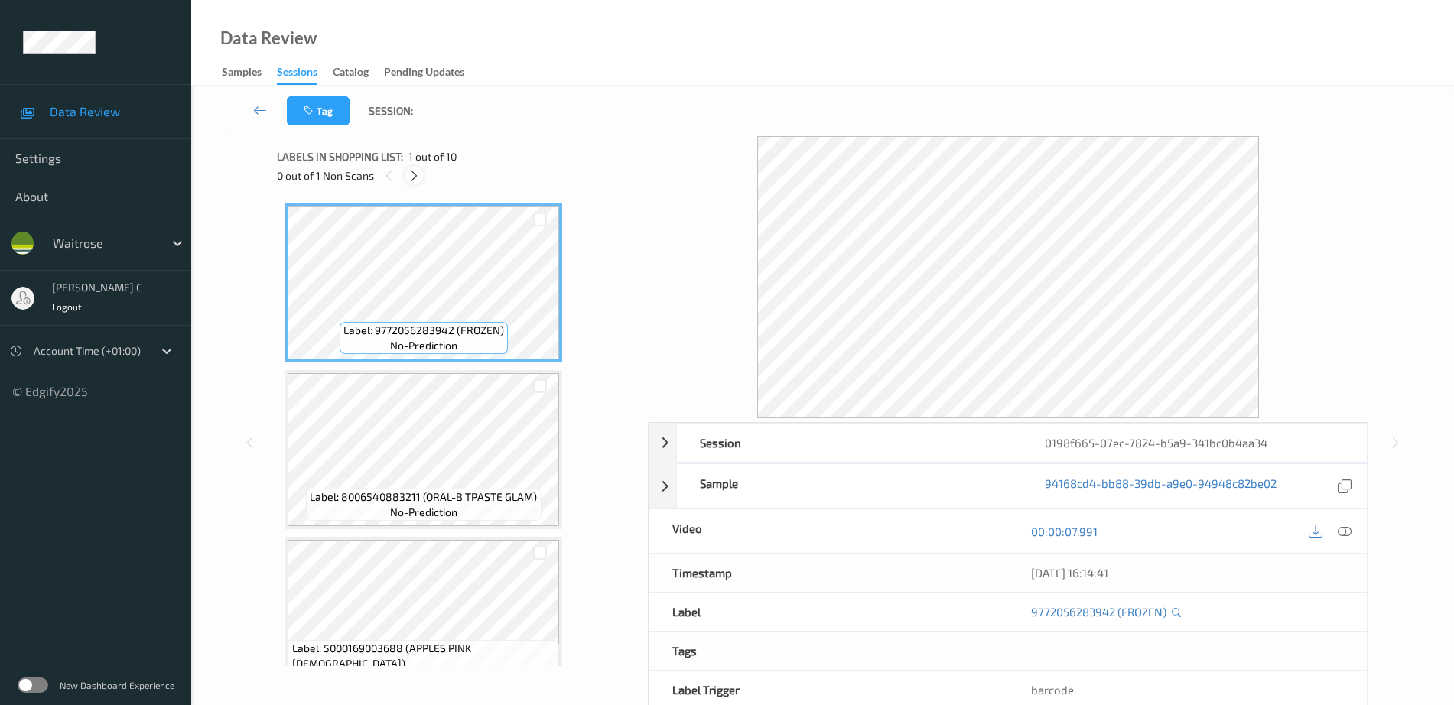
click at [418, 183] on div at bounding box center [414, 175] width 19 height 19
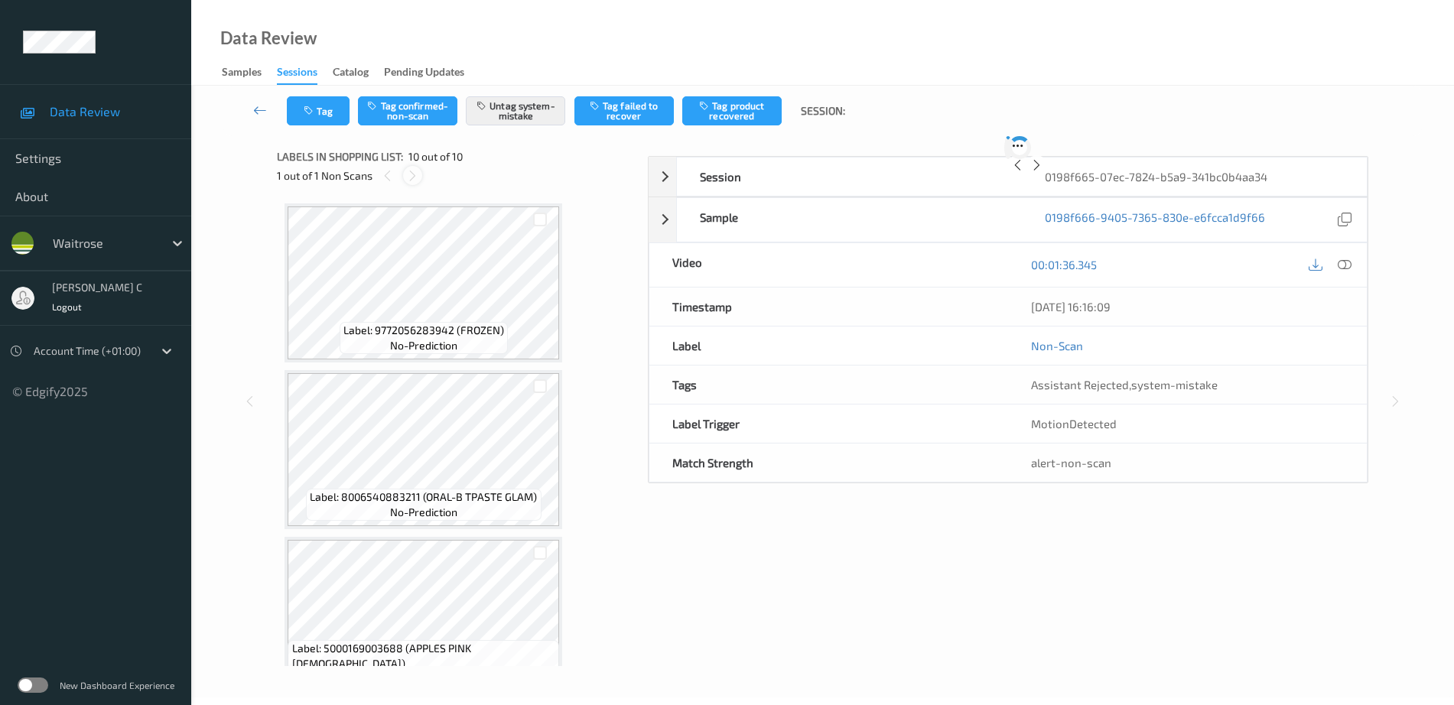
scroll to position [1205, 0]
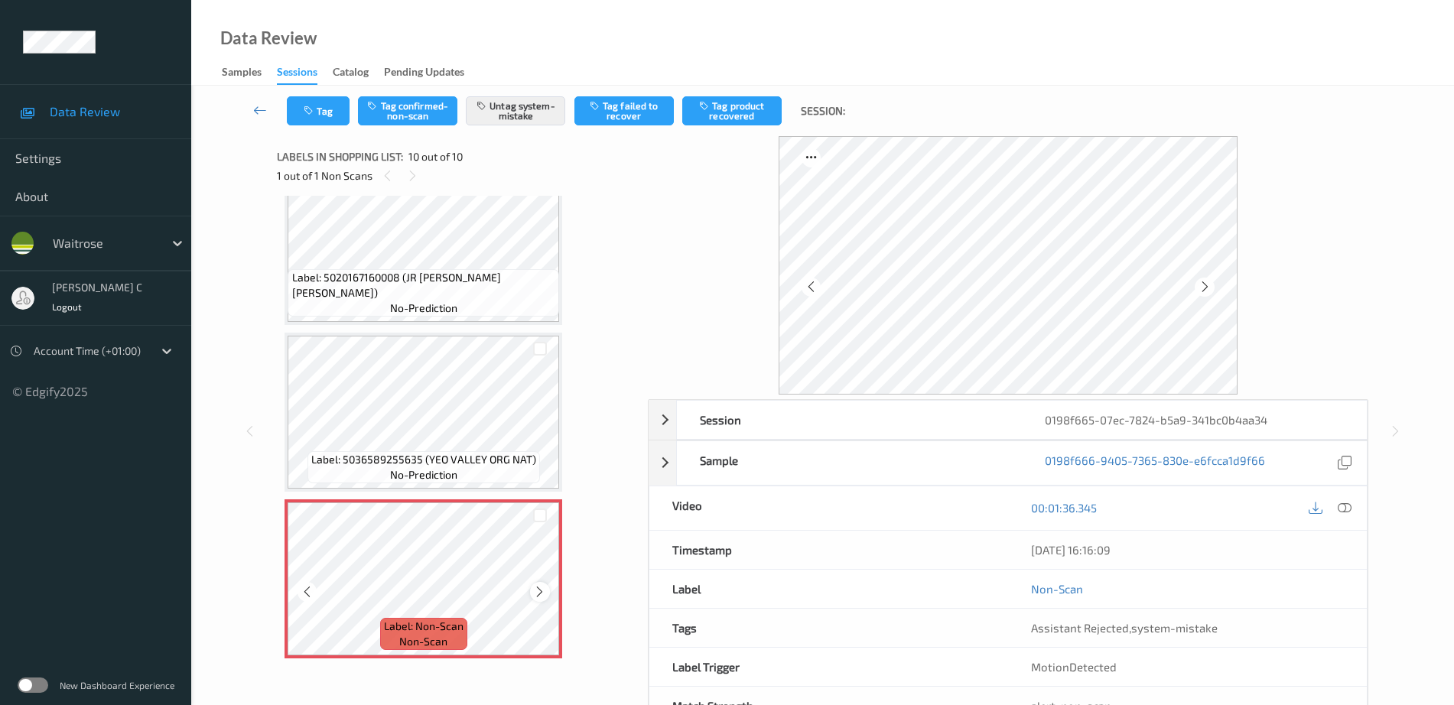
click at [539, 592] on icon at bounding box center [539, 592] width 13 height 14
click at [538, 591] on icon at bounding box center [539, 592] width 13 height 14
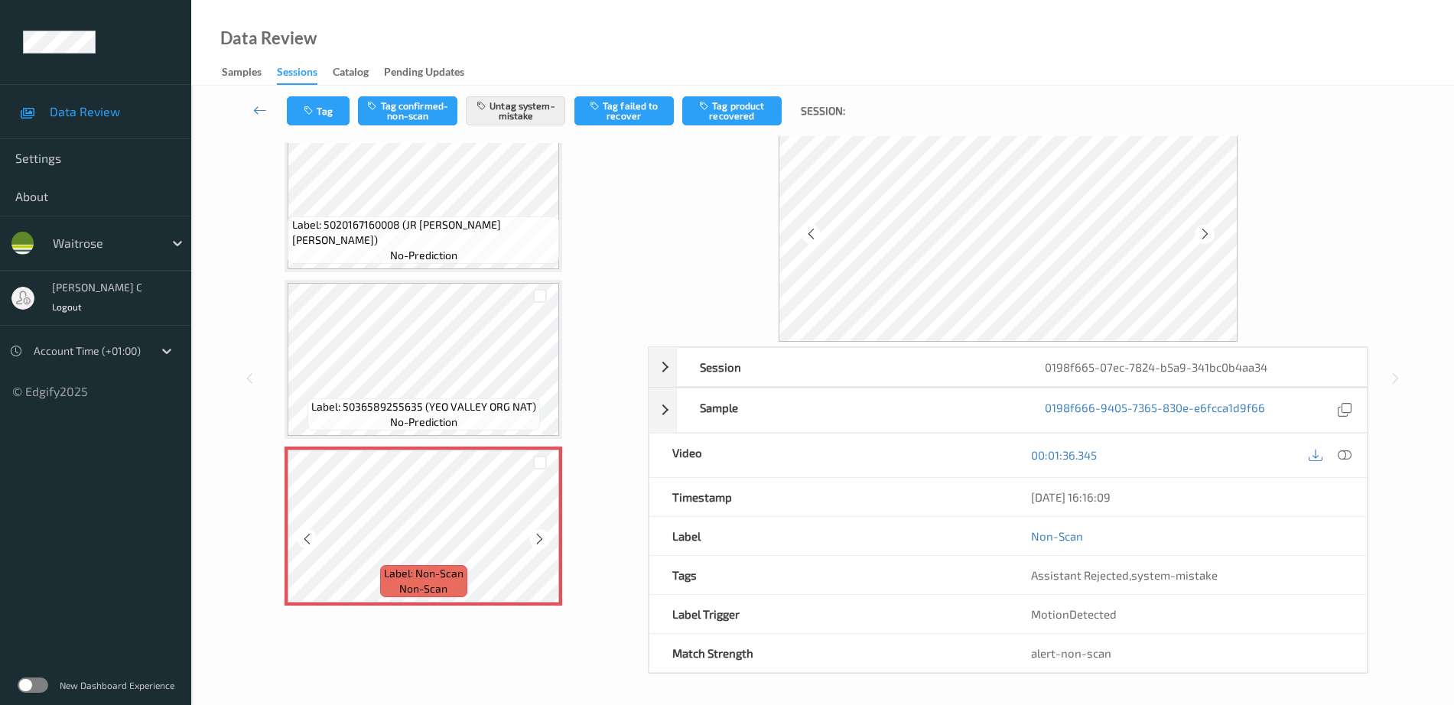
scroll to position [53, 0]
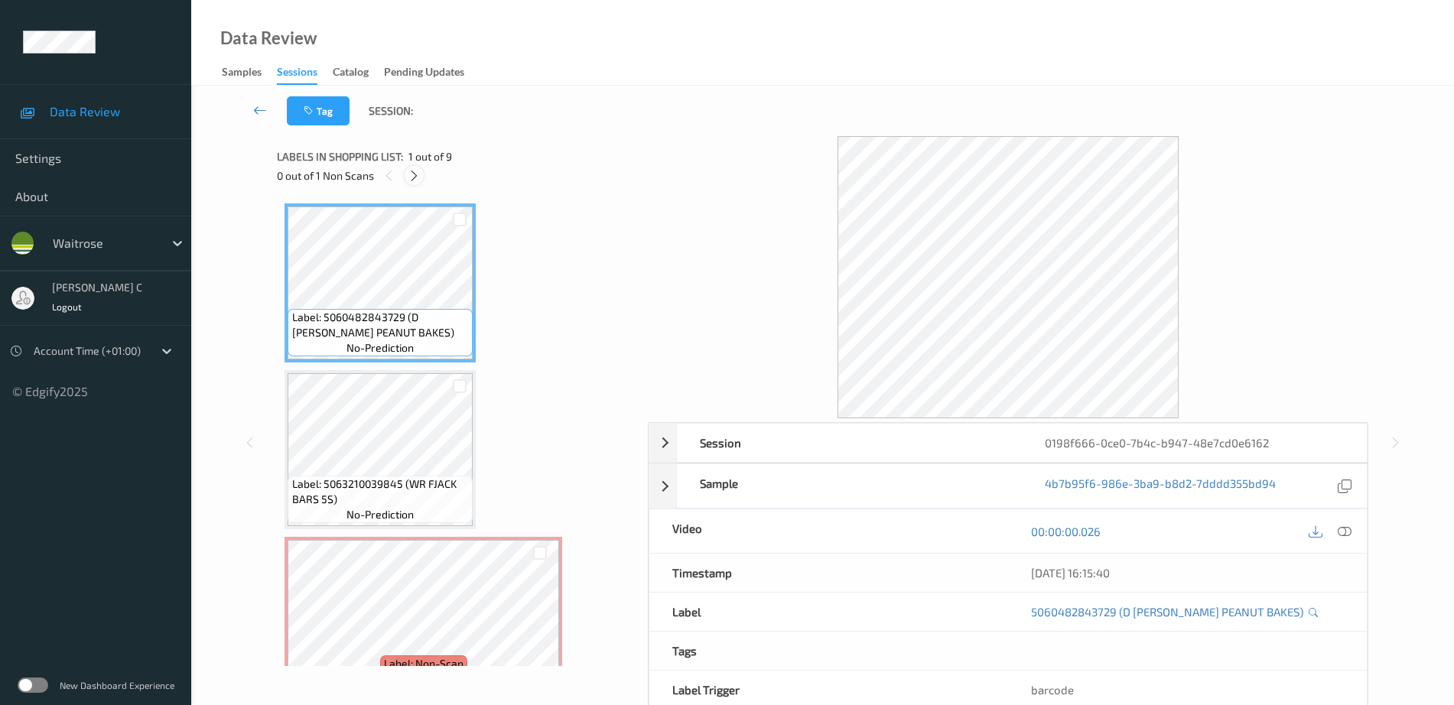
click at [409, 182] on icon at bounding box center [414, 176] width 13 height 14
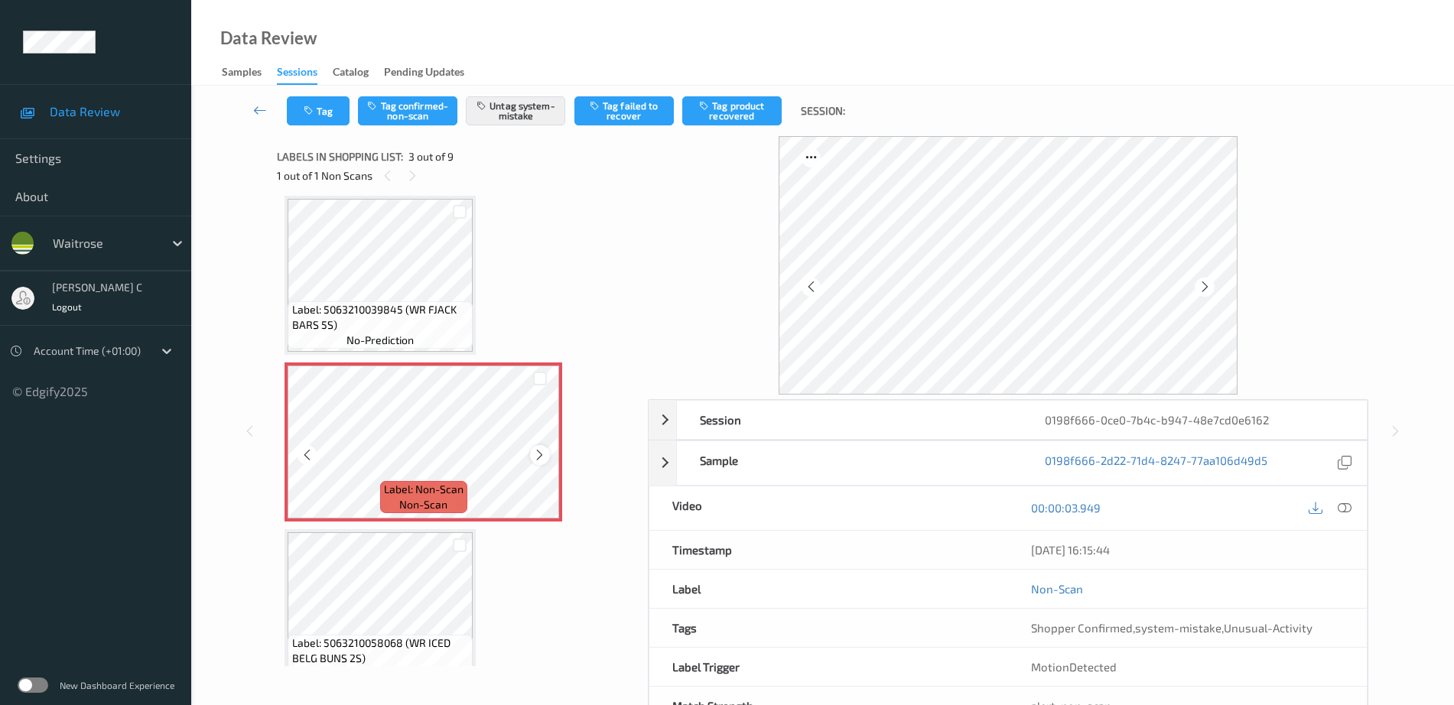
click at [540, 454] on icon at bounding box center [539, 455] width 13 height 14
click at [539, 454] on icon at bounding box center [539, 455] width 13 height 14
click at [420, 324] on span "Label: 5063210039845 (WR FJACK BARS 5S)" at bounding box center [380, 317] width 177 height 31
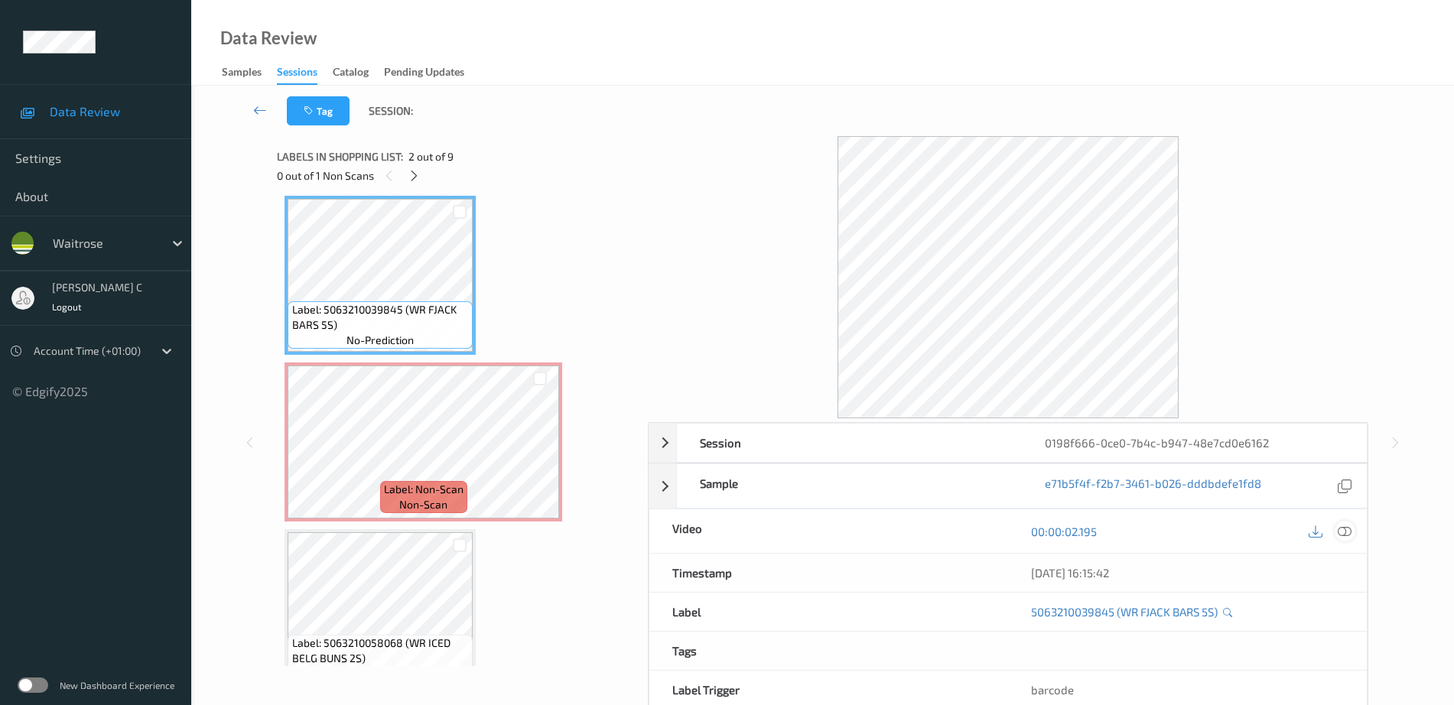
click at [1354, 531] on div "00:00:02.195" at bounding box center [1187, 531] width 359 height 44
drag, startPoint x: 1352, startPoint y: 529, endPoint x: 1342, endPoint y: 530, distance: 10.0
click at [1352, 530] on div at bounding box center [1345, 531] width 21 height 21
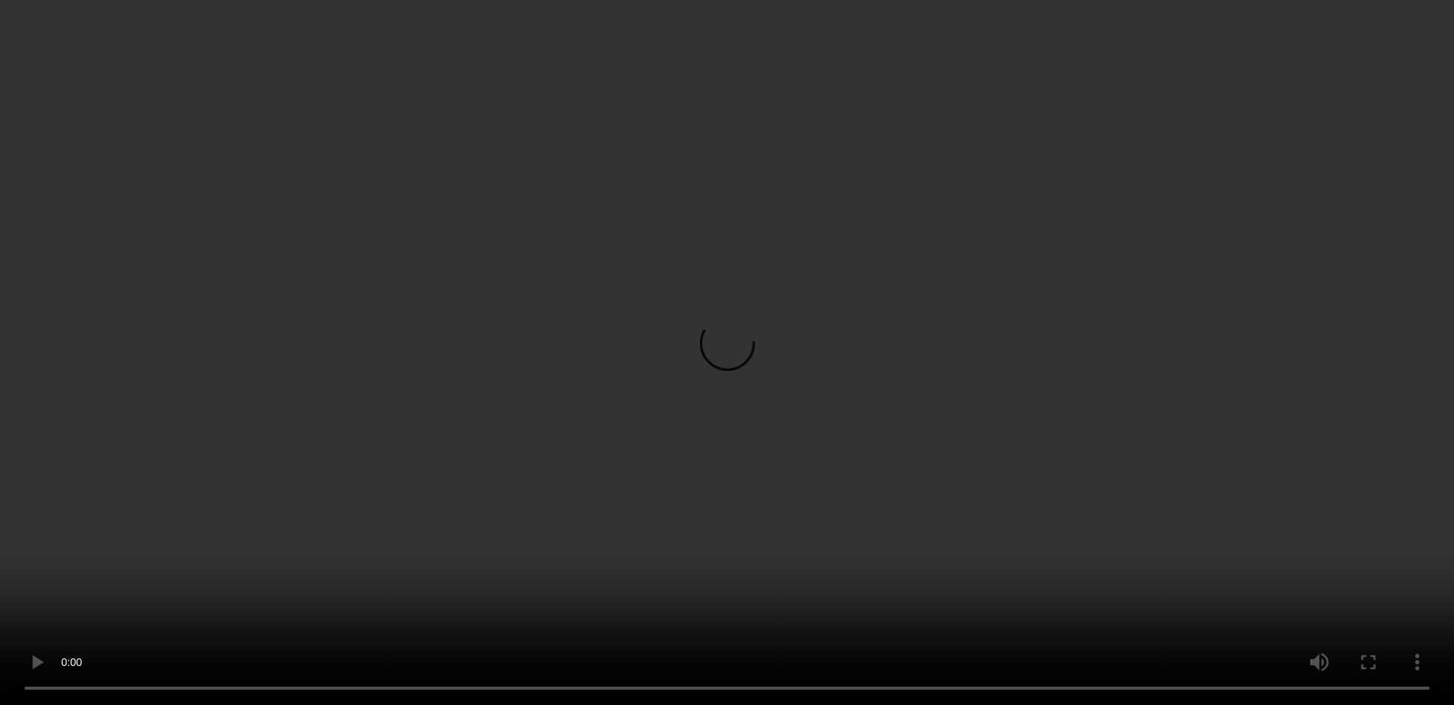
scroll to position [270, 0]
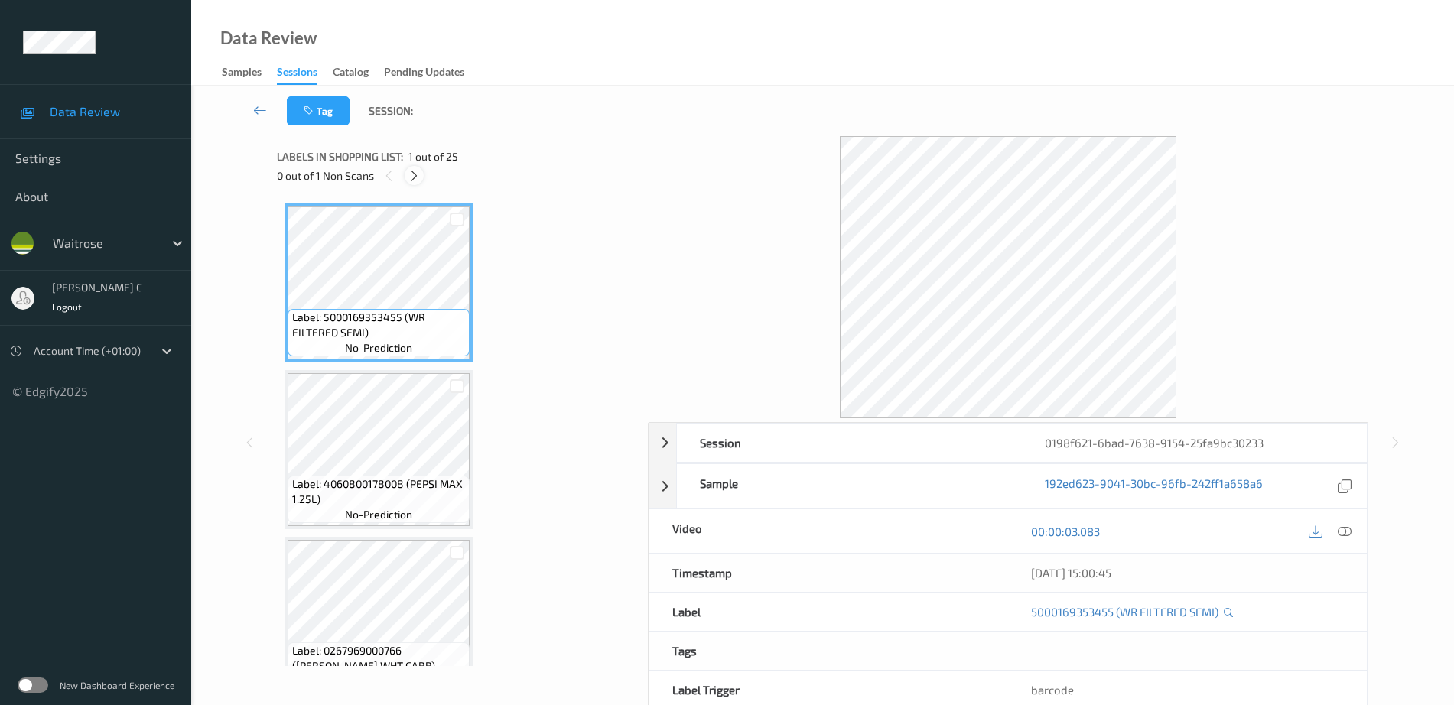
click at [413, 177] on icon at bounding box center [414, 176] width 13 height 14
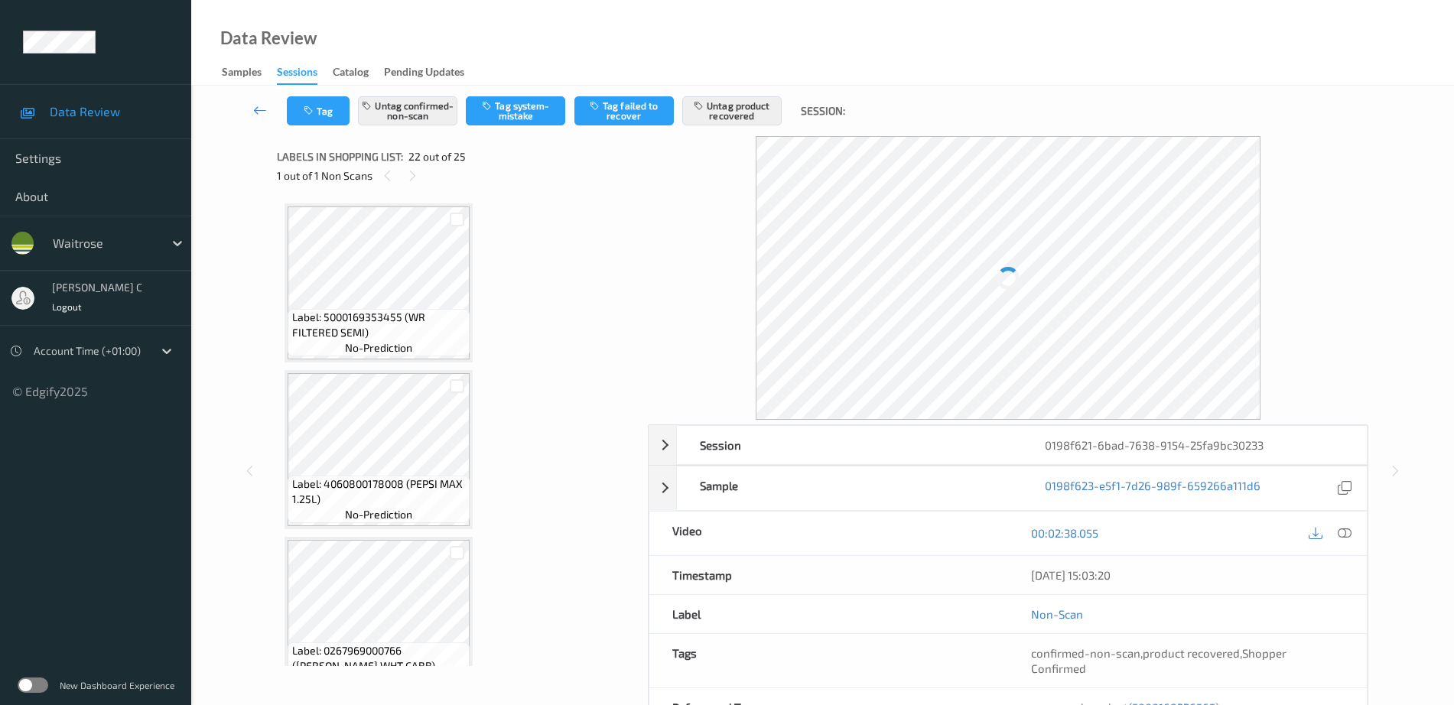
scroll to position [3342, 0]
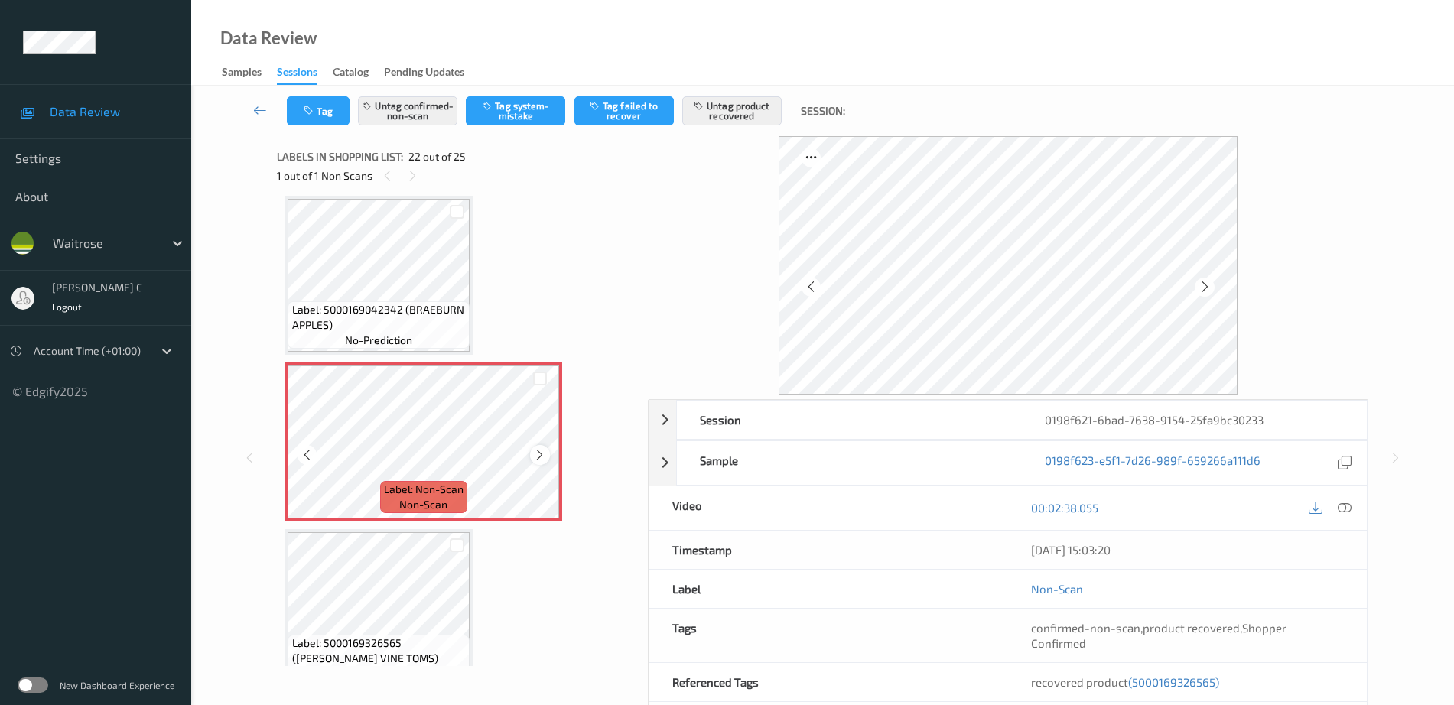
click at [542, 454] on icon at bounding box center [539, 455] width 13 height 14
click at [428, 302] on span "Label: 5000169042342 (BRAEBURN APPLES)" at bounding box center [379, 317] width 174 height 31
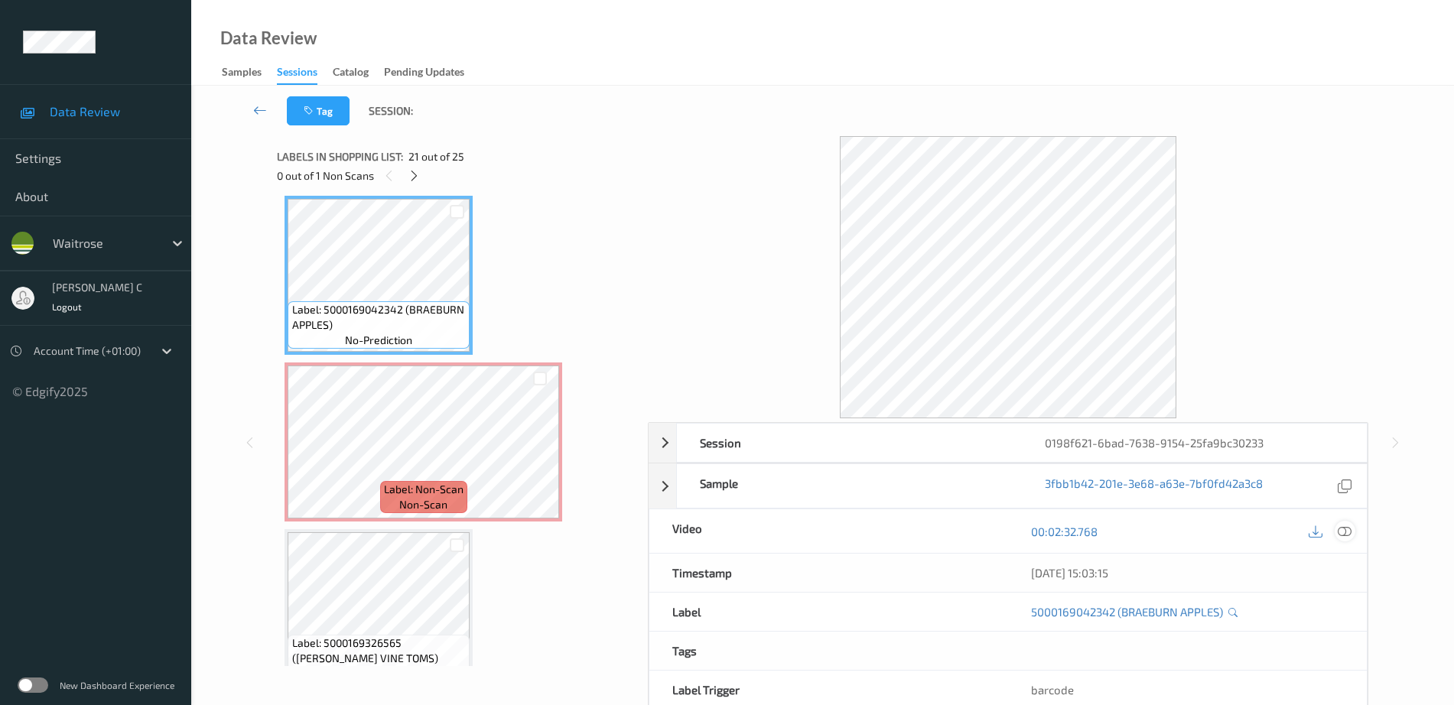
click at [1354, 530] on div at bounding box center [1345, 531] width 21 height 21
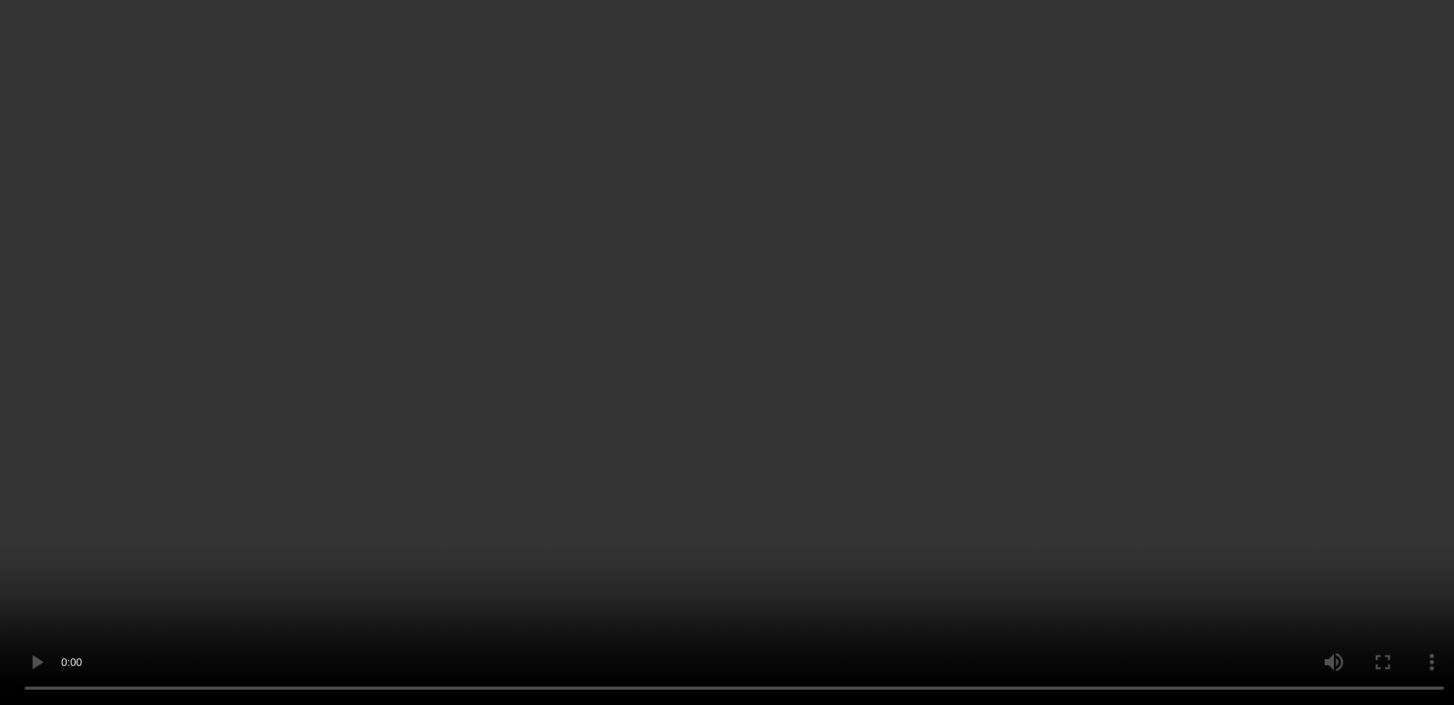
scroll to position [3438, 0]
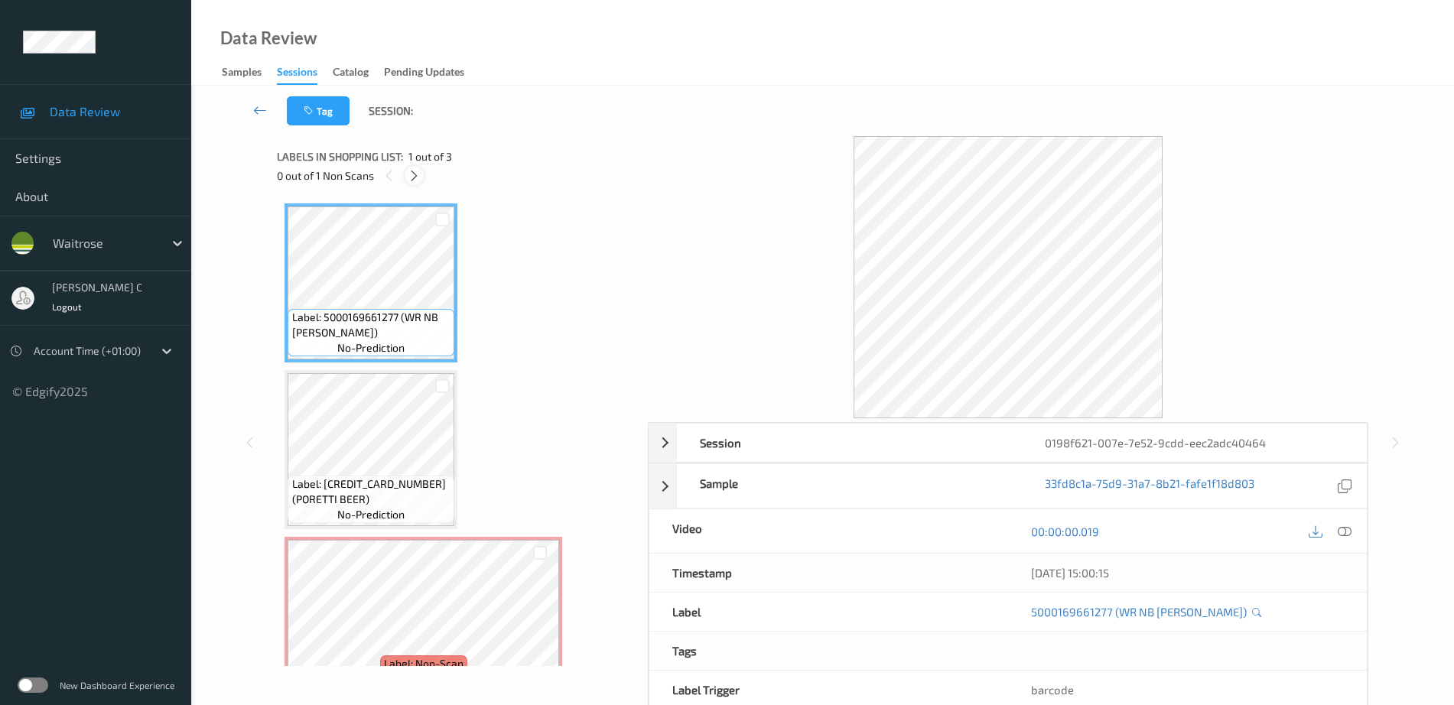
click at [415, 174] on icon at bounding box center [414, 176] width 13 height 14
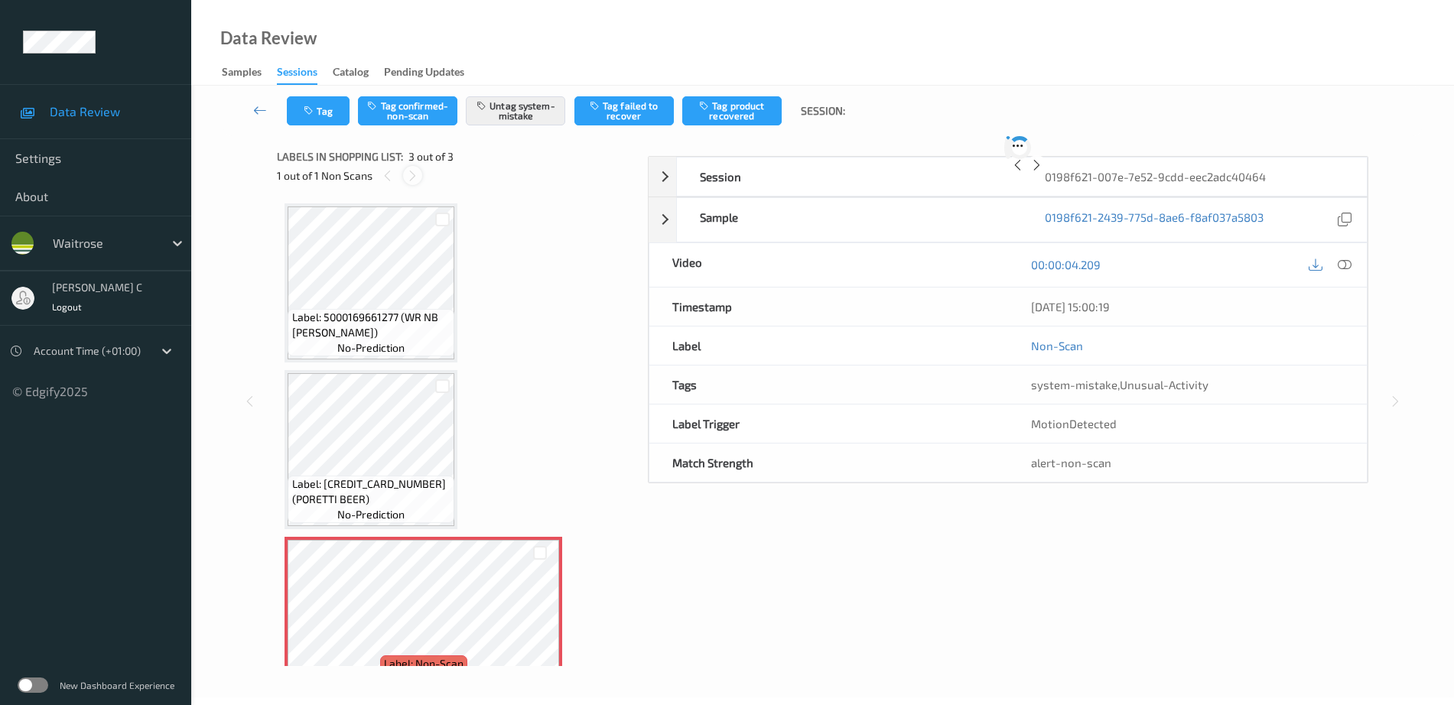
scroll to position [37, 0]
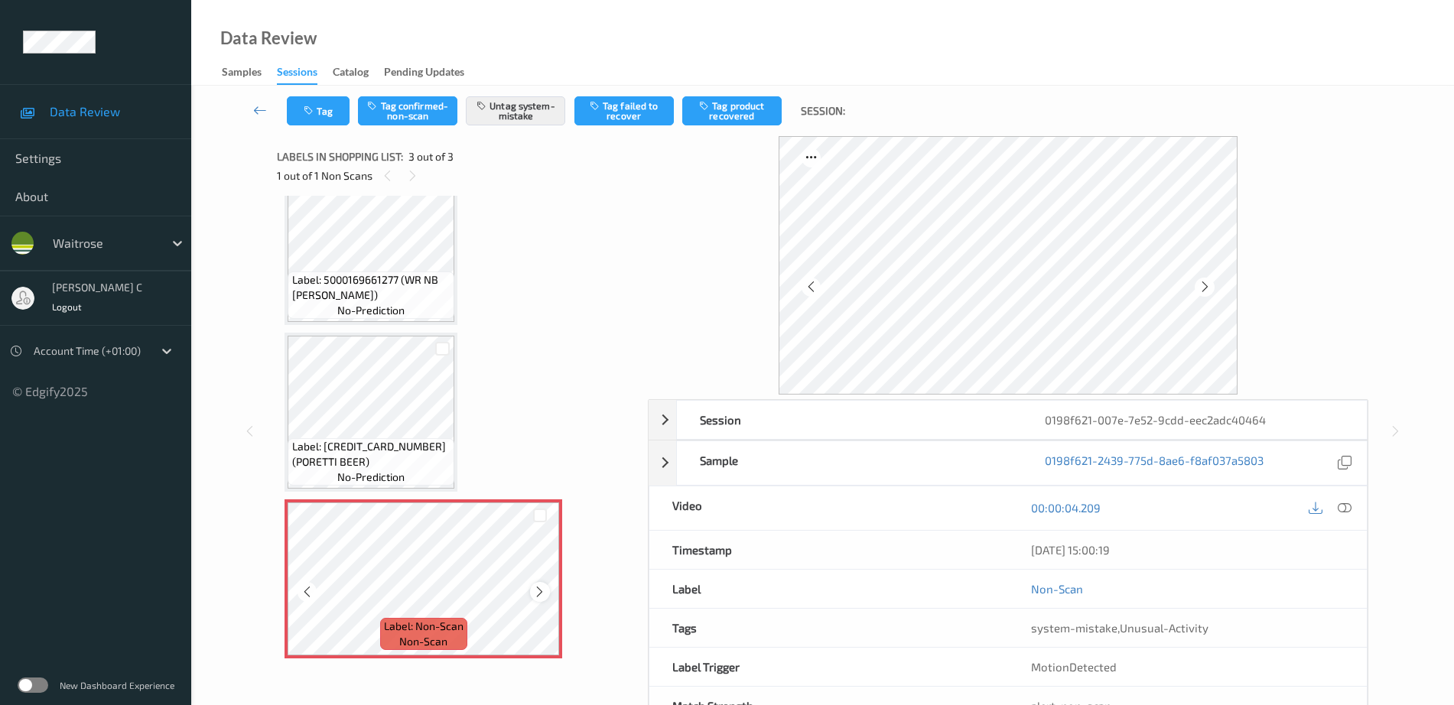
click at [540, 596] on icon at bounding box center [539, 592] width 13 height 14
click at [541, 597] on icon at bounding box center [539, 592] width 13 height 14
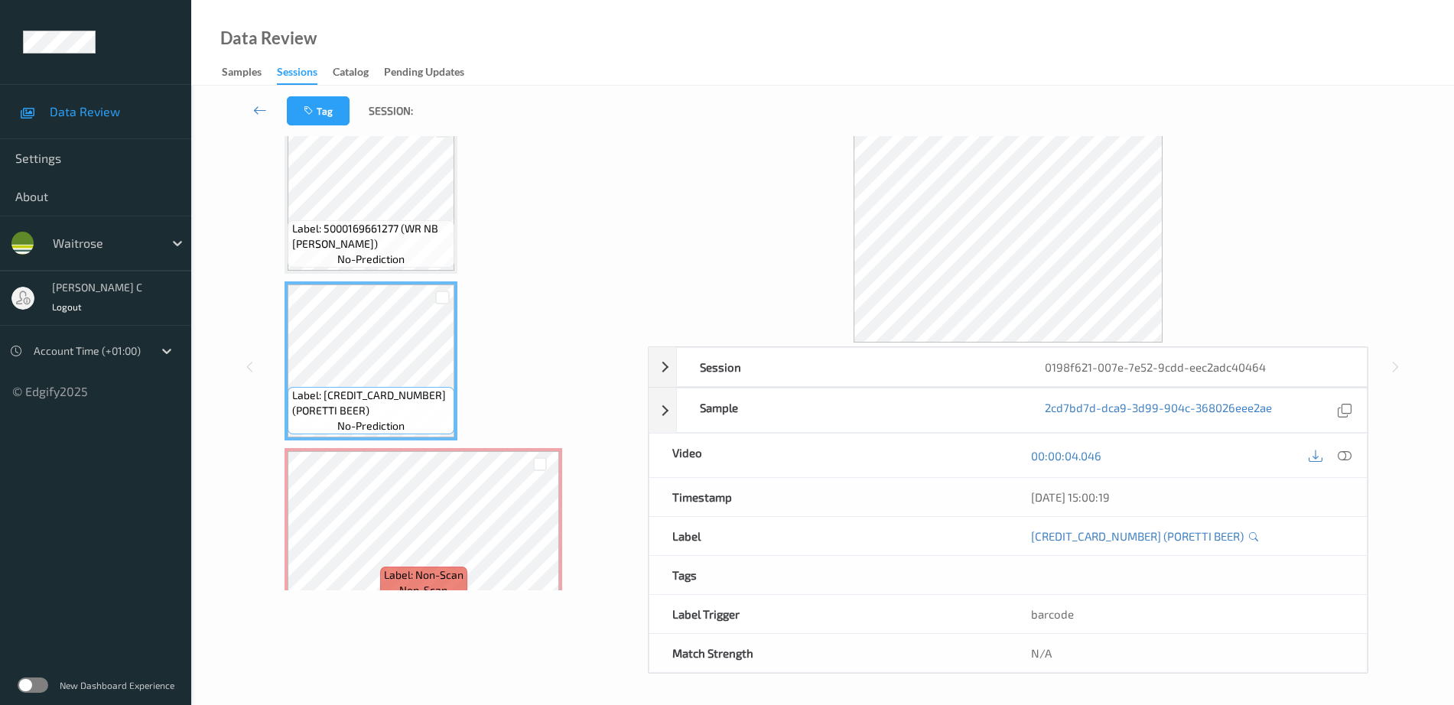
scroll to position [0, 0]
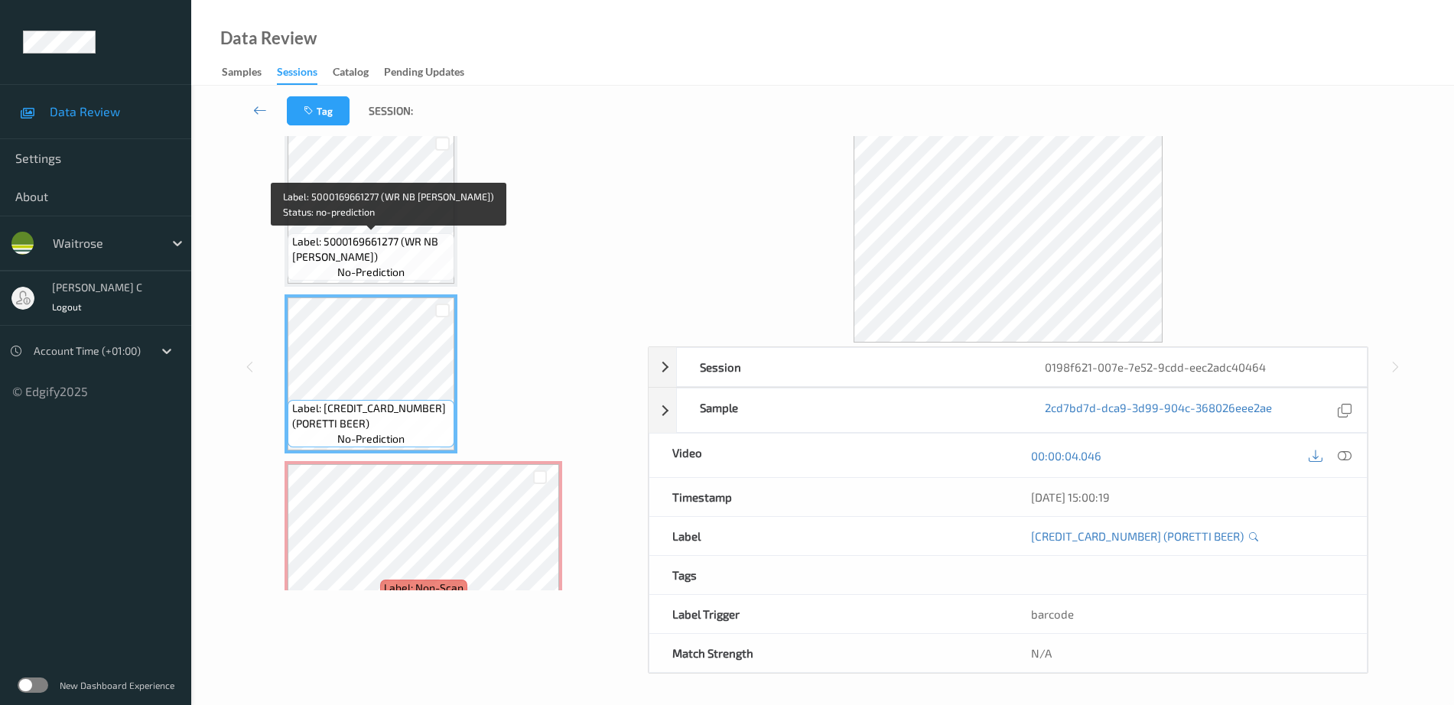
click at [405, 252] on span "Label: 5000169661277 (WR NB TC RUMP)" at bounding box center [371, 249] width 159 height 31
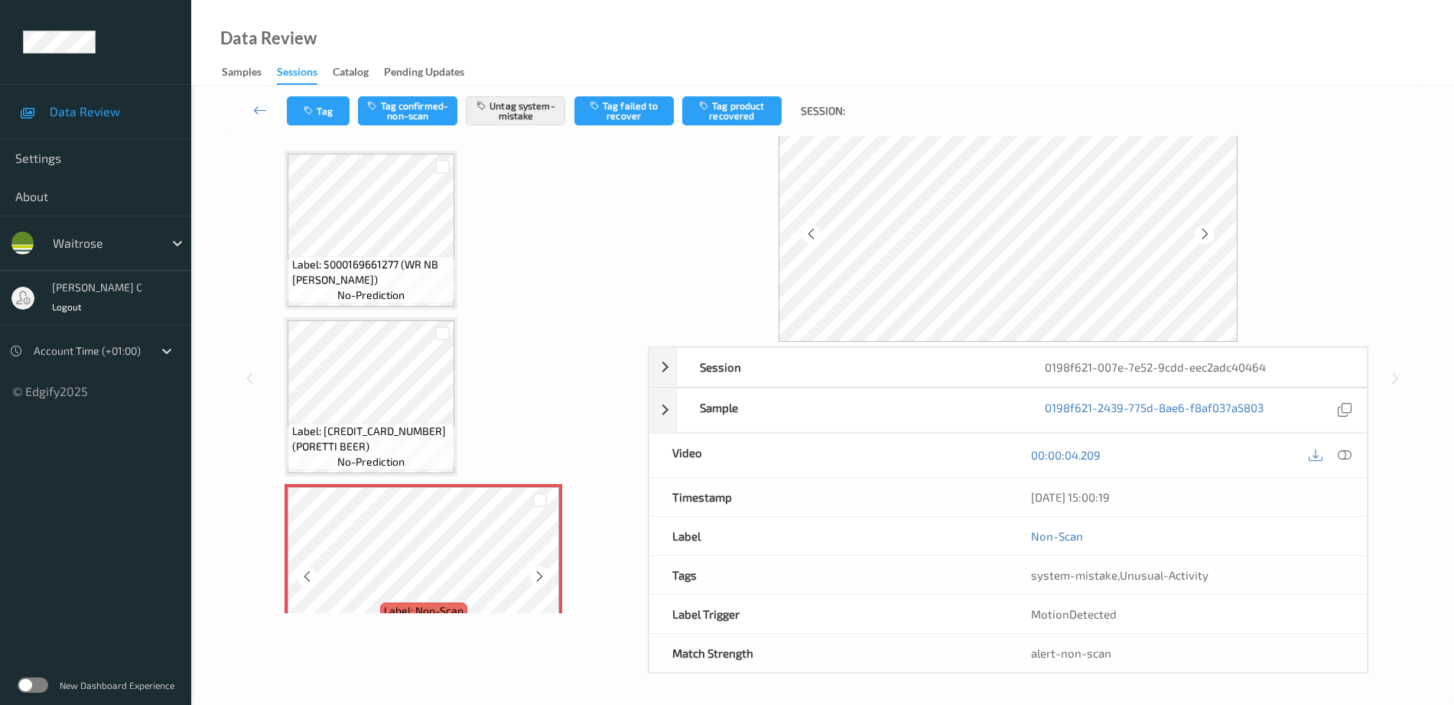
scroll to position [53, 0]
click at [321, 115] on button "Tag" at bounding box center [318, 110] width 63 height 29
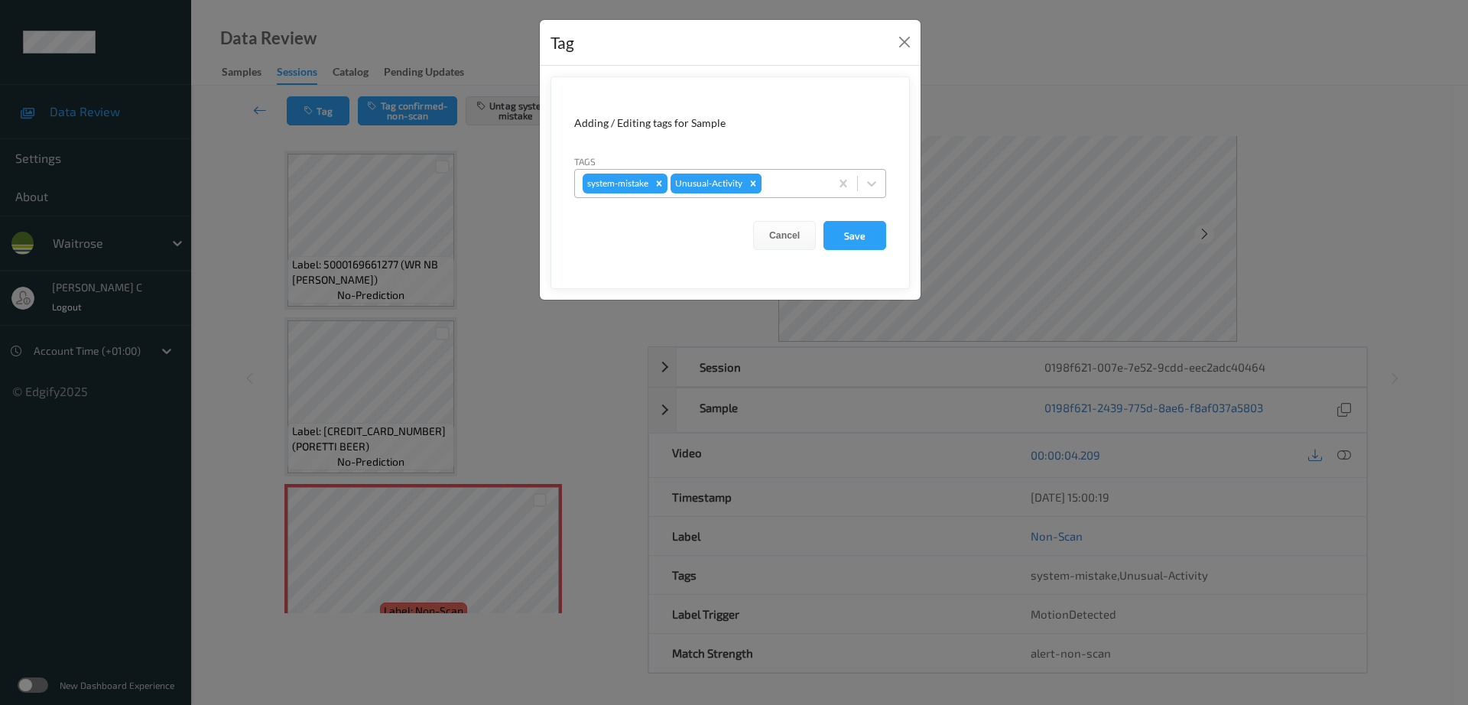
click at [761, 177] on div "Remove Unusual-Activity" at bounding box center [753, 184] width 17 height 20
click at [880, 239] on button "Save" at bounding box center [855, 235] width 63 height 29
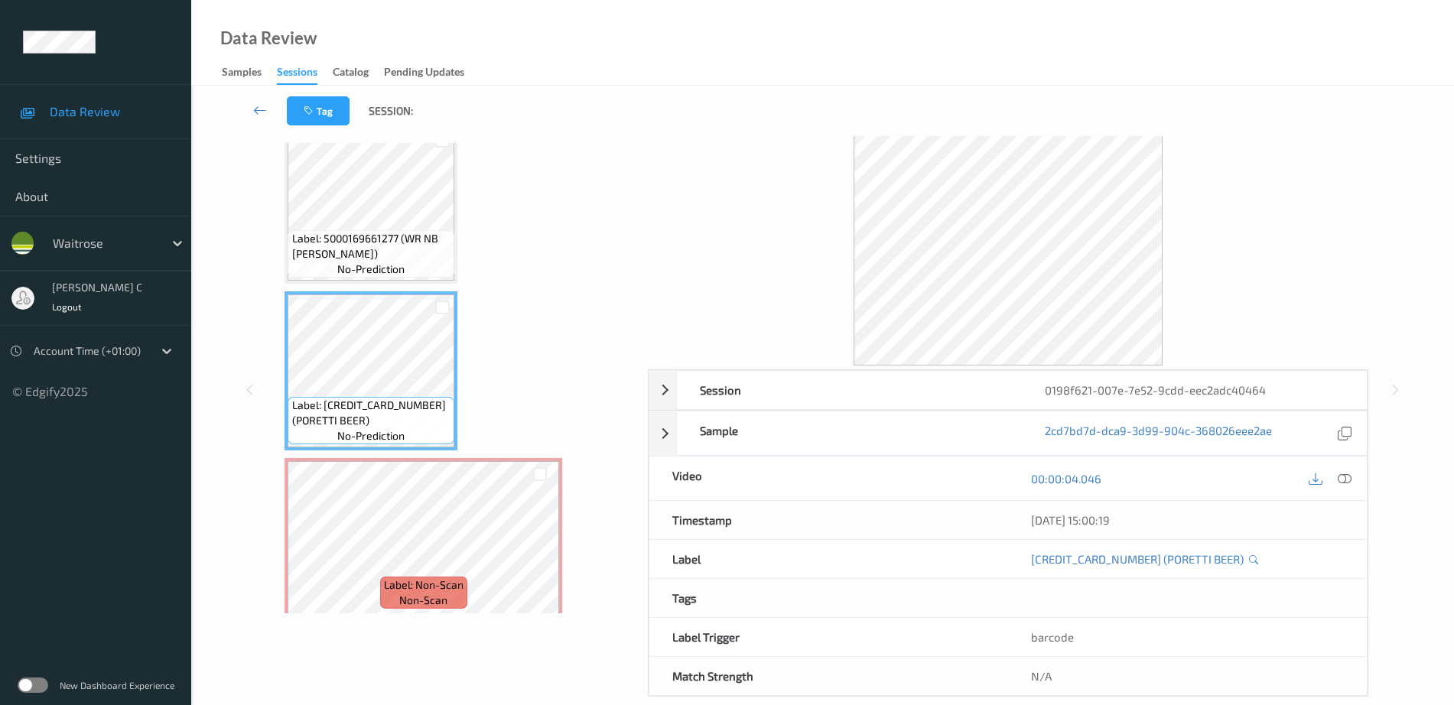
scroll to position [37, 0]
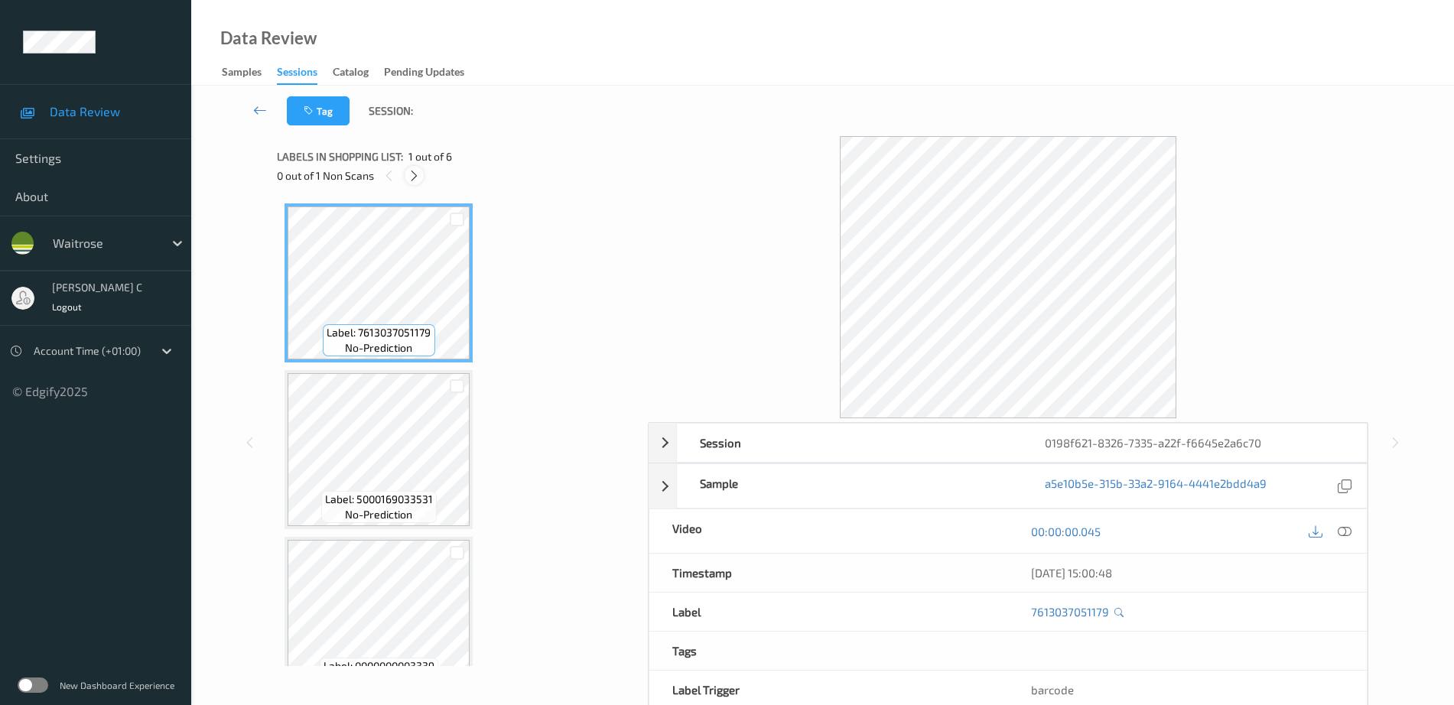
click at [418, 171] on icon at bounding box center [414, 176] width 13 height 14
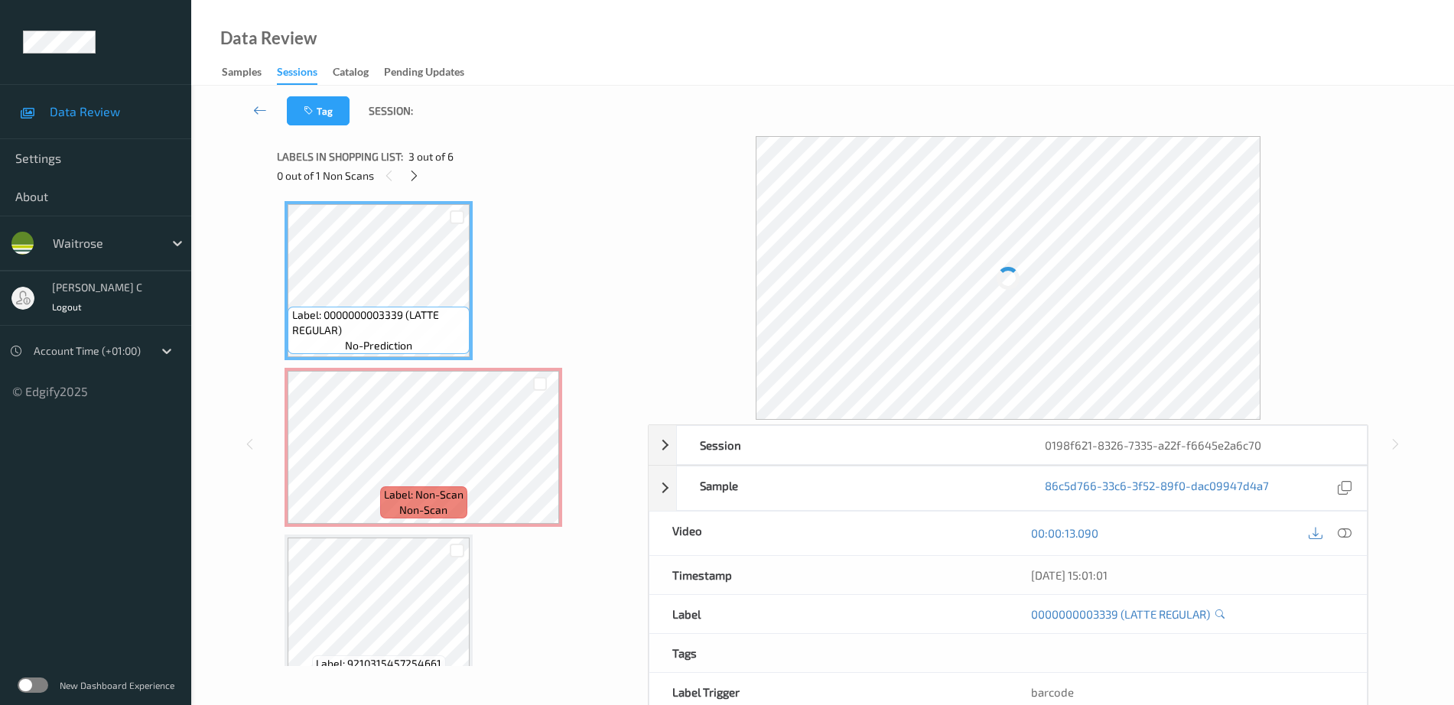
scroll to position [437, 0]
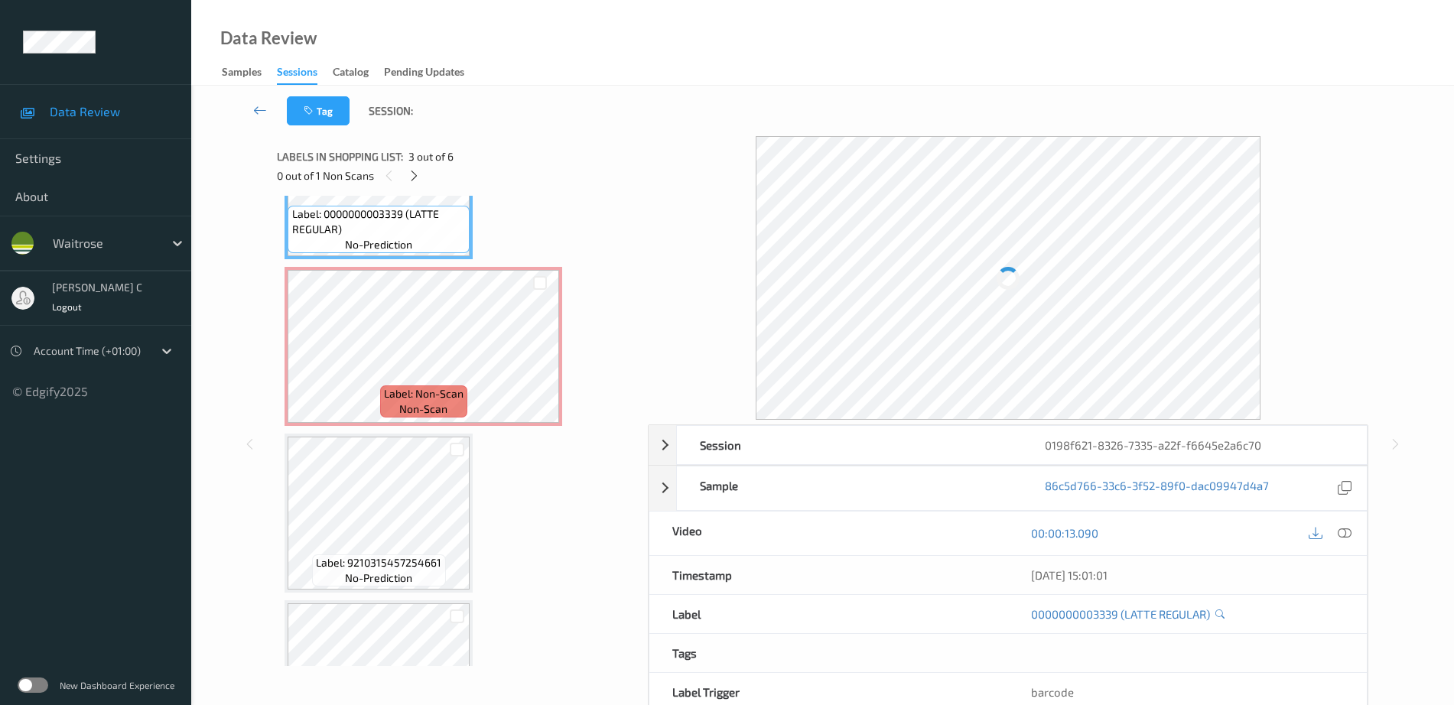
click at [440, 413] on span "non-scan" at bounding box center [423, 409] width 48 height 15
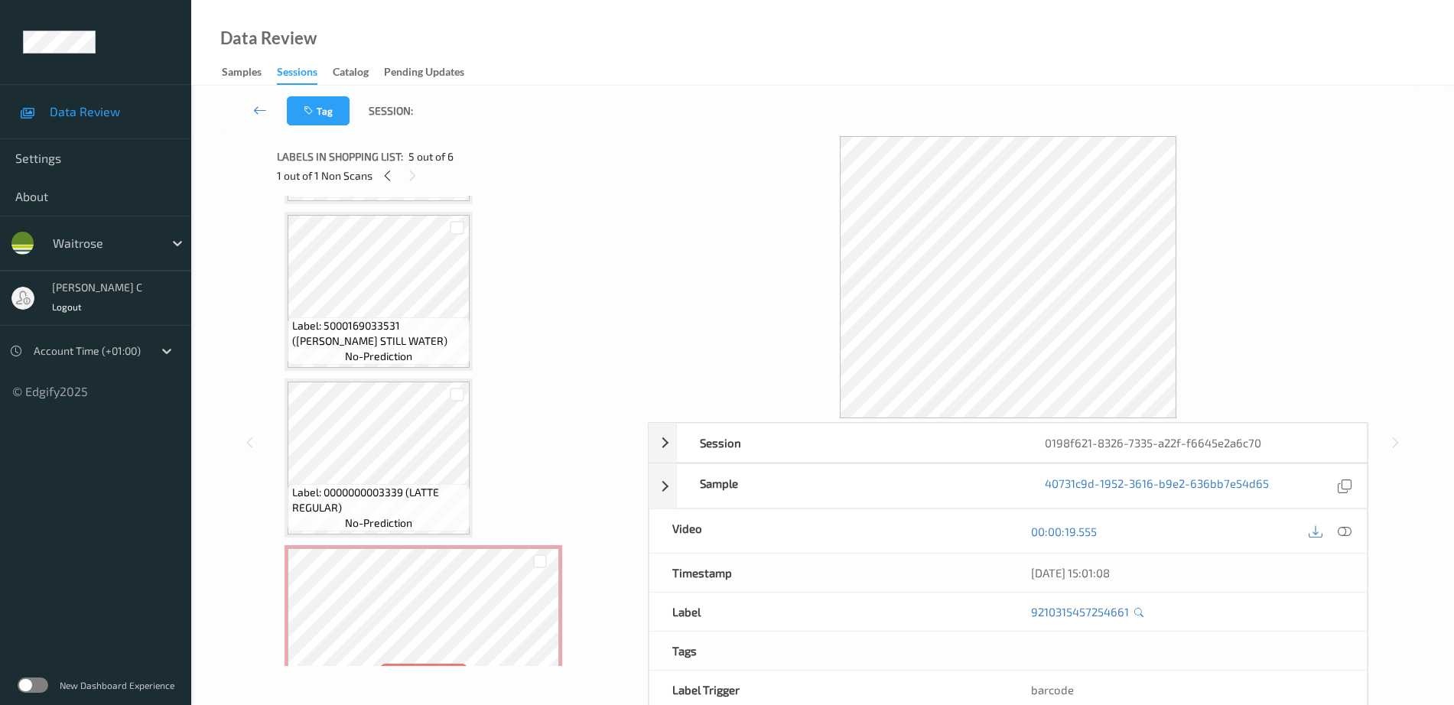
scroll to position [150, 0]
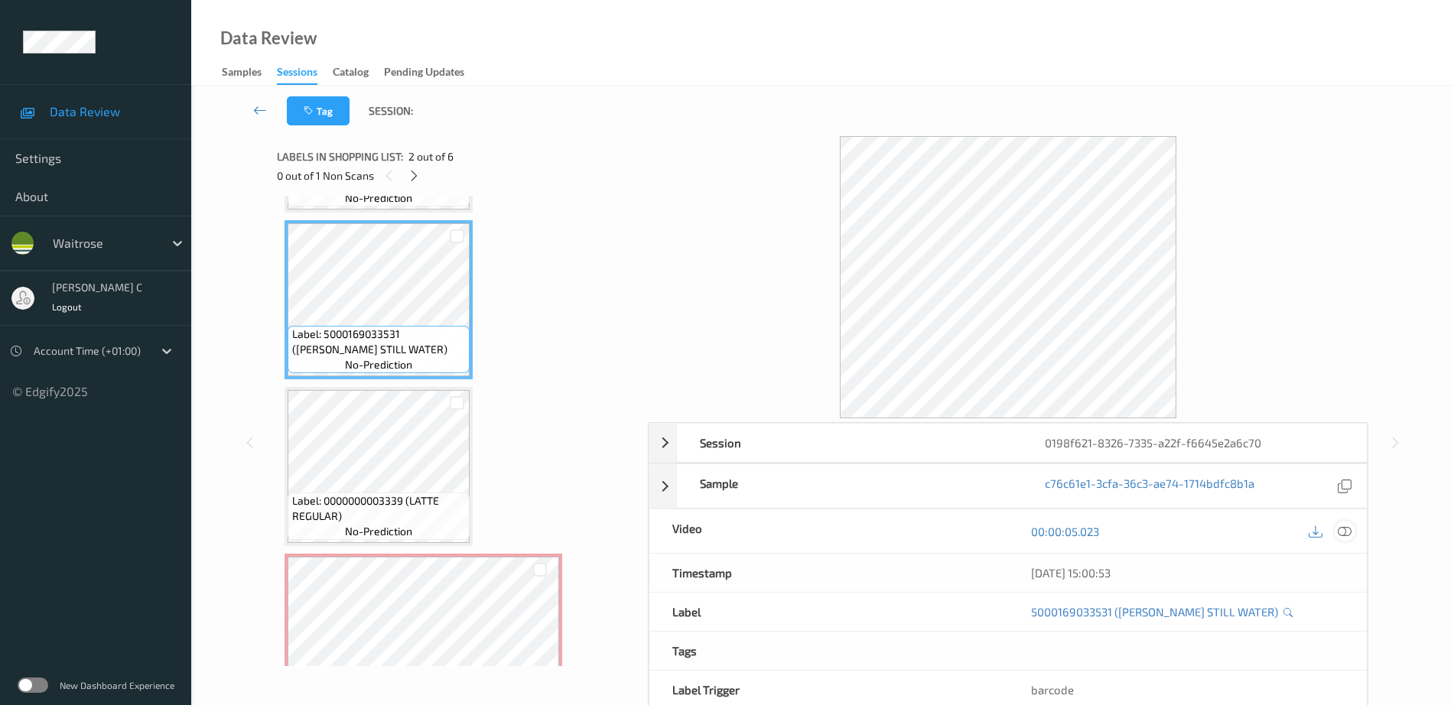
click at [1344, 528] on icon at bounding box center [1345, 532] width 14 height 14
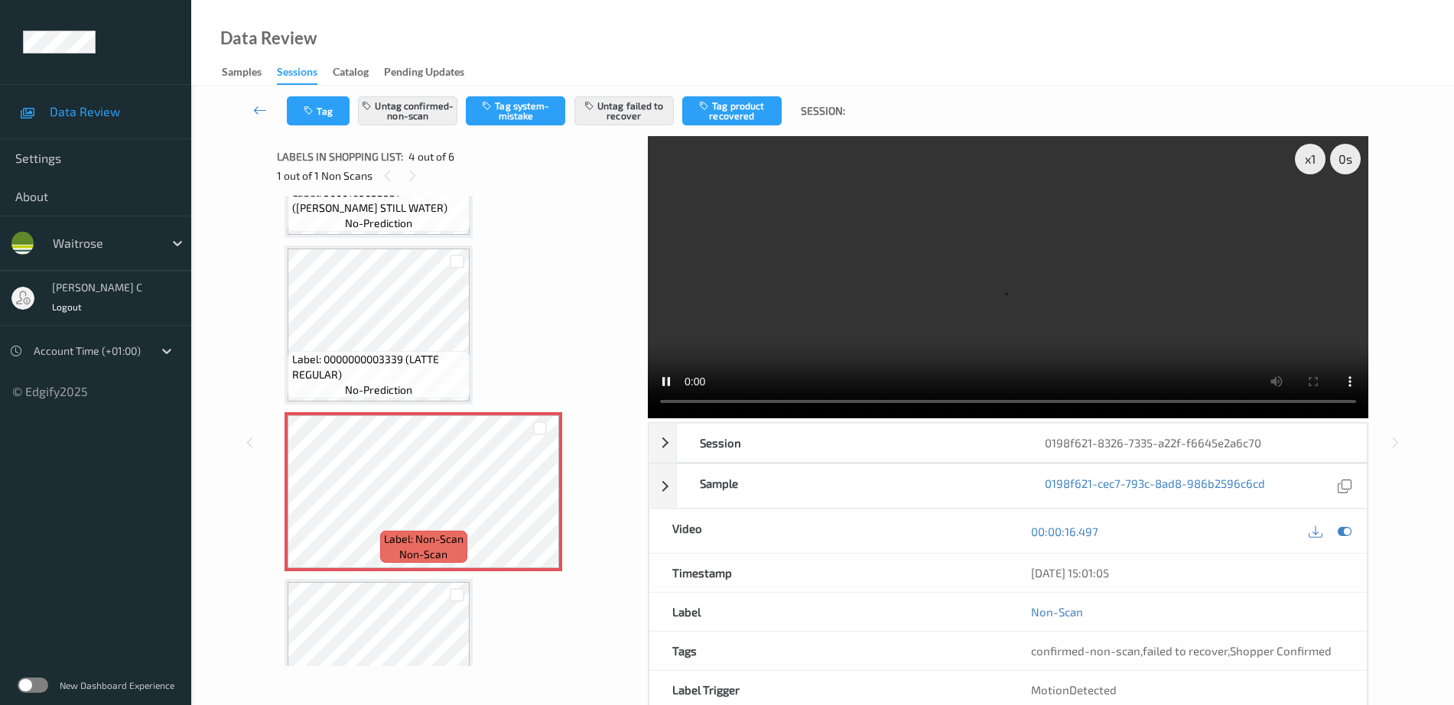
scroll to position [245, 0]
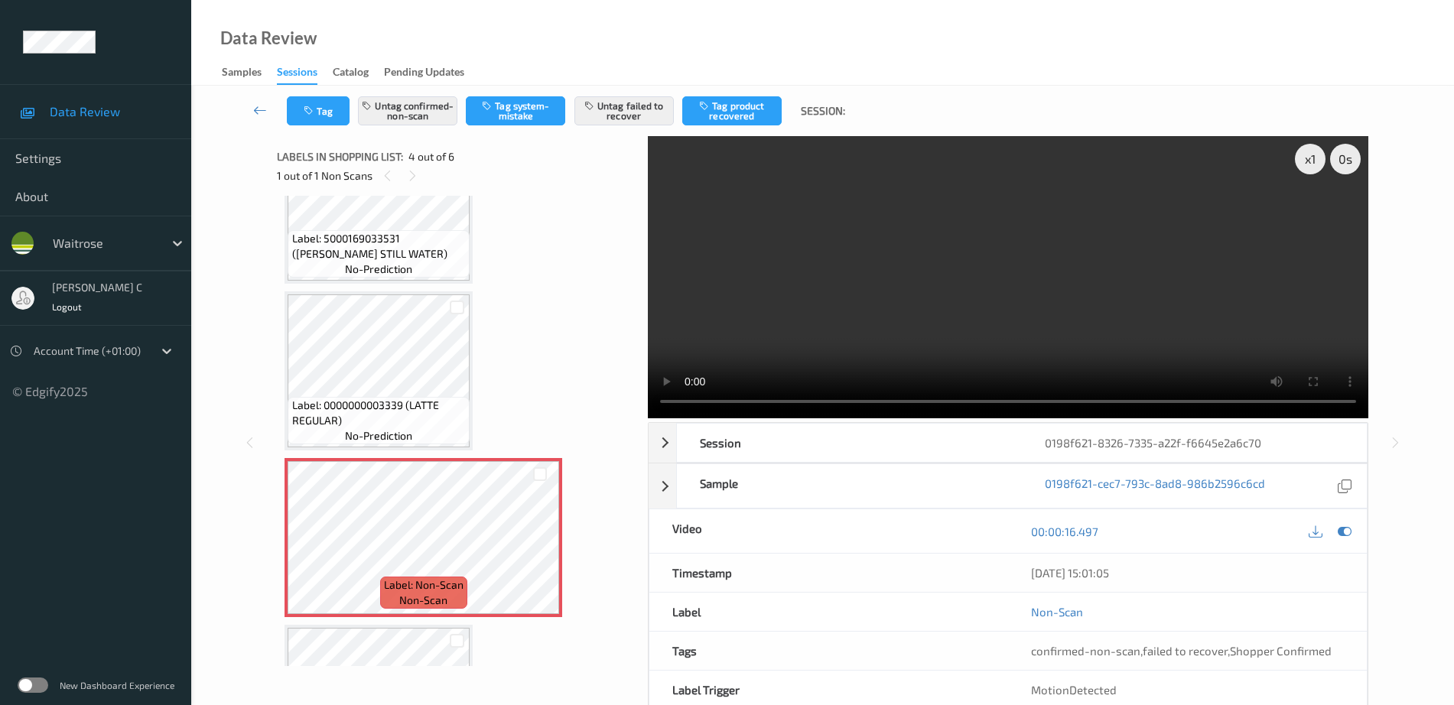
click at [408, 409] on span "Label: 0000000003339 (LATTE REGULAR)" at bounding box center [379, 413] width 174 height 31
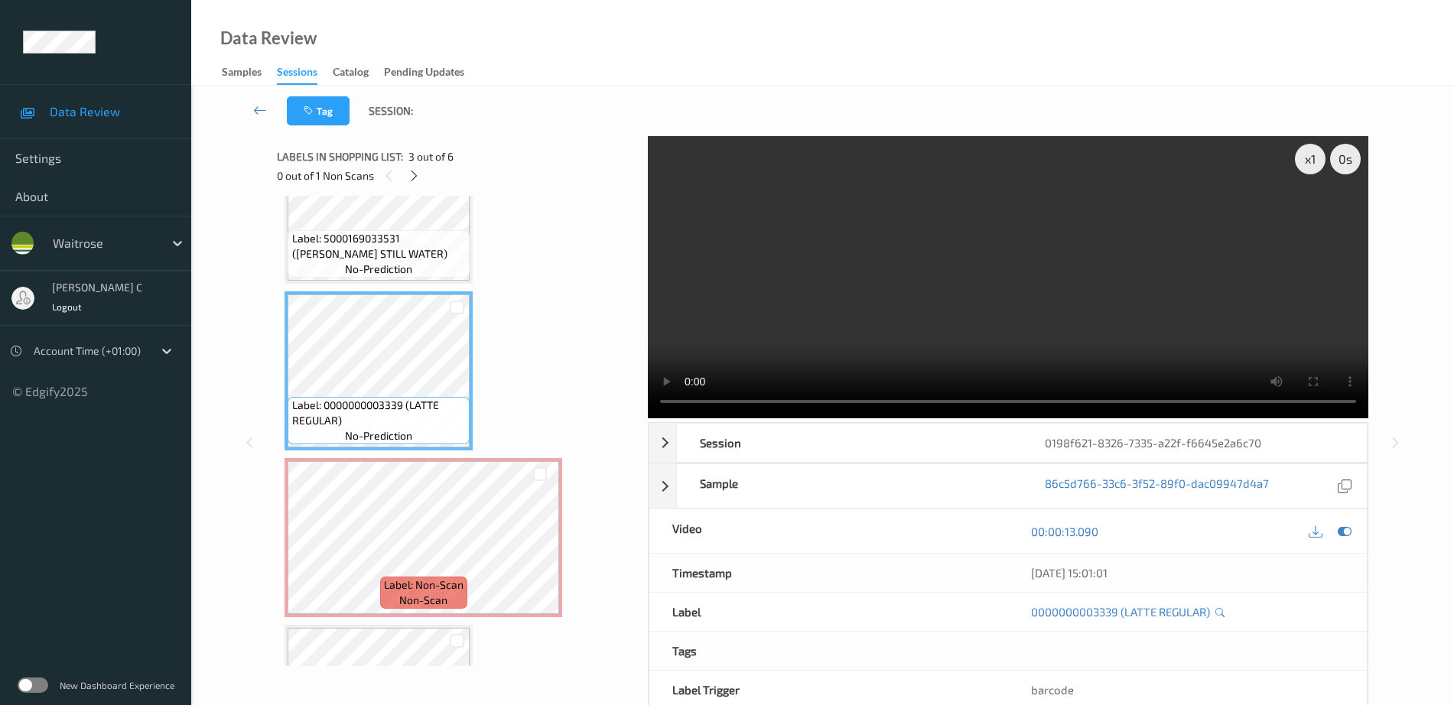
click at [415, 590] on span "Label: Non-Scan" at bounding box center [424, 584] width 80 height 15
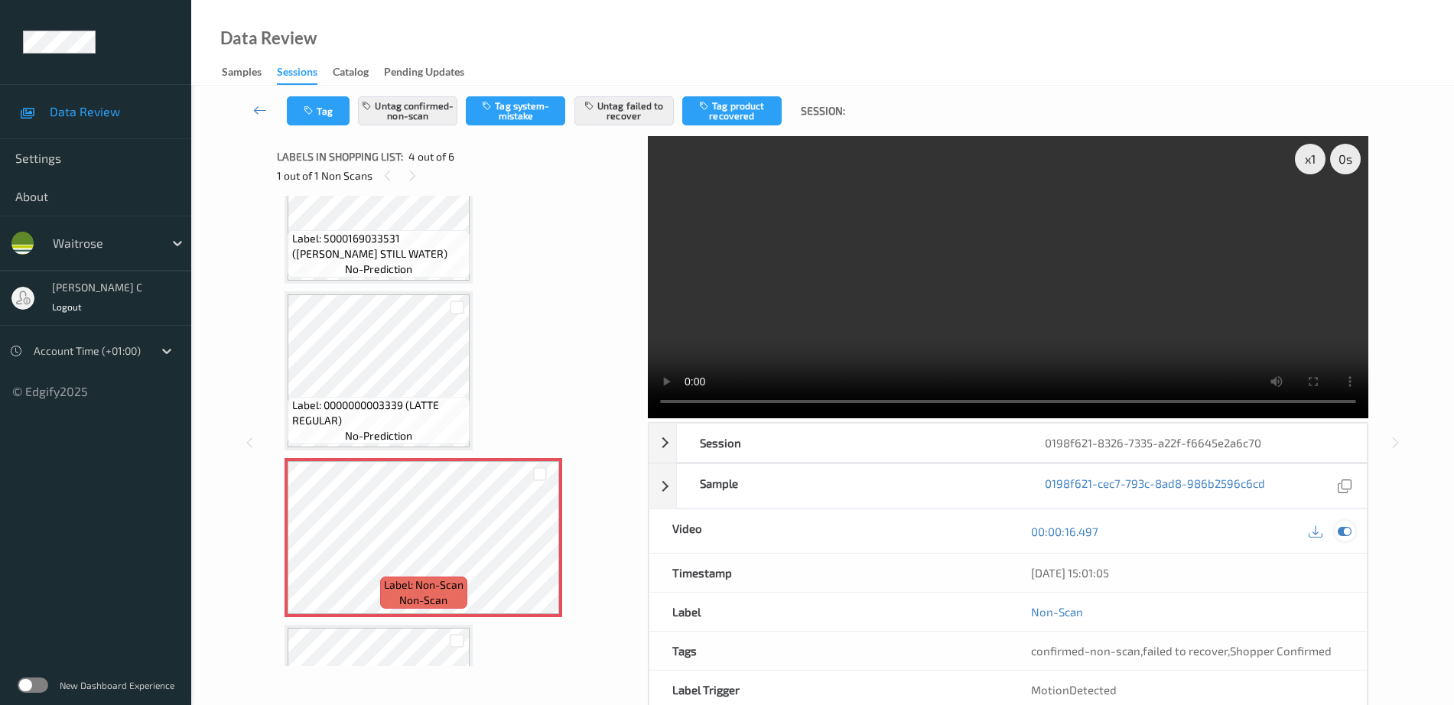
click at [1344, 532] on icon at bounding box center [1345, 532] width 14 height 14
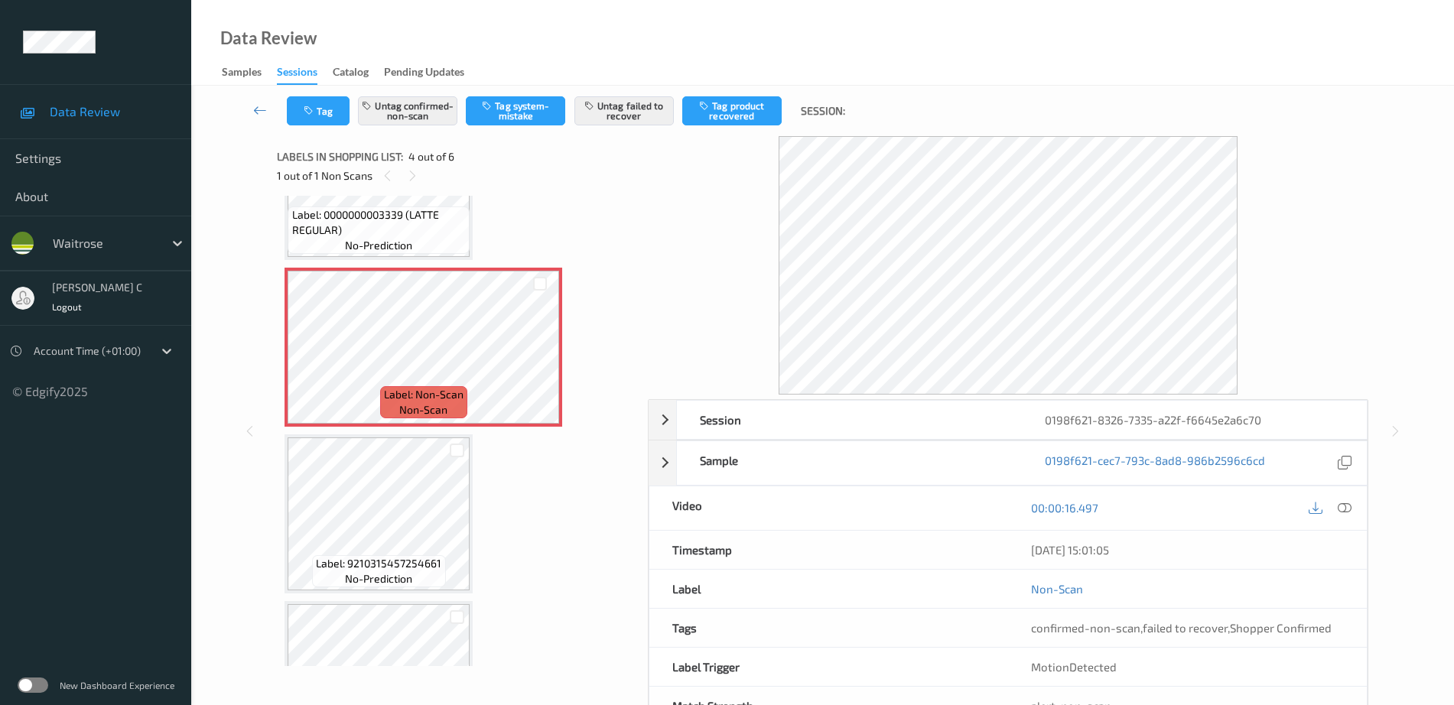
scroll to position [437, 0]
click at [372, 558] on span "Label: 9210315457254661" at bounding box center [378, 562] width 125 height 15
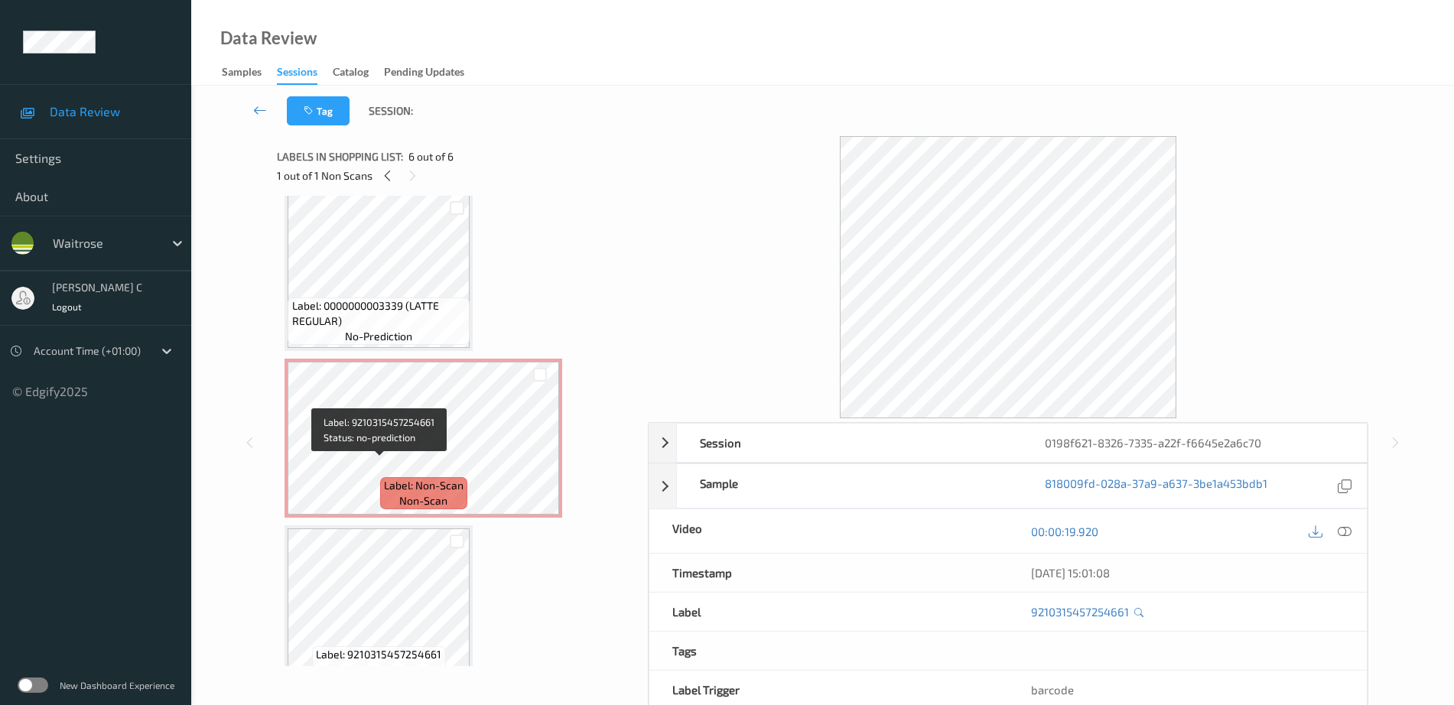
scroll to position [341, 0]
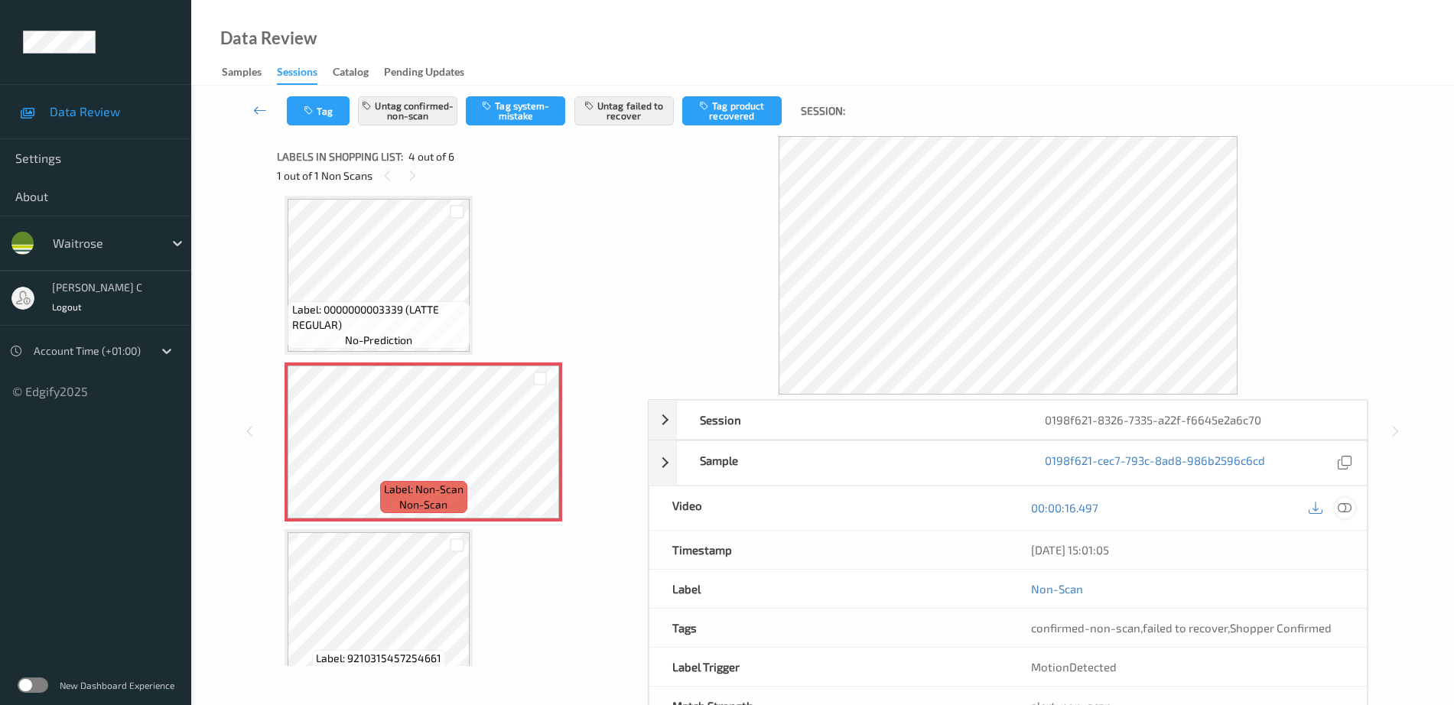
click at [1348, 510] on icon at bounding box center [1345, 508] width 14 height 14
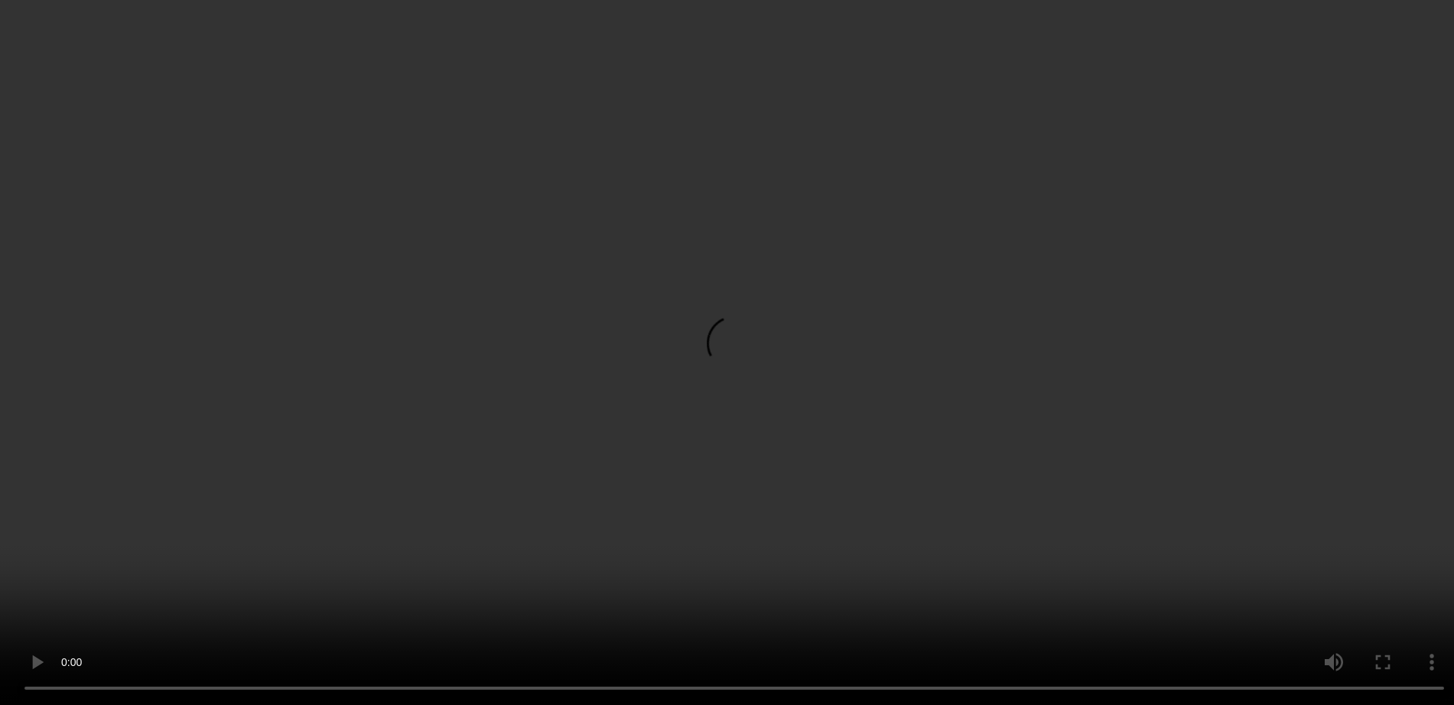
scroll to position [437, 0]
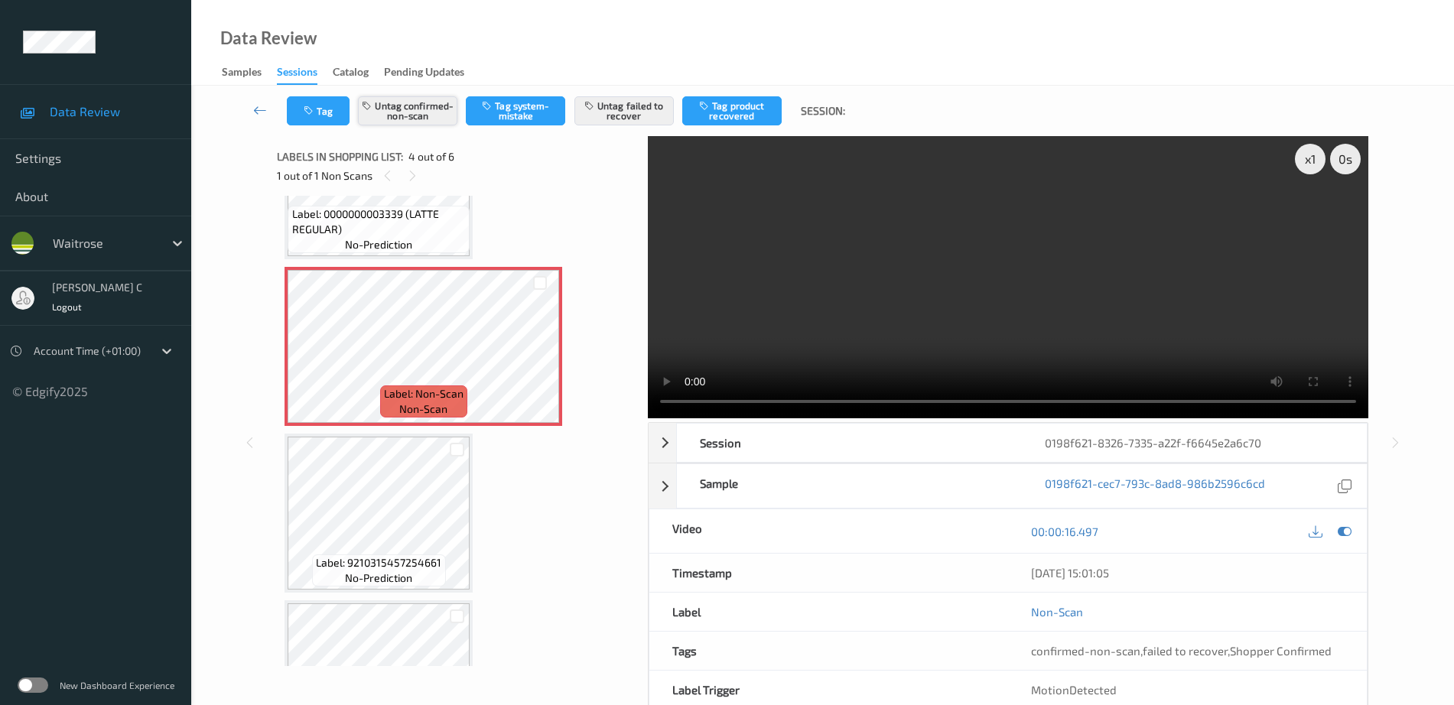
click at [403, 111] on button "Untag confirmed-non-scan" at bounding box center [407, 110] width 99 height 29
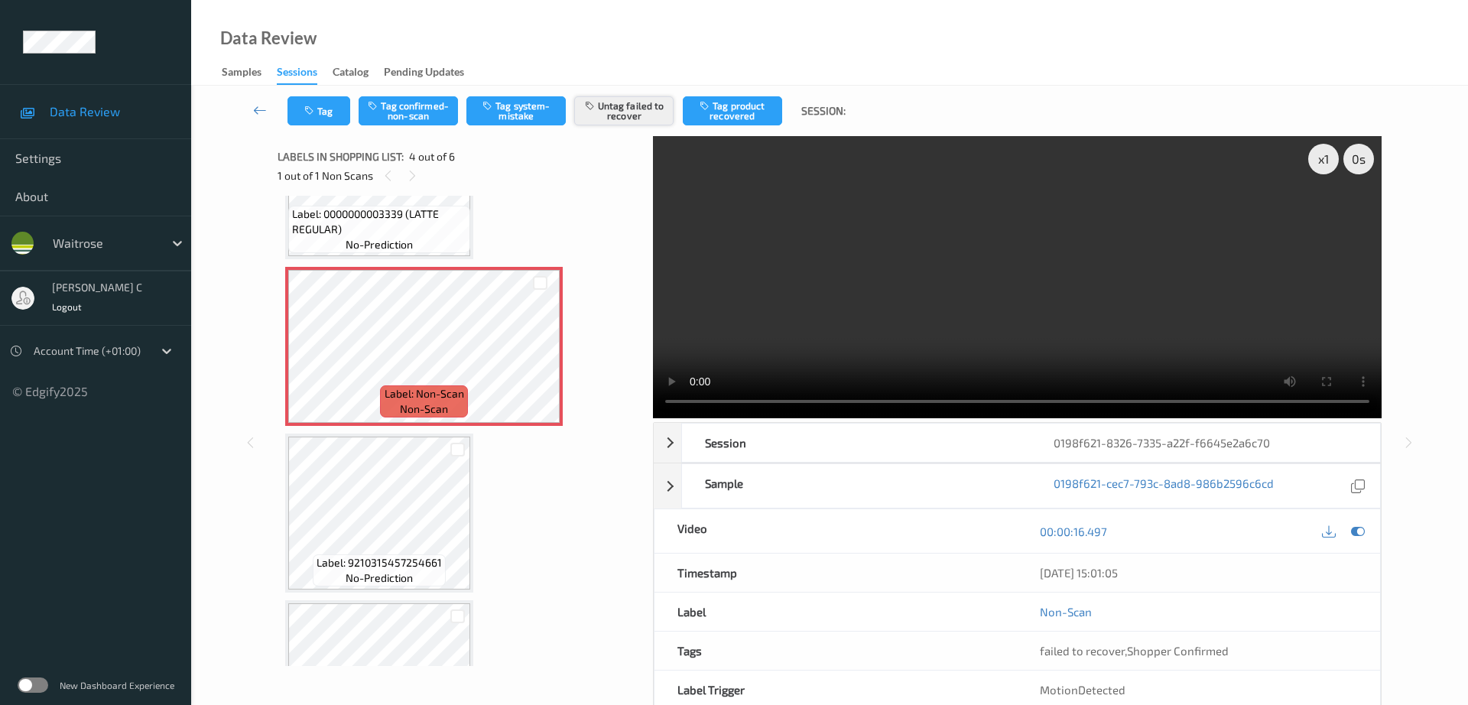
click at [641, 115] on button "Untag failed to recover" at bounding box center [623, 110] width 99 height 29
click at [500, 112] on button "Tag system-mistake" at bounding box center [516, 110] width 99 height 29
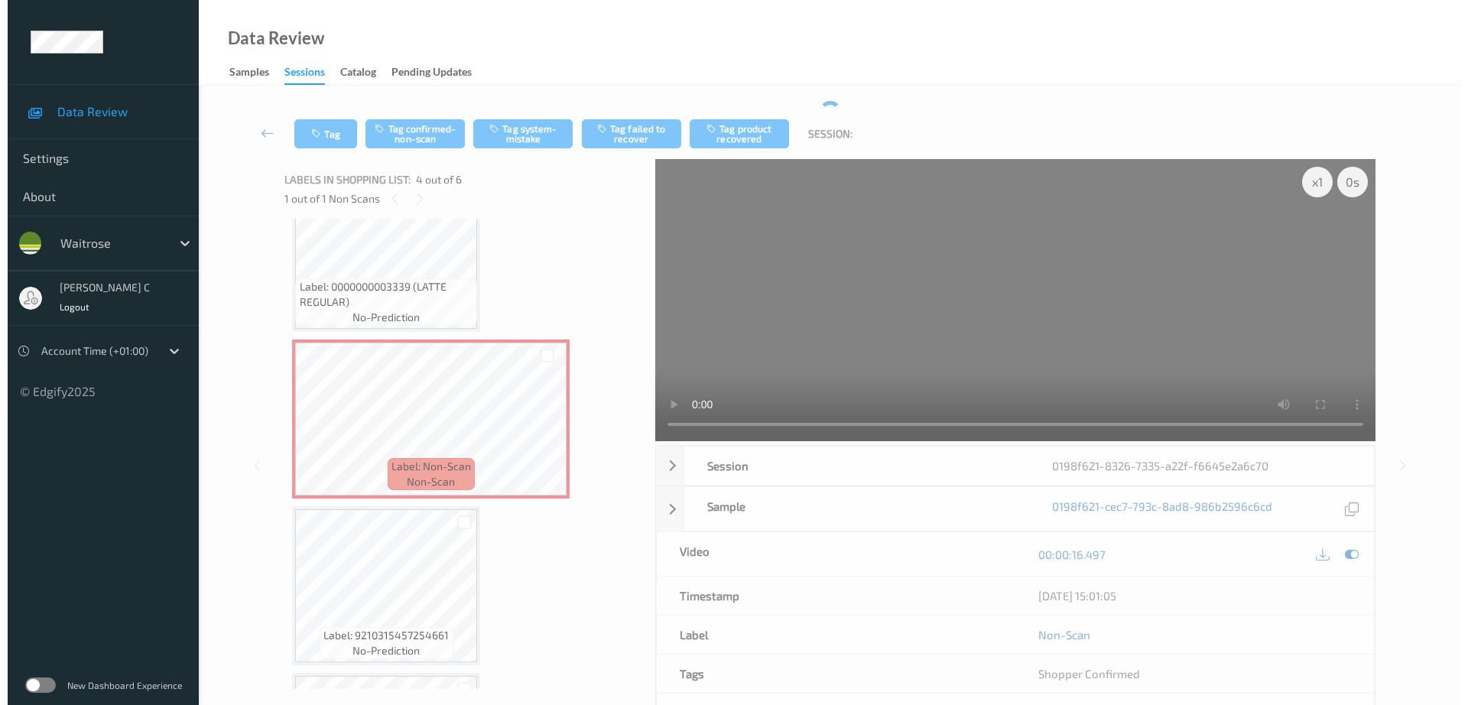
scroll to position [341, 0]
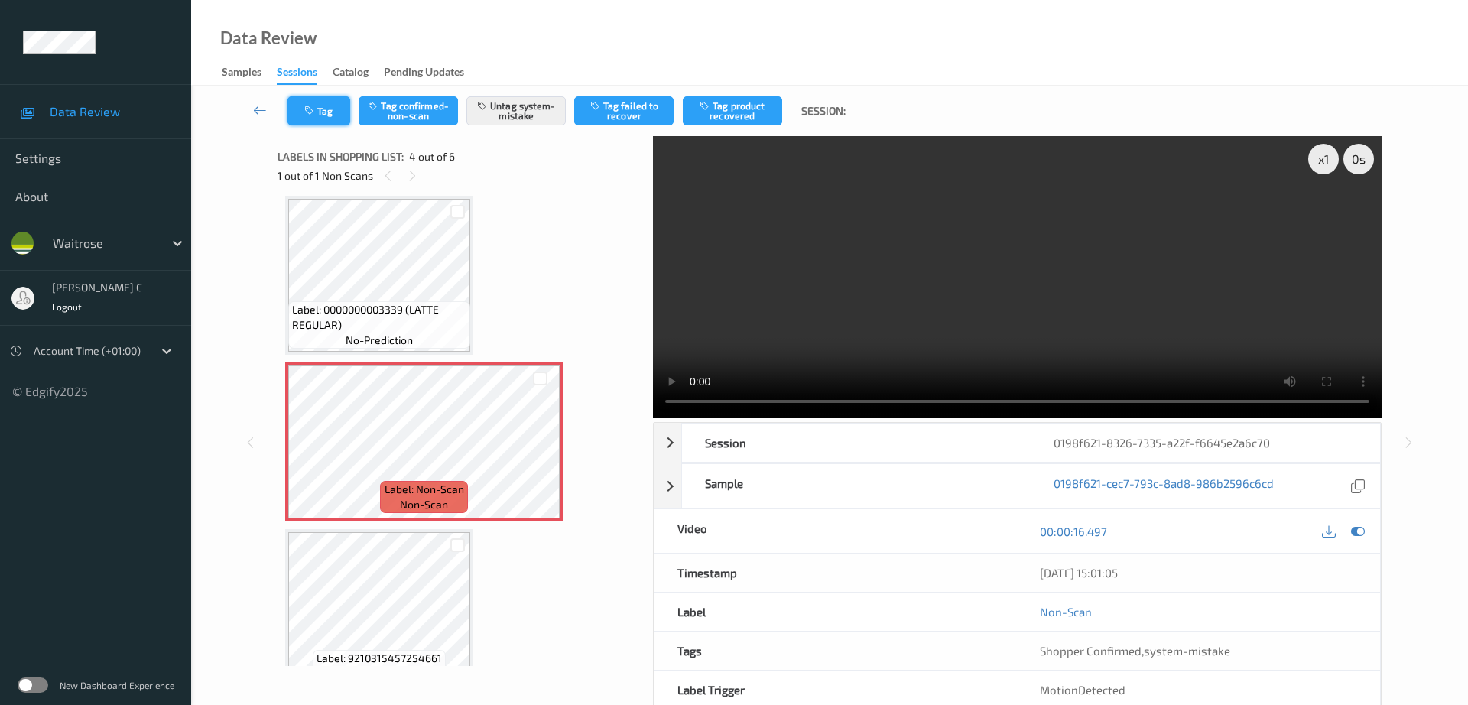
click at [317, 122] on button "Tag" at bounding box center [319, 110] width 63 height 29
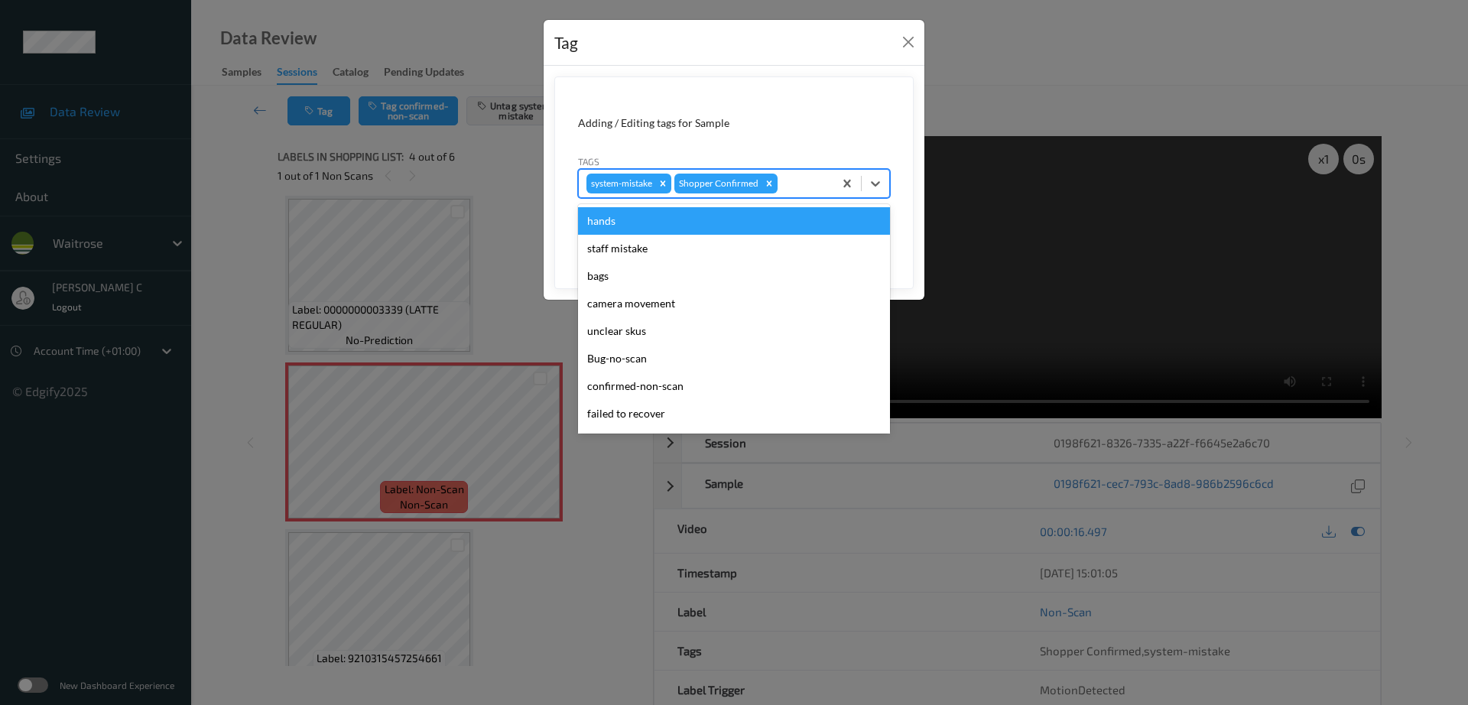
click at [807, 179] on div at bounding box center [803, 183] width 45 height 18
type input "un"
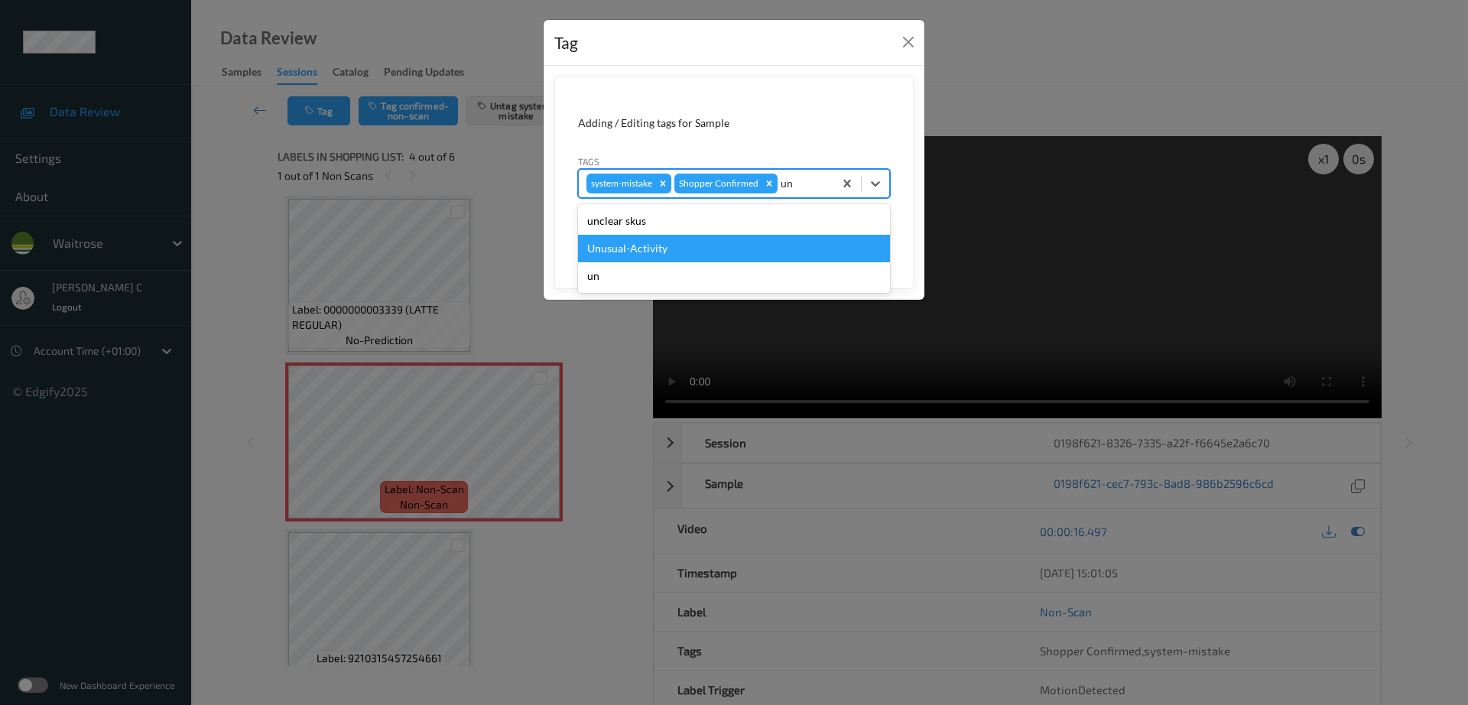
click at [704, 252] on div "Unusual-Activity" at bounding box center [734, 249] width 312 height 28
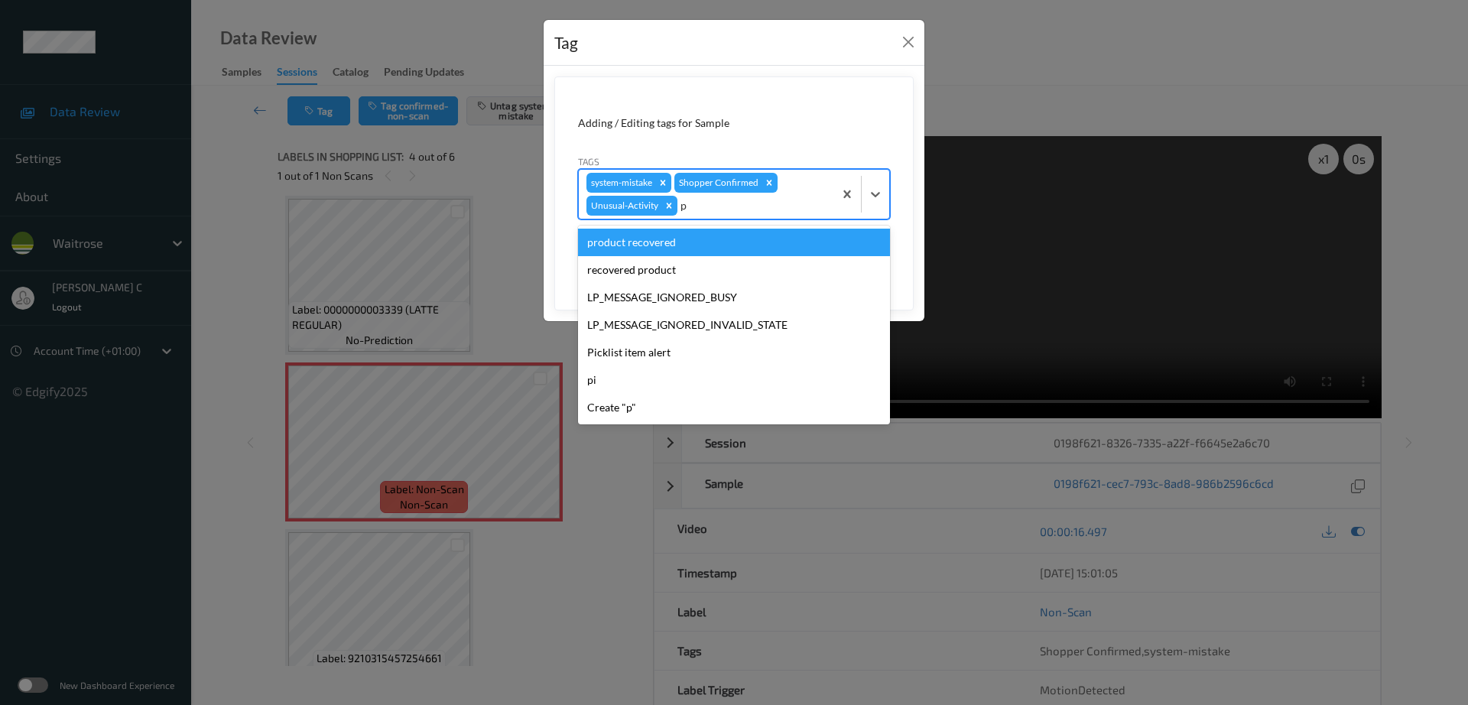
type input "pi"
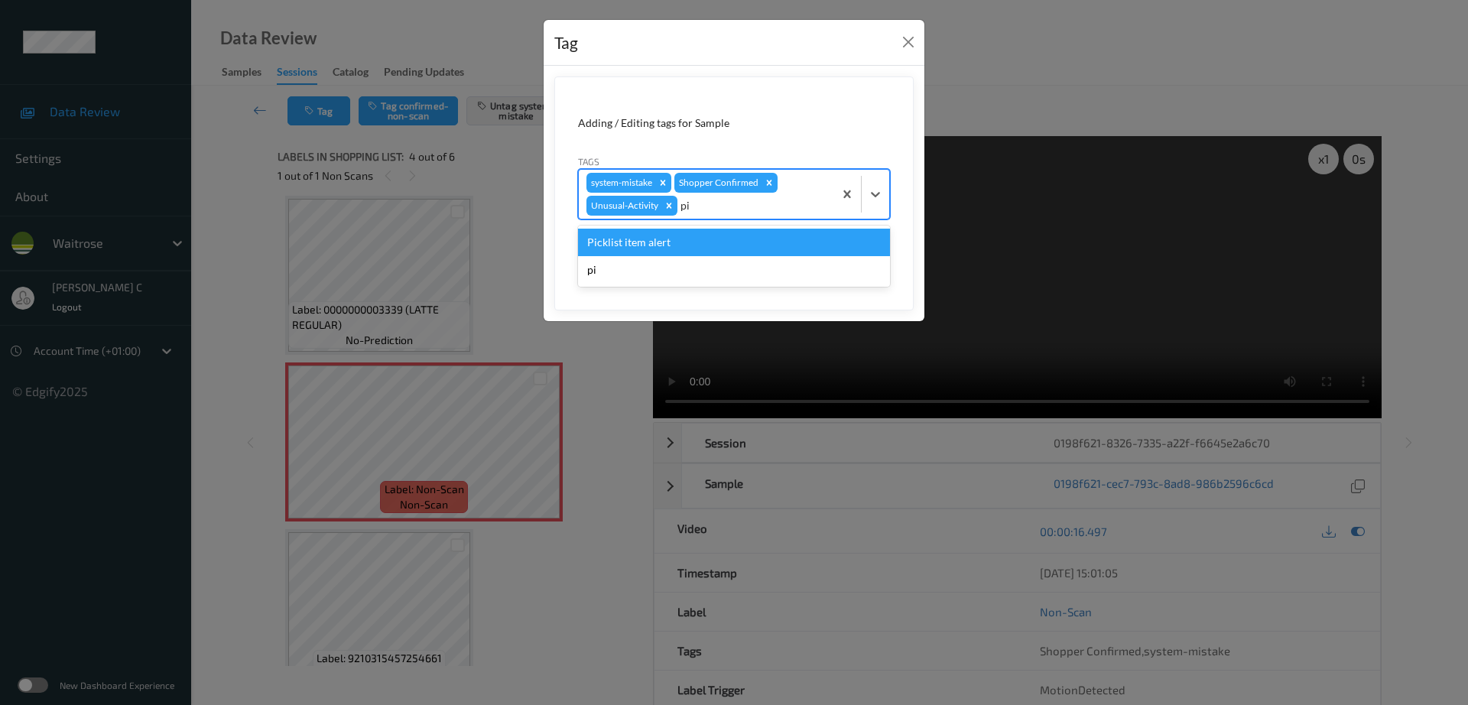
click at [673, 248] on div "Picklist item alert" at bounding box center [734, 243] width 312 height 28
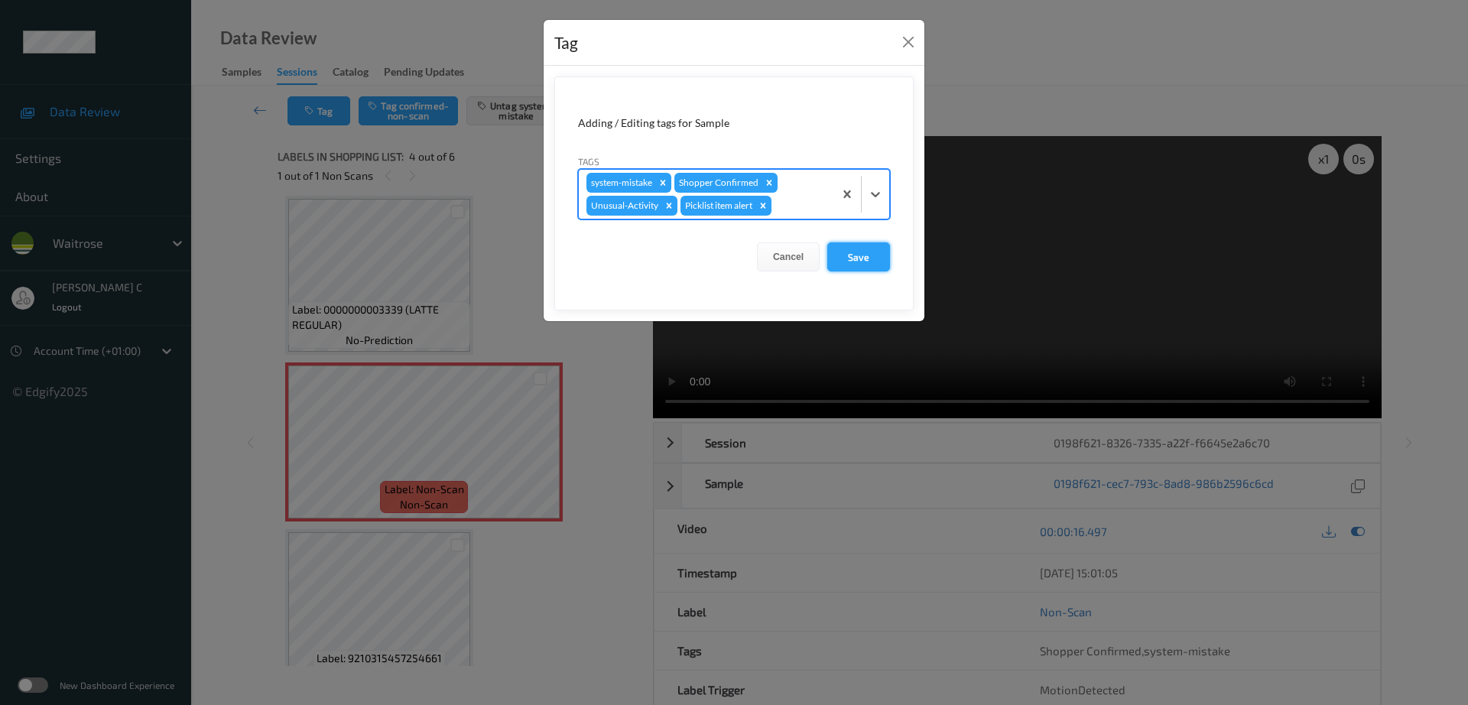
click at [873, 259] on button "Save" at bounding box center [858, 256] width 63 height 29
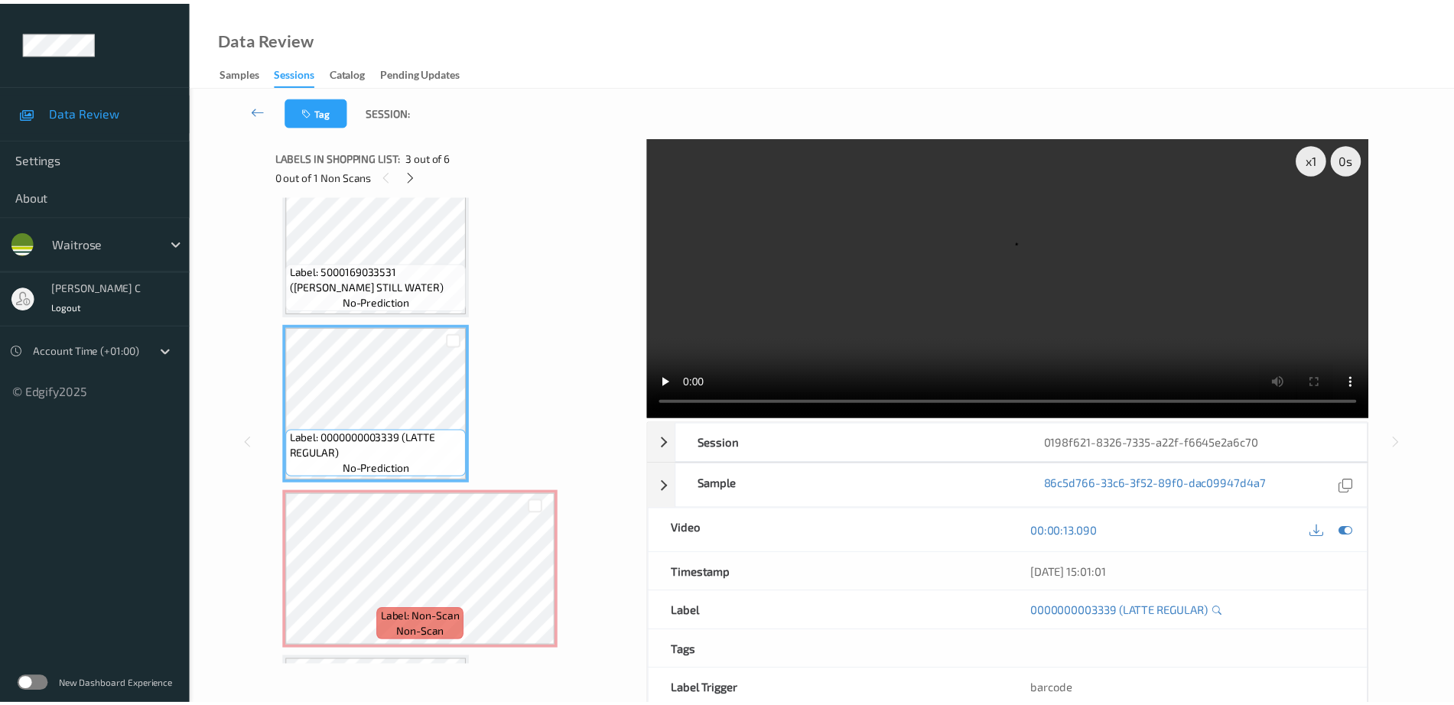
scroll to position [245, 0]
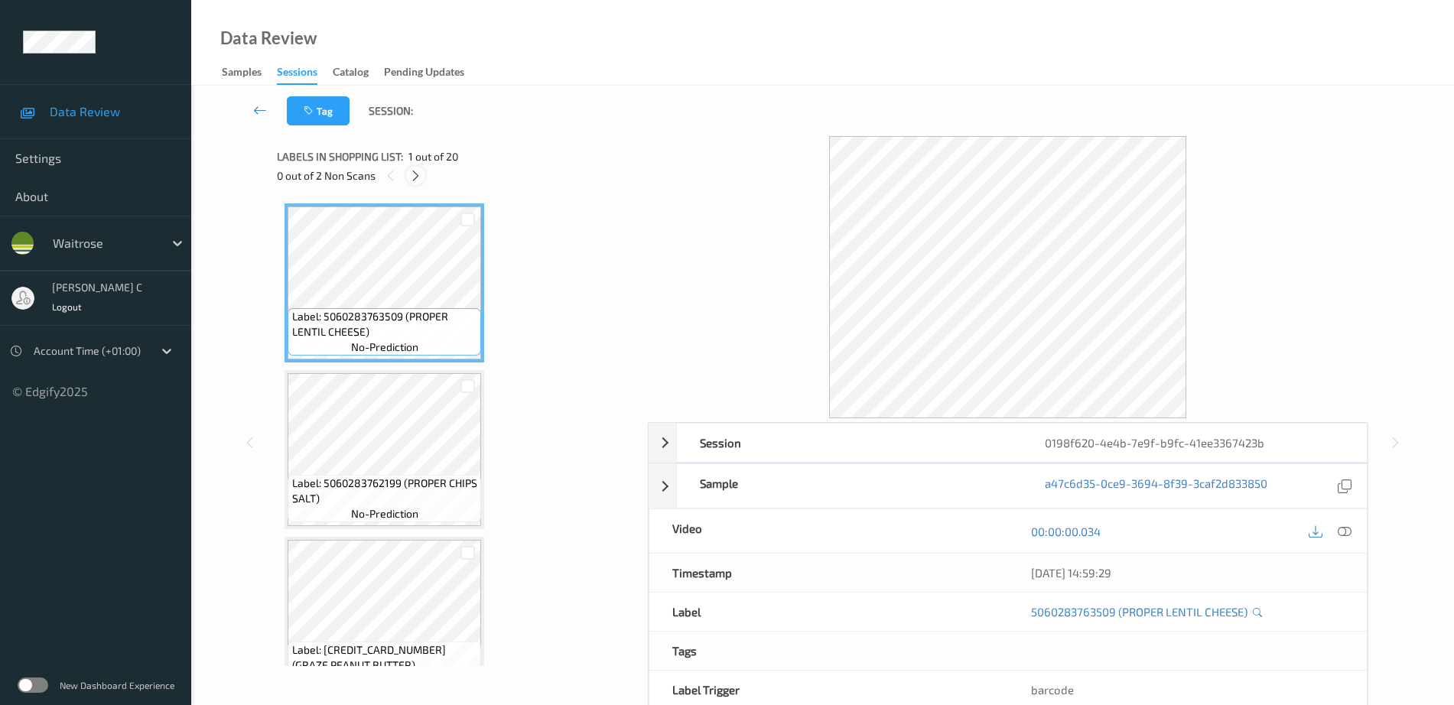
click at [415, 180] on icon at bounding box center [415, 176] width 13 height 14
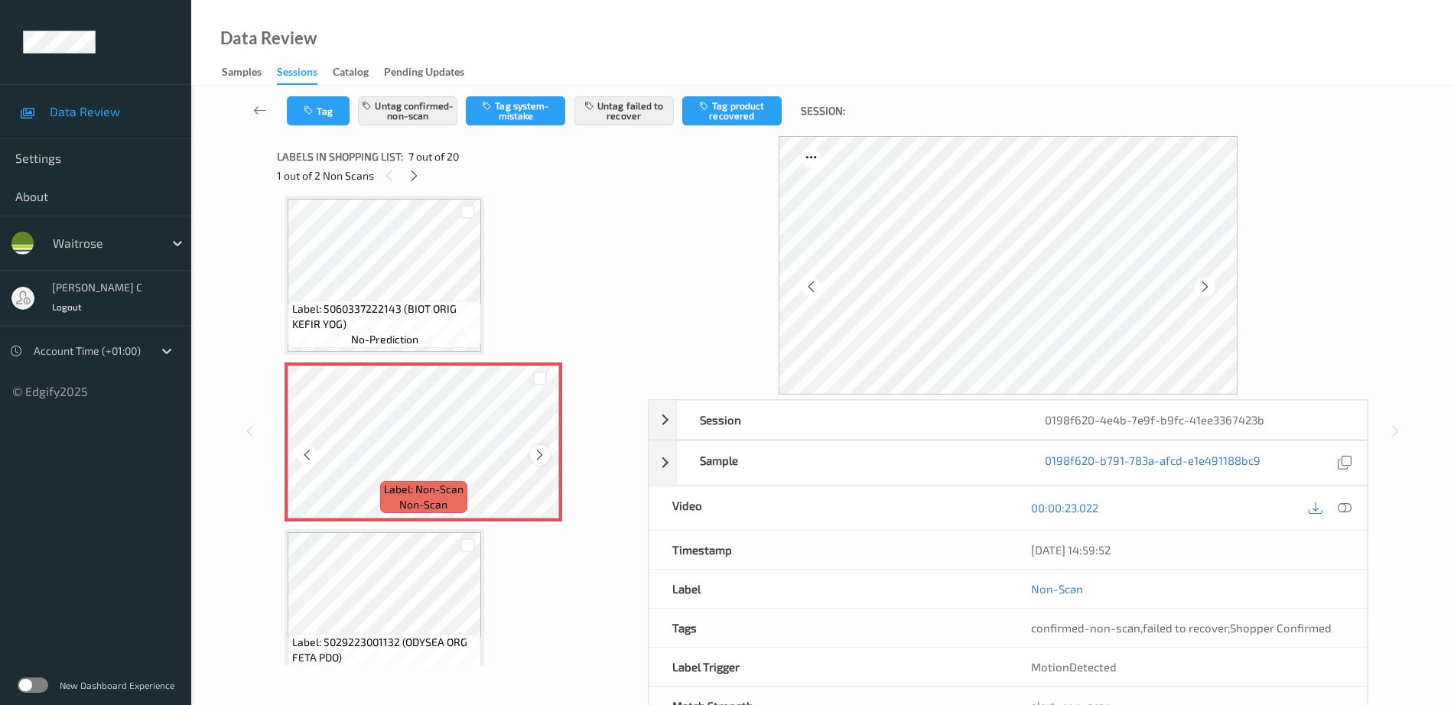
click at [540, 451] on icon at bounding box center [539, 455] width 13 height 14
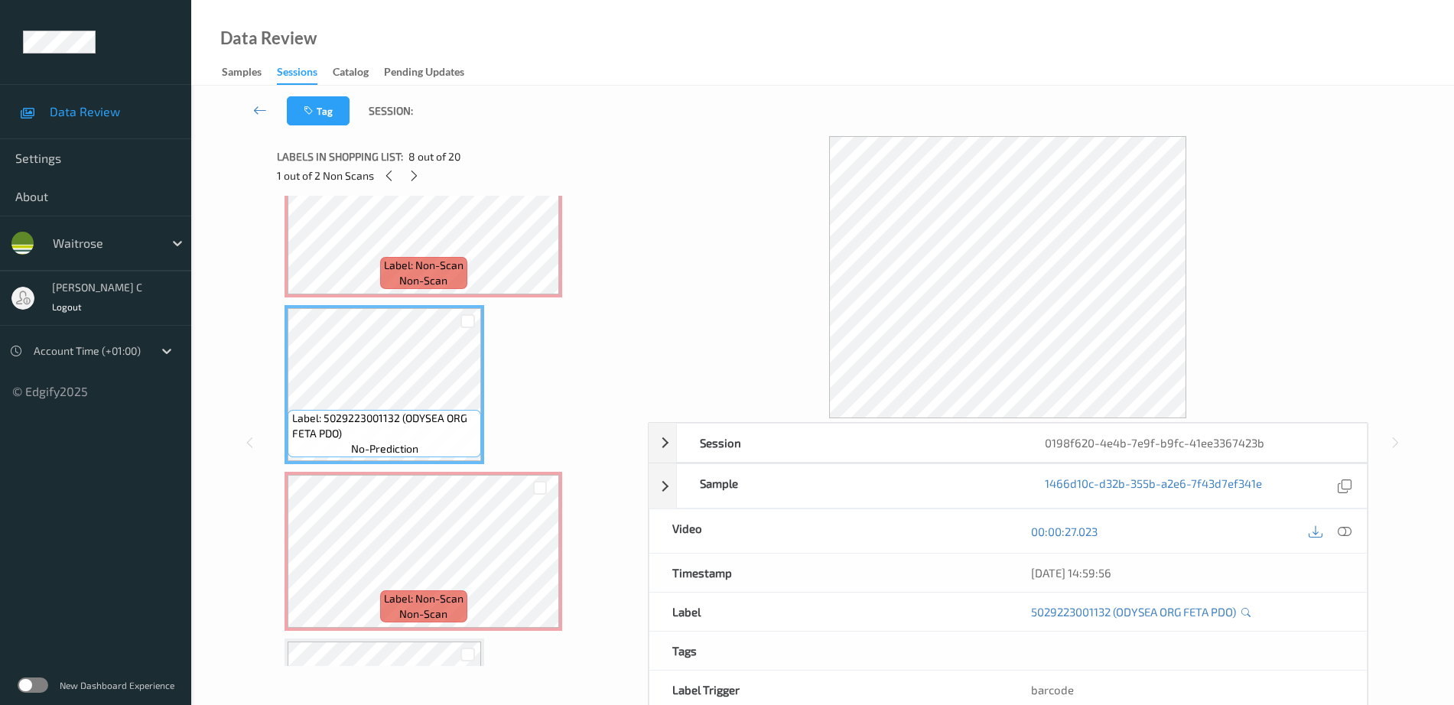
scroll to position [1032, 0]
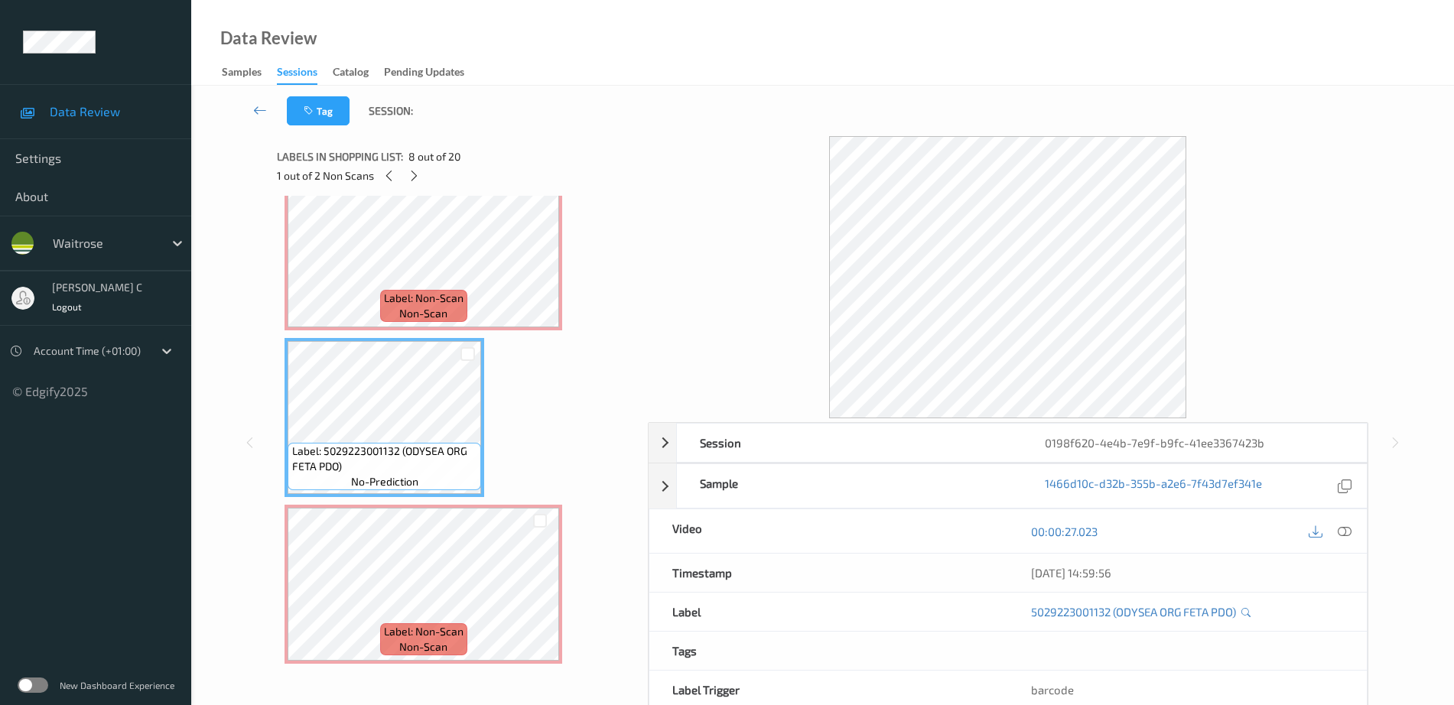
click at [388, 303] on span "Label: Non-Scan" at bounding box center [424, 298] width 80 height 15
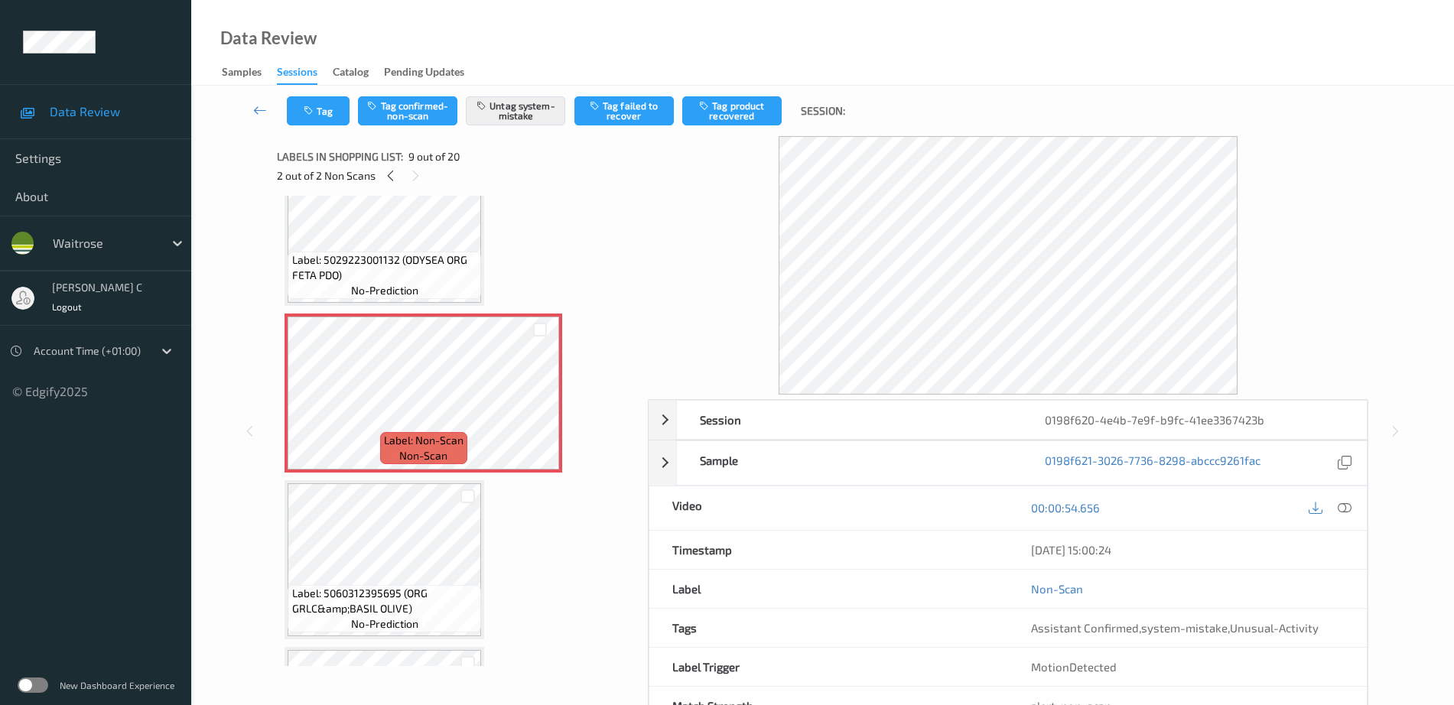
scroll to position [1319, 0]
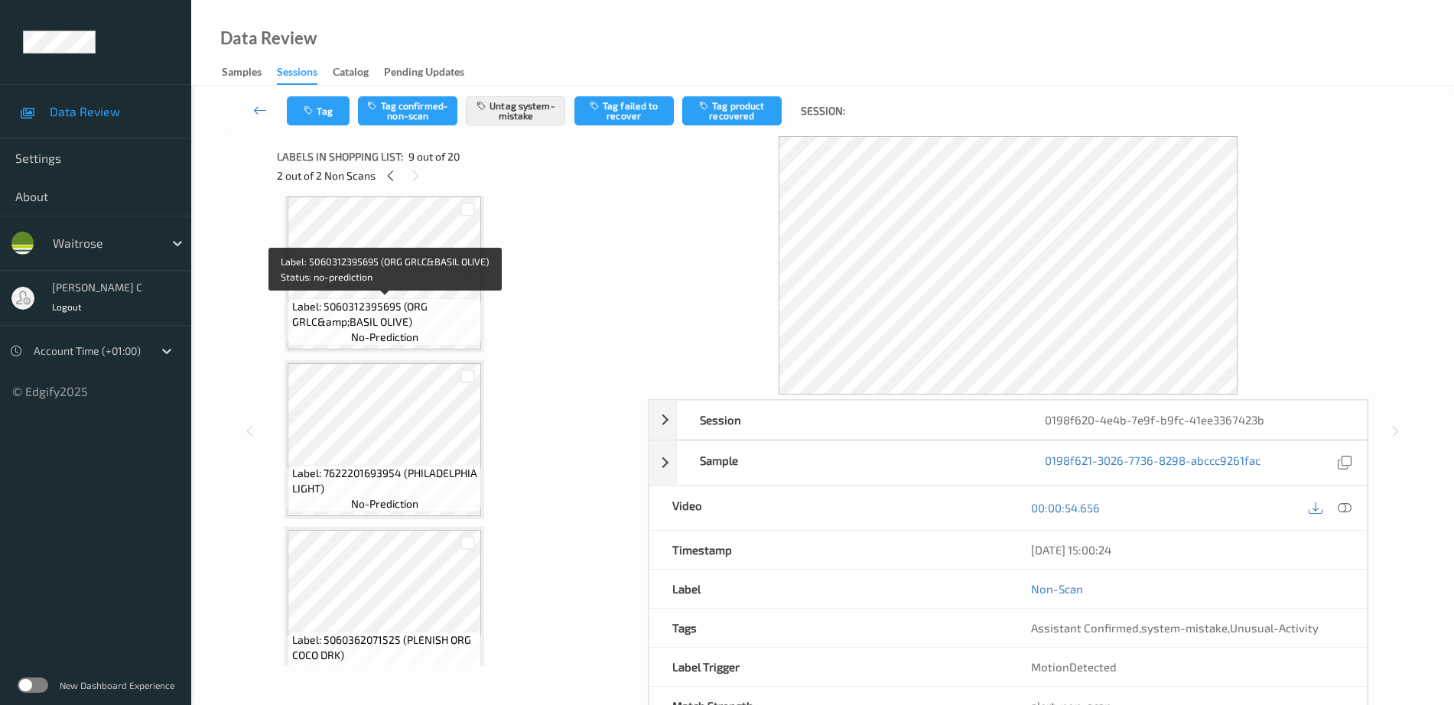
click at [416, 330] on span "no-prediction" at bounding box center [384, 337] width 67 height 15
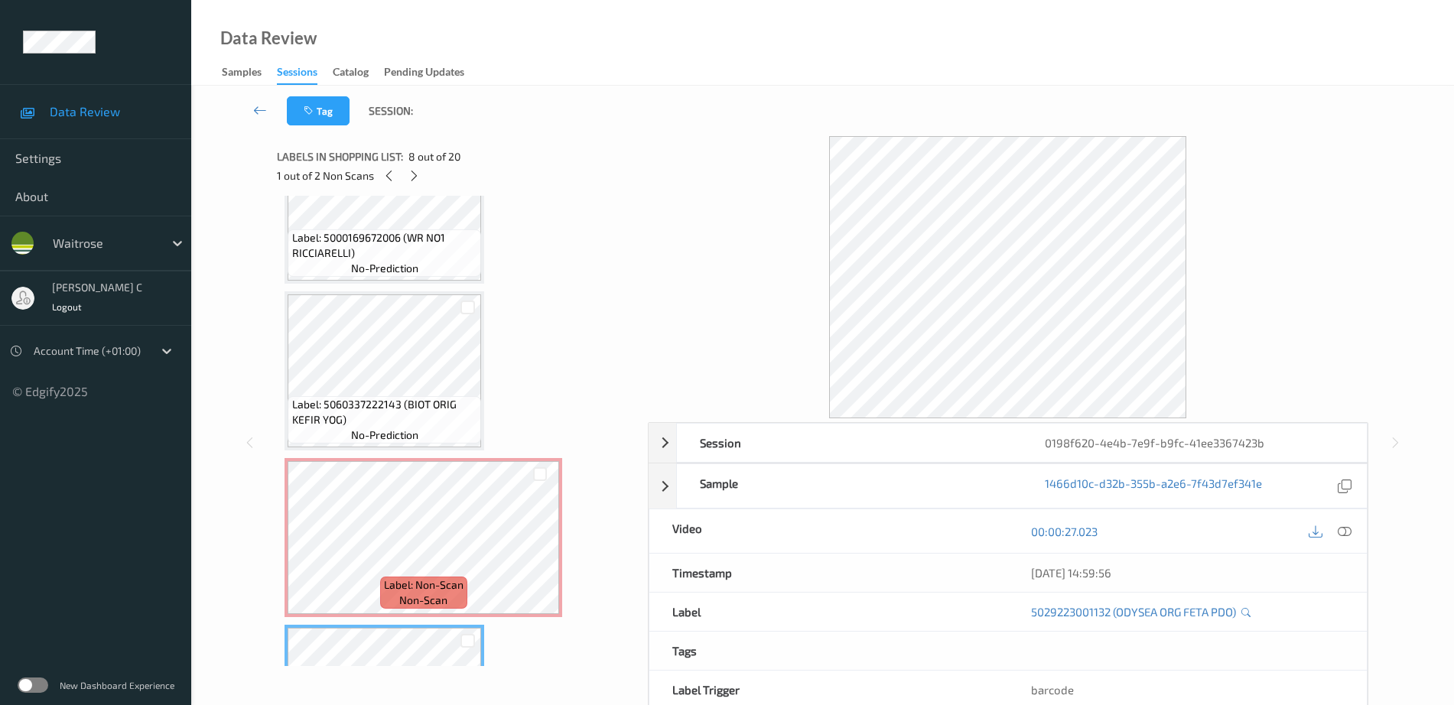
scroll to position [650, 0]
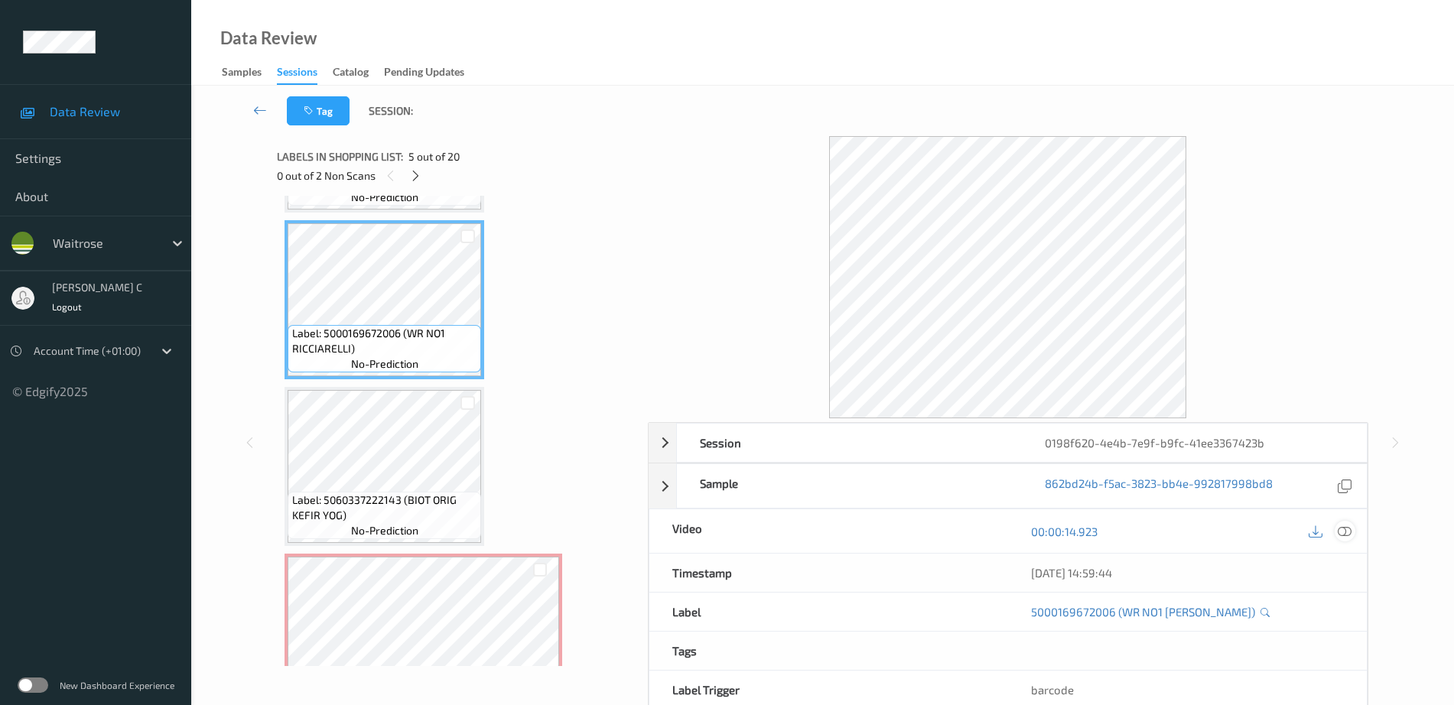
click at [1349, 528] on icon at bounding box center [1345, 532] width 14 height 14
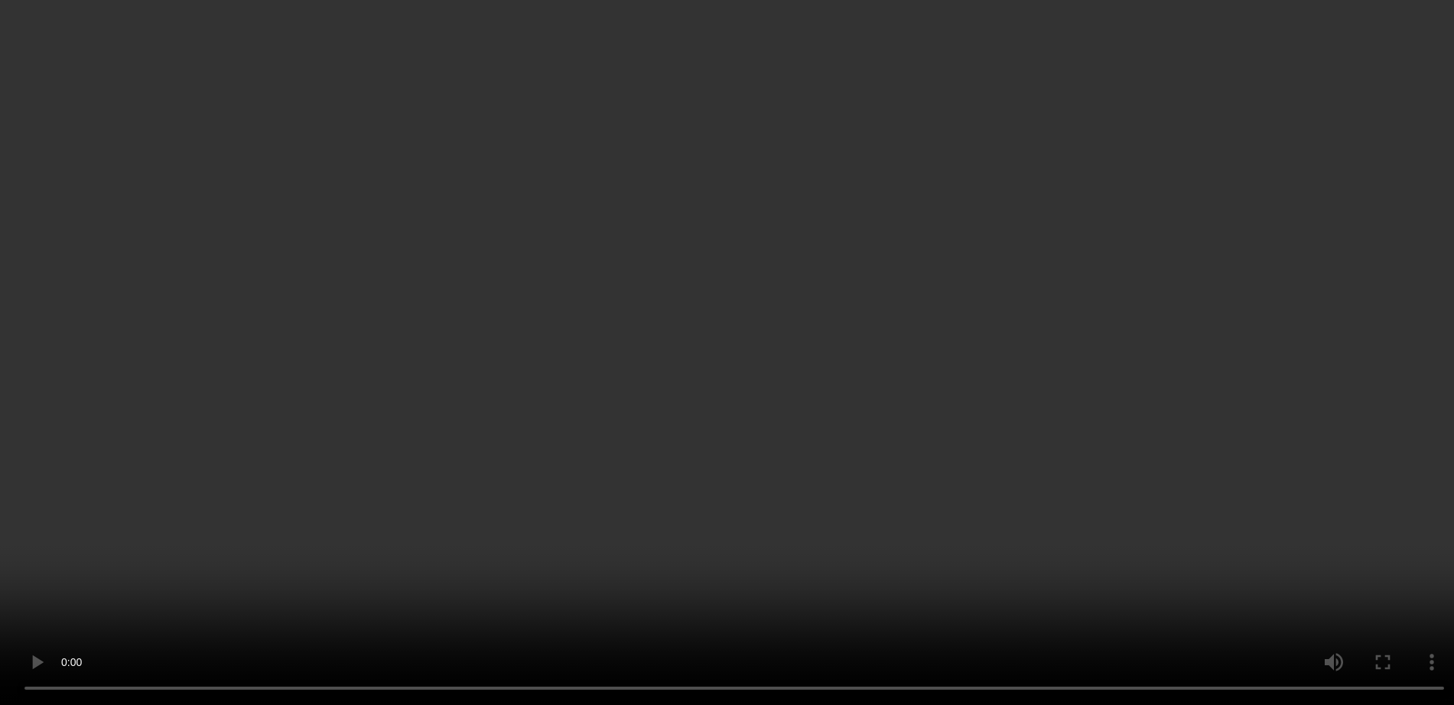
scroll to position [746, 0]
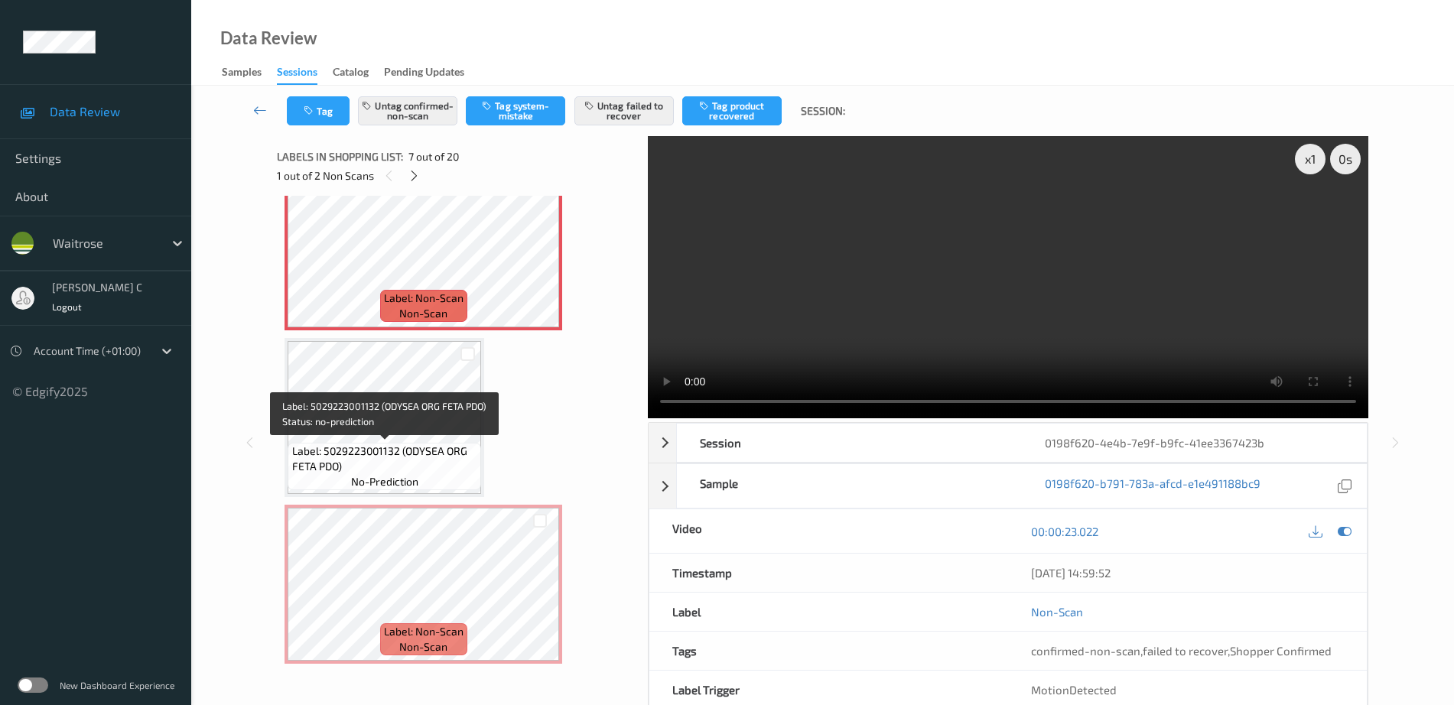
click at [405, 451] on span "Label: 5029223001132 (ODYSEA ORG FETA PDO)" at bounding box center [385, 459] width 186 height 31
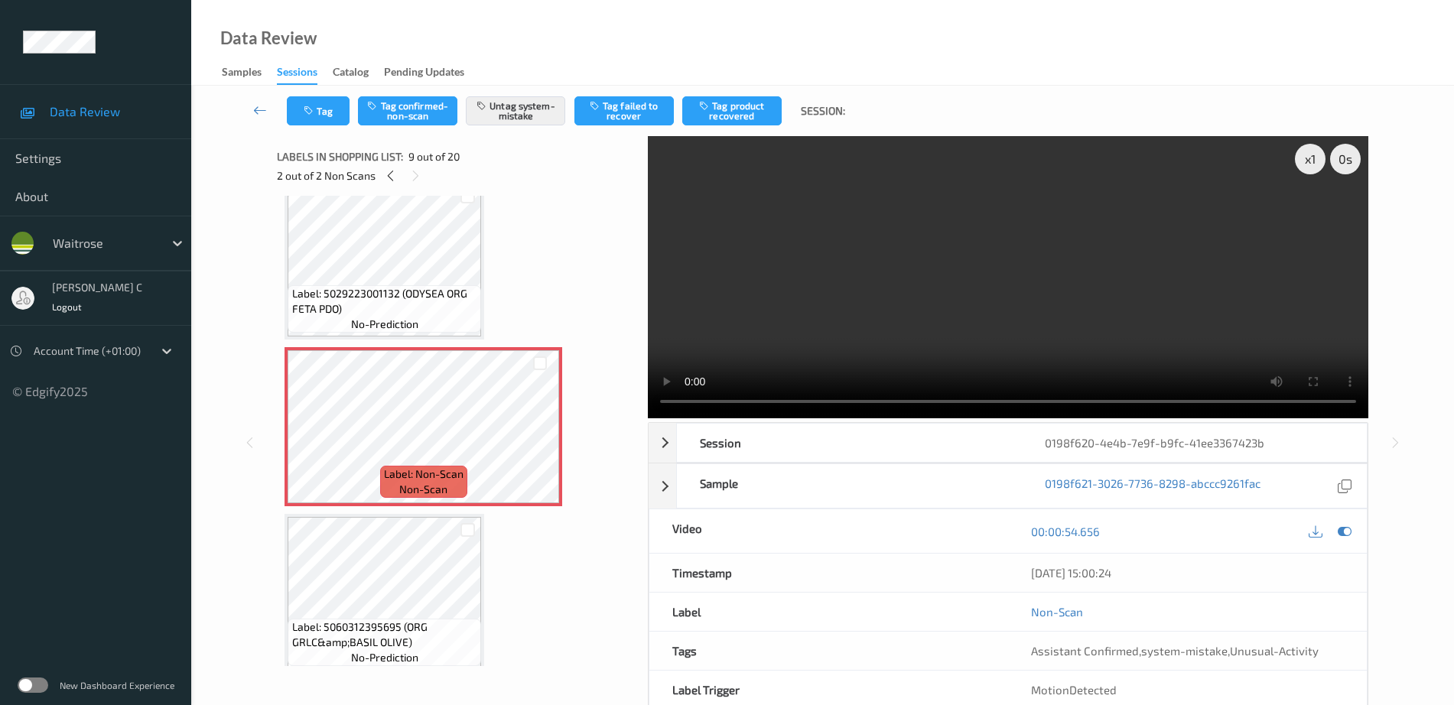
scroll to position [1319, 0]
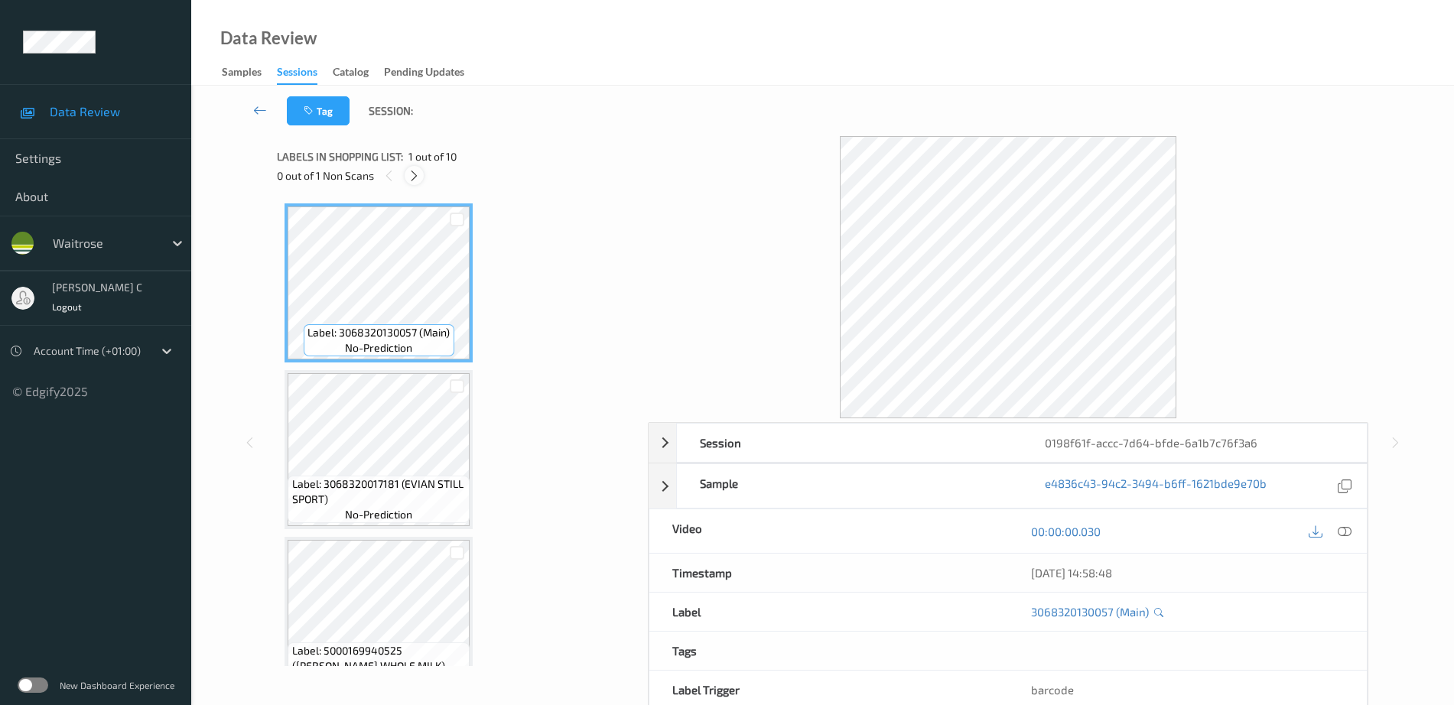
click at [409, 171] on icon at bounding box center [414, 176] width 13 height 14
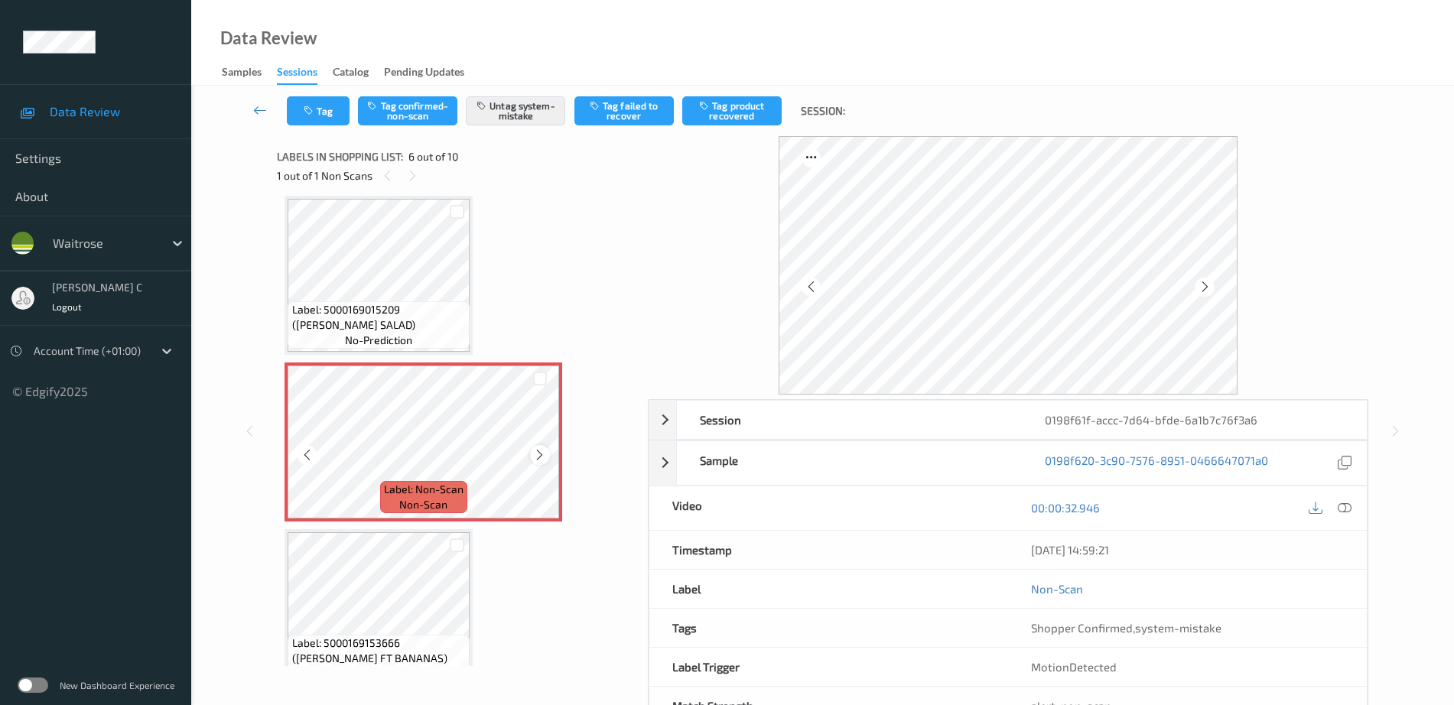
click at [546, 449] on icon at bounding box center [539, 455] width 13 height 14
click at [543, 448] on icon at bounding box center [539, 455] width 13 height 14
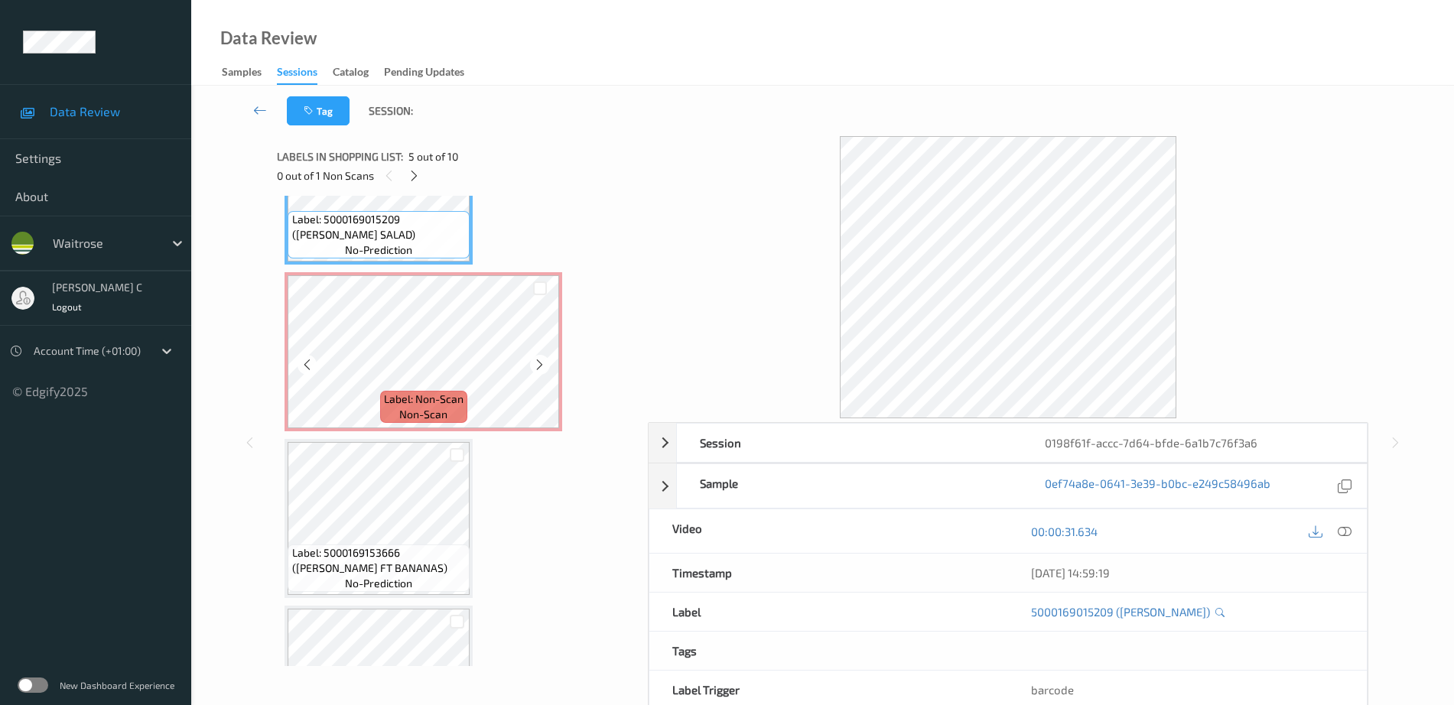
scroll to position [770, 0]
click at [443, 397] on span "Label: Non-Scan" at bounding box center [424, 393] width 80 height 15
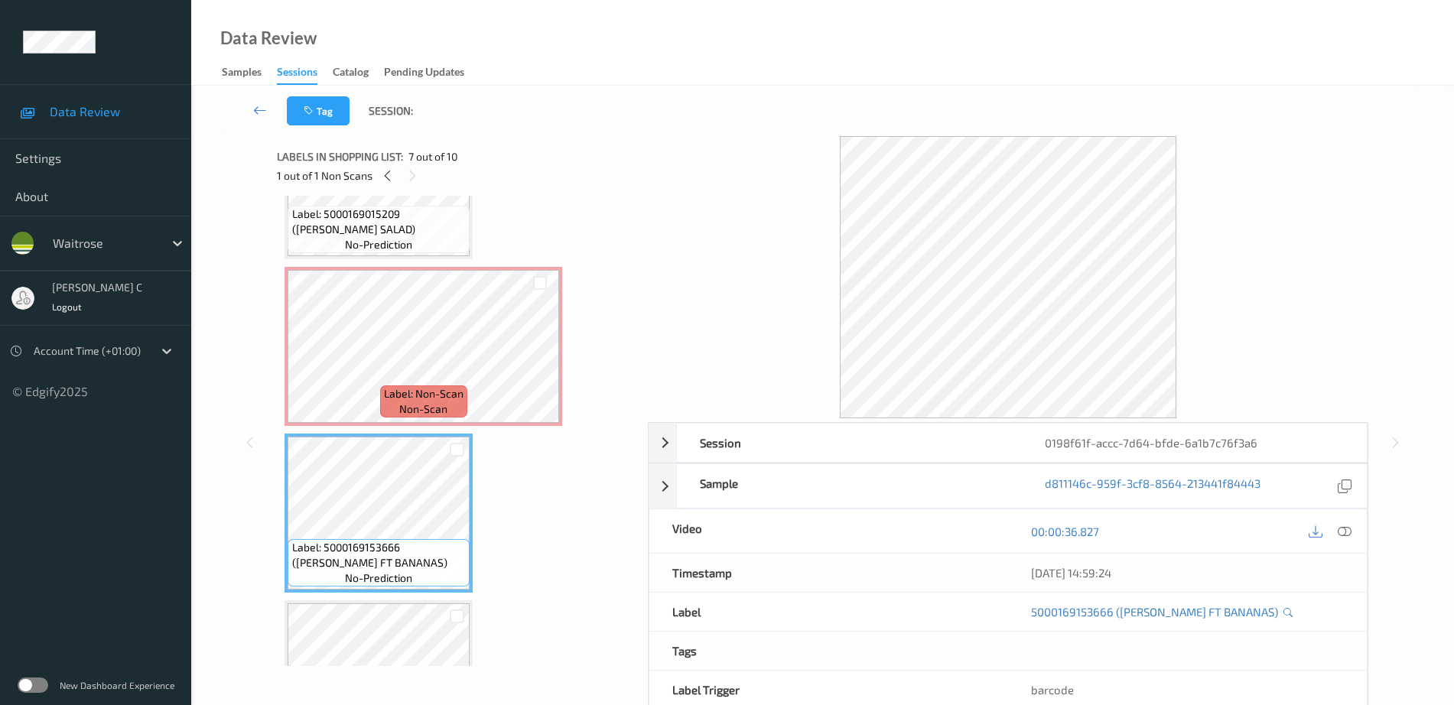
scroll to position [675, 0]
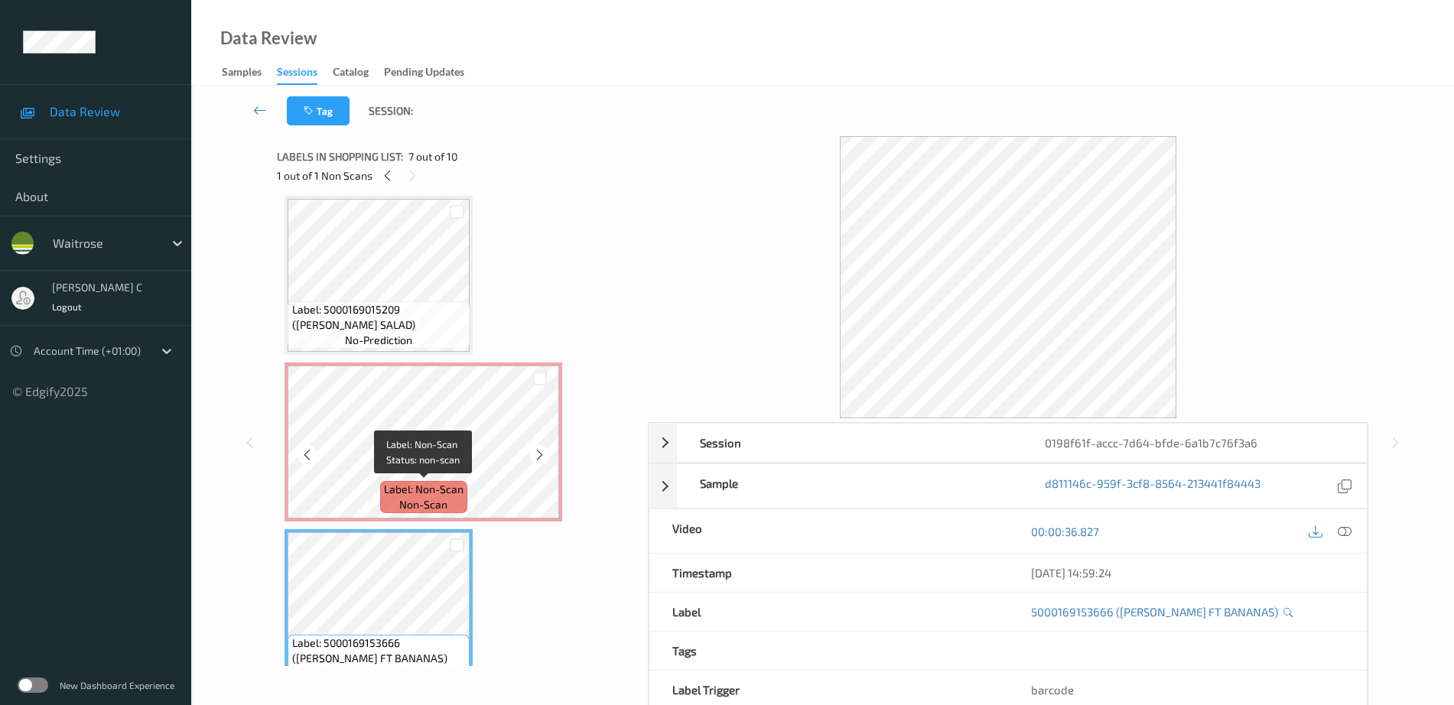
click at [396, 483] on span "Label: Non-Scan" at bounding box center [424, 489] width 80 height 15
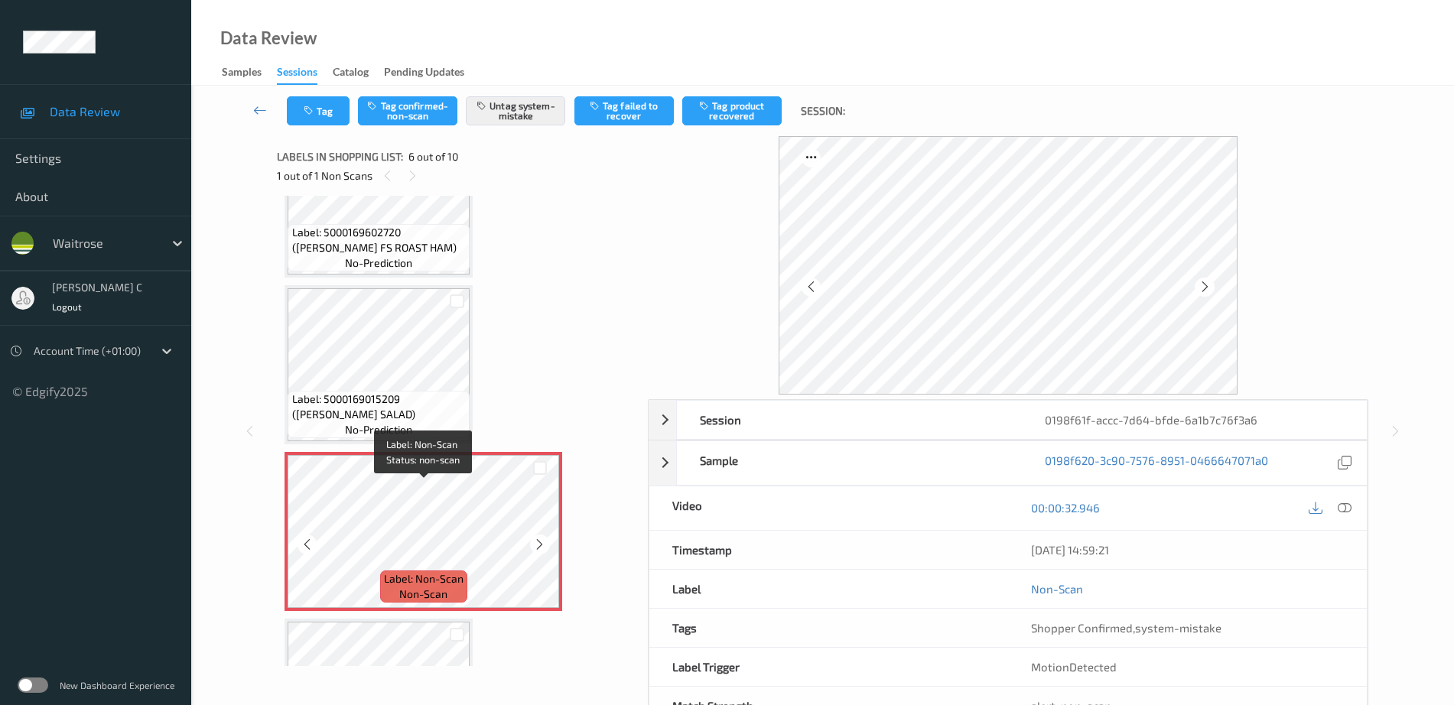
scroll to position [483, 0]
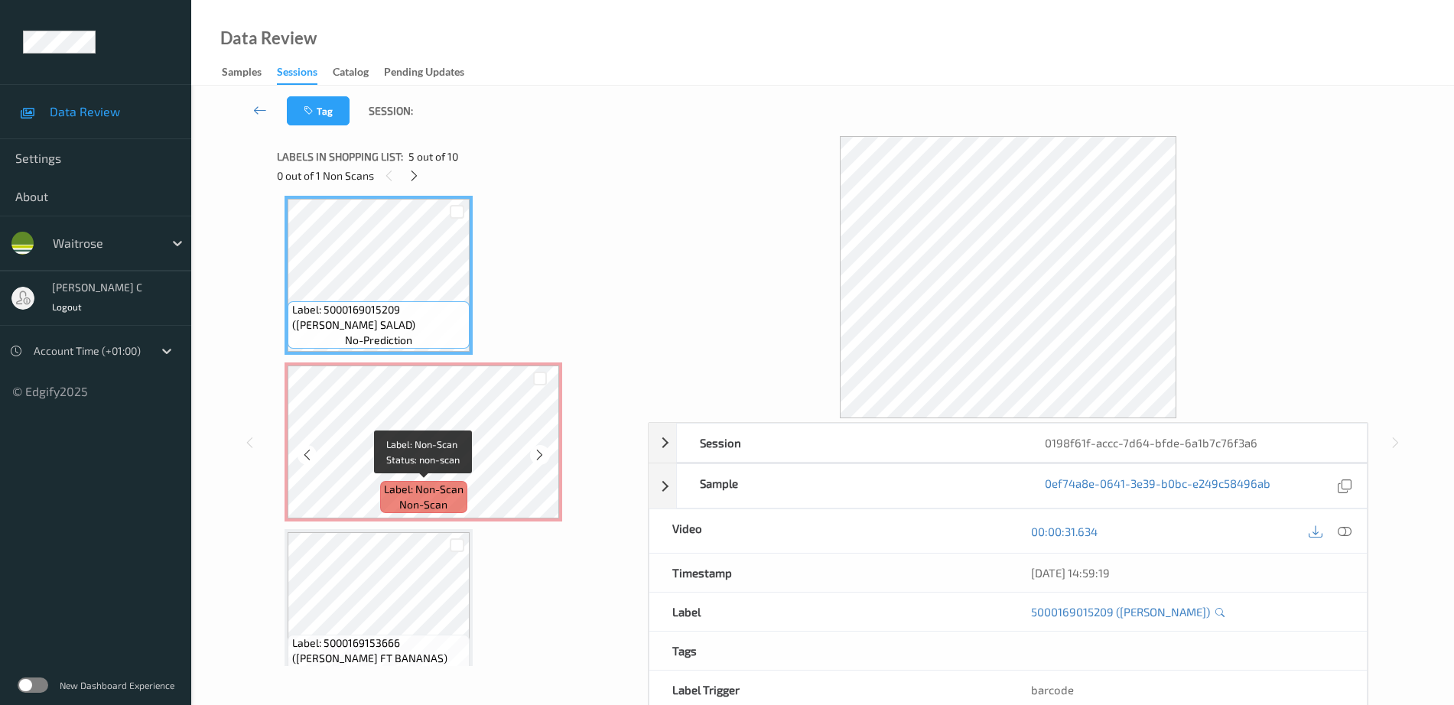
click at [396, 488] on span "Label: Non-Scan" at bounding box center [424, 489] width 80 height 15
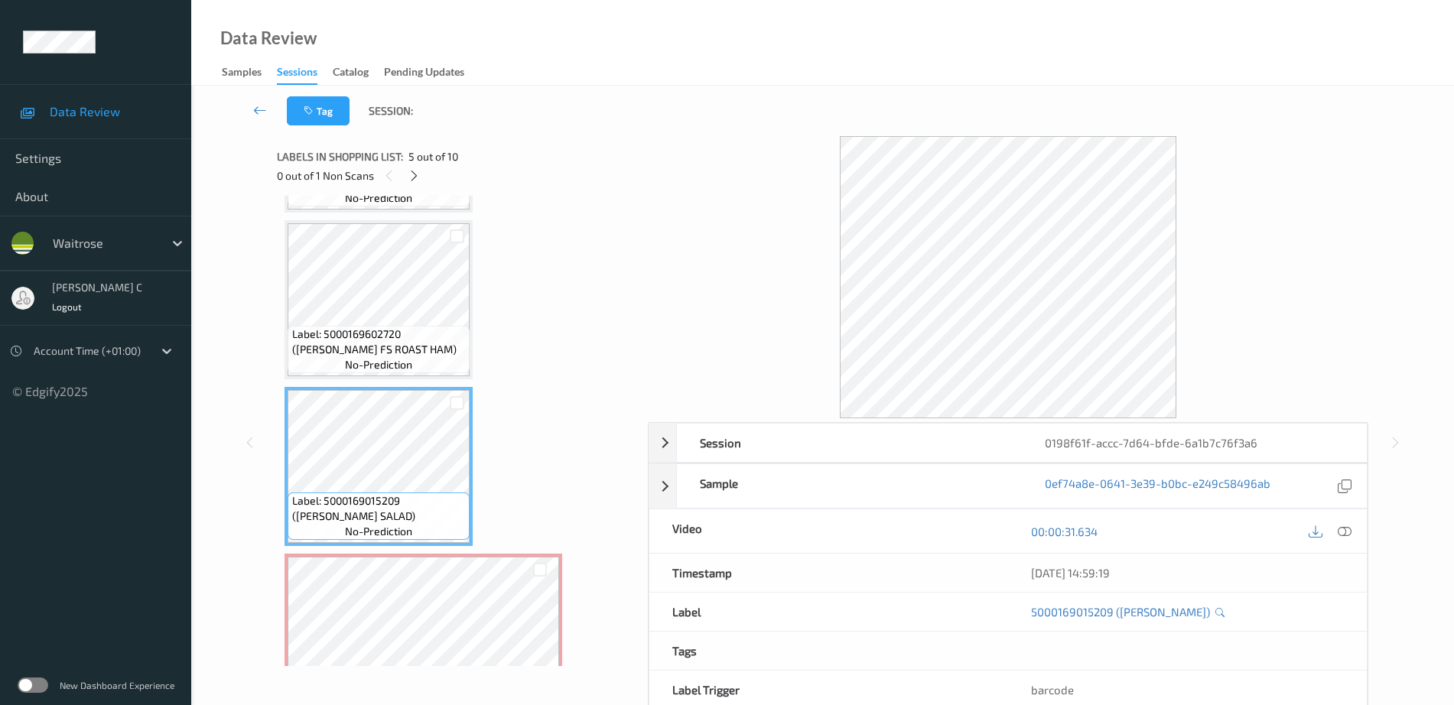
click at [378, 351] on span "Label: 5000169602720 (WR DORG FS ROAST HAM)" at bounding box center [379, 342] width 174 height 31
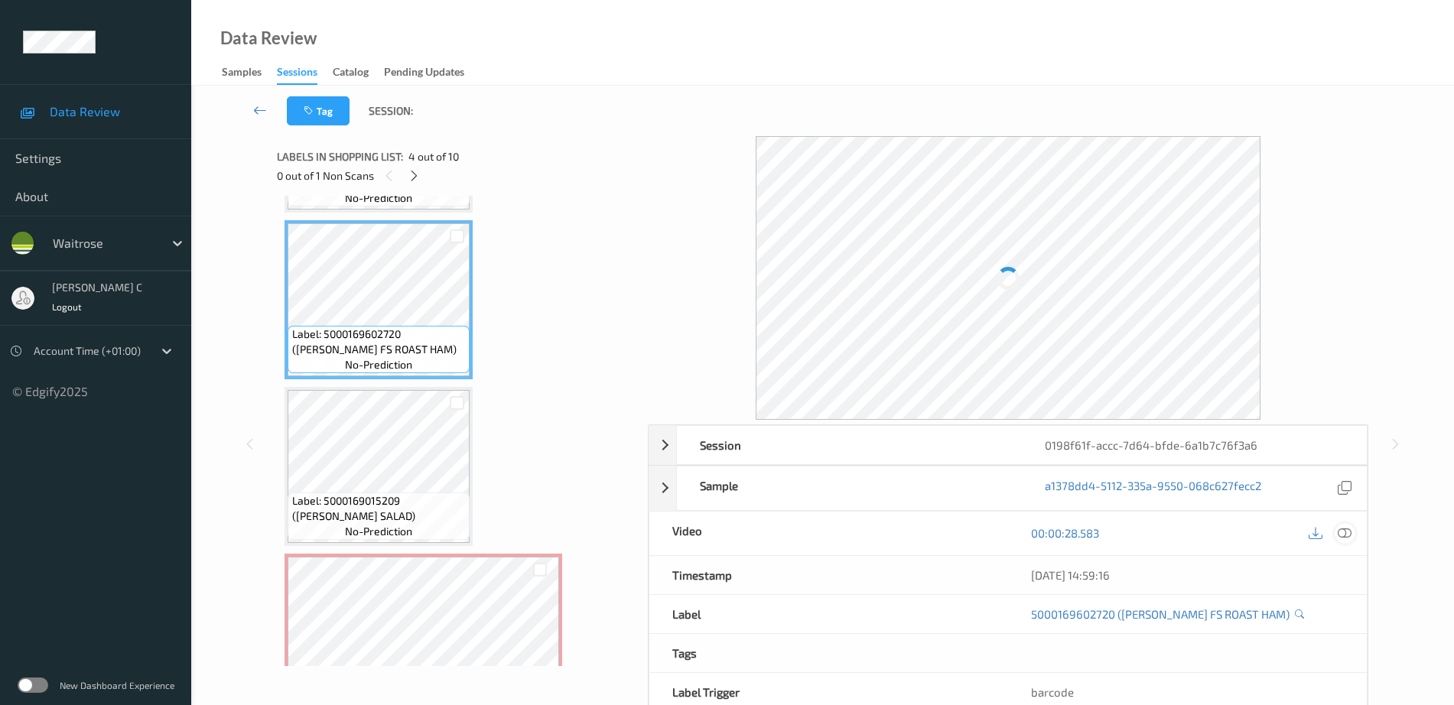
click at [1339, 538] on icon at bounding box center [1345, 533] width 14 height 14
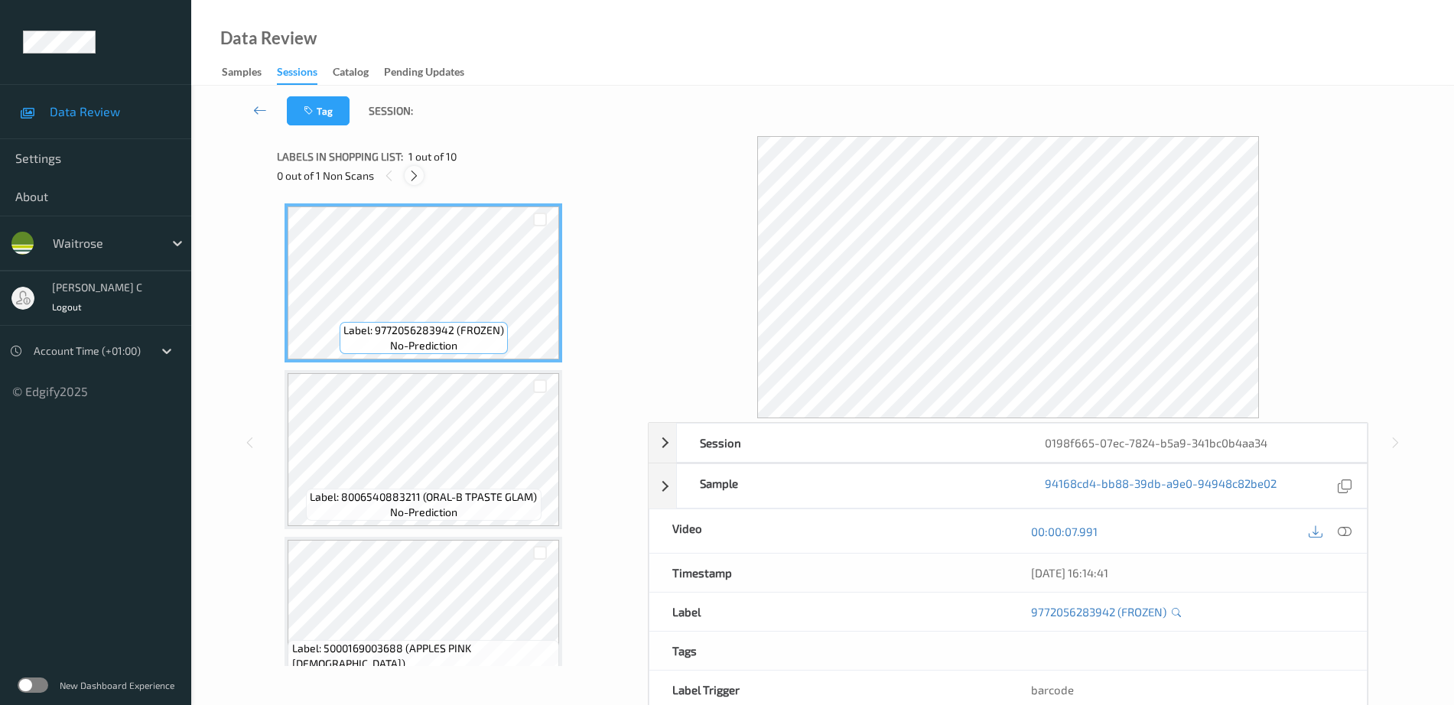
click at [412, 170] on icon at bounding box center [414, 176] width 13 height 14
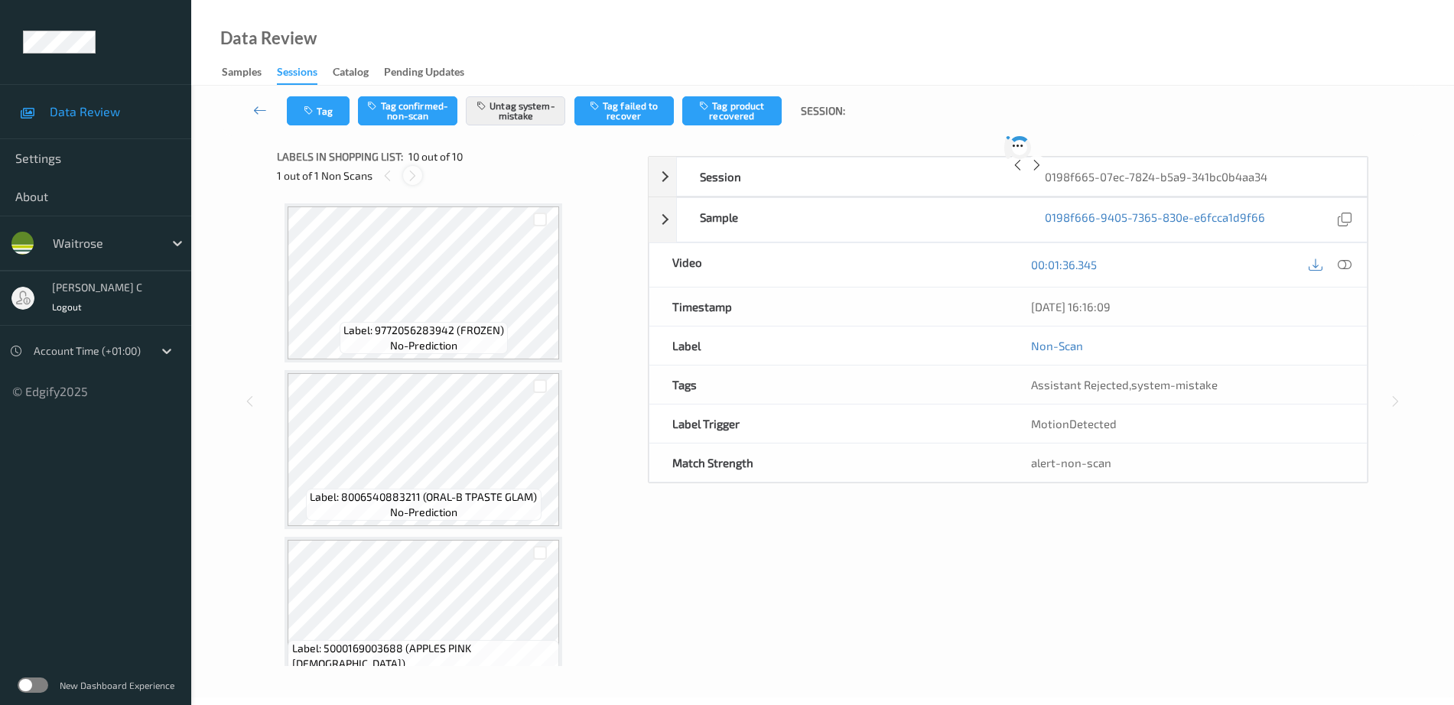
scroll to position [1205, 0]
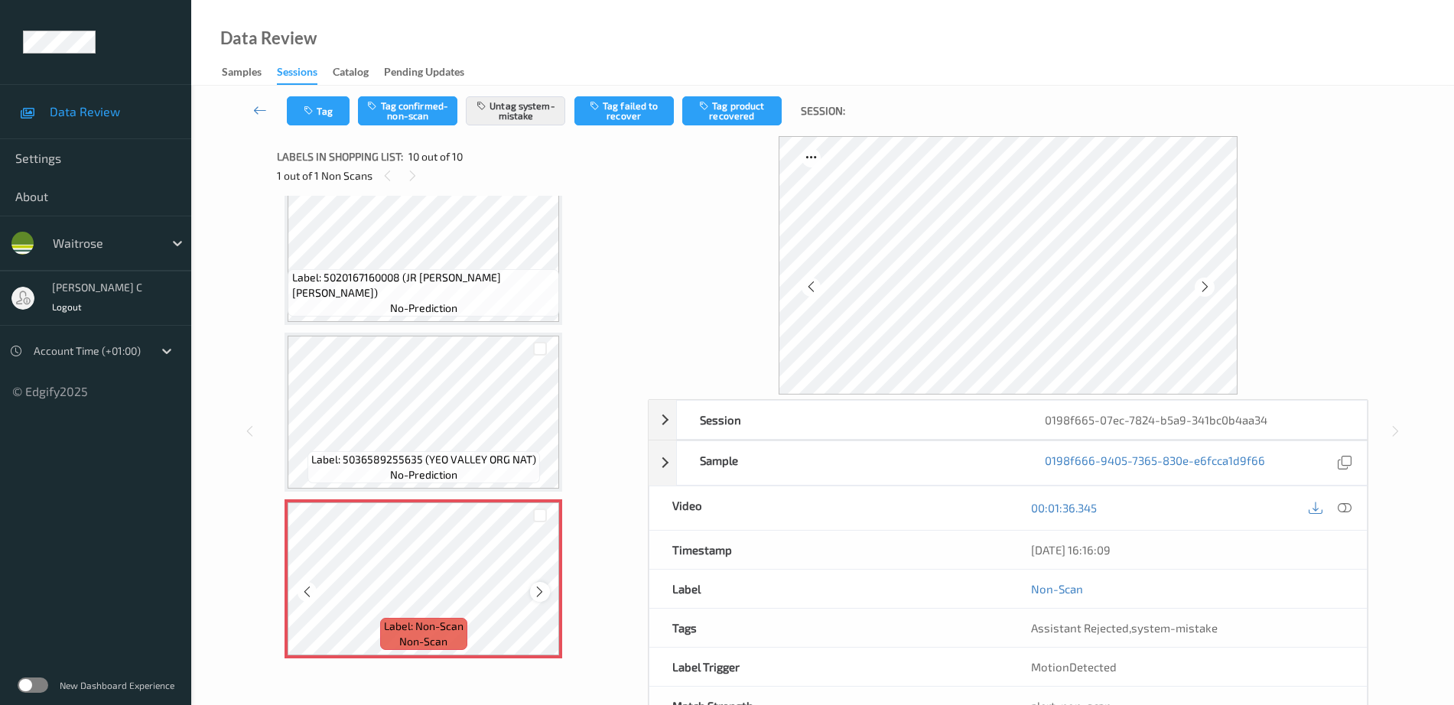
click at [535, 590] on icon at bounding box center [539, 592] width 13 height 14
